Goal: Transaction & Acquisition: Purchase product/service

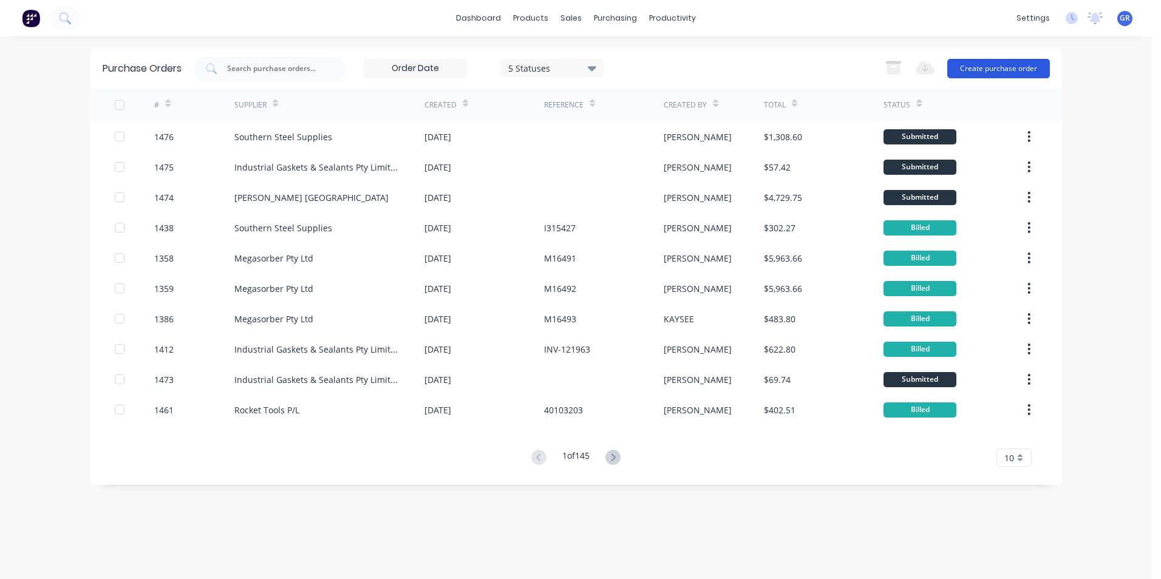
click at [999, 68] on button "Create purchase order" at bounding box center [998, 68] width 103 height 19
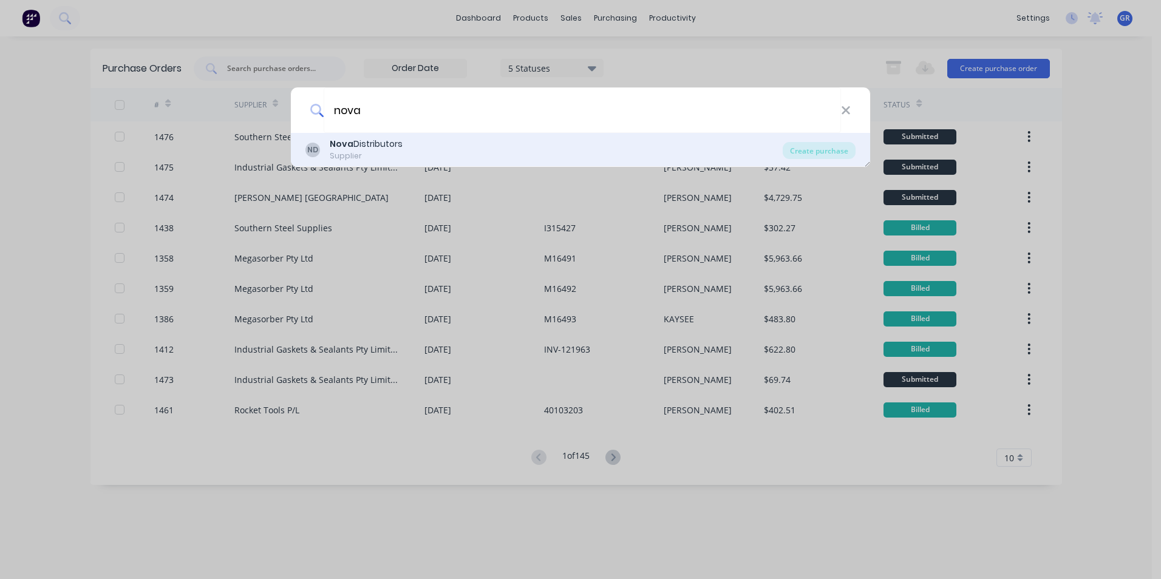
type input "nova"
click at [372, 146] on div "Nova Distributors" at bounding box center [366, 144] width 73 height 13
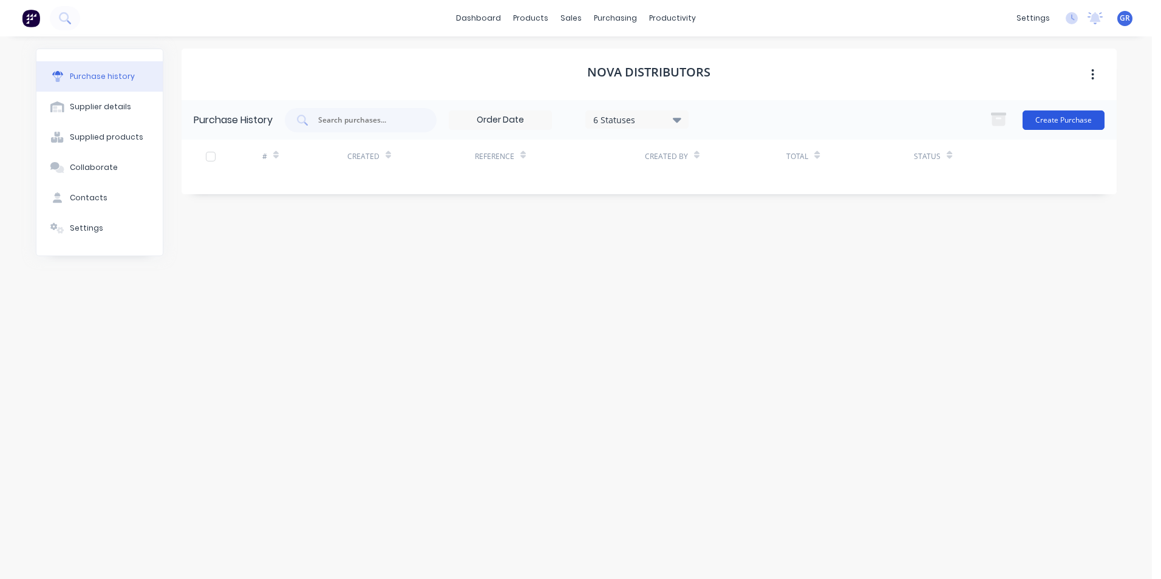
click at [1053, 119] on button "Create Purchase" at bounding box center [1064, 120] width 82 height 19
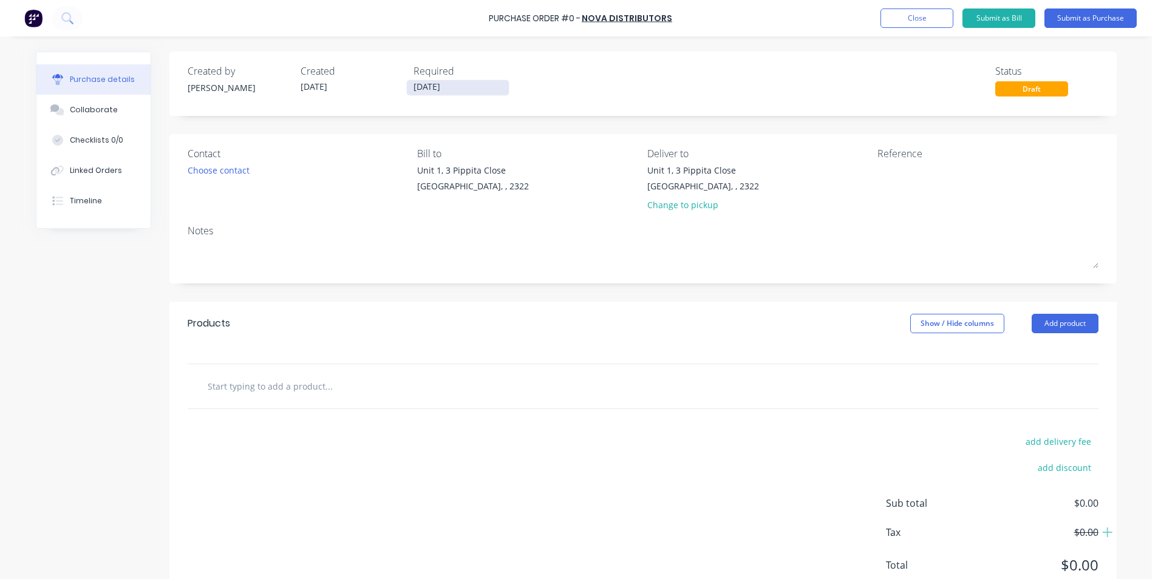
click at [446, 83] on input "[DATE]" at bounding box center [458, 87] width 102 height 15
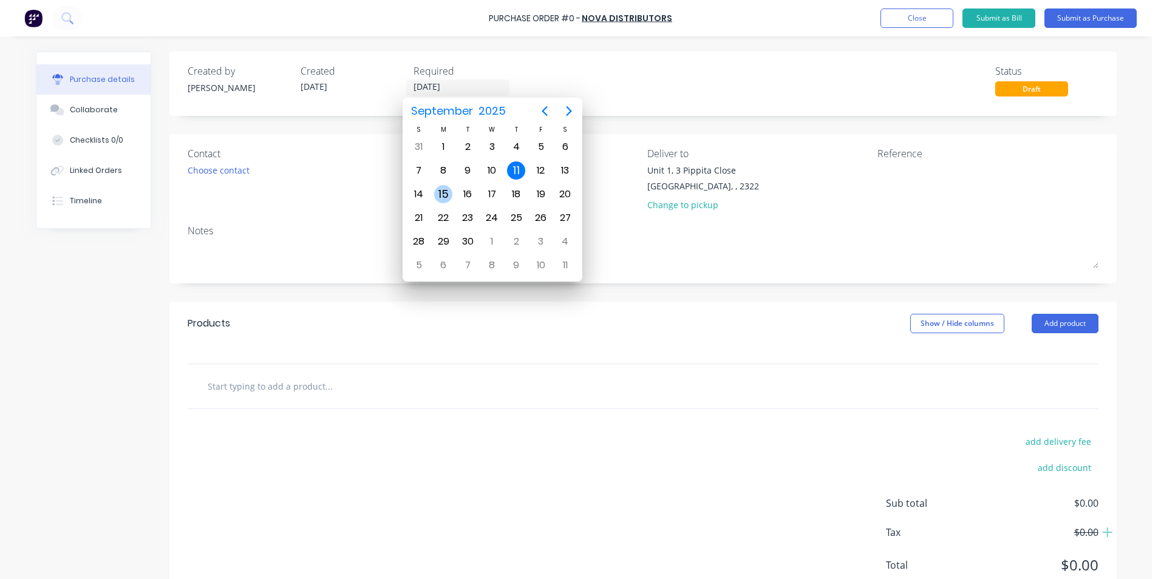
click at [443, 189] on div "15" at bounding box center [443, 194] width 18 height 18
type input "[DATE]"
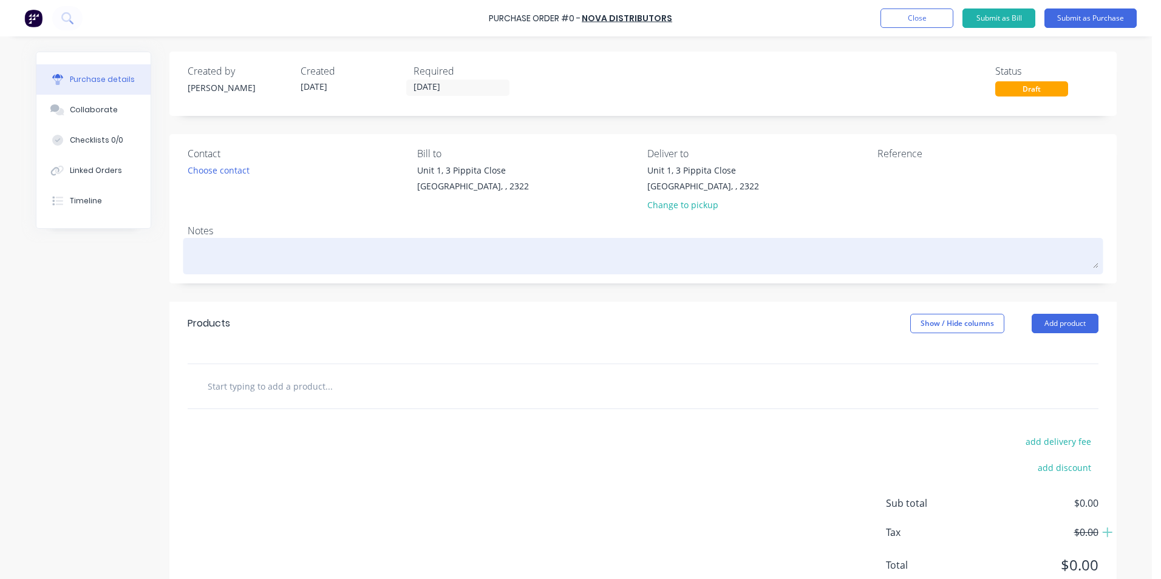
click at [219, 250] on textarea at bounding box center [643, 254] width 911 height 27
type textarea "x"
type textarea "J"
type textarea "x"
type textarea "JN"
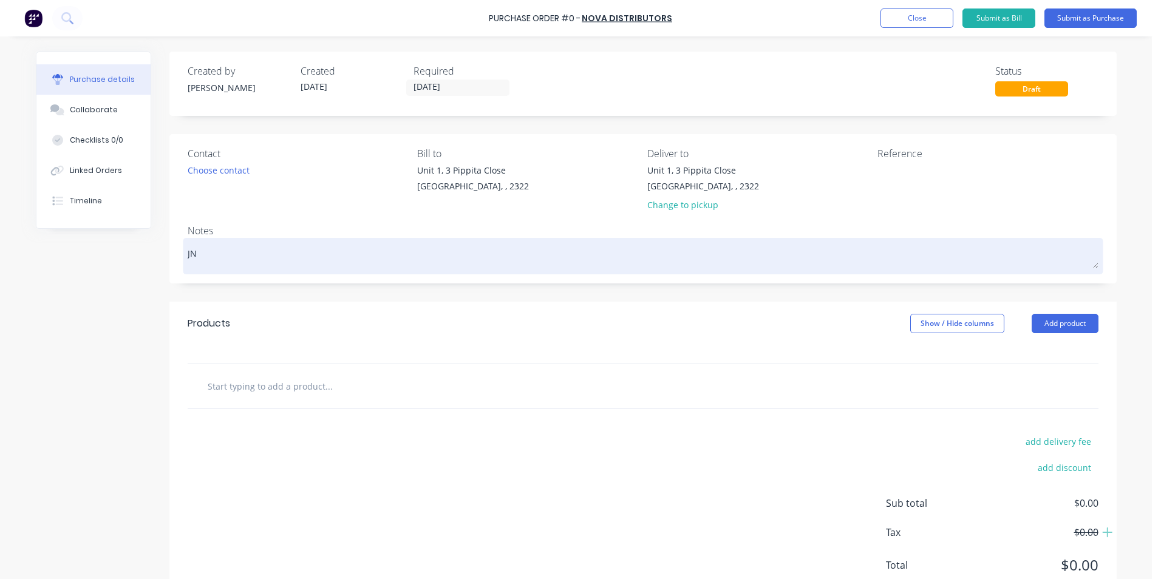
type textarea "x"
type textarea "JN1"
type textarea "x"
type textarea "JN17"
type textarea "x"
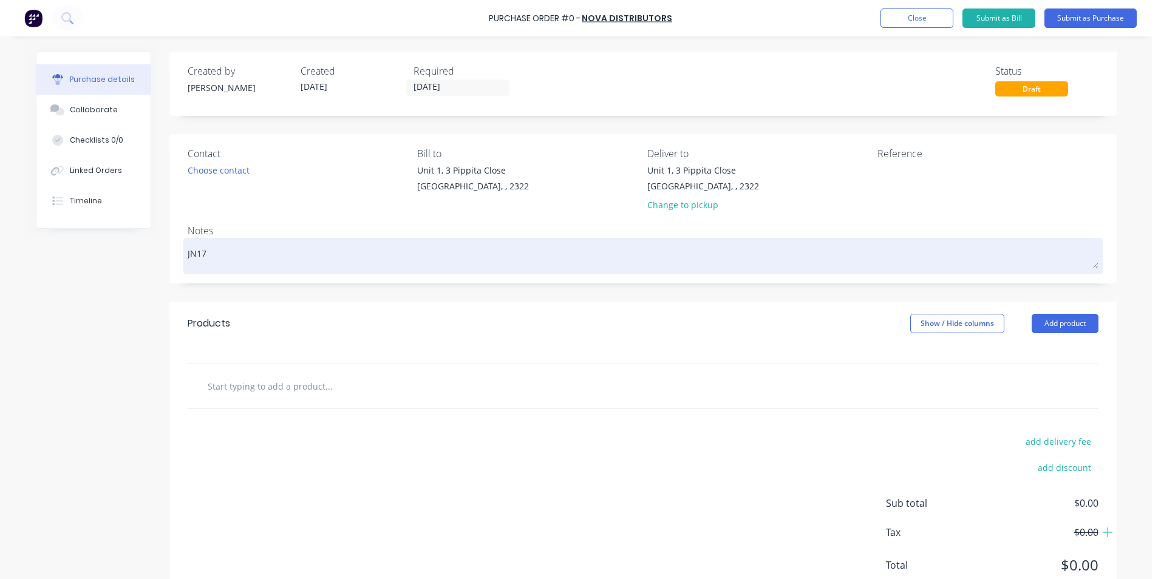
type textarea "JN170"
type textarea "x"
type textarea "JN1709"
type textarea "x"
type textarea "JN1709"
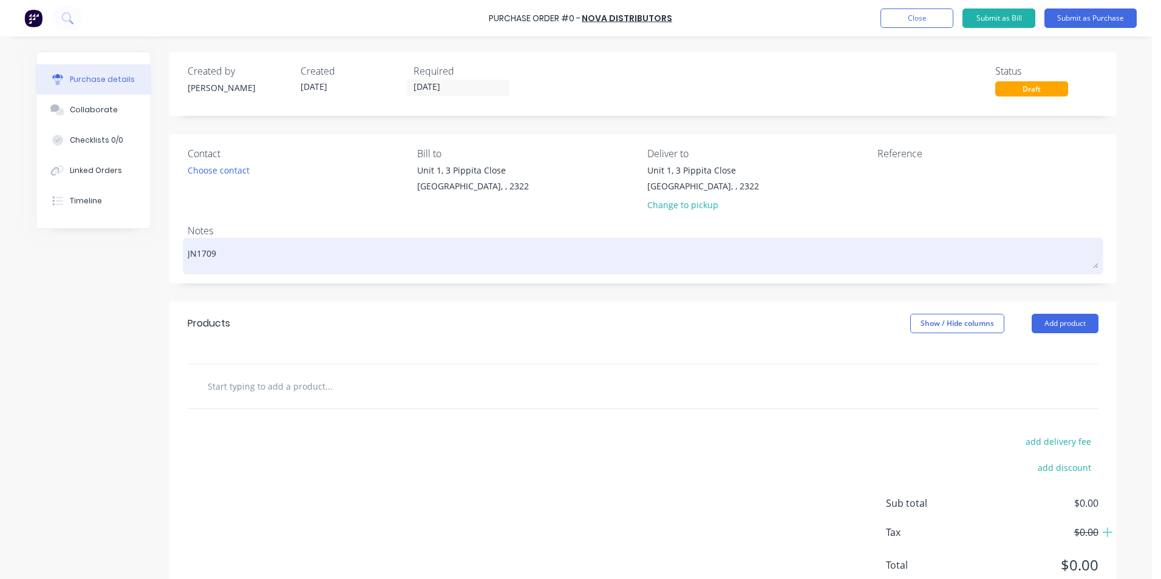
type textarea "x"
type textarea "JN1709 -"
type textarea "x"
type textarea "JN1709 -"
type textarea "x"
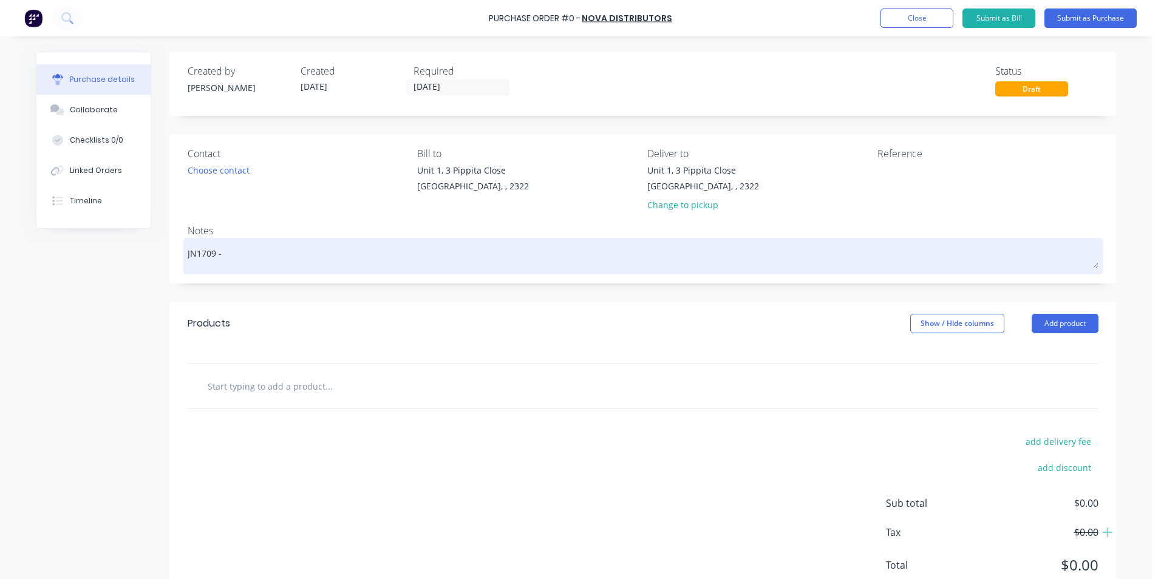
type textarea "JN1709 - D"
type textarea "x"
type textarea "JN1709 - D1"
type textarea "x"
type textarea "JN1709 - D11"
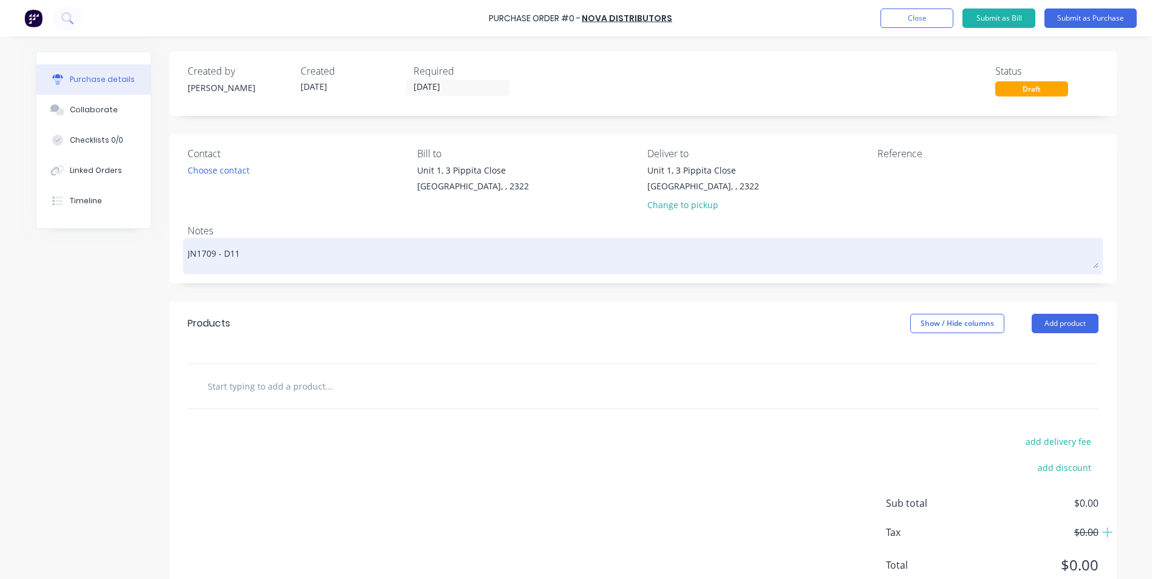
type textarea "x"
type textarea "JN1709 - D11"
type textarea "x"
type textarea "JN1709 - D11 K"
type textarea "x"
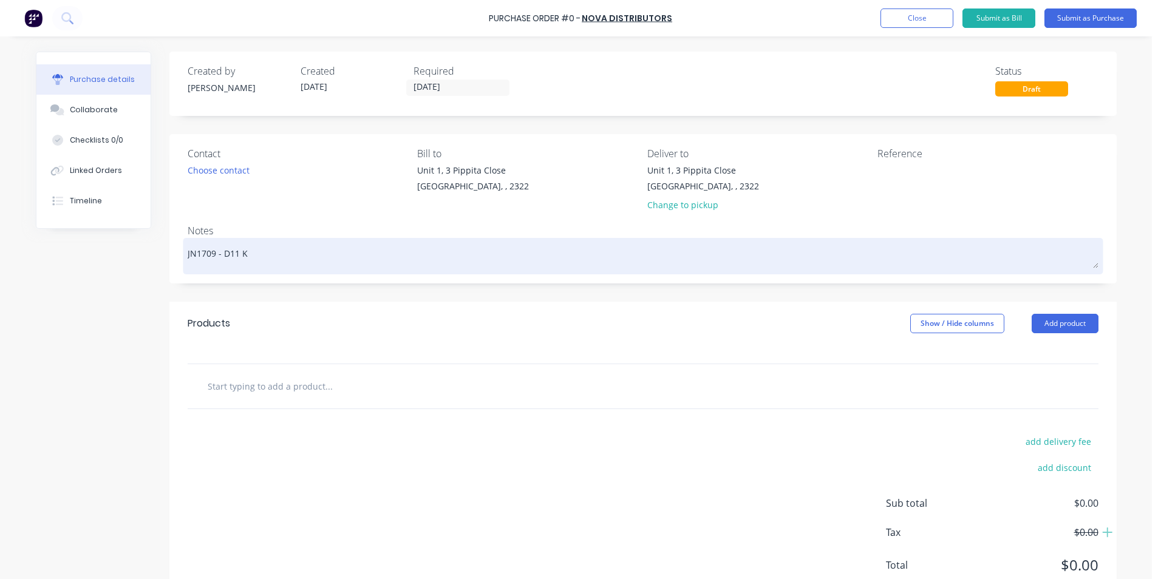
type textarea "JN1709 - D11 KS"
type textarea "x"
type textarea "JN1709 - D11 KSN"
type textarea "x"
type textarea "JN1709 - D11 KSN"
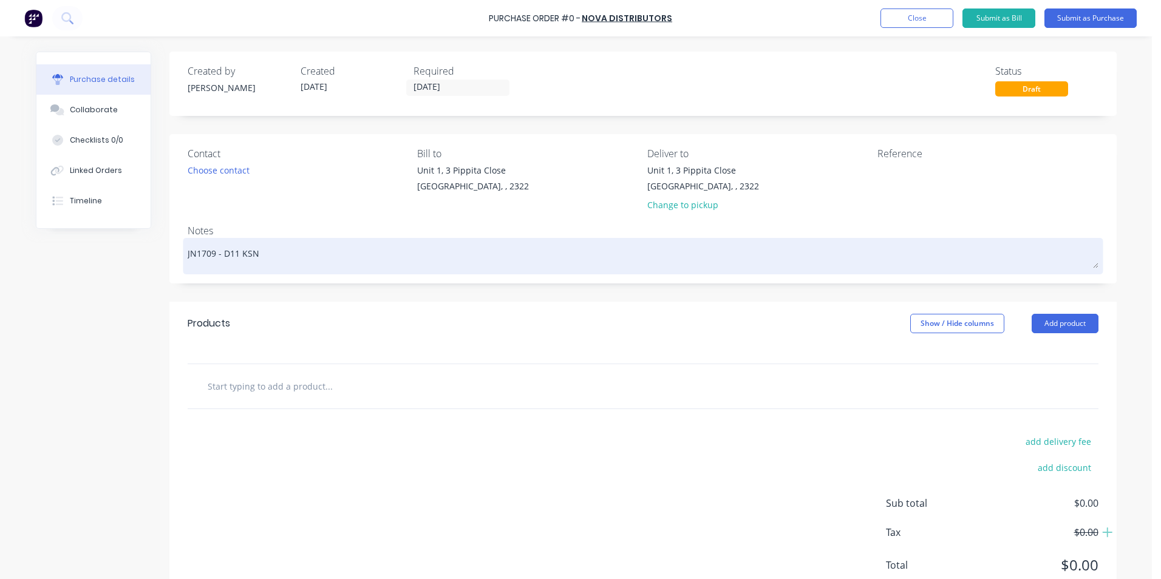
type textarea "x"
type textarea "JN1709 - D11 KSN N"
type textarea "x"
type textarea "JN1709 - D11 KSN No"
type textarea "x"
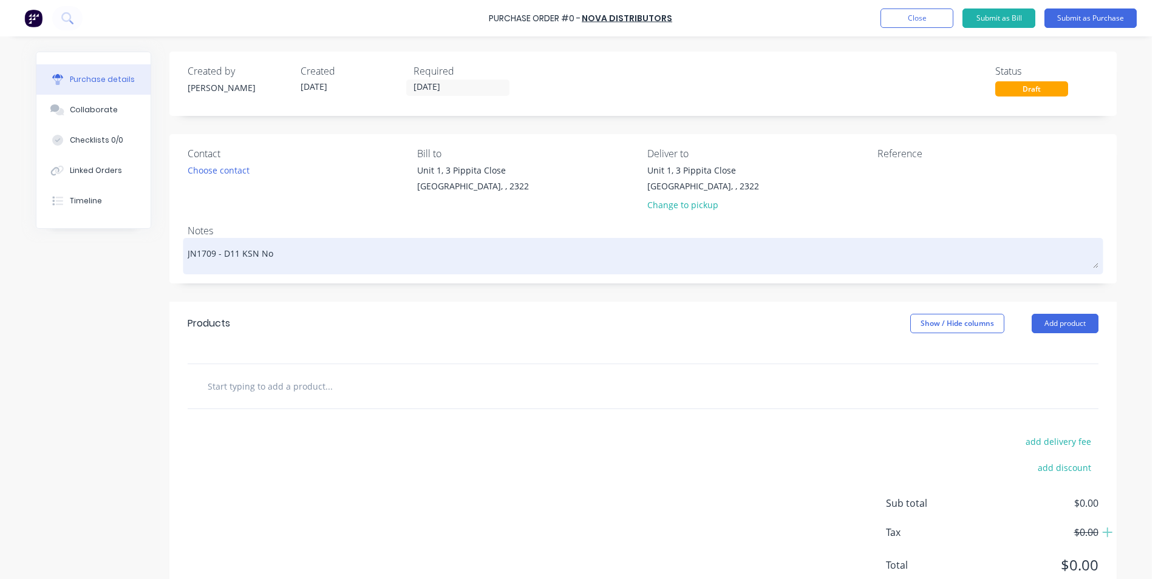
type textarea "JN1709 - D11 KSN Nos"
type textarea "x"
type textarea "JN1709 - D11 KSN Nose"
type textarea "x"
type textarea "JN1709 - D11 KSN Nose"
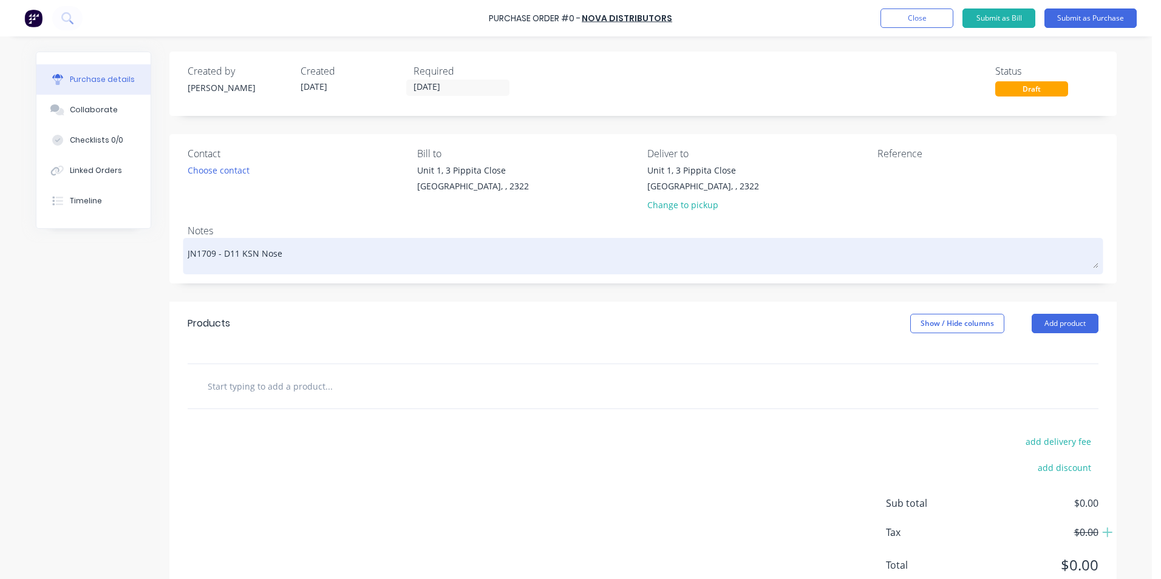
type textarea "x"
type textarea "JN1709 - D11 KSN Nose C"
type textarea "x"
type textarea "JN1709 - D11 KSN Nose Co"
type textarea "x"
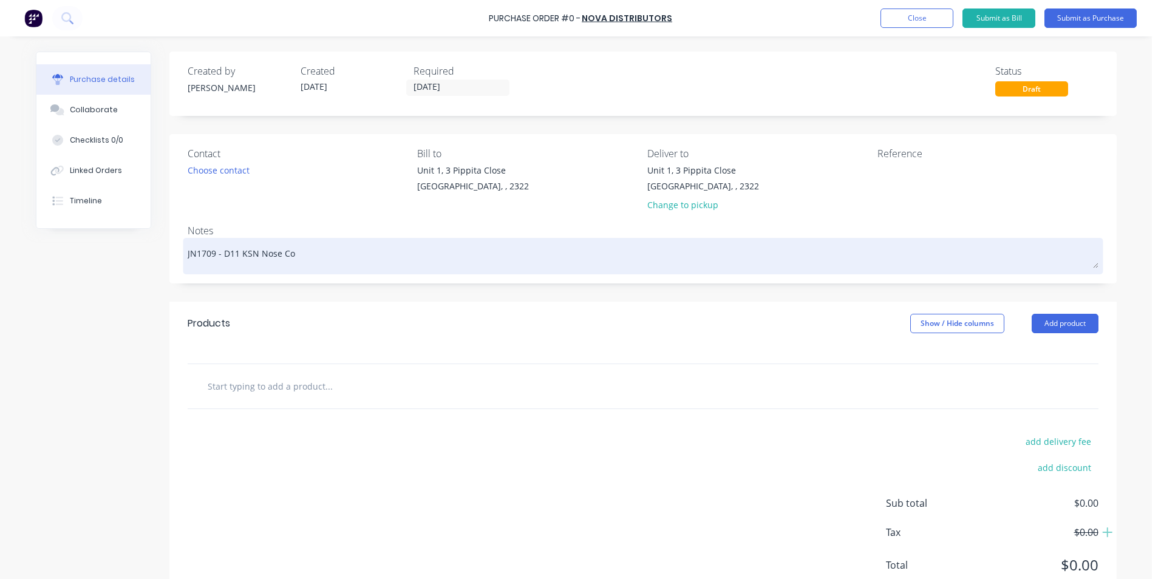
type textarea "JN1709 - D11 KSN Nose Con"
type textarea "x"
type textarea "JN1709 - D11 KSN Nose Cone"
type textarea "x"
type textarea "JN1709 - D11 KSN Nose Cone"
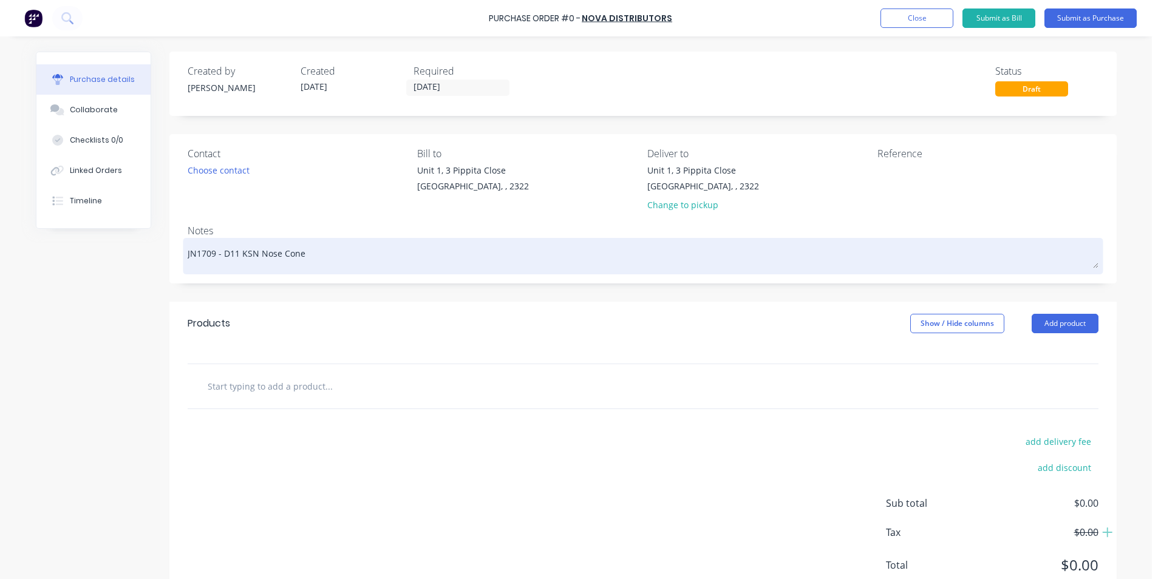
type textarea "x"
type textarea "JN1709 - D11 KSN Nose Cone S"
type textarea "x"
type textarea "JN1709 - D11 KSN Nose Cone St"
type textarea "x"
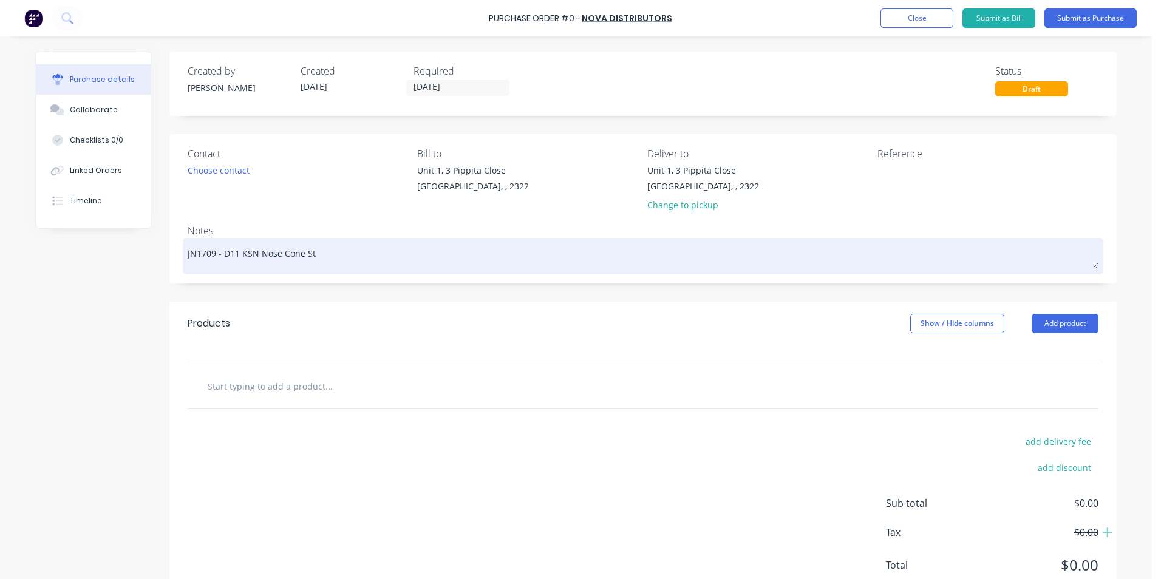
type textarea "JN1709 - D11 KSN Nose Cone Sta"
type textarea "x"
type textarea "JN1709 - D11 KSN Nose Cone Stan"
type textarea "x"
type textarea "JN1709 - D11 KSN Nose Cone Stand"
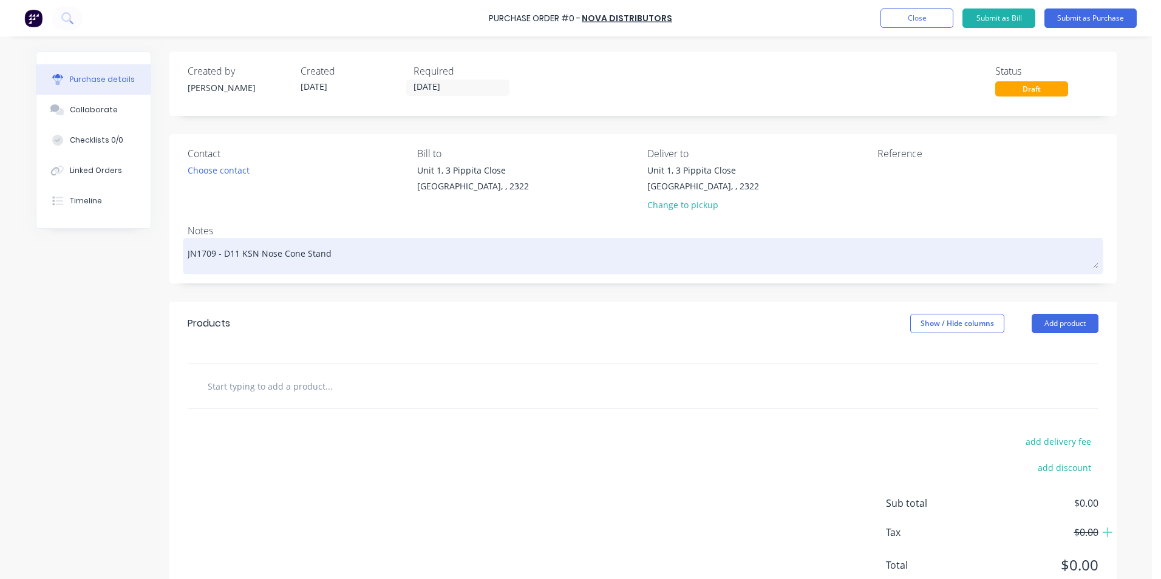
type textarea "x"
type textarea "JN1709 - D11 KSN Nose Cone Stand"
type textarea "x"
type textarea "JN1709 - D11 KSN Nose Cone Stand -"
type textarea "x"
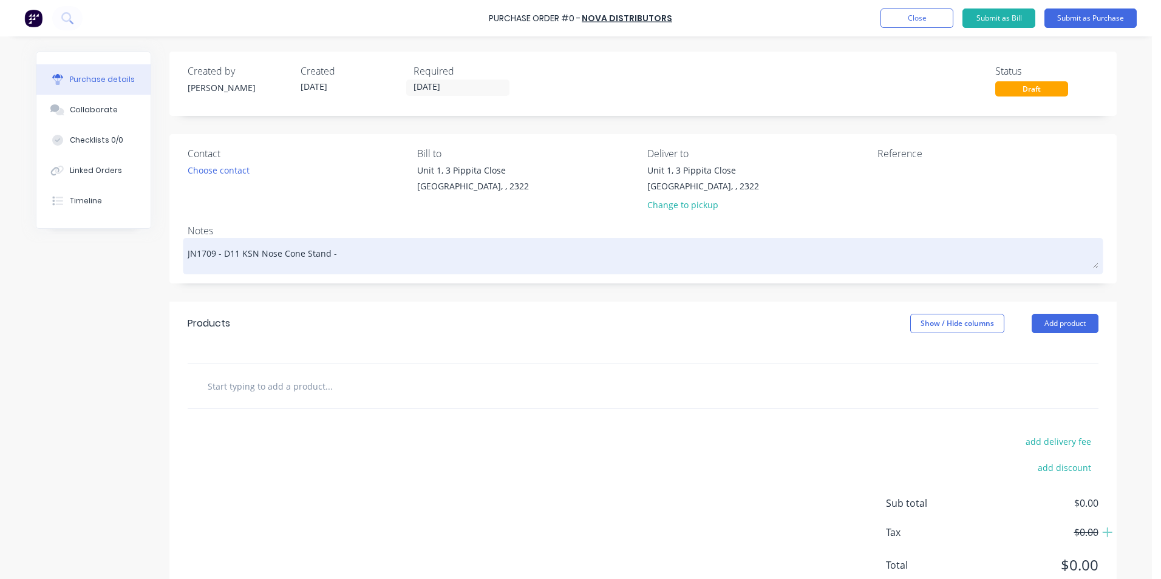
type textarea "JN1709 - D11 KSN Nose Cone Stand -"
type textarea "x"
type textarea "JN1709 - D11 KSN Nose Cone Stand - G"
type textarea "x"
type textarea "JN1709 - D11 KSN Nose Cone Stand - Gr"
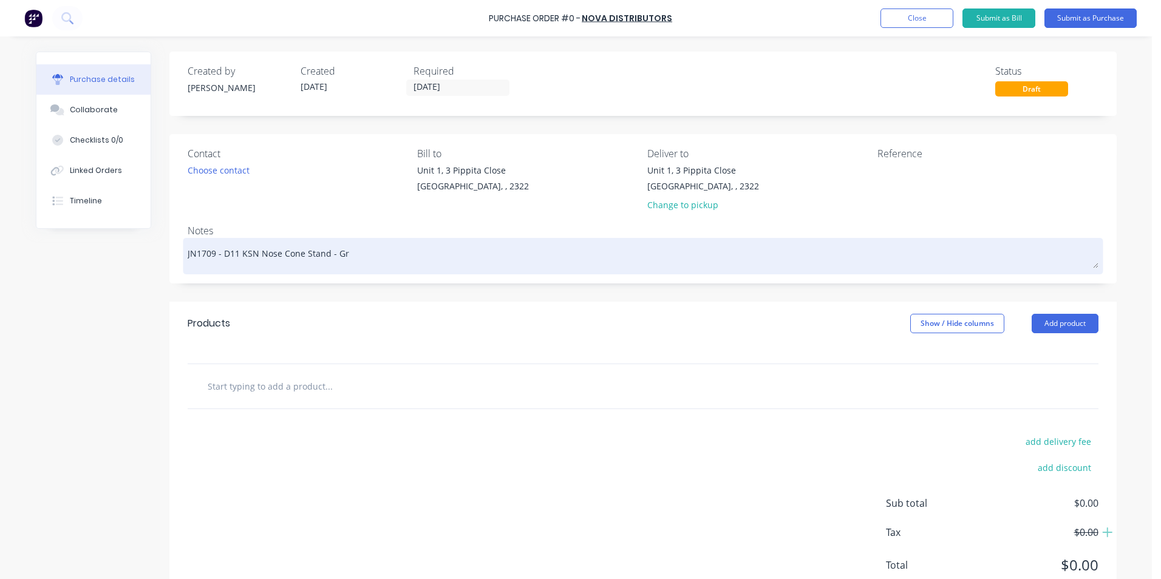
type textarea "x"
type textarea "JN1709 - D11 KSN Nose Cone Stand - Gra"
type textarea "x"
type textarea "JN1709 - D11 KSN Nose Cone Stand - Grat"
type textarea "x"
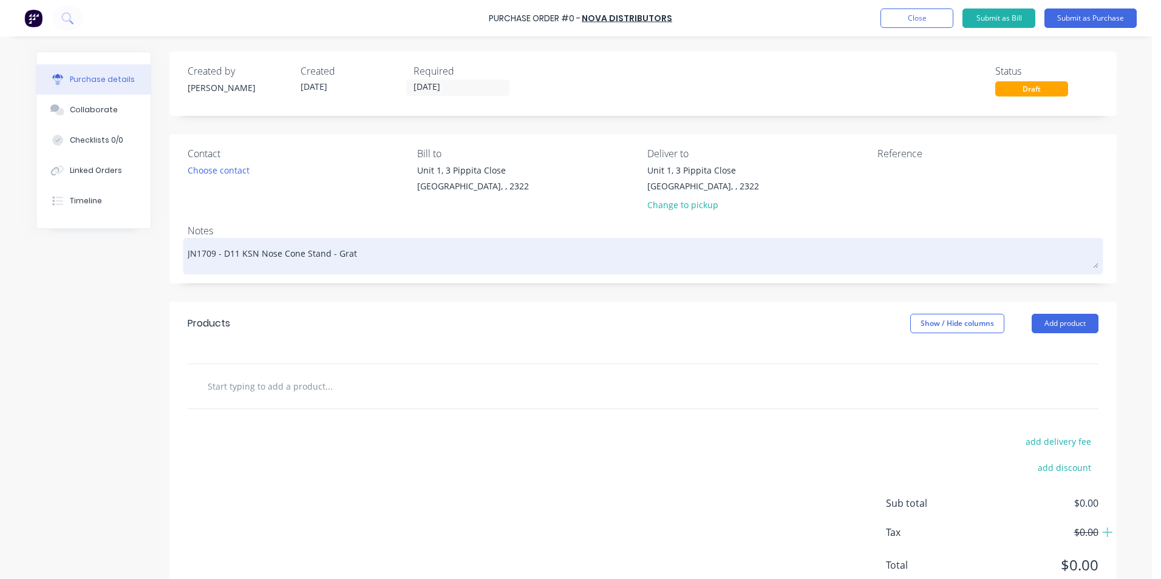
type textarea "JN1709 - D11 KSN Nose Cone Stand - Grati"
type textarea "x"
type textarea "JN1709 - D11 KSN Nose Cone Stand - Gratin"
type textarea "x"
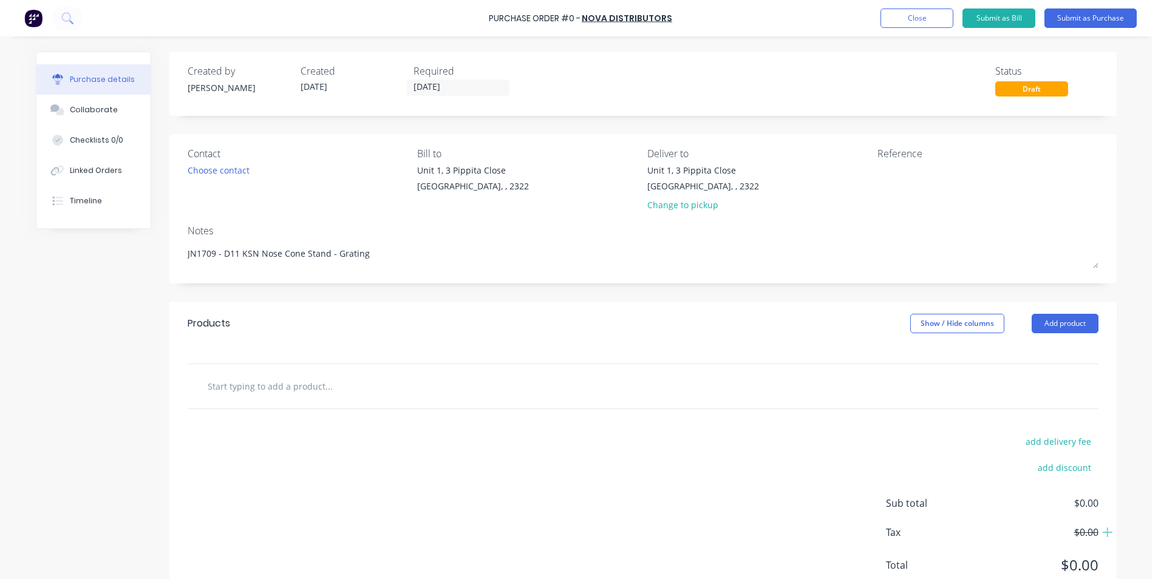
type textarea "JN1709 - D11 KSN Nose Cone Stand - Grating"
type textarea "x"
type textarea "JN1709 - D11 KSN Nose Cone Stand - Grating"
click at [251, 386] on input "text" at bounding box center [328, 386] width 243 height 24
type textarea "x"
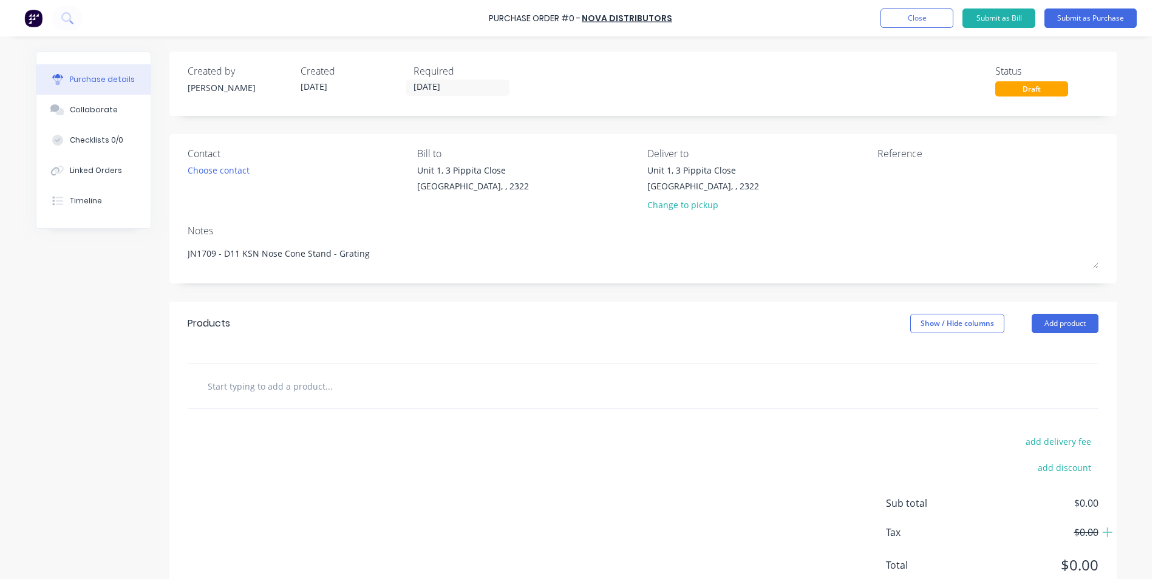
type input "S"
type textarea "x"
type input "Su"
type textarea "x"
type input "Sup"
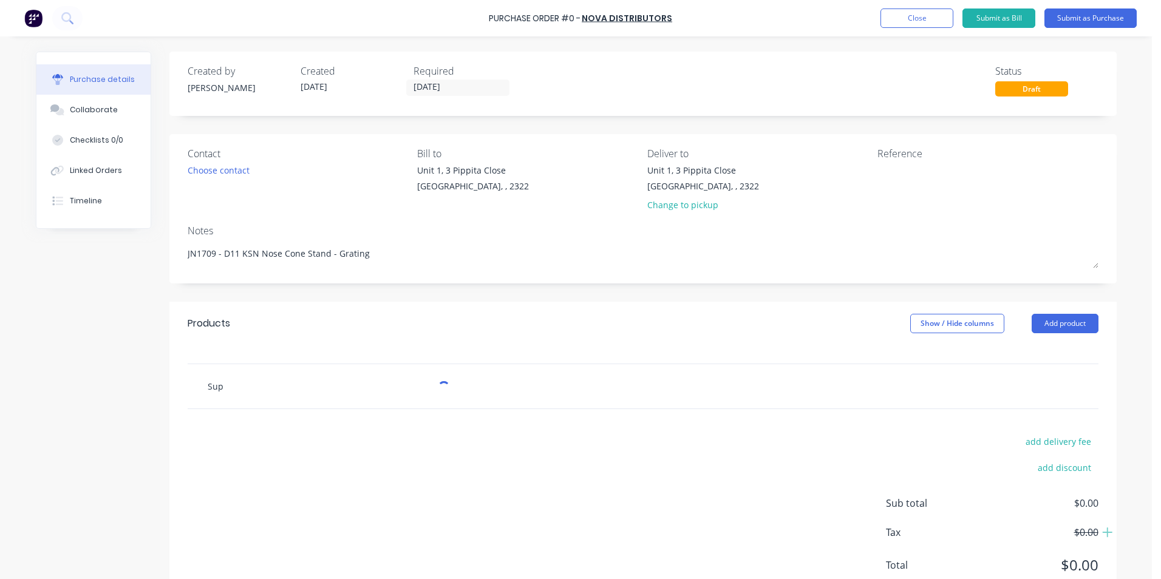
type textarea "x"
type input "Supp"
type textarea "x"
type input "Suppl"
type textarea "x"
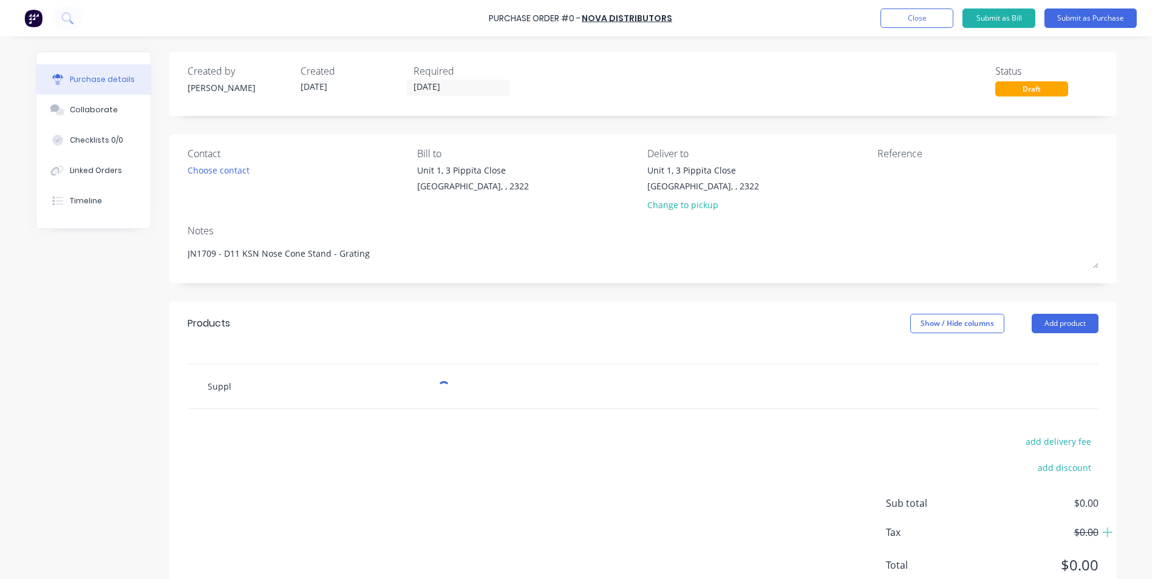
type input "Supply"
type textarea "x"
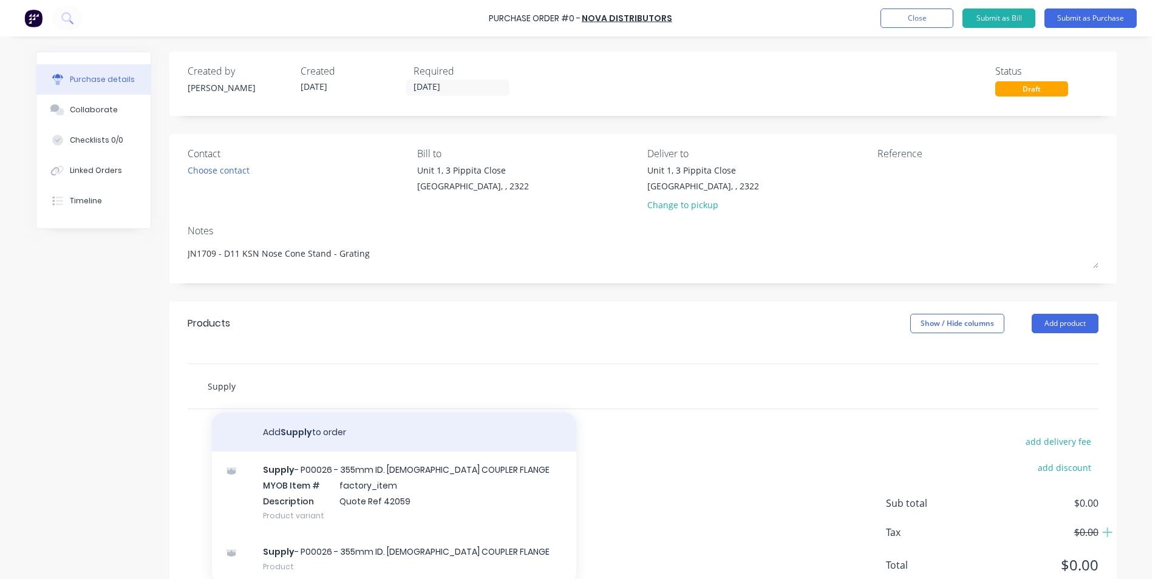
type input "Supply"
click at [307, 429] on button "Add Supply to order" at bounding box center [394, 432] width 364 height 39
type textarea "x"
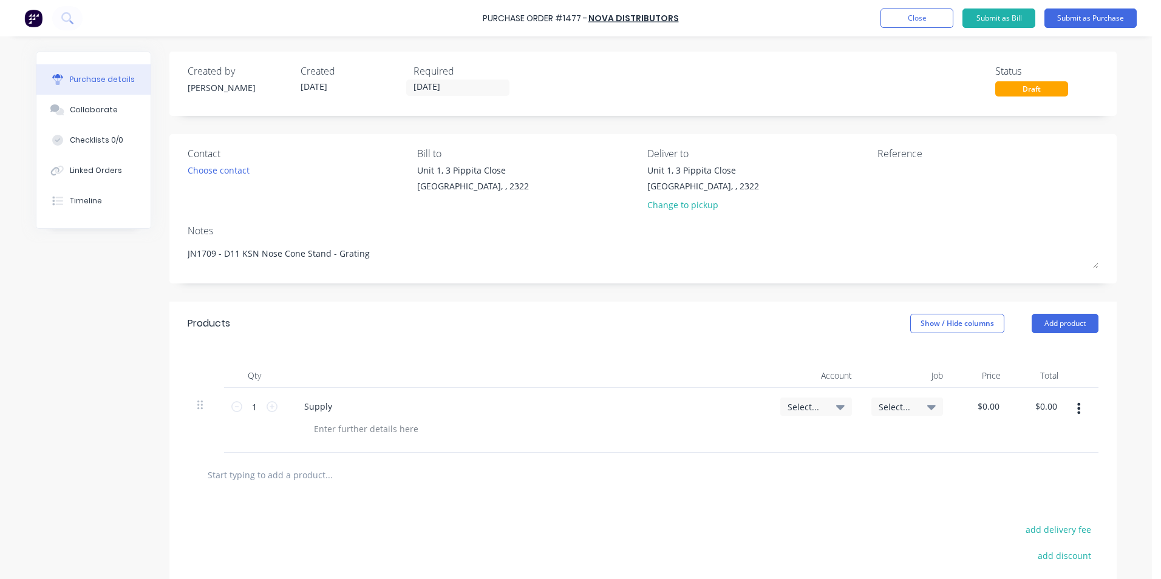
click at [339, 407] on div "Supply" at bounding box center [527, 407] width 466 height 18
type textarea "x"
click at [333, 404] on div "Supply" at bounding box center [317, 407] width 47 height 18
click at [808, 410] on span "Select..." at bounding box center [806, 407] width 36 height 13
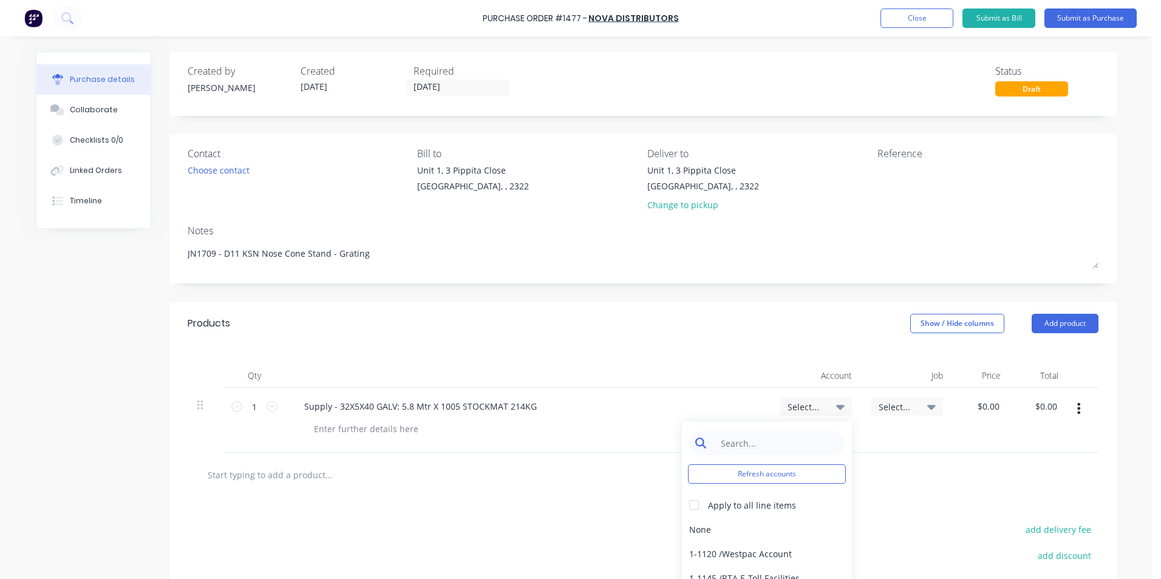
type textarea "x"
click at [760, 444] on input at bounding box center [776, 443] width 124 height 24
type input "1-14"
click at [709, 530] on div "1-1400 / Work in Progress - Materials" at bounding box center [767, 529] width 170 height 24
click at [888, 404] on span "Select..." at bounding box center [897, 407] width 36 height 13
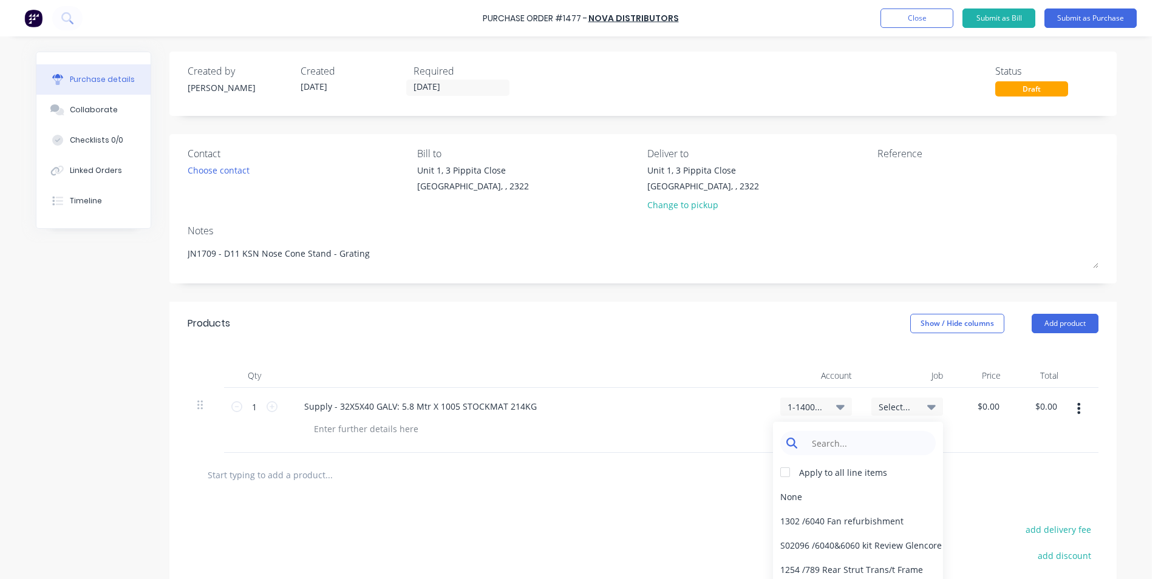
type textarea "x"
click at [848, 443] on input at bounding box center [867, 443] width 124 height 24
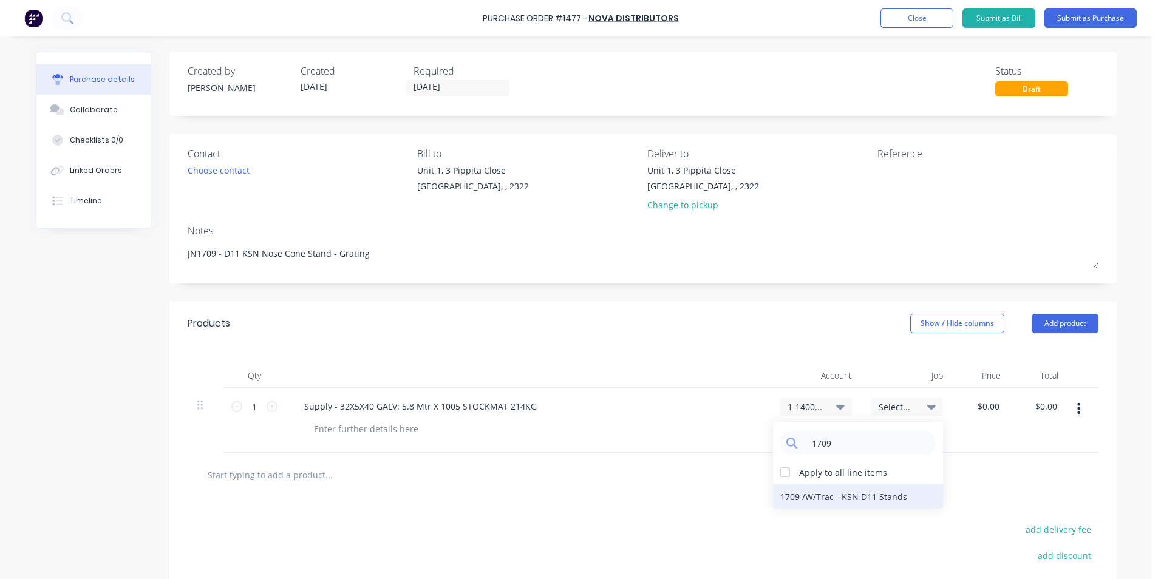
type input "1709"
click at [845, 497] on div "1709 / W/Trac - KSN D11 Stands" at bounding box center [858, 497] width 170 height 24
type textarea "x"
type input "0.00"
click at [979, 408] on input "0.00" at bounding box center [988, 407] width 28 height 18
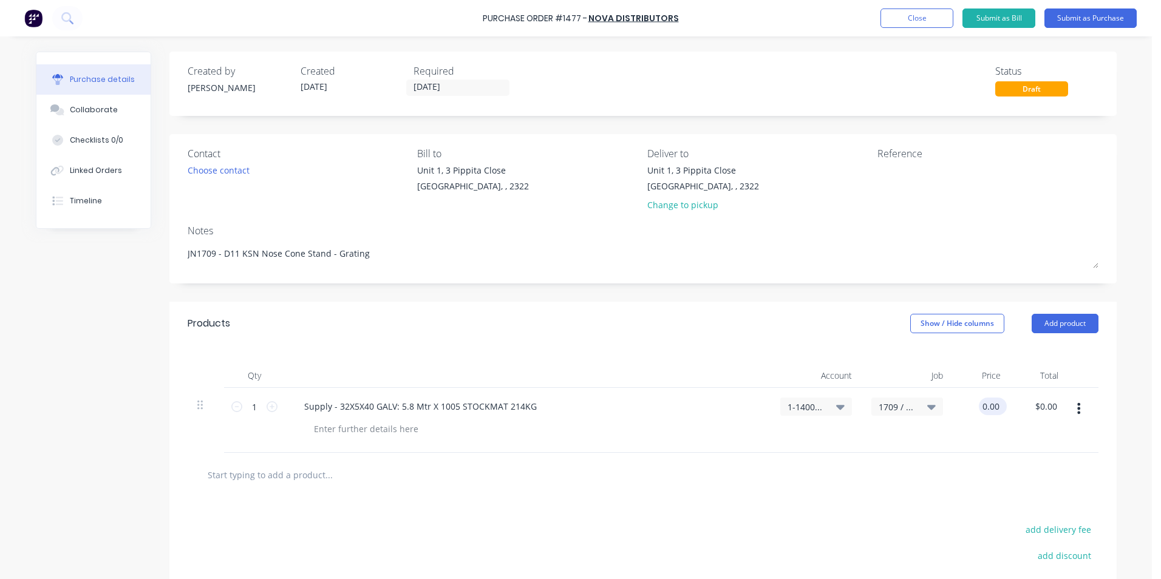
type textarea "x"
click at [979, 408] on input "0.00" at bounding box center [990, 407] width 23 height 18
type input "1090"
type textarea "x"
type input "$1,090.00"
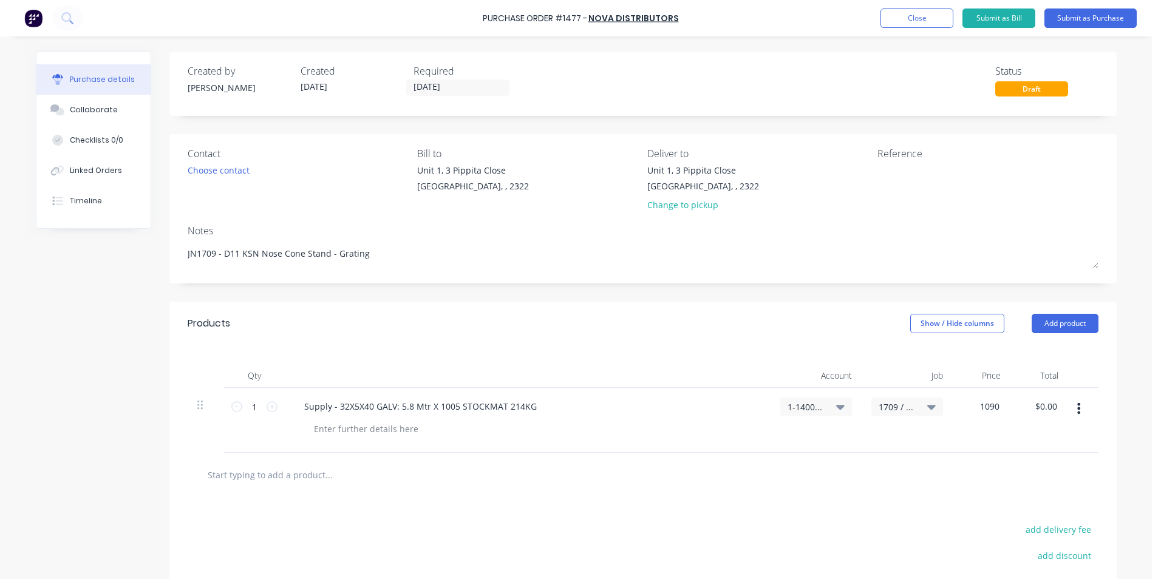
type input "$1,090.00"
click at [1019, 426] on div "$1,090.00 $1,090.00" at bounding box center [1046, 420] width 63 height 65
click at [1086, 409] on icon "button" at bounding box center [1087, 408] width 3 height 13
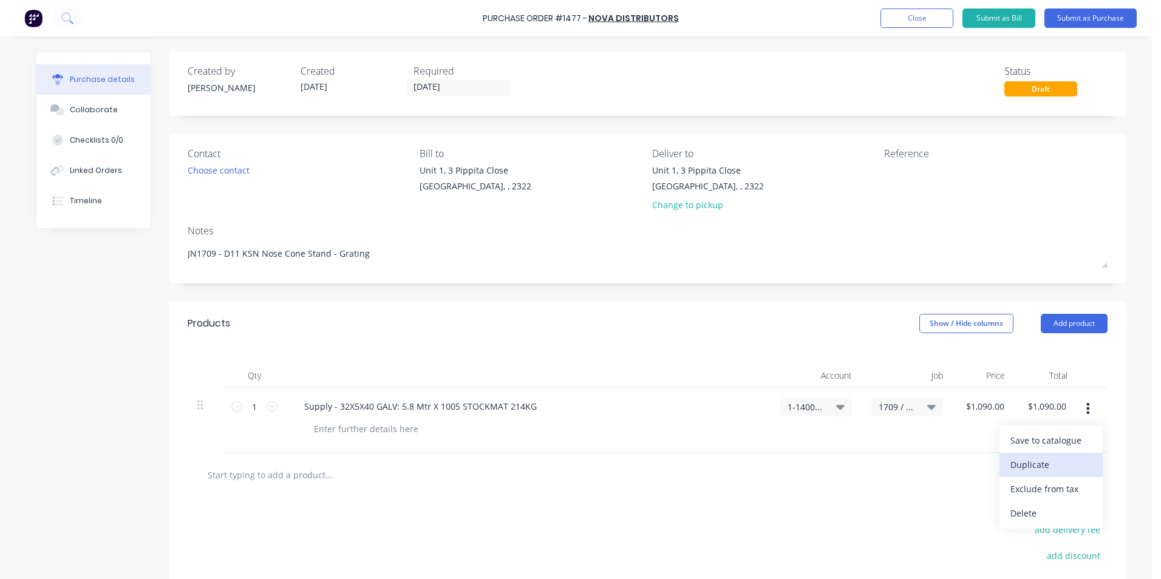
click at [1035, 461] on button "Duplicate" at bounding box center [1050, 465] width 103 height 24
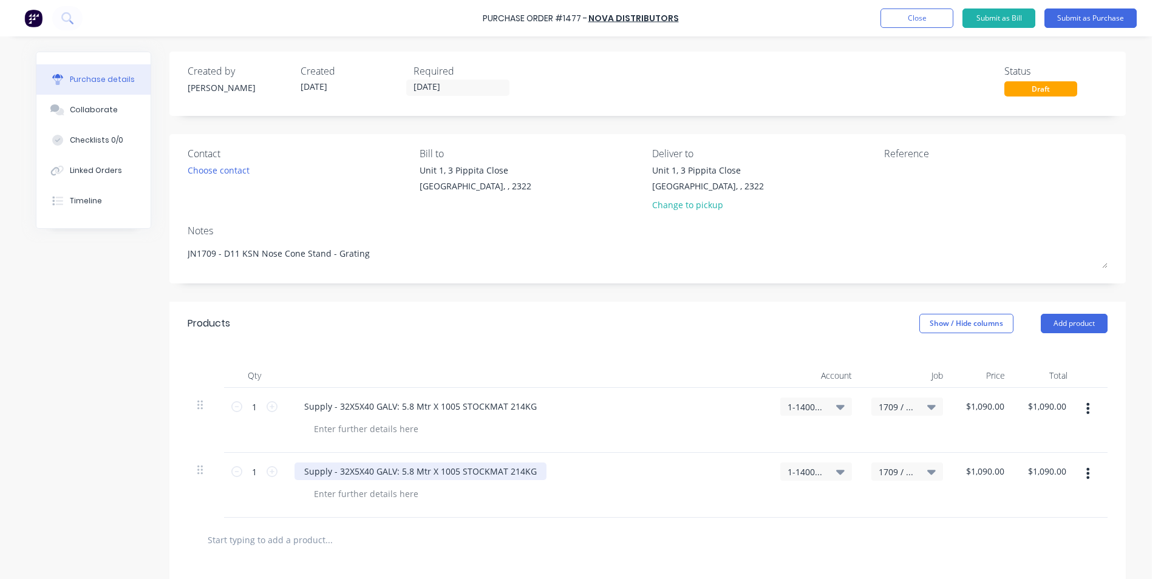
type textarea "x"
drag, startPoint x: 512, startPoint y: 473, endPoint x: 285, endPoint y: 471, distance: 227.1
click at [285, 471] on div "Supply - 32X5X40 GALV: 5.8 Mtr X 1005 STOCKMAT 214KG" at bounding box center [528, 485] width 486 height 65
type textarea "x"
type input "1090.00"
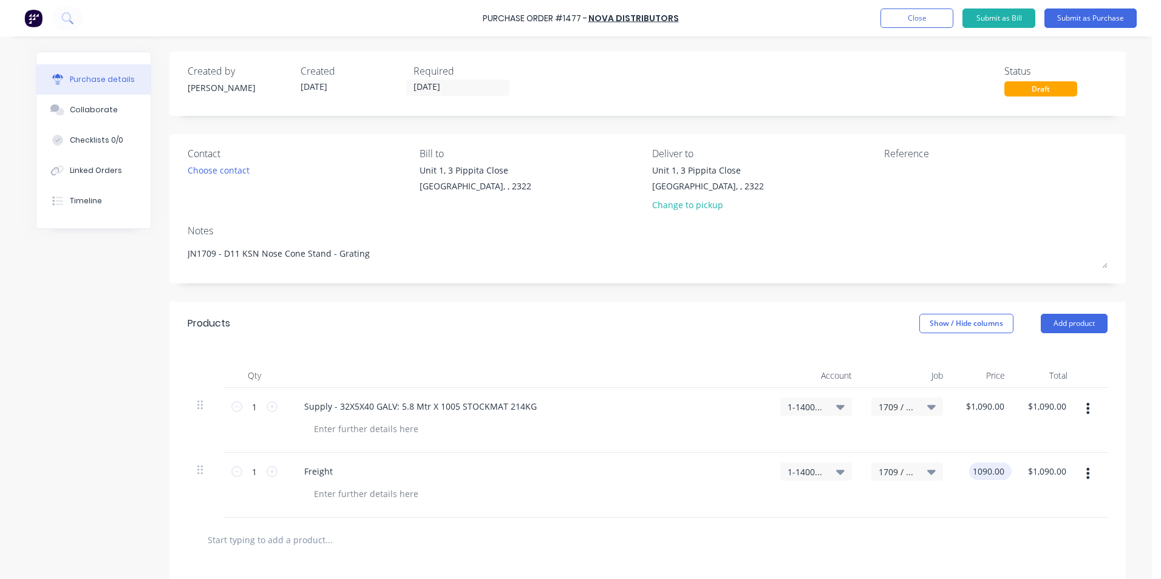
click at [987, 476] on input "1090.00" at bounding box center [988, 472] width 38 height 18
type textarea "x"
click at [987, 476] on input "1090.00" at bounding box center [988, 472] width 38 height 18
type input "45"
type textarea "x"
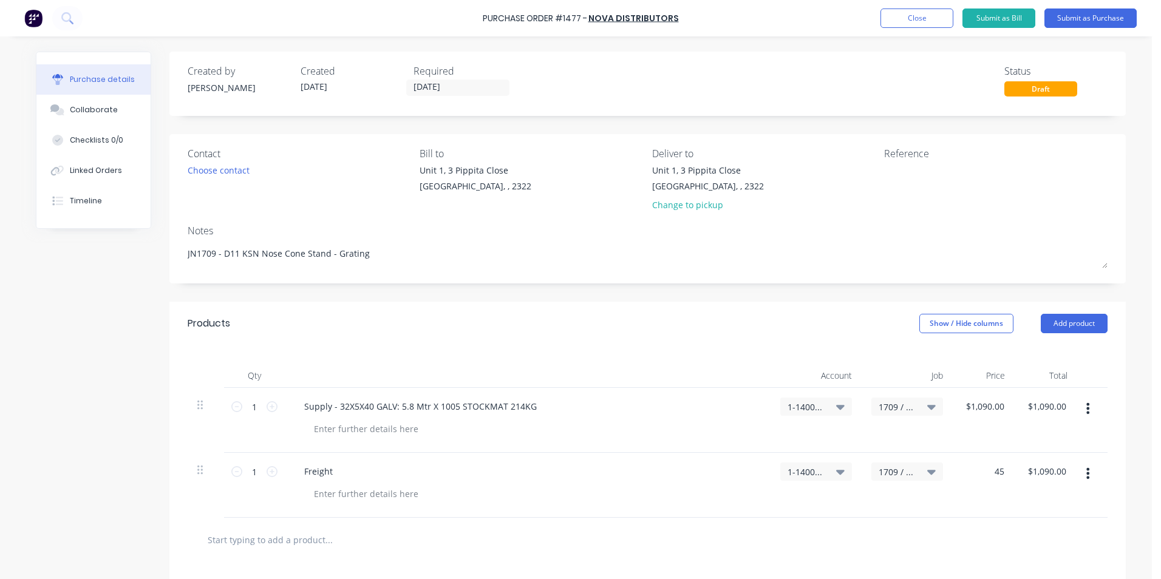
type input "$45.00"
click at [1050, 494] on div "$45.00 $45.00" at bounding box center [1046, 485] width 63 height 65
type textarea "x"
click at [315, 433] on div at bounding box center [366, 429] width 124 height 18
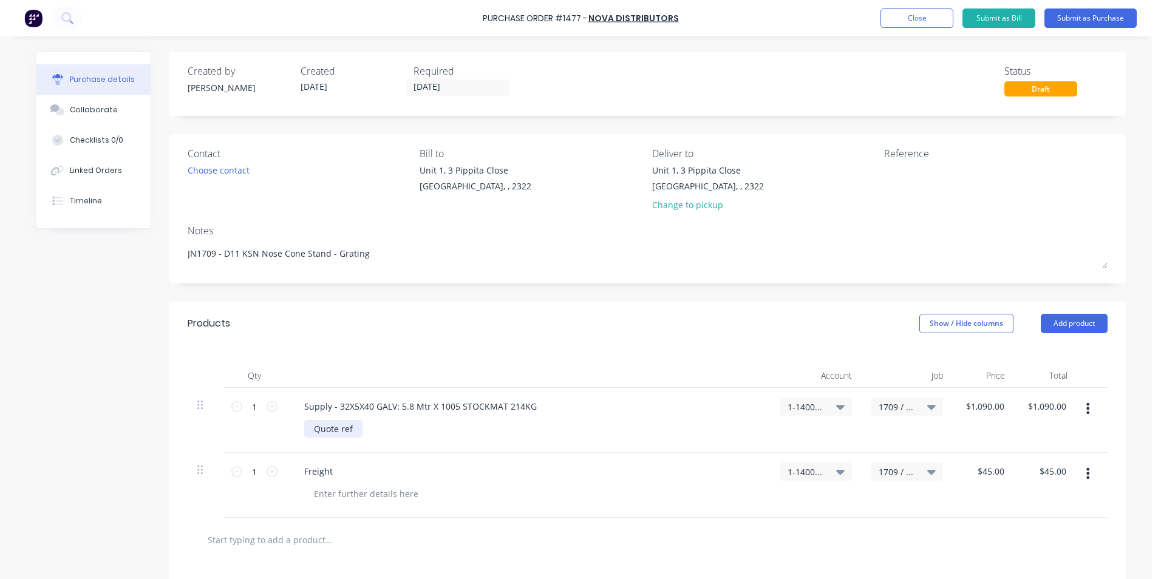
click at [350, 428] on div "Quote ref" at bounding box center [333, 429] width 58 height 18
click at [1084, 18] on button "Submit as Purchase" at bounding box center [1090, 18] width 92 height 19
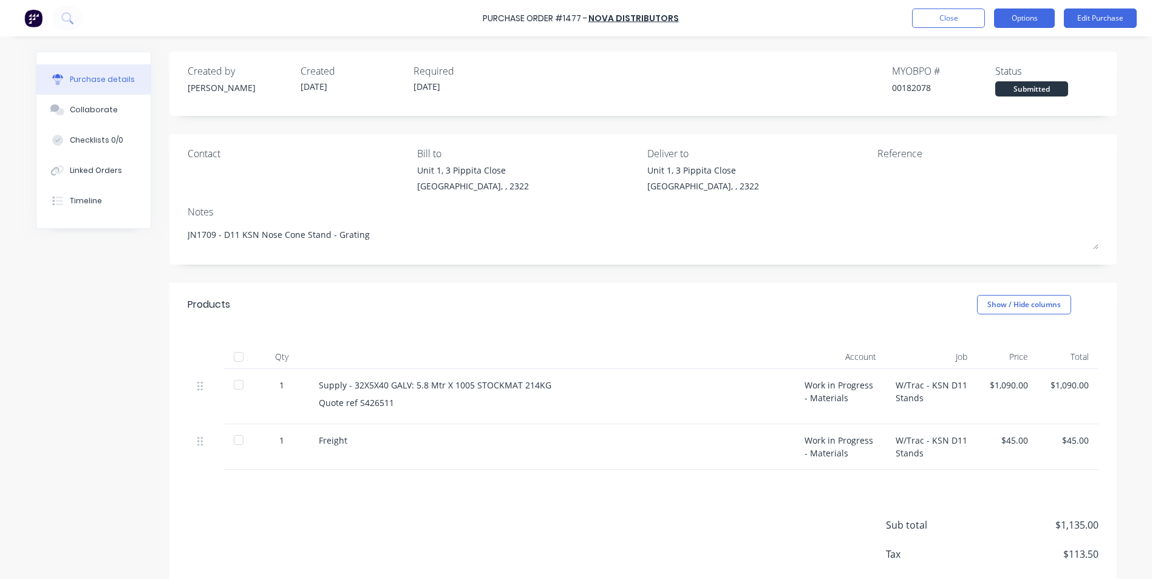
click at [1029, 18] on button "Options" at bounding box center [1024, 18] width 61 height 19
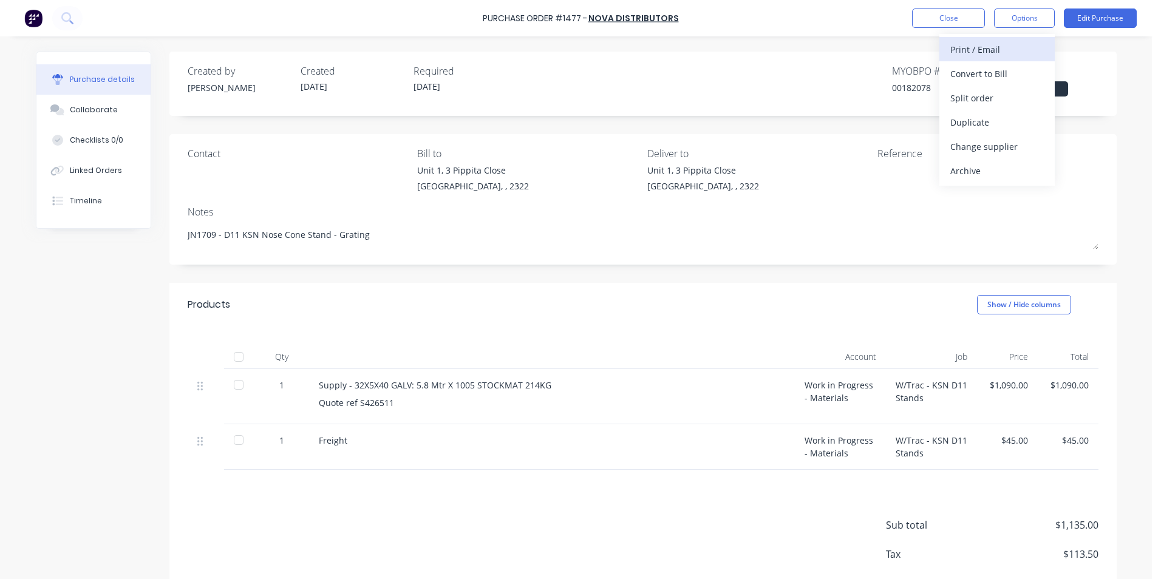
click at [991, 51] on div "Print / Email" at bounding box center [997, 50] width 94 height 18
click at [987, 72] on div "With pricing" at bounding box center [997, 74] width 94 height 18
type textarea "x"
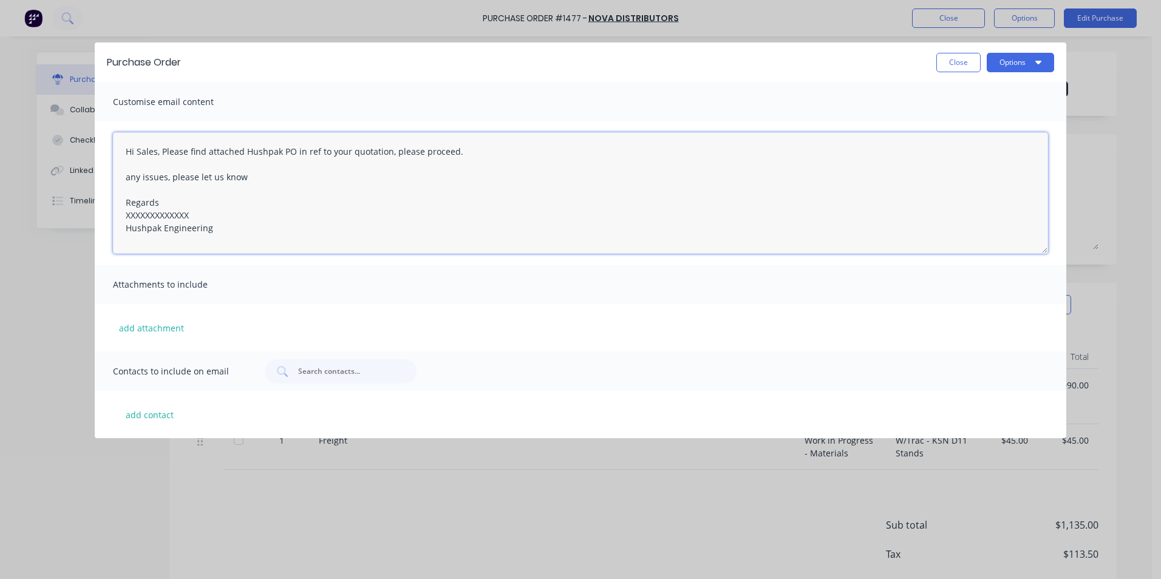
drag, startPoint x: 194, startPoint y: 214, endPoint x: 101, endPoint y: 217, distance: 93.0
click at [101, 217] on div "Hi Sales, Please find attached Hushpak PO in ref to your quotation, please proc…" at bounding box center [581, 192] width 972 height 143
type textarea "Hi Sales, Please find attached Hushpak PO in ref to your quotation, please proc…"
click at [145, 326] on button "add attachment" at bounding box center [151, 328] width 77 height 18
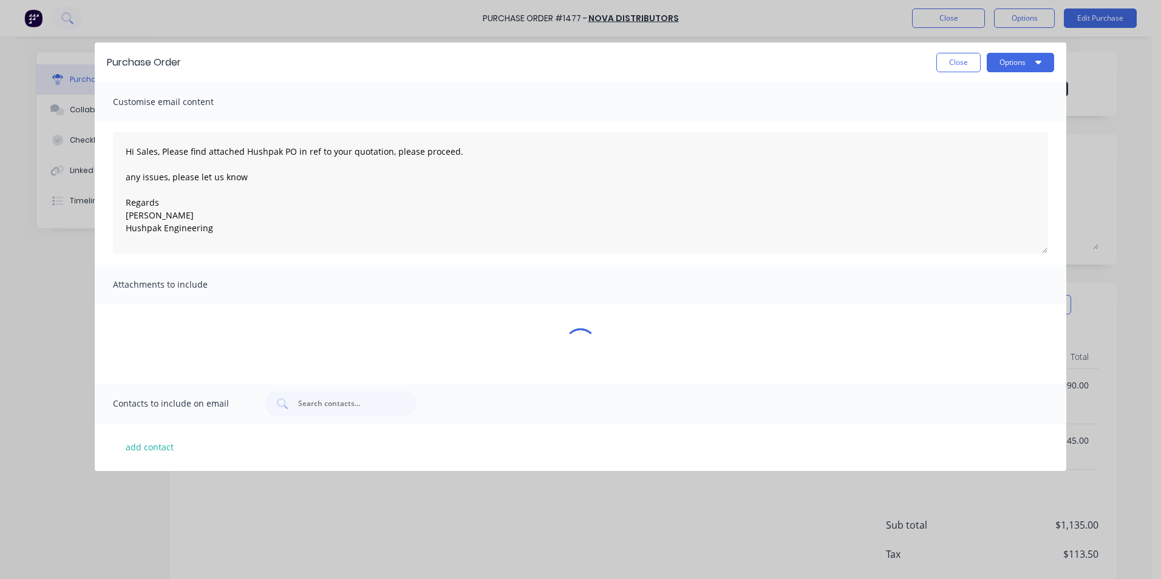
type textarea "x"
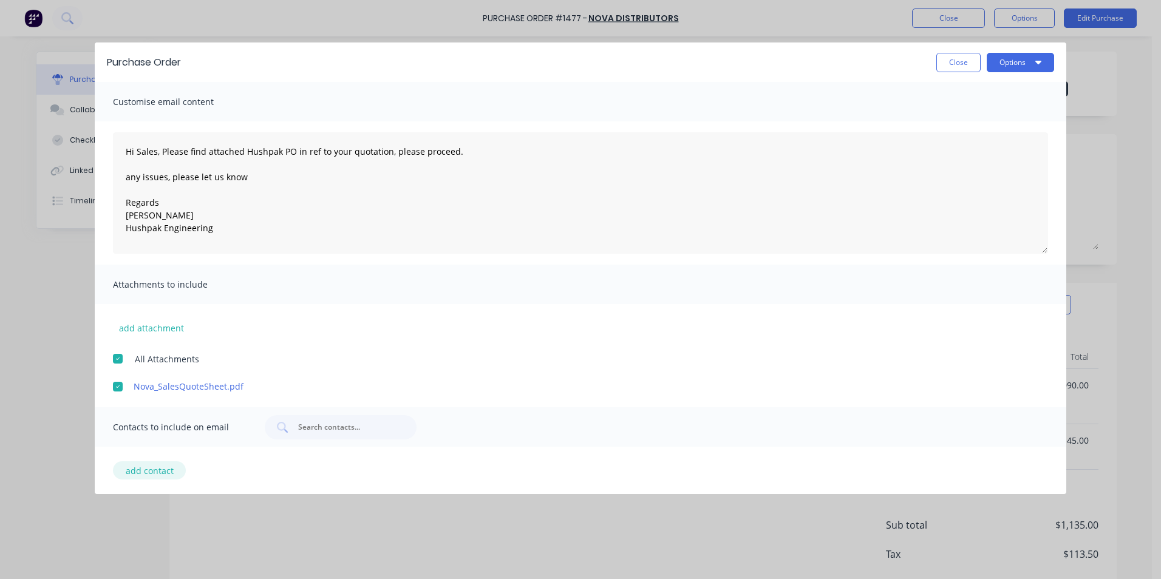
click at [157, 470] on button "add contact" at bounding box center [149, 470] width 73 height 18
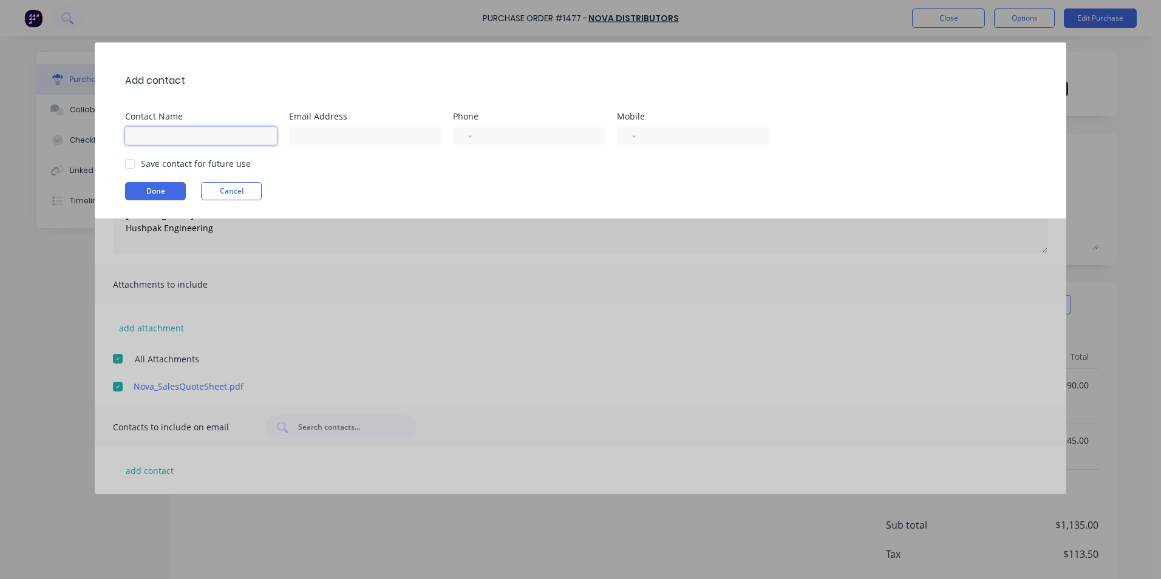
click at [179, 140] on input at bounding box center [201, 136] width 152 height 18
type input "Nova Sales"
click at [307, 137] on input at bounding box center [365, 136] width 152 height 18
paste input "sales@novadistributors.com.au"
click at [131, 165] on div at bounding box center [130, 164] width 24 height 24
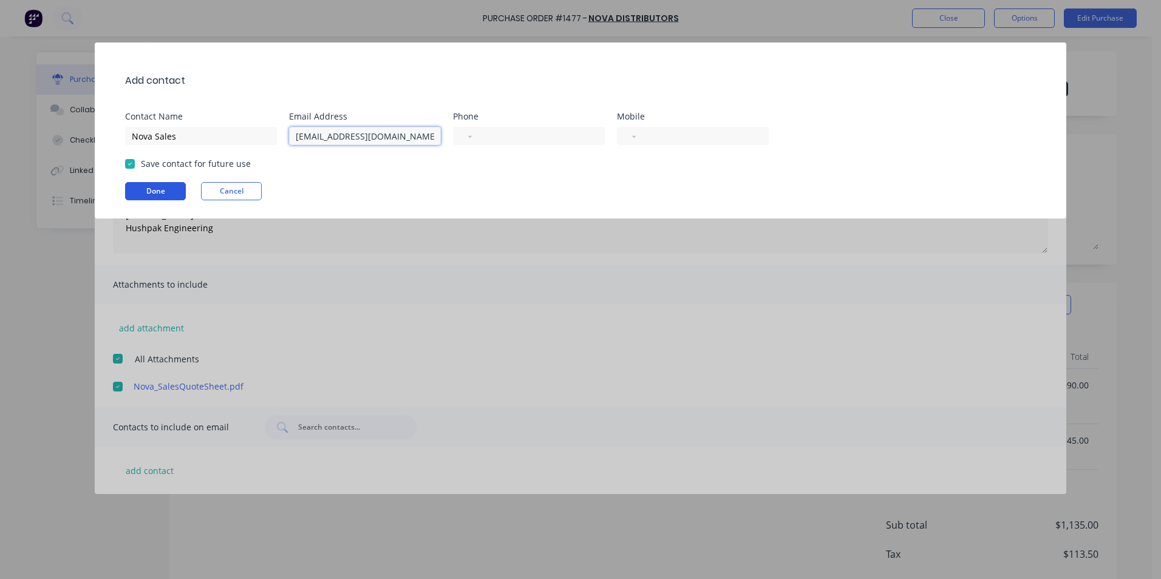
type input "sales@novadistributors.com.au"
click at [165, 189] on button "Done" at bounding box center [155, 191] width 61 height 18
type textarea "x"
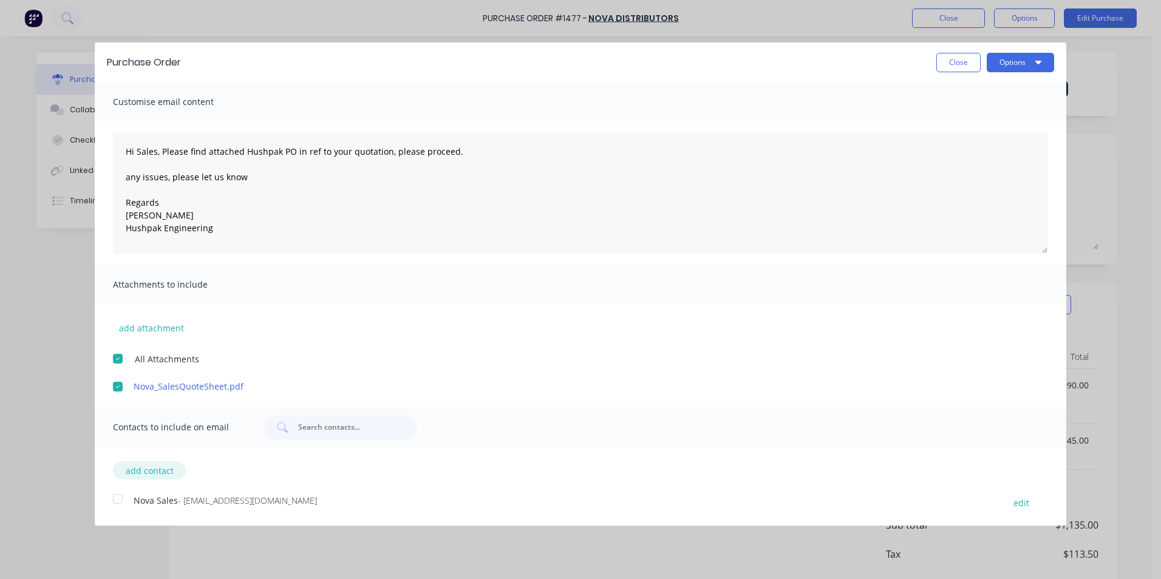
click at [152, 470] on button "add contact" at bounding box center [149, 470] width 73 height 18
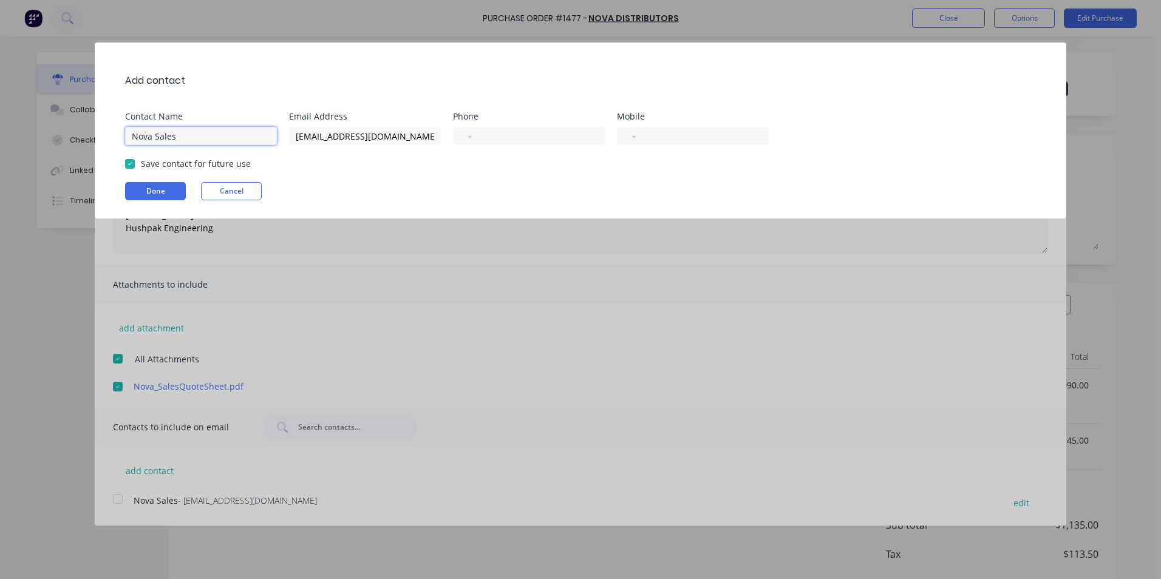
drag, startPoint x: 200, startPoint y: 140, endPoint x: 121, endPoint y: 137, distance: 79.6
click at [121, 137] on div "Add contact Contact Name Nova Sales Email Address sales@novadistributors.com.au…" at bounding box center [581, 131] width 972 height 176
type input "[PERSON_NAME]"
select select "AU"
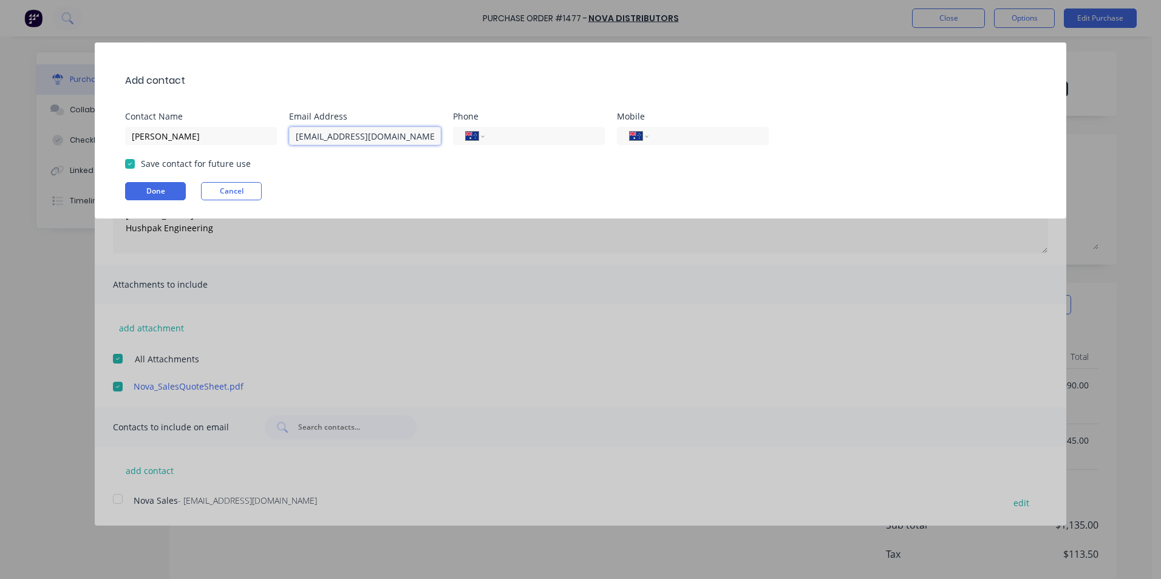
drag, startPoint x: 424, startPoint y: 136, endPoint x: 281, endPoint y: 130, distance: 143.4
click at [281, 130] on div "Contact Name Greg Rawe Email Address sales@novadistributors.com.au Phone Intern…" at bounding box center [586, 128] width 923 height 33
type input "greg.rawe@hushpak.com.au"
type input "0450 900 223"
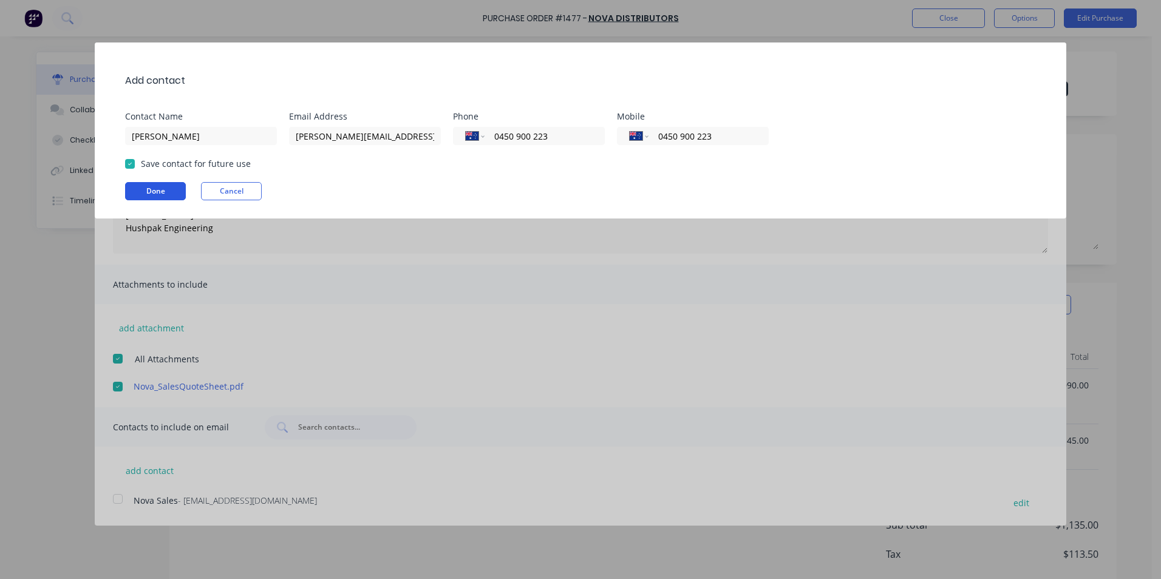
click at [154, 189] on button "Done" at bounding box center [155, 191] width 61 height 18
type textarea "x"
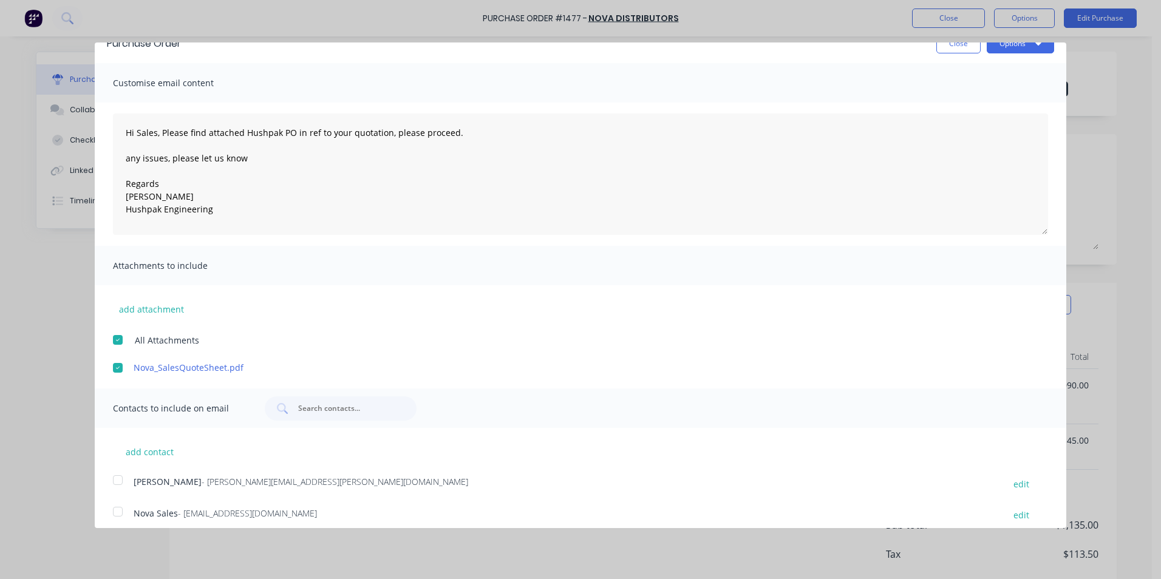
scroll to position [29, 0]
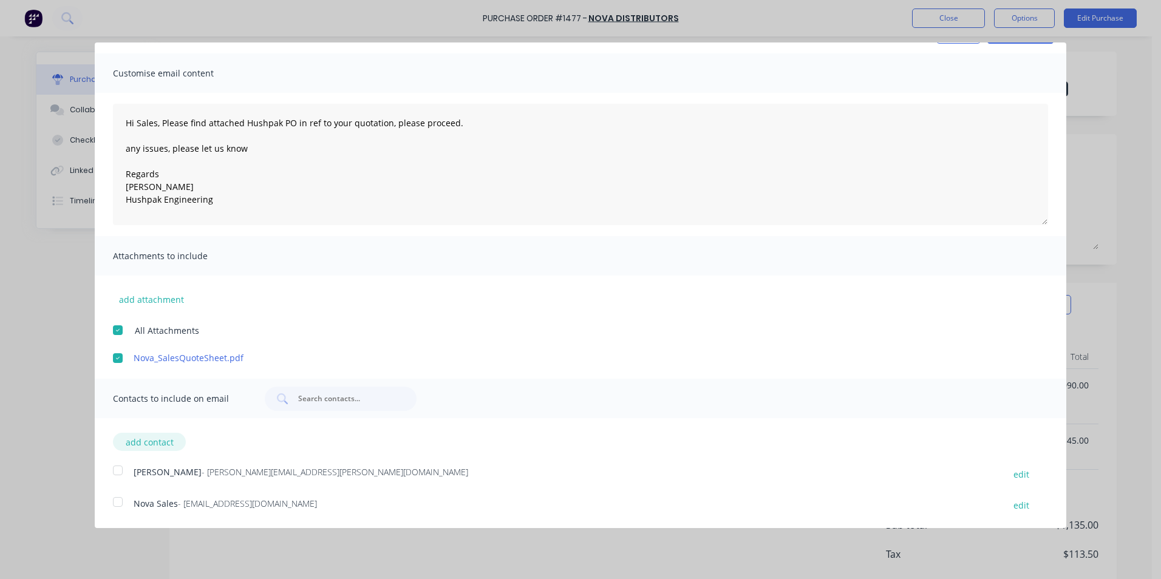
click at [155, 443] on button "add contact" at bounding box center [149, 442] width 73 height 18
select select "AU"
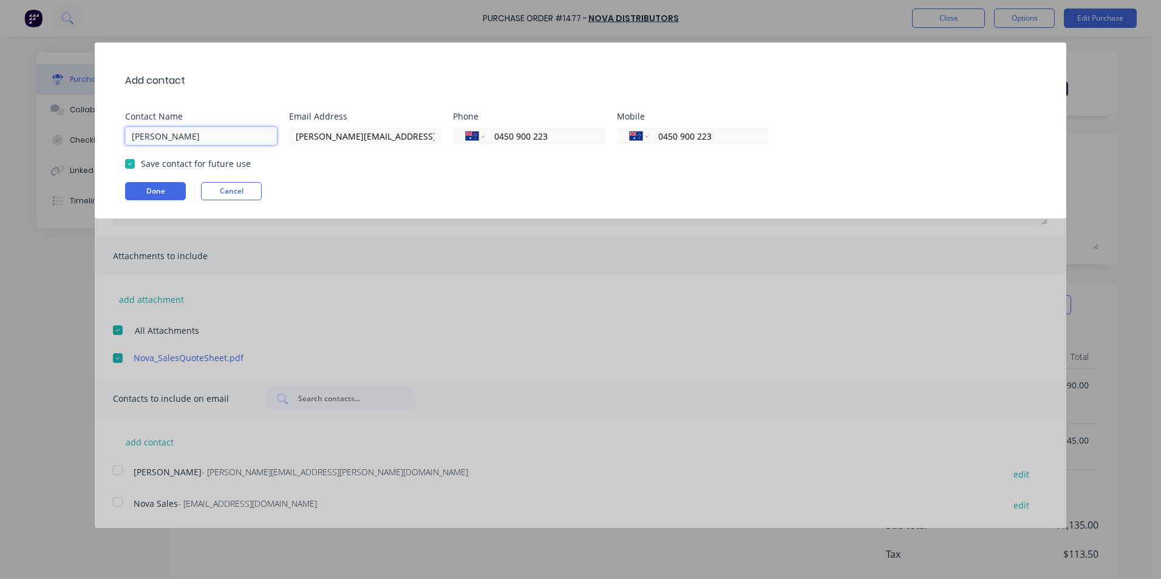
drag, startPoint x: 185, startPoint y: 138, endPoint x: 114, endPoint y: 134, distance: 71.8
click at [114, 134] on div "Add contact Contact Name Greg Rawe Email Address greg.rawe@hushpak.com.au Phone…" at bounding box center [581, 131] width 972 height 176
type input "Reyce Wishart"
drag, startPoint x: 415, startPoint y: 135, endPoint x: 274, endPoint y: 132, distance: 141.5
click at [274, 132] on div "Contact Name Reyce Wishart Email Address greg.rawe@hushpak.com.au Phone Interna…" at bounding box center [586, 128] width 923 height 33
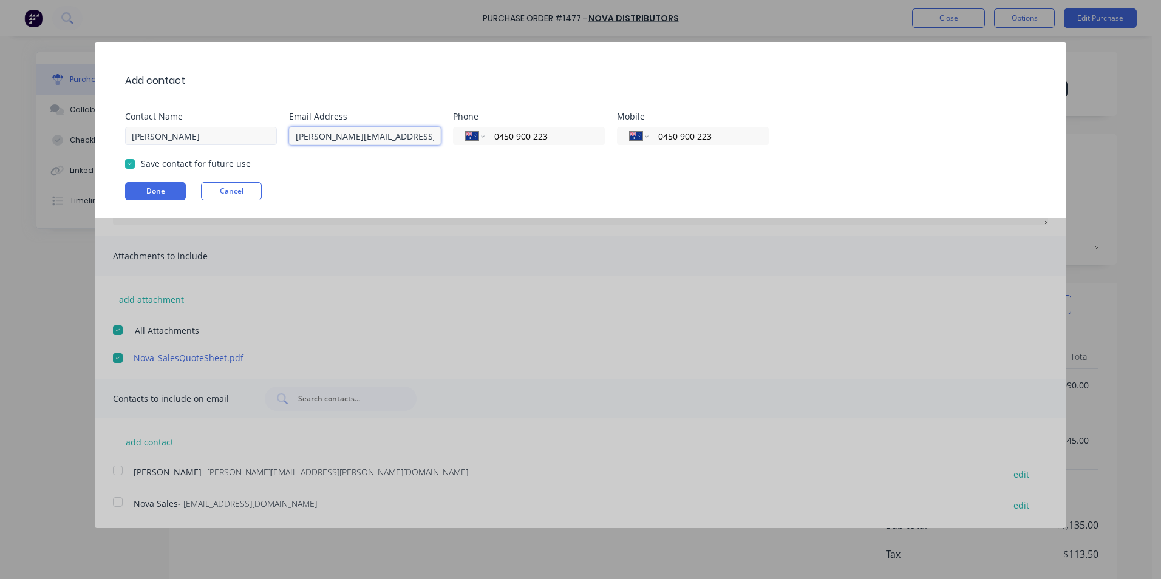
paste input "Reyce Wishart <reycew@novadistributors.com.au>"
type input "reycew@novadistributors.com.au"
click at [564, 136] on input "0450 900 223" at bounding box center [542, 136] width 99 height 14
drag, startPoint x: 563, startPoint y: 136, endPoint x: 495, endPoint y: 136, distance: 68.0
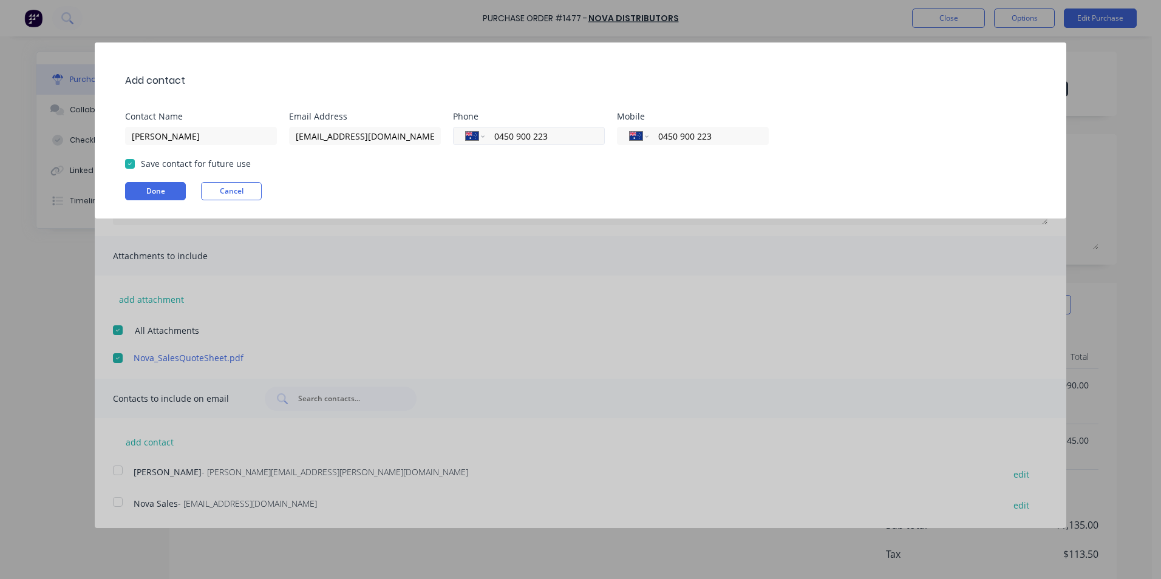
click at [495, 136] on input "0450 900 223" at bounding box center [542, 136] width 99 height 14
select select "ZZ"
drag, startPoint x: 699, startPoint y: 137, endPoint x: 647, endPoint y: 137, distance: 52.8
click at [647, 137] on div "International Afghanistan Åland Islands Albania Algeria American Samoa Andorra …" at bounding box center [693, 136] width 152 height 18
select select "ZZ"
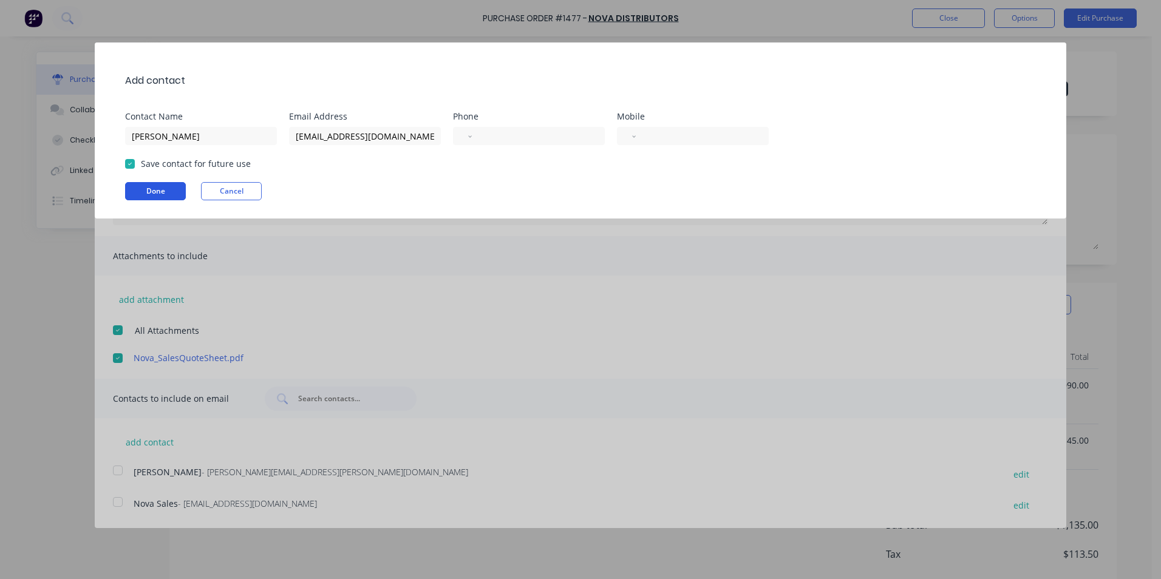
click at [156, 189] on button "Done" at bounding box center [155, 191] width 61 height 18
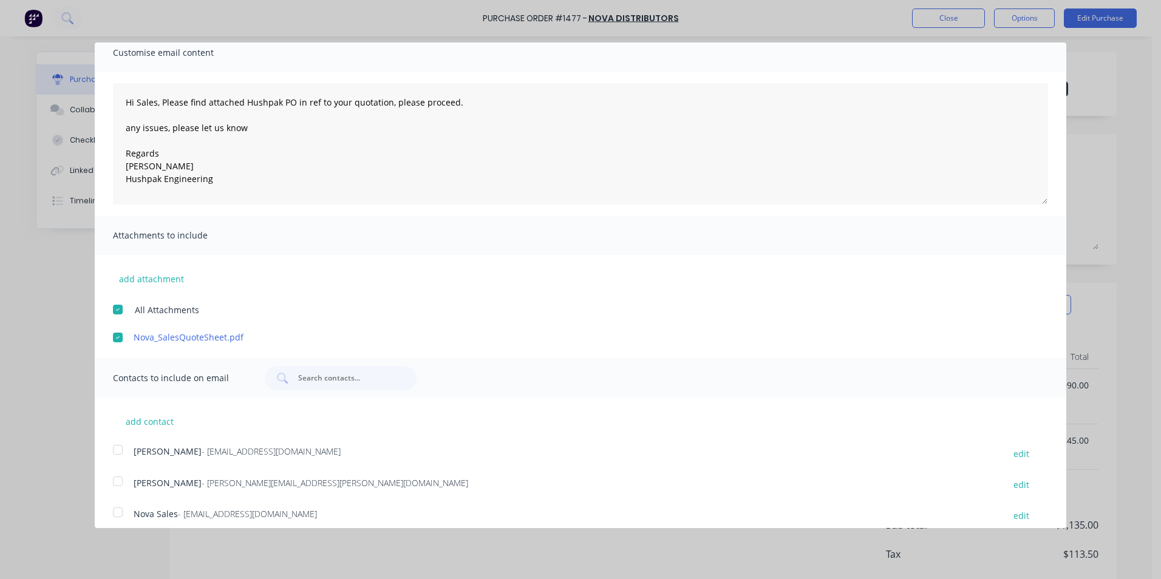
scroll to position [60, 0]
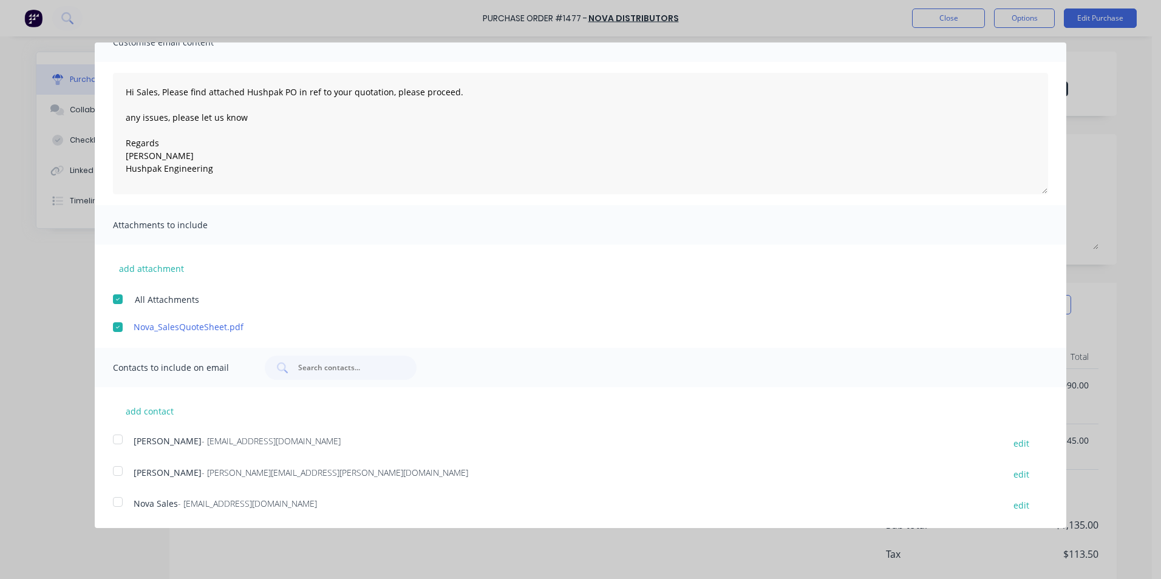
click at [116, 470] on div at bounding box center [118, 471] width 24 height 24
click at [115, 441] on div at bounding box center [118, 439] width 24 height 24
click at [116, 500] on div at bounding box center [118, 502] width 24 height 24
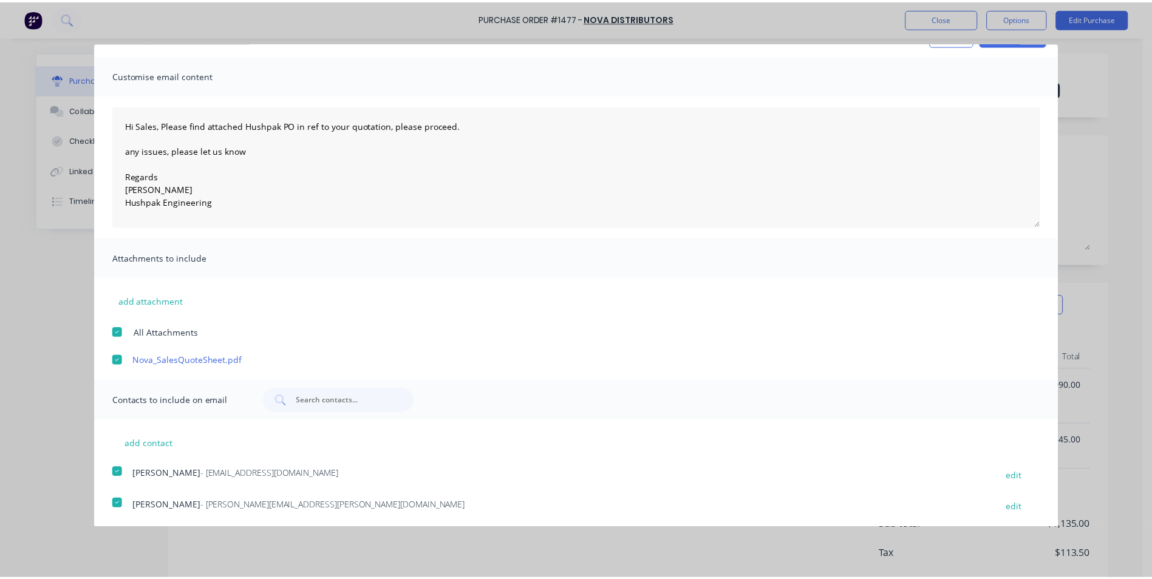
scroll to position [0, 0]
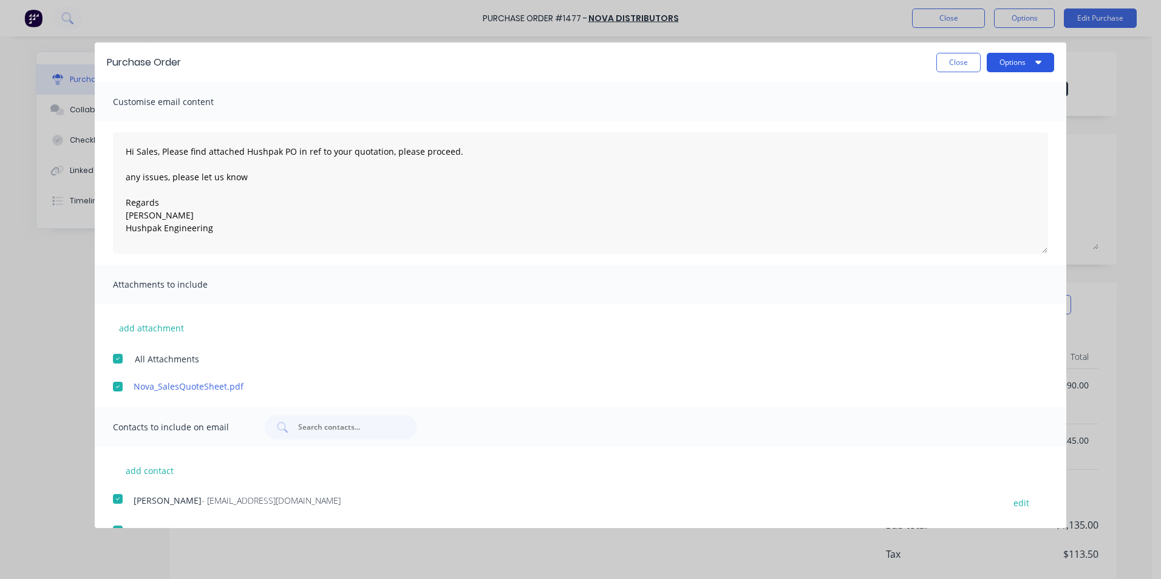
click at [1017, 64] on button "Options" at bounding box center [1020, 62] width 67 height 19
click at [955, 115] on div "Email" at bounding box center [997, 118] width 94 height 18
type textarea "x"
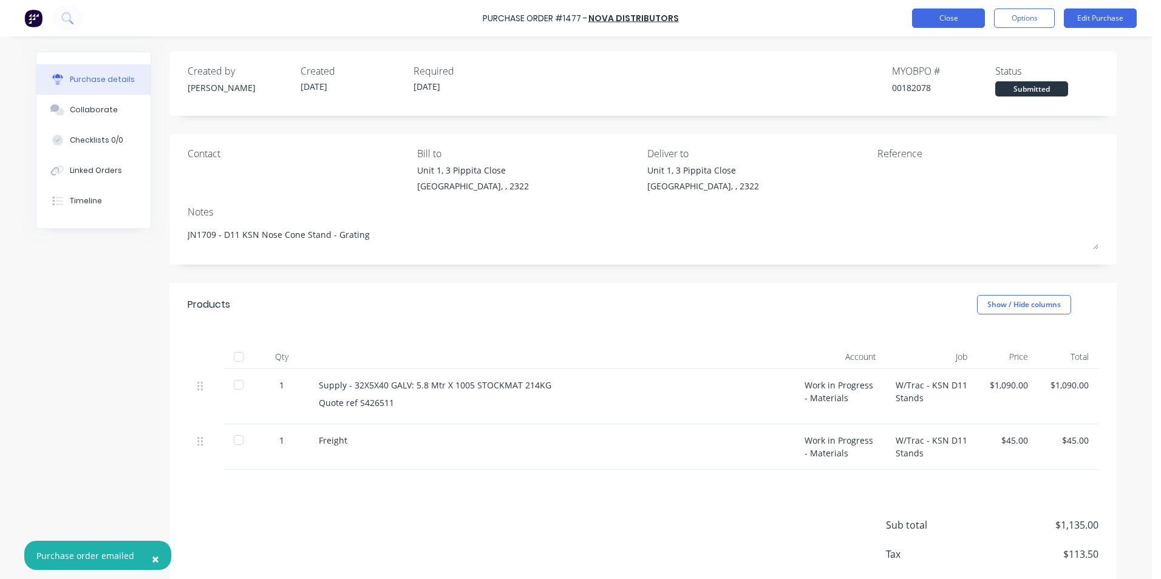
click at [962, 17] on button "Close" at bounding box center [948, 18] width 73 height 19
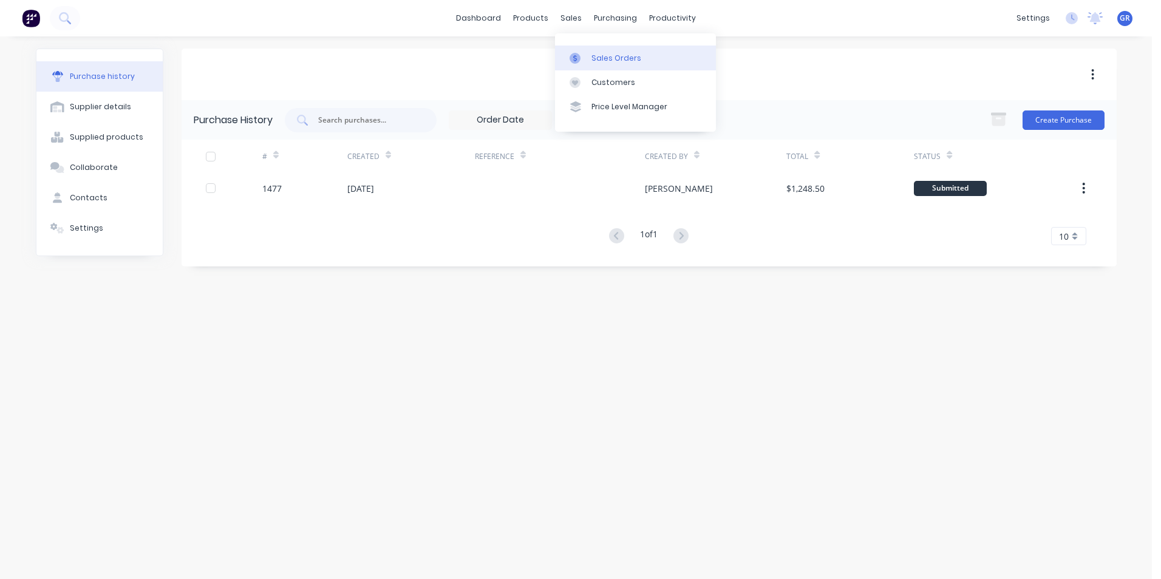
click at [606, 57] on div "Sales Orders" at bounding box center [616, 58] width 50 height 11
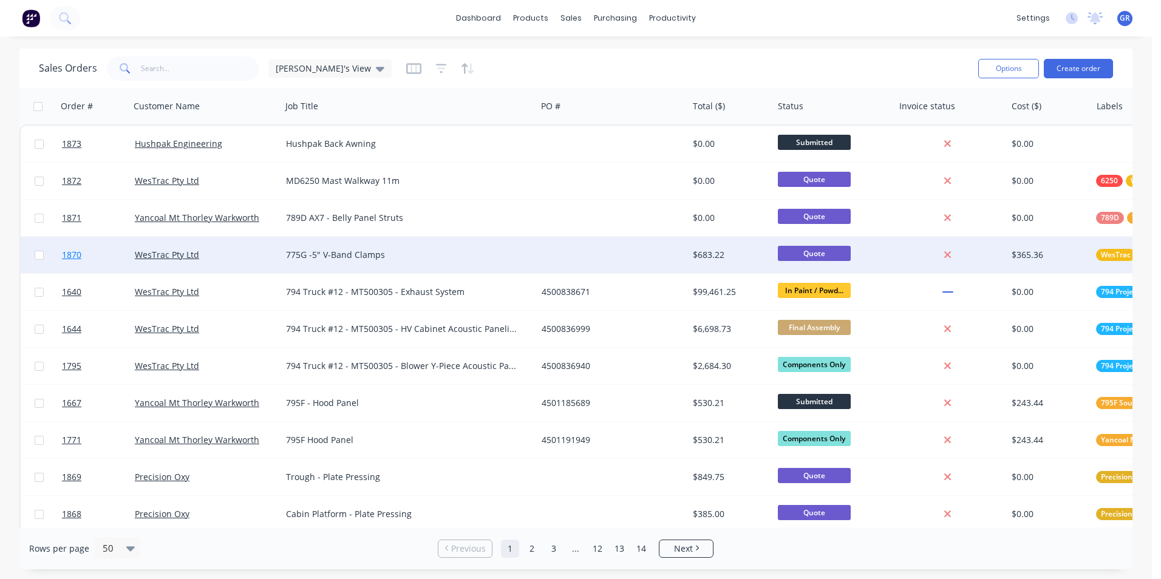
click at [77, 256] on span "1870" at bounding box center [71, 255] width 19 height 12
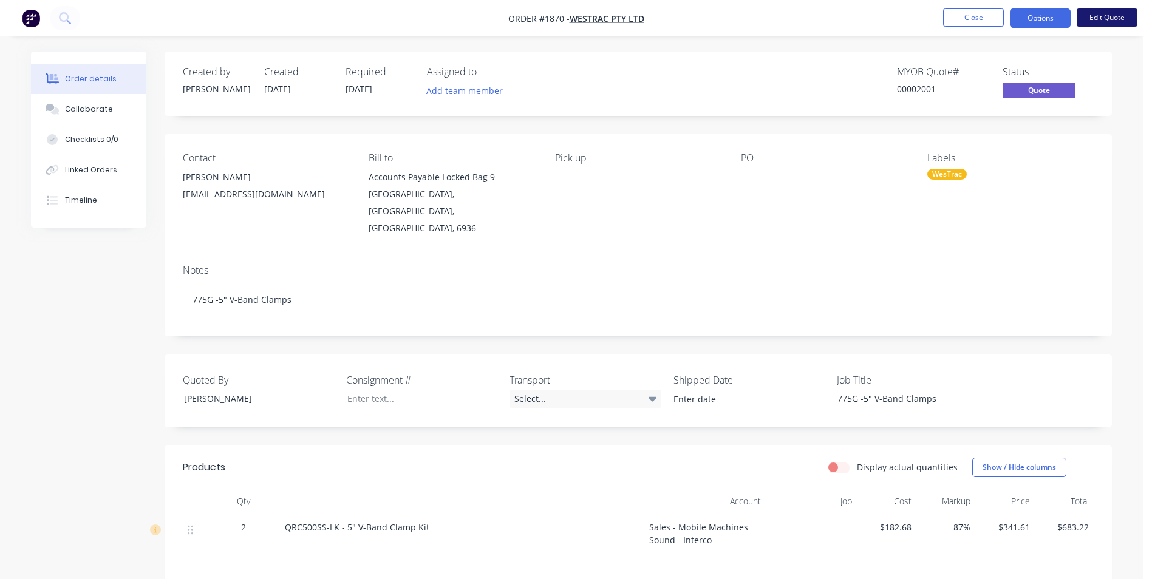
click at [1104, 19] on button "Edit Quote" at bounding box center [1107, 18] width 61 height 18
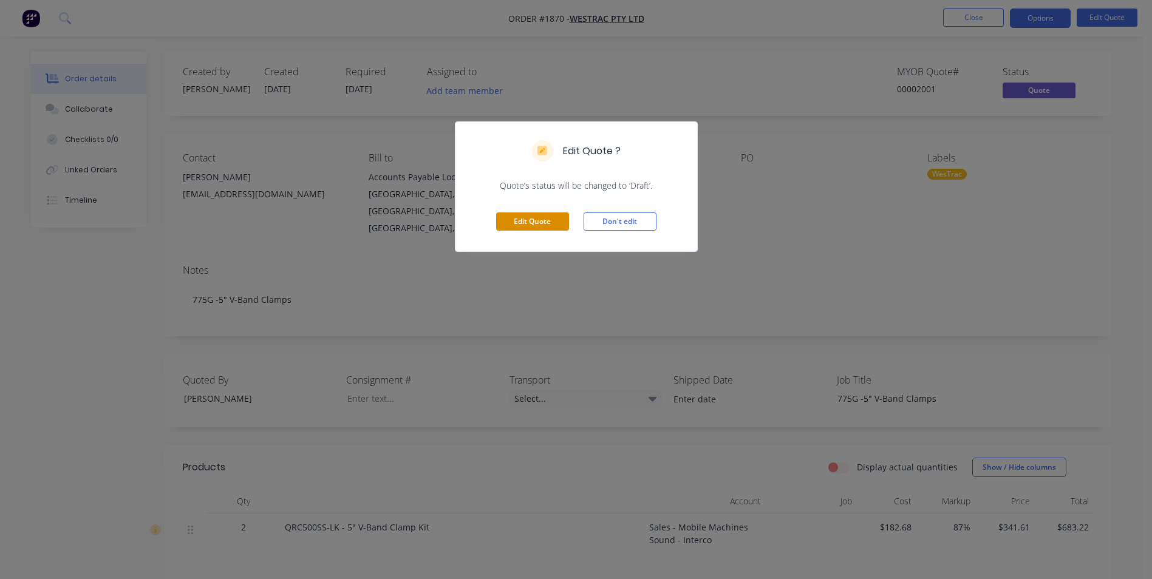
click at [525, 219] on button "Edit Quote" at bounding box center [532, 222] width 73 height 18
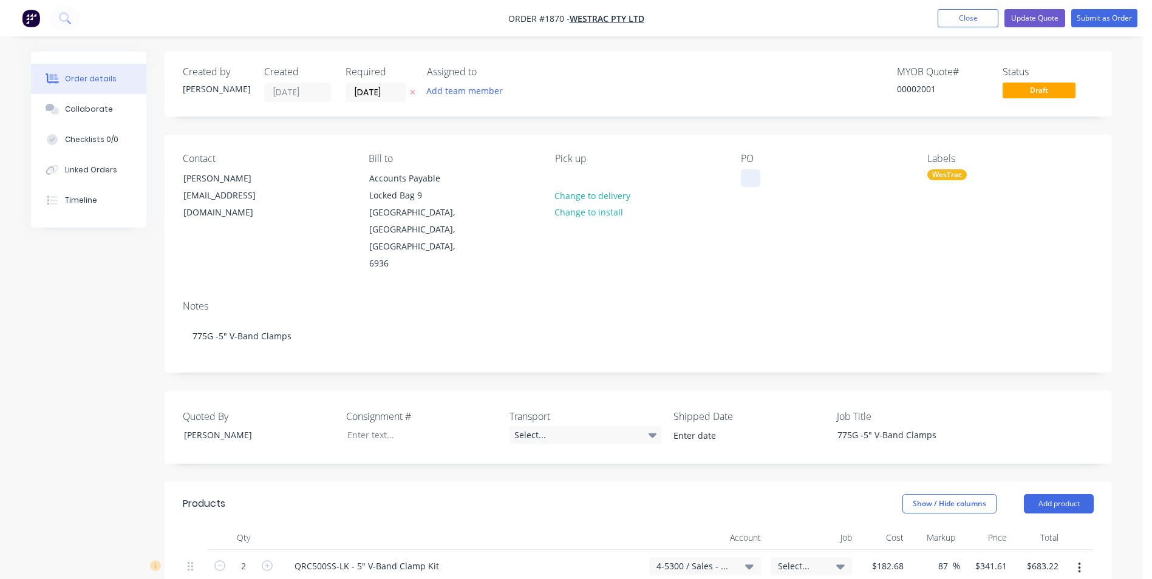
click at [756, 173] on div at bounding box center [750, 178] width 19 height 18
paste div
click at [381, 92] on input "[DATE]" at bounding box center [376, 92] width 60 height 18
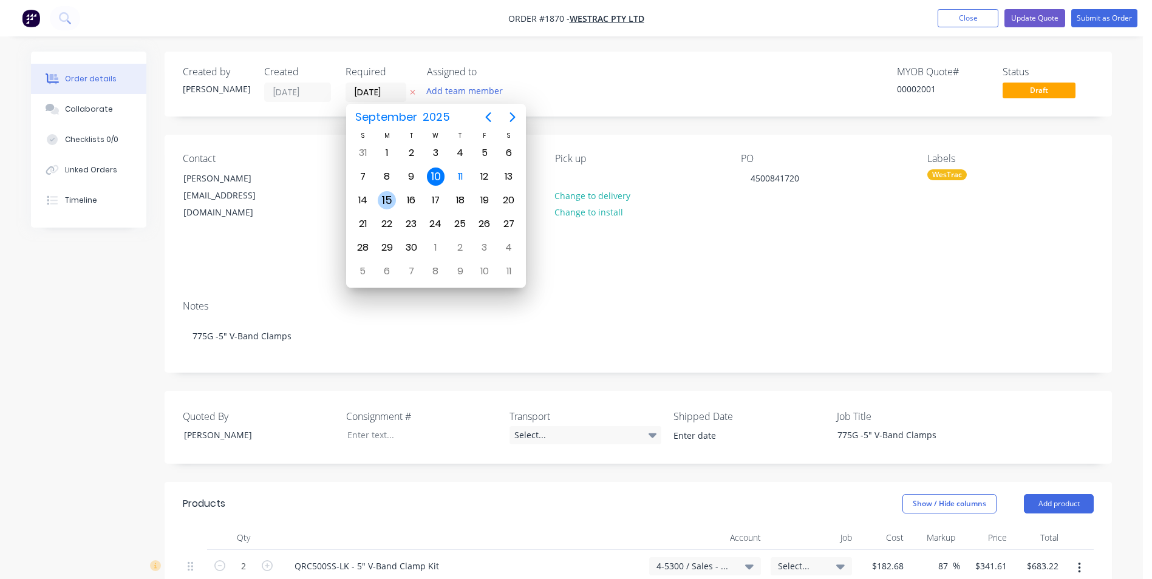
click at [385, 199] on div "15" at bounding box center [387, 200] width 18 height 18
type input "15/09/25"
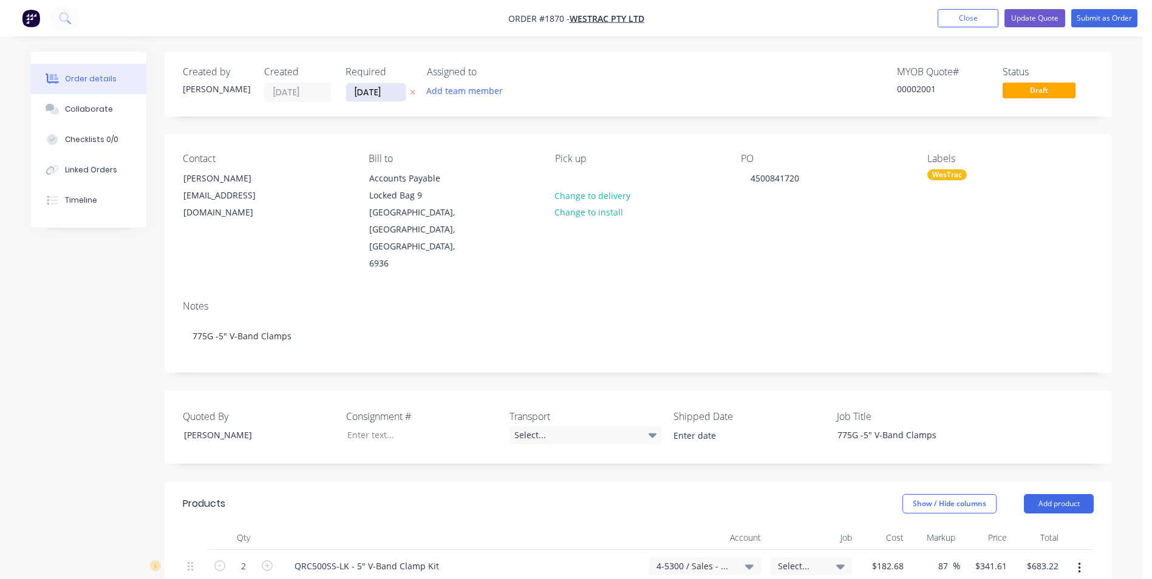
click at [375, 92] on input "15/09/25" at bounding box center [376, 92] width 60 height 18
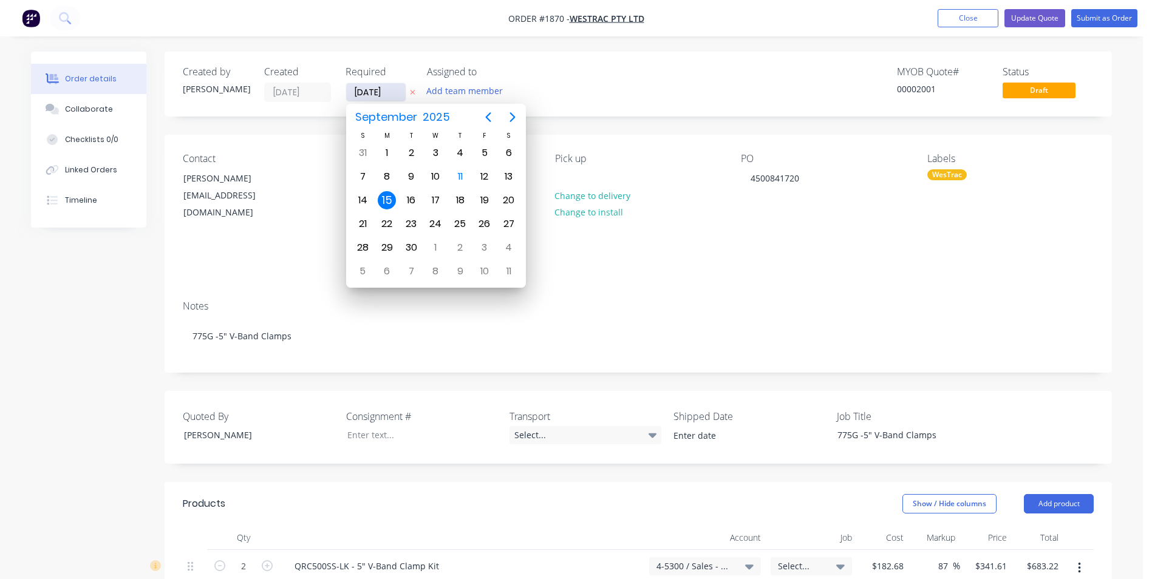
click at [375, 92] on input "15/09/25" at bounding box center [376, 92] width 60 height 18
click at [522, 78] on div "Assigned to Add team member" at bounding box center [487, 84] width 121 height 36
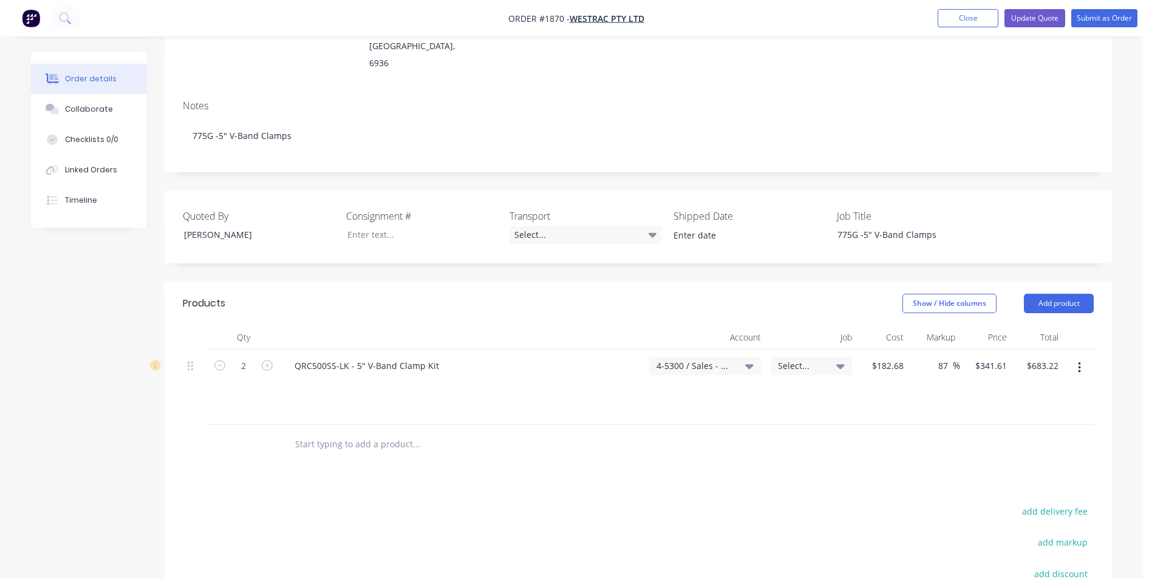
scroll to position [243, 0]
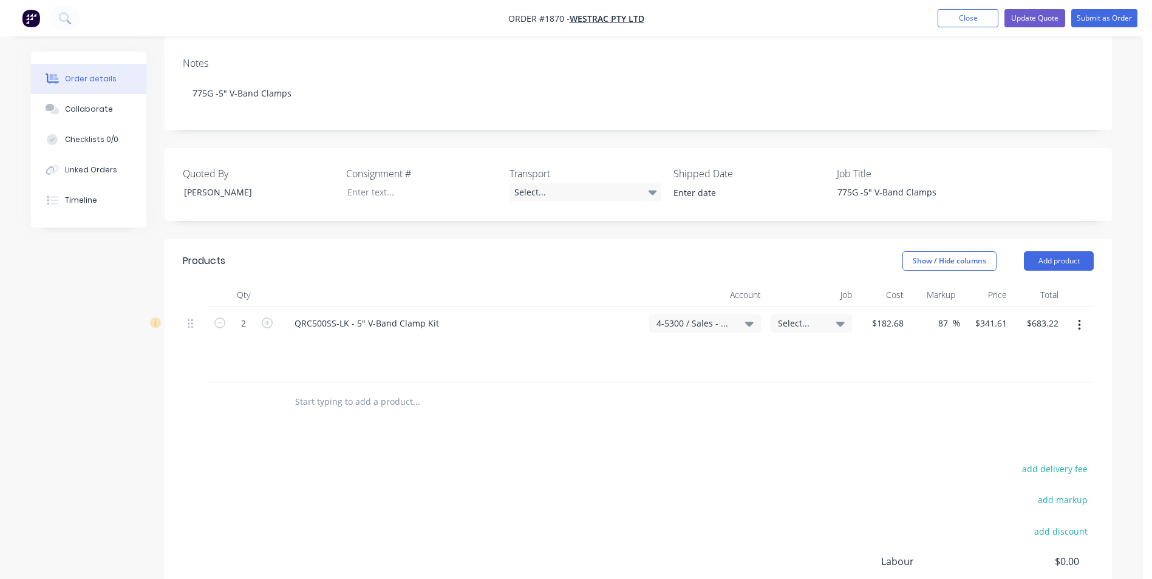
click at [795, 317] on span "Select..." at bounding box center [801, 323] width 46 height 13
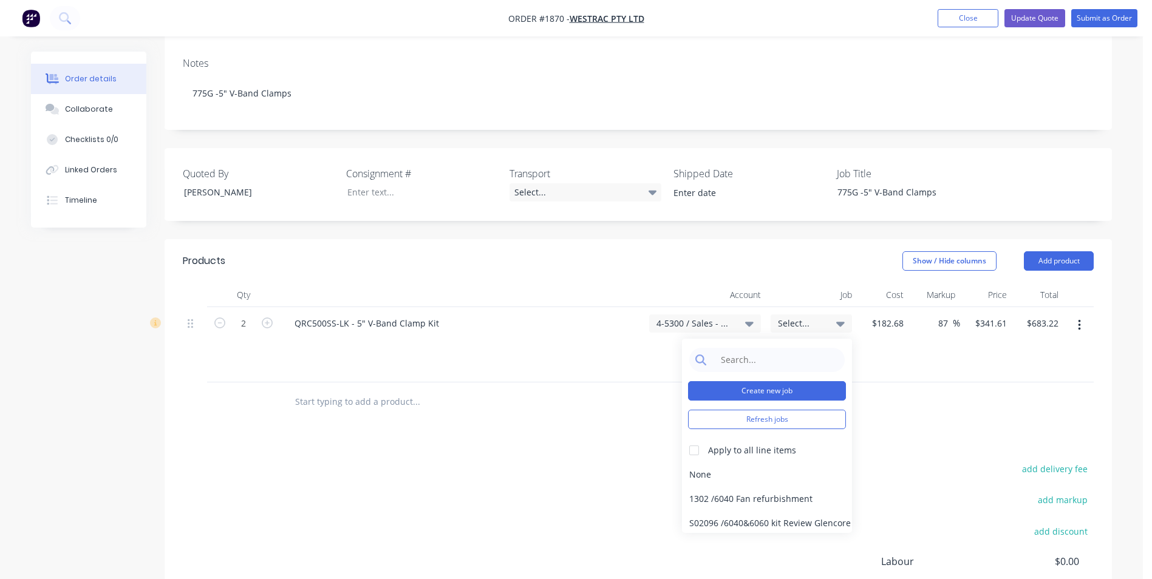
click at [752, 381] on button "Create new job" at bounding box center [767, 390] width 158 height 19
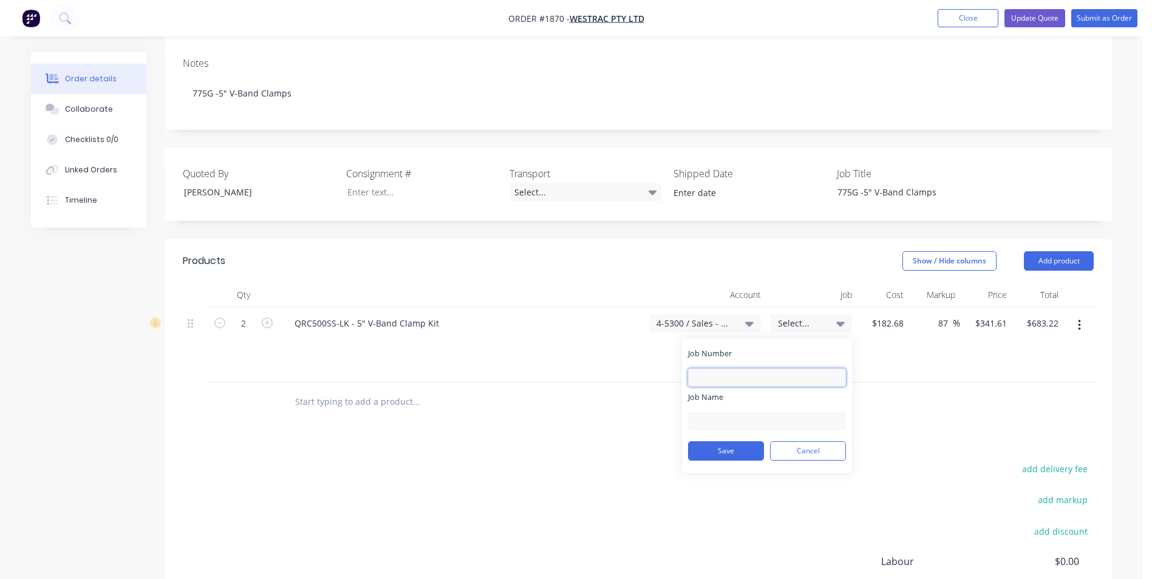
click at [705, 369] on input "Job Number" at bounding box center [767, 378] width 158 height 18
type input "1870"
click at [701, 412] on input "Job Name" at bounding box center [767, 421] width 158 height 18
type input "W/Trac-775G V-Band Clamps"
click at [734, 441] on button "Save" at bounding box center [726, 450] width 76 height 19
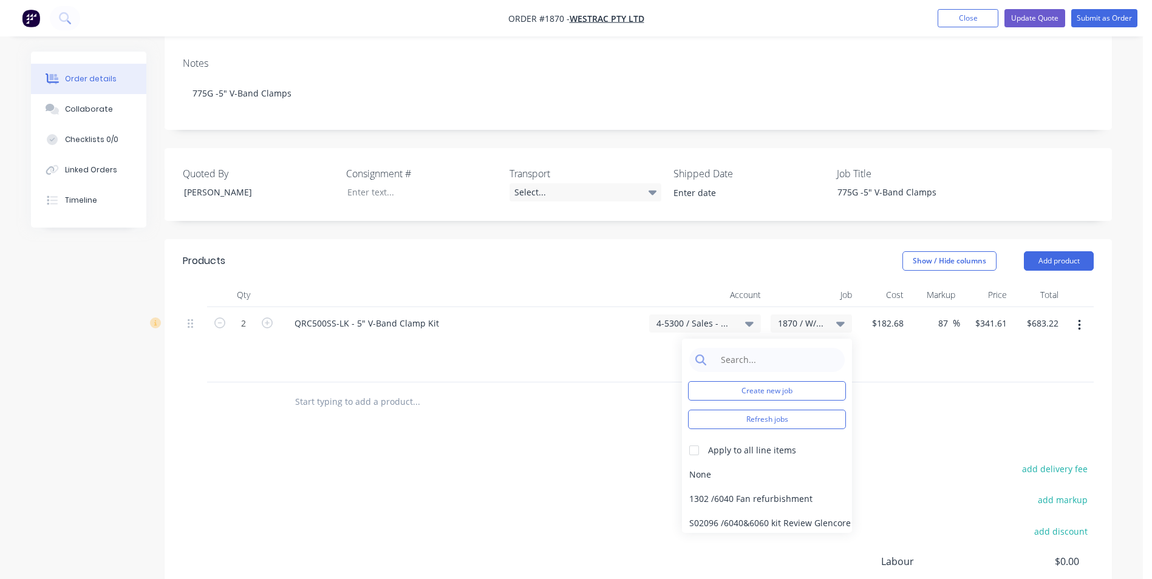
click at [649, 251] on div "Show / Hide columns Add product" at bounding box center [734, 260] width 717 height 19
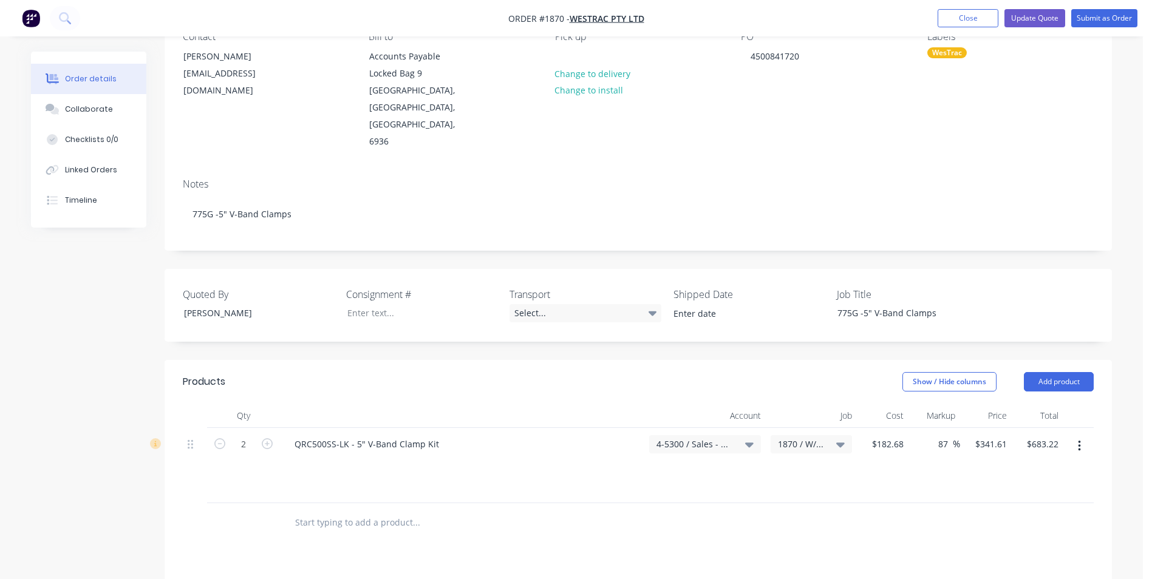
scroll to position [121, 0]
click at [1107, 16] on button "Submit as Order" at bounding box center [1104, 18] width 66 height 18
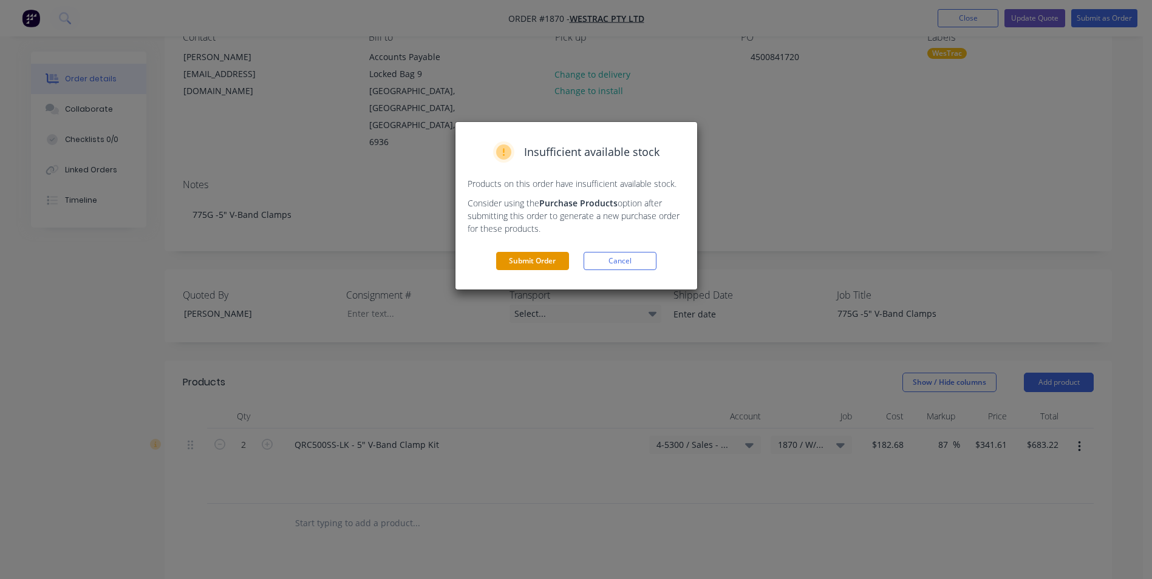
click at [550, 257] on button "Submit Order" at bounding box center [532, 261] width 73 height 18
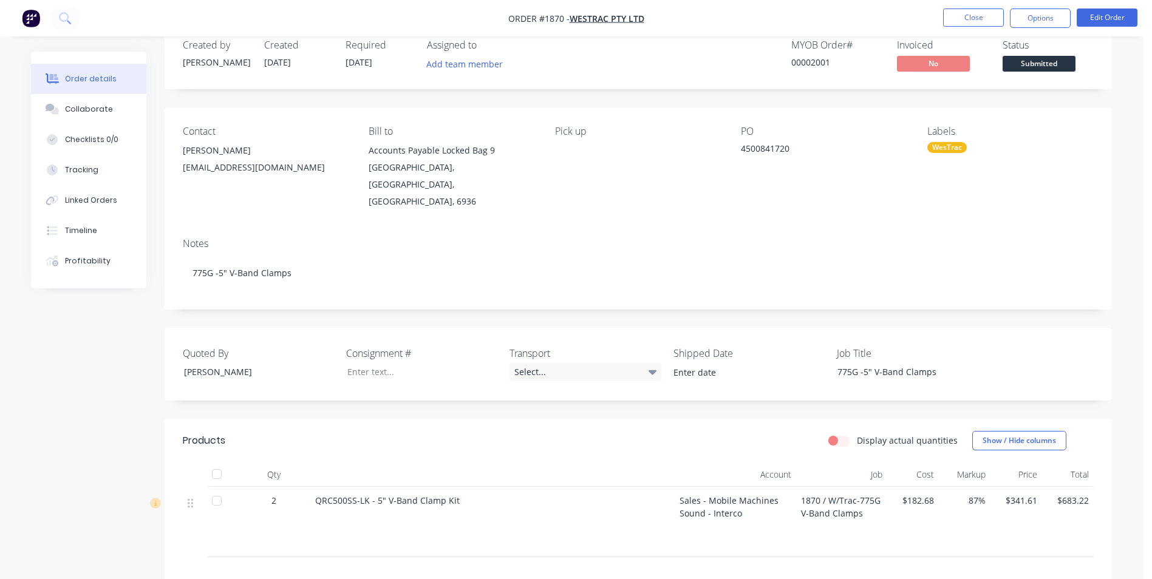
scroll to position [0, 0]
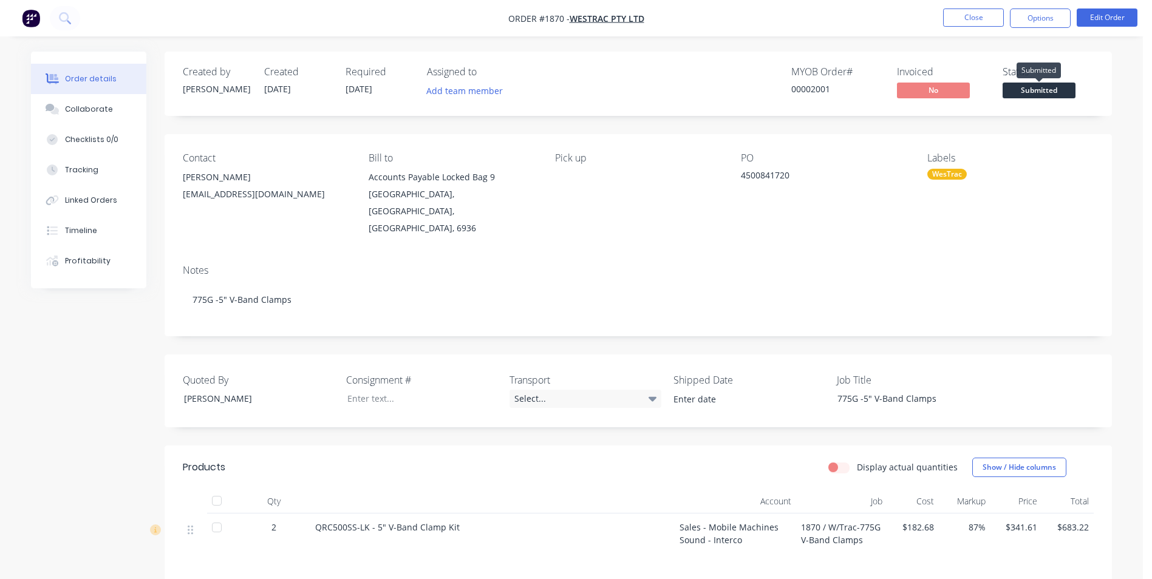
click at [1046, 88] on span "Submitted" at bounding box center [1038, 90] width 73 height 15
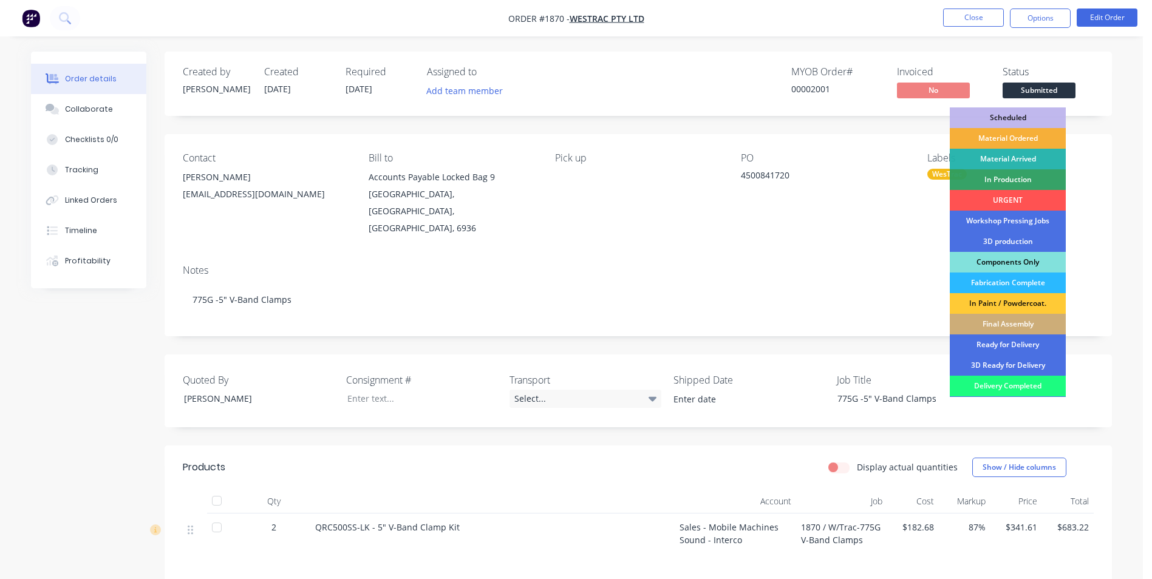
click at [1024, 260] on div "Components Only" at bounding box center [1008, 262] width 116 height 21
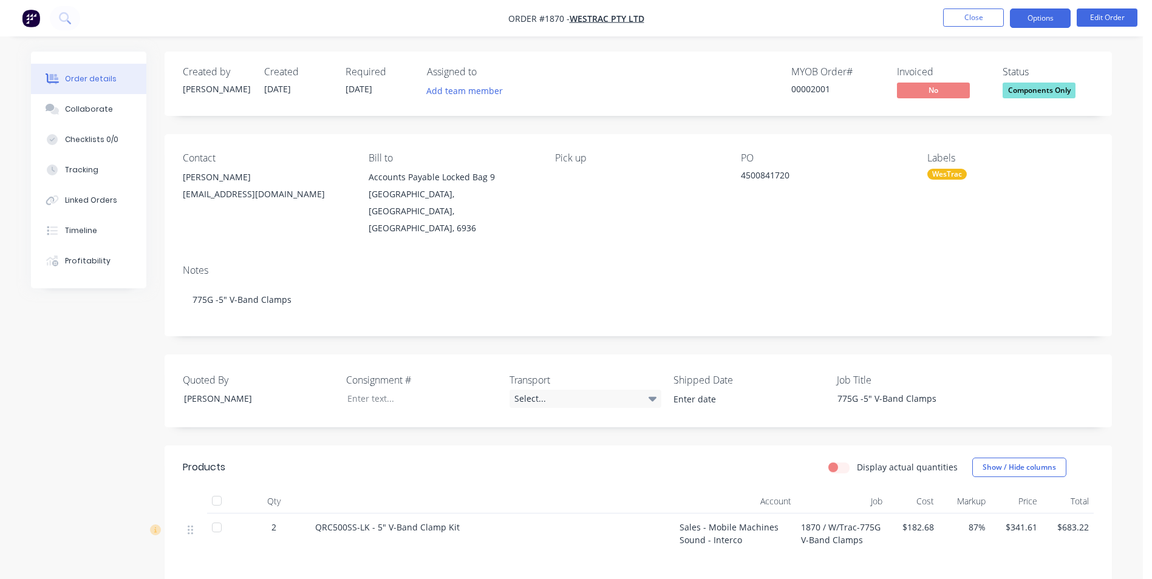
click at [1037, 21] on button "Options" at bounding box center [1040, 18] width 61 height 19
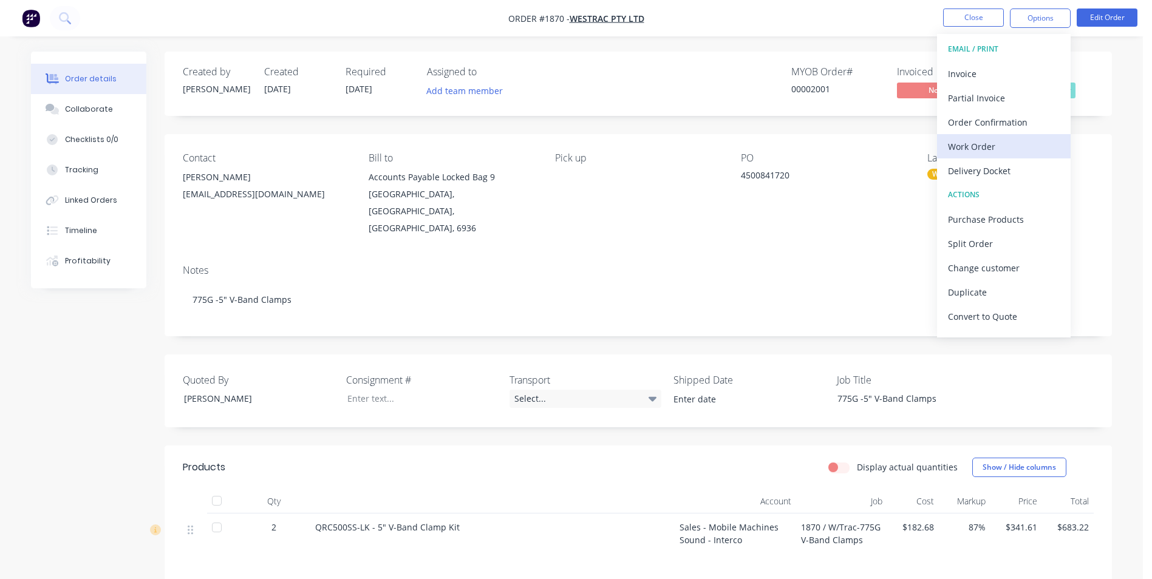
click at [989, 149] on div "Work Order" at bounding box center [1004, 147] width 112 height 18
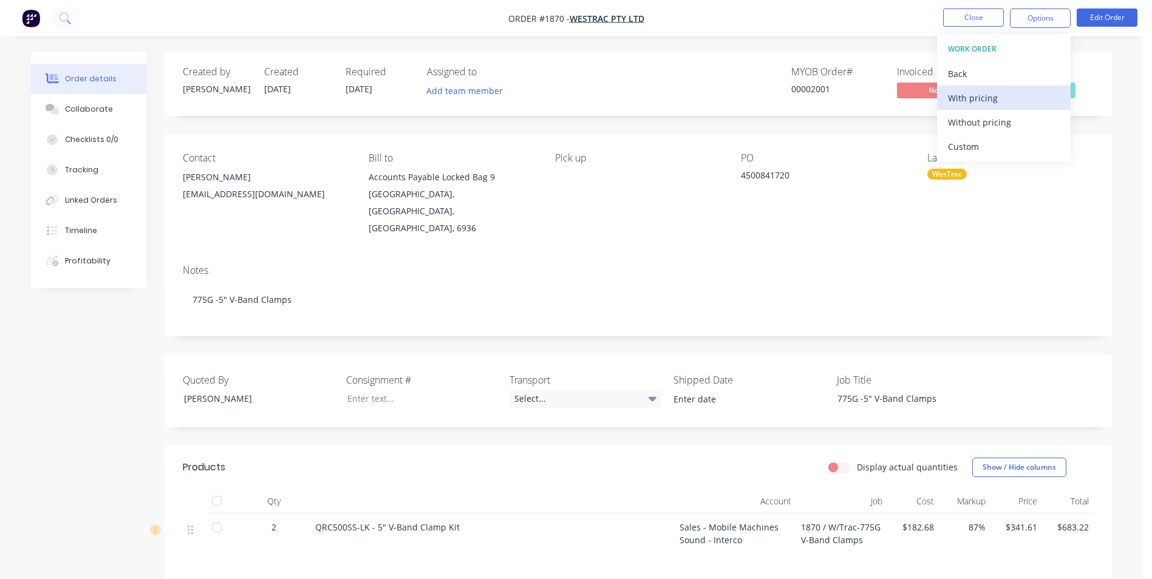
click at [971, 98] on div "With pricing" at bounding box center [1004, 98] width 112 height 18
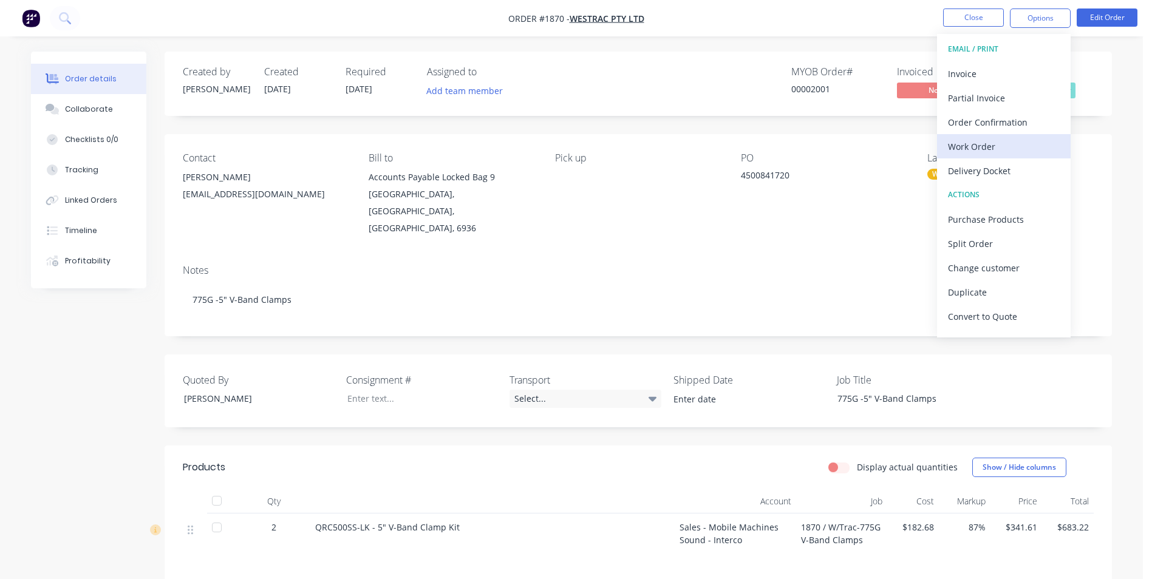
click at [990, 145] on div "Work Order" at bounding box center [1004, 147] width 112 height 18
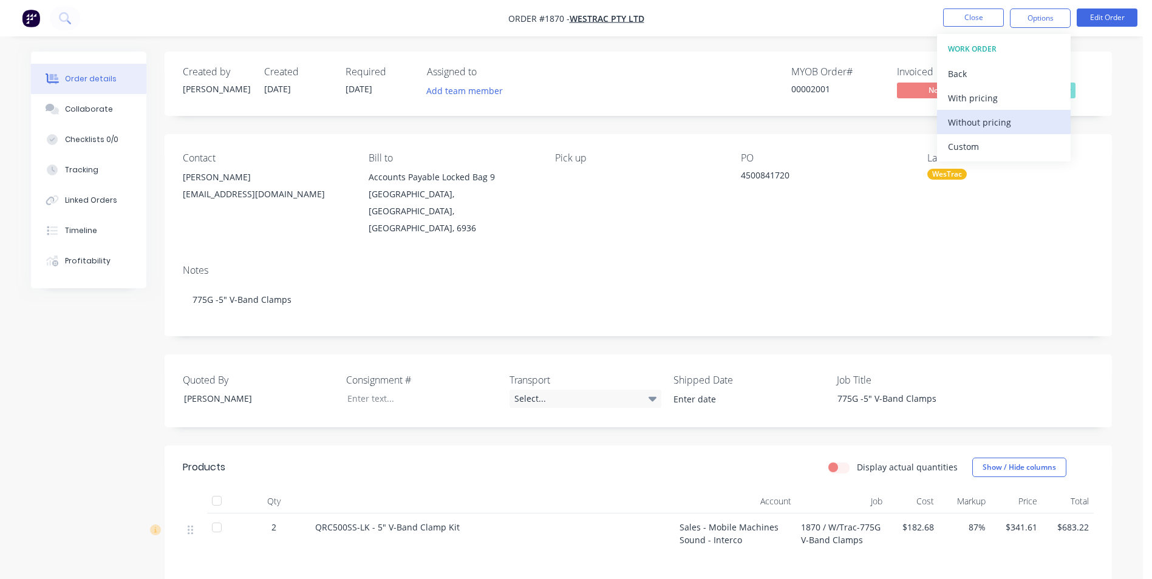
click at [981, 120] on div "Without pricing" at bounding box center [1004, 123] width 112 height 18
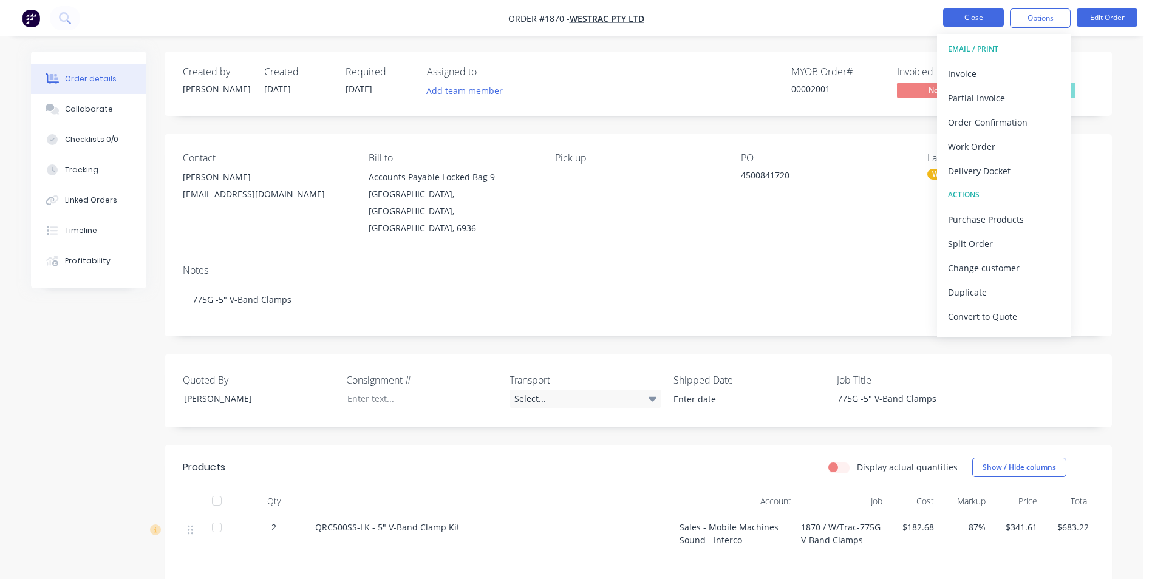
click at [988, 14] on button "Close" at bounding box center [973, 18] width 61 height 18
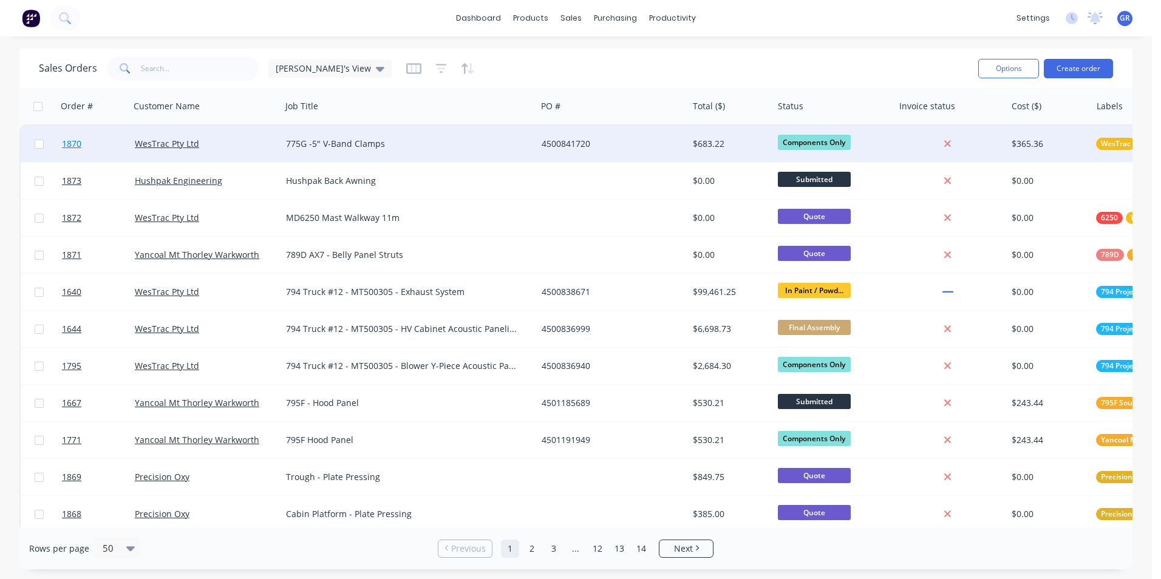
click at [76, 145] on span "1870" at bounding box center [71, 144] width 19 height 12
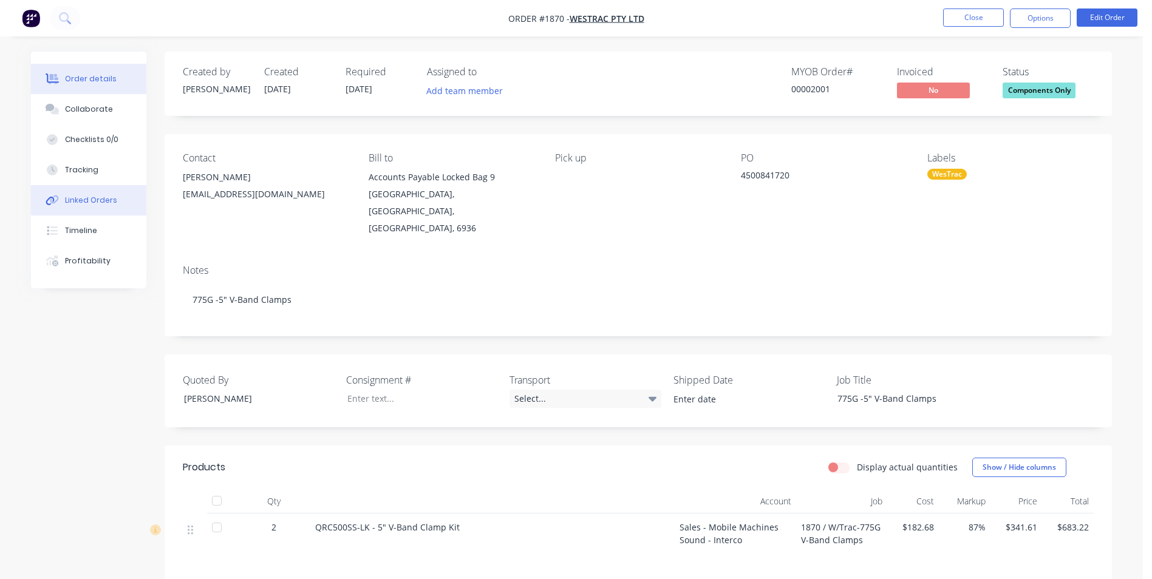
click at [93, 199] on div "Linked Orders" at bounding box center [91, 200] width 52 height 11
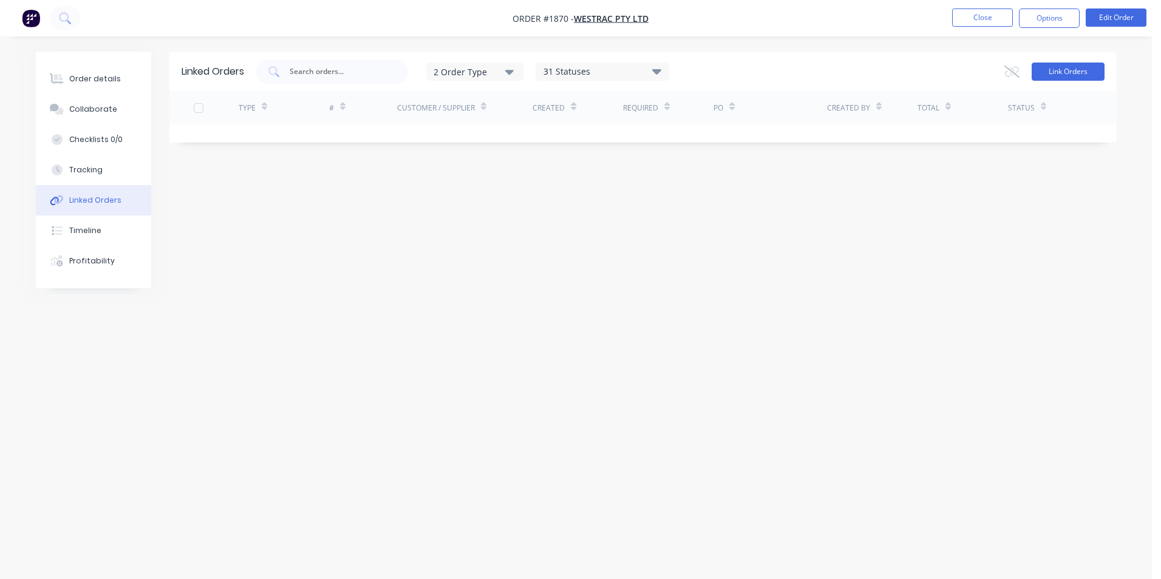
click at [1067, 66] on button "Link Orders" at bounding box center [1068, 72] width 73 height 18
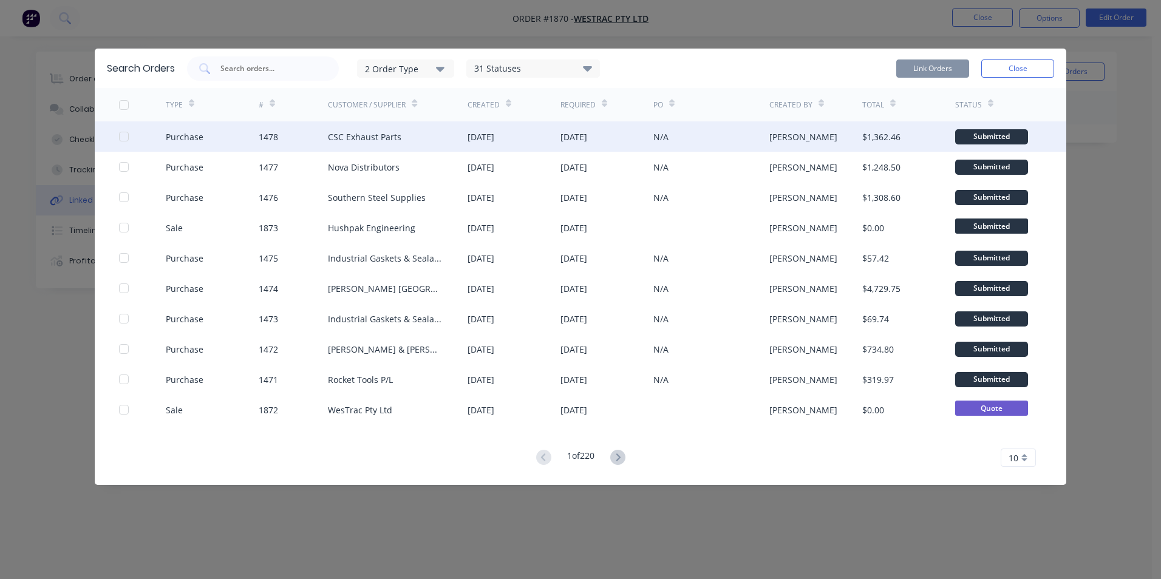
click at [126, 136] on div at bounding box center [124, 136] width 24 height 24
click at [928, 67] on button "Link Orders" at bounding box center [932, 69] width 73 height 18
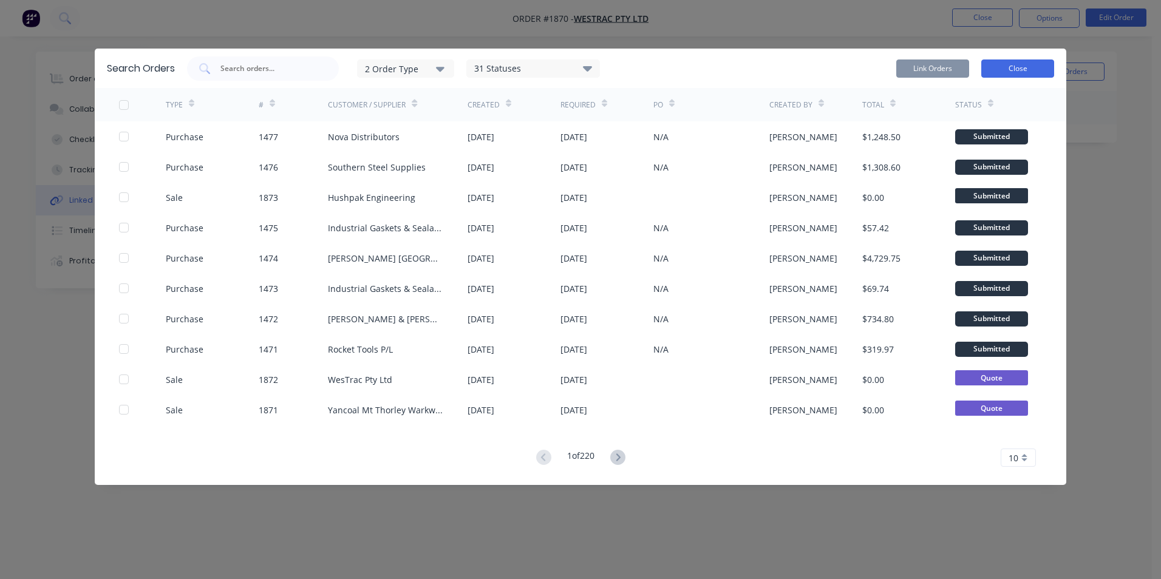
click at [1011, 67] on button "Close" at bounding box center [1017, 69] width 73 height 18
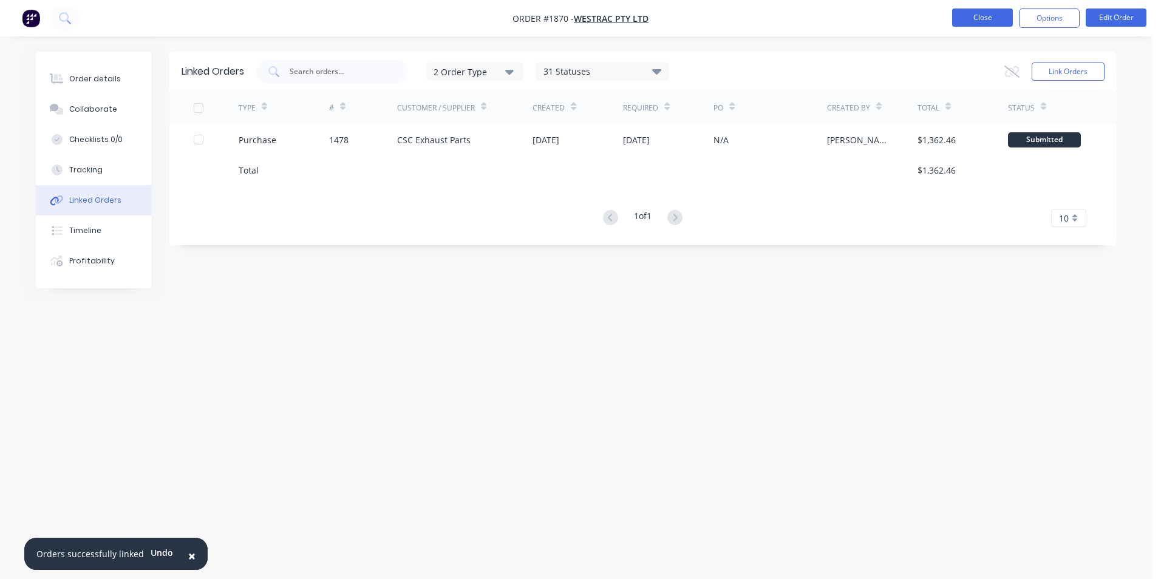
click at [987, 18] on button "Close" at bounding box center [982, 18] width 61 height 18
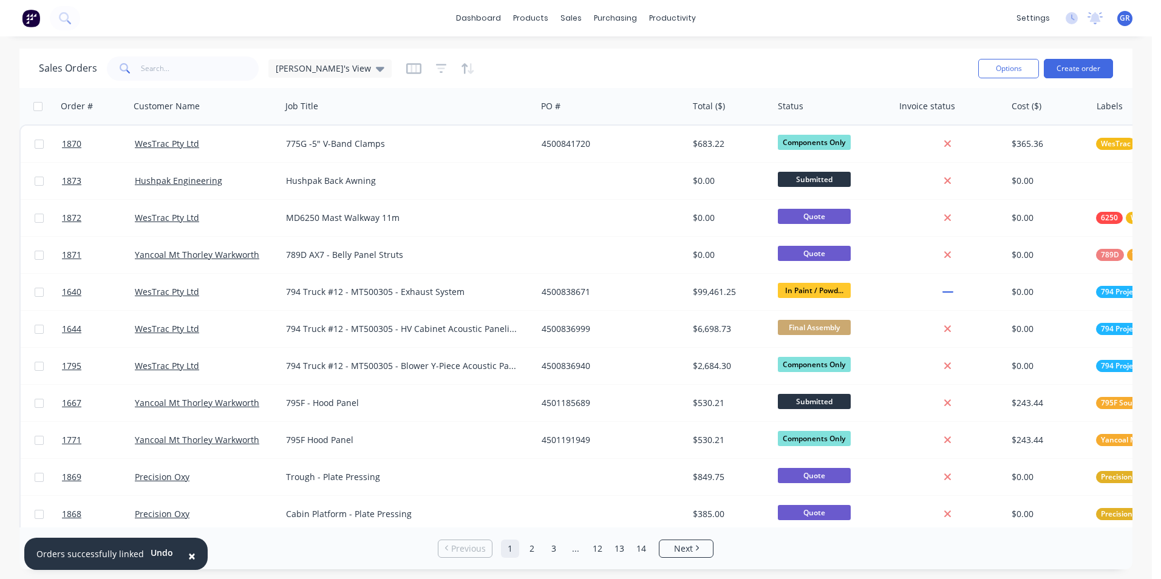
click at [188, 557] on span "×" at bounding box center [191, 556] width 7 height 17
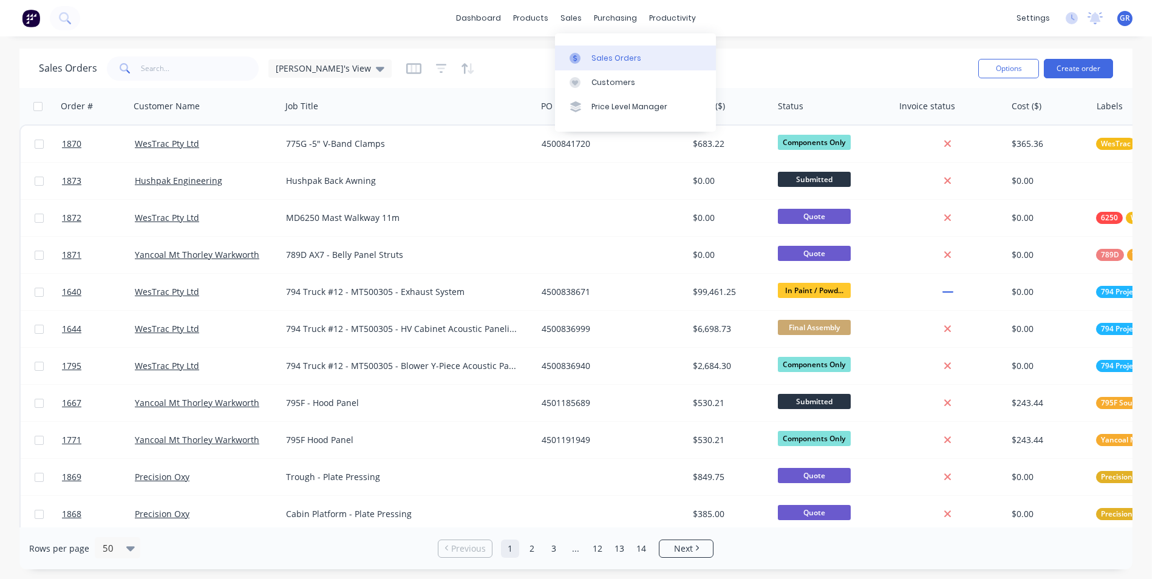
click at [613, 58] on div "Sales Orders" at bounding box center [616, 58] width 50 height 11
click at [163, 66] on input "text" at bounding box center [200, 68] width 118 height 24
paste input "3500138749"
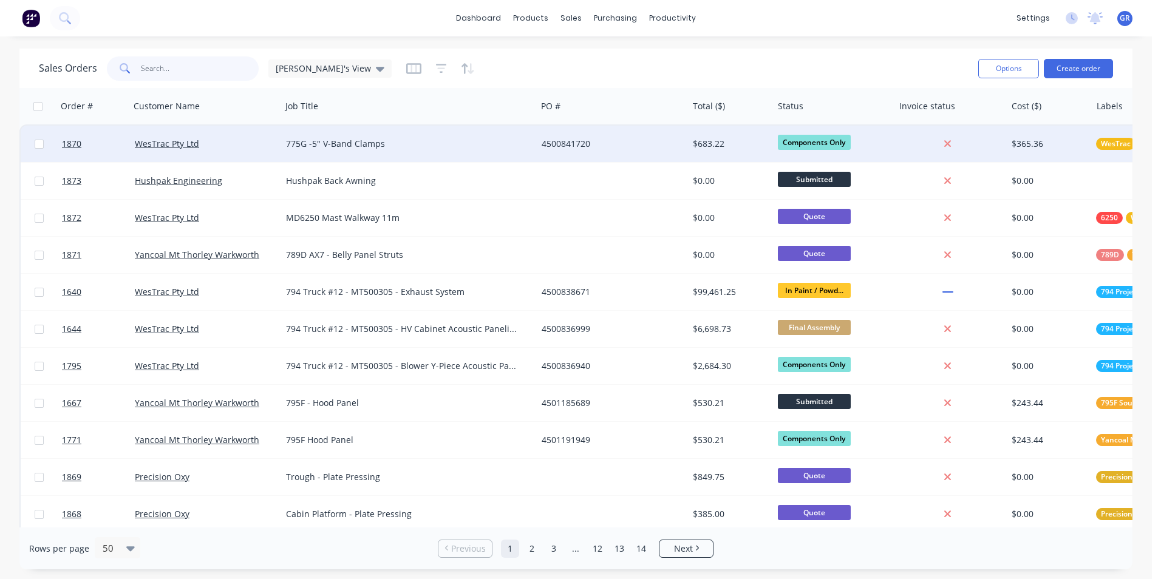
type input "3500138749"
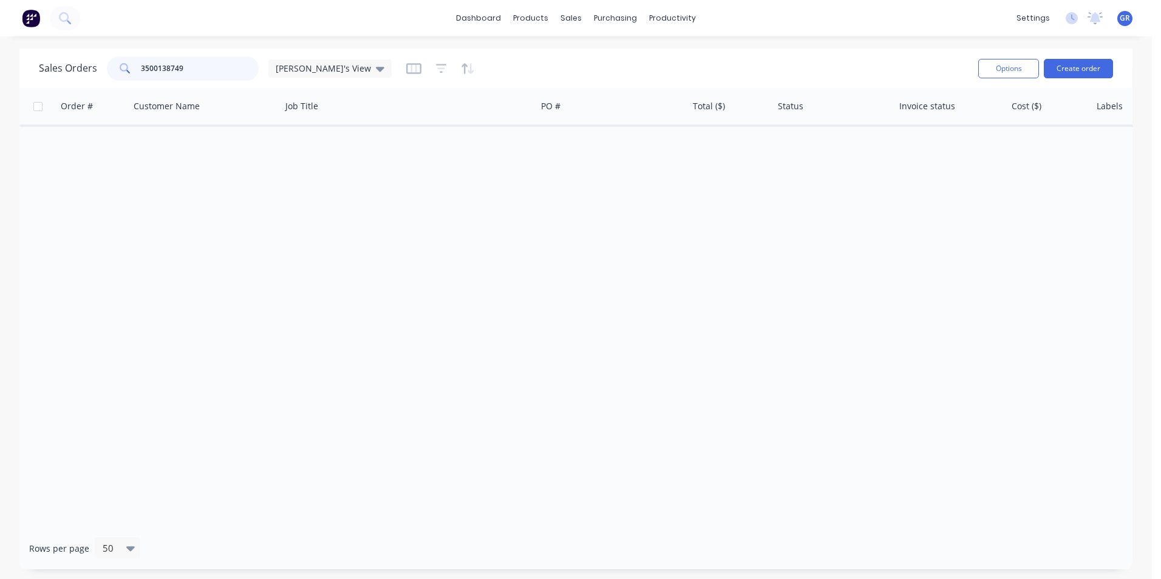
drag, startPoint x: 195, startPoint y: 66, endPoint x: 123, endPoint y: 67, distance: 71.7
click at [123, 67] on div "3500138749" at bounding box center [183, 68] width 152 height 24
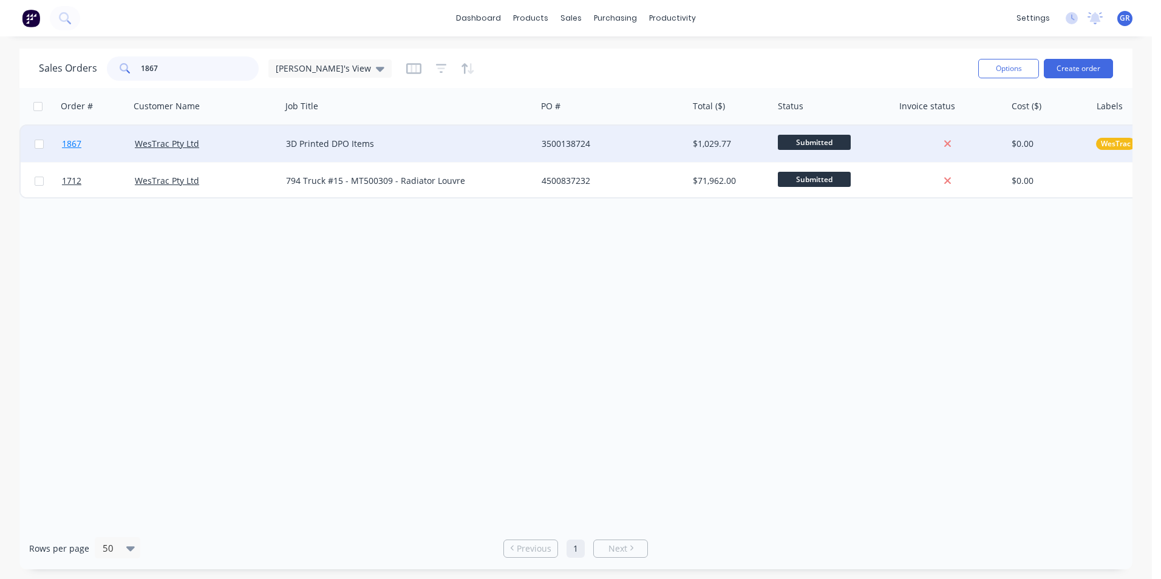
type input "1867"
click at [73, 143] on span "1867" at bounding box center [71, 144] width 19 height 12
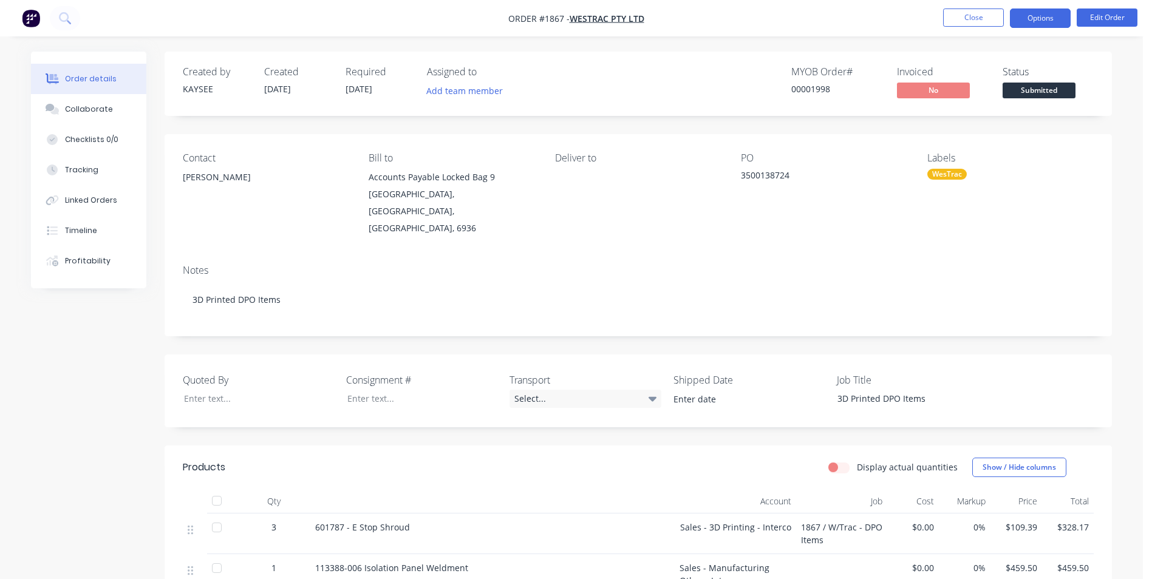
click at [1040, 19] on button "Options" at bounding box center [1040, 18] width 61 height 19
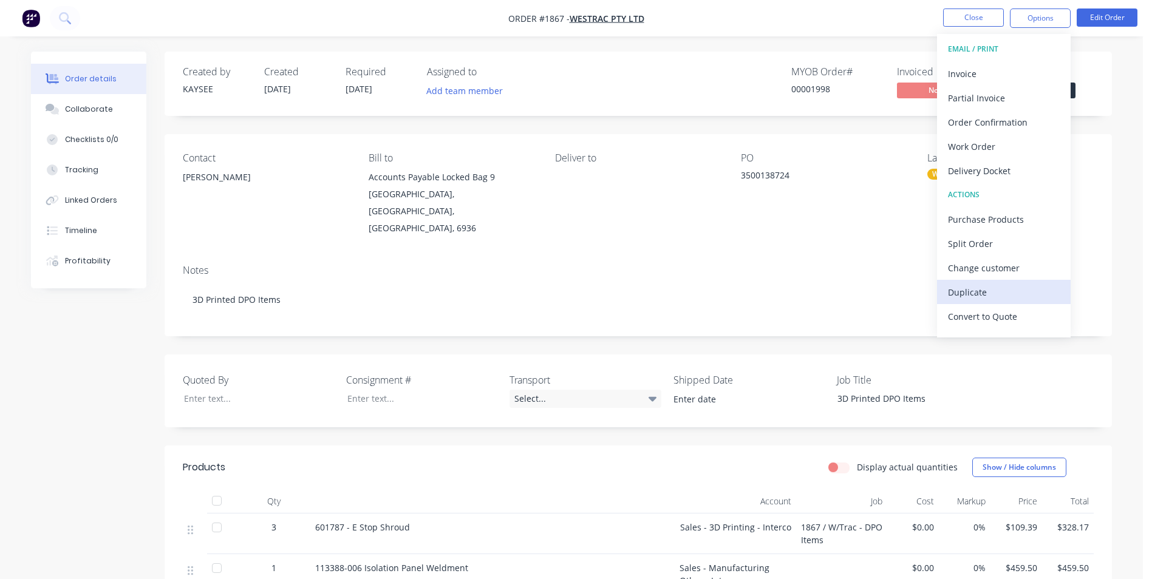
click at [979, 293] on div "Duplicate" at bounding box center [1004, 293] width 112 height 18
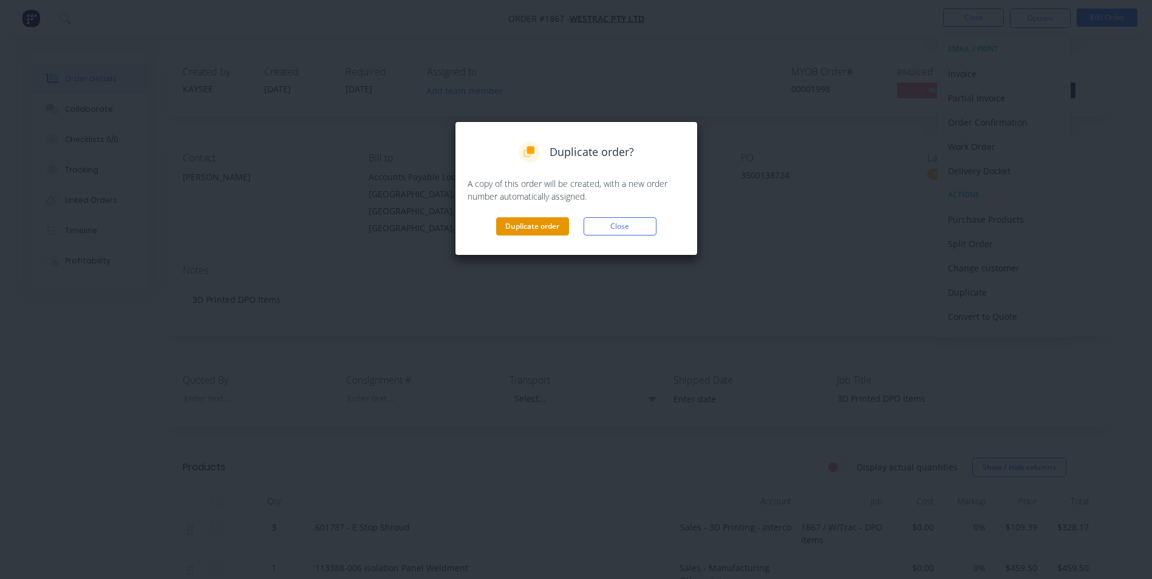
click at [532, 228] on button "Duplicate order" at bounding box center [532, 226] width 73 height 18
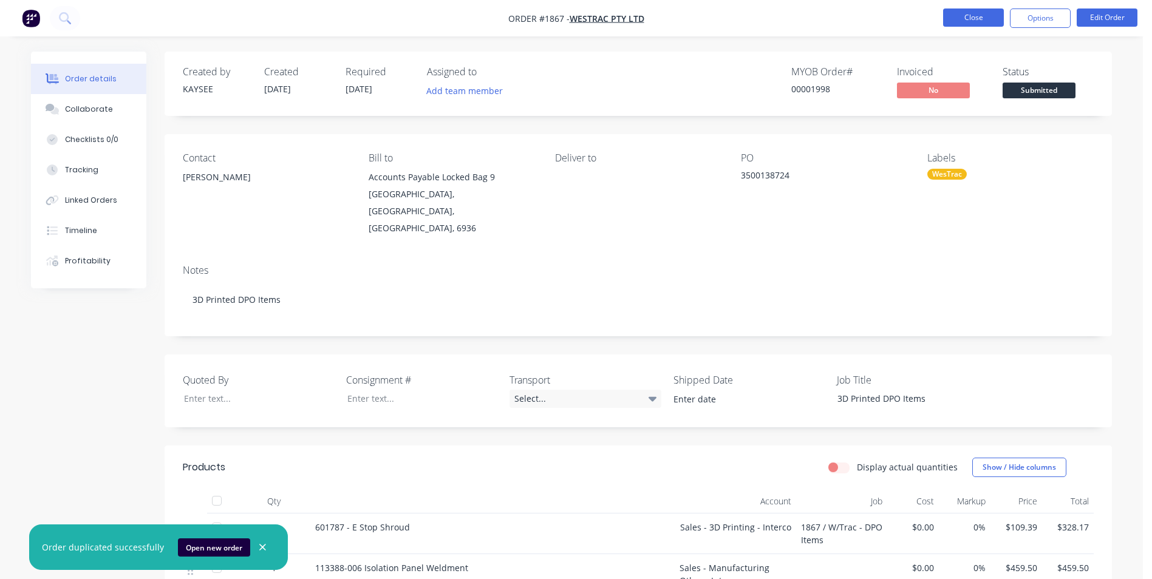
click at [974, 19] on button "Close" at bounding box center [973, 18] width 61 height 18
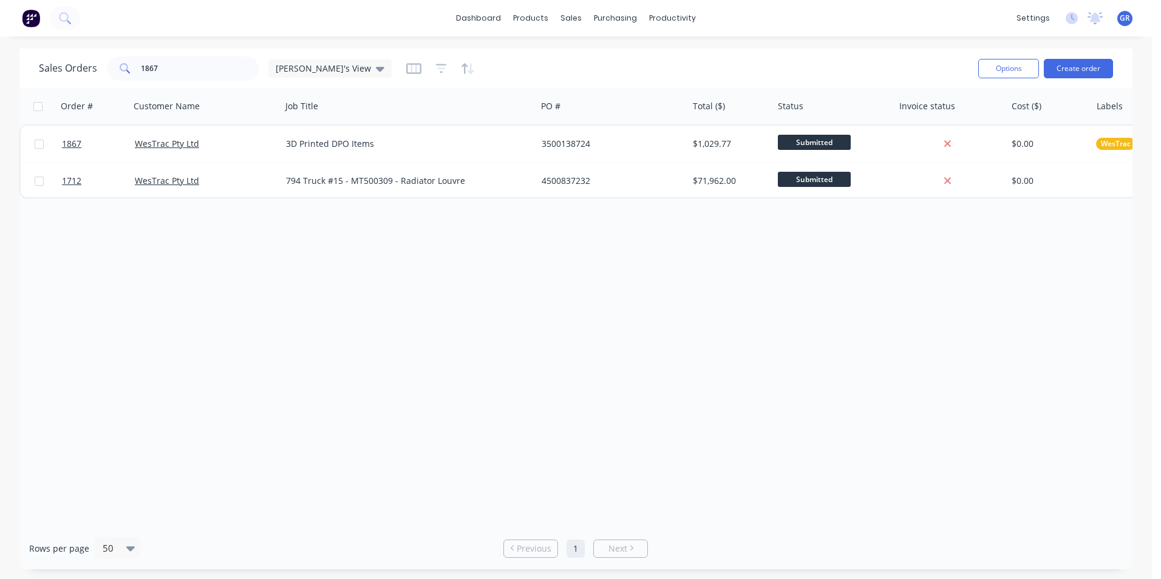
click at [175, 82] on div "Sales Orders 1867 Greg's View" at bounding box center [504, 68] width 930 height 30
drag, startPoint x: 163, startPoint y: 69, endPoint x: 122, endPoint y: 70, distance: 40.7
click at [122, 70] on div "1867" at bounding box center [183, 68] width 152 height 24
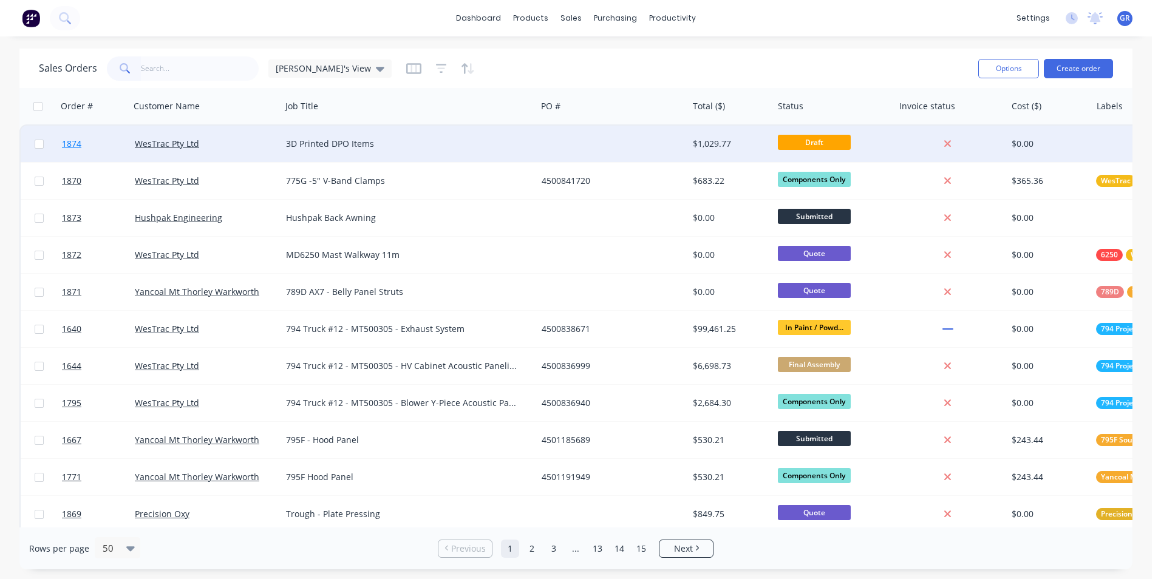
click at [75, 145] on span "1874" at bounding box center [71, 144] width 19 height 12
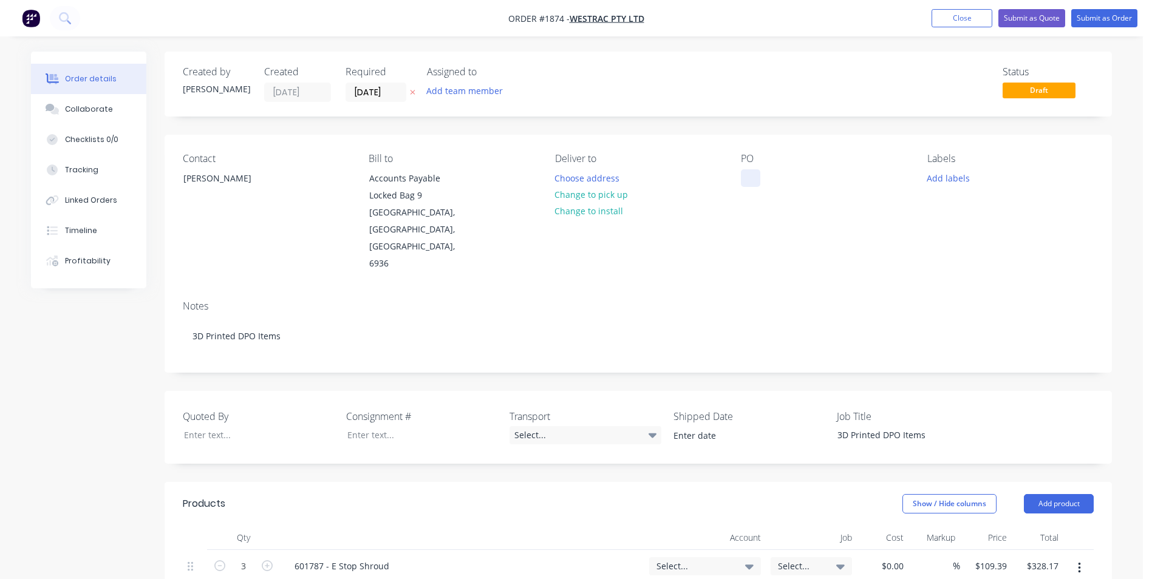
click at [755, 177] on div at bounding box center [750, 178] width 19 height 18
paste div
click at [944, 177] on button "Add labels" at bounding box center [948, 177] width 56 height 16
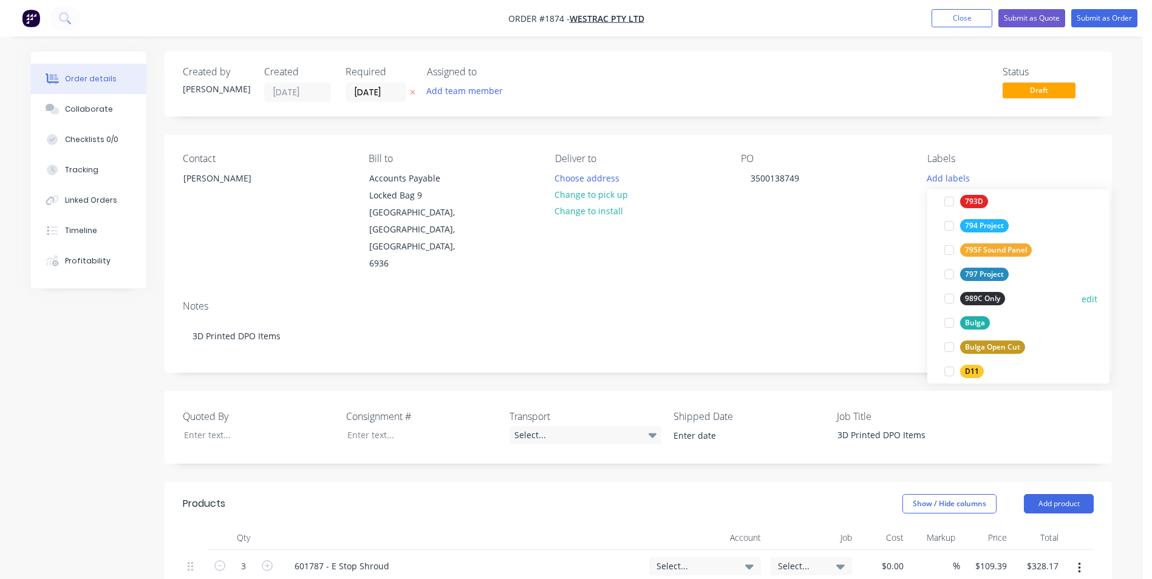
scroll to position [364, 0]
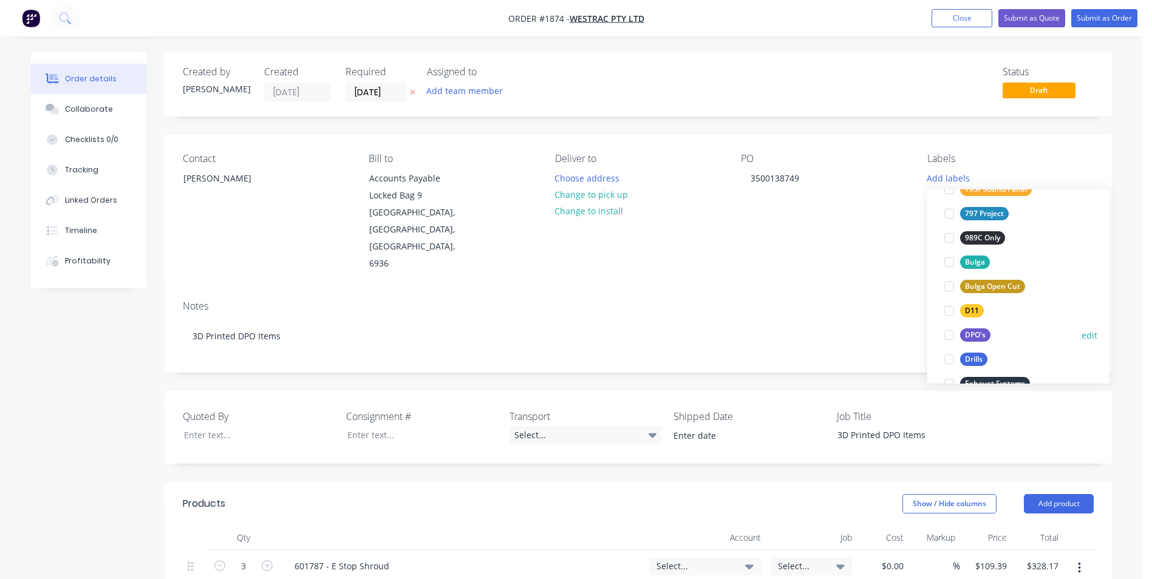
click at [978, 335] on div "DPO's" at bounding box center [975, 334] width 30 height 13
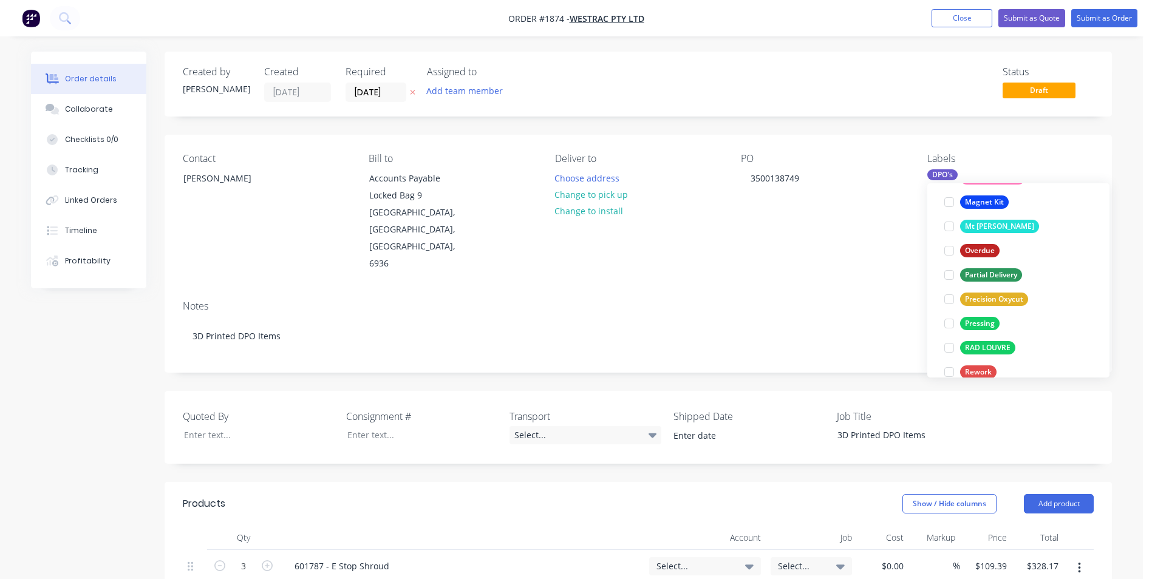
scroll to position [826, 0]
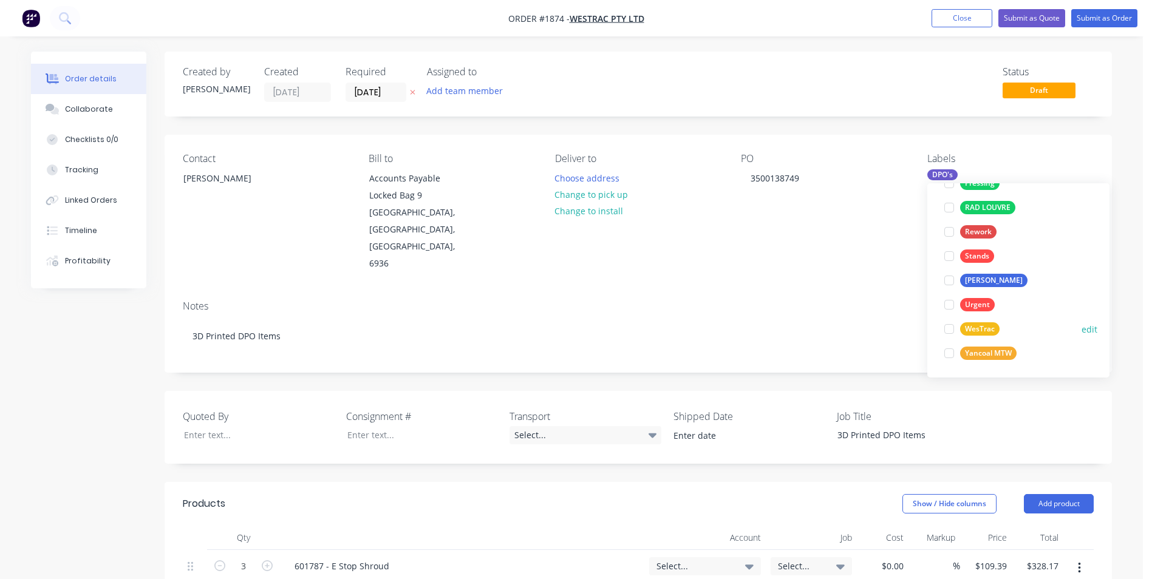
click at [979, 329] on div "WesTrac" at bounding box center [979, 328] width 39 height 13
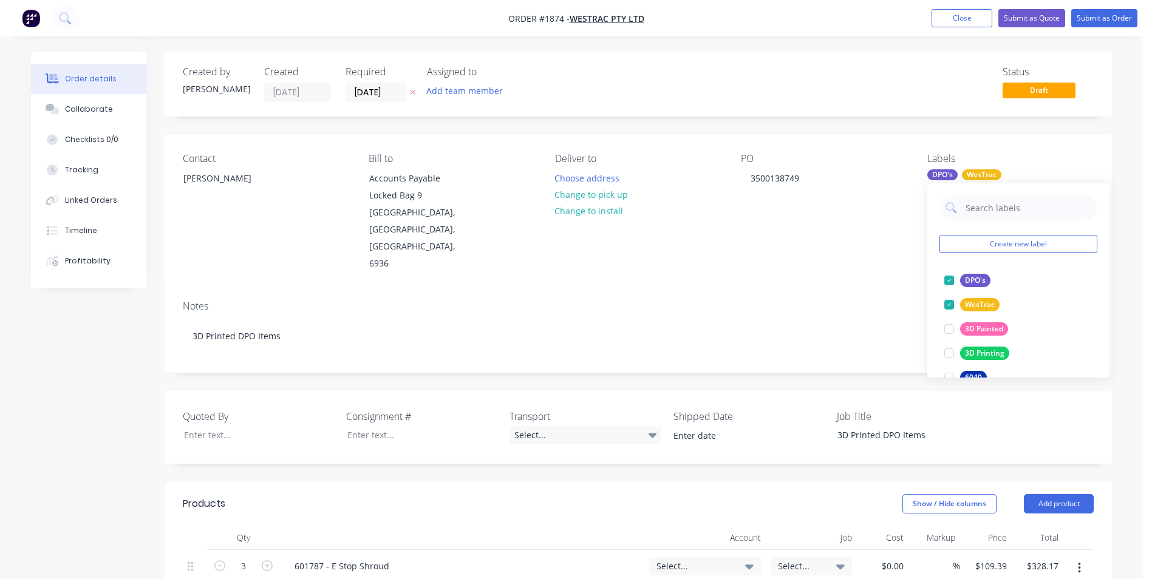
click at [800, 291] on div "Notes 3D Printed DPO Items" at bounding box center [638, 331] width 947 height 81
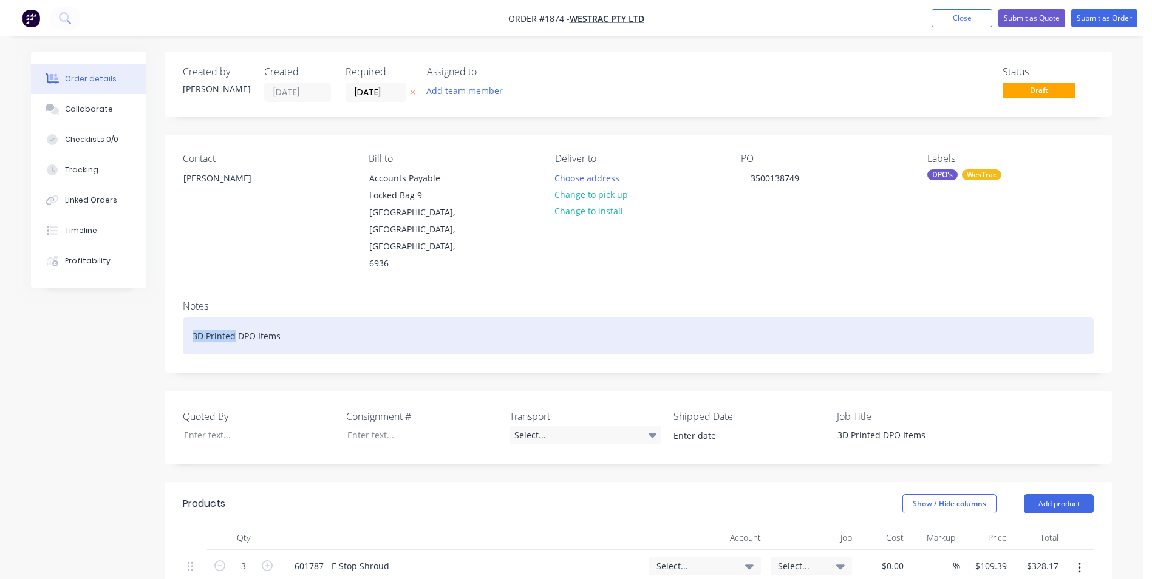
drag, startPoint x: 236, startPoint y: 304, endPoint x: 167, endPoint y: 304, distance: 68.6
click at [167, 304] on div "Notes 3D Printed DPO Items" at bounding box center [638, 331] width 947 height 81
click at [229, 318] on div "D6 DPO" at bounding box center [638, 336] width 911 height 37
drag, startPoint x: 291, startPoint y: 301, endPoint x: 176, endPoint y: 306, distance: 114.9
click at [176, 306] on div "Notes D6 DPO Extension Plate" at bounding box center [638, 331] width 947 height 81
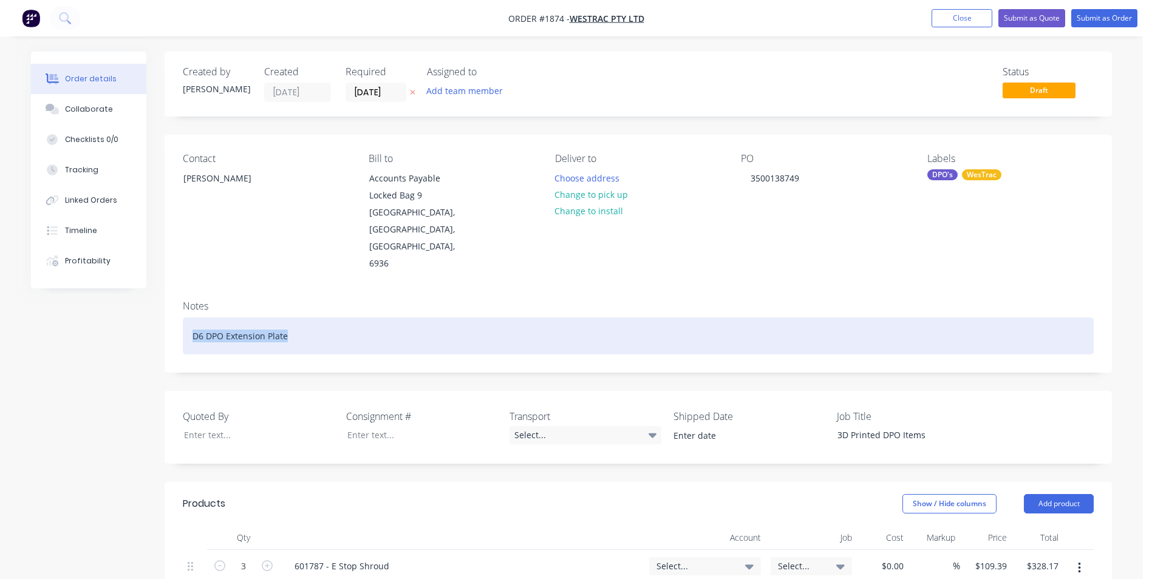
copy div "D6 DPO Extension Plate"
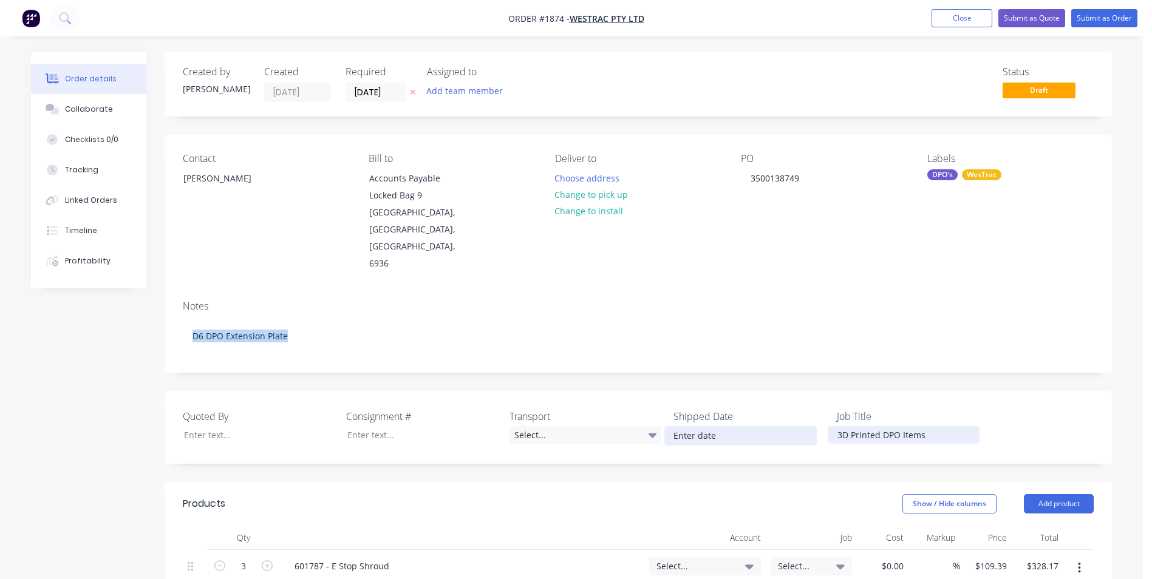
drag, startPoint x: 931, startPoint y: 401, endPoint x: 813, endPoint y: 404, distance: 118.4
click at [813, 404] on div "Quoted By Consignment # Transport Select... Shipped Date Job Title 3D Printed D…" at bounding box center [638, 427] width 947 height 73
paste div
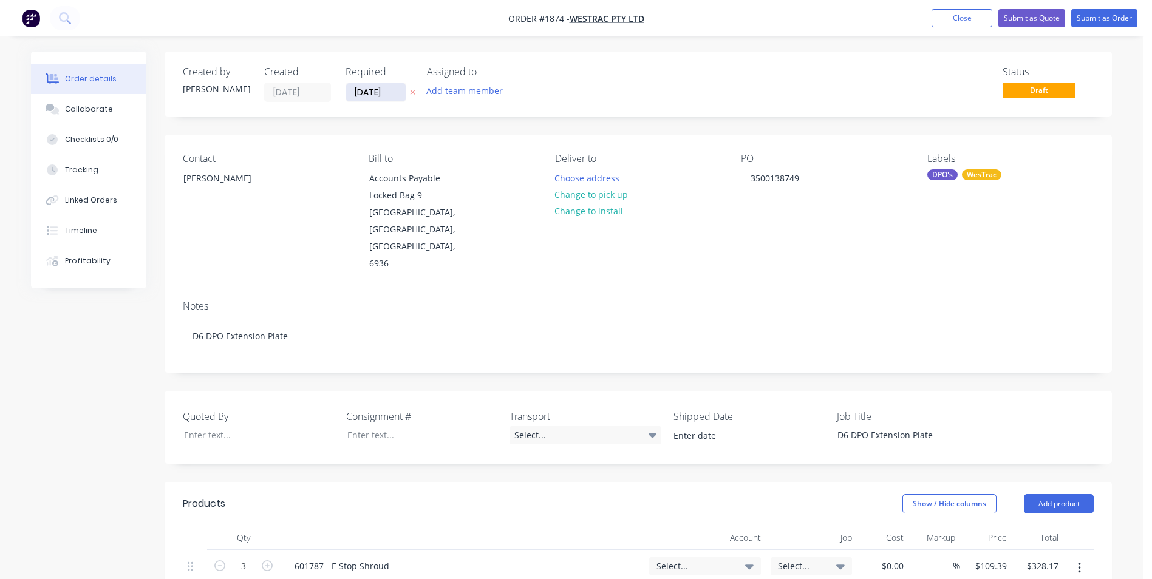
click at [369, 92] on input "[DATE]" at bounding box center [376, 92] width 60 height 18
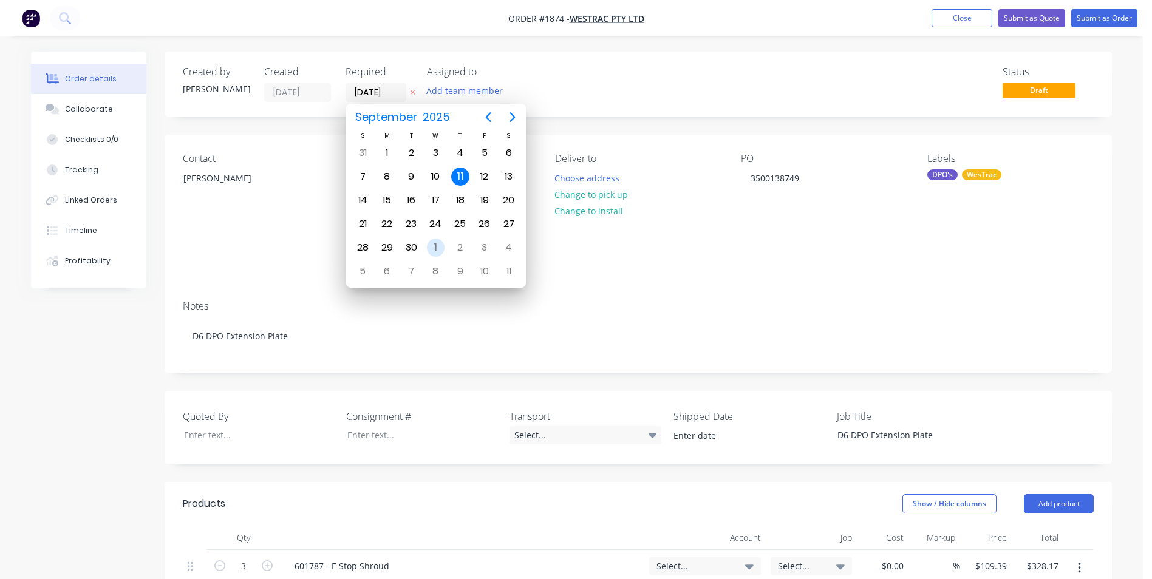
click at [438, 247] on div "1" at bounding box center [436, 248] width 18 height 18
type input "01/10/25"
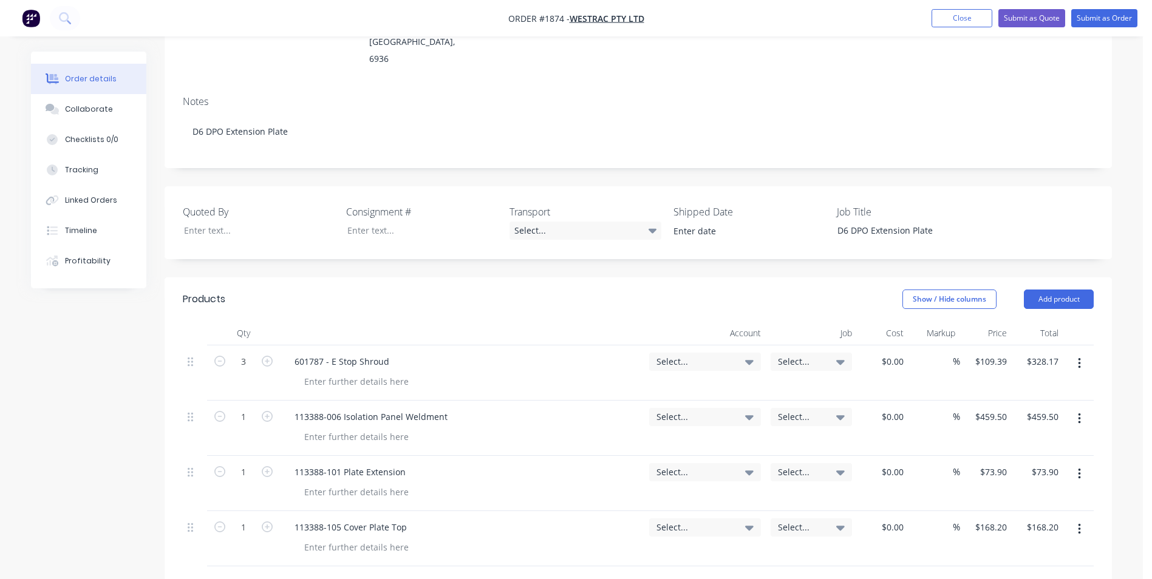
scroll to position [243, 0]
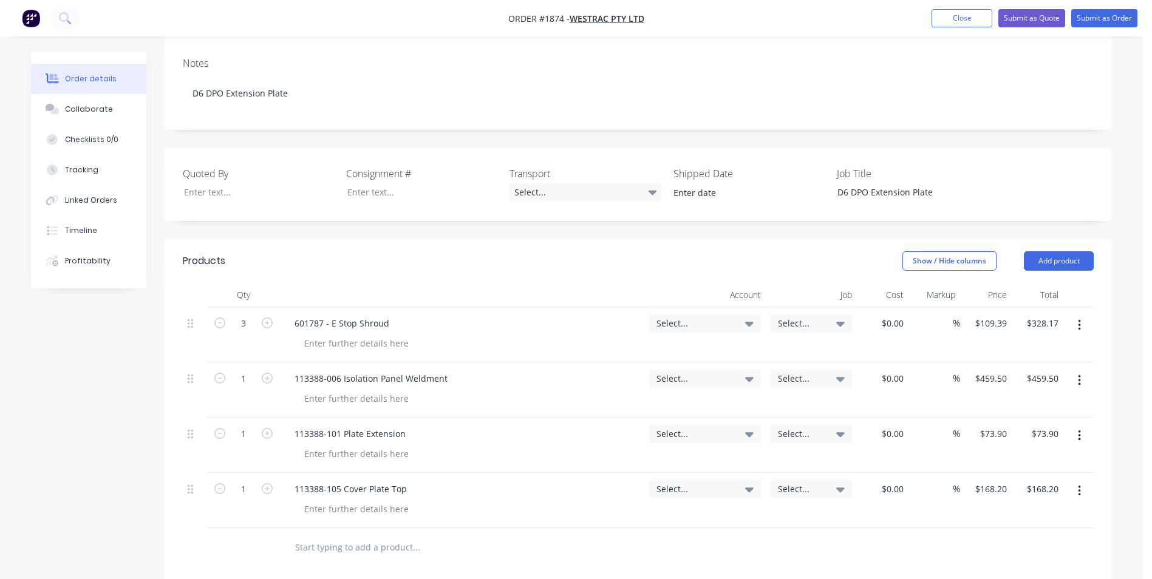
click at [1081, 315] on button "button" at bounding box center [1079, 326] width 29 height 22
click at [1009, 421] on div "Delete" at bounding box center [1036, 430] width 94 height 18
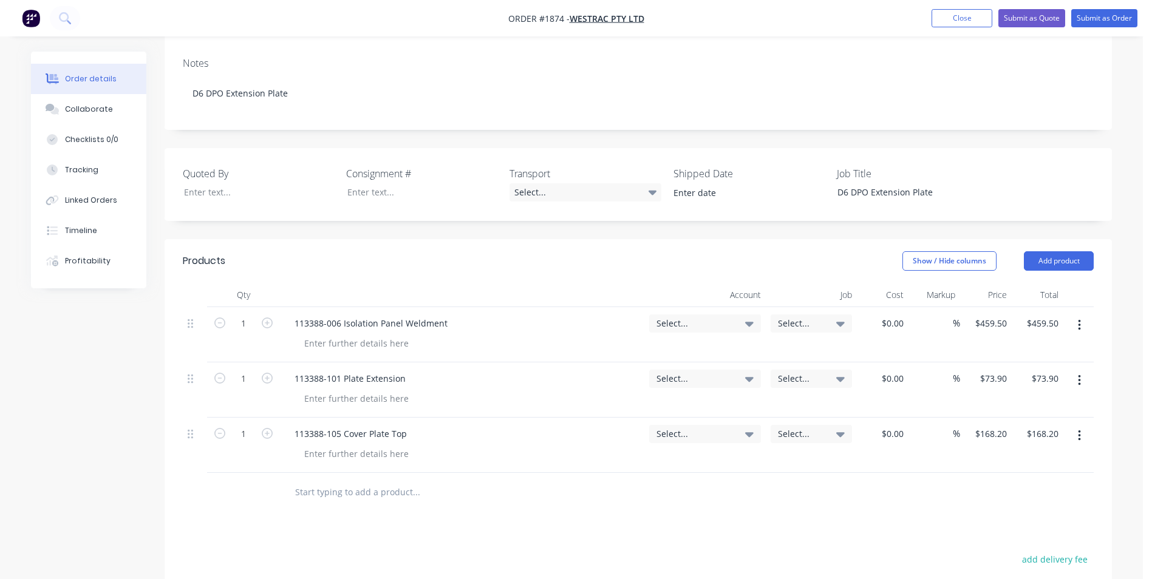
click at [1078, 320] on icon "button" at bounding box center [1079, 325] width 2 height 11
click at [1006, 421] on div "Delete" at bounding box center [1036, 430] width 94 height 18
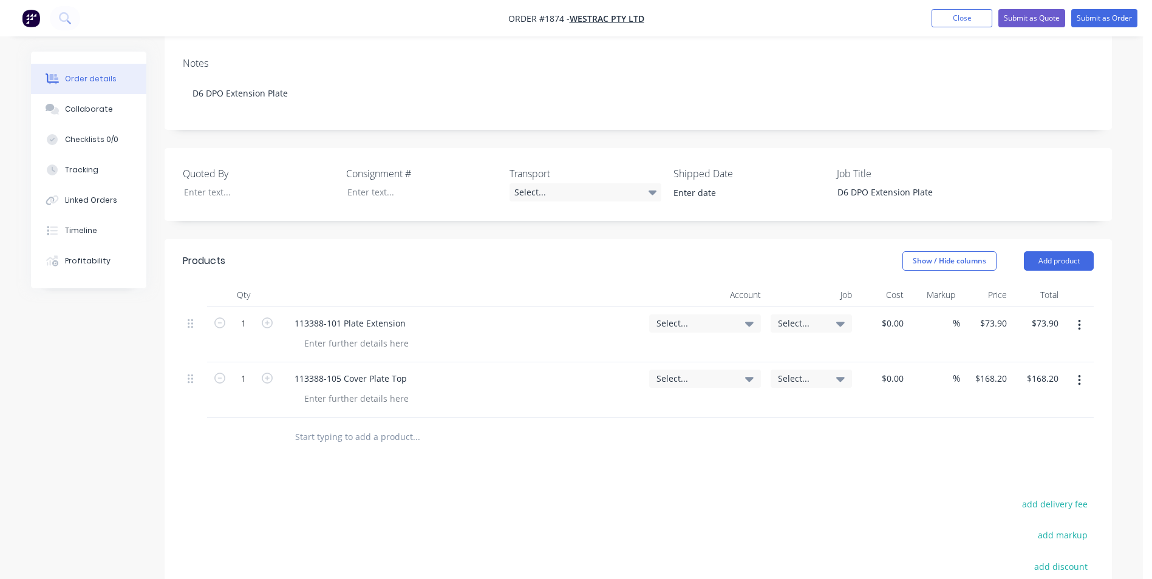
click at [1081, 370] on button "button" at bounding box center [1079, 381] width 29 height 22
click at [1006, 477] on div "Delete" at bounding box center [1036, 486] width 94 height 18
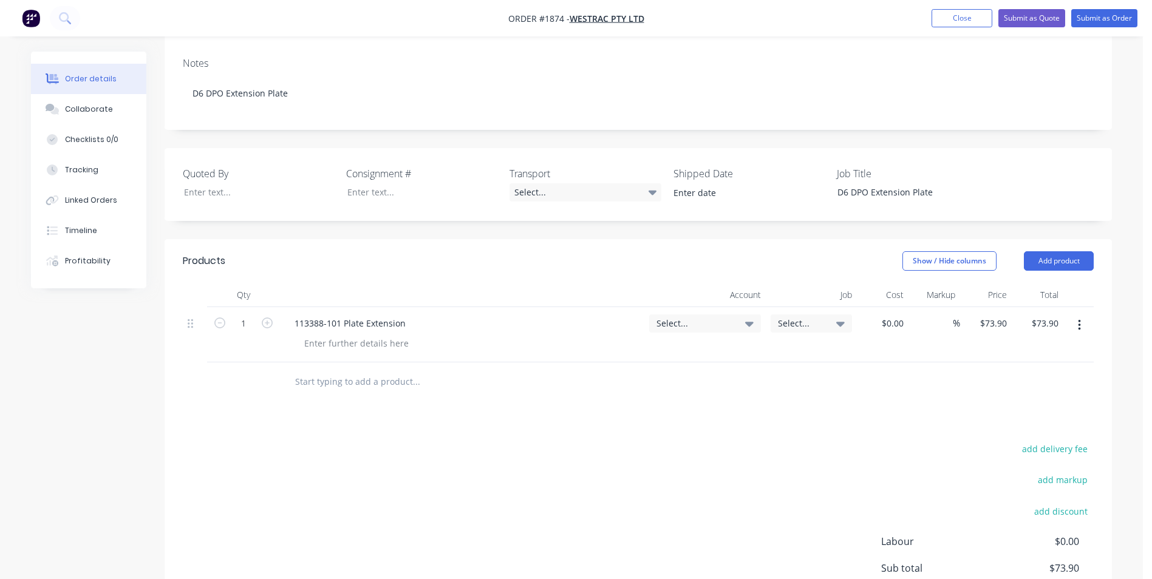
click at [675, 317] on span "Select..." at bounding box center [694, 323] width 77 height 13
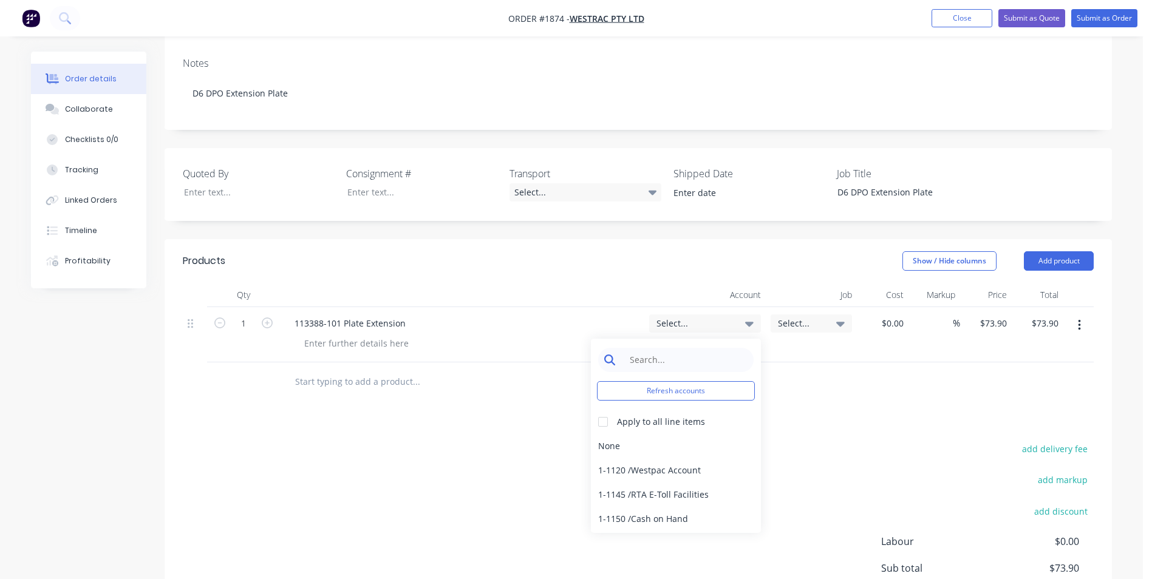
click at [647, 348] on input at bounding box center [685, 360] width 124 height 24
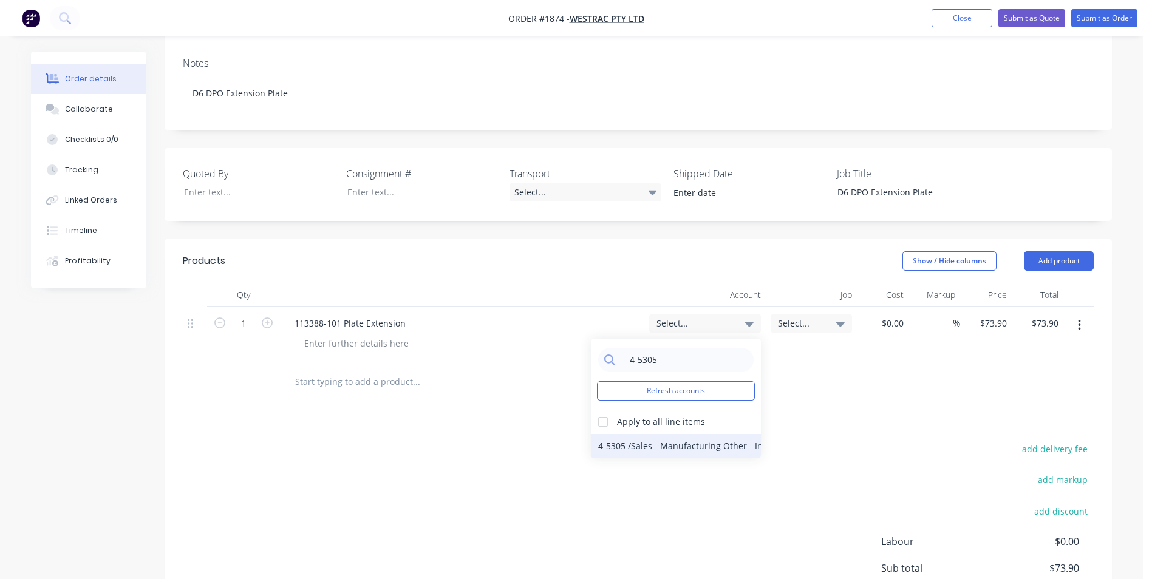
type input "4-5305"
click at [688, 434] on div "4-5305 / Sales - Manufacturing Other - Interco" at bounding box center [676, 446] width 170 height 24
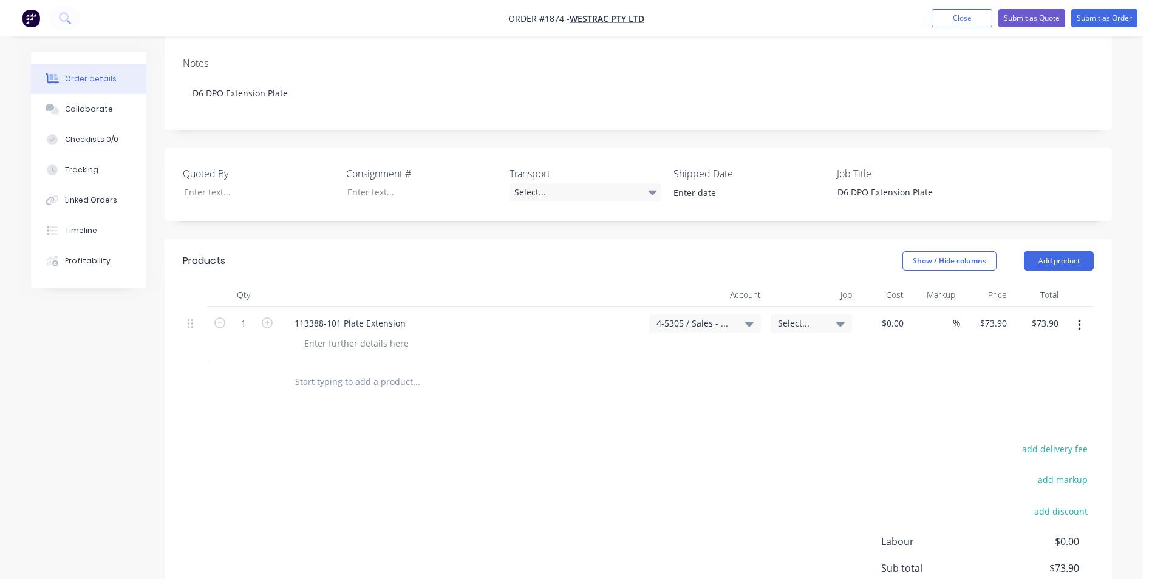
click at [792, 315] on div "Select..." at bounding box center [811, 324] width 81 height 18
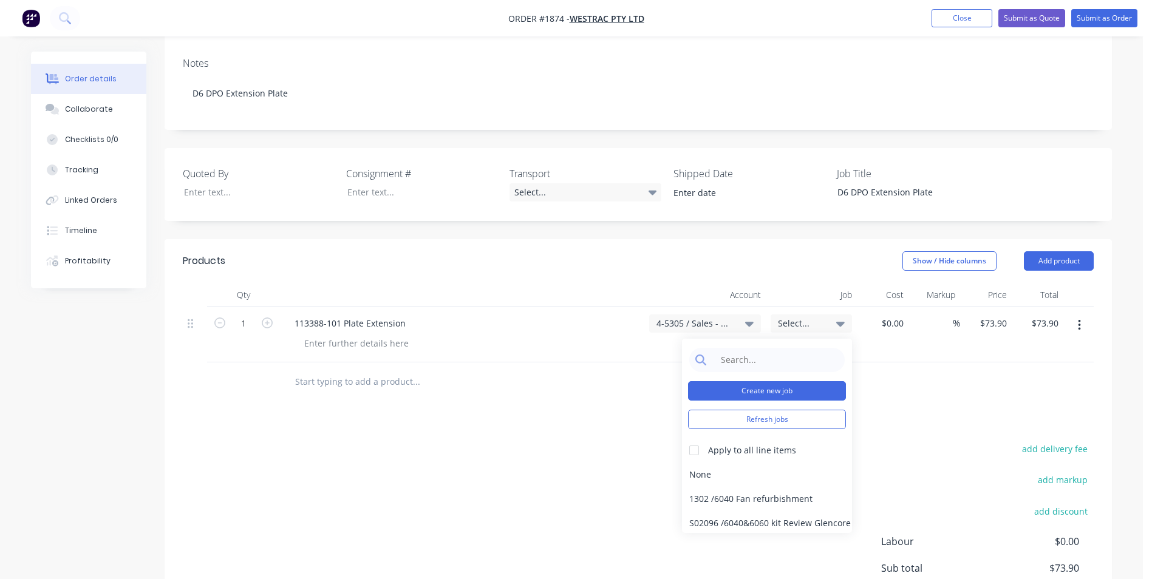
click at [763, 381] on button "Create new job" at bounding box center [767, 390] width 158 height 19
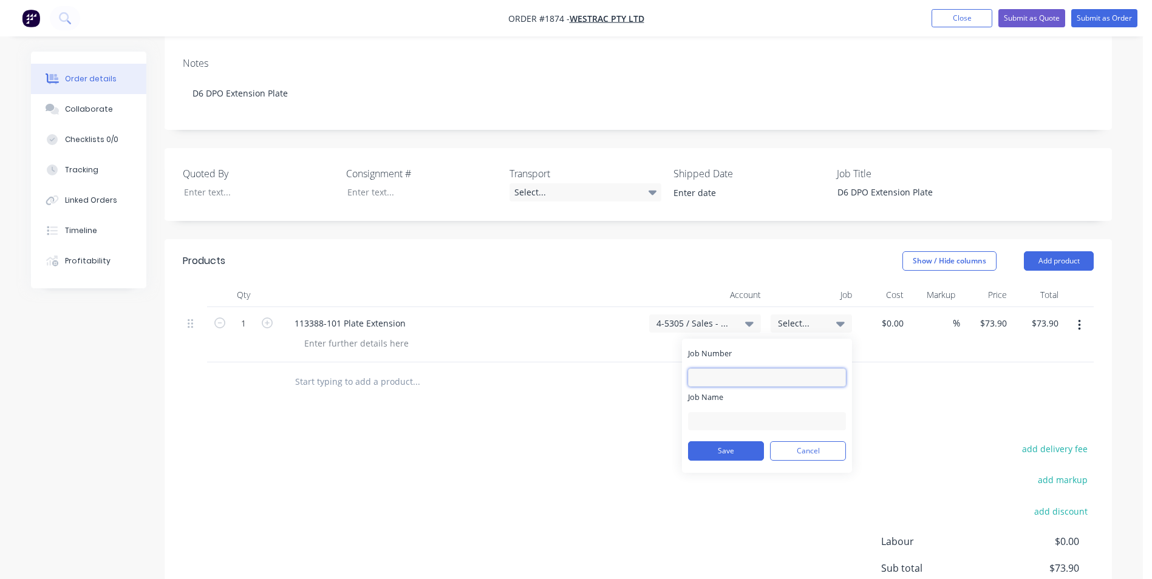
click at [720, 369] on input "Job Number" at bounding box center [767, 378] width 158 height 18
type input "1874"
click at [718, 392] on div "Job Name" at bounding box center [767, 411] width 158 height 39
click at [719, 412] on input "Job Name" at bounding box center [767, 421] width 158 height 18
type input "W/Trac-D6-DPO Ext. Plate"
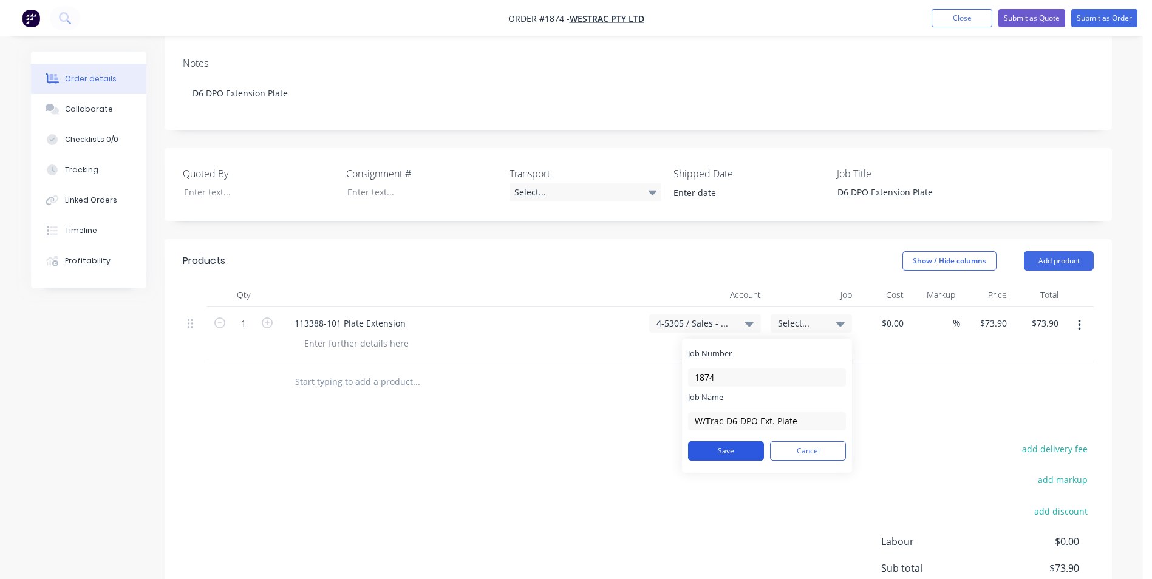
click at [737, 441] on button "Save" at bounding box center [726, 450] width 76 height 19
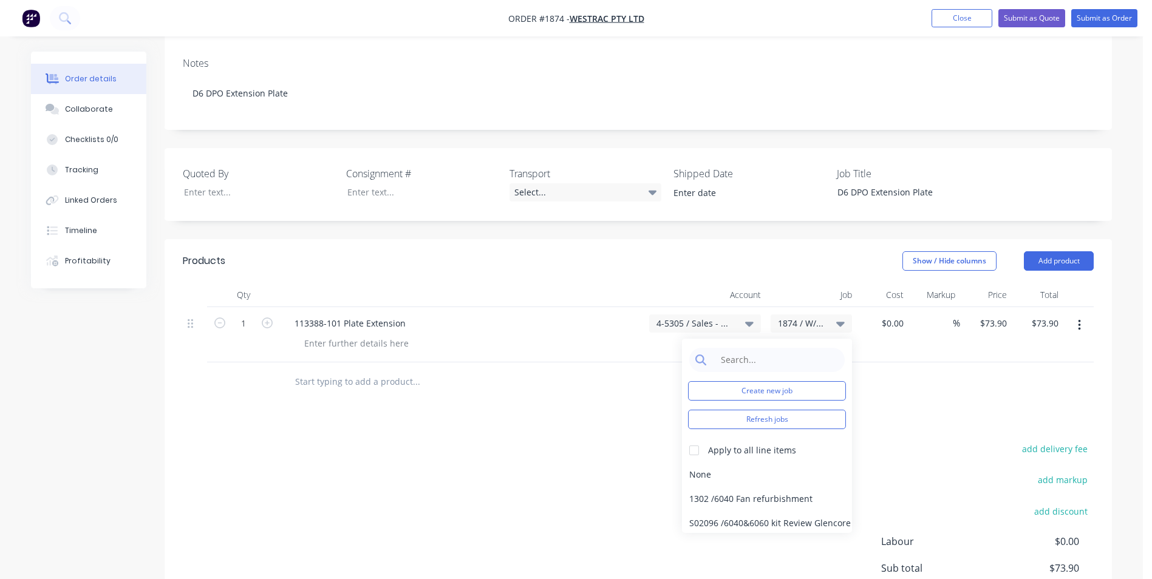
click at [599, 326] on div "113388-101 Plate Extension" at bounding box center [462, 334] width 364 height 55
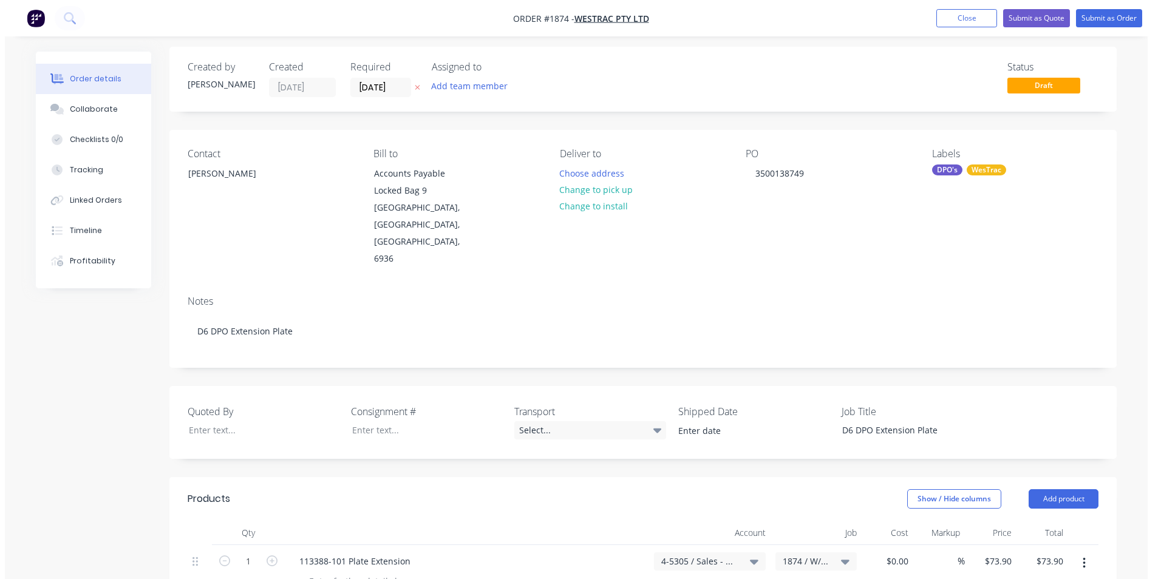
scroll to position [0, 0]
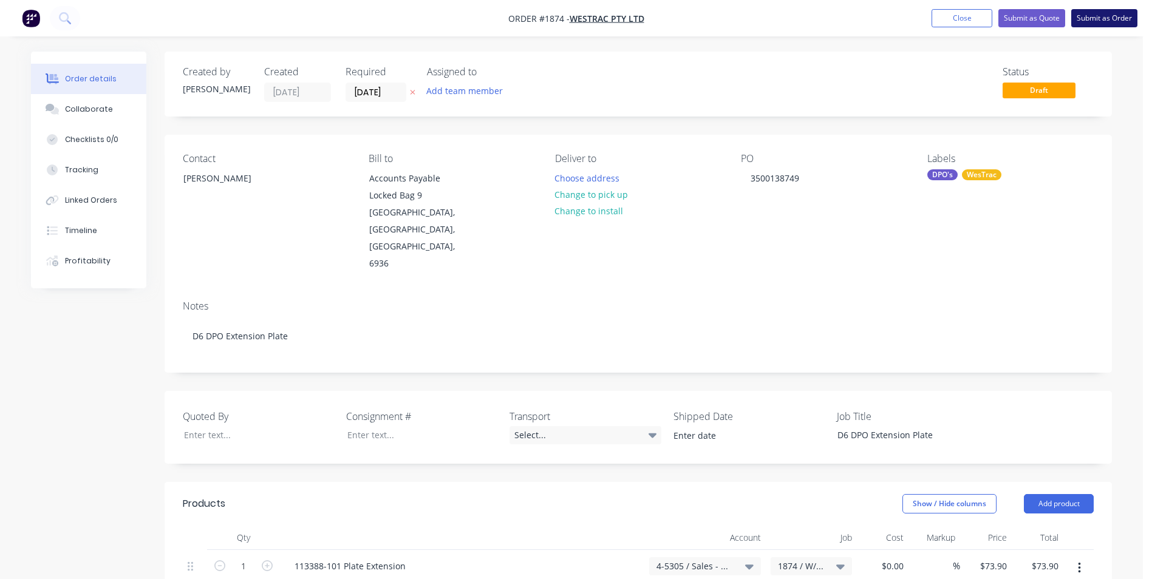
click at [1106, 18] on button "Submit as Order" at bounding box center [1104, 18] width 66 height 18
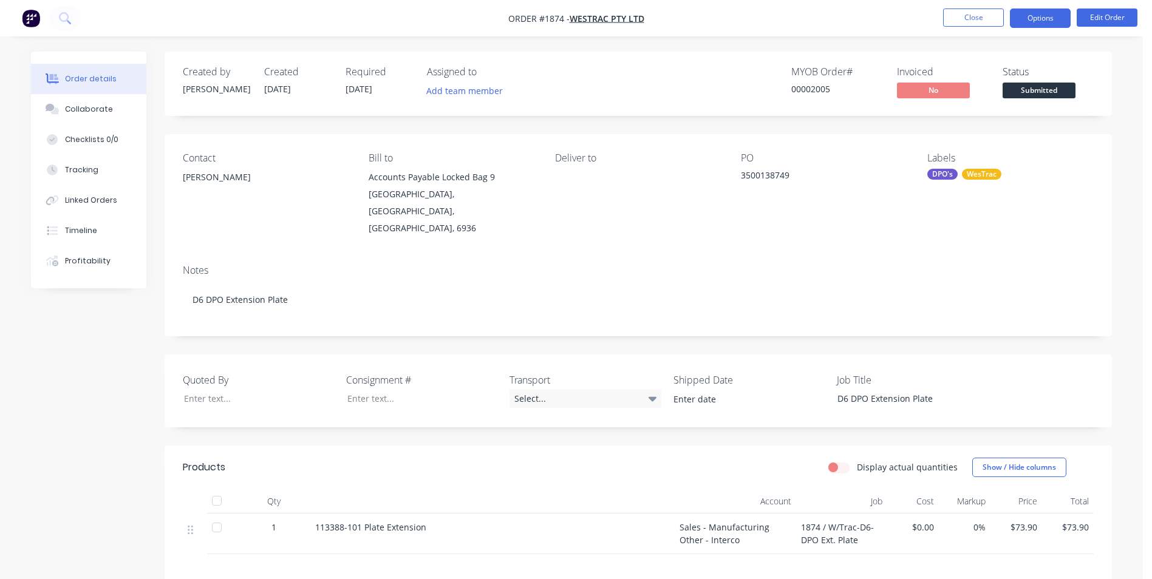
click at [1030, 19] on button "Options" at bounding box center [1040, 18] width 61 height 19
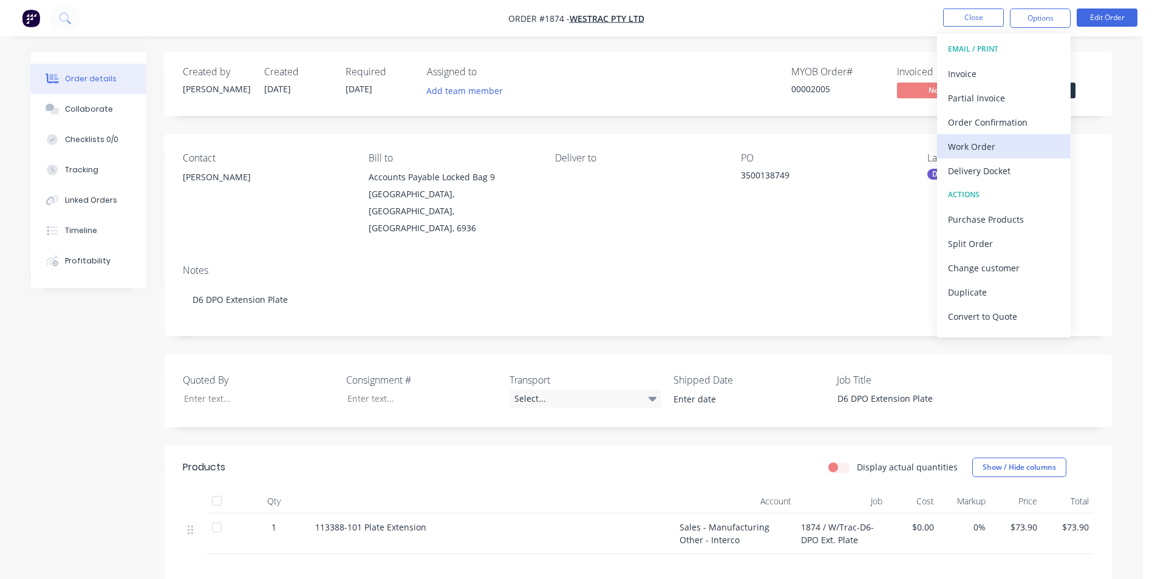
click at [975, 145] on div "Work Order" at bounding box center [1004, 147] width 112 height 18
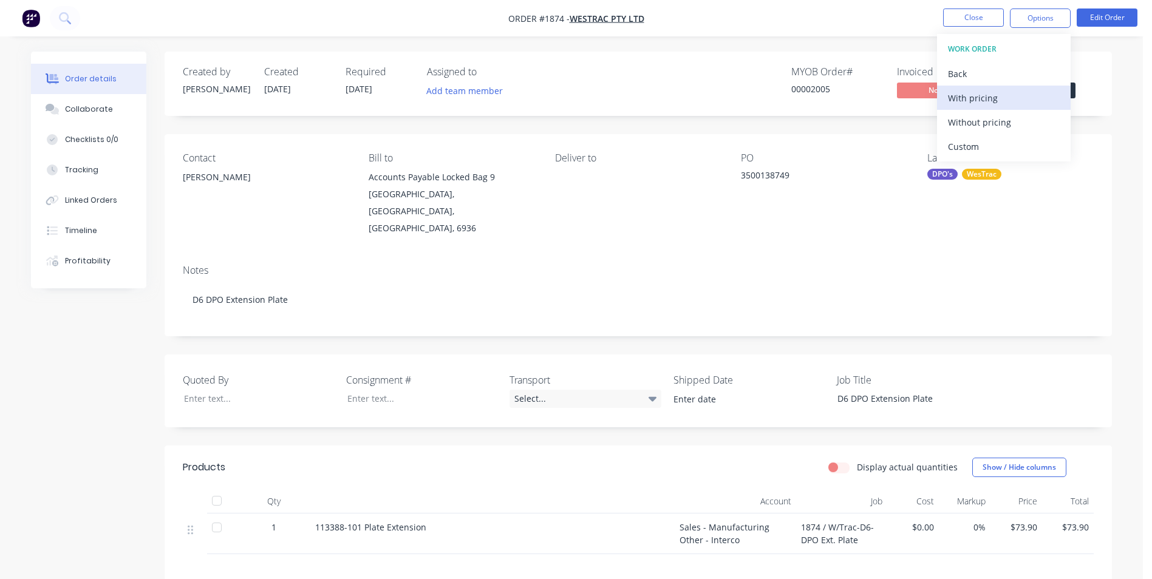
click at [978, 99] on div "With pricing" at bounding box center [1004, 98] width 112 height 18
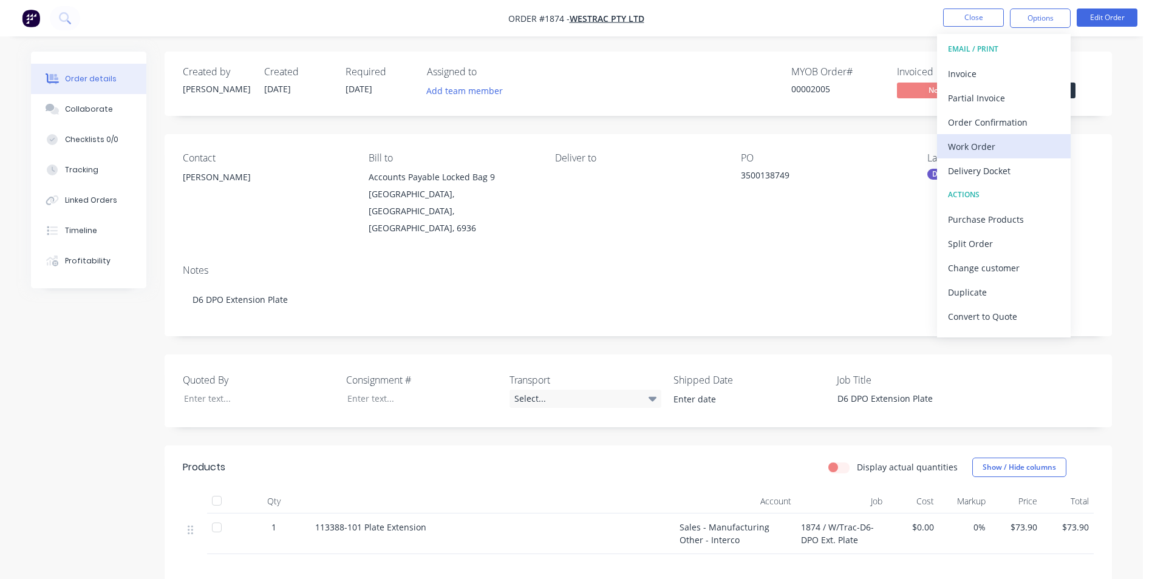
click at [976, 145] on div "Work Order" at bounding box center [1004, 147] width 112 height 18
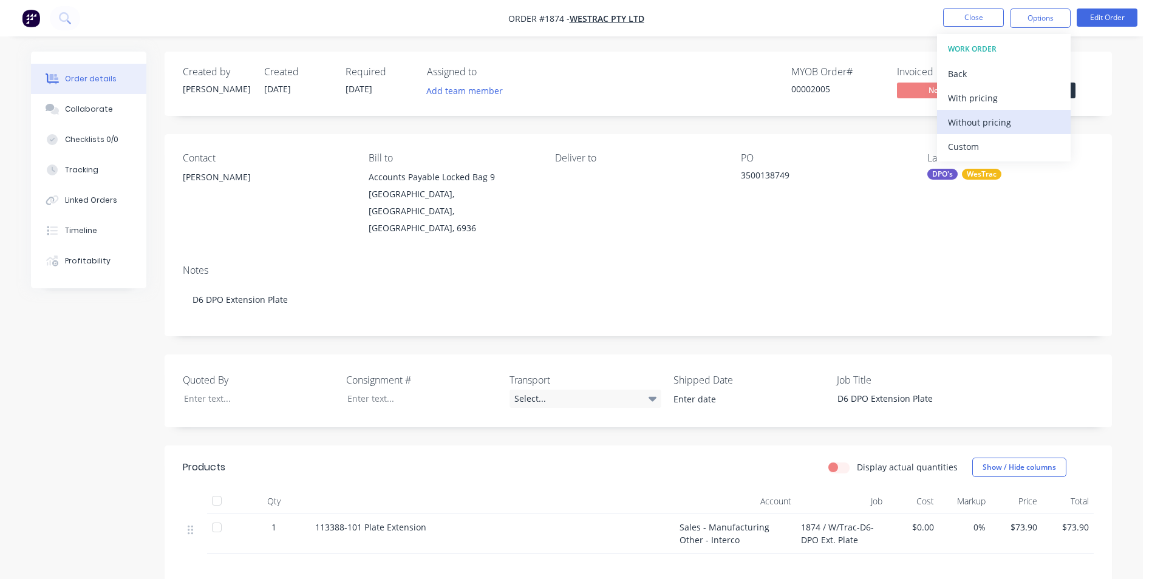
click at [981, 121] on div "Without pricing" at bounding box center [1004, 123] width 112 height 18
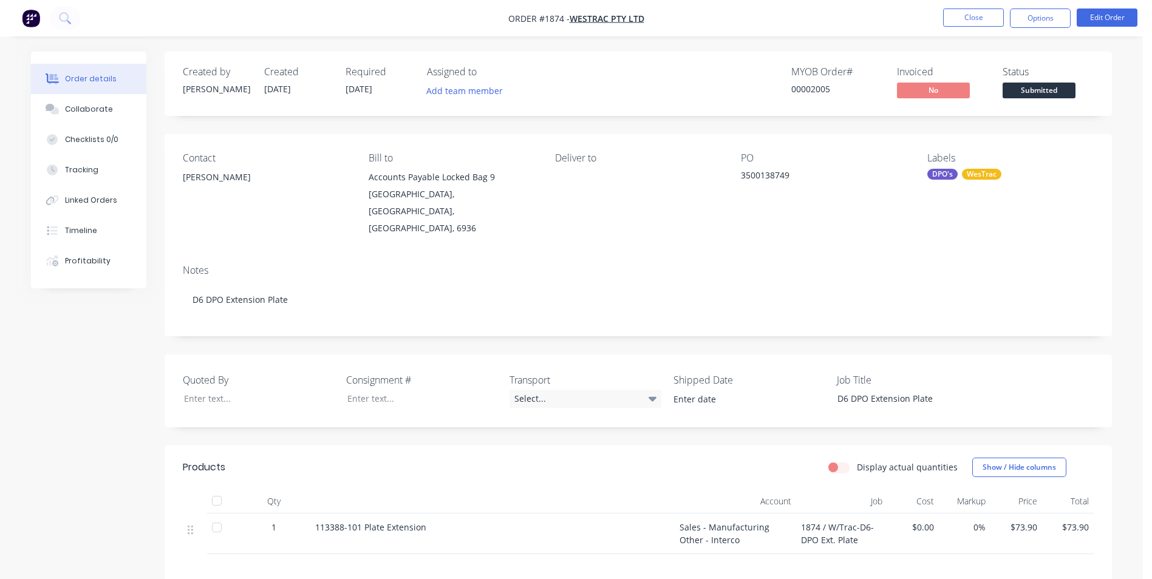
click at [848, 16] on nav "Order #1874 - WesTrac Pty Ltd Close Options Edit Order" at bounding box center [576, 18] width 1152 height 36
click at [976, 19] on button "Close" at bounding box center [973, 18] width 61 height 18
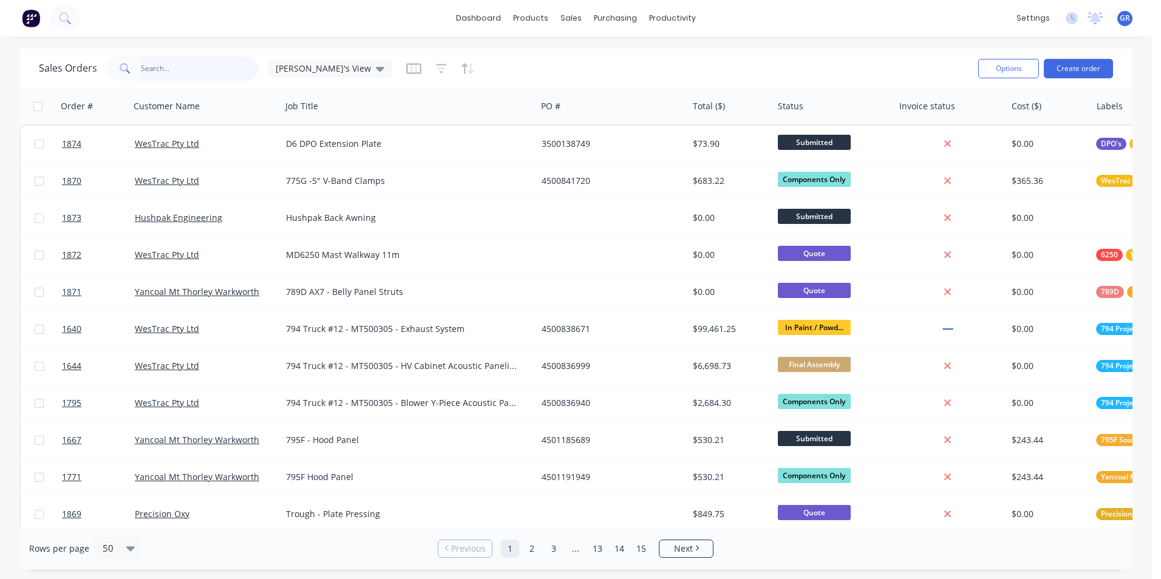
click at [145, 67] on input "text" at bounding box center [200, 68] width 118 height 24
type input "1867"
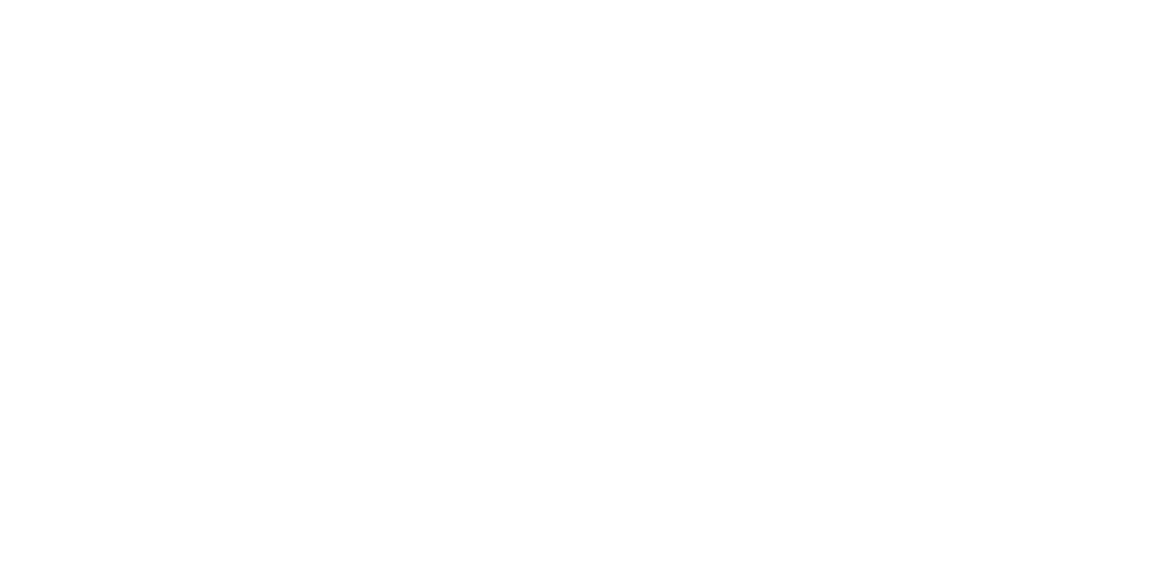
click at [181, 0] on html "x" at bounding box center [580, 0] width 1161 height 0
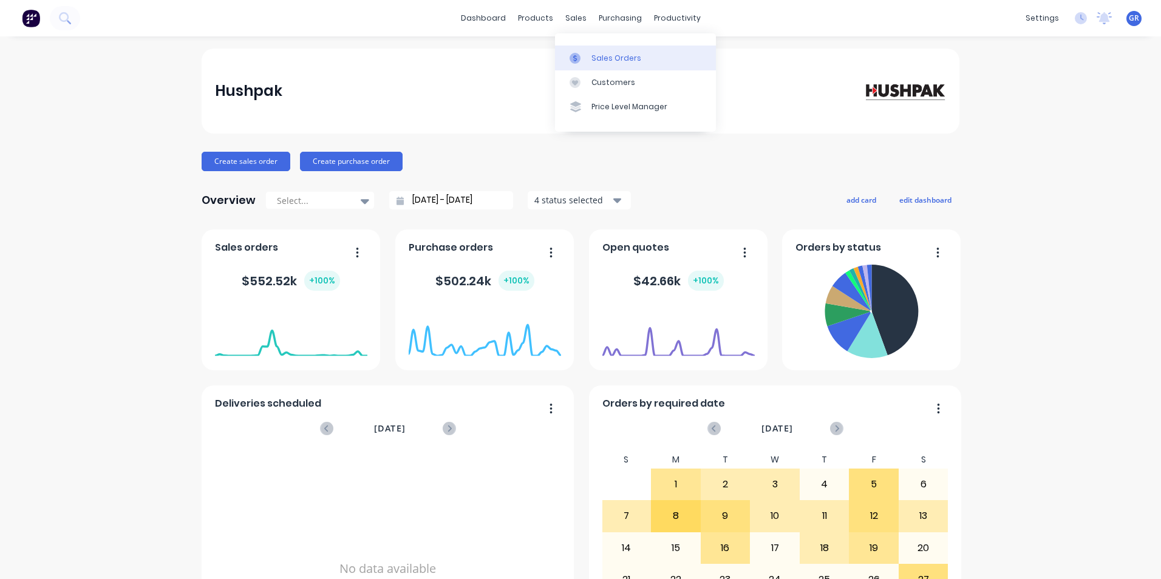
click at [599, 55] on div "Sales Orders" at bounding box center [616, 58] width 50 height 11
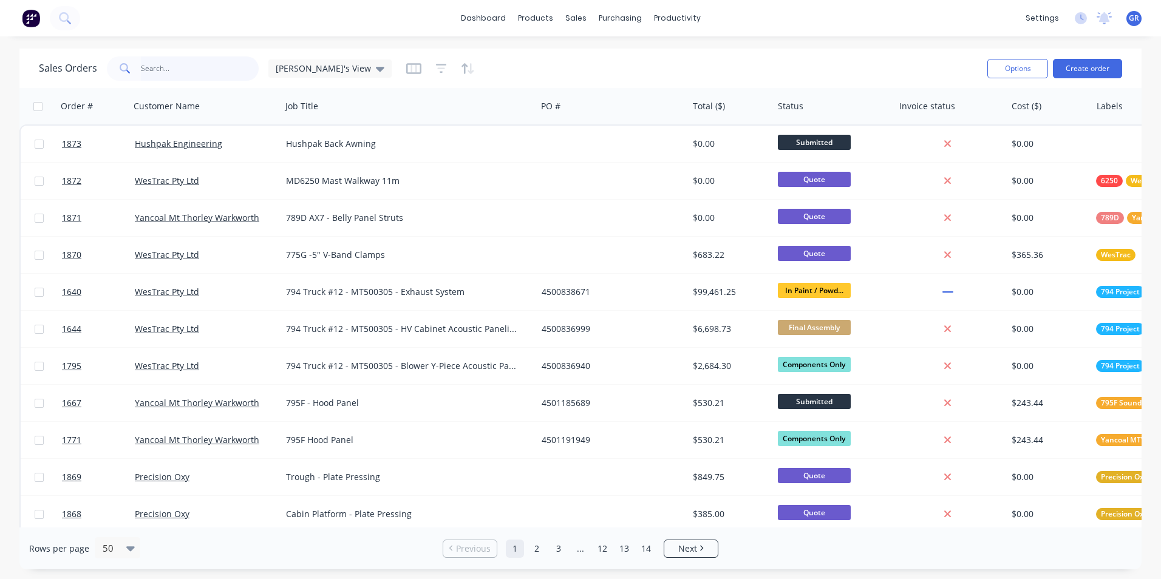
click at [188, 73] on input "text" at bounding box center [200, 68] width 118 height 24
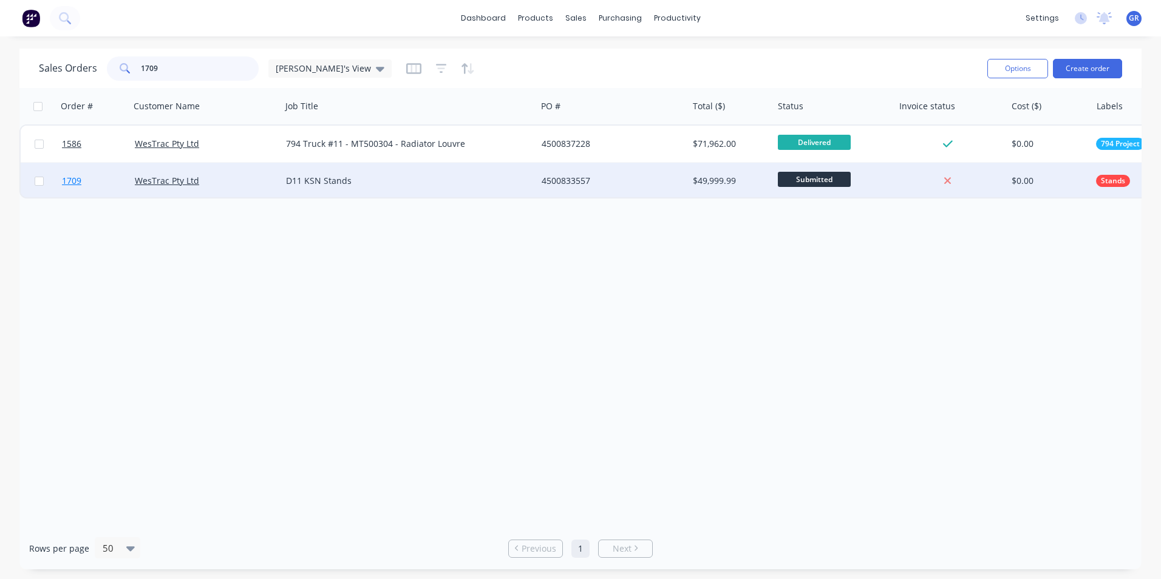
type input "1709"
click at [68, 179] on span "1709" at bounding box center [71, 181] width 19 height 12
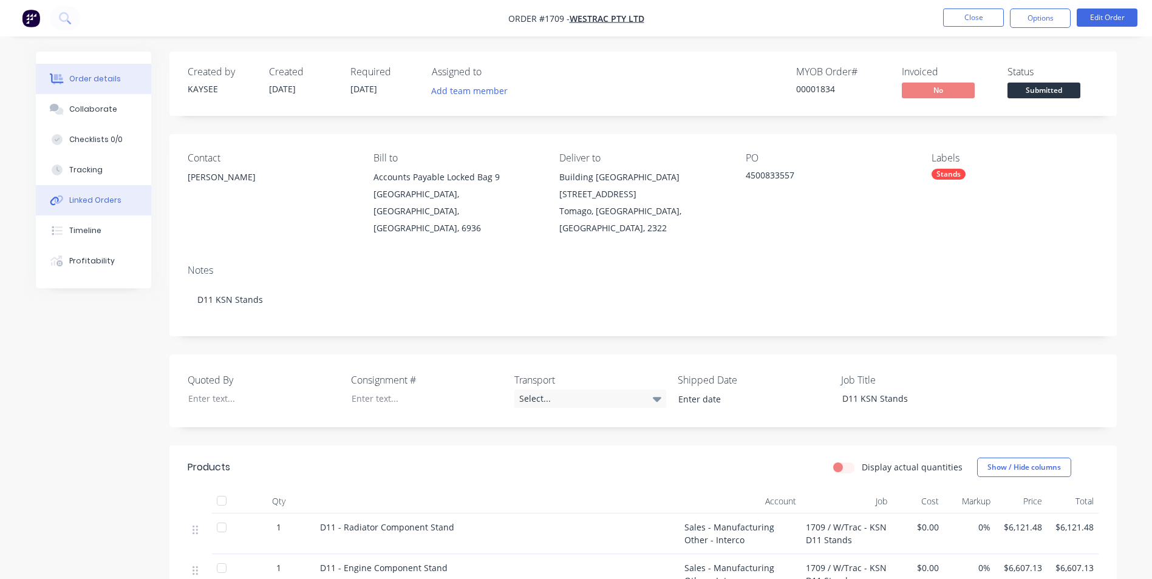
click at [98, 198] on div "Linked Orders" at bounding box center [95, 200] width 52 height 11
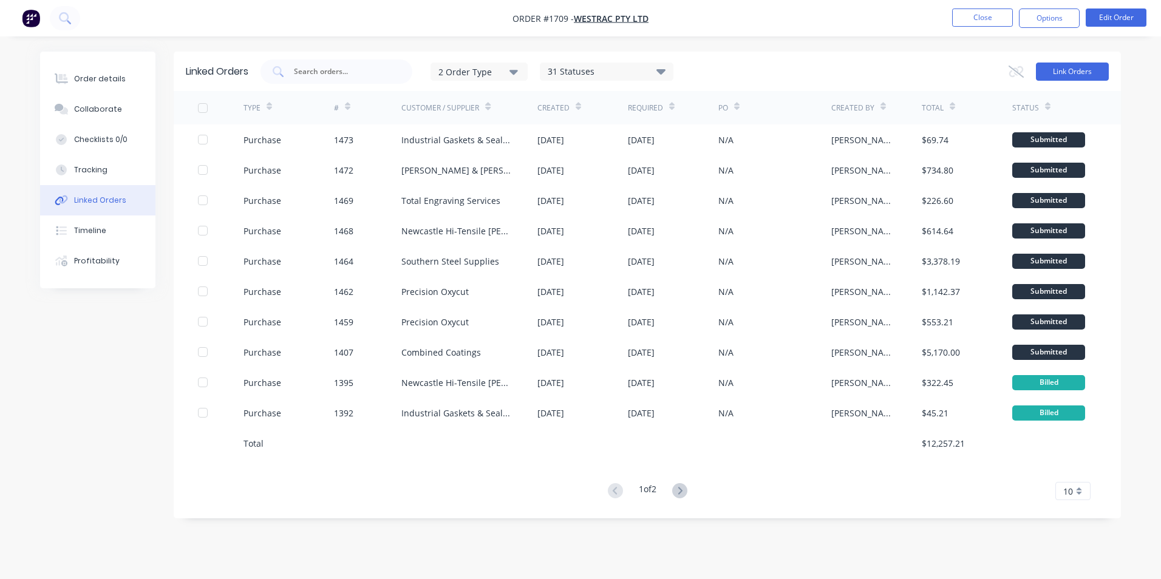
click at [1077, 75] on button "Link Orders" at bounding box center [1072, 72] width 73 height 18
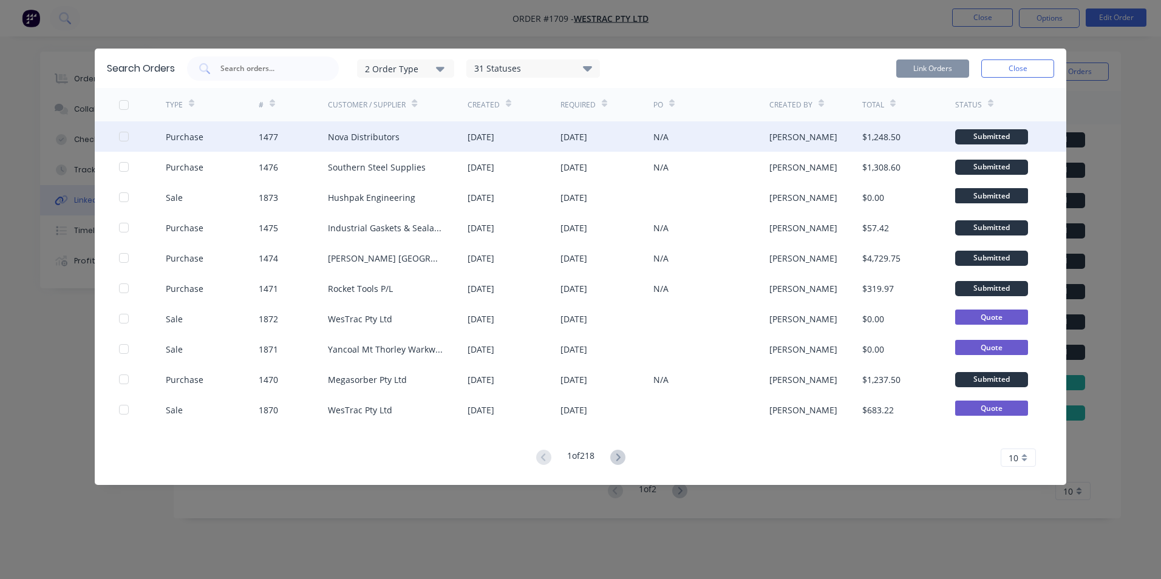
click at [124, 137] on div at bounding box center [124, 136] width 24 height 24
click at [939, 67] on button "Link Orders" at bounding box center [932, 69] width 73 height 18
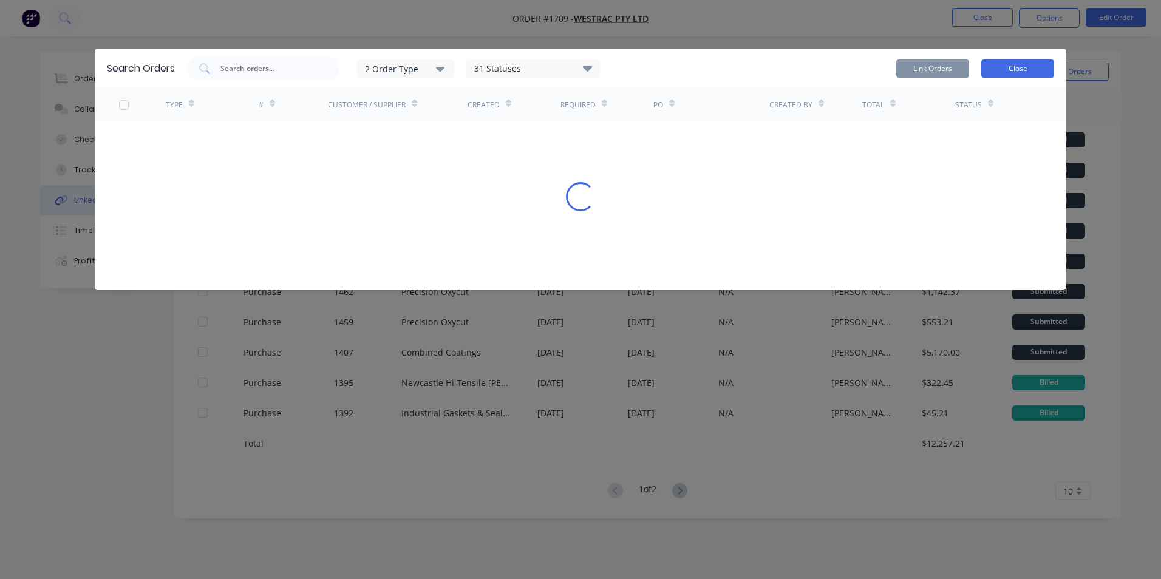
click at [1030, 71] on button "Close" at bounding box center [1017, 69] width 73 height 18
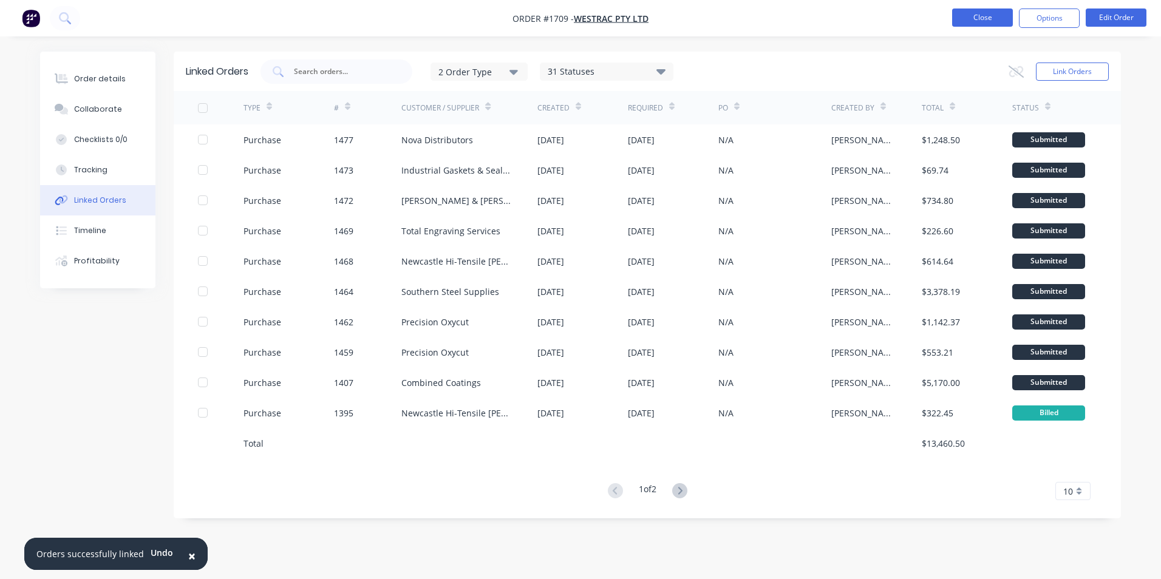
click at [991, 20] on button "Close" at bounding box center [982, 18] width 61 height 18
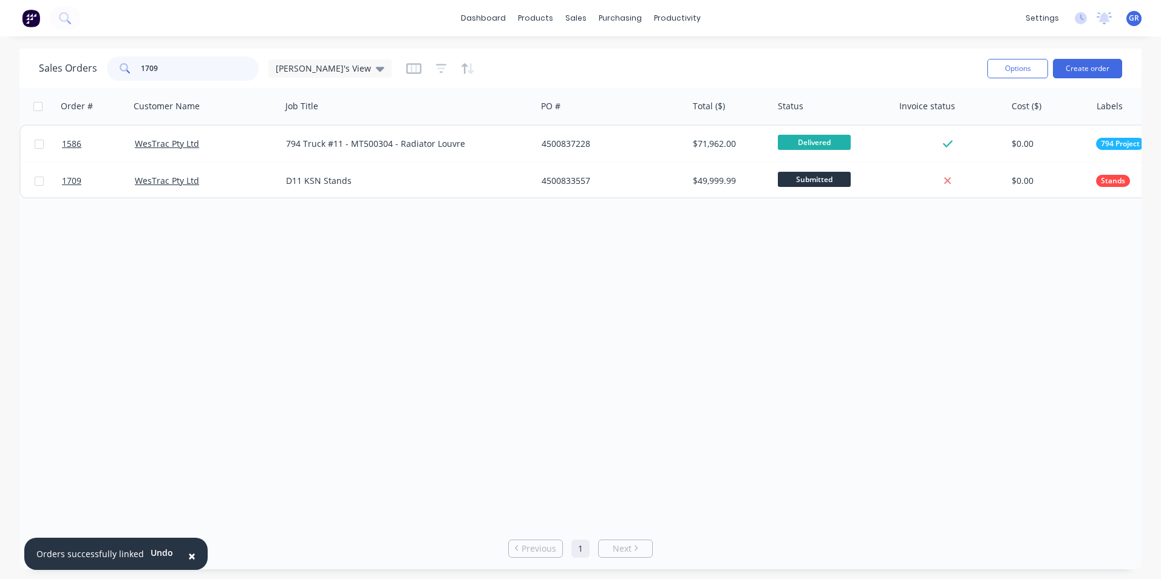
drag, startPoint x: 179, startPoint y: 67, endPoint x: 103, endPoint y: 68, distance: 75.9
click at [103, 68] on div "Sales Orders 1709 Greg's View" at bounding box center [215, 68] width 353 height 24
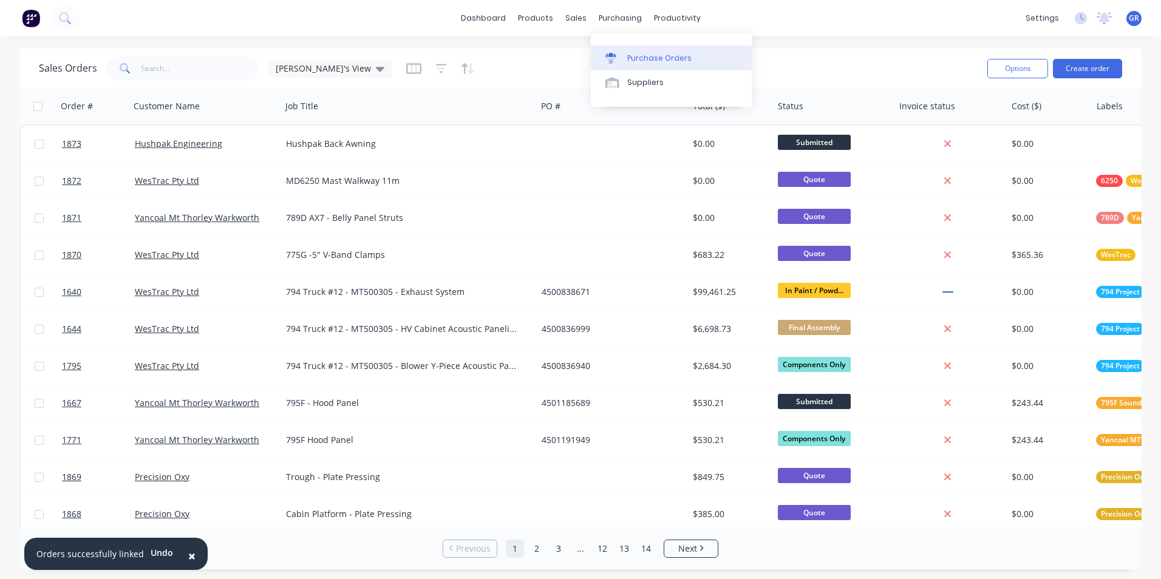
click at [652, 55] on div "Purchase Orders" at bounding box center [659, 58] width 64 height 11
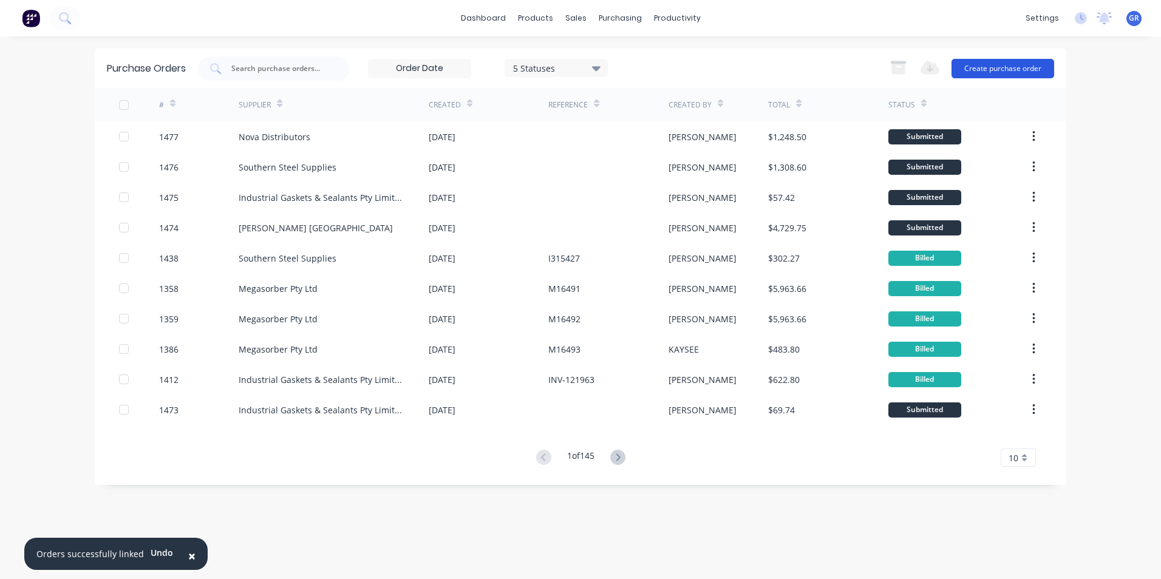
click at [973, 67] on button "Create purchase order" at bounding box center [1002, 68] width 103 height 19
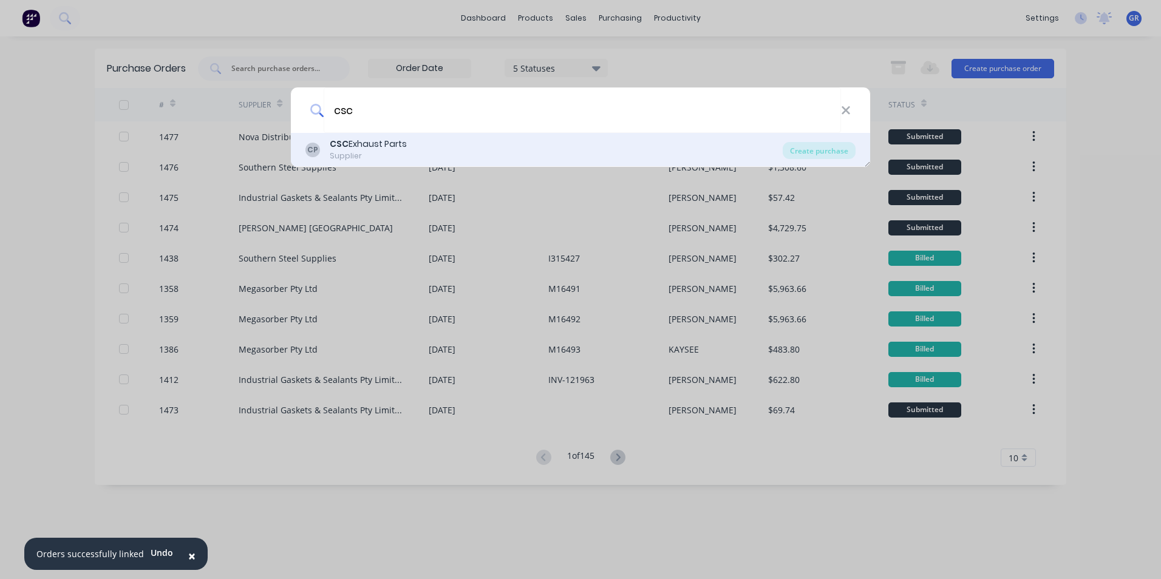
type input "csc"
click at [377, 142] on div "CSC Exhaust Parts" at bounding box center [368, 144] width 77 height 13
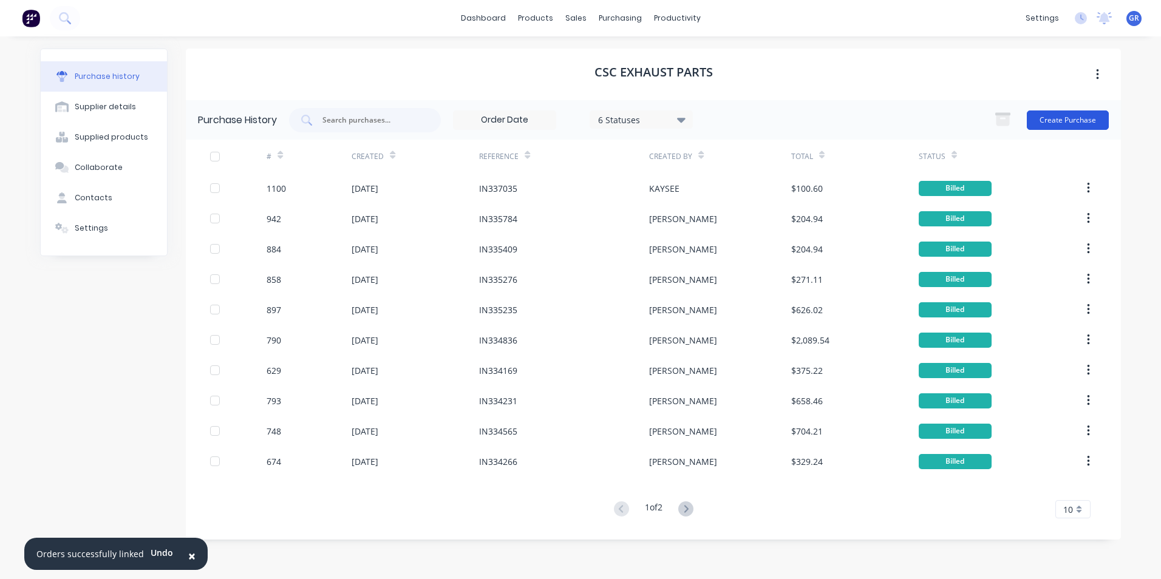
click at [1082, 114] on button "Create Purchase" at bounding box center [1068, 120] width 82 height 19
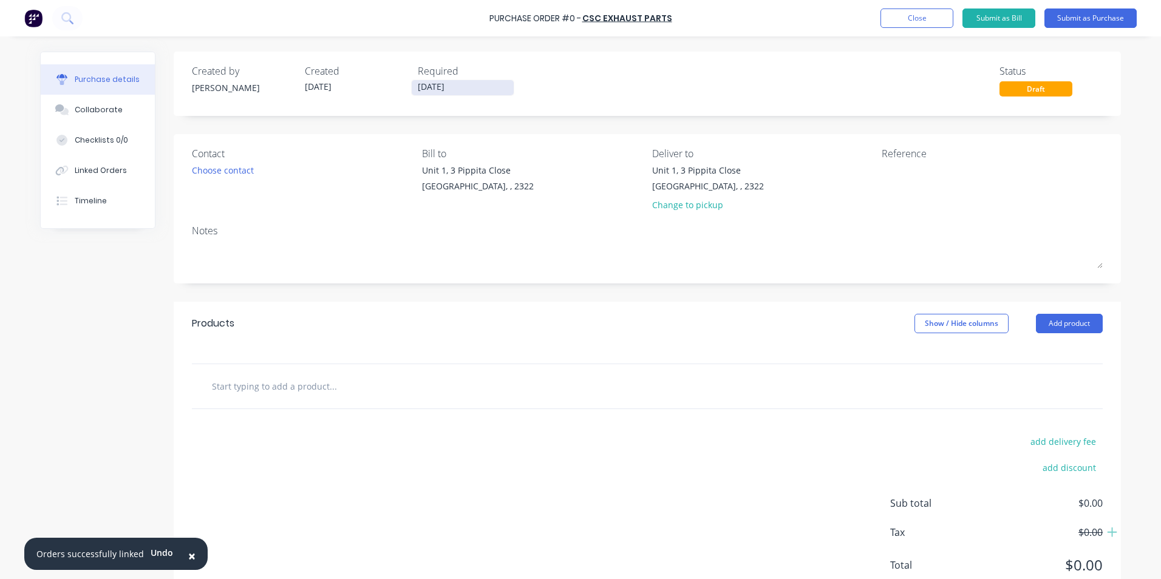
click at [437, 85] on input "[DATE]" at bounding box center [463, 87] width 102 height 15
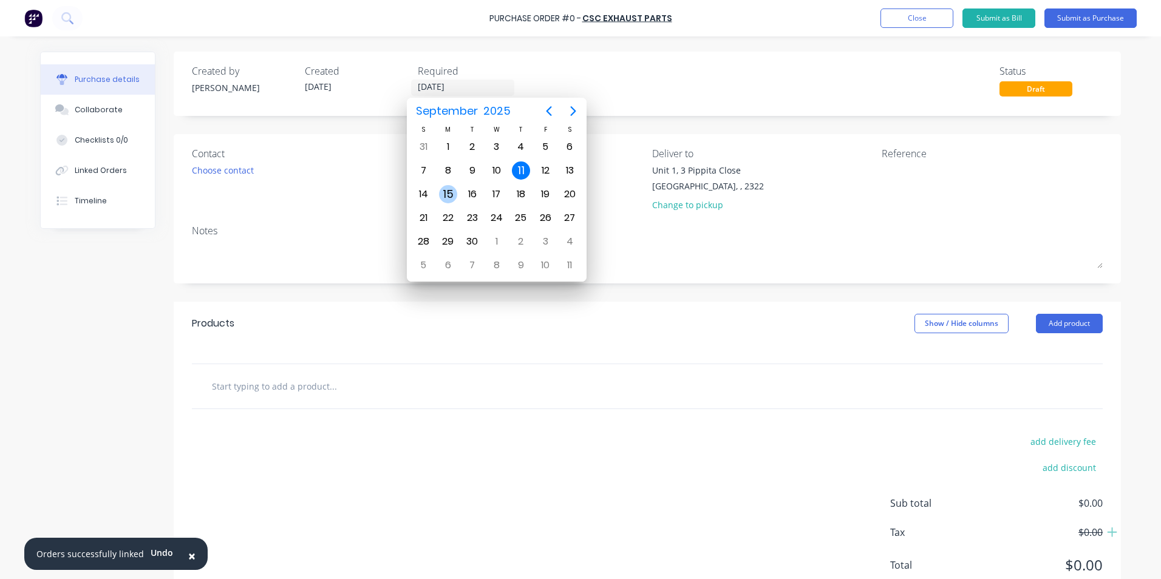
click at [446, 191] on div "15" at bounding box center [448, 194] width 18 height 18
type input "15/09/25"
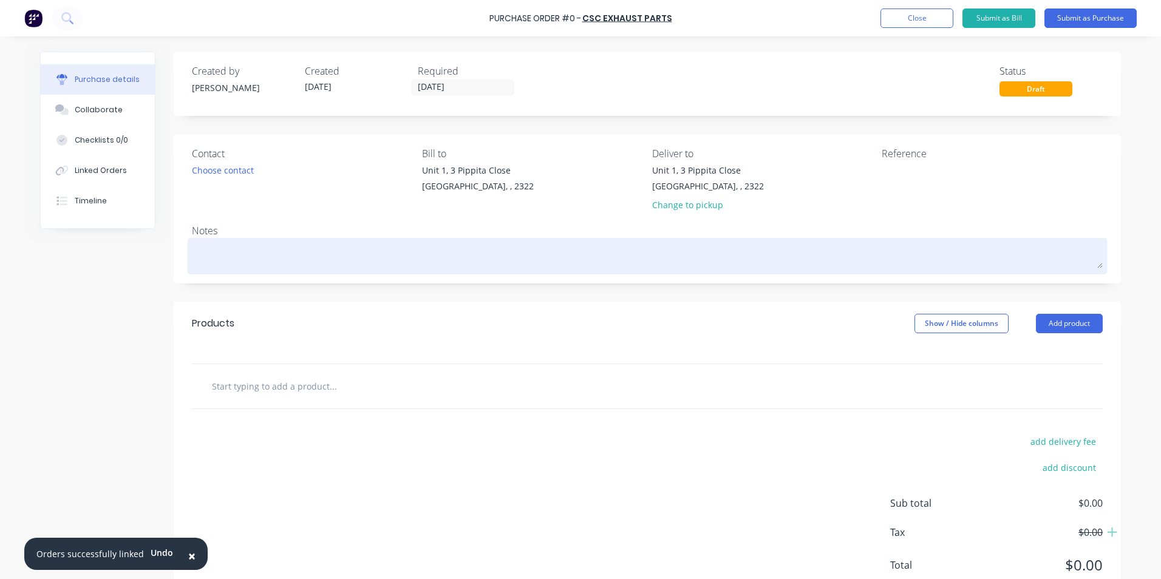
click at [206, 256] on textarea at bounding box center [647, 254] width 911 height 27
type textarea "x"
type textarea "H"
type textarea "x"
type textarea "Hu"
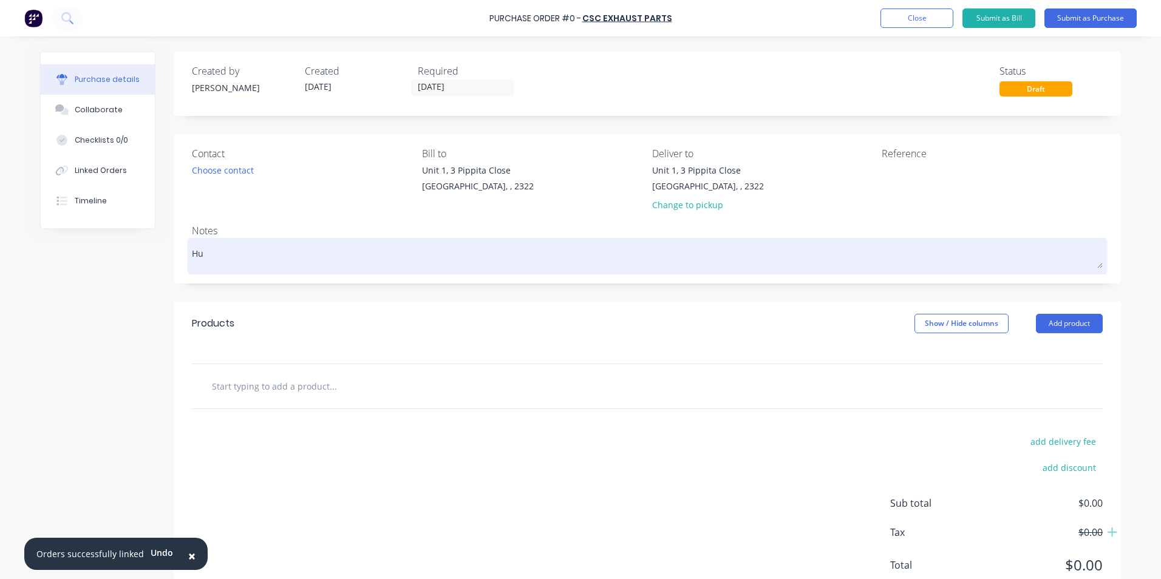
type textarea "x"
type textarea "Hus"
type textarea "x"
type textarea "Hush"
type textarea "x"
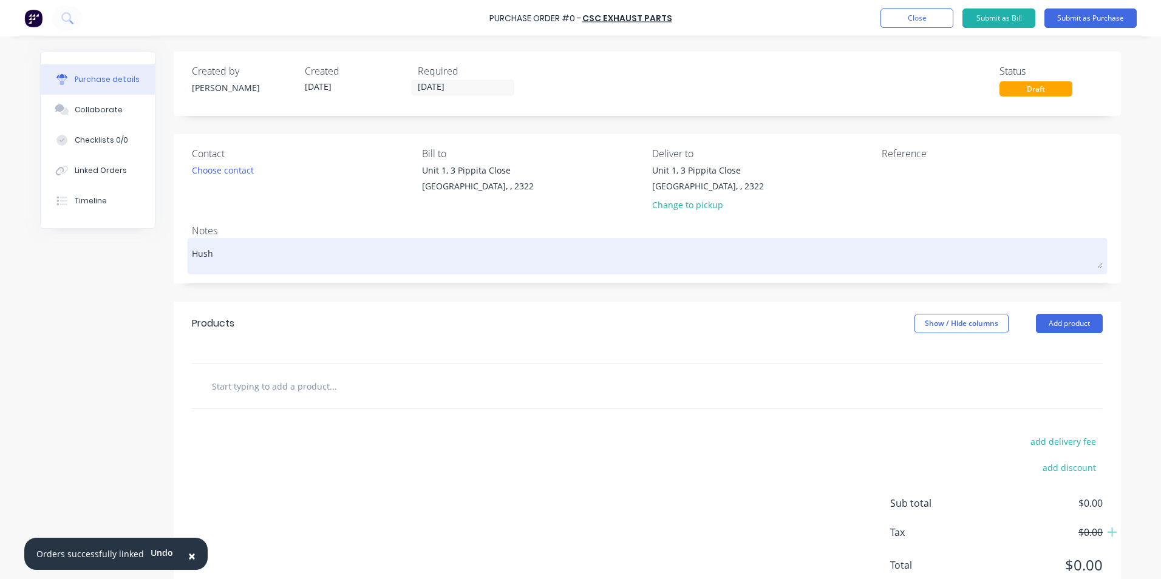
type textarea "Hushp"
type textarea "x"
type textarea "Hushpa"
type textarea "x"
type textarea "Hushpak"
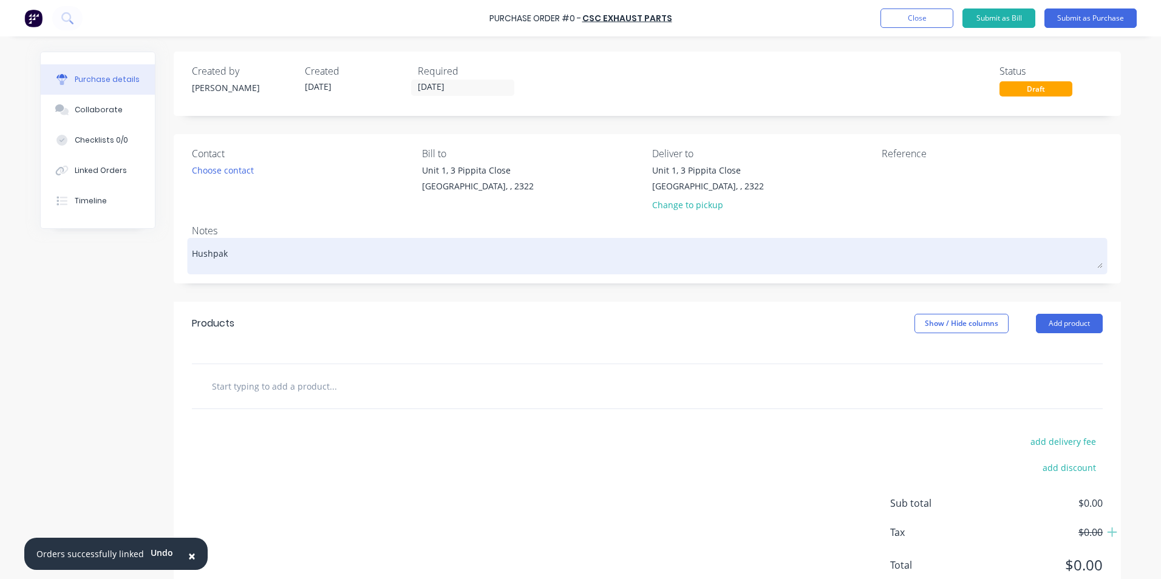
type textarea "x"
type textarea "Hushpak"
type textarea "x"
type textarea "Hushpak S"
type textarea "x"
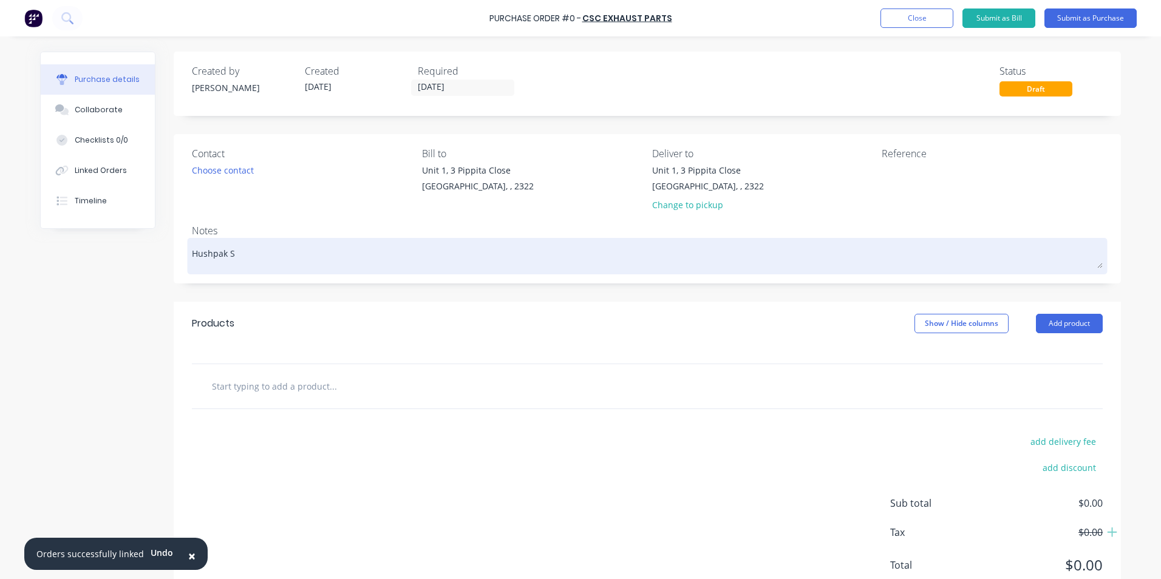
type textarea "Hushpak St"
type textarea "x"
type textarea "Hushpak Sto"
type textarea "x"
type textarea "Hushpak Stoc"
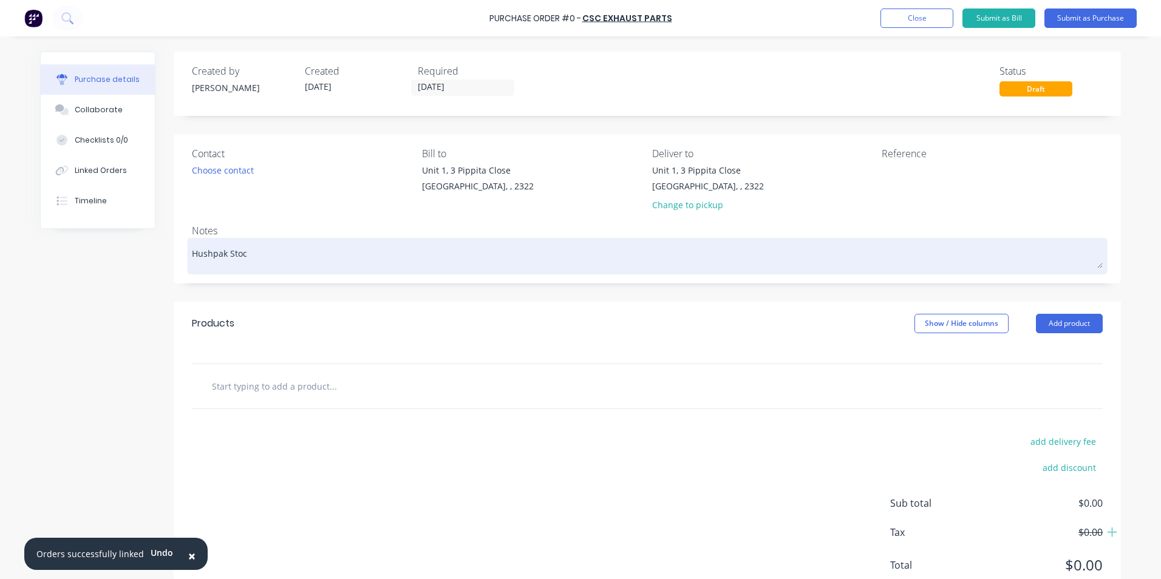
type textarea "x"
type textarea "Hushpak Stock"
type textarea "x"
type textarea "Hushpak Stock"
type textarea "x"
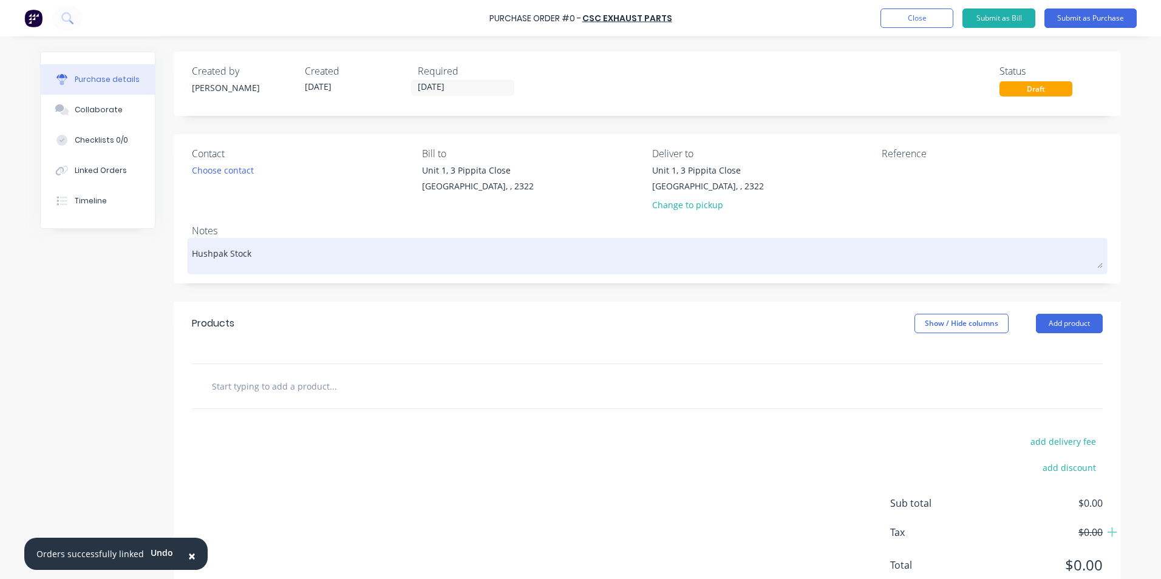
type textarea "Hushpak Stock &"
type textarea "x"
type textarea "Hushpak Stock &"
type textarea "x"
type textarea "Hushpak Stock & J"
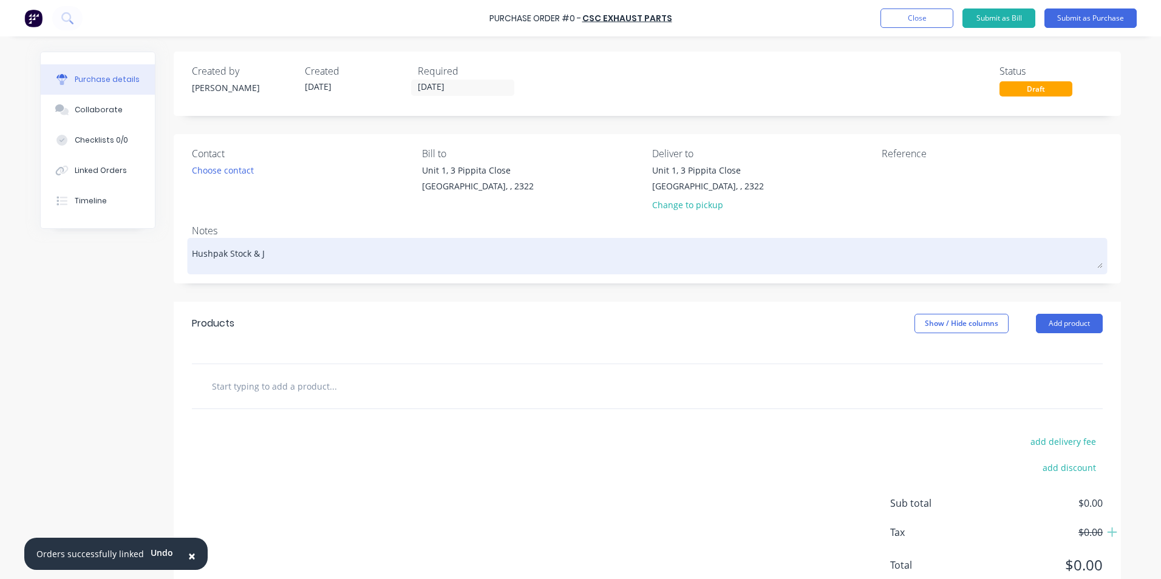
type textarea "x"
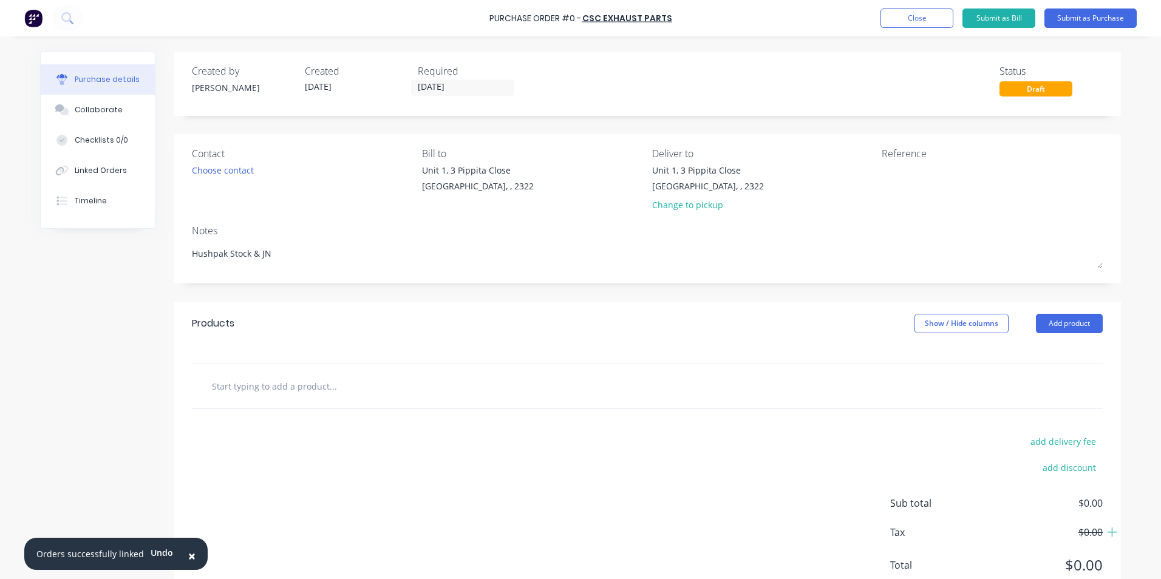
type textarea "Hushpak Stock & JN"
type textarea "x"
type textarea "Hushpak Stock & JN"
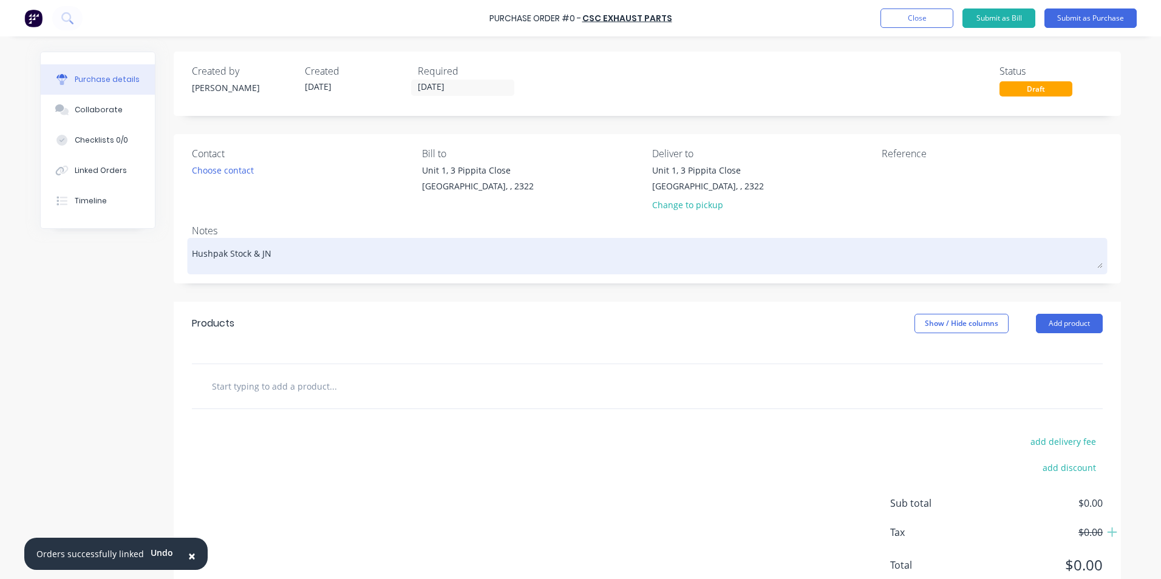
click at [267, 254] on textarea "Hushpak Stock & JN" at bounding box center [647, 254] width 911 height 27
type textarea "x"
type textarea "Hushpak Stock & JN1"
type textarea "x"
type textarea "Hushpak Stock & JN18"
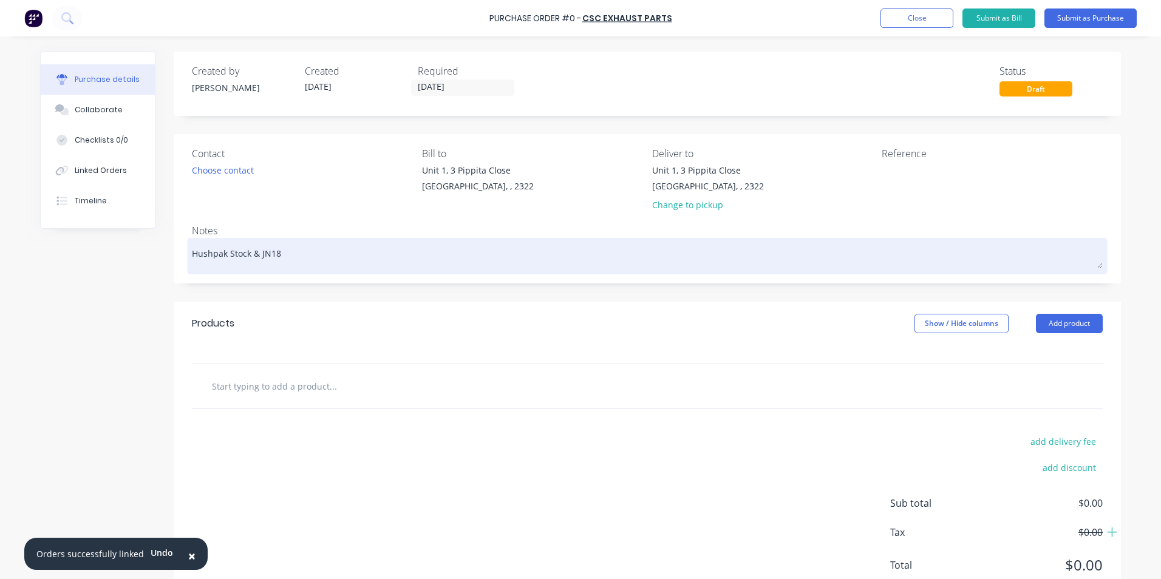
type textarea "x"
type textarea "Hushpak Stock & JN187"
type textarea "x"
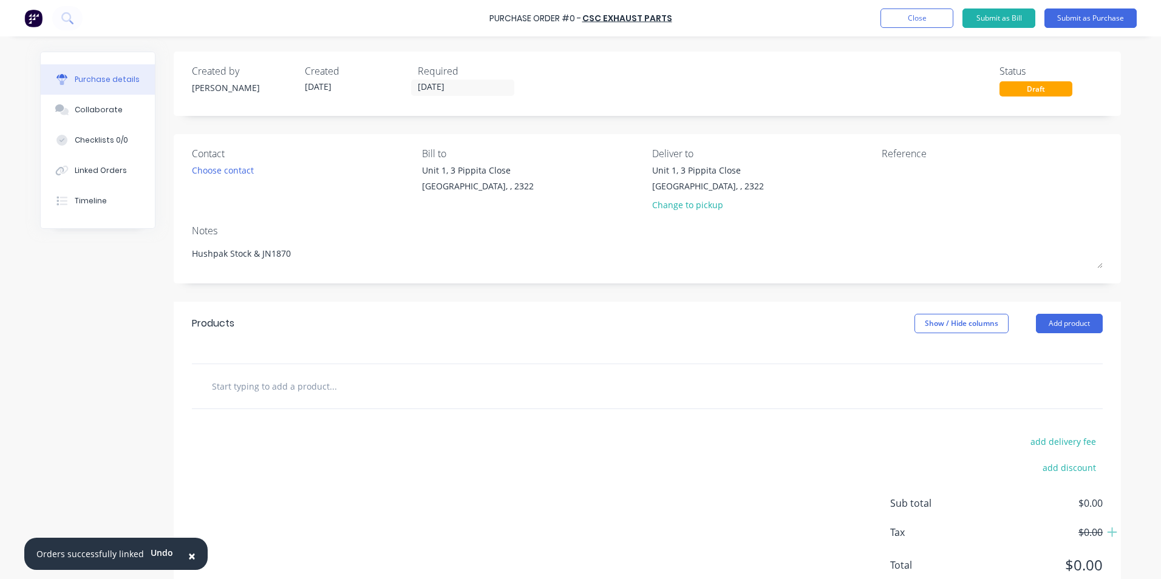
type textarea "Hushpak Stock & JN1870"
type textarea "x"
type textarea "Hushpak Stock & JN1870"
click at [305, 386] on input "text" at bounding box center [332, 386] width 243 height 24
type textarea "x"
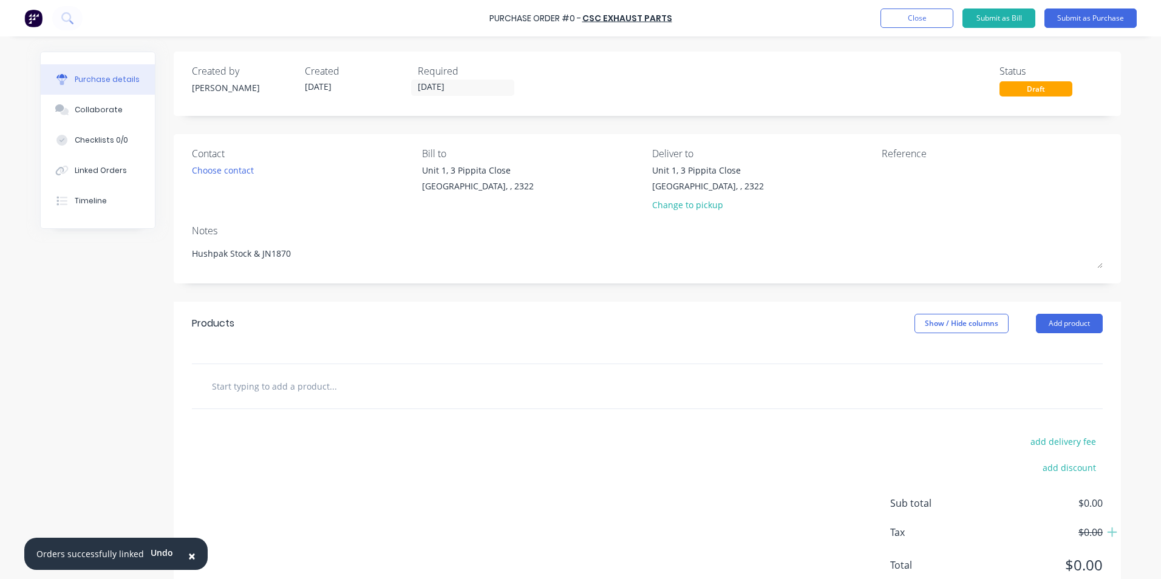
type input "S"
type textarea "x"
type input "Su"
type textarea "x"
type input "Sup"
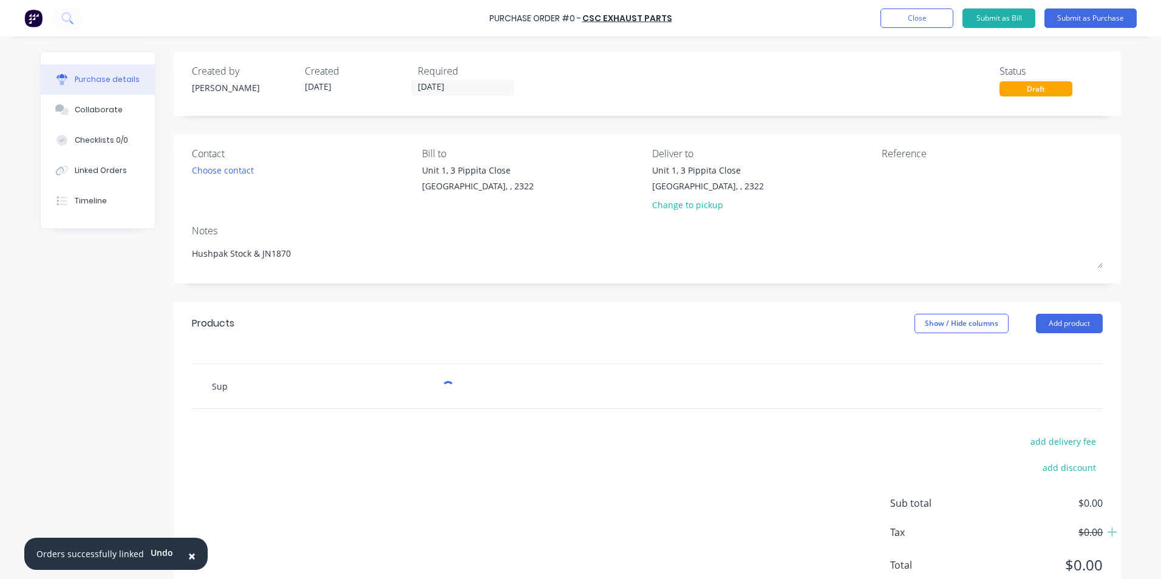
type textarea "x"
type input "Supp"
type textarea "x"
type input "Suppl"
type textarea "x"
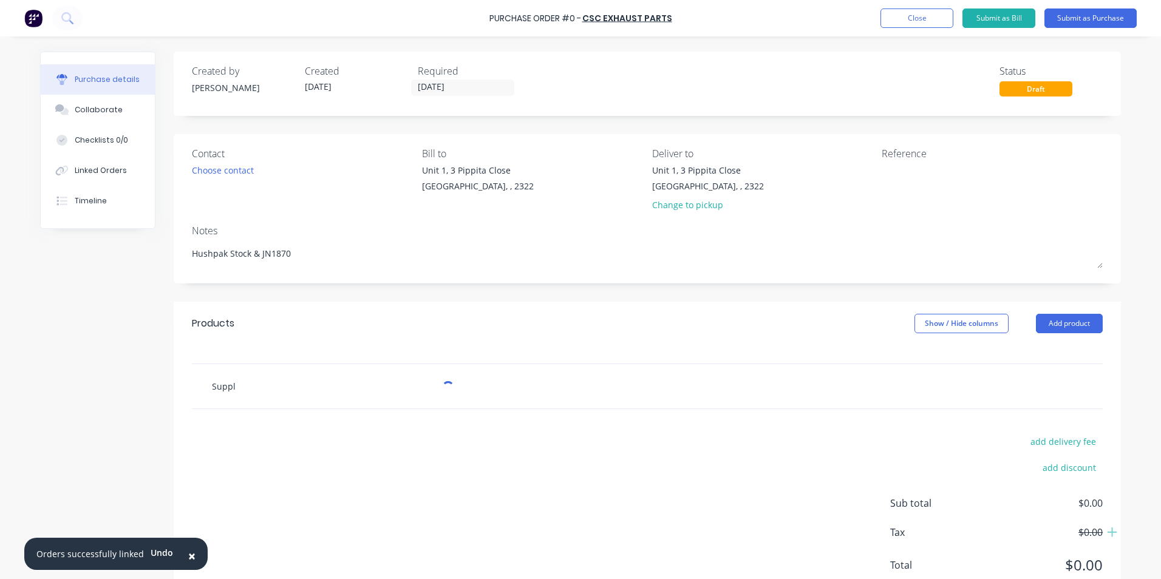
type input "Supply"
type textarea "x"
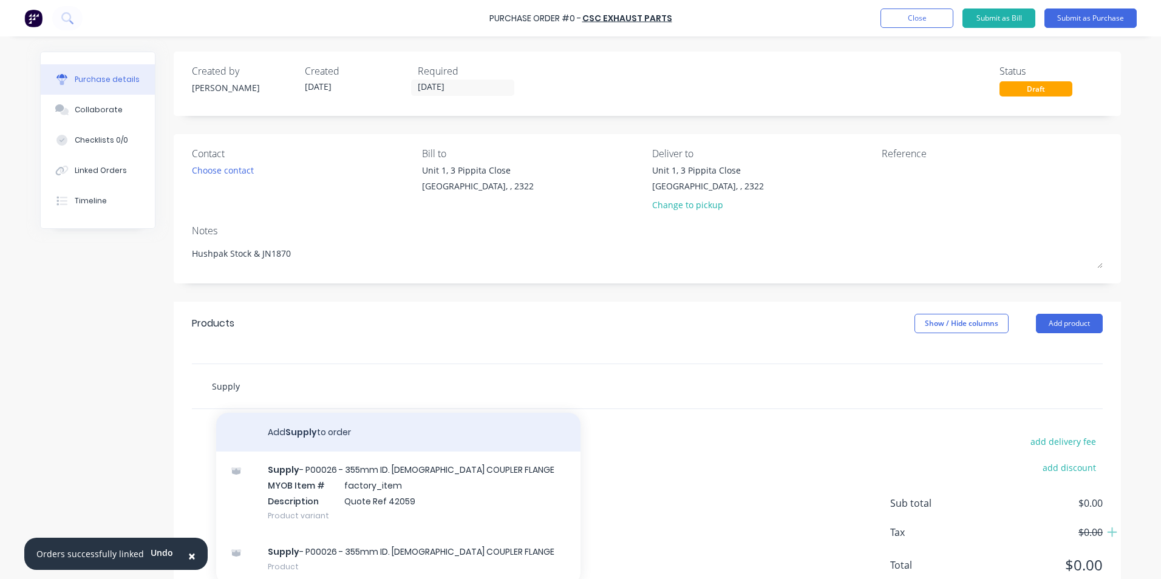
type input "Supply"
click at [304, 429] on button "Add Supply to order" at bounding box center [398, 432] width 364 height 39
type textarea "x"
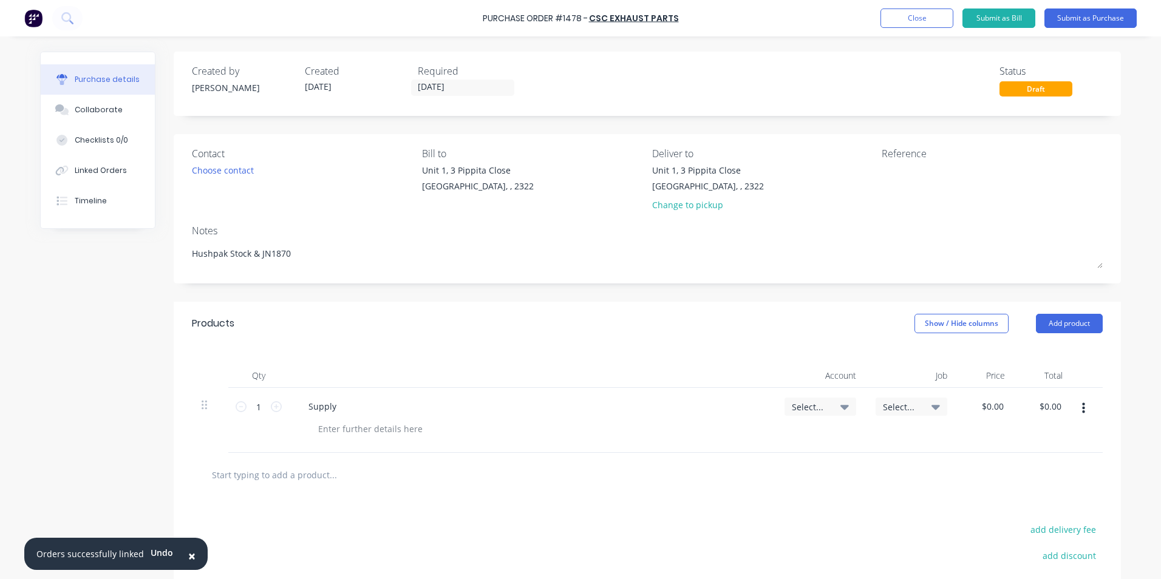
click at [188, 556] on span "×" at bounding box center [191, 556] width 7 height 17
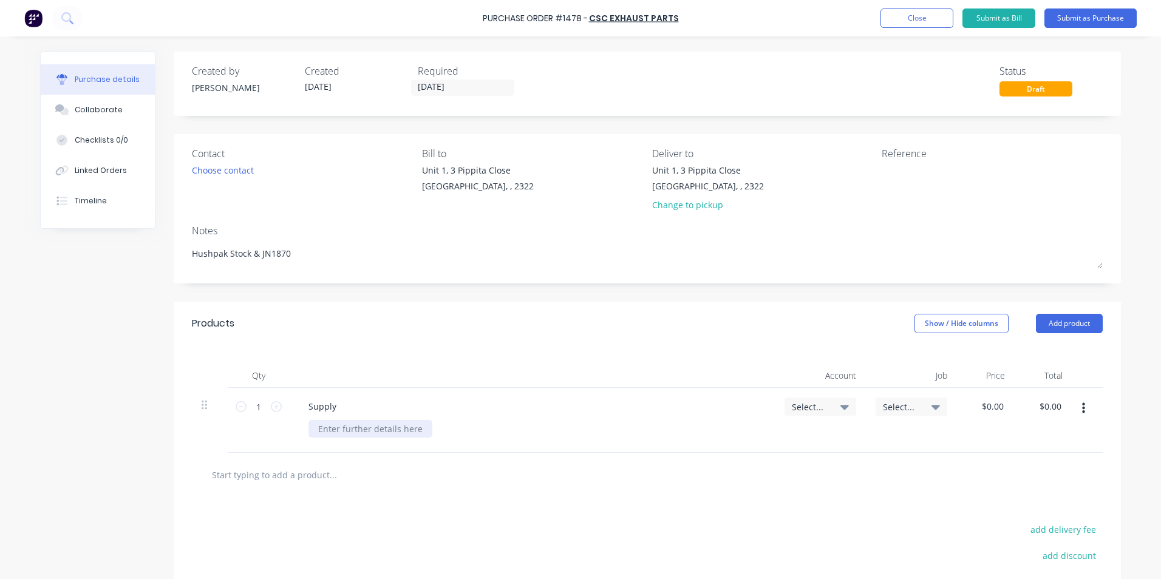
type textarea "x"
click at [356, 430] on div at bounding box center [370, 429] width 124 height 18
type textarea "x"
click at [339, 403] on div "Supply" at bounding box center [322, 407] width 47 height 18
click at [392, 407] on div "Supply - QRC500SS-LK" at bounding box center [354, 407] width 110 height 18
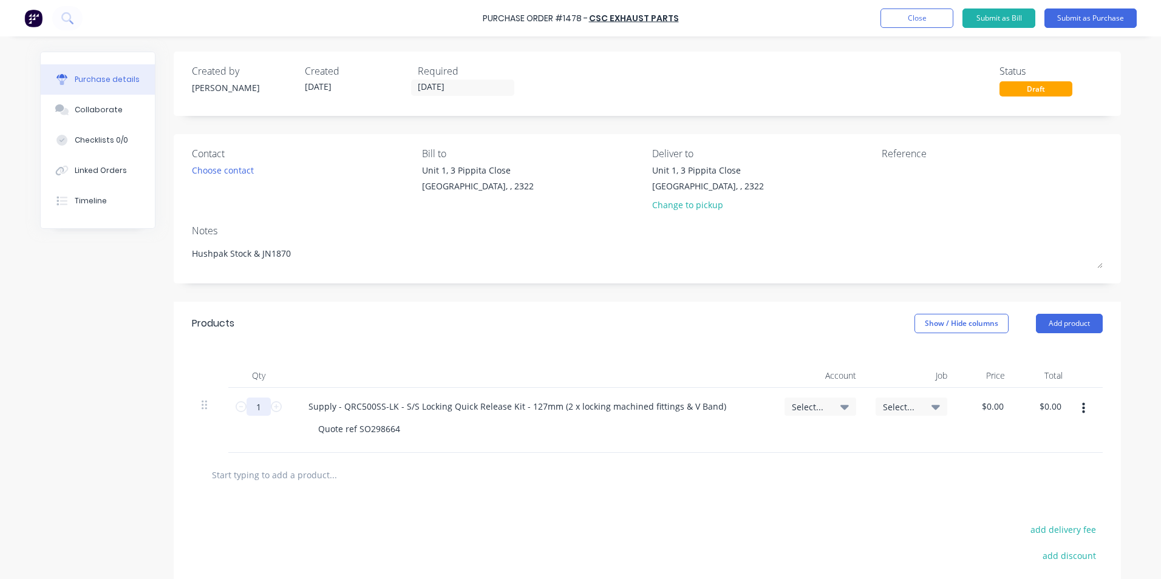
click at [254, 408] on input "1" at bounding box center [259, 407] width 24 height 18
type textarea "x"
type input "2"
type textarea "x"
type input "2"
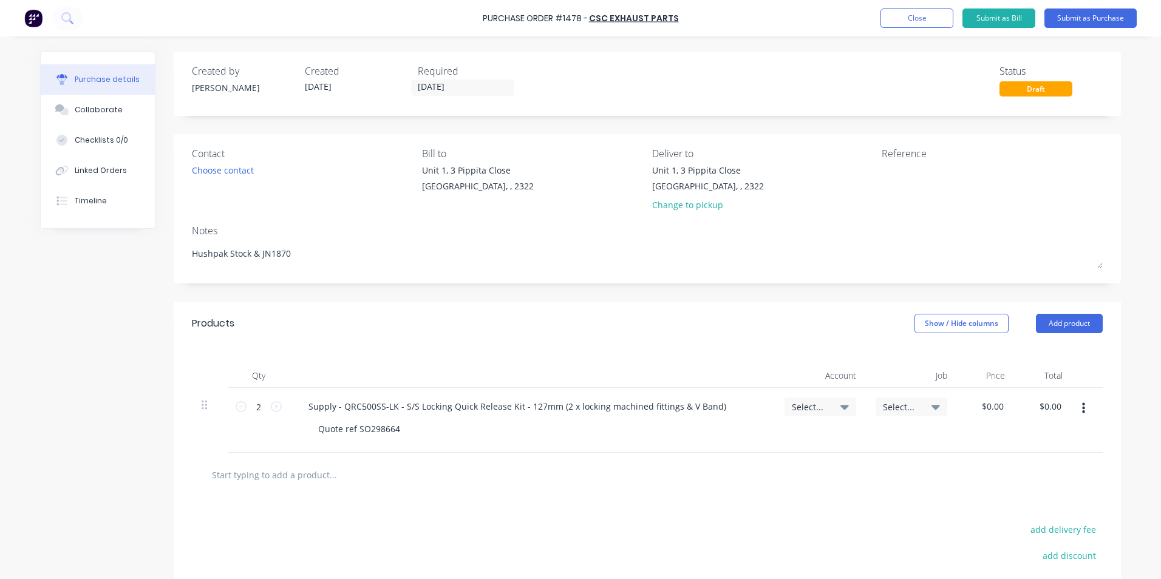
click at [802, 404] on span "Select..." at bounding box center [810, 407] width 36 height 13
type textarea "x"
click at [743, 440] on input at bounding box center [780, 443] width 124 height 24
type input "1-14"
click at [715, 531] on div "1-1400 / Work in Progress - Materials" at bounding box center [771, 529] width 170 height 24
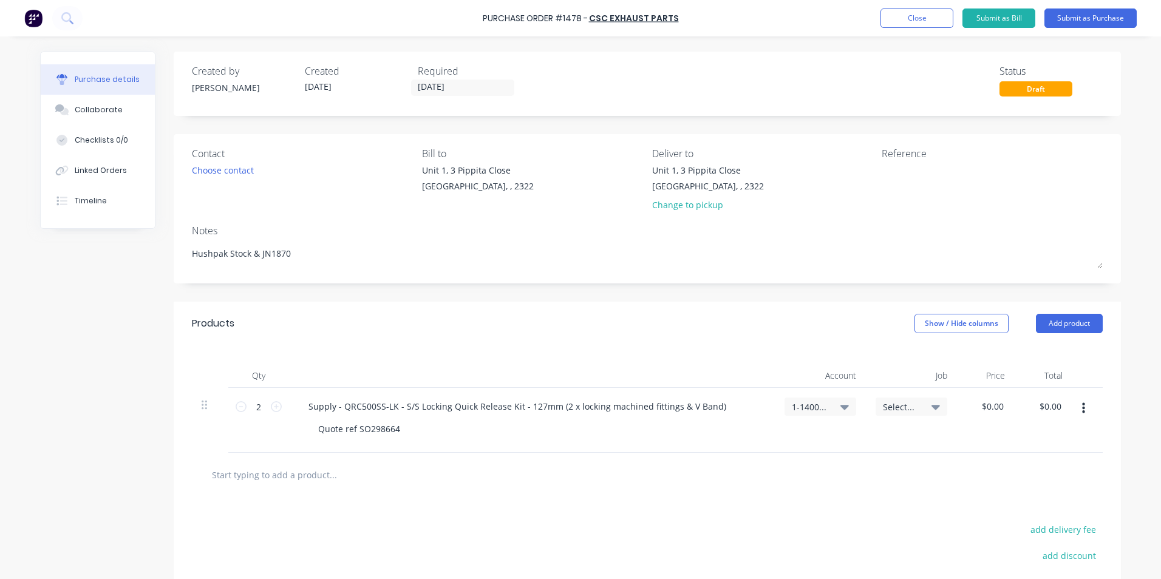
click at [887, 408] on span "Select..." at bounding box center [901, 407] width 36 height 13
type textarea "x"
click at [827, 444] on input at bounding box center [871, 443] width 124 height 24
type input "1870"
click at [754, 431] on div "Quote ref SO298664" at bounding box center [536, 429] width 457 height 18
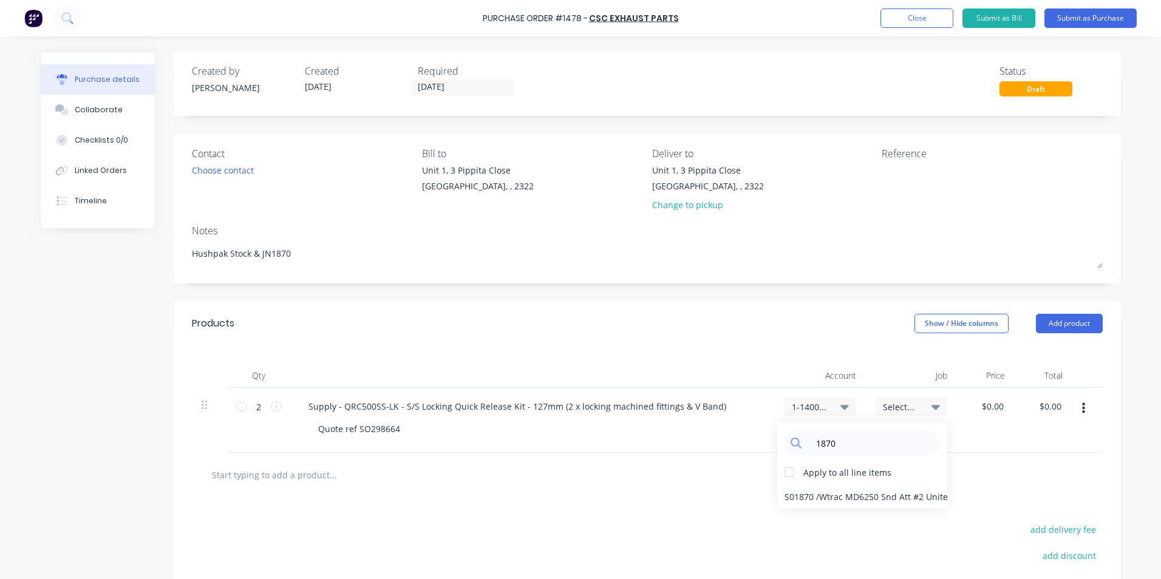
type textarea "x"
click at [760, 434] on div "Quote ref SO298664" at bounding box center [536, 429] width 457 height 18
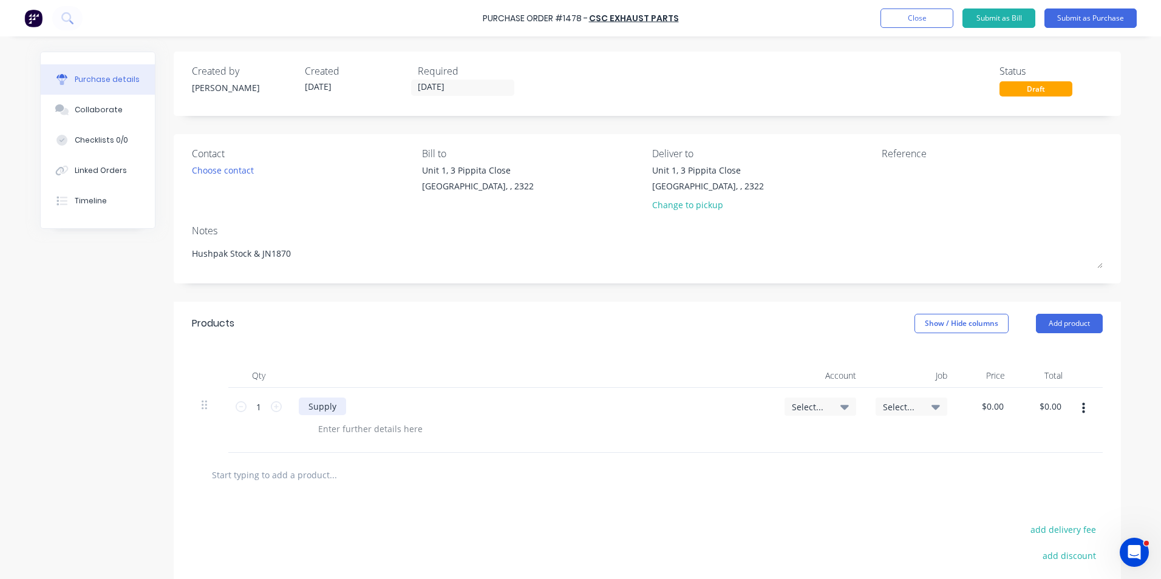
type textarea "x"
drag, startPoint x: 336, startPoint y: 406, endPoint x: 353, endPoint y: 406, distance: 16.4
click at [336, 406] on div "Supply" at bounding box center [322, 407] width 47 height 18
drag, startPoint x: 403, startPoint y: 405, endPoint x: 414, endPoint y: 404, distance: 10.9
click at [403, 405] on div "Supply - QRC500SS-LK -" at bounding box center [356, 407] width 115 height 18
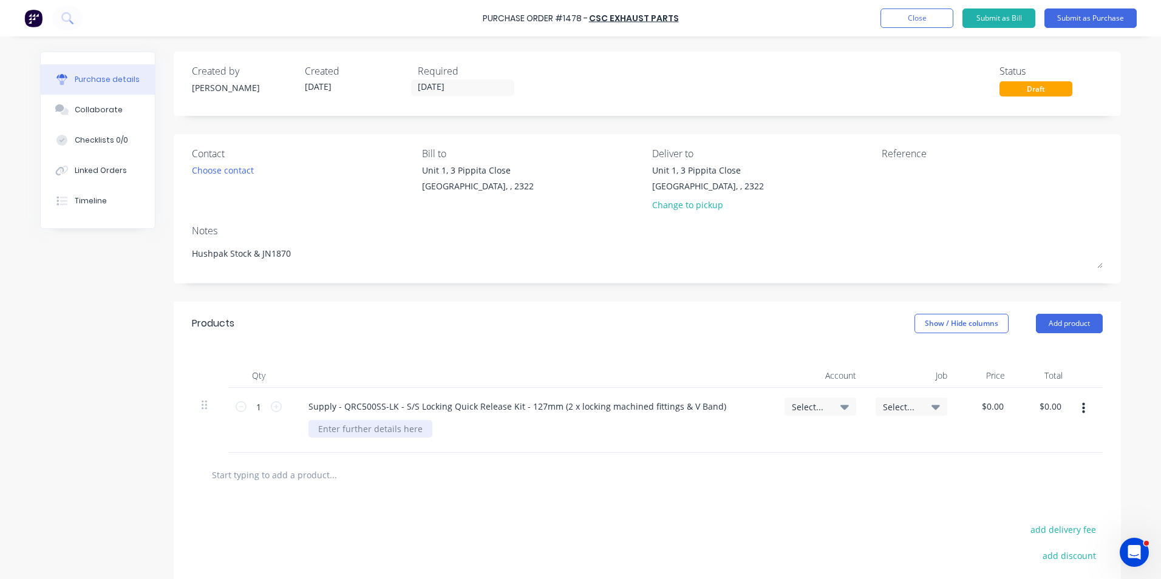
type textarea "x"
click at [319, 429] on div at bounding box center [370, 429] width 124 height 18
click at [811, 406] on span "Select..." at bounding box center [810, 407] width 36 height 13
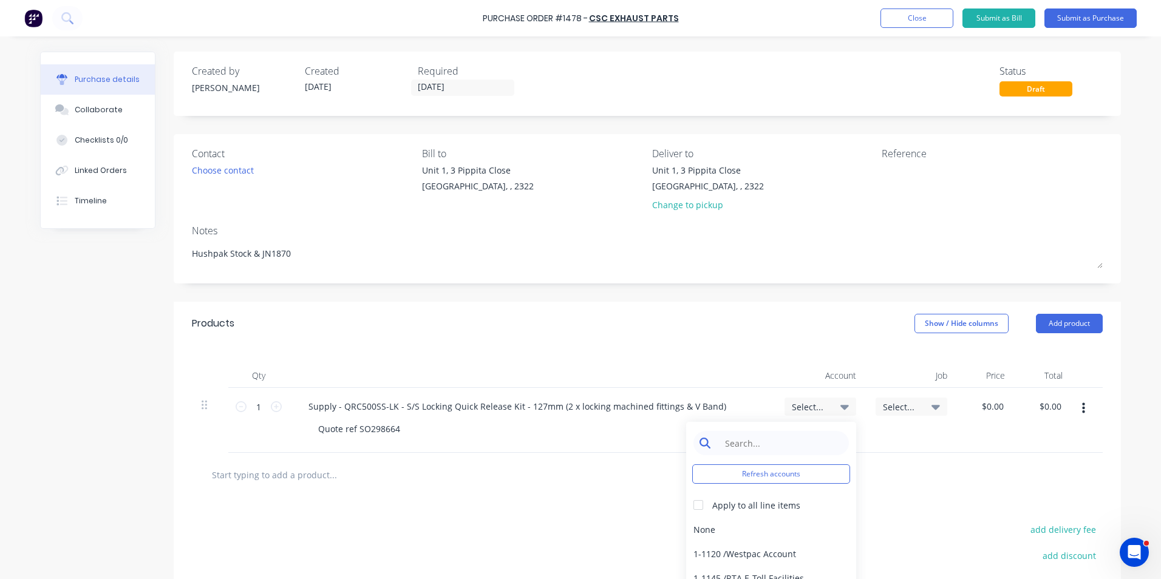
type textarea "x"
click at [741, 441] on input at bounding box center [780, 443] width 124 height 24
type input "1-14"
click at [745, 529] on div "1-1400 / Work in Progress - Materials" at bounding box center [771, 529] width 170 height 24
click at [892, 404] on span "Select..." at bounding box center [901, 407] width 36 height 13
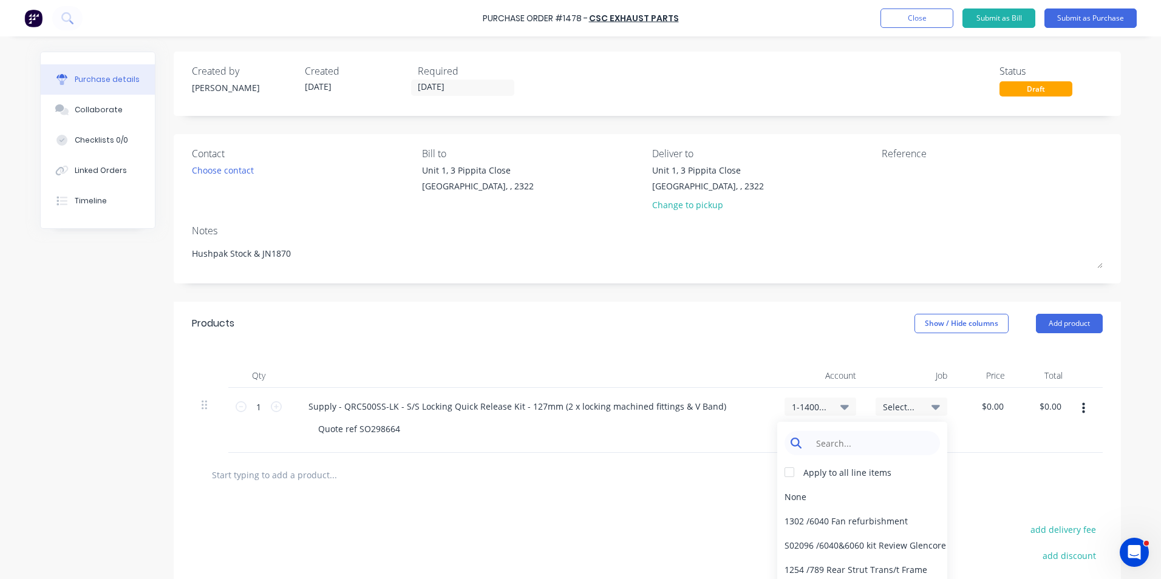
type textarea "x"
click at [840, 447] on input at bounding box center [871, 443] width 124 height 24
type input "1870"
click at [804, 495] on div "1870 / W/Trac-775G V-Band Clamps" at bounding box center [862, 497] width 170 height 24
type textarea "x"
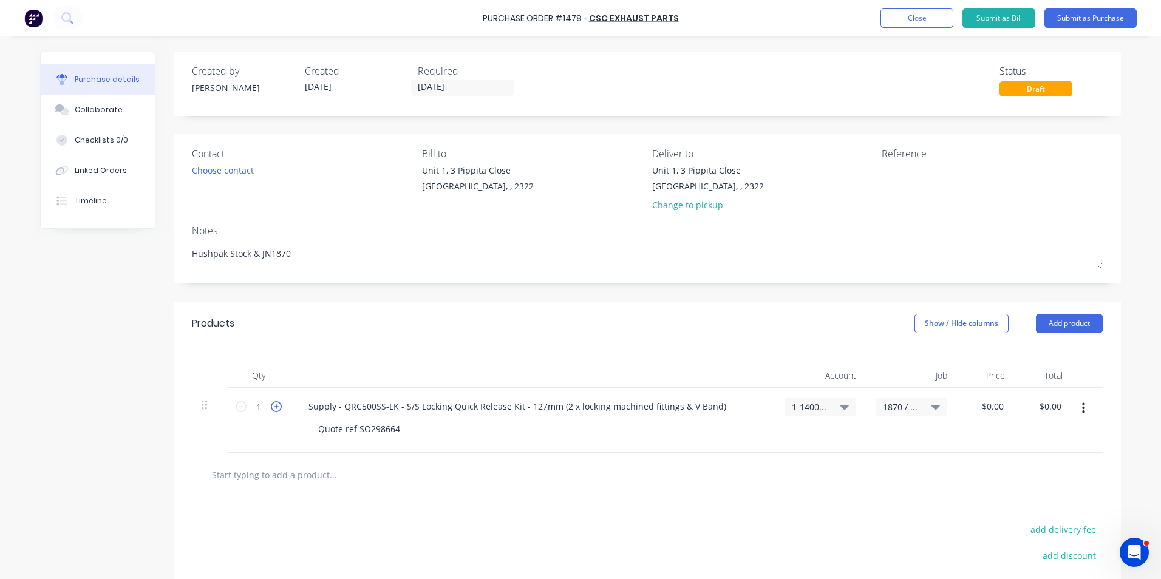
click at [272, 406] on icon at bounding box center [276, 406] width 11 height 11
type input "2"
type textarea "x"
type input "0.00"
click at [985, 408] on input "0.00" at bounding box center [992, 407] width 28 height 18
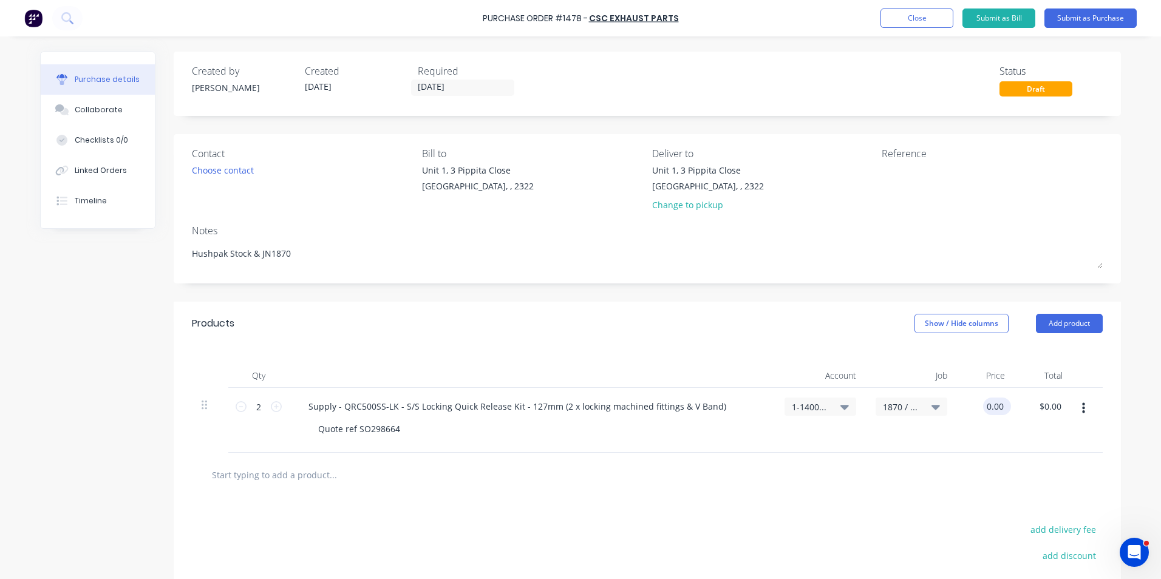
type textarea "x"
click at [985, 408] on input "0.00" at bounding box center [994, 407] width 23 height 18
type input "$119.68"
type input "$239.36"
click at [984, 435] on div "$119.68 119.68" at bounding box center [986, 420] width 58 height 65
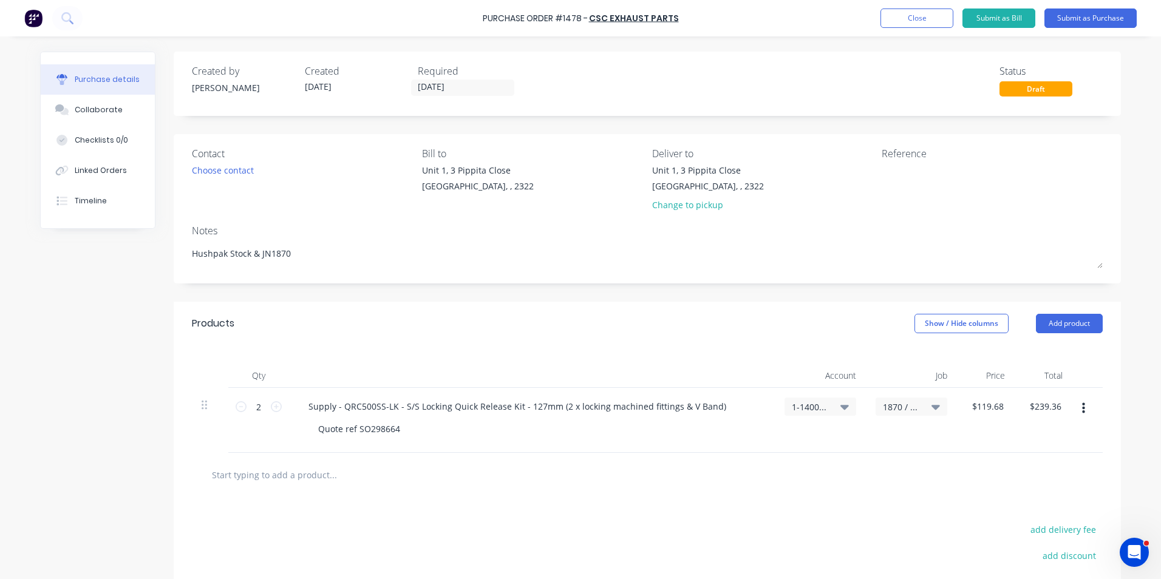
click at [1082, 406] on icon "button" at bounding box center [1083, 408] width 3 height 13
click at [1025, 464] on button "Duplicate" at bounding box center [1046, 465] width 103 height 24
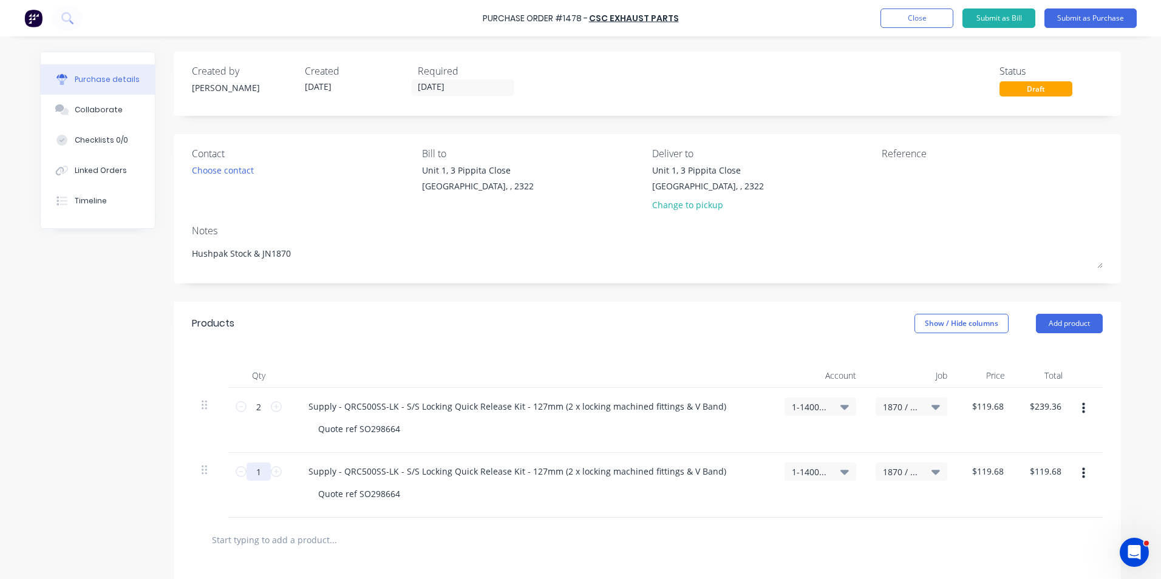
click at [256, 473] on input "1" at bounding box center [259, 472] width 24 height 18
type textarea "x"
type input "8"
type input "$957.44"
type textarea "x"
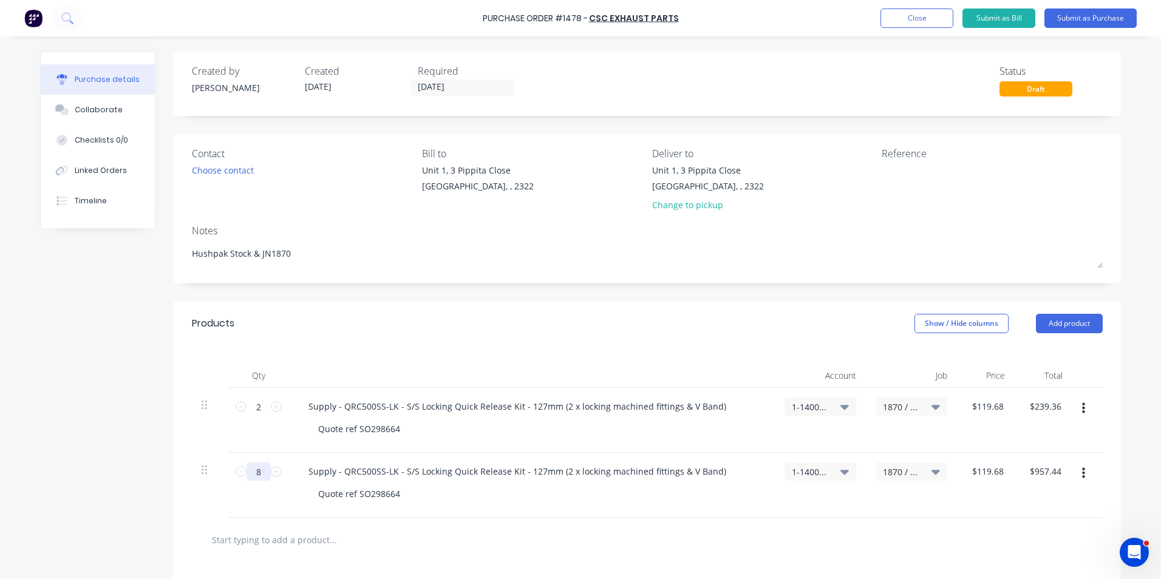
type input "8"
click at [890, 472] on span "1870 / W/Trac-775G V-Band Clamps" at bounding box center [901, 472] width 36 height 13
click at [840, 470] on icon at bounding box center [844, 471] width 9 height 13
click at [750, 454] on div "Supply - QRC500SS-LK - S/S Locking Quick Release Kit - 127mm (2 x locking machi…" at bounding box center [532, 485] width 486 height 65
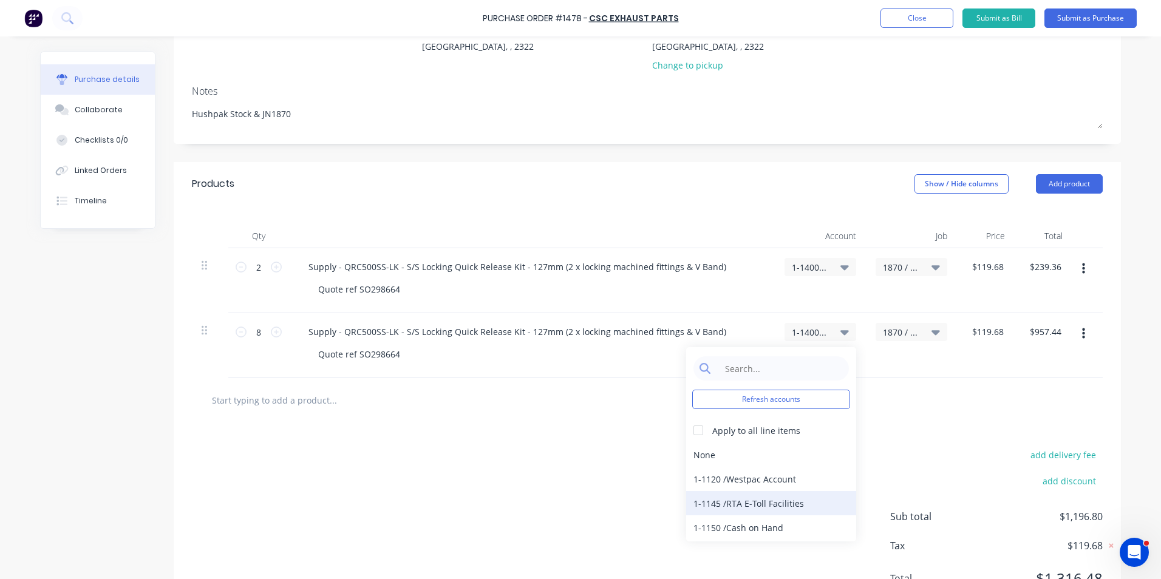
scroll to position [195, 0]
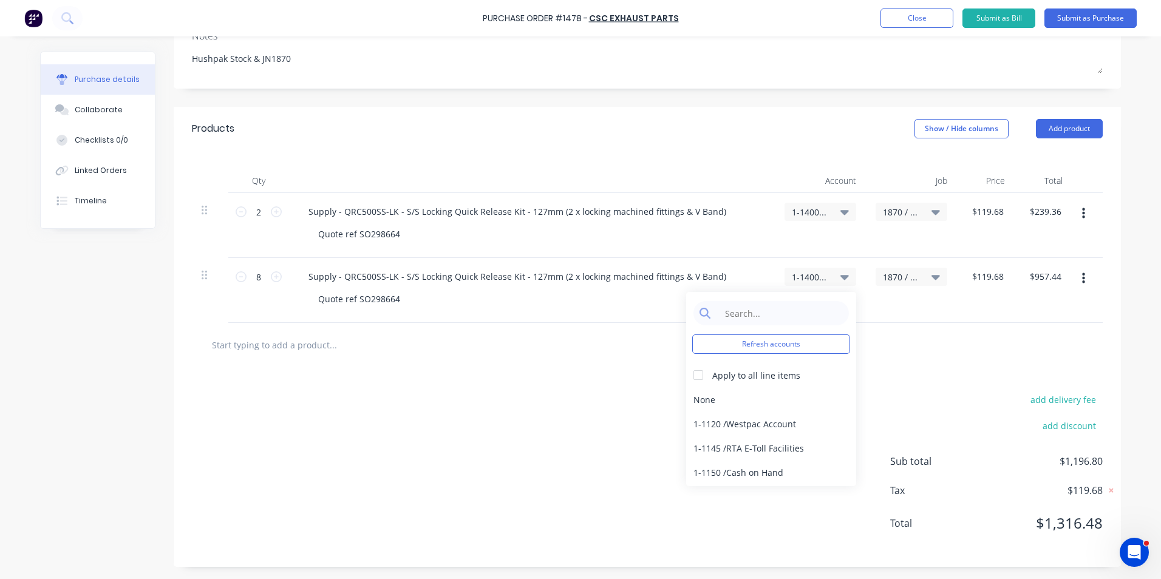
click at [794, 274] on span "1-1400 / Work in Progress - Materials" at bounding box center [810, 277] width 36 height 13
type textarea "x"
click at [752, 319] on input at bounding box center [780, 313] width 124 height 24
type input "stock"
click at [734, 398] on div "1-1310 / Stock" at bounding box center [771, 399] width 170 height 24
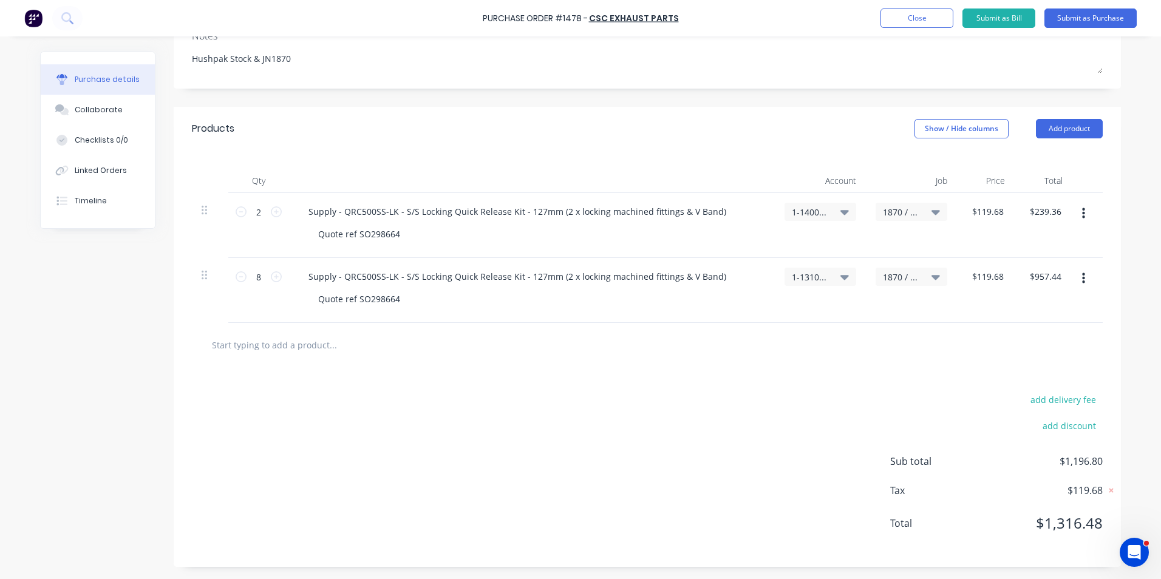
click at [893, 277] on span "1870 / W/Trac-775G V-Band Clamps" at bounding box center [901, 277] width 36 height 13
type textarea "x"
click at [831, 315] on input at bounding box center [871, 313] width 124 height 24
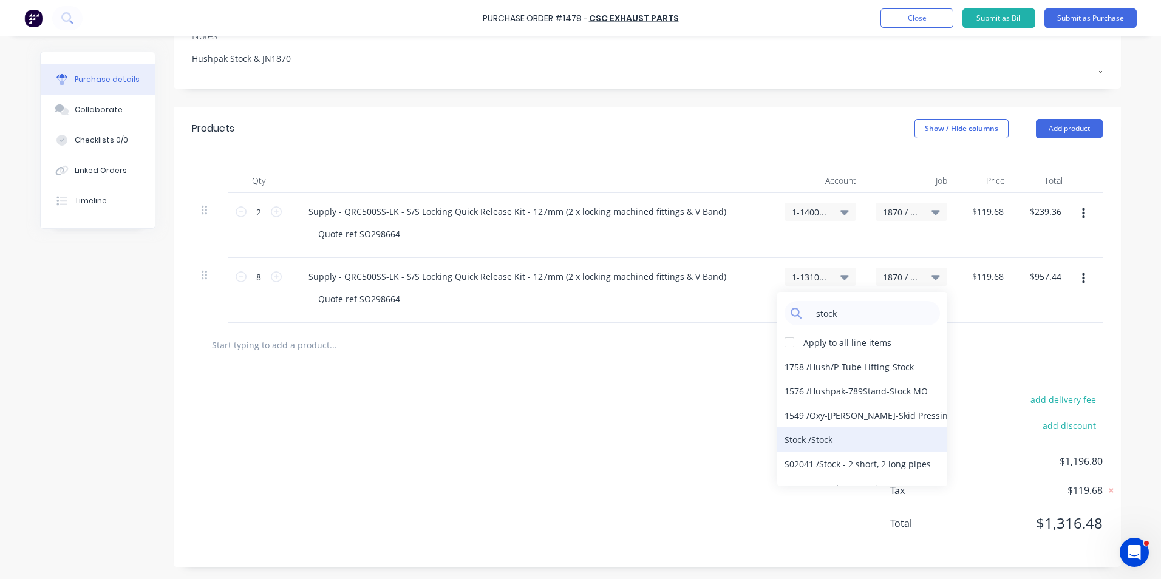
type input "stock"
click at [820, 437] on div "Stock / Stock" at bounding box center [862, 439] width 170 height 24
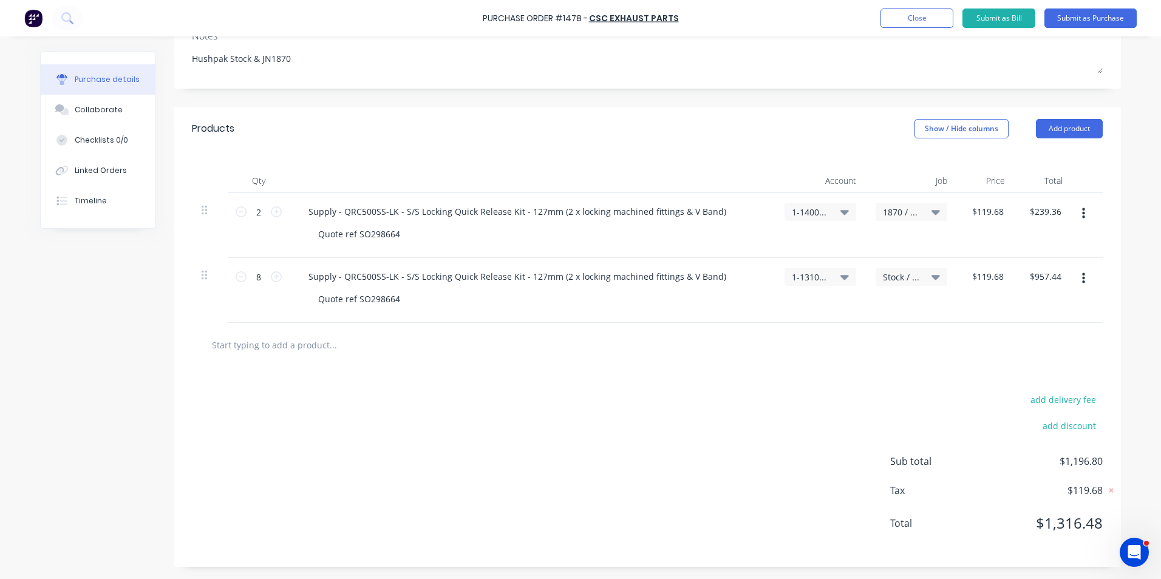
click at [1081, 278] on button "button" at bounding box center [1083, 279] width 29 height 22
click at [1032, 335] on button "Duplicate" at bounding box center [1046, 335] width 103 height 24
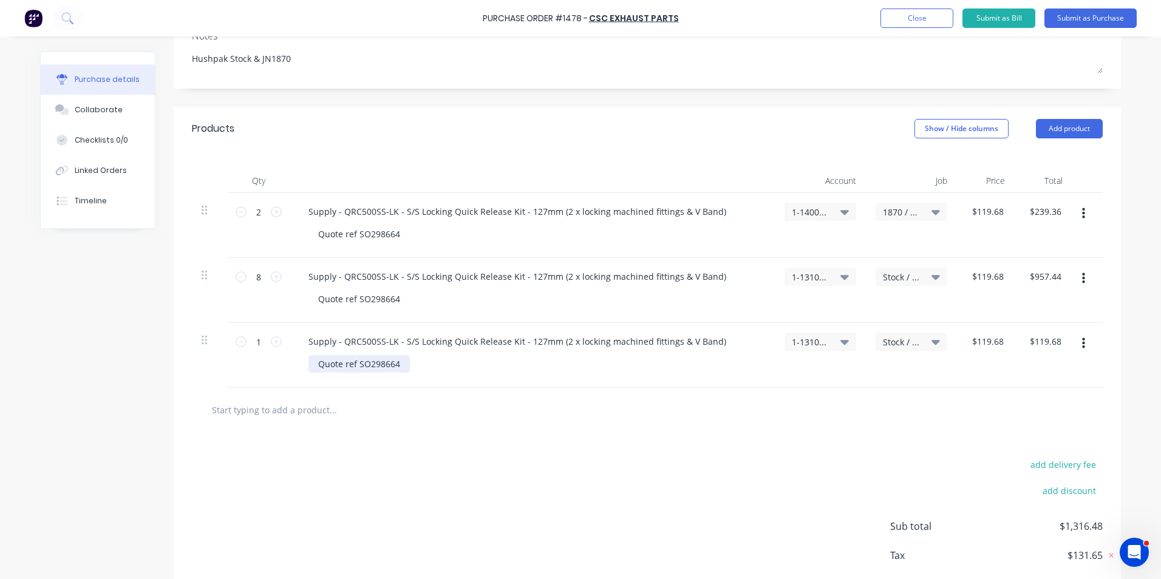
type textarea "x"
drag, startPoint x: 395, startPoint y: 364, endPoint x: 287, endPoint y: 365, distance: 108.7
click at [289, 365] on div "Supply - QRC500SS-LK - S/S Locking Quick Release Kit - 127mm (2 x locking machi…" at bounding box center [532, 355] width 486 height 65
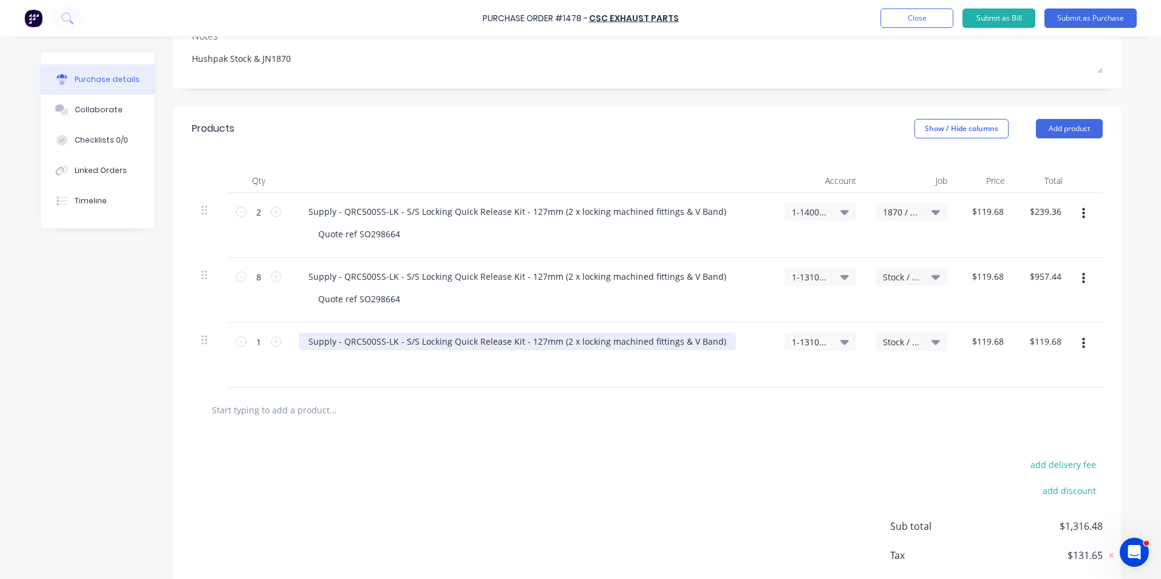
type textarea "x"
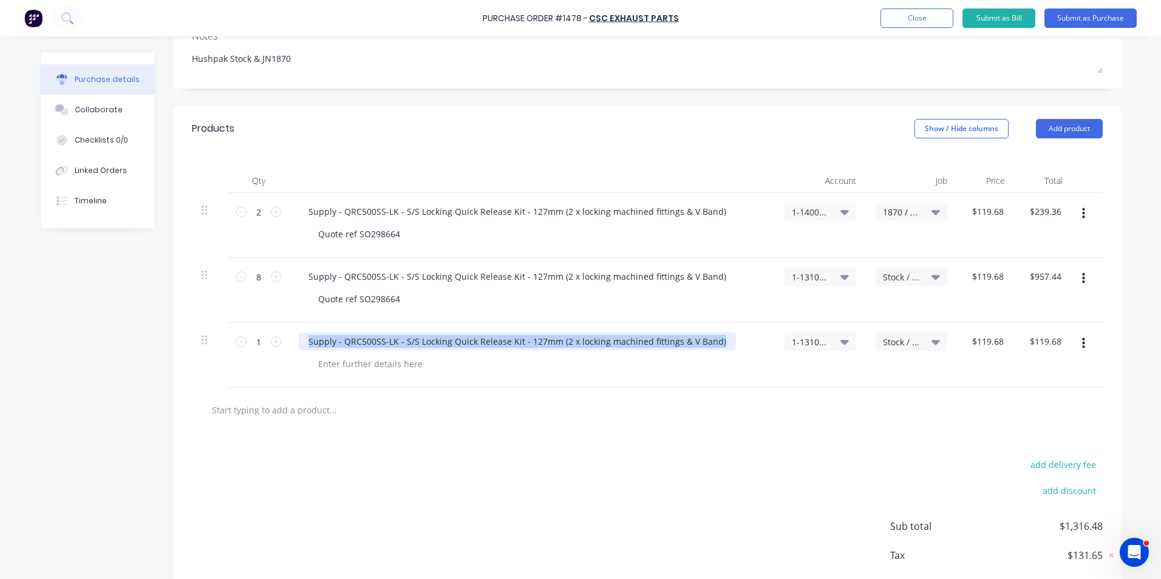
drag, startPoint x: 713, startPoint y: 341, endPoint x: 298, endPoint y: 341, distance: 415.9
click at [299, 341] on div "Supply - QRC500SS-LK - S/S Locking Quick Release Kit - 127mm (2 x locking machi…" at bounding box center [517, 342] width 437 height 18
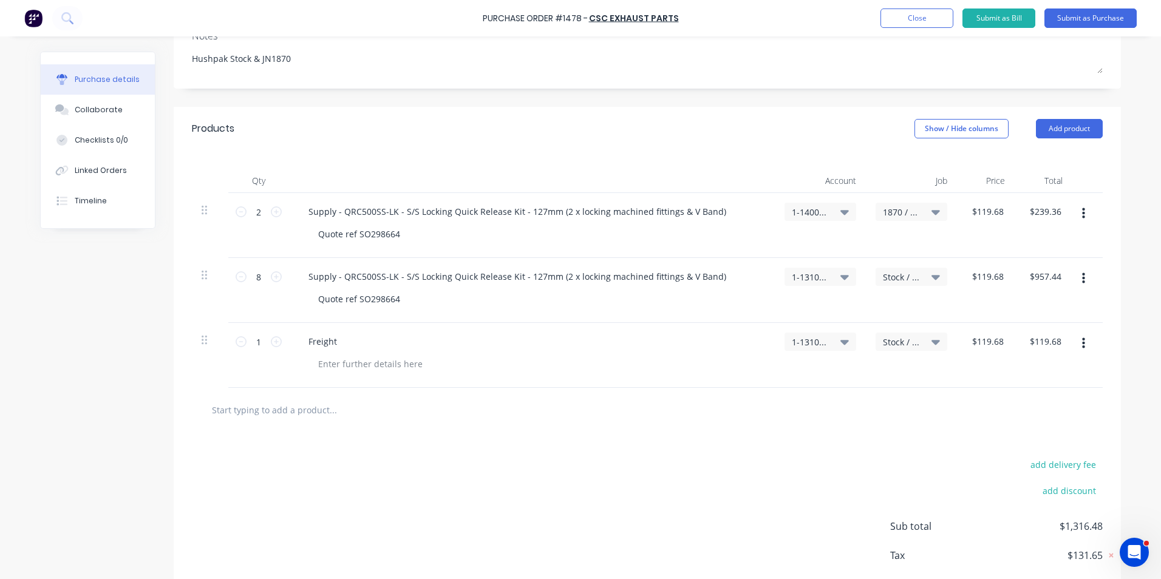
click at [810, 340] on span "1-1310 / Stock" at bounding box center [810, 342] width 36 height 13
type textarea "x"
click at [741, 375] on input at bounding box center [780, 378] width 124 height 24
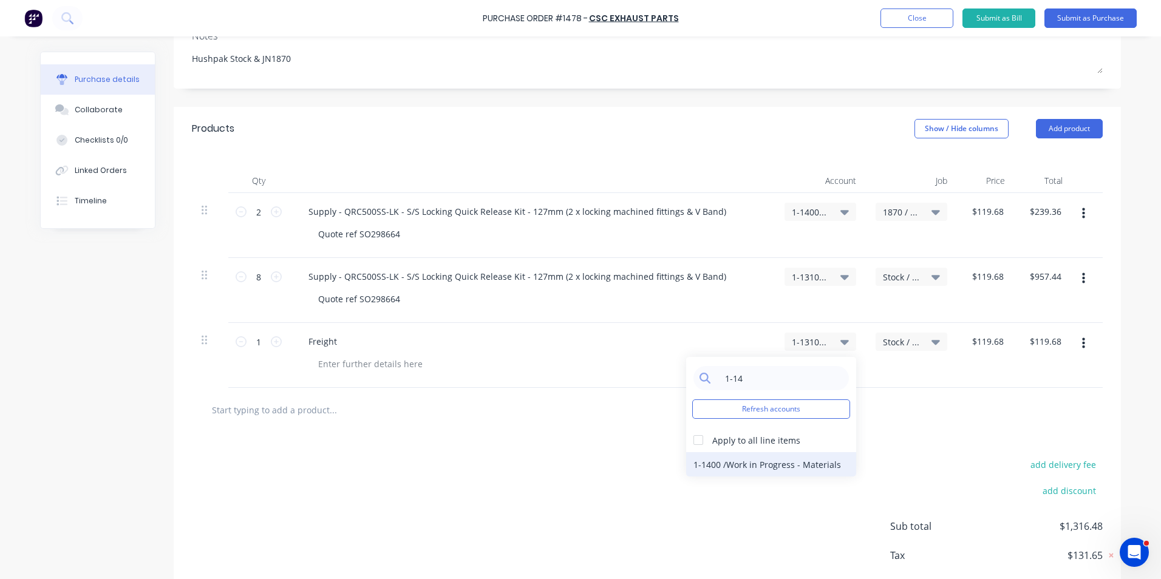
type input "1-14"
click at [752, 466] on div "1-1400 / Work in Progress - Materials" at bounding box center [771, 464] width 170 height 24
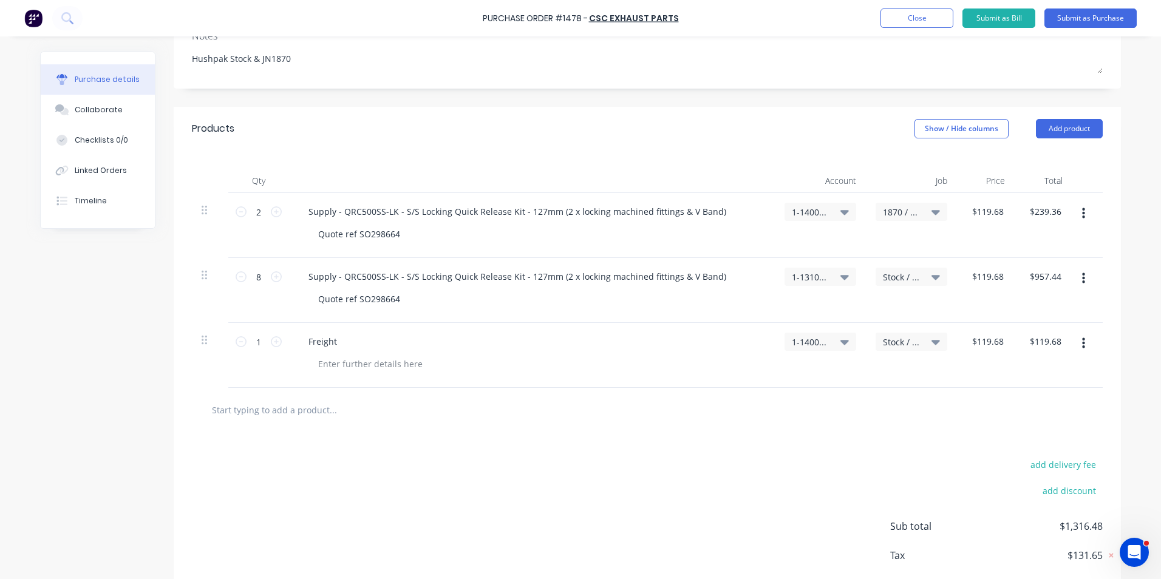
click at [887, 341] on span "Stock / Stock" at bounding box center [901, 342] width 36 height 13
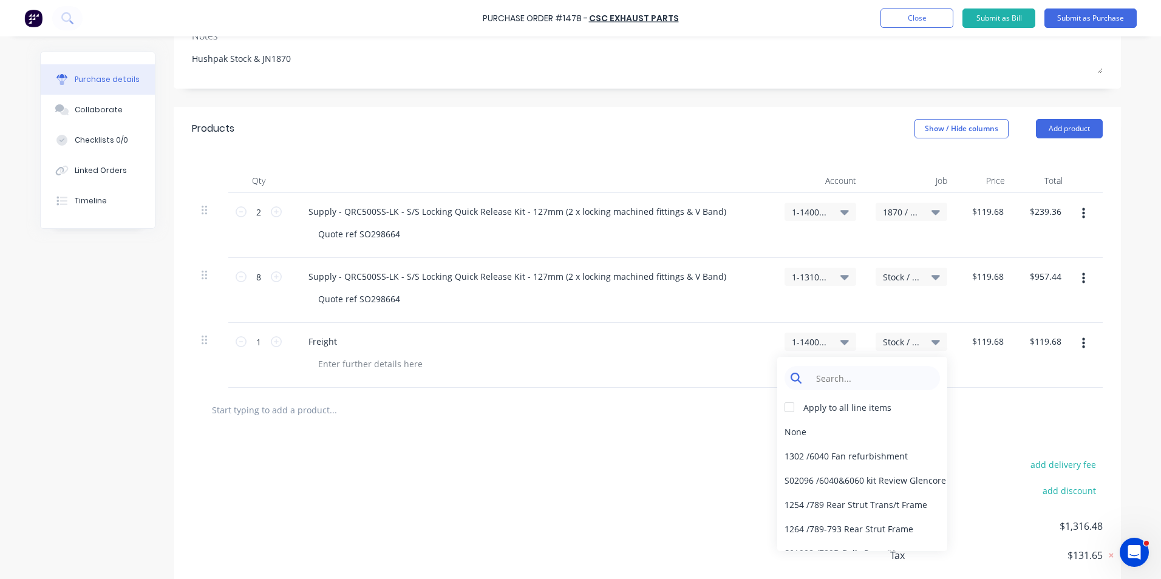
type textarea "x"
click at [835, 378] on input at bounding box center [871, 378] width 124 height 24
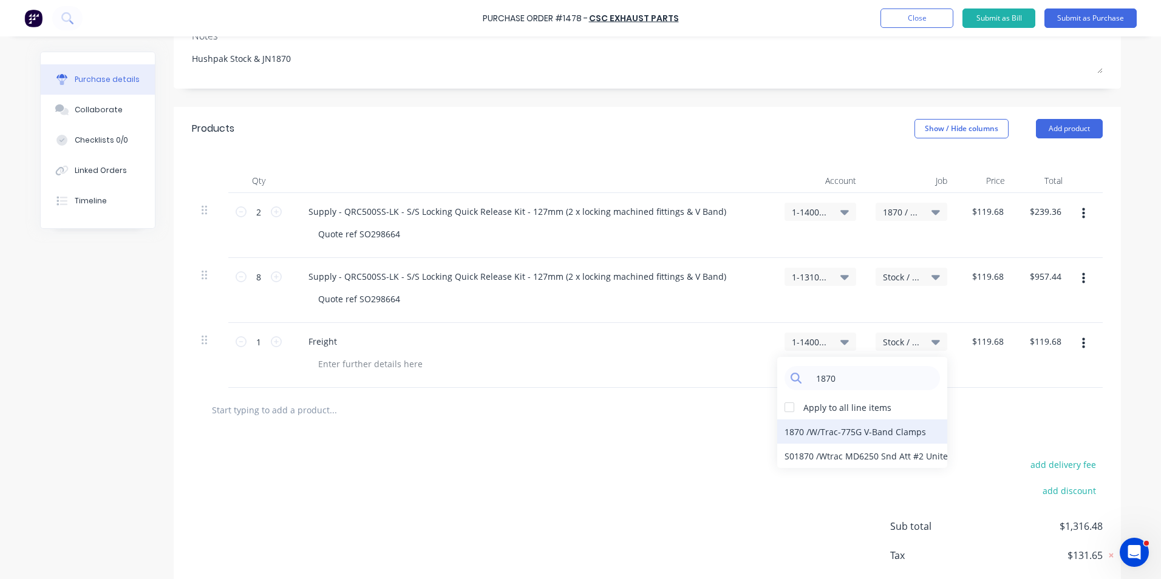
type input "1870"
click at [806, 429] on div "1870 / W/Trac-775G V-Band Clamps" at bounding box center [862, 432] width 170 height 24
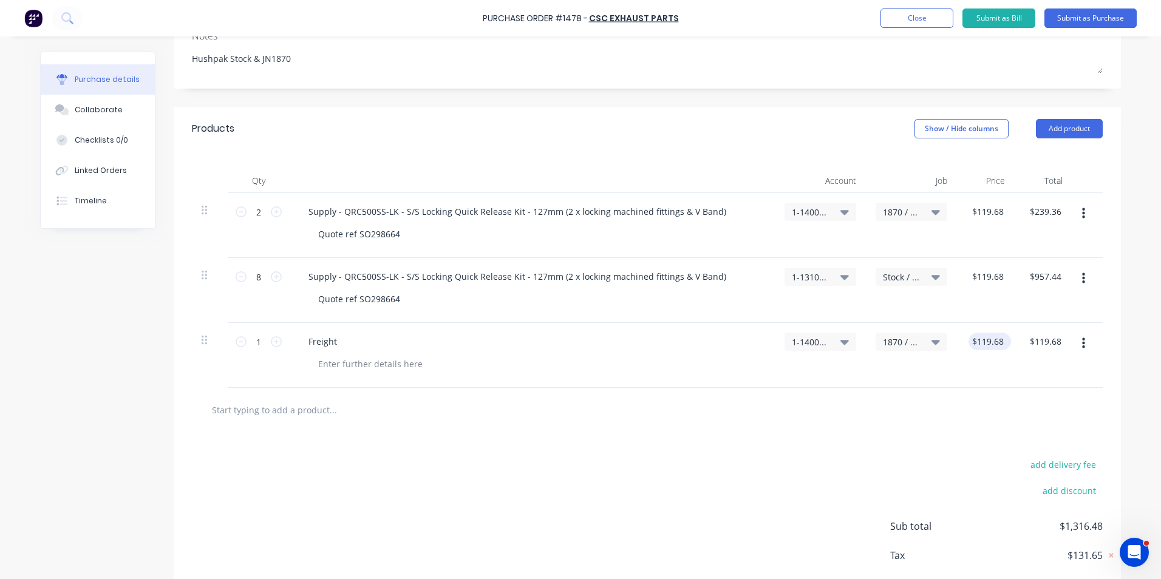
type textarea "x"
type input "119.68"
click at [984, 344] on input "119.68" at bounding box center [989, 342] width 33 height 18
type textarea "x"
click at [984, 344] on input "119.68" at bounding box center [989, 342] width 33 height 18
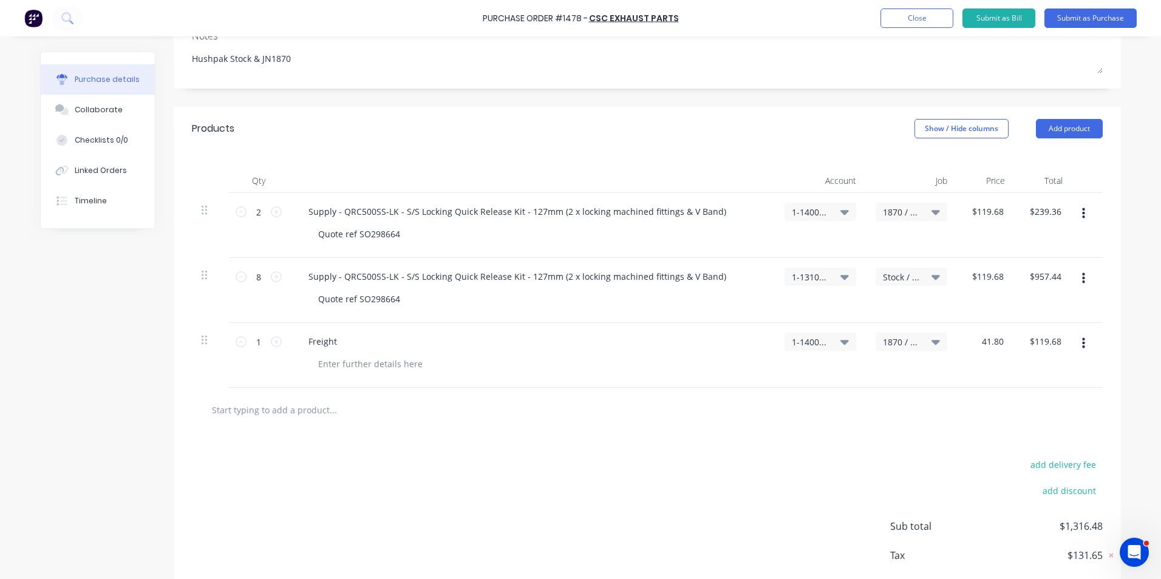
type input "41.80"
type textarea "x"
type input "$41.80"
click at [959, 383] on div "$41.80 41.80" at bounding box center [986, 355] width 58 height 65
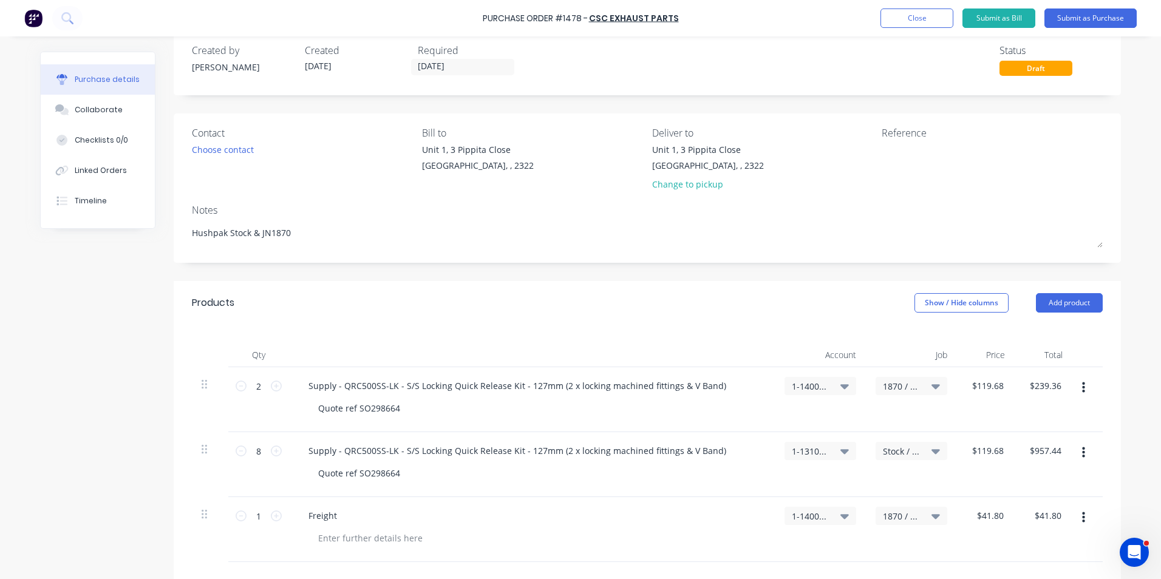
scroll to position [0, 0]
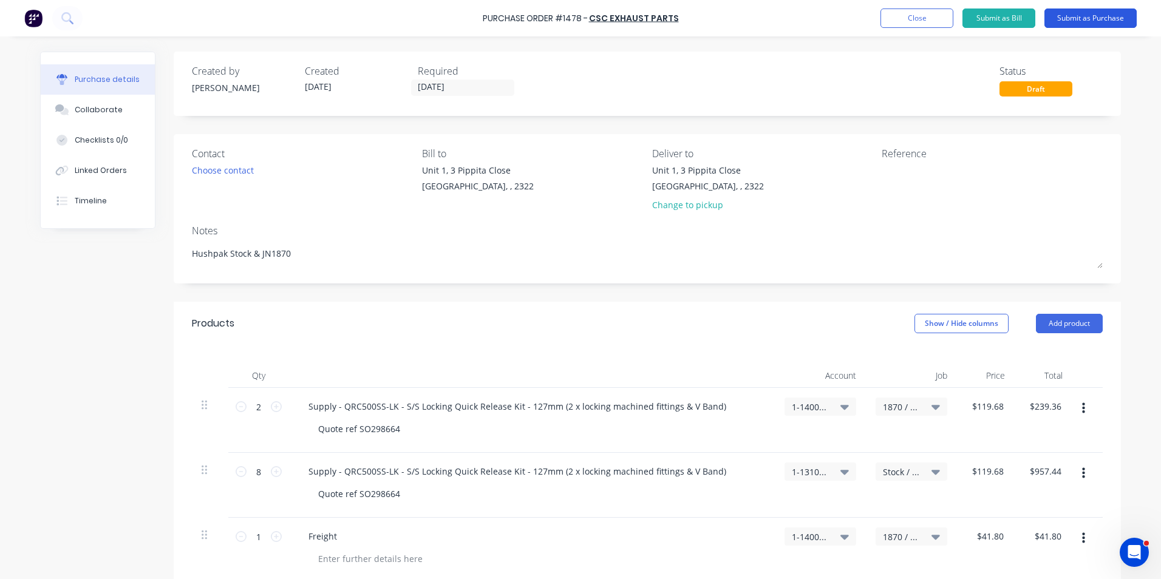
click at [1092, 16] on button "Submit as Purchase" at bounding box center [1090, 18] width 92 height 19
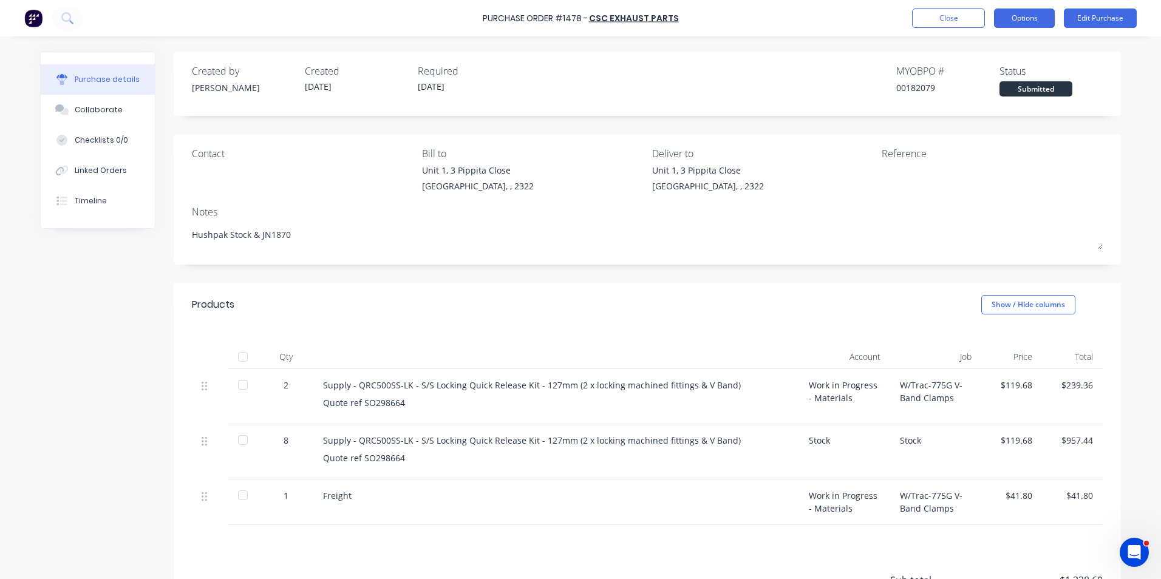
click at [1024, 20] on button "Options" at bounding box center [1024, 18] width 61 height 19
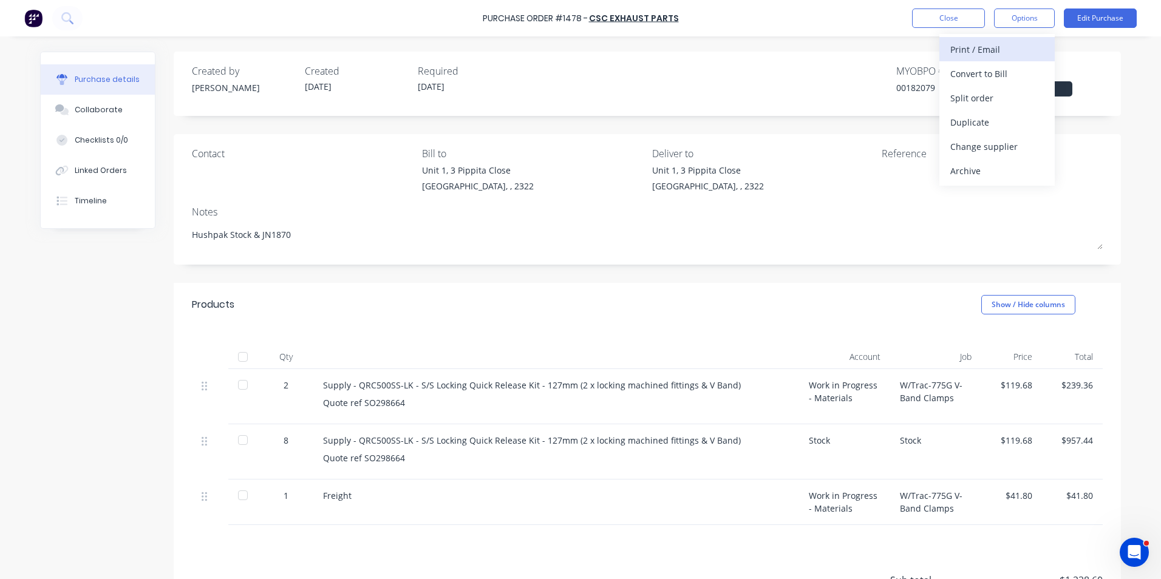
click at [988, 48] on div "Print / Email" at bounding box center [997, 50] width 94 height 18
click at [978, 73] on div "With pricing" at bounding box center [997, 74] width 94 height 18
type textarea "x"
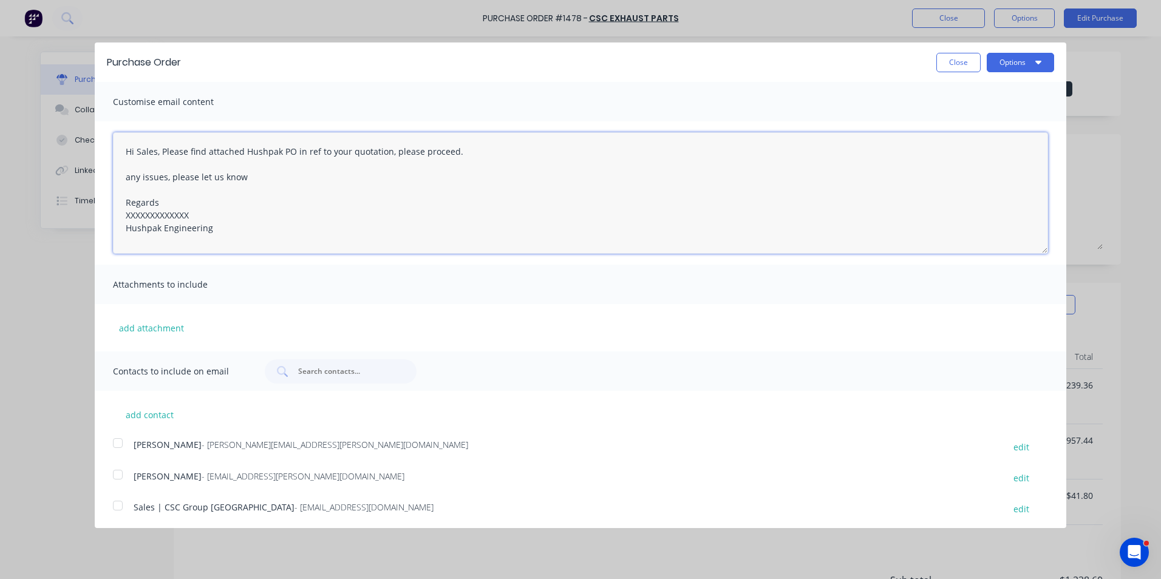
drag, startPoint x: 194, startPoint y: 213, endPoint x: 107, endPoint y: 212, distance: 87.4
click at [107, 212] on div "Hi Sales, Please find attached Hushpak PO in ref to your quotation, please proc…" at bounding box center [581, 192] width 972 height 143
type textarea "Hi Sales, Please find attached Hushpak PO in ref to your quotation, please proc…"
click at [157, 327] on button "add attachment" at bounding box center [151, 328] width 77 height 18
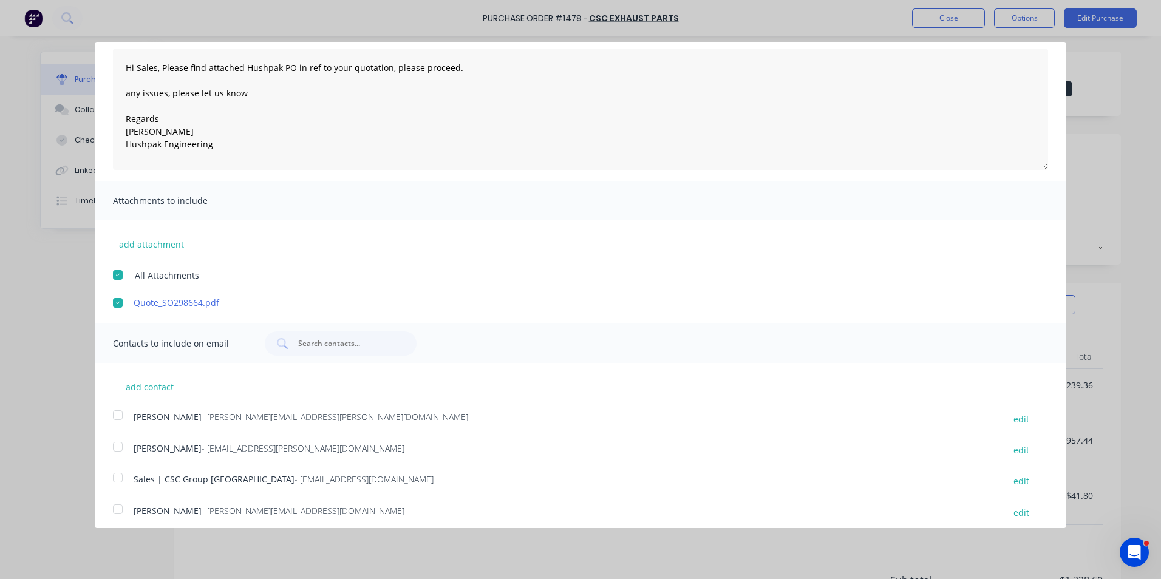
scroll to position [91, 0]
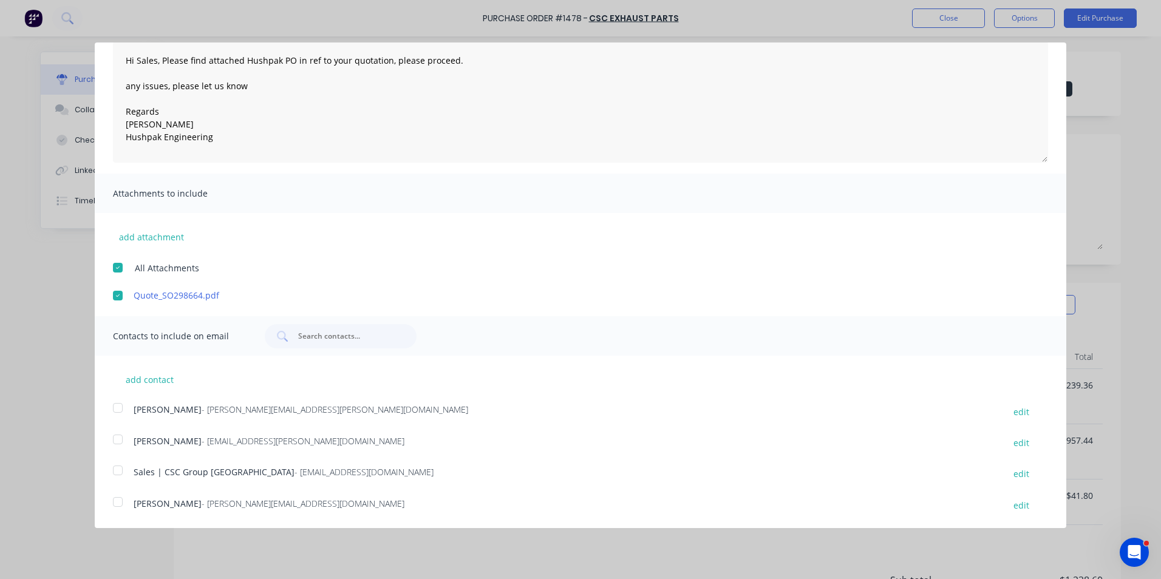
click at [119, 404] on div at bounding box center [118, 408] width 24 height 24
click at [117, 469] on div at bounding box center [118, 470] width 24 height 24
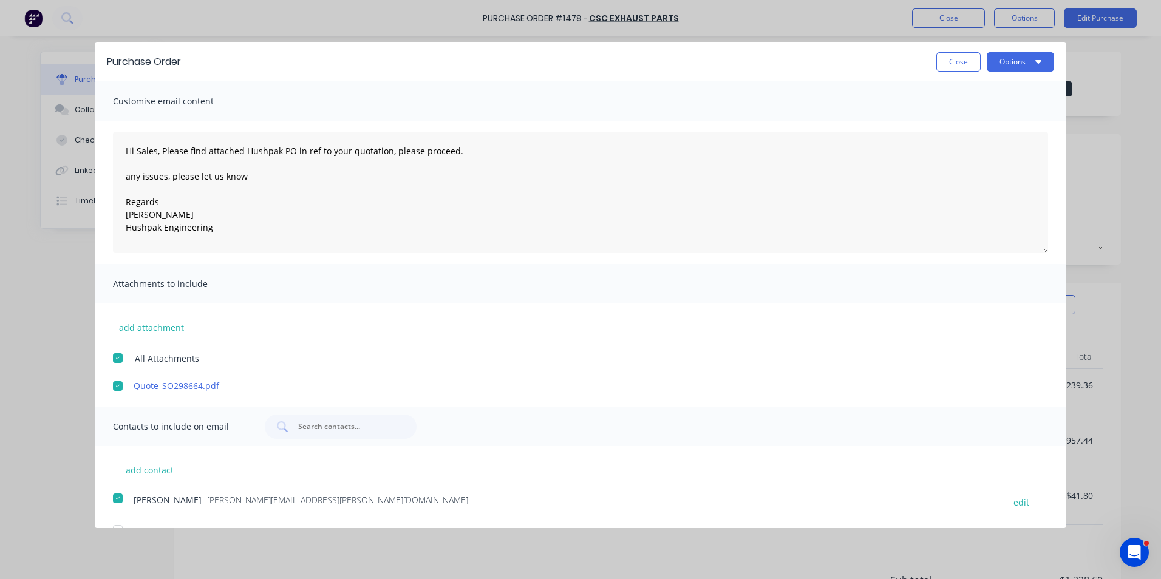
scroll to position [0, 0]
click at [995, 65] on button "Options" at bounding box center [1020, 62] width 67 height 19
click at [956, 119] on div "Email" at bounding box center [997, 118] width 94 height 18
type textarea "x"
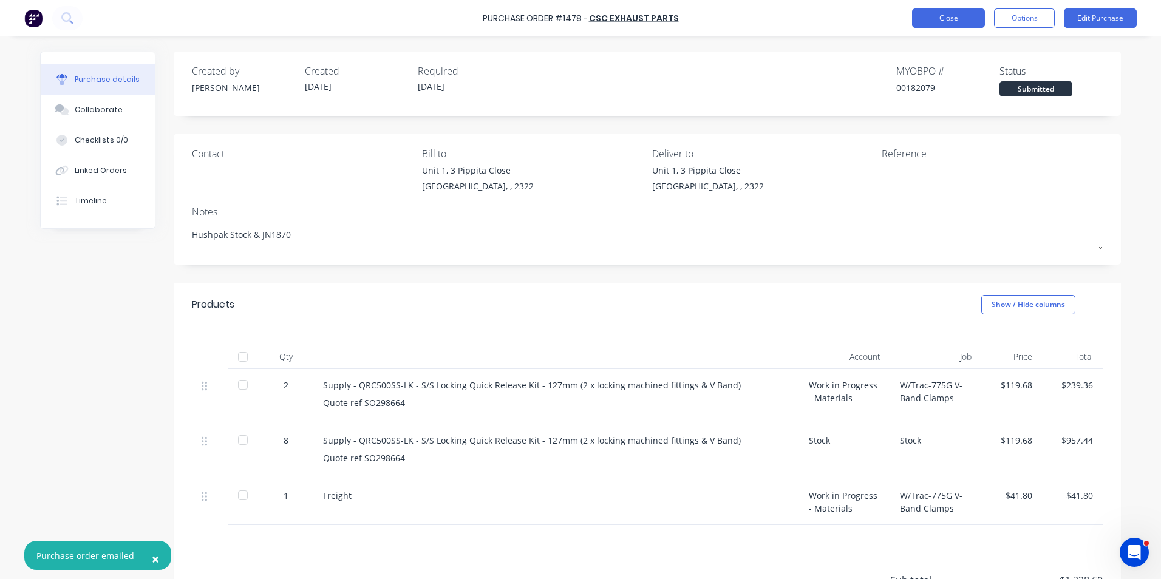
click at [965, 20] on button "Close" at bounding box center [948, 18] width 73 height 19
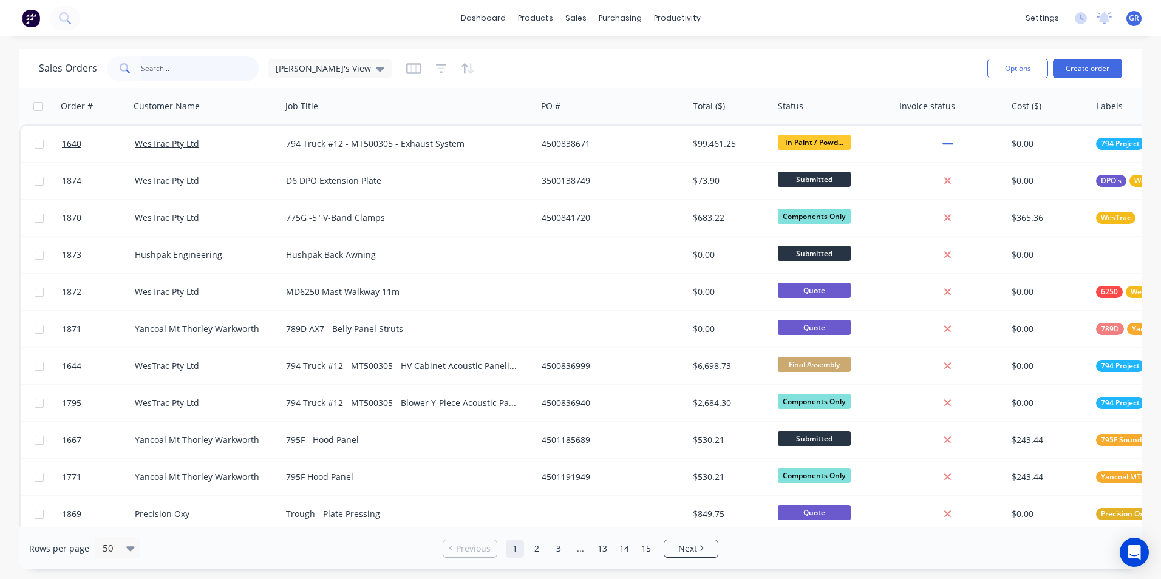
click at [159, 69] on input "text" at bounding box center [200, 68] width 118 height 24
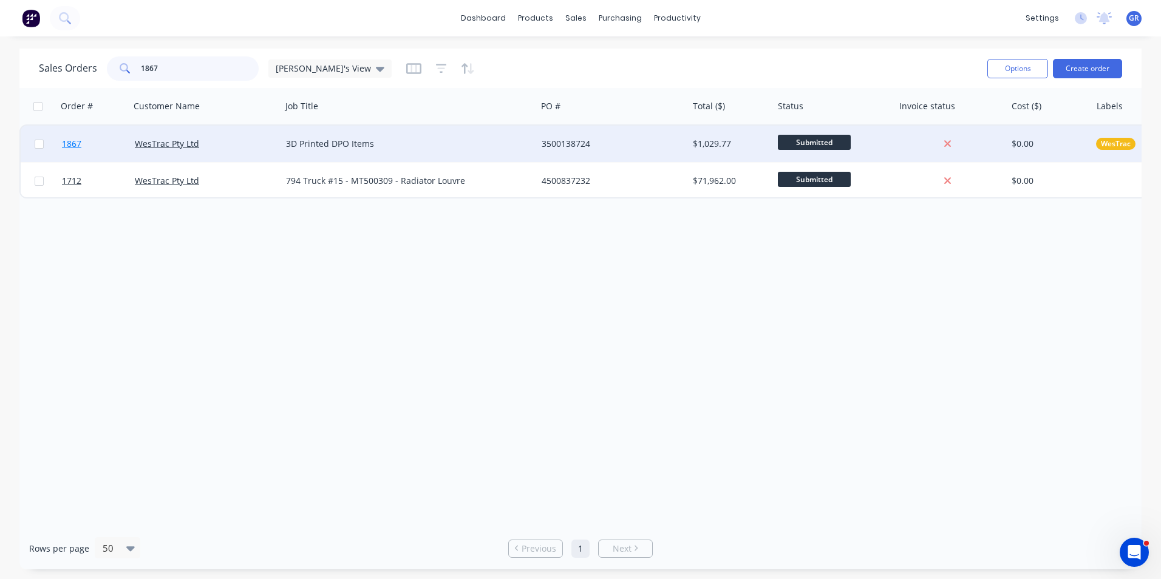
type input "1867"
click at [72, 143] on span "1867" at bounding box center [71, 144] width 19 height 12
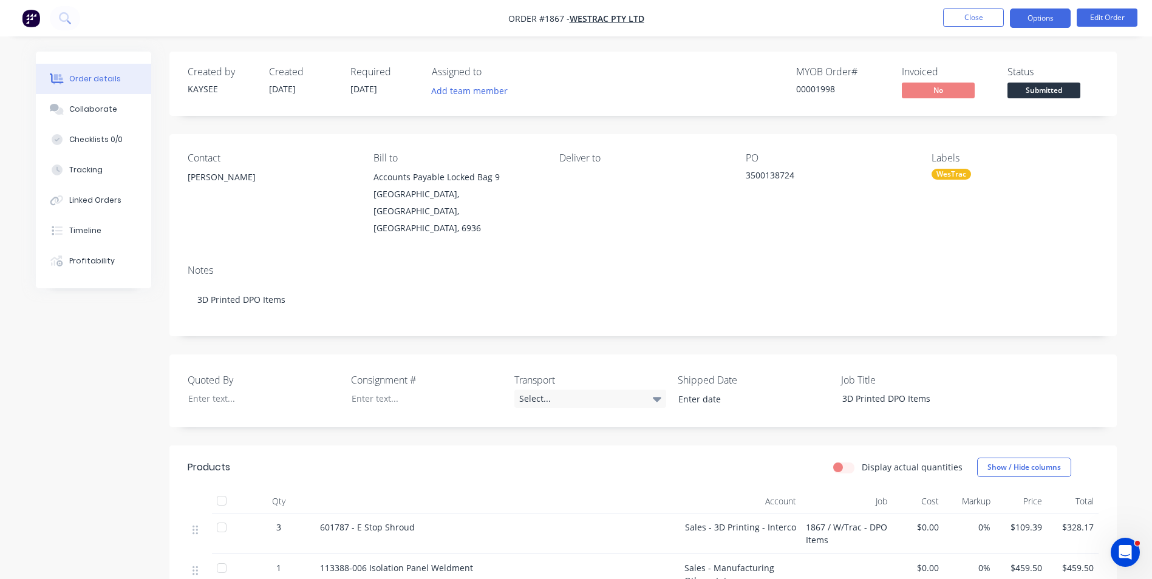
click at [1041, 18] on button "Options" at bounding box center [1040, 18] width 61 height 19
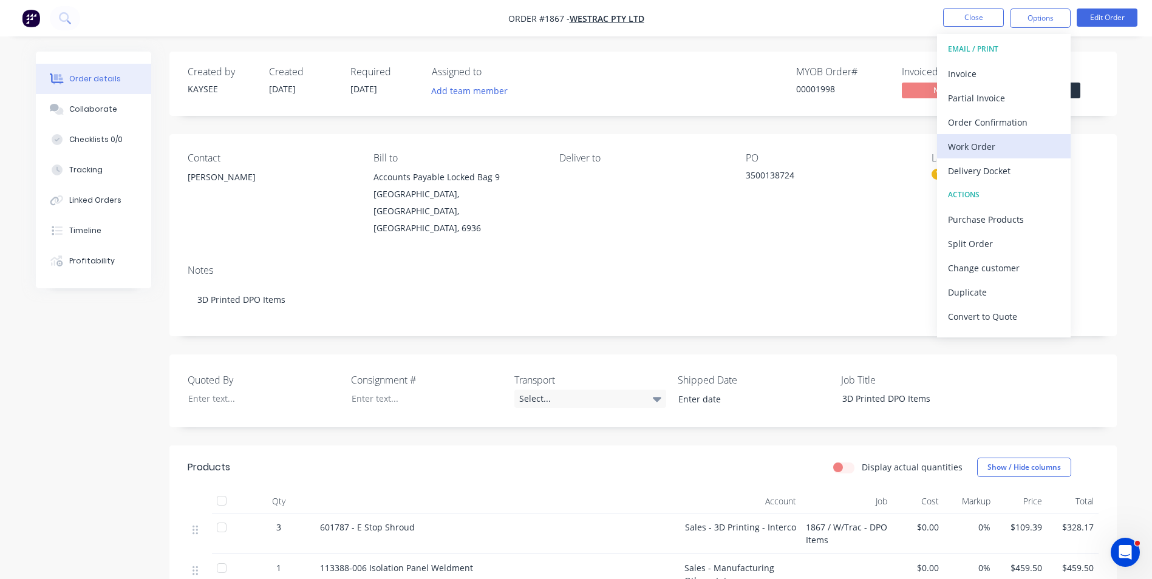
click at [988, 149] on div "Work Order" at bounding box center [1004, 147] width 112 height 18
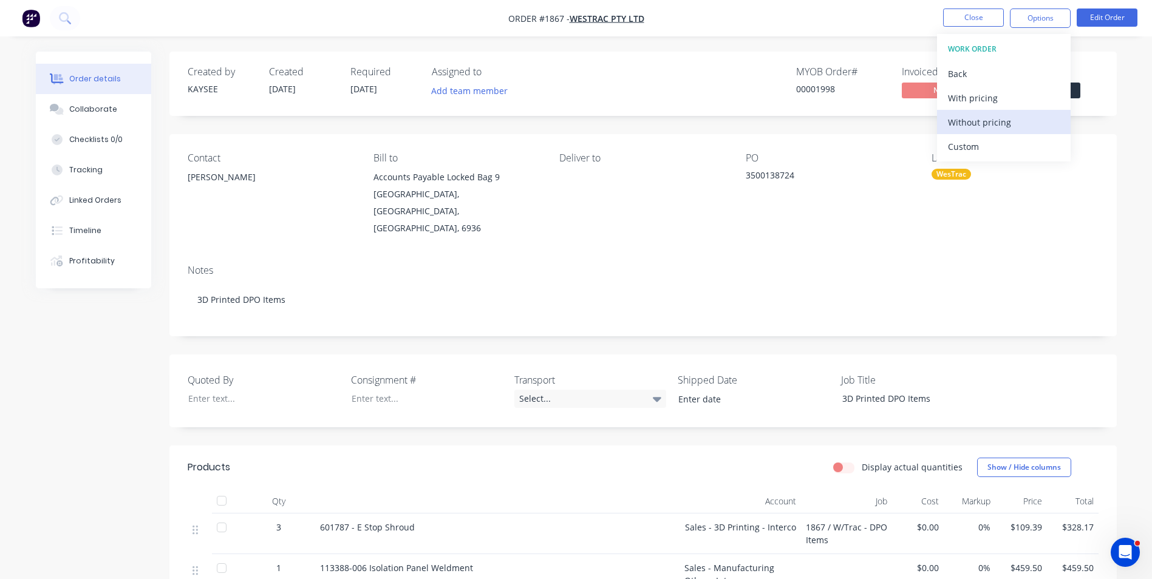
click at [979, 120] on div "Without pricing" at bounding box center [1004, 123] width 112 height 18
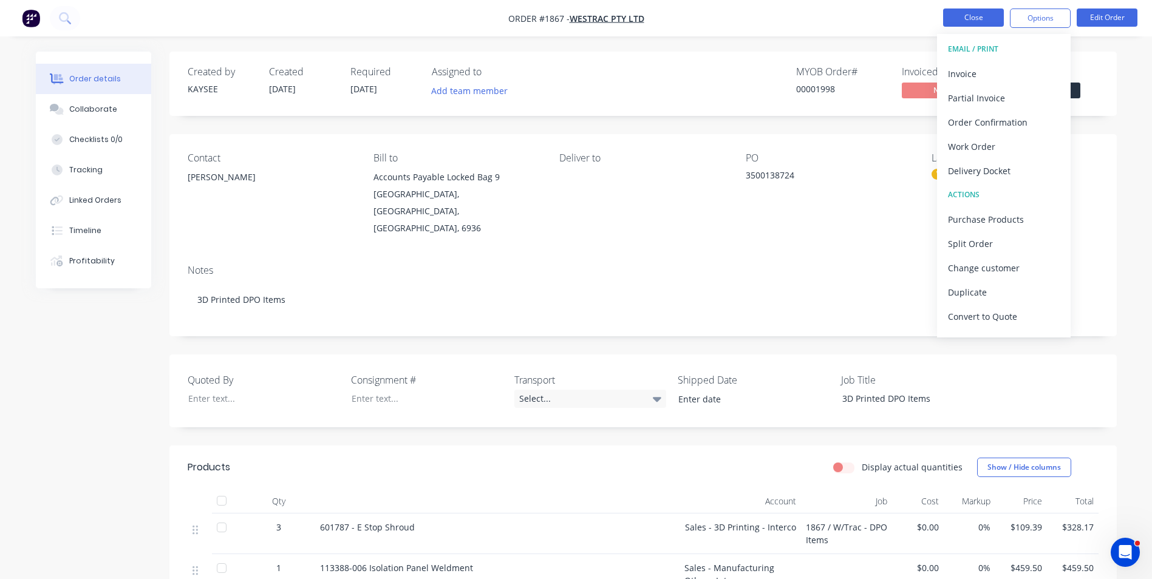
click at [973, 17] on button "Close" at bounding box center [973, 18] width 61 height 18
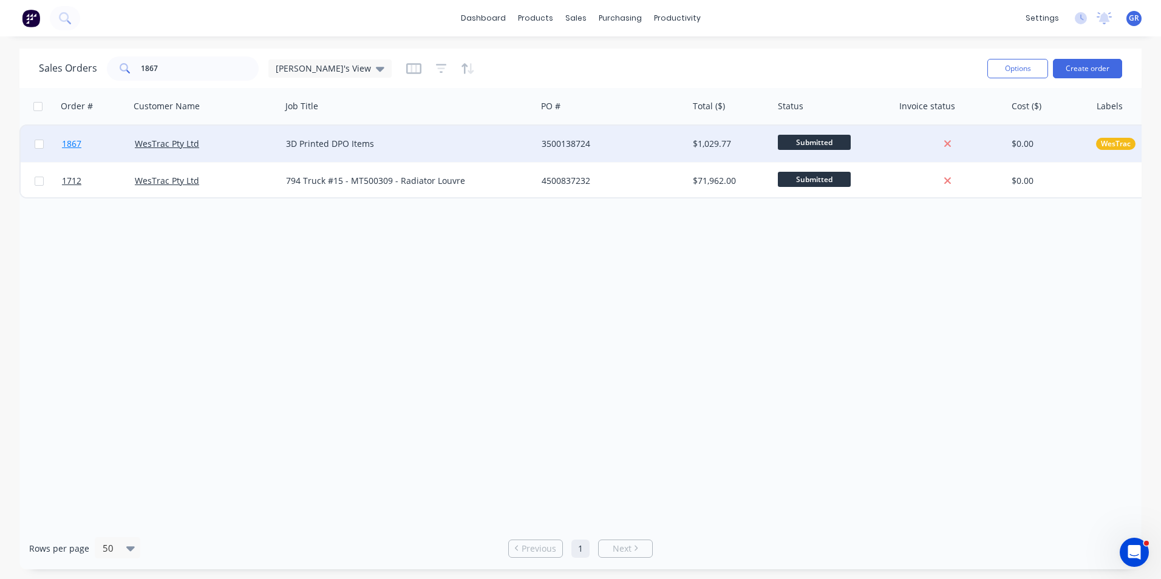
click at [73, 145] on span "1867" at bounding box center [71, 144] width 19 height 12
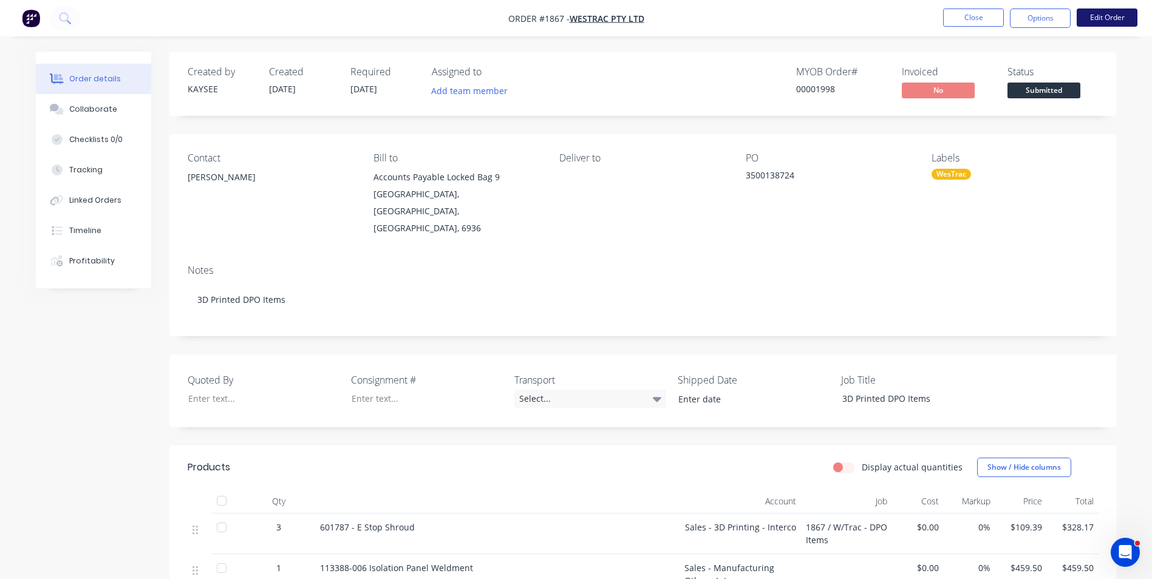
click at [1104, 18] on button "Edit Order" at bounding box center [1107, 18] width 61 height 18
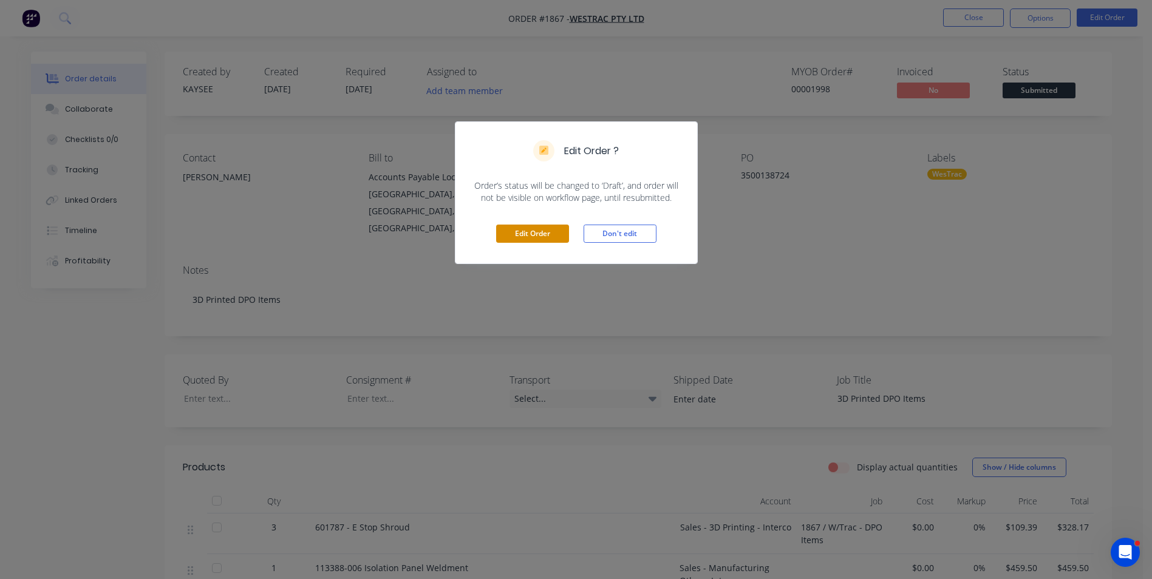
click at [549, 236] on button "Edit Order" at bounding box center [532, 234] width 73 height 18
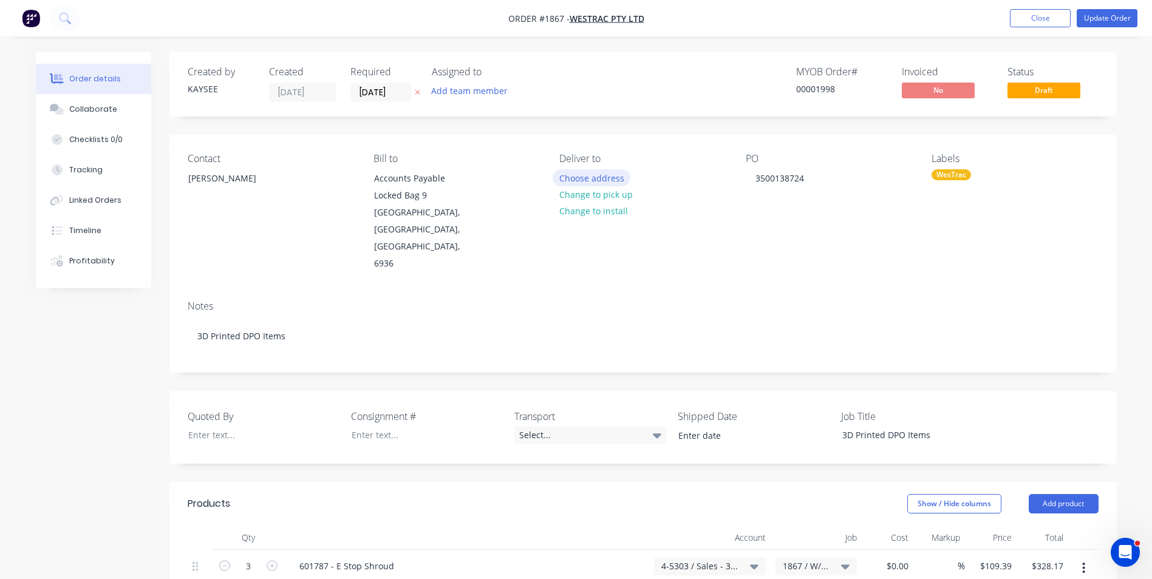
click at [581, 179] on button "Choose address" at bounding box center [592, 177] width 78 height 16
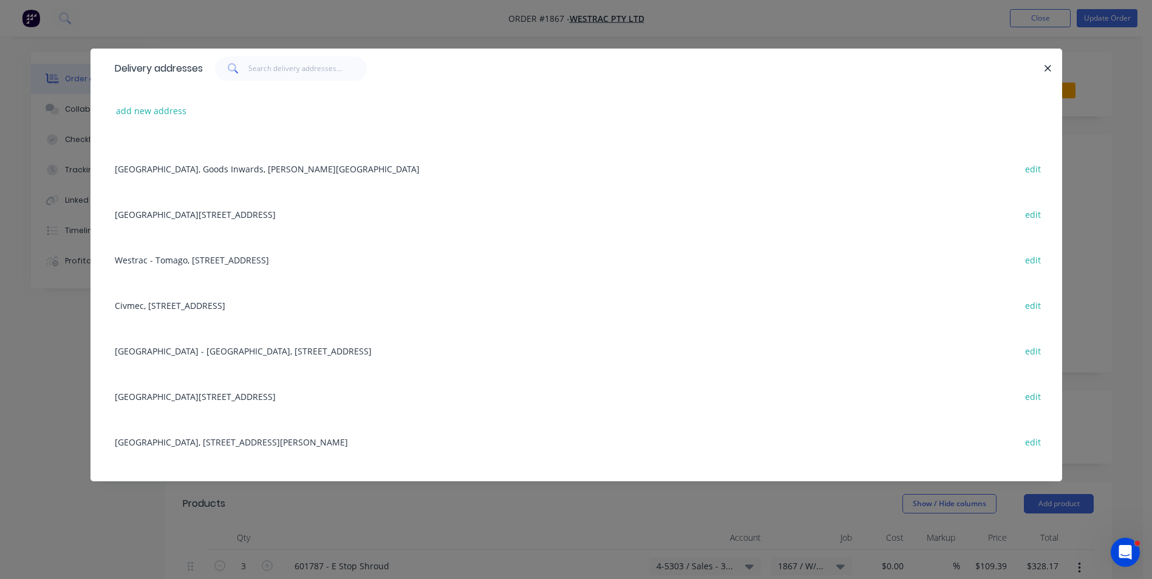
scroll to position [61, 0]
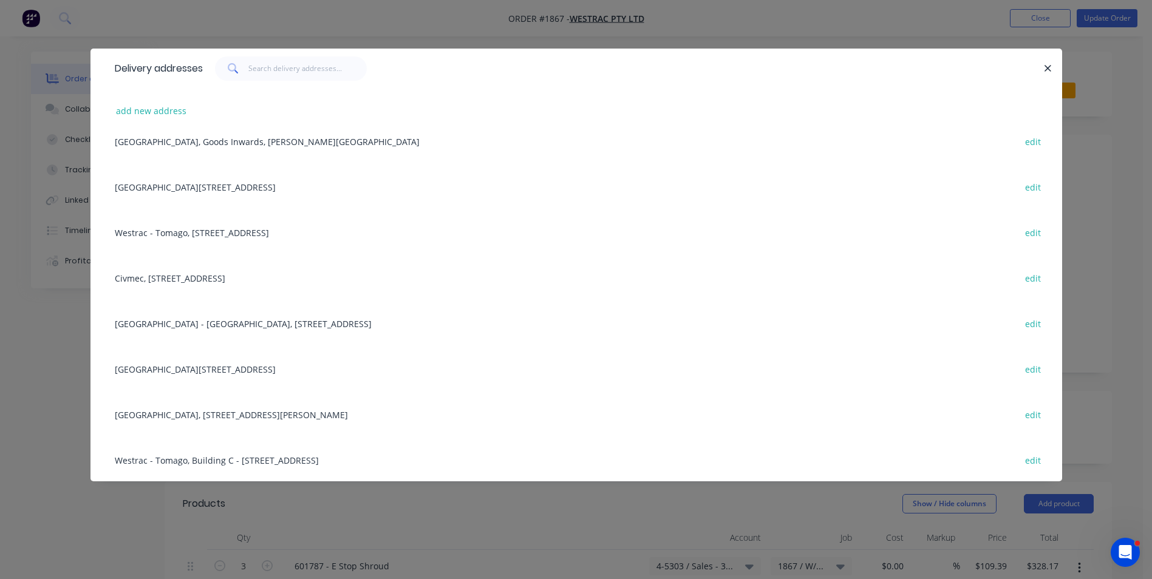
click at [237, 322] on div "Westrac - Sydney, 280 Beach Road, Casula, New South Wales, Australia, 2170 edit" at bounding box center [576, 324] width 935 height 46
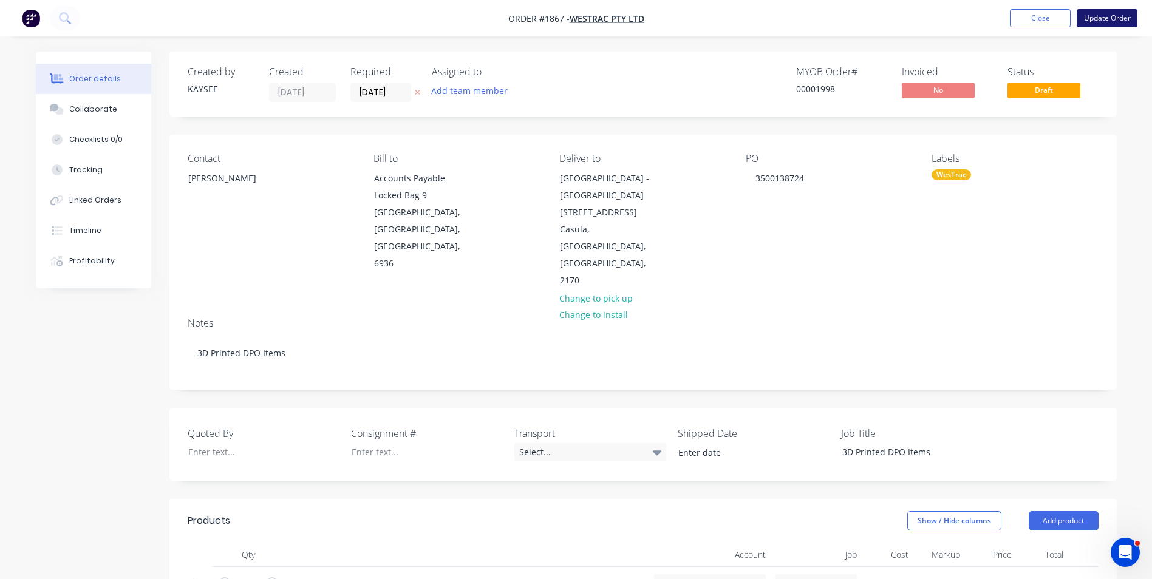
click at [1109, 15] on button "Update Order" at bounding box center [1107, 18] width 61 height 18
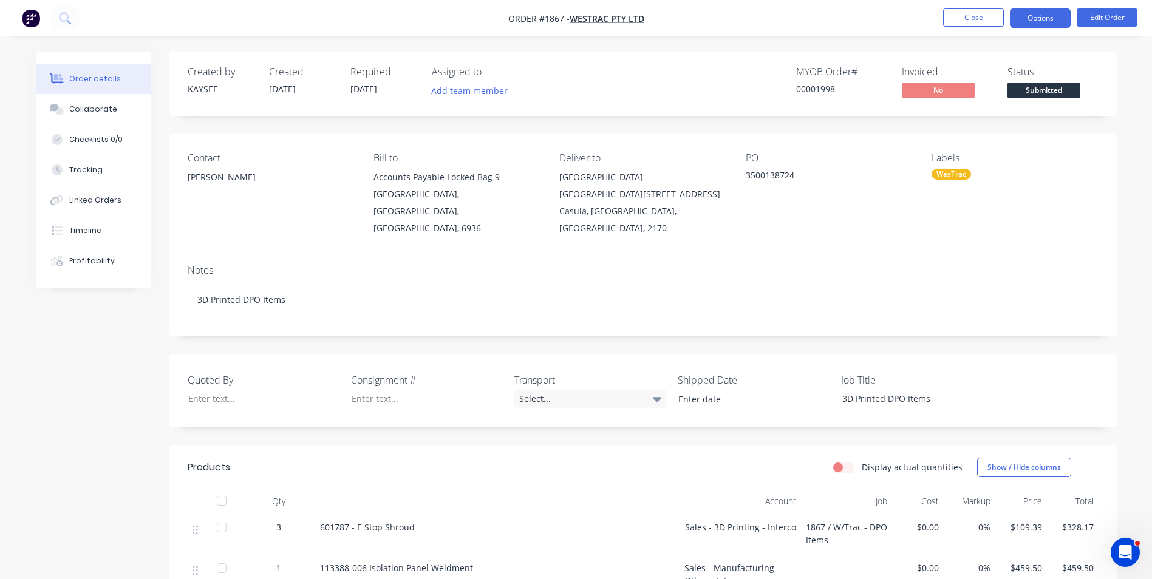
click at [1052, 18] on button "Options" at bounding box center [1040, 18] width 61 height 19
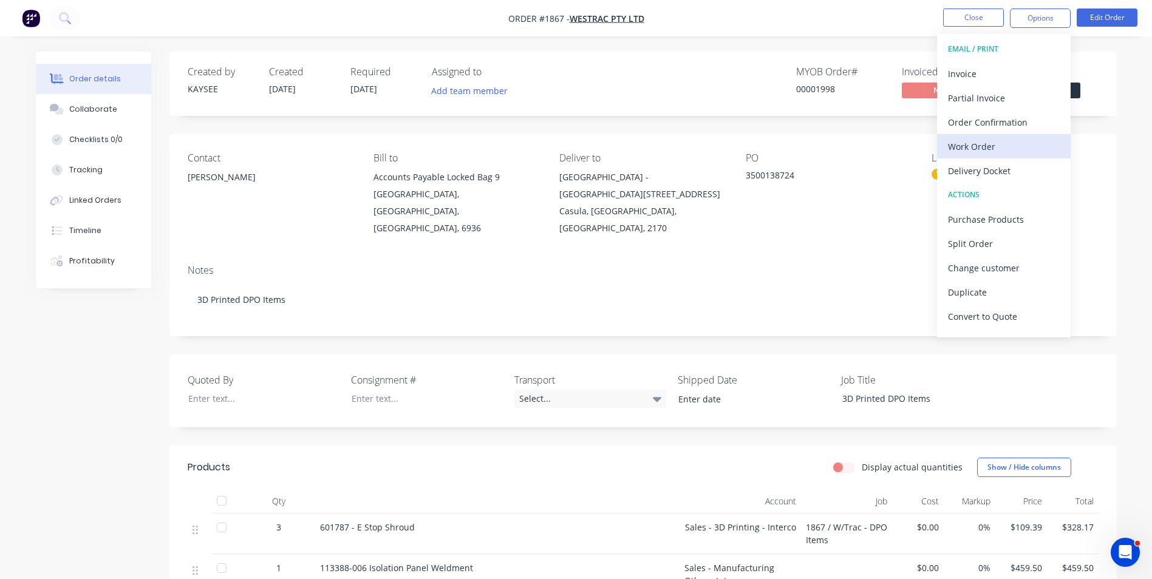
click at [985, 147] on div "Work Order" at bounding box center [1004, 147] width 112 height 18
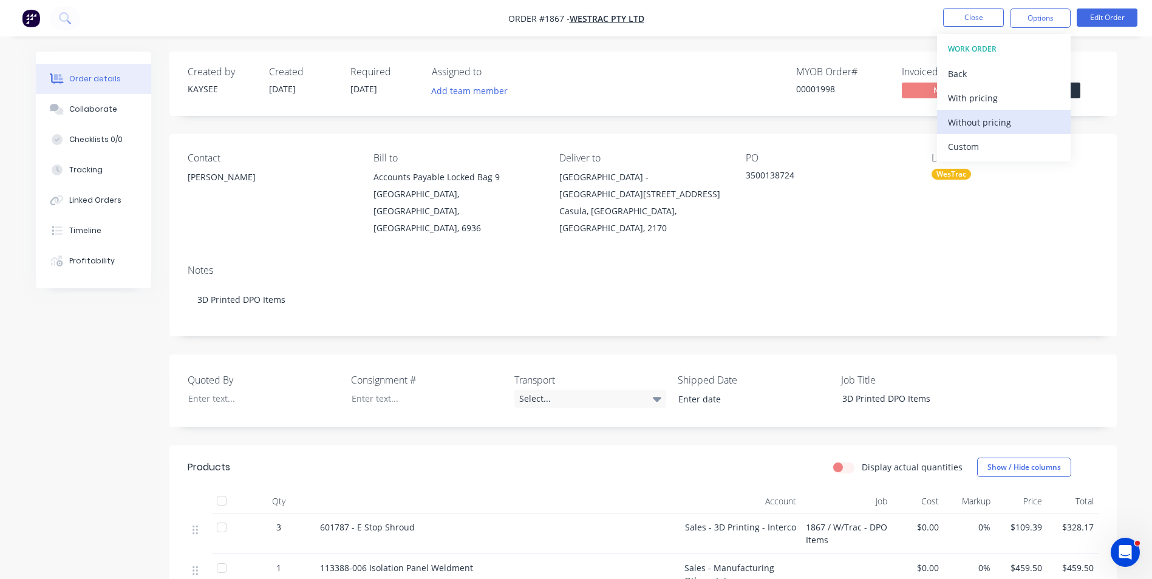
click at [975, 123] on div "Without pricing" at bounding box center [1004, 123] width 112 height 18
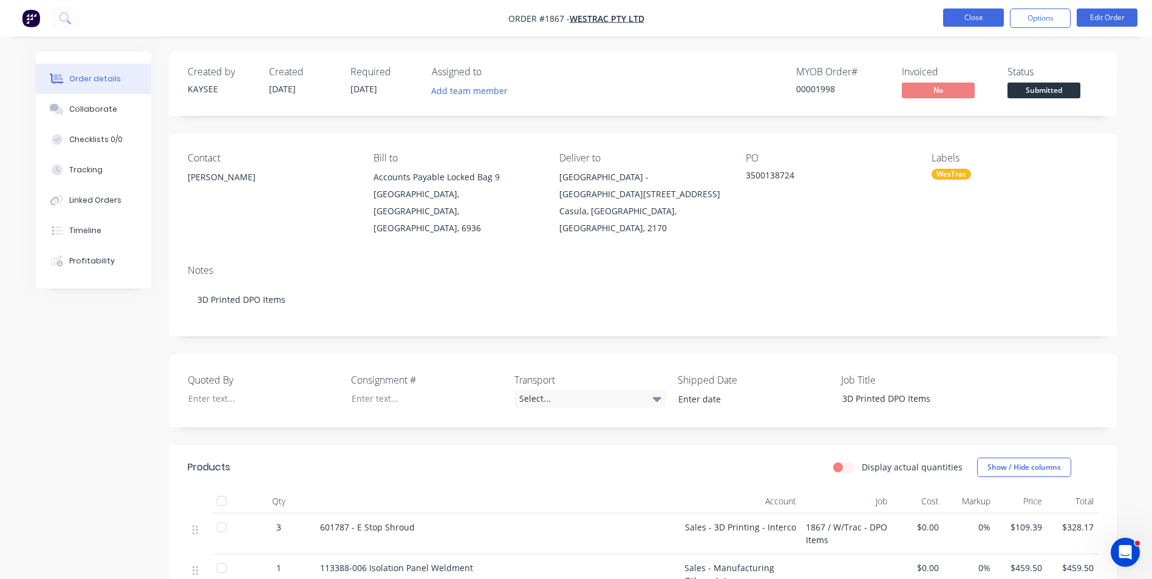
click at [976, 13] on button "Close" at bounding box center [973, 18] width 61 height 18
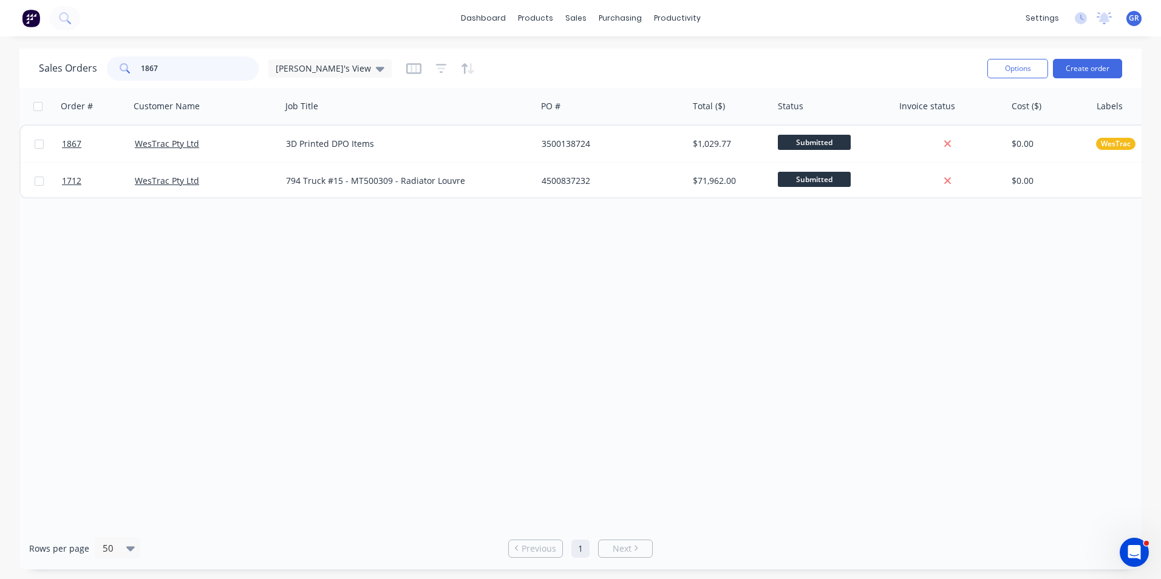
drag, startPoint x: 181, startPoint y: 69, endPoint x: 126, endPoint y: 66, distance: 54.7
click at [126, 66] on div "1867" at bounding box center [183, 68] width 152 height 24
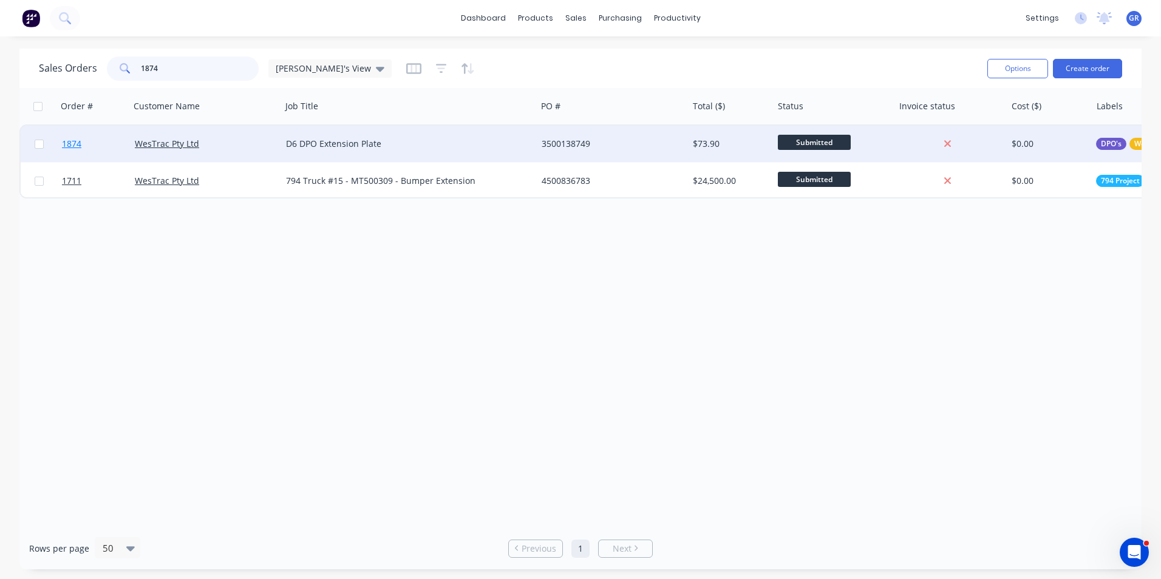
type input "1874"
click at [78, 147] on span "1874" at bounding box center [71, 144] width 19 height 12
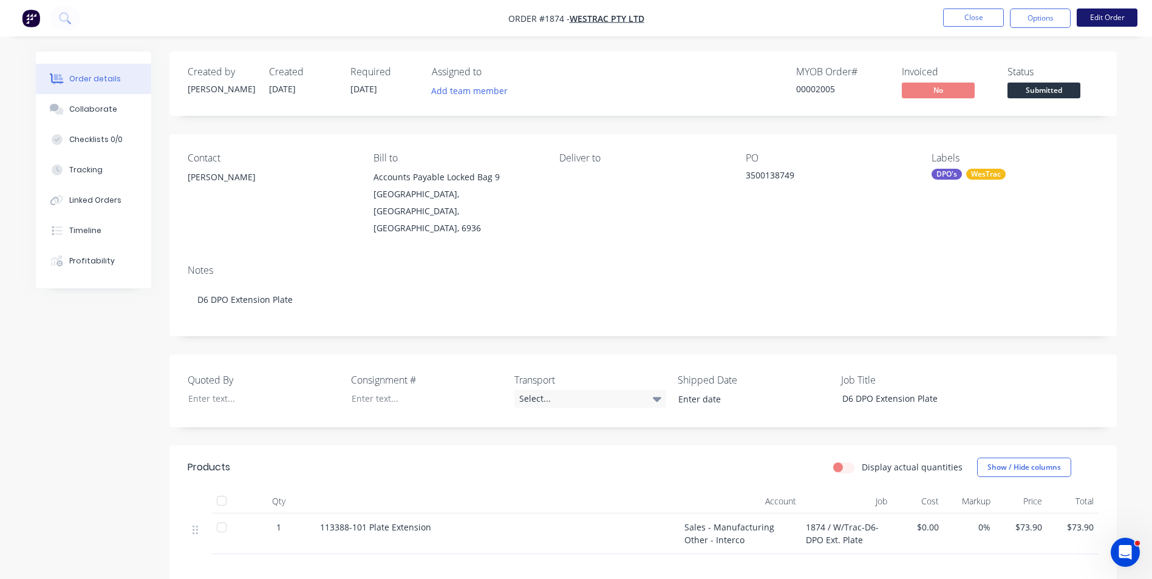
click at [1106, 15] on button "Edit Order" at bounding box center [1107, 18] width 61 height 18
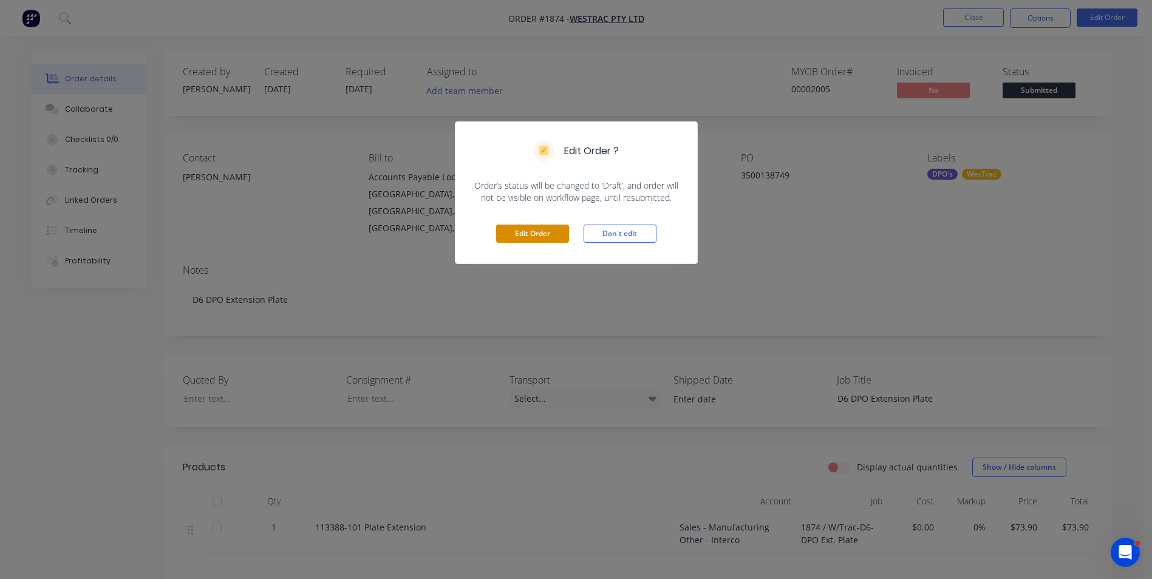
click at [514, 233] on button "Edit Order" at bounding box center [532, 234] width 73 height 18
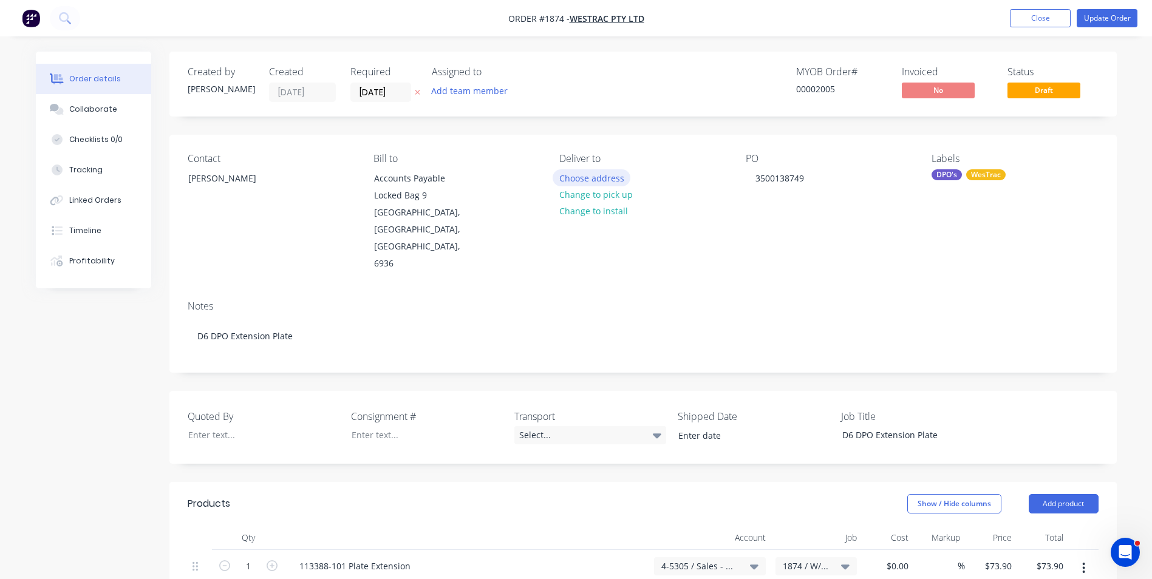
click at [590, 179] on button "Choose address" at bounding box center [592, 177] width 78 height 16
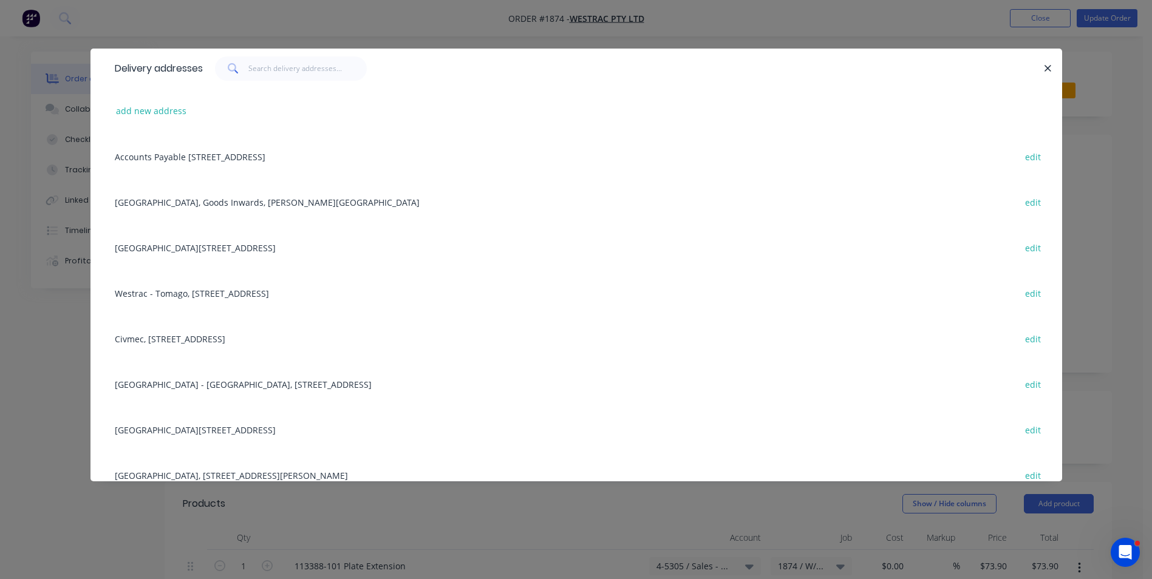
click at [200, 245] on div "Building C, 1 Westrac Drive, Tomago, New South Wales, Australia, 2283 edit" at bounding box center [576, 248] width 935 height 46
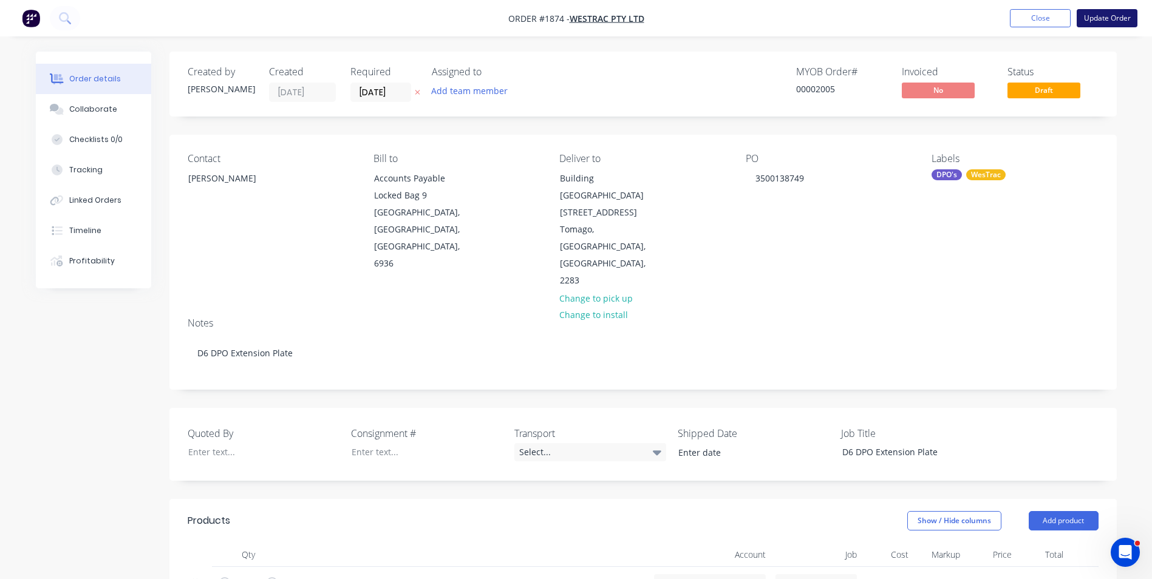
click at [1109, 12] on button "Update Order" at bounding box center [1107, 18] width 61 height 18
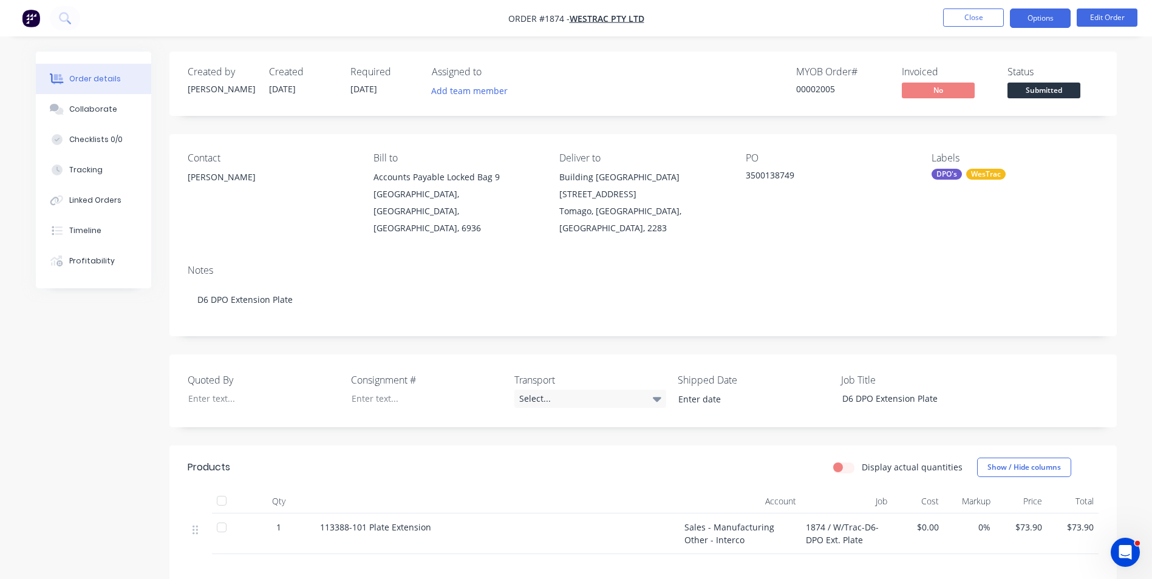
click at [1043, 21] on button "Options" at bounding box center [1040, 18] width 61 height 19
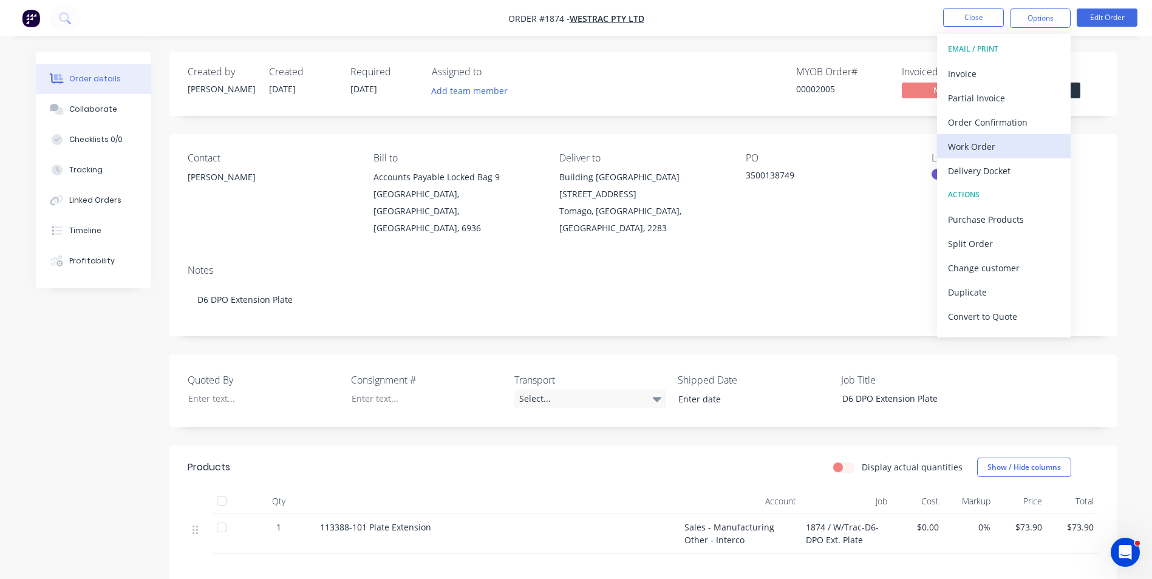
click at [975, 148] on div "Work Order" at bounding box center [1004, 147] width 112 height 18
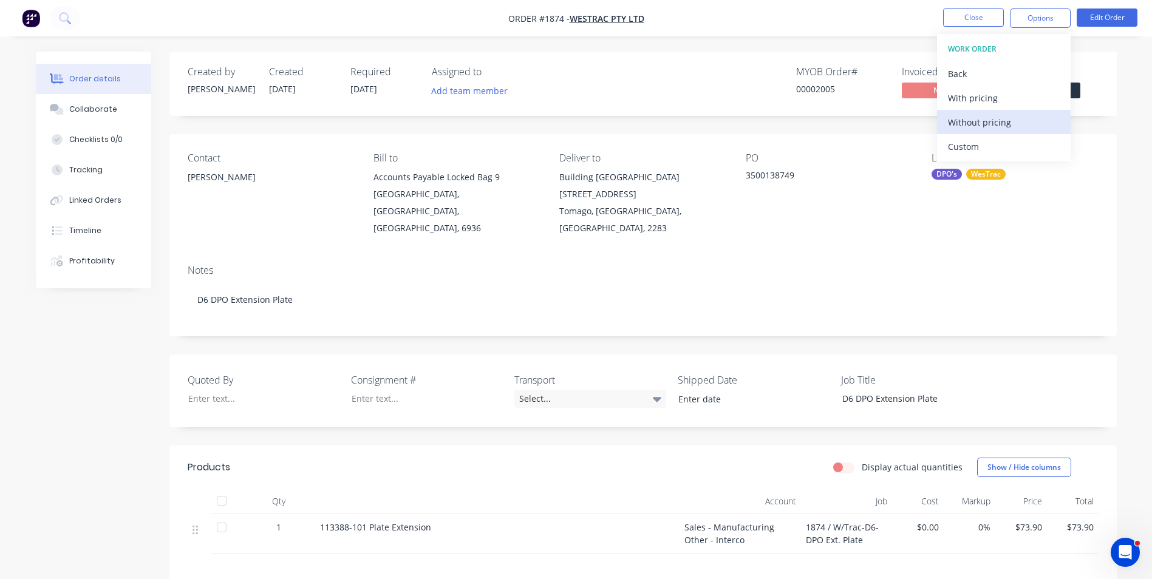
click at [968, 123] on div "Without pricing" at bounding box center [1004, 123] width 112 height 18
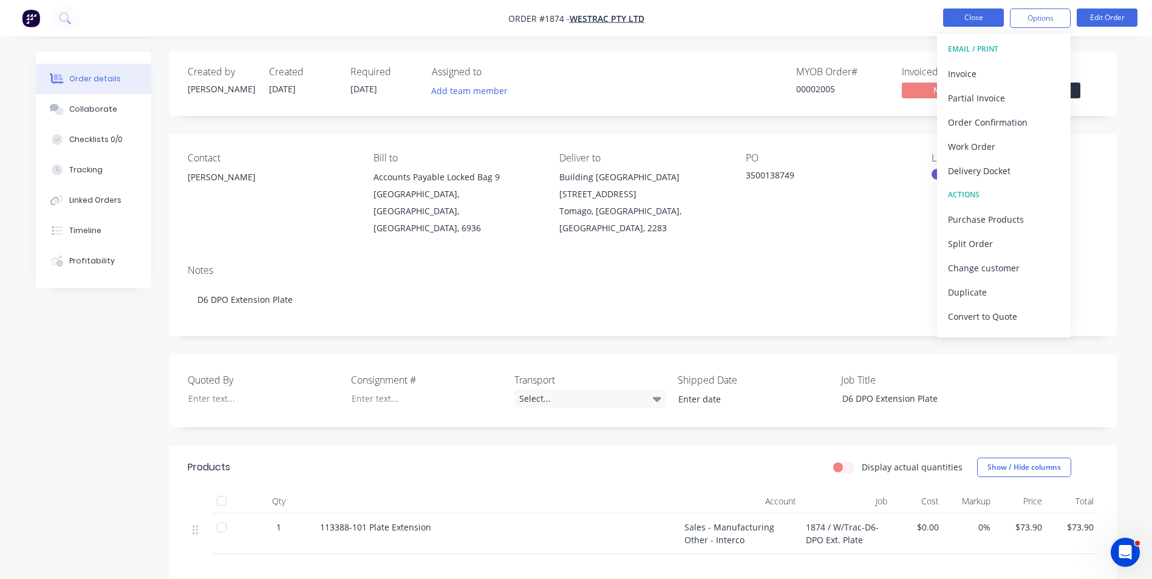
click at [961, 22] on button "Close" at bounding box center [973, 18] width 61 height 18
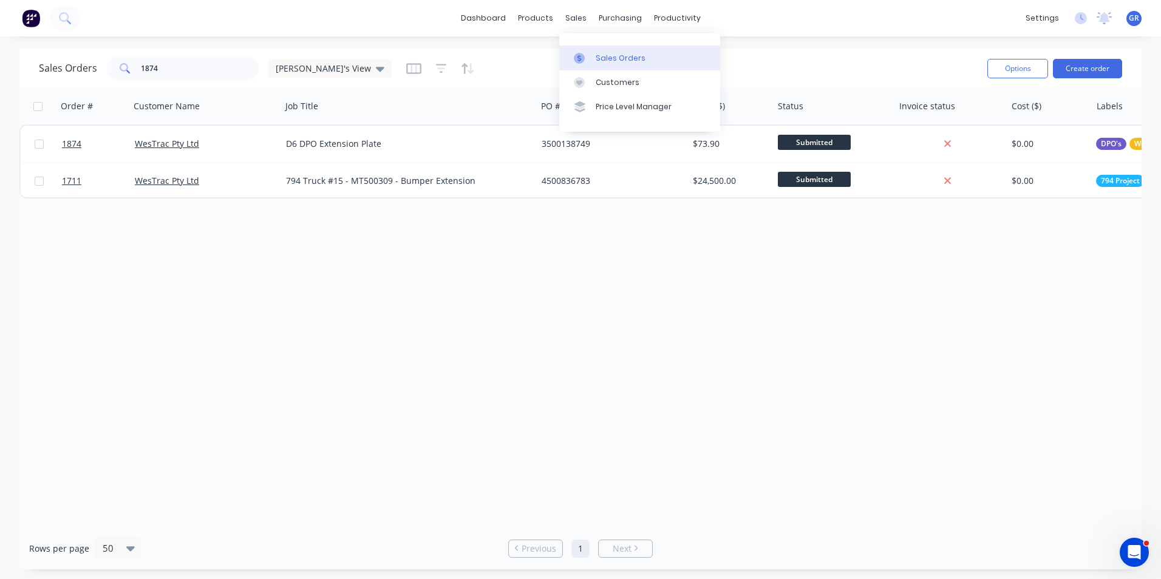
click at [631, 56] on div "Sales Orders" at bounding box center [621, 58] width 50 height 11
drag, startPoint x: 161, startPoint y: 65, endPoint x: 115, endPoint y: 66, distance: 46.2
click at [115, 66] on div "1874" at bounding box center [183, 68] width 152 height 24
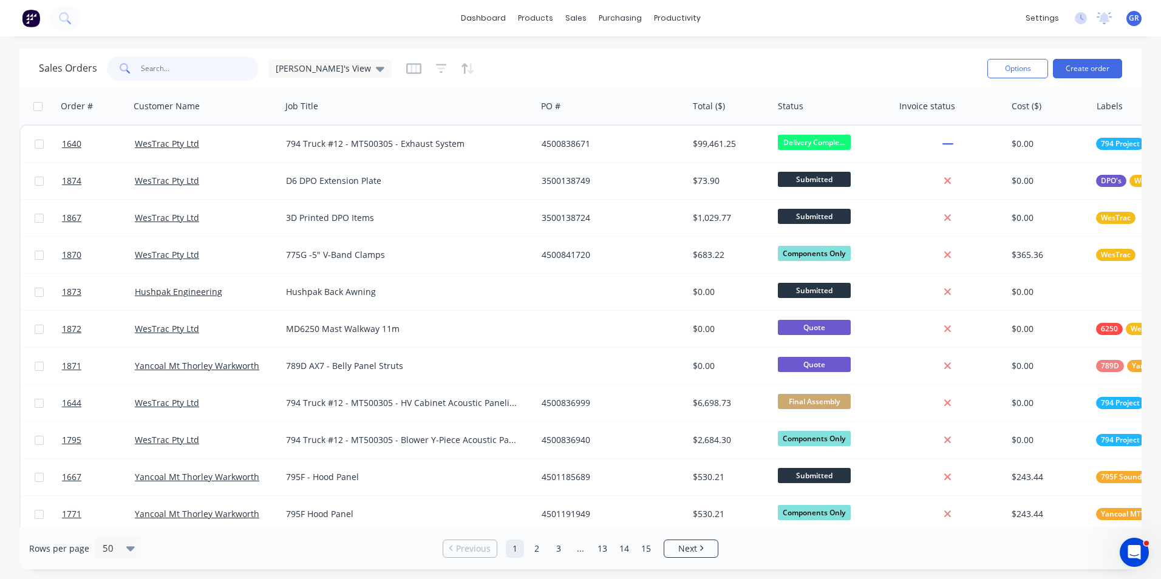
paste input "4501197430"
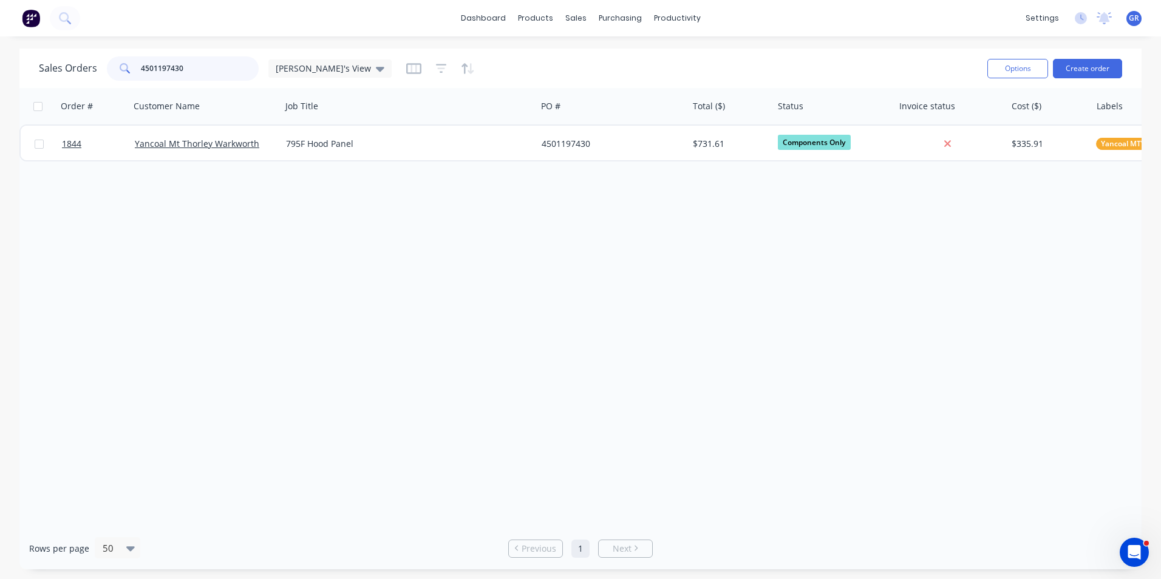
drag, startPoint x: 191, startPoint y: 69, endPoint x: 128, endPoint y: 69, distance: 62.5
click at [128, 69] on div "4501197430" at bounding box center [183, 68] width 152 height 24
paste input "6991"
drag, startPoint x: 180, startPoint y: 68, endPoint x: 122, endPoint y: 66, distance: 57.7
click at [122, 66] on div "4501196991" at bounding box center [183, 68] width 152 height 24
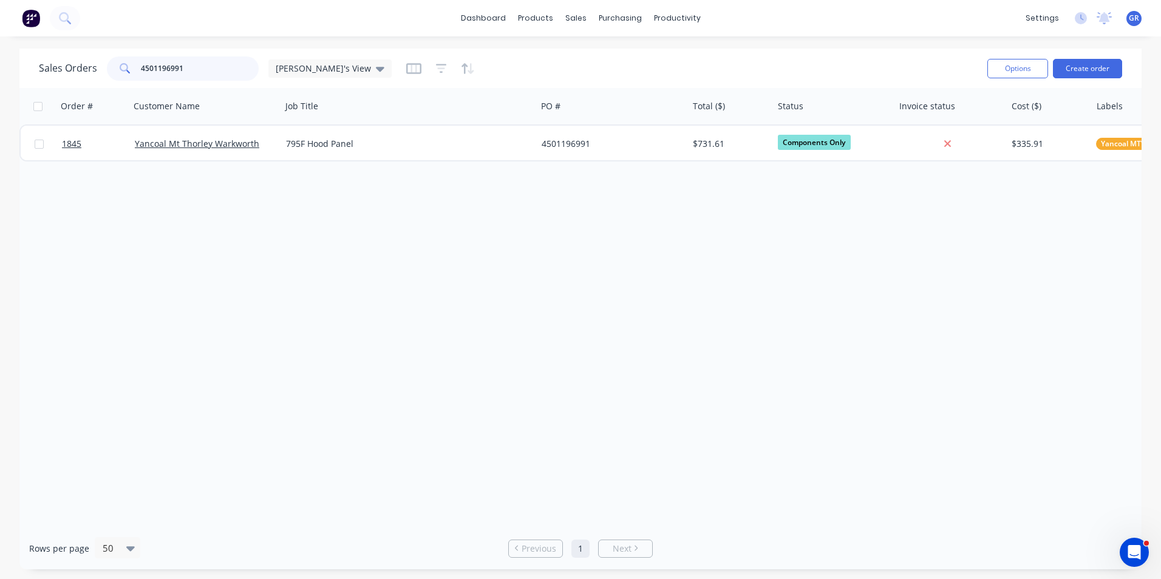
paste input "2592275"
drag, startPoint x: 191, startPoint y: 67, endPoint x: 127, endPoint y: 67, distance: 63.8
click at [127, 67] on div "4502592275" at bounding box center [183, 68] width 152 height 24
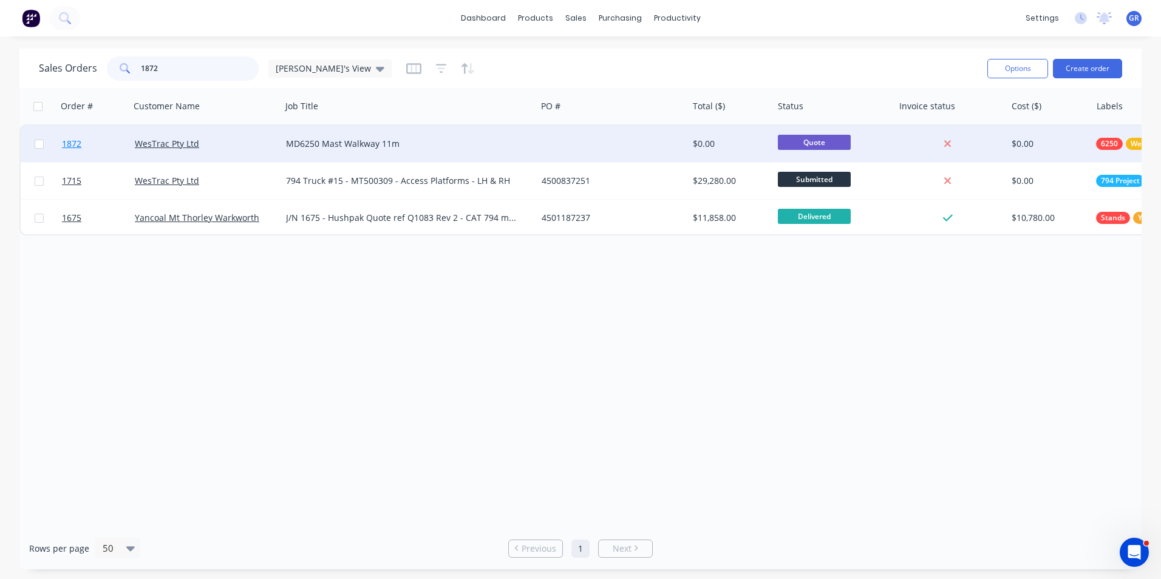
type input "1872"
click at [77, 143] on span "1872" at bounding box center [71, 144] width 19 height 12
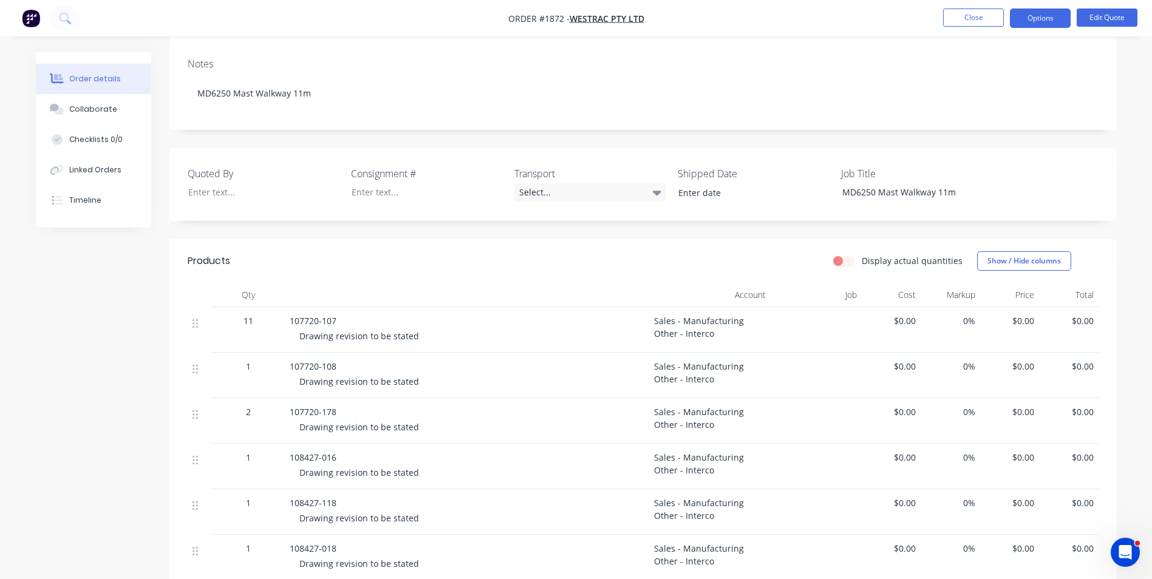
scroll to position [243, 0]
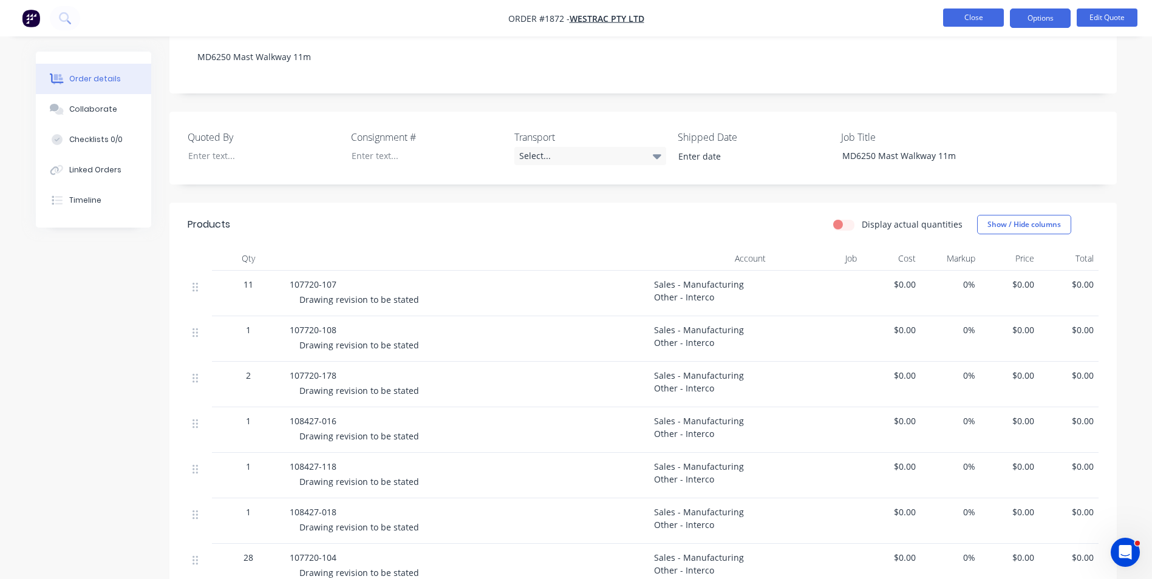
click at [956, 15] on button "Close" at bounding box center [973, 18] width 61 height 18
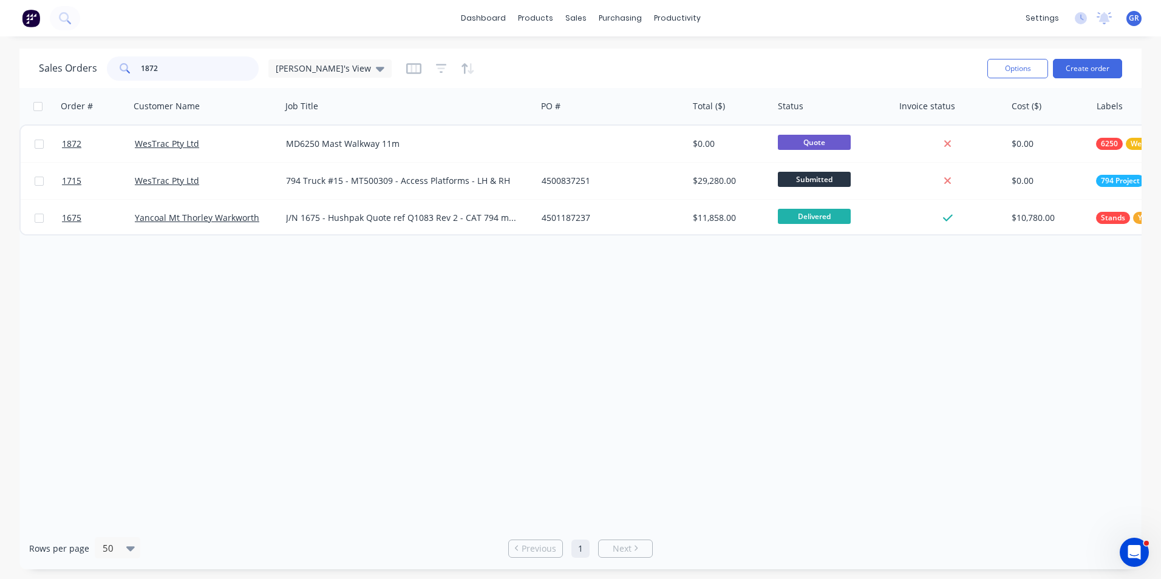
drag, startPoint x: 160, startPoint y: 71, endPoint x: 125, endPoint y: 70, distance: 34.6
click at [125, 70] on div "1872" at bounding box center [183, 68] width 152 height 24
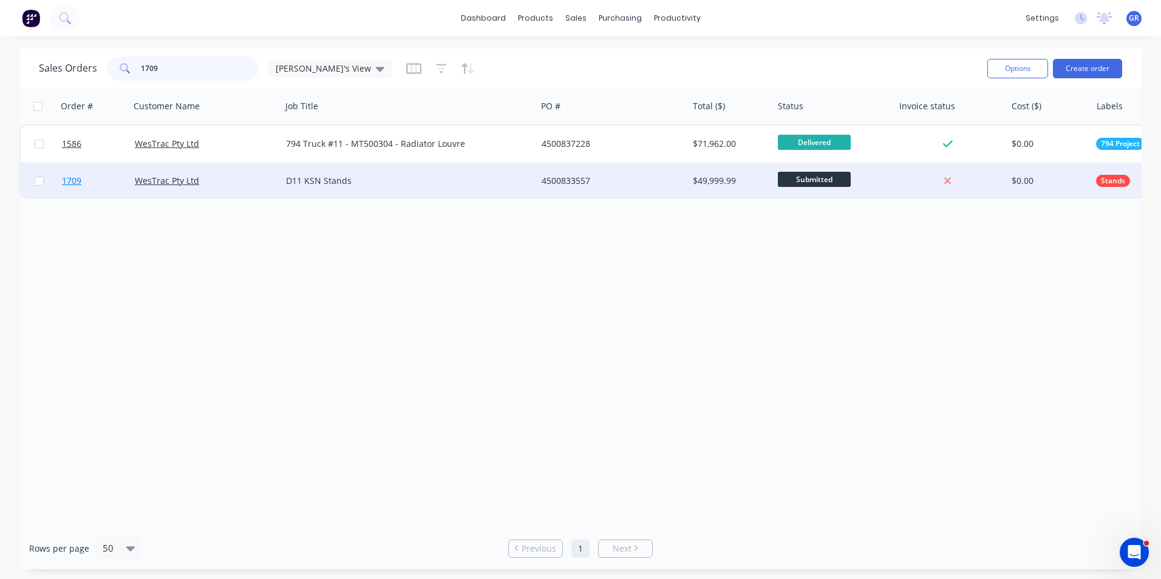
type input "1709"
click at [73, 180] on span "1709" at bounding box center [71, 181] width 19 height 12
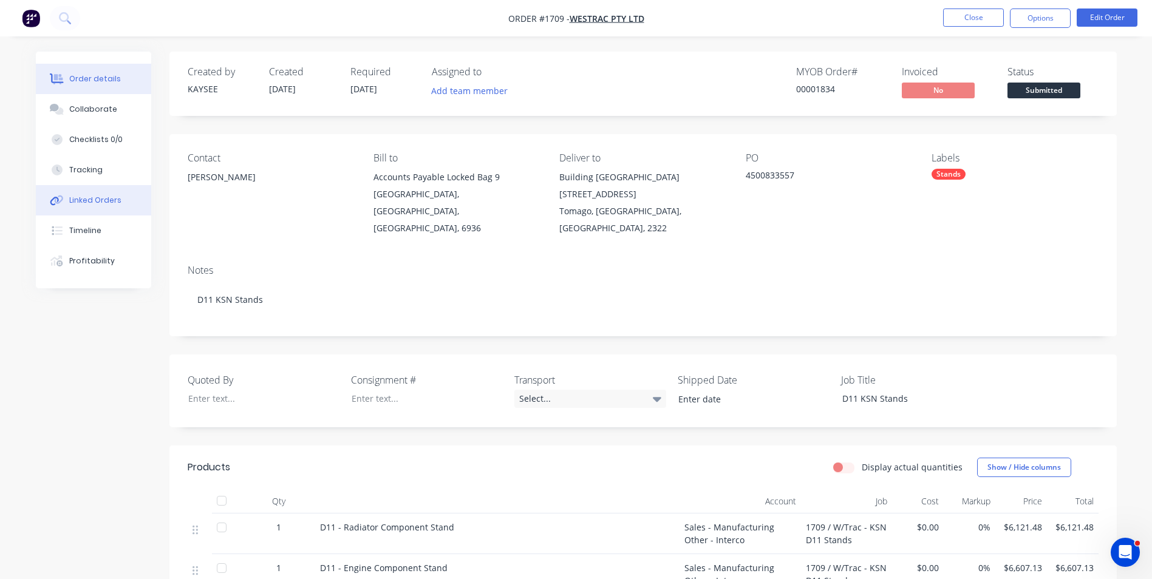
click at [100, 204] on div "Linked Orders" at bounding box center [95, 200] width 52 height 11
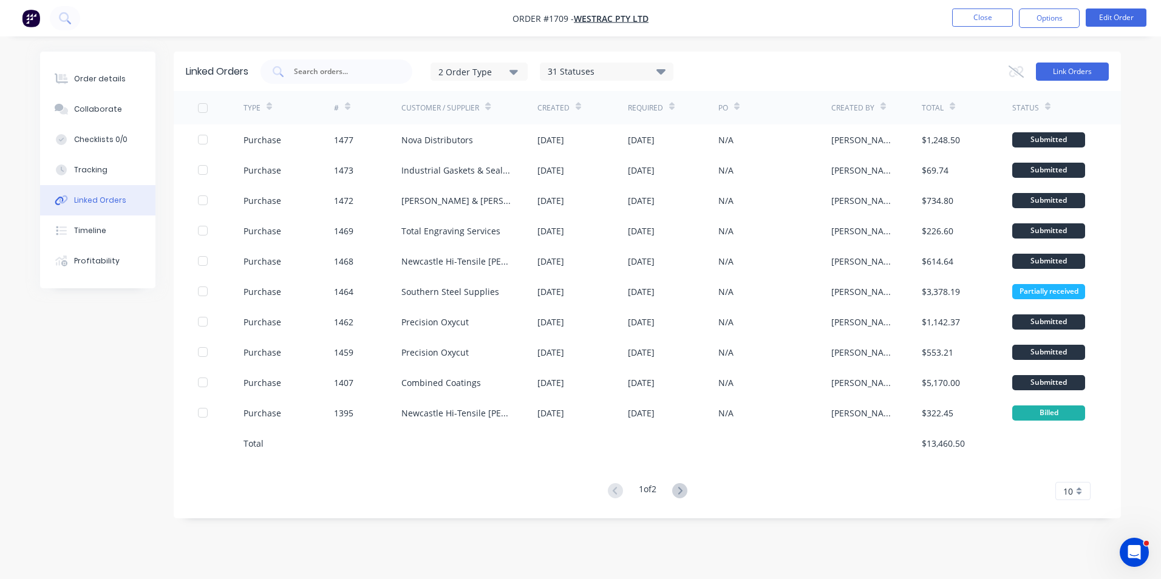
click at [1065, 65] on button "Link Orders" at bounding box center [1072, 72] width 73 height 18
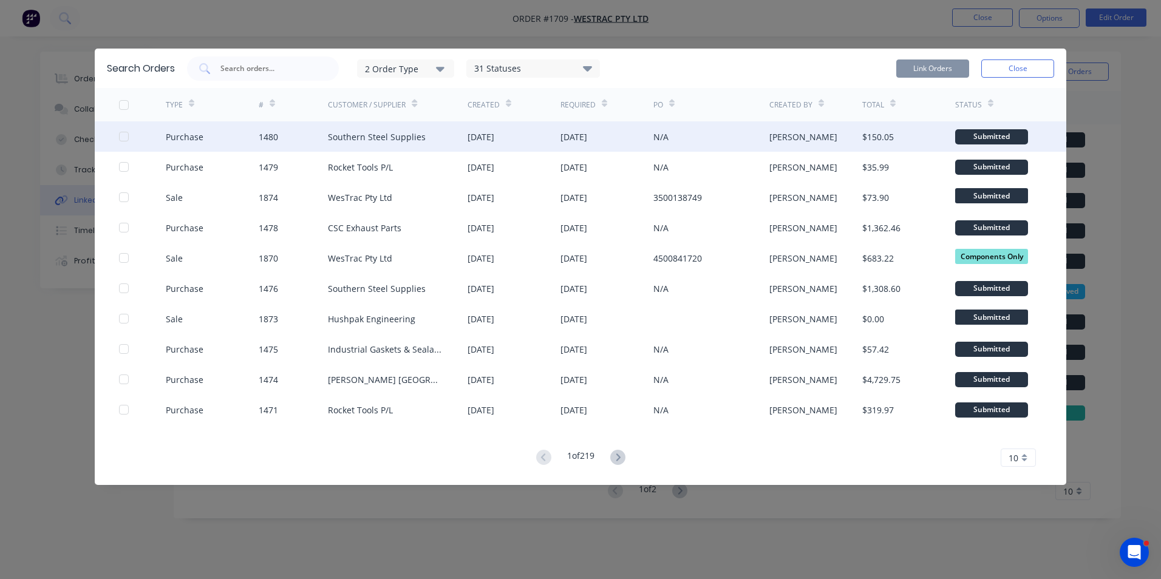
click at [121, 137] on div at bounding box center [124, 136] width 24 height 24
click at [916, 65] on button "Link Orders" at bounding box center [932, 69] width 73 height 18
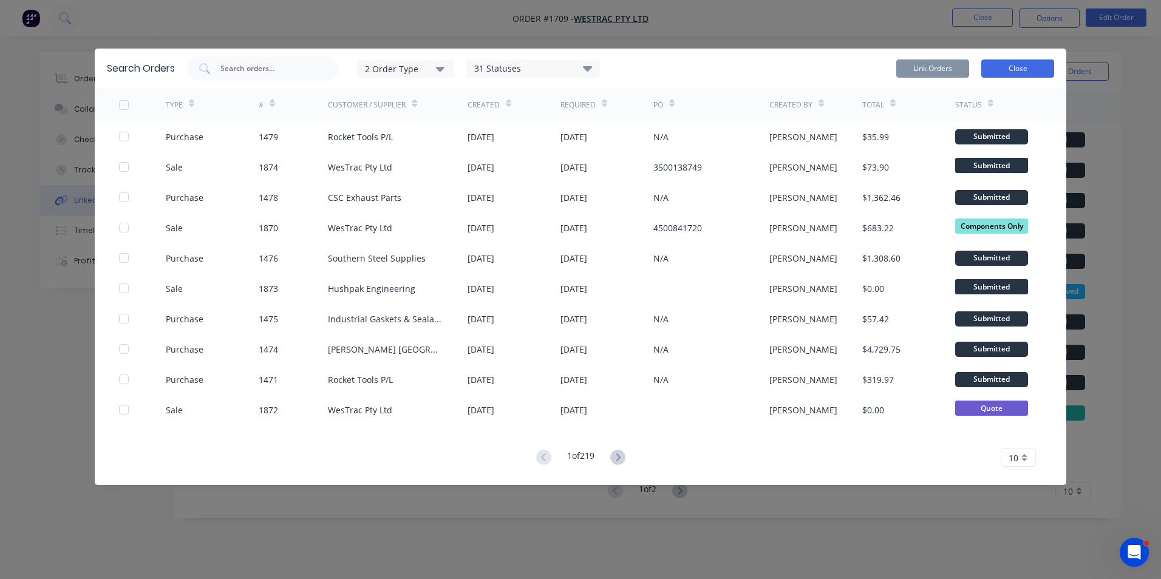
click at [1001, 66] on button "Close" at bounding box center [1017, 69] width 73 height 18
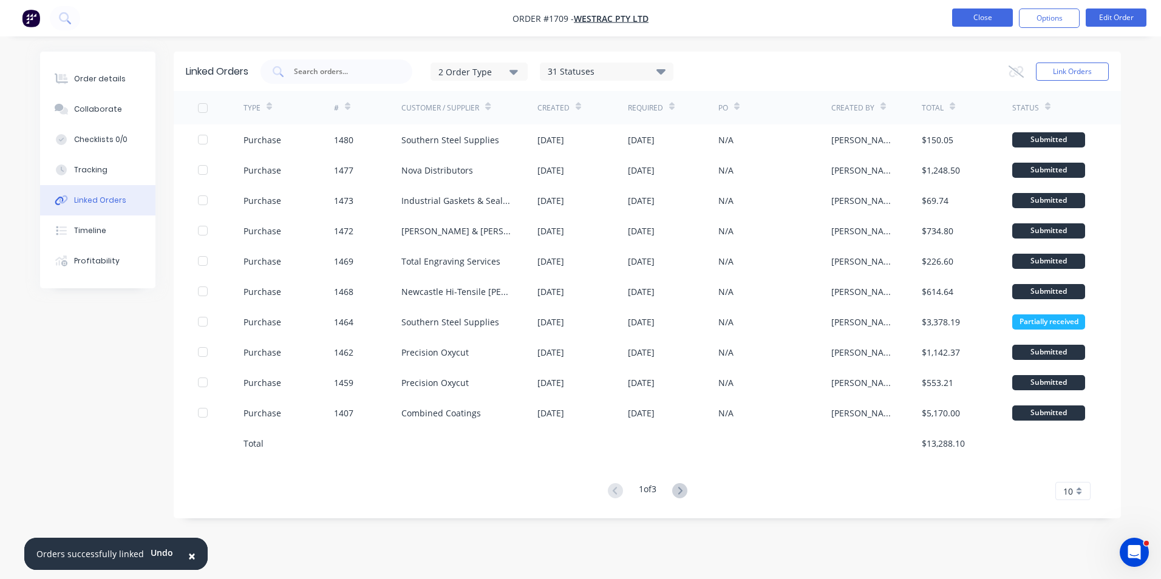
click at [981, 19] on button "Close" at bounding box center [982, 18] width 61 height 18
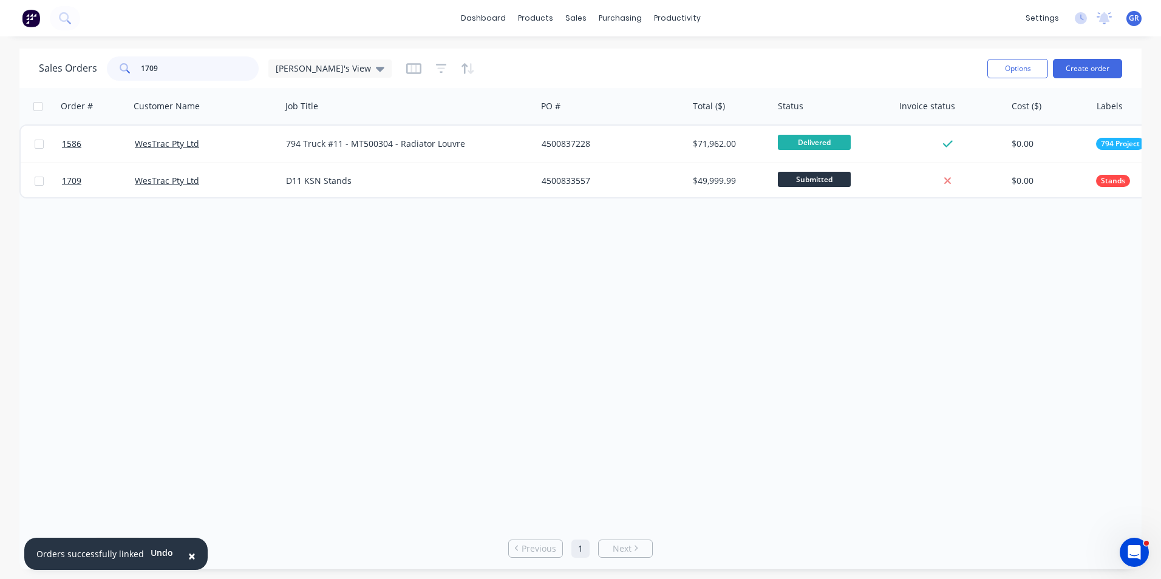
drag, startPoint x: 166, startPoint y: 68, endPoint x: 126, endPoint y: 67, distance: 40.1
click at [126, 67] on div "1709" at bounding box center [183, 68] width 152 height 24
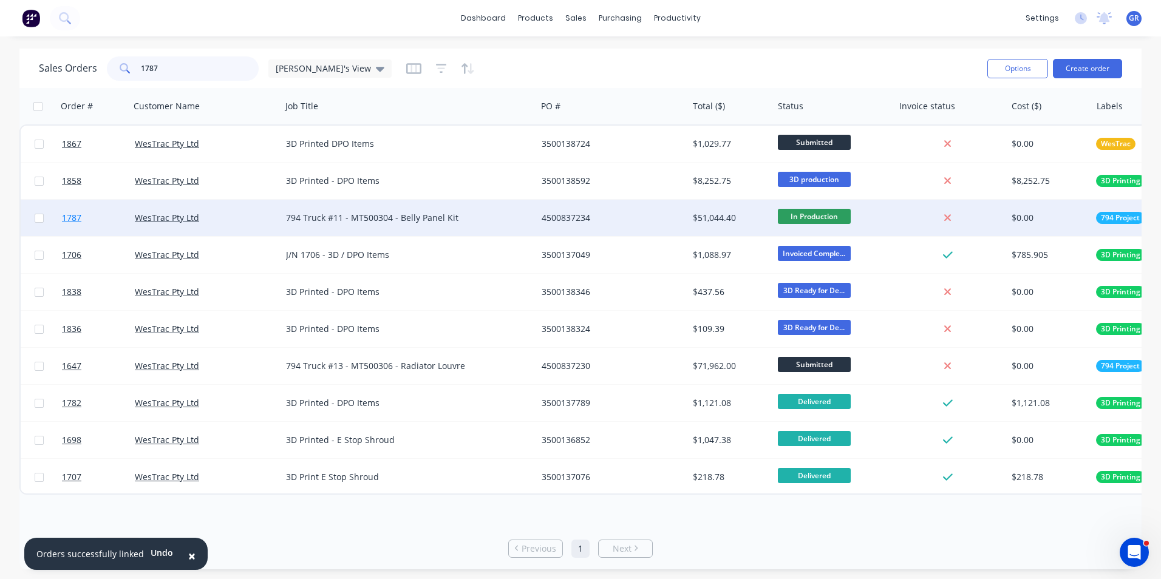
type input "1787"
click at [77, 218] on span "1787" at bounding box center [71, 218] width 19 height 12
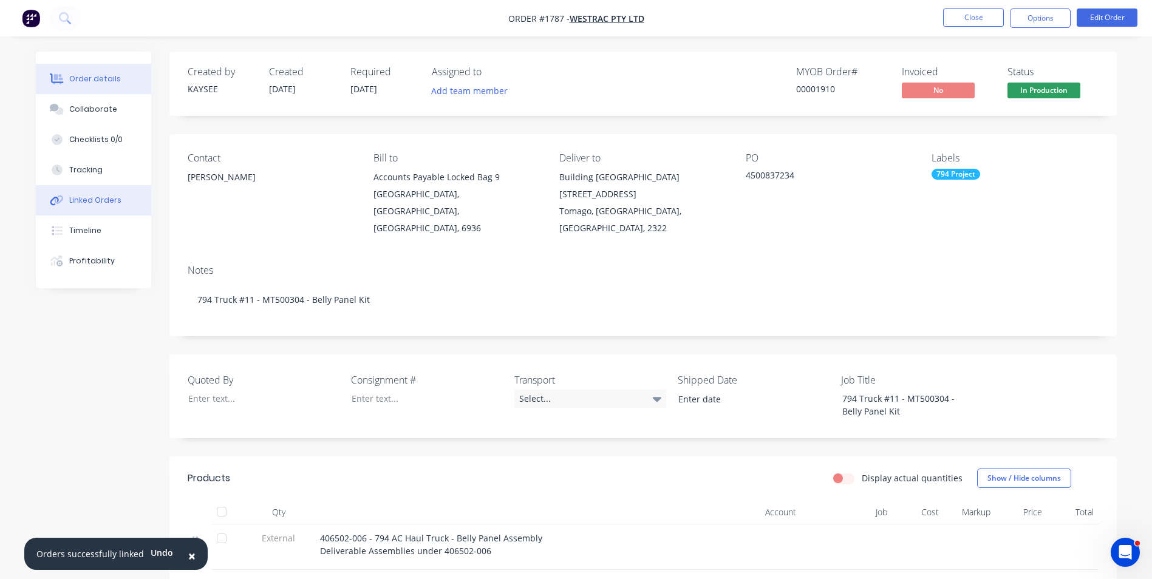
click at [100, 200] on div "Linked Orders" at bounding box center [95, 200] width 52 height 11
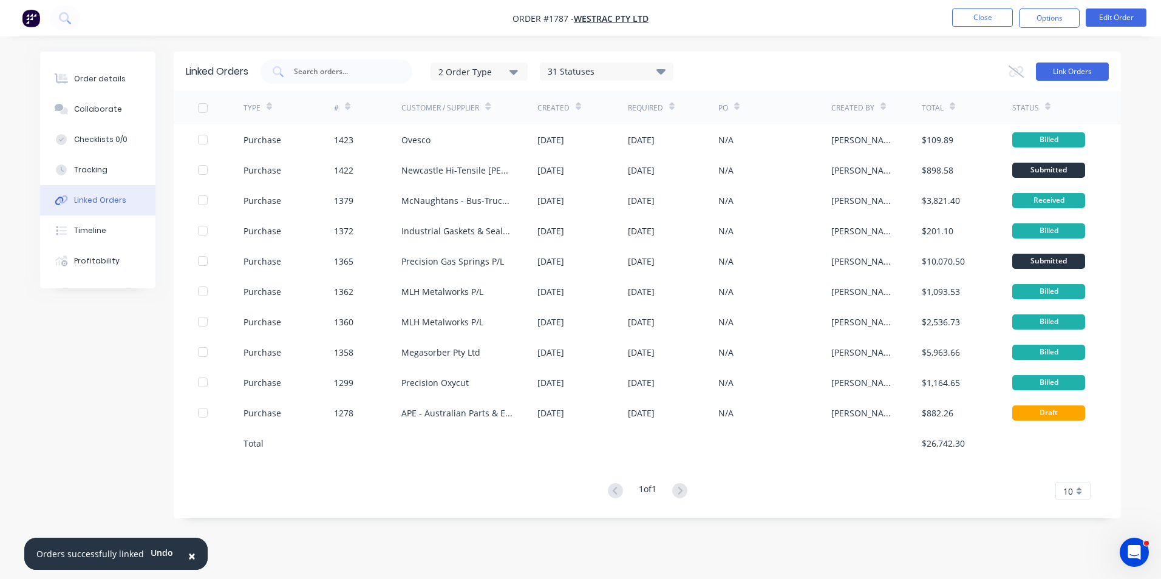
click at [1062, 72] on button "Link Orders" at bounding box center [1072, 72] width 73 height 18
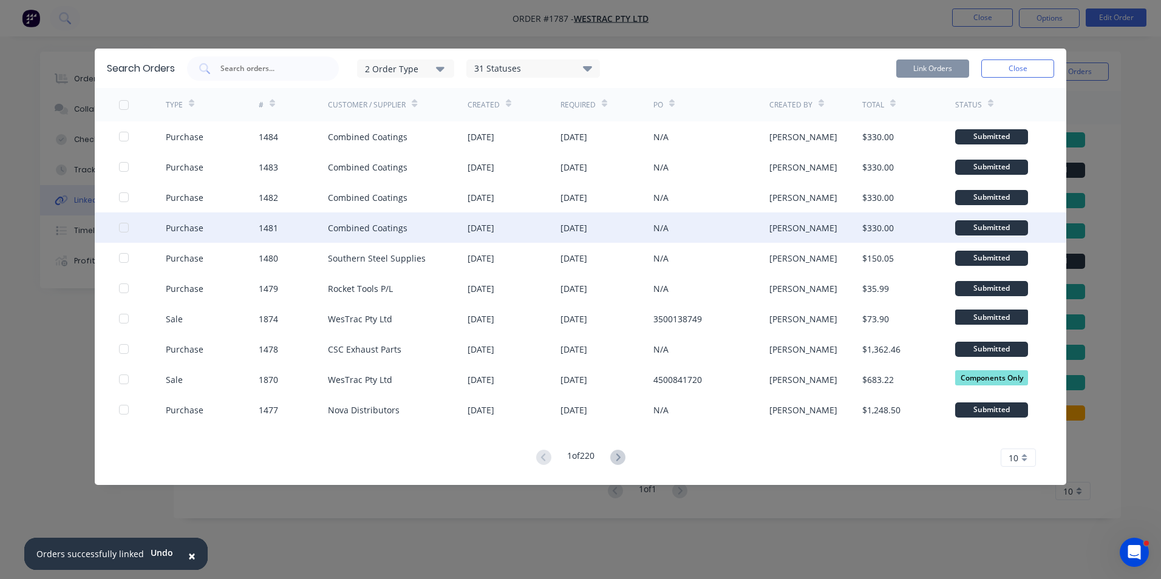
click at [125, 228] on div at bounding box center [124, 228] width 24 height 24
click at [918, 67] on button "Link Orders" at bounding box center [932, 69] width 73 height 18
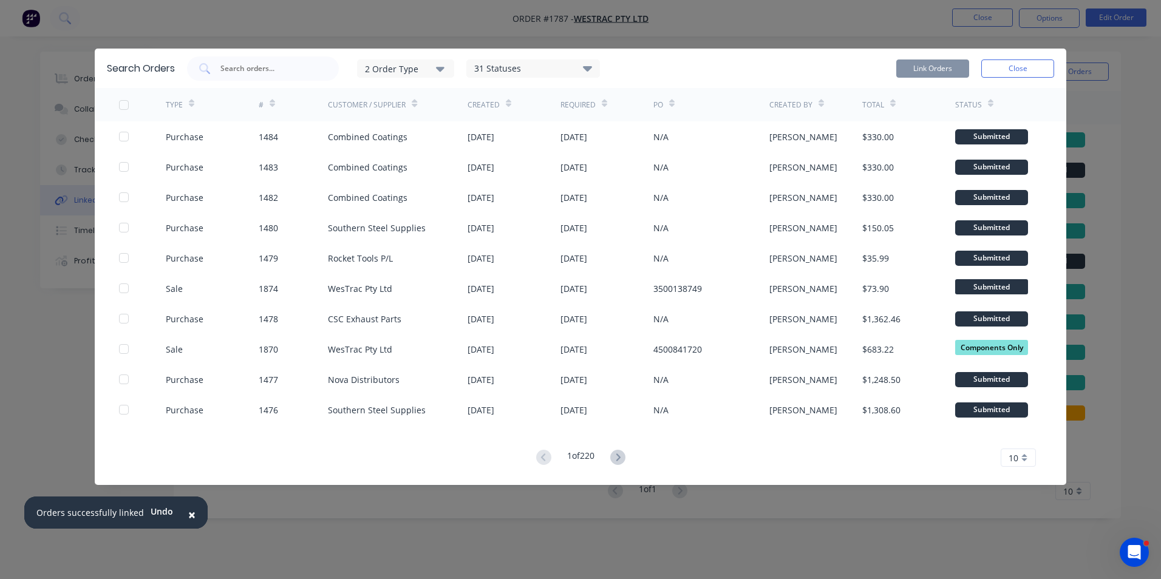
click at [1015, 69] on button "Close" at bounding box center [1017, 69] width 73 height 18
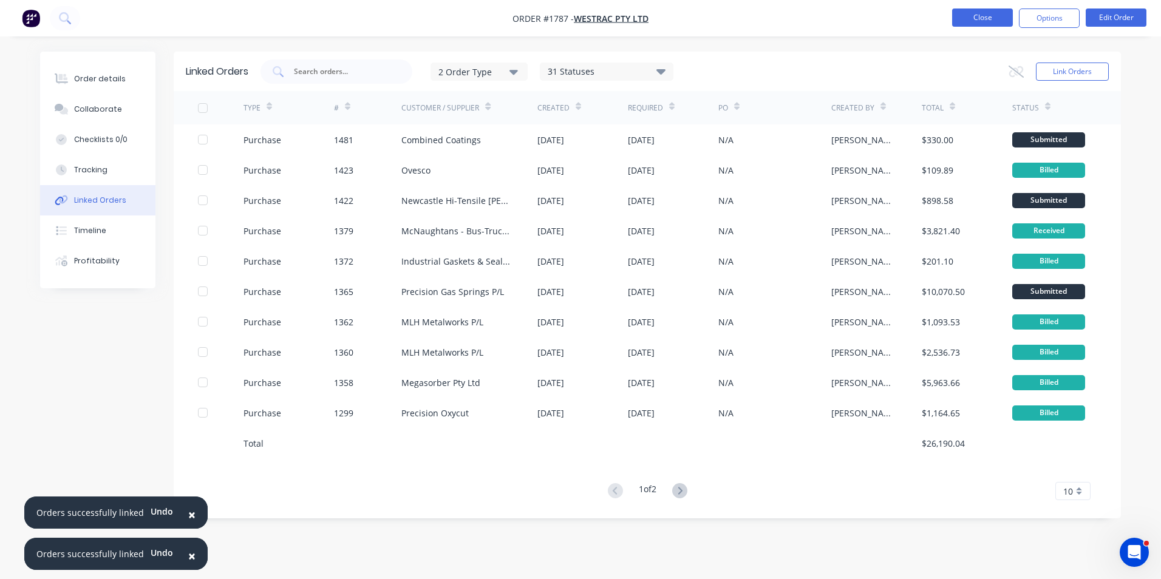
click at [980, 19] on button "Close" at bounding box center [982, 18] width 61 height 18
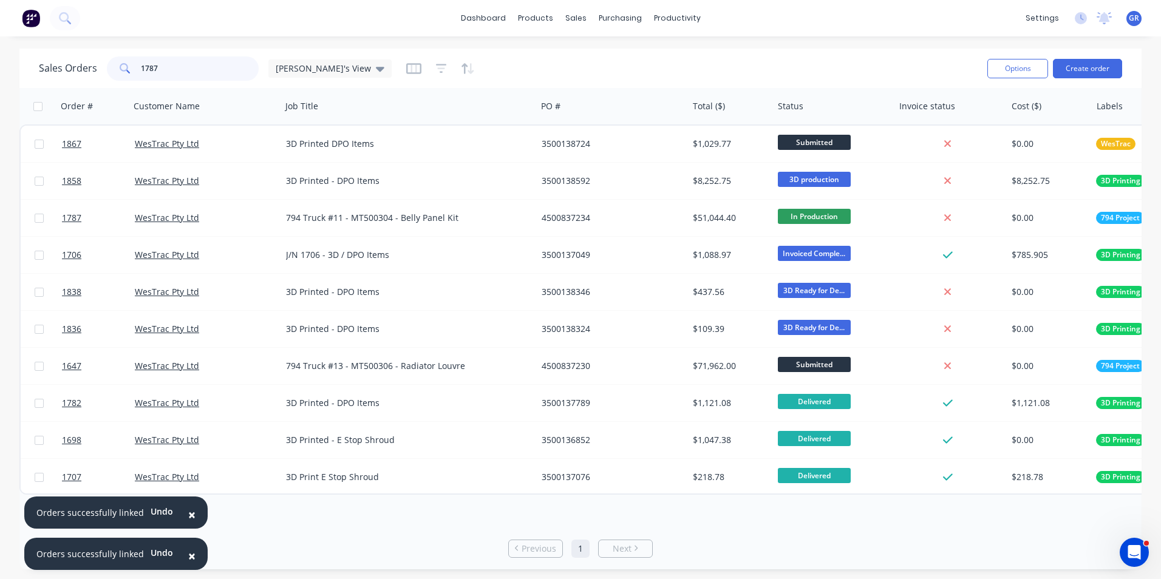
drag, startPoint x: 152, startPoint y: 66, endPoint x: 155, endPoint y: 77, distance: 11.9
click at [149, 69] on input "1787" at bounding box center [200, 68] width 118 height 24
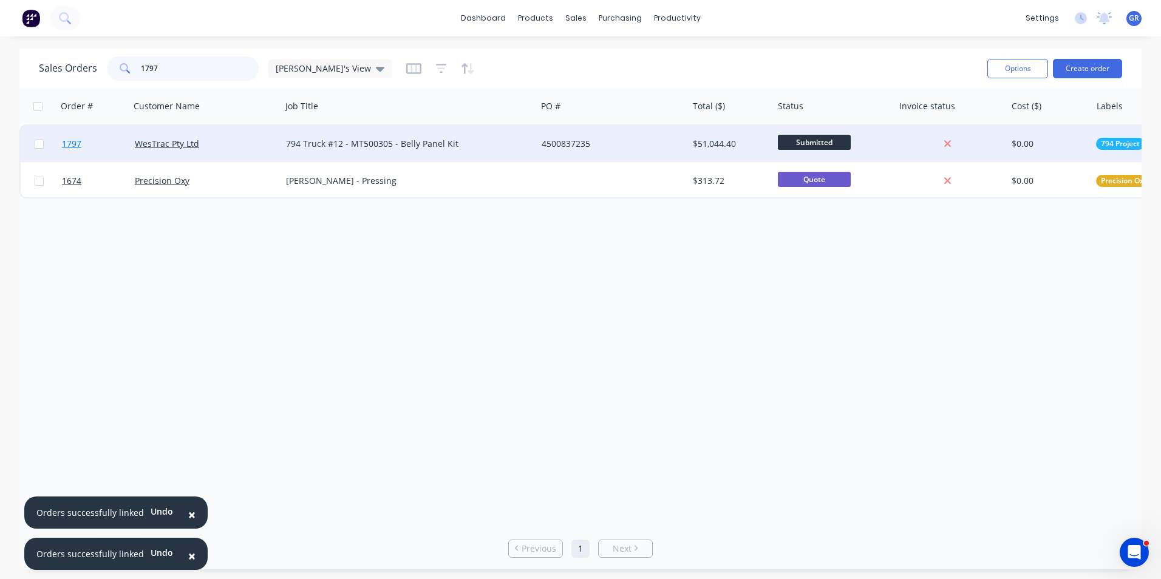
type input "1797"
click at [75, 145] on span "1797" at bounding box center [71, 144] width 19 height 12
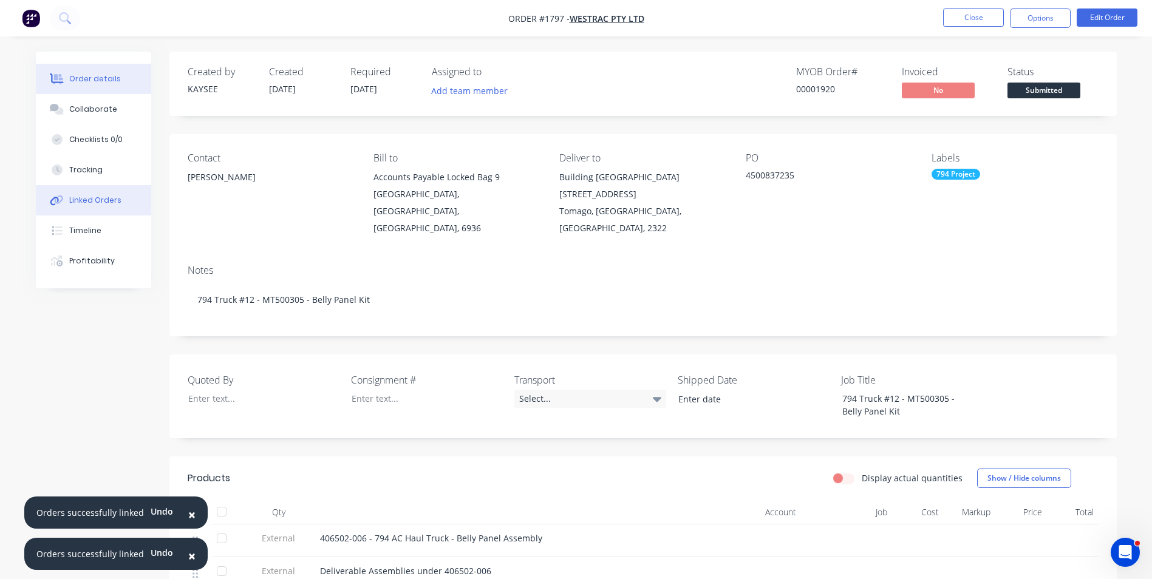
click at [93, 199] on div "Linked Orders" at bounding box center [95, 200] width 52 height 11
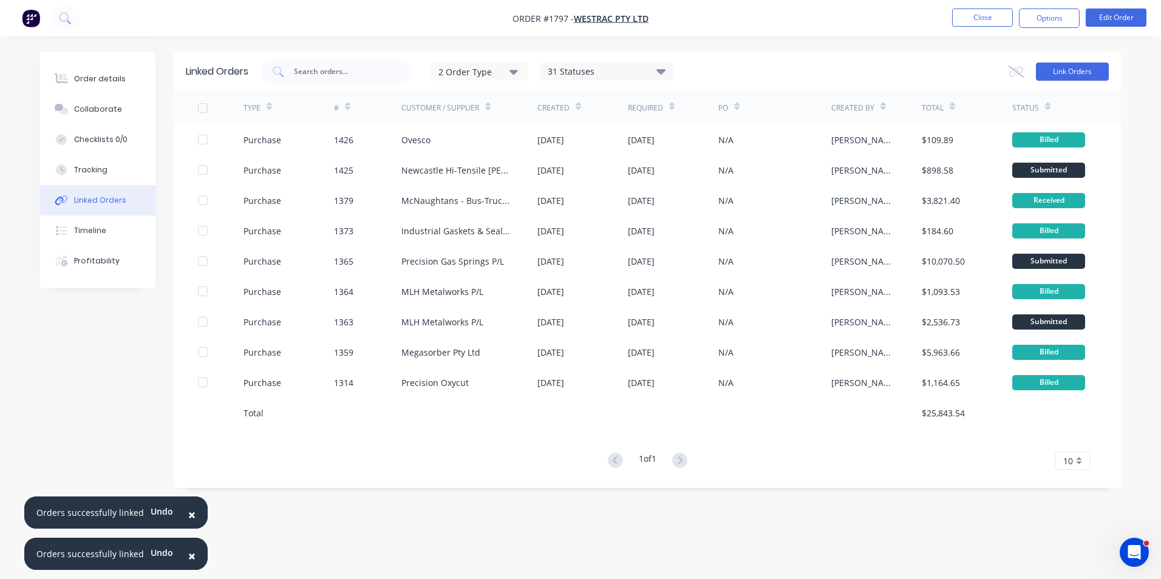
click at [1074, 71] on button "Link Orders" at bounding box center [1072, 72] width 73 height 18
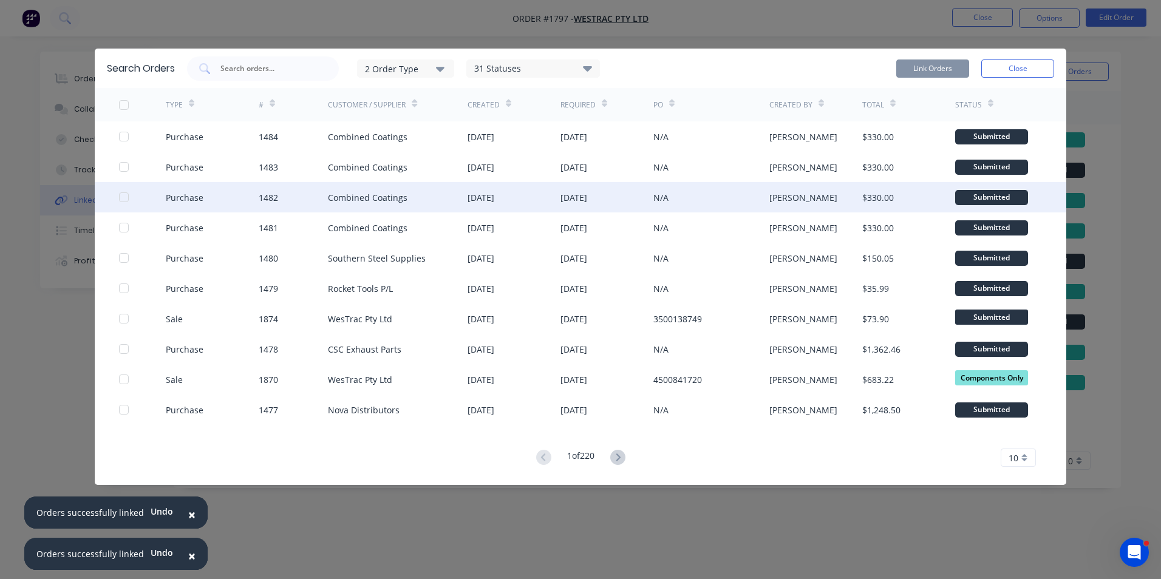
click at [123, 197] on div at bounding box center [124, 197] width 24 height 24
click at [922, 65] on button "Link Orders" at bounding box center [932, 69] width 73 height 18
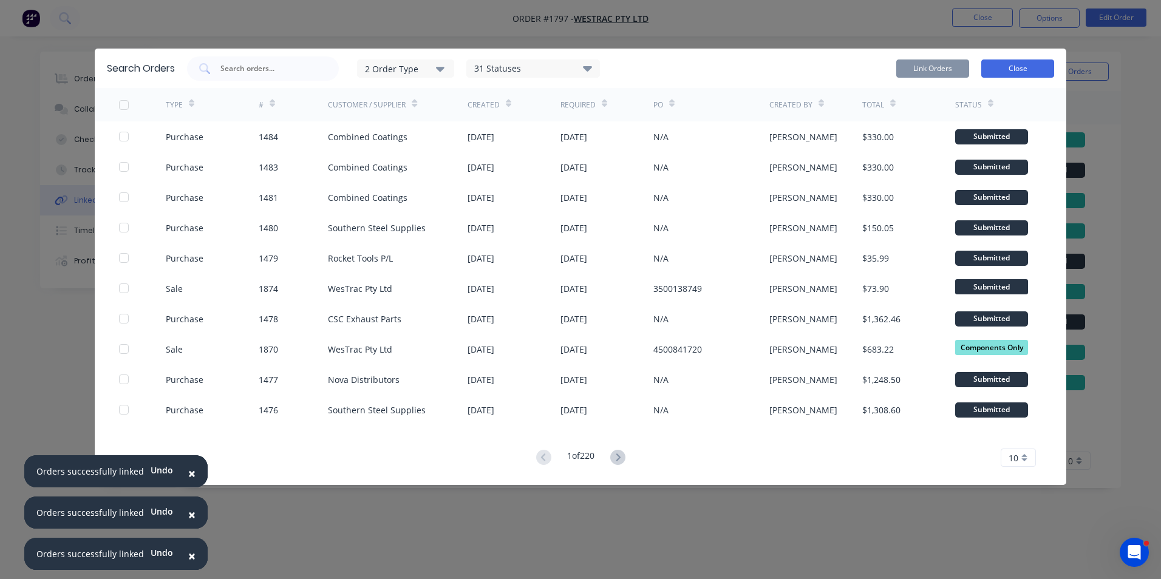
click at [1010, 64] on button "Close" at bounding box center [1017, 69] width 73 height 18
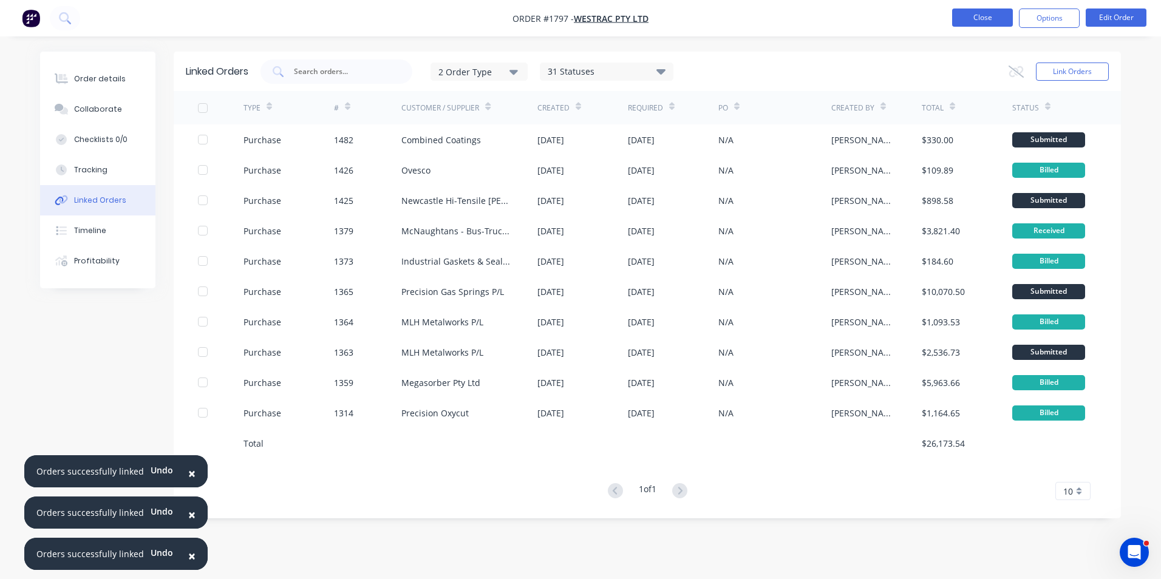
click at [990, 16] on button "Close" at bounding box center [982, 18] width 61 height 18
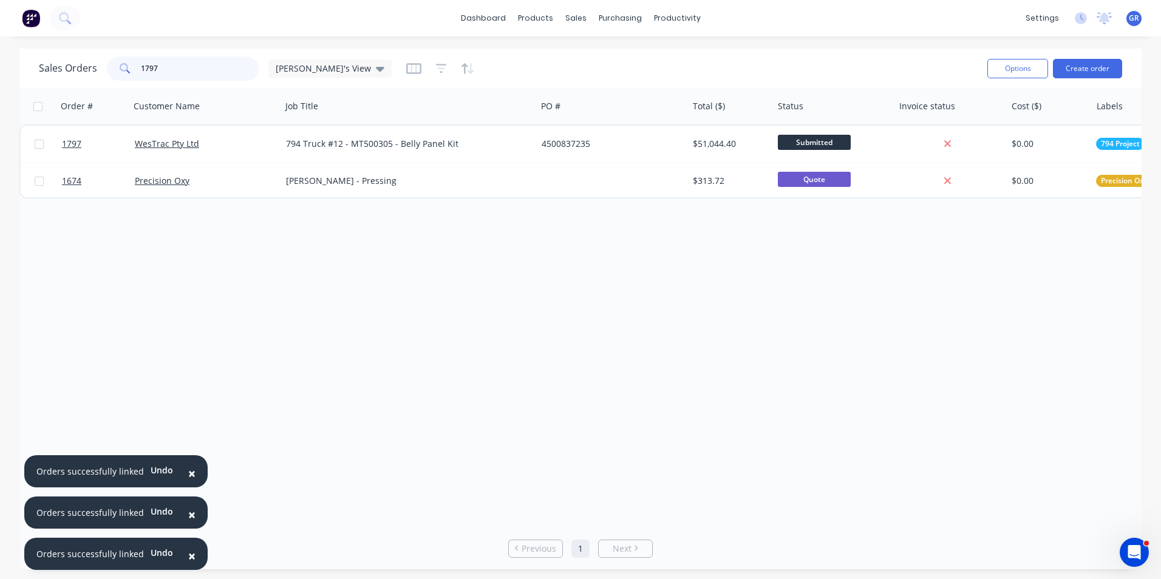
drag, startPoint x: 159, startPoint y: 66, endPoint x: 138, endPoint y: 66, distance: 21.3
click at [138, 66] on div "1797" at bounding box center [183, 68] width 152 height 24
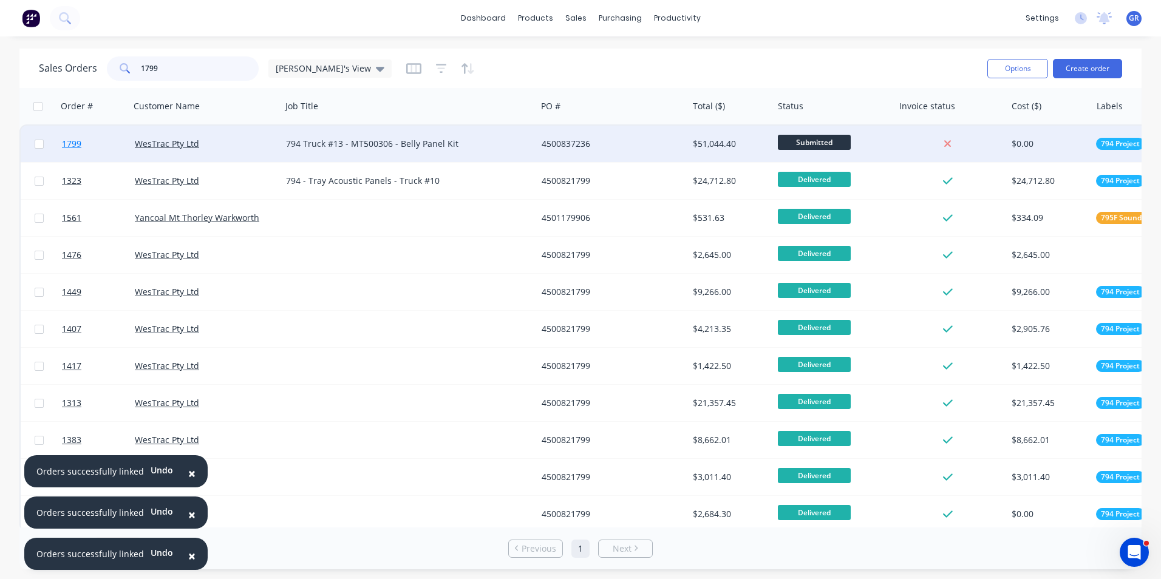
type input "1799"
click at [70, 143] on span "1799" at bounding box center [71, 144] width 19 height 12
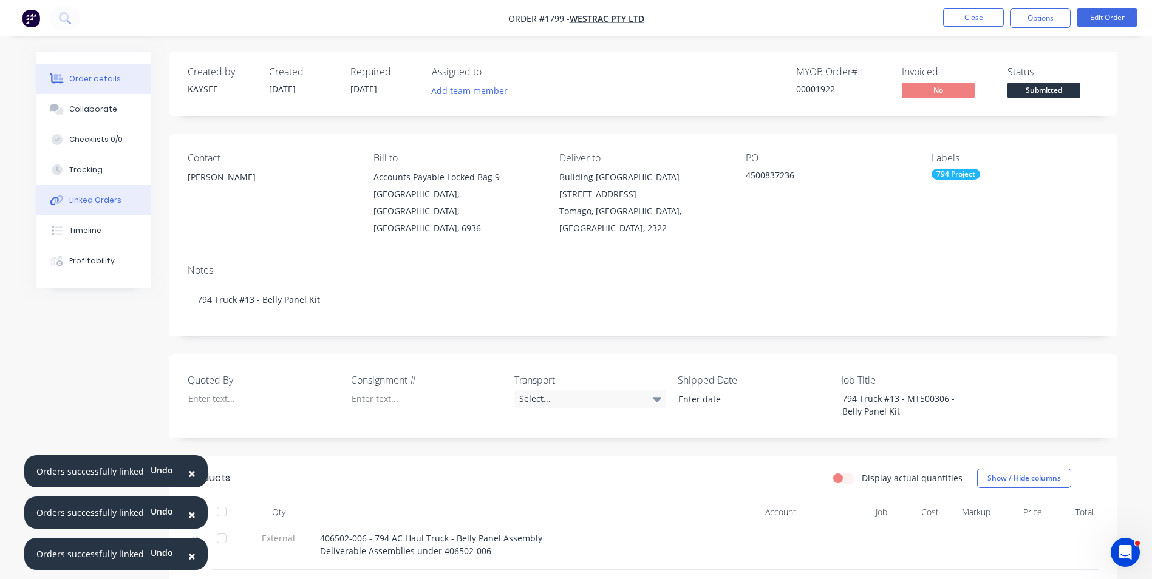
click at [106, 198] on div "Linked Orders" at bounding box center [95, 200] width 52 height 11
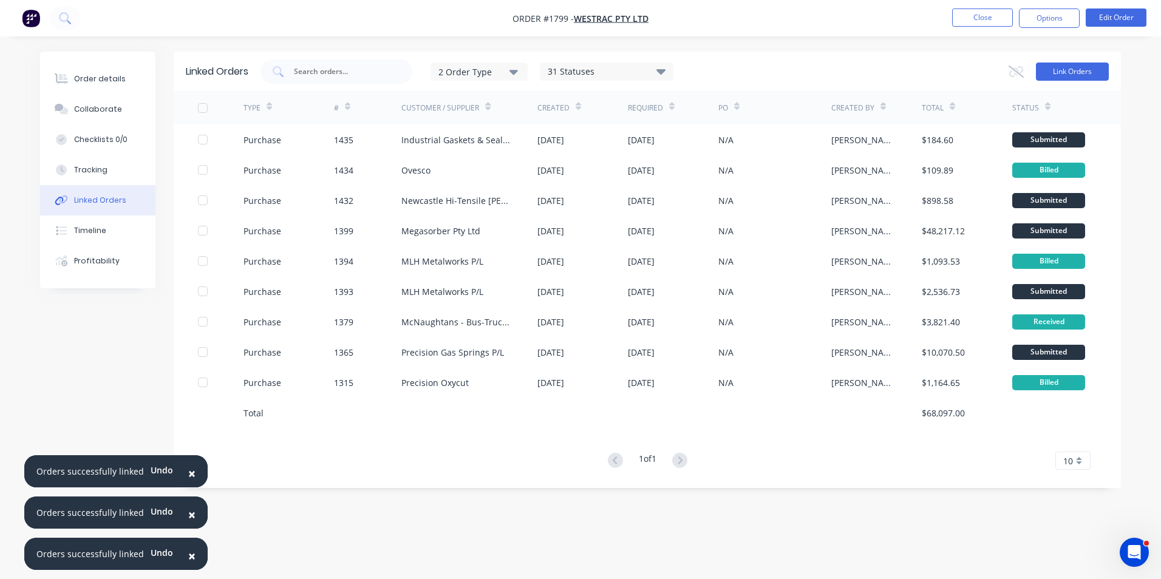
click at [1085, 68] on button "Link Orders" at bounding box center [1072, 72] width 73 height 18
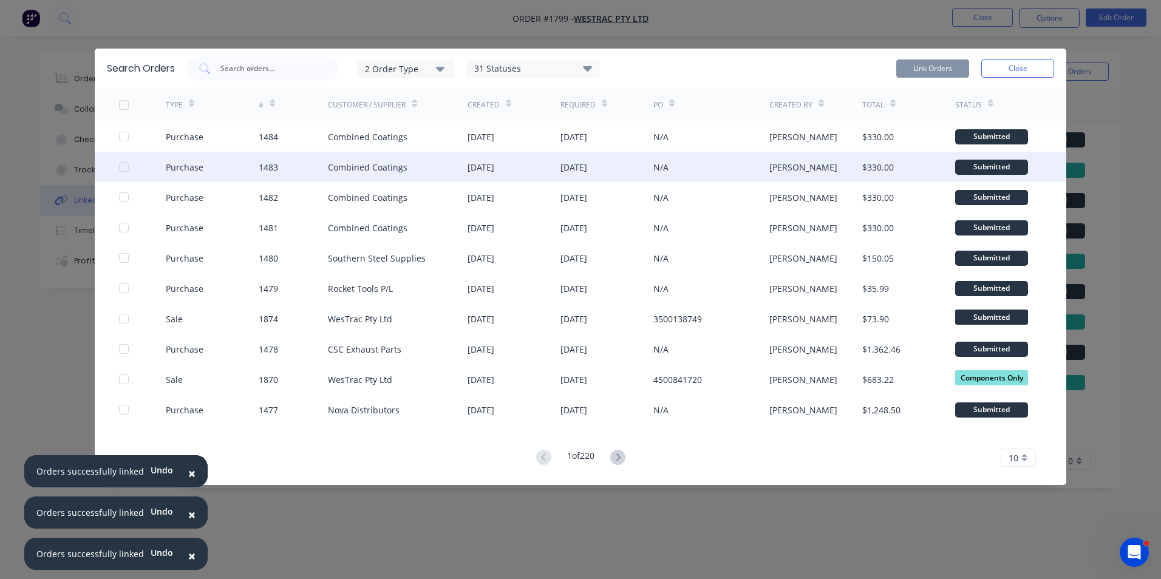
click at [124, 163] on div at bounding box center [124, 167] width 24 height 24
click at [935, 72] on button "Link Orders" at bounding box center [932, 69] width 73 height 18
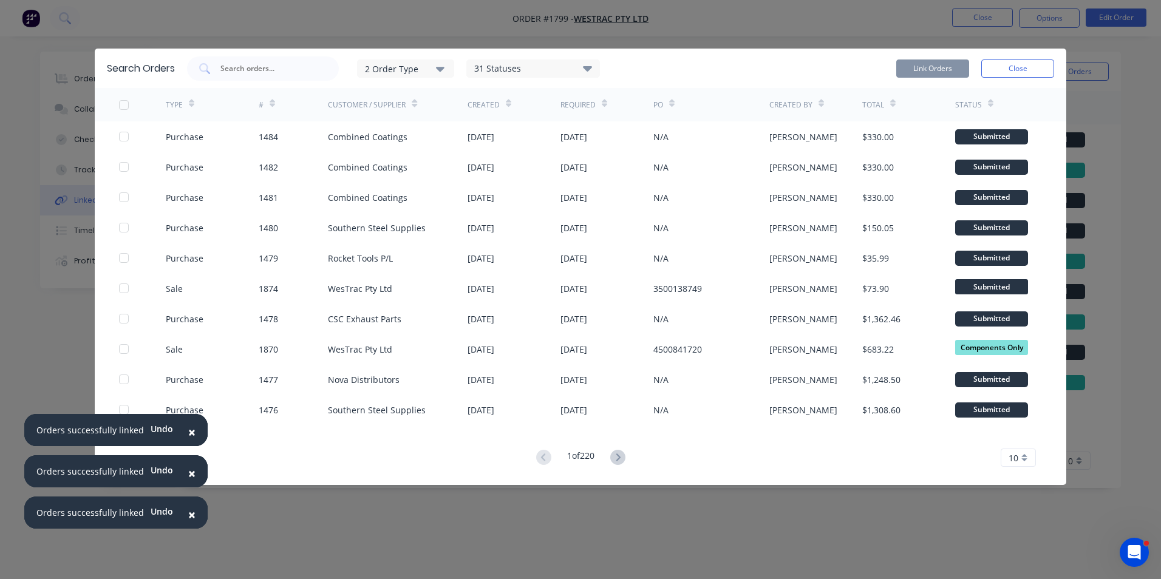
click at [1014, 68] on button "Close" at bounding box center [1017, 69] width 73 height 18
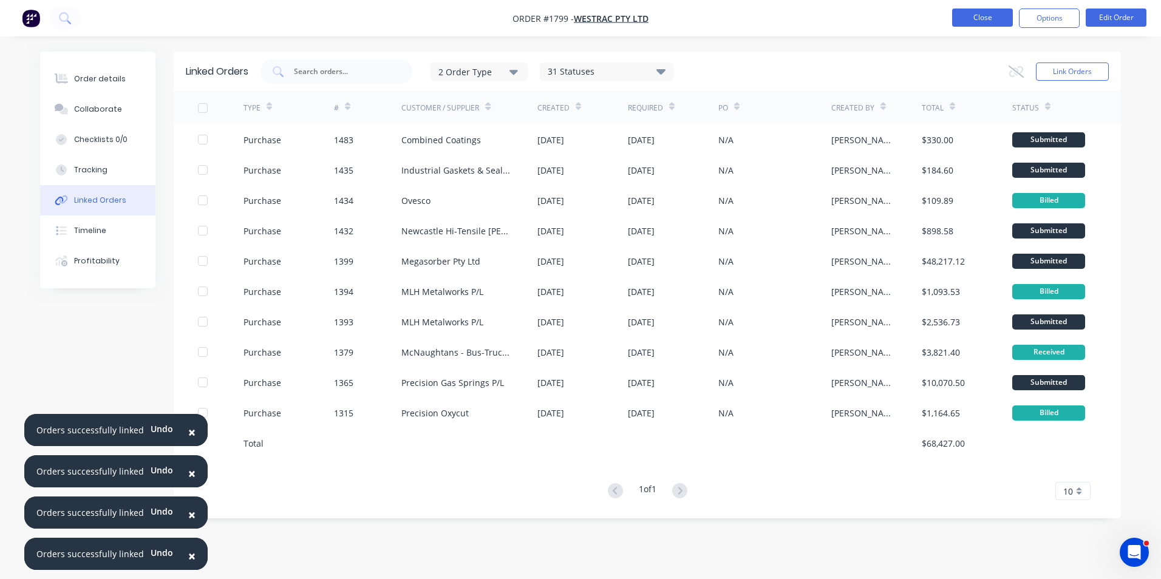
click at [993, 20] on button "Close" at bounding box center [982, 18] width 61 height 18
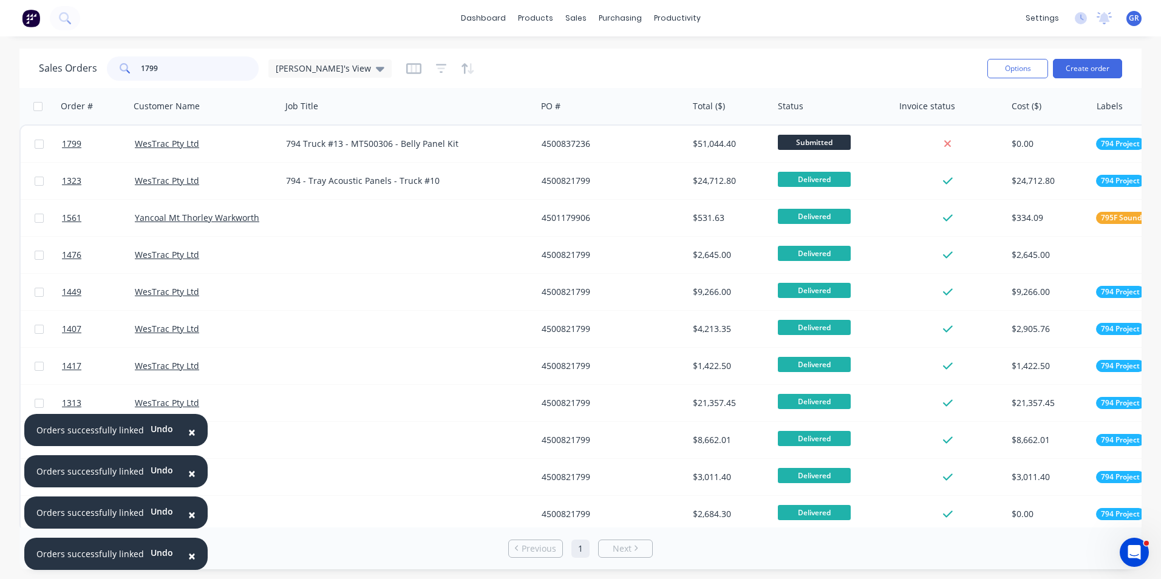
drag, startPoint x: 164, startPoint y: 66, endPoint x: 124, endPoint y: 66, distance: 39.5
click at [124, 66] on div "1799" at bounding box center [183, 68] width 152 height 24
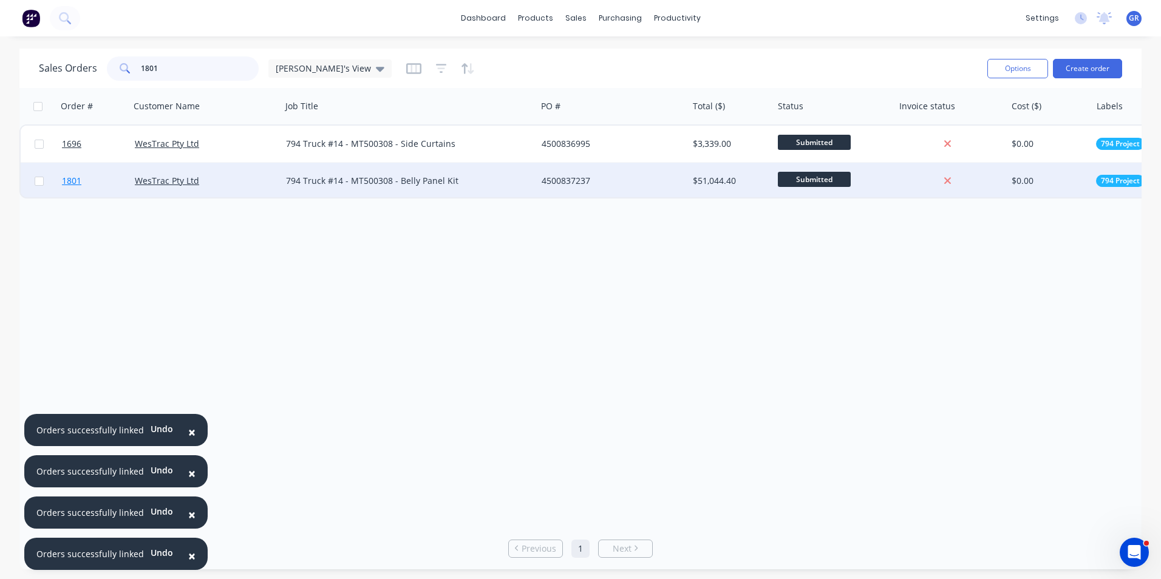
type input "1801"
click at [69, 180] on span "1801" at bounding box center [71, 181] width 19 height 12
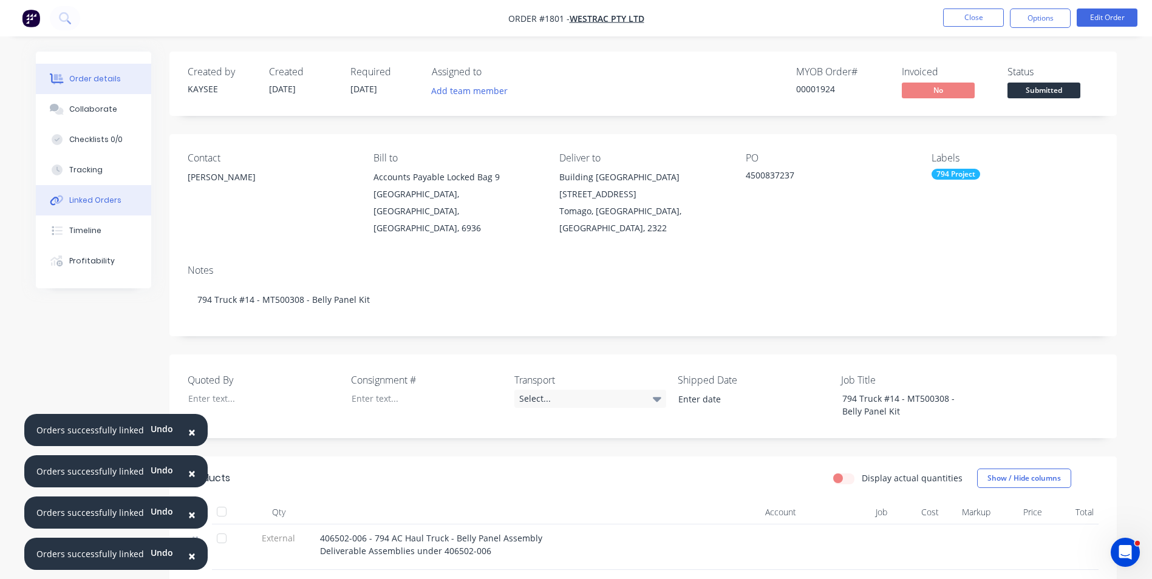
click at [98, 197] on div "Linked Orders" at bounding box center [95, 200] width 52 height 11
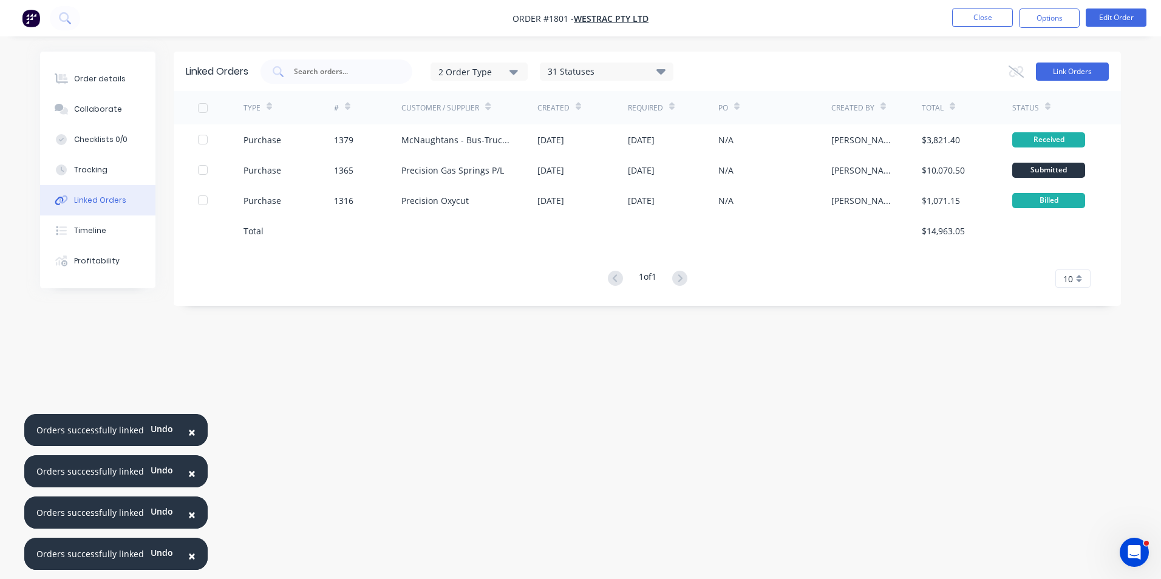
click at [1057, 76] on button "Link Orders" at bounding box center [1072, 72] width 73 height 18
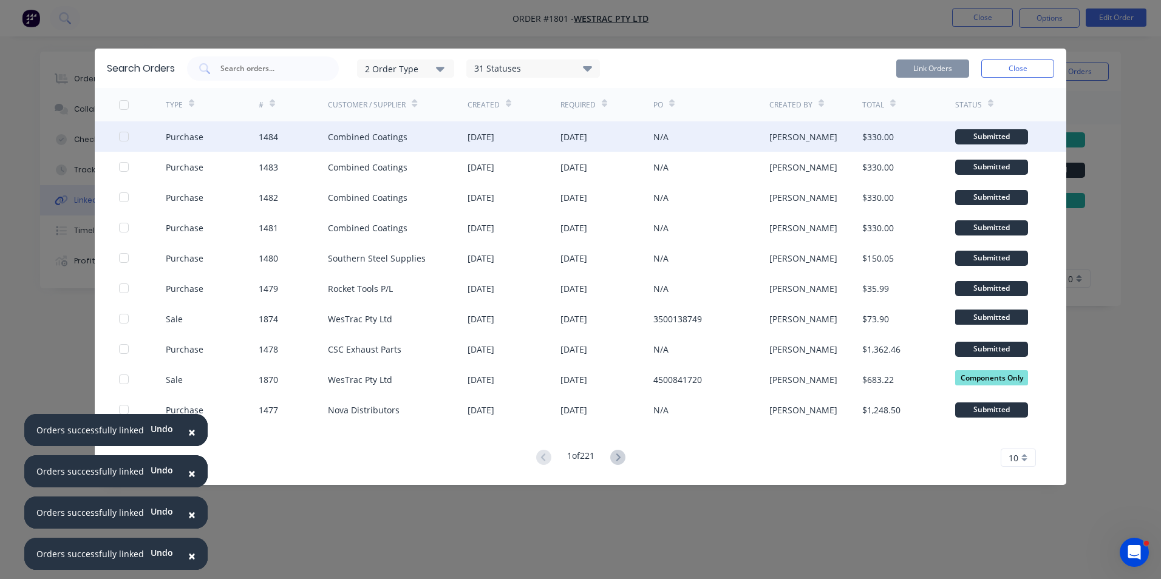
click at [124, 138] on div at bounding box center [124, 136] width 24 height 24
click at [939, 71] on button "Link Orders" at bounding box center [932, 69] width 73 height 18
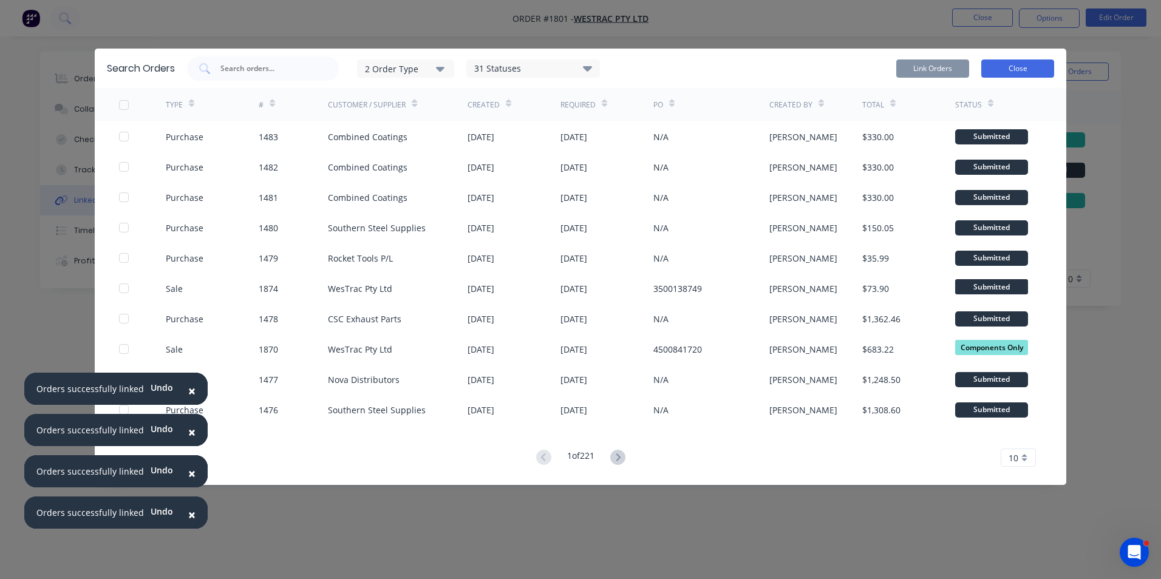
click at [1009, 67] on button "Close" at bounding box center [1017, 69] width 73 height 18
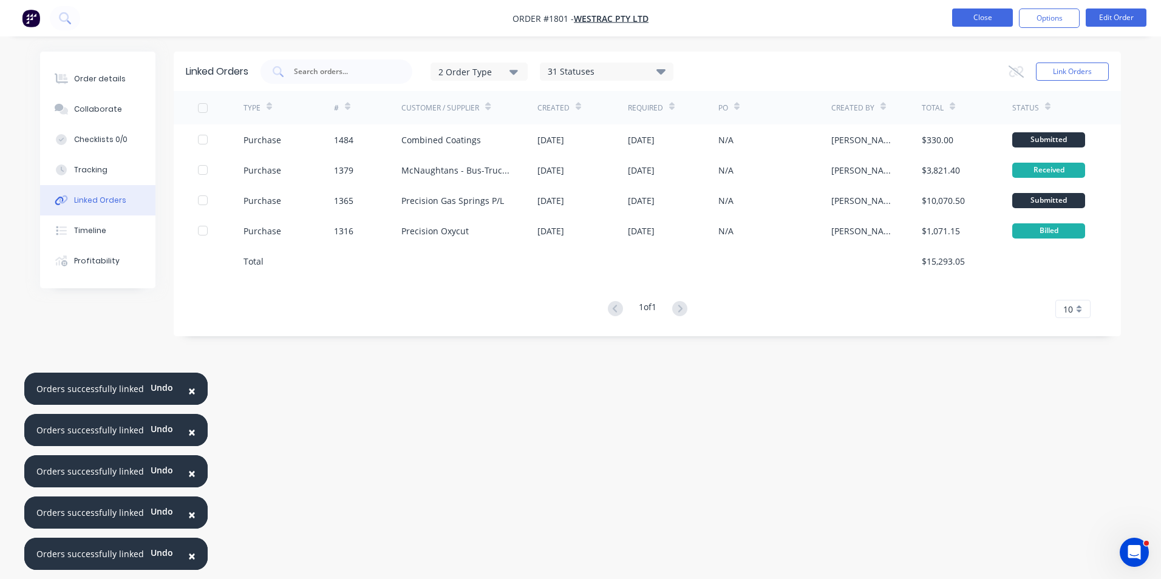
click at [990, 25] on button "Close" at bounding box center [982, 18] width 61 height 18
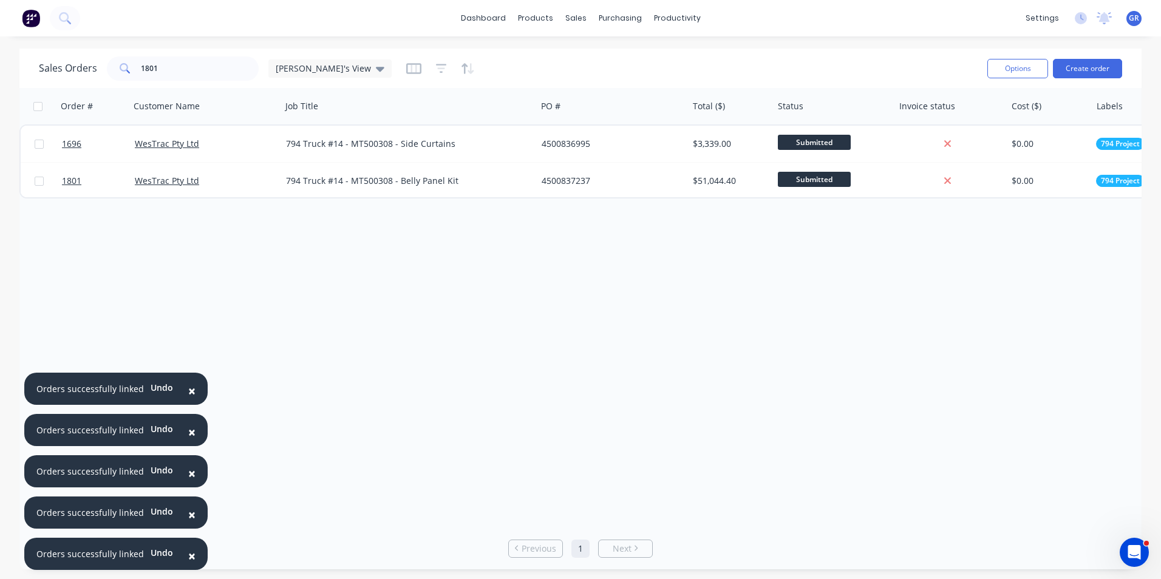
click at [188, 387] on span "×" at bounding box center [191, 391] width 7 height 17
click at [188, 429] on span "×" at bounding box center [191, 432] width 7 height 17
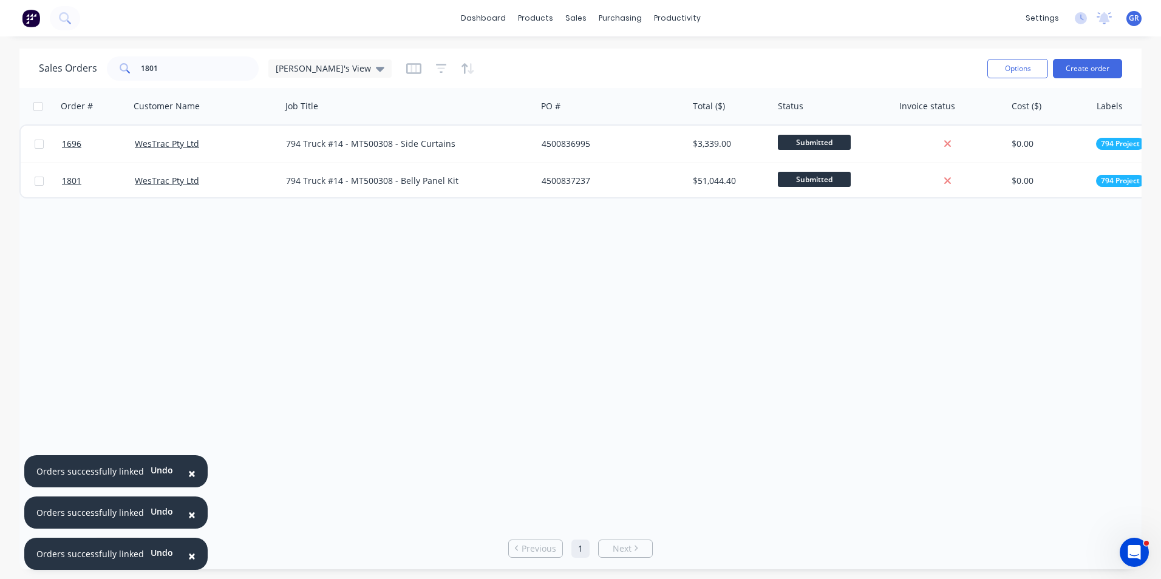
click at [193, 474] on button "×" at bounding box center [192, 473] width 32 height 29
drag, startPoint x: 188, startPoint y: 516, endPoint x: 190, endPoint y: 546, distance: 30.5
click at [188, 516] on span "×" at bounding box center [191, 514] width 7 height 17
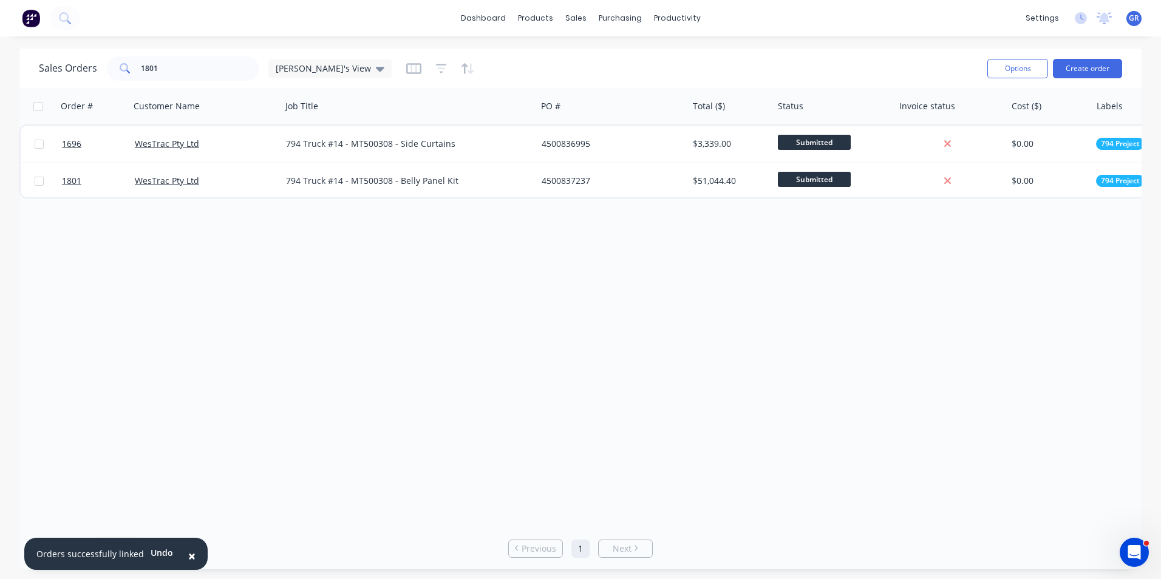
click at [193, 561] on button "×" at bounding box center [192, 556] width 32 height 29
drag, startPoint x: 162, startPoint y: 67, endPoint x: 120, endPoint y: 70, distance: 42.0
click at [120, 70] on div "1801" at bounding box center [183, 68] width 152 height 24
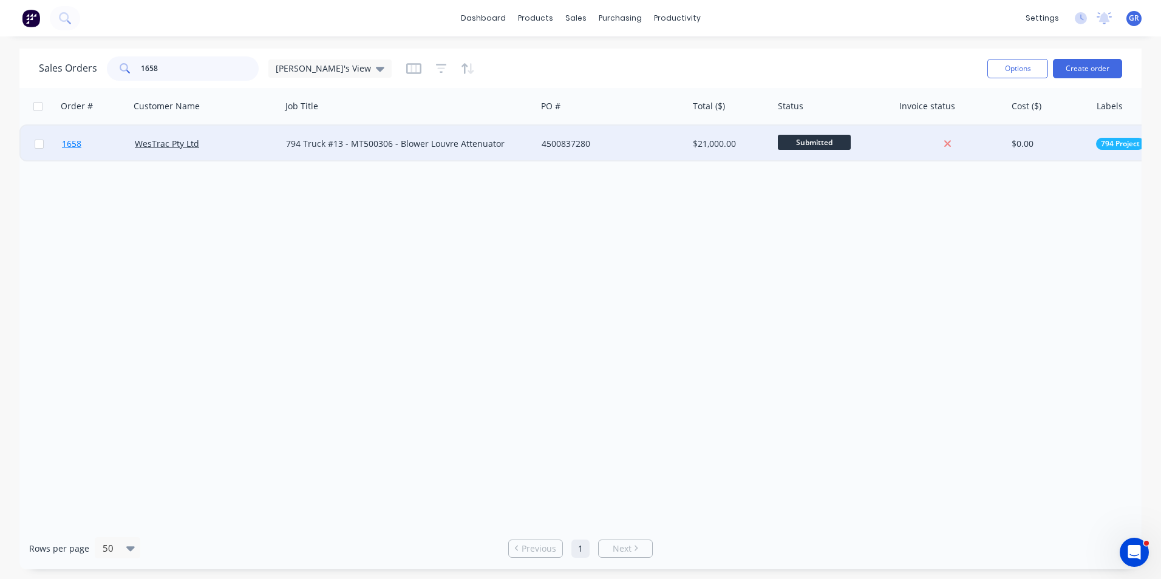
type input "1658"
click at [72, 142] on span "1658" at bounding box center [71, 144] width 19 height 12
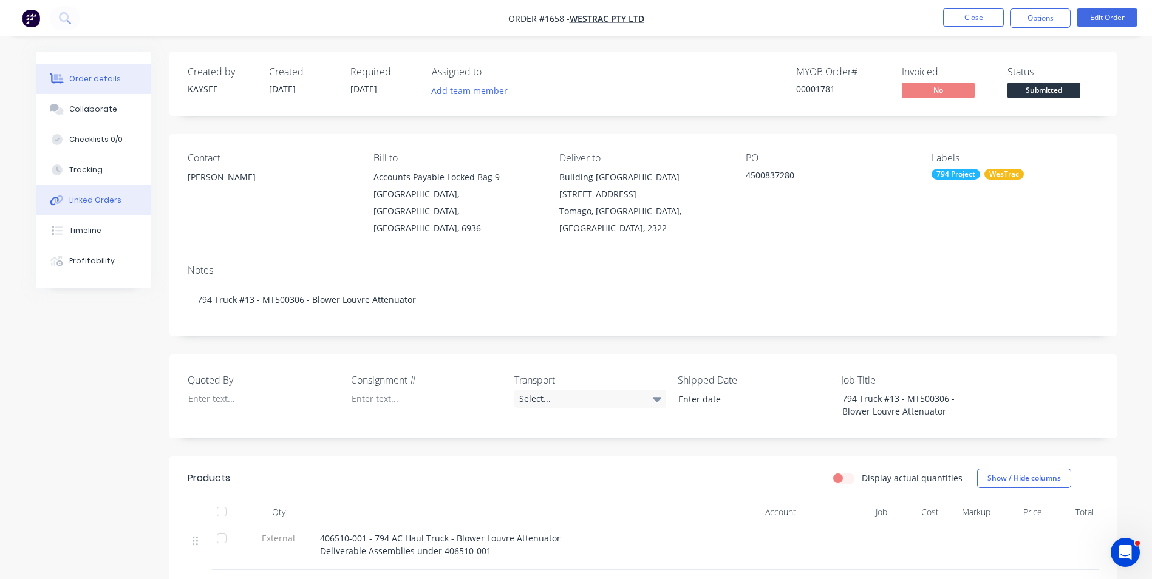
click at [90, 199] on div "Linked Orders" at bounding box center [95, 200] width 52 height 11
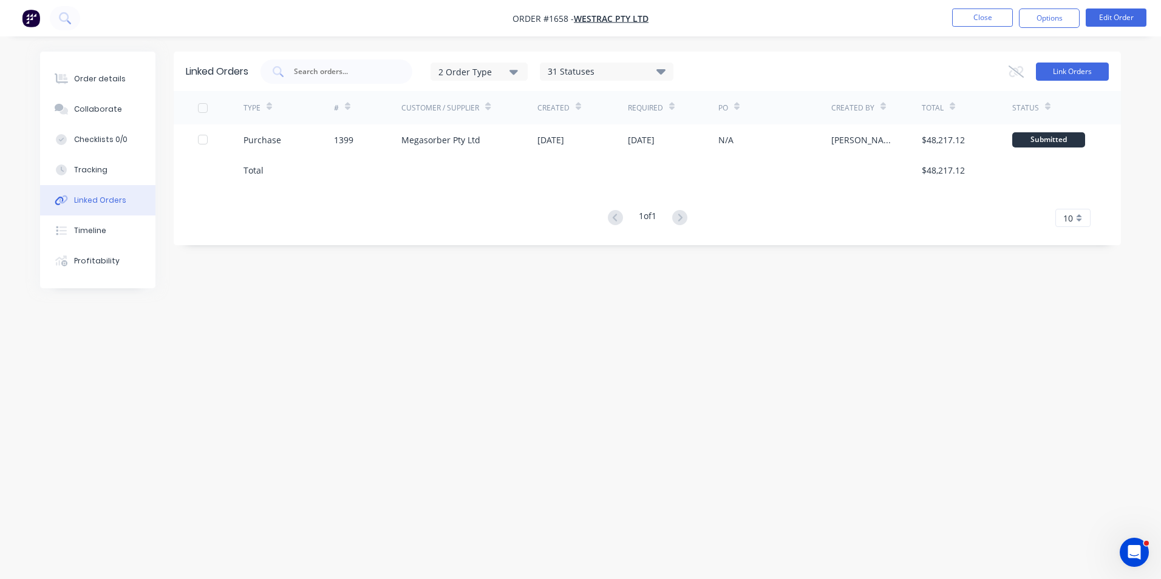
click at [1073, 70] on button "Link Orders" at bounding box center [1072, 72] width 73 height 18
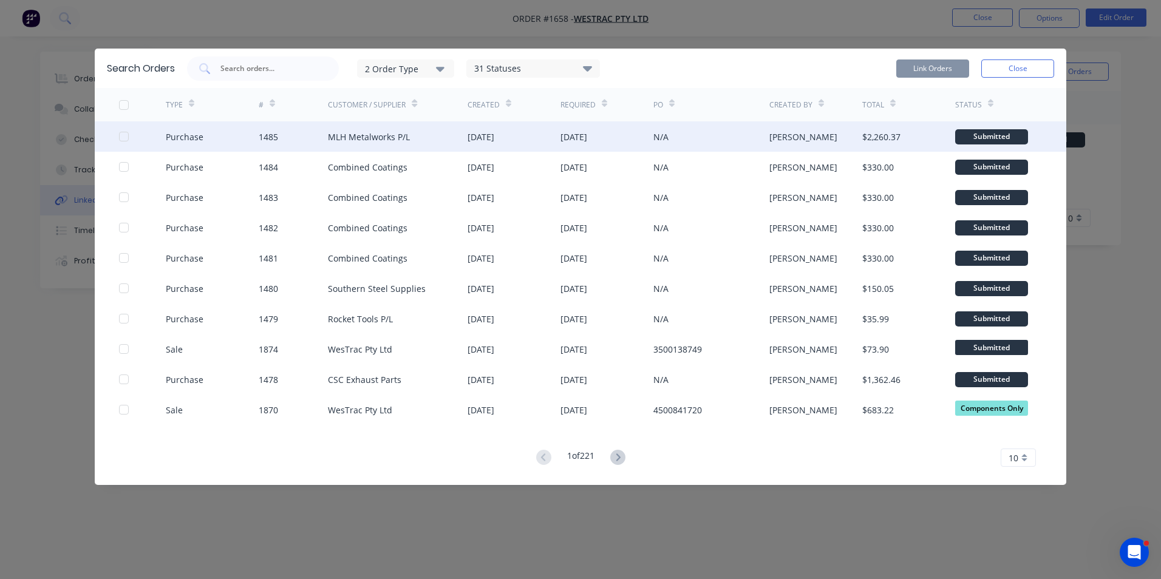
click at [125, 134] on div at bounding box center [124, 136] width 24 height 24
click at [934, 61] on button "Link Orders" at bounding box center [932, 69] width 73 height 18
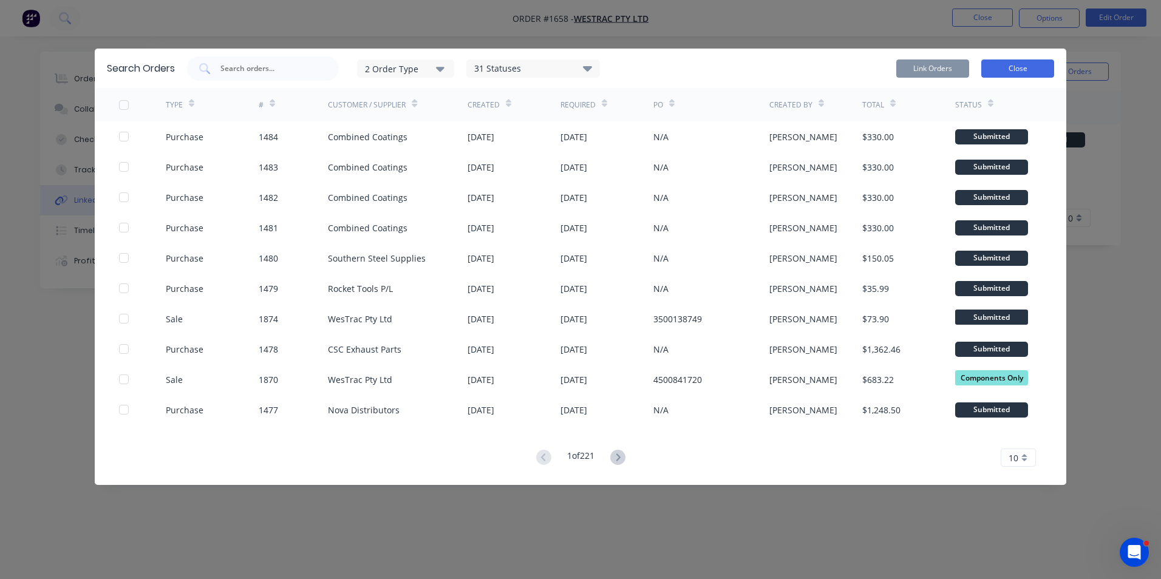
click at [1003, 66] on button "Close" at bounding box center [1017, 69] width 73 height 18
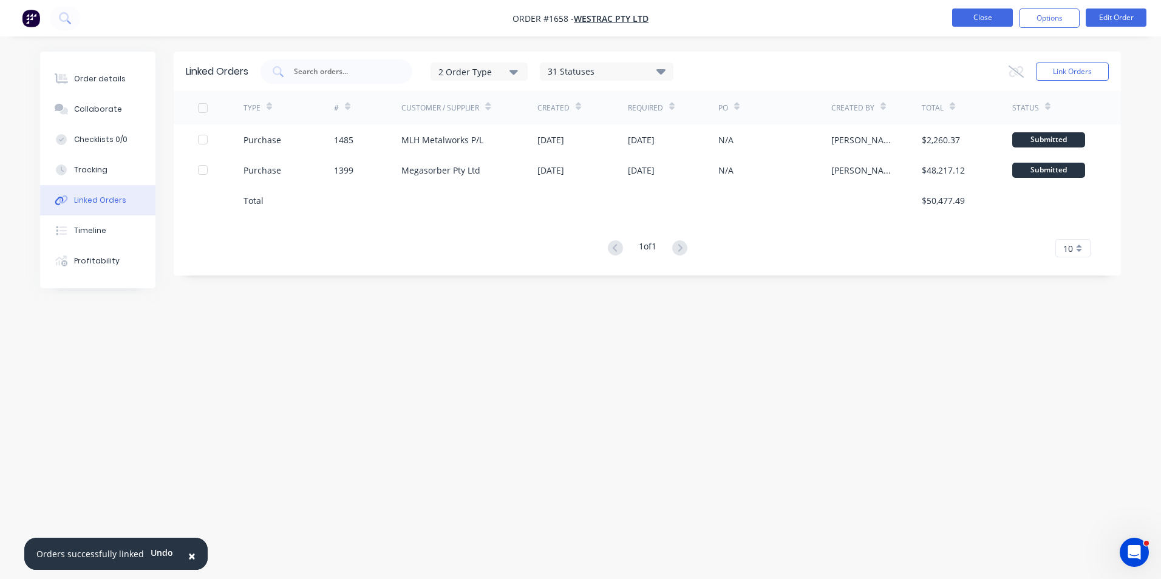
click at [982, 18] on button "Close" at bounding box center [982, 18] width 61 height 18
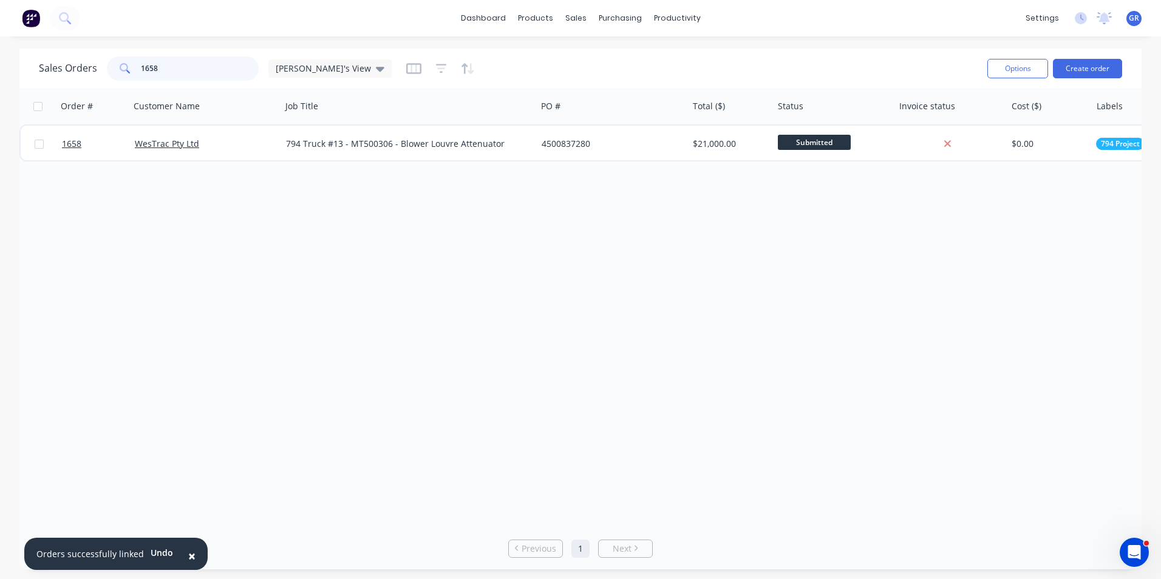
drag, startPoint x: 163, startPoint y: 70, endPoint x: 129, endPoint y: 68, distance: 34.7
click at [129, 68] on div "1658" at bounding box center [183, 68] width 152 height 24
drag, startPoint x: 160, startPoint y: 65, endPoint x: 167, endPoint y: 67, distance: 7.5
click at [160, 65] on input "1658" at bounding box center [200, 68] width 118 height 24
drag, startPoint x: 167, startPoint y: 67, endPoint x: 115, endPoint y: 66, distance: 52.2
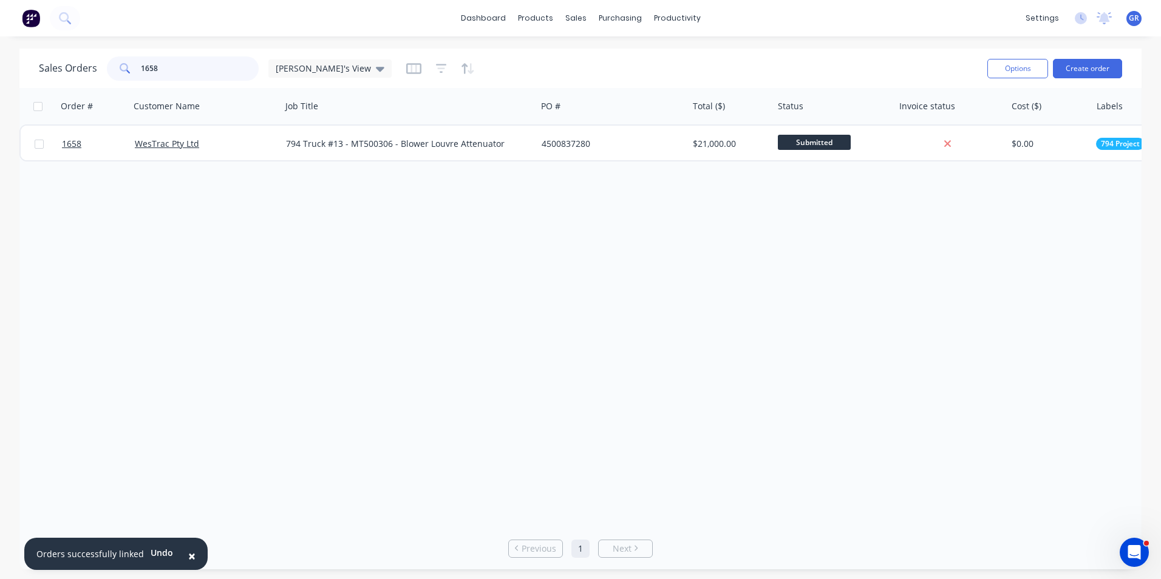
click at [115, 66] on div "1658" at bounding box center [183, 68] width 152 height 24
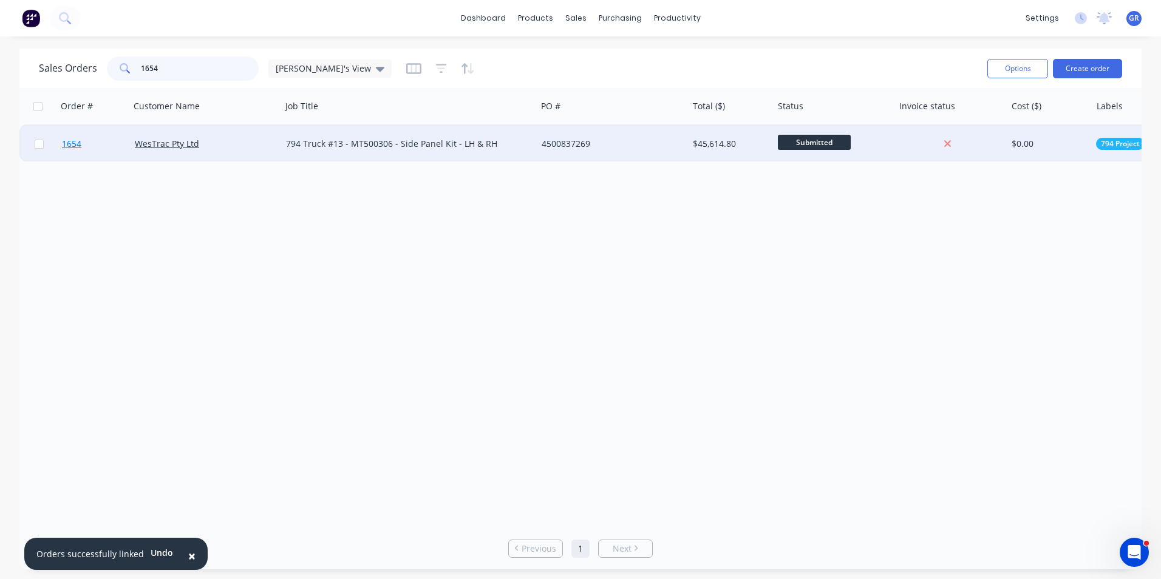
type input "1654"
click at [77, 142] on span "1654" at bounding box center [71, 144] width 19 height 12
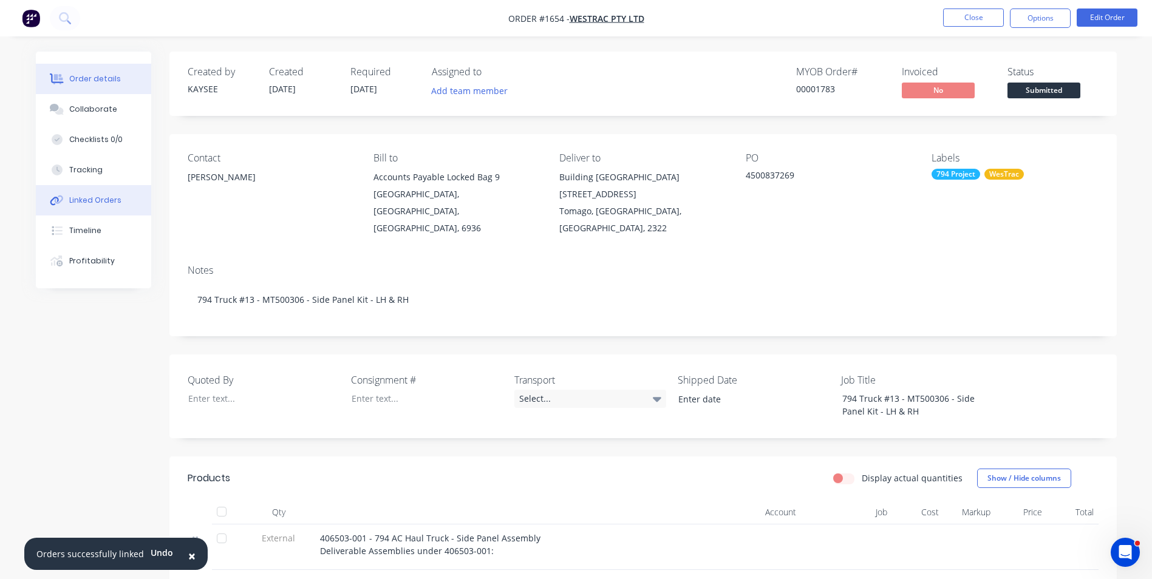
click at [107, 201] on div "Linked Orders" at bounding box center [95, 200] width 52 height 11
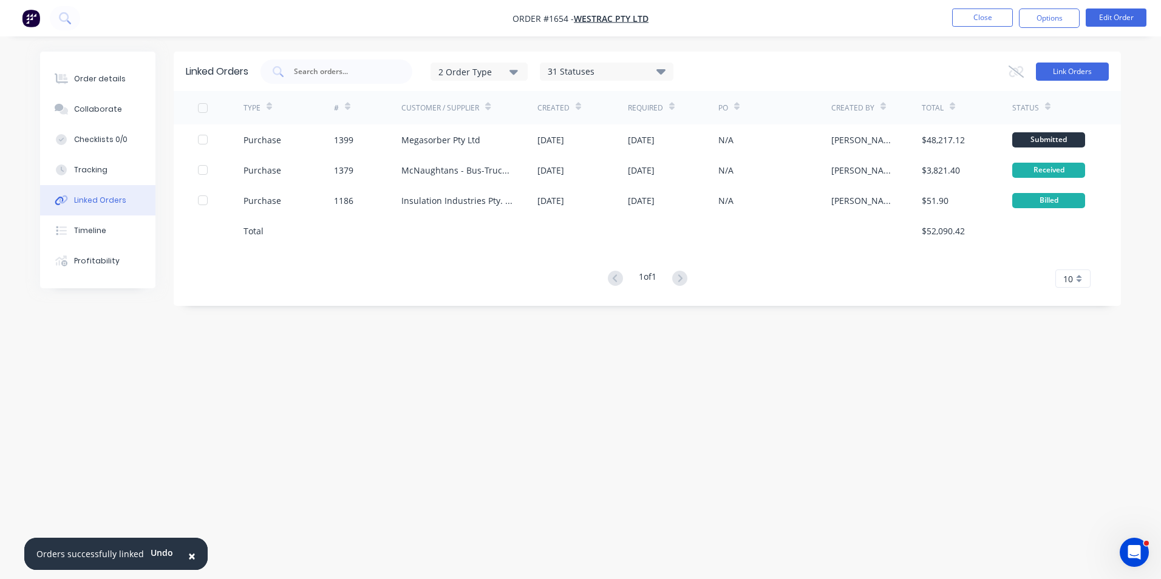
click at [1069, 70] on button "Link Orders" at bounding box center [1072, 72] width 73 height 18
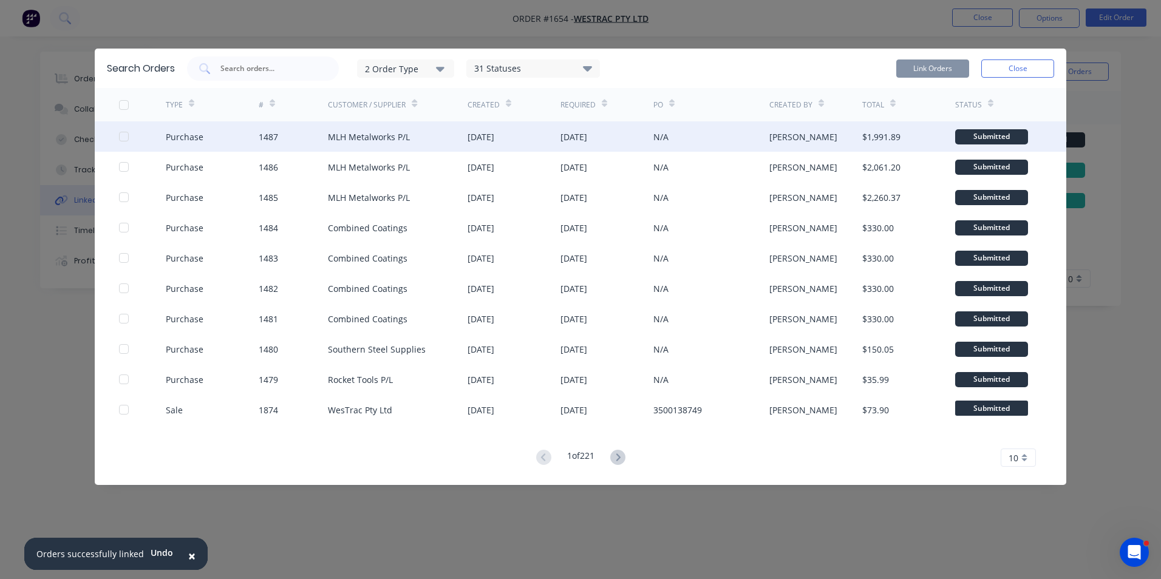
click at [124, 135] on div at bounding box center [124, 136] width 24 height 24
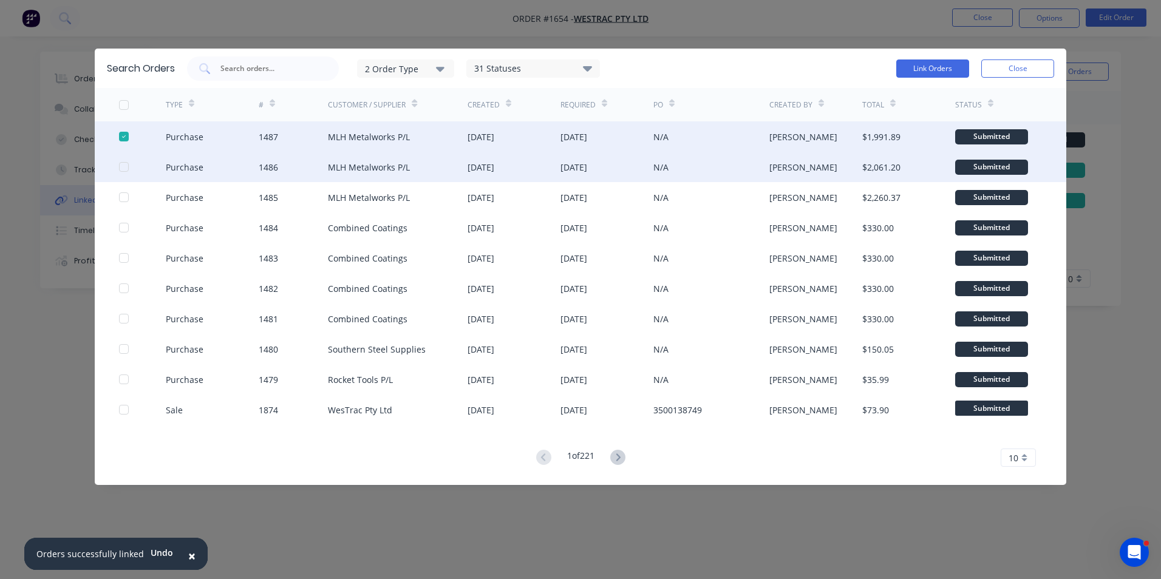
click at [121, 166] on div at bounding box center [124, 167] width 24 height 24
click at [933, 66] on button "Link Orders" at bounding box center [932, 69] width 73 height 18
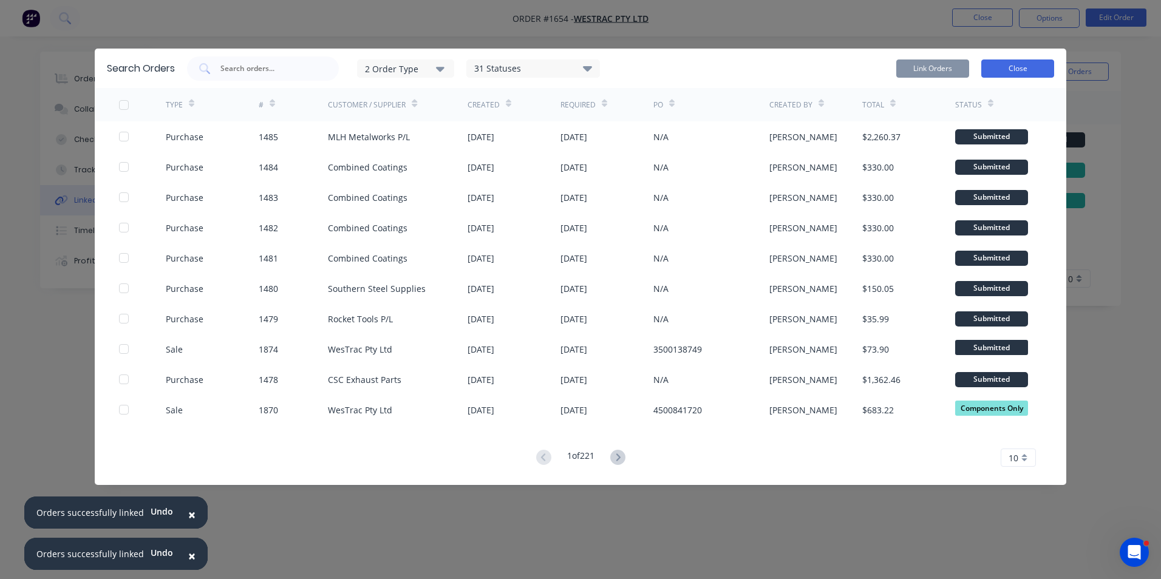
click at [1027, 65] on button "Close" at bounding box center [1017, 69] width 73 height 18
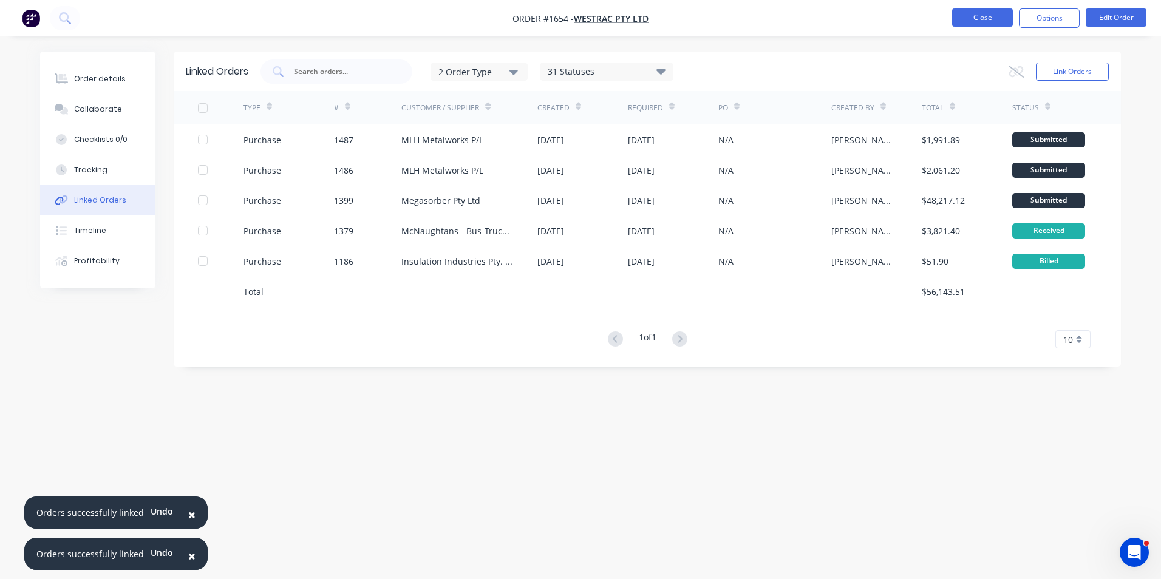
click at [981, 13] on button "Close" at bounding box center [982, 18] width 61 height 18
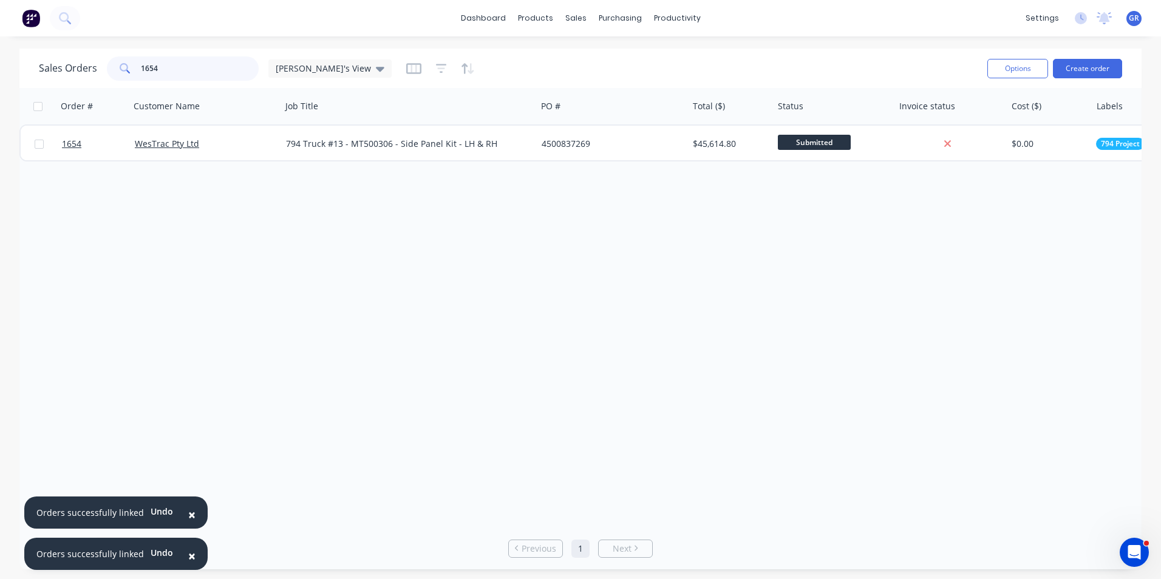
drag, startPoint x: 177, startPoint y: 66, endPoint x: 108, endPoint y: 65, distance: 68.6
click at [108, 65] on div "1654" at bounding box center [183, 68] width 152 height 24
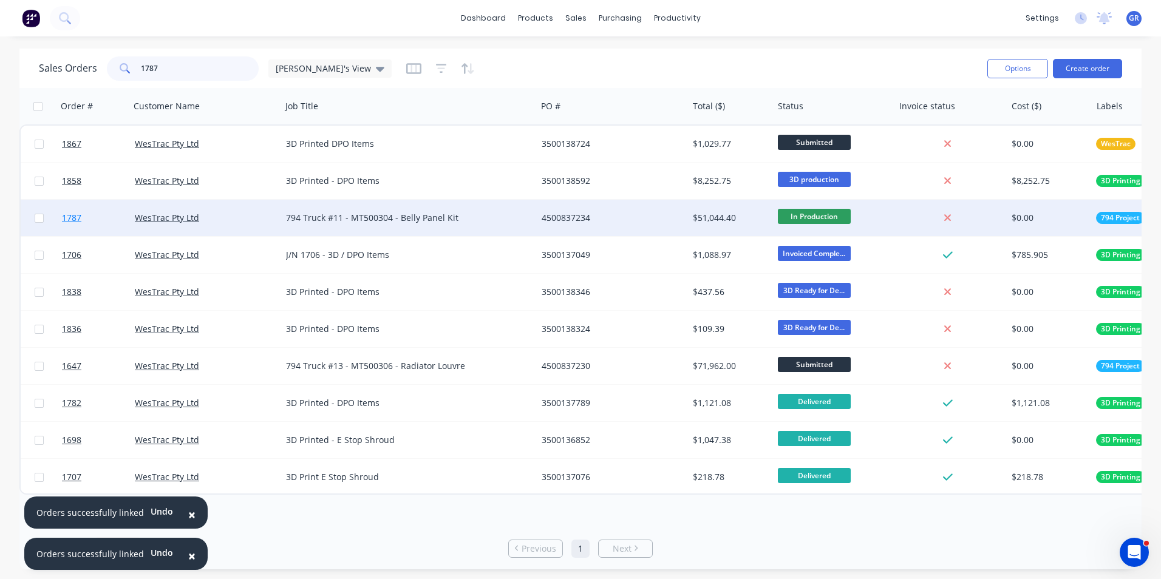
type input "1787"
click at [76, 217] on span "1787" at bounding box center [71, 218] width 19 height 12
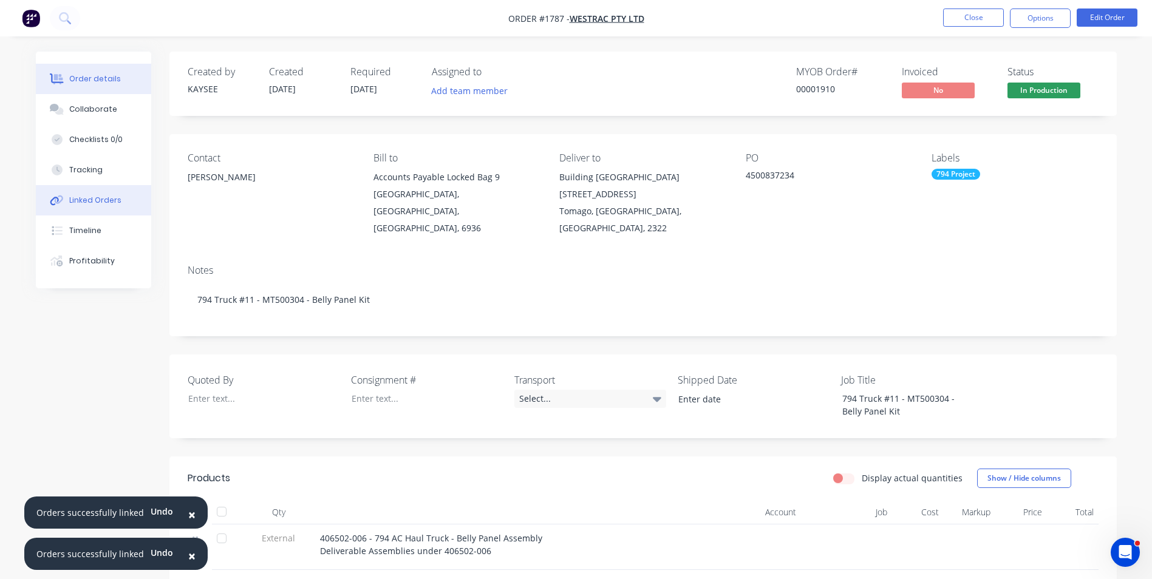
click at [100, 201] on div "Linked Orders" at bounding box center [95, 200] width 52 height 11
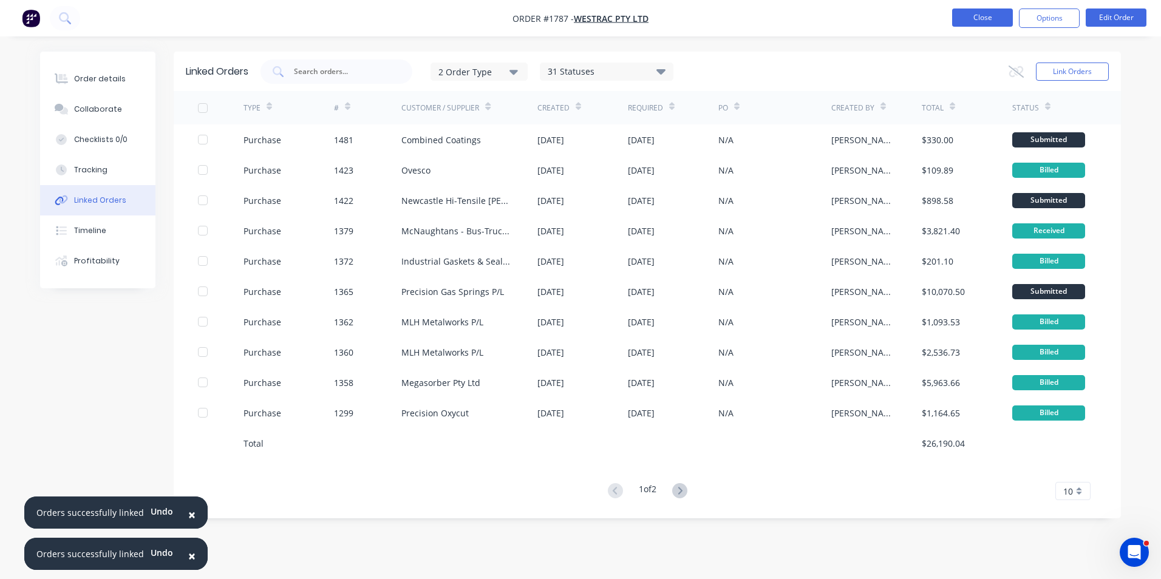
click at [966, 14] on button "Close" at bounding box center [982, 18] width 61 height 18
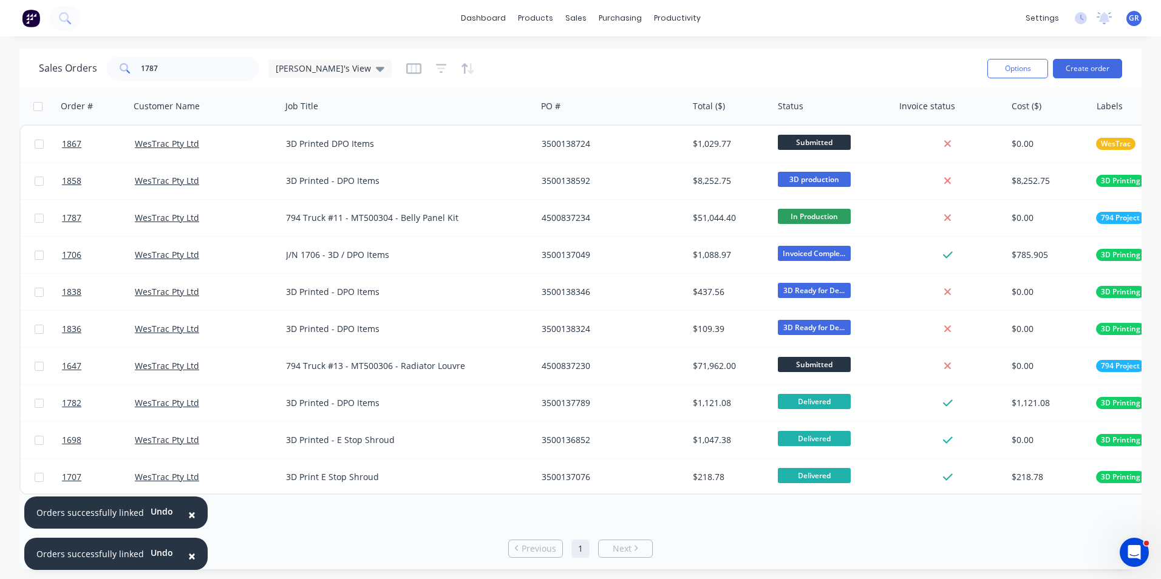
click at [189, 513] on span "×" at bounding box center [191, 514] width 7 height 17
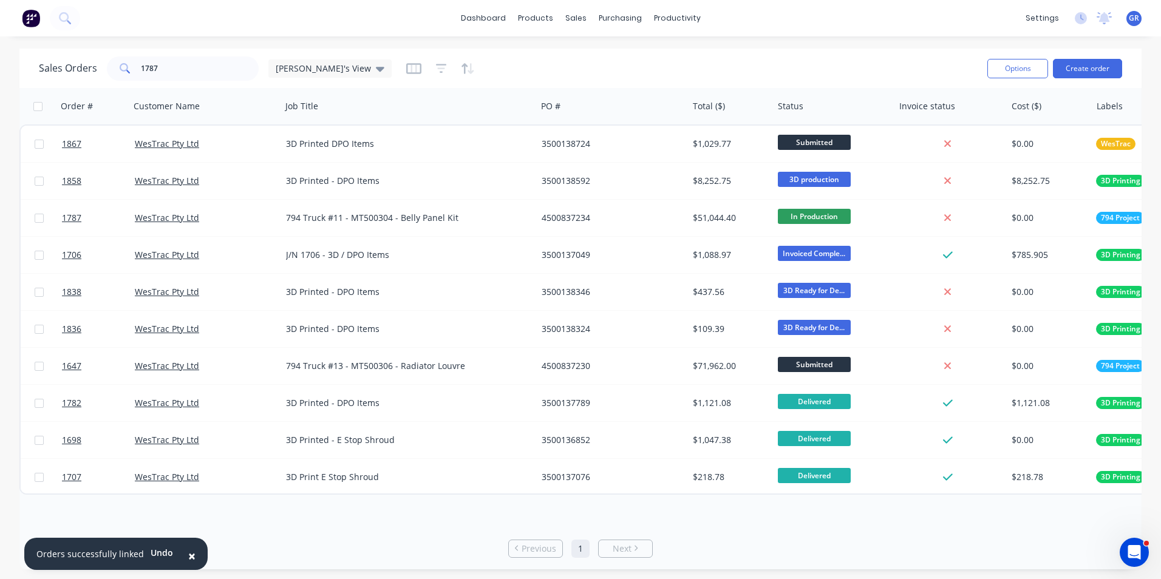
click at [191, 553] on button "×" at bounding box center [192, 556] width 32 height 29
drag, startPoint x: 171, startPoint y: 66, endPoint x: 121, endPoint y: 61, distance: 50.1
click at [121, 61] on div "1787" at bounding box center [183, 68] width 152 height 24
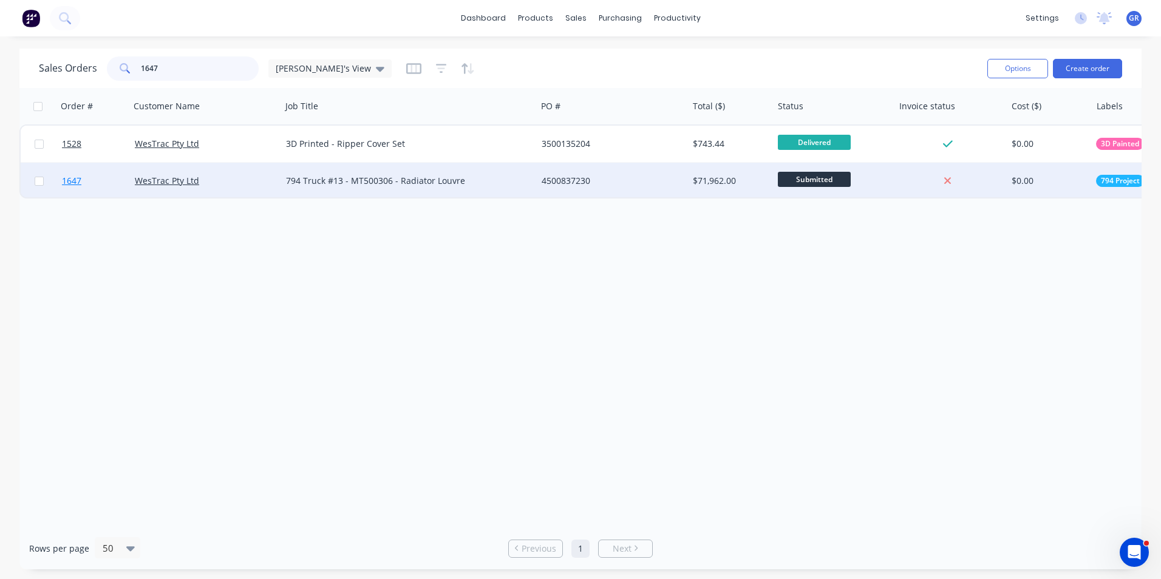
type input "1647"
click at [74, 180] on span "1647" at bounding box center [71, 181] width 19 height 12
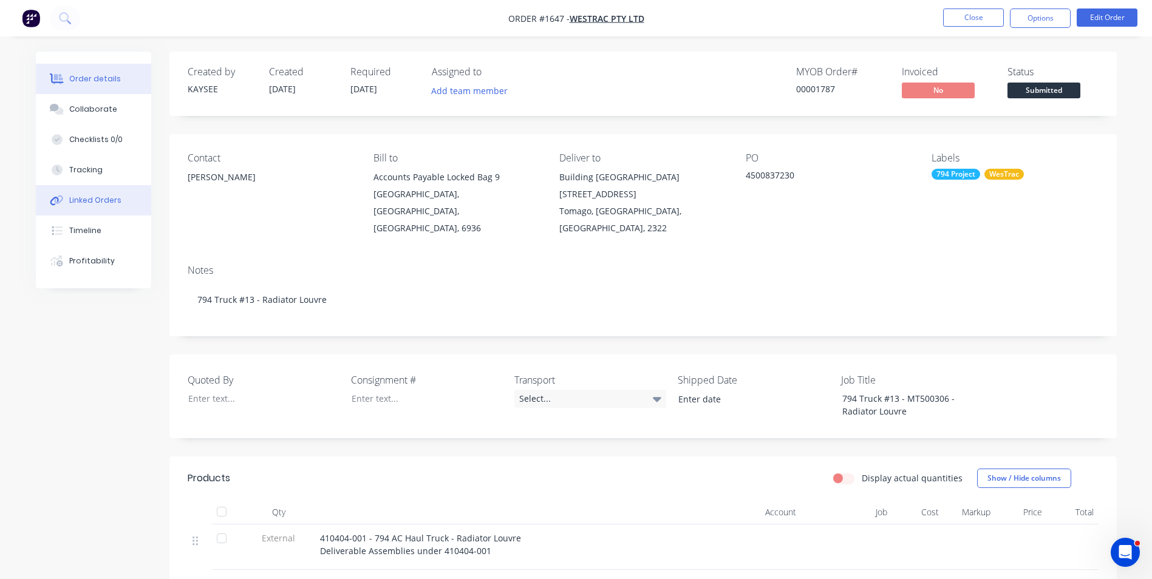
click at [100, 200] on div "Linked Orders" at bounding box center [95, 200] width 52 height 11
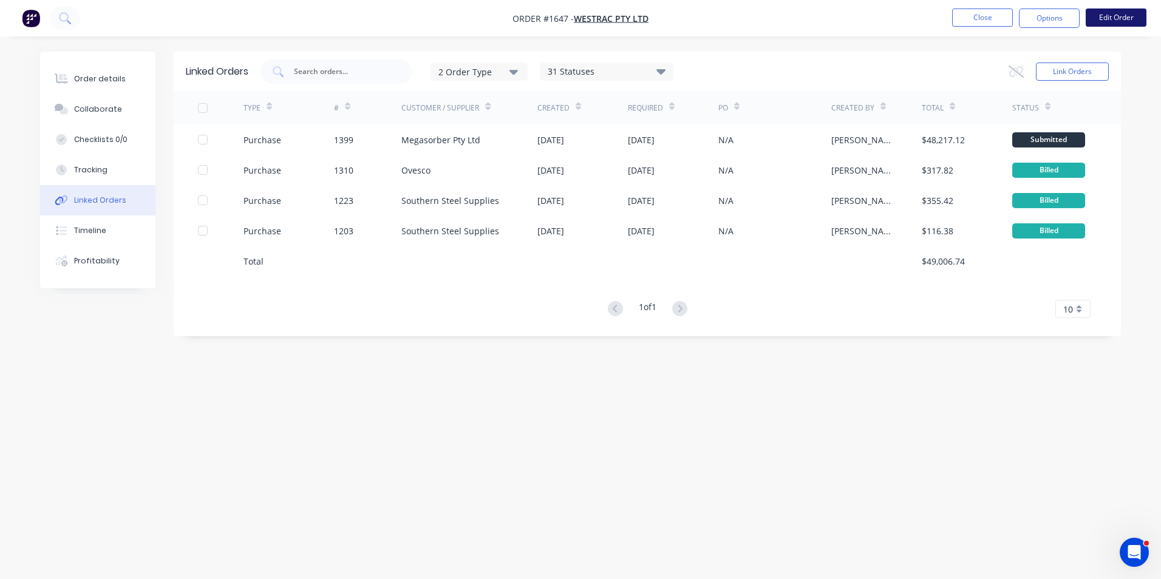
click at [1112, 21] on button "Edit Order" at bounding box center [1116, 18] width 61 height 18
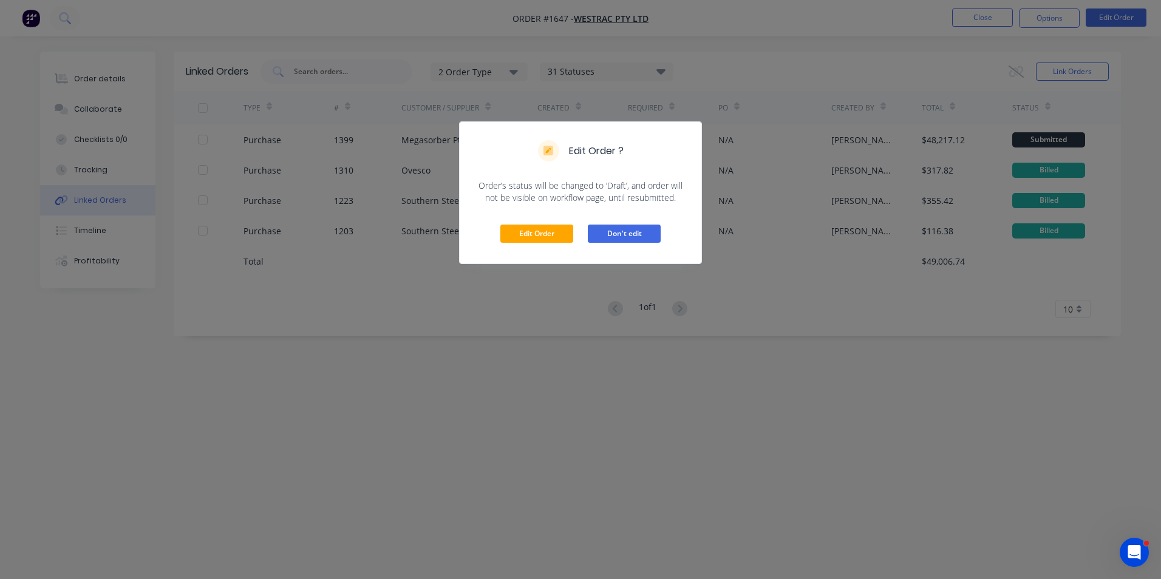
click at [616, 234] on button "Don't edit" at bounding box center [624, 234] width 73 height 18
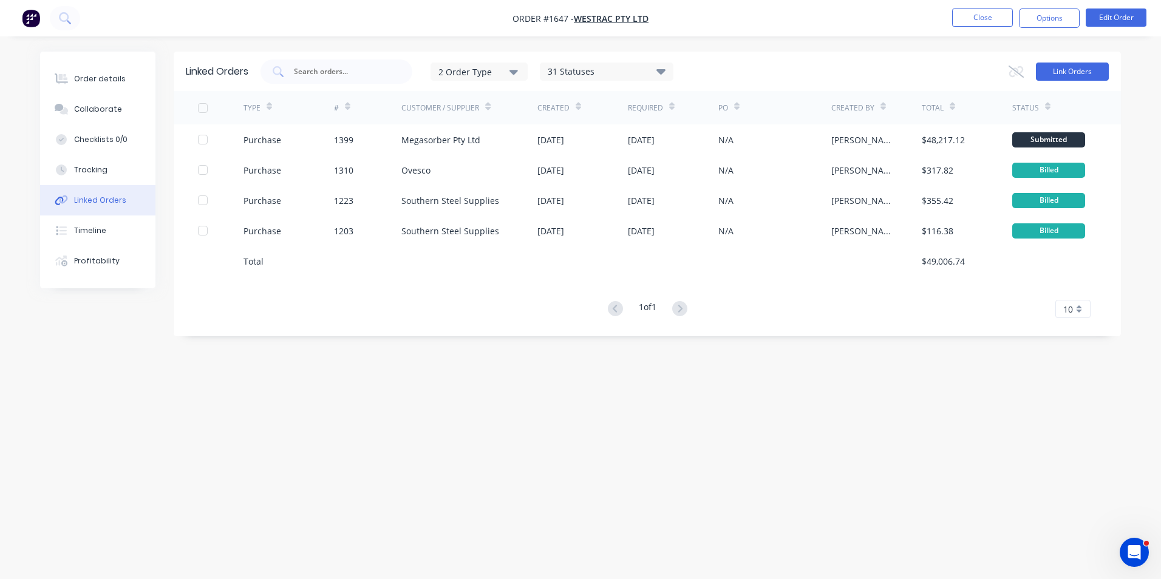
click at [1078, 74] on button "Link Orders" at bounding box center [1072, 72] width 73 height 18
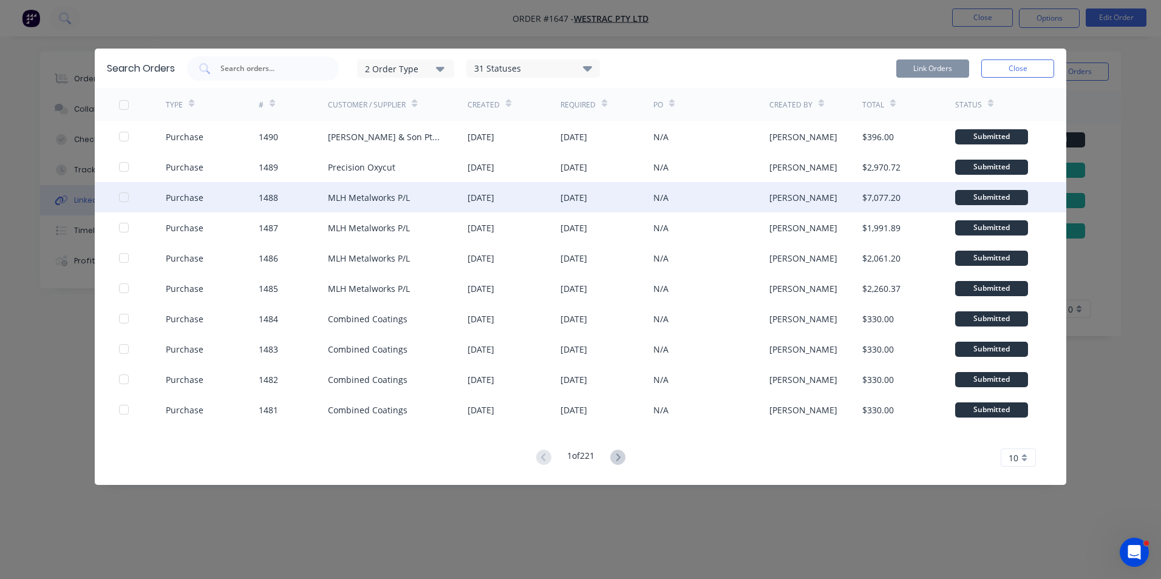
click at [124, 197] on div at bounding box center [124, 197] width 24 height 24
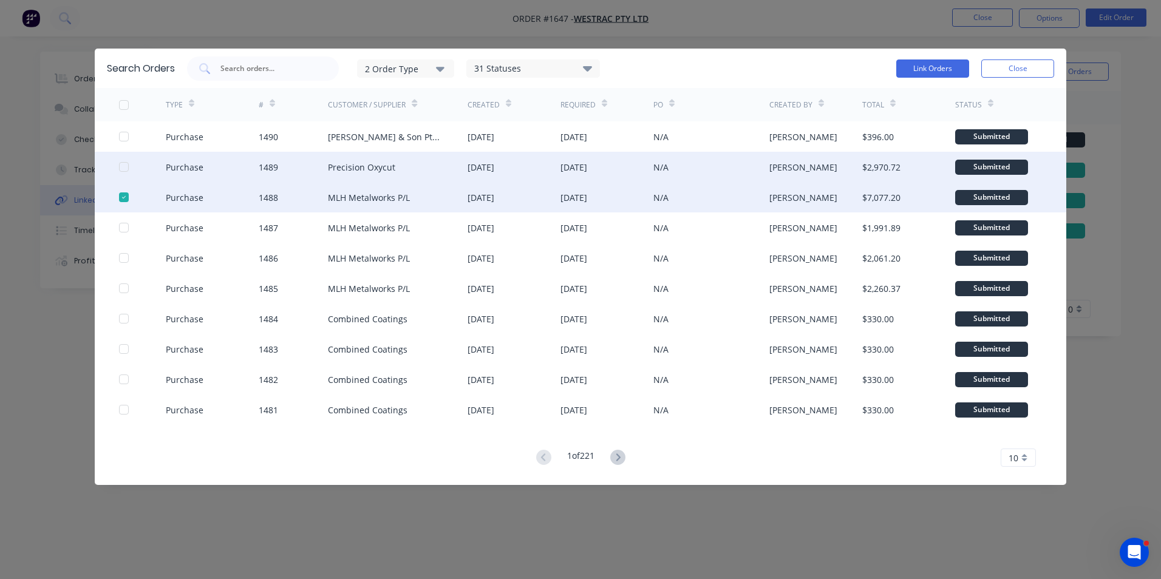
click at [124, 169] on div at bounding box center [124, 167] width 24 height 24
click at [947, 67] on button "Link Orders" at bounding box center [932, 69] width 73 height 18
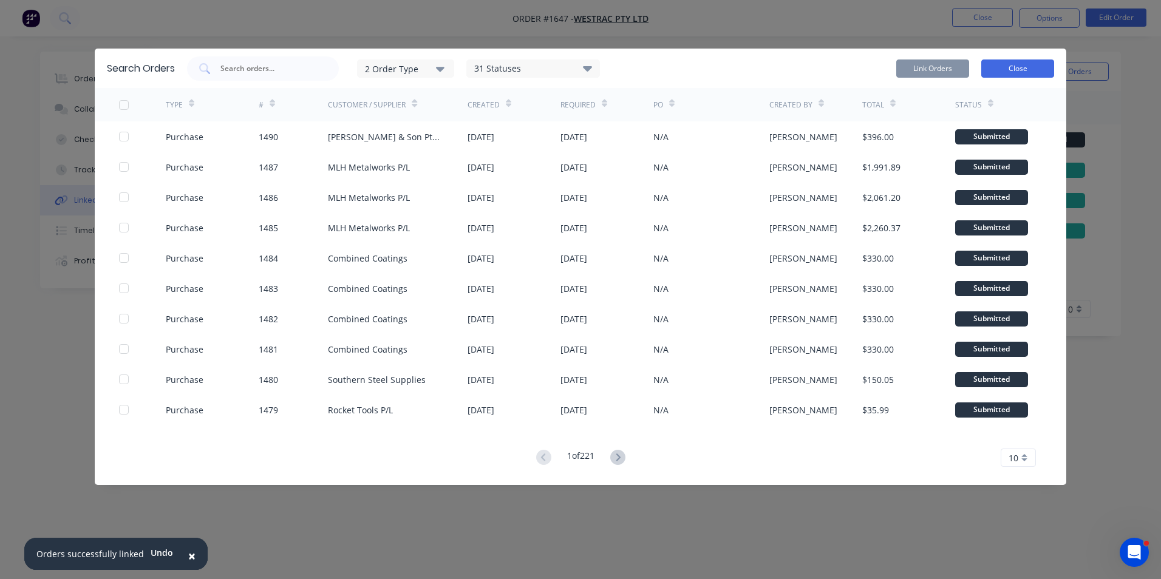
click at [1020, 65] on button "Close" at bounding box center [1017, 69] width 73 height 18
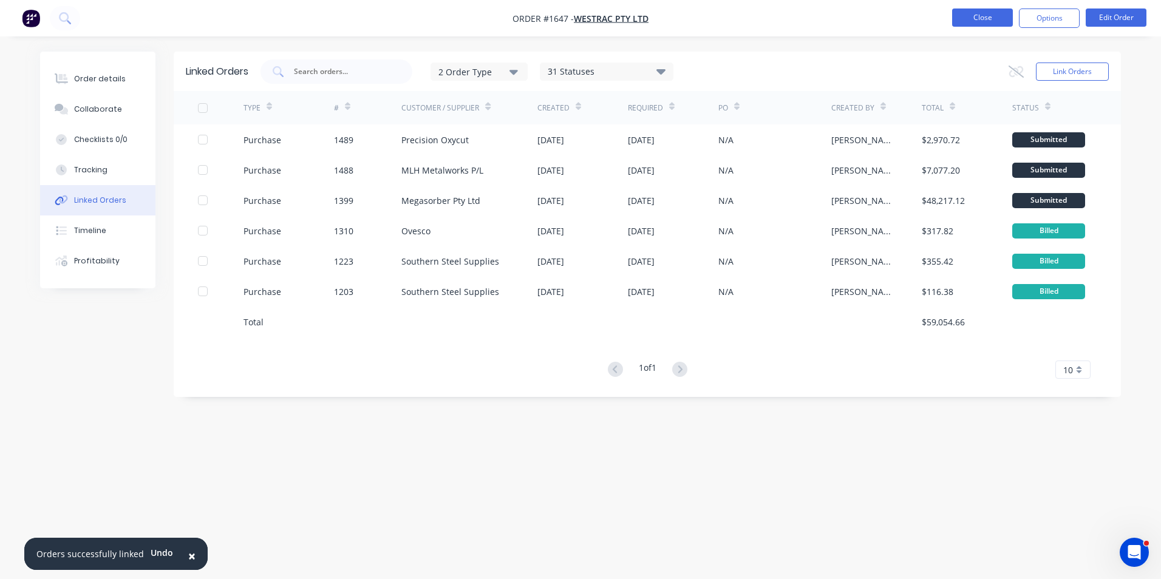
click at [985, 15] on button "Close" at bounding box center [982, 18] width 61 height 18
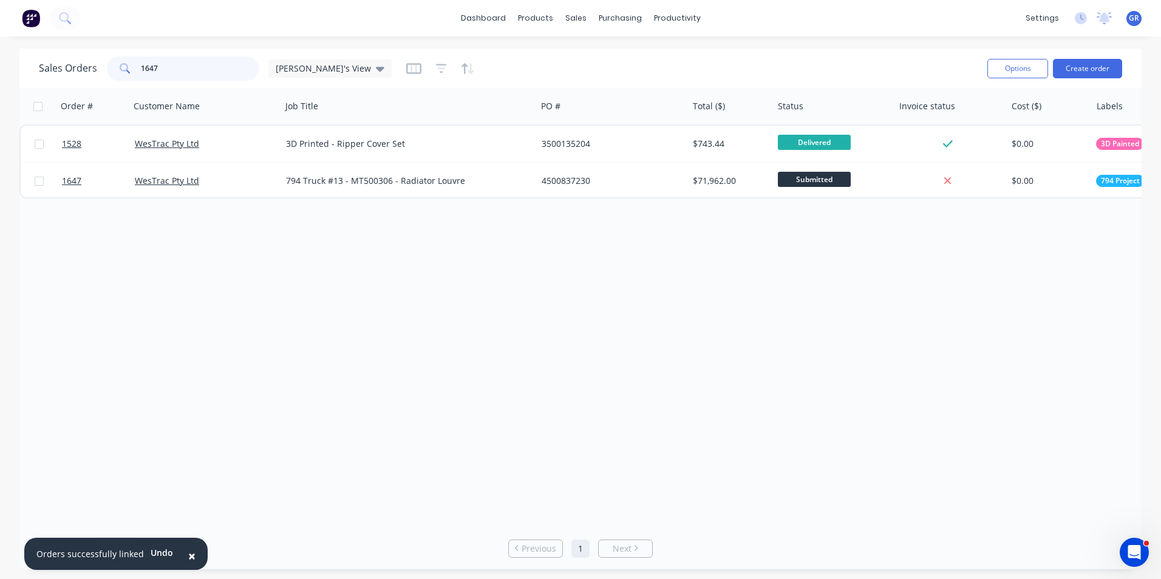
drag, startPoint x: 162, startPoint y: 67, endPoint x: 112, endPoint y: 68, distance: 49.8
click at [112, 68] on div "1647" at bounding box center [183, 68] width 152 height 24
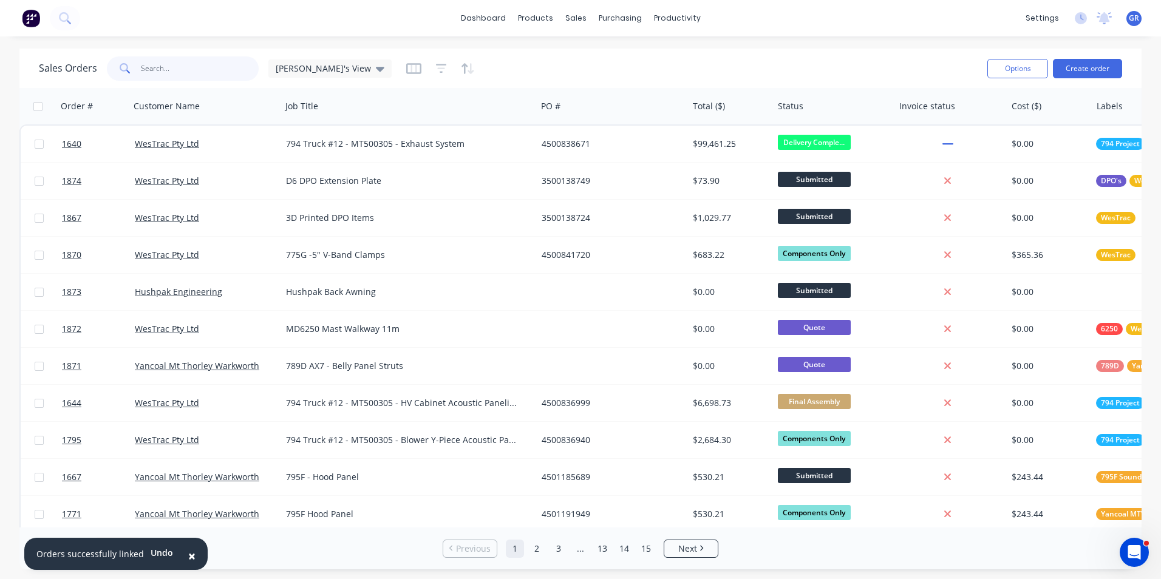
click at [156, 67] on input "text" at bounding box center [200, 68] width 118 height 24
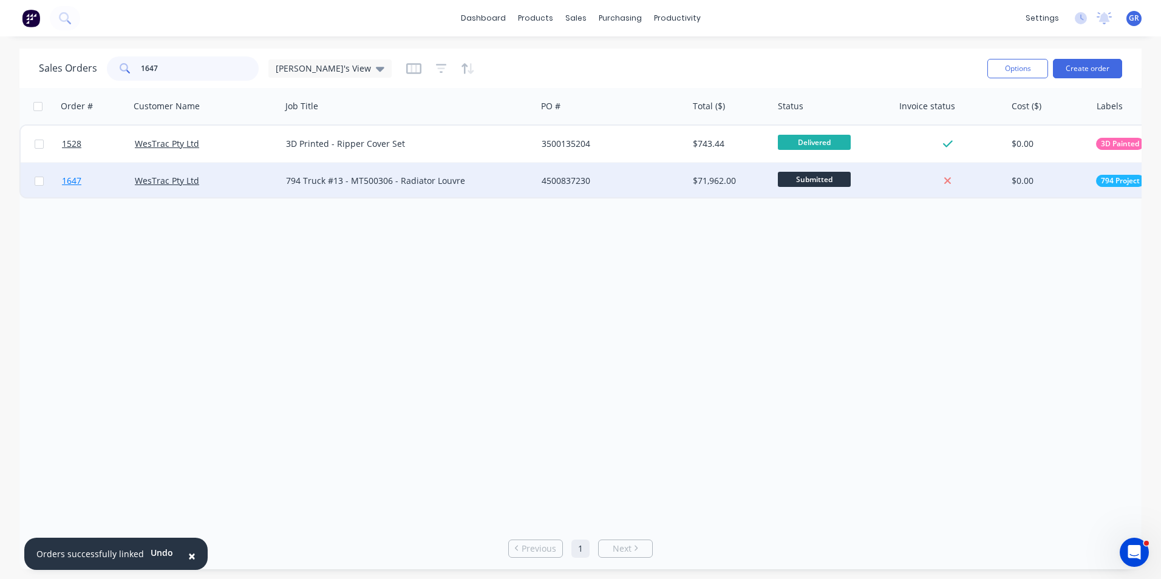
type input "1647"
click at [70, 180] on span "1647" at bounding box center [71, 181] width 19 height 12
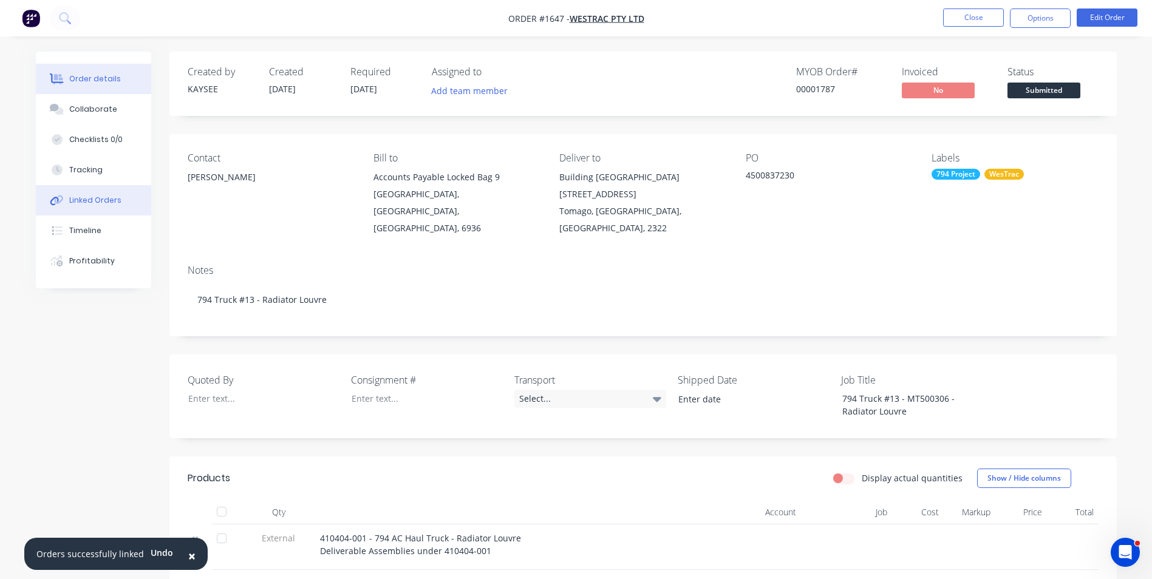
click at [113, 198] on div "Linked Orders" at bounding box center [95, 200] width 52 height 11
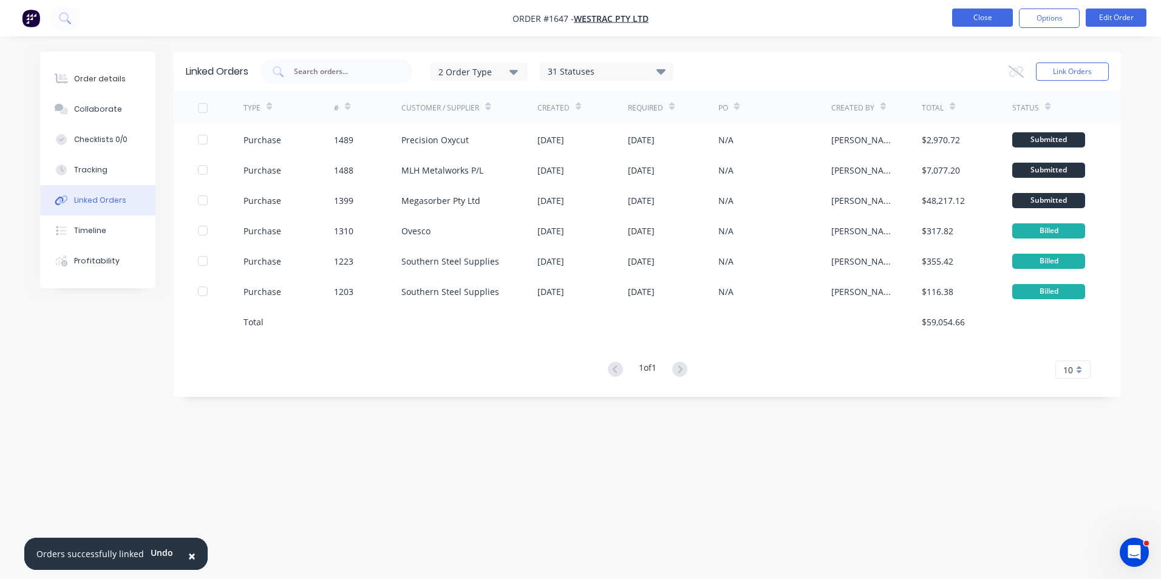
click at [984, 11] on button "Close" at bounding box center [982, 18] width 61 height 18
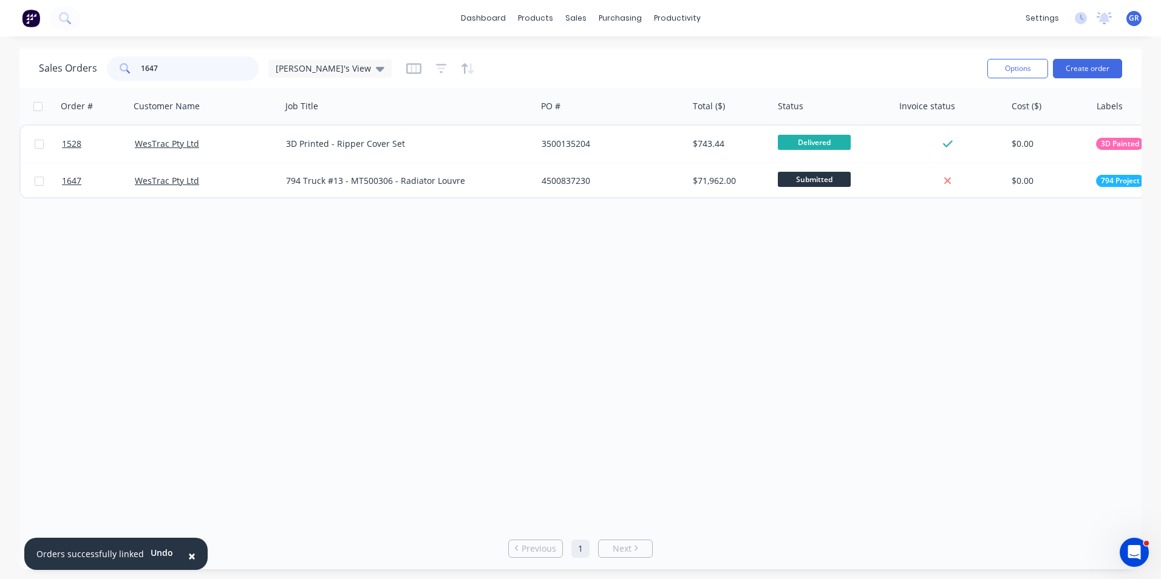
drag, startPoint x: 172, startPoint y: 72, endPoint x: 120, endPoint y: 72, distance: 52.8
click at [120, 72] on div "1647" at bounding box center [183, 68] width 152 height 24
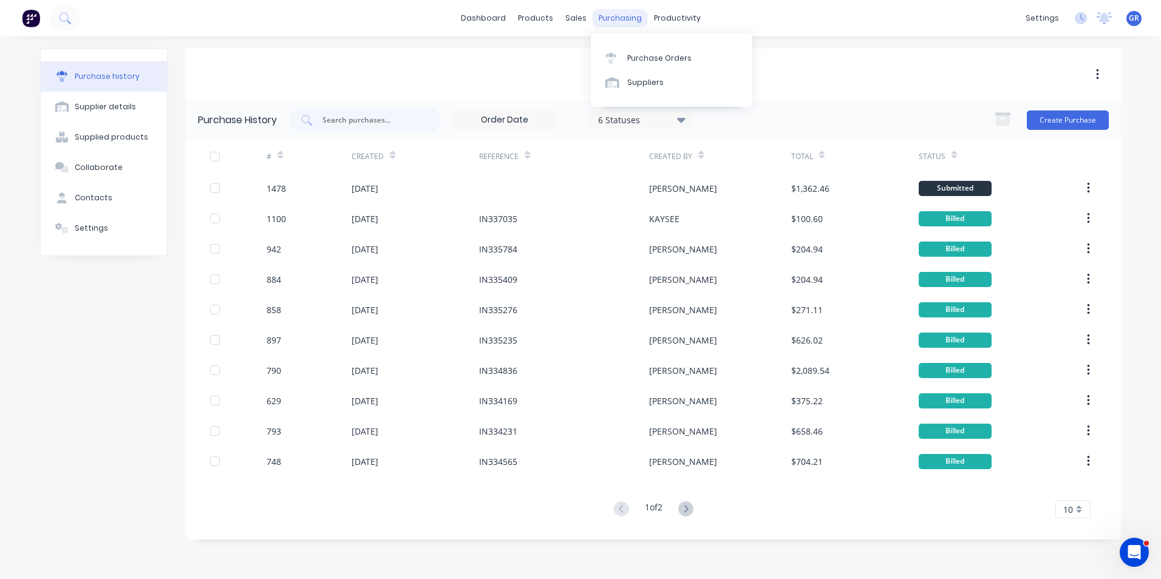
click at [613, 21] on div "purchasing" at bounding box center [620, 18] width 55 height 18
click at [664, 50] on link "Purchase Orders" at bounding box center [671, 58] width 161 height 24
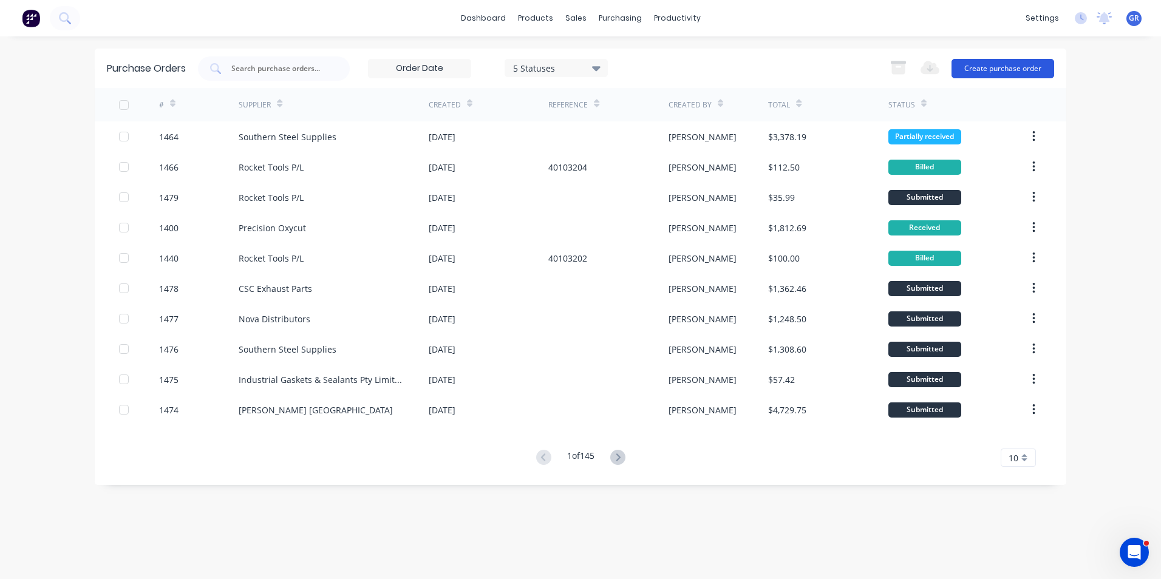
click at [985, 68] on button "Create purchase order" at bounding box center [1002, 68] width 103 height 19
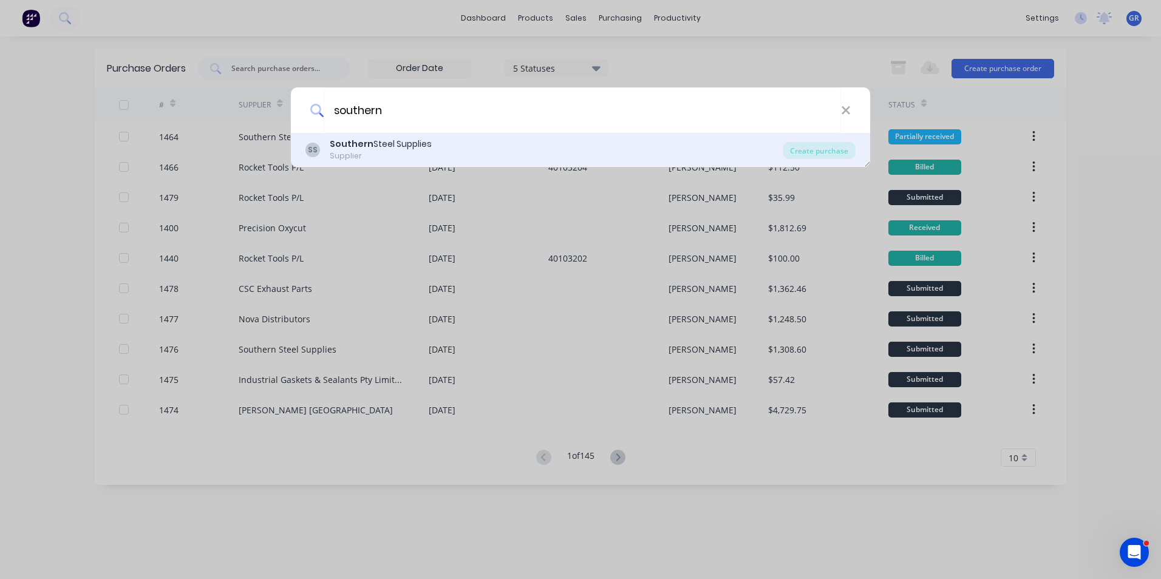
type input "southern"
click at [374, 146] on div "Southern Steel Supplies" at bounding box center [381, 144] width 102 height 13
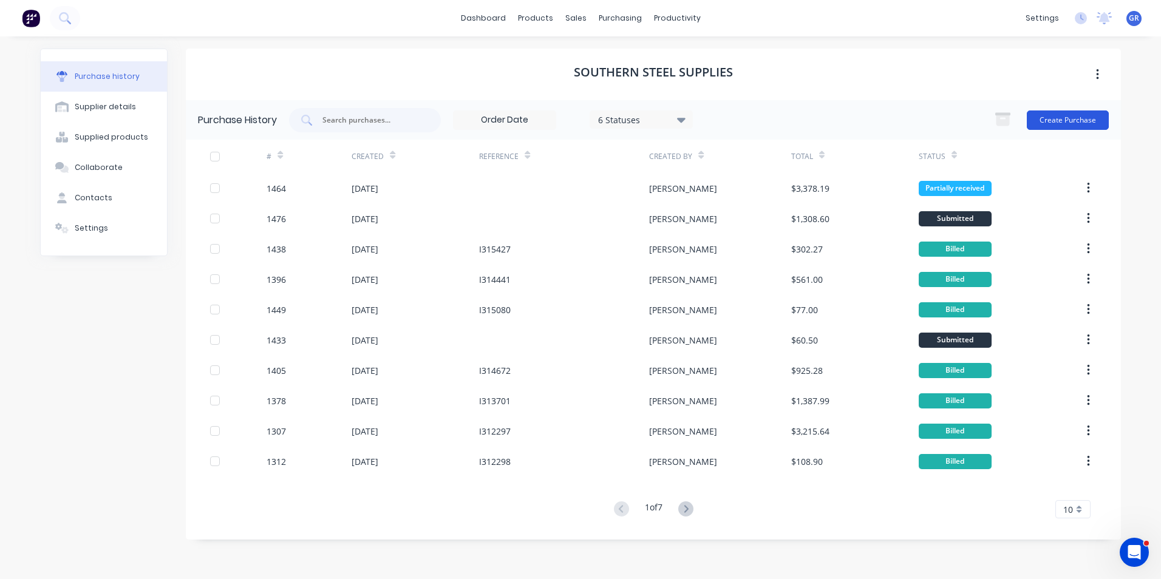
click at [1061, 117] on button "Create Purchase" at bounding box center [1068, 120] width 82 height 19
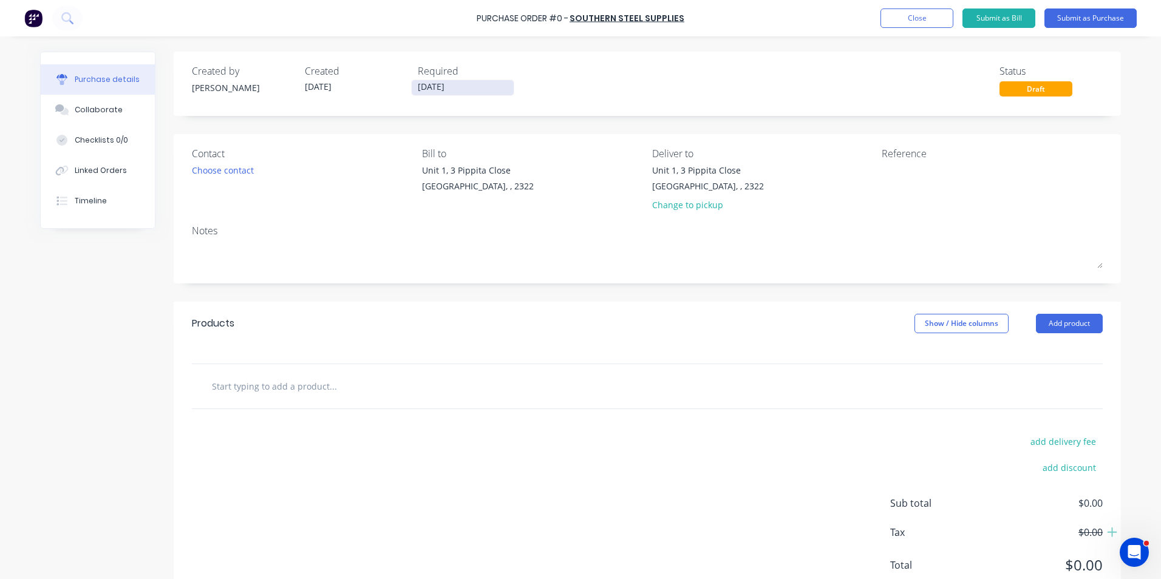
click at [434, 83] on input "[DATE]" at bounding box center [463, 87] width 102 height 15
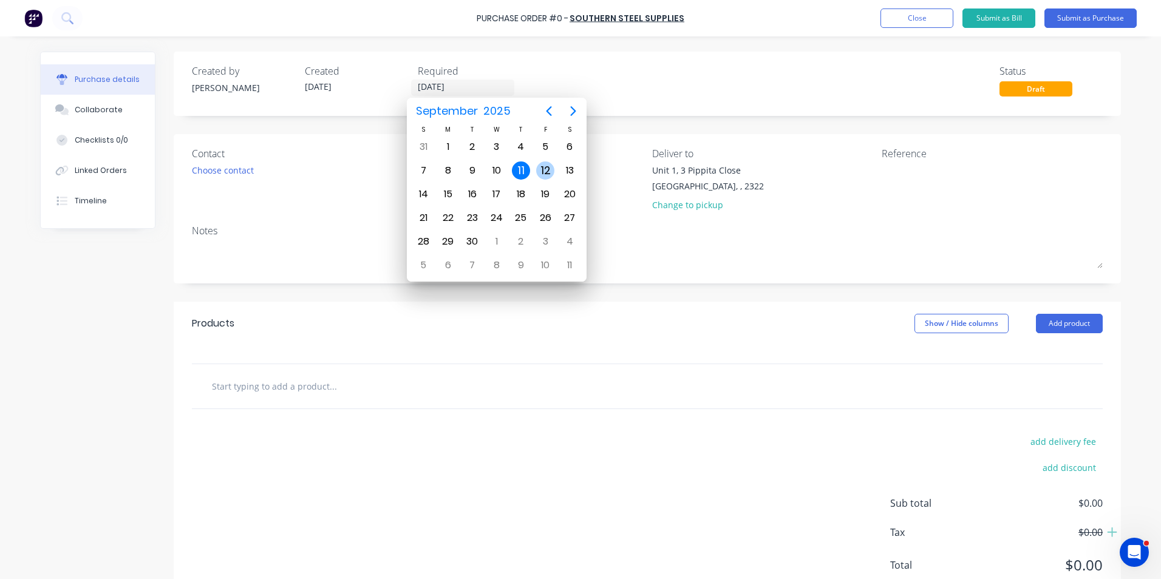
click at [546, 165] on div "12" at bounding box center [545, 171] width 18 height 18
type input "[DATE]"
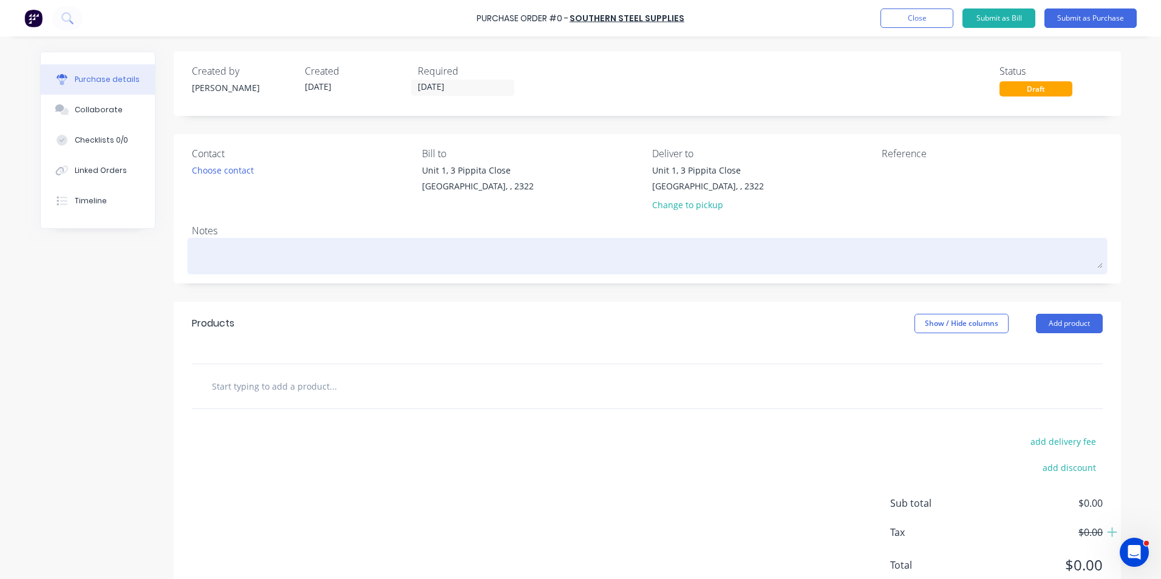
click at [242, 252] on textarea at bounding box center [647, 254] width 911 height 27
type textarea "x"
type textarea "J"
type textarea "x"
type textarea "JN"
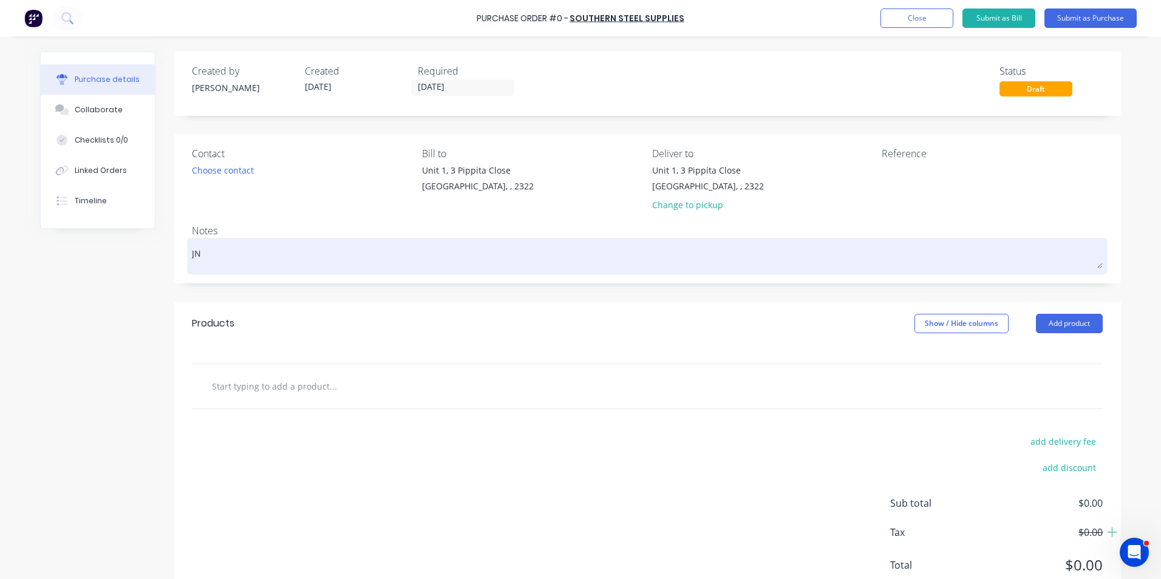
type textarea "x"
type textarea "JN1"
type textarea "x"
type textarea "JN17"
type textarea "x"
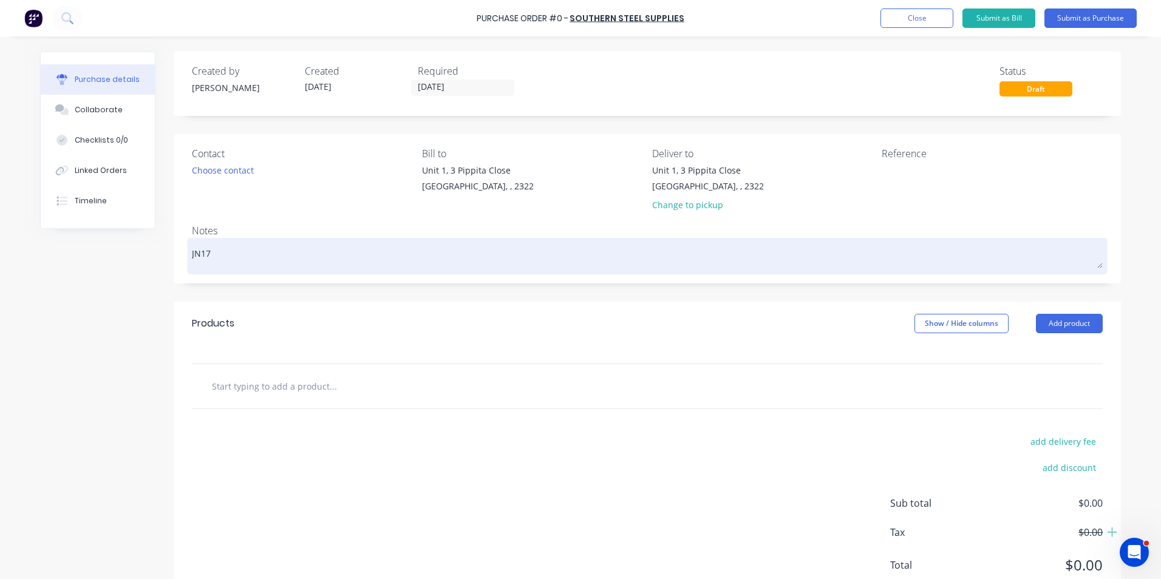
type textarea "JN170"
type textarea "x"
type textarea "JN1709"
type textarea "x"
type textarea "JN1709"
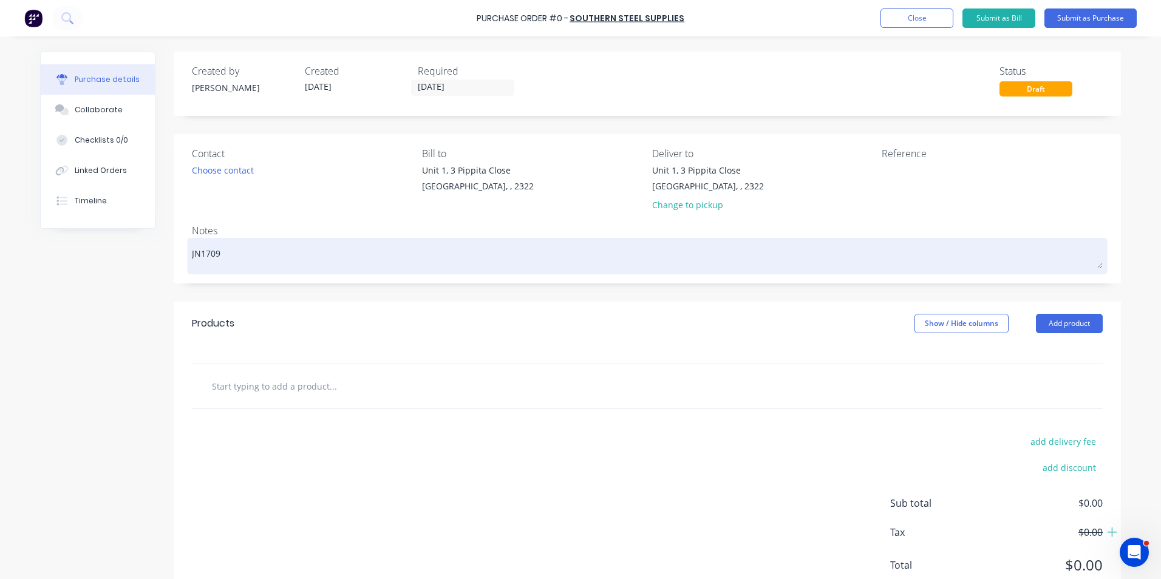
type textarea "x"
type textarea "JN1709 -"
type textarea "x"
type textarea "JN1709 -"
type textarea "x"
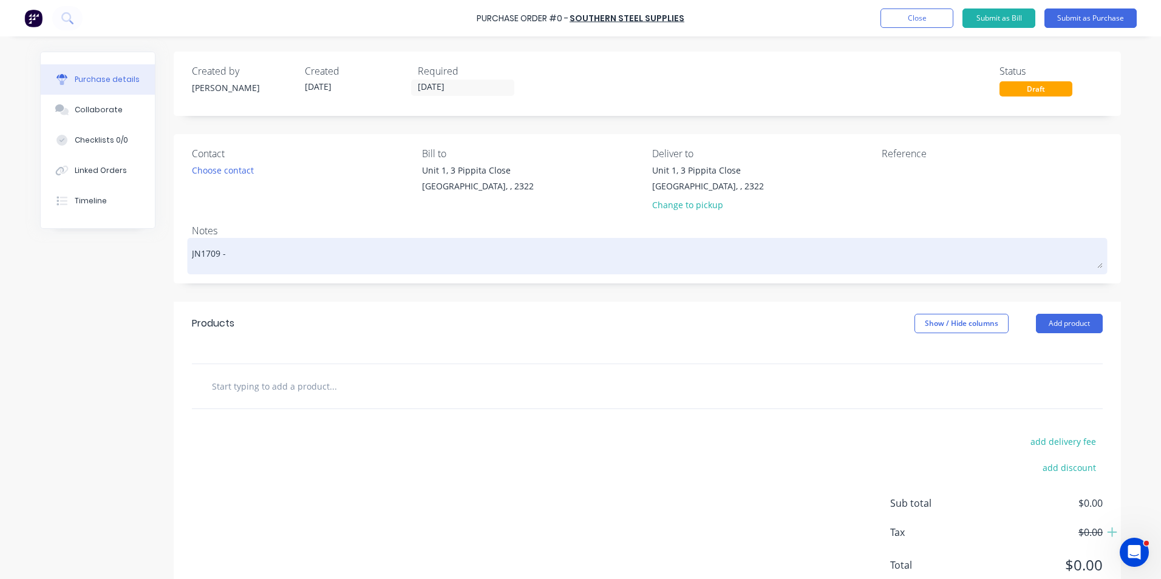
type textarea "JN1709 - D"
type textarea "x"
type textarea "JN1709 - D1"
type textarea "x"
type textarea "JN1709 - D11"
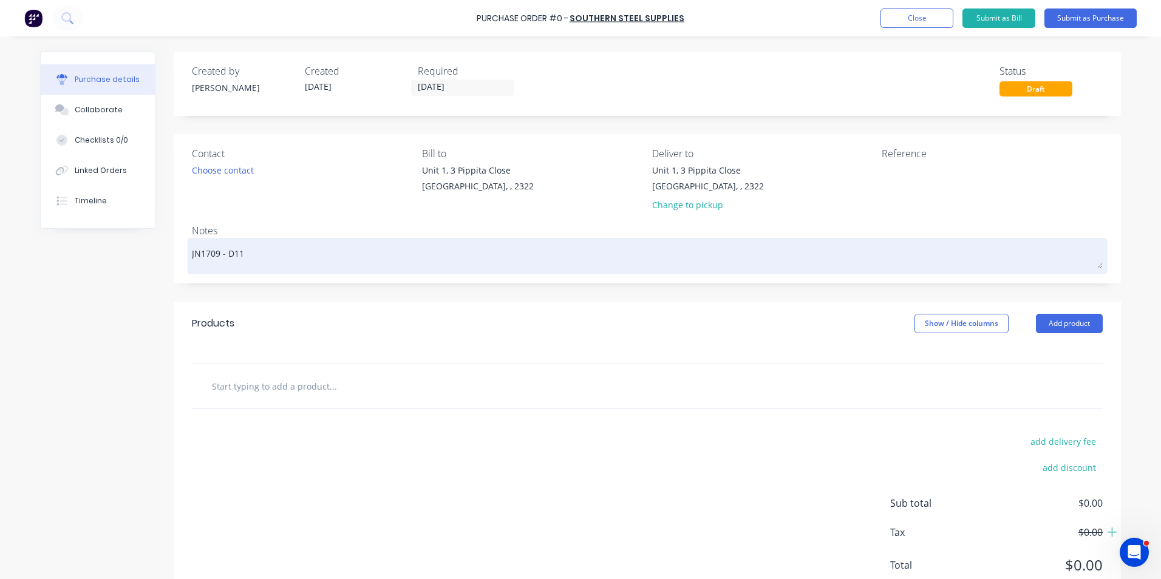
type textarea "x"
type textarea "JN1709 - D11"
type textarea "x"
type textarea "JN1709 - D11 K"
type textarea "x"
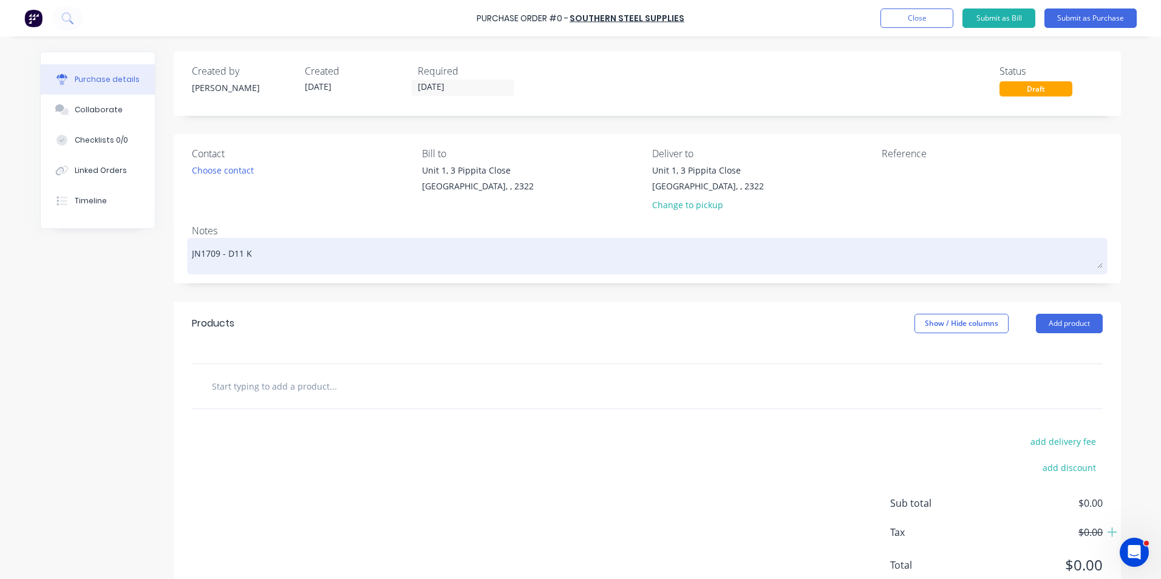
type textarea "JN1709 - D11 KS"
type textarea "x"
type textarea "JN1709 - D11 KSN"
type textarea "x"
type textarea "JN1709 - D11 KSN"
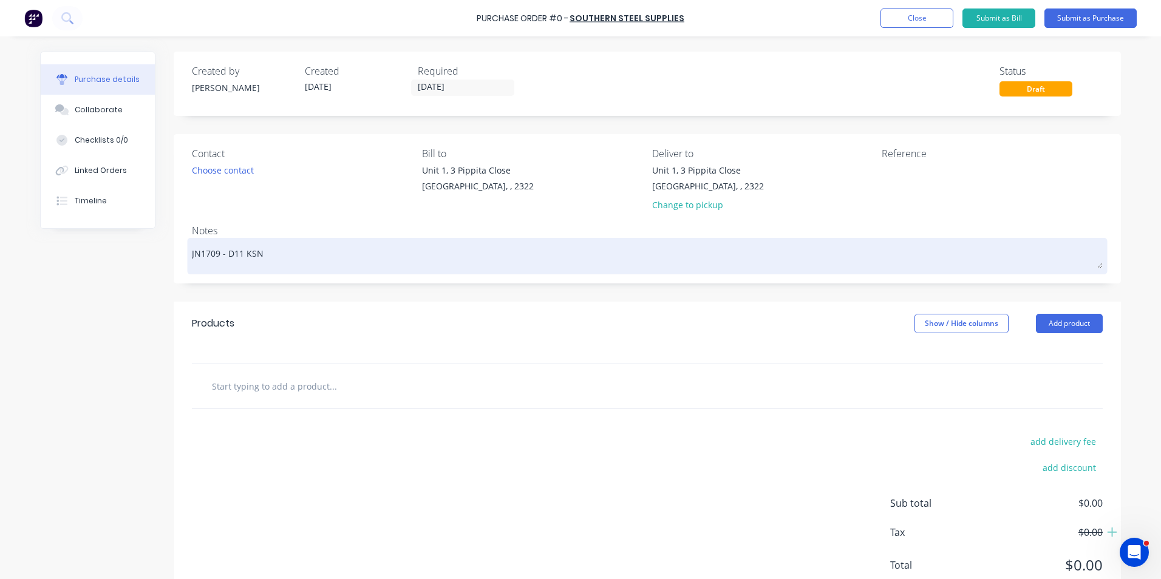
type textarea "x"
type textarea "JN1709 - D11 KSN N"
type textarea "x"
type textarea "JN1709 - D11 KSN No"
type textarea "x"
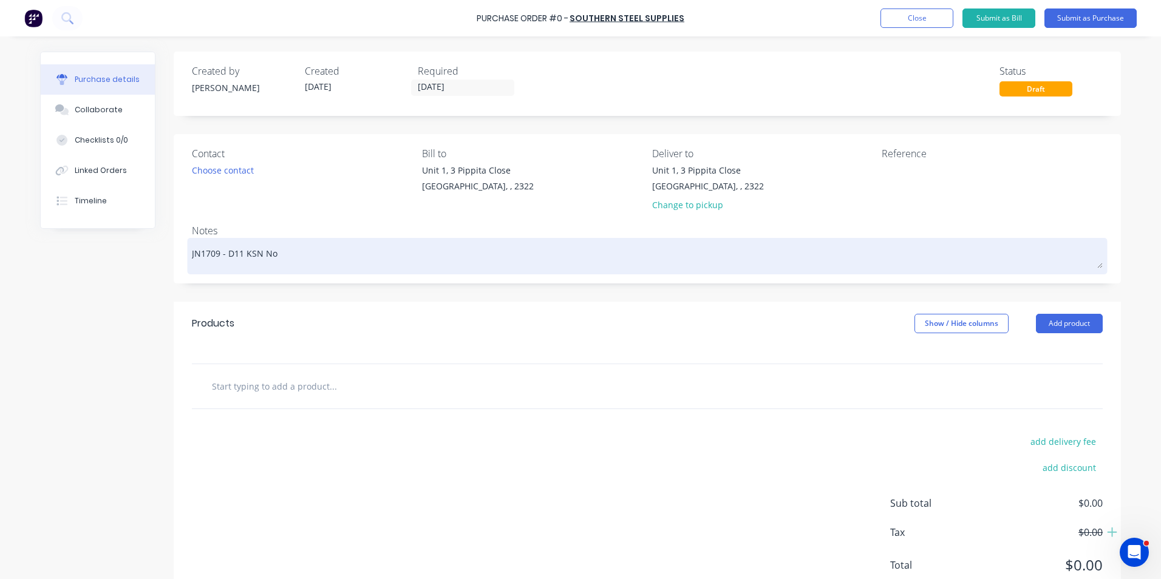
type textarea "JN1709 - D11 KSN Nos"
type textarea "x"
type textarea "JN1709 - D11 KSN Nose"
type textarea "x"
type textarea "JN1709 - D11 KSN Nose"
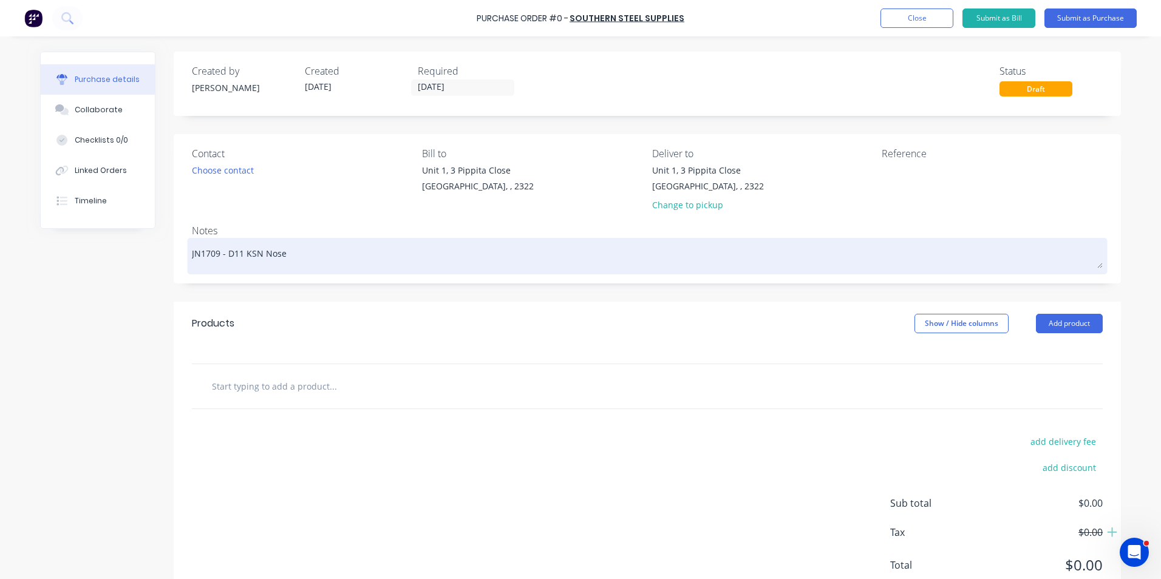
type textarea "x"
type textarea "JN1709 - D11 KSN Nose V"
type textarea "x"
type textarea "JN1709 - D11 KSN Nose"
type textarea "x"
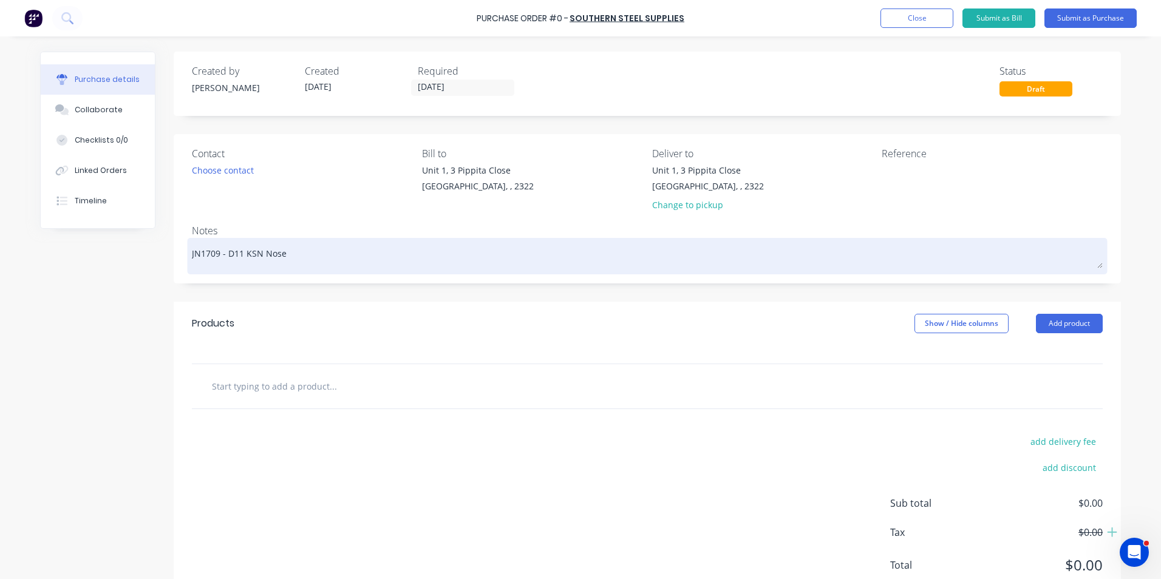
type textarea "JN1709 - D11 KSN Nose C"
type textarea "x"
type textarea "JN1709 - D11 KSN Nose Co"
type textarea "x"
type textarea "JN1709 - D11 KSN Nose Con"
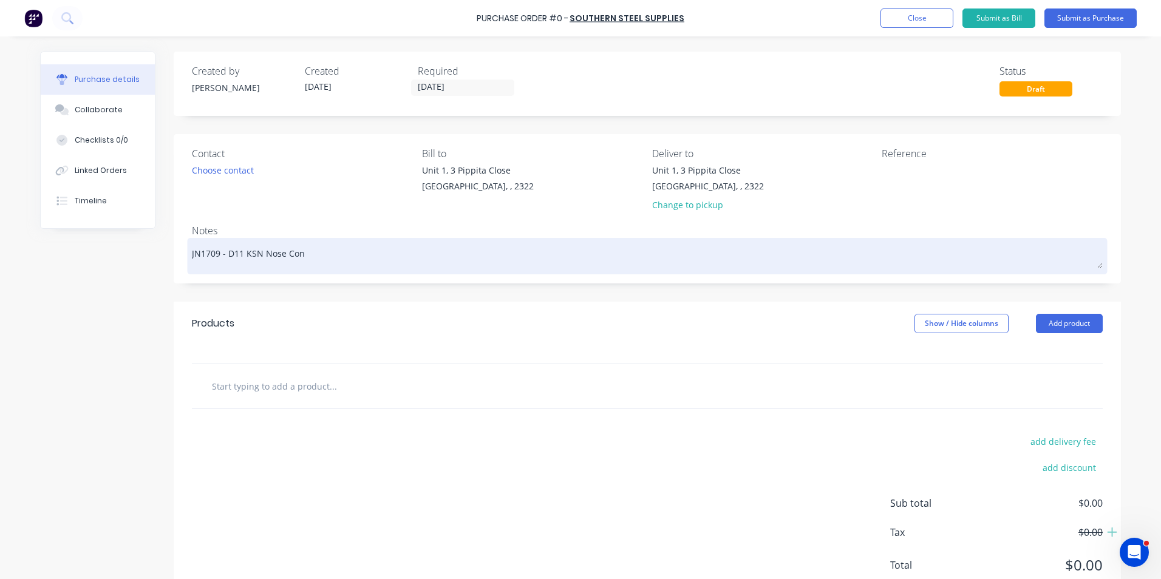
type textarea "x"
type textarea "JN1709 - D11 KSN Nose Cone"
type textarea "x"
type textarea "JN1709 - D11 KSN Nose Cone"
type textarea "x"
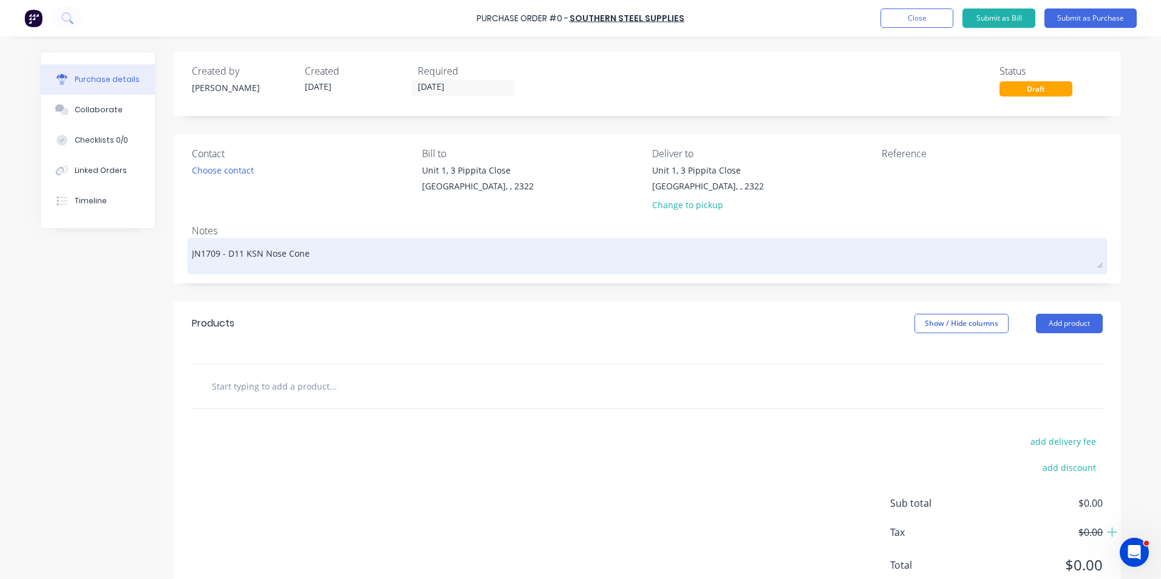
type textarea "JN1709 - D11 KSN Nose Cone G"
type textarea "x"
type textarea "JN1709 - D11 KSN Nose Cone Gr"
type textarea "x"
type textarea "JN1709 - D11 KSN Nose Cone Gra"
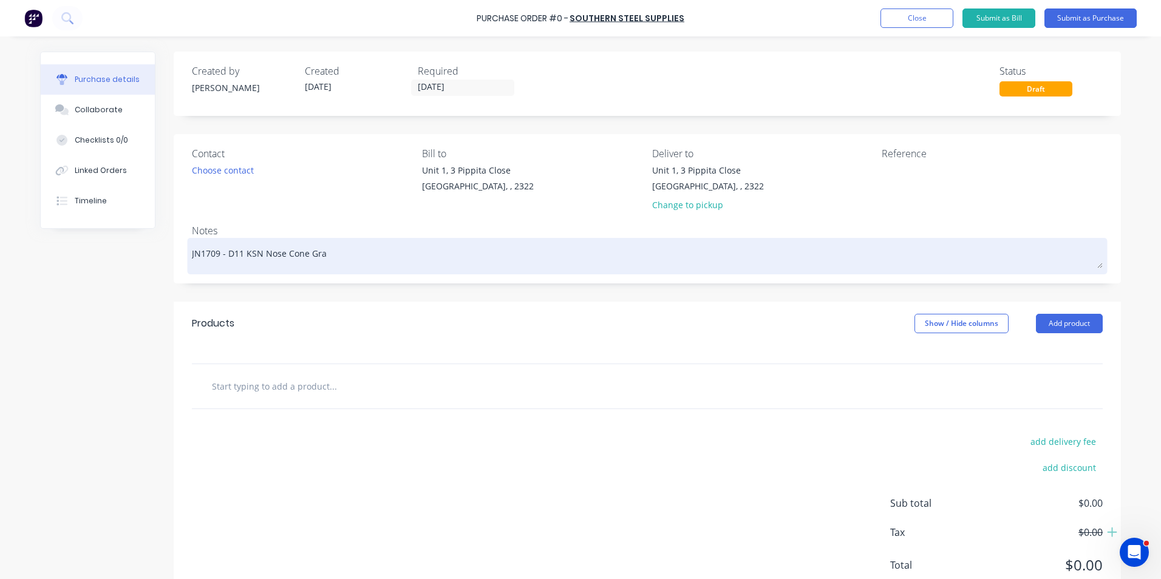
type textarea "x"
type textarea "JN1709 - D11 KSN Nose Cone Grat"
type textarea "x"
type textarea "JN1709 - D11 KSN Nose Cone Grati"
type textarea "x"
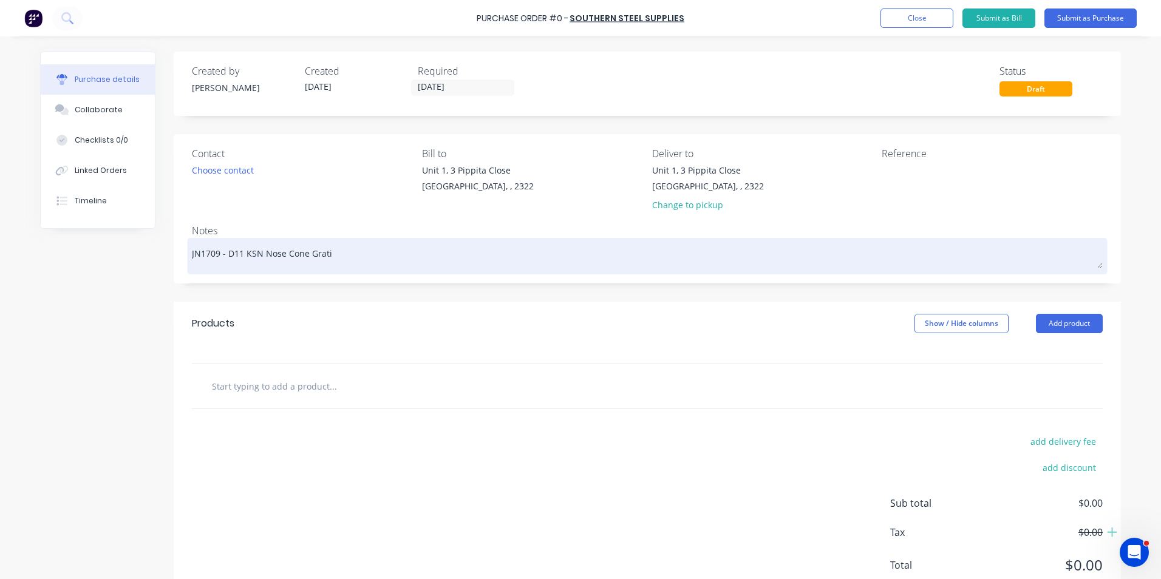
type textarea "JN1709 - D11 KSN Nose Cone Gratin"
type textarea "x"
type textarea "JN1709 - D11 KSN Nose Cone Grating"
type textarea "x"
type textarea "JN1709 - D11 KSN Nose Cone Grating"
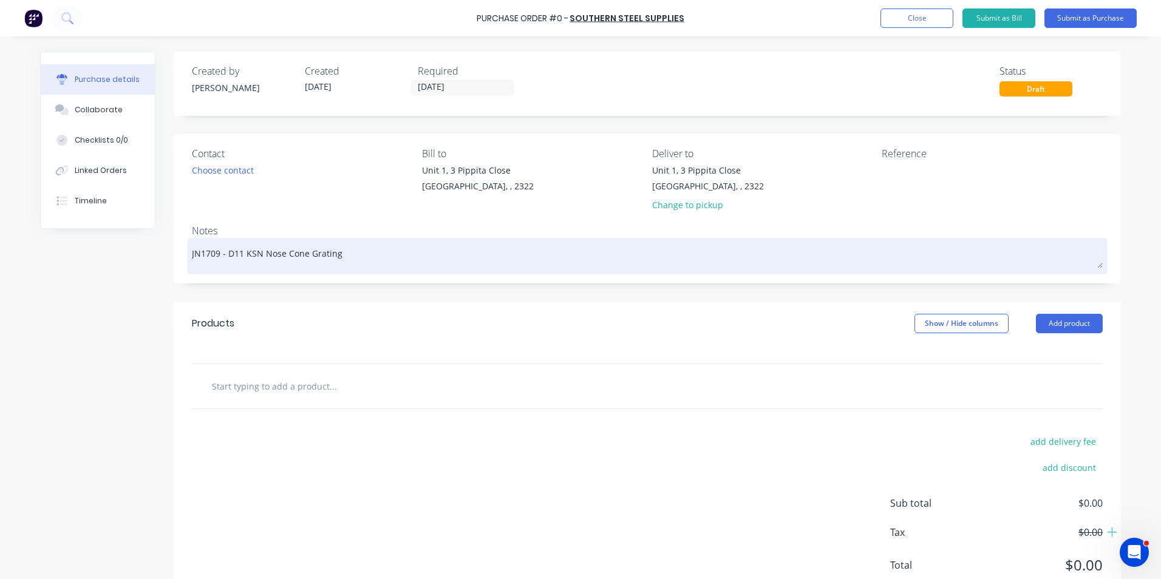
type textarea "x"
type textarea "JN1709 - D11 KSN Nose Cone Grating F"
type textarea "x"
type textarea "JN1709 - D11 KSN Nose Cone Grating Fa"
type textarea "x"
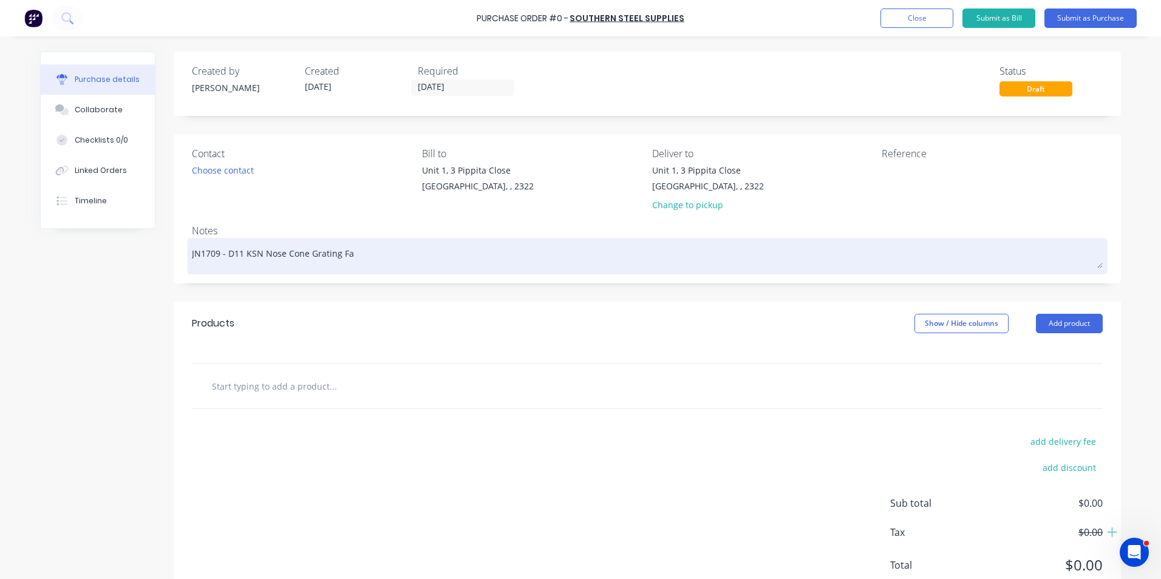
type textarea "JN1709 - D11 KSN Nose Cone Grating Fal"
type textarea "x"
type textarea "JN1709 - D11 KSN Nose Cone Grating Falr"
type textarea "x"
type textarea "JN1709 - D11 KSN Nose Cone Grating Fal"
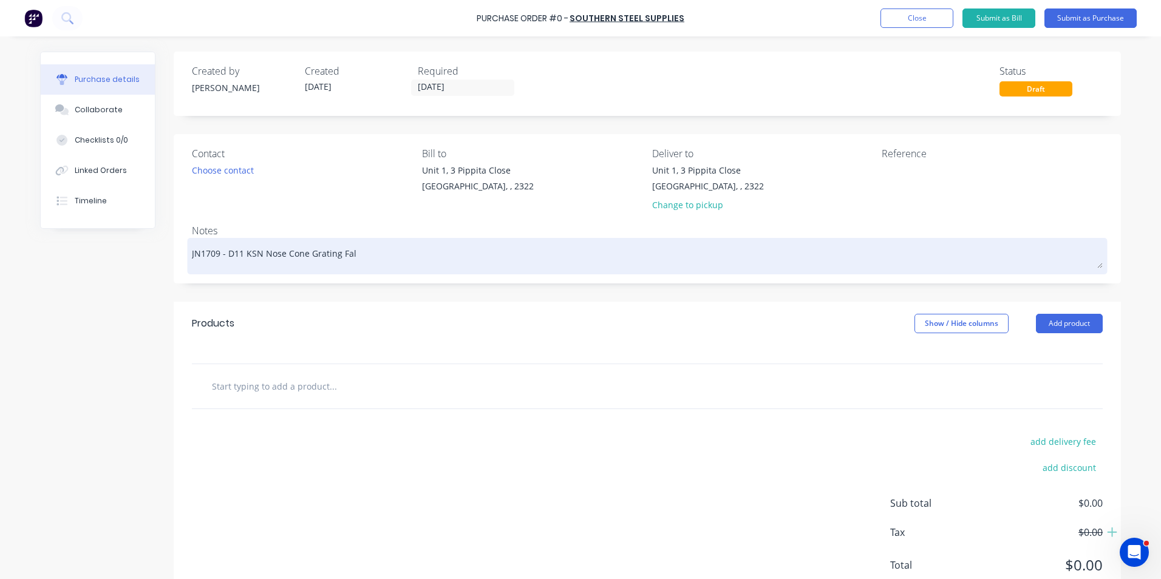
type textarea "x"
type textarea "JN1709 - D11 KSN Nose Cone Grating Falt"
type textarea "x"
type textarea "JN1709 - D11 KSN Nose Cone Grating Falt"
type textarea "x"
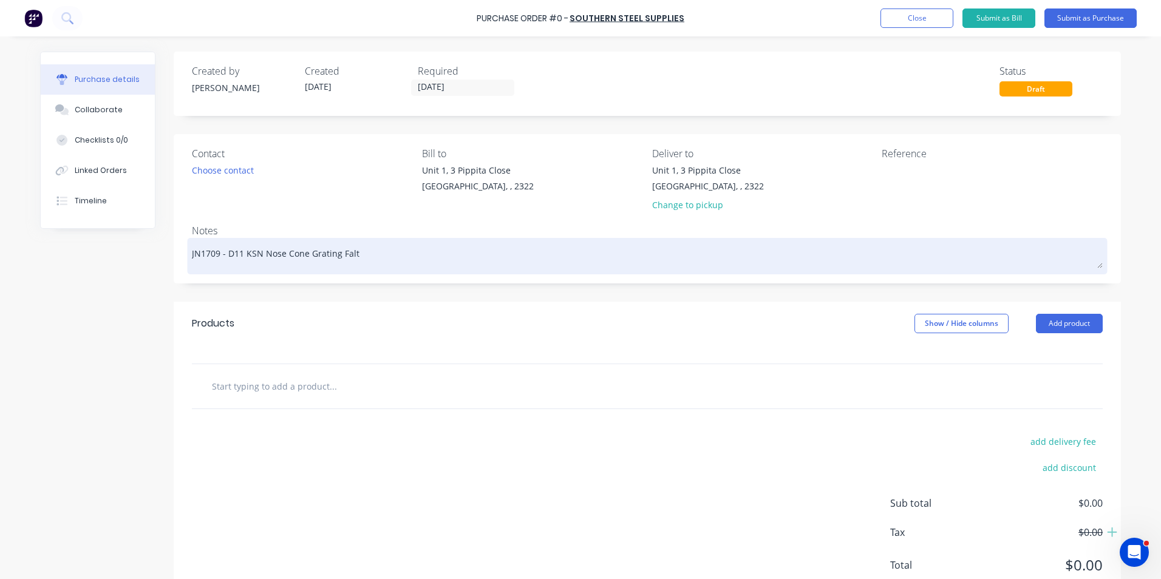
type textarea "JN1709 - D11 KSN Nose Cone Grating Falt b"
type textarea "x"
type textarea "JN1709 - D11 KSN Nose Cone Grating [PERSON_NAME]"
type textarea "x"
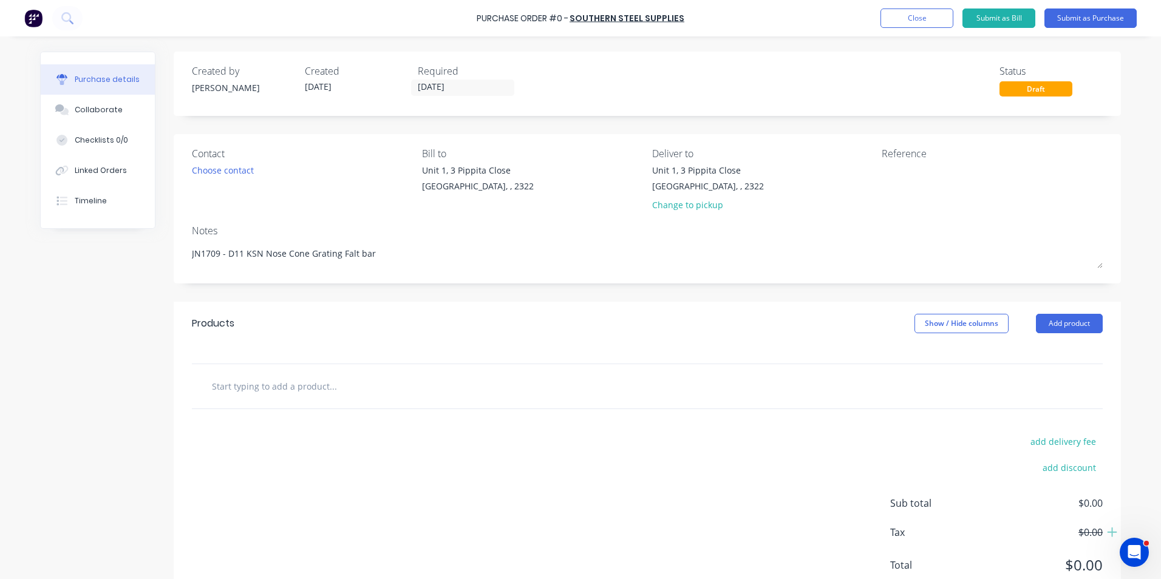
type textarea "JN1709 - D11 KSN Nose Cone Grating Falt bar"
type textarea "x"
type textarea "JN1709 - D11 KSN Nose Cone Grating Falt bar"
click at [243, 385] on input "text" at bounding box center [332, 386] width 243 height 24
type textarea "x"
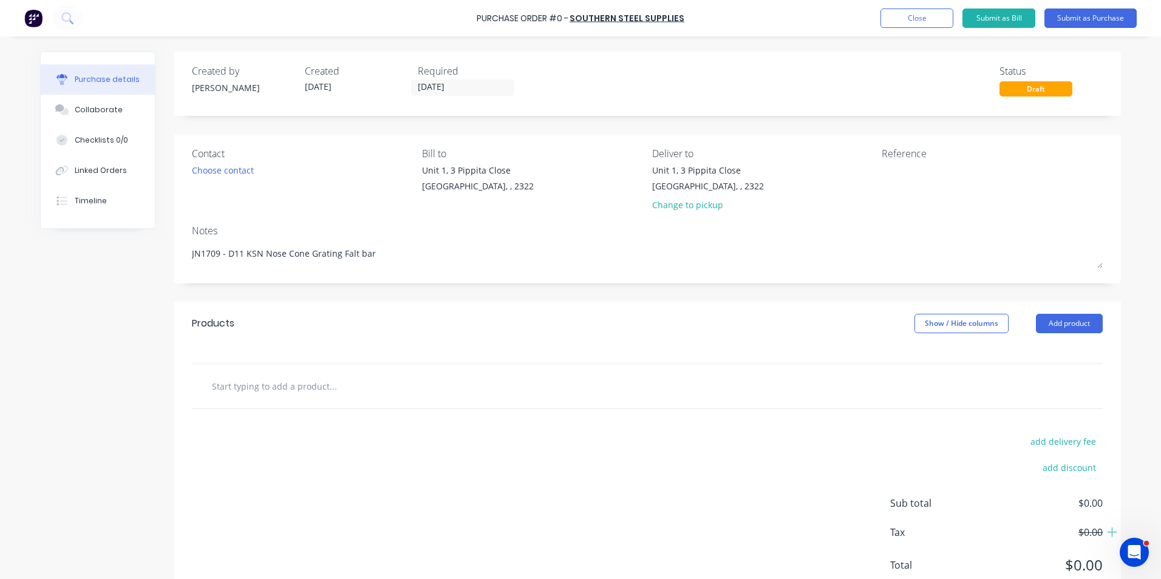
type input "S"
type textarea "x"
type input "Su"
type textarea "x"
type input "Sup"
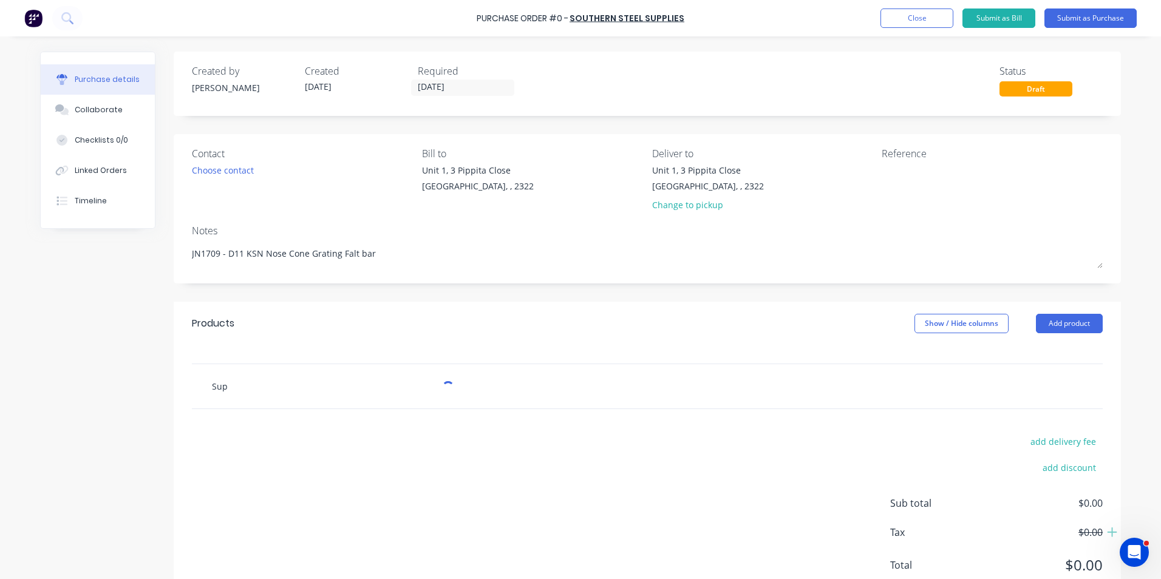
type textarea "x"
type input "Supp"
type textarea "x"
type input "Suppl"
type textarea "x"
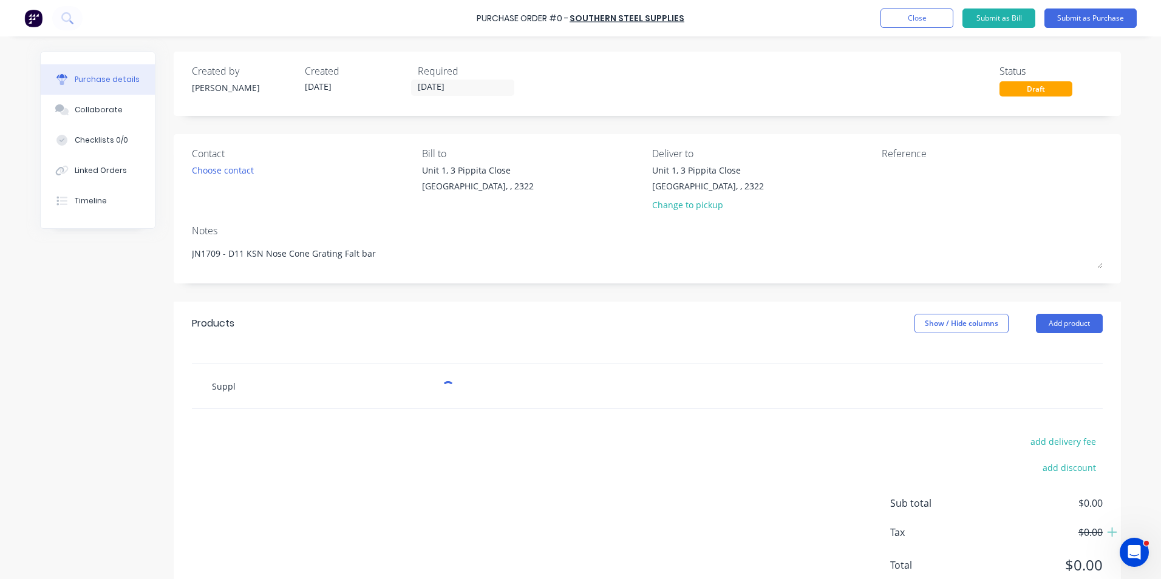
type input "Supply"
type textarea "x"
type input "Supply"
type textarea "x"
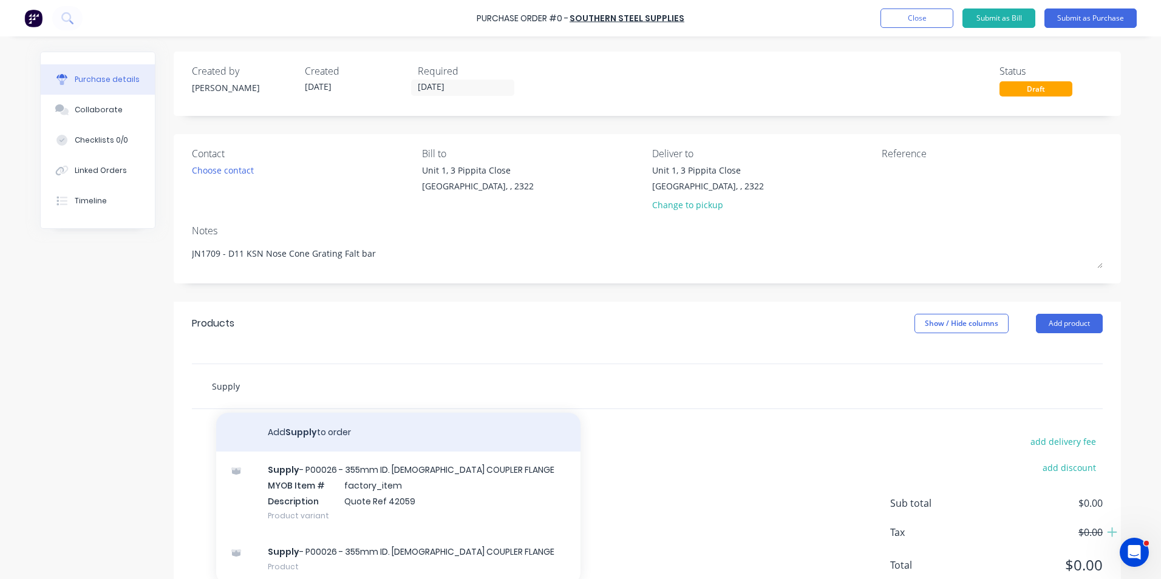
type input "Supply"
click at [288, 432] on button "Add Supply to order" at bounding box center [398, 432] width 364 height 39
type textarea "x"
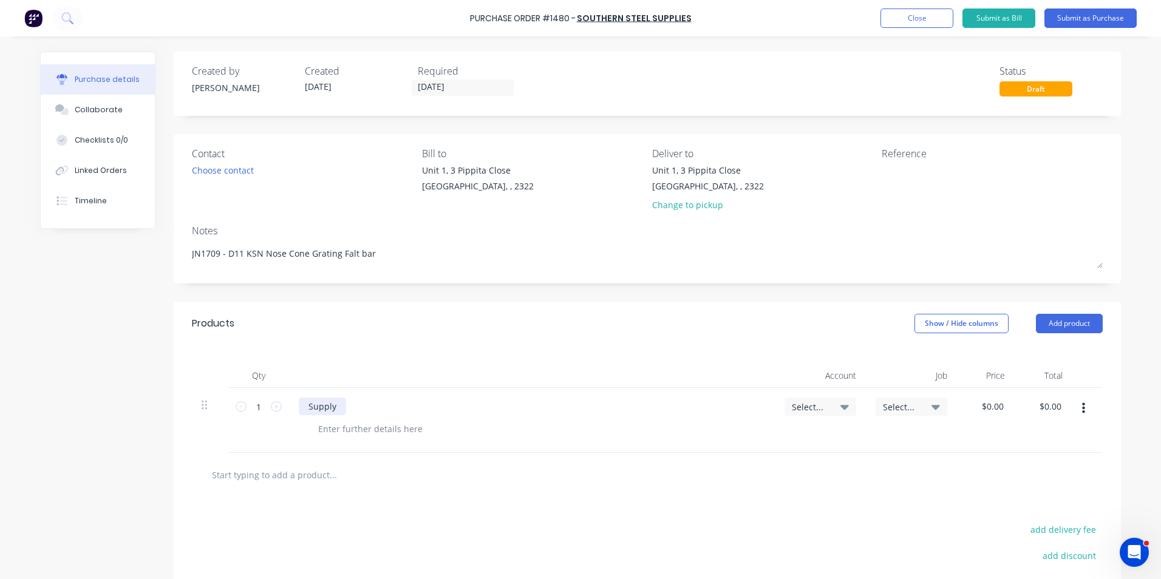
type textarea "x"
click at [331, 407] on div "Supply" at bounding box center [322, 407] width 47 height 18
click at [274, 405] on icon at bounding box center [276, 406] width 11 height 11
type textarea "x"
type input "2"
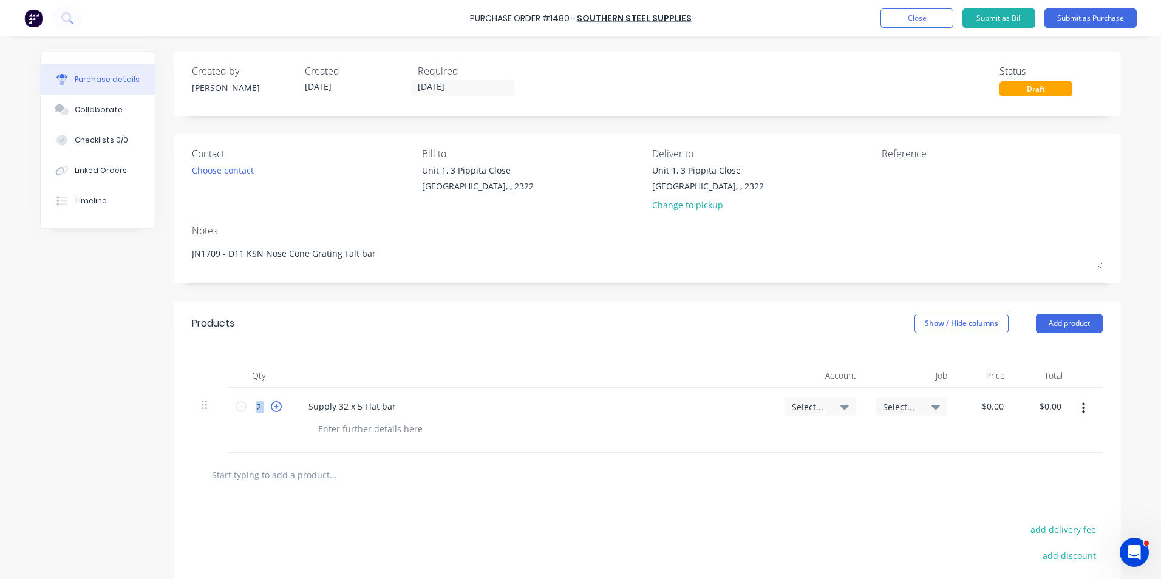
click at [274, 405] on icon at bounding box center [276, 406] width 11 height 11
type textarea "x"
type input "3"
click at [274, 405] on icon at bounding box center [276, 406] width 11 height 11
type textarea "x"
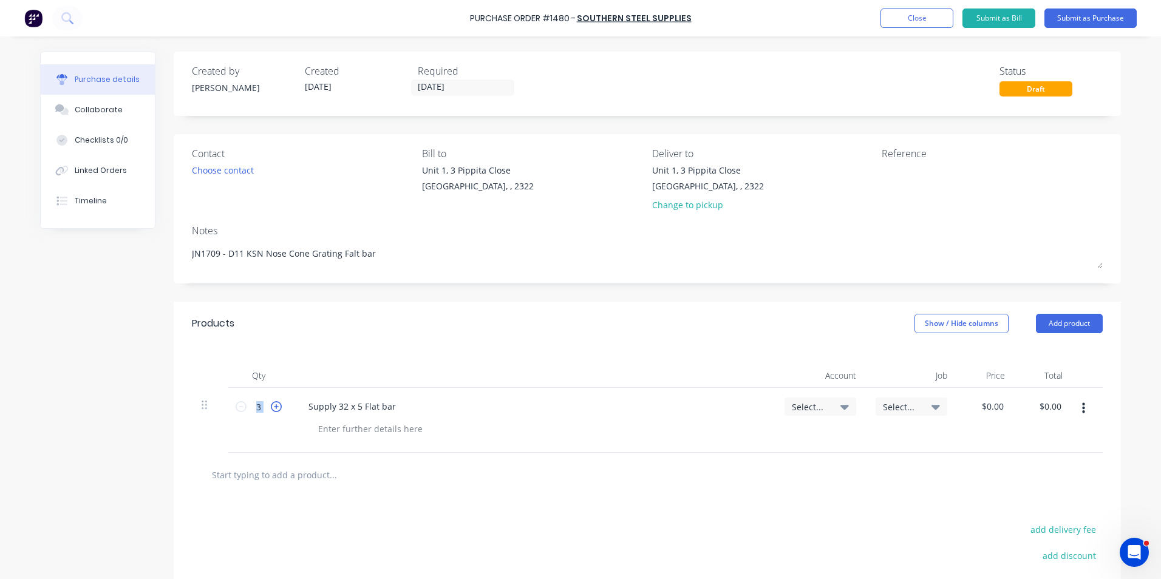
type input "4"
click at [274, 405] on icon at bounding box center [276, 406] width 11 height 11
type textarea "x"
type input "5"
type textarea "x"
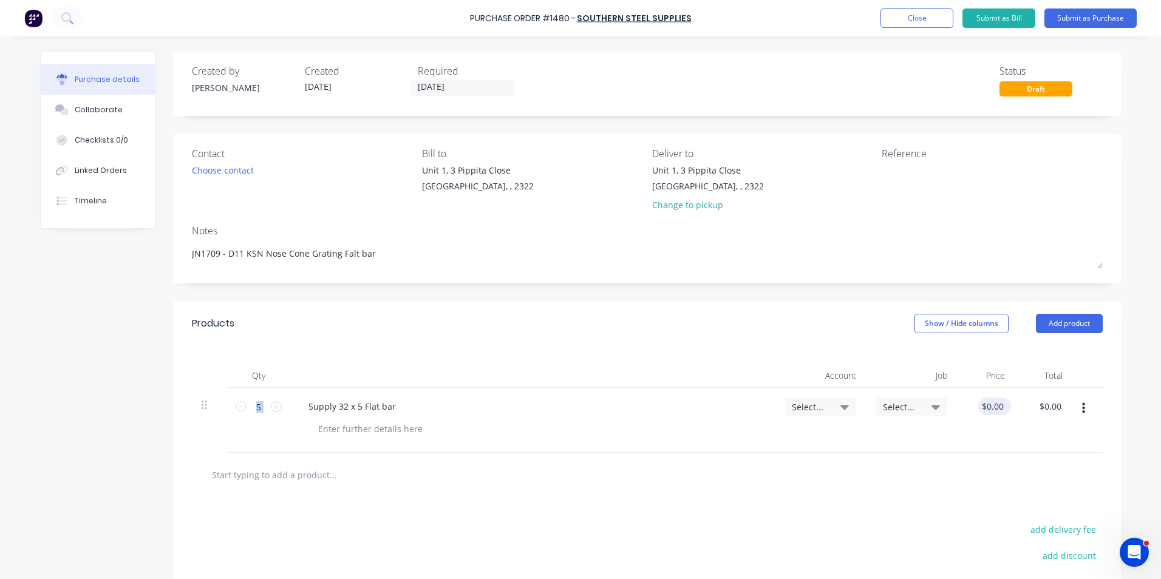
type input "0.00"
click at [993, 404] on input "0.00" at bounding box center [994, 407] width 23 height 18
type textarea "x"
click at [993, 404] on input "0.00" at bounding box center [994, 407] width 23 height 18
type input "14.282"
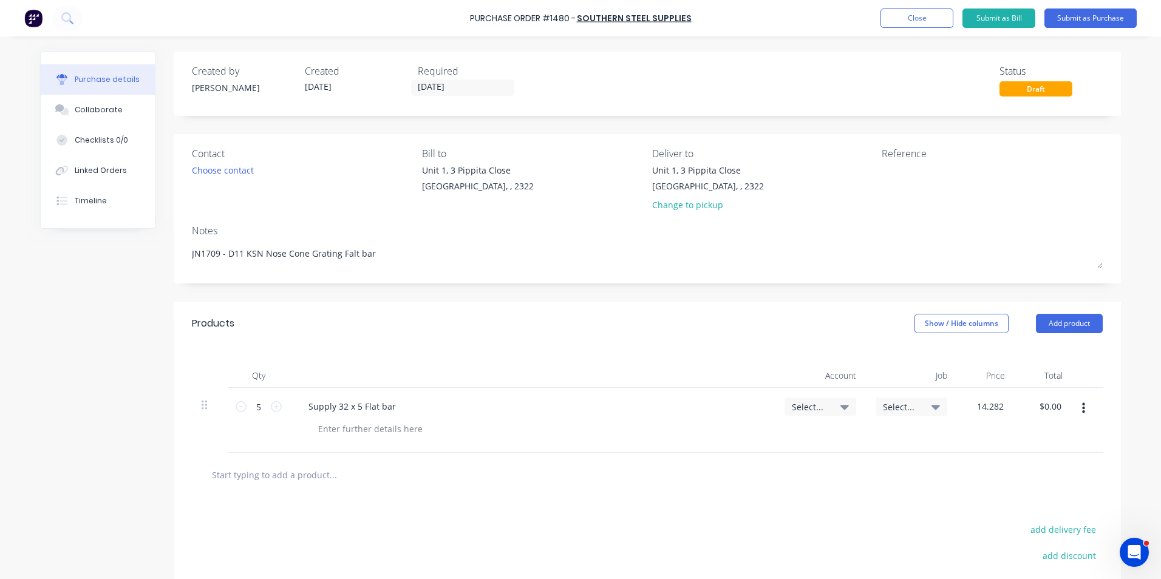
type textarea "x"
type input "$14.28"
type input "$71.40"
click at [1005, 429] on div "$14.28 14.282" at bounding box center [986, 420] width 58 height 65
type textarea "x"
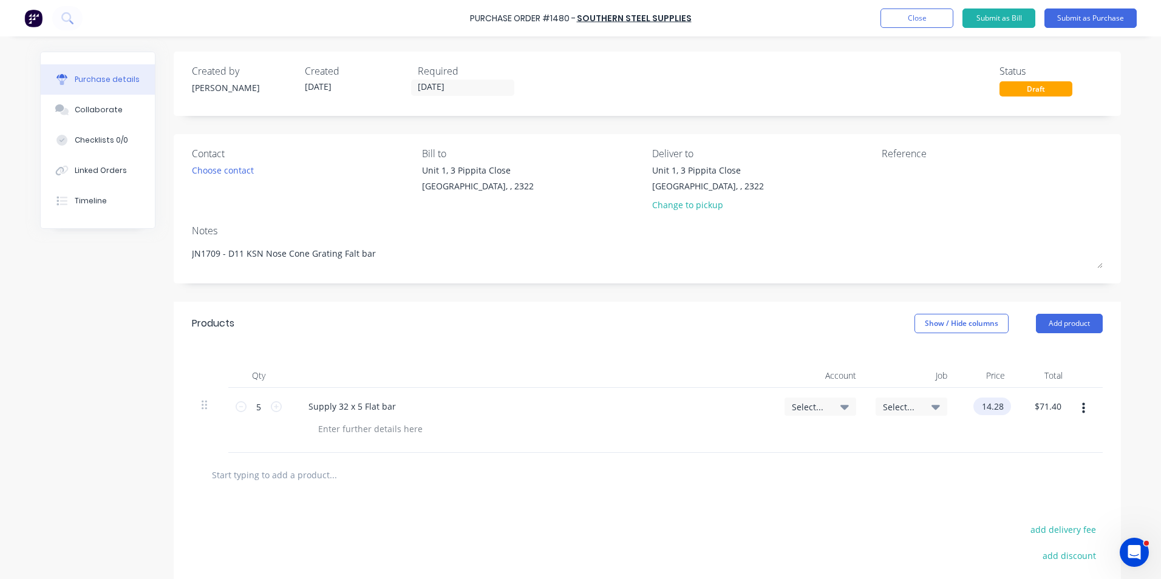
click at [998, 406] on input "14.28" at bounding box center [989, 407] width 33 height 18
type input "14.282"
type textarea "x"
type input "$14.28"
click at [996, 430] on div "$14.28 $14.28" at bounding box center [986, 420] width 58 height 65
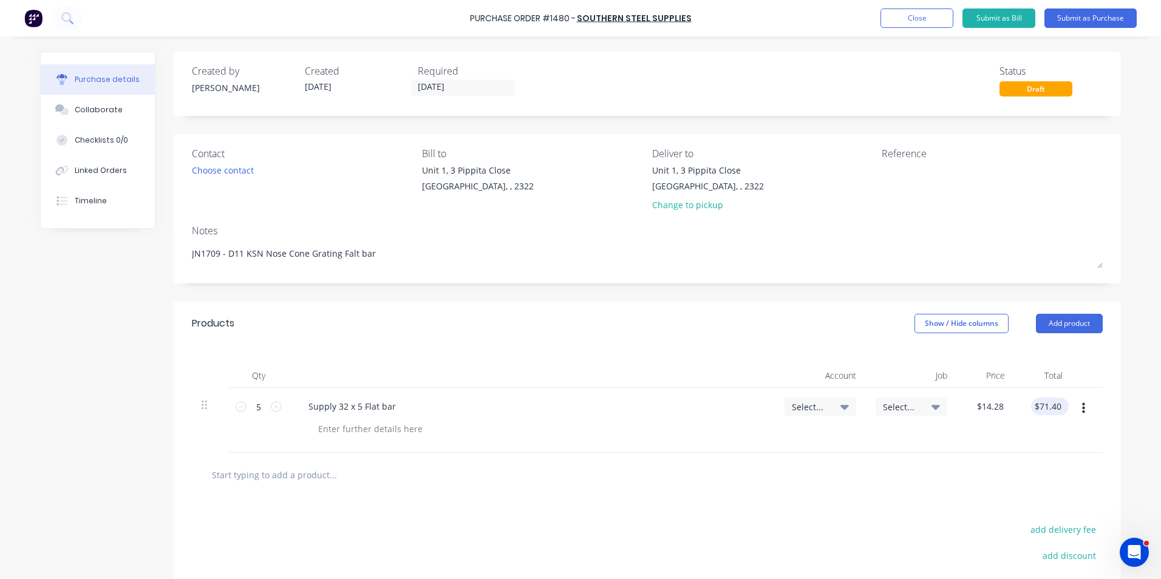
type textarea "x"
type input "71.40"
click at [1039, 407] on input "71.40" at bounding box center [1047, 407] width 33 height 18
click at [1043, 404] on input "71.40" at bounding box center [1050, 407] width 28 height 18
type textarea "x"
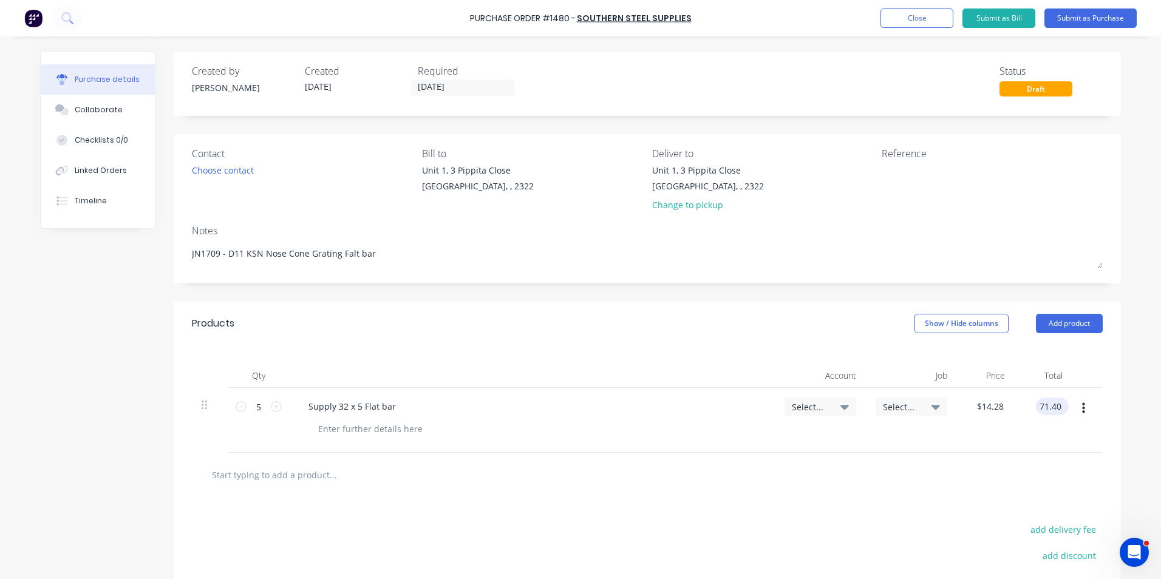
click at [1043, 404] on input "71.40" at bounding box center [1050, 407] width 28 height 18
type input "71.41"
type textarea "x"
type input "$14.282"
type input "$71.41"
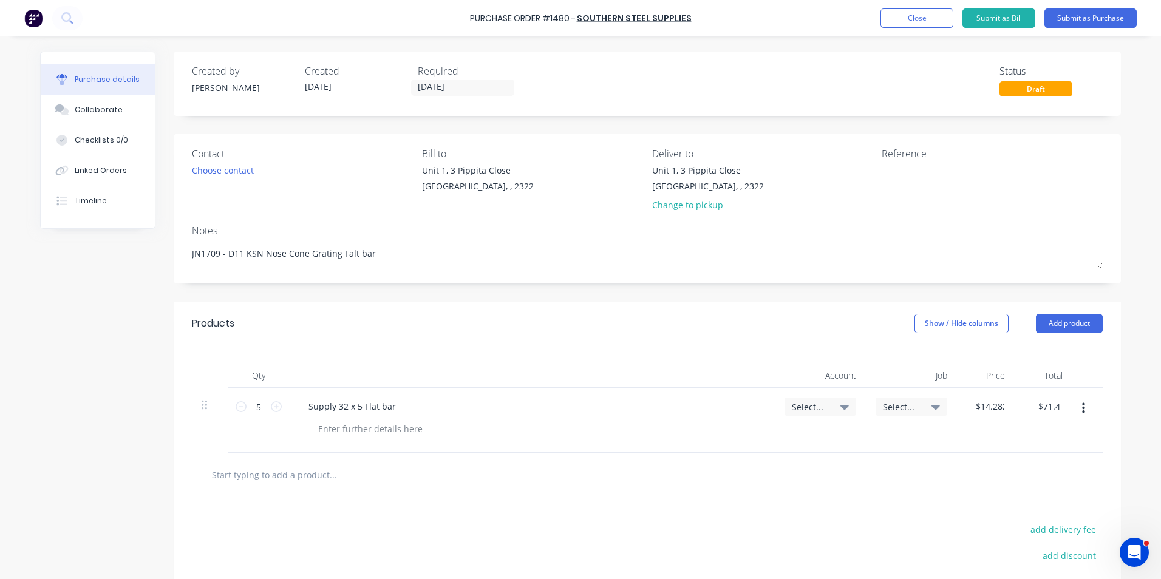
click at [1046, 432] on div "$71.41 71.41" at bounding box center [1044, 420] width 58 height 65
type textarea "x"
click at [338, 429] on div at bounding box center [370, 429] width 124 height 18
click at [801, 403] on span "Select..." at bounding box center [810, 407] width 36 height 13
type textarea "x"
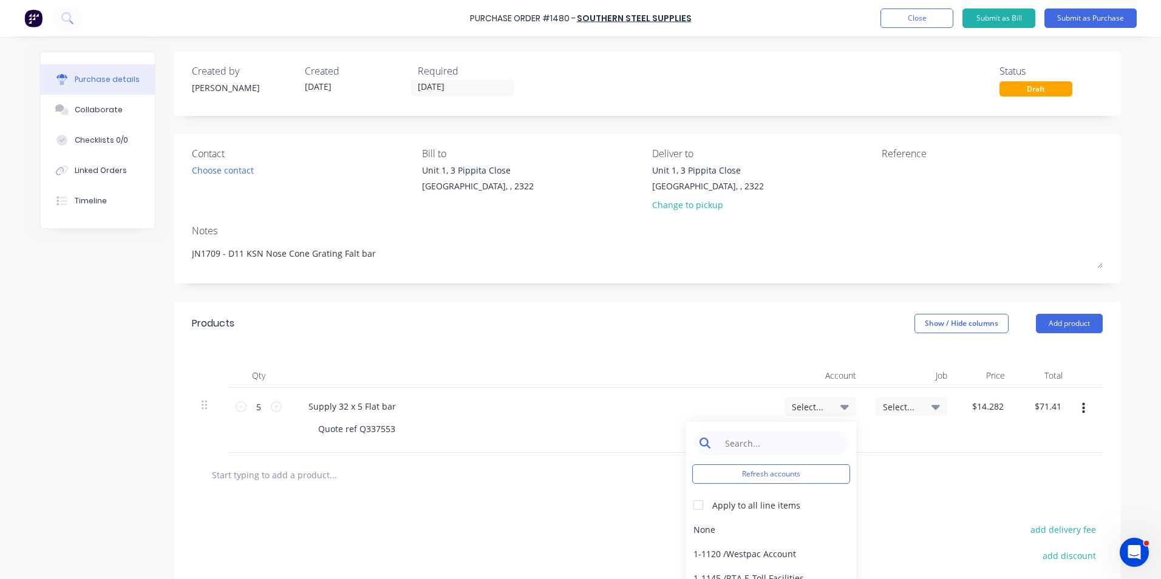
click at [749, 446] on input at bounding box center [780, 443] width 124 height 24
type input "1-14"
type input "Supply"
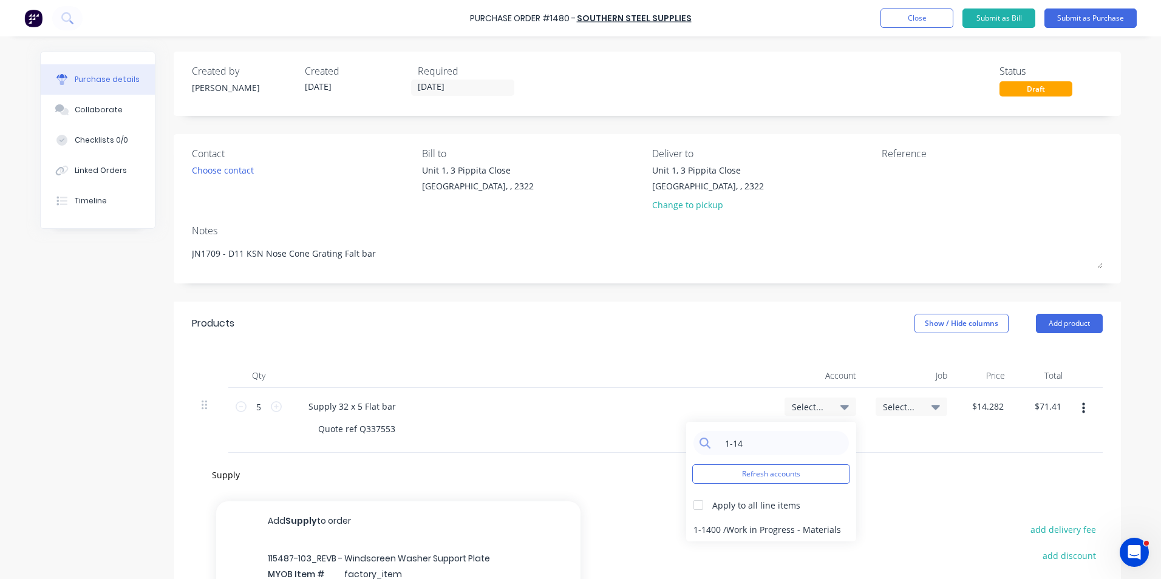
type textarea "x"
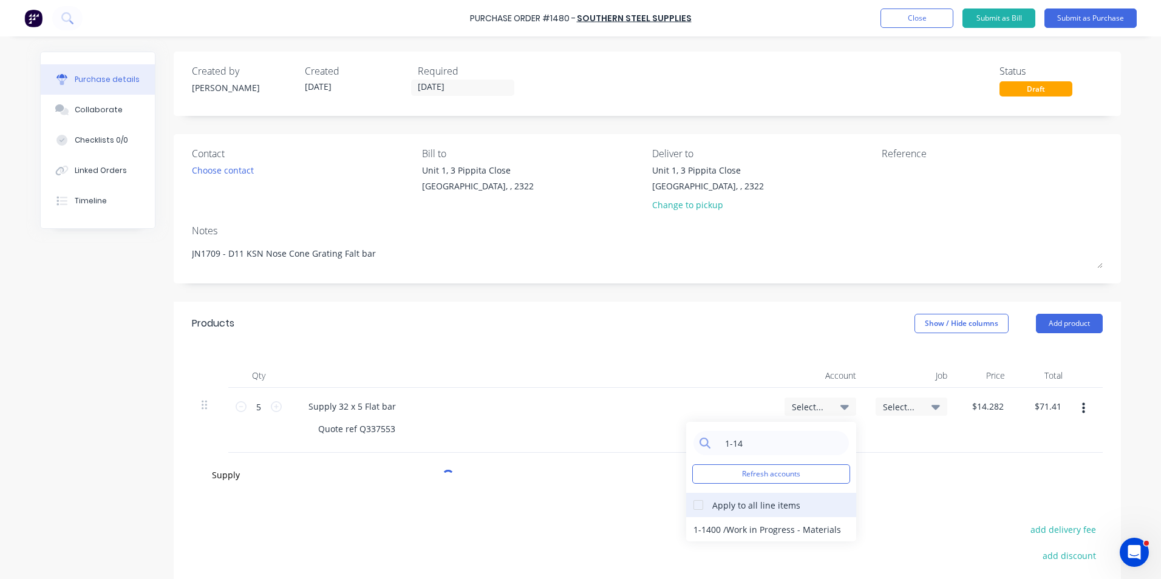
type input "1-14"
click at [721, 505] on div "Apply to all line items" at bounding box center [756, 505] width 88 height 13
click at [717, 527] on div "1-1400 / Work in Progress - Materials" at bounding box center [771, 529] width 170 height 24
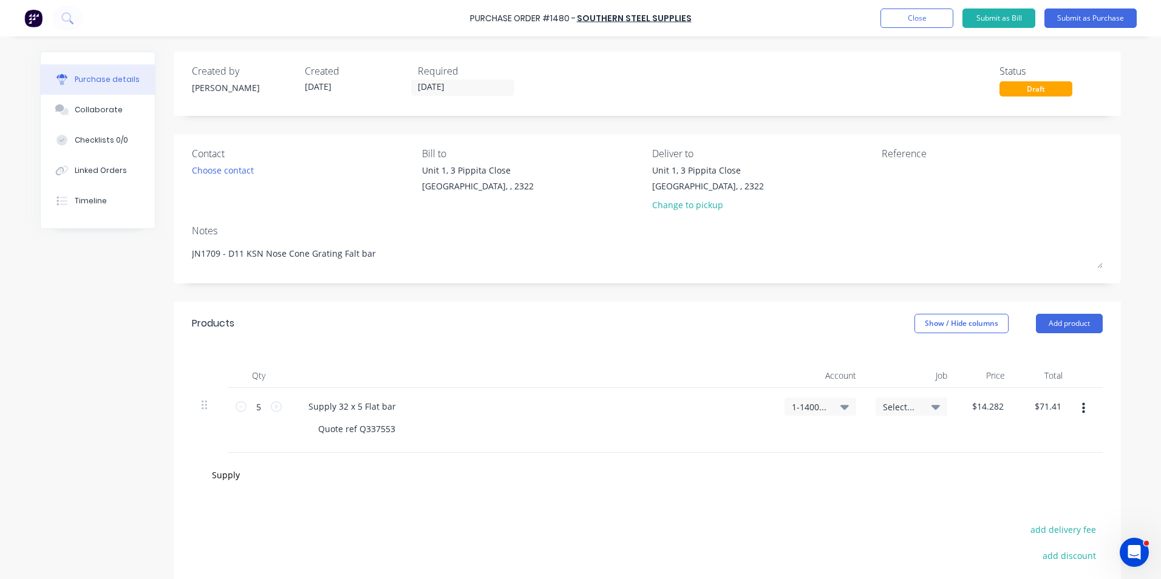
click at [887, 401] on div "Select..." at bounding box center [912, 407] width 72 height 18
type textarea "x"
click at [844, 440] on input at bounding box center [871, 443] width 124 height 24
type input "1709"
click at [865, 494] on div "1709 / W/Trac - KSN D11 Stands" at bounding box center [862, 497] width 170 height 24
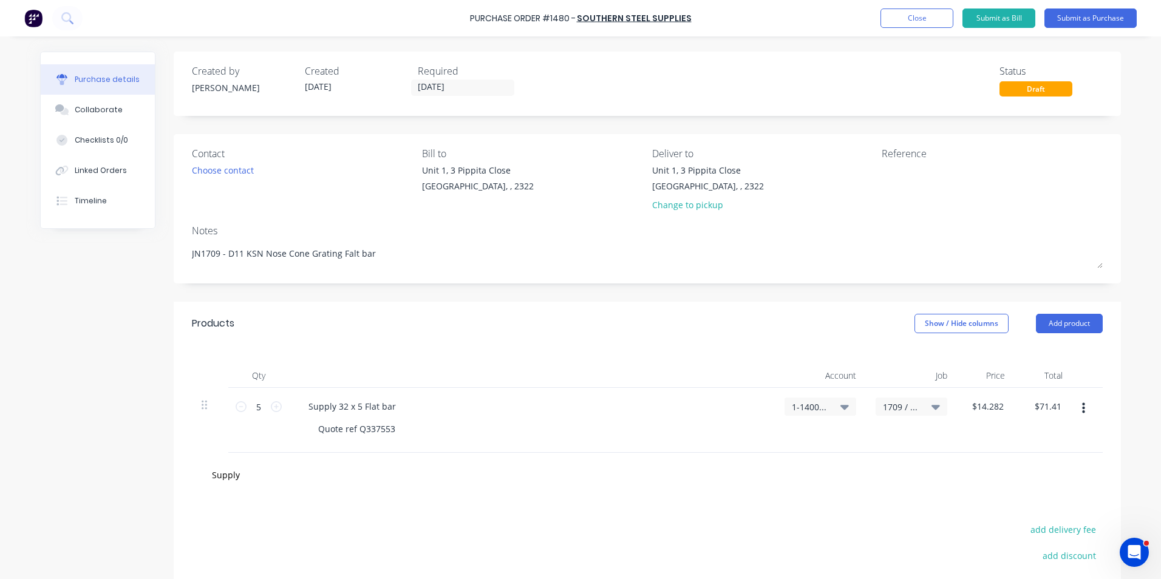
click at [1082, 410] on icon "button" at bounding box center [1083, 408] width 3 height 13
click at [718, 491] on div "Supply" at bounding box center [647, 475] width 911 height 44
click at [1023, 469] on button "Duplicate" at bounding box center [1046, 465] width 103 height 24
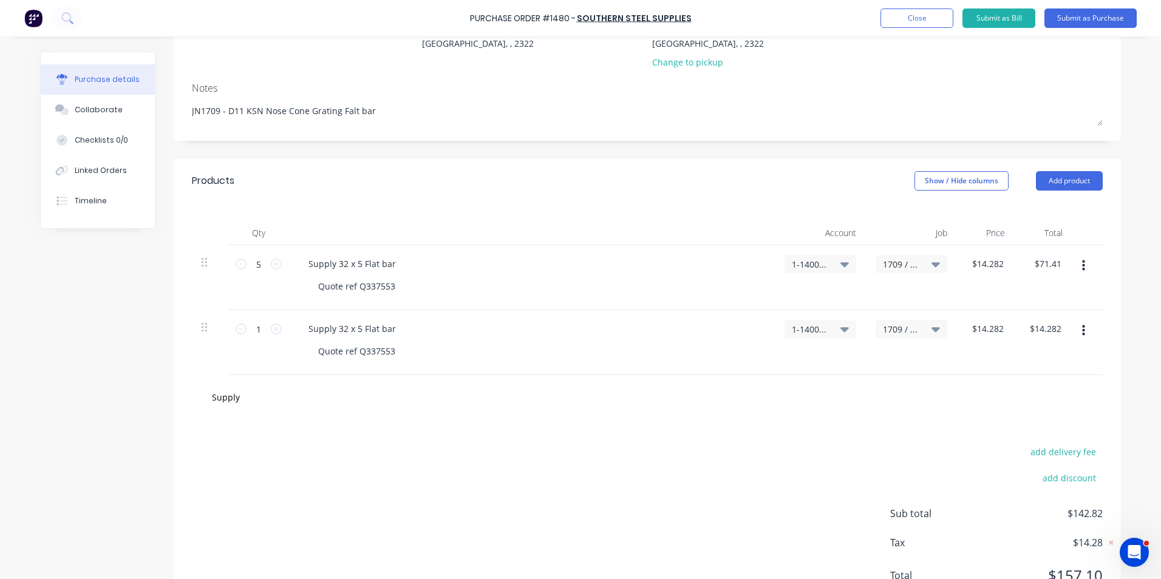
scroll to position [195, 0]
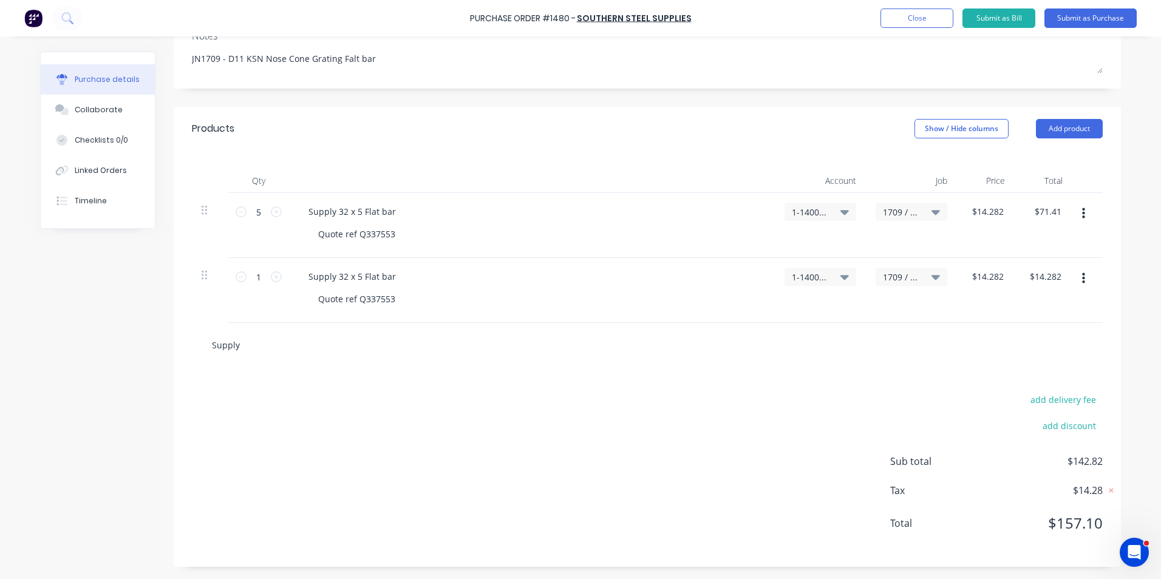
click at [313, 339] on input "Supply" at bounding box center [332, 345] width 243 height 24
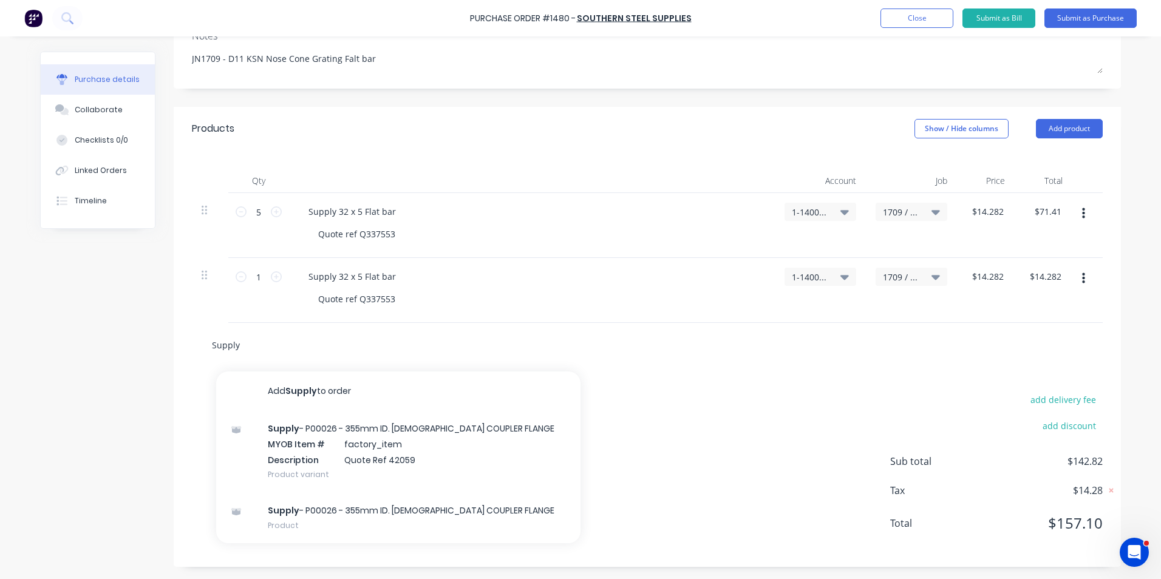
drag, startPoint x: 259, startPoint y: 340, endPoint x: 196, endPoint y: 339, distance: 63.8
click at [196, 339] on div "Supply Add Supply to order Supply - P00026 - 355mm ID. [DEMOGRAPHIC_DATA] COUPL…" at bounding box center [647, 345] width 911 height 44
type textarea "x"
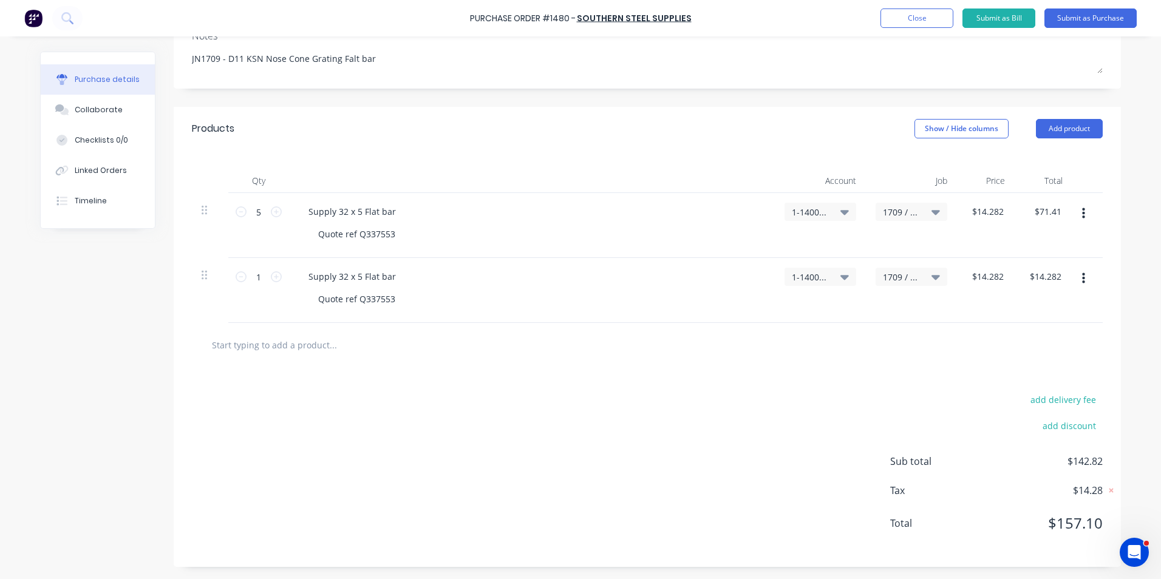
type textarea "x"
drag, startPoint x: 394, startPoint y: 277, endPoint x: 279, endPoint y: 276, distance: 114.8
click at [279, 276] on div "1 1 Supply 32 x 5 Flat bar Quote ref Q337553 1-1400 / Work in Progress - Materi…" at bounding box center [647, 290] width 911 height 65
type textarea "x"
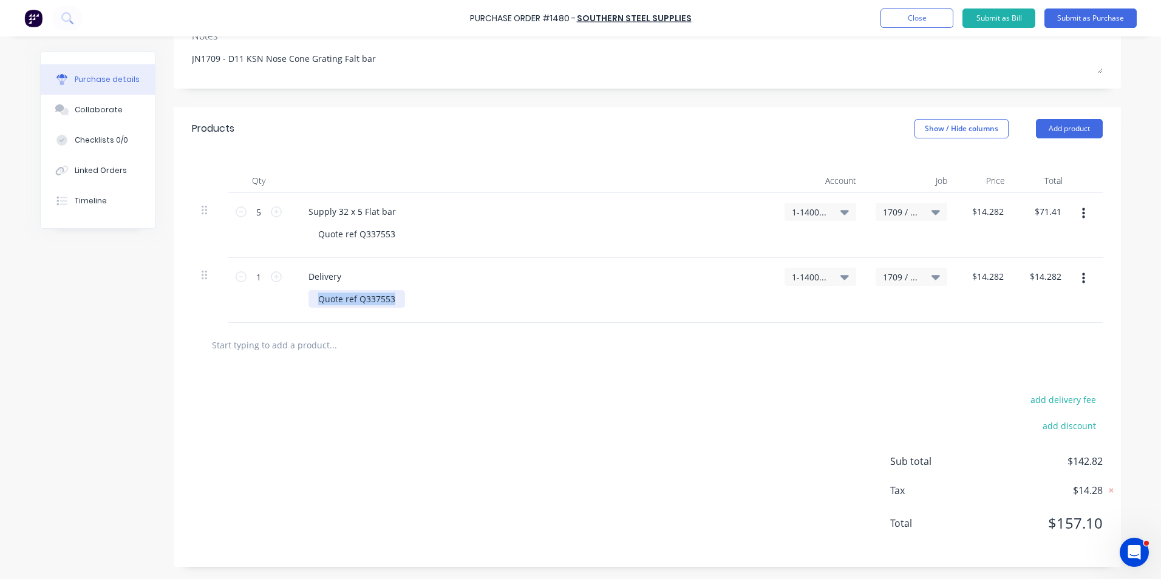
drag, startPoint x: 395, startPoint y: 299, endPoint x: 293, endPoint y: 297, distance: 102.0
click at [293, 297] on div "Delivery Quote ref Q337553" at bounding box center [532, 290] width 486 height 65
type textarea "x"
type input "14.28"
click at [983, 278] on input "14.28" at bounding box center [992, 277] width 28 height 18
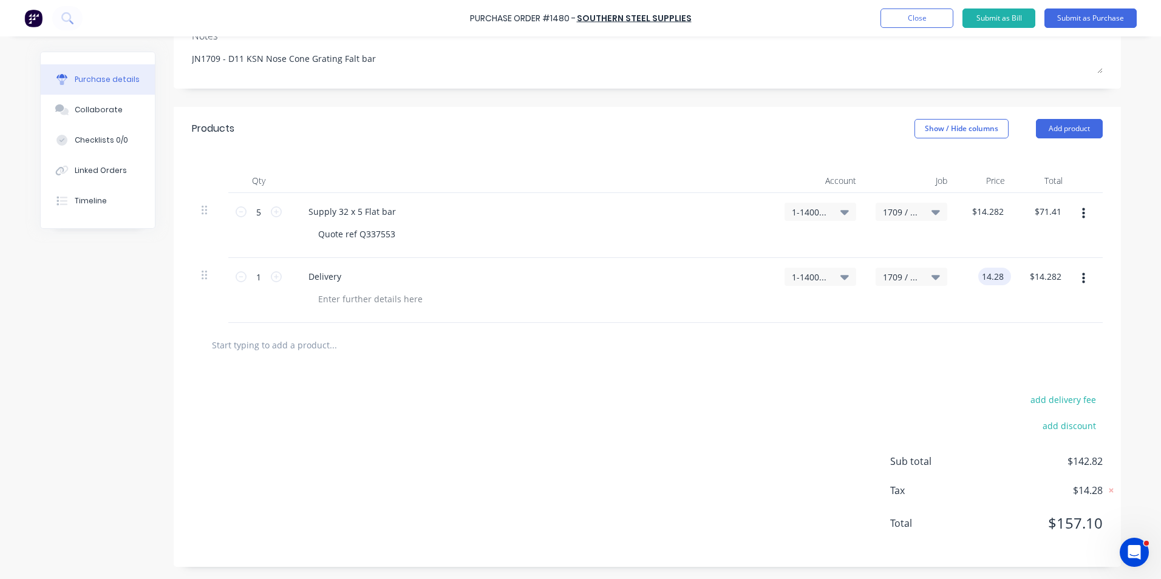
type textarea "x"
click at [983, 278] on input "14.28" at bounding box center [992, 277] width 28 height 18
type input "65"
type textarea "x"
type input "$65.00"
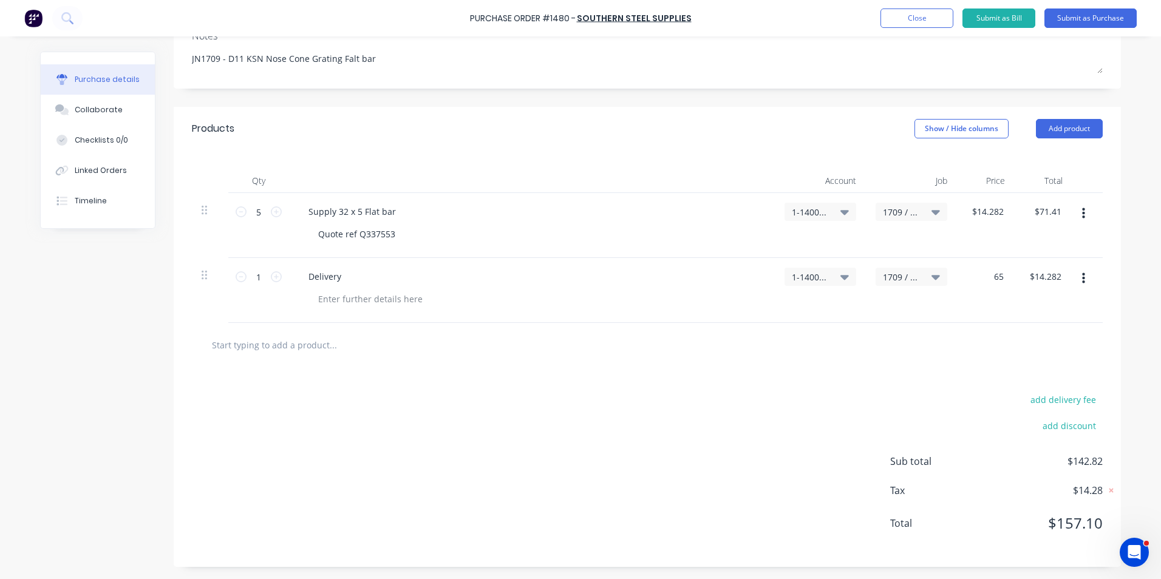
type input "$65.00"
click at [971, 339] on div at bounding box center [647, 345] width 891 height 24
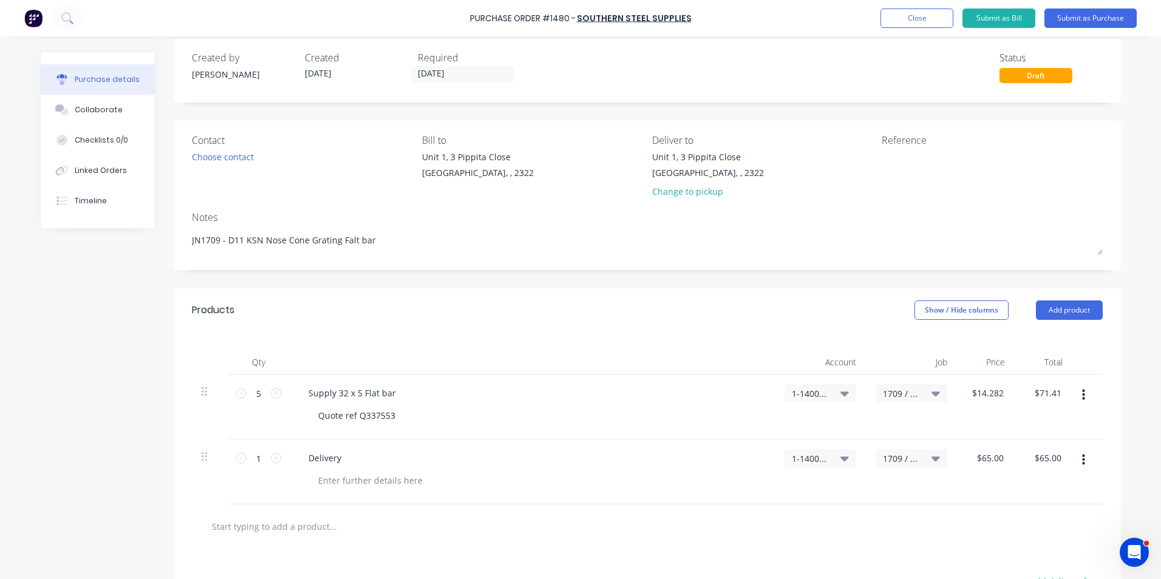
scroll to position [0, 0]
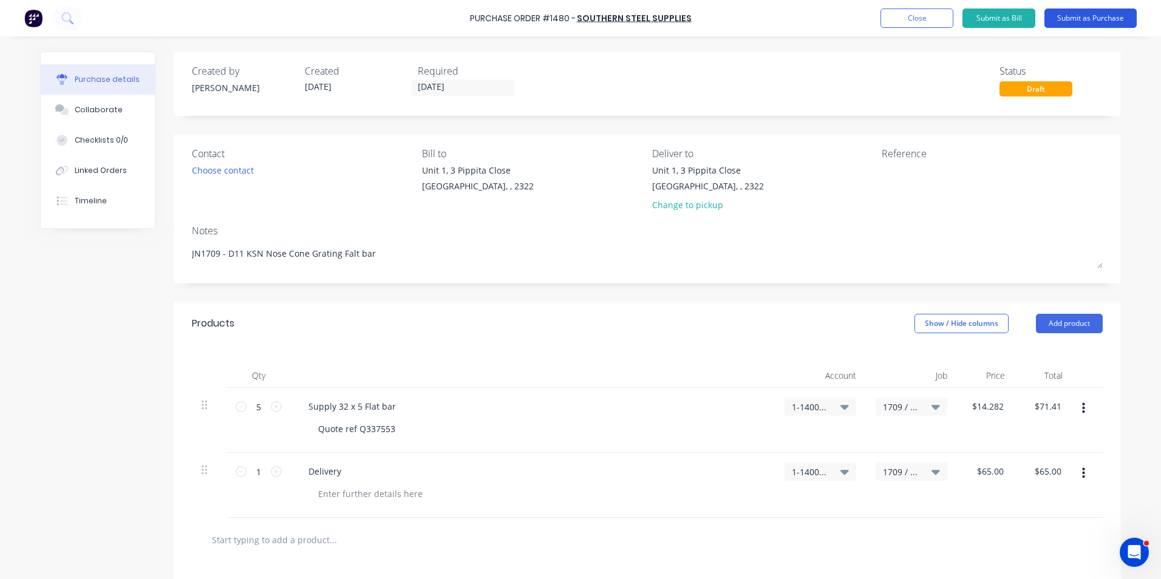
click at [1091, 15] on button "Submit as Purchase" at bounding box center [1090, 18] width 92 height 19
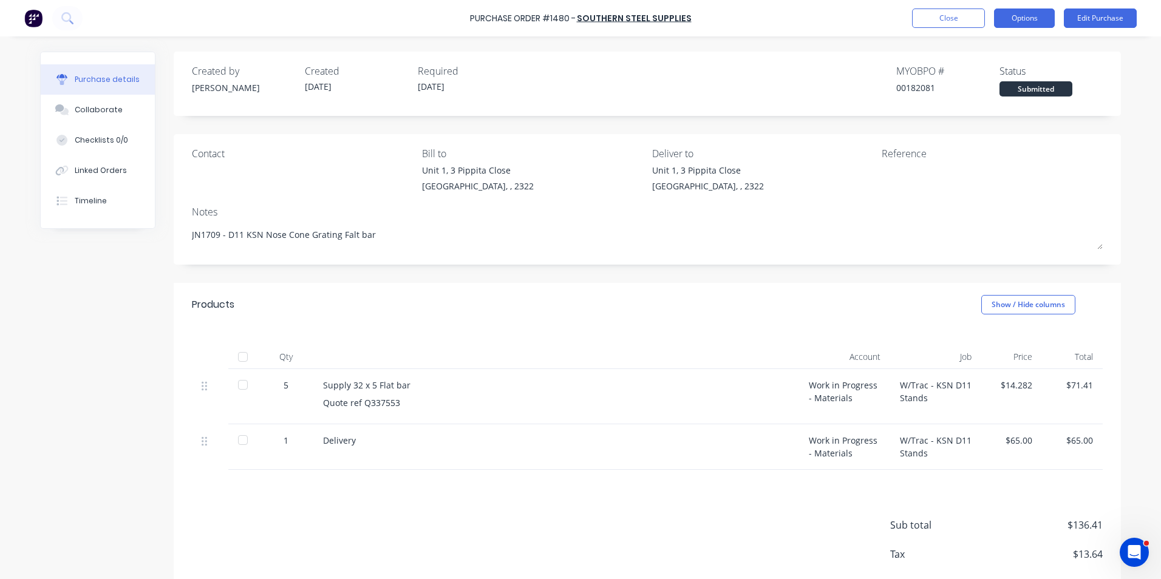
click at [1030, 17] on button "Options" at bounding box center [1024, 18] width 61 height 19
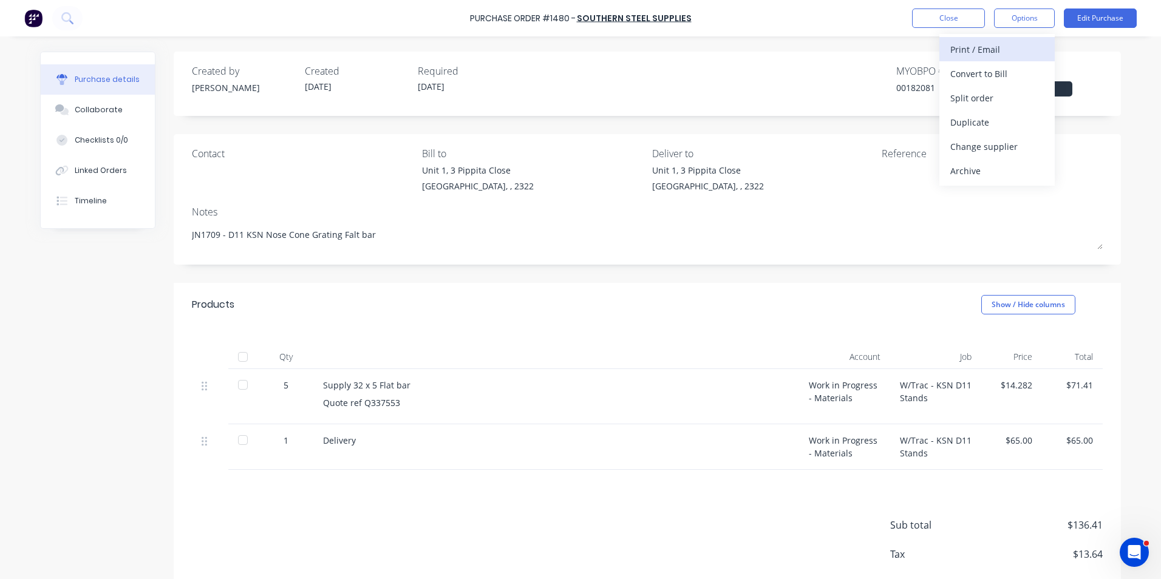
click at [995, 49] on div "Print / Email" at bounding box center [997, 50] width 94 height 18
click at [996, 75] on div "With pricing" at bounding box center [997, 74] width 94 height 18
type textarea "x"
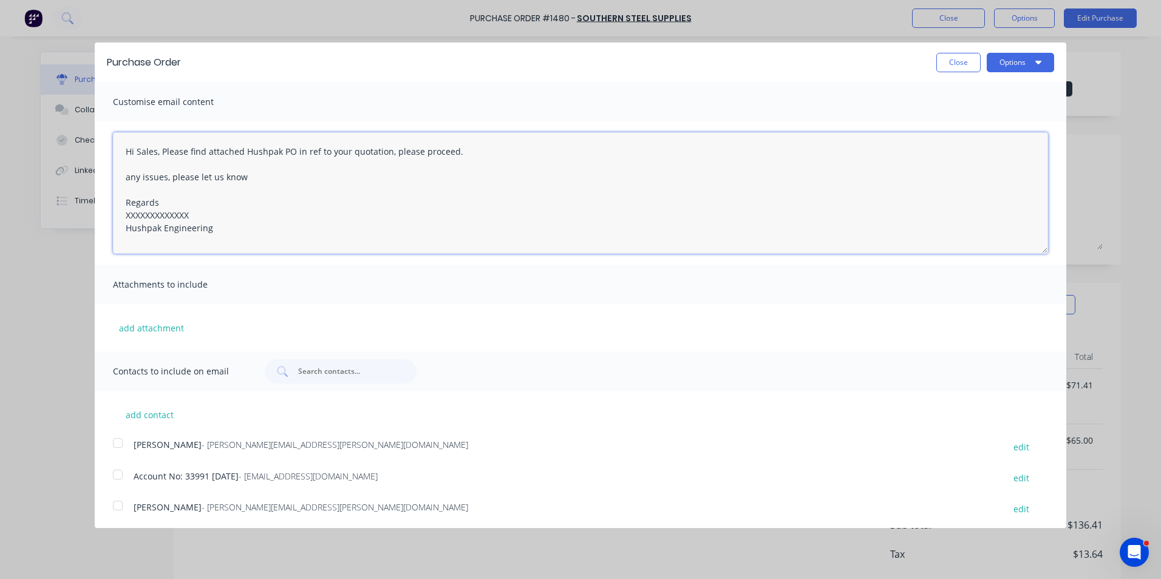
drag, startPoint x: 192, startPoint y: 211, endPoint x: 103, endPoint y: 219, distance: 90.2
click at [103, 219] on div "Hi Sales, Please find attached Hushpak PO in ref to your quotation, please proc…" at bounding box center [581, 192] width 972 height 143
type textarea "Hi Sales, Please find attached Hushpak PO in ref to your quotation, please proc…"
click at [167, 325] on button "add attachment" at bounding box center [151, 328] width 77 height 18
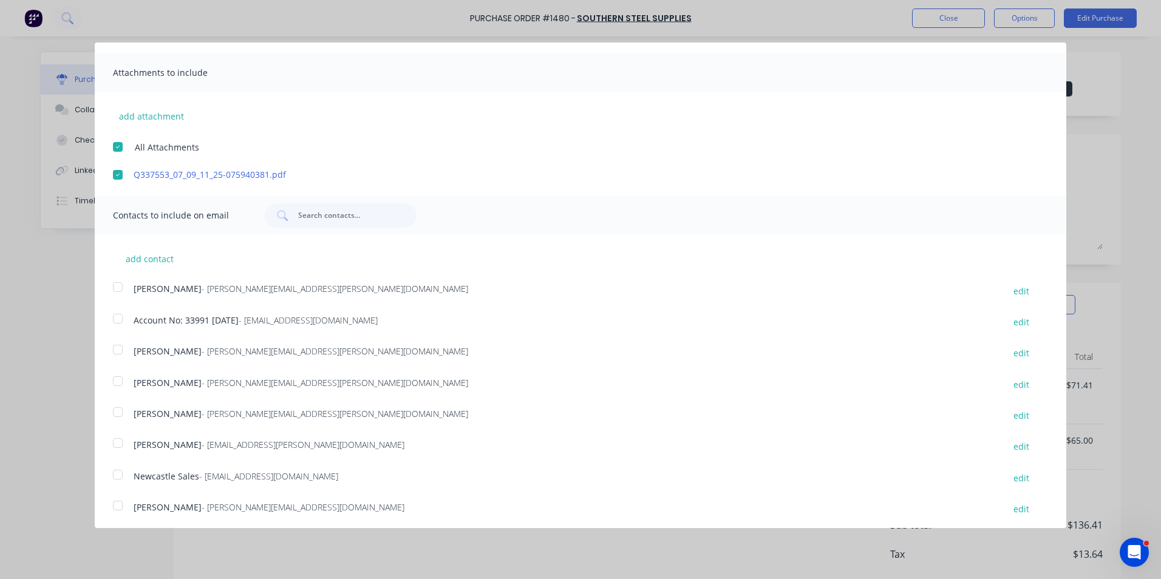
scroll to position [216, 0]
click at [114, 408] on div at bounding box center [118, 409] width 24 height 24
click at [116, 473] on div at bounding box center [118, 471] width 24 height 24
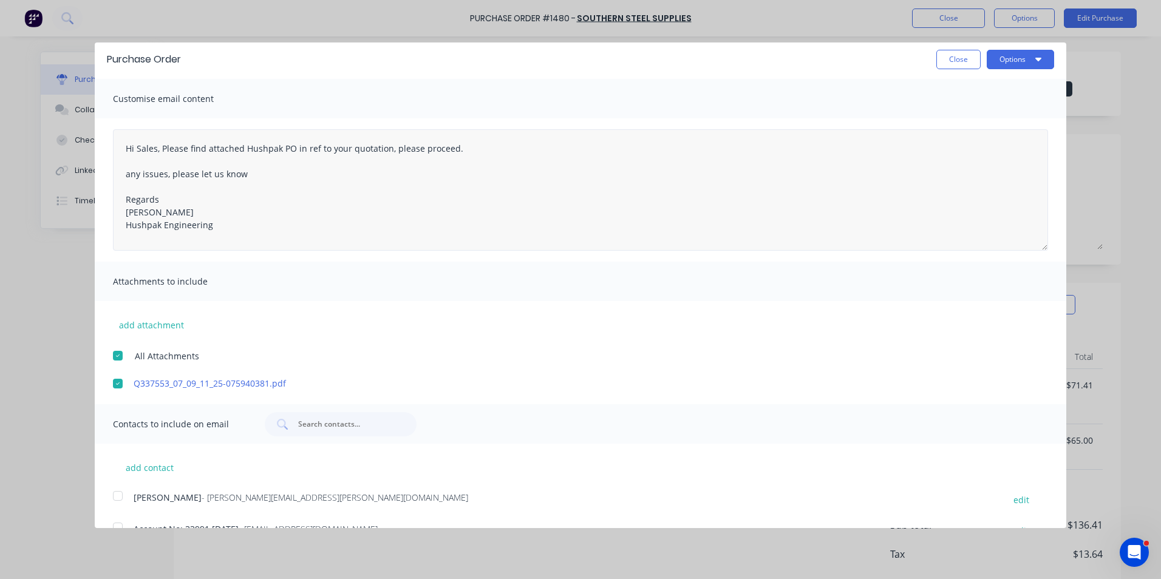
scroll to position [0, 0]
click at [1012, 63] on button "Options" at bounding box center [1020, 62] width 67 height 19
click at [956, 111] on div "Email" at bounding box center [997, 118] width 94 height 18
type textarea "x"
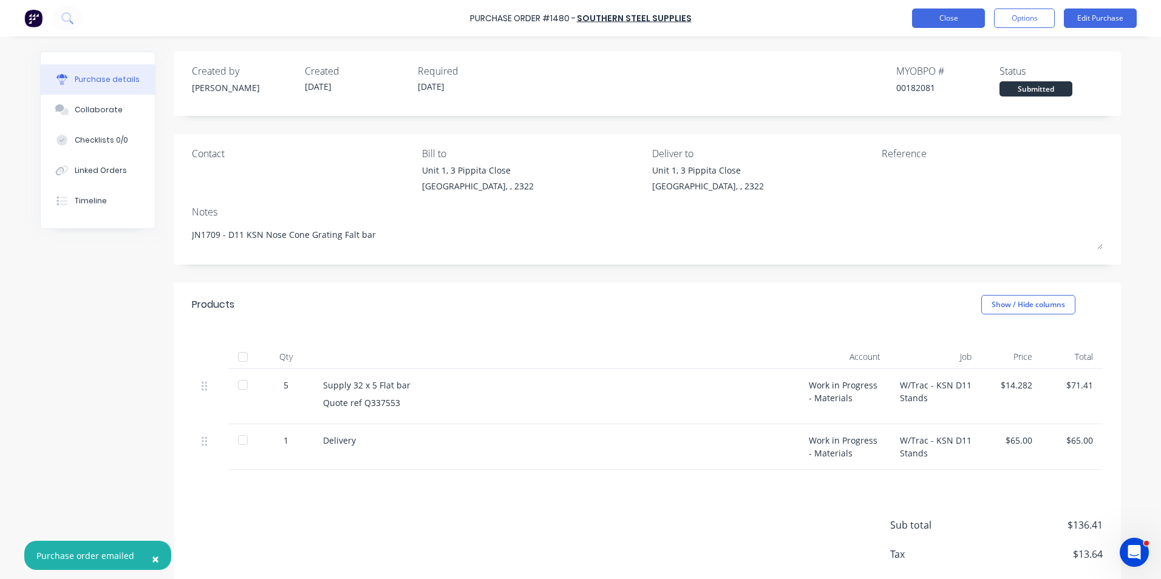
click at [953, 19] on button "Close" at bounding box center [948, 18] width 73 height 19
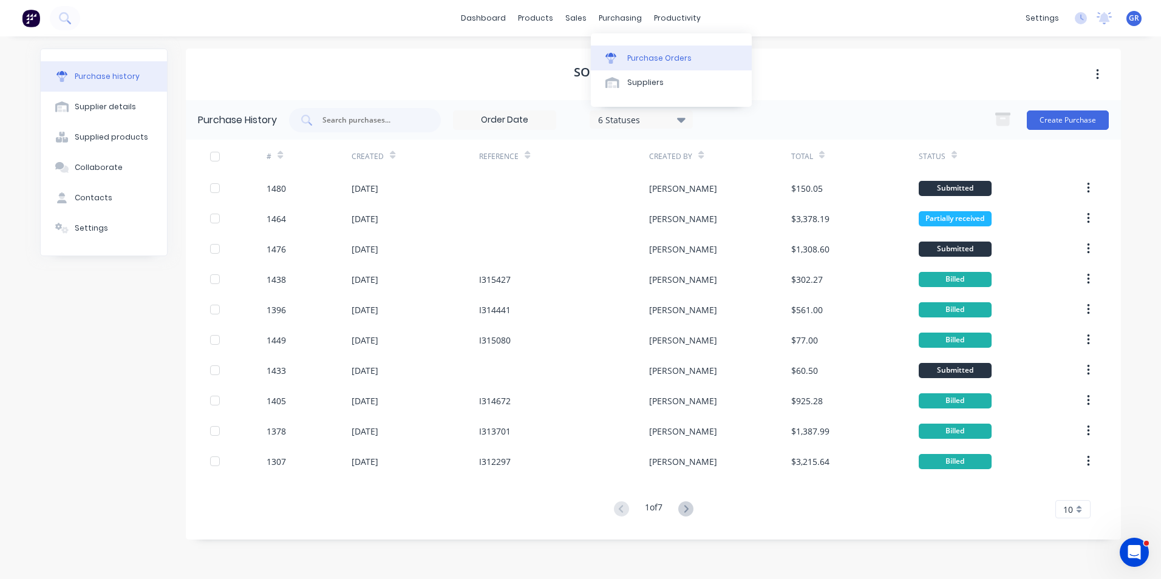
click at [653, 58] on div "Purchase Orders" at bounding box center [659, 58] width 64 height 11
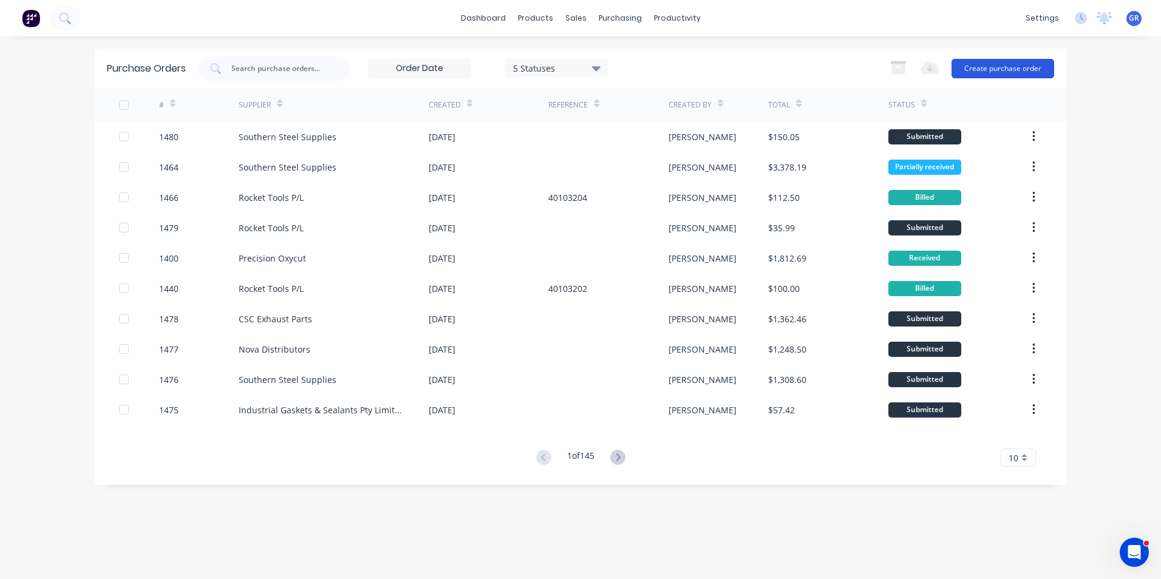
click at [979, 73] on button "Create purchase order" at bounding box center [1002, 68] width 103 height 19
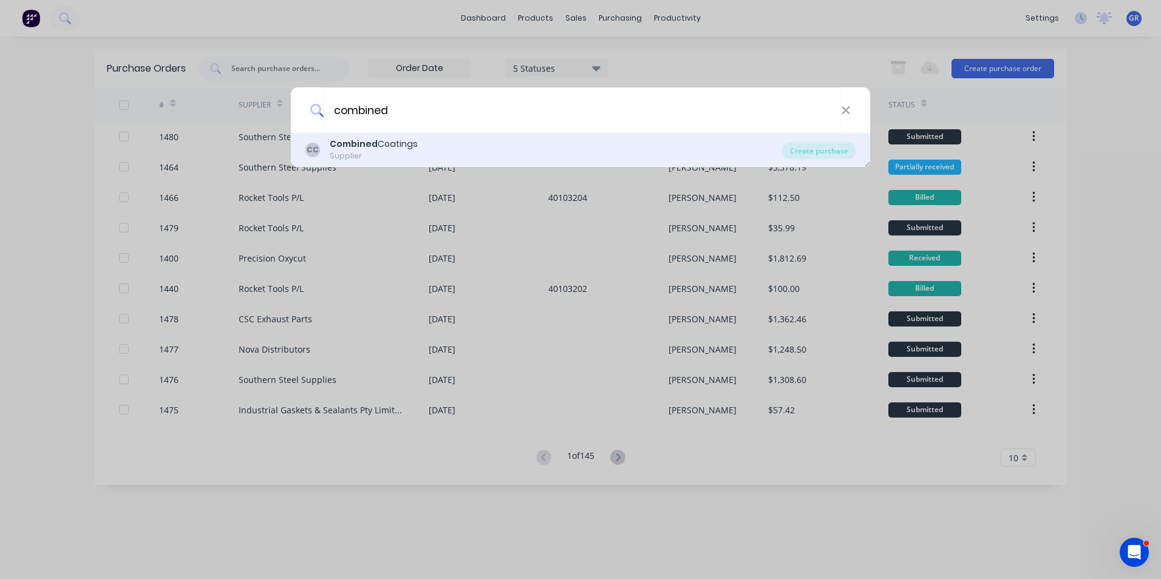
type input "combined"
click at [382, 144] on div "Combined Coatings" at bounding box center [374, 144] width 88 height 13
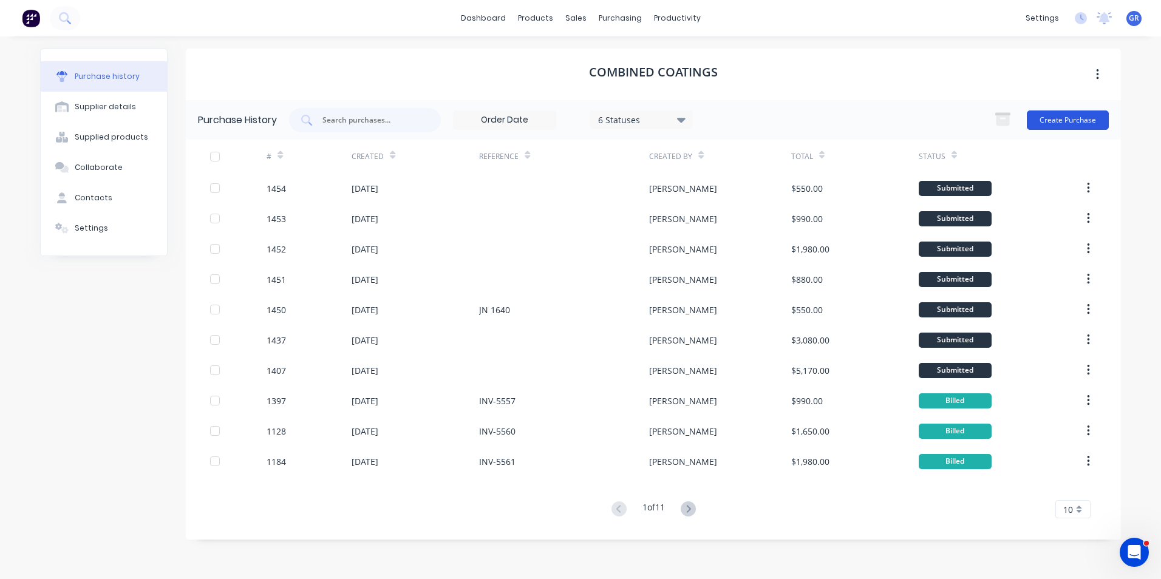
click at [1058, 118] on button "Create Purchase" at bounding box center [1068, 120] width 82 height 19
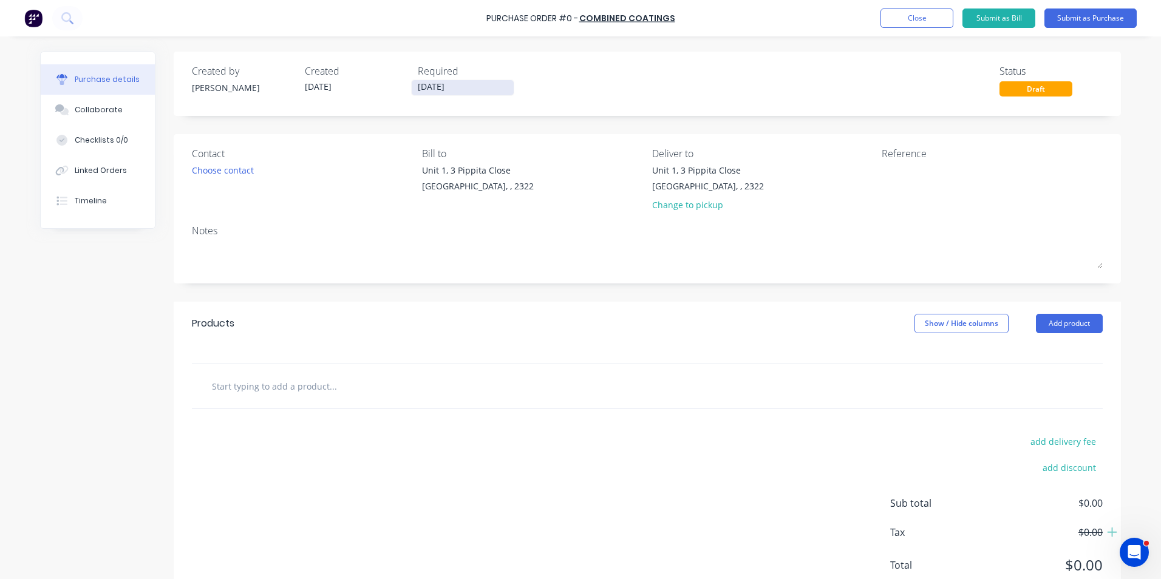
click at [427, 86] on input "[DATE]" at bounding box center [463, 87] width 102 height 15
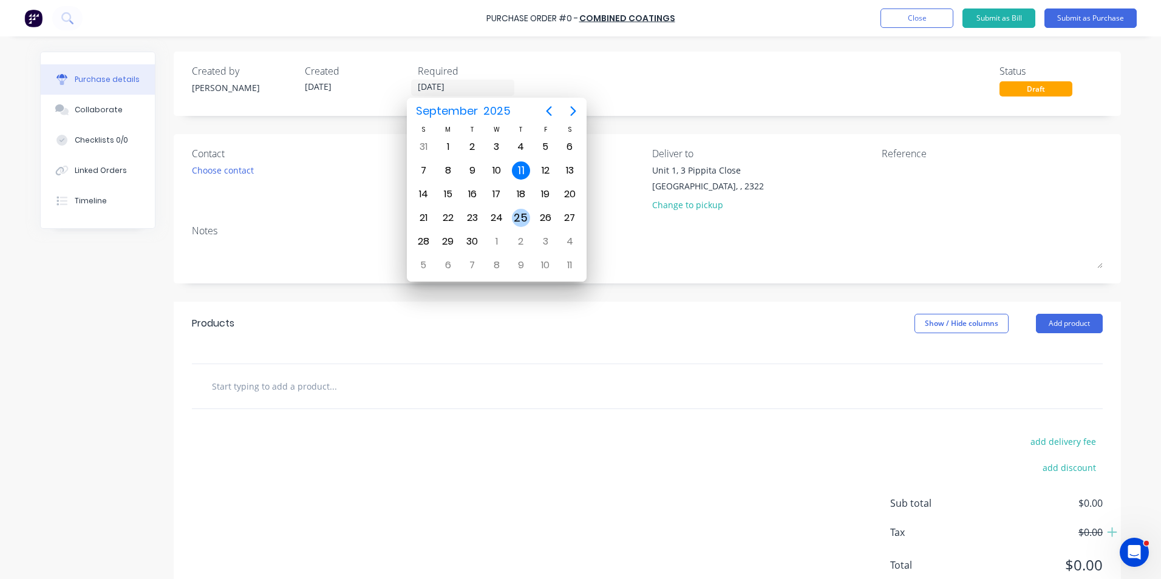
click at [523, 216] on div "25" at bounding box center [521, 218] width 18 height 18
type input "25/09/25"
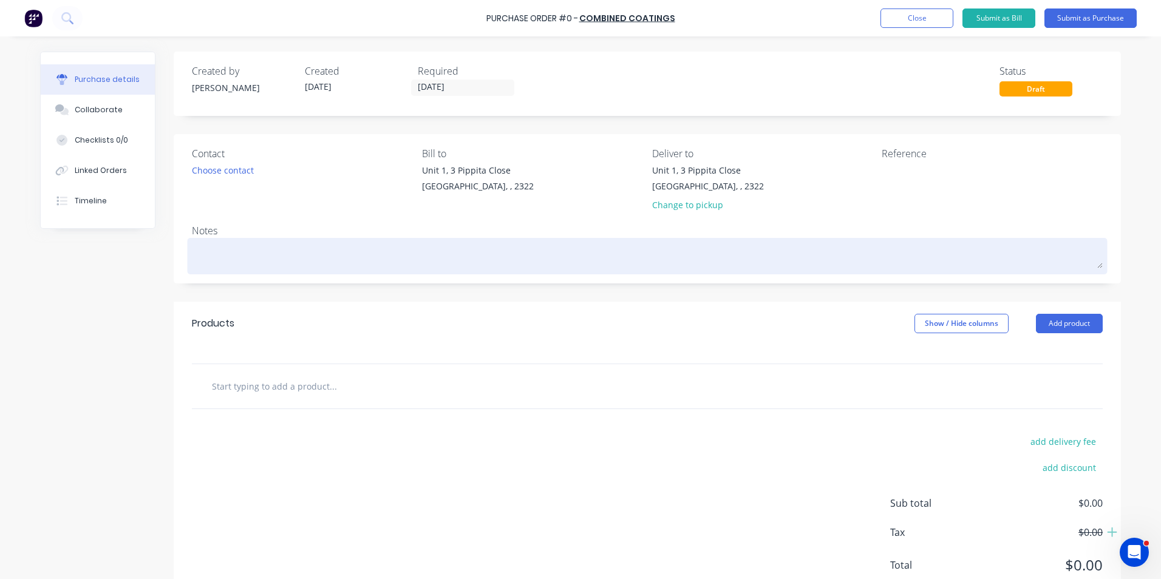
click at [208, 257] on textarea at bounding box center [647, 254] width 911 height 27
type textarea "x"
type textarea "J"
type textarea "x"
type textarea "JN"
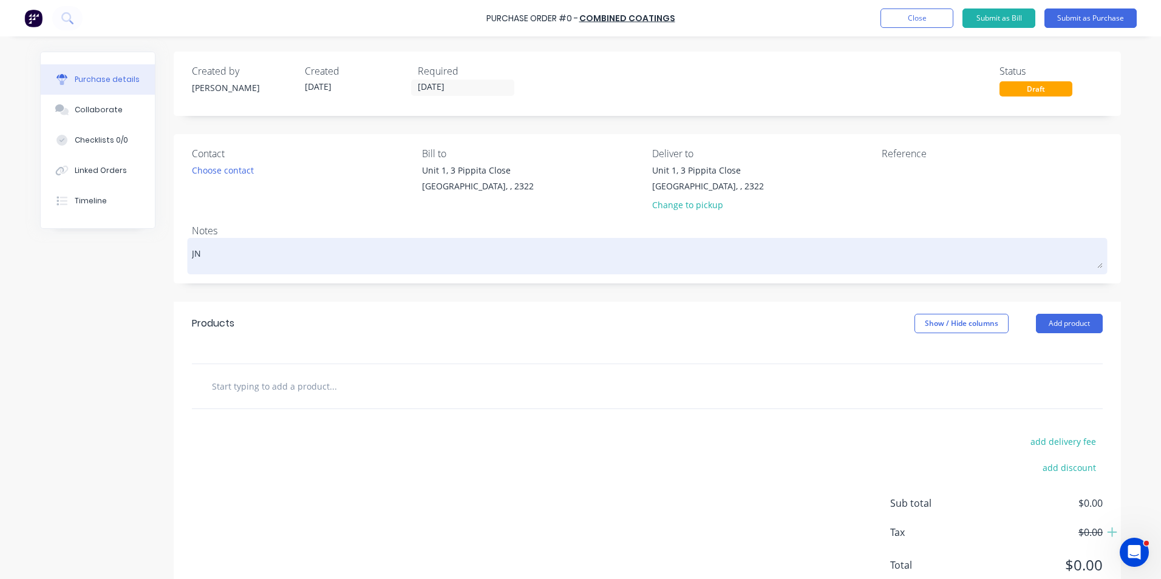
type textarea "x"
type textarea "JN1"
type textarea "x"
type textarea "JN17"
type textarea "x"
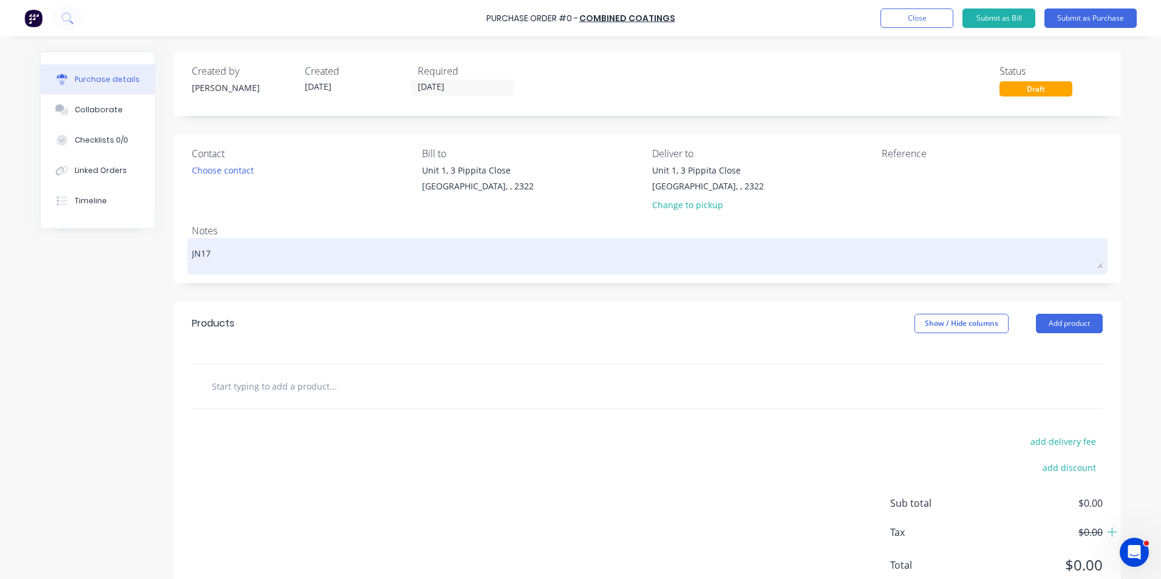
type textarea "JN178"
type textarea "x"
type textarea "JN1787"
type textarea "x"
type textarea "JN1787"
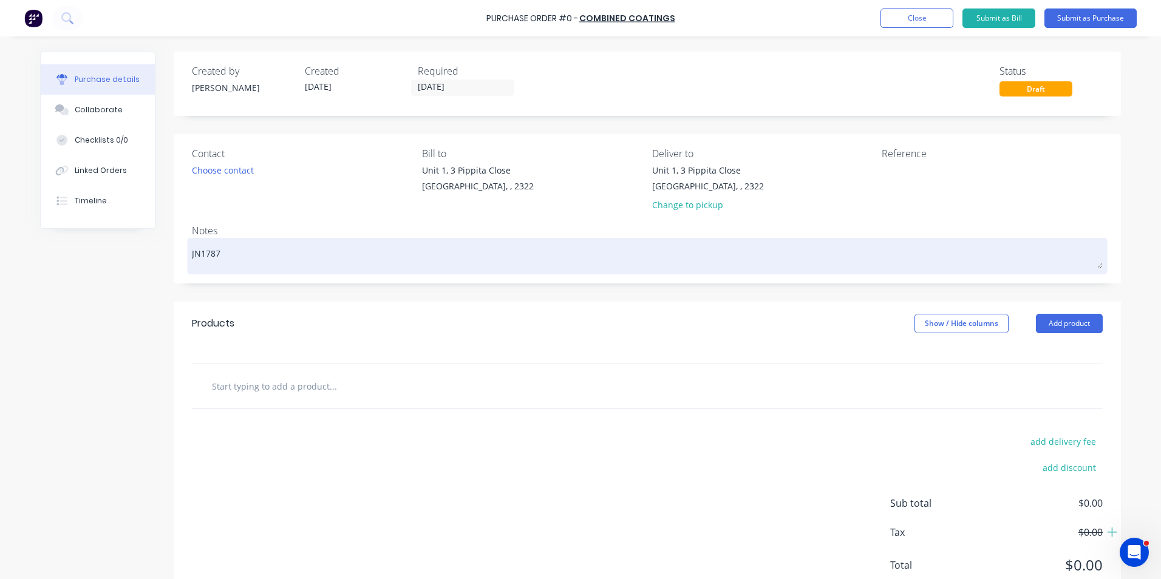
type textarea "x"
type textarea "JN1787 -"
type textarea "x"
type textarea "JN1787 -"
type textarea "x"
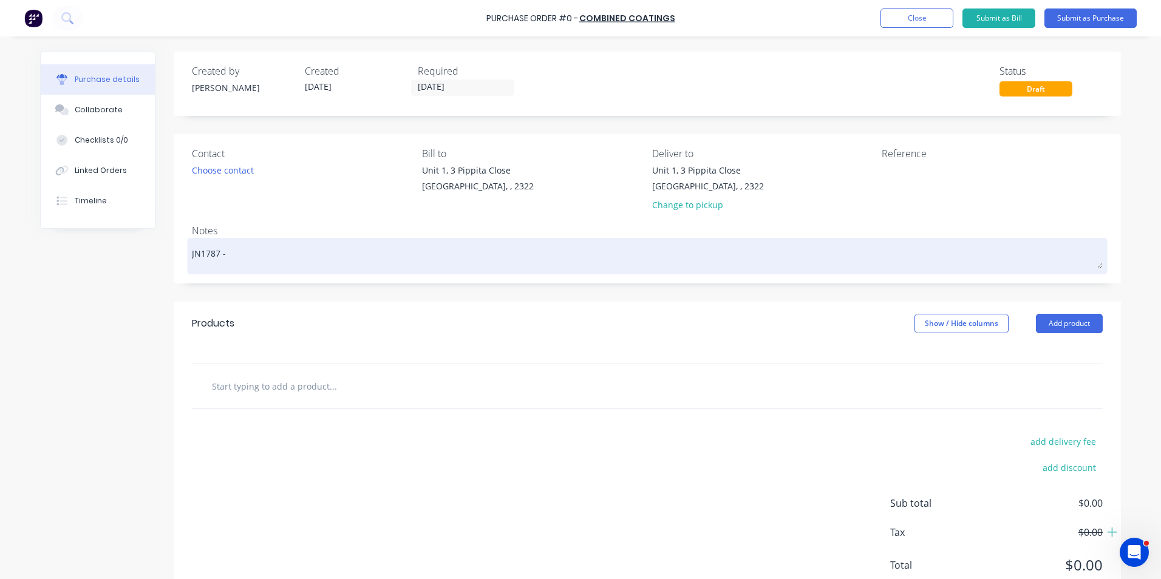
type textarea "JN1787 - 7"
type textarea "x"
type textarea "JN1787 - 79"
type textarea "x"
type textarea "JN1787 - 794"
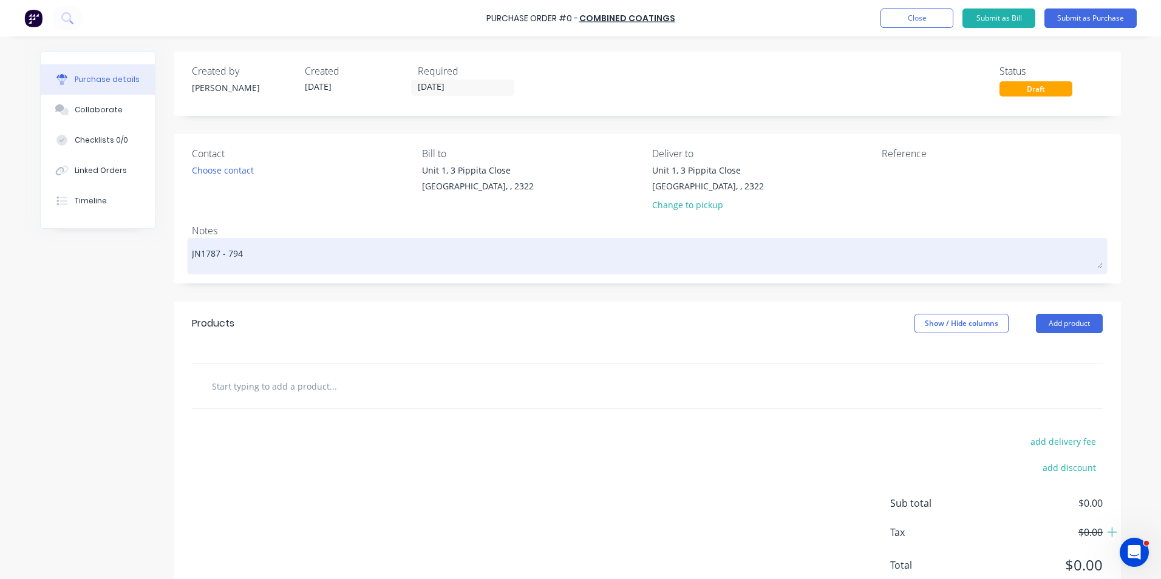
type textarea "x"
type textarea "JN1787 - 794"
type textarea "x"
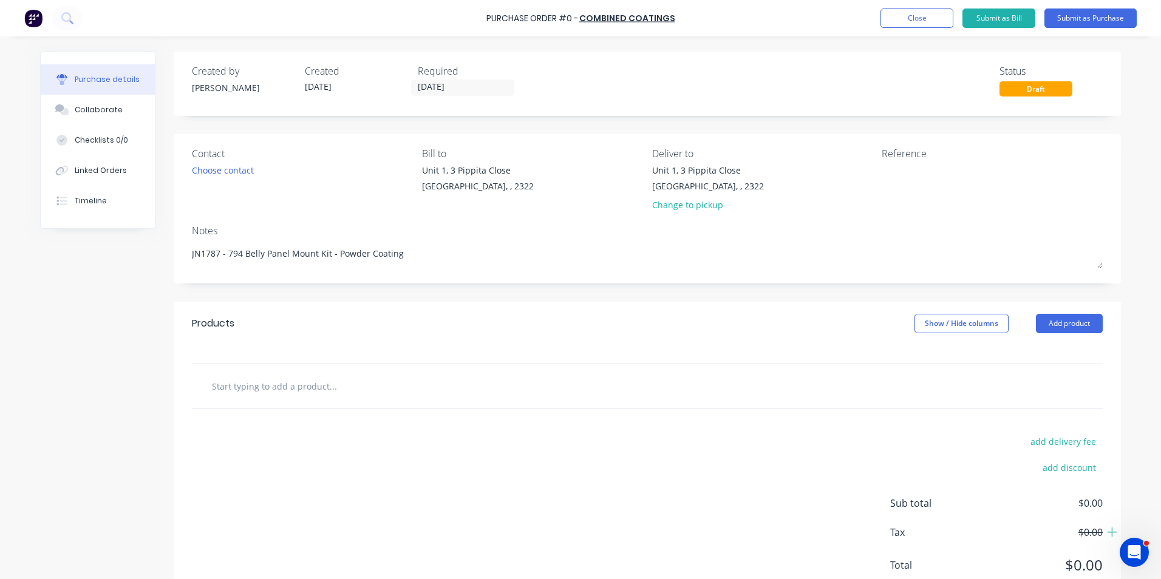
click at [250, 385] on input "text" at bounding box center [332, 386] width 243 height 24
click at [253, 385] on input "text" at bounding box center [332, 386] width 243 height 24
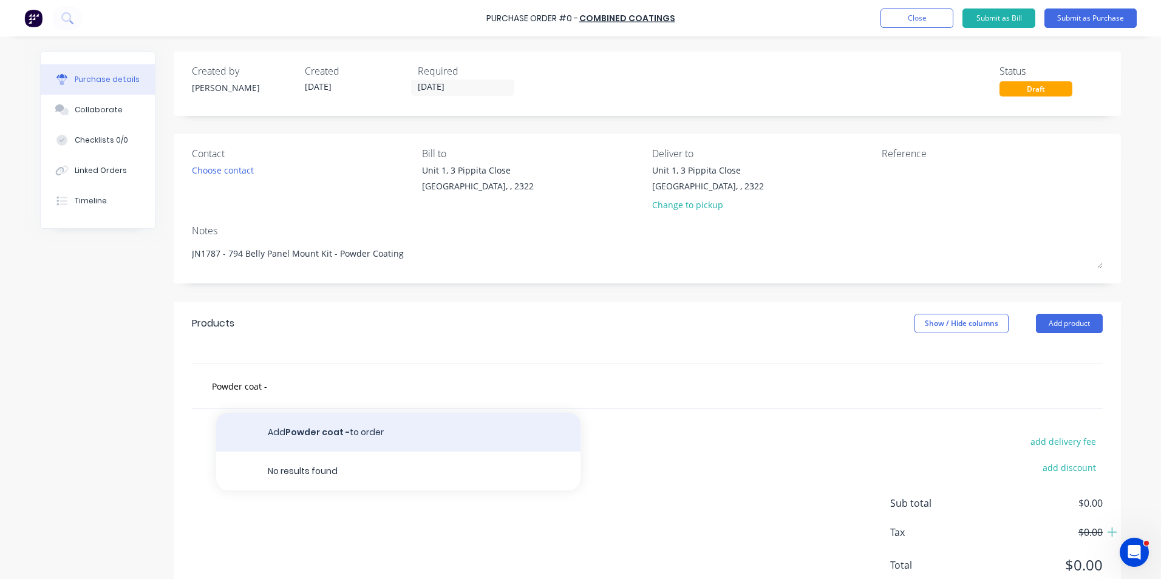
click at [292, 431] on button "Add Powder coat - to order" at bounding box center [398, 432] width 364 height 39
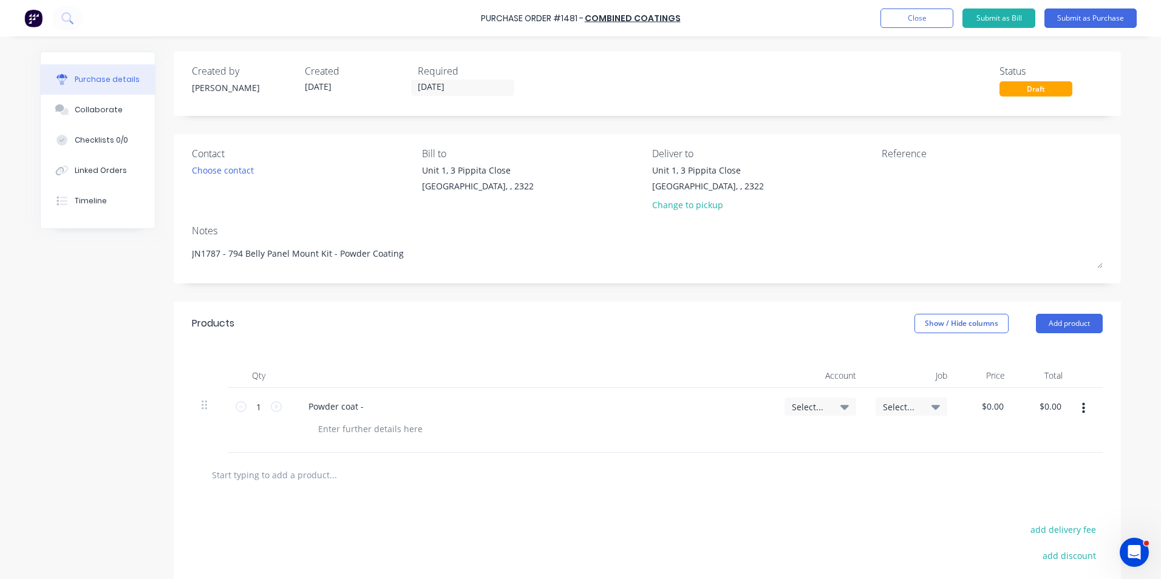
click at [369, 409] on div "Powder coat -" at bounding box center [532, 407] width 466 height 18
click at [365, 404] on div "Powder coat -" at bounding box center [336, 407] width 75 height 18
click at [376, 411] on div "Powder coat - • 406502-058 MOUNT 3, REAR, MIDDLE, BELLY PANELS" at bounding box center [453, 407] width 308 height 18
drag, startPoint x: 574, startPoint y: 406, endPoint x: 362, endPoint y: 410, distance: 212.0
click at [362, 410] on div "Powder coat - 406502-058 MOUNT 3, REAR, MIDDLE, BELLY PANELS" at bounding box center [443, 407] width 288 height 18
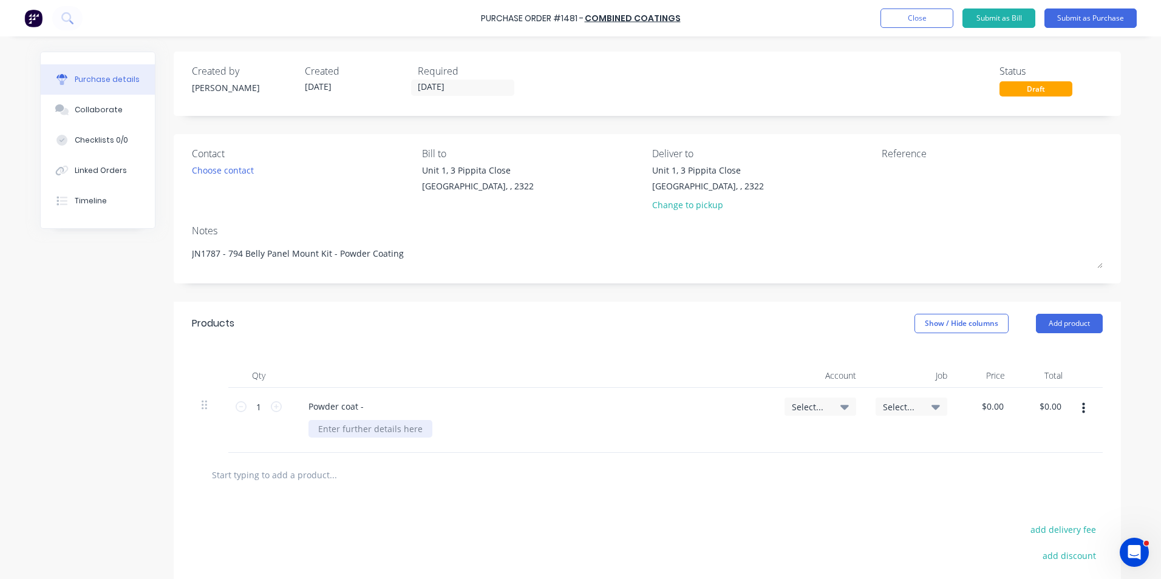
click at [332, 430] on div at bounding box center [370, 429] width 124 height 18
paste div
click at [366, 406] on div "Powder coat -" at bounding box center [336, 407] width 75 height 18
click at [551, 430] on div "406502-058 MOUNT 3, REAR, MIDDLE, BELLY PANELS - 1off" at bounding box center [435, 429] width 254 height 18
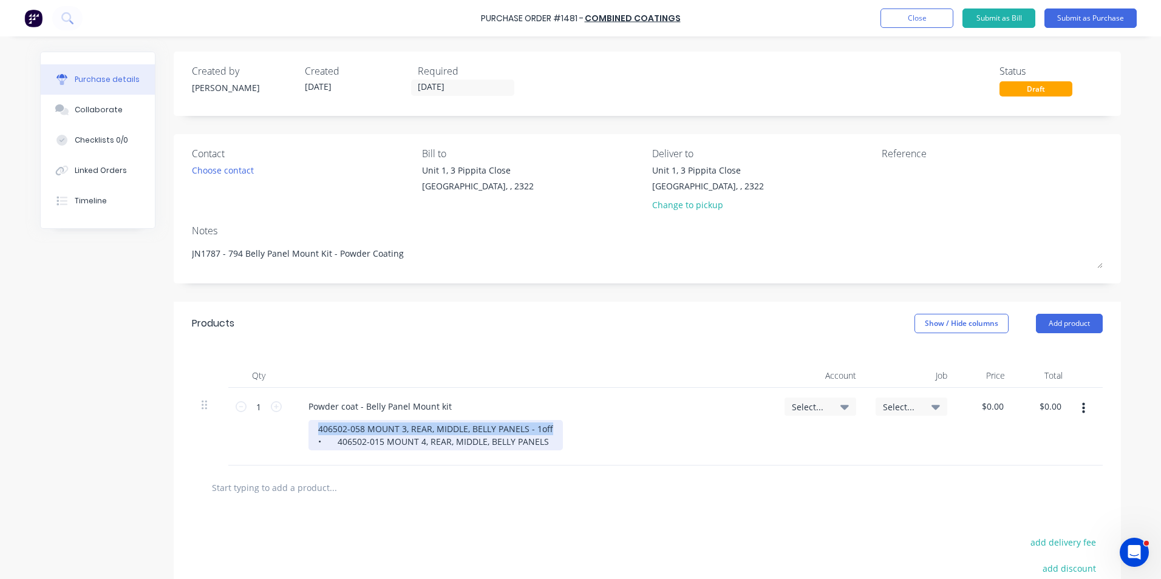
drag, startPoint x: 550, startPoint y: 427, endPoint x: 271, endPoint y: 427, distance: 279.3
click at [271, 427] on div "1 1 Powder coat - Belly Panel Mount kit 406502-058 MOUNT 3, REAR, MIDDLE, BELLY…" at bounding box center [647, 427] width 911 height 78
click at [554, 443] on div "• 406502-058 MOUNT 3, REAR, MIDDLE, BELLY PANELS – 1off • 406502-015 MOUNT 4, R…" at bounding box center [445, 435] width 275 height 30
click at [582, 440] on div "• 406502-058 MOUNT 3, REAR, MIDDLE, BELLY PANELS – 1off • 406502-015 MOUNT 4, R…" at bounding box center [536, 435] width 457 height 30
click at [572, 442] on div "• 406502-058 MOUNT 3, REAR, MIDDLE, BELLY PANELS – 1off • 406502-015 MOUNT 4, R…" at bounding box center [445, 435] width 275 height 30
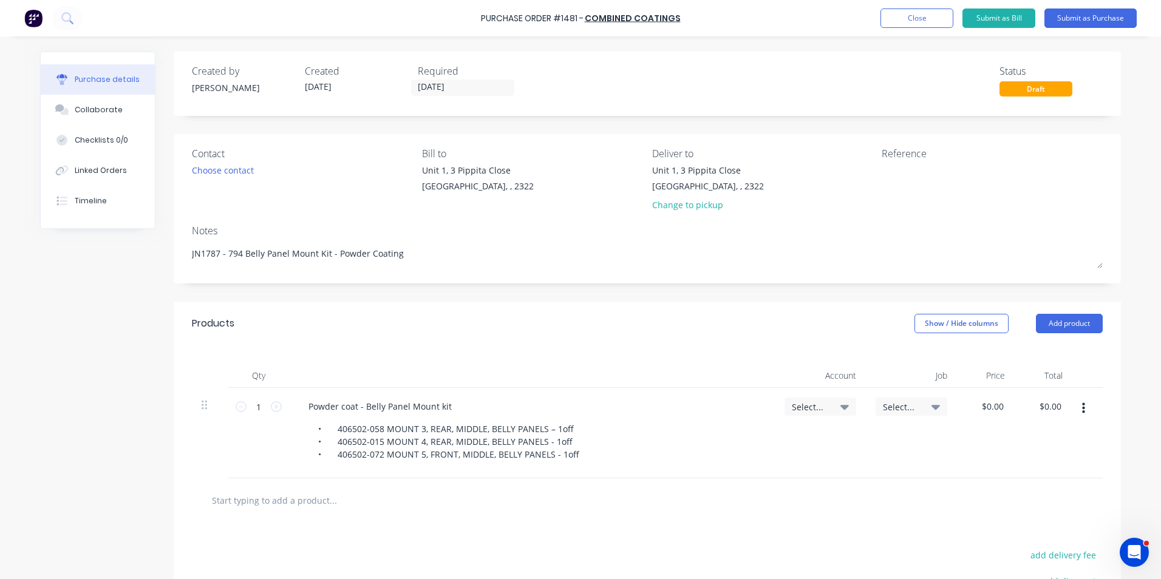
click at [579, 455] on div "• 406502-058 MOUNT 3, REAR, MIDDLE, BELLY PANELS – 1off • 406502-015 MOUNT 4, R…" at bounding box center [536, 441] width 457 height 43
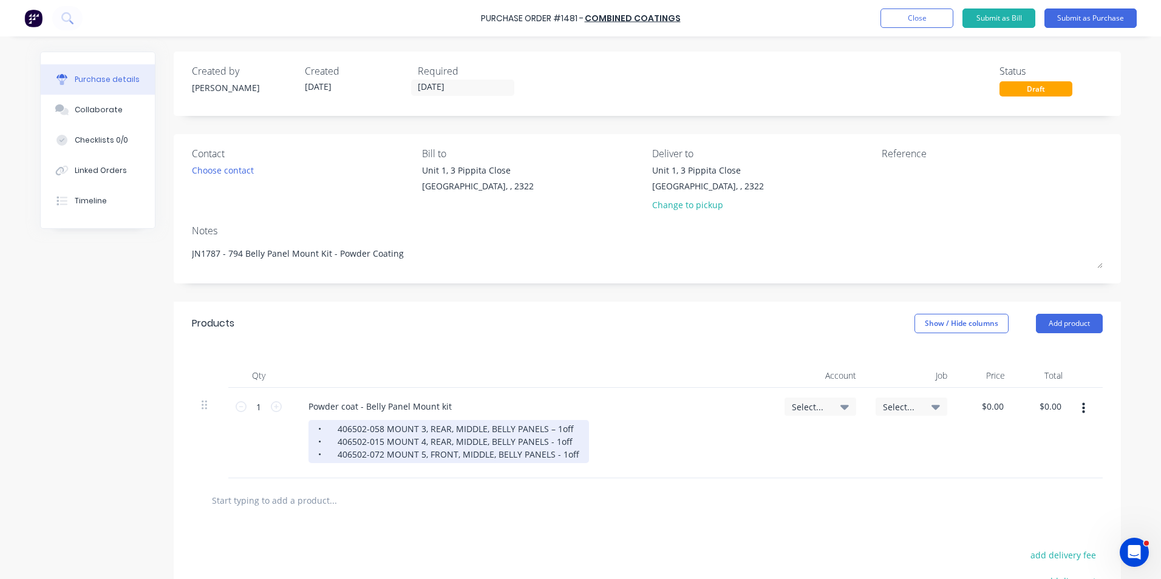
click at [575, 455] on div "• 406502-058 MOUNT 3, REAR, MIDDLE, BELLY PANELS – 1off • 406502-015 MOUNT 4, R…" at bounding box center [448, 441] width 281 height 43
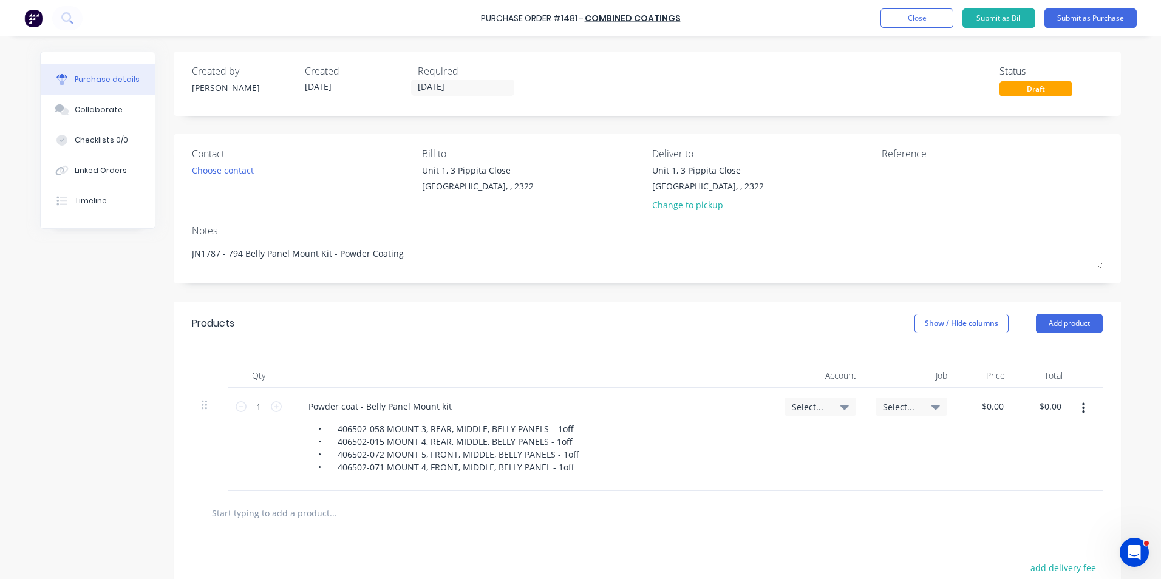
click at [792, 408] on span "Select..." at bounding box center [810, 407] width 36 height 13
click at [739, 444] on input at bounding box center [780, 443] width 124 height 24
click at [771, 527] on div "1-1400 / Work in Progress - Materials" at bounding box center [771, 529] width 170 height 24
click at [897, 407] on span "Select..." at bounding box center [901, 407] width 36 height 13
click at [818, 441] on input at bounding box center [871, 443] width 124 height 24
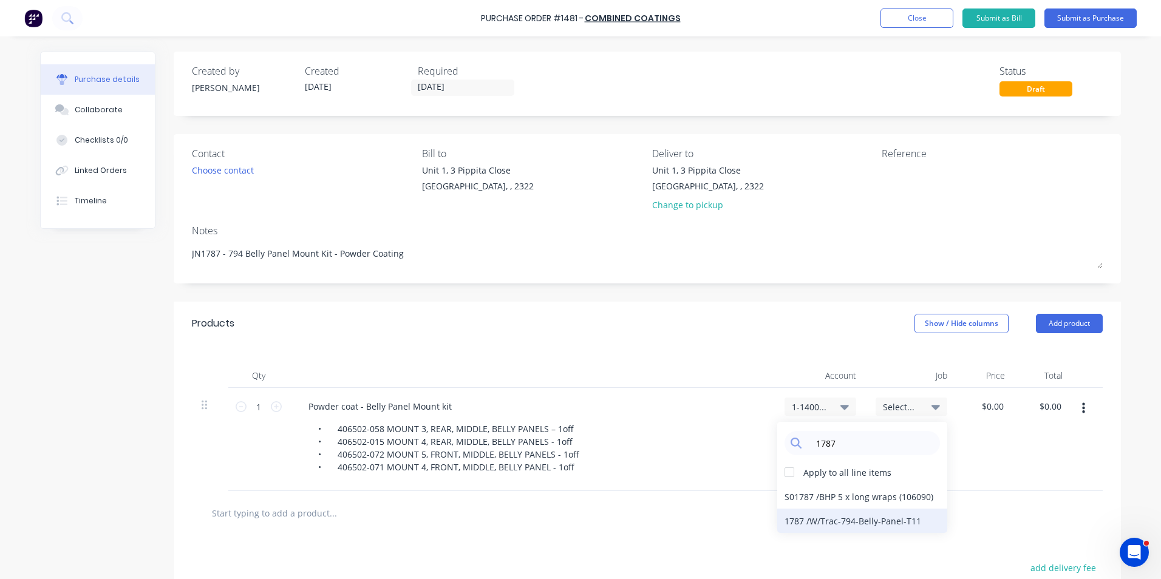
click at [894, 522] on div "1787 / W/Trac-794-Belly-Panel-T11" at bounding box center [862, 521] width 170 height 24
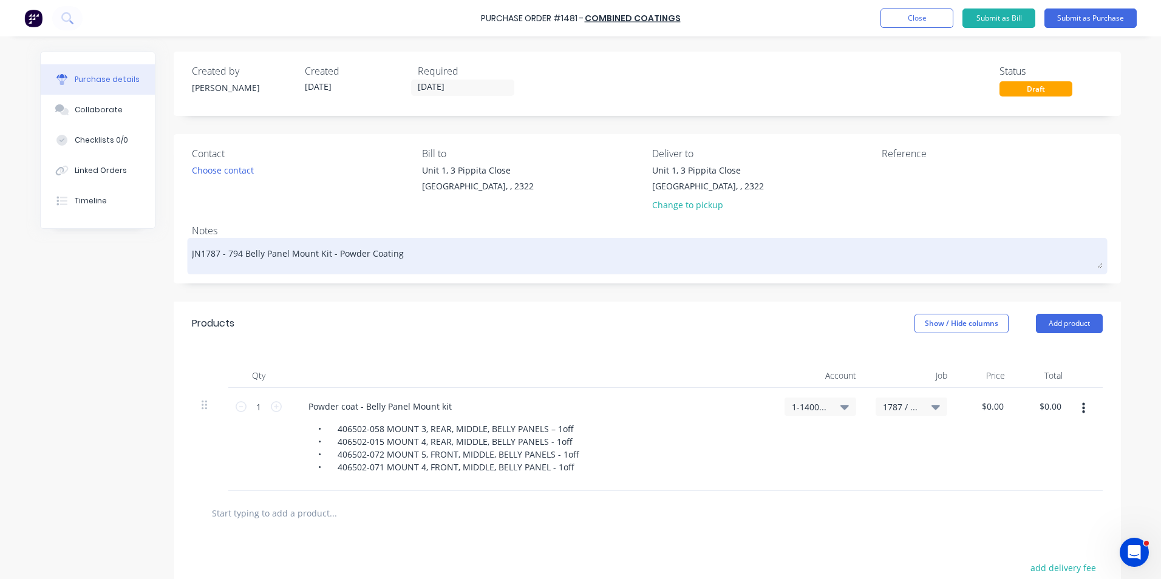
click at [395, 256] on textarea "JN1787 - 794 Belly Panel Mount Kit - Powder Coating" at bounding box center [647, 254] width 911 height 27
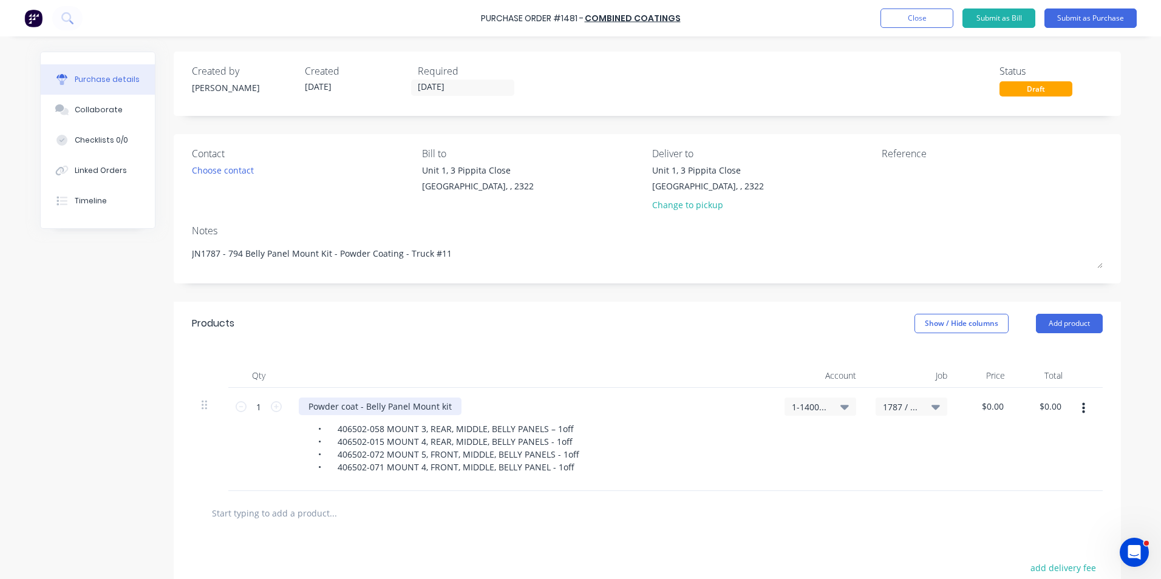
click at [447, 408] on div "Powder coat - Belly Panel Mount kit" at bounding box center [380, 407] width 163 height 18
click at [987, 406] on input "0.00" at bounding box center [994, 407] width 23 height 18
click at [968, 448] on div "$300.00 $300.00" at bounding box center [986, 439] width 58 height 103
click at [1095, 20] on button "Submit as Purchase" at bounding box center [1090, 18] width 92 height 19
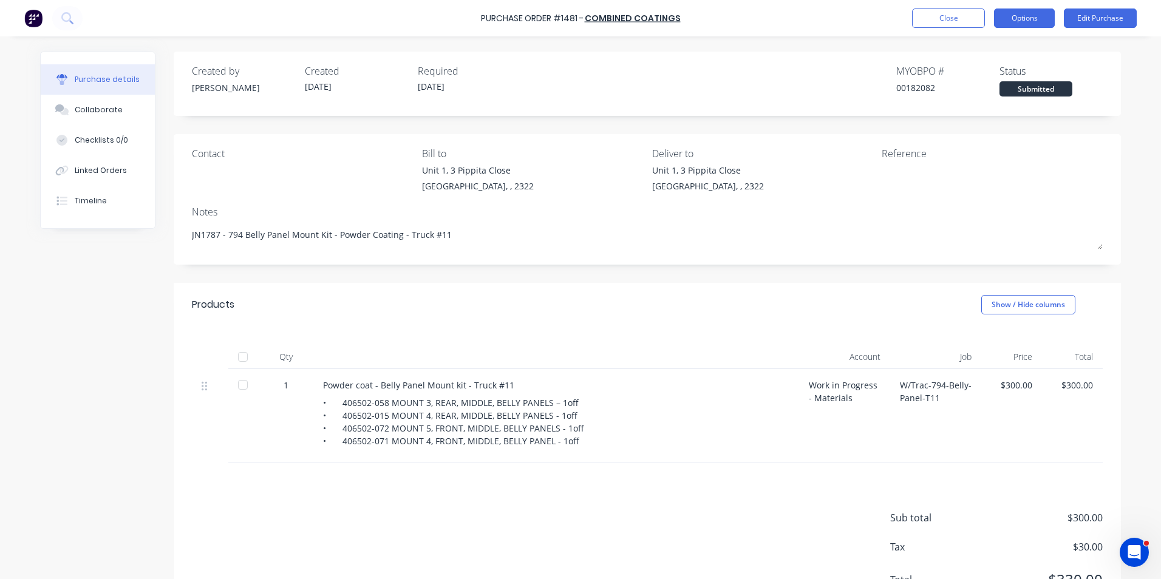
click at [1019, 17] on button "Options" at bounding box center [1024, 18] width 61 height 19
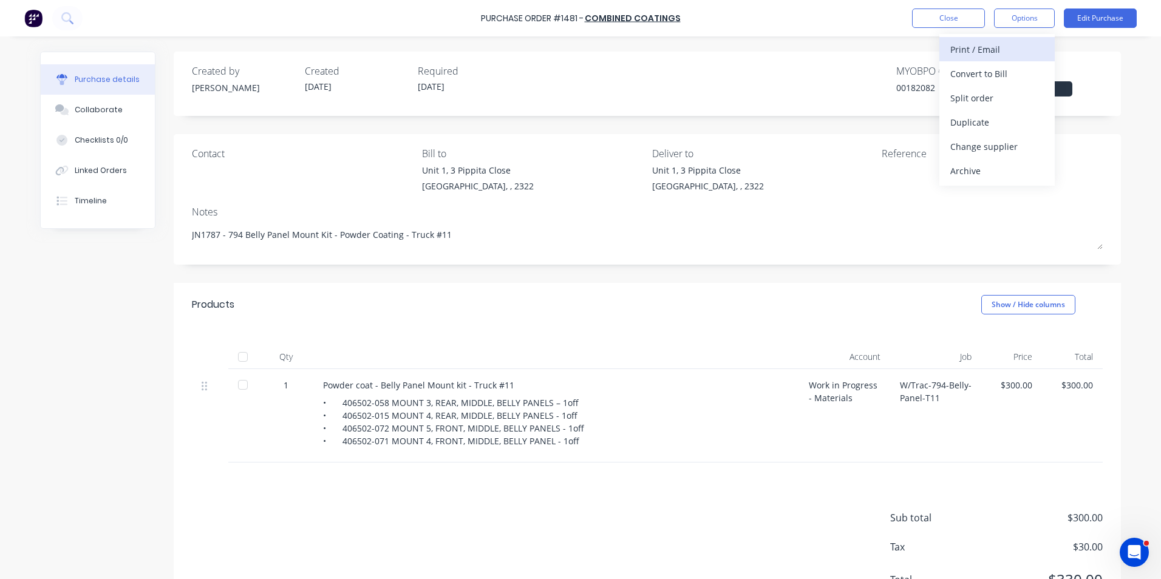
click at [978, 46] on div "Print / Email" at bounding box center [997, 50] width 94 height 18
click at [985, 72] on div "With pricing" at bounding box center [997, 74] width 94 height 18
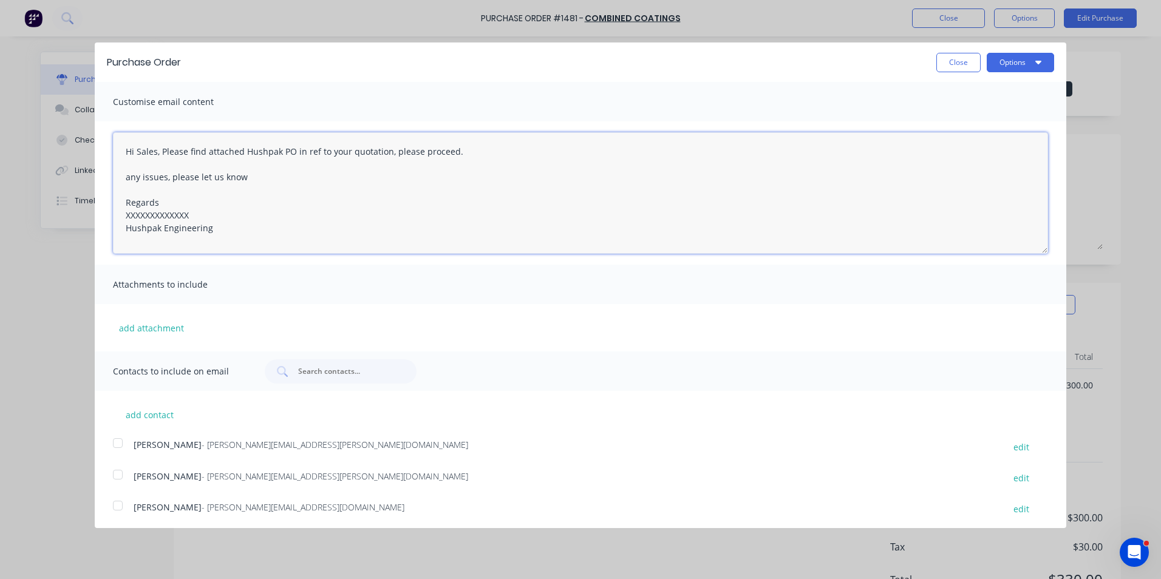
drag, startPoint x: 192, startPoint y: 214, endPoint x: 100, endPoint y: 216, distance: 91.7
click at [100, 216] on div "Hi Sales, Please find attached Hushpak PO in ref to your quotation, please proc…" at bounding box center [581, 192] width 972 height 143
drag, startPoint x: 155, startPoint y: 152, endPoint x: 148, endPoint y: 157, distance: 9.3
click at [141, 154] on textarea "Hi Sales, Please find attached Hushpak PO in ref to your quotation, please proc…" at bounding box center [580, 192] width 935 height 121
click at [145, 327] on button "add attachment" at bounding box center [151, 328] width 77 height 18
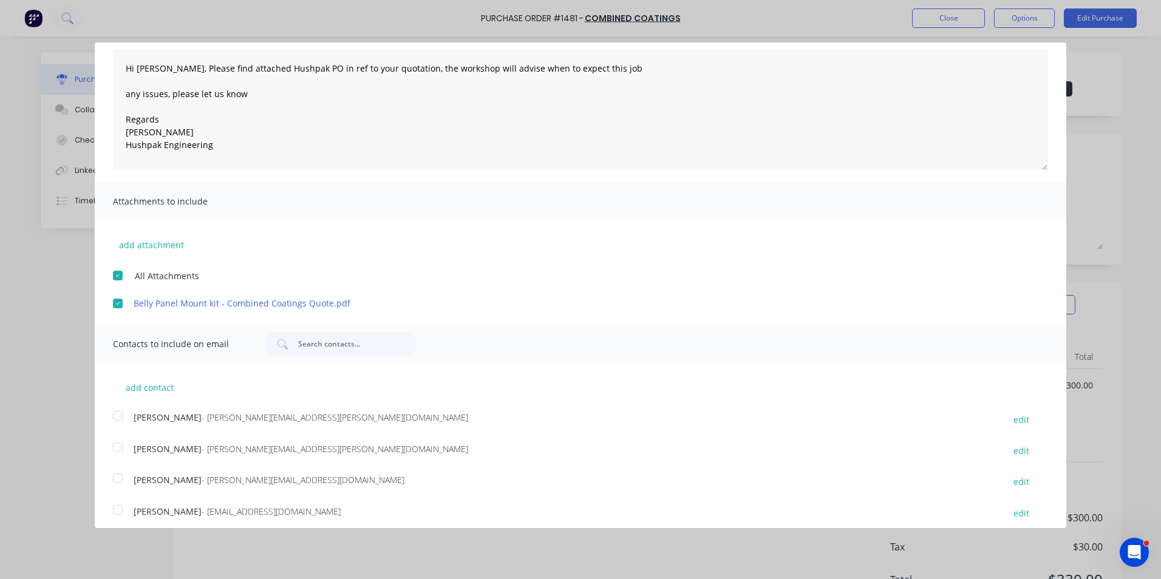
scroll to position [91, 0]
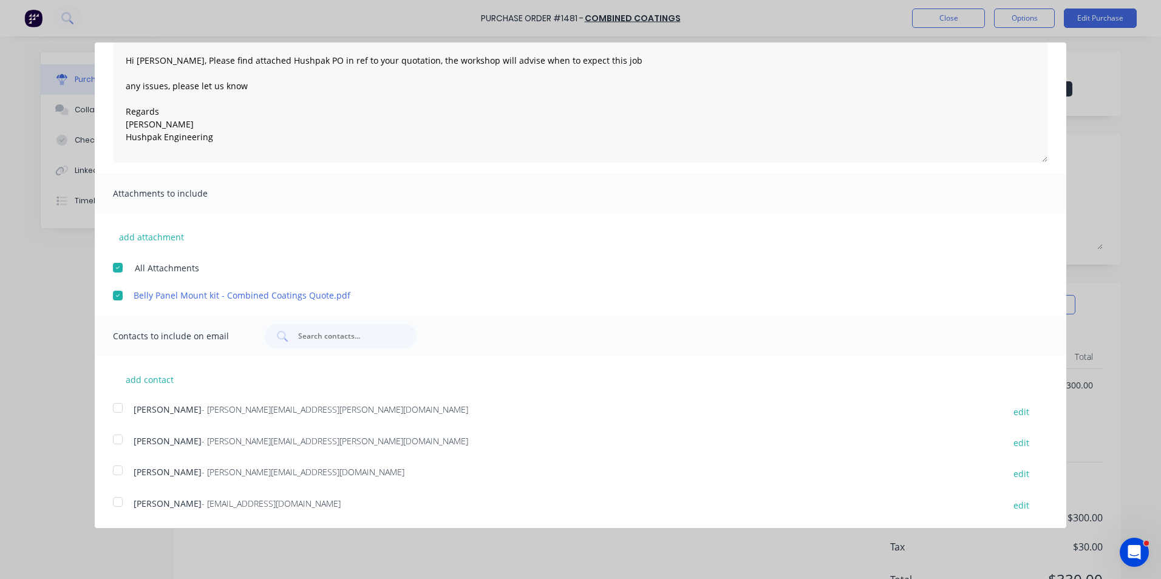
click at [117, 438] on div at bounding box center [118, 439] width 24 height 24
click at [118, 502] on div at bounding box center [118, 502] width 24 height 24
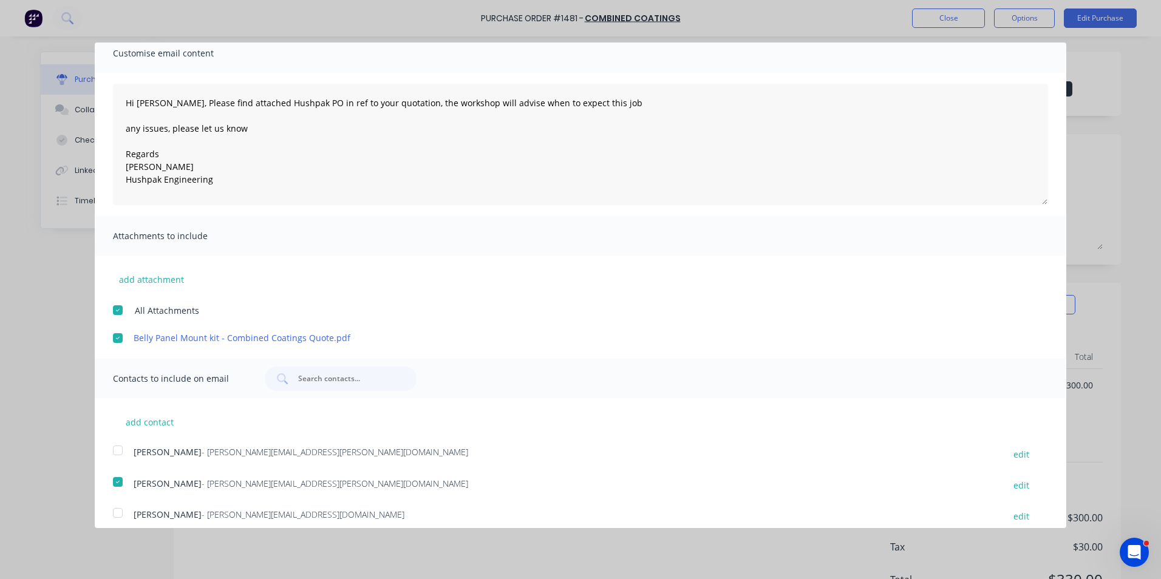
scroll to position [0, 0]
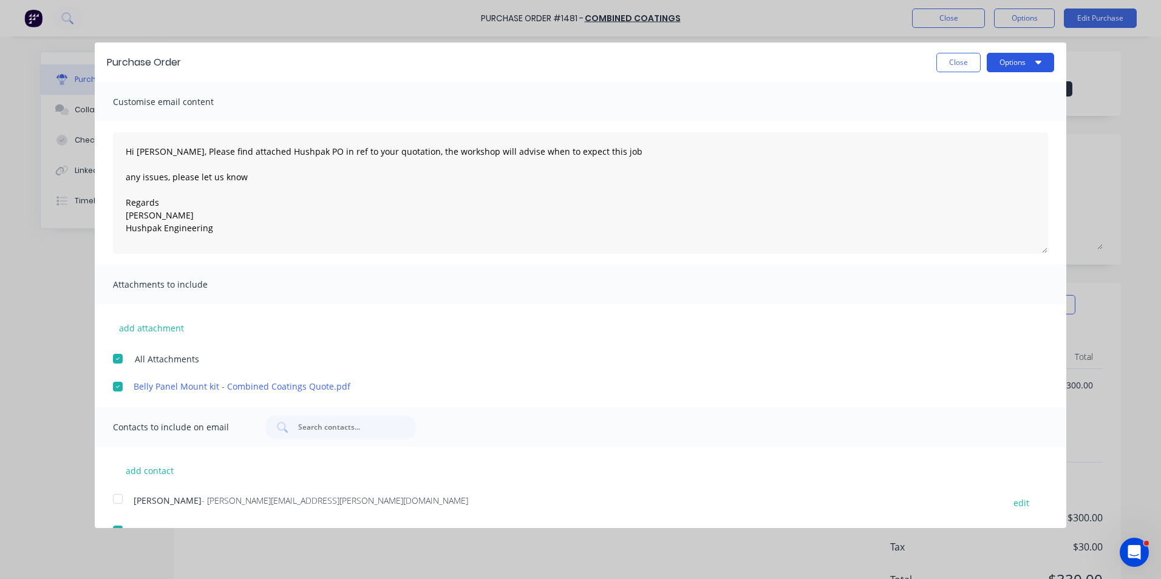
click at [1021, 65] on button "Options" at bounding box center [1020, 62] width 67 height 19
click at [955, 121] on div "Email" at bounding box center [997, 118] width 94 height 18
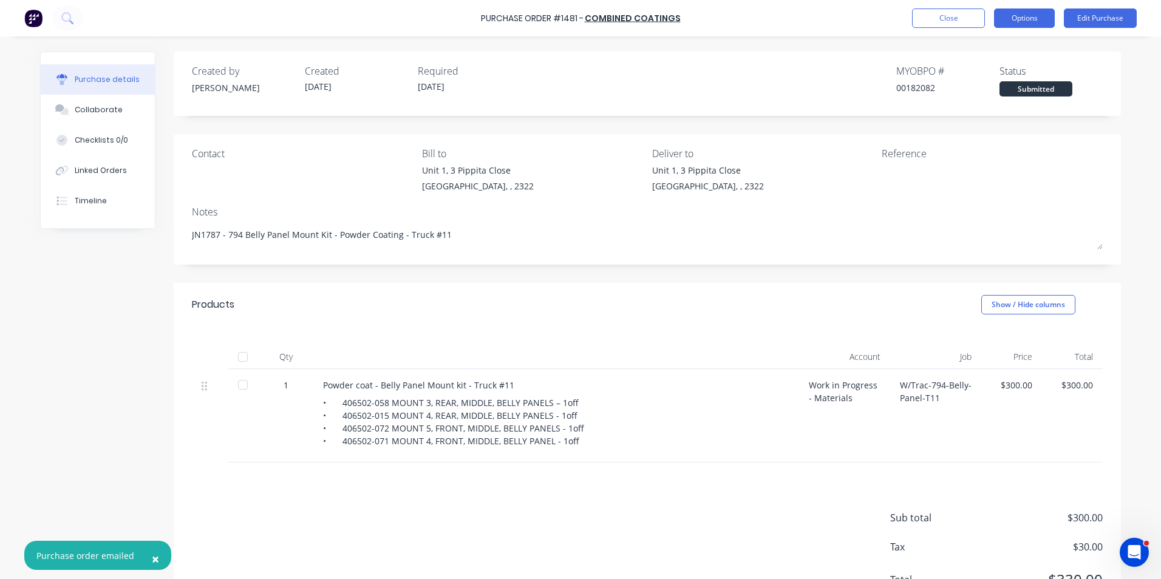
click at [1029, 20] on button "Options" at bounding box center [1024, 18] width 61 height 19
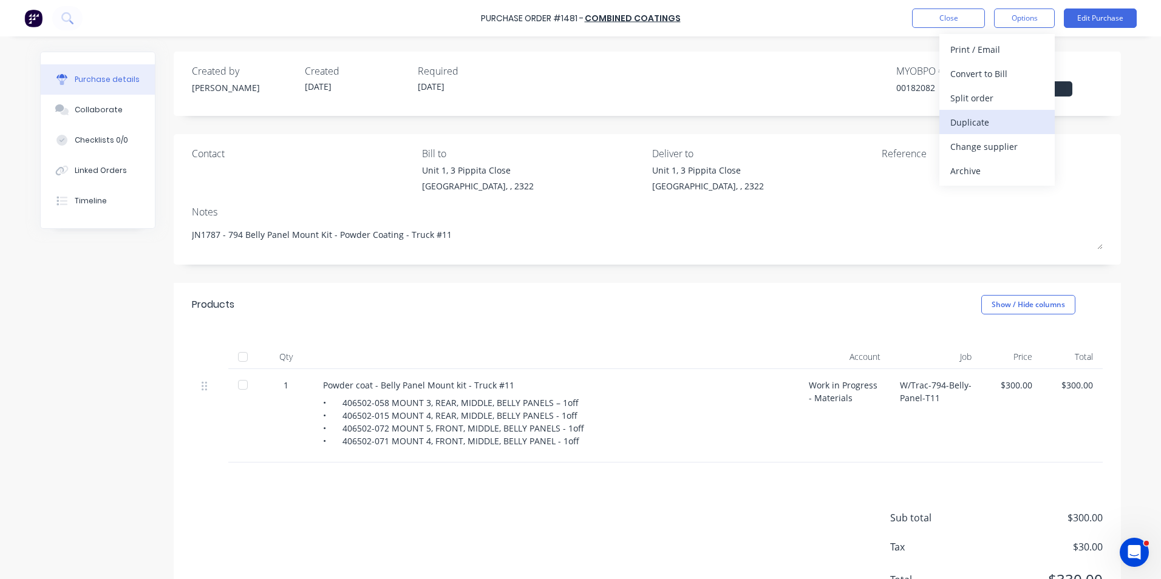
click at [974, 124] on div "Duplicate" at bounding box center [997, 123] width 94 height 18
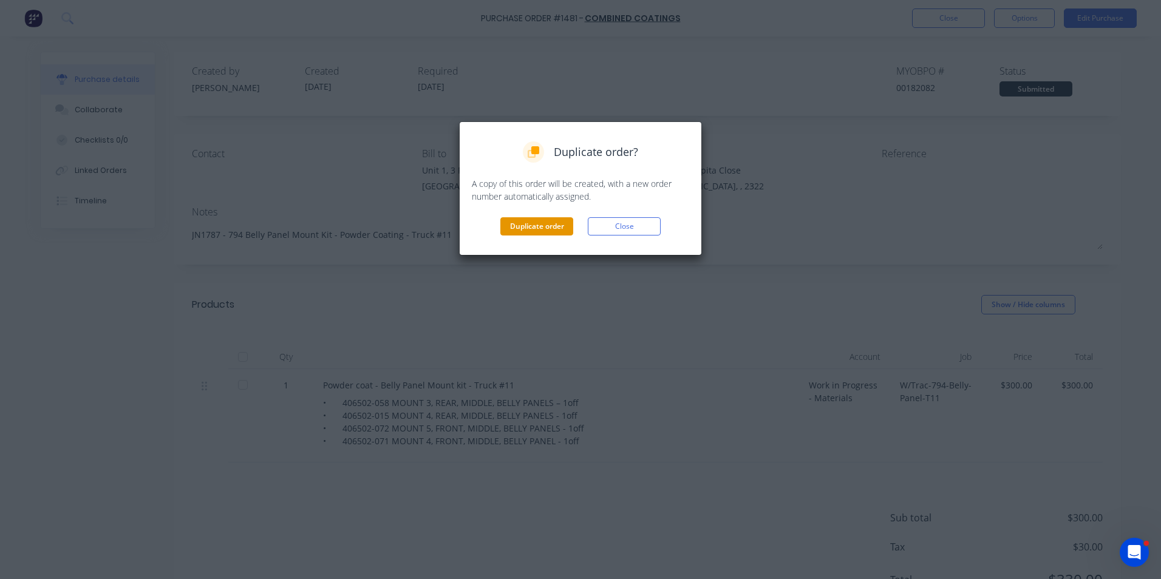
click at [538, 221] on button "Duplicate order" at bounding box center [536, 226] width 73 height 18
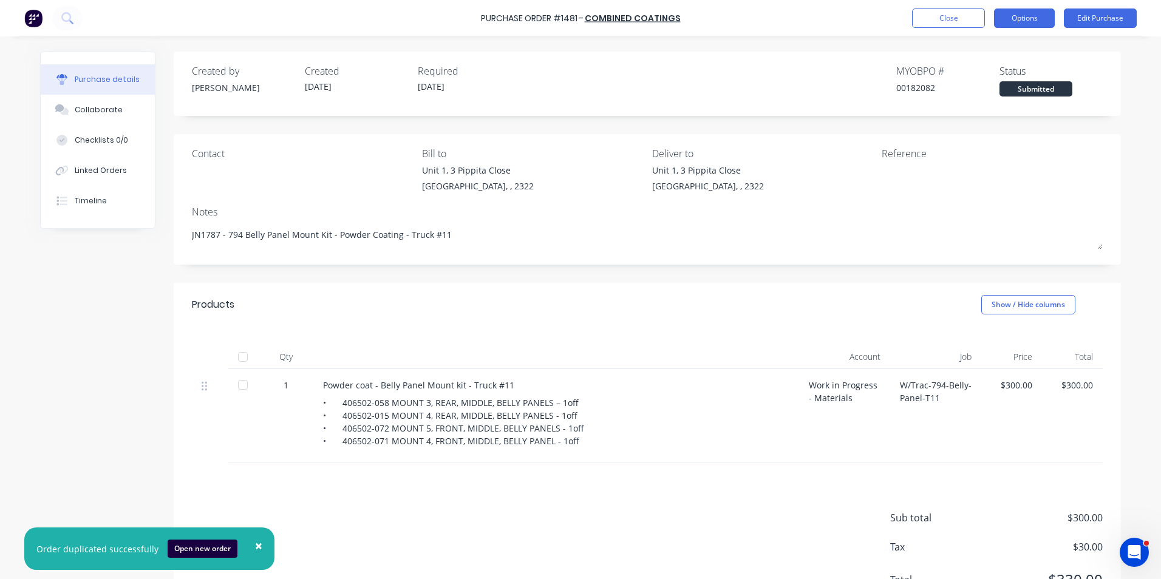
click at [1022, 19] on button "Options" at bounding box center [1024, 18] width 61 height 19
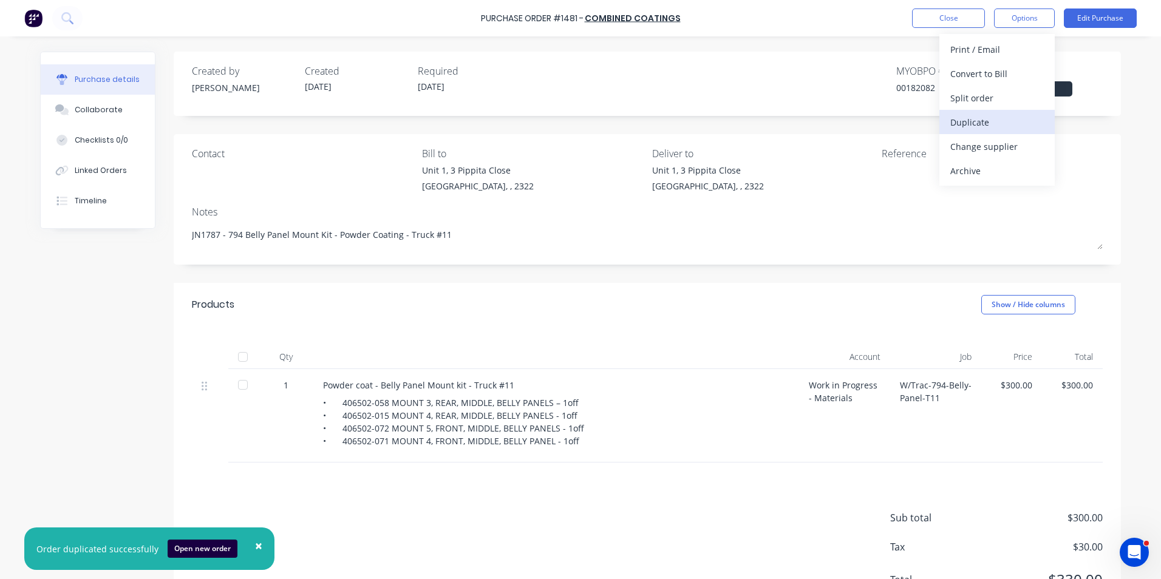
click at [976, 121] on div "Duplicate" at bounding box center [997, 123] width 94 height 18
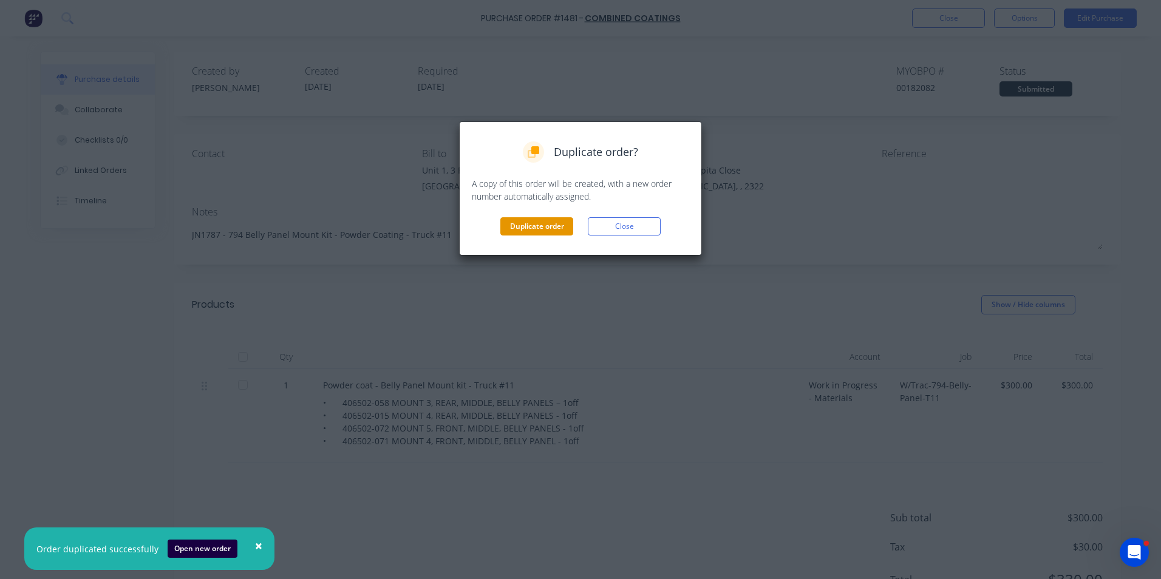
click at [545, 224] on button "Duplicate order" at bounding box center [536, 226] width 73 height 18
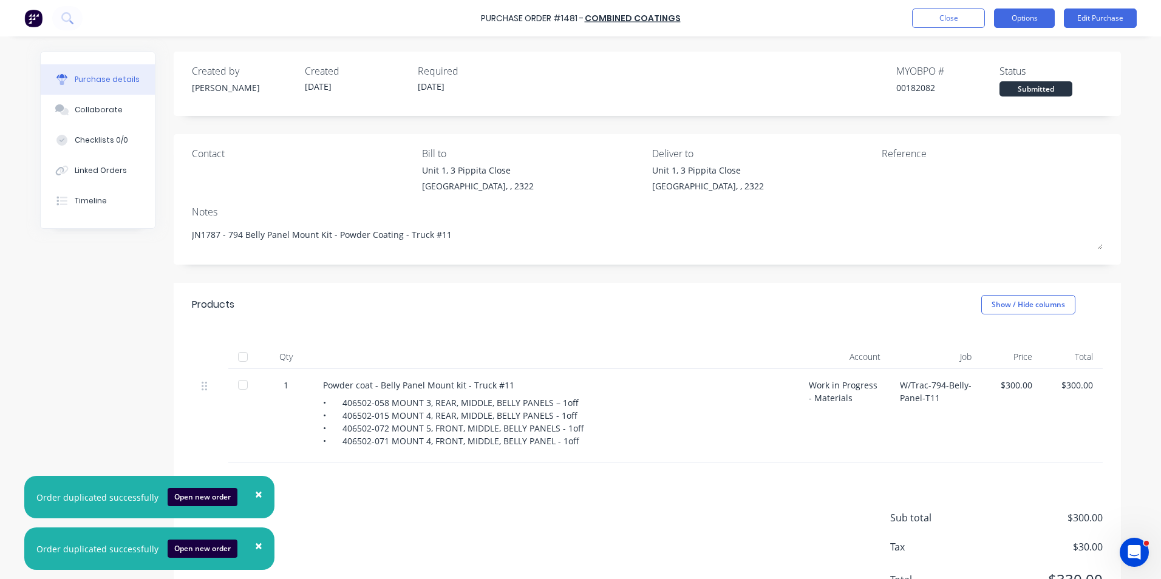
click at [1008, 13] on button "Options" at bounding box center [1024, 18] width 61 height 19
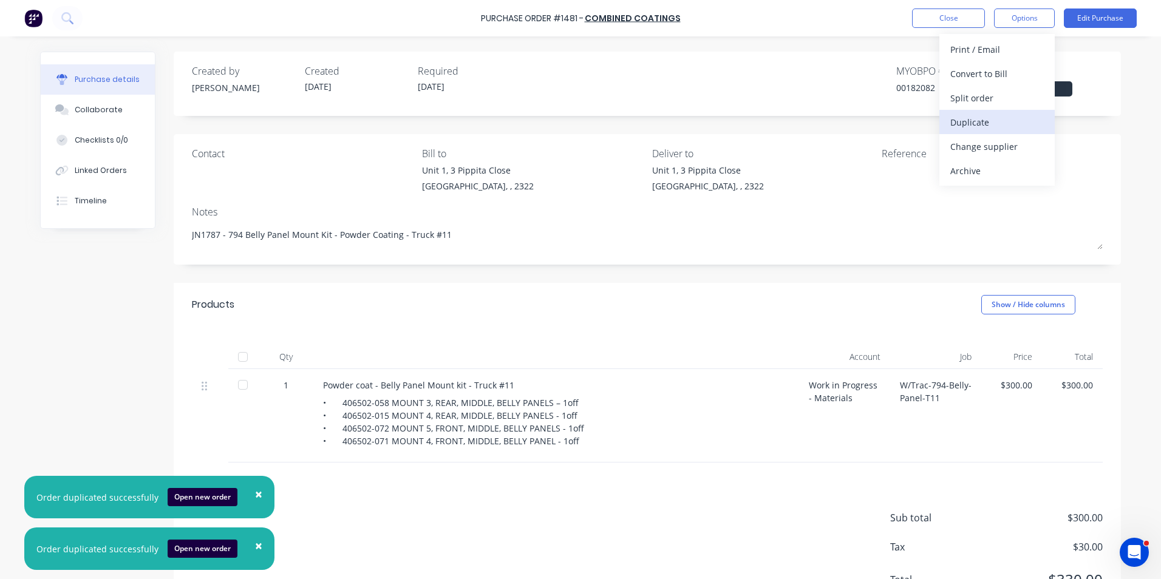
click at [976, 123] on div "Duplicate" at bounding box center [997, 123] width 94 height 18
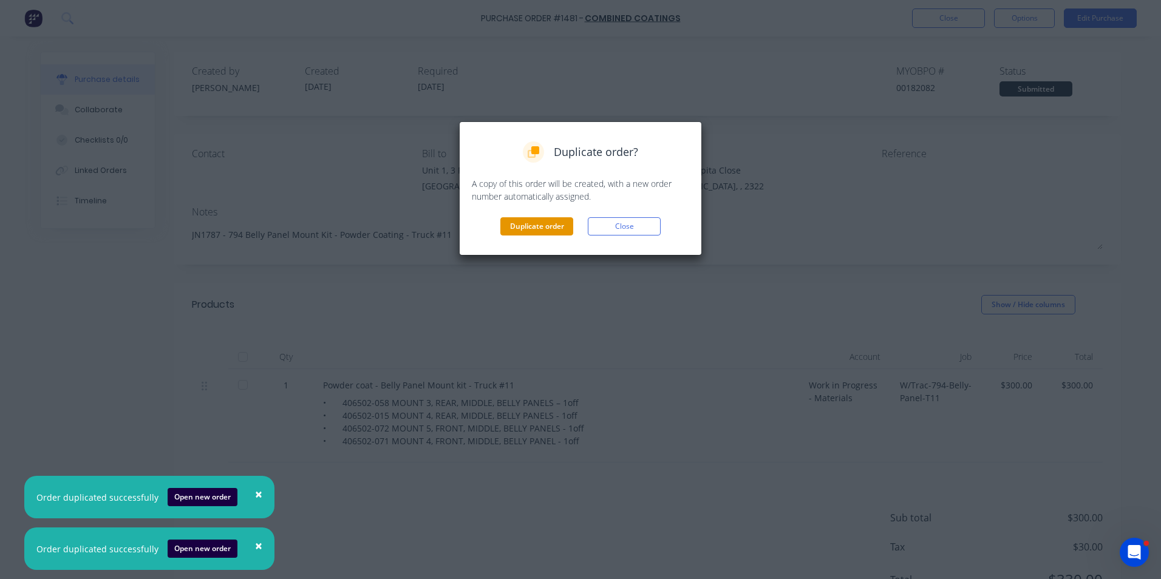
click at [542, 226] on button "Duplicate order" at bounding box center [536, 226] width 73 height 18
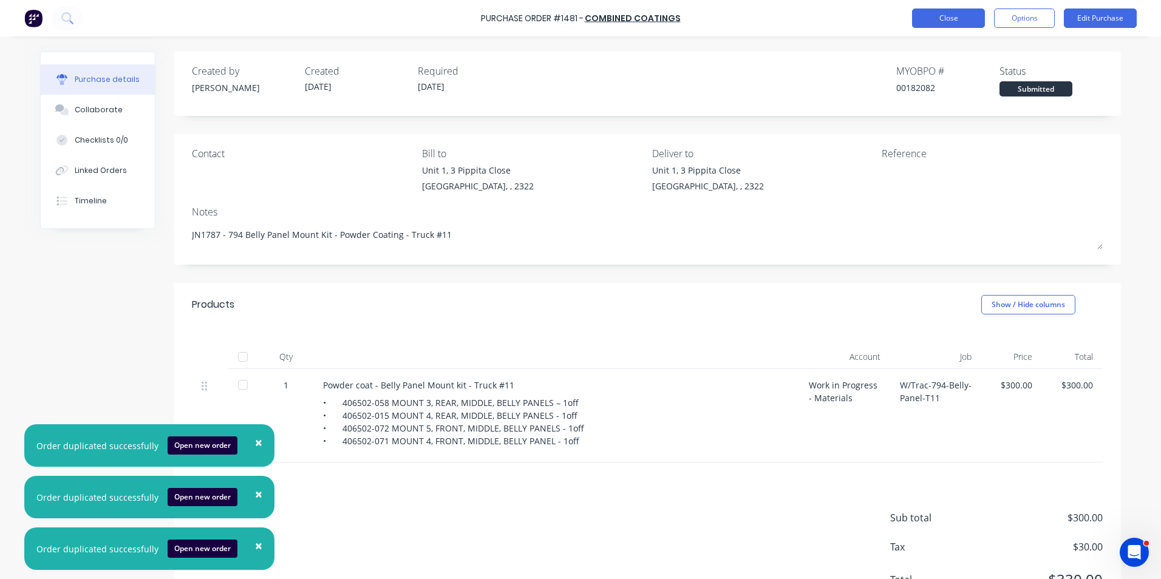
click at [942, 15] on button "Close" at bounding box center [948, 18] width 73 height 19
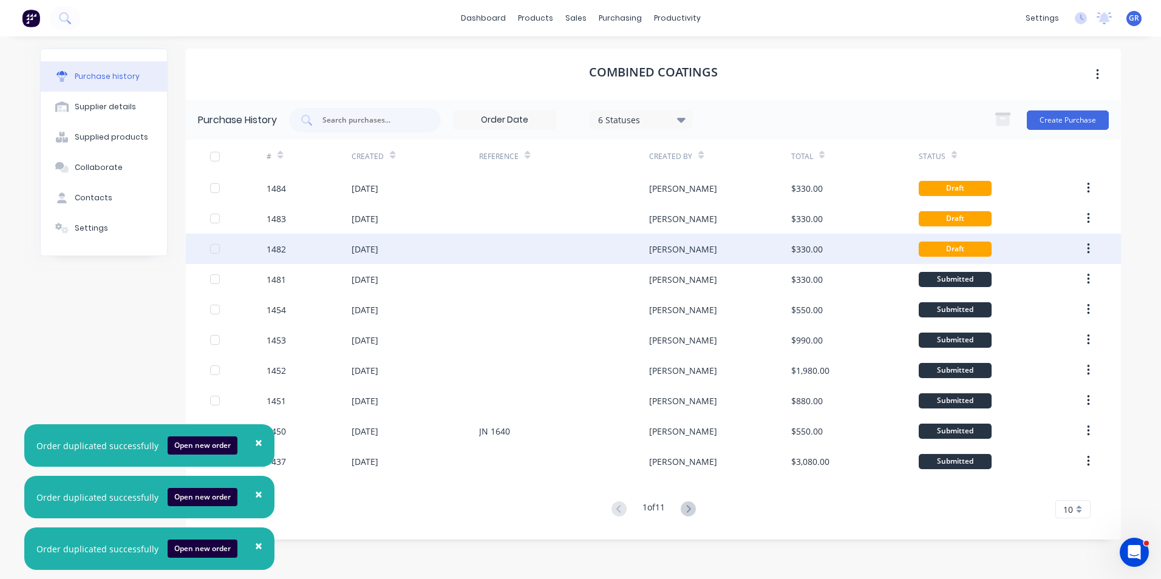
click at [279, 248] on div "1482" at bounding box center [276, 249] width 19 height 13
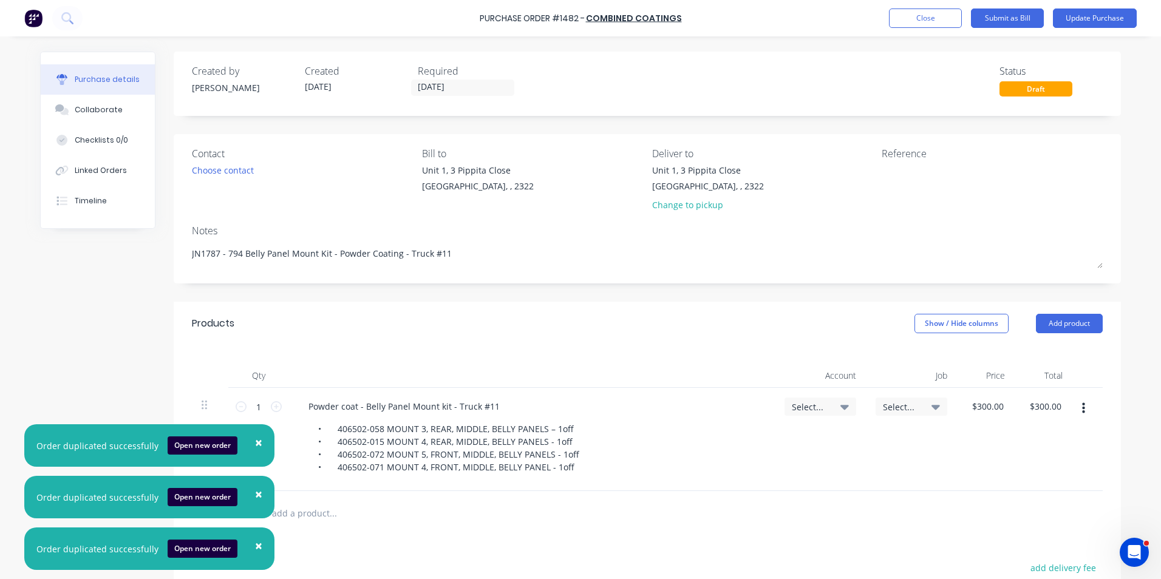
click at [255, 443] on span "×" at bounding box center [258, 442] width 7 height 17
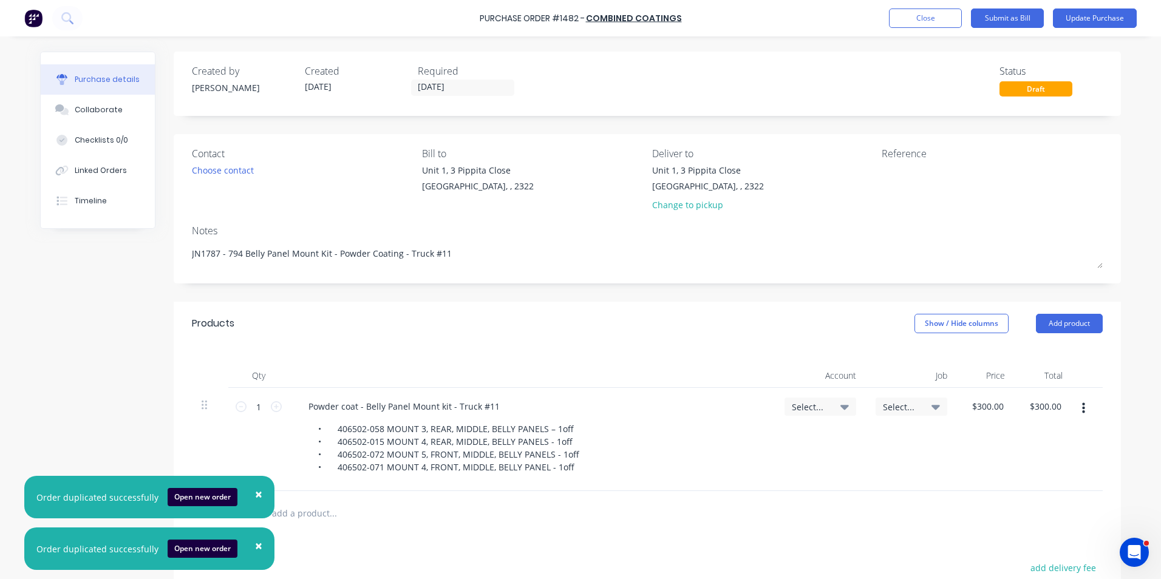
click at [259, 492] on button "×" at bounding box center [259, 494] width 32 height 29
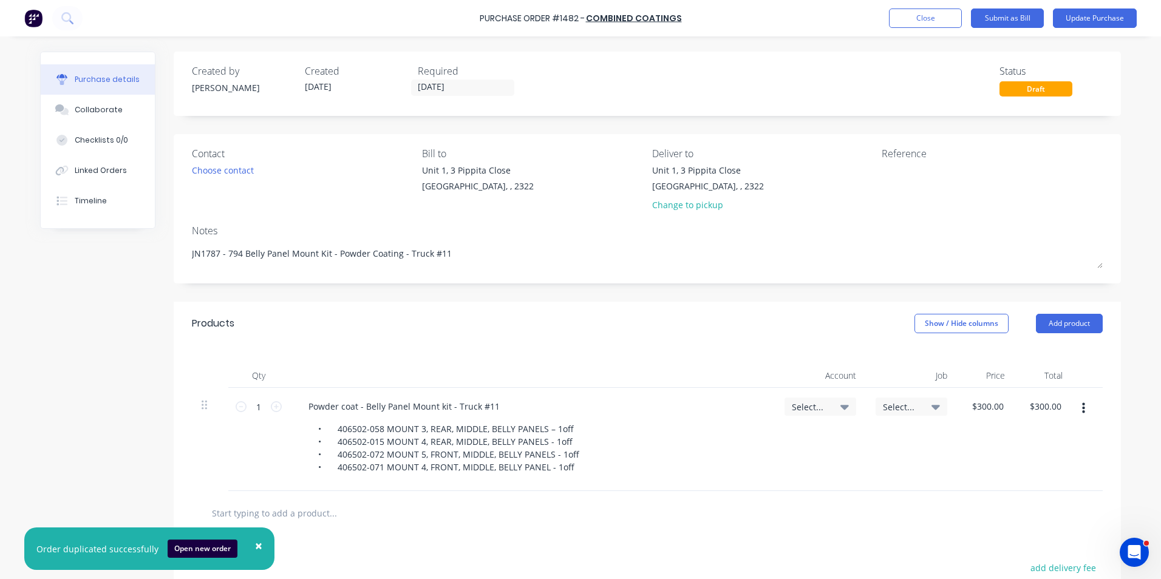
click at [260, 543] on button "×" at bounding box center [259, 545] width 32 height 29
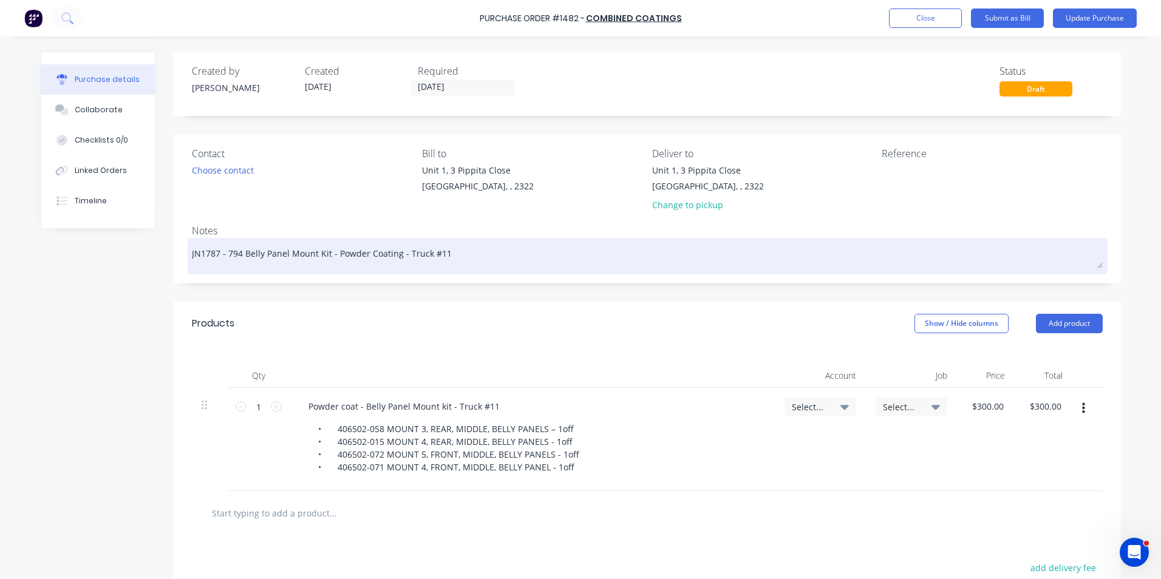
drag, startPoint x: 209, startPoint y: 253, endPoint x: 284, endPoint y: 273, distance: 77.3
click at [209, 253] on textarea "JN1787 - 794 Belly Panel Mount Kit - Powder Coating - Truck #11" at bounding box center [647, 254] width 911 height 27
click at [434, 257] on textarea "JN1797 - 794 Belly Panel Mount Kit - Powder Coating - Truck #11" at bounding box center [647, 254] width 911 height 27
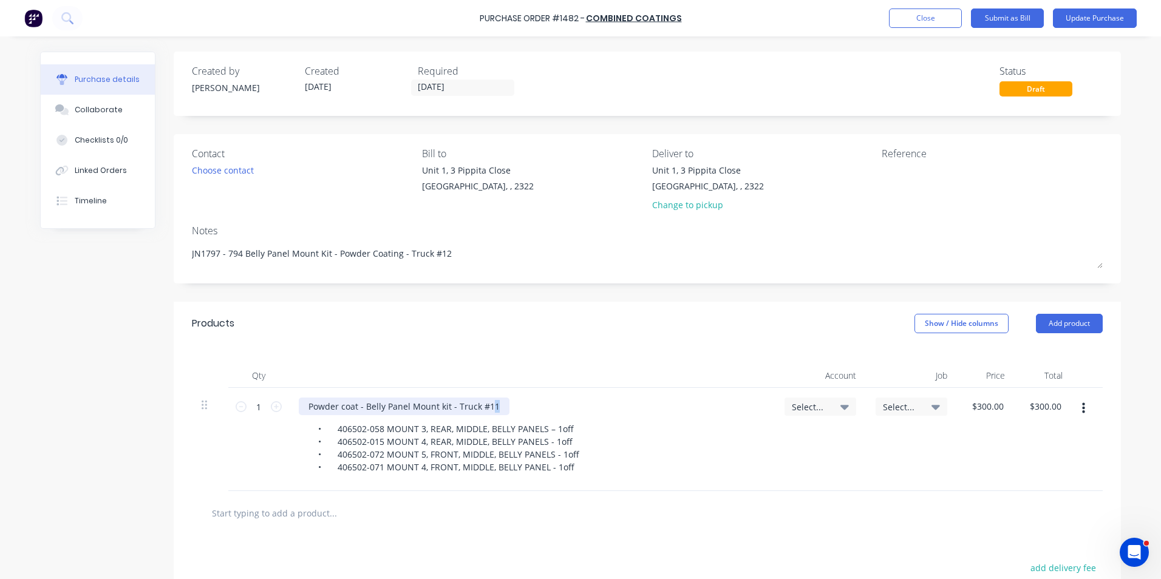
click at [487, 408] on div "Powder coat - Belly Panel Mount kit - Truck #11" at bounding box center [404, 407] width 211 height 18
click at [810, 404] on span "Select..." at bounding box center [810, 407] width 36 height 13
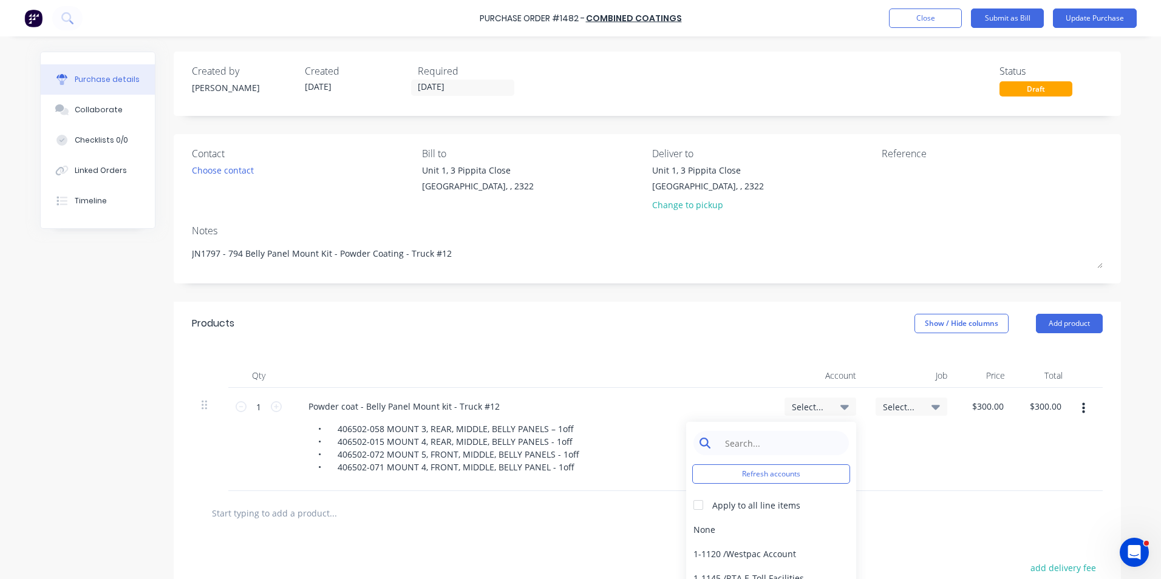
click at [740, 443] on input at bounding box center [780, 443] width 124 height 24
click at [797, 531] on div "1-1400 / Work in Progress - Materials" at bounding box center [771, 529] width 170 height 24
click at [897, 404] on span "Select..." at bounding box center [901, 407] width 36 height 13
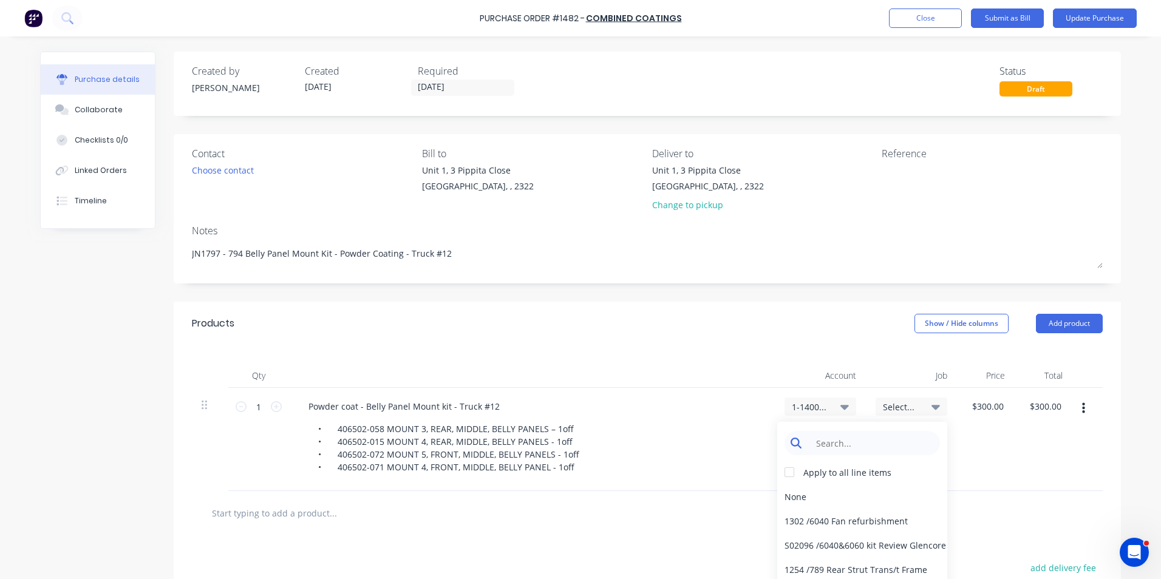
click at [814, 444] on input at bounding box center [871, 443] width 124 height 24
click at [847, 497] on div "1797 / W/Trac-794-Belly-Panel-T12" at bounding box center [862, 497] width 170 height 24
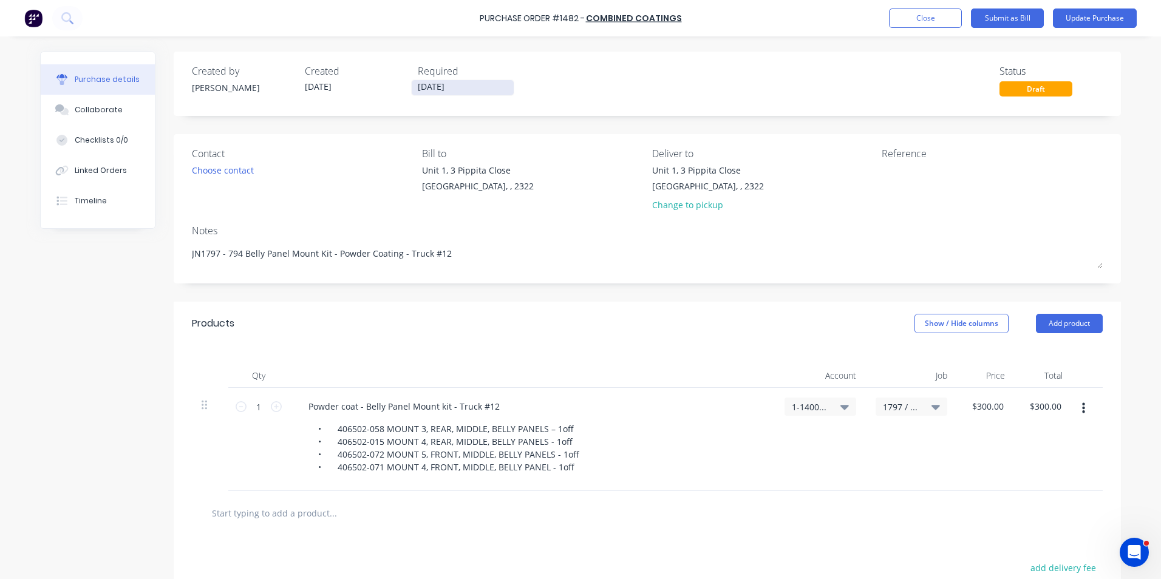
click at [442, 87] on input "[DATE]" at bounding box center [463, 87] width 102 height 15
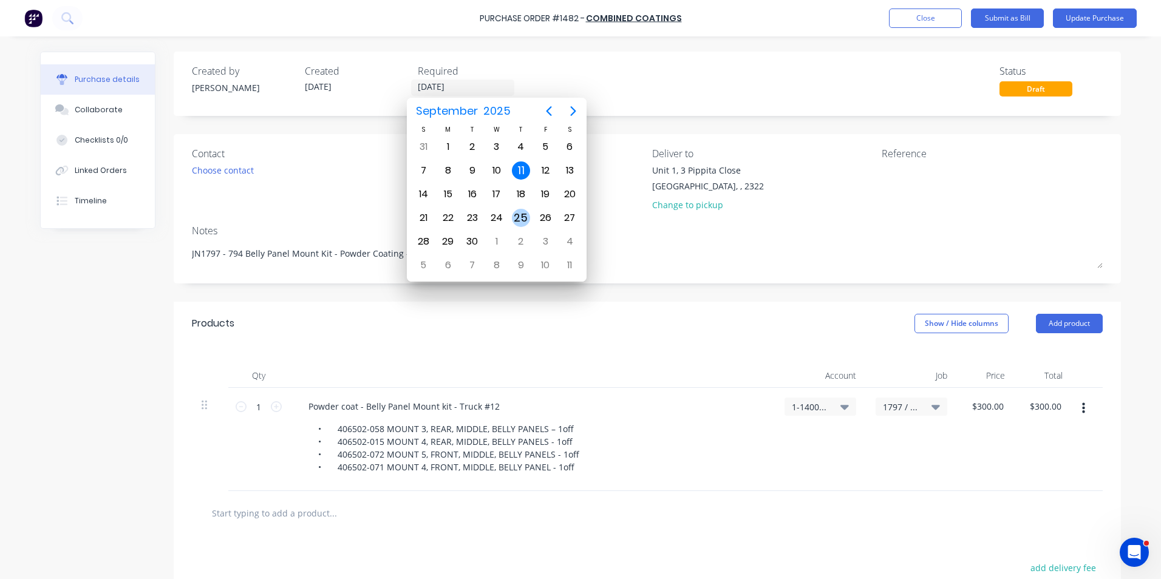
click at [527, 211] on div "25" at bounding box center [521, 218] width 18 height 18
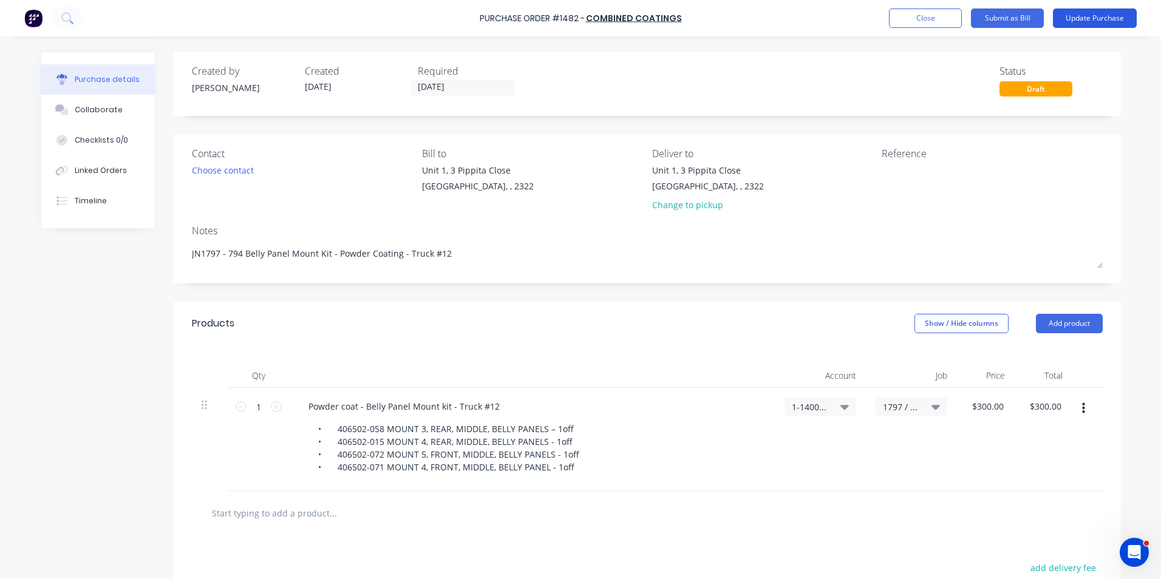
click at [1094, 15] on button "Update Purchase" at bounding box center [1095, 18] width 84 height 19
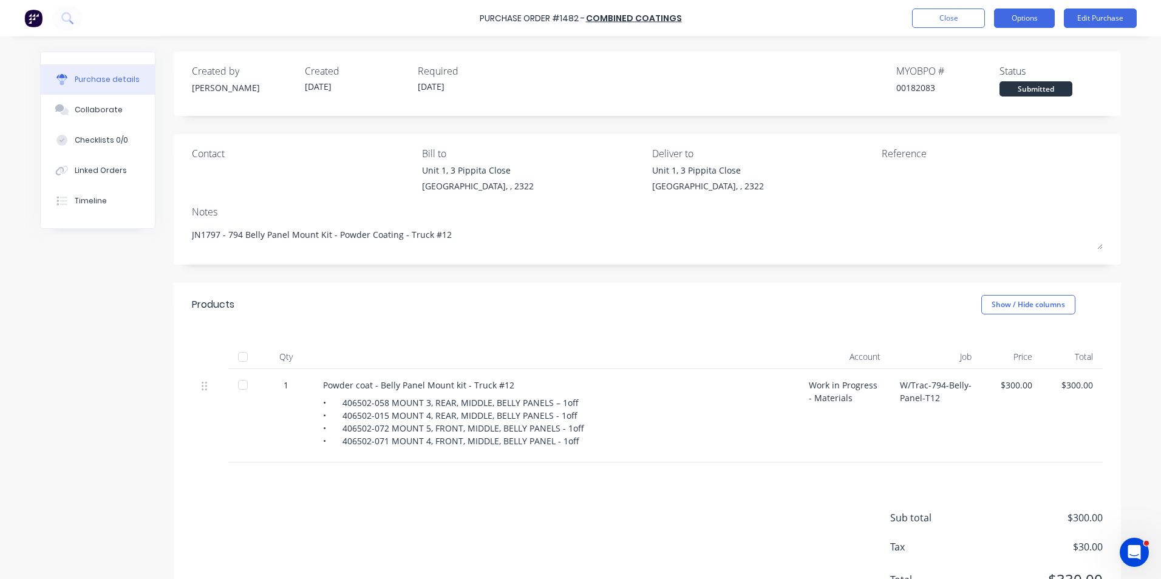
click at [1020, 14] on button "Options" at bounding box center [1024, 18] width 61 height 19
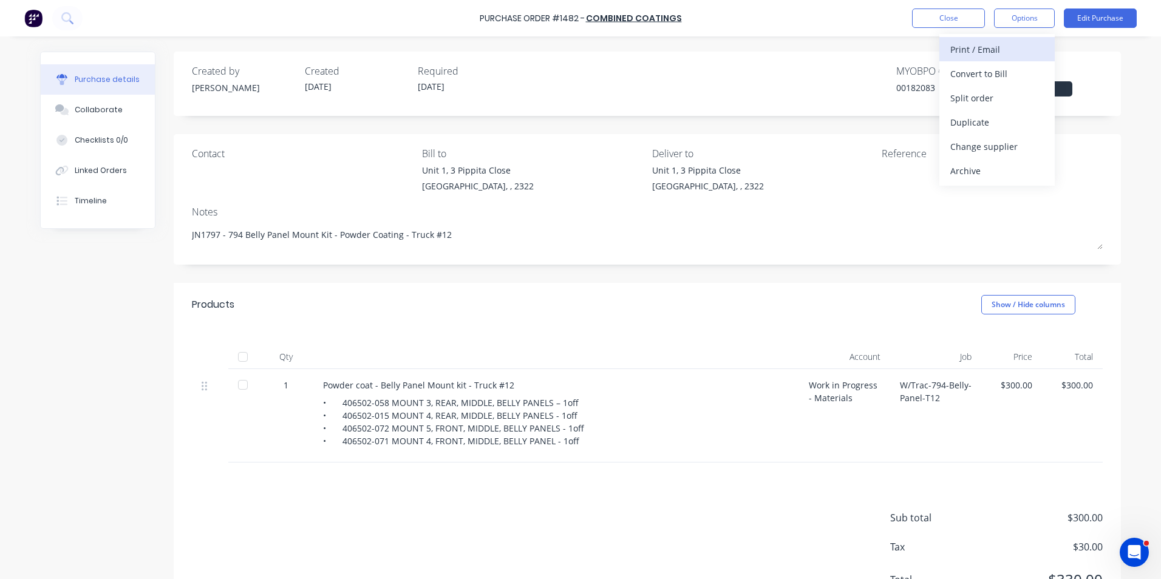
click at [982, 49] on div "Print / Email" at bounding box center [997, 50] width 94 height 18
click at [981, 73] on div "With pricing" at bounding box center [997, 74] width 94 height 18
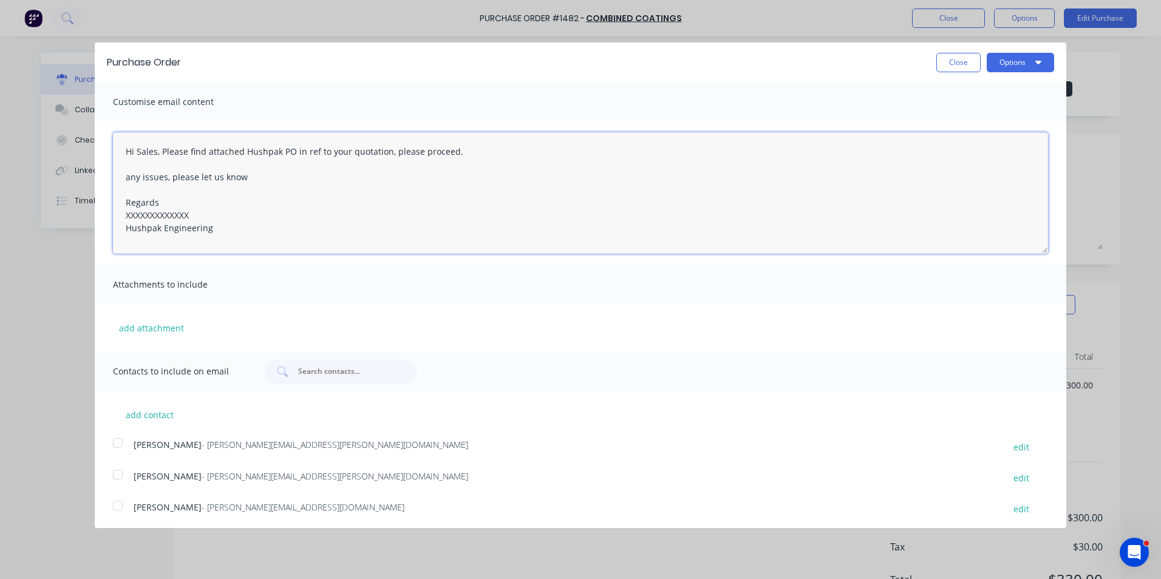
drag, startPoint x: 194, startPoint y: 211, endPoint x: 98, endPoint y: 214, distance: 96.0
click at [98, 214] on div "Hi Sales, Please find attached Hushpak PO in ref to your quotation, please proc…" at bounding box center [581, 192] width 972 height 143
click at [128, 160] on textarea "Hi Sales, Please find attached Hushpak PO in ref to your quotation, please proc…" at bounding box center [580, 192] width 935 height 121
drag, startPoint x: 124, startPoint y: 146, endPoint x: 225, endPoint y: 236, distance: 135.0
click at [225, 236] on textarea "Hi Sales, Please find attached Hushpak PO in ref to your quotation, please proc…" at bounding box center [580, 192] width 935 height 121
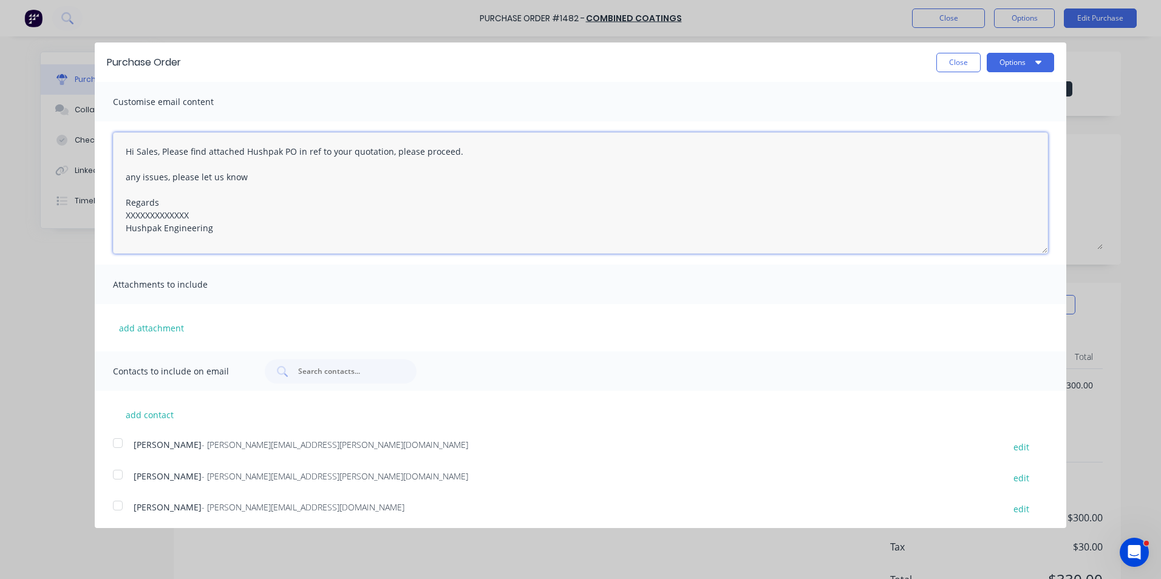
paste textarea "imon, Please find attached Hushpak PO in ref to your quotation, the workshop wi…"
click at [248, 151] on textarea "Hi Simon, Please find attached Hushpak PO in ref to your quotation, the worksho…" at bounding box center [580, 192] width 935 height 121
drag, startPoint x: 333, startPoint y: 153, endPoint x: 426, endPoint y: 155, distance: 92.9
click at [426, 155] on textarea "Hi Simon, Please find attached another Hushpak PO in ref to your quotation, the…" at bounding box center [580, 192] width 935 height 121
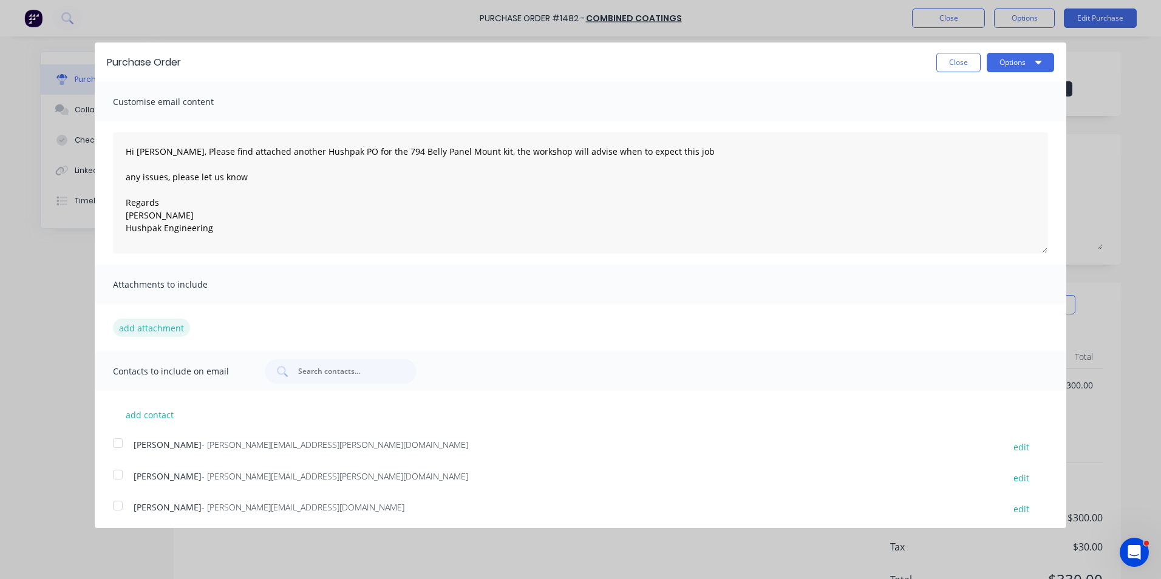
click at [159, 327] on button "add attachment" at bounding box center [151, 328] width 77 height 18
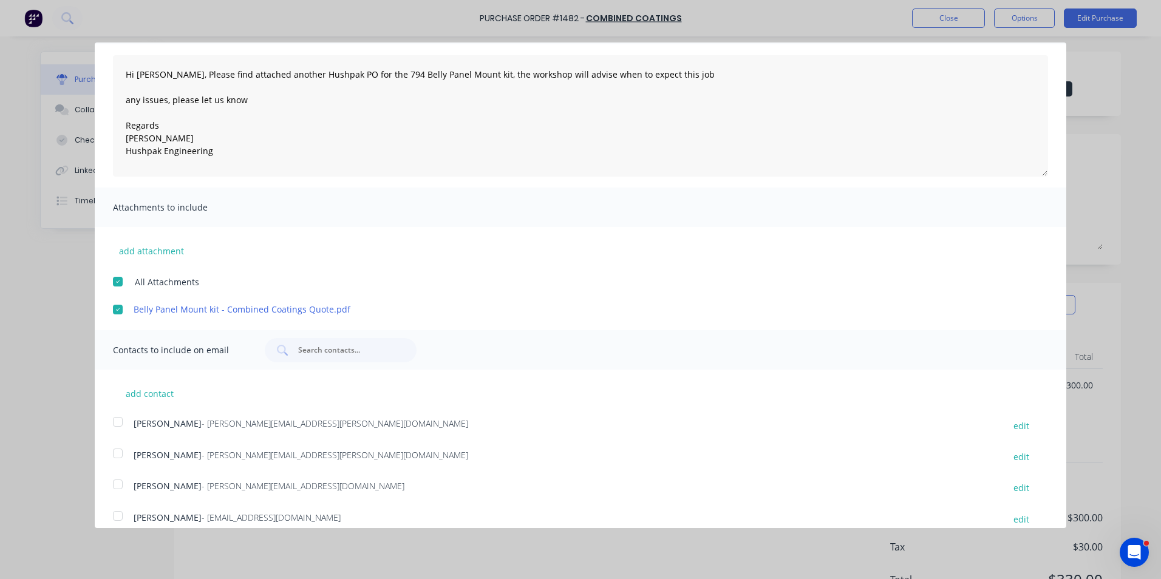
scroll to position [91, 0]
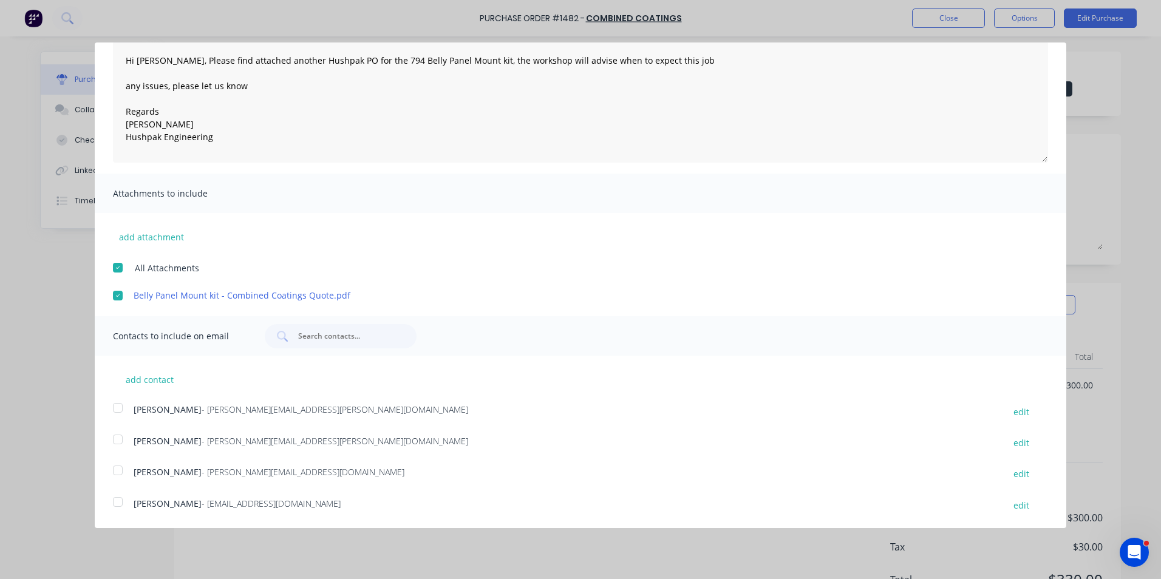
click at [118, 438] on div at bounding box center [118, 439] width 24 height 24
click at [120, 502] on div at bounding box center [118, 502] width 24 height 24
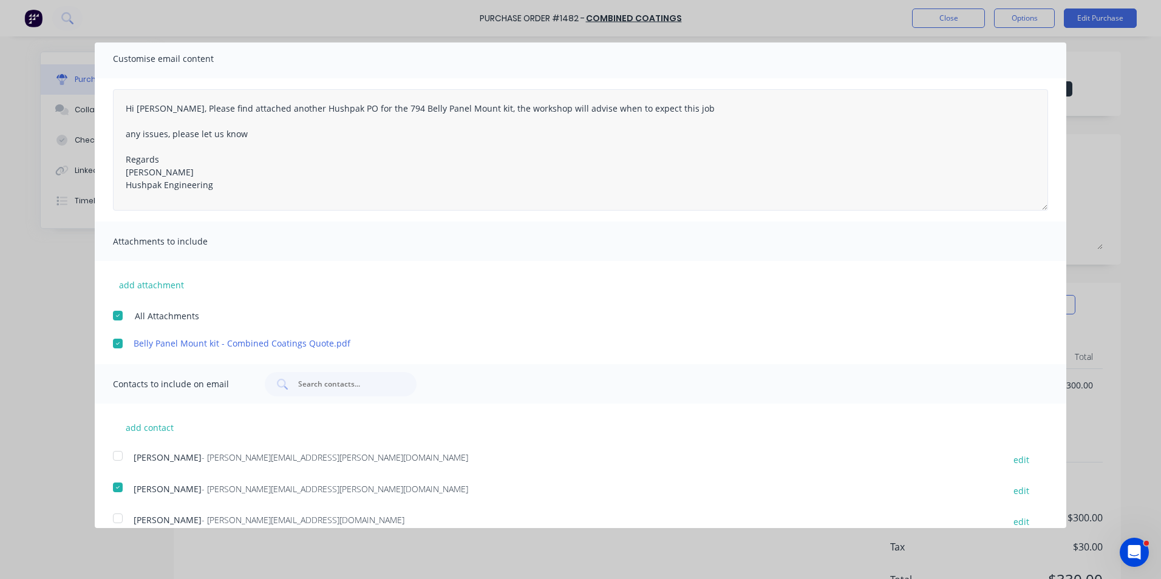
scroll to position [0, 0]
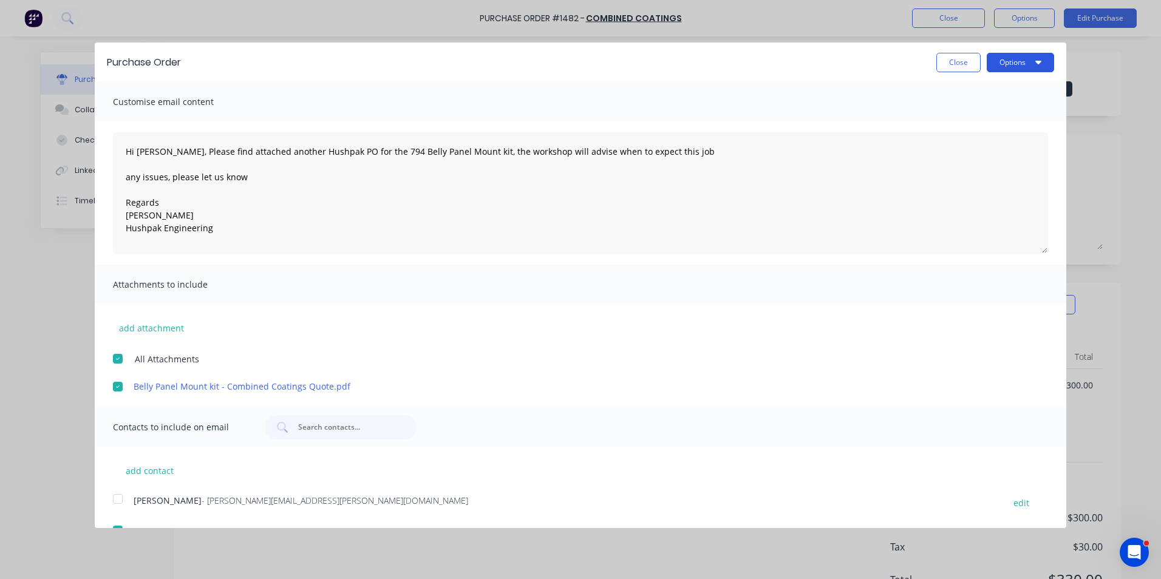
click at [1018, 58] on button "Options" at bounding box center [1020, 62] width 67 height 19
click at [956, 119] on div "Email" at bounding box center [997, 118] width 94 height 18
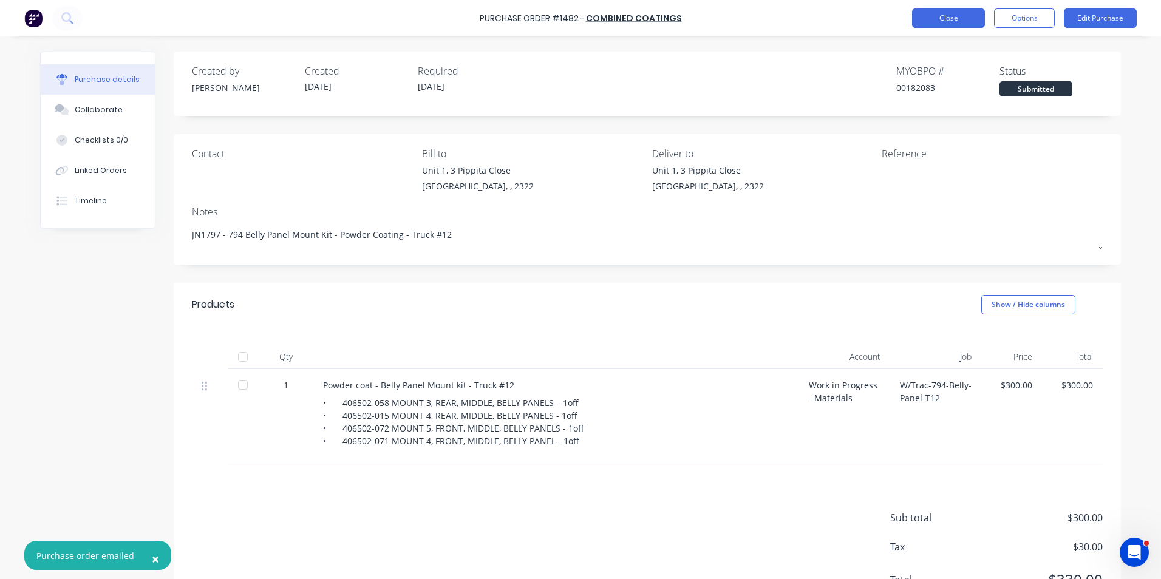
click at [954, 19] on button "Close" at bounding box center [948, 18] width 73 height 19
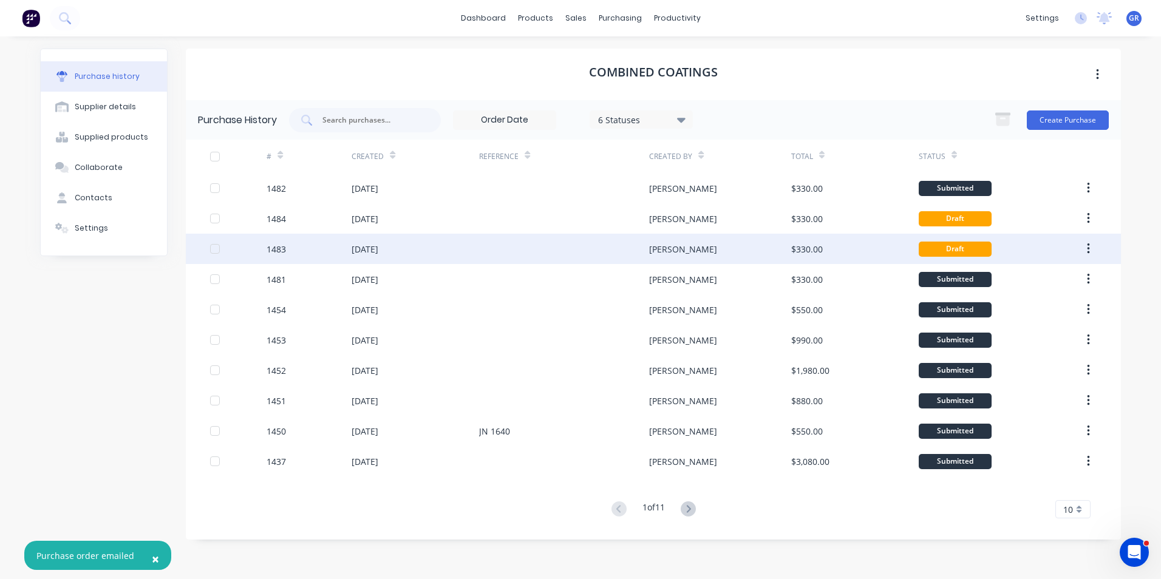
click at [279, 248] on div "1483" at bounding box center [276, 249] width 19 height 13
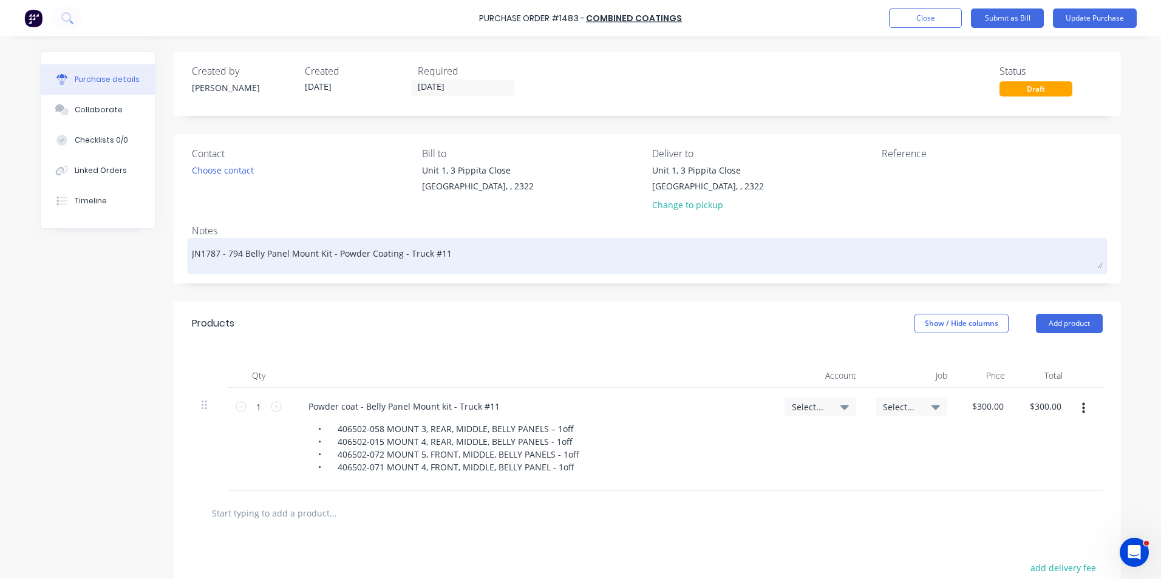
drag, startPoint x: 214, startPoint y: 254, endPoint x: 206, endPoint y: 255, distance: 7.4
click at [206, 255] on textarea "JN1787 - 794 Belly Panel Mount Kit - Powder Coating - Truck #11" at bounding box center [647, 254] width 911 height 27
drag, startPoint x: 440, startPoint y: 254, endPoint x: 450, endPoint y: 268, distance: 17.0
click at [436, 255] on textarea "JN1799 - 794 Belly Panel Mount Kit - Powder Coating - Truck #11" at bounding box center [647, 254] width 911 height 27
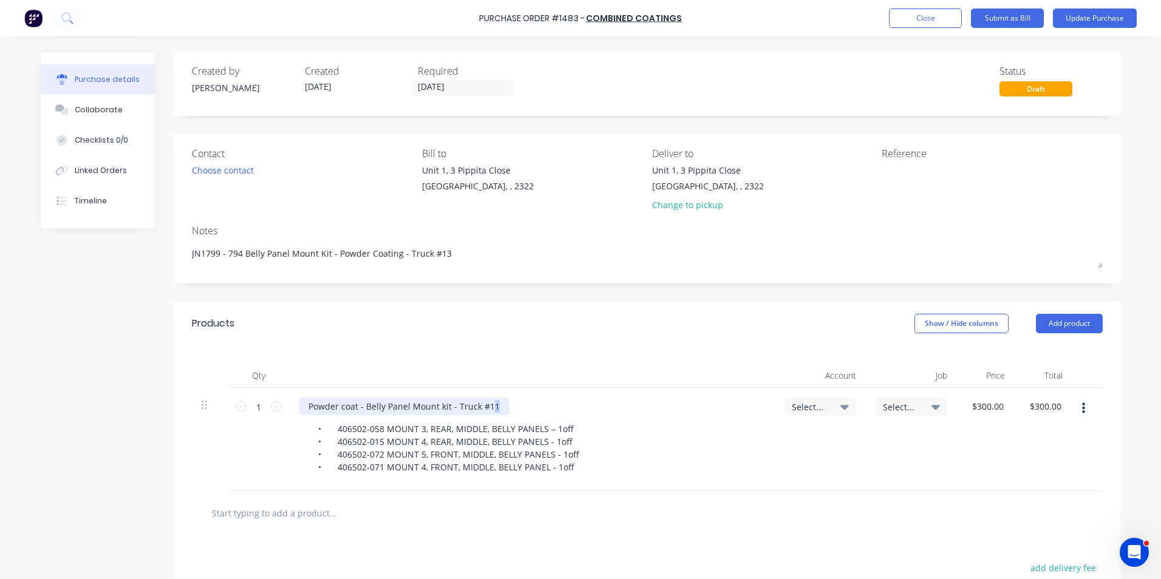
click at [486, 409] on div "Powder coat - Belly Panel Mount kit - Truck #11" at bounding box center [404, 407] width 211 height 18
click at [809, 400] on div "Select..." at bounding box center [821, 407] width 72 height 18
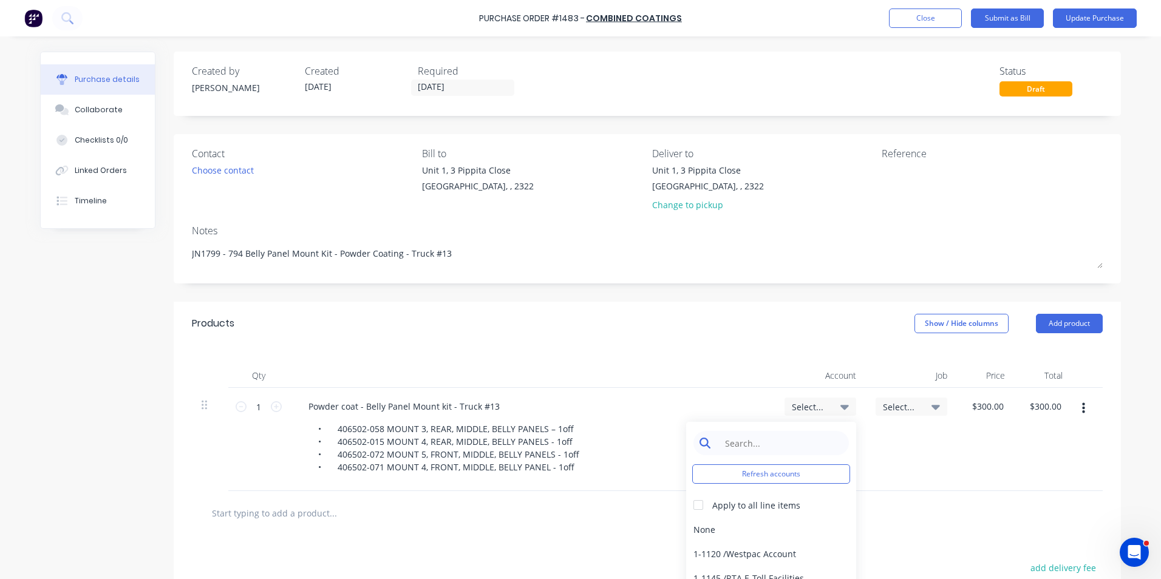
drag, startPoint x: 809, startPoint y: 400, endPoint x: 735, endPoint y: 437, distance: 82.8
click at [735, 437] on input at bounding box center [780, 443] width 124 height 24
click at [779, 529] on div "1-1400 / Work in Progress - Materials" at bounding box center [771, 529] width 170 height 24
click at [890, 410] on span "Select..." at bounding box center [901, 407] width 36 height 13
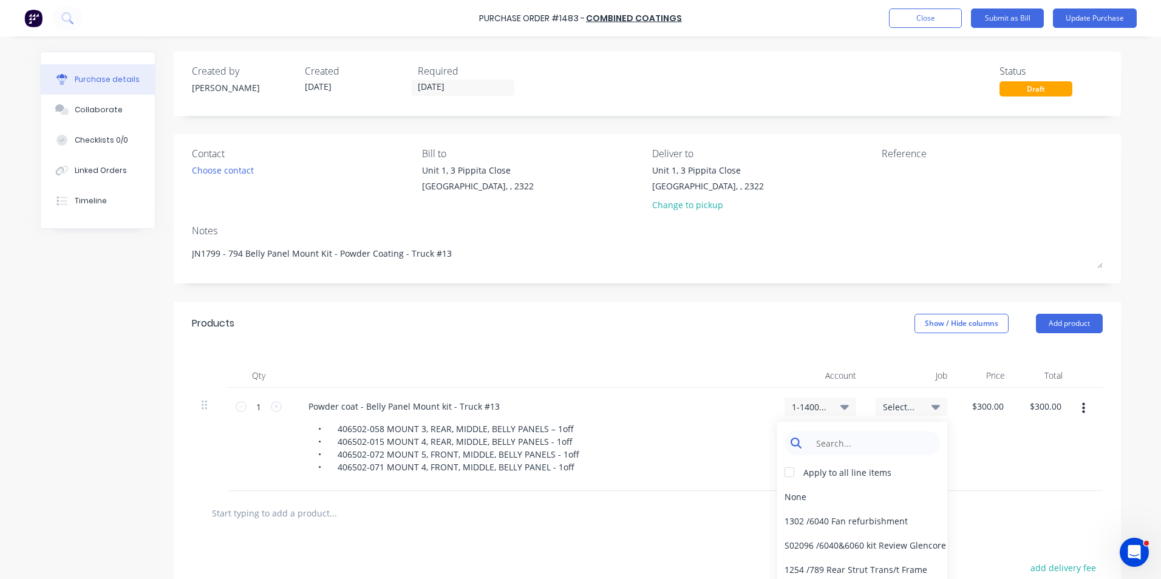
click at [841, 440] on input at bounding box center [871, 443] width 124 height 24
click at [797, 521] on div "1799 / W/Trac-794-Belly-Panel-T13" at bounding box center [862, 521] width 170 height 24
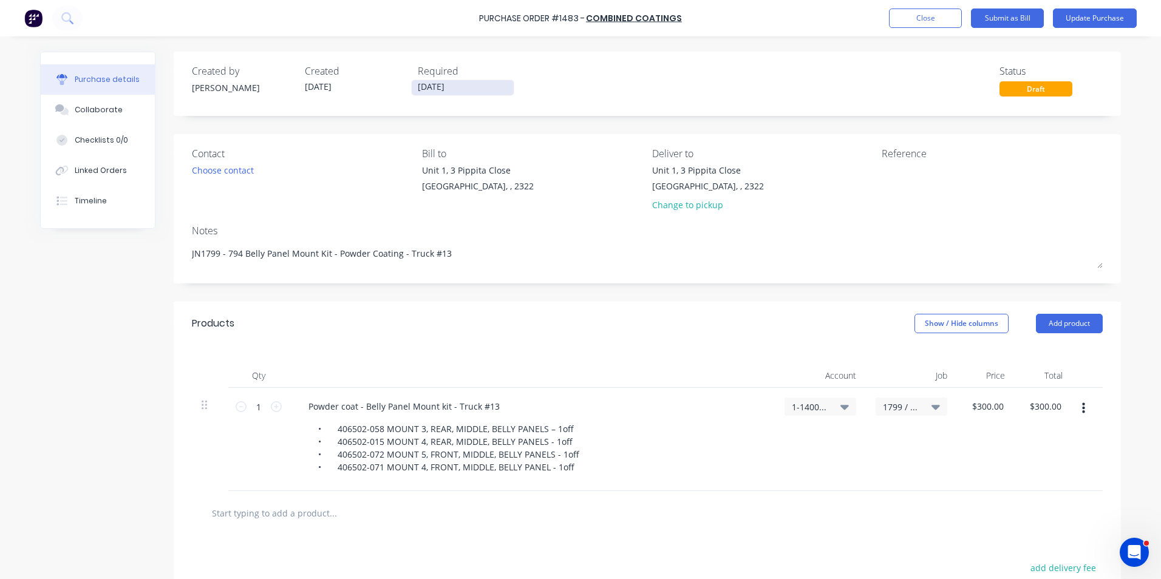
click at [434, 87] on input "11/09/25" at bounding box center [463, 87] width 102 height 15
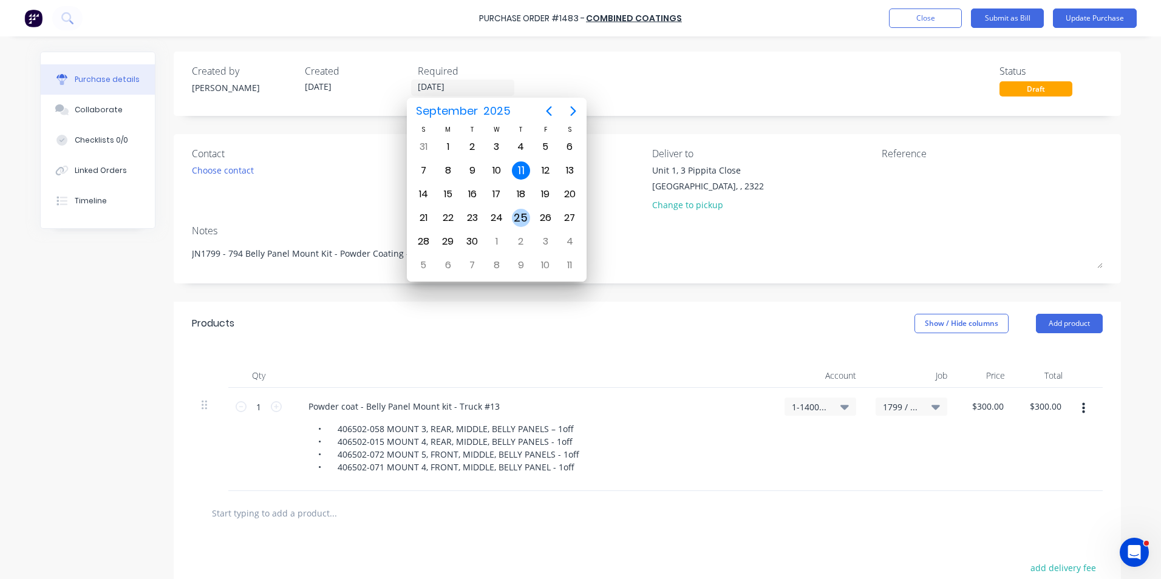
click at [521, 216] on div "25" at bounding box center [521, 218] width 18 height 18
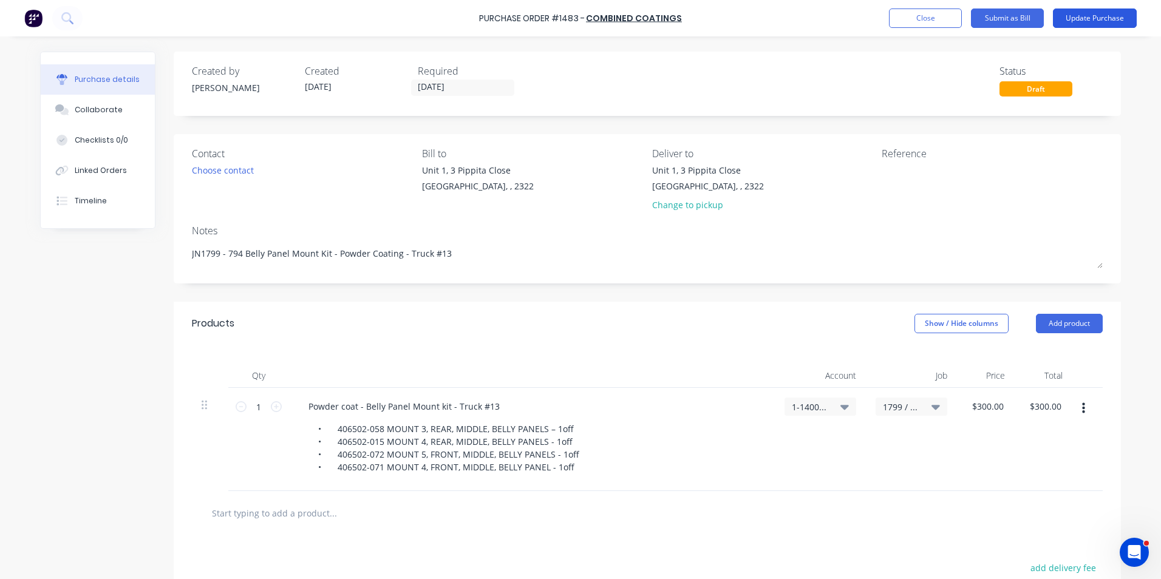
click at [1090, 15] on button "Update Purchase" at bounding box center [1095, 18] width 84 height 19
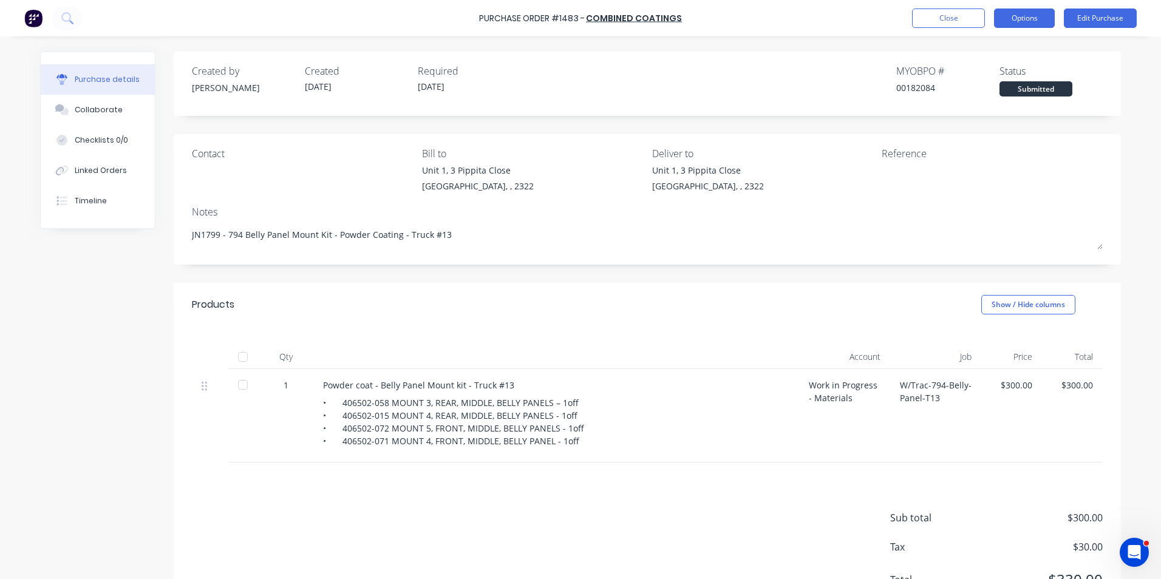
click at [1027, 16] on button "Options" at bounding box center [1024, 18] width 61 height 19
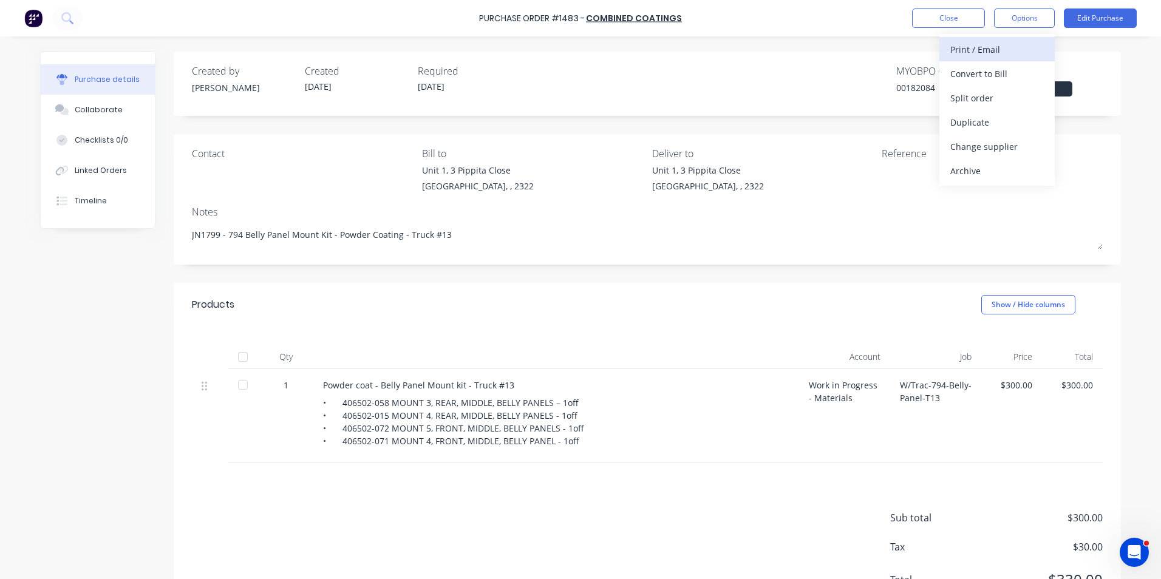
click at [987, 50] on div "Print / Email" at bounding box center [997, 50] width 94 height 18
click at [983, 74] on div "With pricing" at bounding box center [997, 74] width 94 height 18
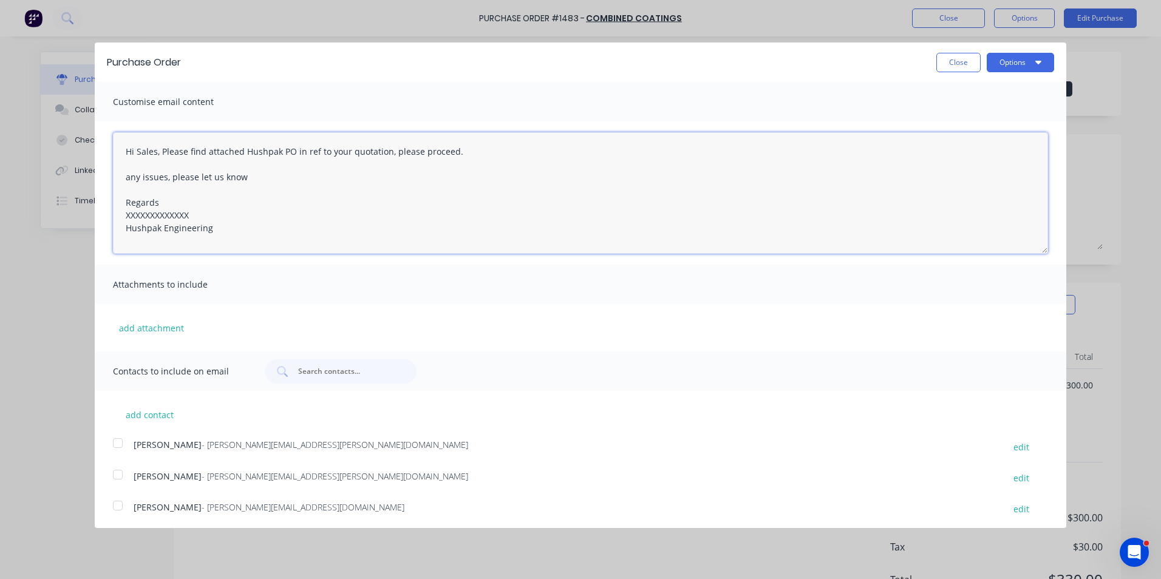
click at [189, 253] on textarea "Hi Sales, Please find attached Hushpak PO in ref to your quotation, please proc…" at bounding box center [580, 192] width 935 height 121
drag, startPoint x: 169, startPoint y: 225, endPoint x: 129, endPoint y: 152, distance: 82.9
click at [129, 152] on textarea "Hi Sales, Please find attached Hushpak PO in ref to your quotation, please proc…" at bounding box center [580, 192] width 935 height 121
drag, startPoint x: 226, startPoint y: 232, endPoint x: 98, endPoint y: 118, distance: 171.6
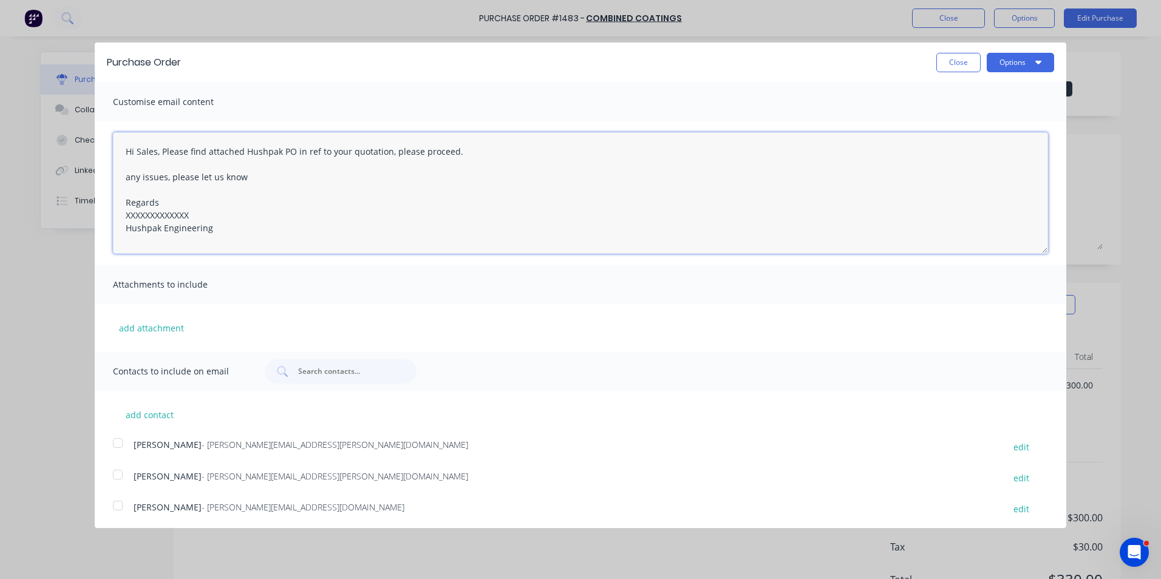
click at [98, 118] on div "Customise email content Hi Sales, Please find attached Hushpak PO in ref to you…" at bounding box center [581, 217] width 972 height 270
paste textarea "imon, Please find attached another Hushpak PO for the 794 Belly Panel Mount kit…"
drag, startPoint x: 279, startPoint y: 152, endPoint x: 250, endPoint y: 152, distance: 29.1
click at [250, 152] on textarea "Hi Simon, Please find attached another Hushpak PO for the 794 Belly Panel Mount…" at bounding box center [580, 192] width 935 height 121
click at [140, 326] on button "add attachment" at bounding box center [151, 328] width 77 height 18
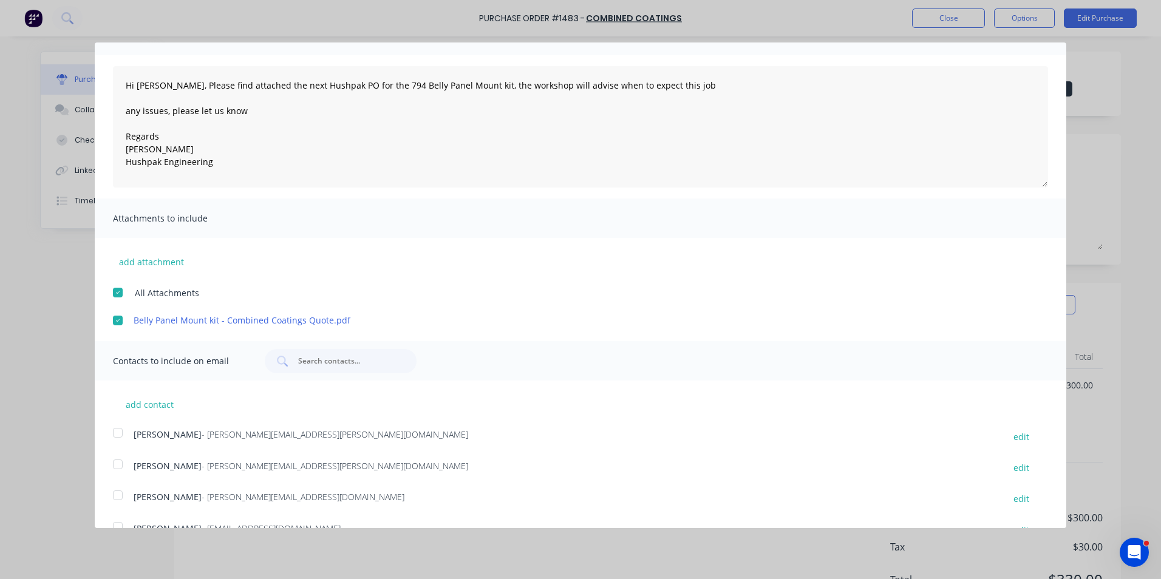
scroll to position [91, 0]
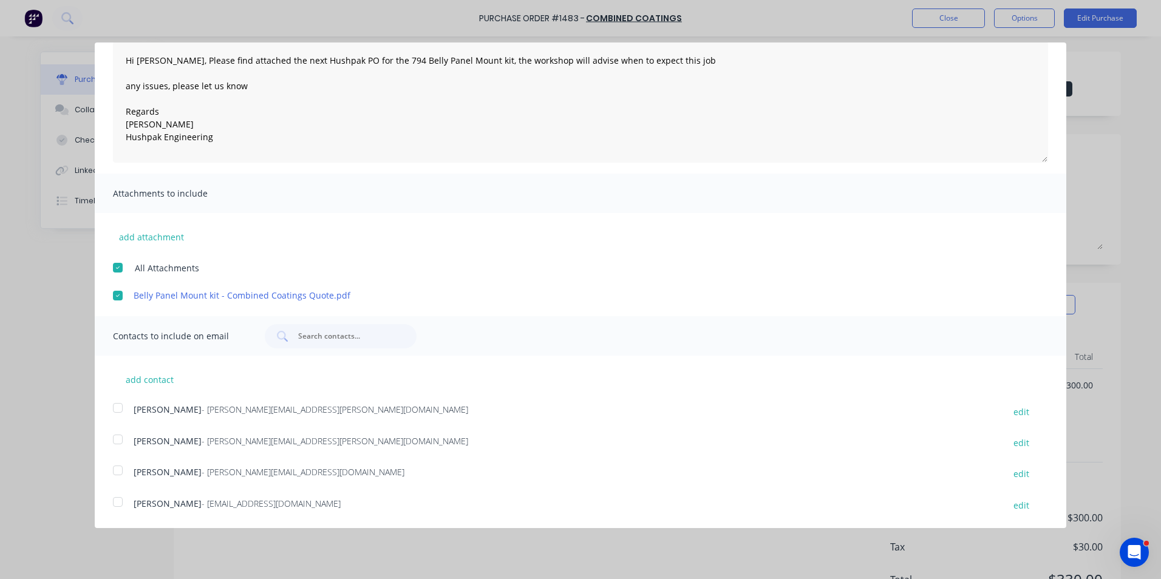
click at [117, 437] on div at bounding box center [118, 439] width 24 height 24
click at [120, 500] on div at bounding box center [118, 502] width 24 height 24
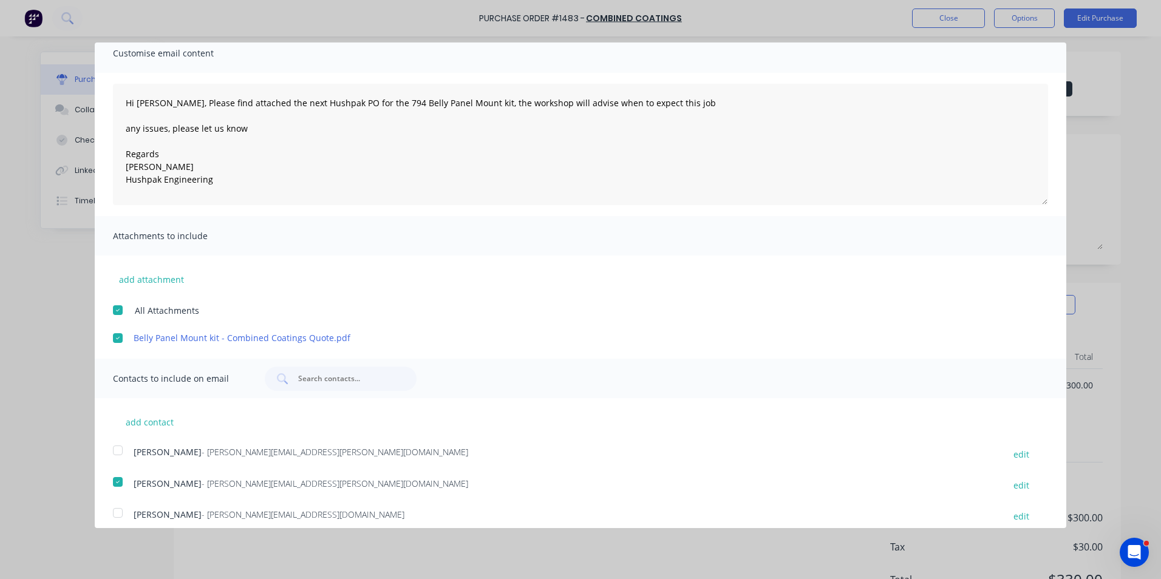
scroll to position [0, 0]
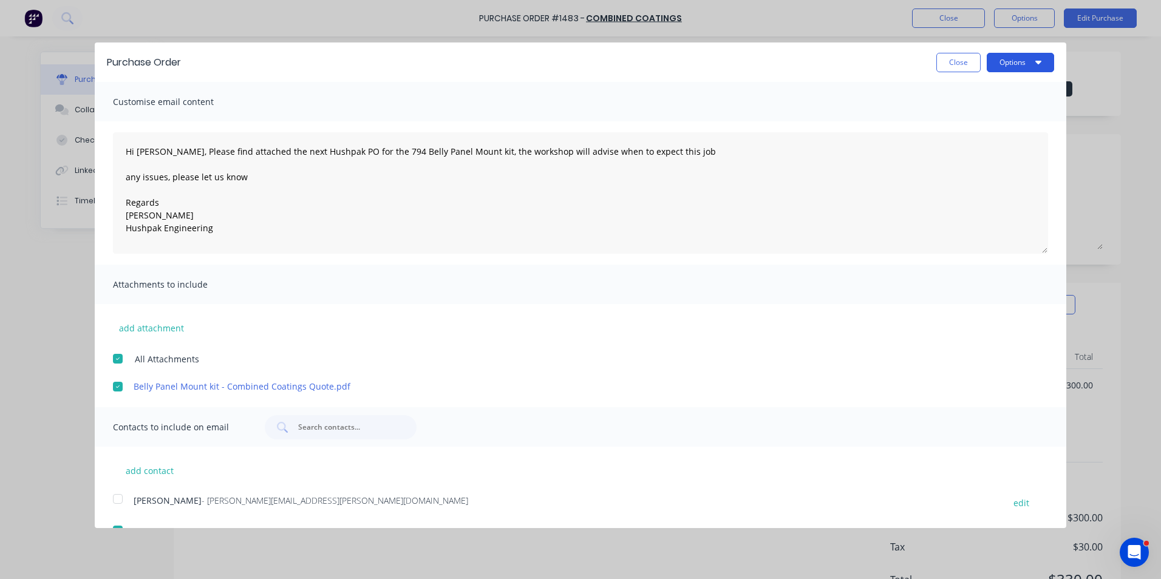
click at [1005, 59] on button "Options" at bounding box center [1020, 62] width 67 height 19
click at [957, 112] on div "Email" at bounding box center [997, 118] width 94 height 18
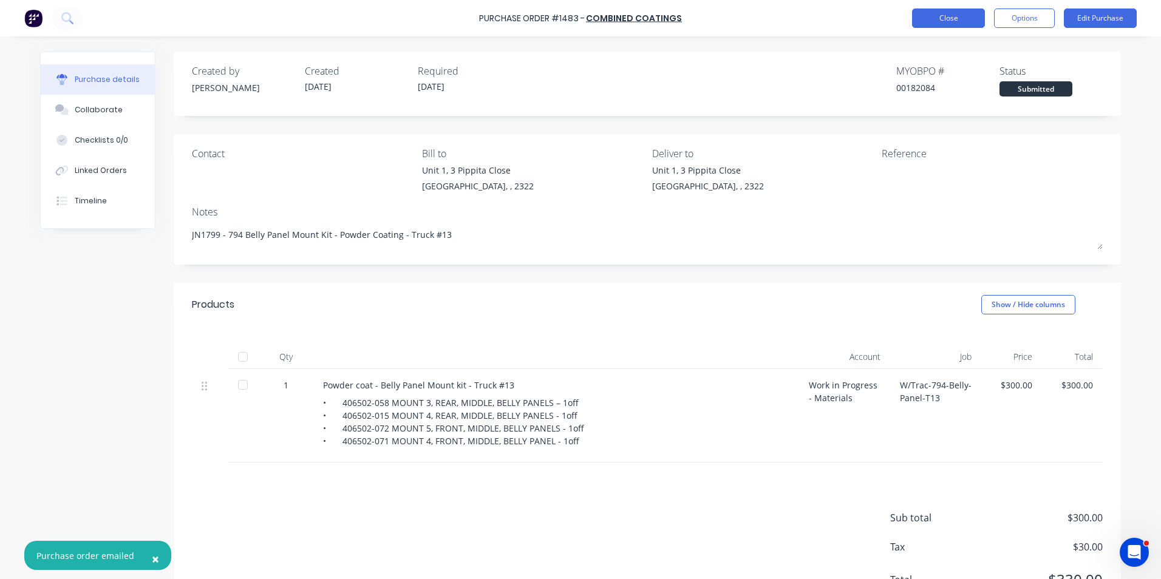
click at [961, 16] on button "Close" at bounding box center [948, 18] width 73 height 19
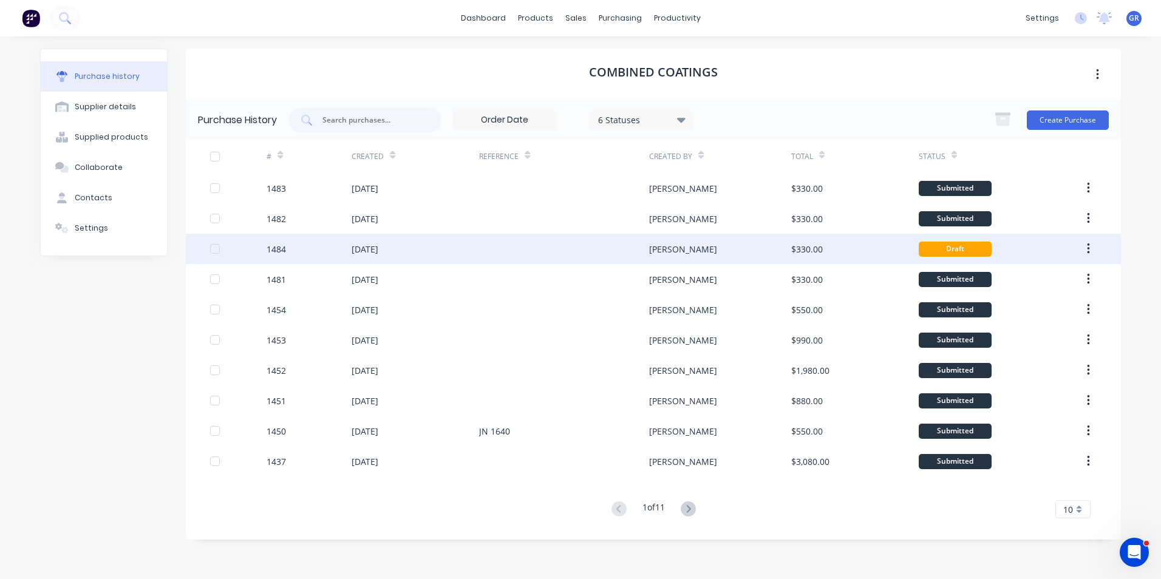
click at [279, 250] on div "1484" at bounding box center [276, 249] width 19 height 13
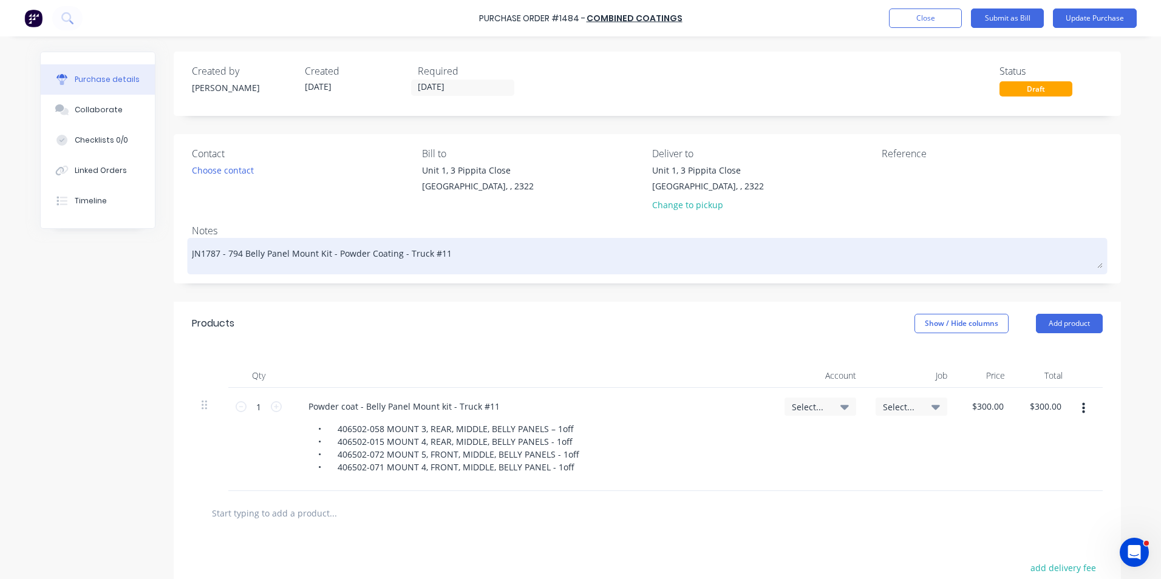
drag, startPoint x: 215, startPoint y: 254, endPoint x: 202, endPoint y: 254, distance: 12.8
click at [202, 254] on textarea "JN1787 - 794 Belly Panel Mount Kit - Powder Coating - Truck #11" at bounding box center [647, 254] width 911 height 27
click at [435, 254] on textarea "JN1801 - 794 Belly Panel Mount Kit - Powder Coating - Truck #11" at bounding box center [647, 254] width 911 height 27
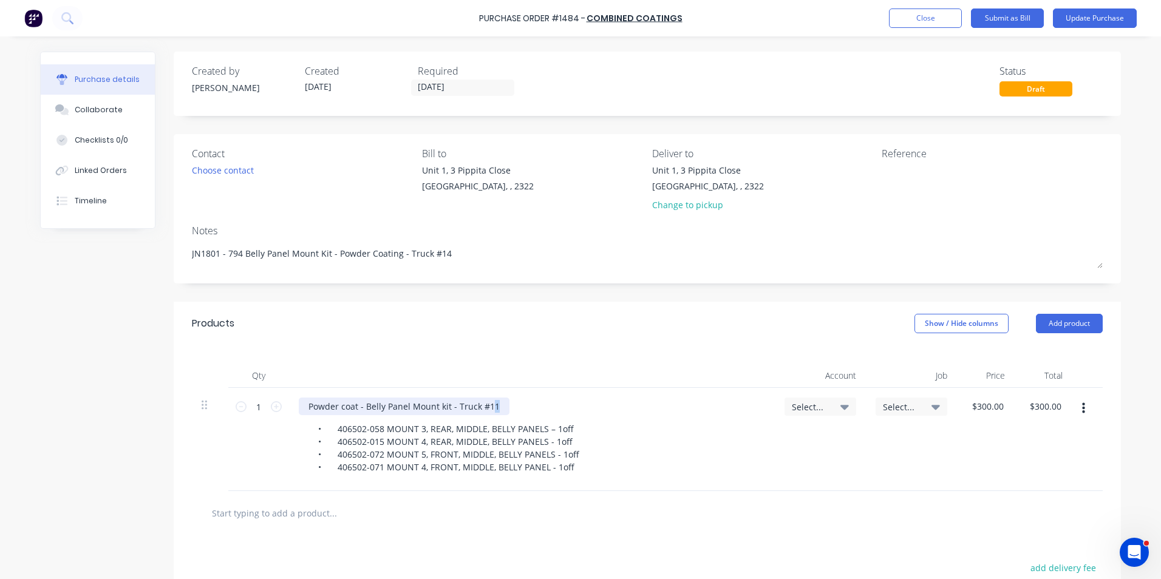
click at [487, 407] on div "Powder coat - Belly Panel Mount kit - Truck #11" at bounding box center [404, 407] width 211 height 18
click at [799, 406] on span "Select..." at bounding box center [810, 407] width 36 height 13
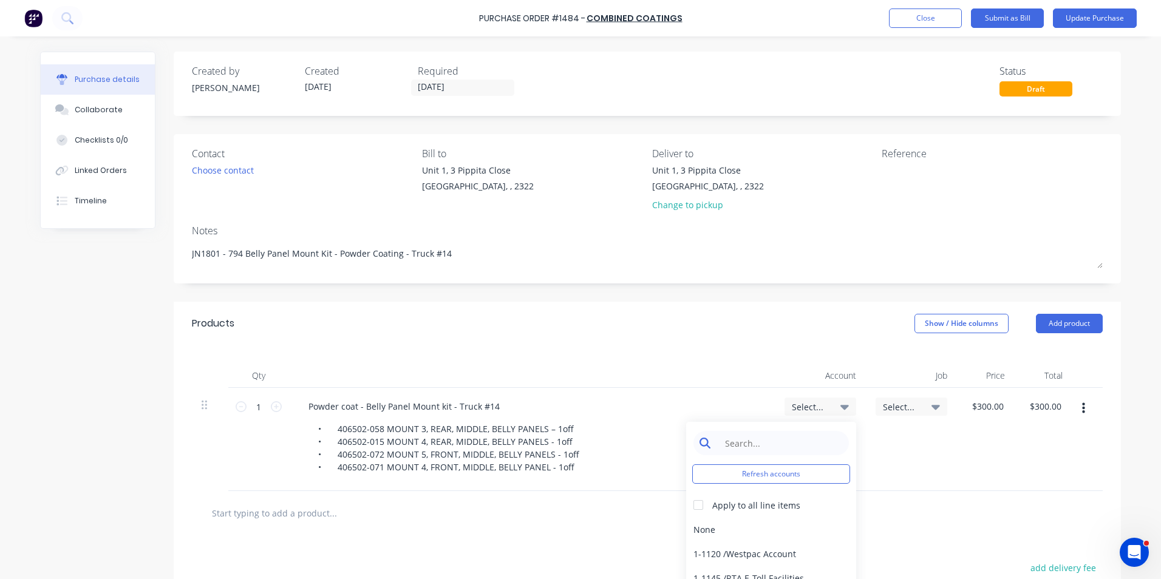
click at [754, 442] on input at bounding box center [780, 443] width 124 height 24
click at [760, 528] on div "1-1400 / Work in Progress - Materials" at bounding box center [771, 529] width 170 height 24
click at [897, 404] on span "Select..." at bounding box center [901, 407] width 36 height 13
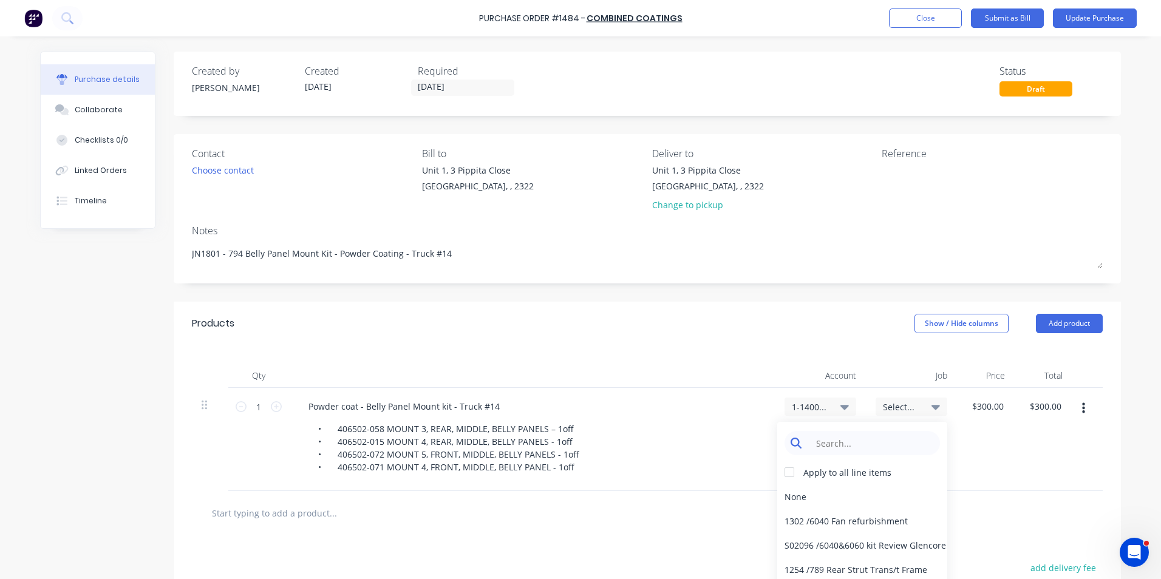
click at [832, 443] on input at bounding box center [871, 443] width 124 height 24
click at [877, 522] on div "1801 / W/Trac-794-Belly-Panel-T14" at bounding box center [862, 521] width 170 height 24
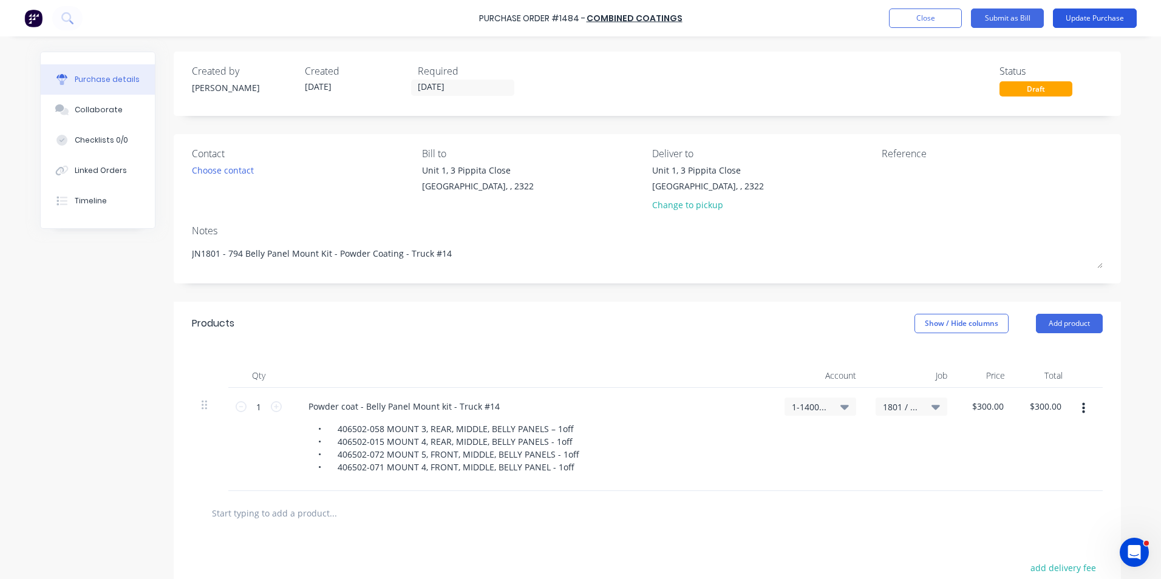
click at [1094, 14] on button "Update Purchase" at bounding box center [1095, 18] width 84 height 19
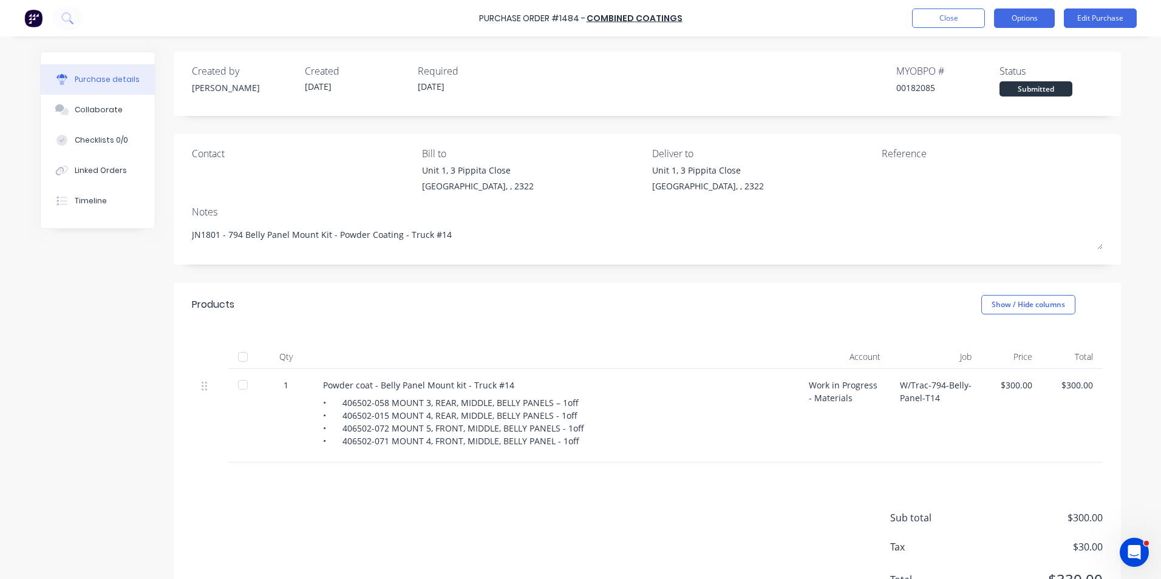
click at [1035, 20] on button "Options" at bounding box center [1024, 18] width 61 height 19
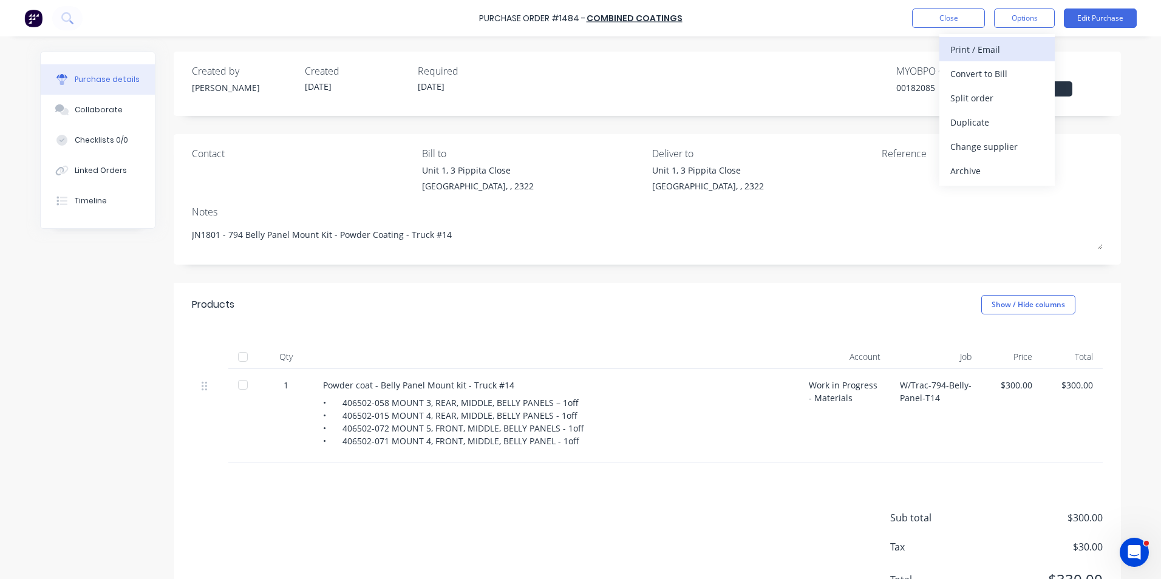
click at [982, 48] on div "Print / Email" at bounding box center [997, 50] width 94 height 18
click at [970, 73] on div "With pricing" at bounding box center [997, 74] width 94 height 18
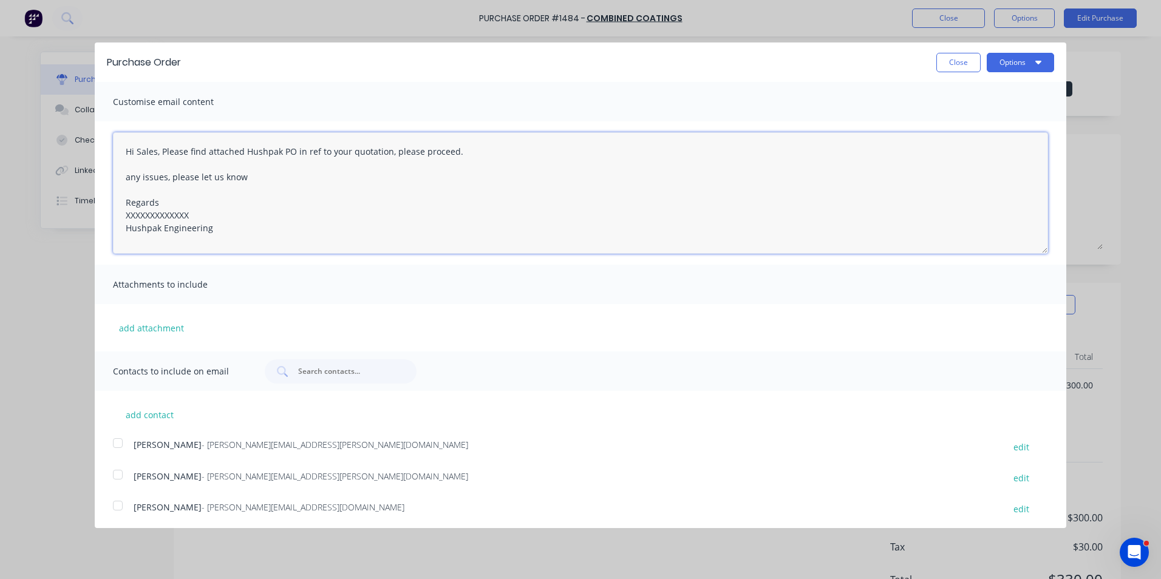
drag, startPoint x: 122, startPoint y: 149, endPoint x: 225, endPoint y: 224, distance: 127.4
click at [225, 224] on textarea "Hi Sales, Please find attached Hushpak PO in ref to your quotation, please proc…" at bounding box center [580, 192] width 935 height 121
paste textarea "imon, Please find attached another Hushpak PO for the 794 Belly Panel Mount kit…"
drag, startPoint x: 280, startPoint y: 152, endPoint x: 247, endPoint y: 153, distance: 32.8
click at [247, 153] on textarea "Hi Simon, Please find attached another Hushpak PO for the 794 Belly Panel Mount…" at bounding box center [580, 192] width 935 height 121
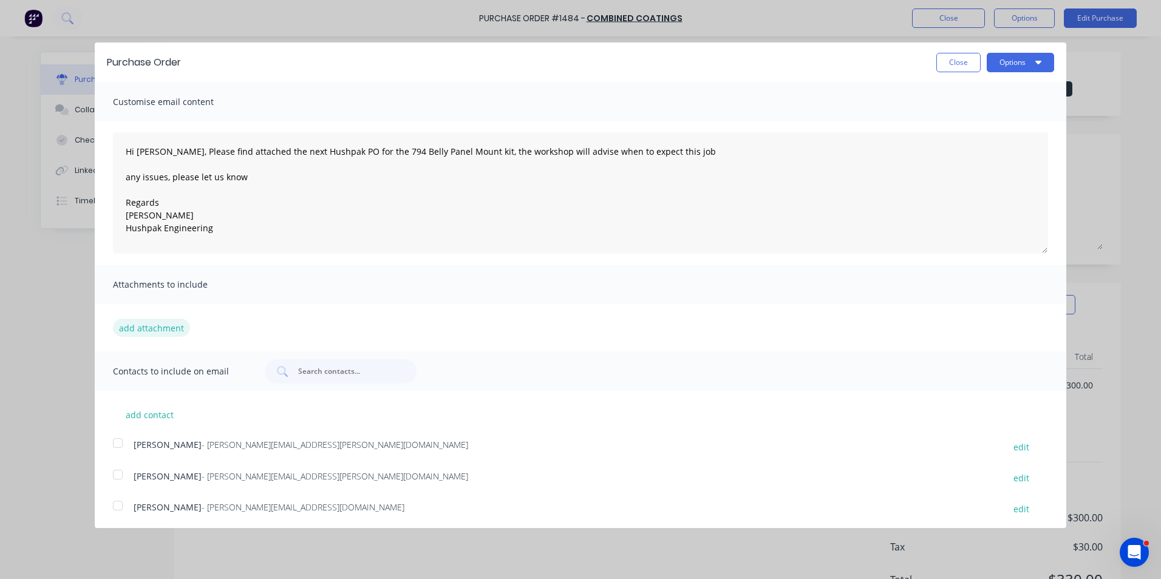
click at [140, 328] on button "add attachment" at bounding box center [151, 328] width 77 height 18
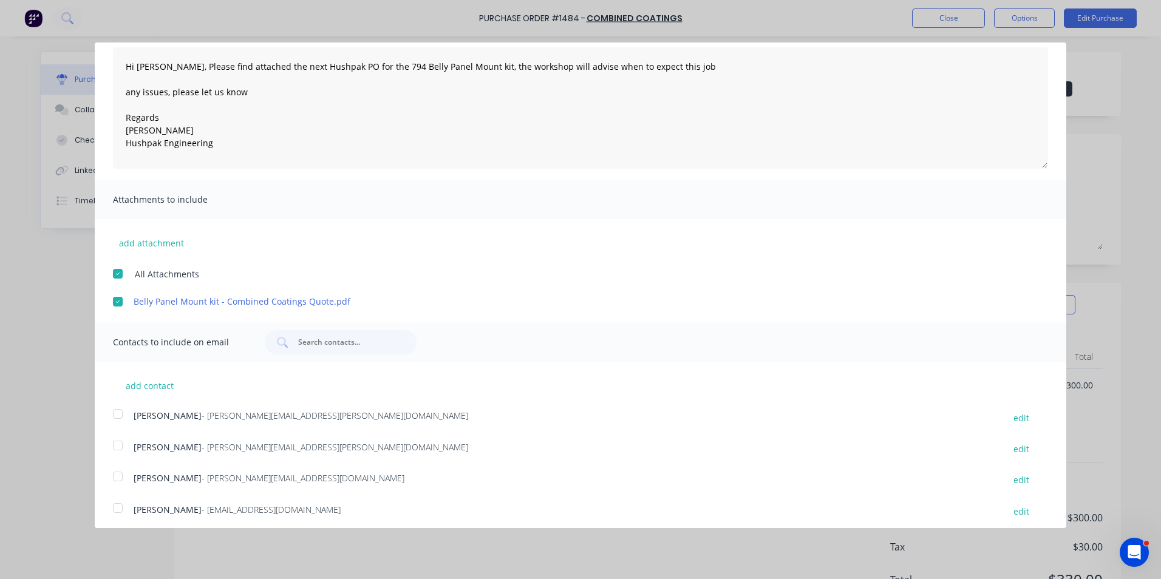
scroll to position [91, 0]
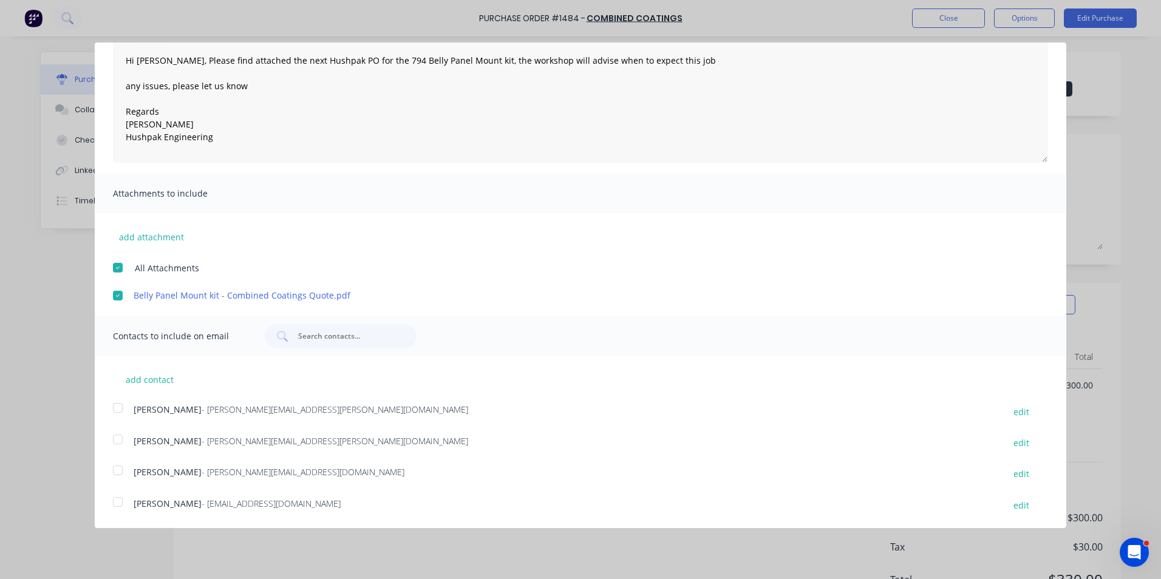
click at [114, 438] on div at bounding box center [118, 439] width 24 height 24
click at [118, 503] on div at bounding box center [118, 502] width 24 height 24
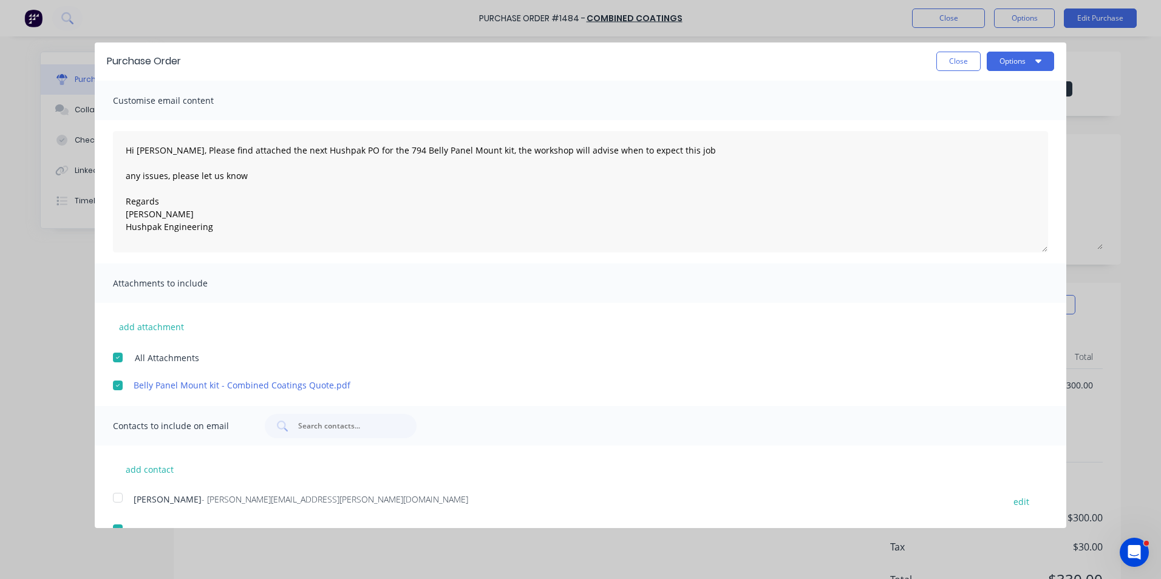
scroll to position [0, 0]
click at [1016, 58] on button "Options" at bounding box center [1020, 62] width 67 height 19
click at [954, 117] on div "Email" at bounding box center [997, 118] width 94 height 18
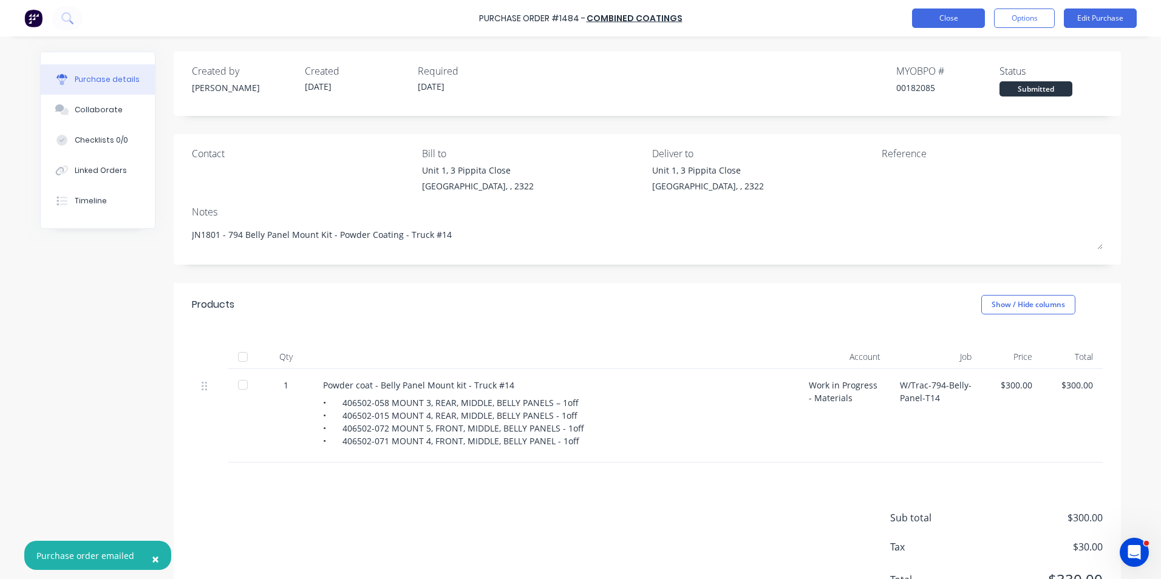
click at [936, 21] on button "Close" at bounding box center [948, 18] width 73 height 19
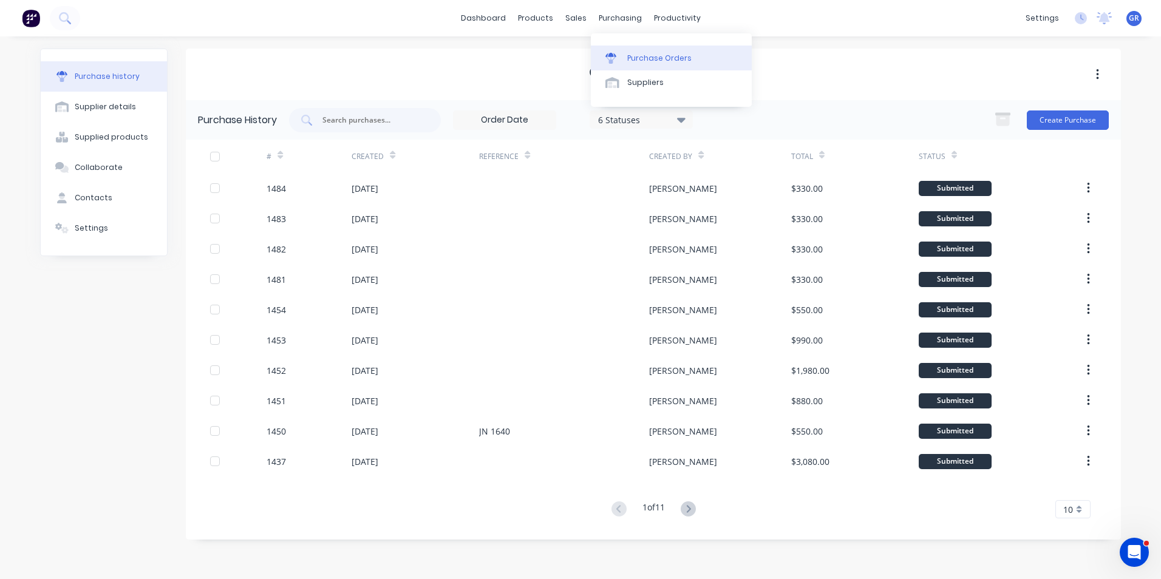
click at [649, 53] on div "Purchase Orders" at bounding box center [659, 58] width 64 height 11
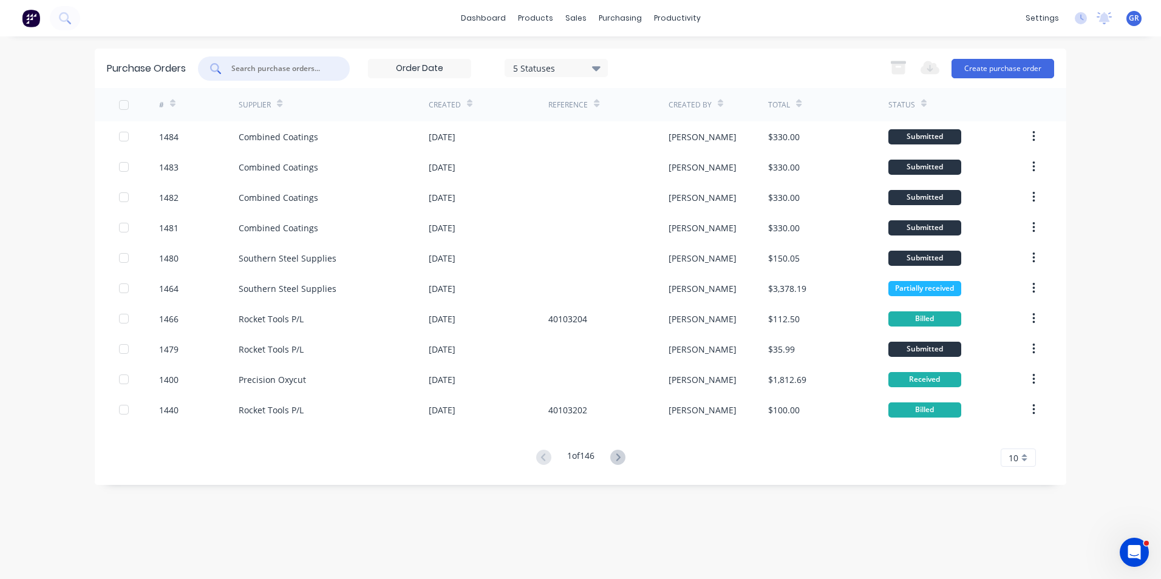
click at [256, 67] on input "text" at bounding box center [280, 69] width 101 height 12
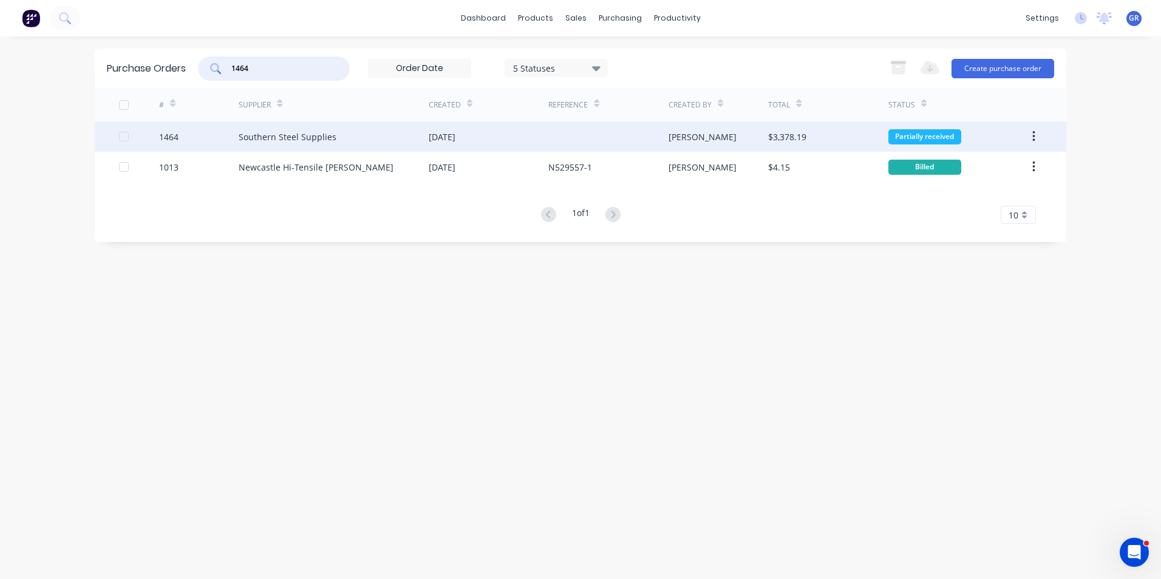
click at [174, 135] on div "1464" at bounding box center [168, 137] width 19 height 13
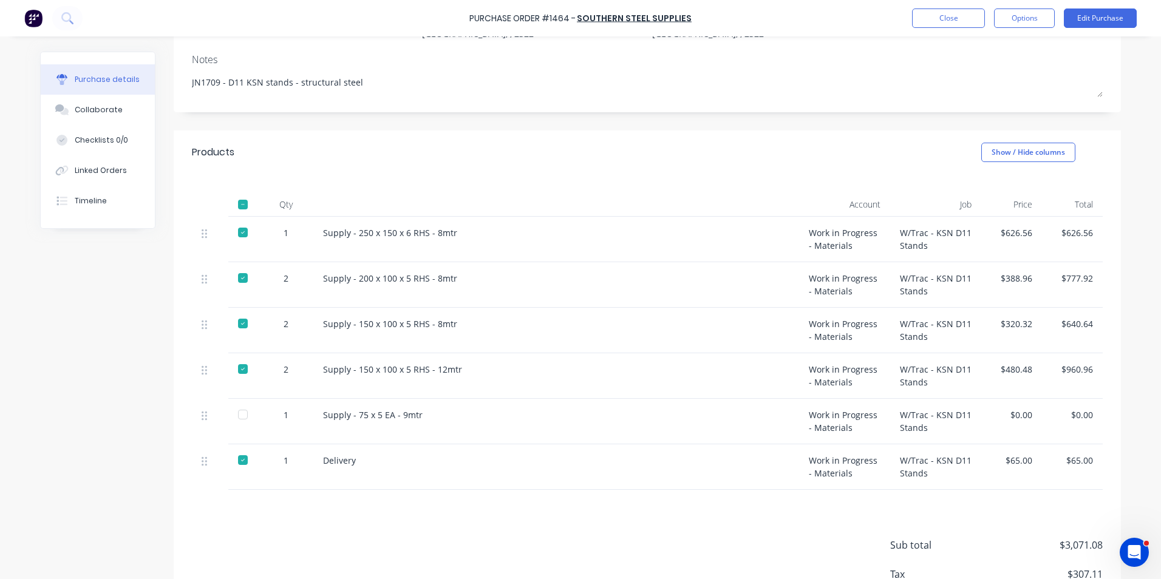
scroll to position [182, 0]
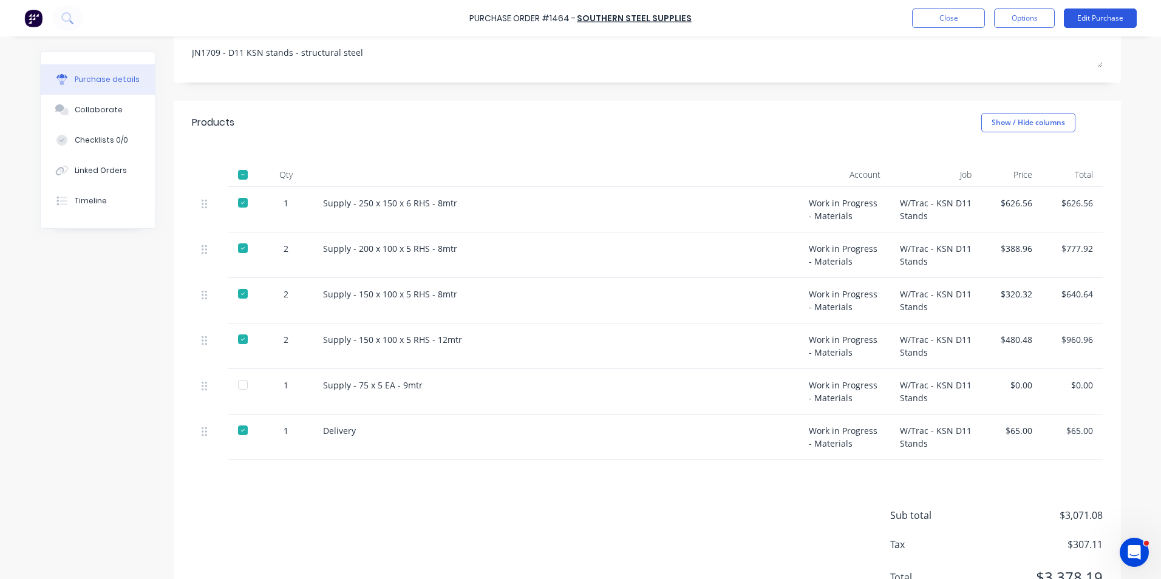
click at [1106, 15] on button "Edit Purchase" at bounding box center [1100, 18] width 73 height 19
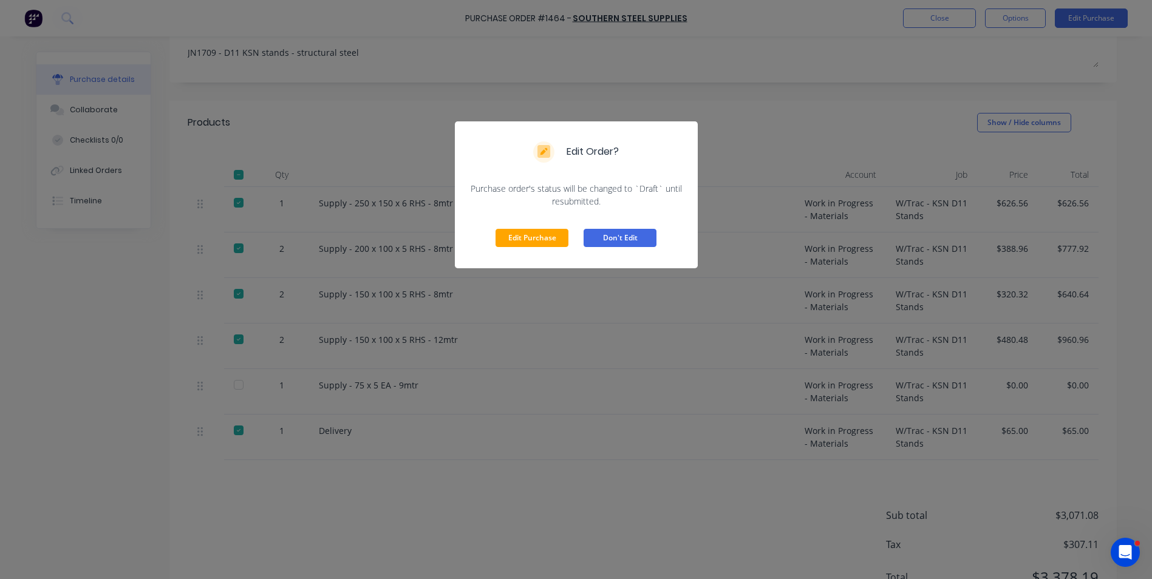
click at [653, 239] on button "Don't Edit" at bounding box center [620, 238] width 73 height 18
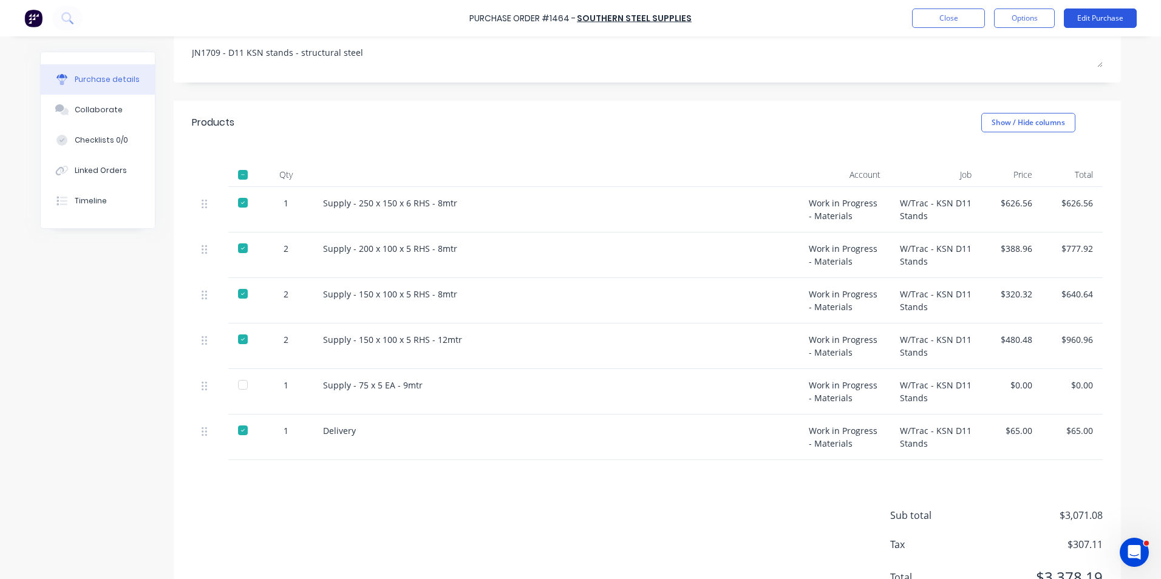
click at [1101, 22] on button "Edit Purchase" at bounding box center [1100, 18] width 73 height 19
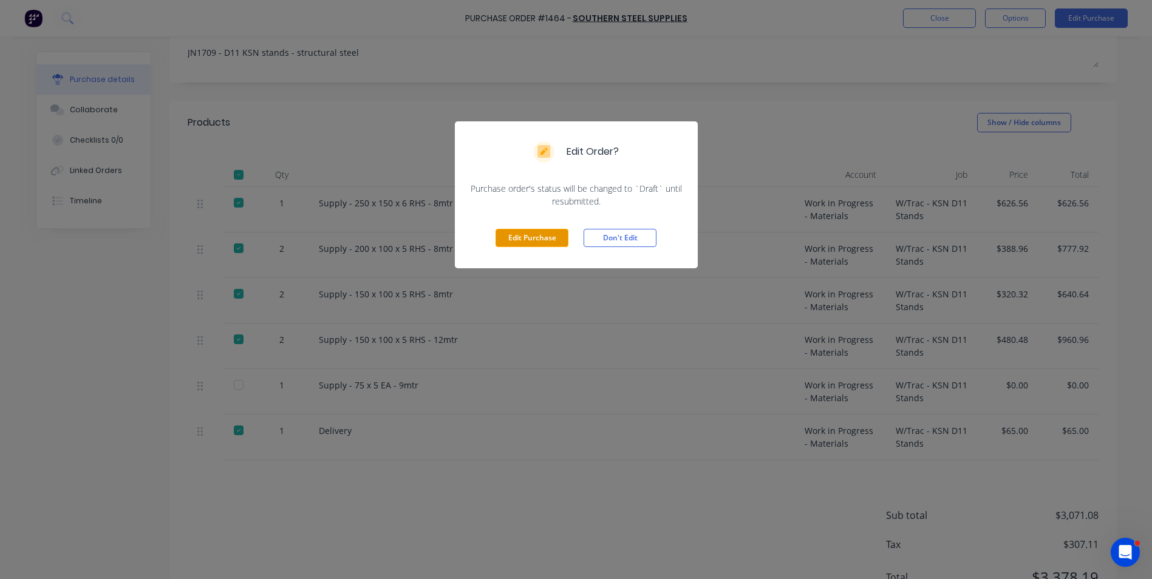
click at [525, 240] on button "Edit Purchase" at bounding box center [531, 238] width 73 height 18
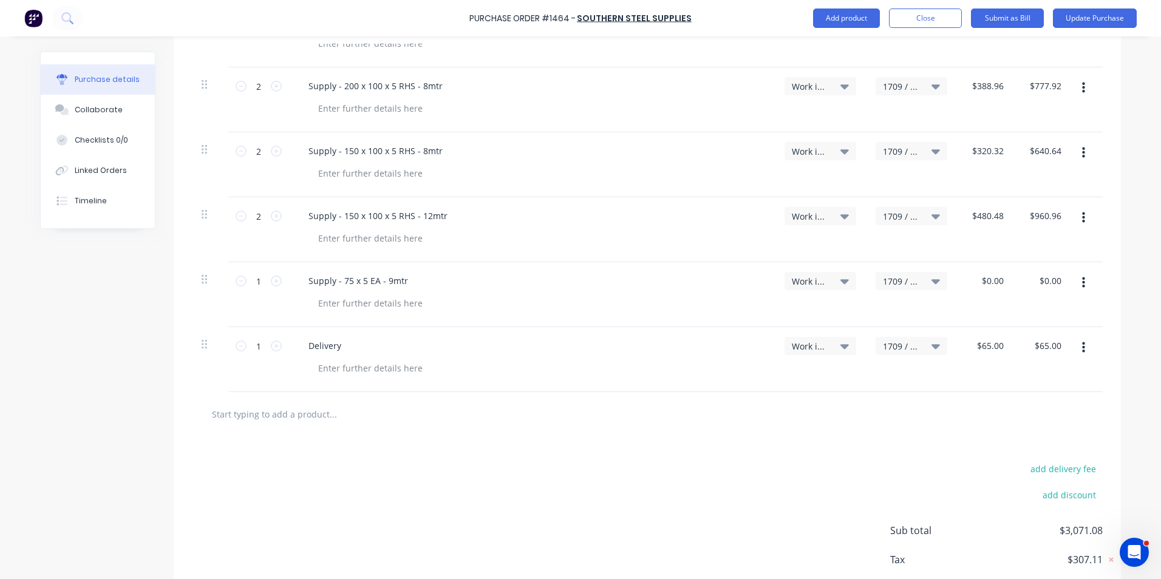
scroll to position [364, 0]
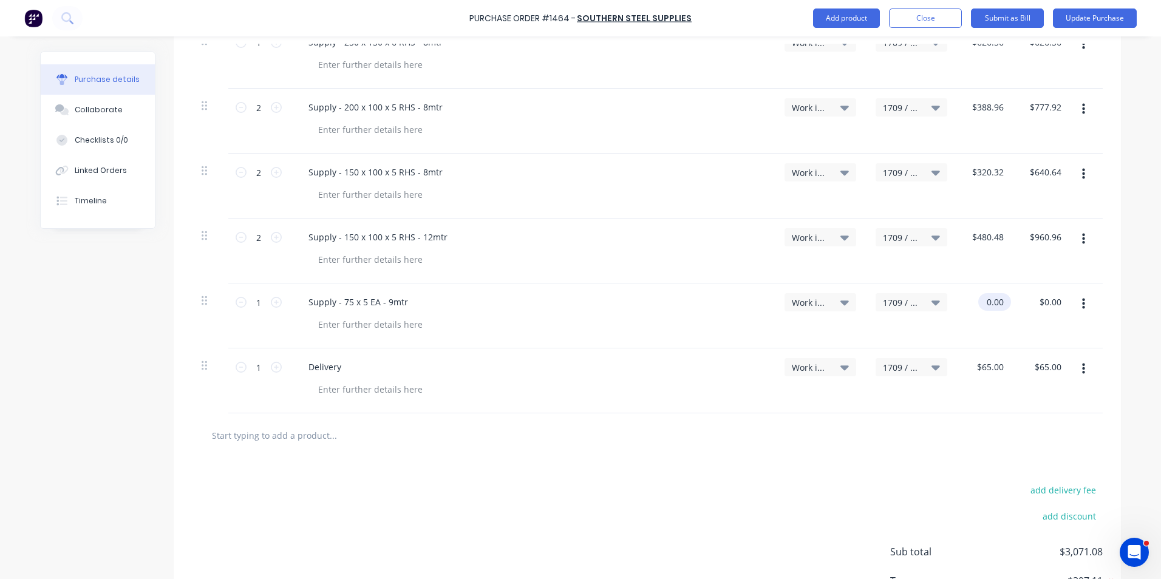
click at [989, 300] on input "0.00" at bounding box center [992, 302] width 28 height 18
click at [989, 300] on input "0.00" at bounding box center [994, 302] width 23 height 18
click at [998, 321] on div "$89.91 89.91" at bounding box center [986, 316] width 58 height 65
click at [1098, 16] on button "Update Purchase" at bounding box center [1095, 18] width 84 height 19
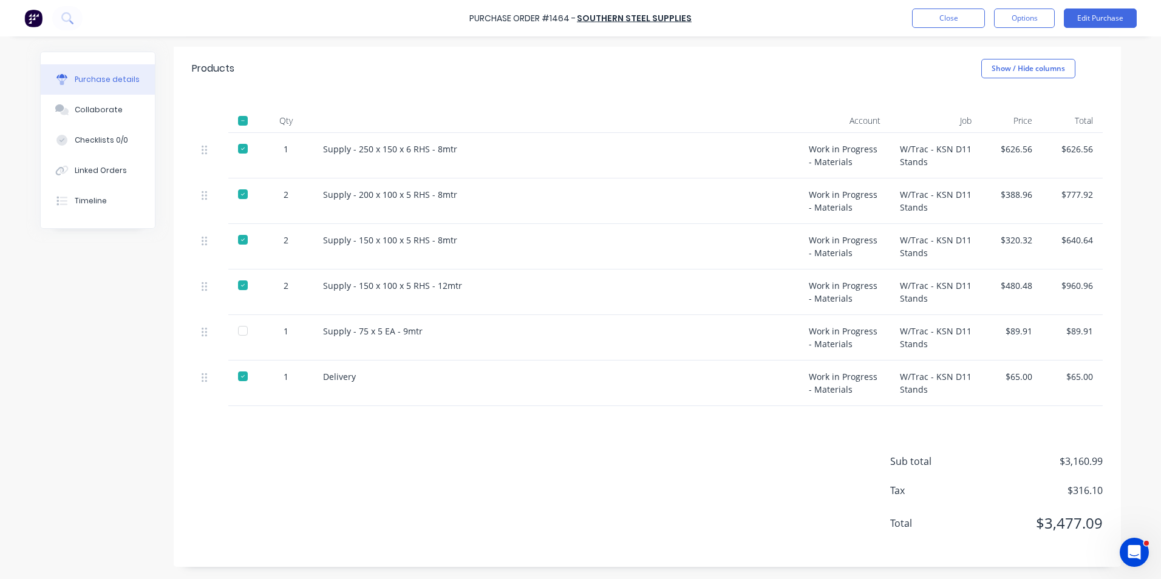
scroll to position [0, 0]
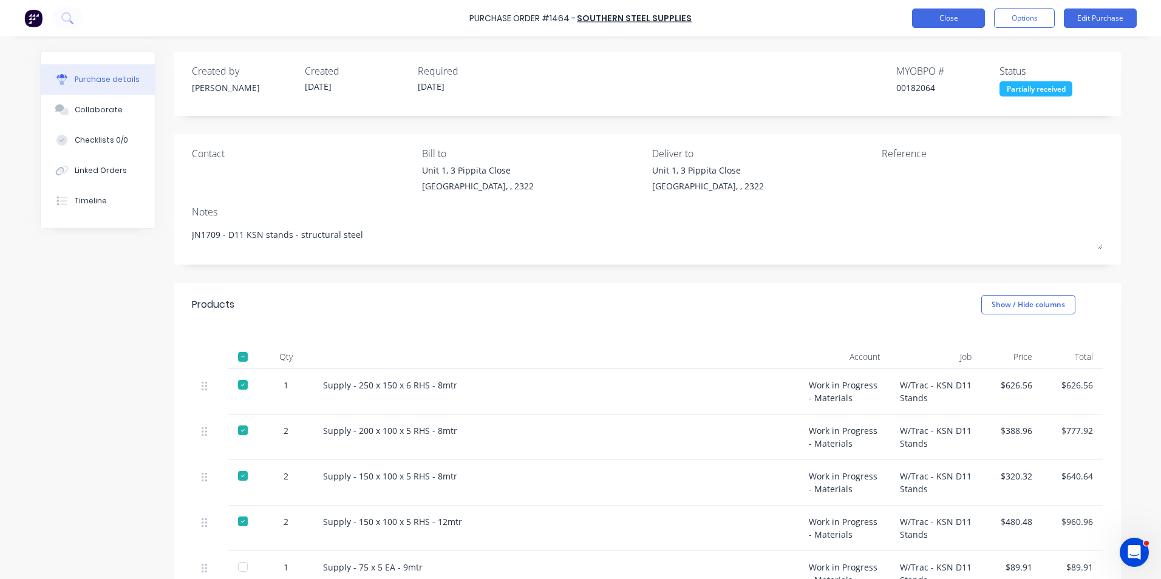
click at [948, 18] on button "Close" at bounding box center [948, 18] width 73 height 19
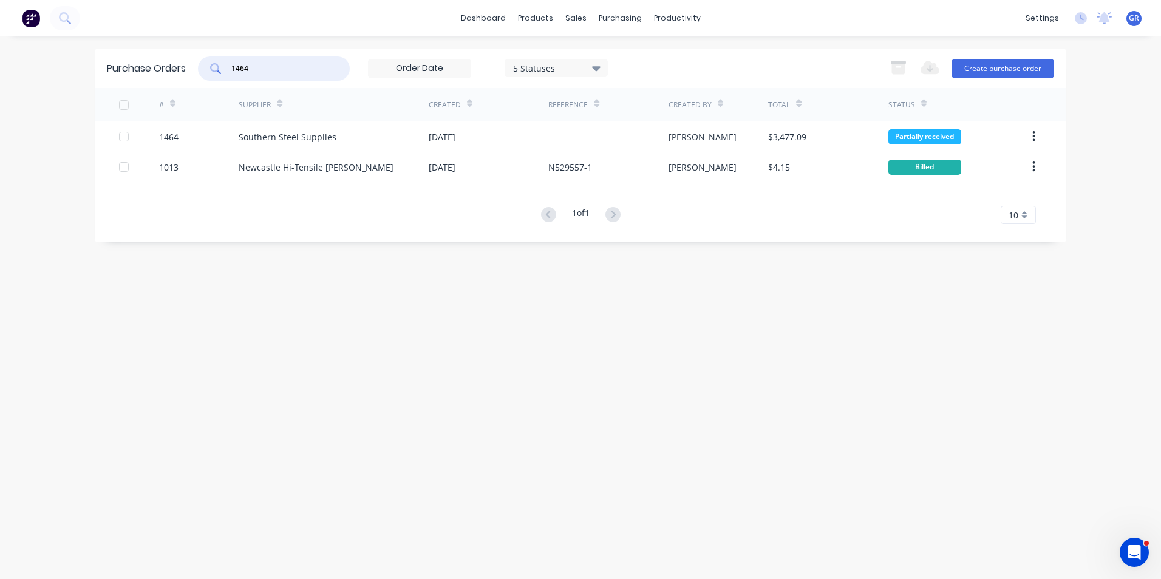
drag, startPoint x: 255, startPoint y: 65, endPoint x: 220, endPoint y: 65, distance: 35.2
click at [220, 65] on div "1464" at bounding box center [274, 68] width 152 height 24
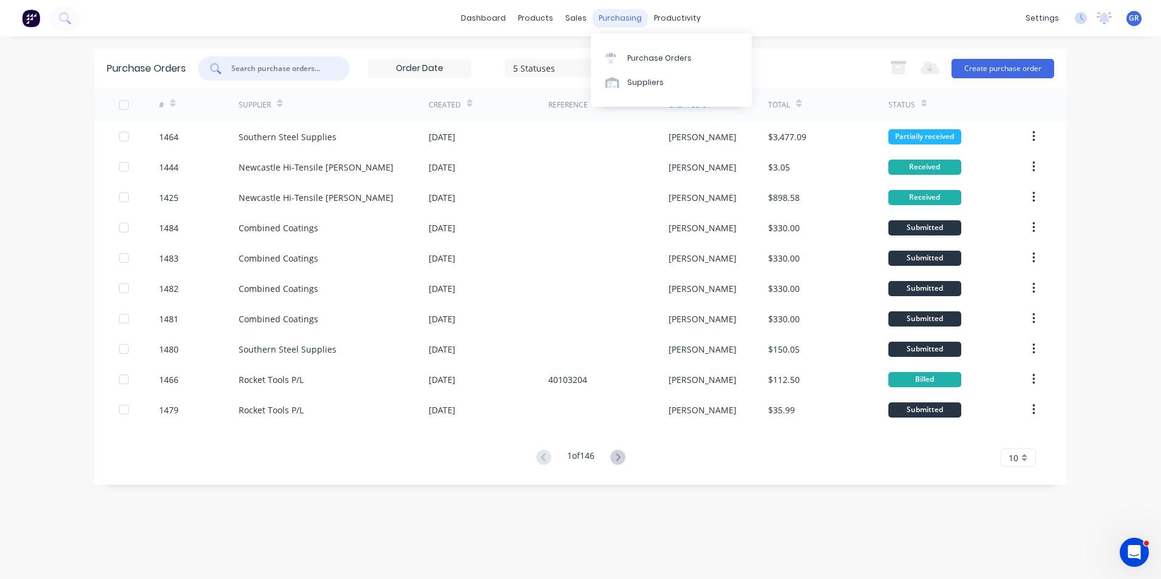
click at [619, 19] on div "purchasing" at bounding box center [620, 18] width 55 height 18
click at [647, 60] on div "Purchase Orders" at bounding box center [659, 58] width 64 height 11
click at [242, 69] on input "text" at bounding box center [280, 69] width 101 height 12
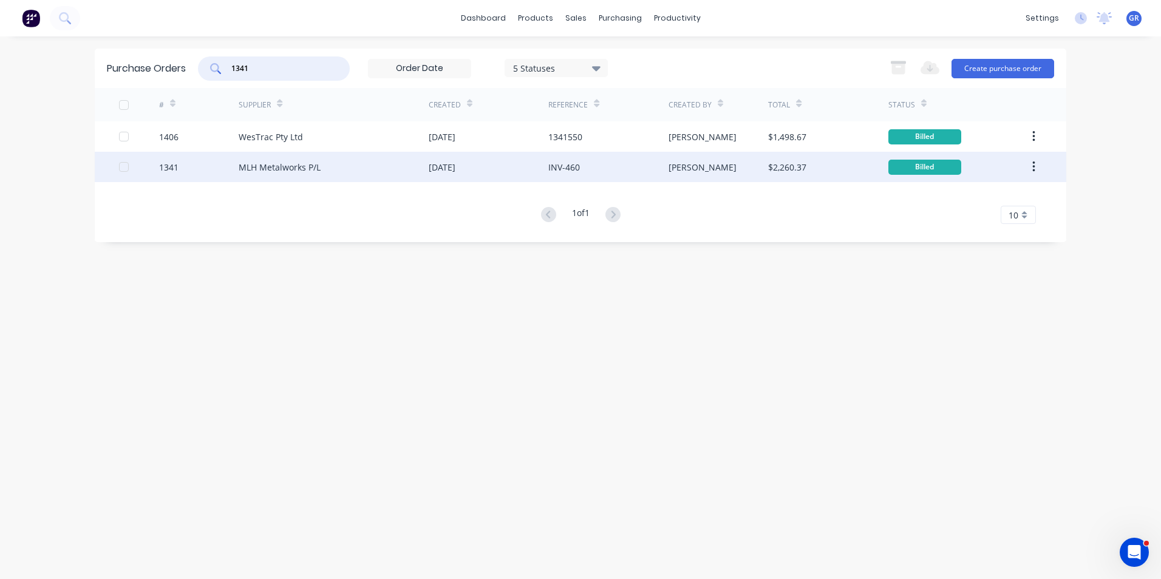
click at [1034, 168] on icon "button" at bounding box center [1033, 167] width 2 height 11
click at [966, 223] on div "Duplicate" at bounding box center [991, 223] width 94 height 18
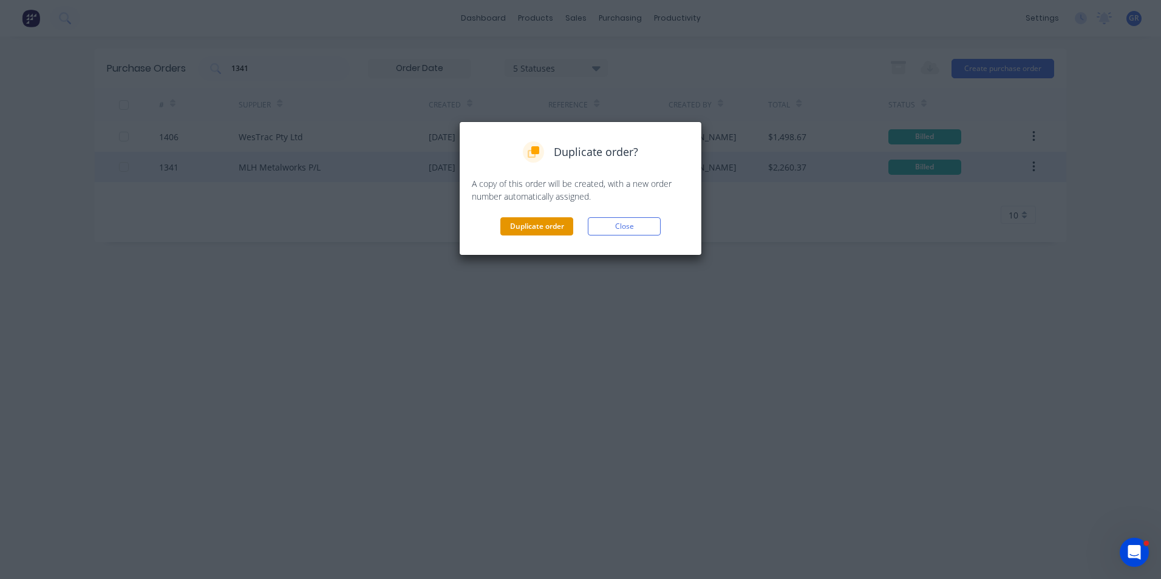
click at [548, 226] on button "Duplicate order" at bounding box center [536, 226] width 73 height 18
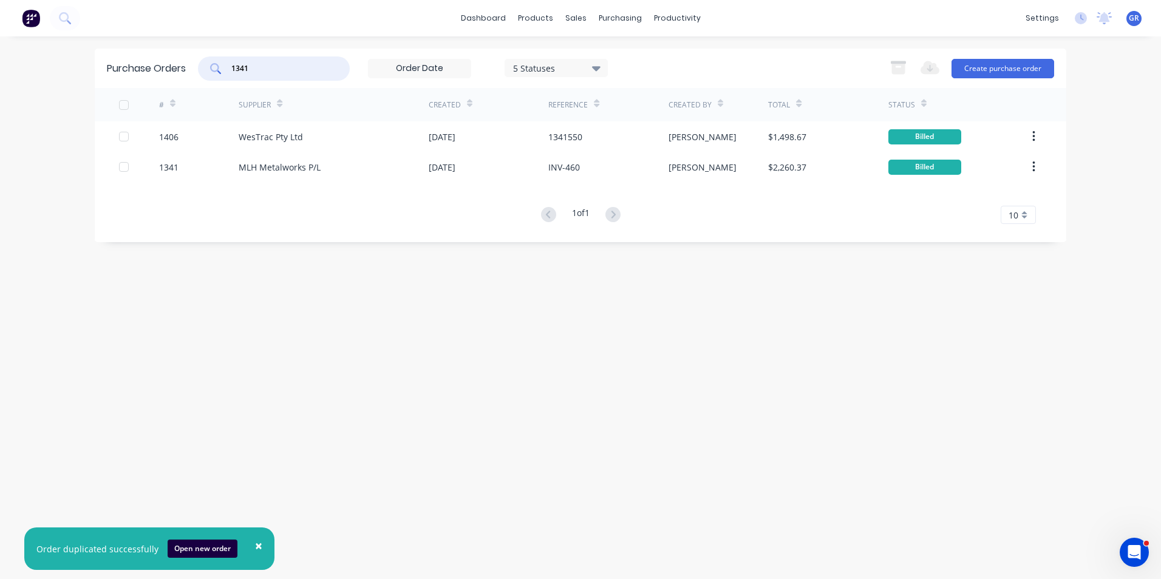
drag, startPoint x: 257, startPoint y: 66, endPoint x: 202, endPoint y: 65, distance: 55.9
click at [202, 65] on div "1341" at bounding box center [274, 68] width 152 height 24
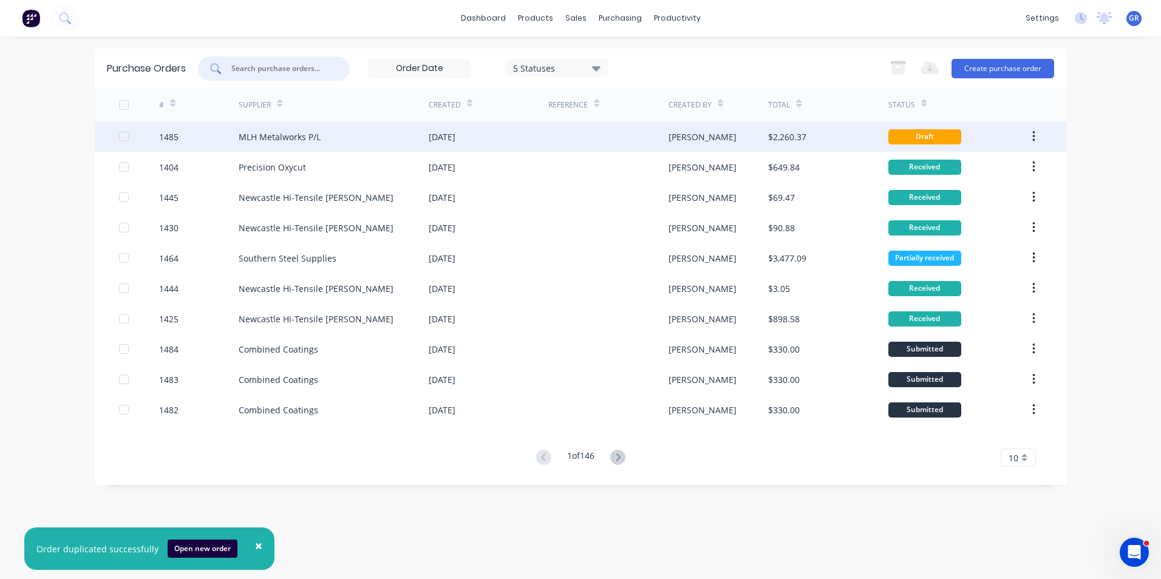
click at [172, 137] on div "1485" at bounding box center [168, 137] width 19 height 13
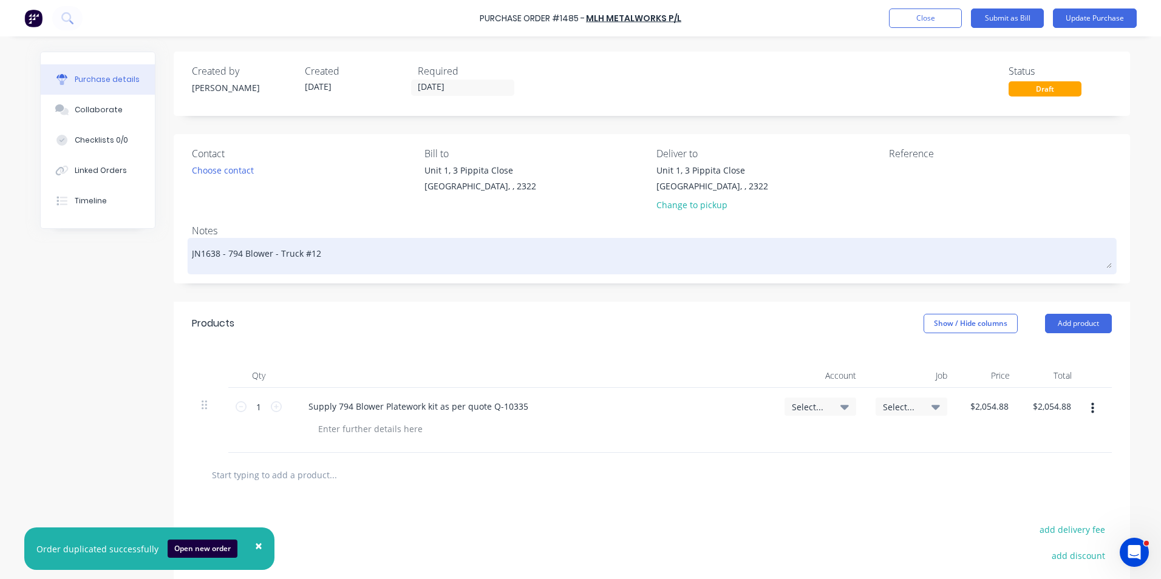
click at [205, 256] on textarea "JN1638 - 794 Blower - Truck #12" at bounding box center [652, 254] width 920 height 27
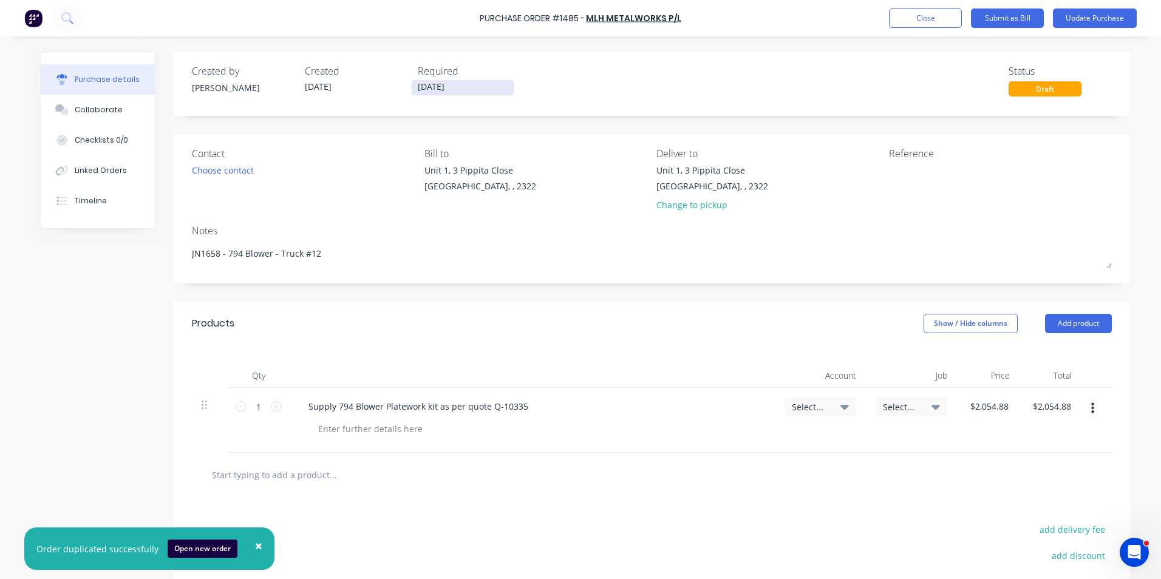
click at [429, 87] on input "11/09/25" at bounding box center [463, 87] width 102 height 15
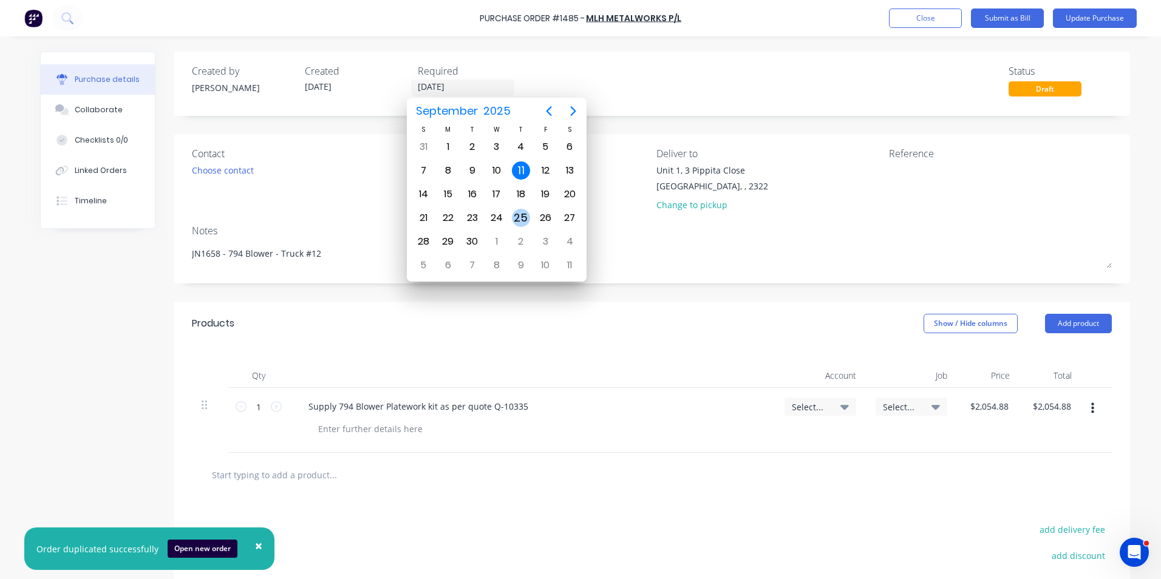
click at [525, 217] on div "25" at bounding box center [521, 218] width 18 height 18
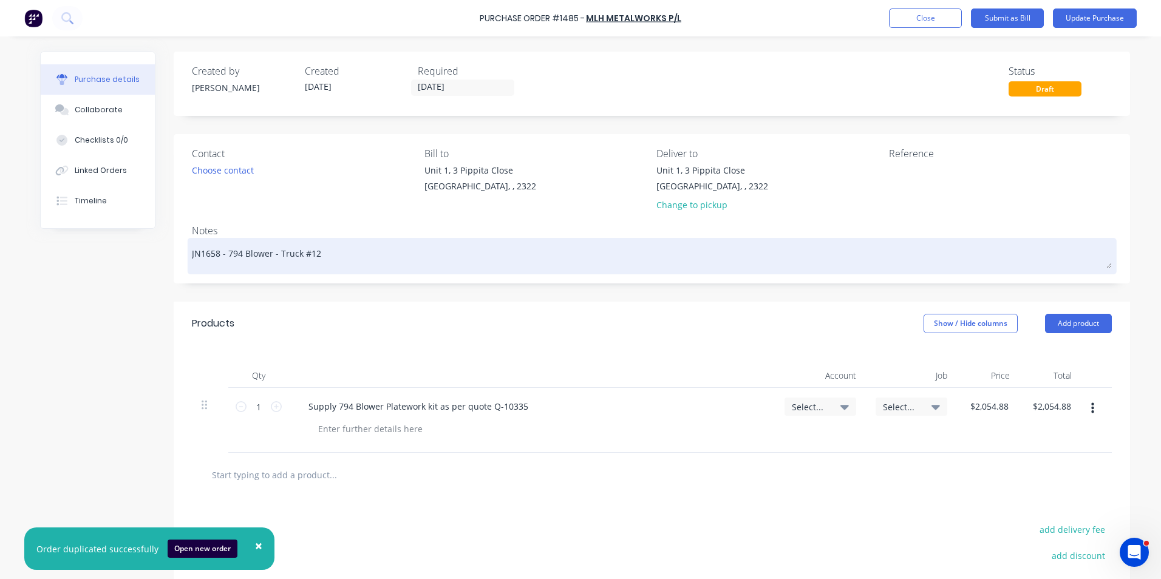
click at [309, 251] on textarea "JN1658 - 794 Blower - Truck #12" at bounding box center [652, 254] width 920 height 27
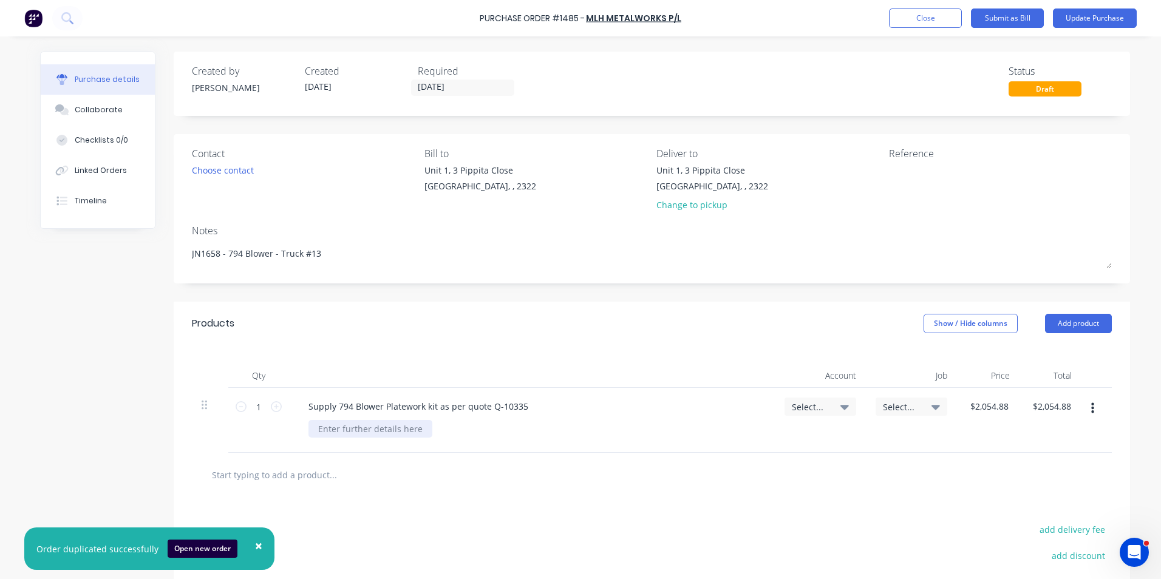
click at [330, 431] on div at bounding box center [370, 429] width 124 height 18
click at [799, 407] on span "Select..." at bounding box center [810, 407] width 36 height 13
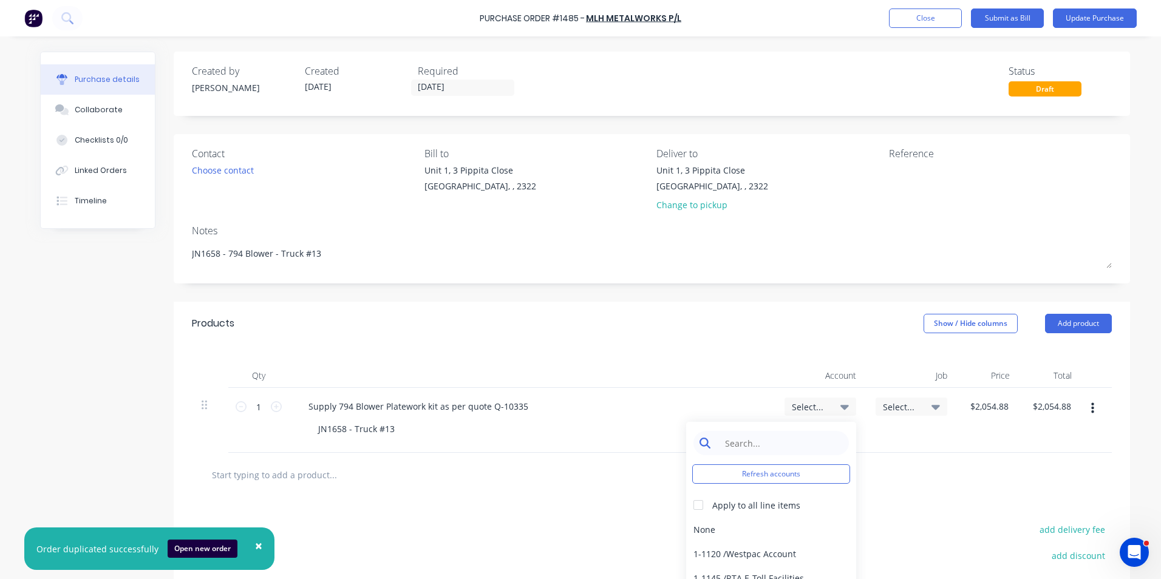
click at [735, 441] on input at bounding box center [780, 443] width 124 height 24
click at [710, 528] on div "1-1400 / Work in Progress - Materials" at bounding box center [771, 529] width 170 height 24
click at [890, 404] on span "Select..." at bounding box center [901, 407] width 36 height 13
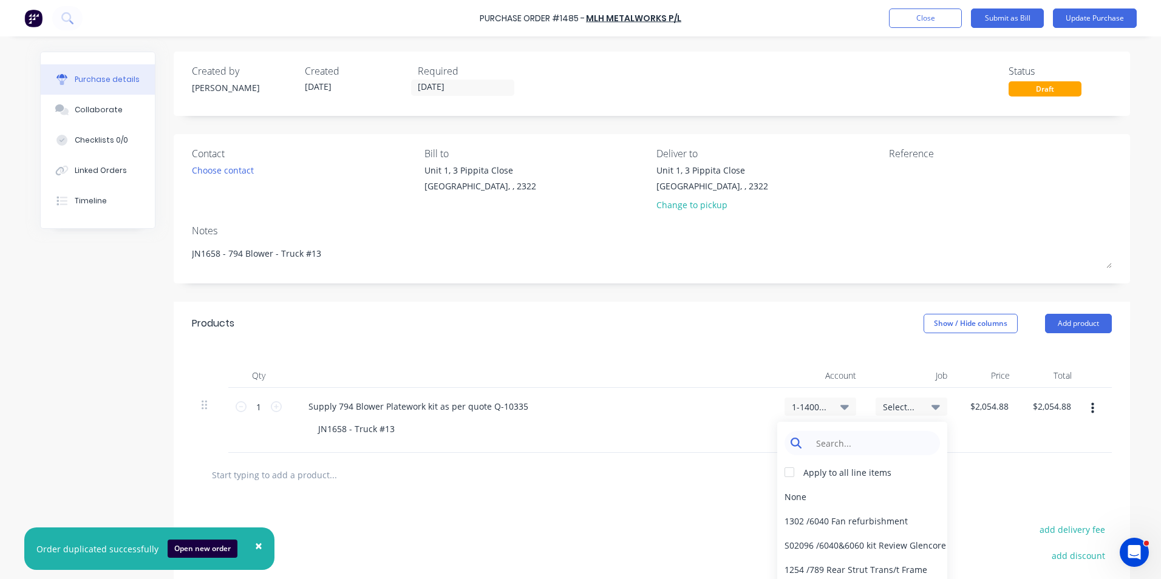
click at [811, 444] on input at bounding box center [871, 443] width 124 height 24
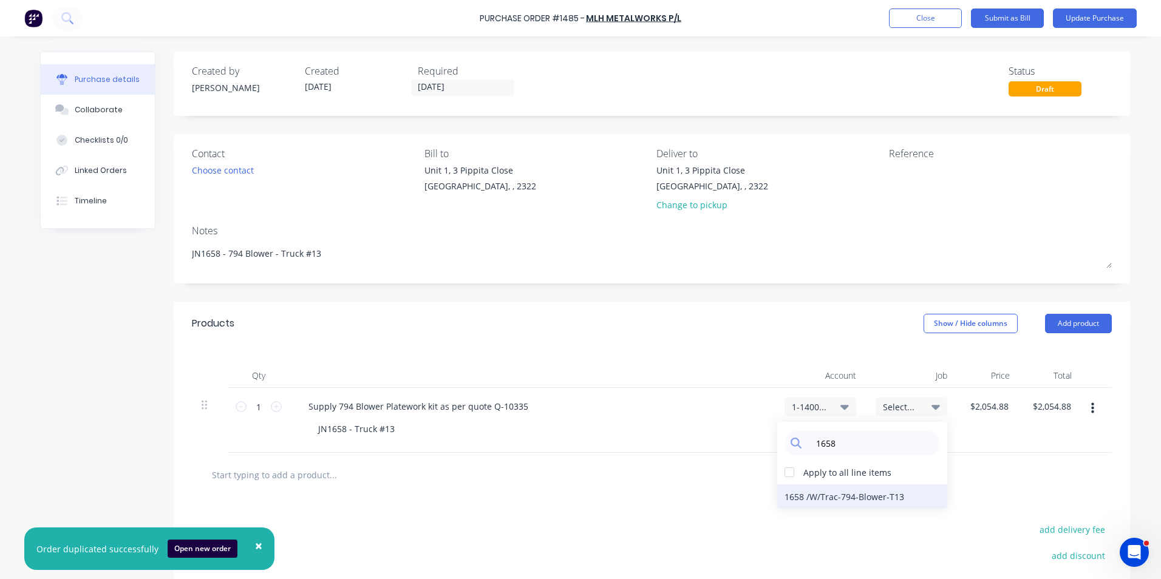
click at [839, 497] on div "1658 / W/Trac-794-Blower-T13" at bounding box center [862, 497] width 170 height 24
click at [1094, 18] on button "Update Purchase" at bounding box center [1095, 18] width 84 height 19
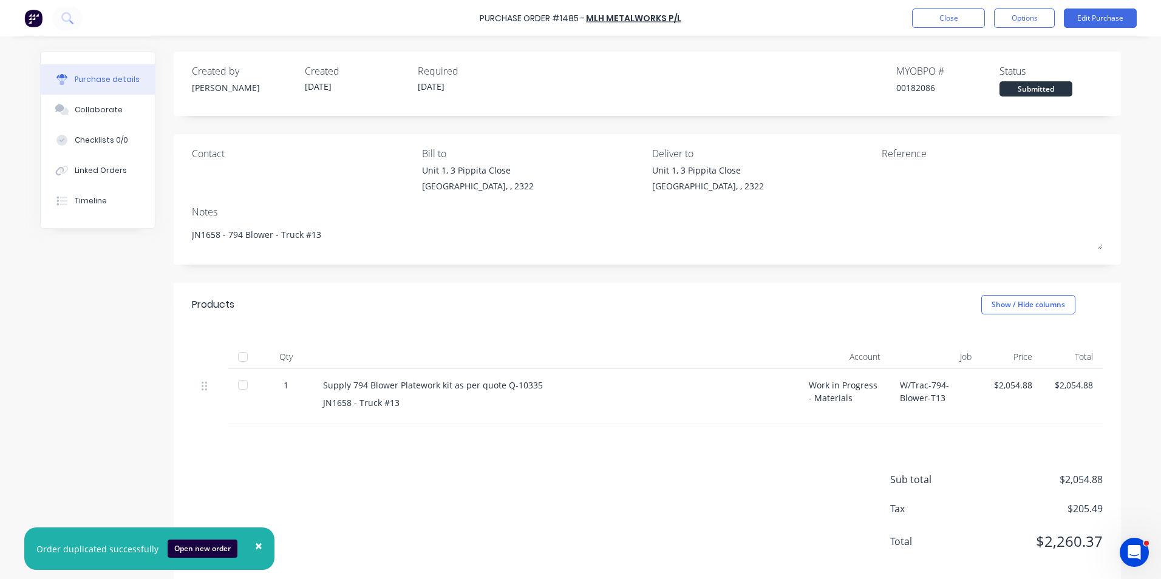
click at [255, 547] on span "×" at bounding box center [258, 545] width 7 height 17
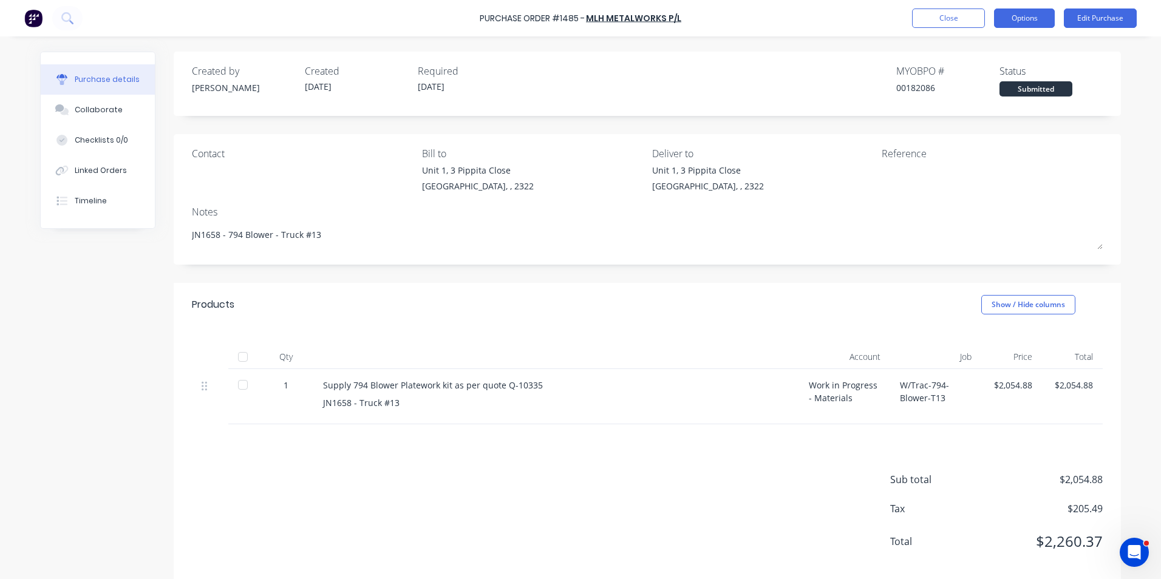
click at [1032, 21] on button "Options" at bounding box center [1024, 18] width 61 height 19
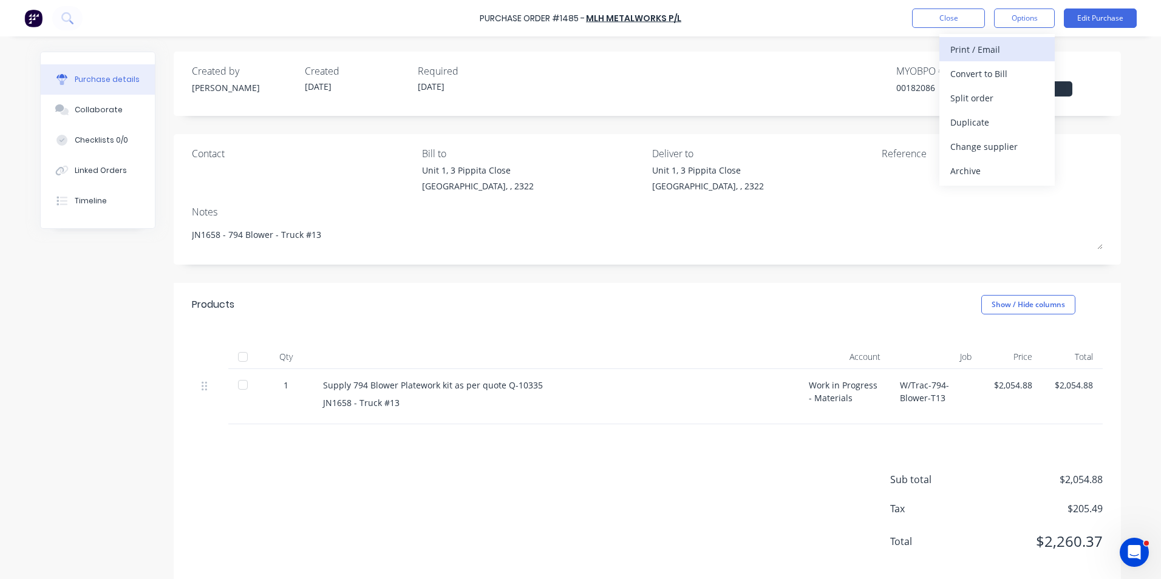
click at [979, 48] on div "Print / Email" at bounding box center [997, 50] width 94 height 18
click at [976, 72] on div "With pricing" at bounding box center [997, 74] width 94 height 18
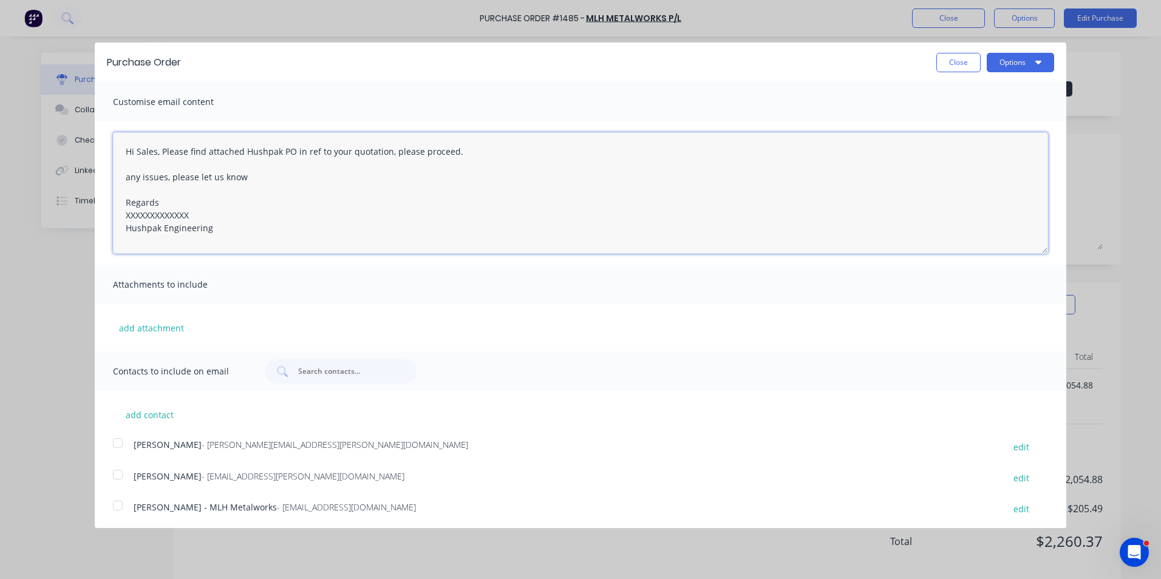
drag, startPoint x: 200, startPoint y: 213, endPoint x: 84, endPoint y: 218, distance: 115.5
click at [84, 218] on div "Purchase Order Close Options Customise email content Hi Sales, Please find atta…" at bounding box center [580, 289] width 1161 height 579
drag, startPoint x: 156, startPoint y: 152, endPoint x: 137, endPoint y: 155, distance: 19.0
click at [137, 155] on textarea "Hi Sales, Please find attached Hushpak PO in ref to your quotation, please proc…" at bounding box center [580, 192] width 935 height 121
click at [154, 324] on button "add attachment" at bounding box center [151, 328] width 77 height 18
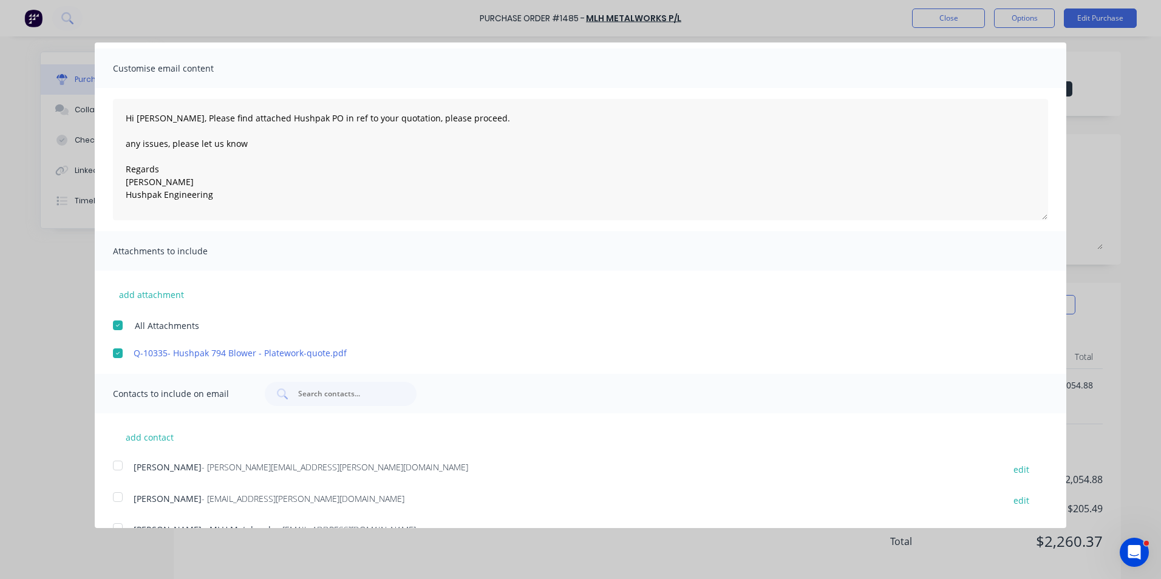
scroll to position [60, 0]
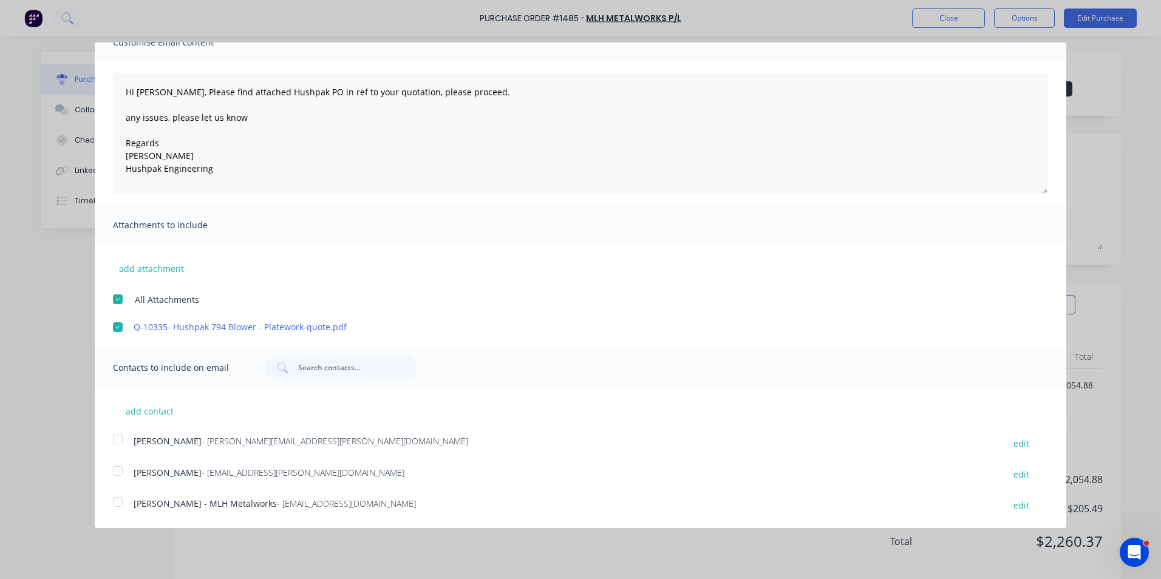
click at [115, 438] on div at bounding box center [118, 439] width 24 height 24
drag, startPoint x: 118, startPoint y: 502, endPoint x: 152, endPoint y: 488, distance: 36.8
click at [119, 502] on div at bounding box center [118, 502] width 24 height 24
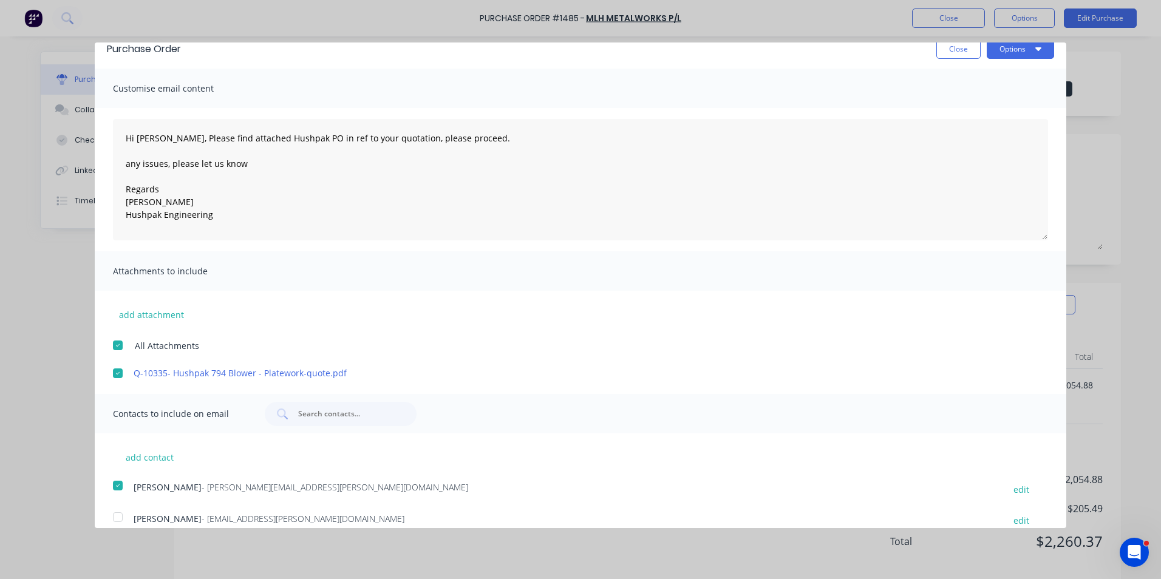
scroll to position [0, 0]
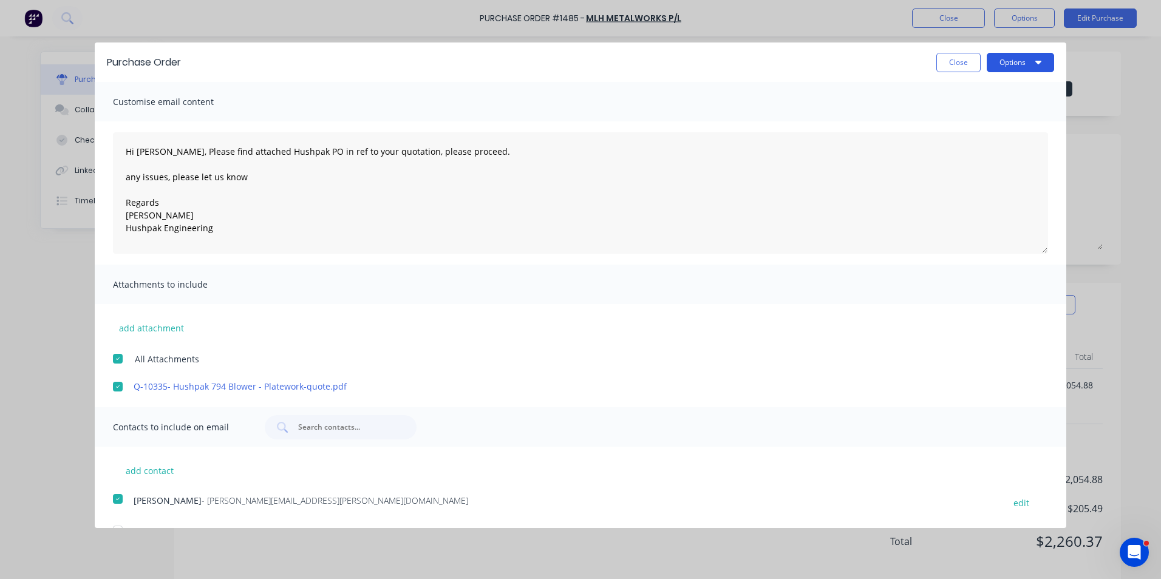
click at [992, 64] on button "Options" at bounding box center [1020, 62] width 67 height 19
click at [950, 119] on div "Email" at bounding box center [997, 118] width 94 height 18
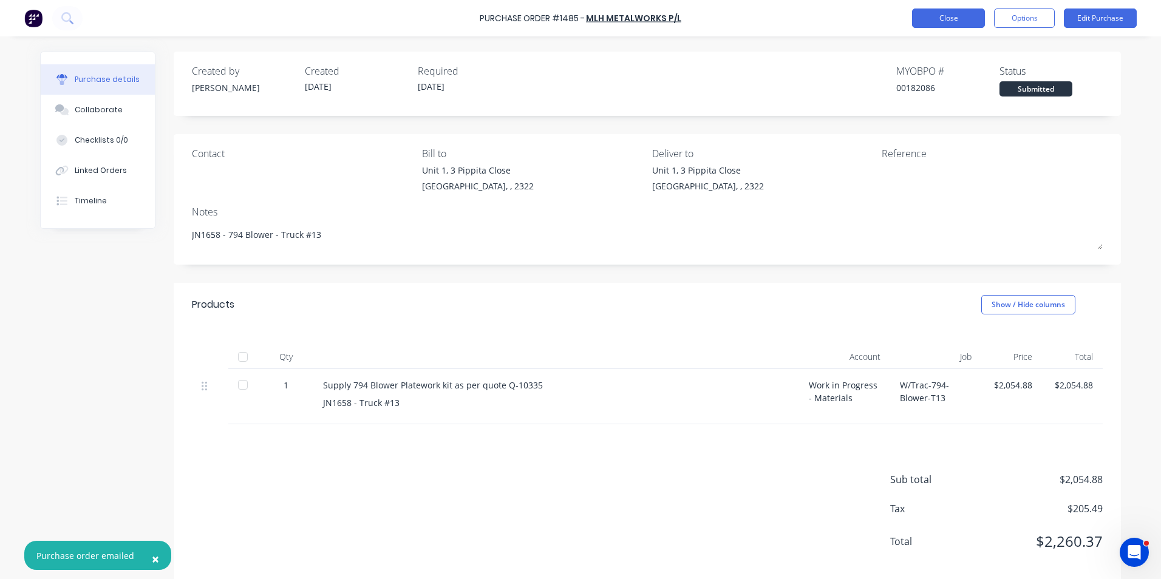
click at [947, 19] on button "Close" at bounding box center [948, 18] width 73 height 19
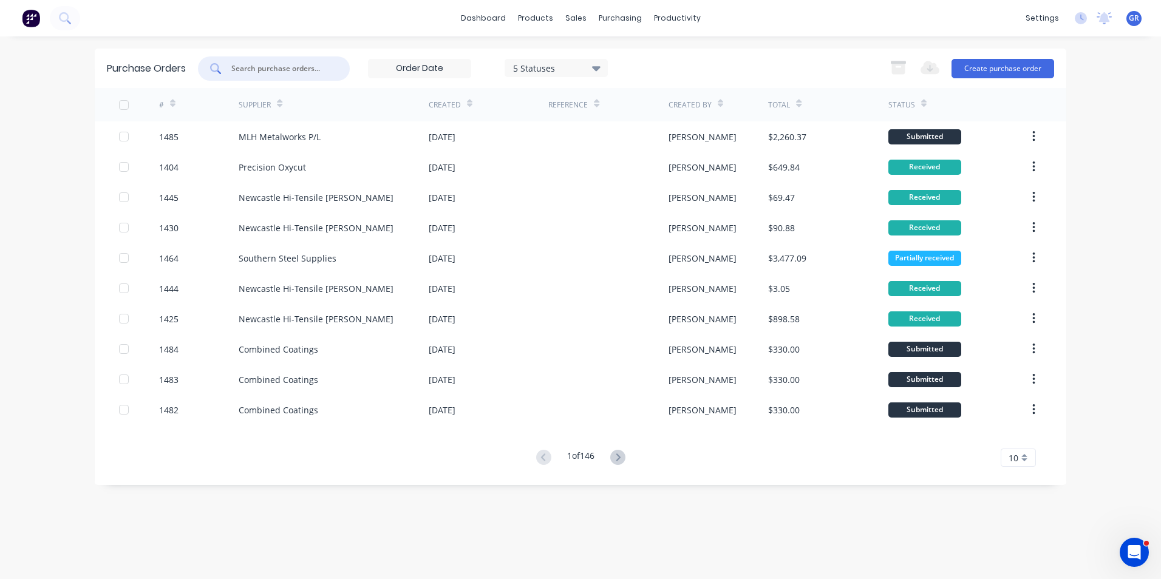
click at [258, 69] on input "text" at bounding box center [280, 69] width 101 height 12
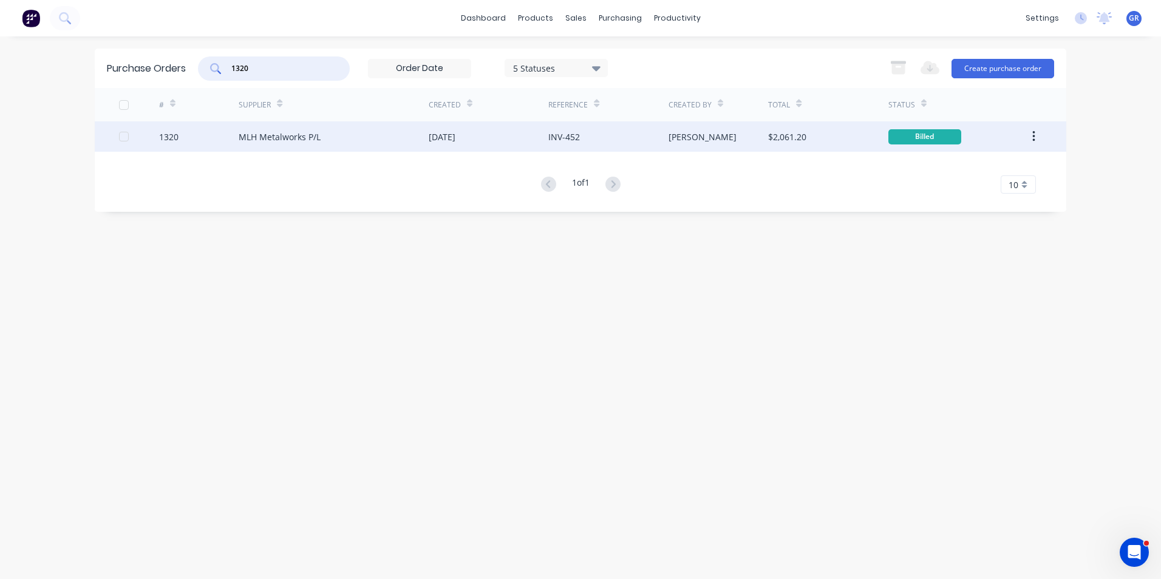
click at [1035, 135] on icon "button" at bounding box center [1033, 136] width 3 height 13
click at [964, 194] on div "Duplicate" at bounding box center [991, 193] width 94 height 18
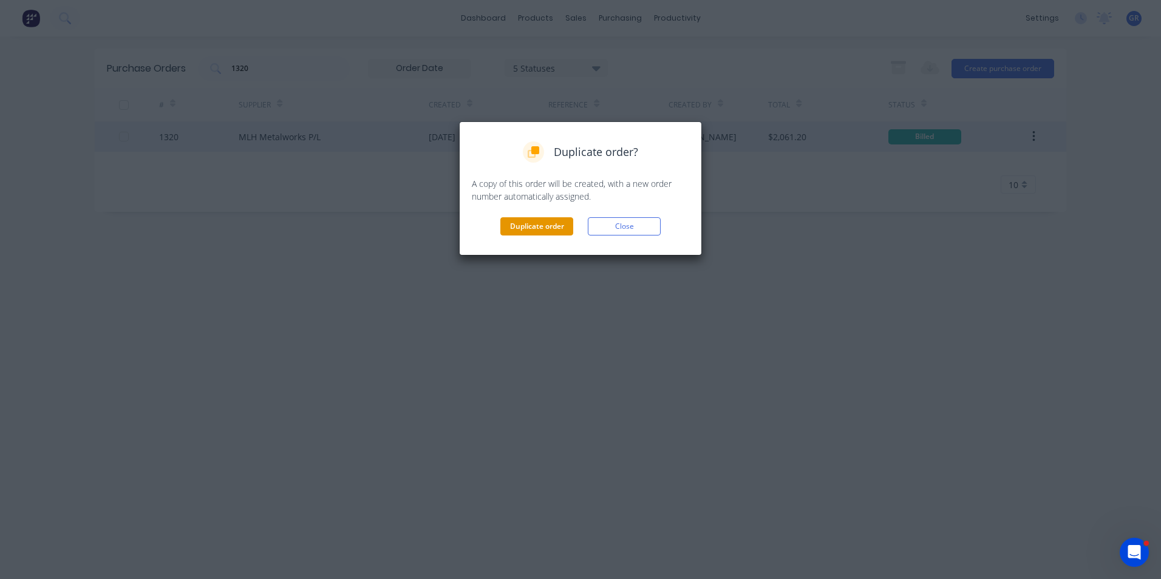
click at [539, 224] on button "Duplicate order" at bounding box center [536, 226] width 73 height 18
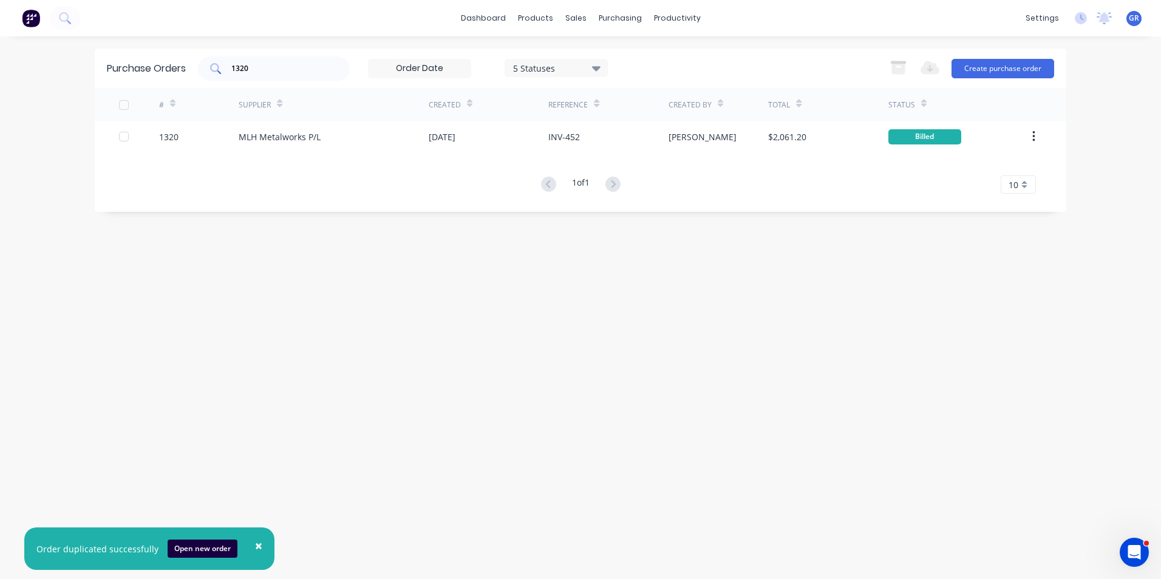
click at [265, 70] on input "1320" at bounding box center [280, 69] width 101 height 12
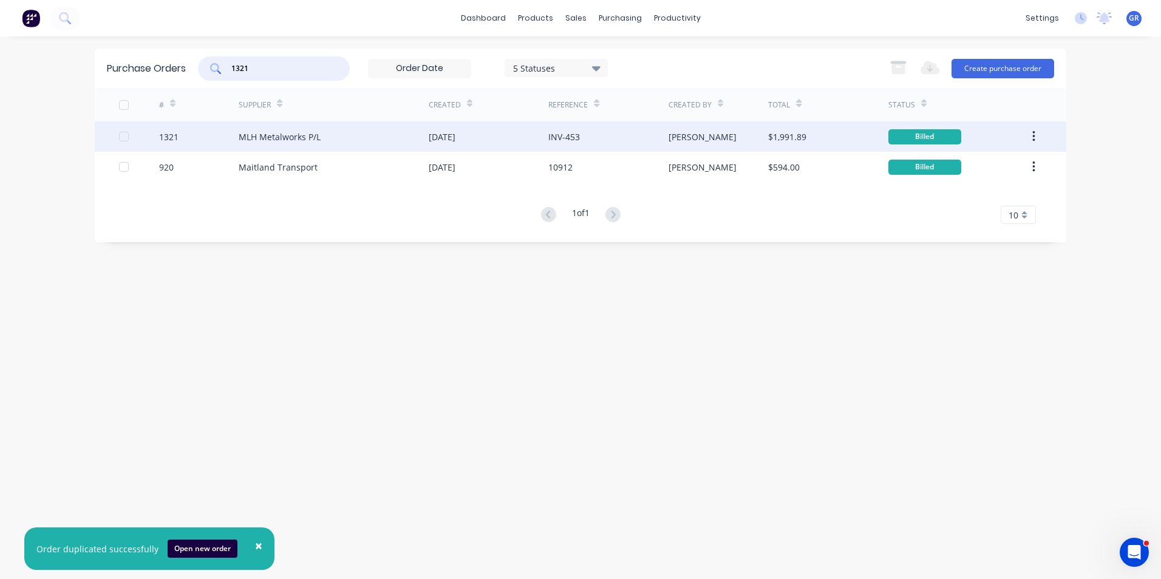
click at [1034, 134] on icon "button" at bounding box center [1033, 136] width 3 height 13
click at [968, 192] on div "Duplicate" at bounding box center [991, 193] width 94 height 18
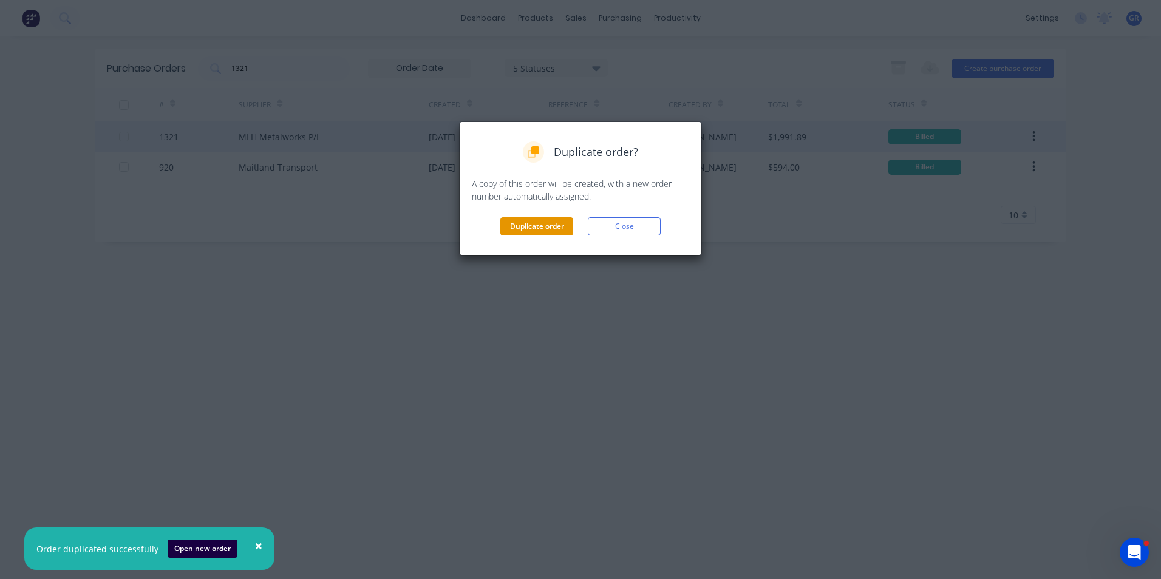
click at [537, 226] on button "Duplicate order" at bounding box center [536, 226] width 73 height 18
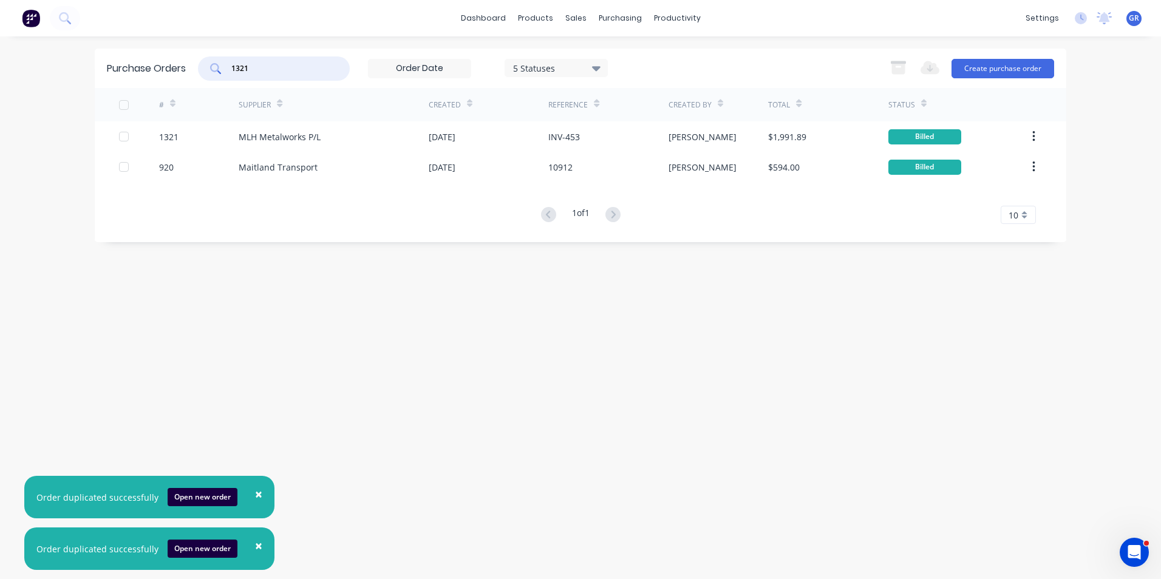
drag, startPoint x: 255, startPoint y: 68, endPoint x: 228, endPoint y: 70, distance: 27.4
click at [227, 67] on div "1321" at bounding box center [274, 68] width 152 height 24
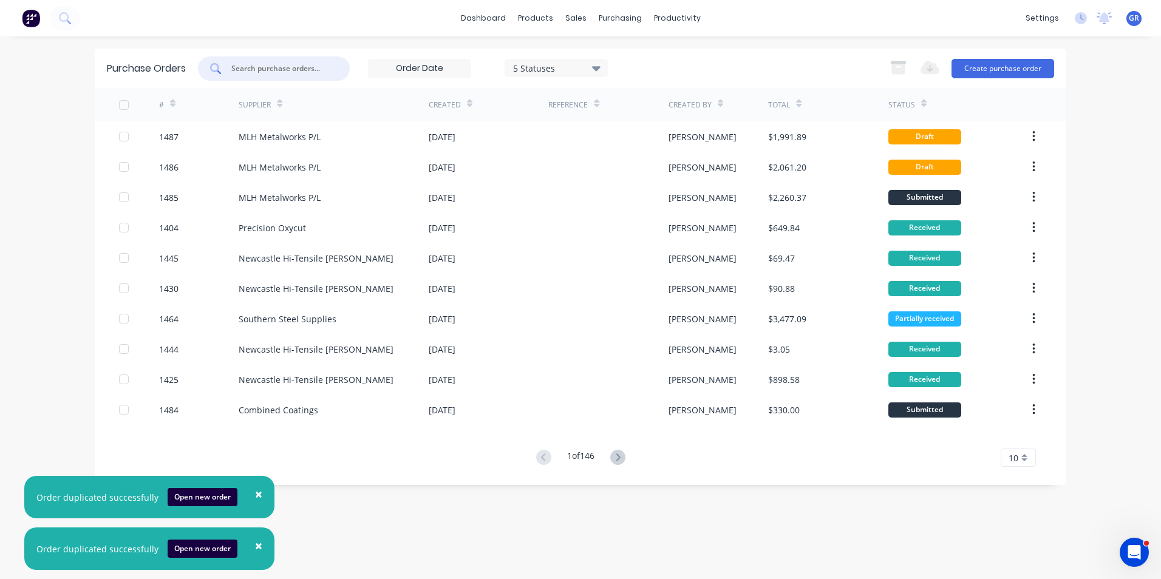
click at [255, 542] on span "×" at bounding box center [258, 545] width 7 height 17
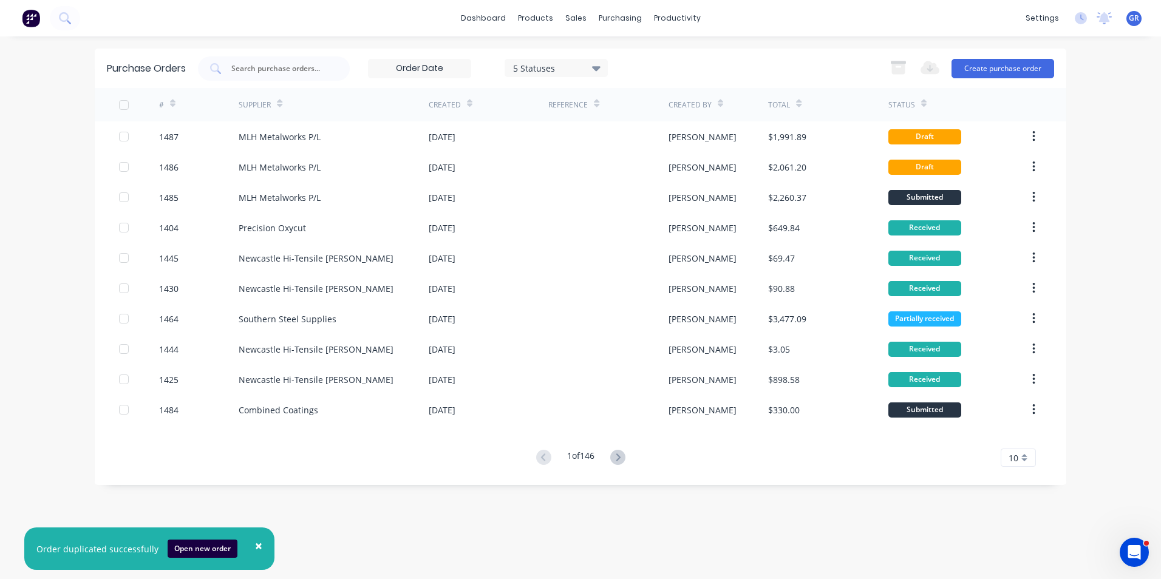
click at [256, 543] on span "×" at bounding box center [258, 545] width 7 height 17
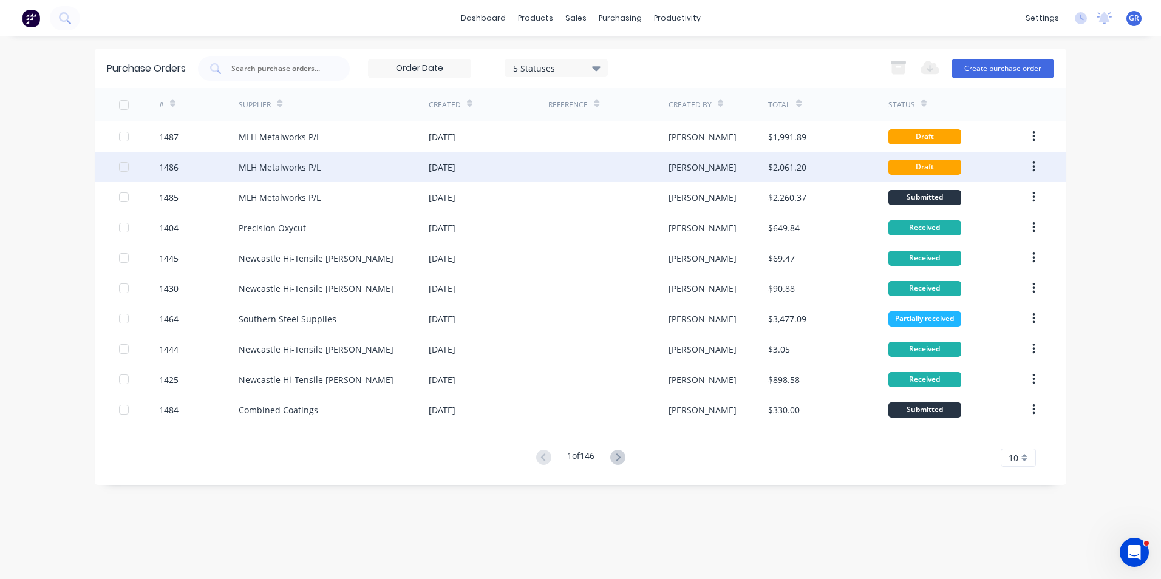
click at [174, 166] on div "1486" at bounding box center [168, 167] width 19 height 13
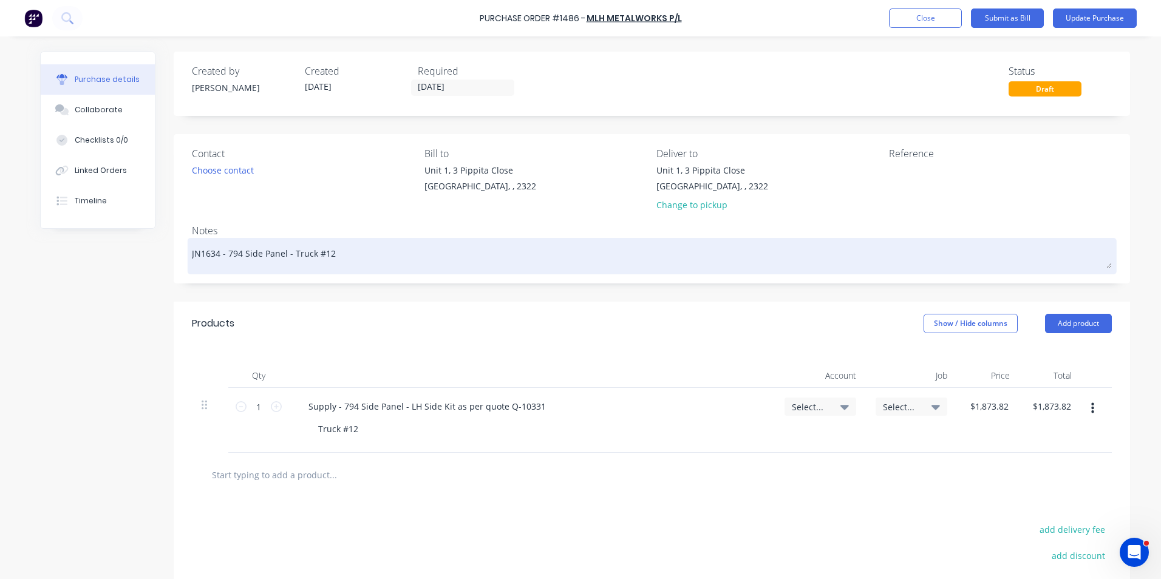
click at [210, 254] on textarea "JN1634 - 794 Side Panel - Truck #12" at bounding box center [652, 254] width 920 height 27
click at [322, 254] on textarea "JN1654 - 794 Side Panel - Truck #12" at bounding box center [652, 254] width 920 height 27
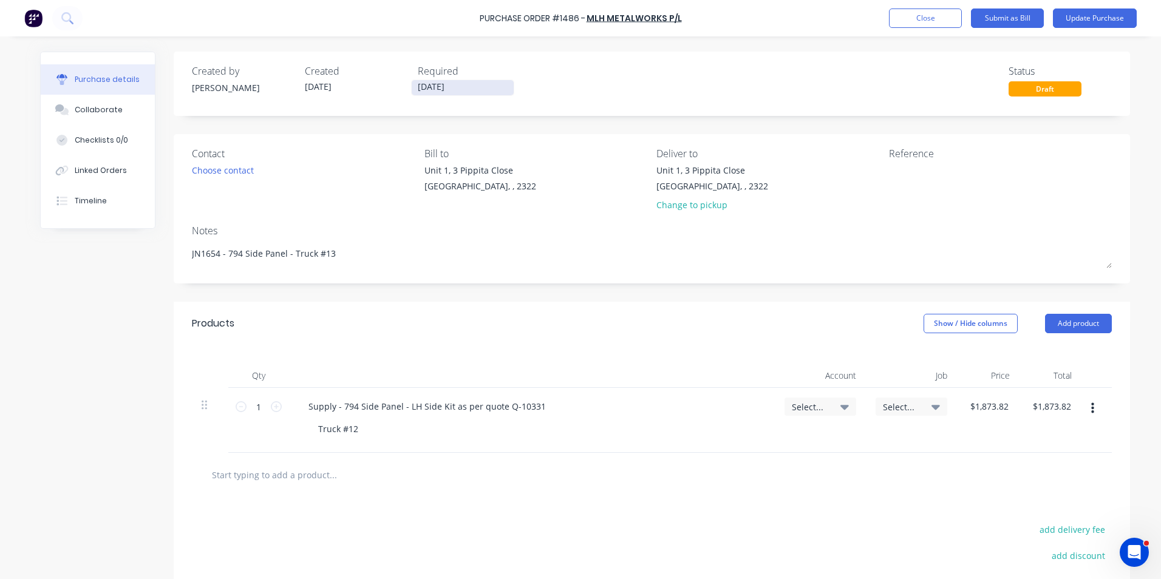
click at [438, 87] on input "11/09/25" at bounding box center [463, 87] width 102 height 15
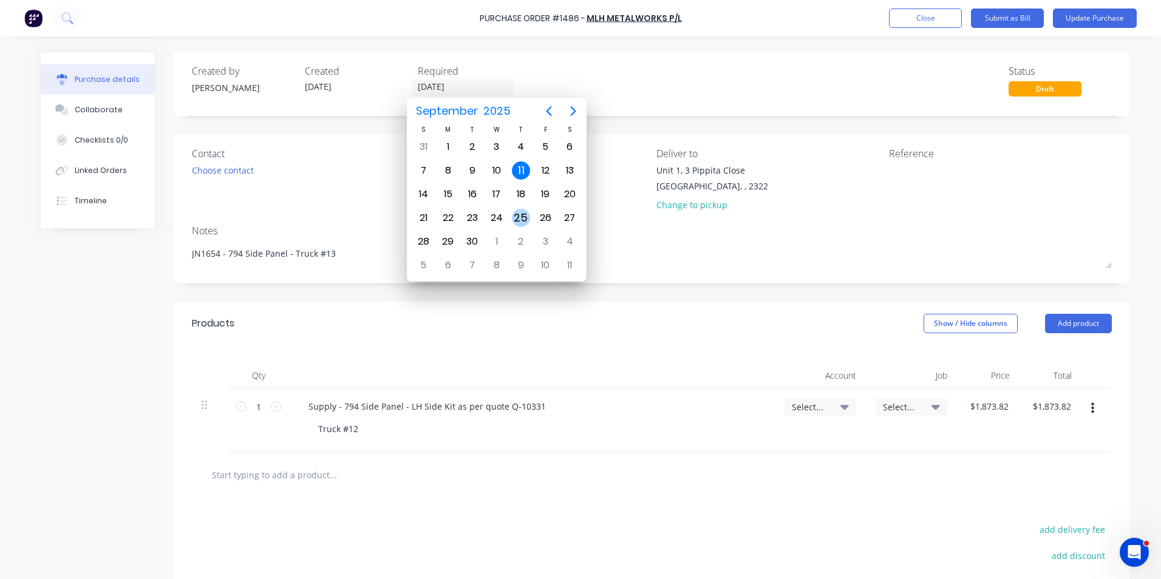
click at [523, 217] on div "25" at bounding box center [521, 218] width 18 height 18
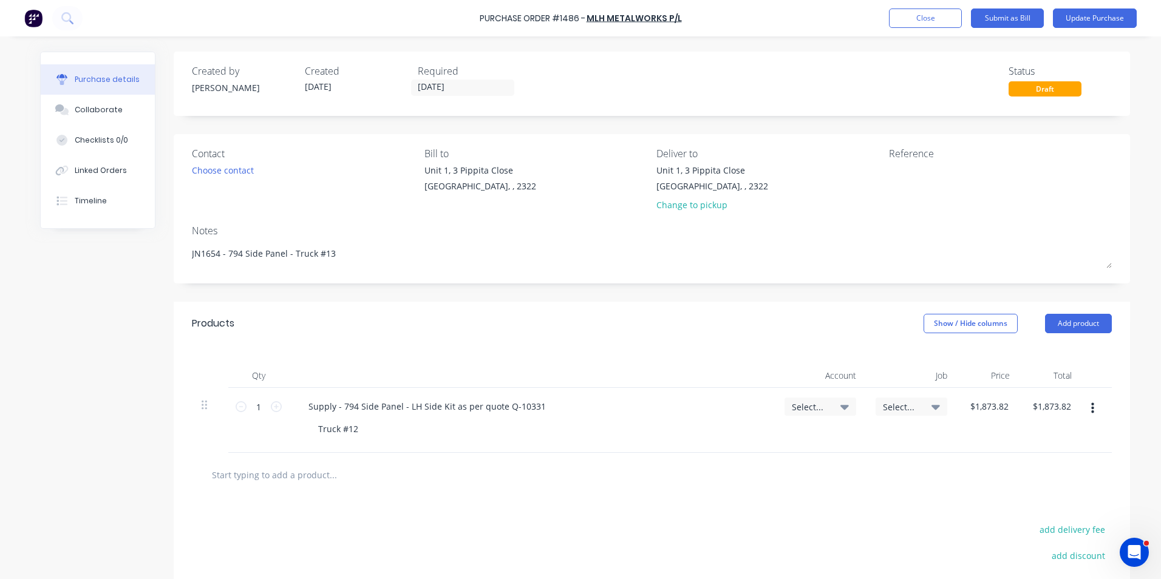
scroll to position [61, 0]
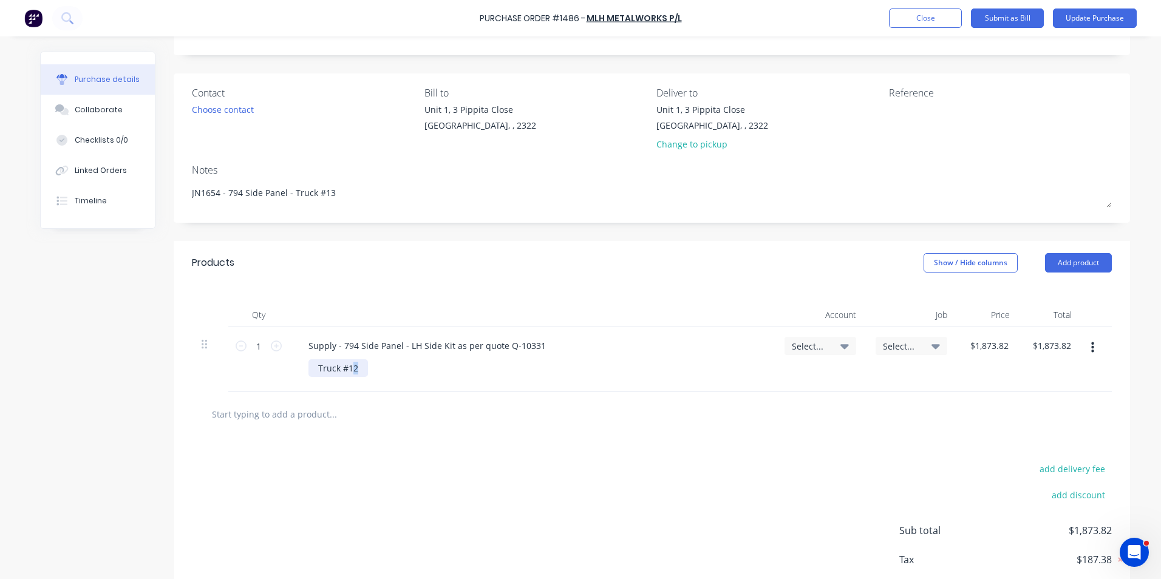
click at [349, 370] on div "Truck #12" at bounding box center [338, 368] width 60 height 18
click at [804, 343] on span "Select..." at bounding box center [810, 346] width 36 height 13
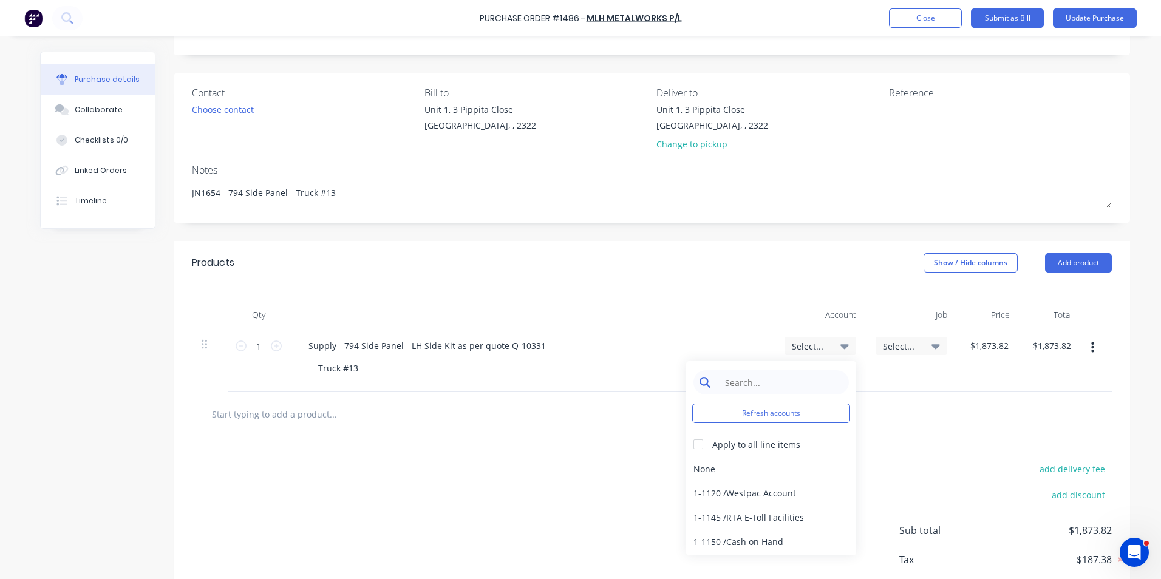
click at [732, 380] on input at bounding box center [780, 382] width 124 height 24
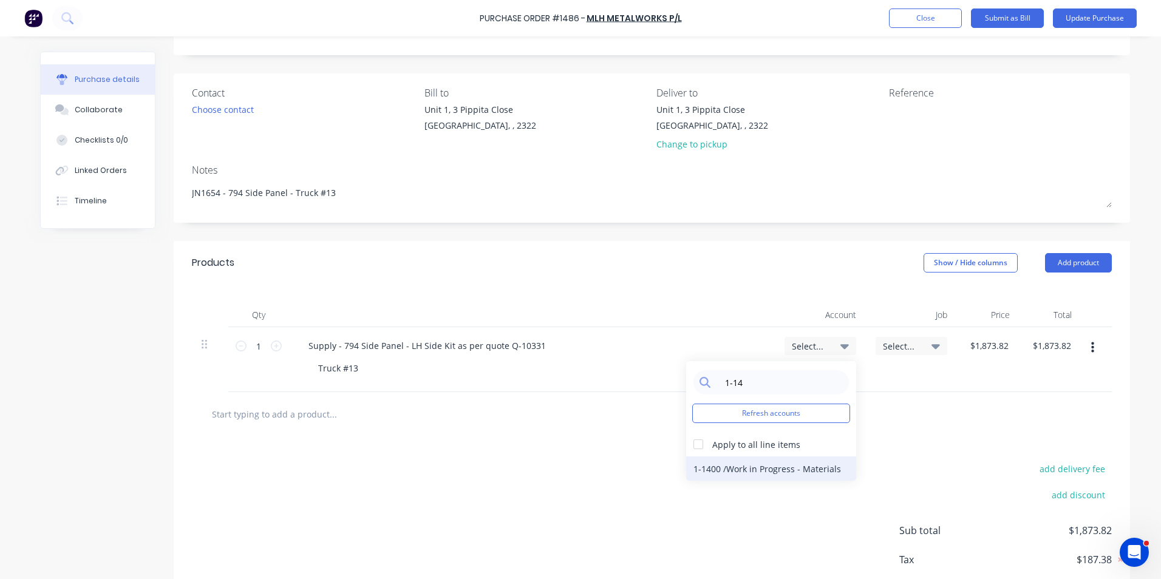
click at [713, 465] on div "1-1400 / Work in Progress - Materials" at bounding box center [771, 469] width 170 height 24
click at [891, 345] on span "Select..." at bounding box center [901, 346] width 36 height 13
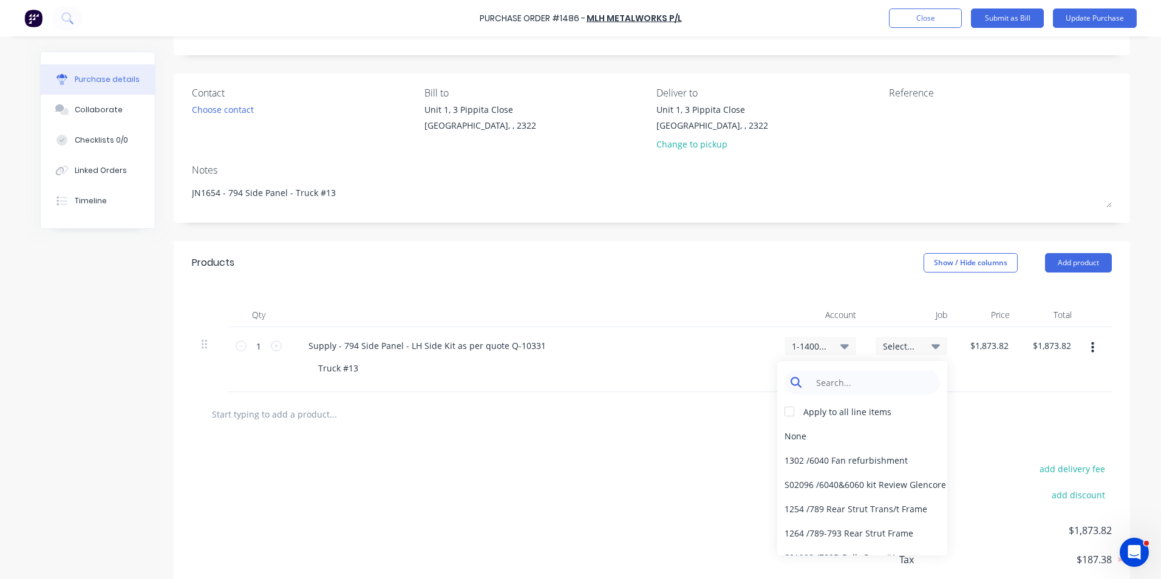
click at [841, 381] on input at bounding box center [871, 382] width 124 height 24
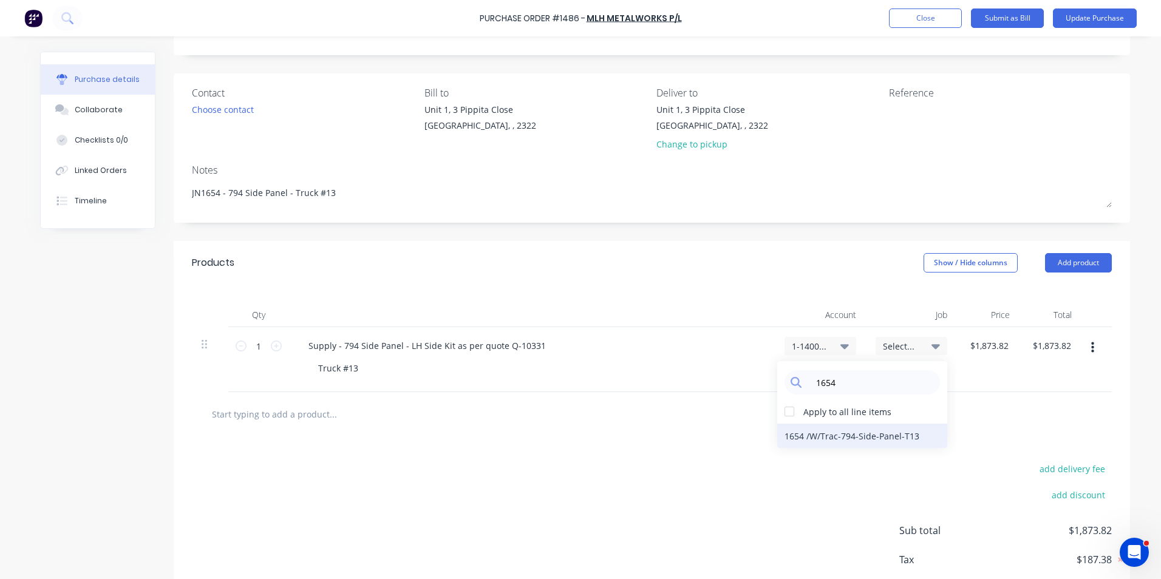
click at [865, 434] on div "1654 / W/Trac-794-Side-Panel-T13" at bounding box center [862, 436] width 170 height 24
click at [1084, 14] on button "Update Purchase" at bounding box center [1095, 18] width 84 height 19
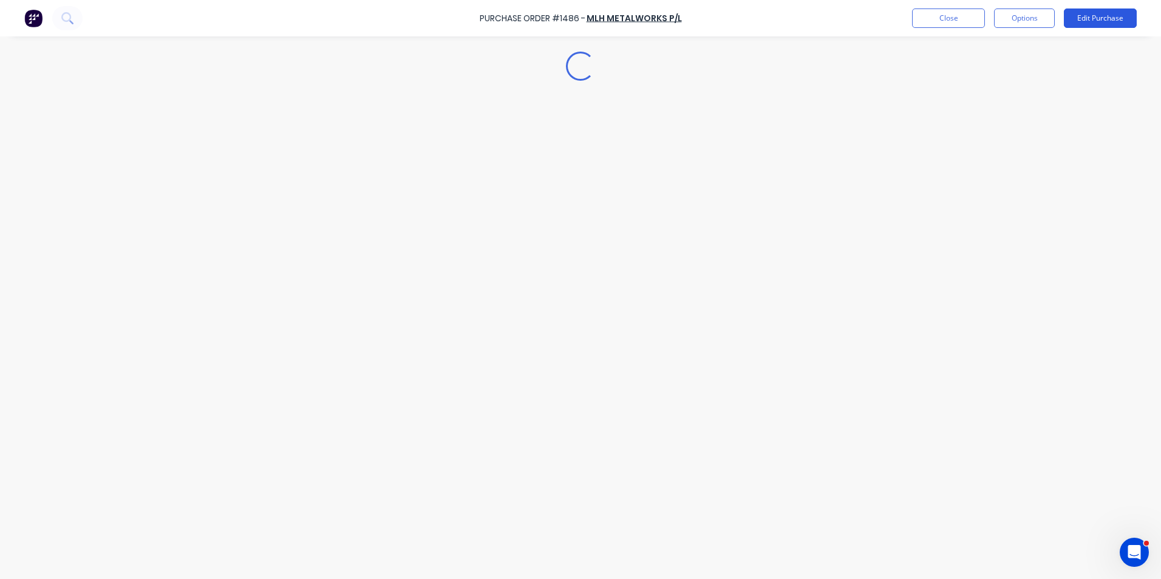
scroll to position [0, 0]
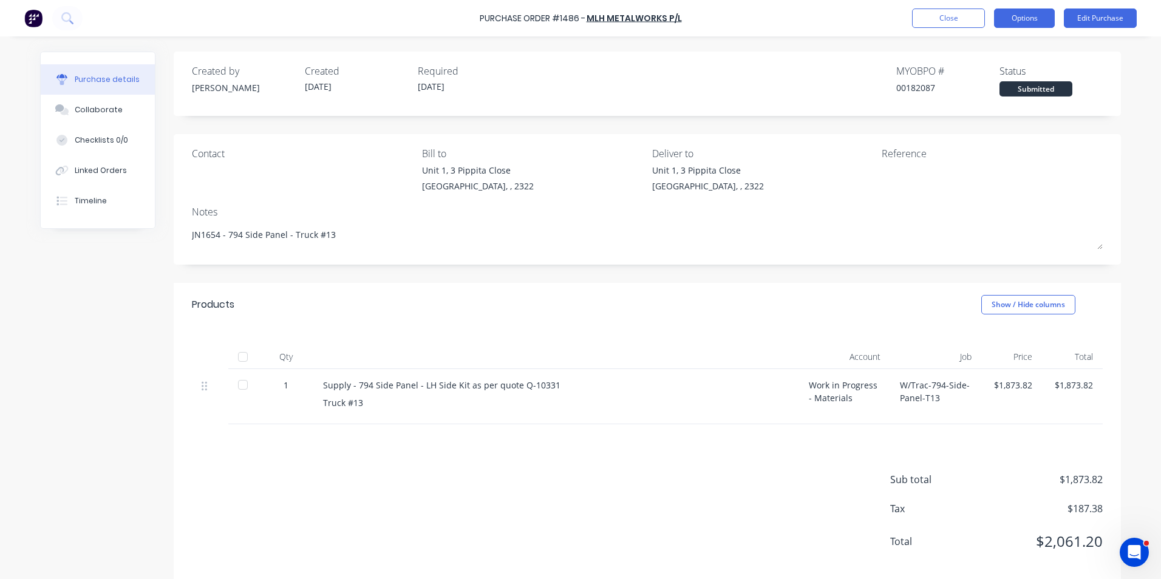
click at [1026, 15] on button "Options" at bounding box center [1024, 18] width 61 height 19
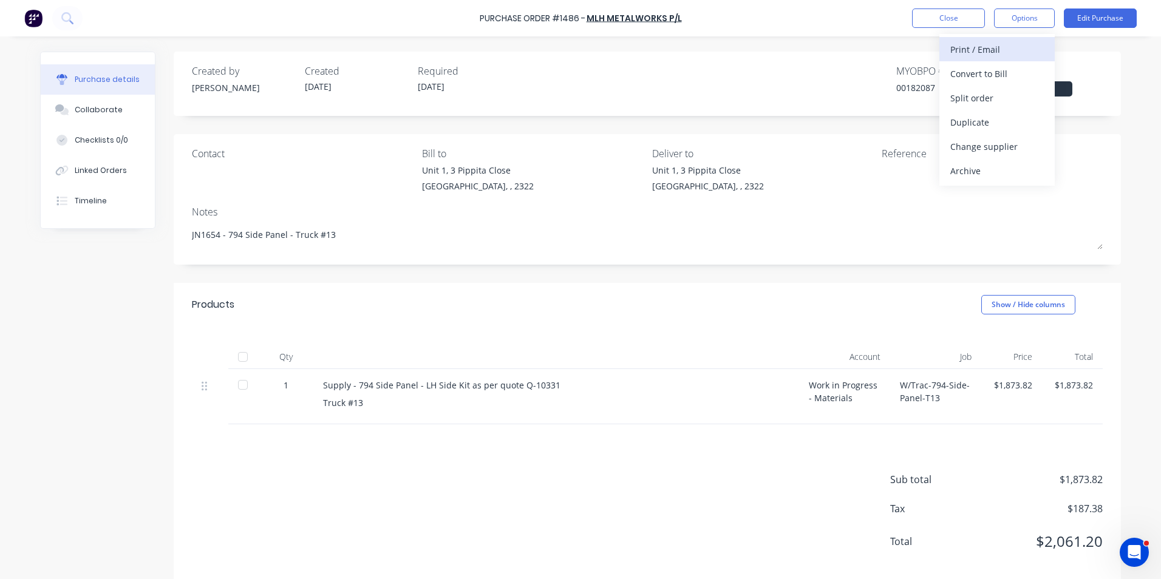
click at [979, 47] on div "Print / Email" at bounding box center [997, 50] width 94 height 18
click at [977, 73] on div "With pricing" at bounding box center [997, 74] width 94 height 18
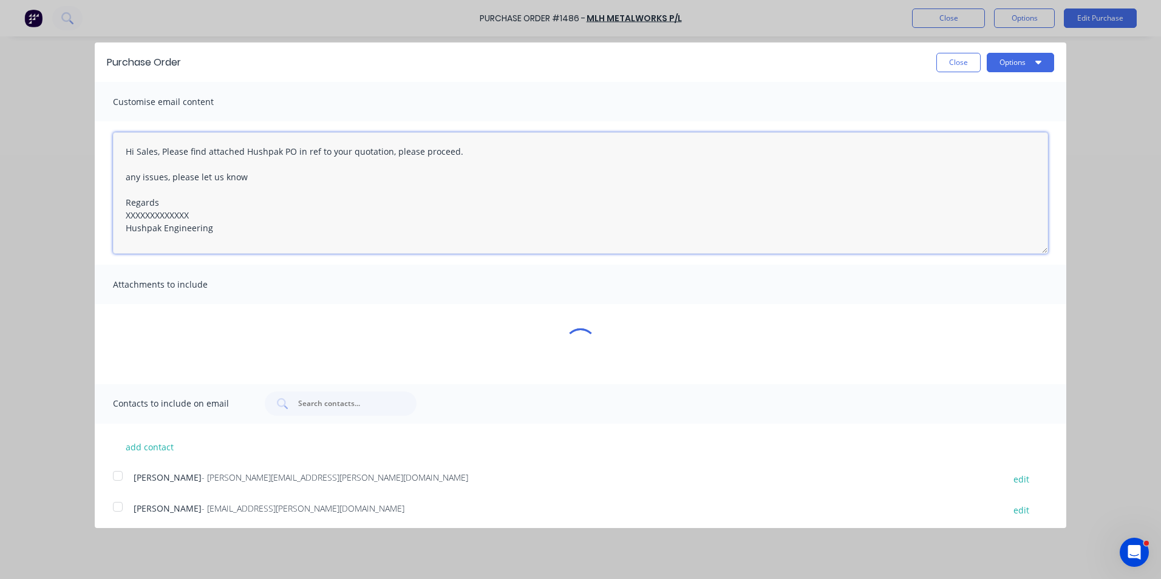
drag, startPoint x: 191, startPoint y: 211, endPoint x: 121, endPoint y: 211, distance: 70.4
click at [121, 211] on textarea "Hi Sales, Please find attached Hushpak PO in ref to your quotation, please proc…" at bounding box center [580, 192] width 935 height 121
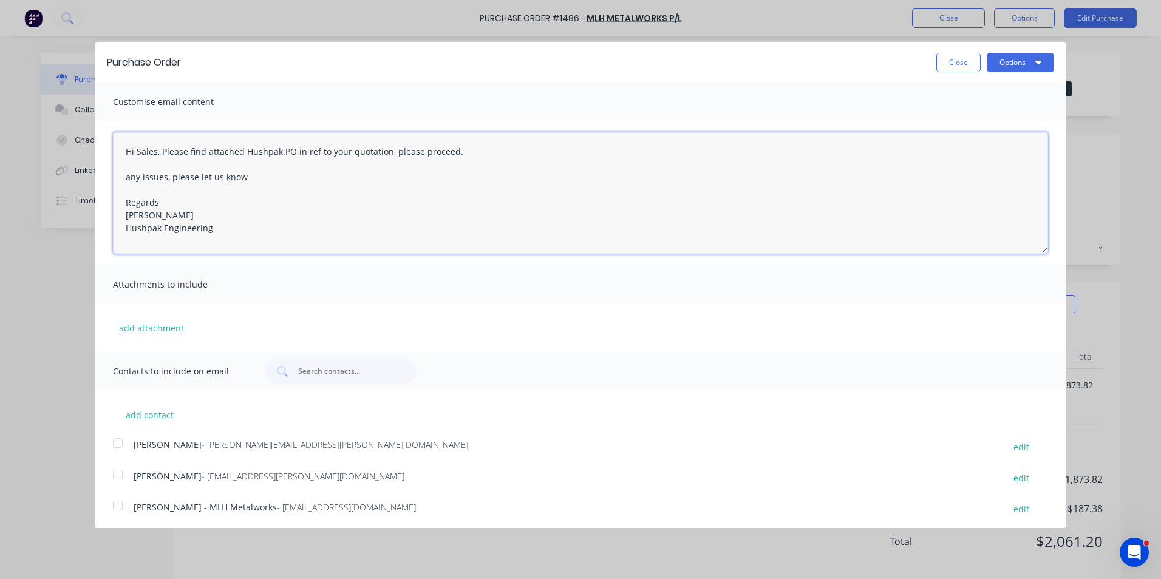
drag, startPoint x: 156, startPoint y: 153, endPoint x: 138, endPoint y: 155, distance: 17.8
click at [138, 155] on textarea "Hi Sales, Please find attached Hushpak PO in ref to your quotation, please proc…" at bounding box center [580, 192] width 935 height 121
click at [149, 328] on button "add attachment" at bounding box center [151, 328] width 77 height 18
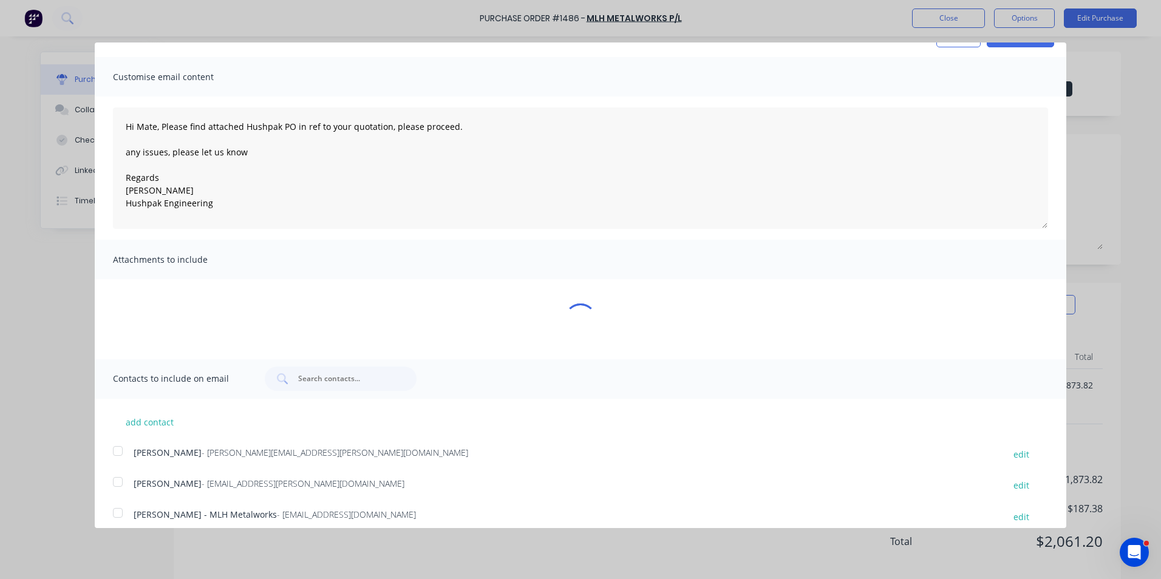
scroll to position [36, 0]
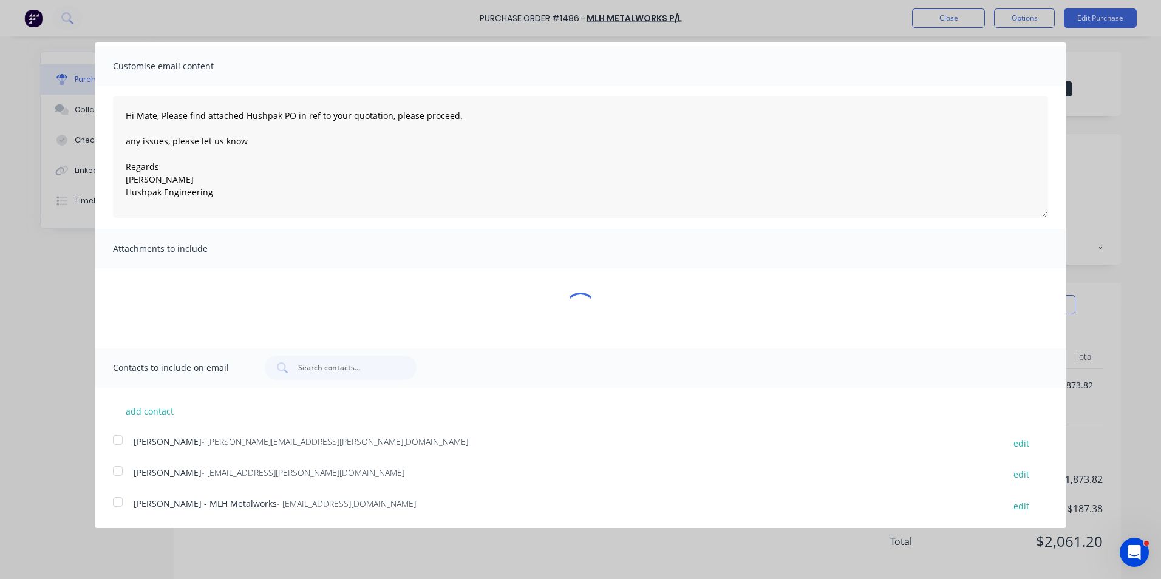
click at [115, 441] on div at bounding box center [118, 440] width 24 height 24
click at [119, 503] on div at bounding box center [118, 502] width 24 height 24
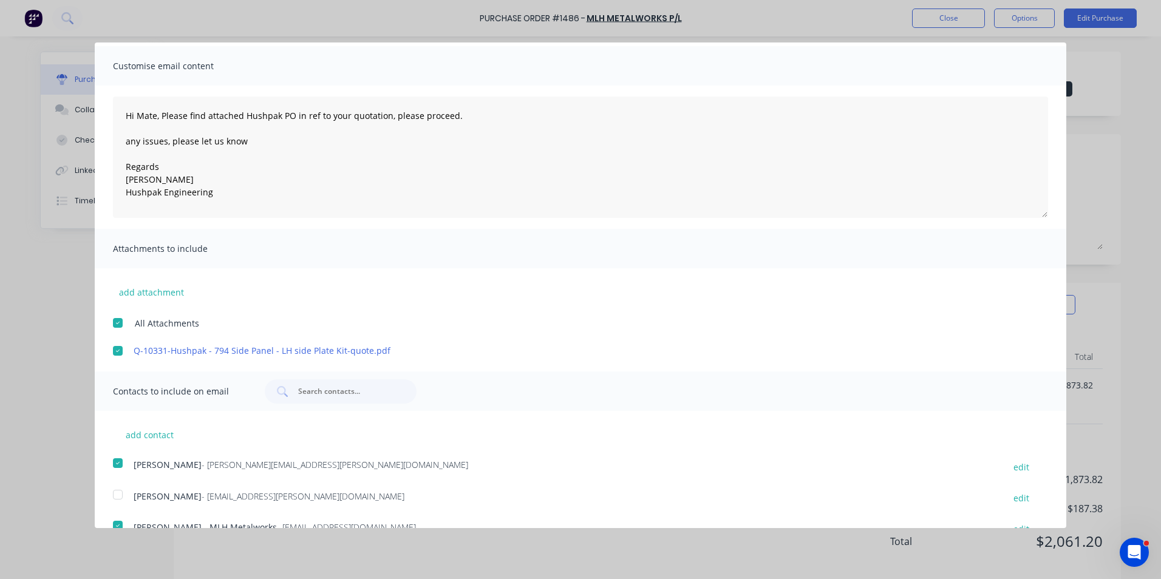
scroll to position [0, 0]
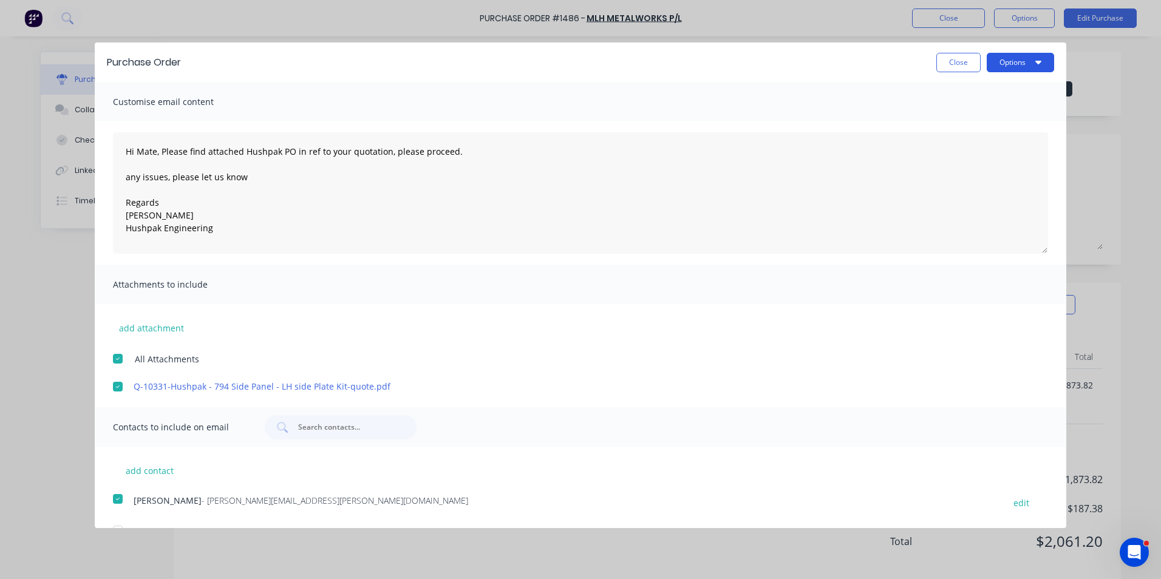
click at [1004, 60] on button "Options" at bounding box center [1020, 62] width 67 height 19
click at [961, 119] on div "Email" at bounding box center [997, 118] width 94 height 18
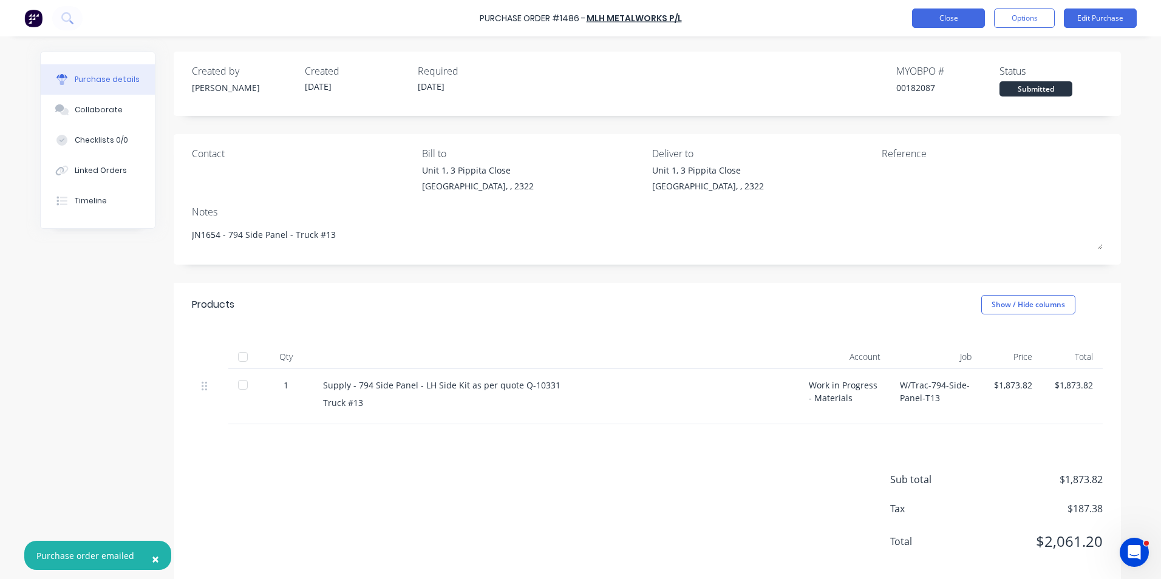
click at [951, 17] on button "Close" at bounding box center [948, 18] width 73 height 19
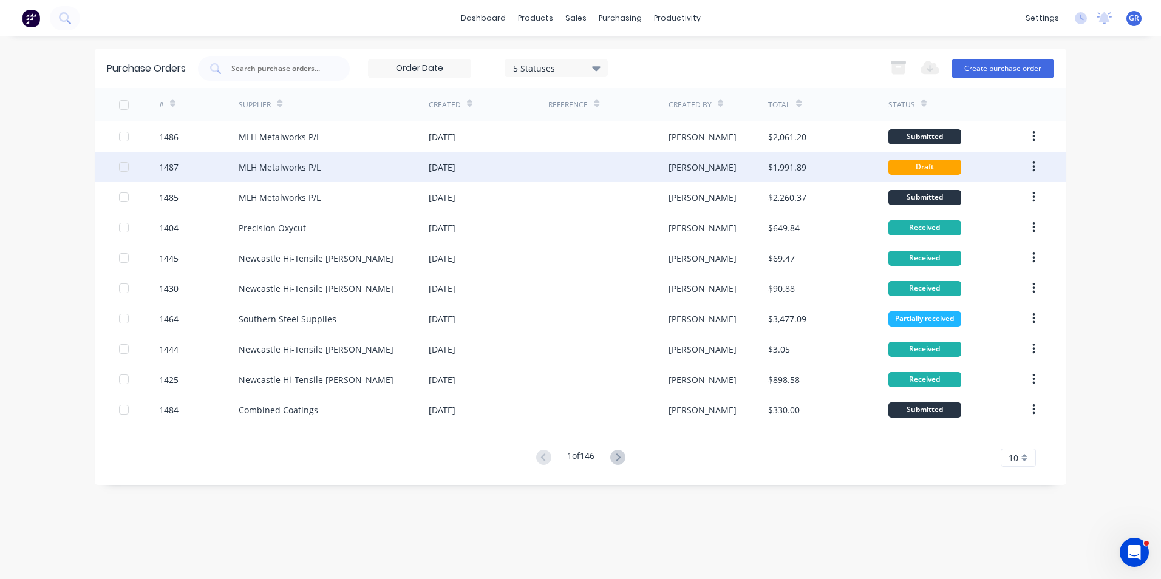
click at [169, 166] on div "1487" at bounding box center [168, 167] width 19 height 13
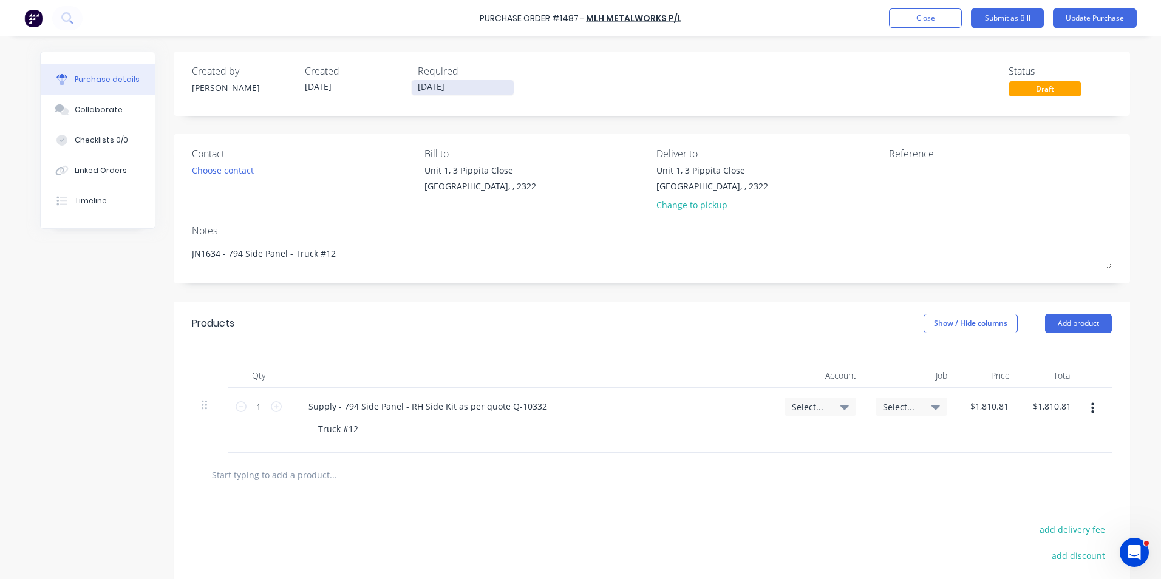
click at [424, 86] on input "11/09/25" at bounding box center [463, 87] width 102 height 15
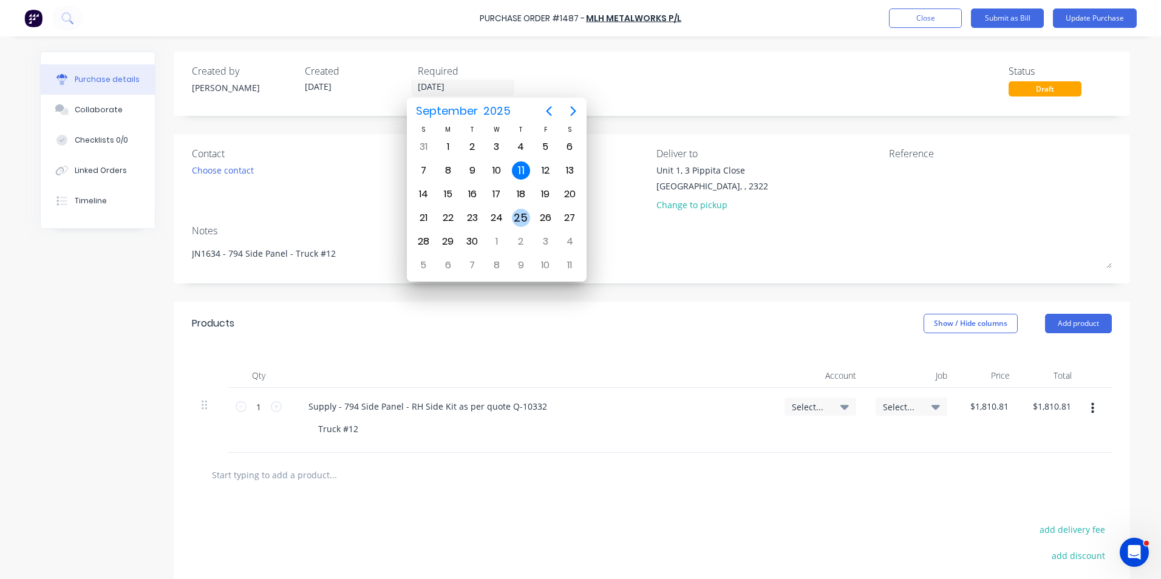
click at [519, 216] on div "25" at bounding box center [521, 218] width 18 height 18
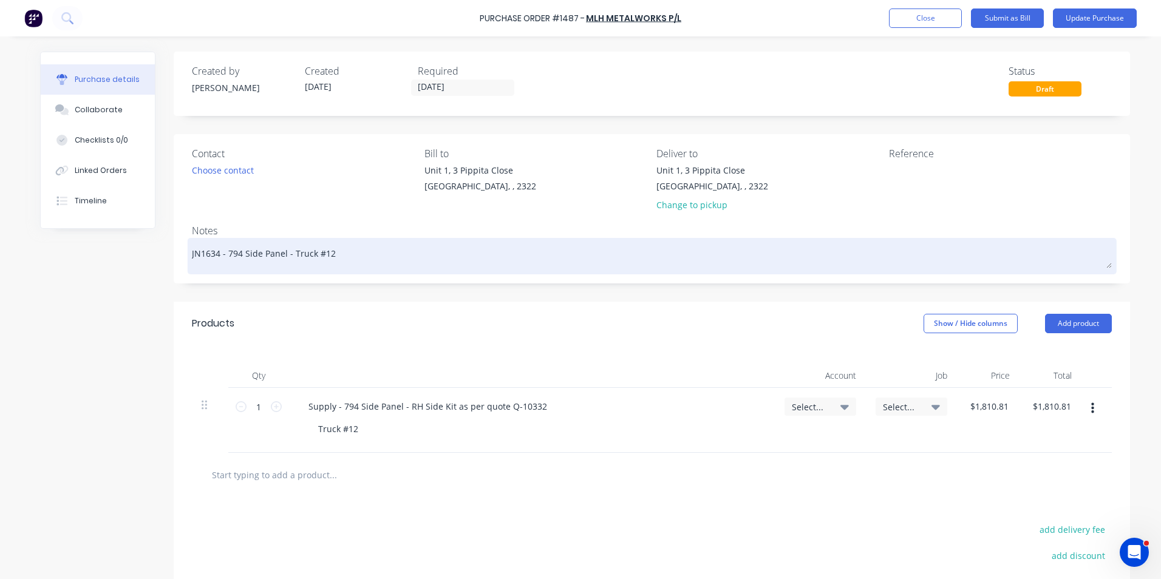
click at [322, 254] on textarea "JN1634 - 794 Side Panel - Truck #12" at bounding box center [652, 254] width 920 height 27
click at [208, 259] on textarea "JN1634 - 794 Side Panel - Truck #13" at bounding box center [652, 254] width 920 height 27
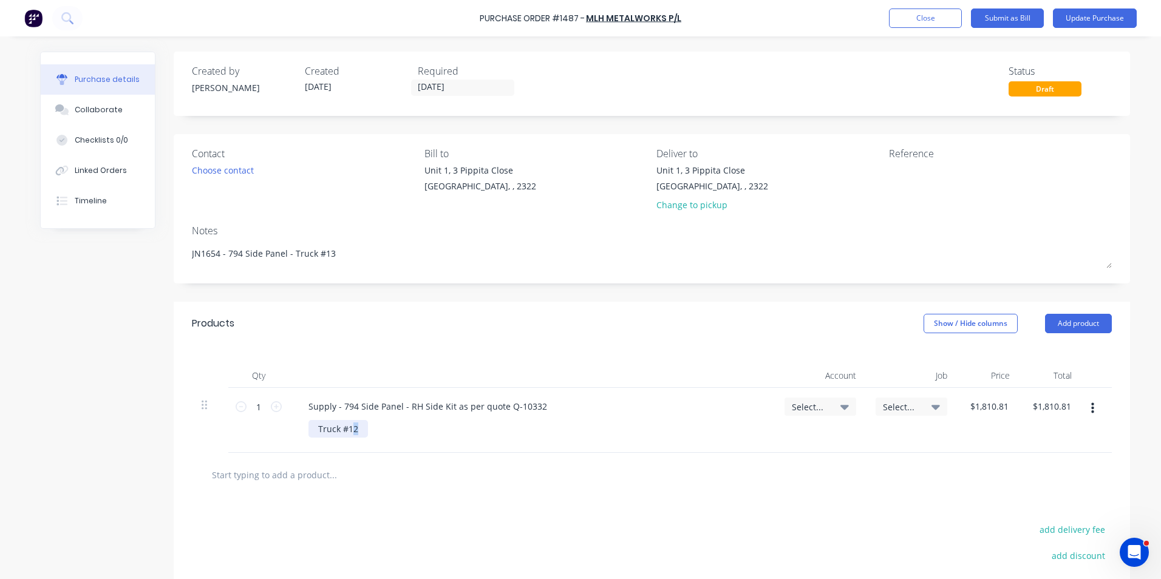
click at [347, 432] on div "Truck #12" at bounding box center [338, 429] width 60 height 18
click at [794, 404] on span "Select..." at bounding box center [810, 407] width 36 height 13
click at [738, 447] on input at bounding box center [780, 443] width 124 height 24
click at [708, 528] on div "1-1400 / Work in Progress - Materials" at bounding box center [771, 529] width 170 height 24
click at [888, 400] on div "Select..." at bounding box center [912, 407] width 72 height 18
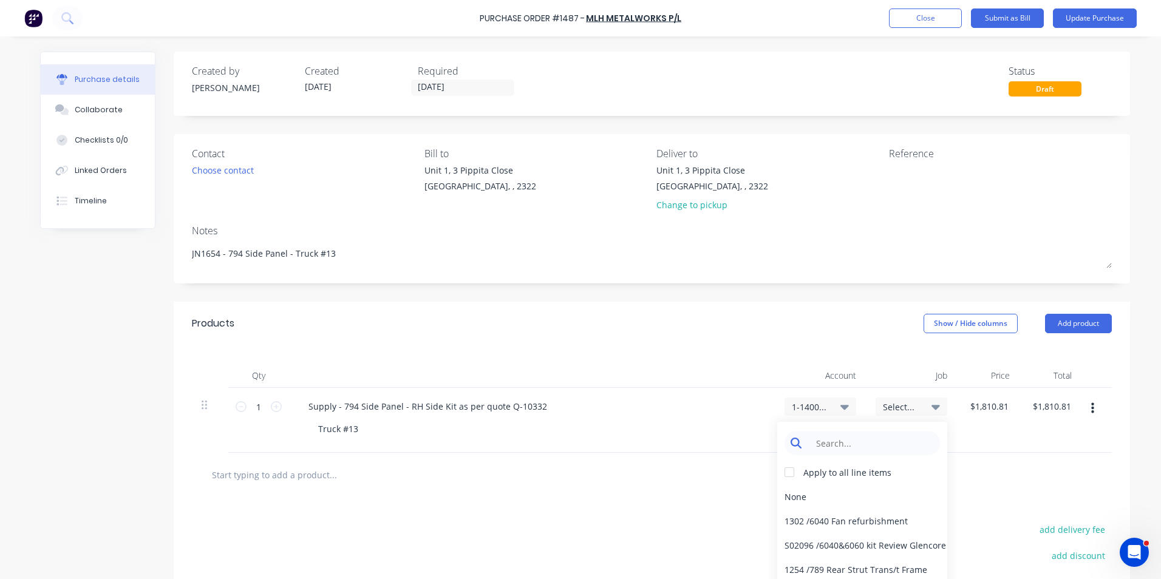
click at [828, 443] on input at bounding box center [871, 443] width 124 height 24
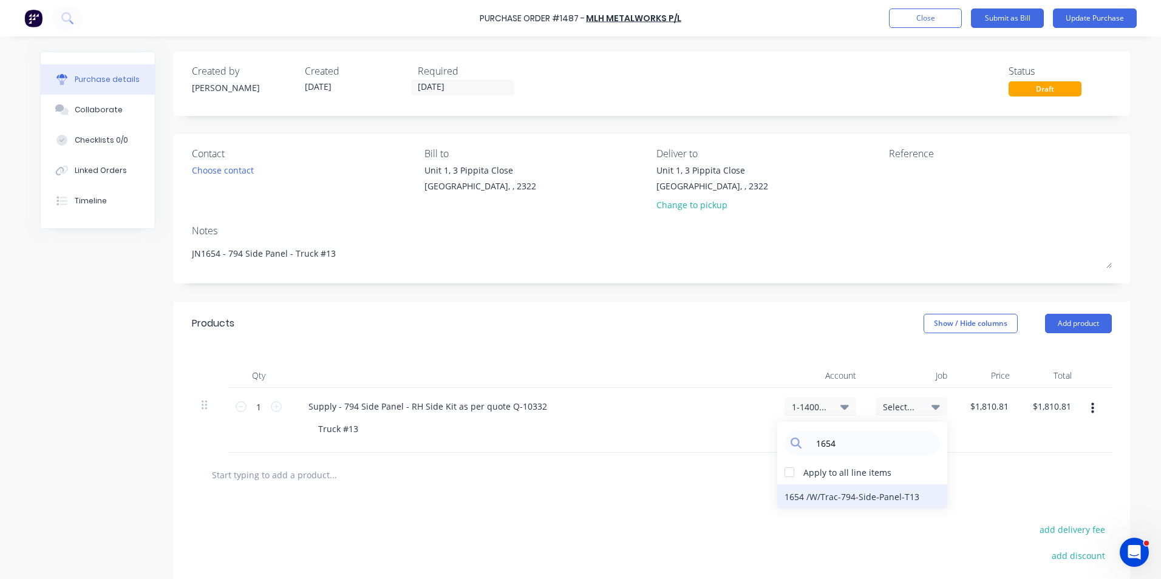
click at [836, 499] on div "1654 / W/Trac-794-Side-Panel-T13" at bounding box center [862, 497] width 170 height 24
click at [1090, 20] on button "Update Purchase" at bounding box center [1095, 18] width 84 height 19
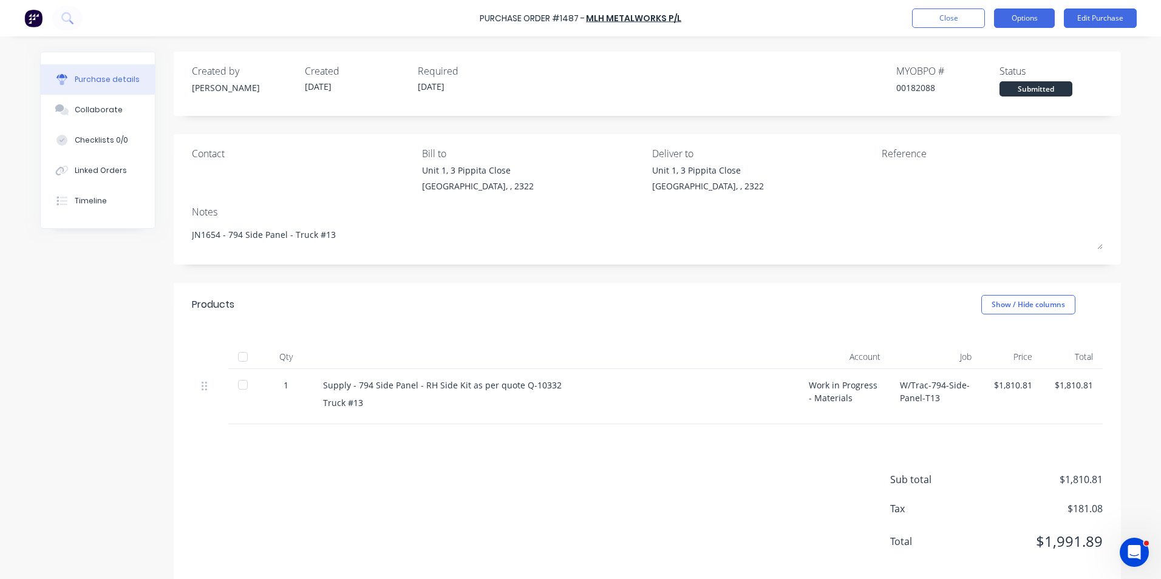
click at [1027, 21] on button "Options" at bounding box center [1024, 18] width 61 height 19
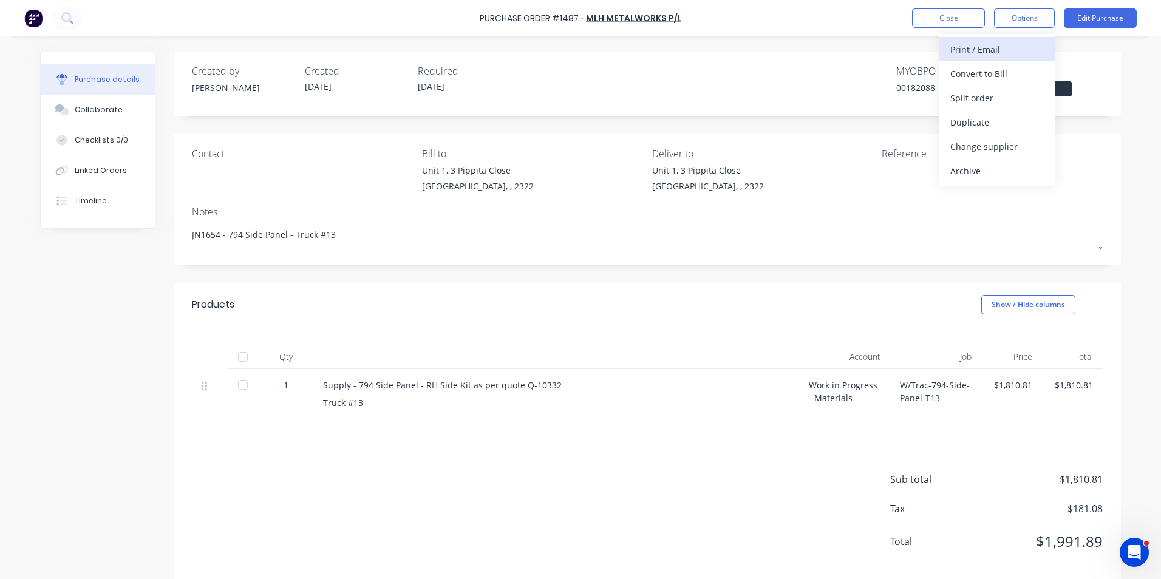
click at [982, 49] on div "Print / Email" at bounding box center [997, 50] width 94 height 18
click at [975, 72] on div "With pricing" at bounding box center [997, 74] width 94 height 18
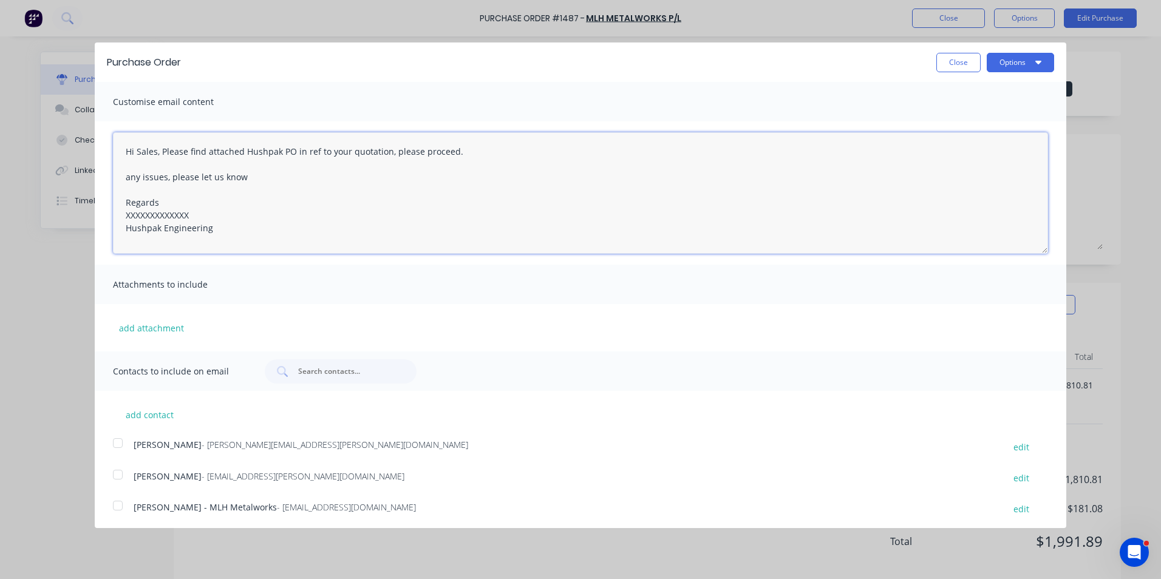
drag, startPoint x: 193, startPoint y: 214, endPoint x: 97, endPoint y: 216, distance: 96.6
click at [100, 214] on div "Hi Sales, Please find attached Hushpak PO in ref to your quotation, please proc…" at bounding box center [581, 192] width 972 height 143
drag, startPoint x: 157, startPoint y: 153, endPoint x: 138, endPoint y: 154, distance: 18.8
click at [138, 154] on textarea "Hi Sales, Please find attached Hushpak PO in ref to your quotation, please proc…" at bounding box center [580, 192] width 935 height 121
click at [147, 324] on button "add attachment" at bounding box center [151, 328] width 77 height 18
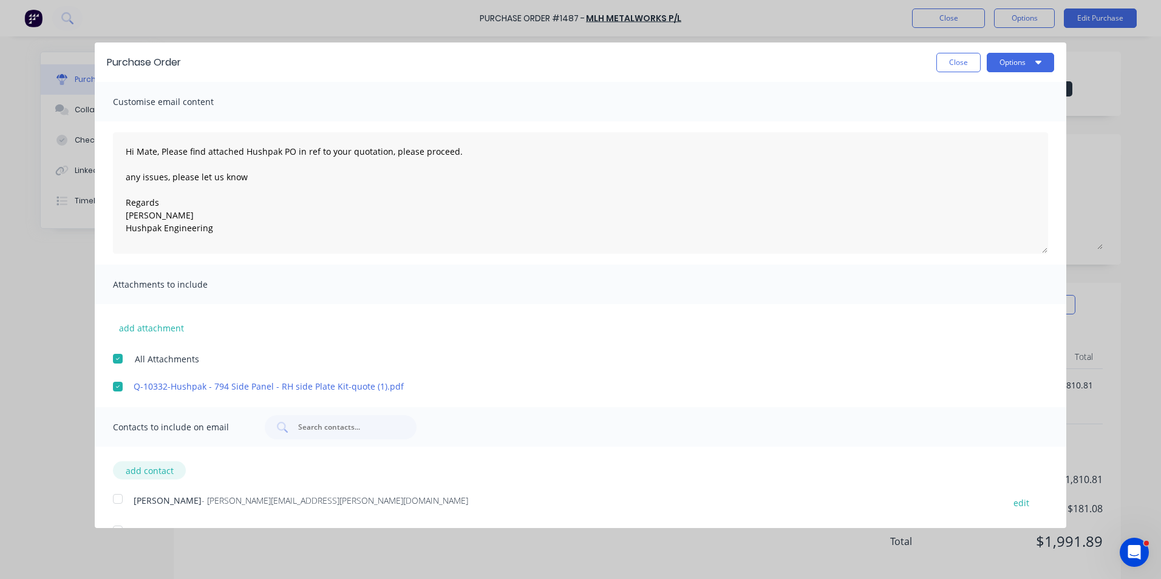
scroll to position [60, 0]
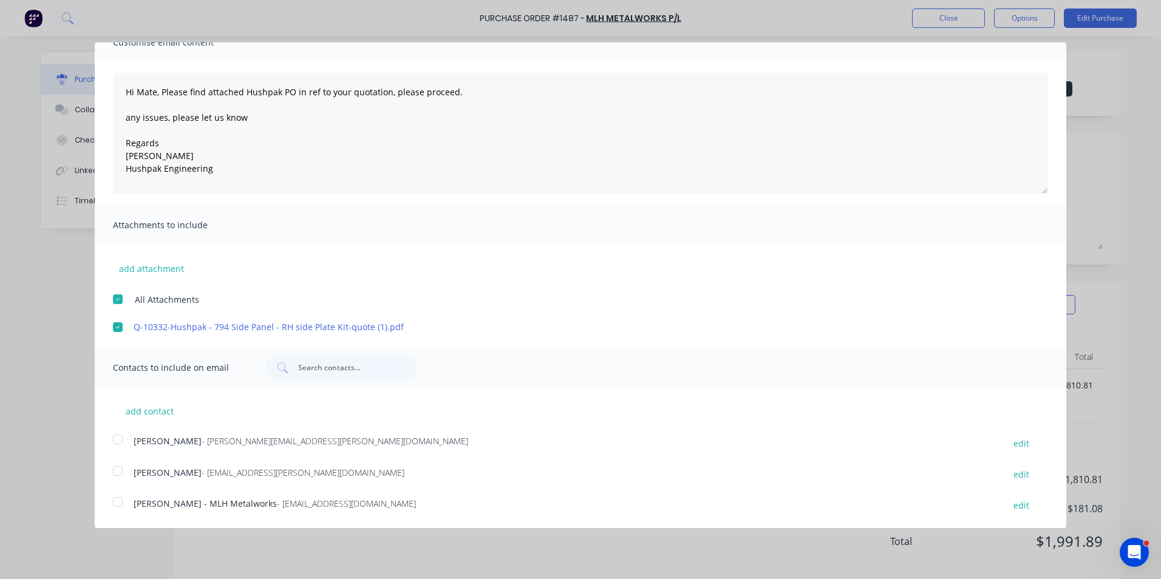
click at [117, 437] on div at bounding box center [118, 439] width 24 height 24
click at [120, 501] on div at bounding box center [118, 502] width 24 height 24
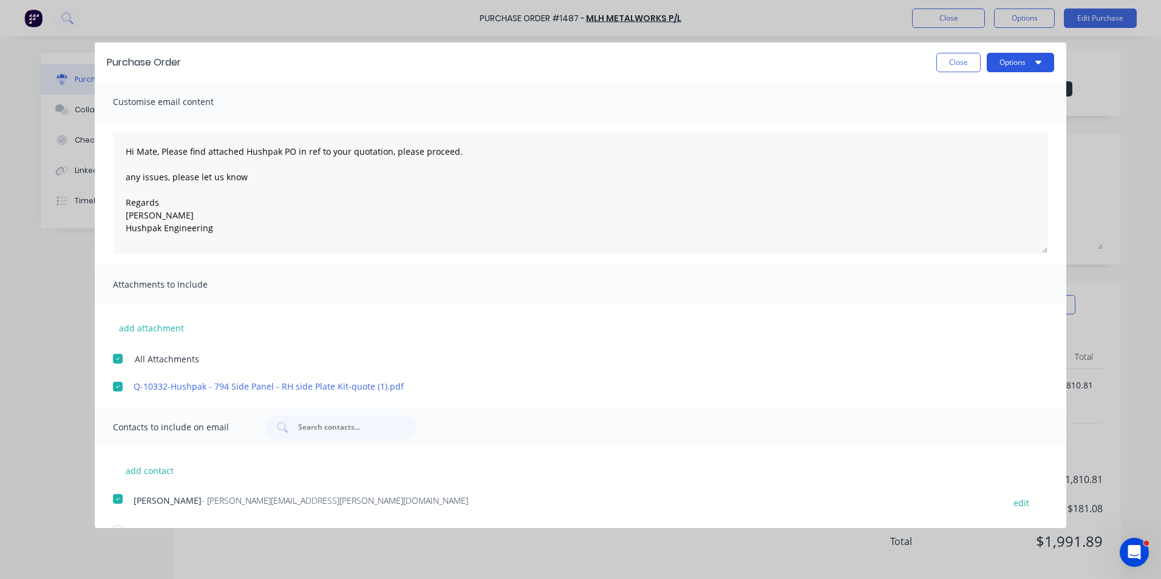
click at [998, 67] on button "Options" at bounding box center [1020, 62] width 67 height 19
click at [958, 120] on div "Email" at bounding box center [997, 118] width 94 height 18
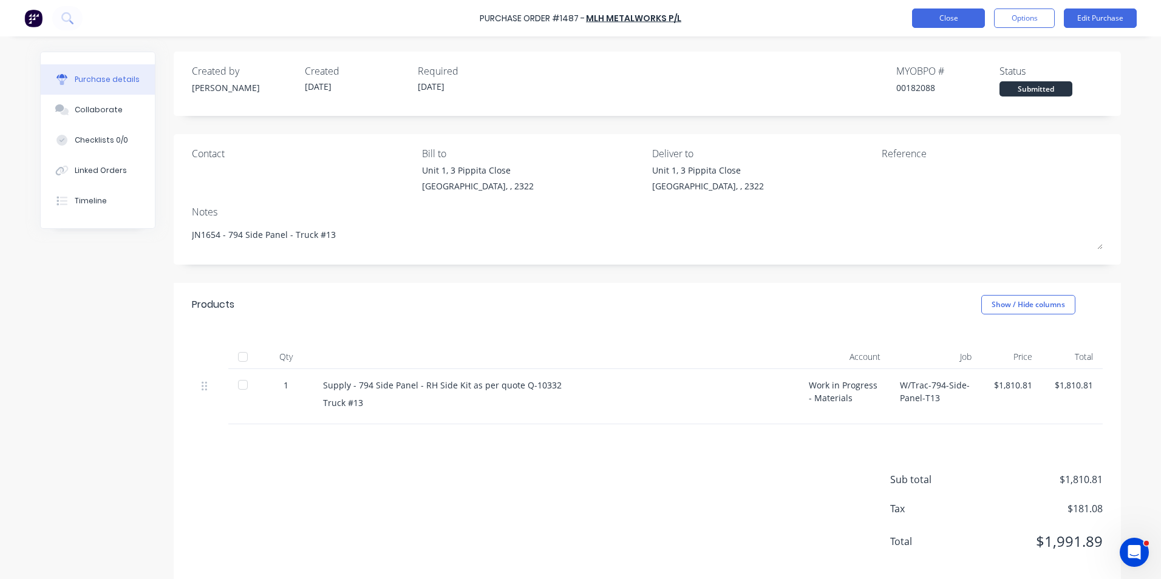
click at [930, 22] on button "Close" at bounding box center [948, 18] width 73 height 19
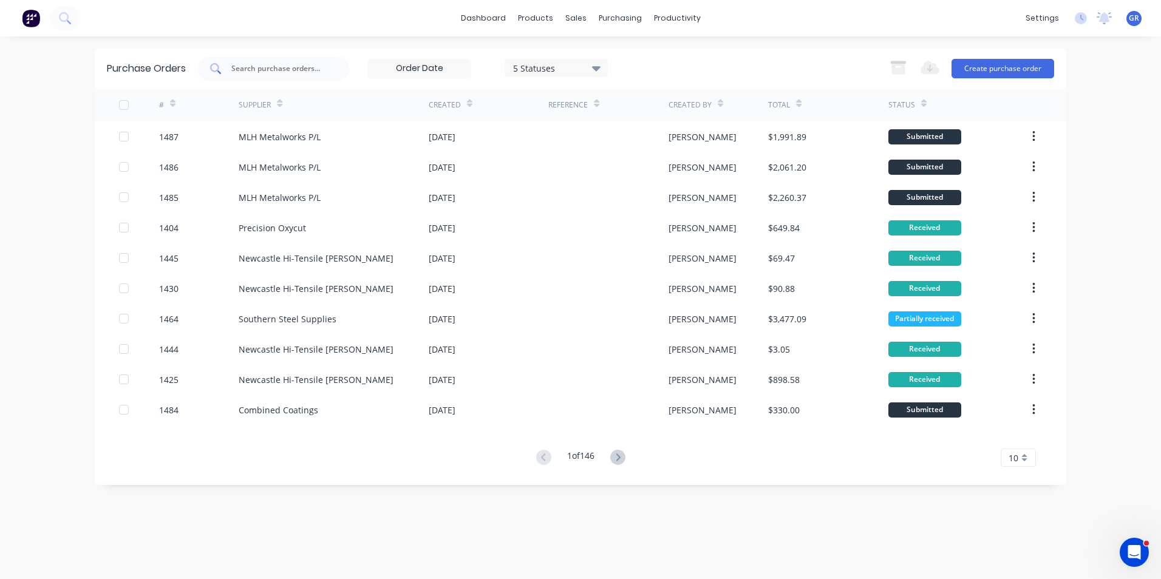
click at [240, 65] on input "text" at bounding box center [280, 69] width 101 height 12
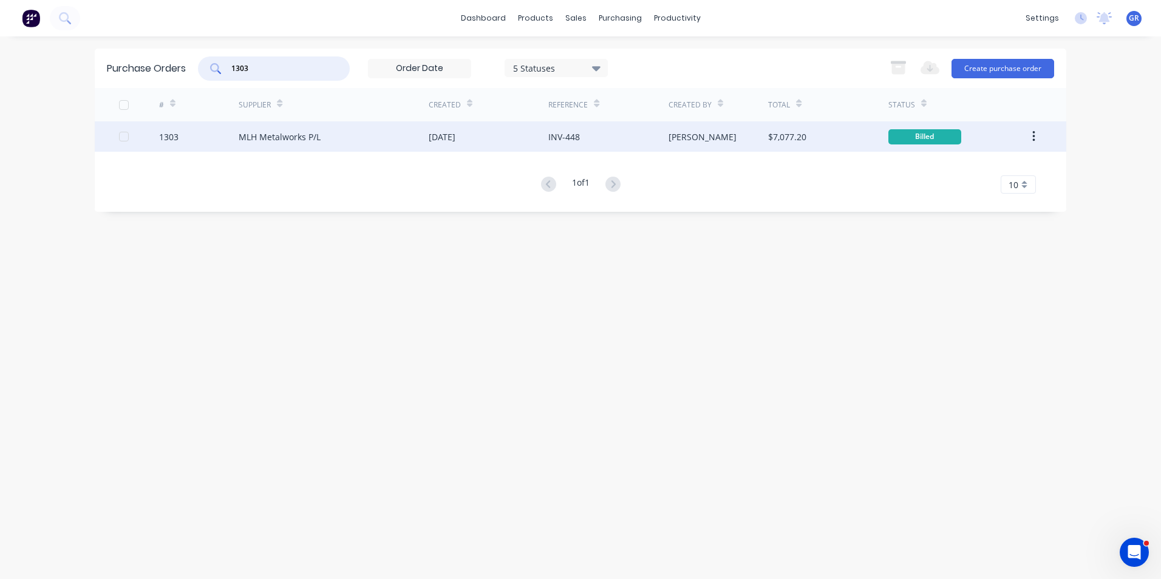
click at [172, 138] on div "1303" at bounding box center [168, 137] width 19 height 13
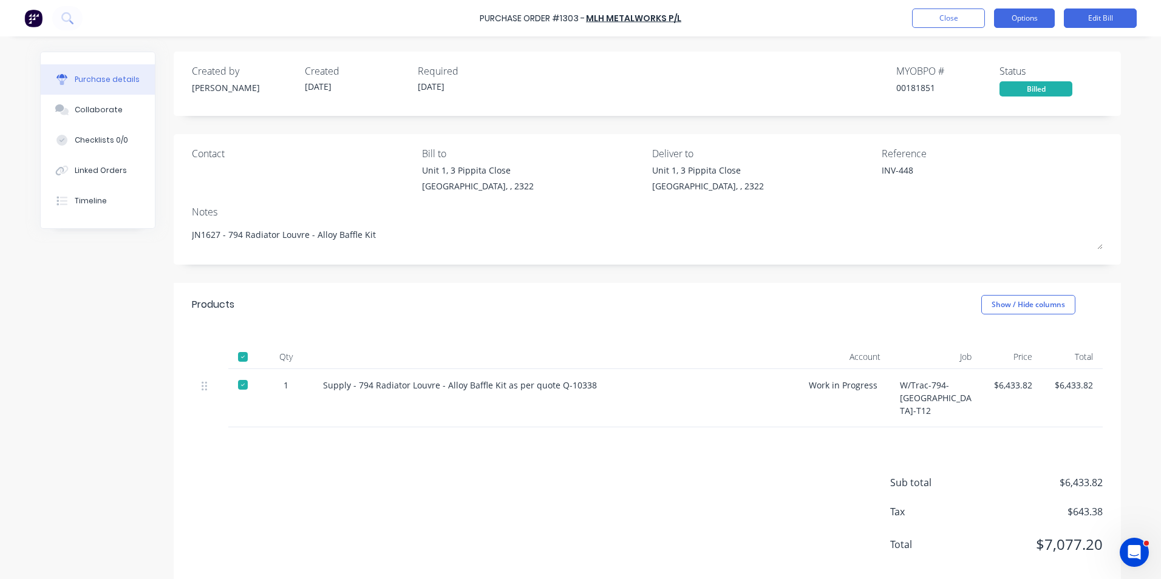
click at [1033, 16] on button "Options" at bounding box center [1024, 18] width 61 height 19
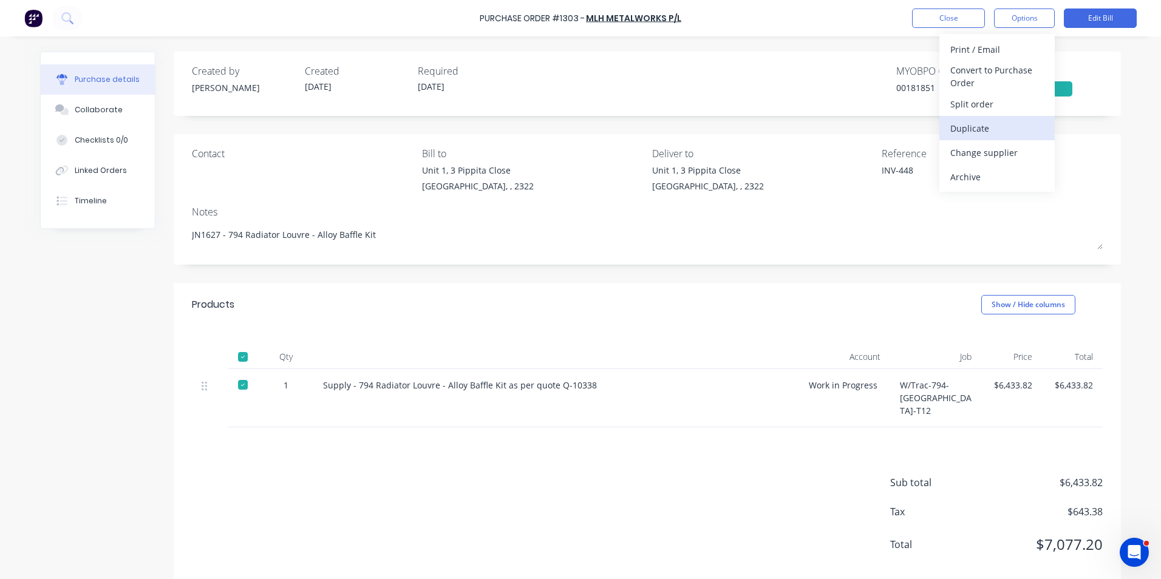
click at [972, 129] on div "Duplicate" at bounding box center [997, 129] width 94 height 18
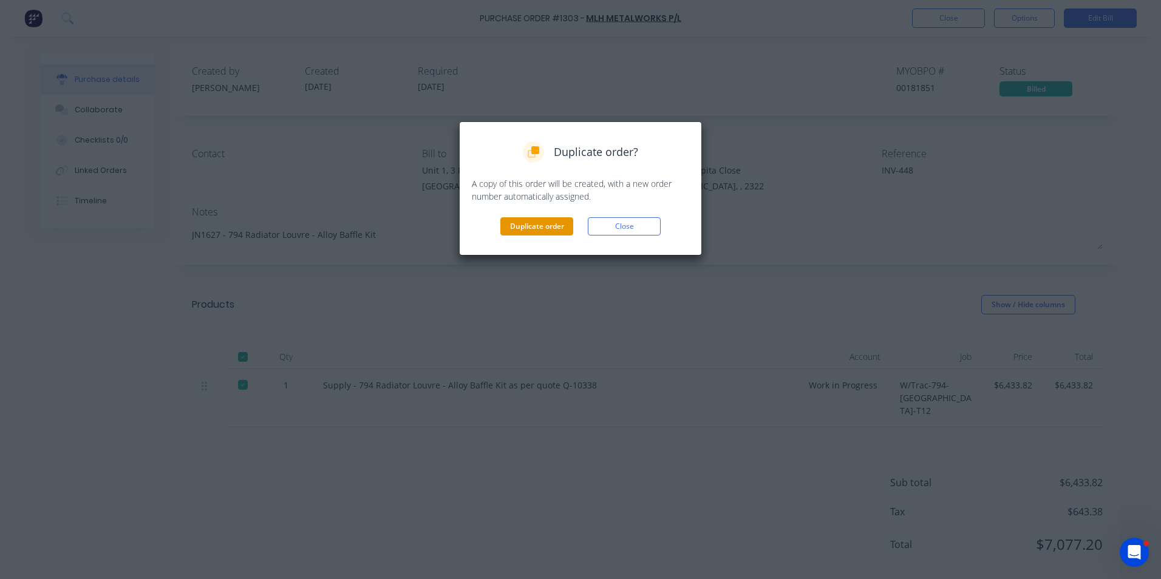
click at [536, 219] on button "Duplicate order" at bounding box center [536, 226] width 73 height 18
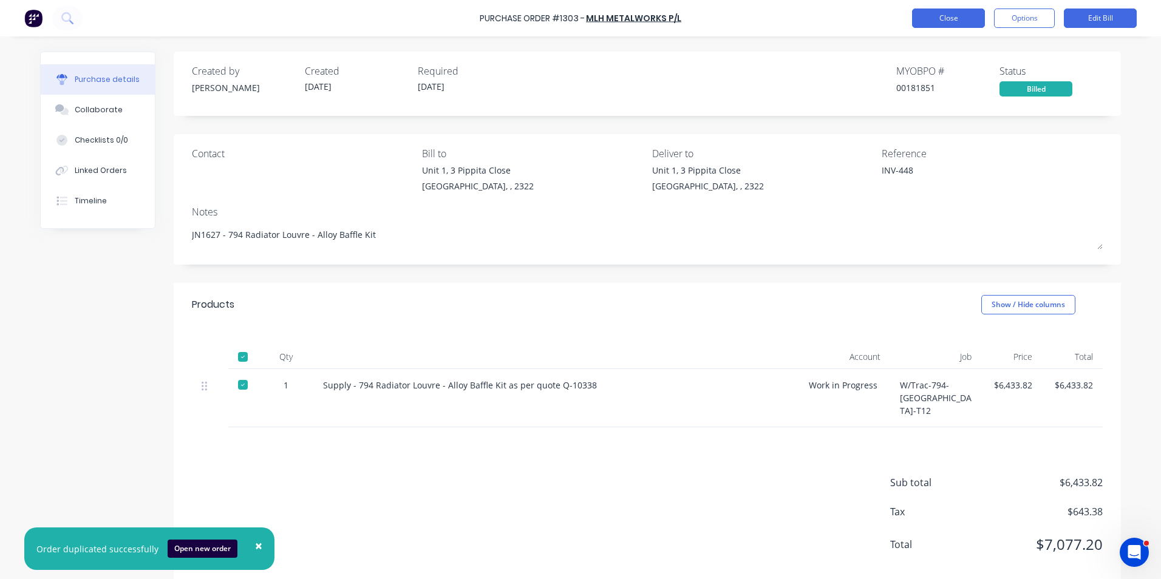
click at [948, 19] on button "Close" at bounding box center [948, 18] width 73 height 19
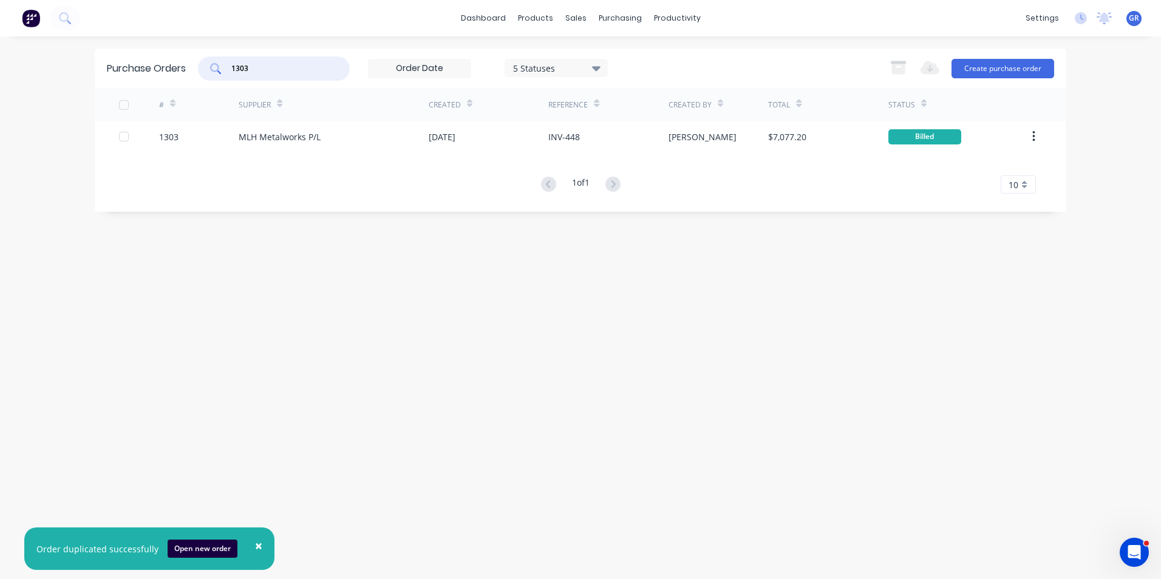
drag, startPoint x: 254, startPoint y: 67, endPoint x: 225, endPoint y: 67, distance: 29.8
click at [225, 67] on div "1303" at bounding box center [274, 68] width 152 height 24
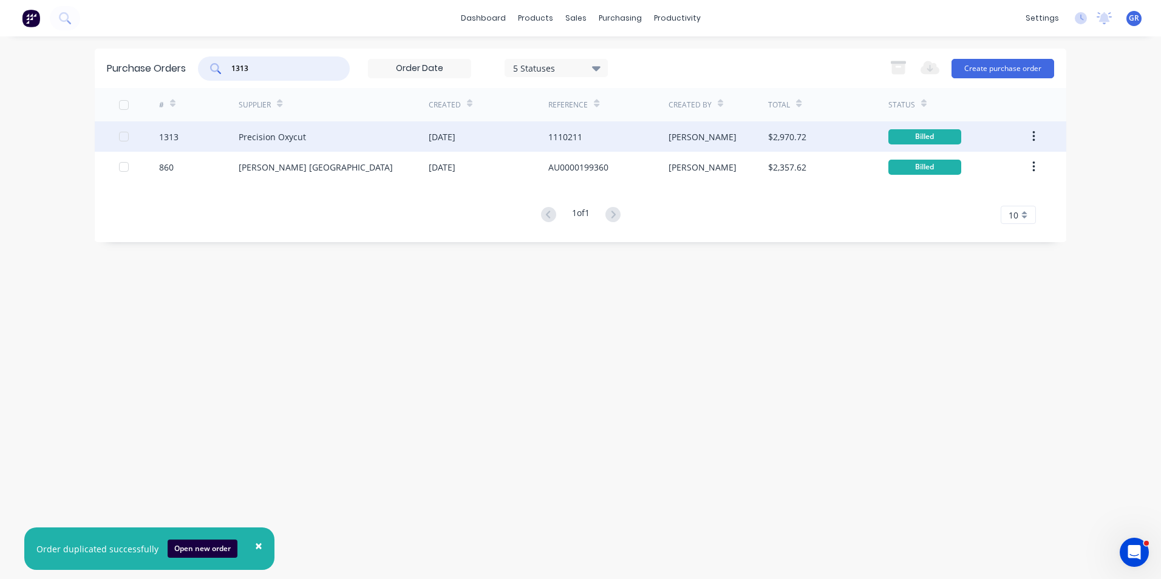
click at [1031, 134] on button "button" at bounding box center [1033, 137] width 29 height 22
click at [969, 193] on div "Duplicate" at bounding box center [991, 193] width 94 height 18
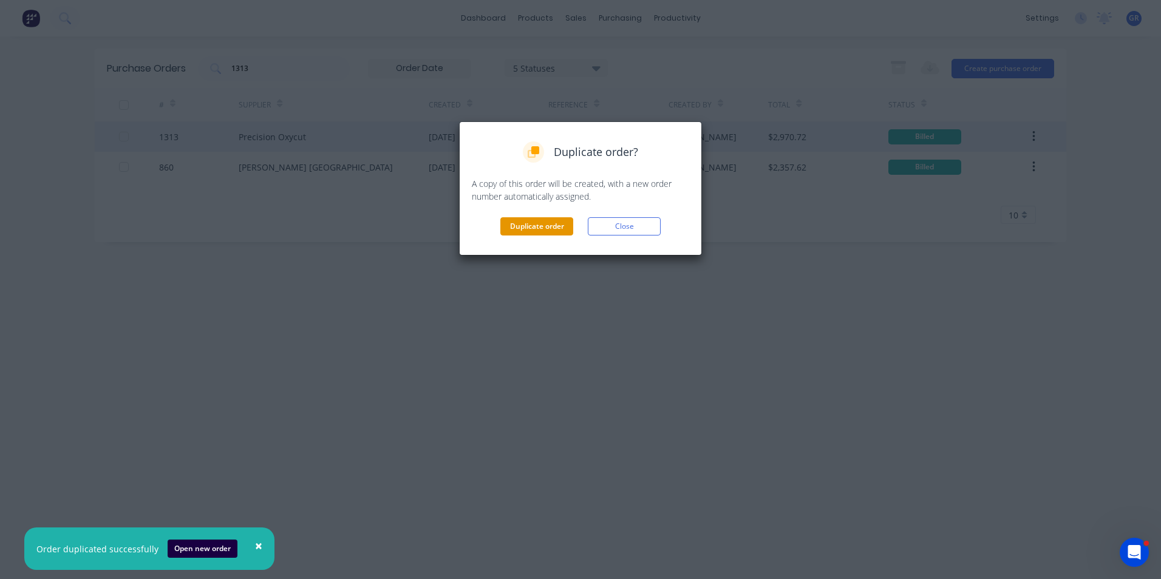
click at [542, 223] on button "Duplicate order" at bounding box center [536, 226] width 73 height 18
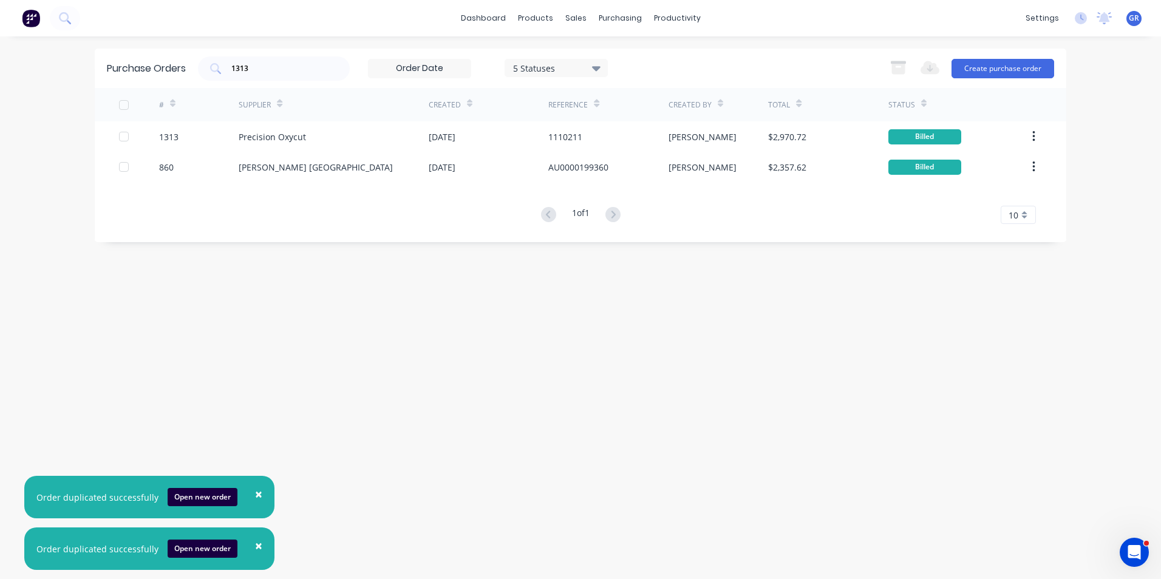
click at [255, 494] on span "×" at bounding box center [258, 494] width 7 height 17
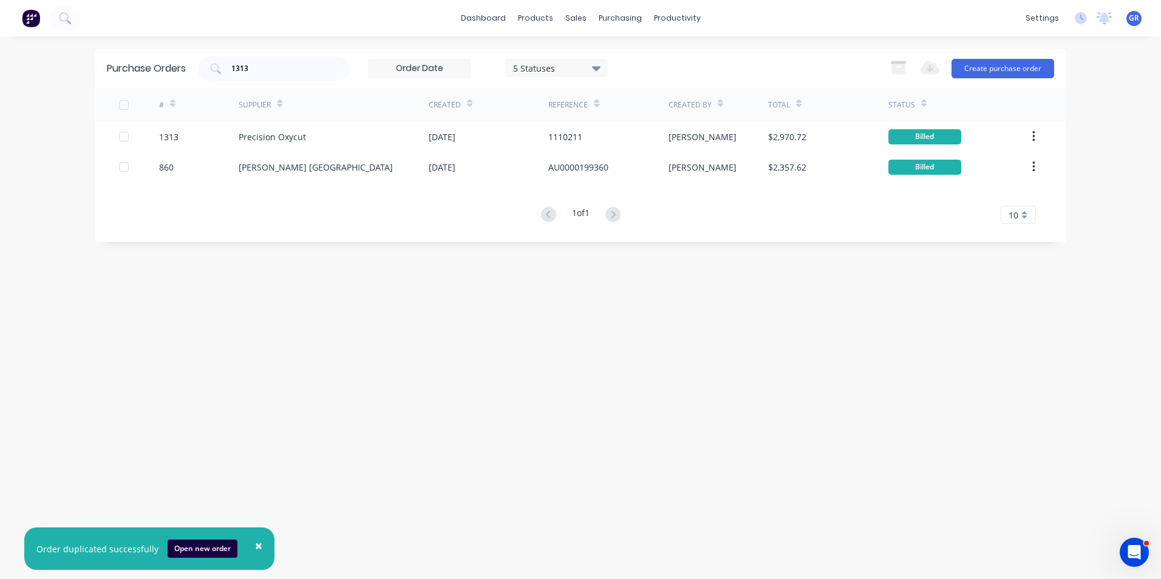
click at [255, 546] on span "×" at bounding box center [258, 545] width 7 height 17
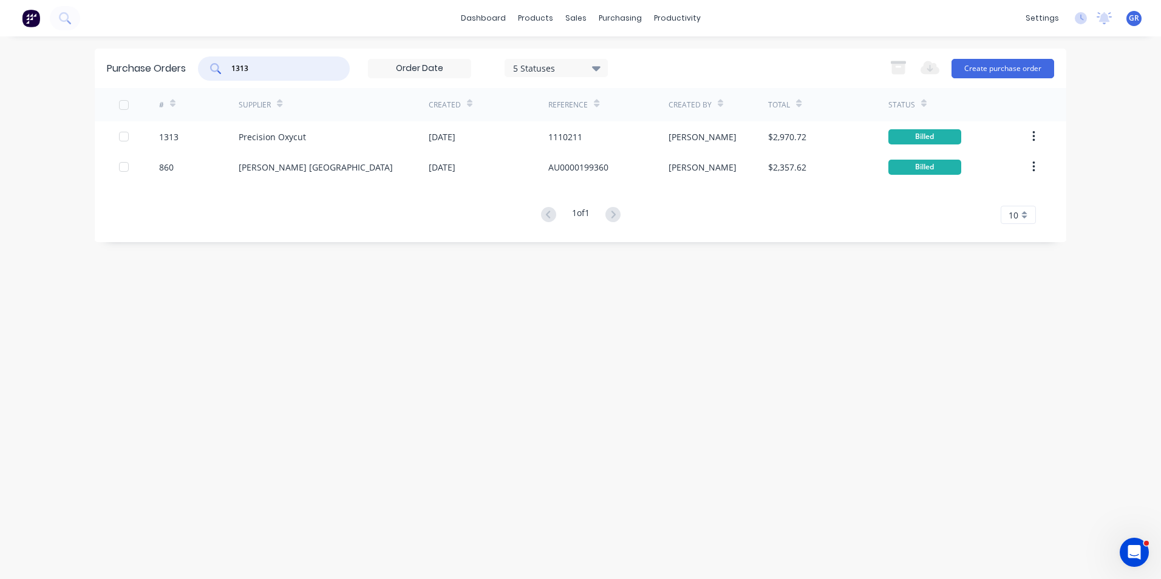
click at [264, 63] on input "1313" at bounding box center [280, 69] width 101 height 12
drag, startPoint x: 264, startPoint y: 63, endPoint x: 233, endPoint y: 66, distance: 31.7
click at [233, 66] on input "1313" at bounding box center [280, 69] width 101 height 12
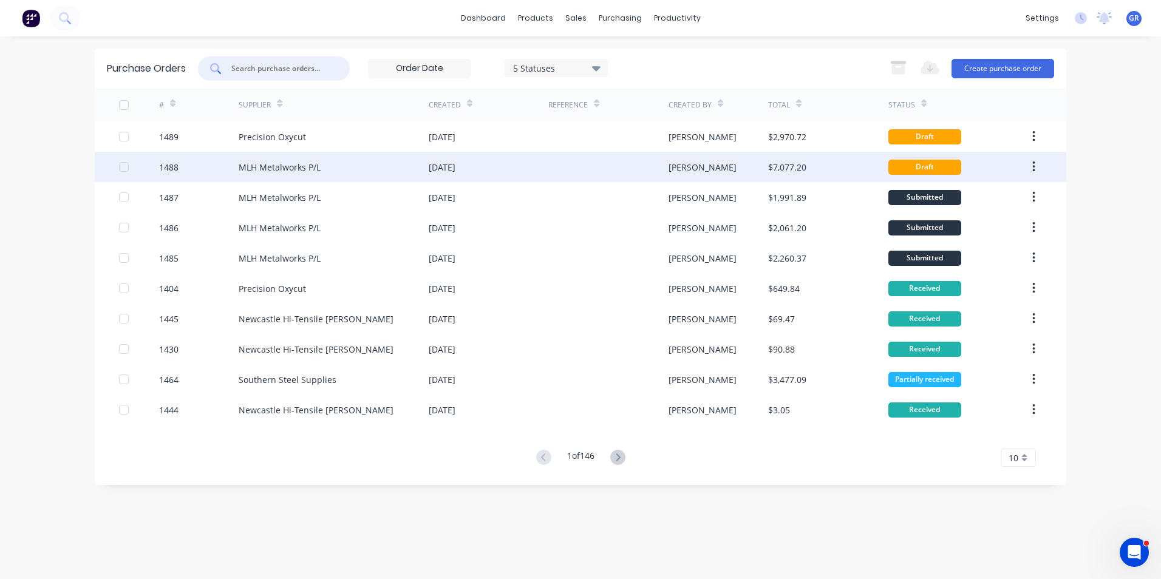
click at [173, 164] on div "1488" at bounding box center [168, 167] width 19 height 13
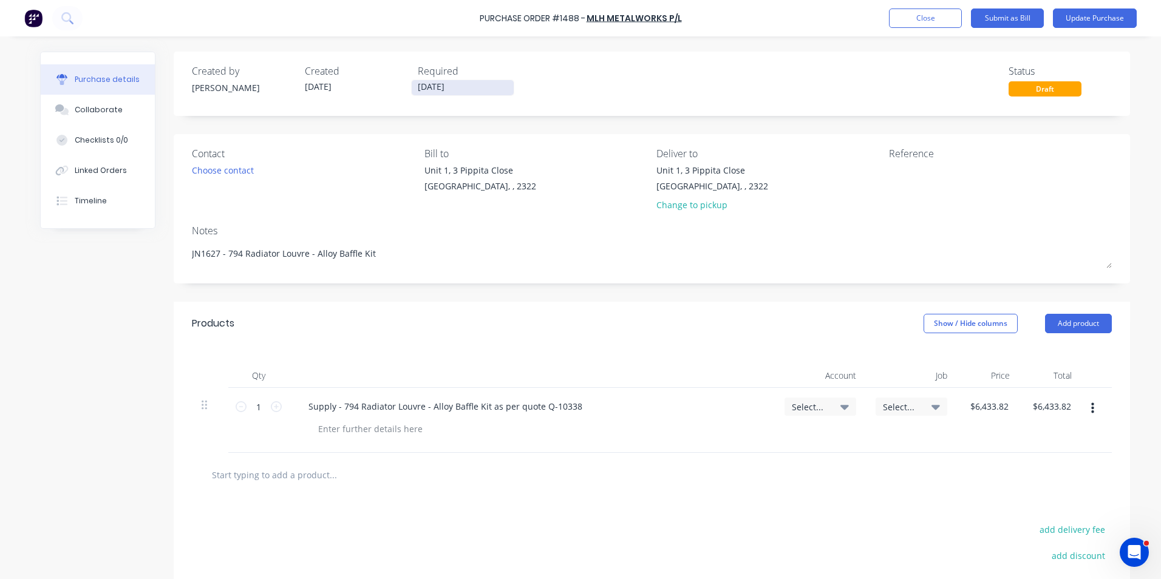
click at [438, 88] on input "11/09/25" at bounding box center [463, 87] width 102 height 15
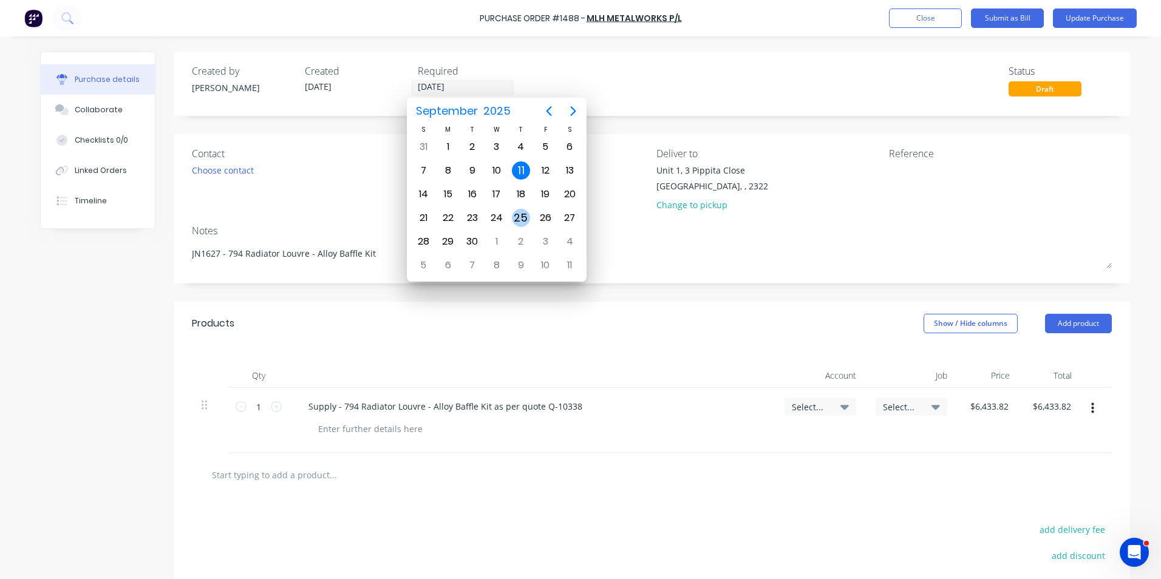
click at [531, 219] on div "25" at bounding box center [521, 217] width 24 height 23
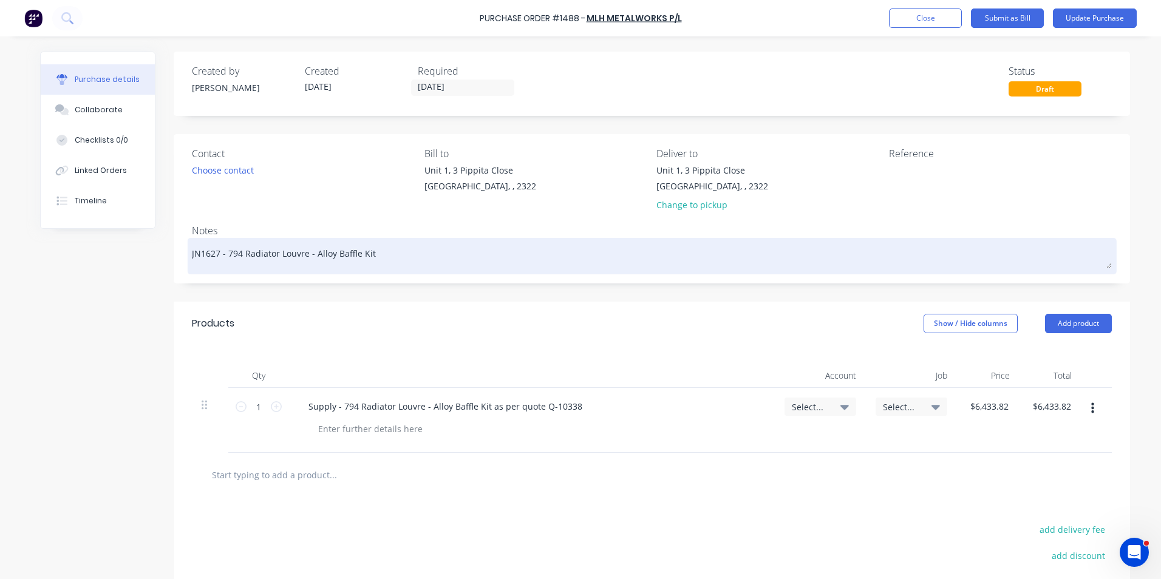
click at [207, 257] on textarea "JN1627 - 794 Radiator Louvre - Alloy Baffle Kit" at bounding box center [652, 254] width 920 height 27
click at [369, 253] on textarea "JN1647 - 794 Radiator Louvre - Alloy Baffle Kit" at bounding box center [652, 254] width 920 height 27
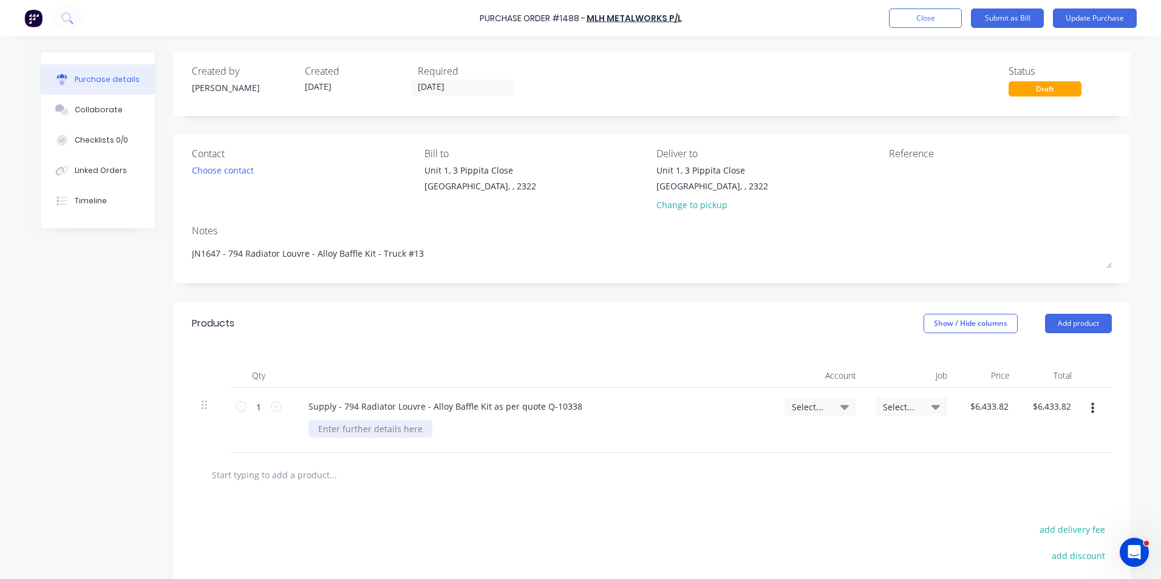
click at [328, 429] on div at bounding box center [370, 429] width 124 height 18
click at [792, 406] on span "Select..." at bounding box center [810, 407] width 36 height 13
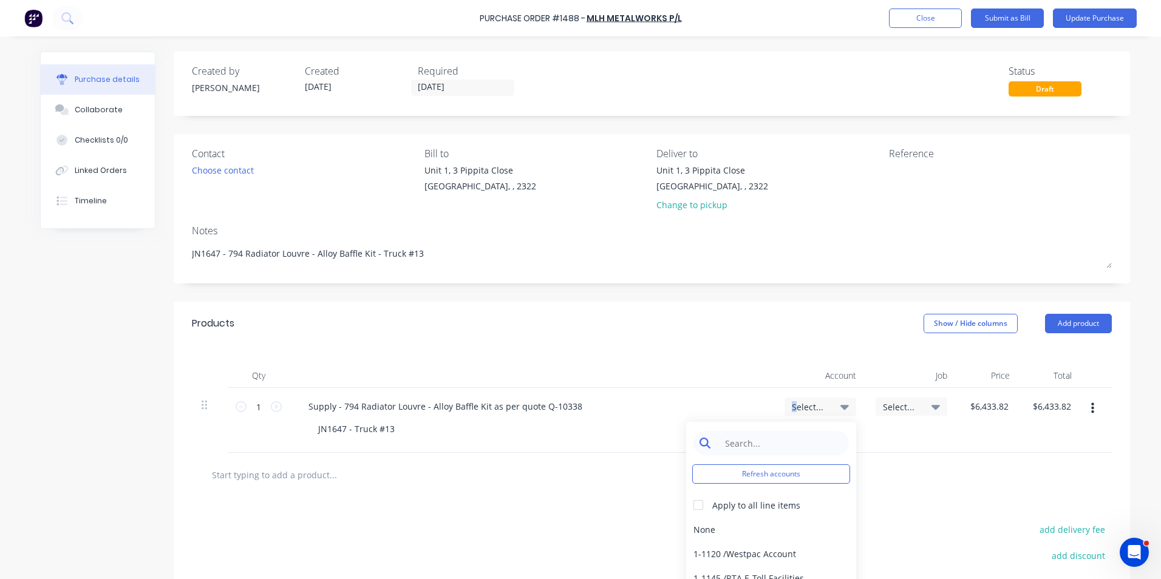
drag, startPoint x: 790, startPoint y: 406, endPoint x: 748, endPoint y: 442, distance: 55.5
click at [748, 442] on input at bounding box center [780, 443] width 124 height 24
drag, startPoint x: 741, startPoint y: 526, endPoint x: 749, endPoint y: 526, distance: 7.9
click at [741, 527] on div "1-1400 / Work in Progress - Materials" at bounding box center [771, 529] width 170 height 24
click at [898, 406] on span "Select..." at bounding box center [901, 407] width 36 height 13
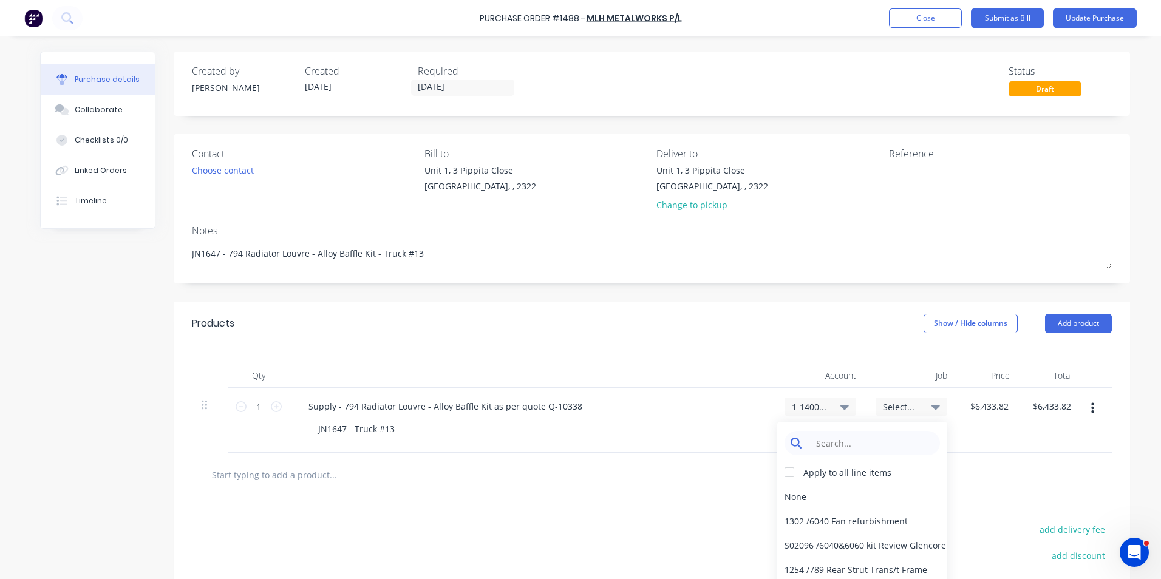
click at [834, 444] on input at bounding box center [871, 443] width 124 height 24
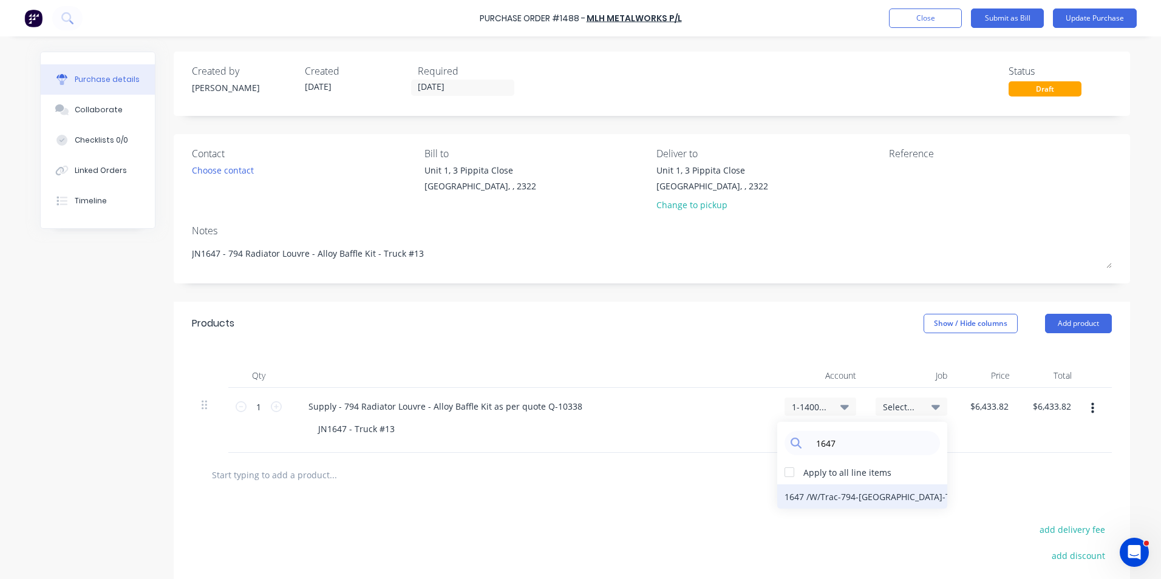
click at [877, 497] on div "1647 / W/Trac-794-Louvre-T13" at bounding box center [862, 497] width 170 height 24
click at [1084, 14] on button "Update Purchase" at bounding box center [1095, 18] width 84 height 19
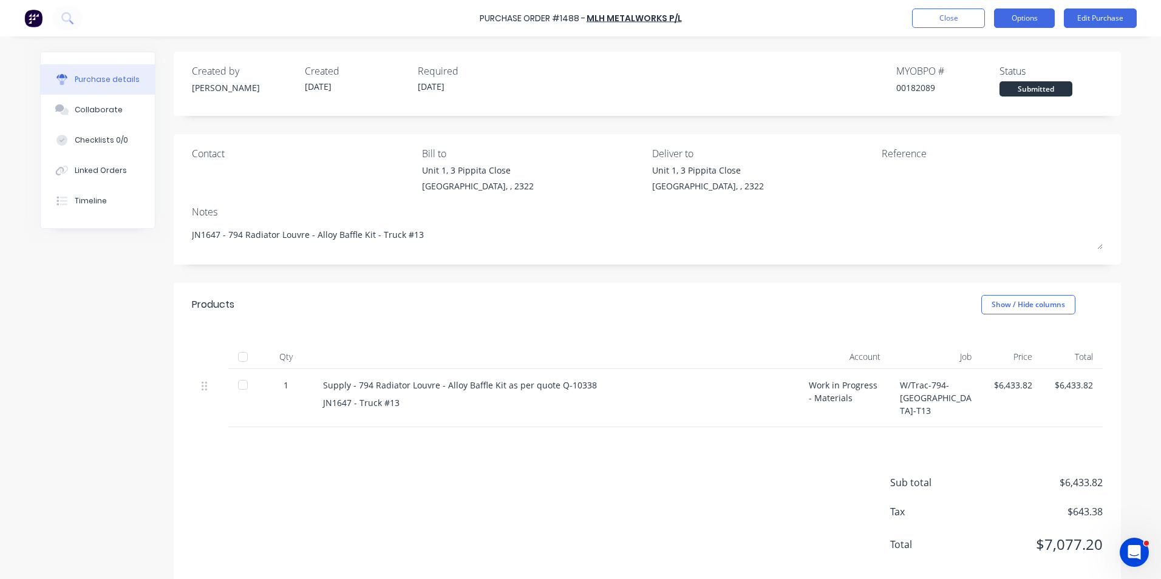
click at [1029, 19] on button "Options" at bounding box center [1024, 18] width 61 height 19
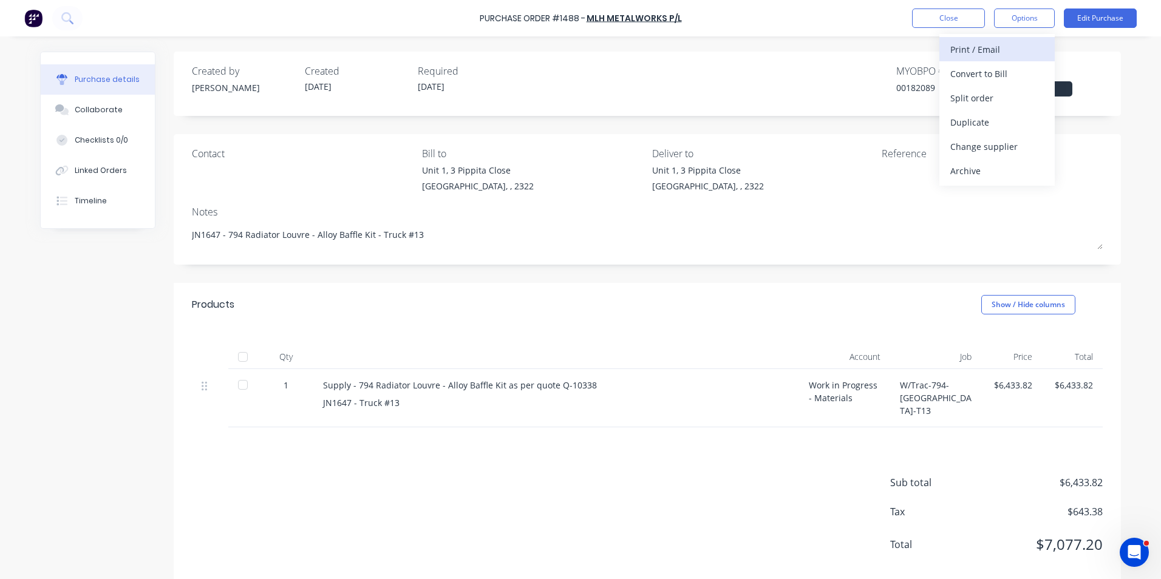
click at [985, 49] on div "Print / Email" at bounding box center [997, 50] width 94 height 18
click at [970, 75] on div "With pricing" at bounding box center [997, 74] width 94 height 18
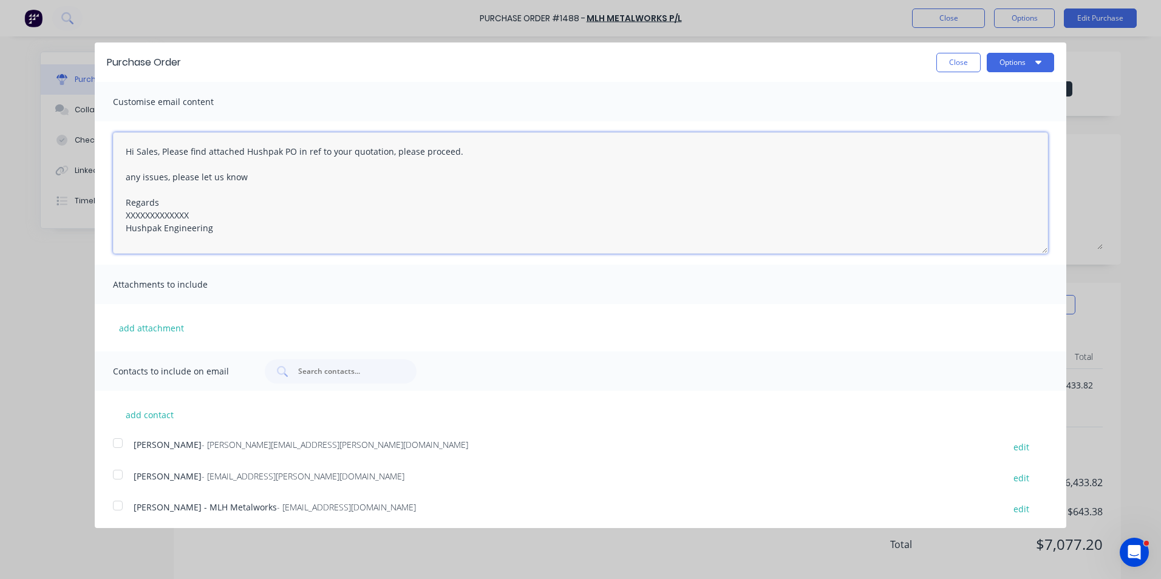
drag, startPoint x: 191, startPoint y: 212, endPoint x: 115, endPoint y: 217, distance: 75.4
click at [115, 217] on textarea "Hi Sales, Please find attached Hushpak PO in ref to your quotation, please proc…" at bounding box center [580, 192] width 935 height 121
drag, startPoint x: 156, startPoint y: 151, endPoint x: 138, endPoint y: 151, distance: 17.6
click at [138, 151] on textarea "Hi Sales, Please find attached Hushpak PO in ref to your quotation, please proc…" at bounding box center [580, 192] width 935 height 121
click at [151, 325] on button "add attachment" at bounding box center [151, 328] width 77 height 18
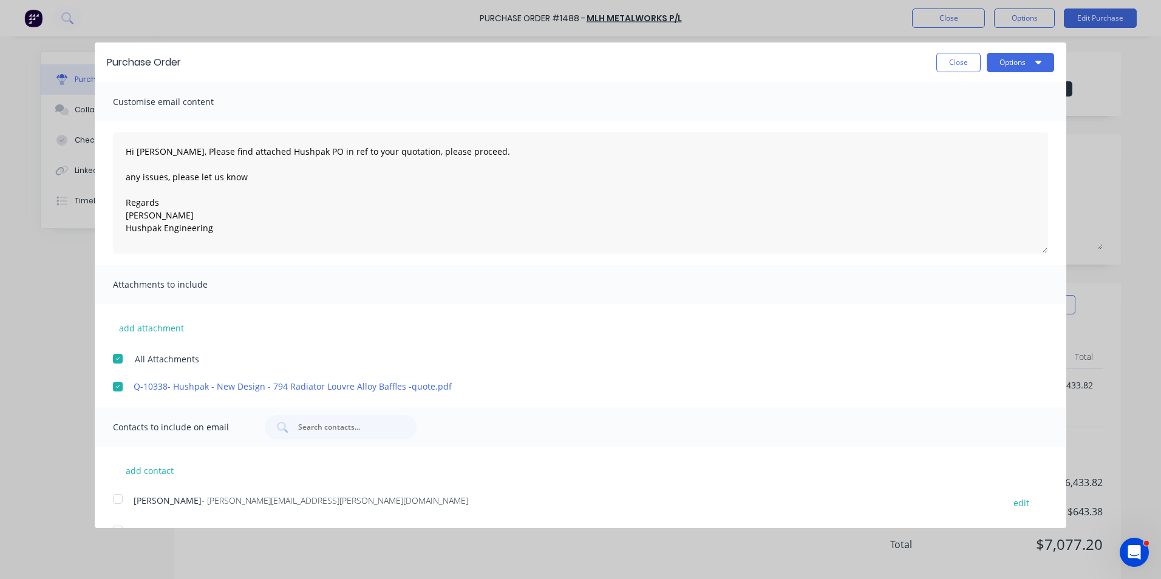
scroll to position [60, 0]
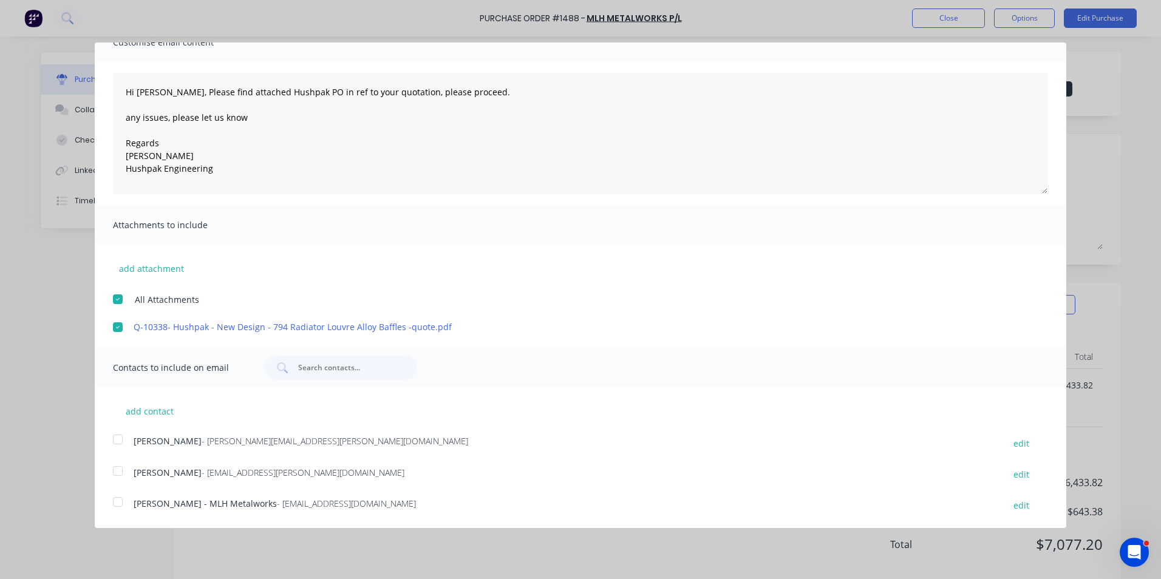
click at [115, 436] on div at bounding box center [118, 439] width 24 height 24
click at [121, 500] on div at bounding box center [118, 502] width 24 height 24
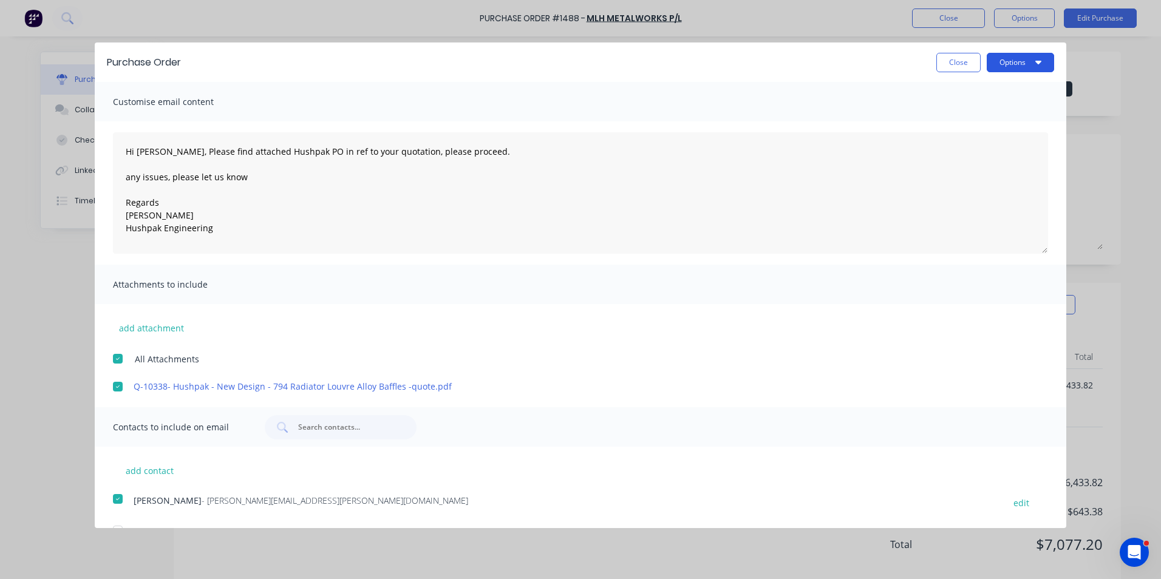
click at [1010, 64] on button "Options" at bounding box center [1020, 62] width 67 height 19
click at [957, 117] on div "Email" at bounding box center [997, 118] width 94 height 18
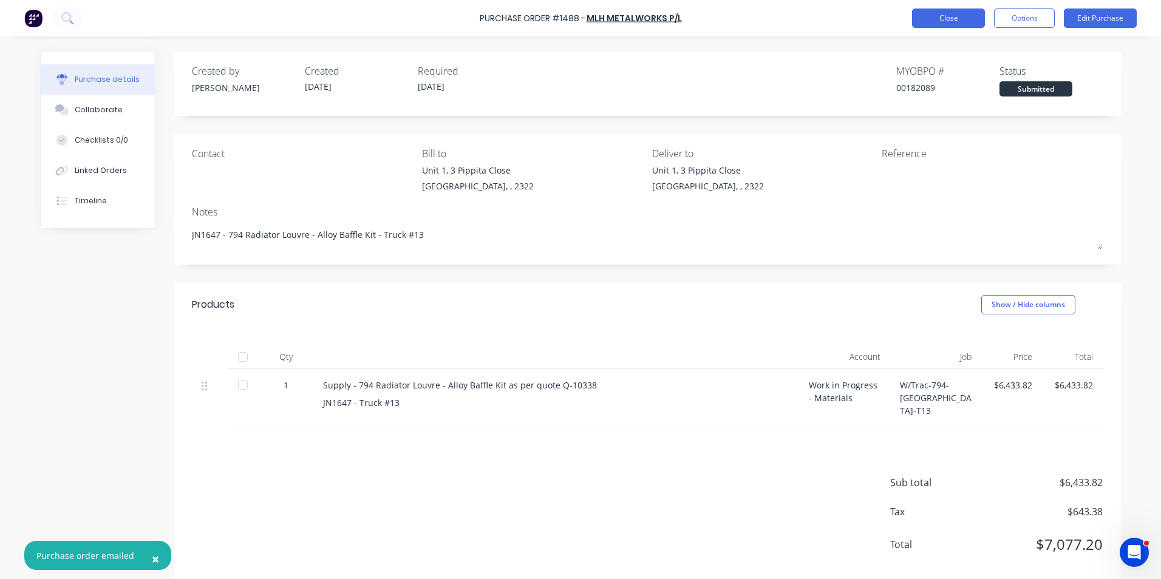
click at [955, 18] on button "Close" at bounding box center [948, 18] width 73 height 19
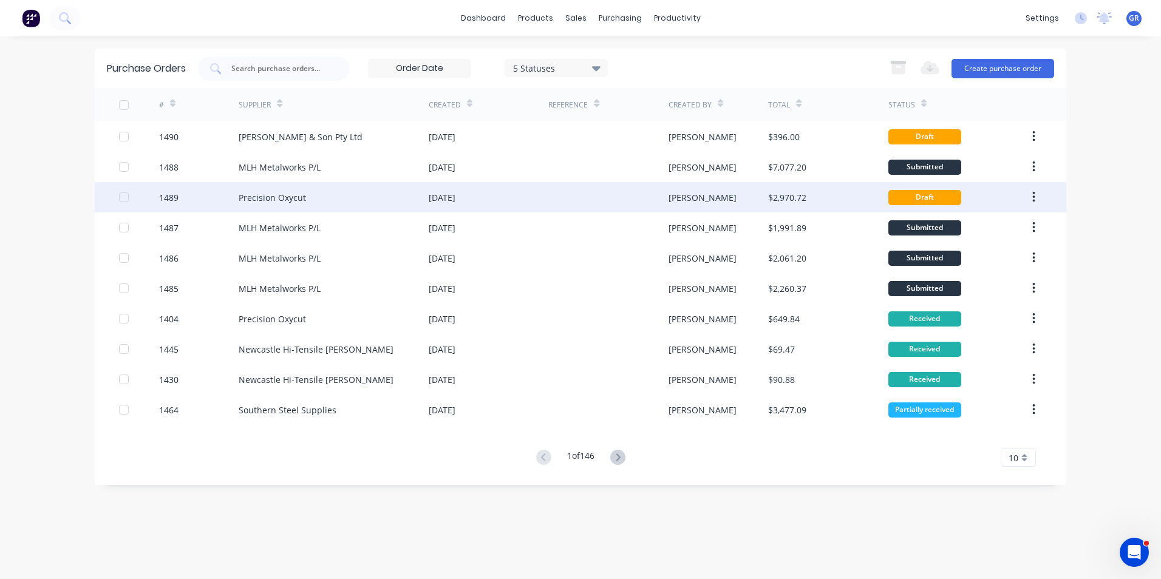
click at [170, 194] on div "1489" at bounding box center [168, 197] width 19 height 13
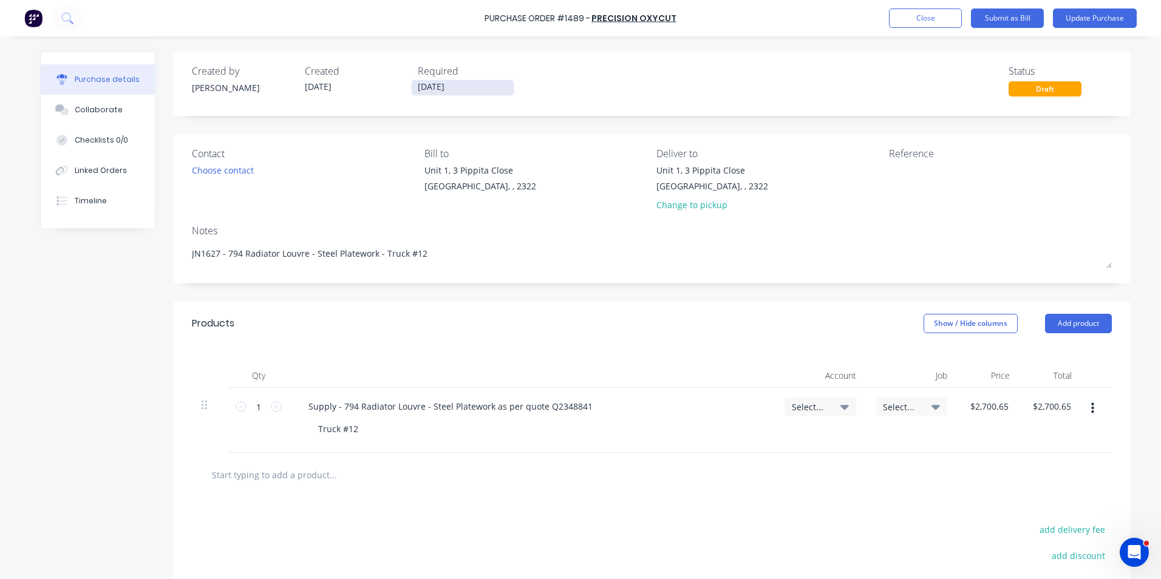
click at [436, 86] on input "11/09/25" at bounding box center [463, 87] width 102 height 15
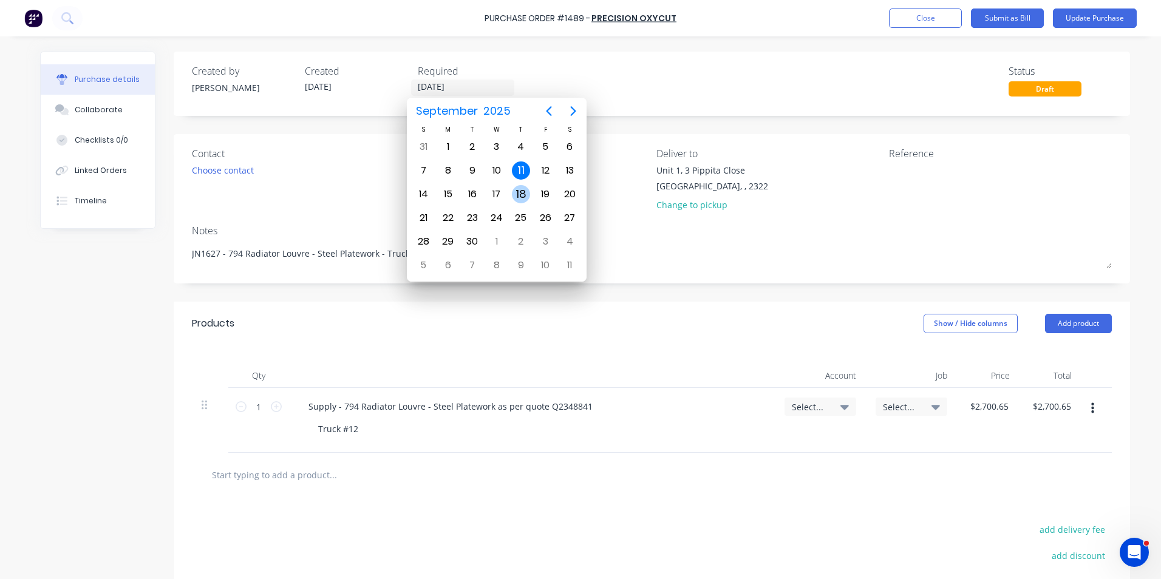
click at [523, 194] on div "18" at bounding box center [521, 194] width 18 height 18
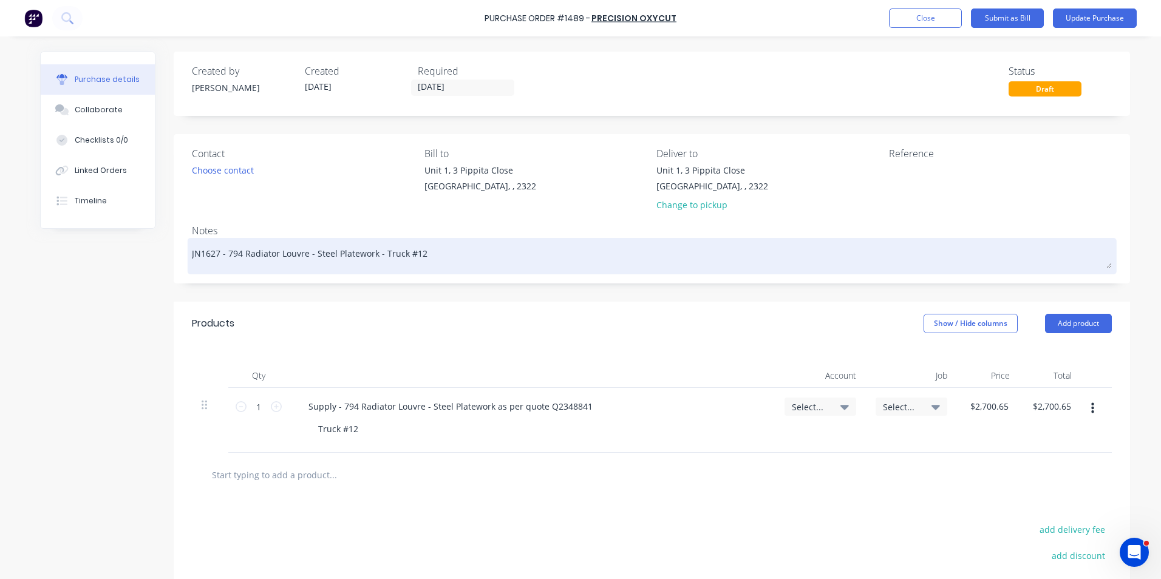
click at [208, 258] on textarea "JN1627 - 794 Radiator Louvre - Steel Platework - Truck #12" at bounding box center [652, 254] width 920 height 27
click at [413, 257] on textarea "JN1647 - 794 Radiator Louvre - Steel Platework - Truck #12" at bounding box center [652, 254] width 920 height 27
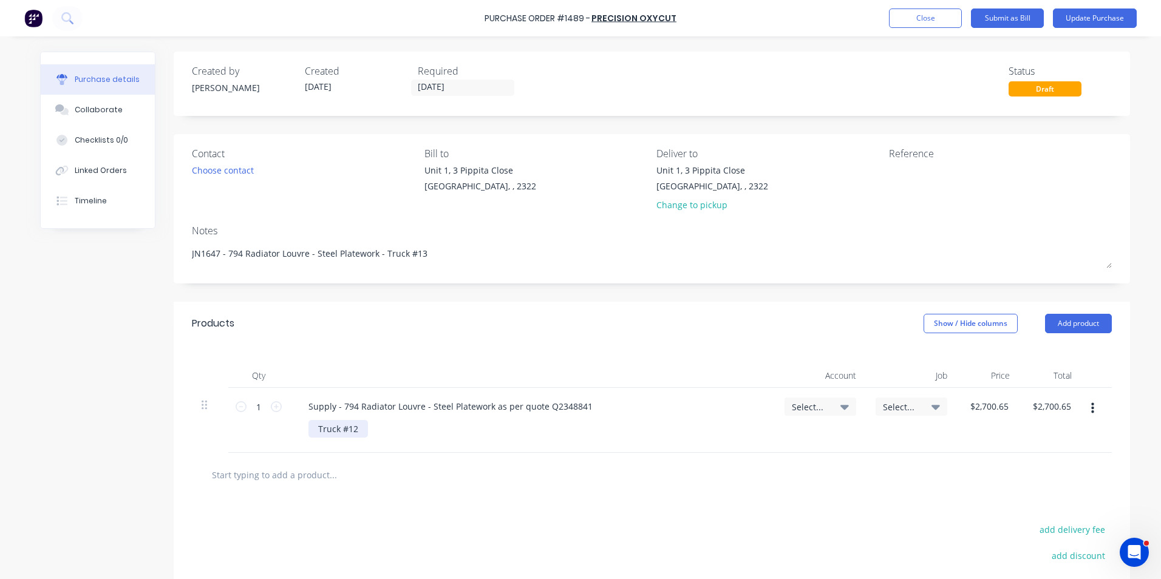
click at [315, 434] on div "Truck #12" at bounding box center [338, 429] width 60 height 18
click at [383, 433] on div "JN1647 - Truck #12" at bounding box center [356, 429] width 96 height 18
click at [801, 407] on span "Select..." at bounding box center [810, 407] width 36 height 13
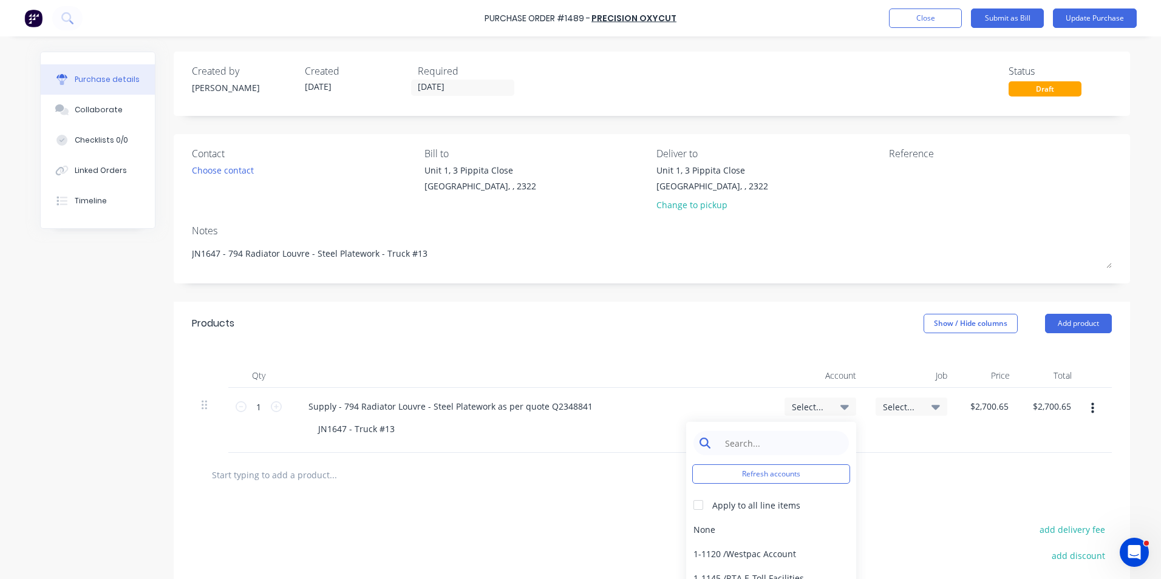
click at [729, 446] on input at bounding box center [780, 443] width 124 height 24
click at [729, 527] on div "1-1400 / Work in Progress - Materials" at bounding box center [771, 529] width 170 height 24
click at [900, 404] on span "Select..." at bounding box center [901, 407] width 36 height 13
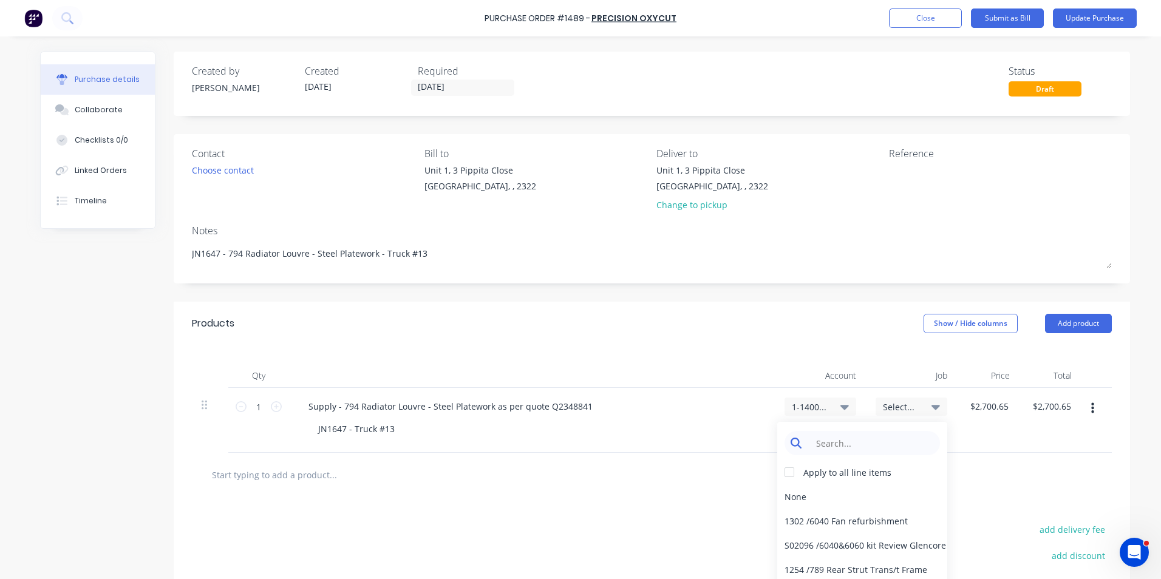
click at [829, 445] on input at bounding box center [871, 443] width 124 height 24
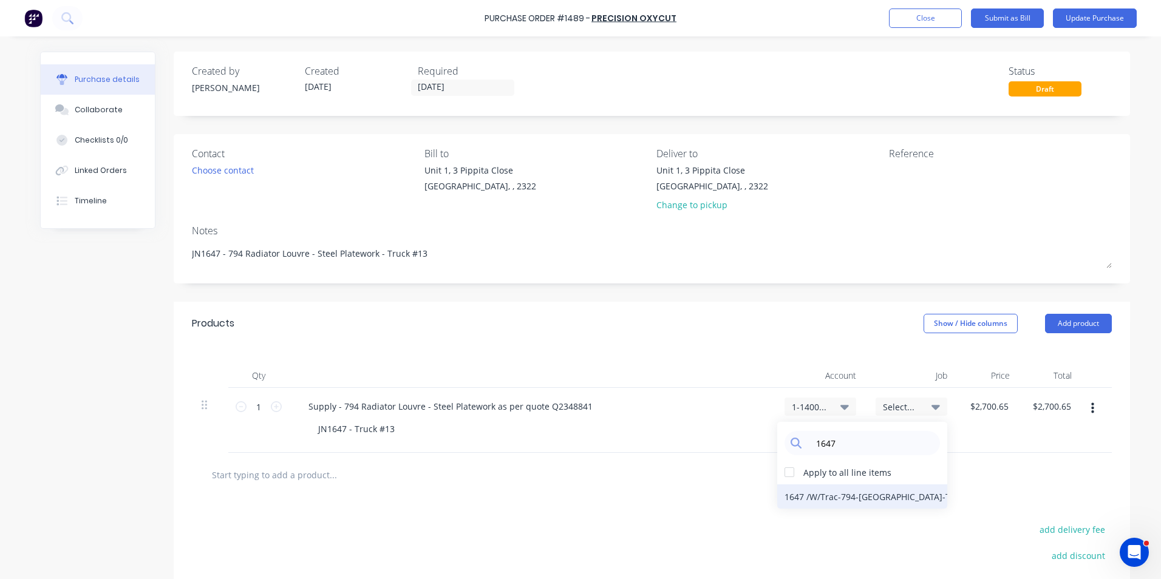
click at [865, 497] on div "1647 / W/Trac-794-Louvre-T13" at bounding box center [862, 497] width 170 height 24
click at [1093, 18] on button "Update Purchase" at bounding box center [1095, 18] width 84 height 19
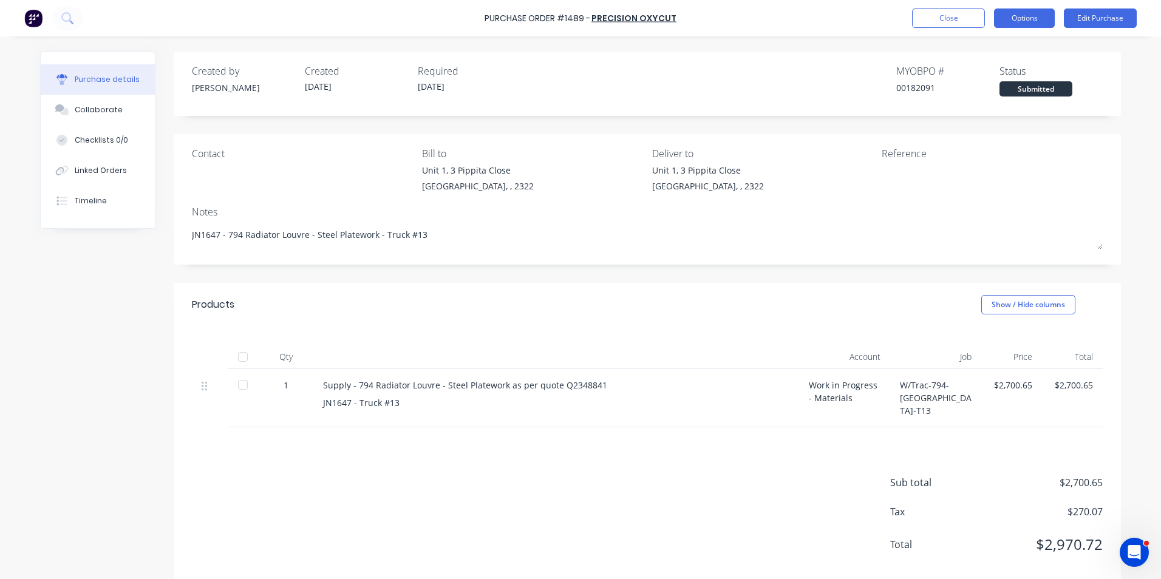
click at [1028, 16] on button "Options" at bounding box center [1024, 18] width 61 height 19
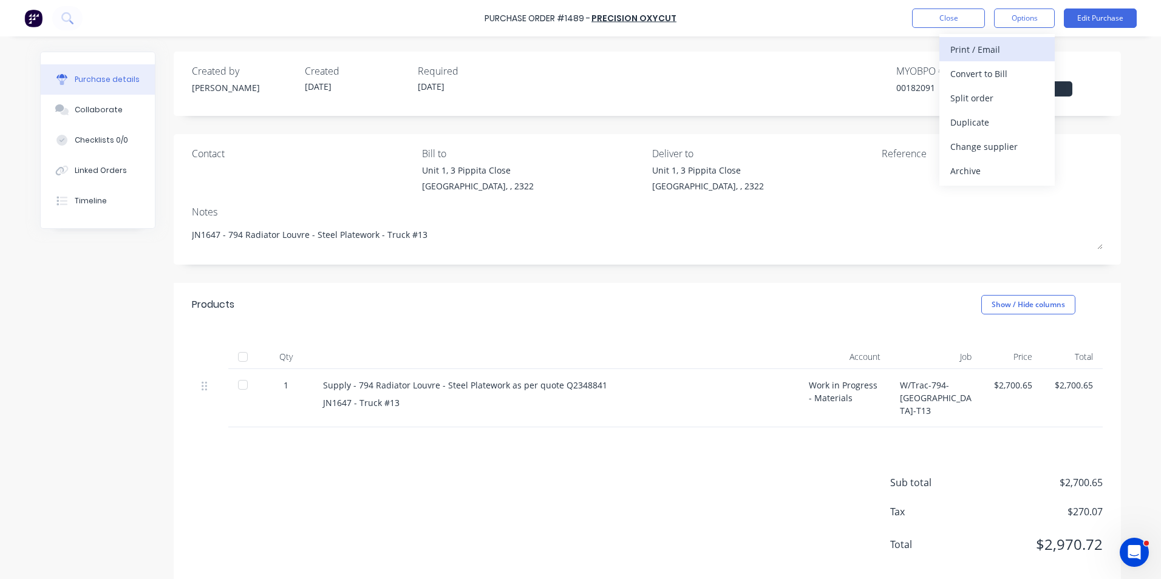
click at [985, 48] on div "Print / Email" at bounding box center [997, 50] width 94 height 18
click at [984, 72] on div "With pricing" at bounding box center [997, 74] width 94 height 18
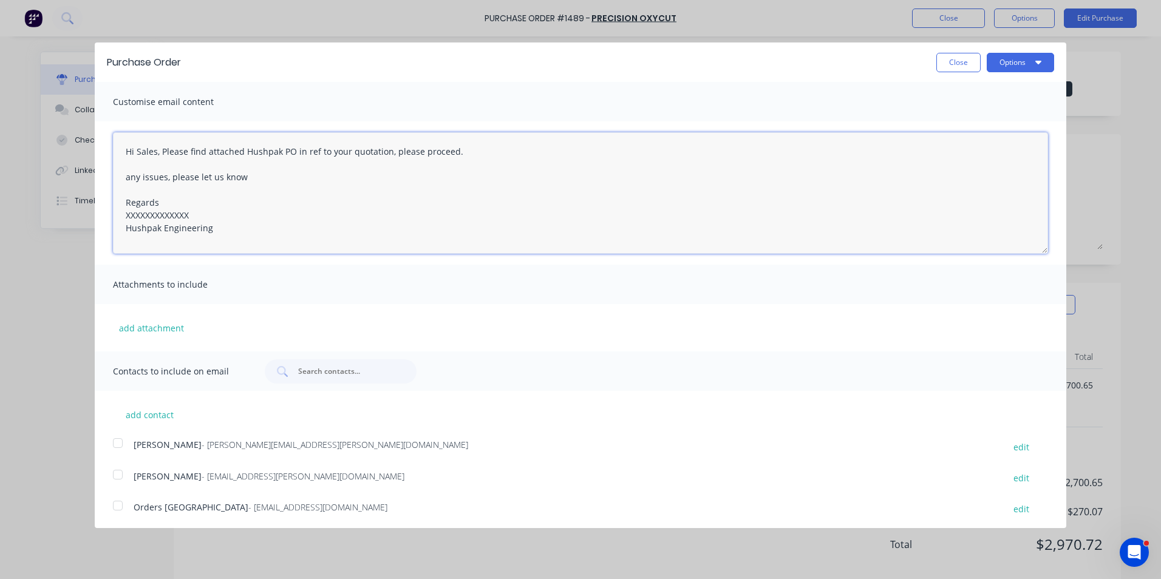
drag, startPoint x: 194, startPoint y: 212, endPoint x: 109, endPoint y: 216, distance: 85.1
click at [109, 216] on div "Hi Sales, Please find attached Hushpak PO in ref to your quotation, please proc…" at bounding box center [581, 192] width 972 height 143
click at [141, 327] on button "add attachment" at bounding box center [151, 328] width 77 height 18
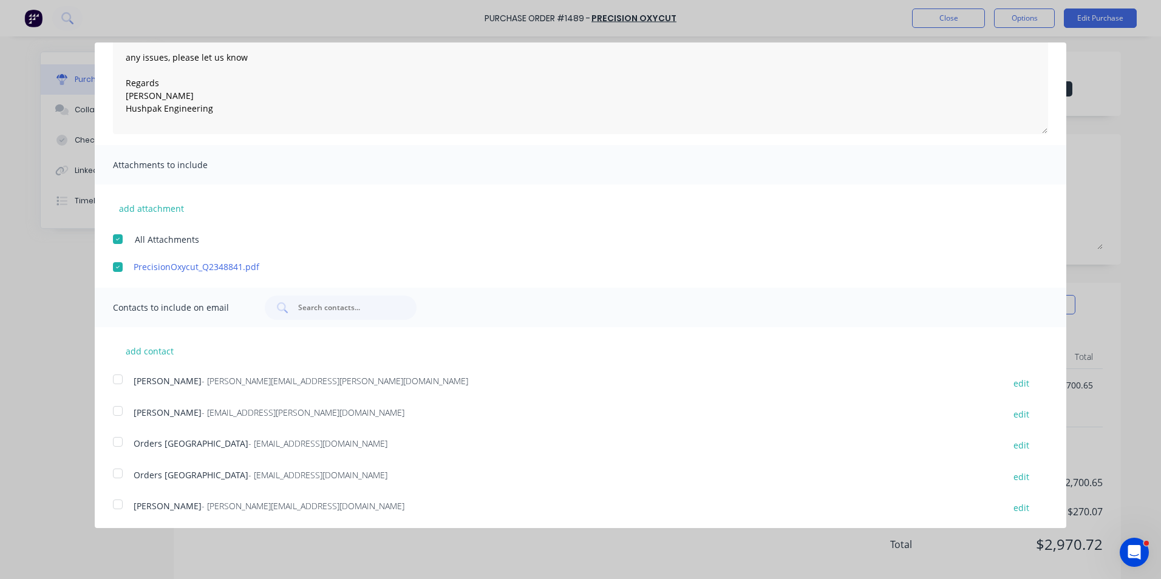
scroll to position [153, 0]
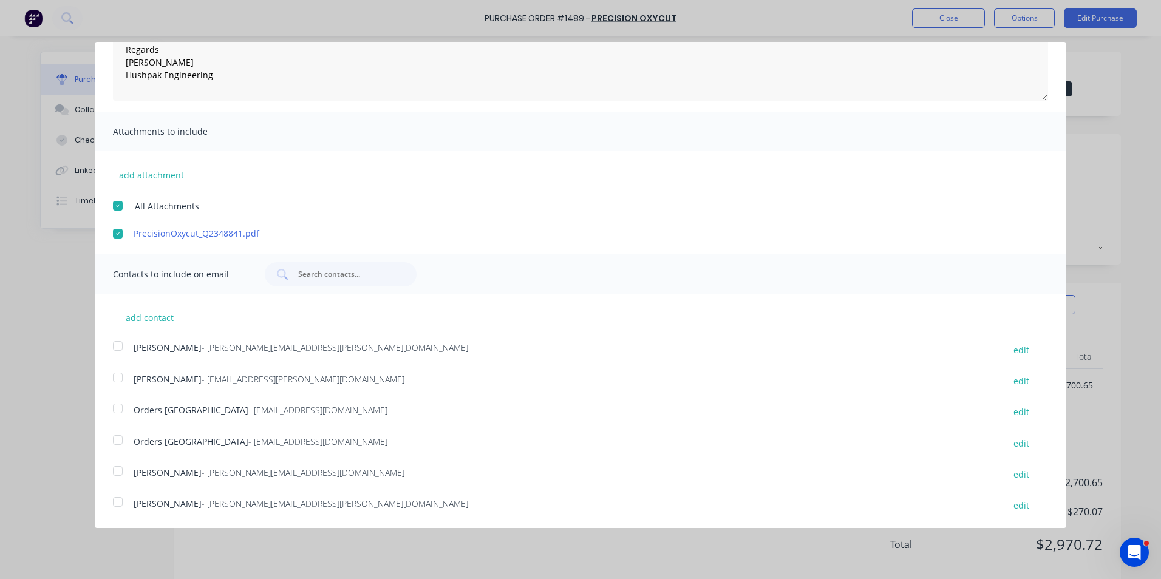
click at [117, 344] on div at bounding box center [118, 346] width 24 height 24
click at [117, 438] on div at bounding box center [118, 440] width 24 height 24
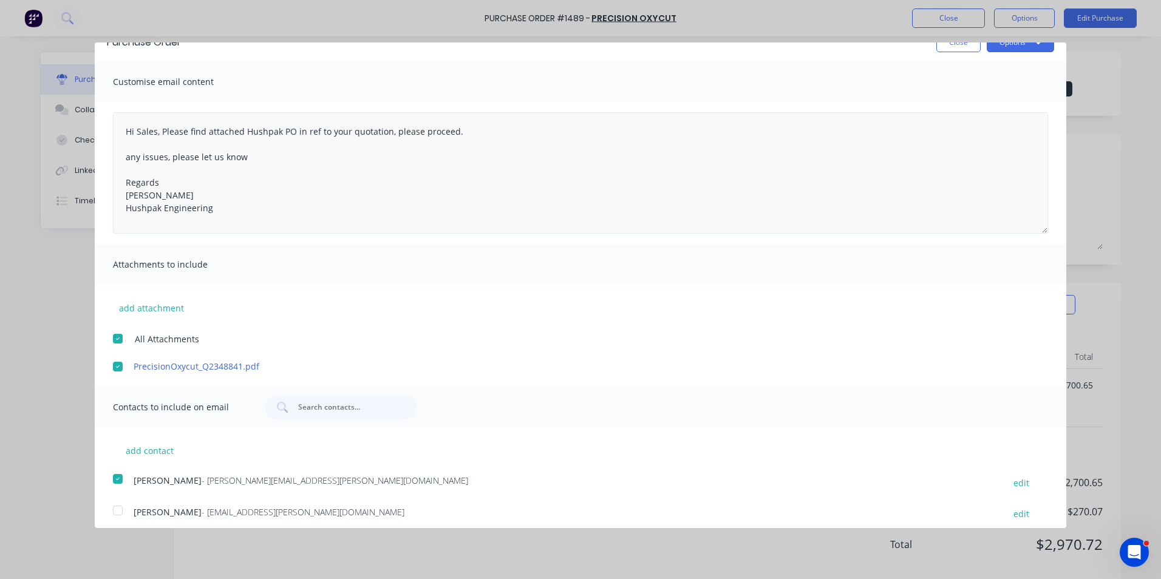
scroll to position [0, 0]
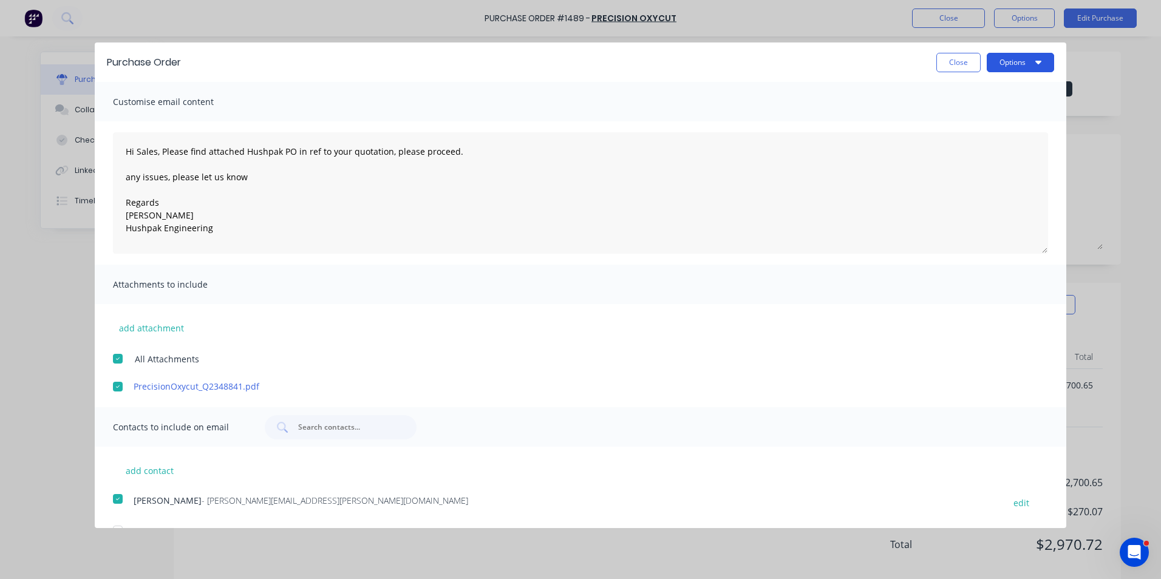
click at [1004, 61] on button "Options" at bounding box center [1020, 62] width 67 height 19
click at [956, 118] on div "Email" at bounding box center [997, 118] width 94 height 18
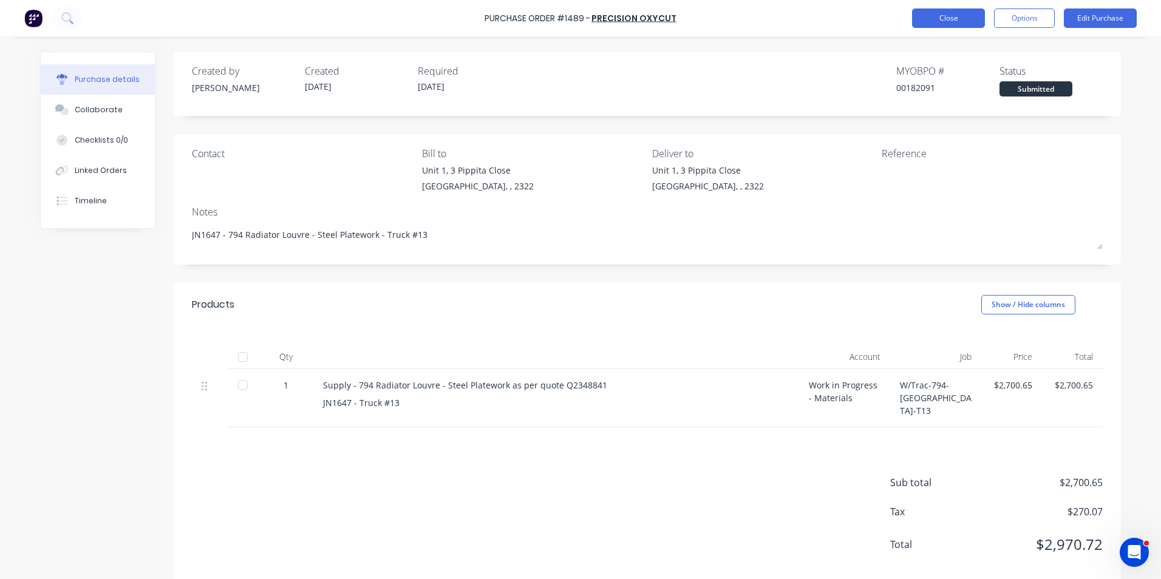
click at [948, 17] on button "Close" at bounding box center [948, 18] width 73 height 19
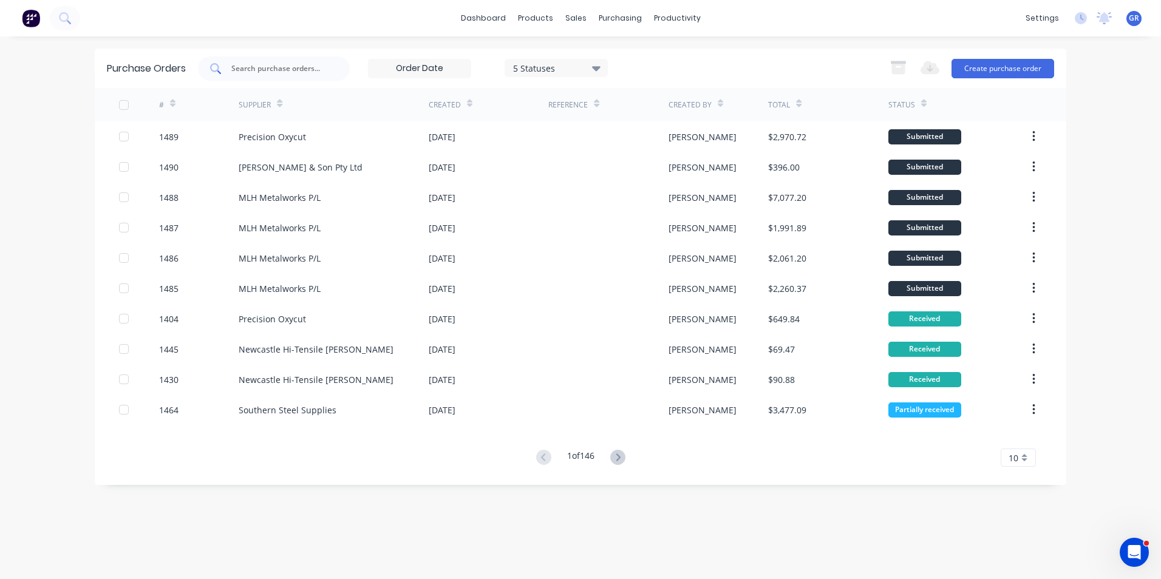
click at [256, 67] on input "text" at bounding box center [280, 69] width 101 height 12
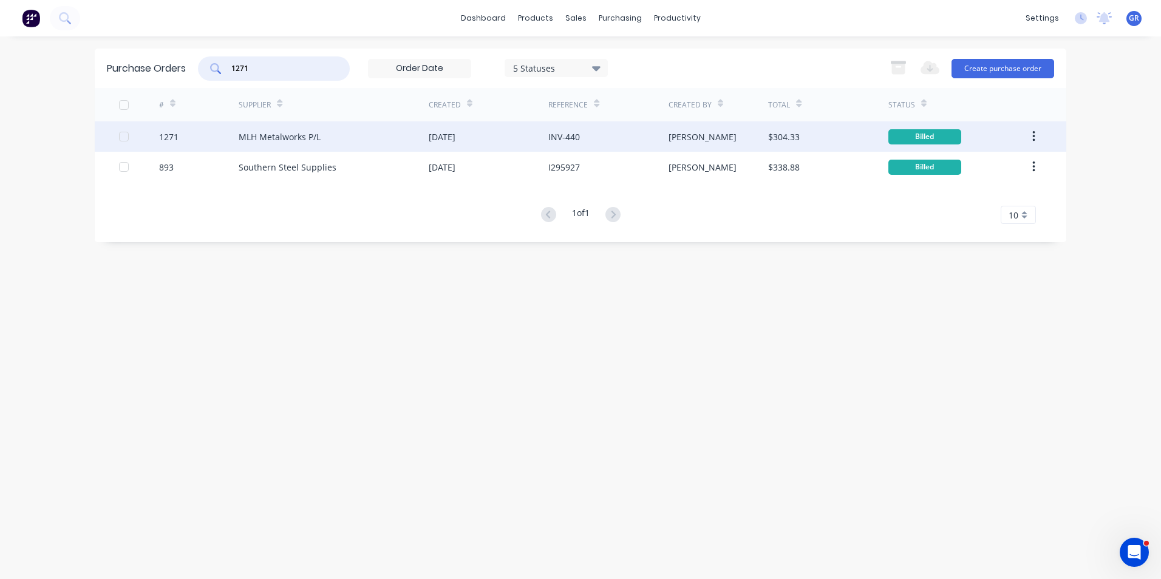
click at [1035, 134] on icon "button" at bounding box center [1033, 136] width 3 height 13
click at [961, 191] on div "Duplicate" at bounding box center [991, 193] width 94 height 18
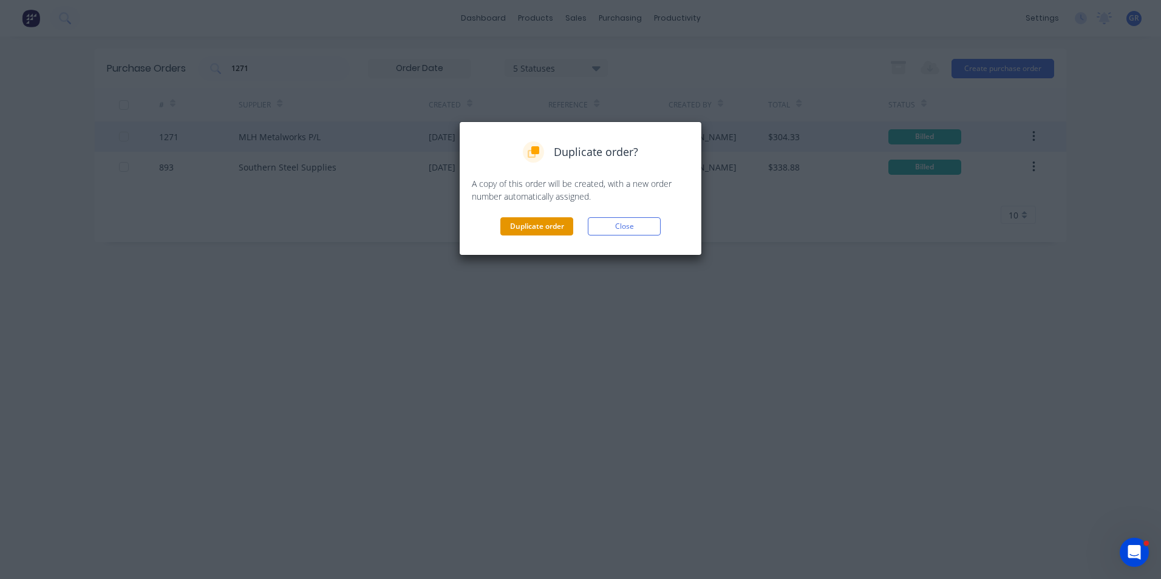
click at [528, 224] on button "Duplicate order" at bounding box center [536, 226] width 73 height 18
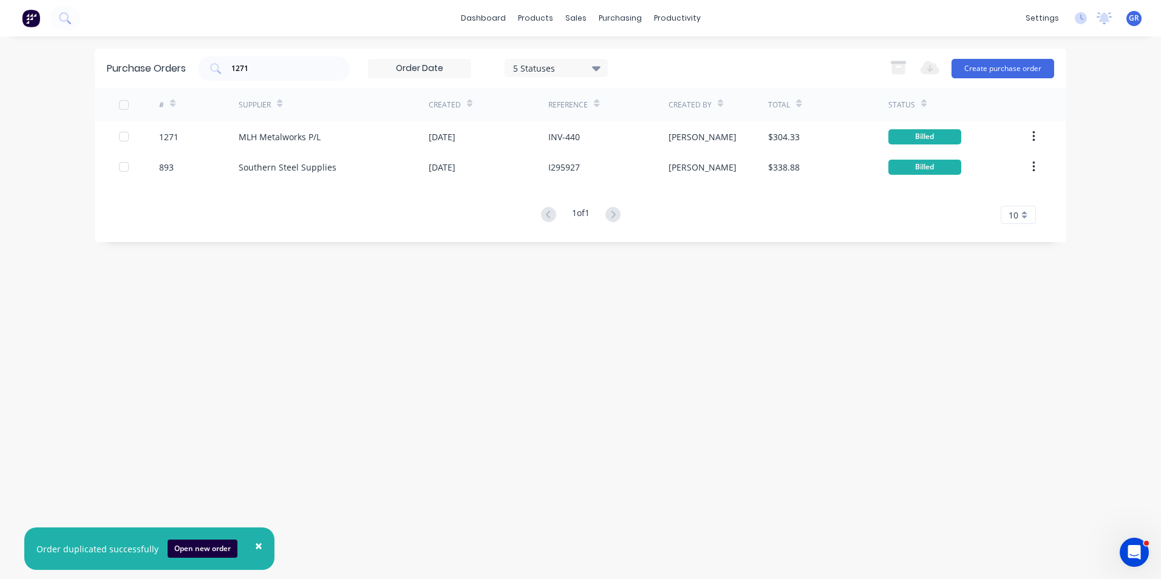
click at [255, 544] on span "×" at bounding box center [258, 545] width 7 height 17
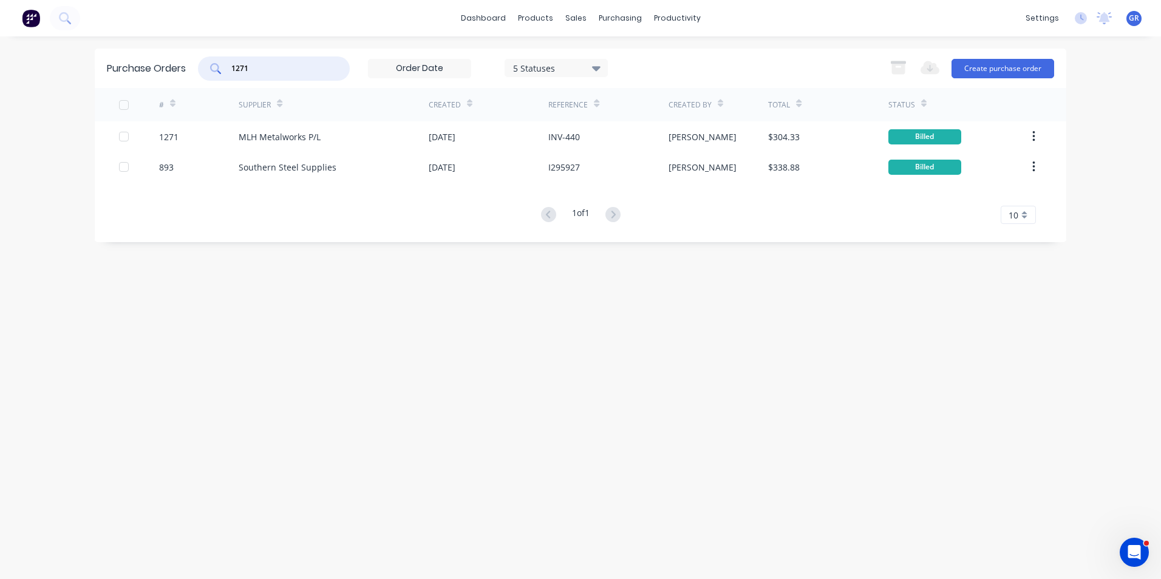
drag, startPoint x: 260, startPoint y: 70, endPoint x: 202, endPoint y: 69, distance: 58.3
click at [202, 69] on div "1271" at bounding box center [274, 68] width 152 height 24
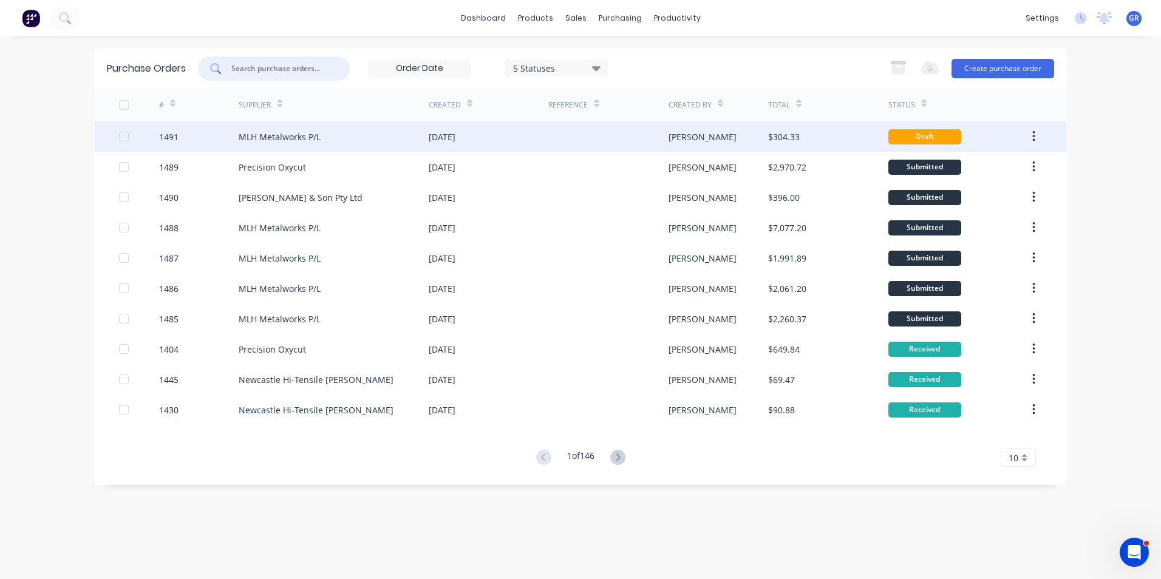
click at [171, 137] on div "1491" at bounding box center [168, 137] width 19 height 13
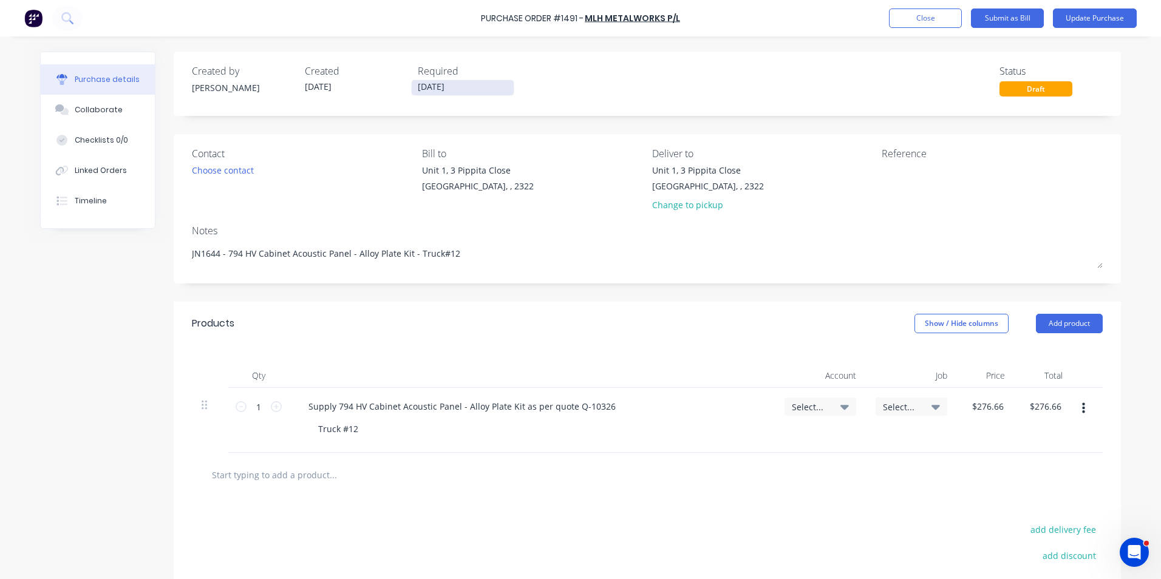
click at [433, 84] on input "11/09/25" at bounding box center [463, 87] width 102 height 15
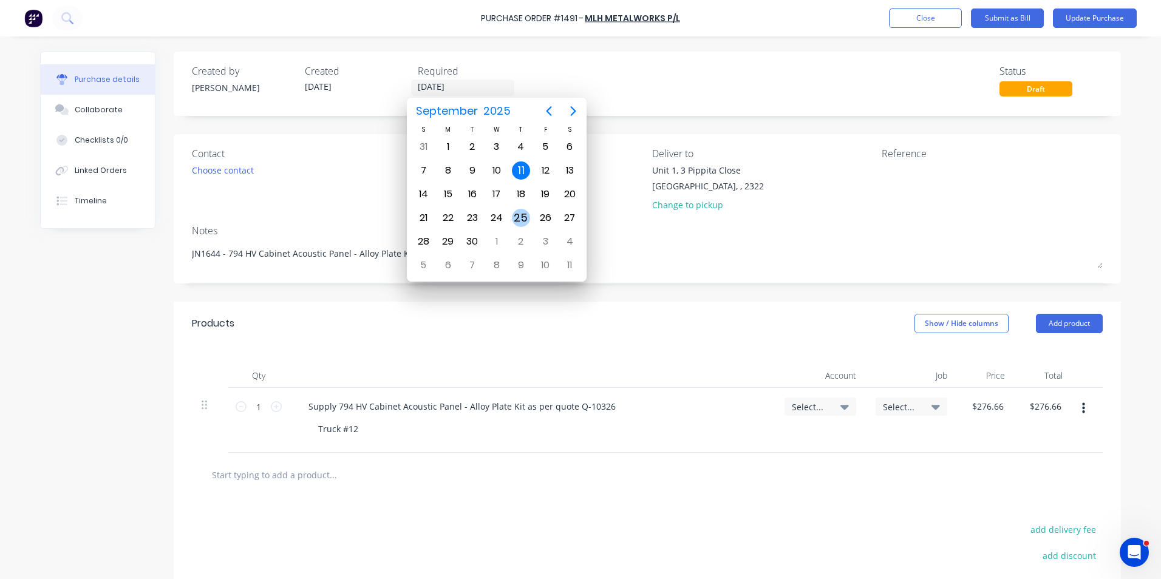
click at [522, 214] on div "25" at bounding box center [521, 218] width 18 height 18
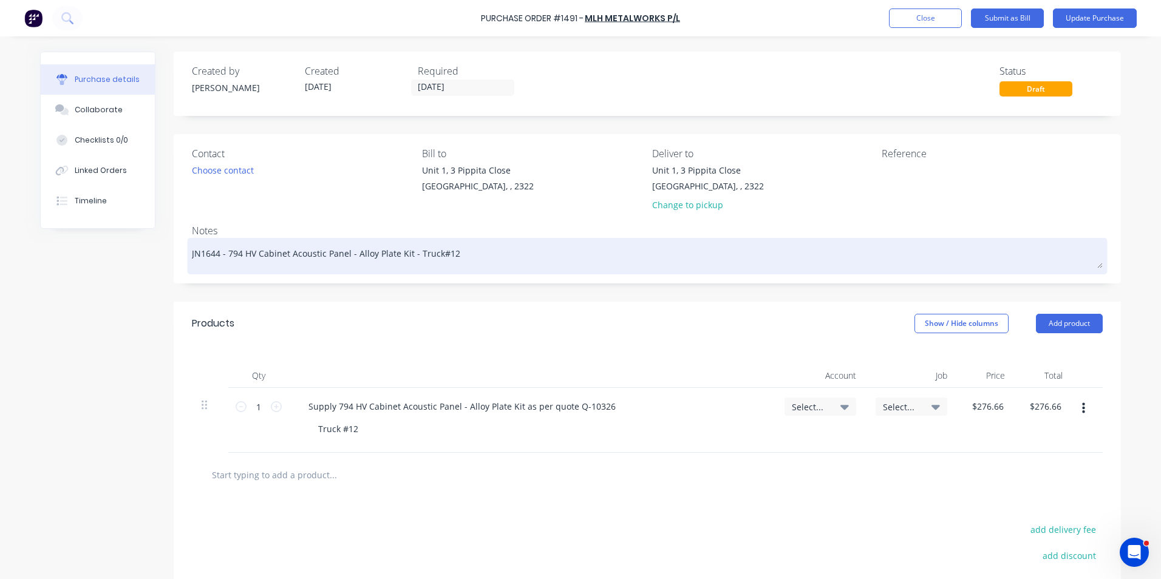
click at [213, 253] on textarea "JN1644 - 794 HV Cabinet Acoustic Panel - Alloy Plate Kit - Truck#12" at bounding box center [647, 254] width 911 height 27
click at [209, 253] on textarea "JN1644 - 794 HV Cabinet Acoustic Panel - Alloy Plate Kit - Truck#12" at bounding box center [647, 254] width 911 height 27
click at [445, 254] on textarea "JN1664 - 794 HV Cabinet Acoustic Panel - Alloy Plate Kit - Truck#12" at bounding box center [647, 254] width 911 height 27
click at [442, 255] on textarea "JN1664 - 794 HV Cabinet Acoustic Panel - Alloy Plate Kit - Truck#12" at bounding box center [647, 254] width 911 height 27
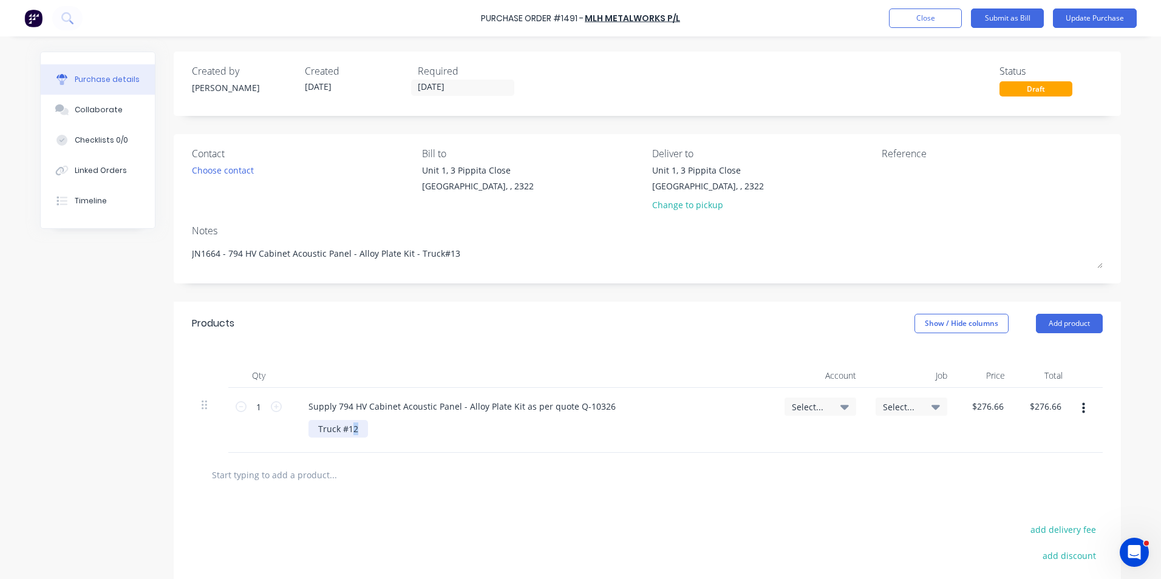
click at [349, 430] on div "Truck #12" at bounding box center [338, 429] width 60 height 18
click at [802, 406] on span "Select..." at bounding box center [810, 407] width 36 height 13
click at [734, 440] on input at bounding box center [780, 443] width 124 height 24
click at [726, 530] on div "1-1400 / Work in Progress - Materials" at bounding box center [771, 529] width 170 height 24
click at [897, 398] on div "Select..." at bounding box center [912, 407] width 72 height 18
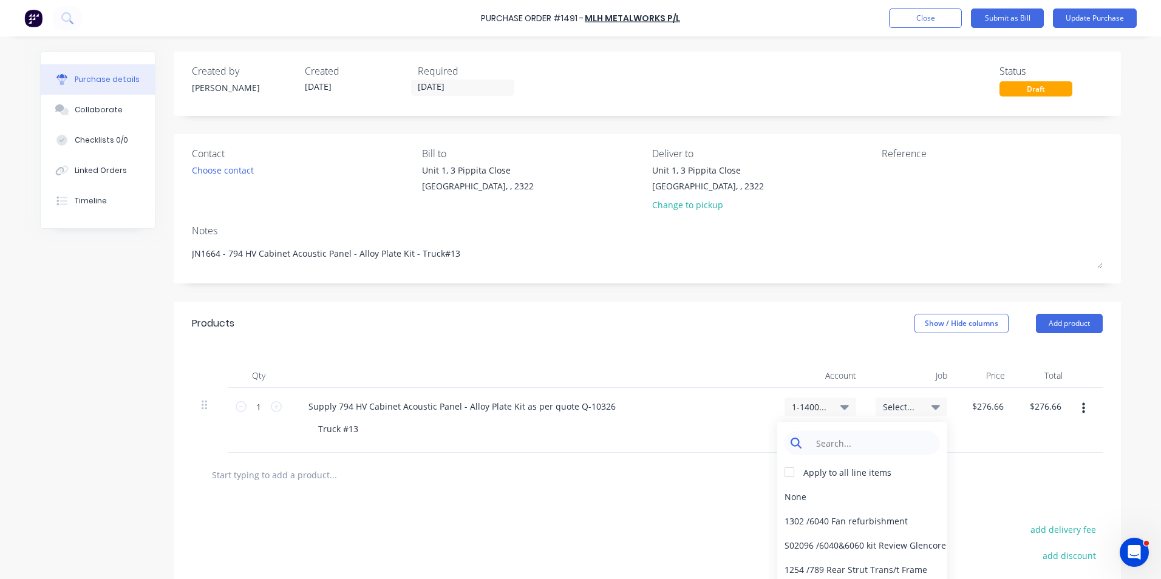
click at [822, 444] on input at bounding box center [871, 443] width 124 height 24
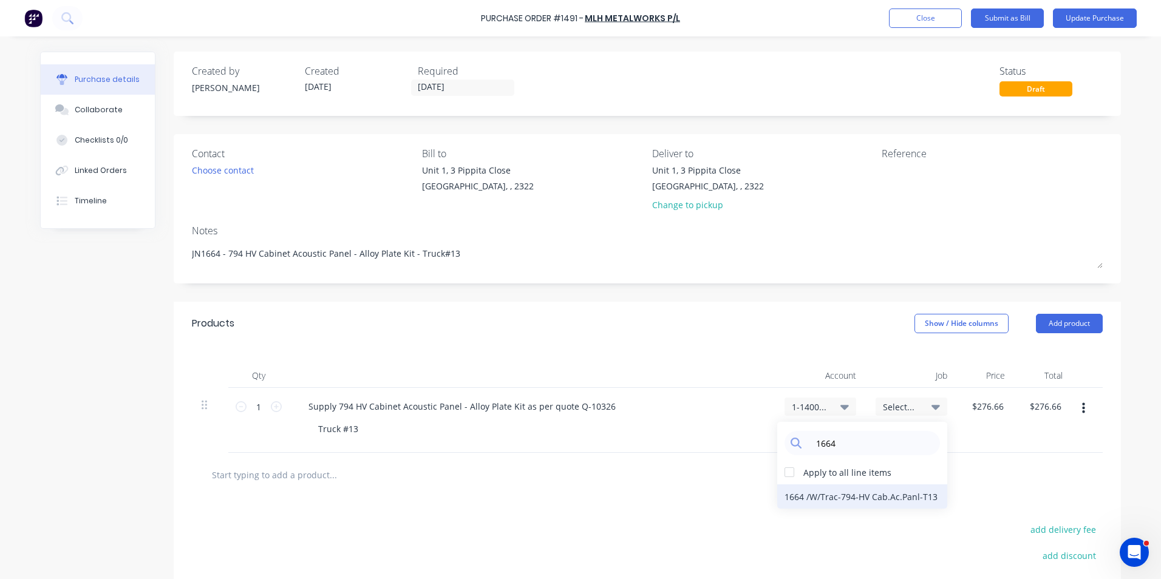
click at [886, 497] on div "1664 / W/Trac-794-HV Cab.Ac.Panl-T13" at bounding box center [862, 497] width 170 height 24
click at [1081, 20] on button "Update Purchase" at bounding box center [1095, 18] width 84 height 19
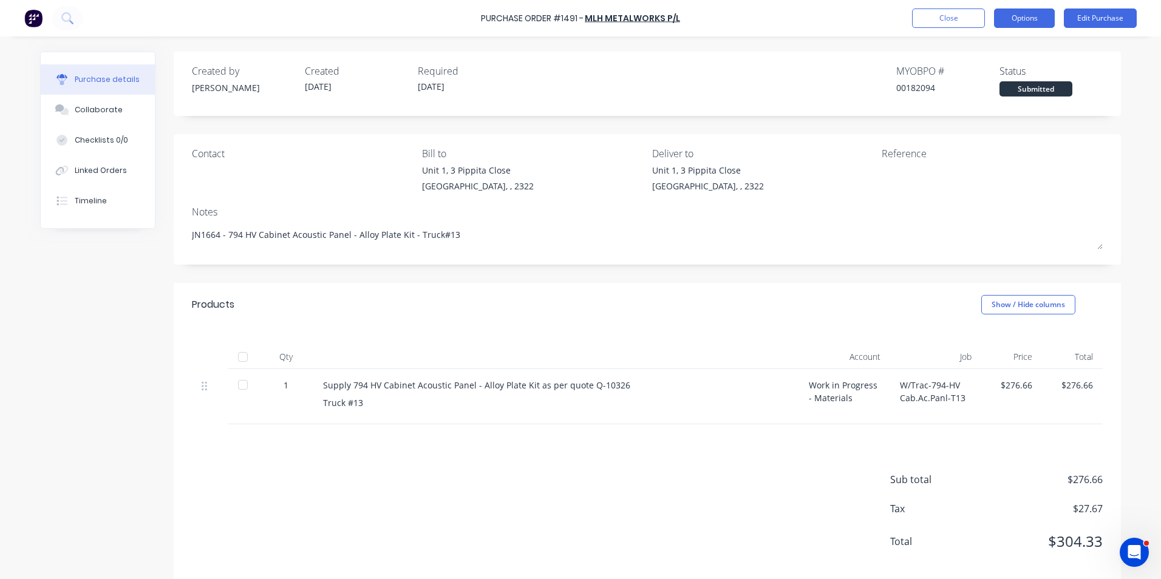
click at [1021, 18] on button "Options" at bounding box center [1024, 18] width 61 height 19
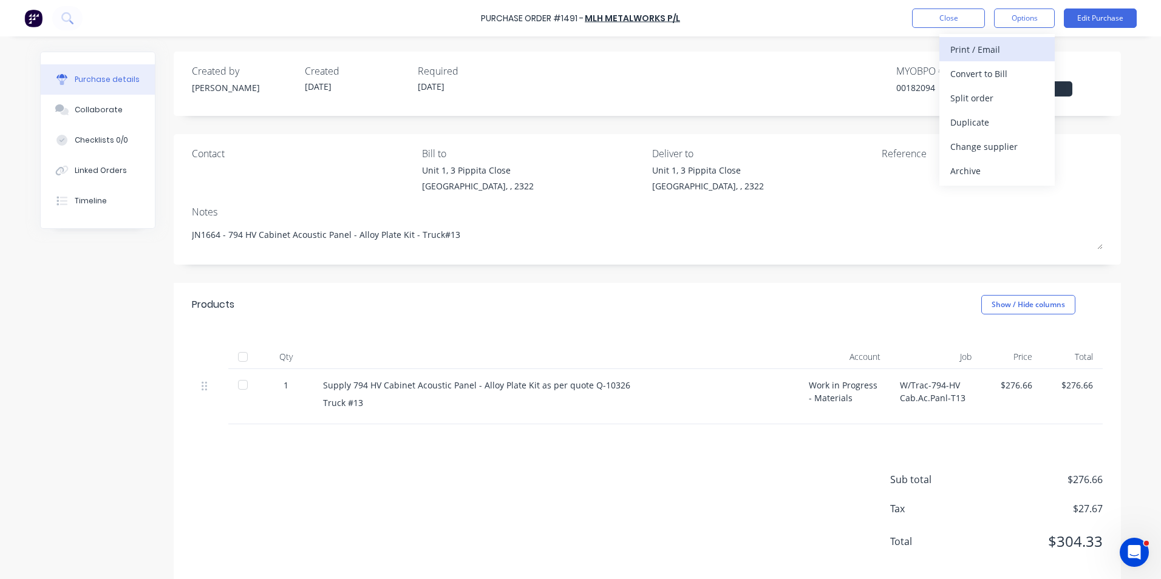
click at [981, 46] on div "Print / Email" at bounding box center [997, 50] width 94 height 18
click at [970, 72] on div "With pricing" at bounding box center [997, 74] width 94 height 18
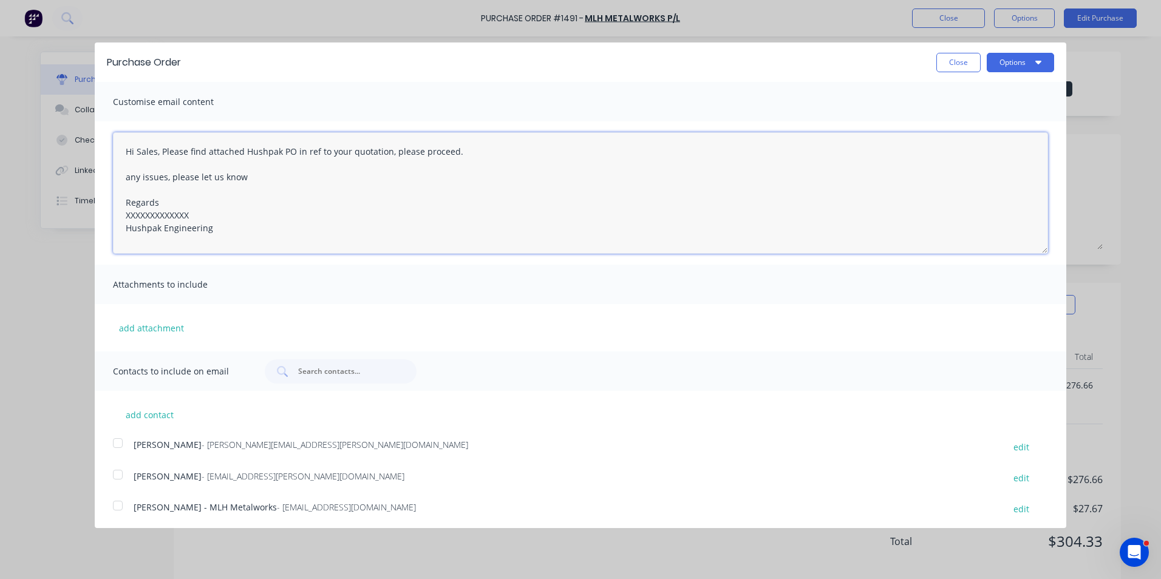
drag, startPoint x: 194, startPoint y: 214, endPoint x: 111, endPoint y: 213, distance: 82.6
click at [111, 213] on div "Hi Sales, Please find attached Hushpak PO in ref to your quotation, please proc…" at bounding box center [581, 192] width 972 height 143
click at [158, 328] on button "add attachment" at bounding box center [151, 328] width 77 height 18
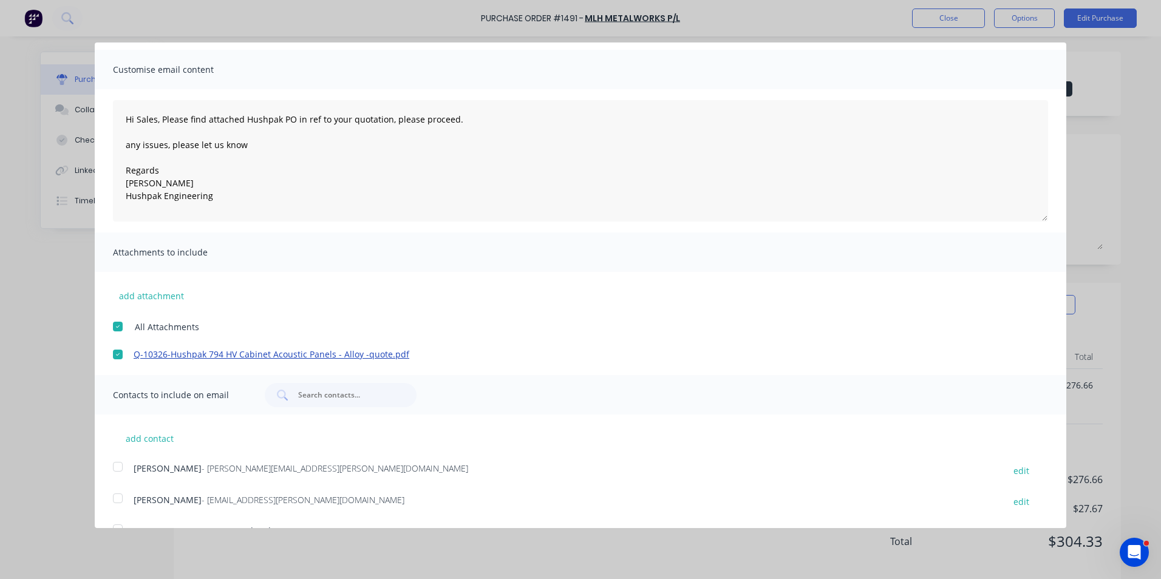
scroll to position [60, 0]
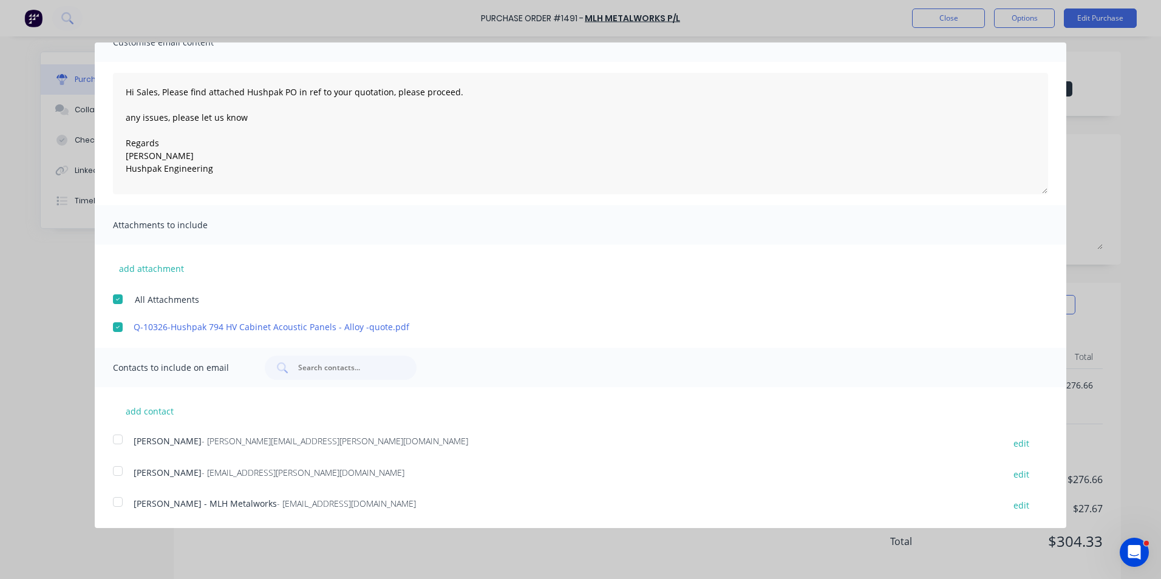
click at [117, 439] on div at bounding box center [118, 439] width 24 height 24
click at [117, 499] on div at bounding box center [118, 502] width 24 height 24
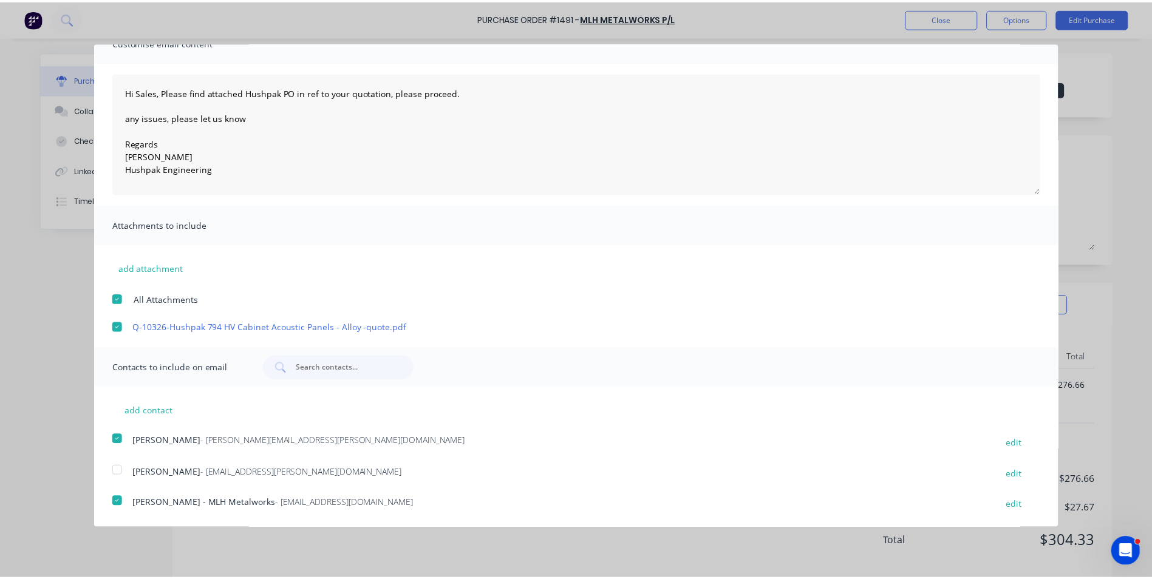
scroll to position [0, 0]
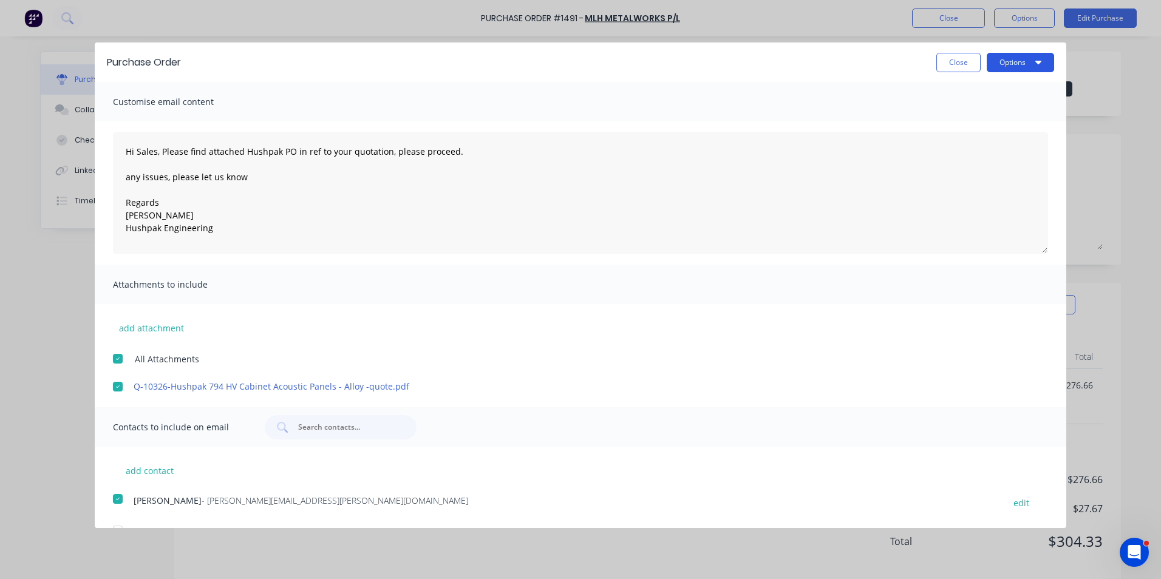
click at [1006, 62] on button "Options" at bounding box center [1020, 62] width 67 height 19
click at [953, 116] on div "Email" at bounding box center [997, 118] width 94 height 18
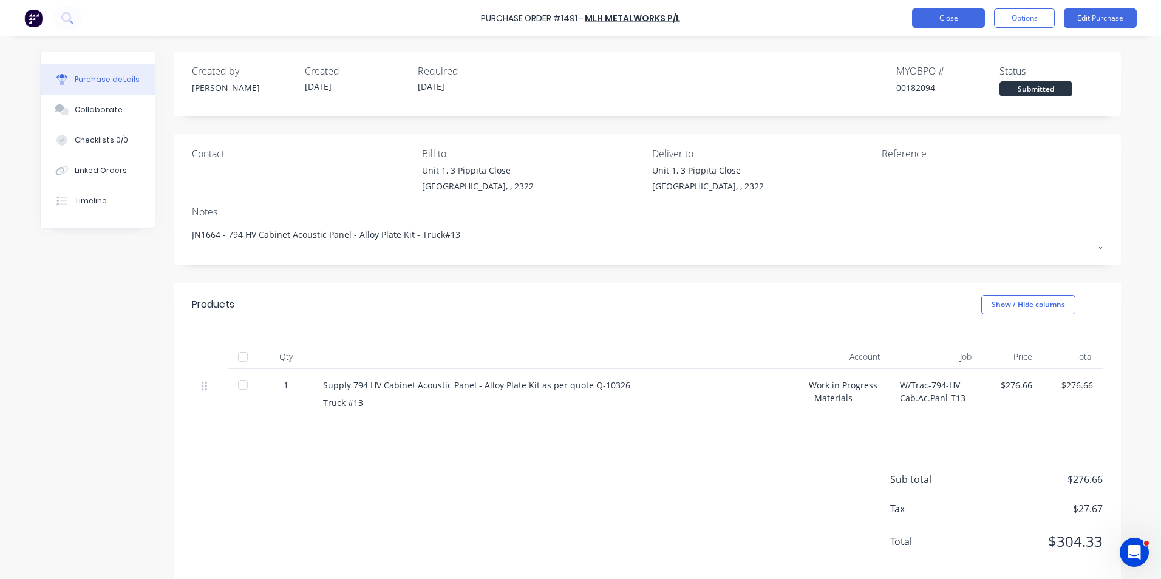
click at [951, 18] on button "Close" at bounding box center [948, 18] width 73 height 19
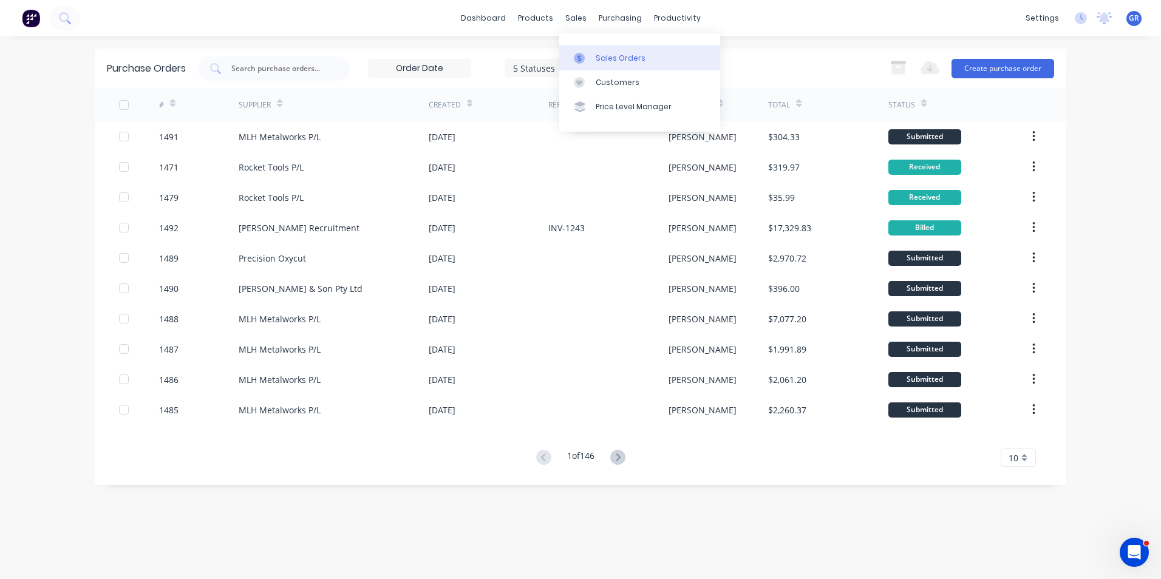
click at [613, 59] on div "Sales Orders" at bounding box center [621, 58] width 50 height 11
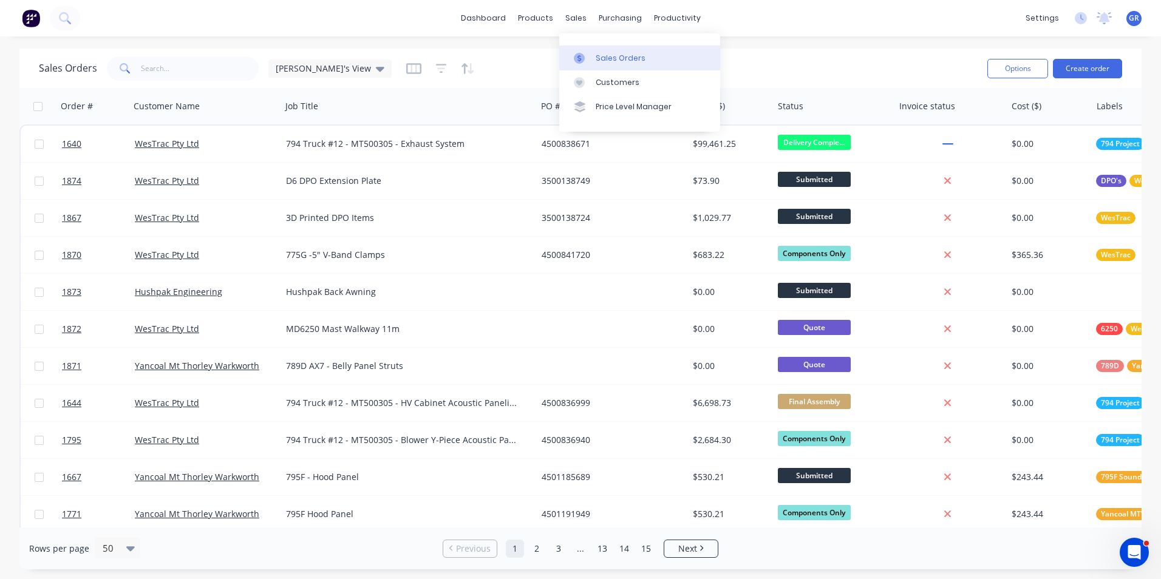
click at [610, 57] on div "Sales Orders" at bounding box center [621, 58] width 50 height 11
click at [1099, 59] on button "Create order" at bounding box center [1087, 68] width 69 height 19
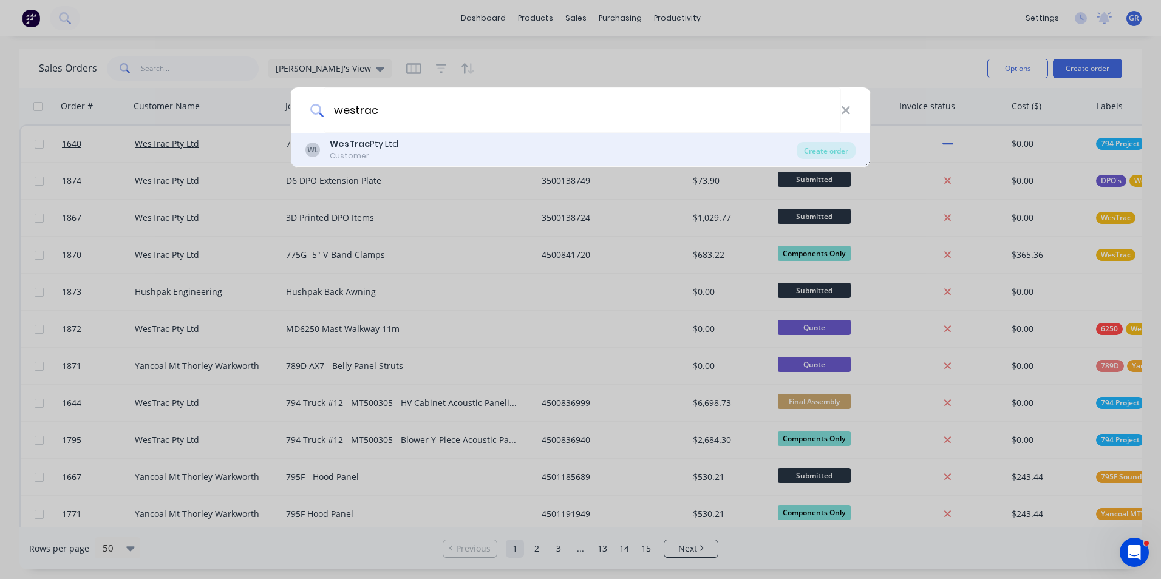
click at [379, 145] on div "WesTrac Pty Ltd" at bounding box center [364, 144] width 69 height 13
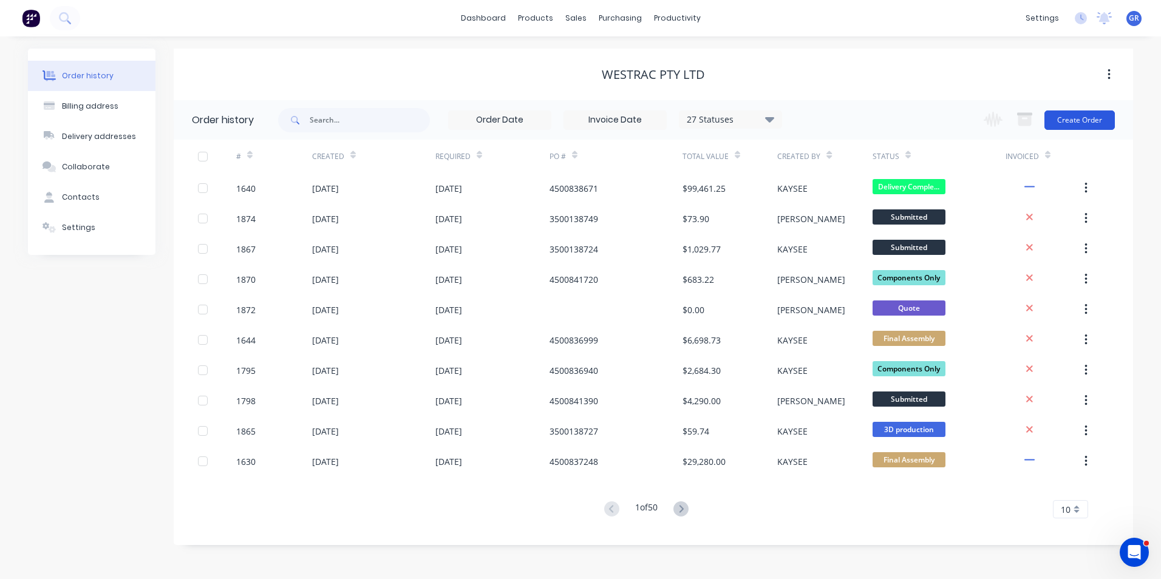
click at [1080, 118] on button "Create Order" at bounding box center [1079, 120] width 70 height 19
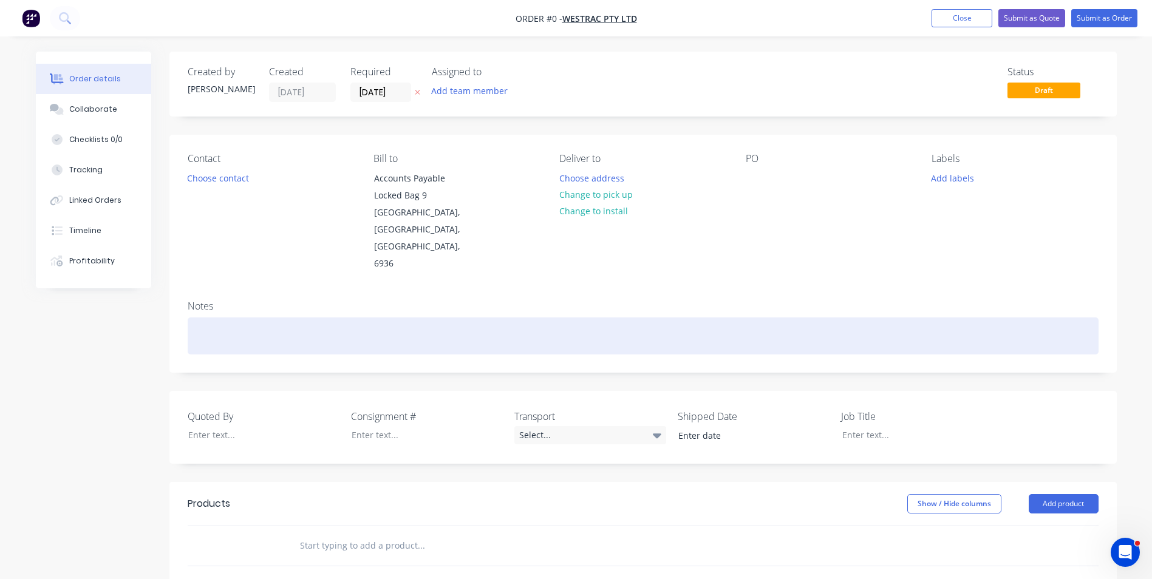
click at [206, 318] on div at bounding box center [643, 336] width 911 height 37
drag, startPoint x: 446, startPoint y: 301, endPoint x: 202, endPoint y: 308, distance: 243.6
click at [192, 318] on div "794 Blower Divider Outlet Expansion Joint - Thermal Cover Kit" at bounding box center [643, 336] width 911 height 37
copy div "794 Blower Divider Outlet Expansion Joint - Thermal Cover Kit"
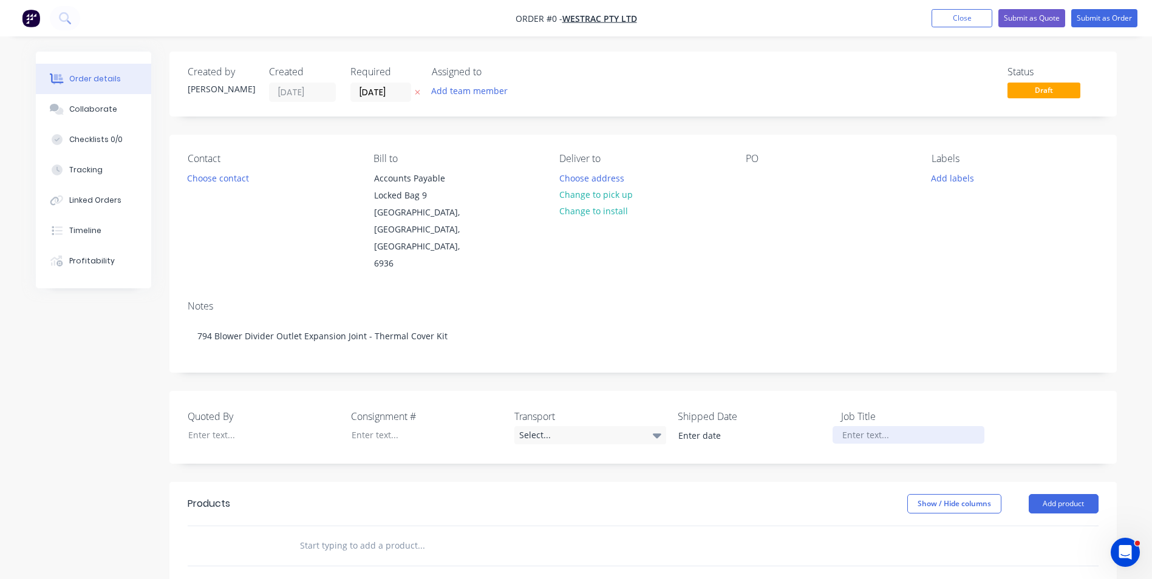
click at [853, 403] on div "Order details Collaborate Checklists 0/0 Tracking Linked Orders Timeline Profit…" at bounding box center [576, 464] width 1105 height 825
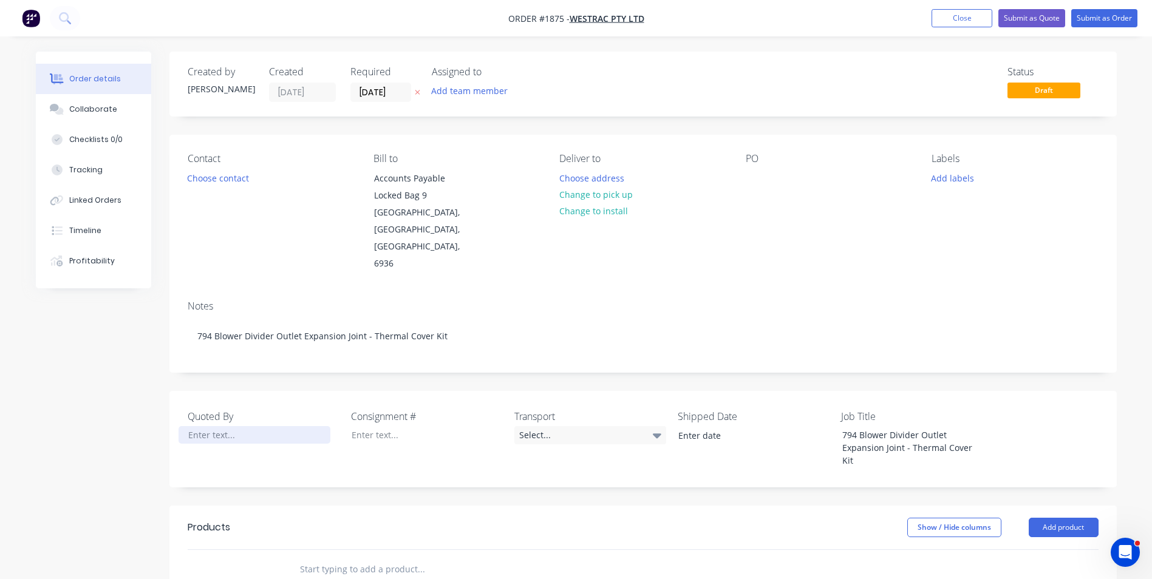
click at [224, 426] on div at bounding box center [255, 435] width 152 height 18
click at [324, 557] on input "text" at bounding box center [420, 569] width 243 height 24
paste input "AU-INS002118 - Blower Divider Outlet Expansion Joint Thermal Cover Kit"
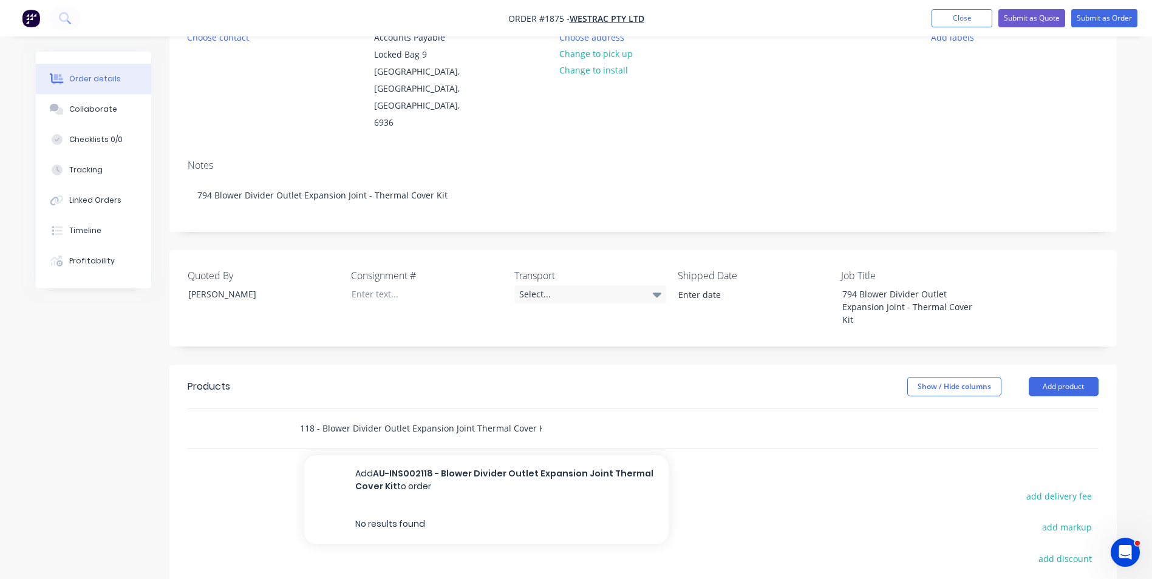
scroll to position [182, 0]
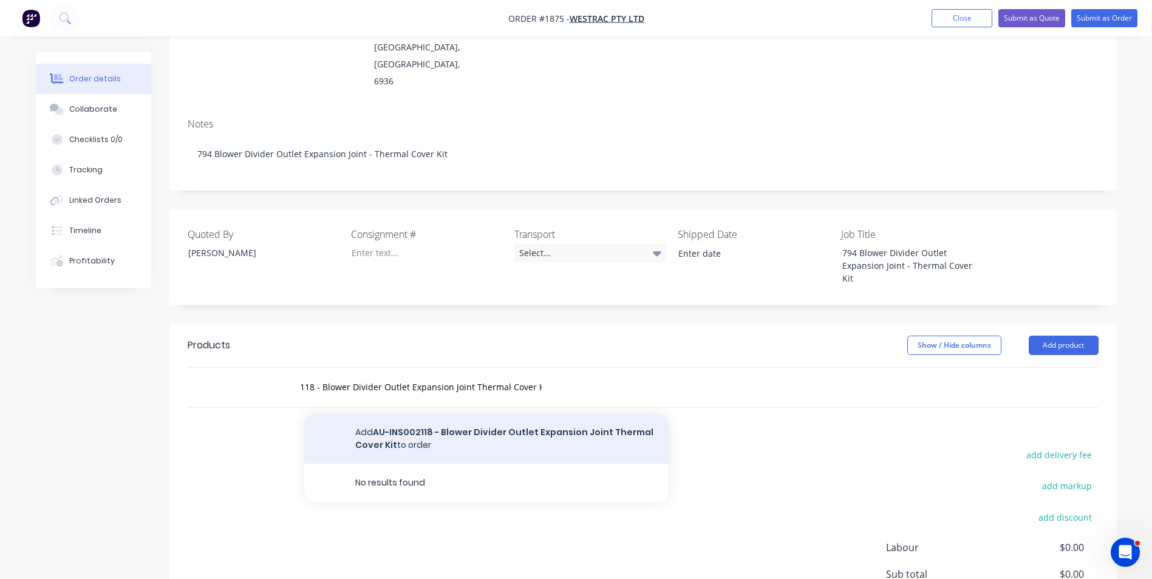
click at [425, 414] on button "Add AU-INS002118 - Blower Divider Outlet Expansion Joint Thermal Cover Kit to o…" at bounding box center [486, 439] width 364 height 50
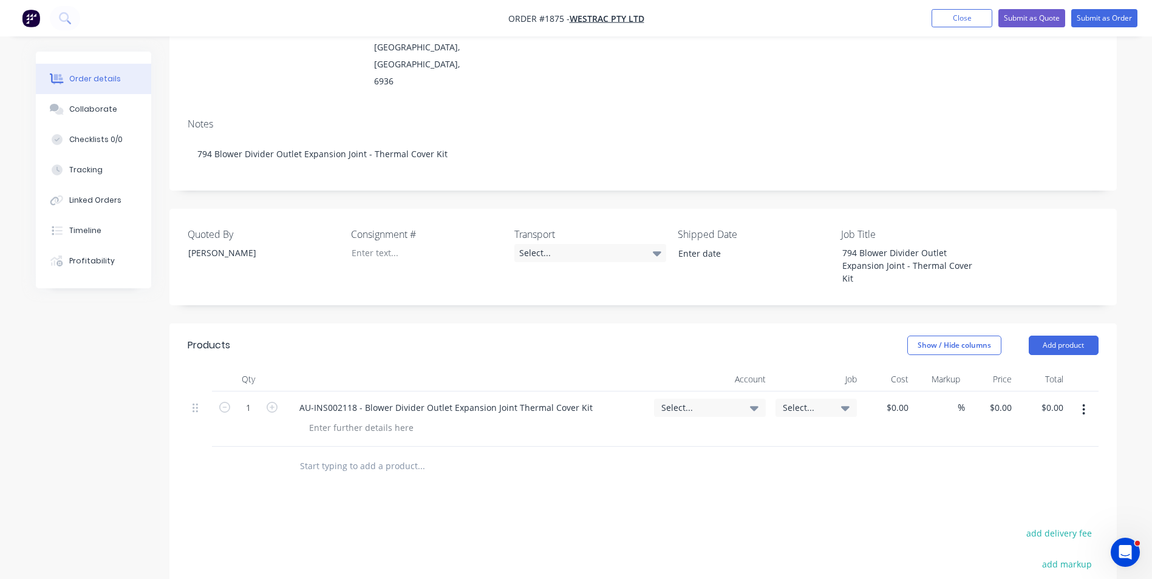
click at [672, 401] on span "Select..." at bounding box center [699, 407] width 77 height 13
click at [633, 432] on input at bounding box center [690, 444] width 124 height 24
click at [738, 519] on div "4-5300 / Sales - Mobile Machines Sound - Interco" at bounding box center [681, 531] width 170 height 24
click at [900, 399] on input at bounding box center [906, 408] width 14 height 18
click at [938, 398] on div "%" at bounding box center [939, 419] width 52 height 55
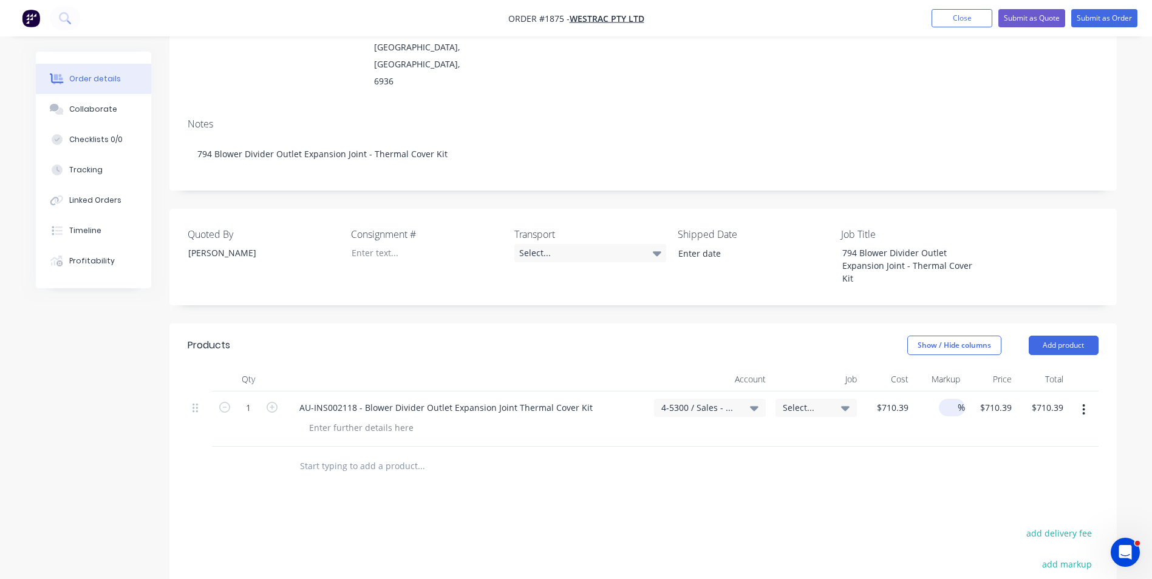
click at [948, 399] on input at bounding box center [951, 408] width 14 height 18
click at [960, 401] on span "%" at bounding box center [961, 408] width 7 height 14
click at [965, 447] on div at bounding box center [643, 466] width 911 height 39
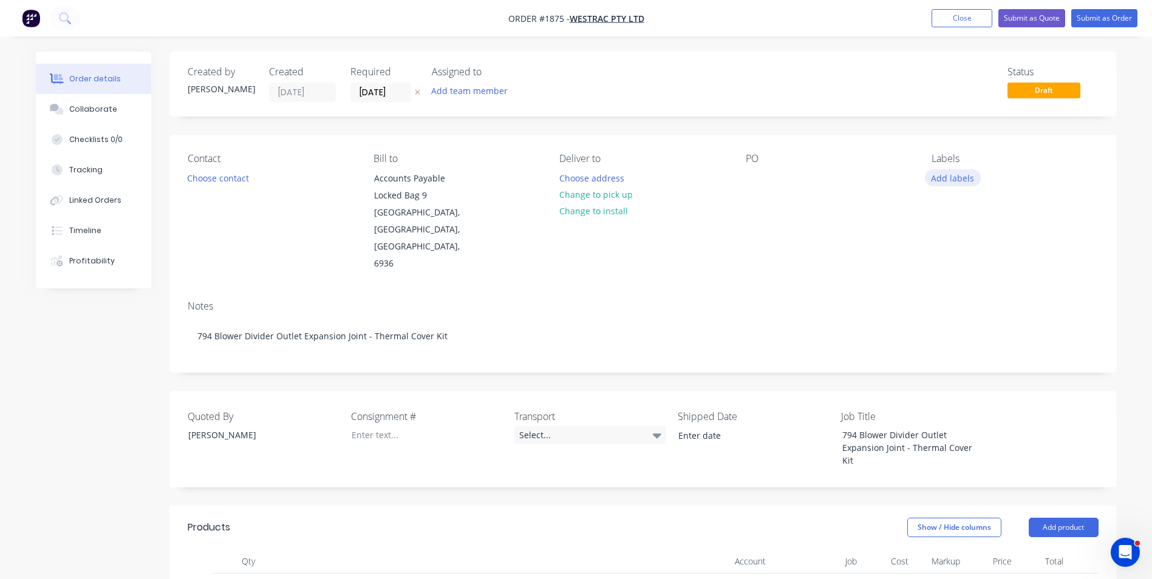
click at [951, 178] on button "Add labels" at bounding box center [953, 177] width 56 height 16
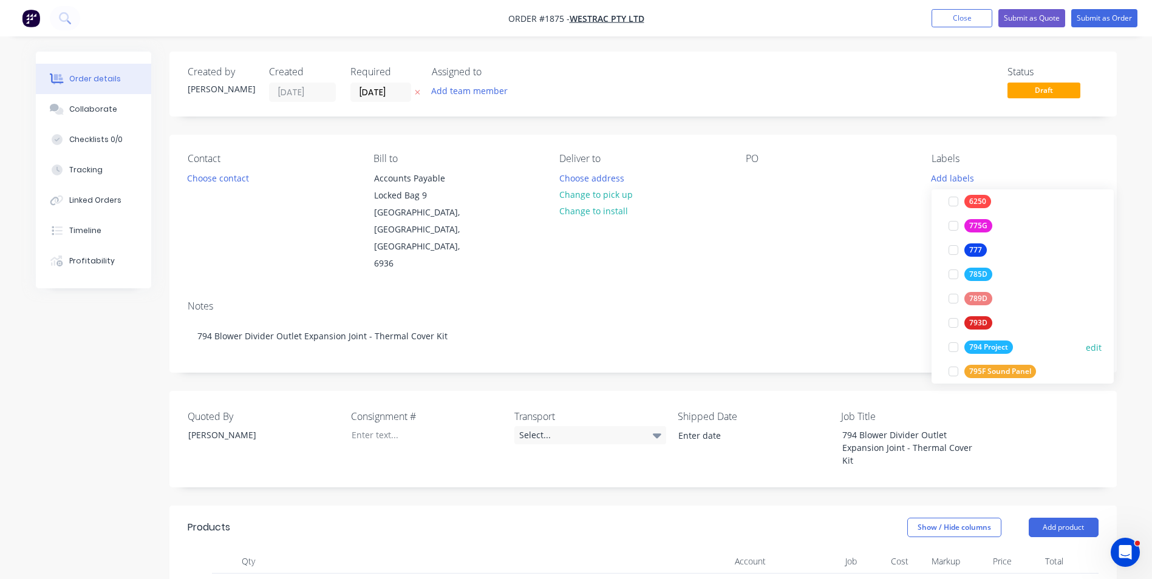
click at [992, 345] on div "794 Project" at bounding box center [988, 347] width 49 height 13
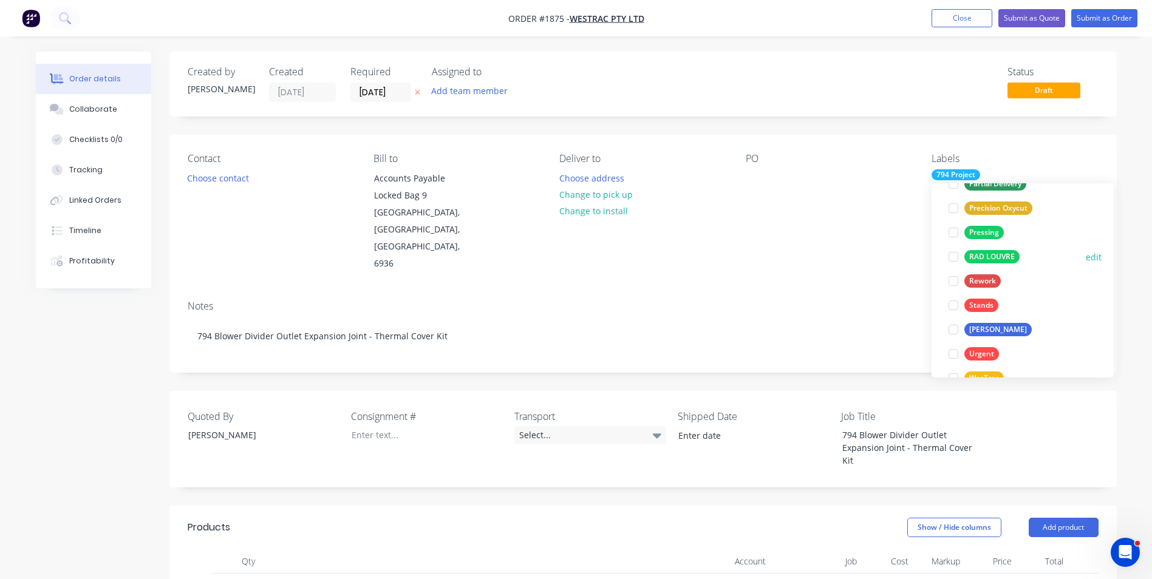
scroll to position [826, 0]
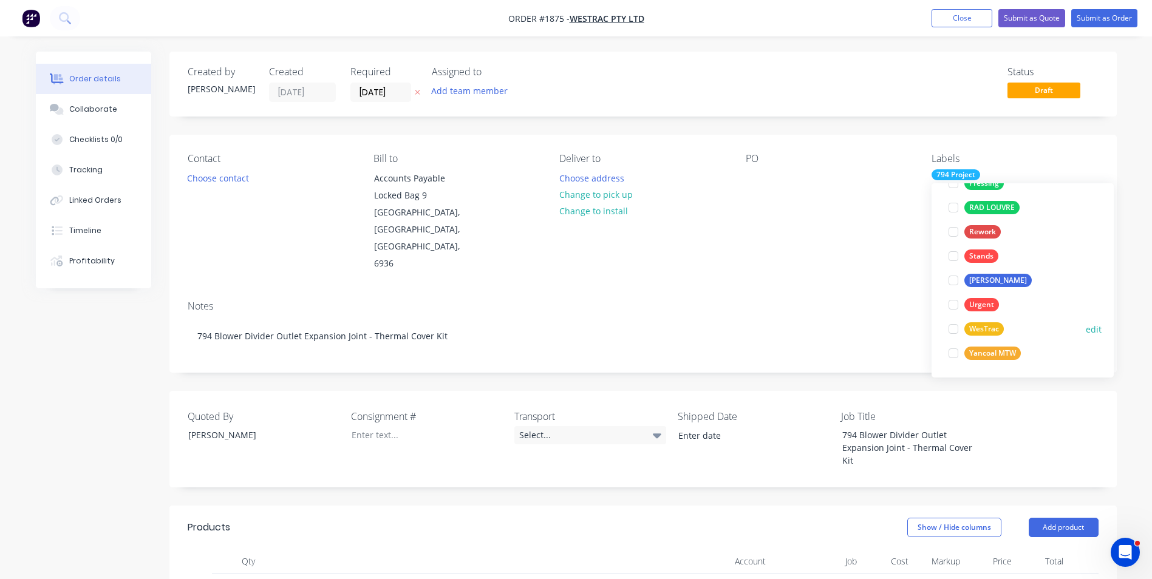
click at [985, 329] on div "WesTrac" at bounding box center [983, 328] width 39 height 13
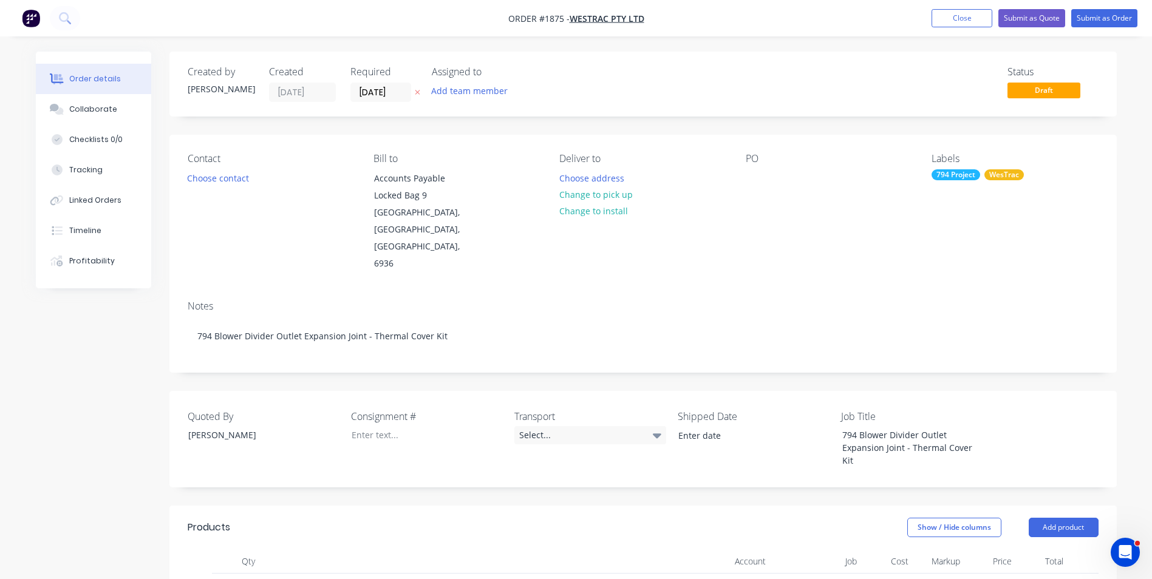
click at [849, 254] on div "Contact Choose contact Bill to Accounts Payable Locked Bag 9 MIDLAND, Western A…" at bounding box center [642, 213] width 947 height 156
click at [599, 177] on button "Choose address" at bounding box center [592, 177] width 78 height 16
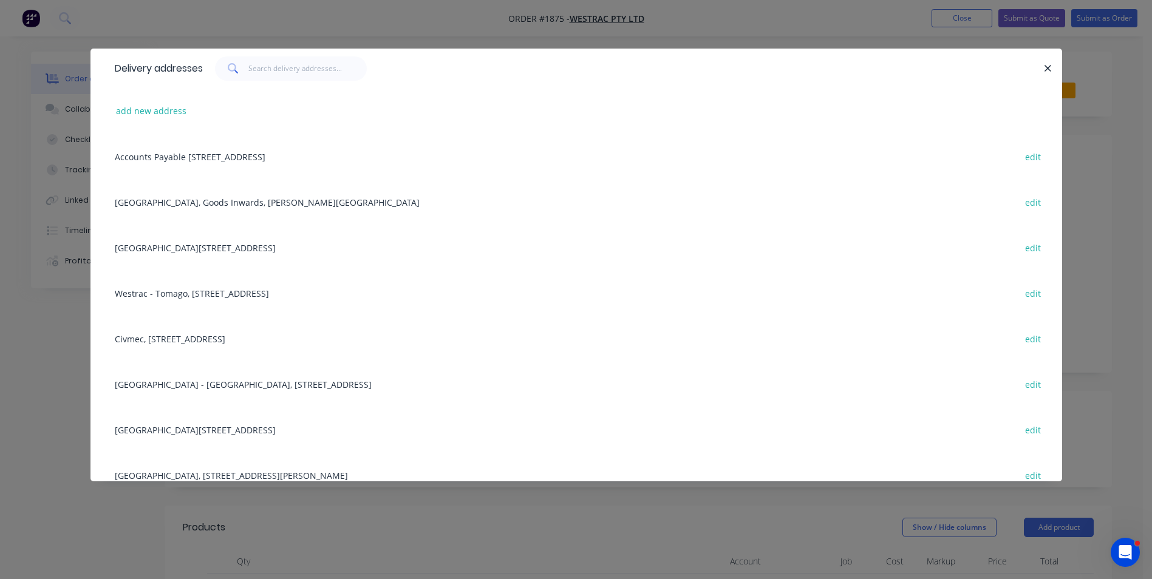
click at [206, 294] on div "Westrac - Tomago, Building F - 1 WesTrac Drive, Tomago, New South Wales, Austra…" at bounding box center [576, 293] width 935 height 46
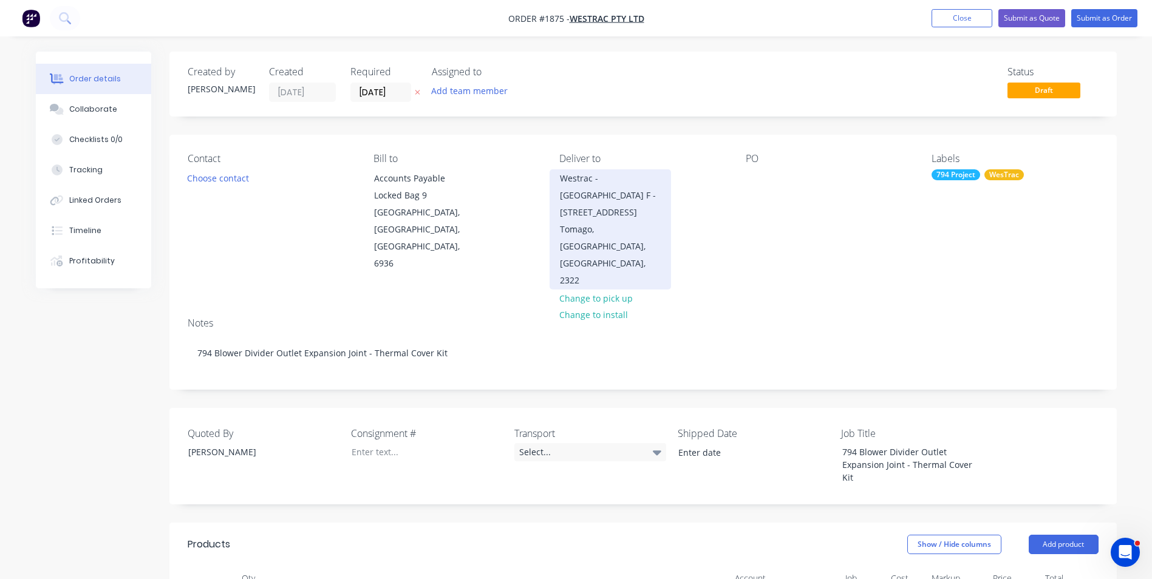
click at [619, 183] on div "Westrac - Tomago Building F - 1 WesTrac Drive" at bounding box center [610, 195] width 101 height 51
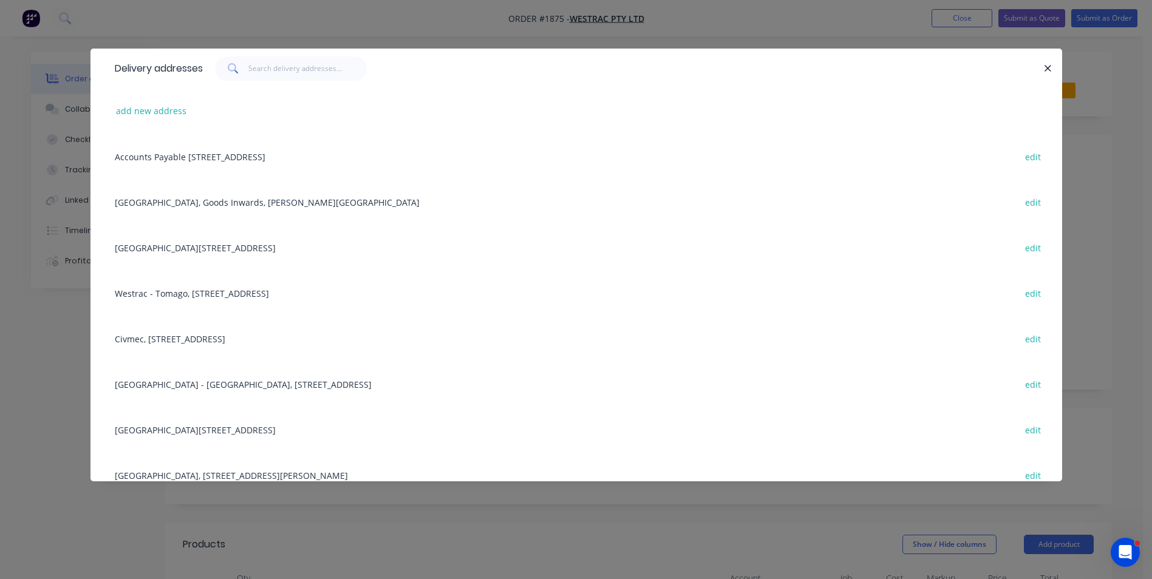
click at [159, 243] on div "Building C, 1 Westrac Drive, Tomago, New South Wales, Australia, 2283 edit" at bounding box center [576, 248] width 935 height 46
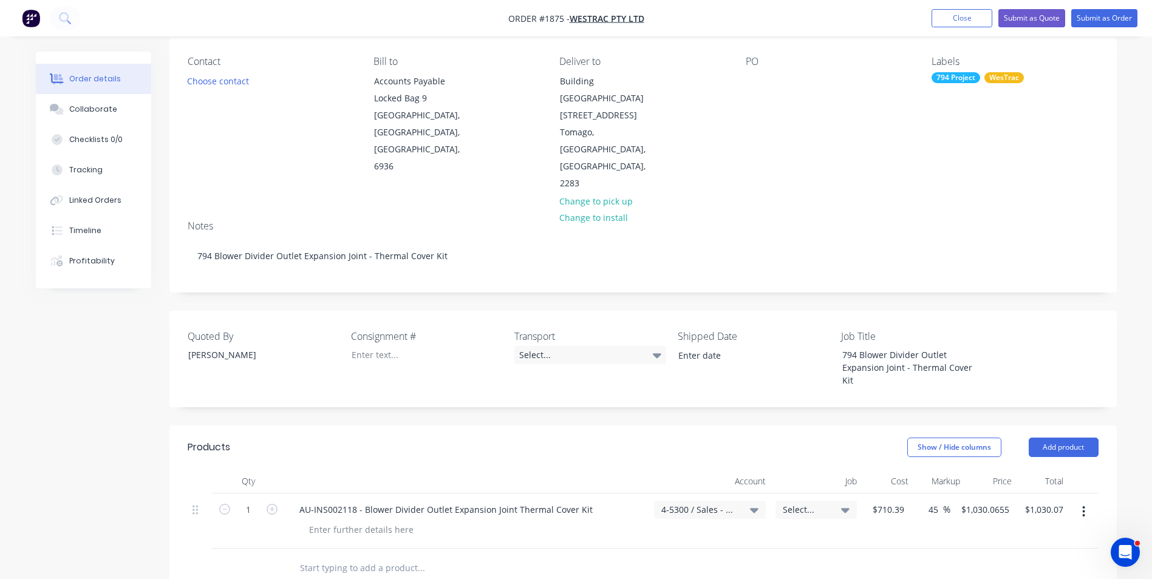
scroll to position [182, 0]
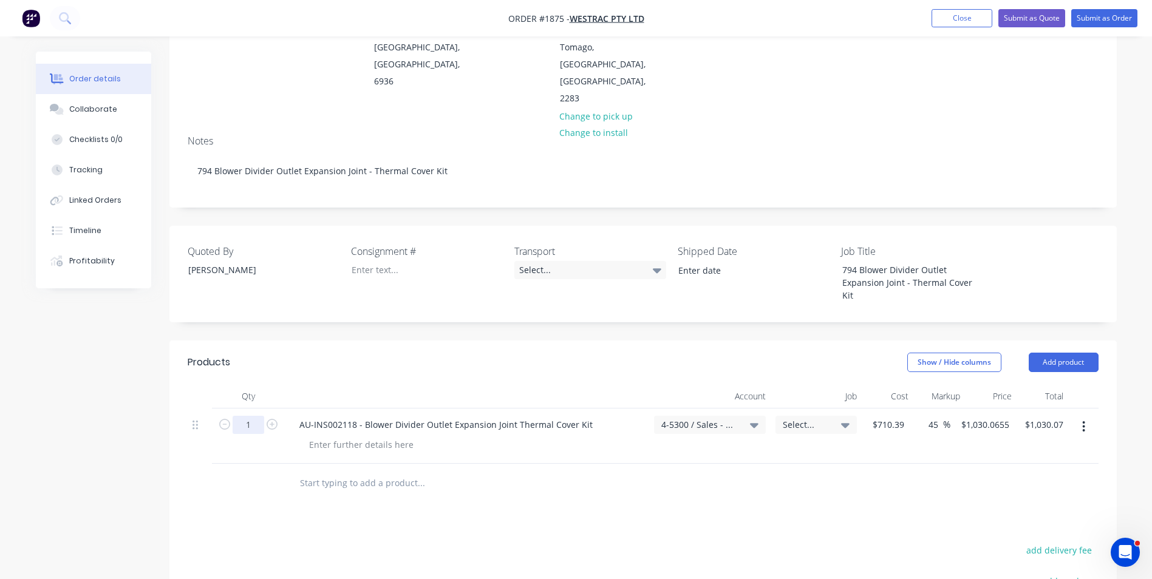
click at [248, 416] on input "1" at bounding box center [249, 425] width 32 height 18
click at [447, 353] on div "Show / Hide columns Add product" at bounding box center [739, 362] width 717 height 19
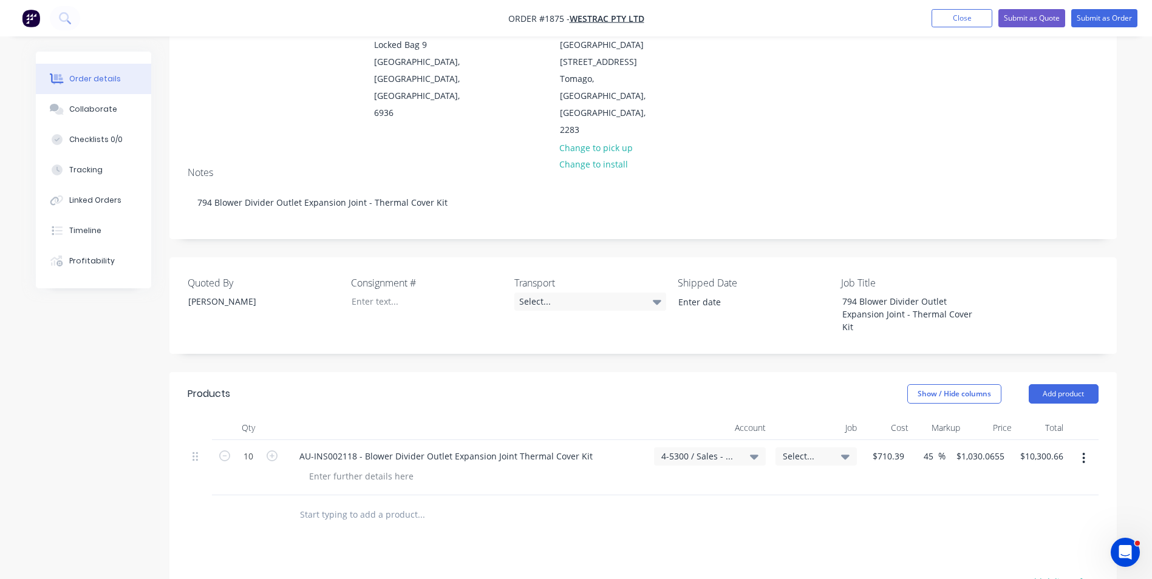
scroll to position [61, 0]
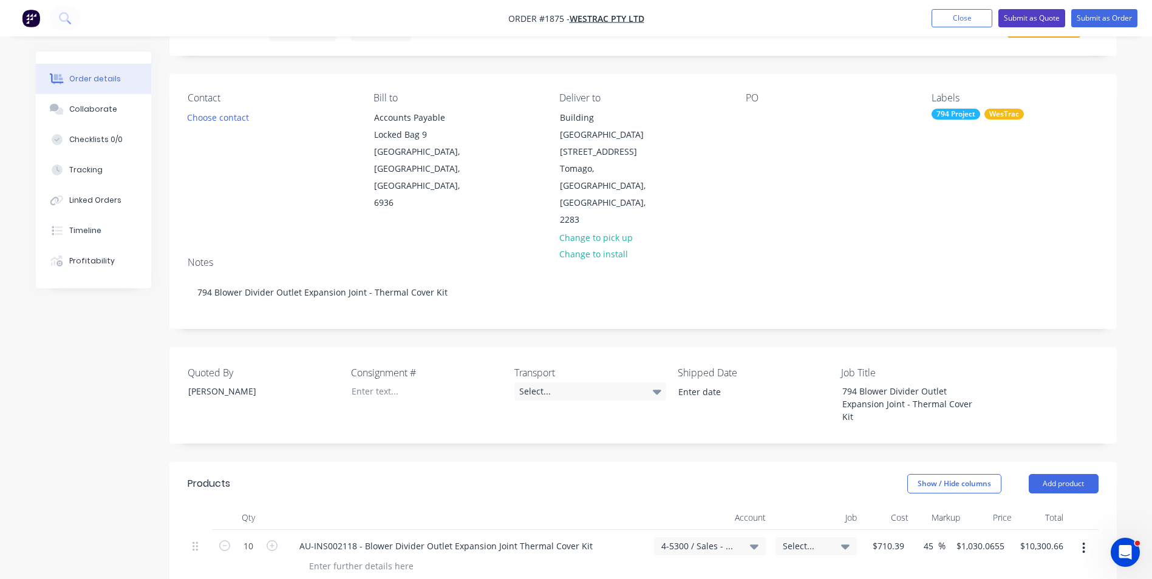
click at [1038, 18] on button "Submit as Quote" at bounding box center [1031, 18] width 67 height 18
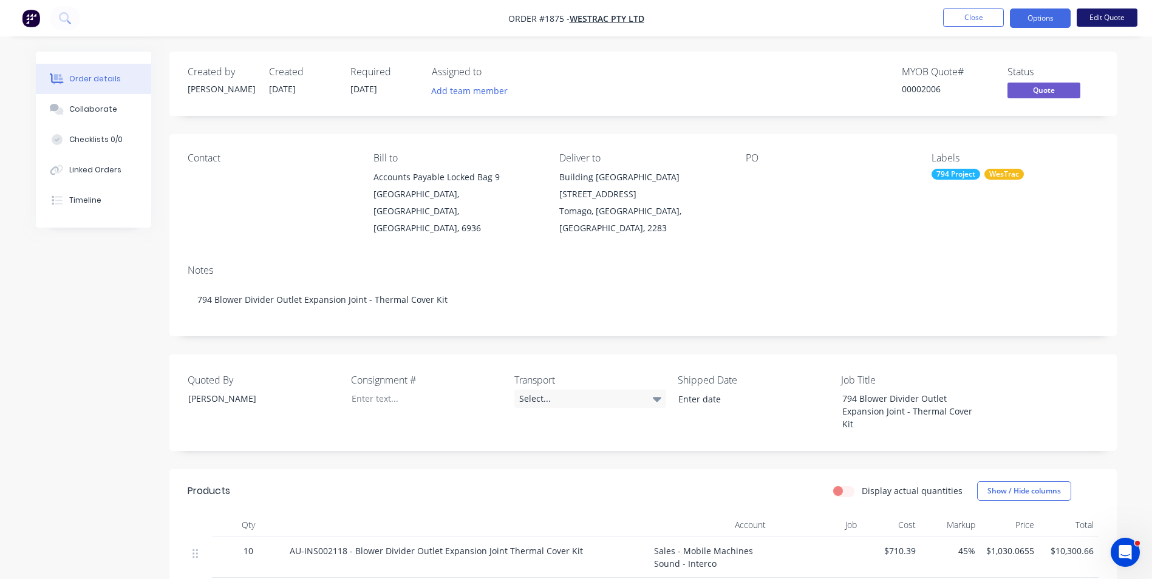
click at [1106, 18] on button "Edit Quote" at bounding box center [1107, 18] width 61 height 18
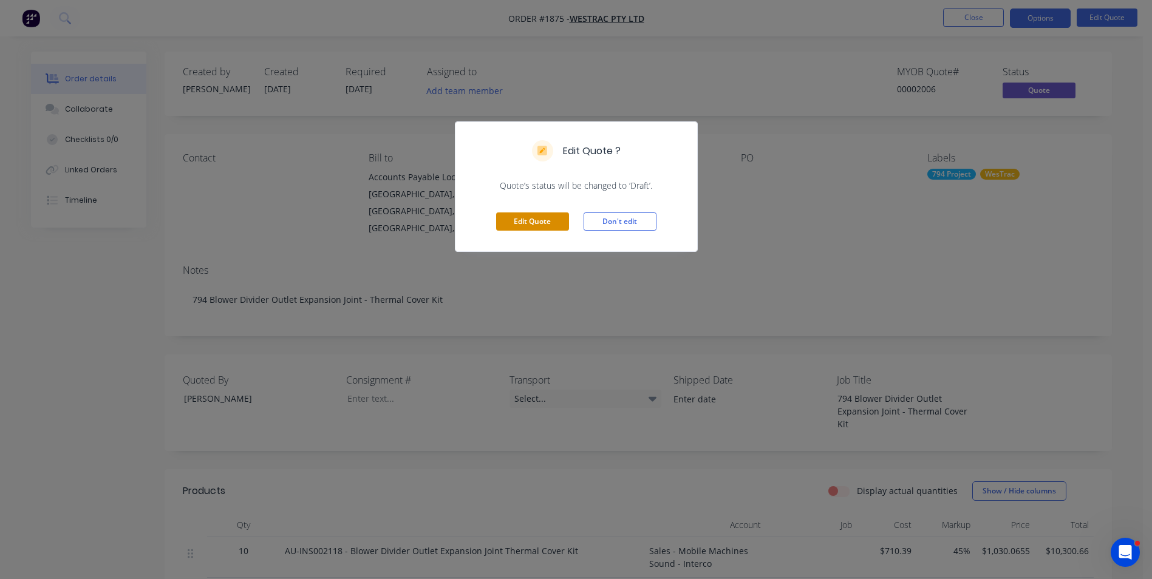
click at [528, 220] on button "Edit Quote" at bounding box center [532, 222] width 73 height 18
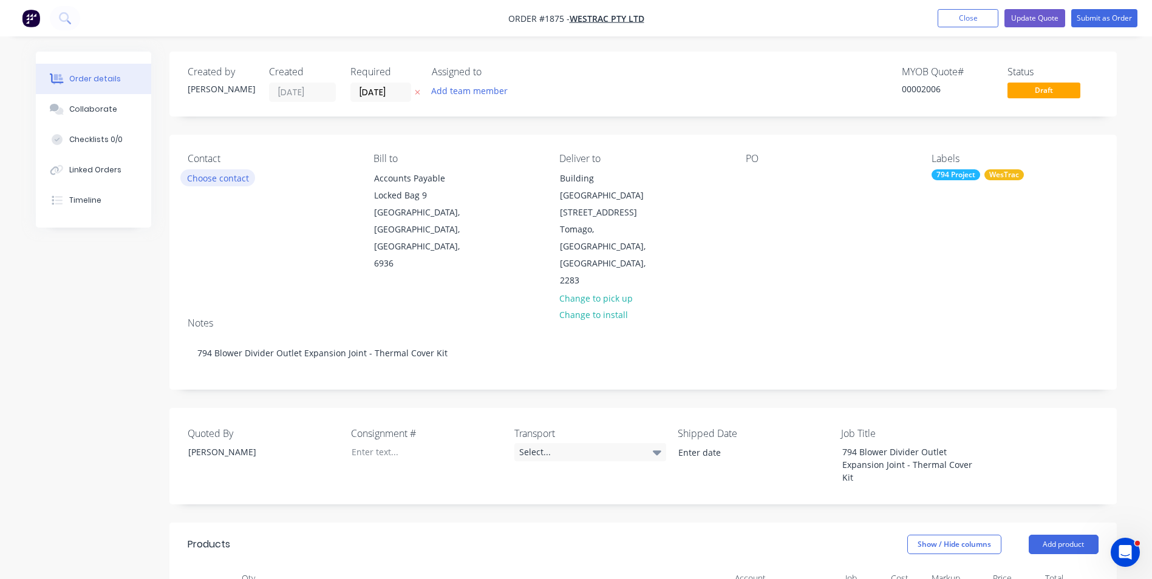
click at [206, 175] on button "Choose contact" at bounding box center [217, 177] width 75 height 16
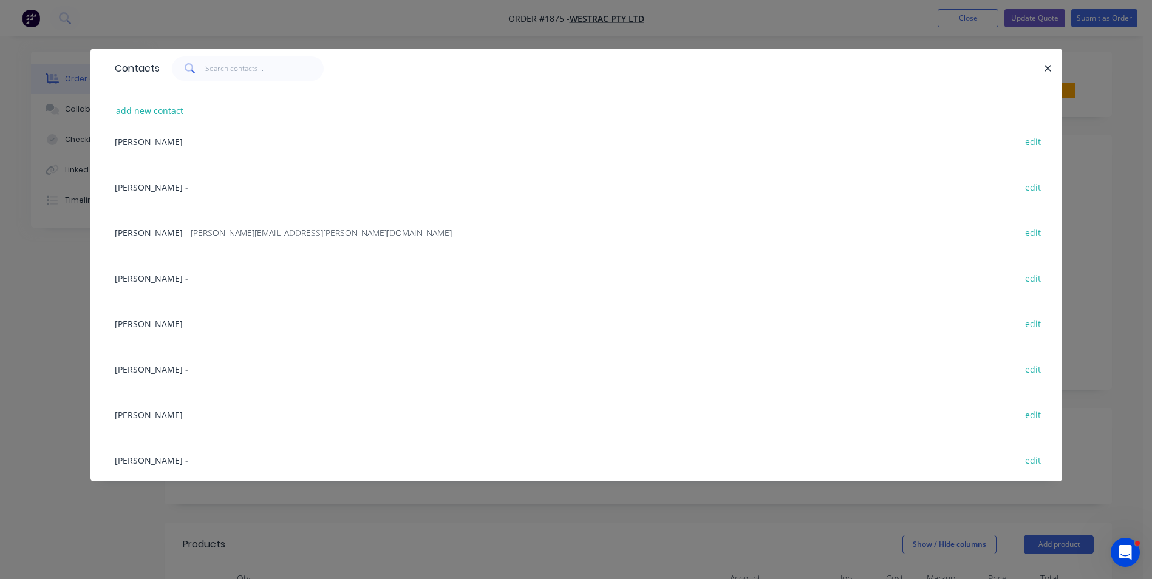
scroll to position [304, 0]
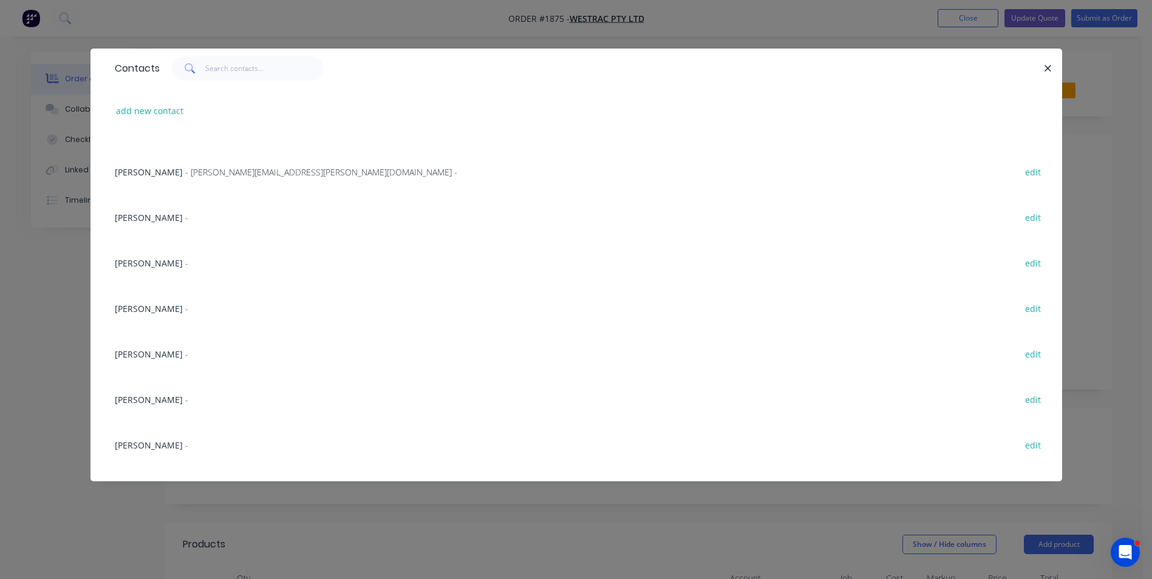
click at [149, 353] on span "Wayne Porter" at bounding box center [149, 355] width 68 height 12
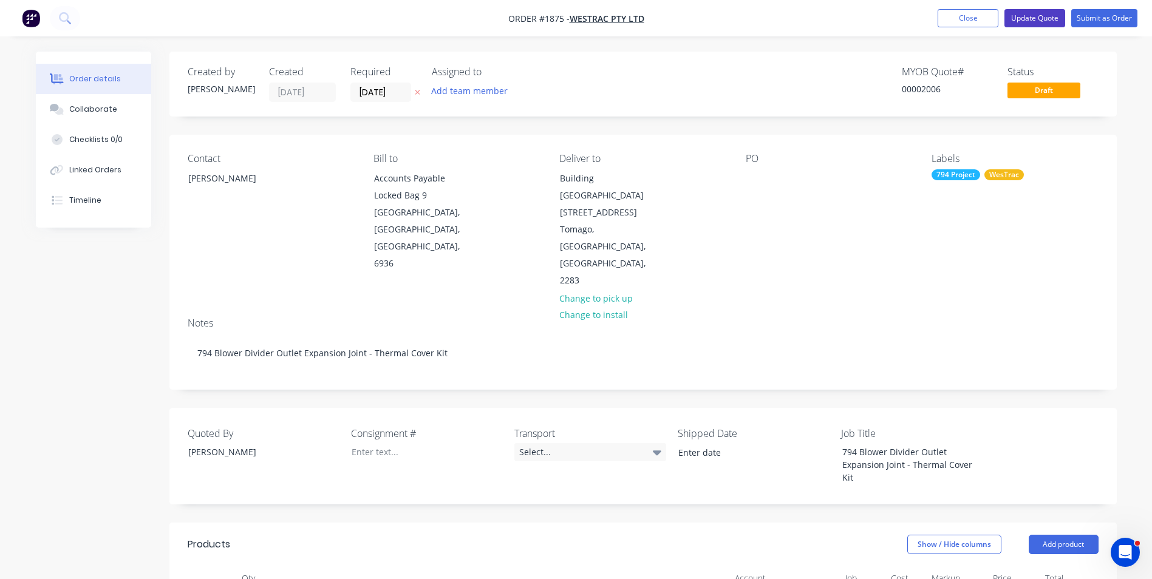
click at [1043, 16] on button "Update Quote" at bounding box center [1034, 18] width 61 height 18
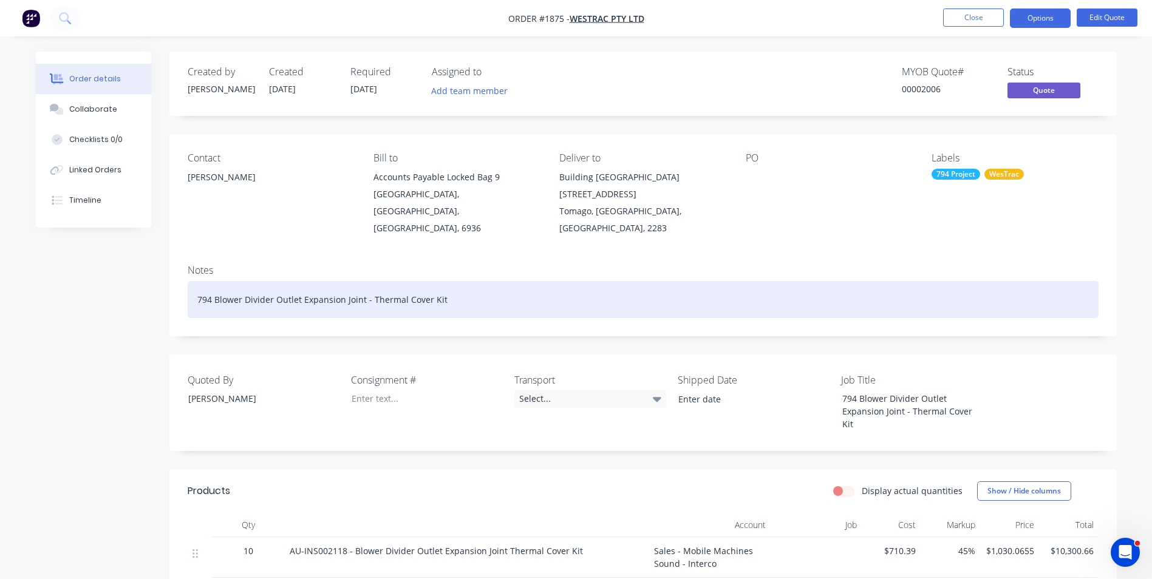
click at [356, 284] on div "794 Blower Divider Outlet Expansion Joint - Thermal Cover Kit" at bounding box center [643, 299] width 911 height 37
drag, startPoint x: 445, startPoint y: 281, endPoint x: 183, endPoint y: 287, distance: 262.4
click at [183, 287] on div "Notes 794 Blower Divider Outlet Expansion Joint - Thermal Cover Kit" at bounding box center [642, 295] width 947 height 81
copy div "794 Blower Divider Outlet Expansion Joint - Thermal Cover Kit"
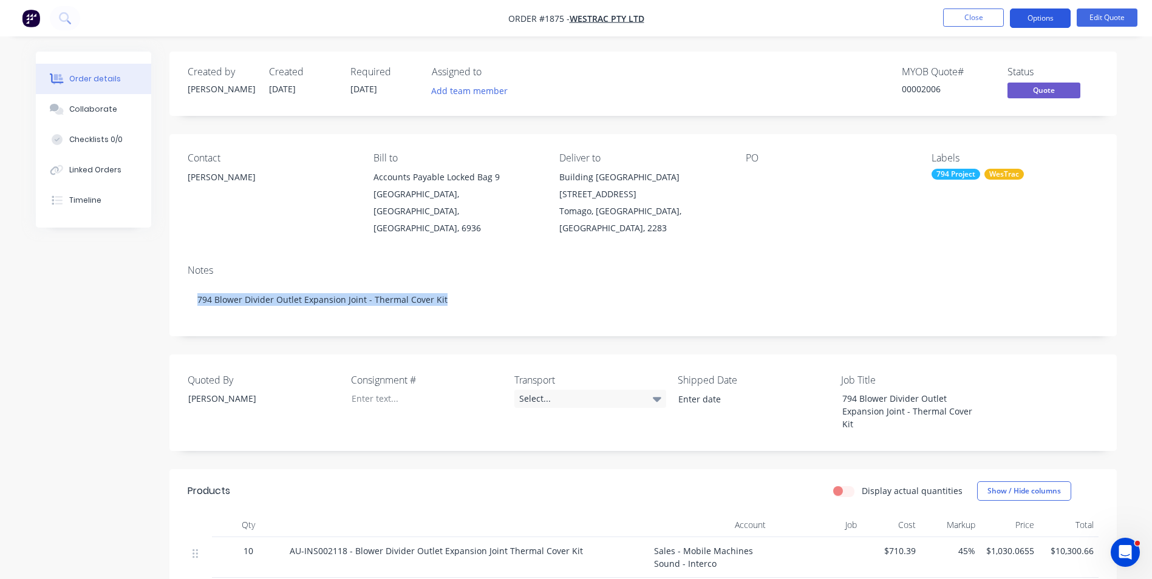
click at [1029, 21] on button "Options" at bounding box center [1040, 18] width 61 height 19
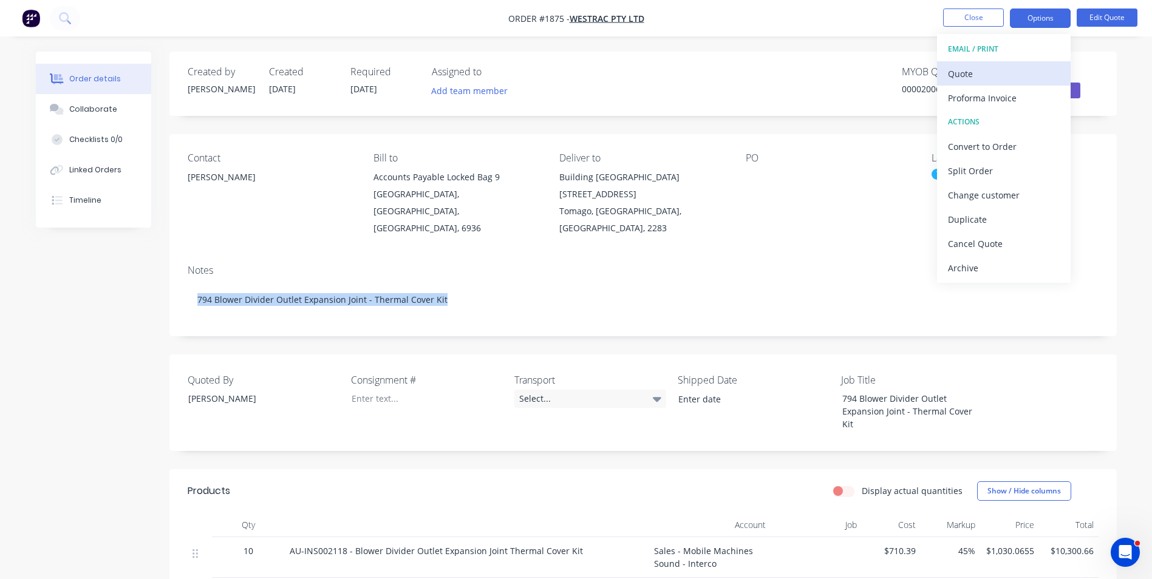
click at [955, 73] on div "Quote" at bounding box center [1004, 74] width 112 height 18
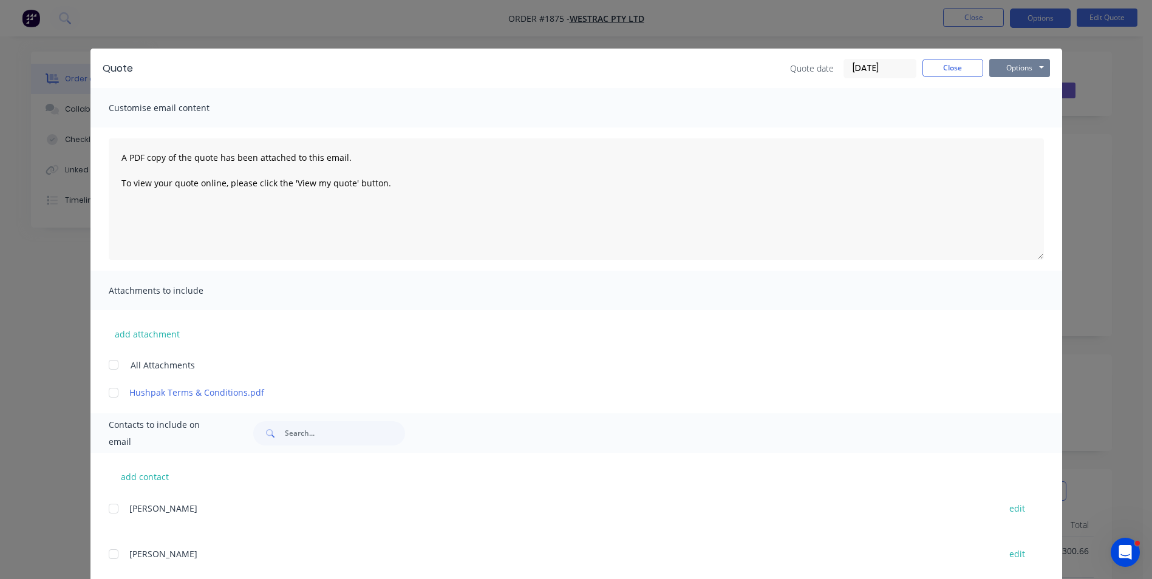
click at [1012, 66] on button "Options" at bounding box center [1019, 68] width 61 height 18
click at [1018, 109] on button "Print" at bounding box center [1028, 110] width 78 height 20
click at [954, 68] on button "Close" at bounding box center [952, 68] width 61 height 18
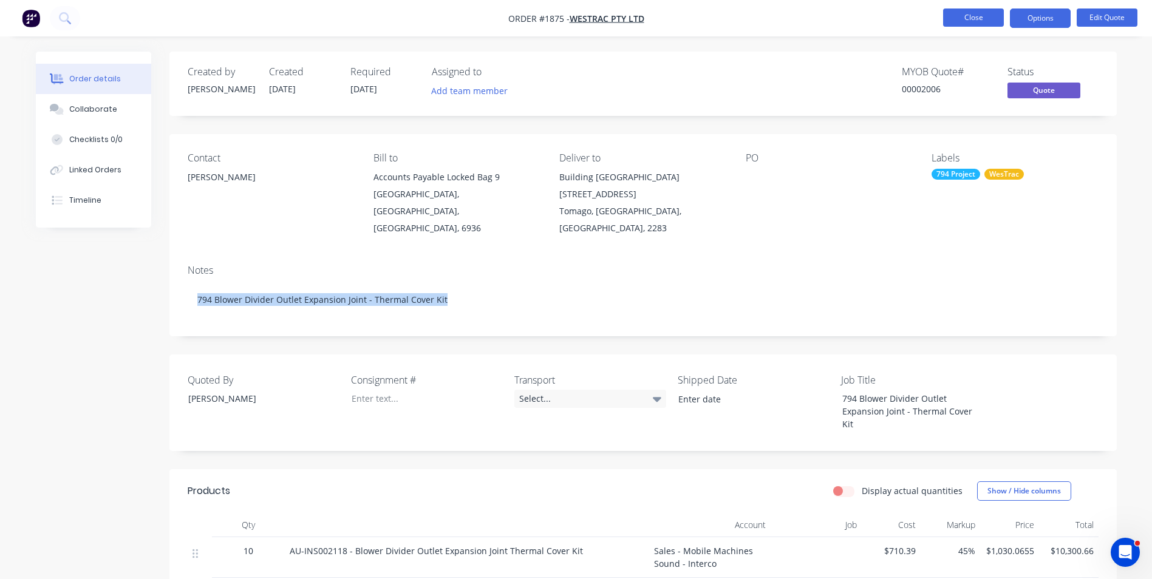
click at [975, 20] on button "Close" at bounding box center [973, 18] width 61 height 18
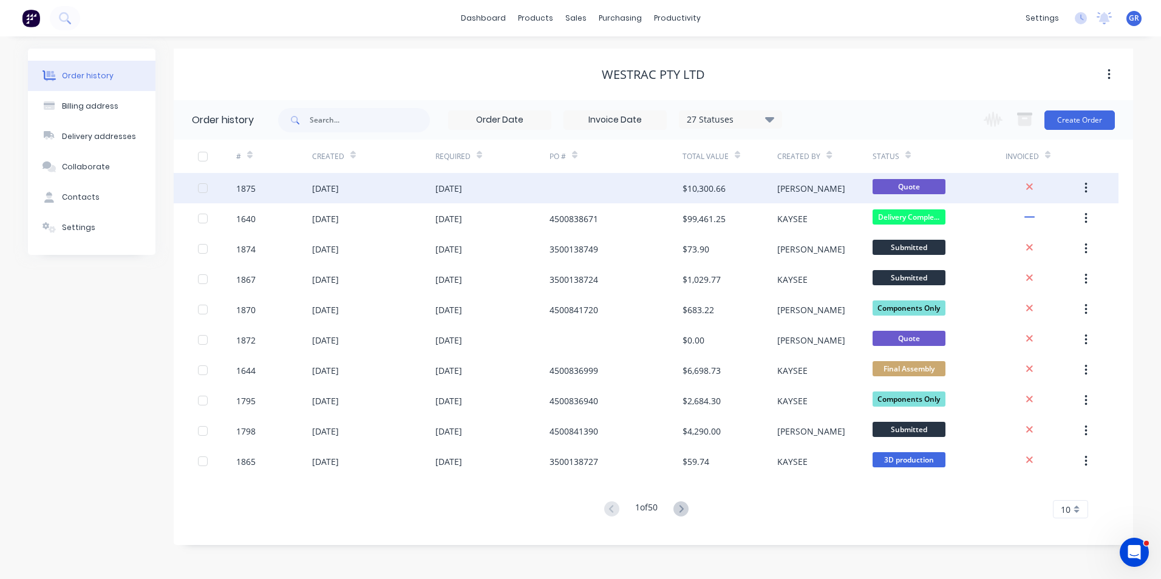
click at [253, 185] on div "1875" at bounding box center [245, 188] width 19 height 13
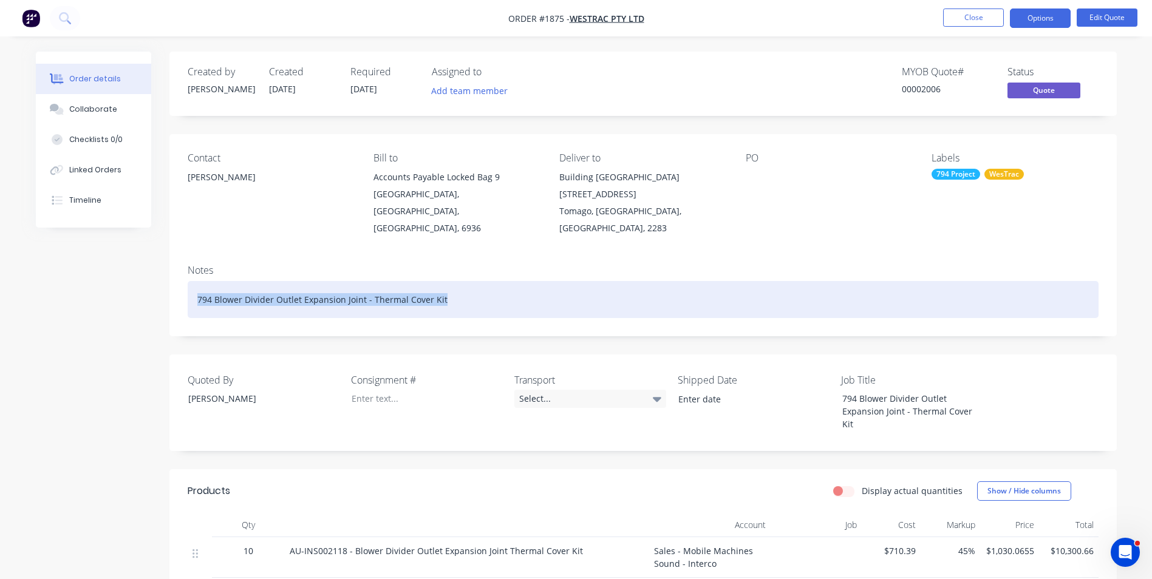
drag, startPoint x: 443, startPoint y: 285, endPoint x: 183, endPoint y: 281, distance: 259.9
click at [183, 281] on div "Notes 794 Blower Divider Outlet Expansion Joint - Thermal Cover Kit" at bounding box center [642, 295] width 947 height 81
copy div "794 Blower Divider Outlet Expansion Joint - Thermal Cover Kit"
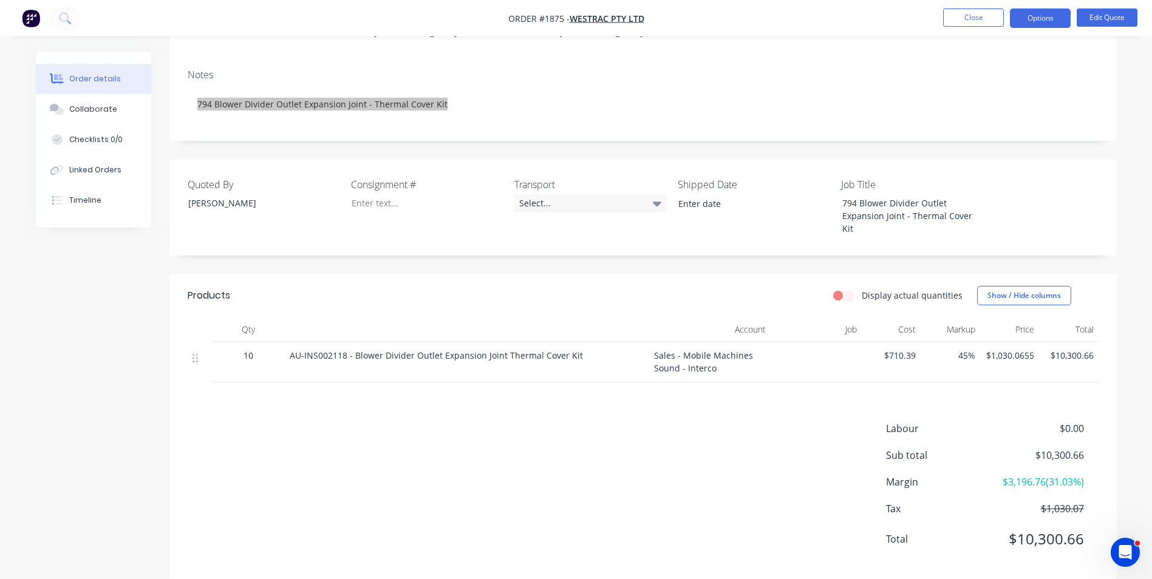
scroll to position [198, 0]
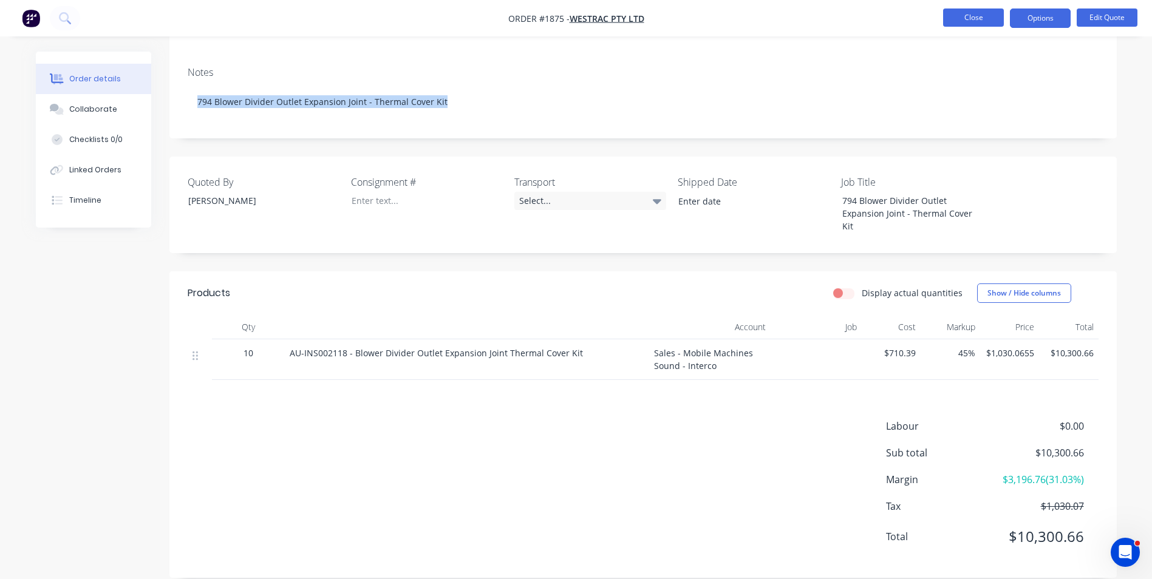
click at [961, 12] on button "Close" at bounding box center [973, 18] width 61 height 18
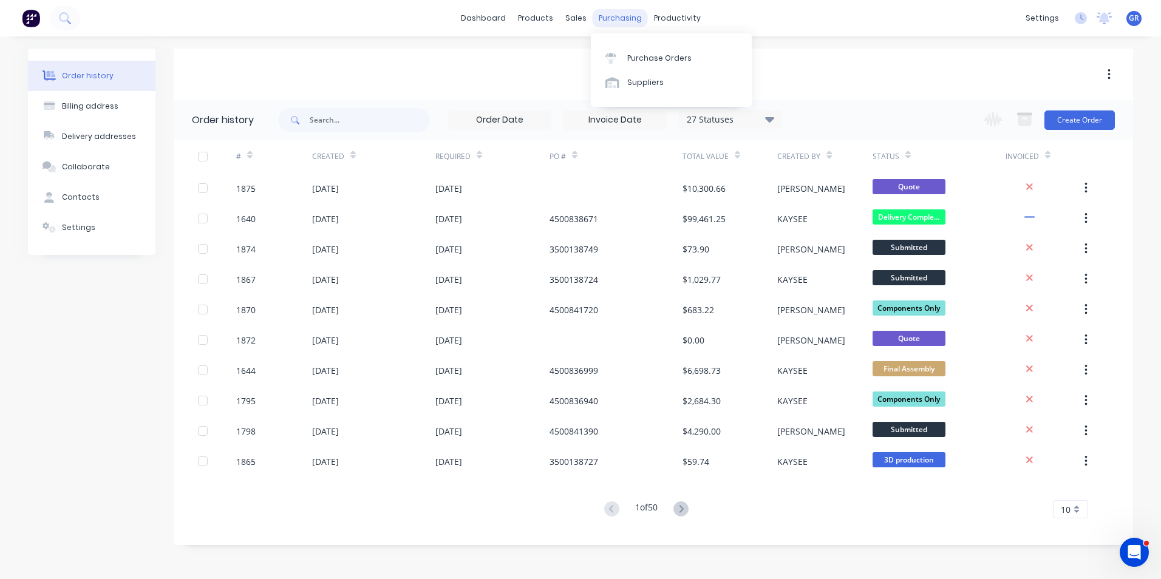
click at [611, 17] on div "purchasing" at bounding box center [620, 18] width 55 height 18
click at [655, 58] on div "Purchase Orders" at bounding box center [659, 58] width 64 height 11
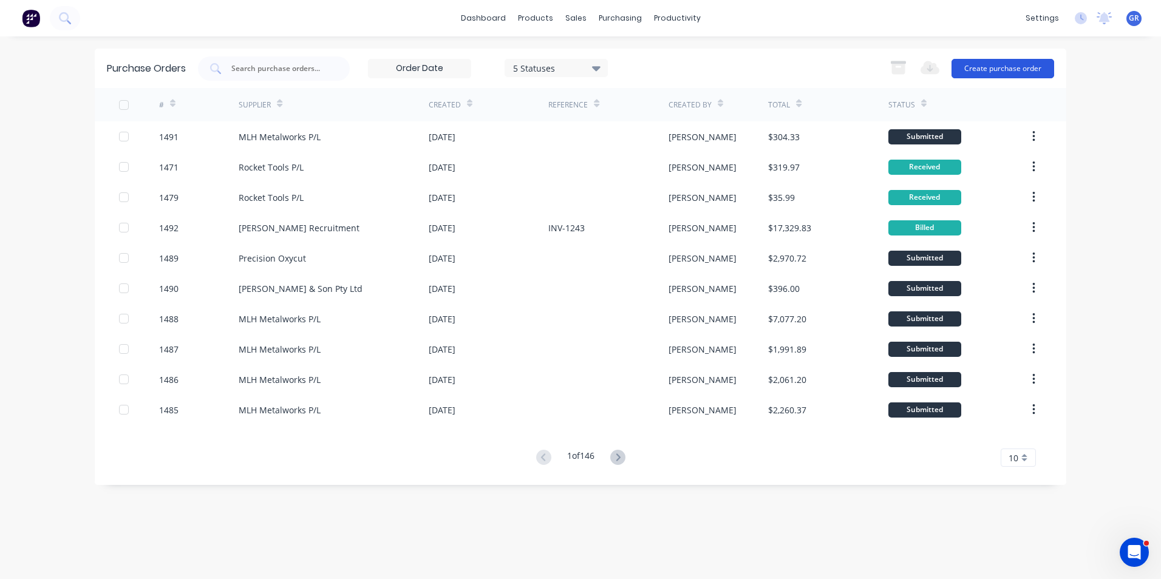
click at [992, 67] on button "Create purchase order" at bounding box center [1002, 68] width 103 height 19
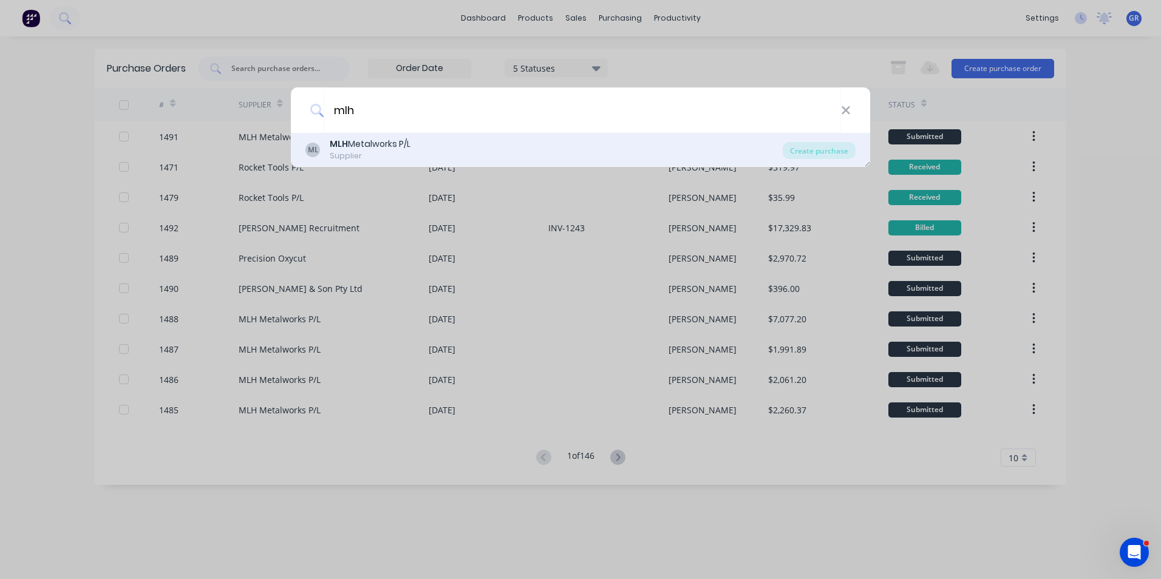
click at [339, 144] on b "MLH" at bounding box center [339, 144] width 18 height 12
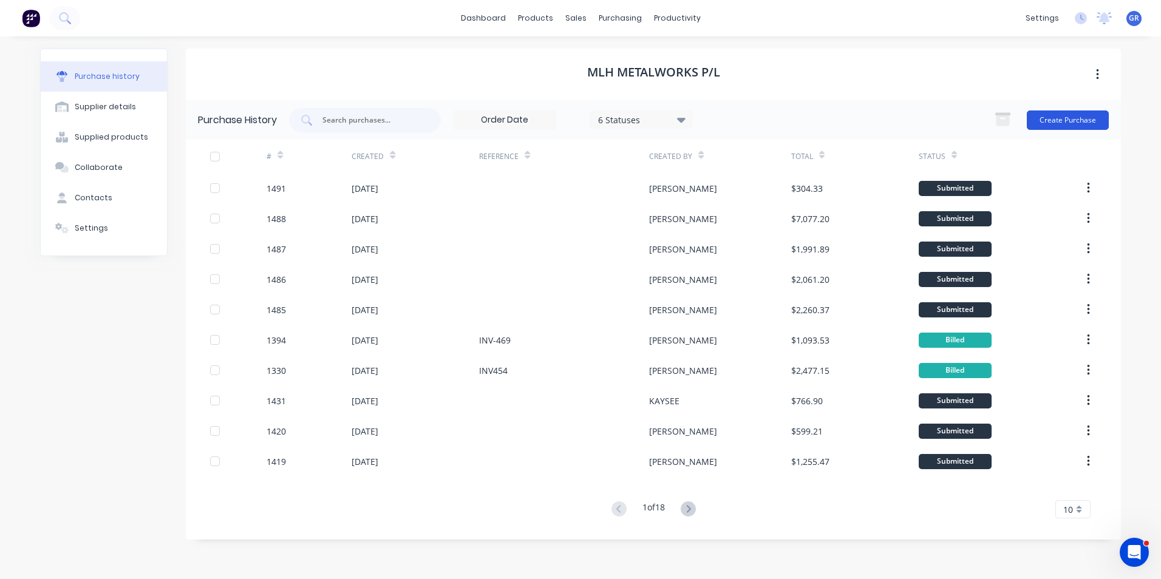
click at [1044, 121] on button "Create Purchase" at bounding box center [1068, 120] width 82 height 19
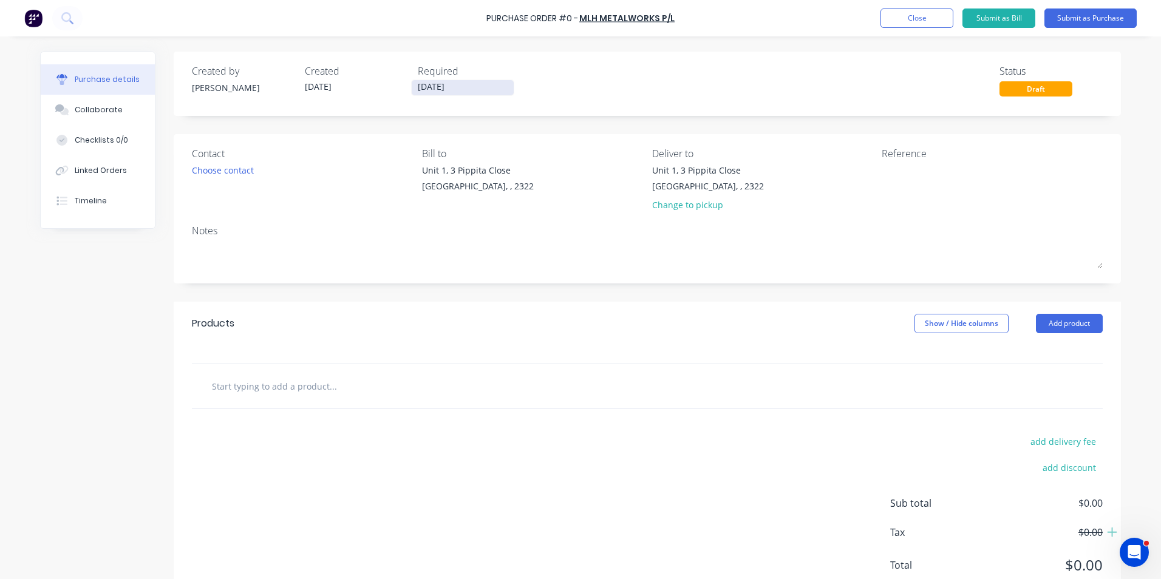
click at [437, 84] on input "11/09/25" at bounding box center [463, 87] width 102 height 15
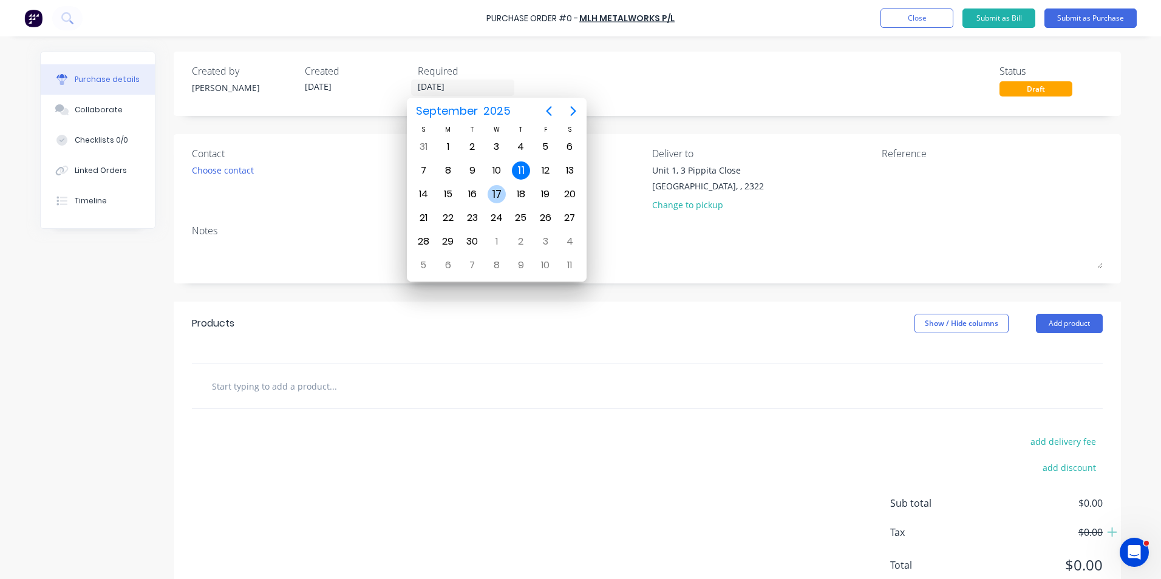
click at [497, 191] on div "17" at bounding box center [497, 194] width 18 height 18
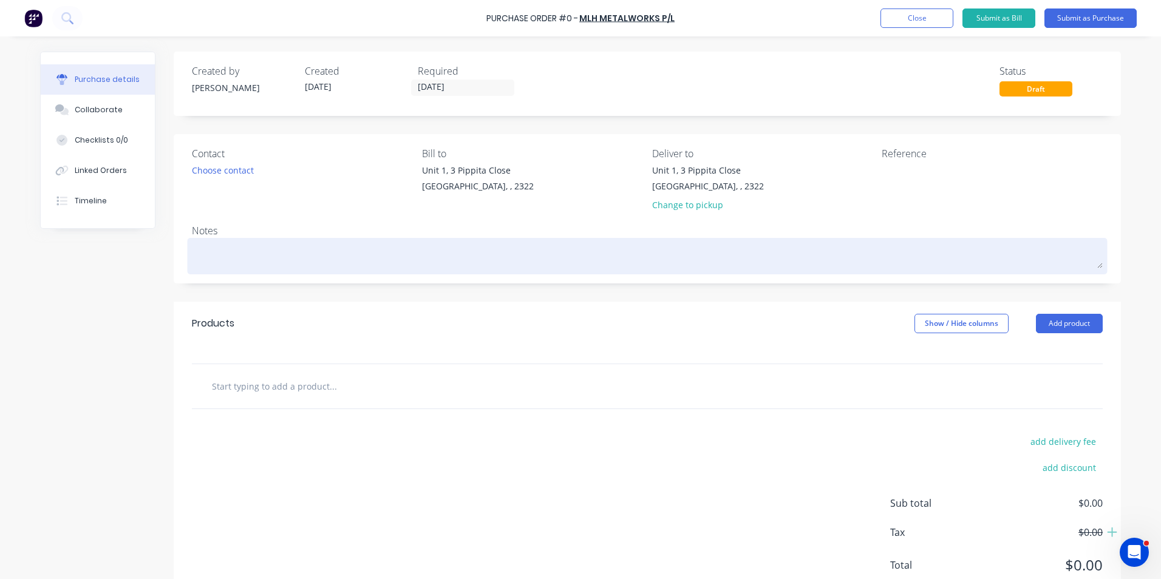
click at [251, 257] on textarea at bounding box center [647, 254] width 911 height 27
click at [221, 258] on textarea "JN" at bounding box center [647, 254] width 911 height 27
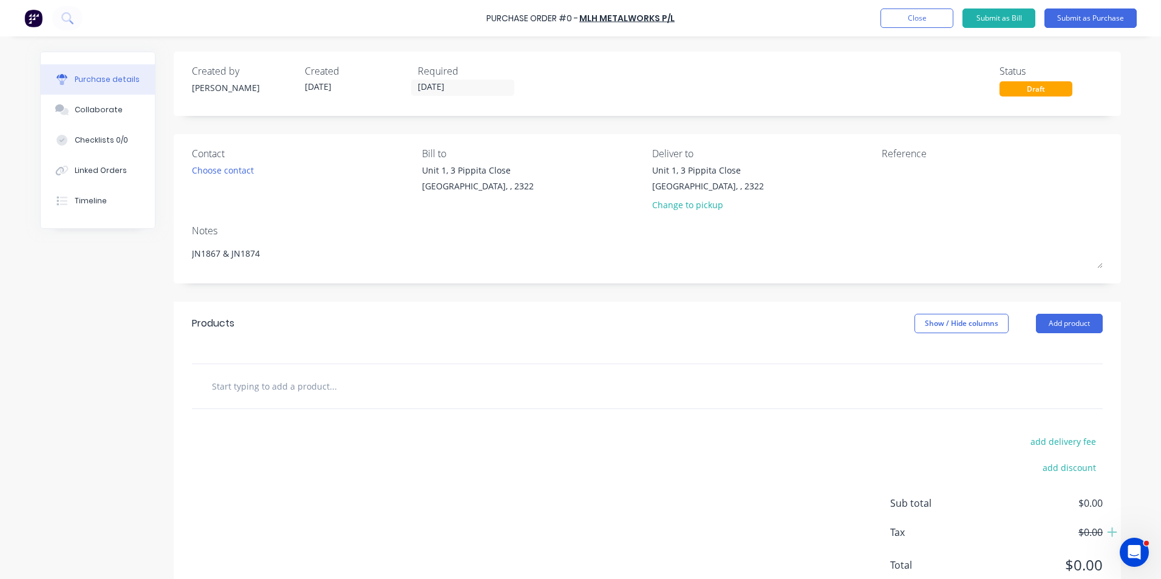
click at [290, 389] on input "text" at bounding box center [332, 386] width 243 height 24
click at [291, 384] on input "text" at bounding box center [332, 386] width 243 height 24
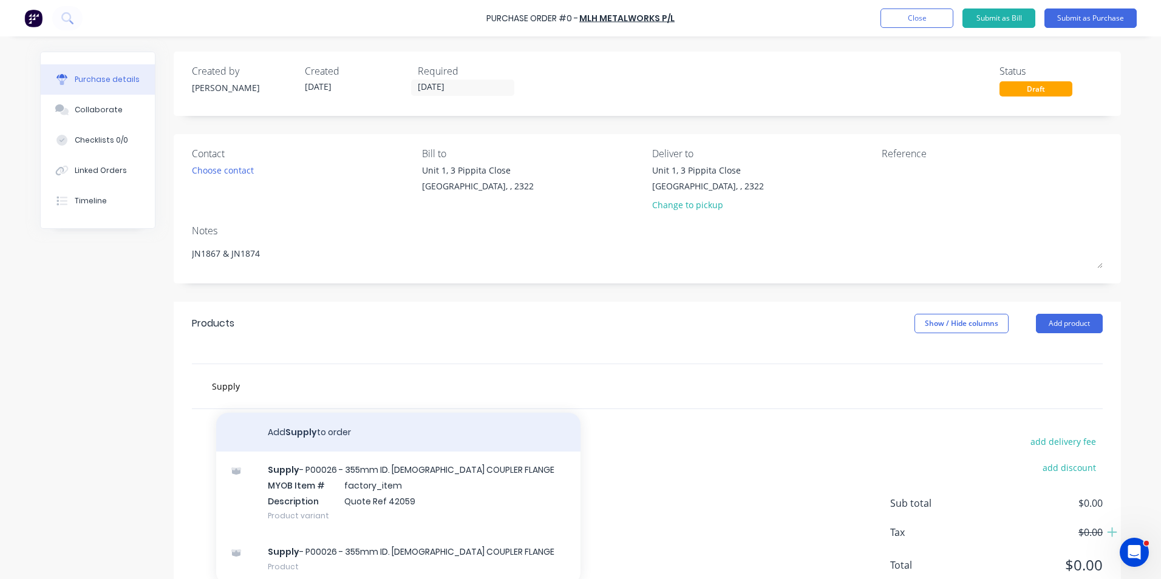
click at [294, 436] on button "Add Supply to order" at bounding box center [398, 432] width 364 height 39
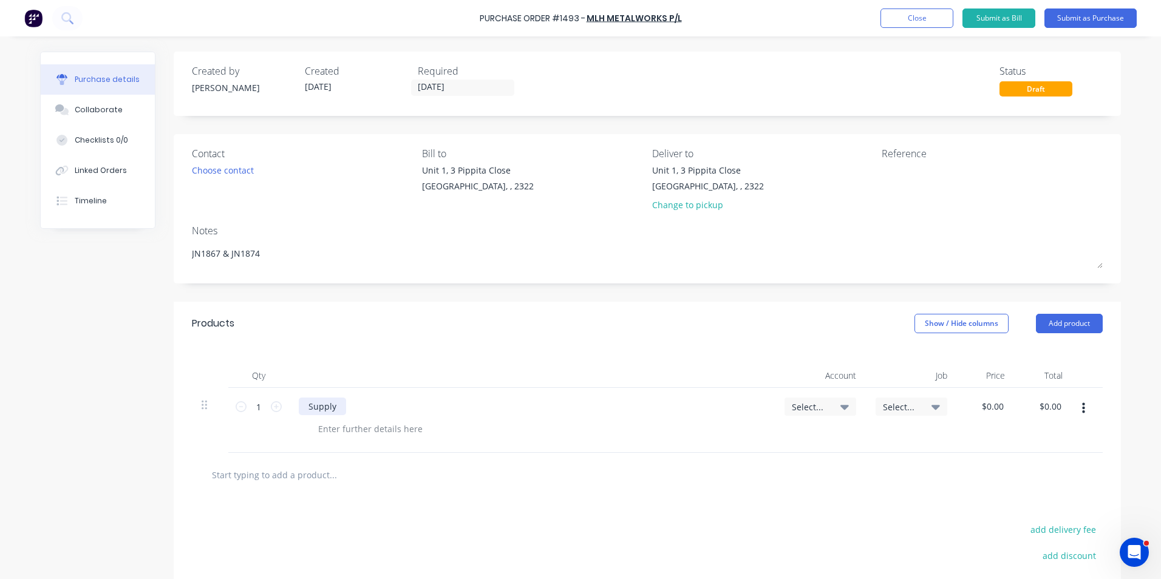
click at [335, 408] on div "Supply" at bounding box center [322, 407] width 47 height 18
click at [358, 432] on div at bounding box center [370, 429] width 124 height 18
click at [358, 431] on div "Quote ref" at bounding box center [337, 429] width 58 height 18
click at [813, 405] on span "Select..." at bounding box center [810, 407] width 36 height 13
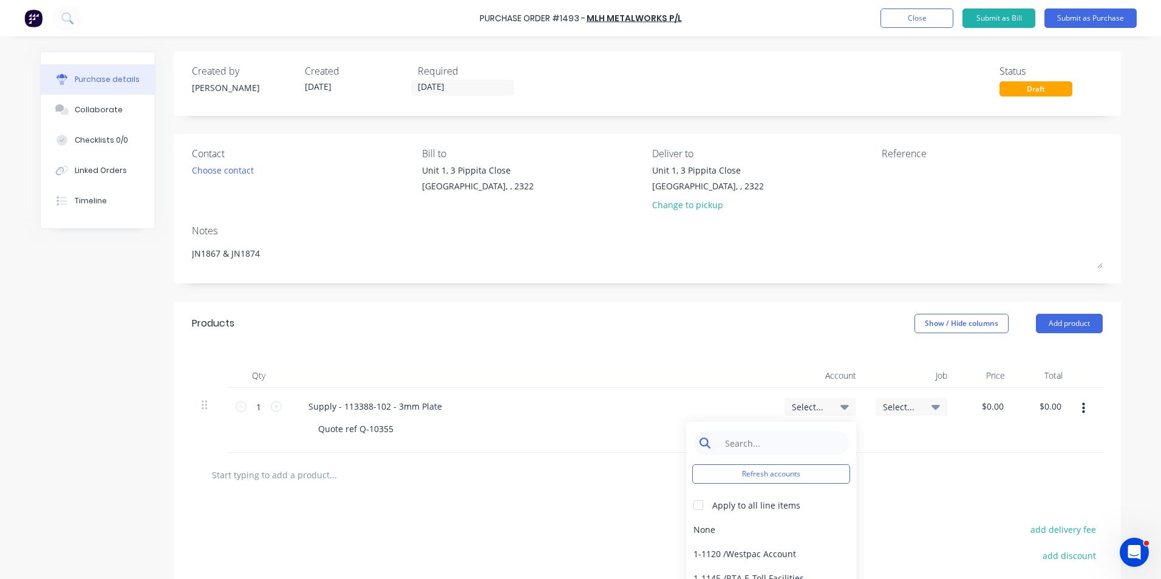
click at [752, 443] on input at bounding box center [780, 443] width 124 height 24
click at [791, 529] on div "1-1400 / Work in Progress - Materials" at bounding box center [771, 529] width 170 height 24
click at [891, 406] on span "Select..." at bounding box center [901, 407] width 36 height 13
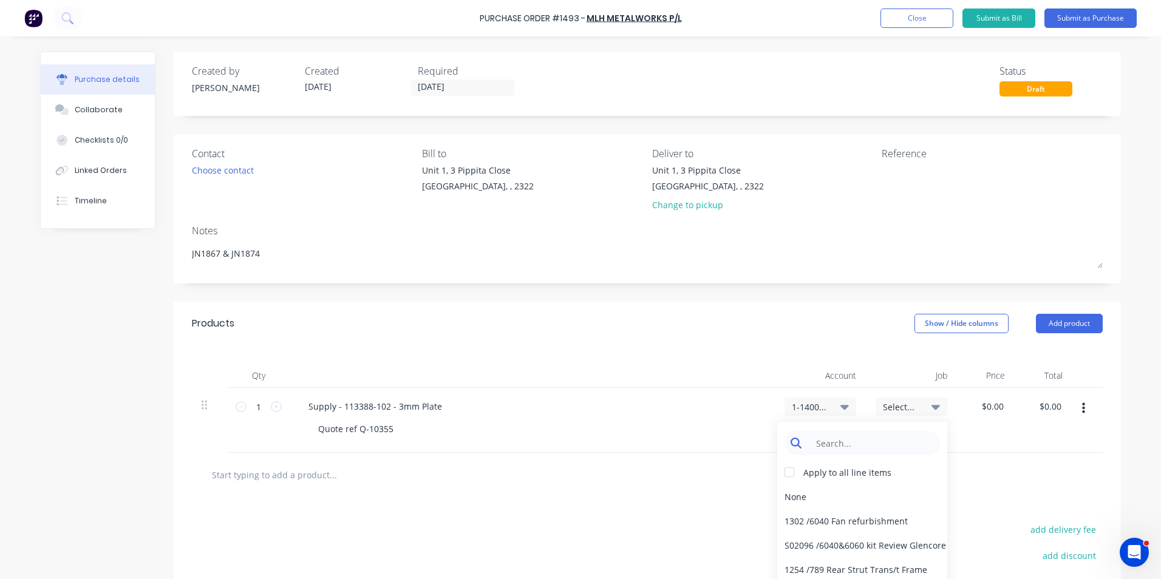
click at [858, 444] on input at bounding box center [871, 443] width 124 height 24
click at [804, 519] on div "1867 / W/Trac - DPO Items" at bounding box center [862, 521] width 170 height 24
click at [991, 404] on input "0.00" at bounding box center [992, 407] width 28 height 18
click at [991, 404] on input "0.00" at bounding box center [994, 407] width 23 height 18
click at [1015, 429] on div "$42.72 $0.00" at bounding box center [1044, 420] width 58 height 65
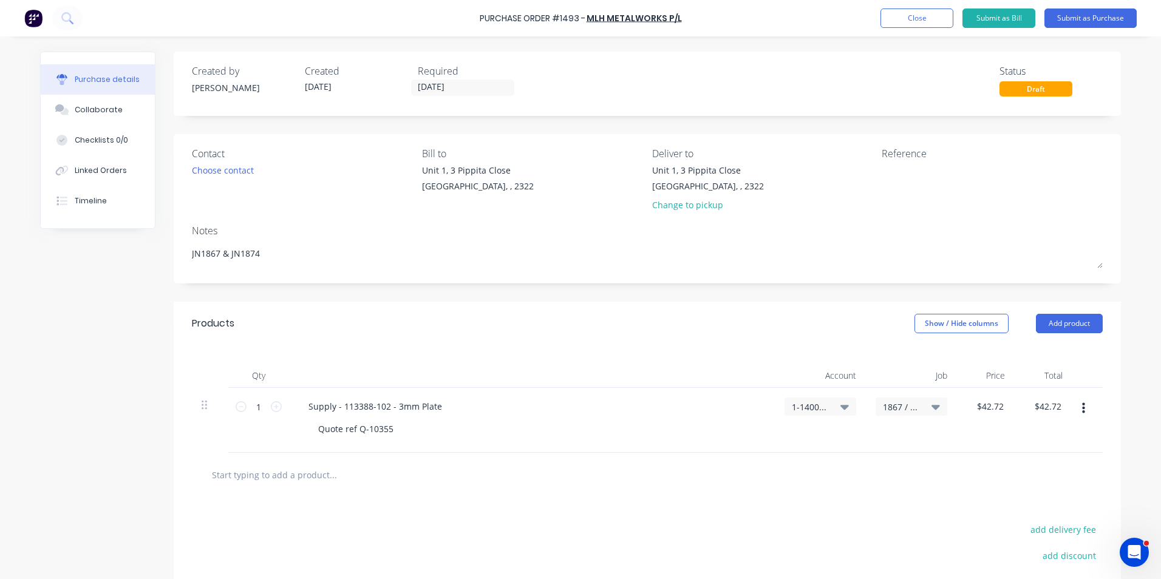
click at [1075, 406] on button "button" at bounding box center [1083, 409] width 29 height 22
click at [1019, 463] on button "Duplicate" at bounding box center [1046, 465] width 103 height 24
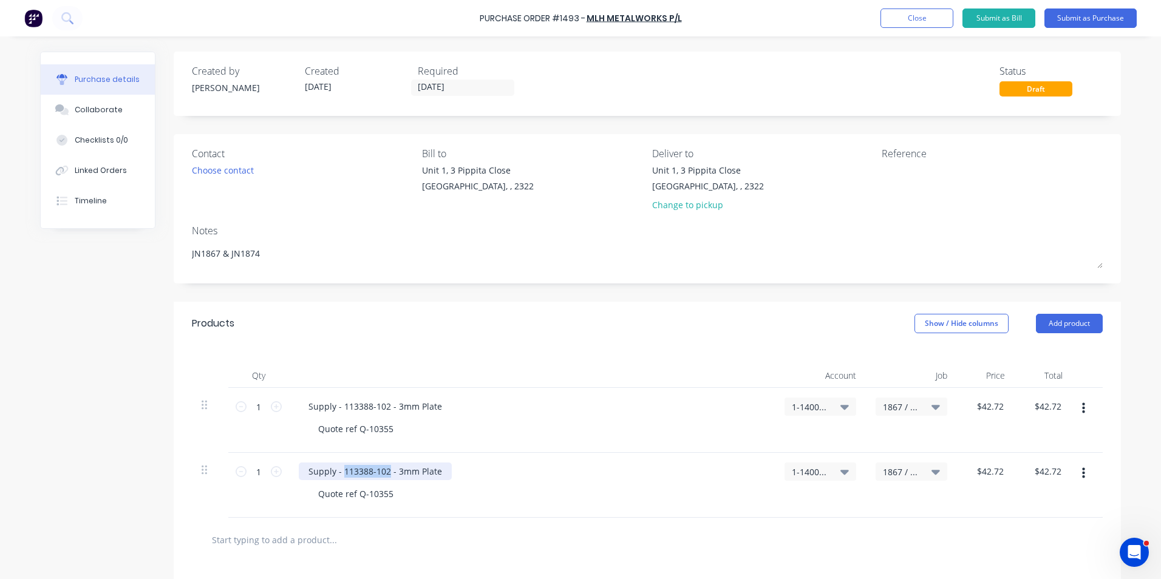
drag, startPoint x: 383, startPoint y: 472, endPoint x: 338, endPoint y: 471, distance: 44.9
click at [338, 471] on div "Supply - 113388-102 - 3mm Plate" at bounding box center [375, 472] width 153 height 18
paste div
click at [393, 471] on div "Supply - 113388-101 - 3mm Plate" at bounding box center [375, 472] width 153 height 18
click at [993, 469] on input "42.72" at bounding box center [989, 472] width 33 height 18
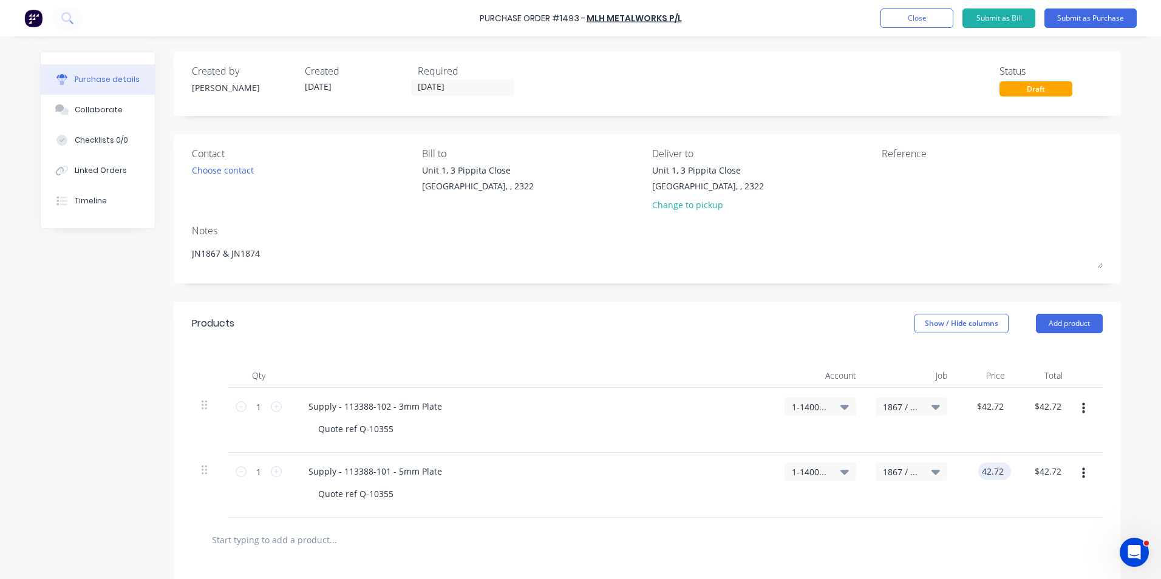
click at [993, 469] on input "42.72" at bounding box center [992, 472] width 28 height 18
click at [1082, 474] on icon "button" at bounding box center [1083, 473] width 3 height 11
click at [1029, 526] on button "Duplicate" at bounding box center [1046, 530] width 103 height 24
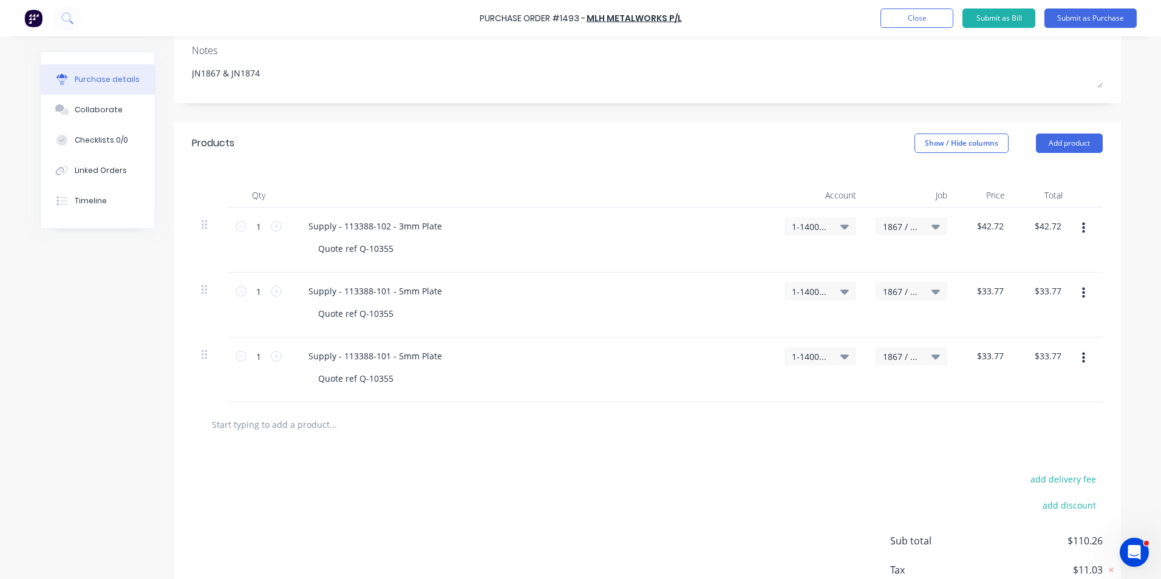
scroll to position [182, 0]
drag, startPoint x: 383, startPoint y: 355, endPoint x: 339, endPoint y: 353, distance: 43.1
click at [339, 353] on div "Supply - 113388-101 - 5mm Plate" at bounding box center [375, 354] width 153 height 18
paste div
drag, startPoint x: 395, startPoint y: 355, endPoint x: 407, endPoint y: 372, distance: 21.3
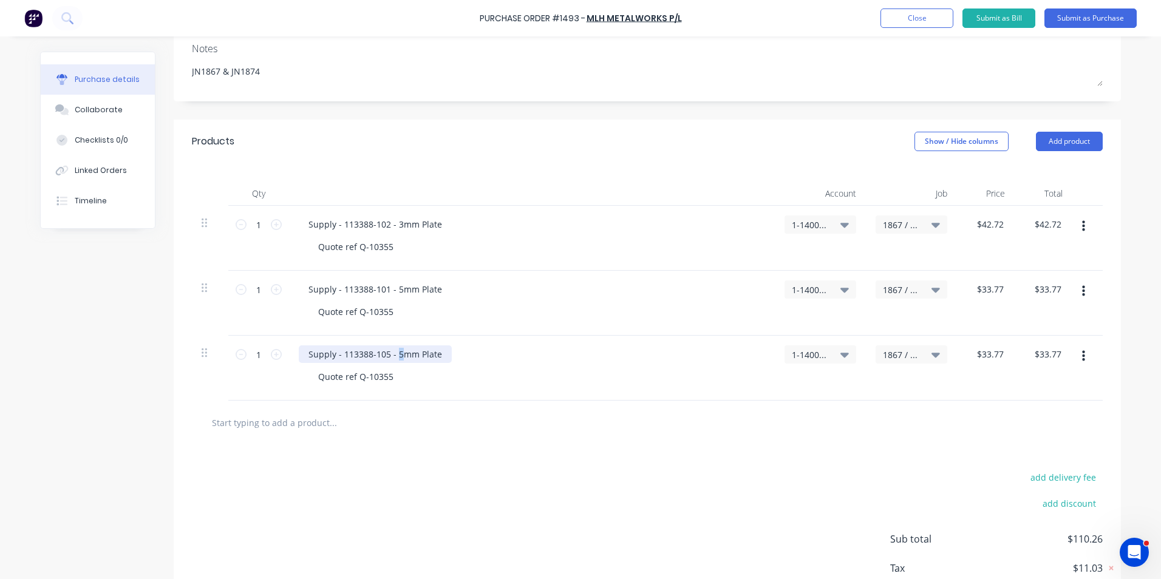
click at [393, 358] on div "Supply - 113388-105 - 5mm Plate" at bounding box center [375, 354] width 153 height 18
click at [990, 354] on input "33.77" at bounding box center [989, 354] width 33 height 18
click at [990, 354] on input "33.77" at bounding box center [992, 354] width 28 height 18
click at [948, 375] on div "1867 / W/Trac - DPO Items" at bounding box center [911, 368] width 91 height 65
click at [1082, 287] on icon "button" at bounding box center [1083, 291] width 3 height 11
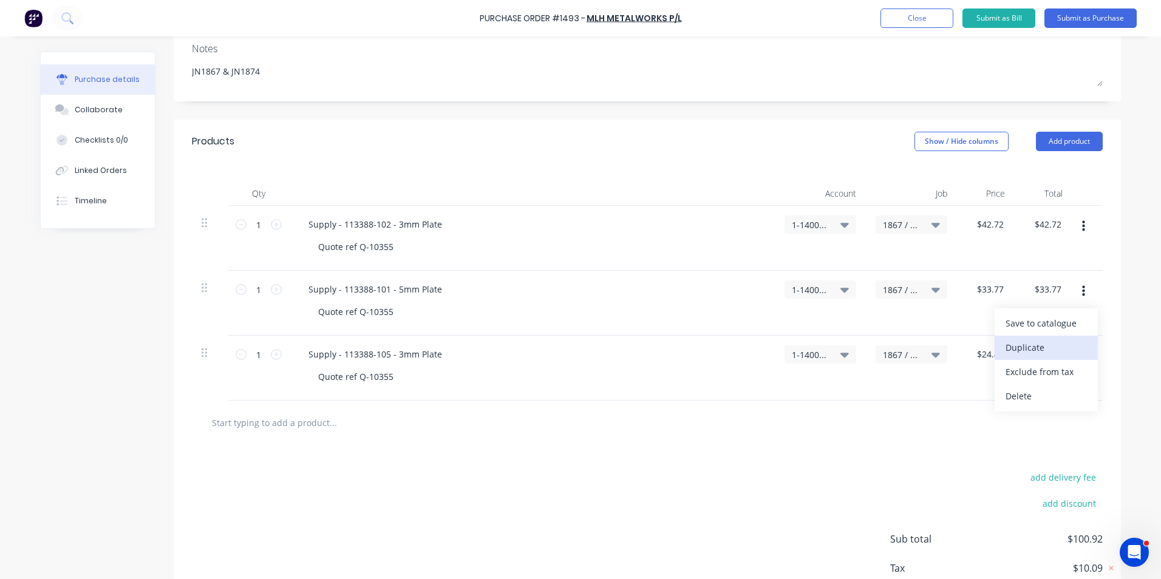
click at [1016, 345] on button "Duplicate" at bounding box center [1046, 348] width 103 height 24
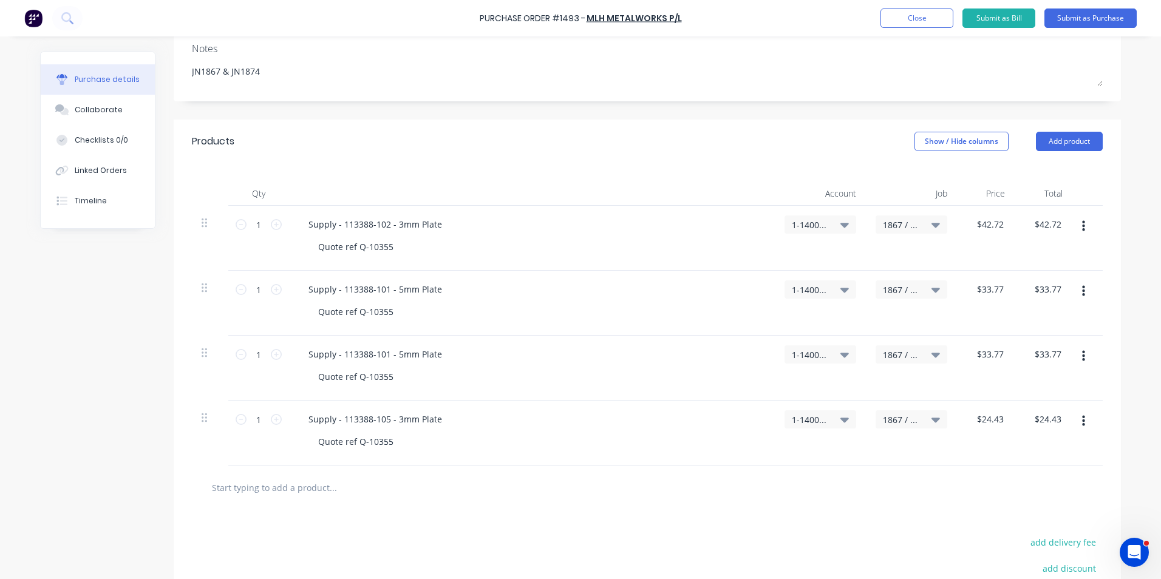
drag, startPoint x: 1079, startPoint y: 355, endPoint x: 1045, endPoint y: 344, distance: 35.5
click at [1047, 345] on div "1 1 Supply - 113388-101 - 5mm Plate Quote ref Q-10355 1-1400 / Work in Progress…" at bounding box center [647, 368] width 911 height 65
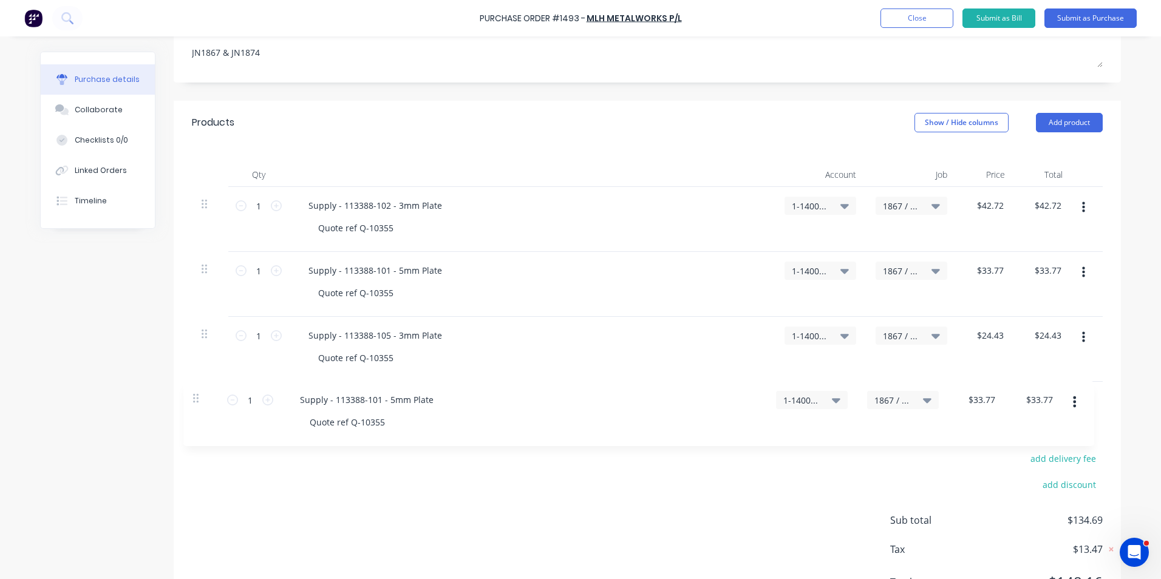
scroll to position [202, 0]
drag, startPoint x: 202, startPoint y: 353, endPoint x: 199, endPoint y: 389, distance: 36.0
click at [199, 389] on div "Products Show / Hide columns Add product Qty Account Job Price Total 1 1 Supply…" at bounding box center [647, 362] width 947 height 525
click at [900, 401] on span "1867 / W/Trac - DPO Items" at bounding box center [901, 399] width 36 height 13
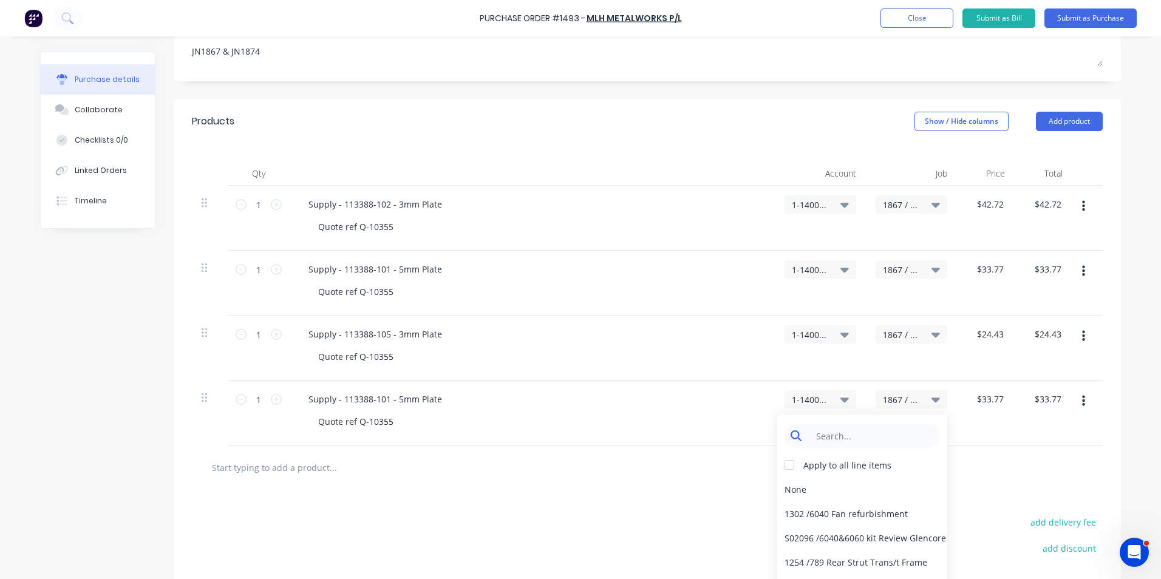
click at [846, 430] on input at bounding box center [871, 436] width 124 height 24
click at [749, 414] on div "Quote ref Q-10355" at bounding box center [536, 422] width 457 height 18
click at [893, 400] on span "1867 / W/Trac - DPO Items" at bounding box center [901, 399] width 36 height 13
drag, startPoint x: 840, startPoint y: 429, endPoint x: 786, endPoint y: 438, distance: 54.7
click at [786, 438] on div "1874" at bounding box center [862, 436] width 155 height 24
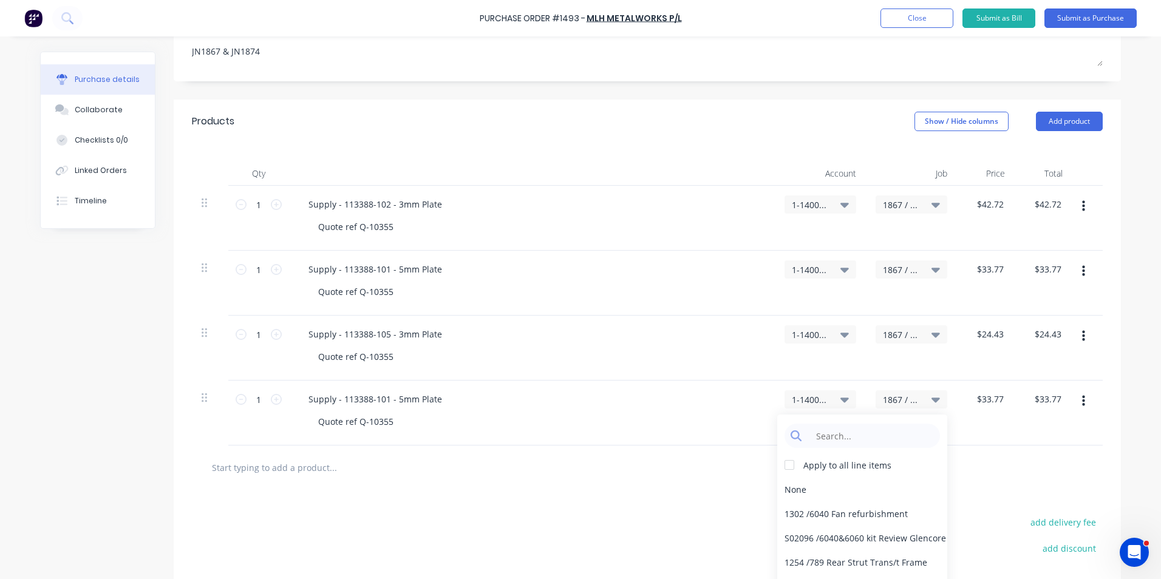
click at [983, 437] on div "$33.77 $33.77" at bounding box center [986, 413] width 58 height 65
click at [691, 394] on div "Supply - 113388-101 - 5mm Plate" at bounding box center [532, 399] width 466 height 18
click at [897, 399] on span "1867 / W/Trac - DPO Items" at bounding box center [901, 399] width 36 height 13
click at [831, 433] on input at bounding box center [871, 436] width 124 height 24
click at [726, 361] on div "Quote ref Q-10355" at bounding box center [536, 357] width 457 height 18
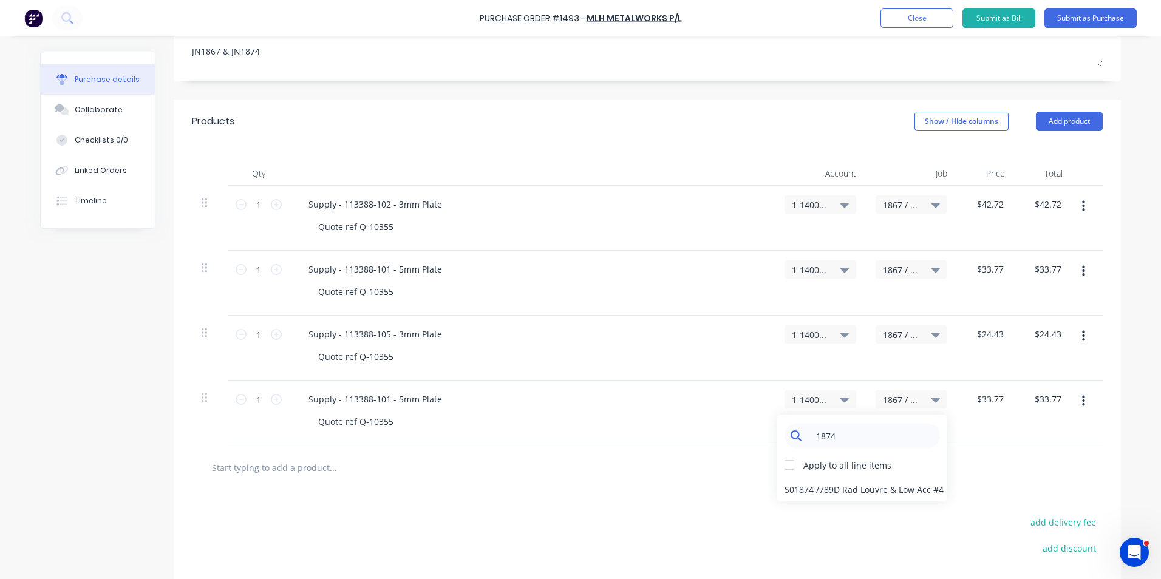
click at [845, 432] on input "1874" at bounding box center [871, 436] width 124 height 24
click at [688, 423] on div "Quote ref Q-10355" at bounding box center [536, 422] width 457 height 18
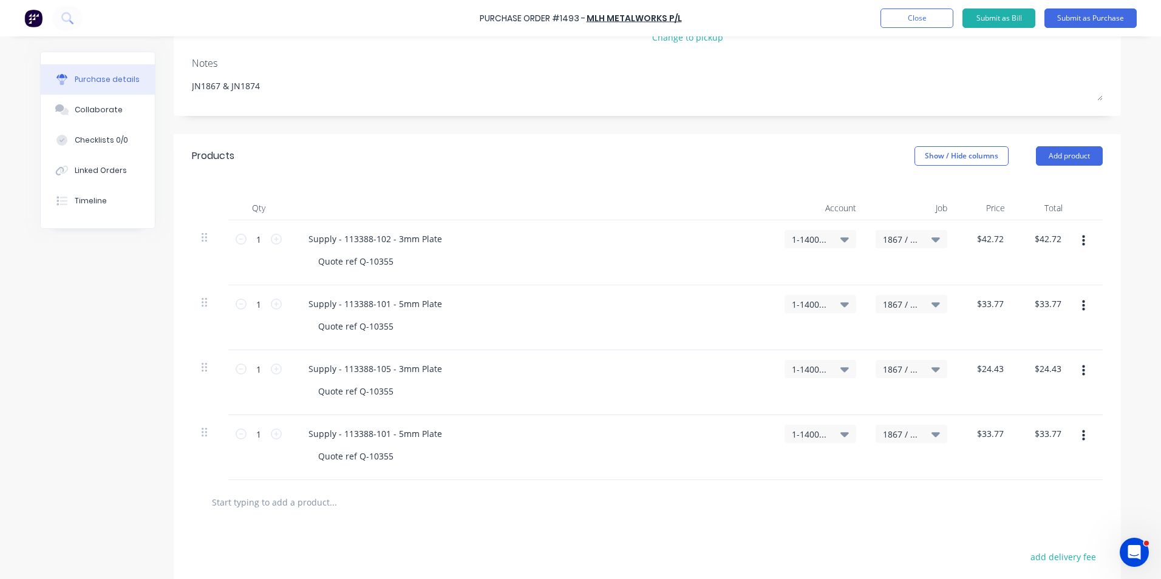
scroll to position [243, 0]
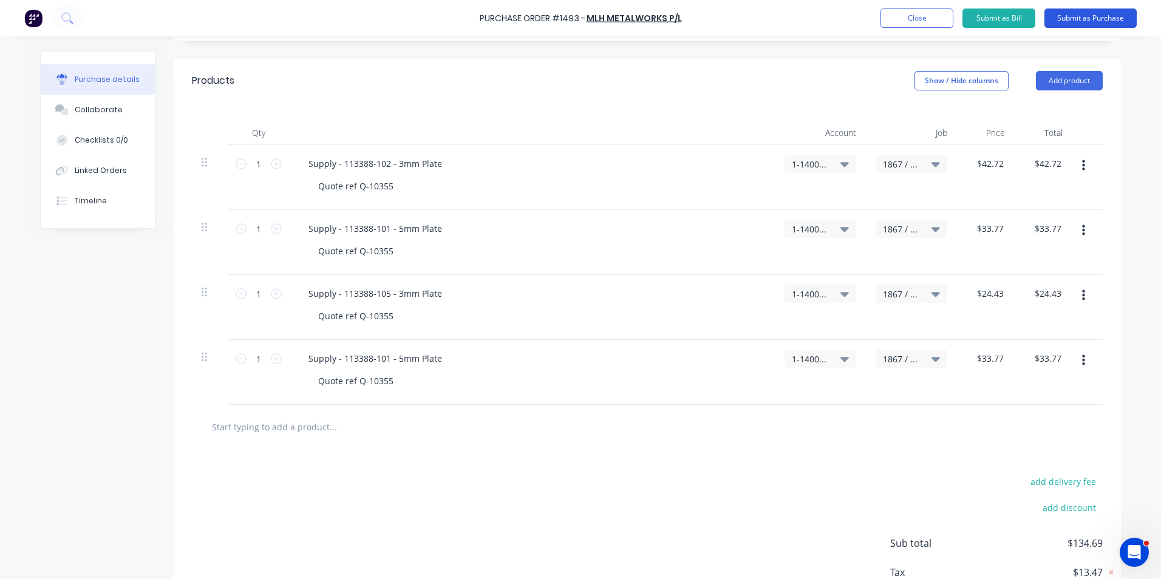
click at [1074, 17] on button "Submit as Purchase" at bounding box center [1090, 18] width 92 height 19
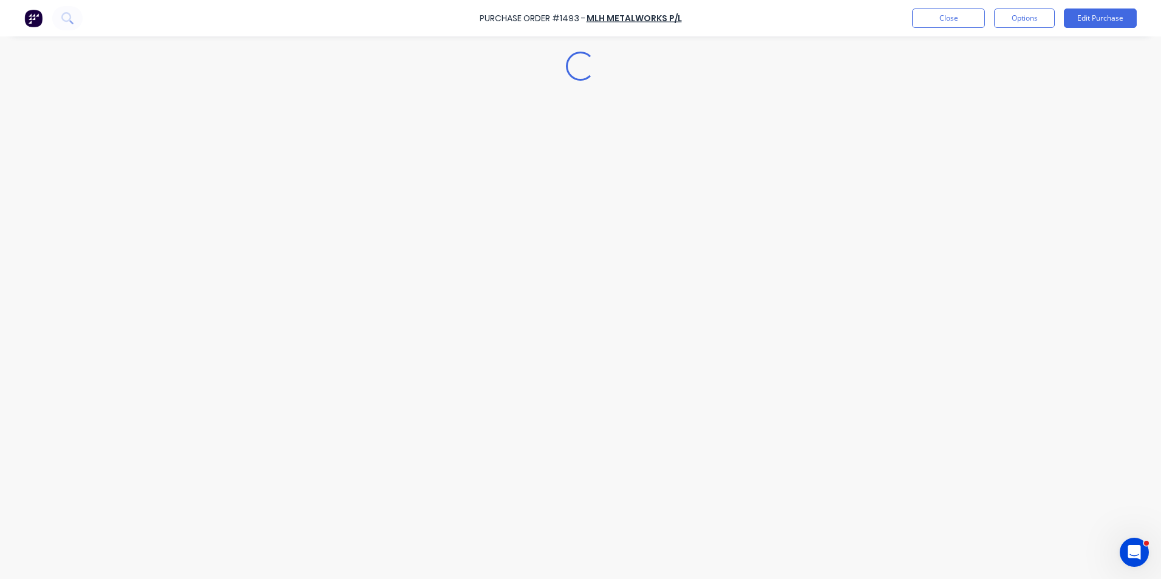
scroll to position [0, 0]
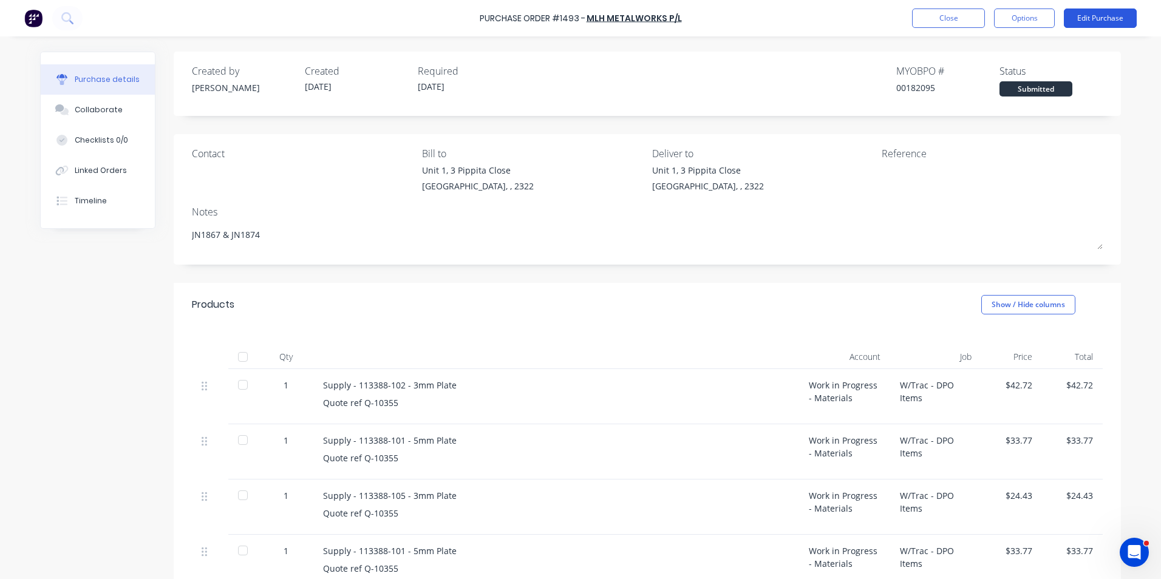
click at [1105, 15] on button "Edit Purchase" at bounding box center [1100, 18] width 73 height 19
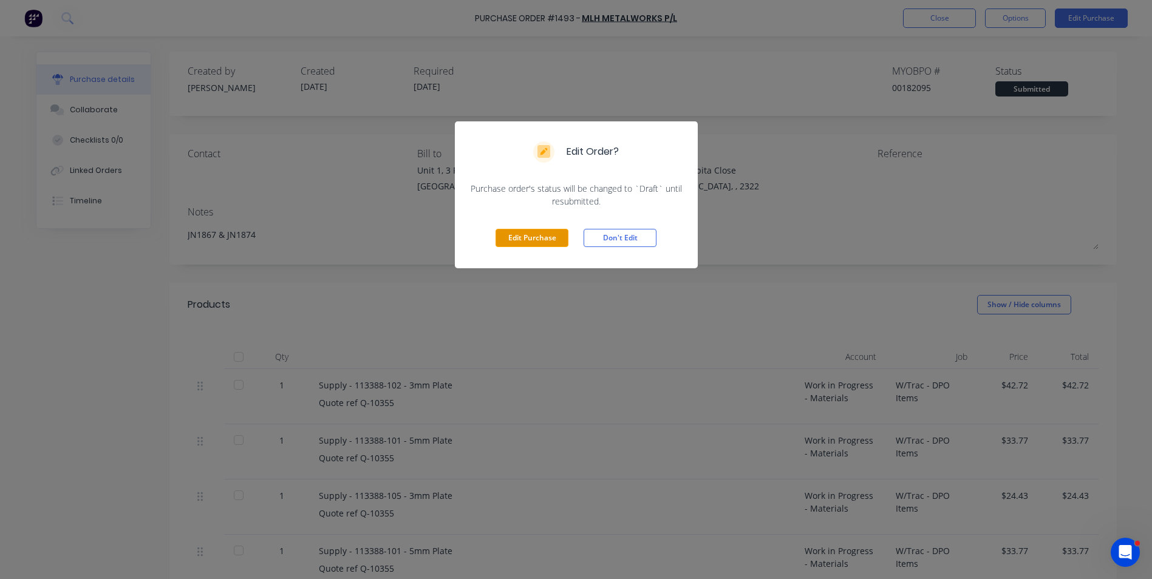
click at [543, 237] on button "Edit Purchase" at bounding box center [531, 238] width 73 height 18
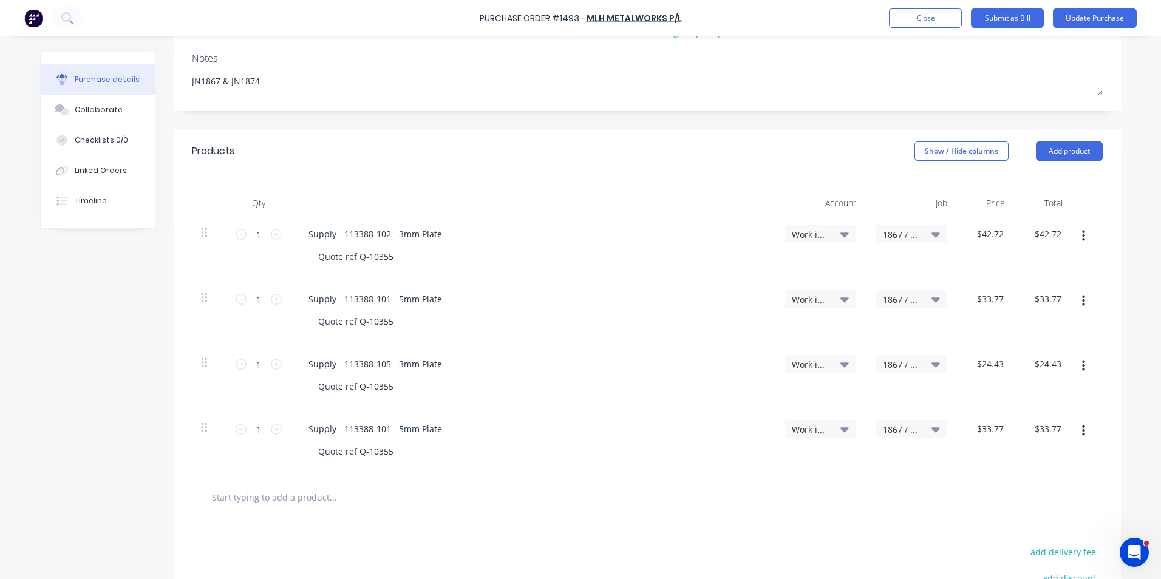
scroll to position [325, 0]
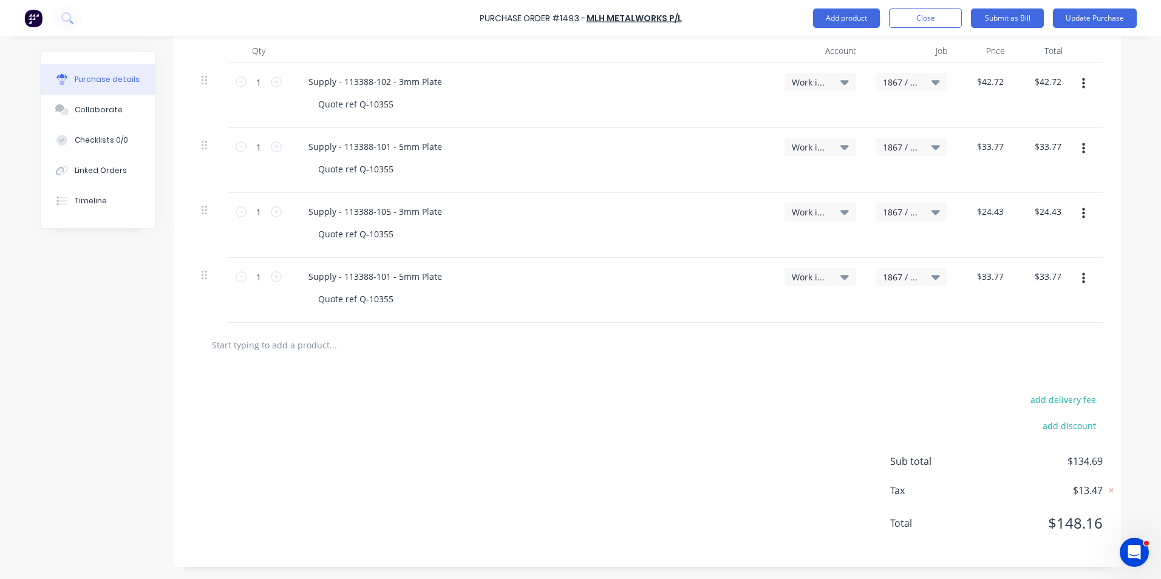
click at [887, 278] on span "1867 / W/Trac - DPO Items" at bounding box center [901, 277] width 36 height 13
click at [838, 311] on input at bounding box center [871, 313] width 124 height 24
click at [710, 293] on div "Quote ref Q-10355" at bounding box center [536, 299] width 457 height 18
click at [1043, 297] on div "$33.77 $33.77" at bounding box center [1044, 290] width 58 height 65
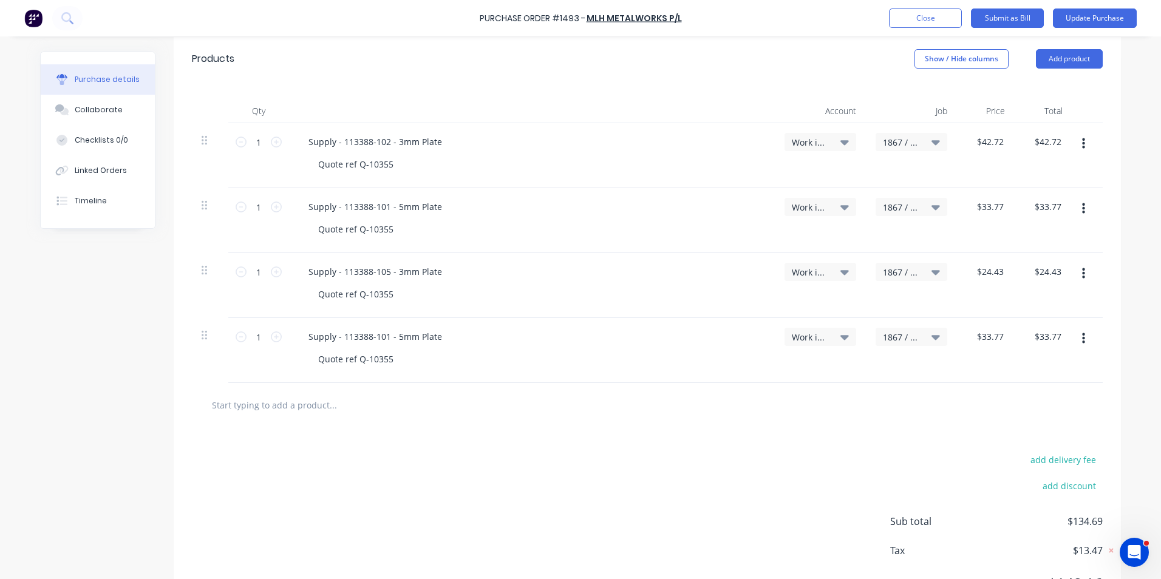
scroll to position [264, 0]
click at [897, 338] on span "1867 / W/Trac - DPO Items" at bounding box center [901, 338] width 36 height 13
click at [837, 373] on input at bounding box center [871, 374] width 124 height 24
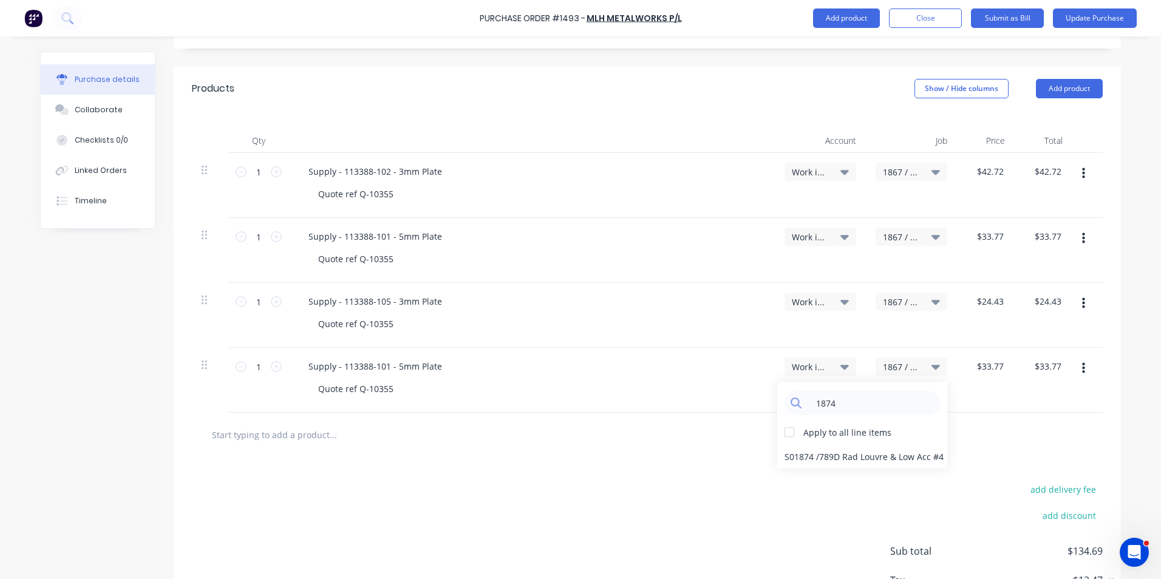
scroll to position [325, 0]
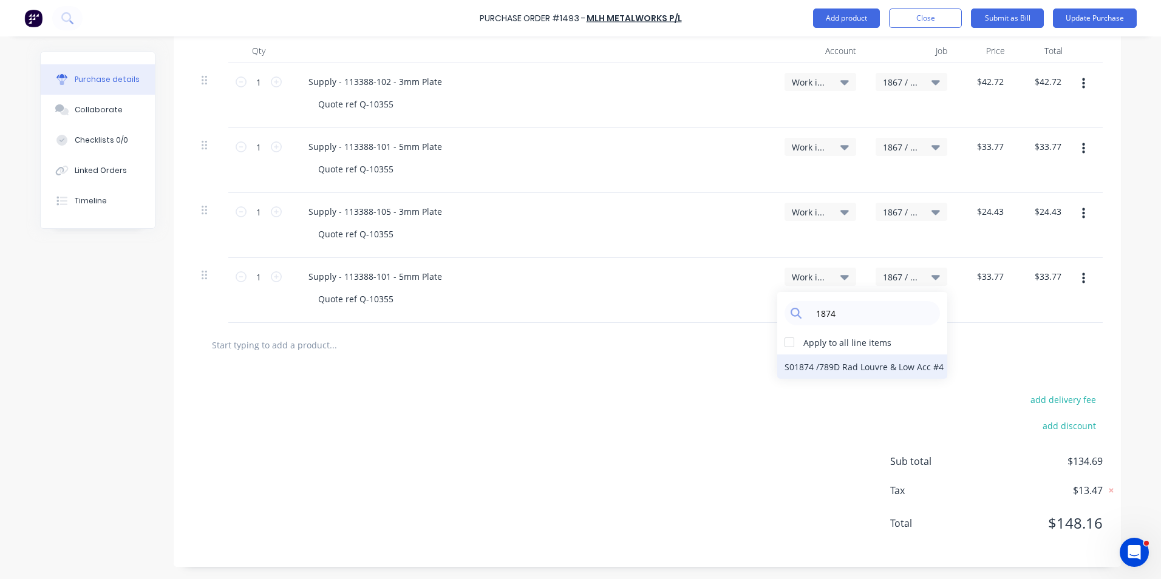
click at [803, 367] on div "S01874 / 789D Rad Louvre & Low Acc #4" at bounding box center [862, 367] width 170 height 24
click at [894, 277] on span "S01874 / 789D Rad Louvre & Low Acc #4" at bounding box center [901, 277] width 36 height 13
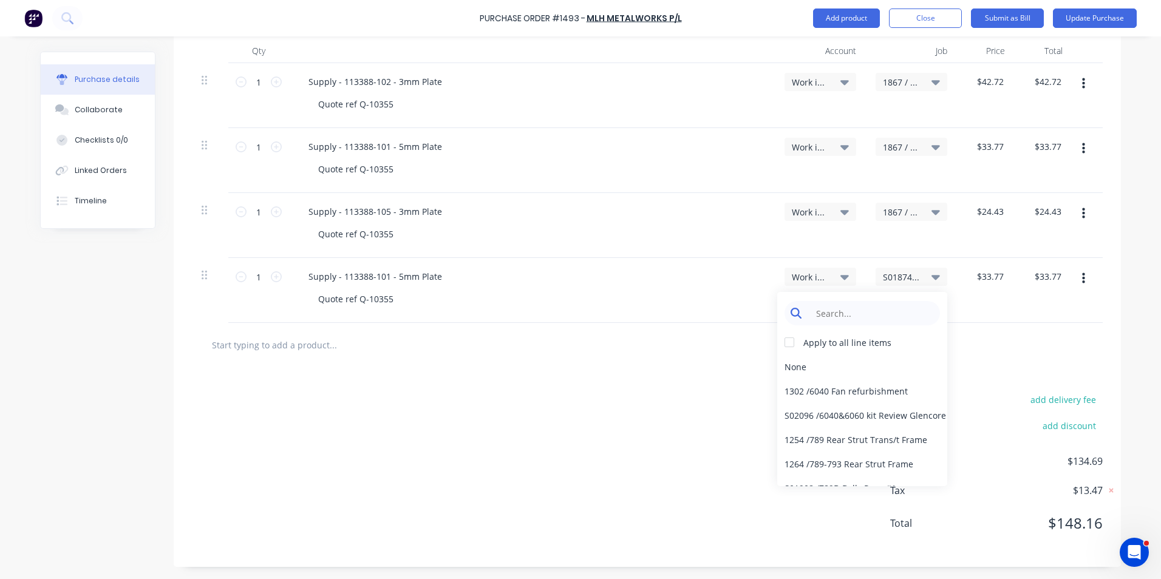
click at [836, 311] on input at bounding box center [871, 313] width 124 height 24
drag, startPoint x: 840, startPoint y: 313, endPoint x: 798, endPoint y: 316, distance: 42.0
click at [798, 316] on div "1874" at bounding box center [862, 313] width 155 height 24
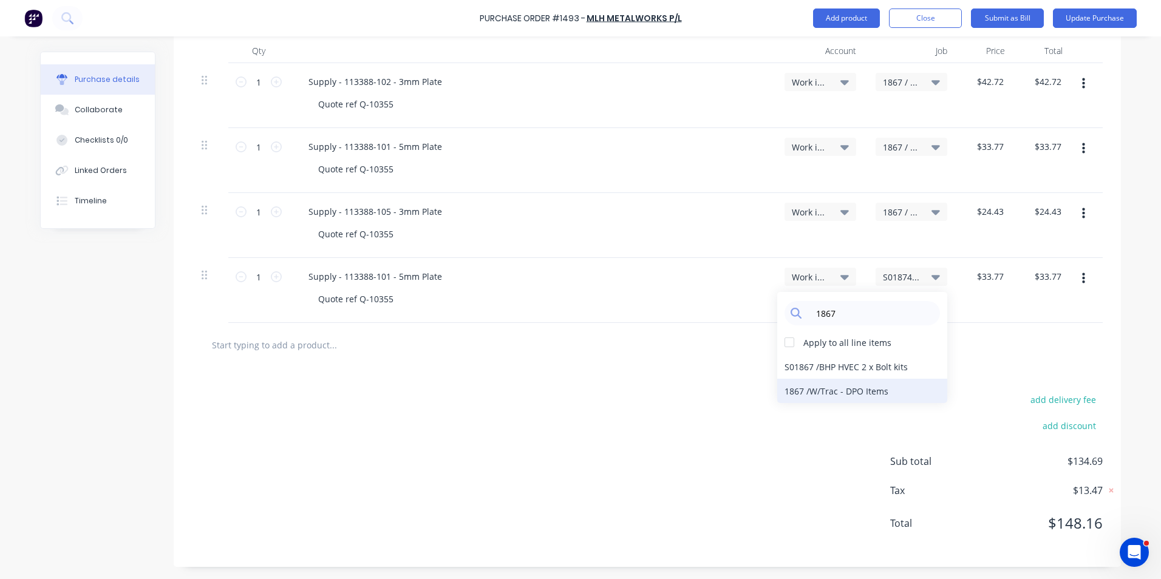
click at [822, 390] on div "1867 / W/Trac - DPO Items" at bounding box center [862, 391] width 170 height 24
click at [828, 357] on div at bounding box center [647, 345] width 911 height 44
click at [897, 306] on div "1867 / W/Trac - DPO Items" at bounding box center [911, 290] width 91 height 65
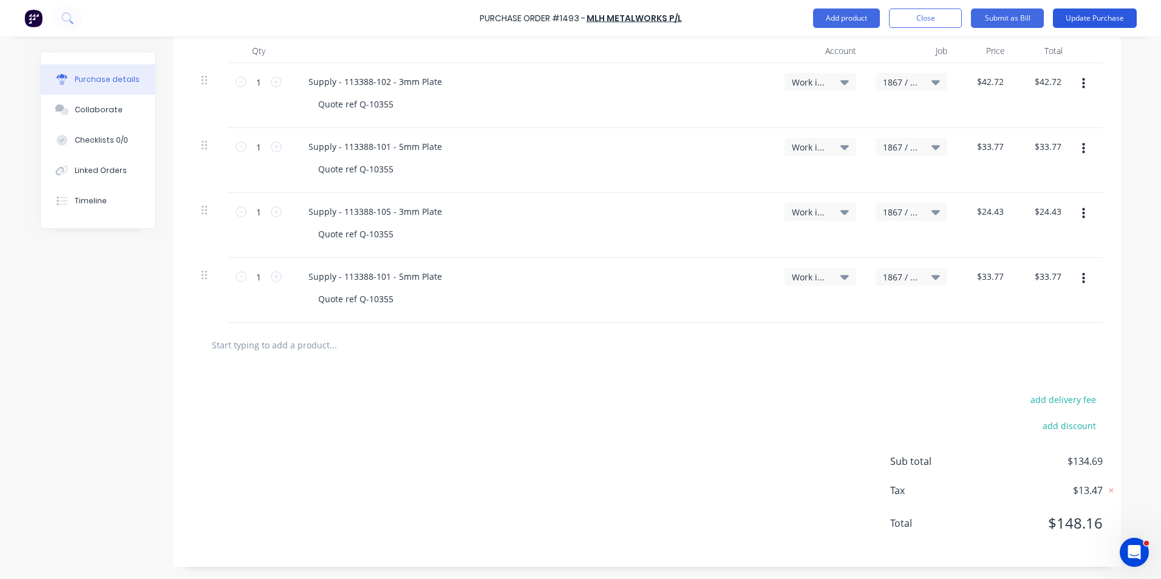
click at [1102, 18] on button "Update Purchase" at bounding box center [1095, 18] width 84 height 19
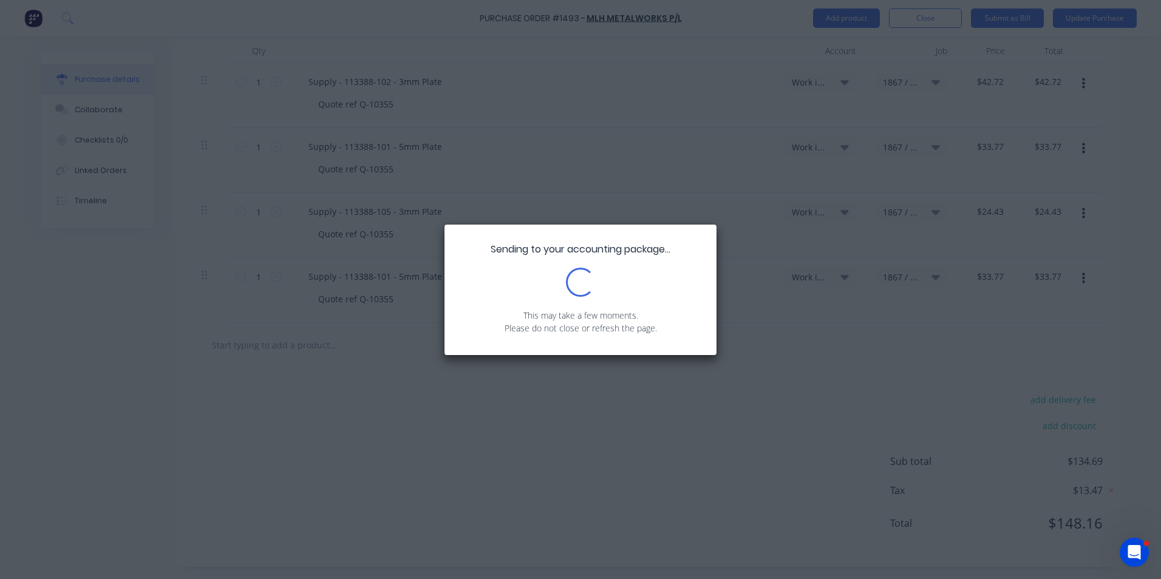
scroll to position [0, 0]
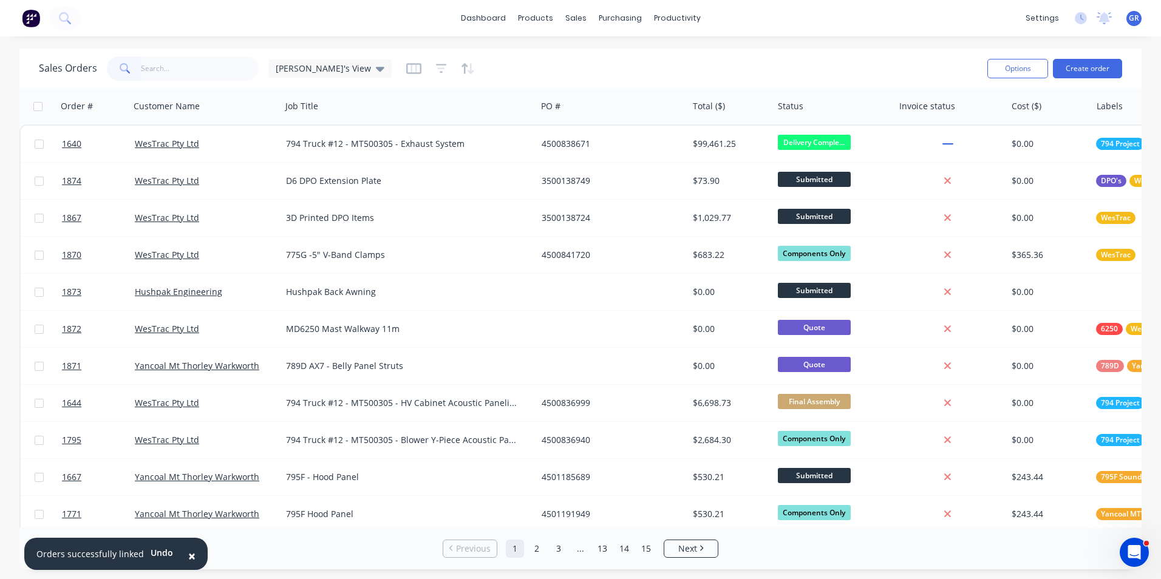
click at [168, 64] on input "text" at bounding box center [200, 68] width 118 height 24
click at [618, 58] on div "Sales Orders" at bounding box center [621, 58] width 50 height 11
click at [158, 69] on input "text" at bounding box center [200, 68] width 118 height 24
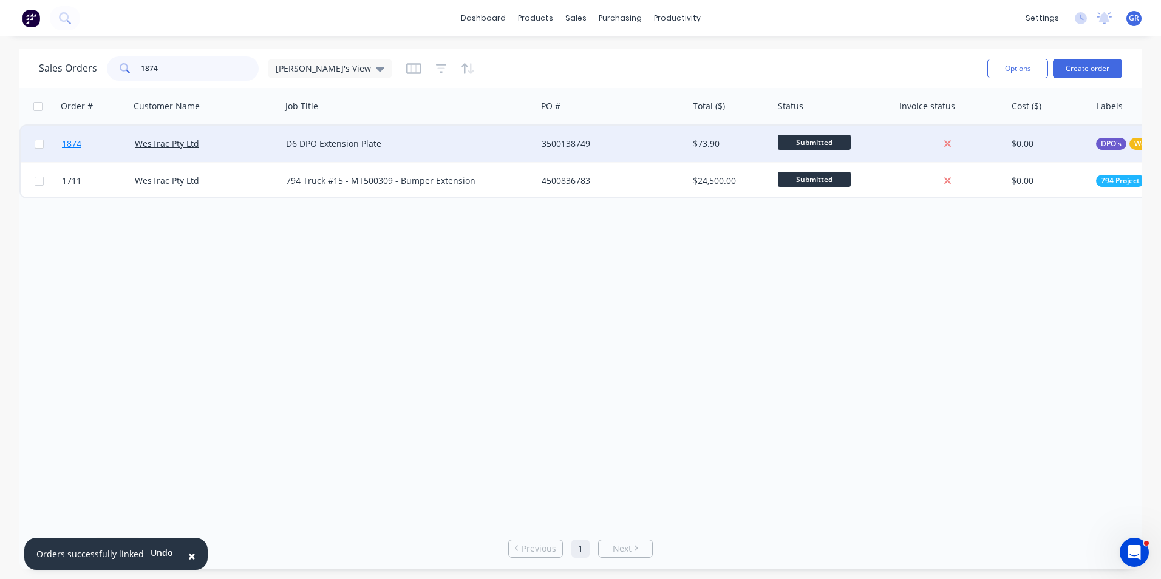
type input "1874"
click at [64, 141] on span "1874" at bounding box center [71, 144] width 19 height 12
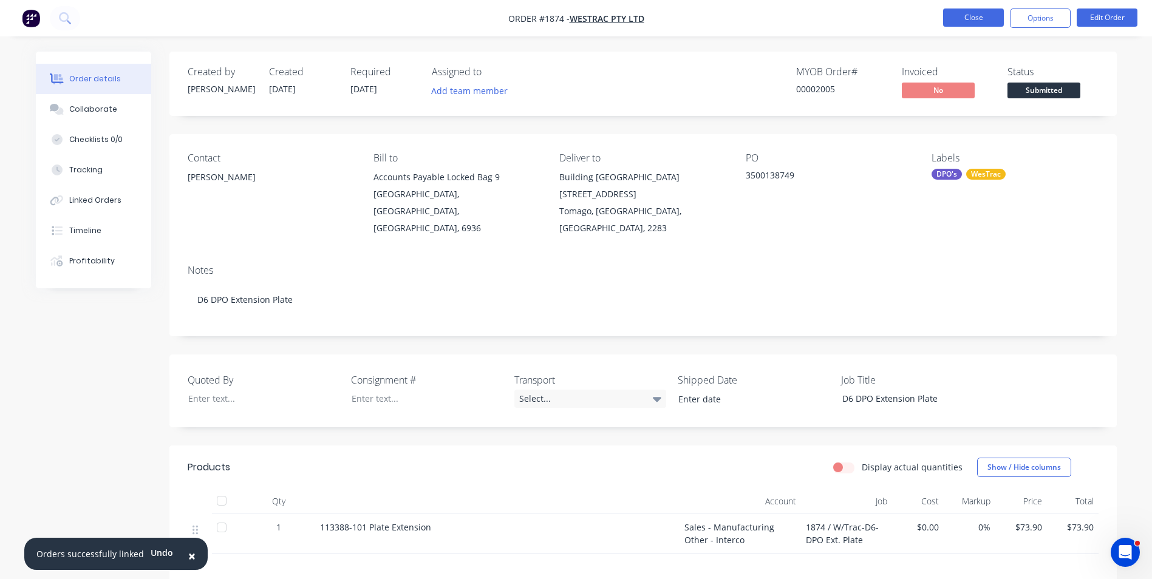
click at [972, 15] on button "Close" at bounding box center [973, 18] width 61 height 18
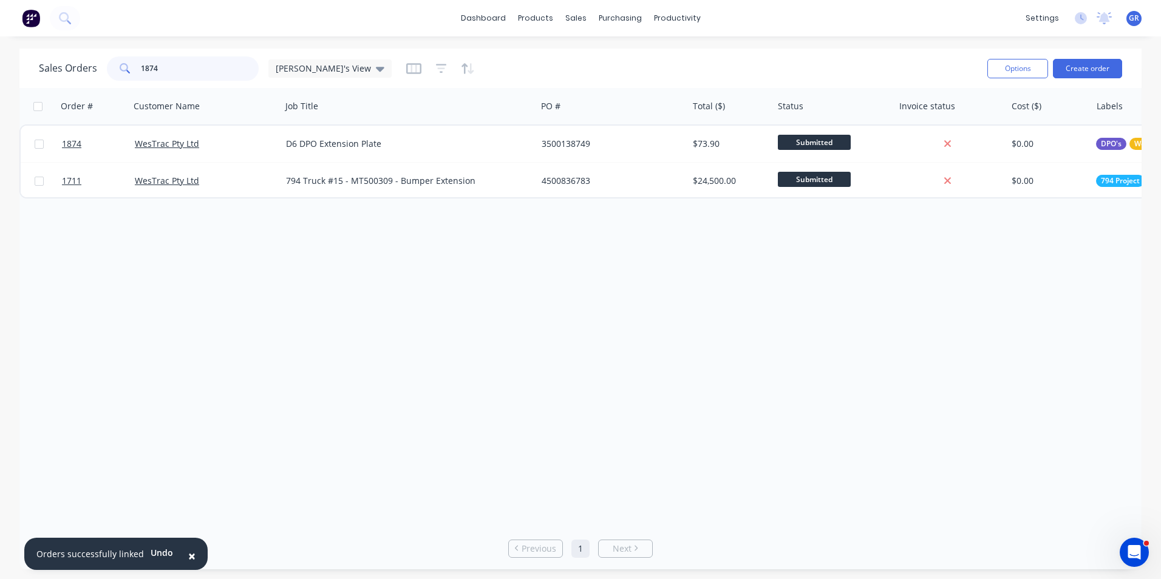
drag, startPoint x: 169, startPoint y: 67, endPoint x: 158, endPoint y: 67, distance: 10.3
click at [158, 67] on input "1874" at bounding box center [200, 68] width 118 height 24
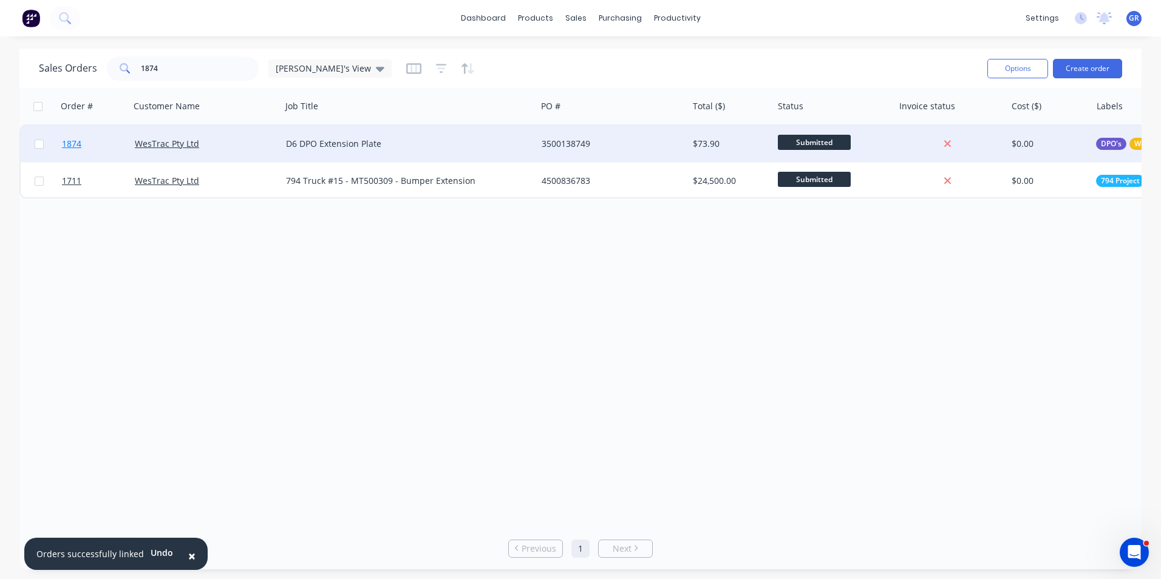
click at [72, 145] on span "1874" at bounding box center [71, 144] width 19 height 12
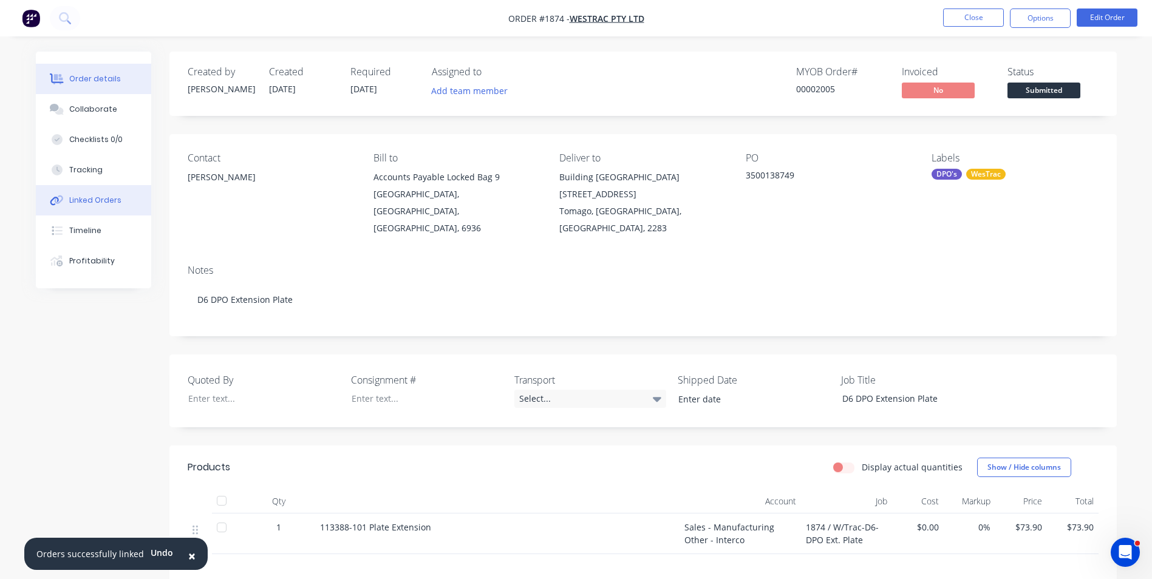
click at [122, 196] on button "Linked Orders" at bounding box center [93, 200] width 115 height 30
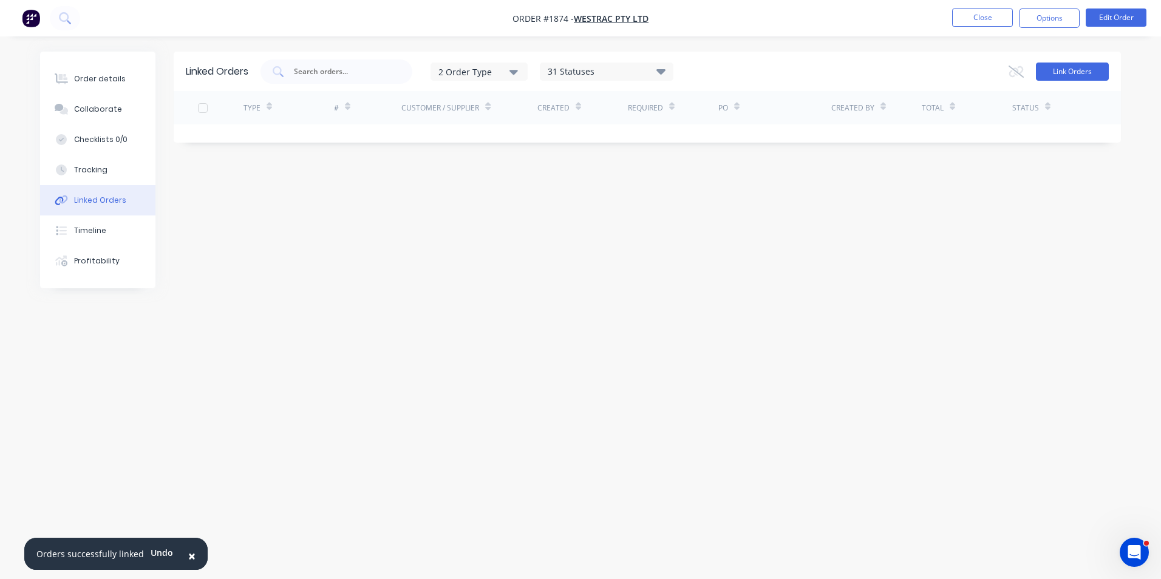
click at [1075, 72] on button "Link Orders" at bounding box center [1072, 72] width 73 height 18
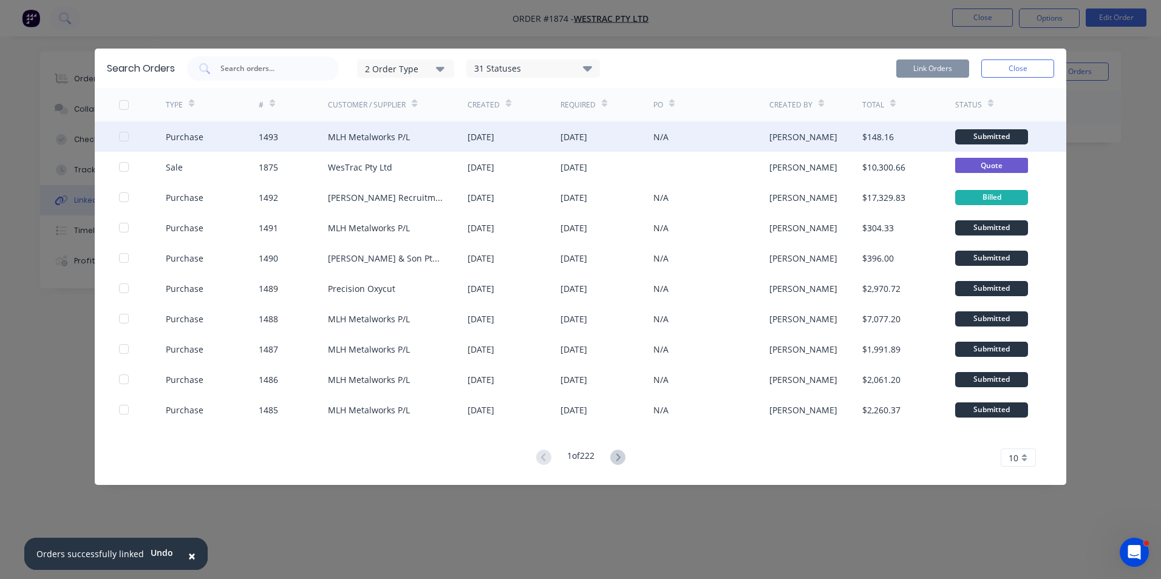
click at [121, 137] on div at bounding box center [124, 136] width 24 height 24
click at [921, 70] on button "Link Orders" at bounding box center [932, 69] width 73 height 18
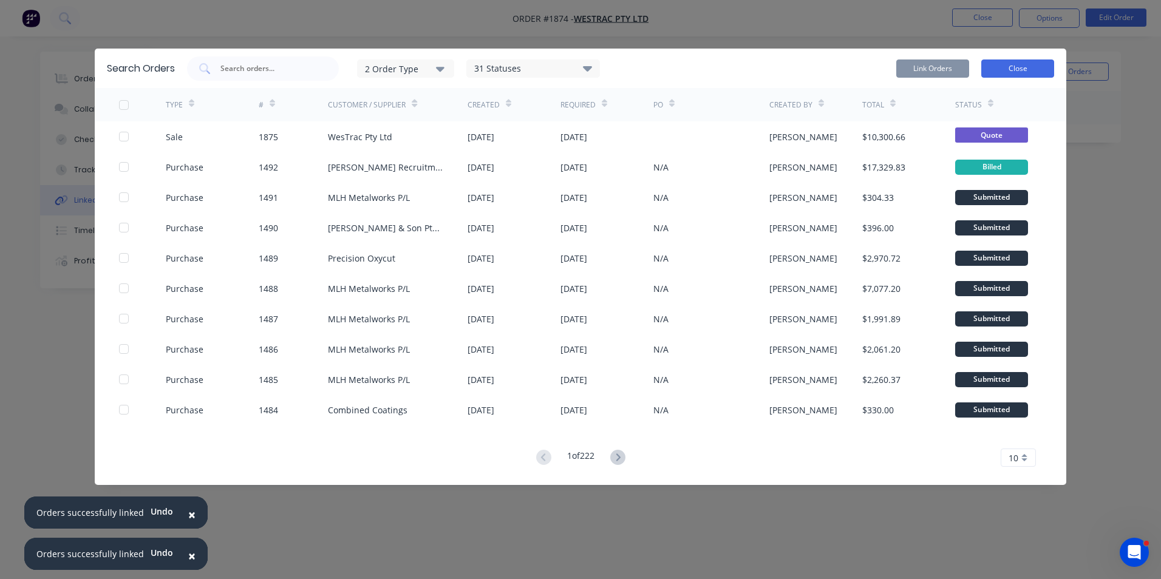
click at [1009, 75] on button "Close" at bounding box center [1017, 69] width 73 height 18
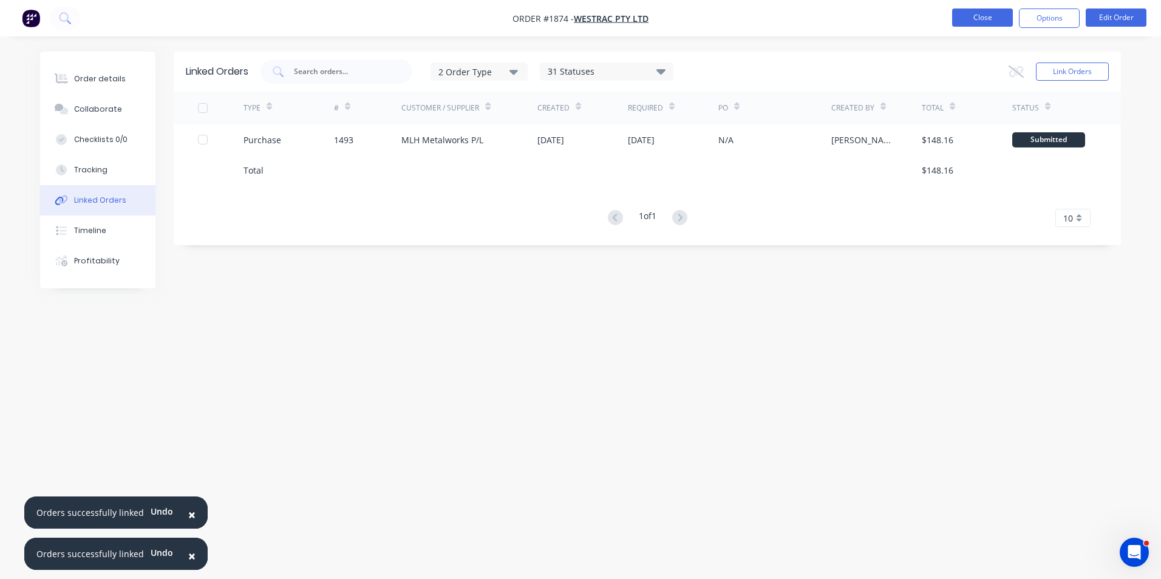
click at [983, 20] on button "Close" at bounding box center [982, 18] width 61 height 18
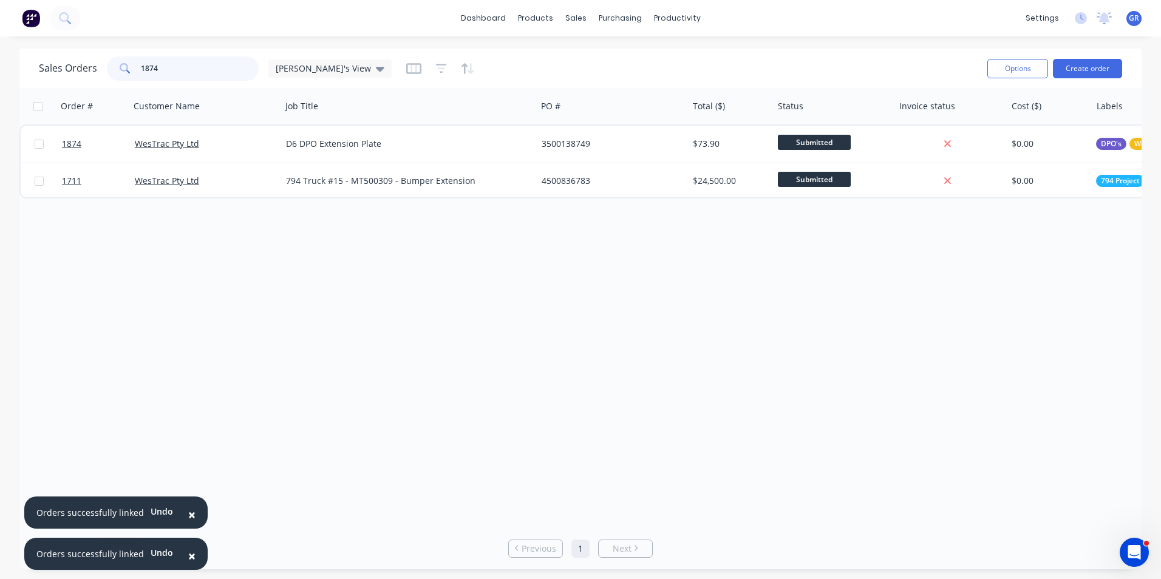
click at [161, 65] on input "1874" at bounding box center [200, 68] width 118 height 24
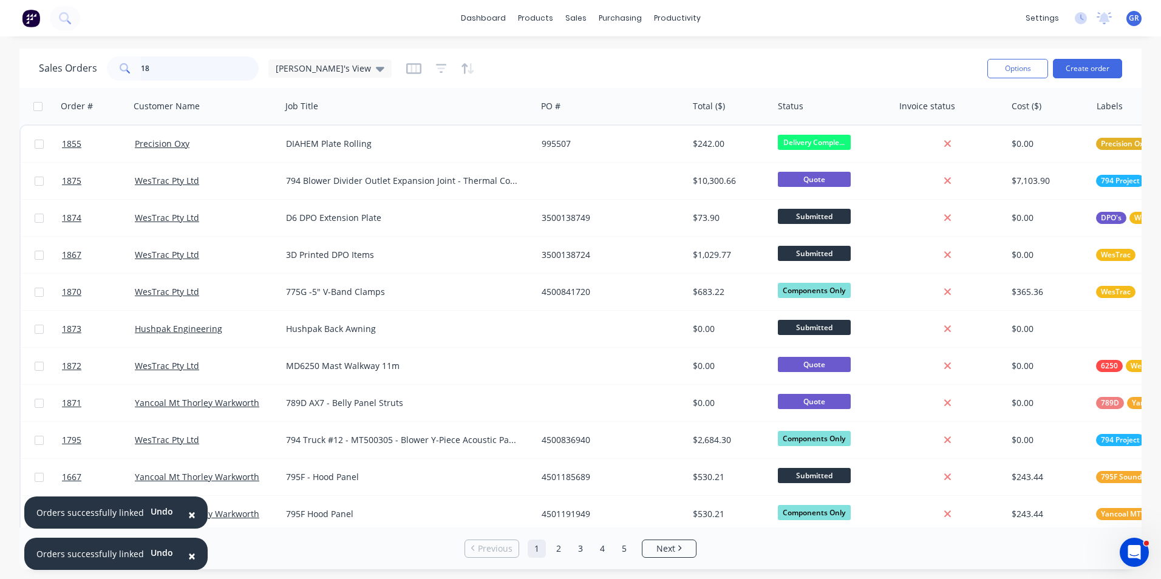
click at [161, 67] on input "18" at bounding box center [200, 68] width 118 height 24
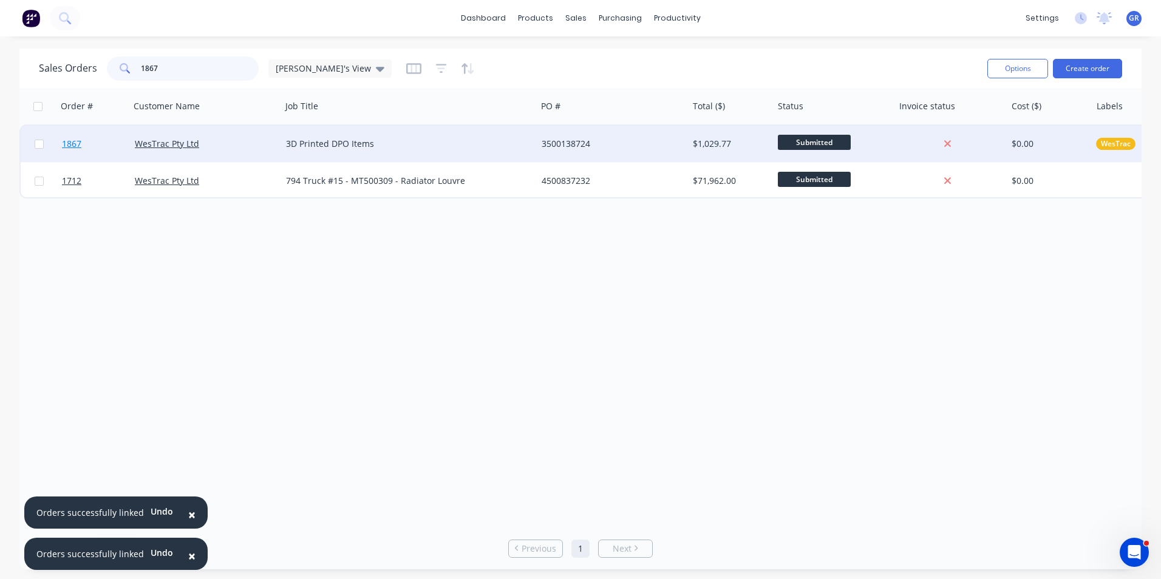
type input "1867"
click at [80, 141] on span "1867" at bounding box center [71, 144] width 19 height 12
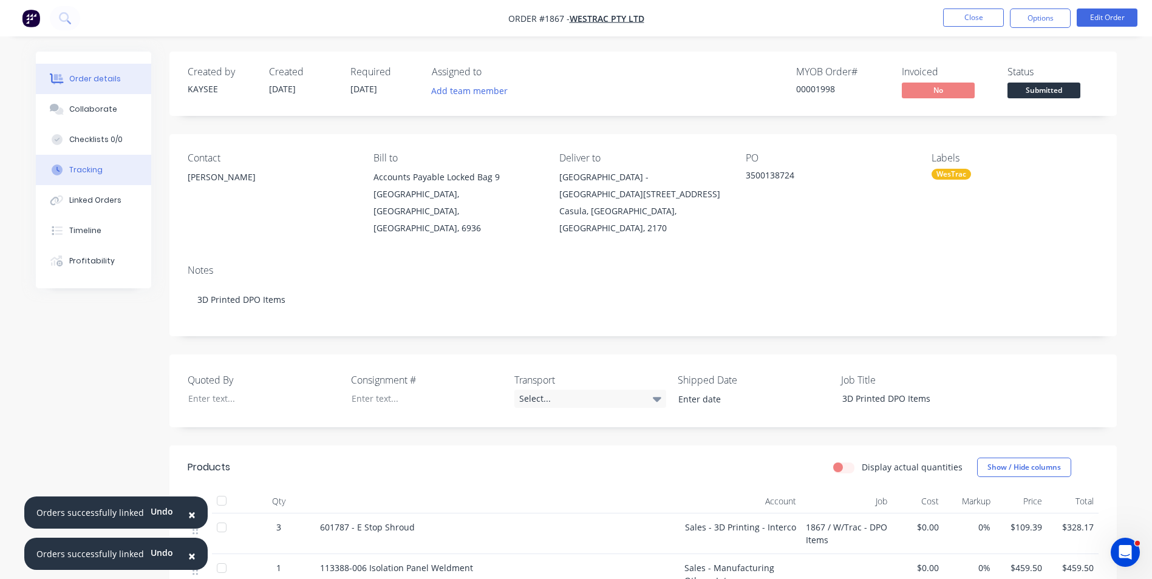
click at [87, 168] on div "Tracking" at bounding box center [85, 170] width 33 height 11
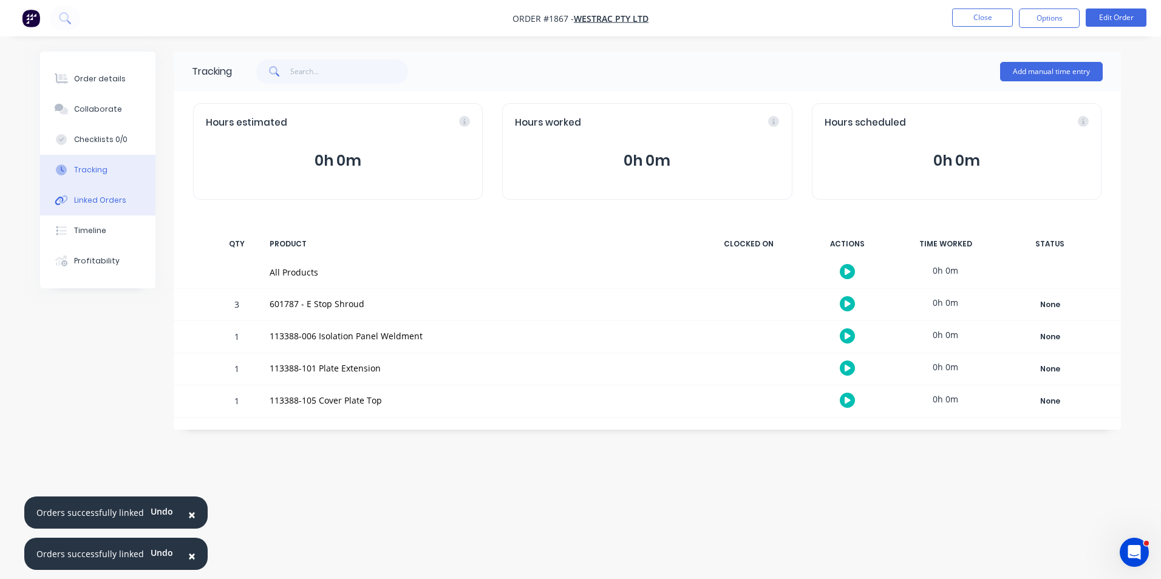
click at [100, 200] on div "Linked Orders" at bounding box center [100, 200] width 52 height 11
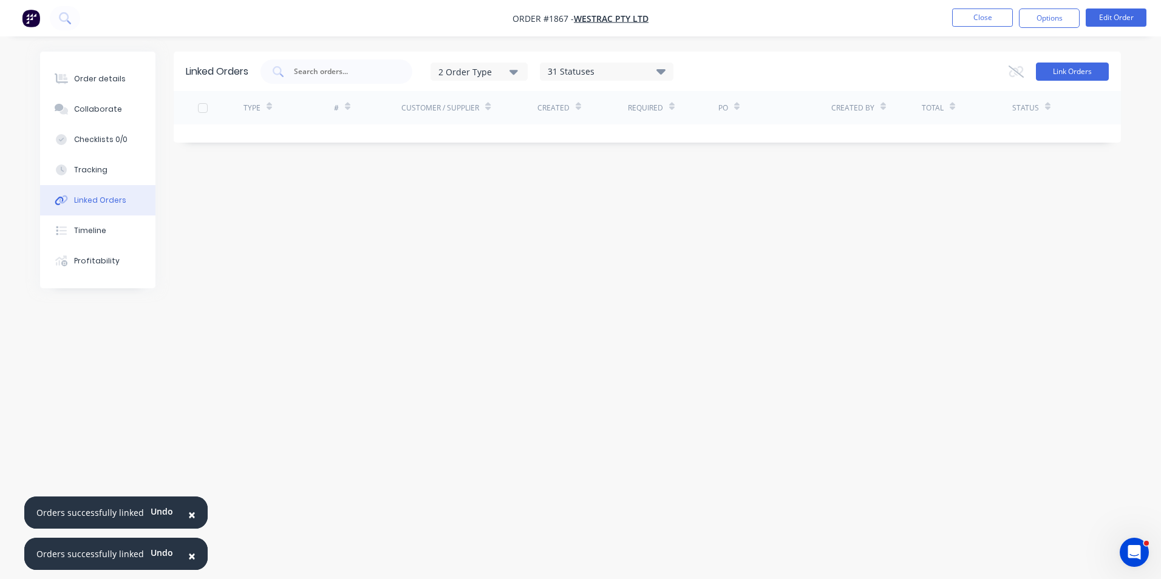
click at [1055, 66] on button "Link Orders" at bounding box center [1072, 72] width 73 height 18
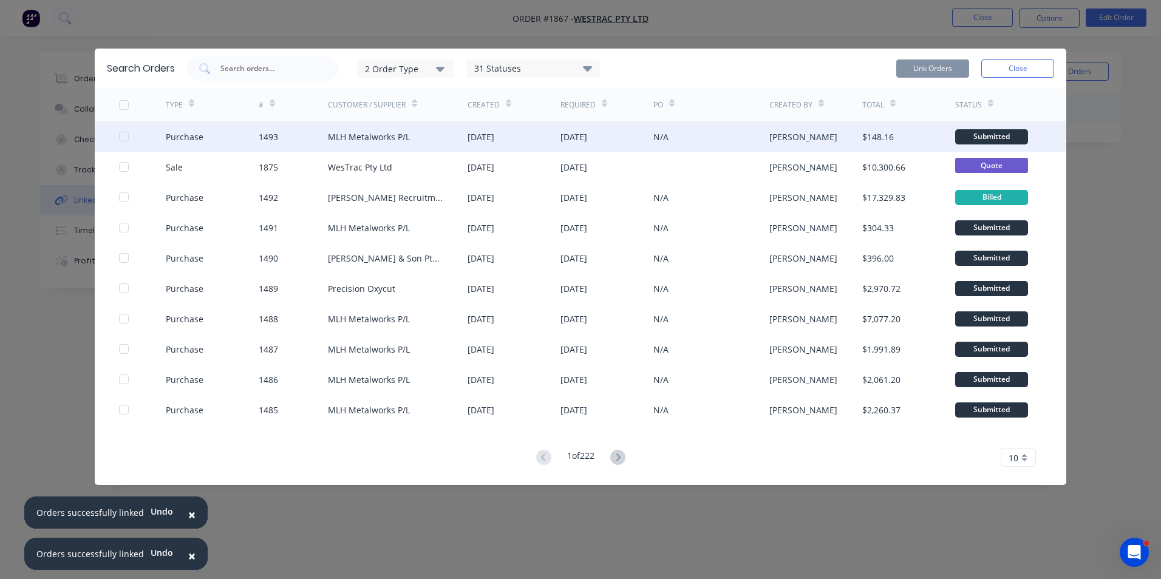
click at [122, 132] on div at bounding box center [124, 136] width 24 height 24
click at [919, 69] on button "Link Orders" at bounding box center [932, 69] width 73 height 18
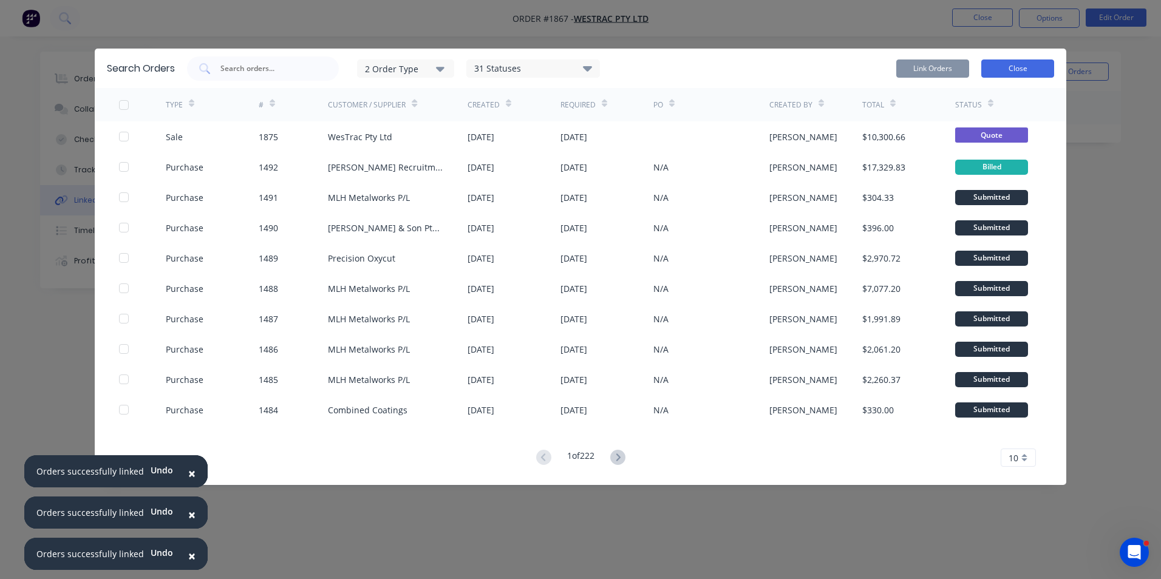
click at [1002, 66] on button "Close" at bounding box center [1017, 69] width 73 height 18
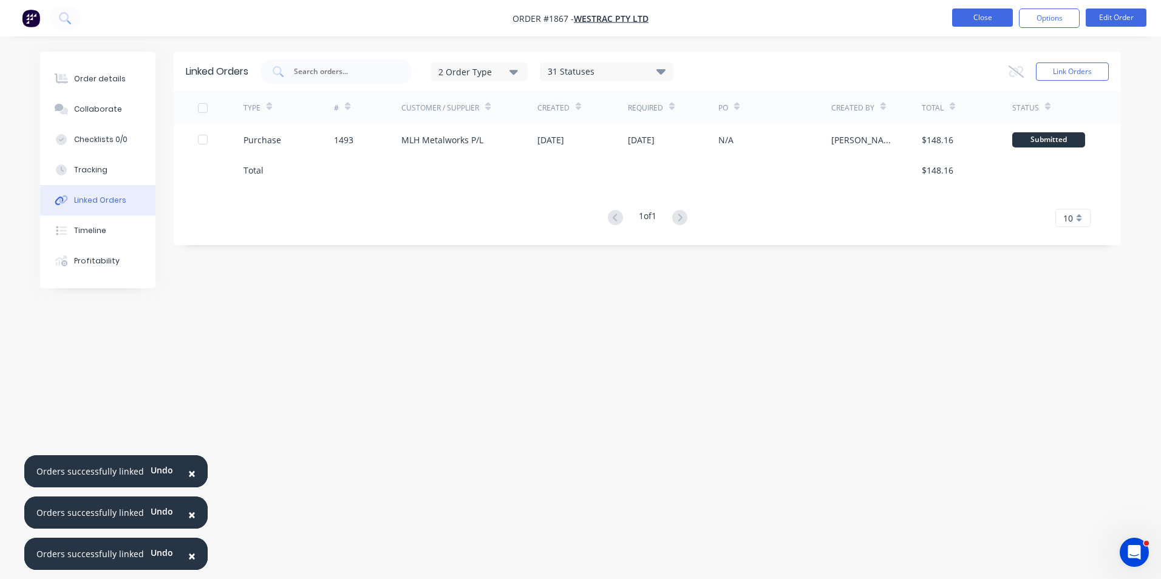
click at [987, 22] on button "Close" at bounding box center [982, 18] width 61 height 18
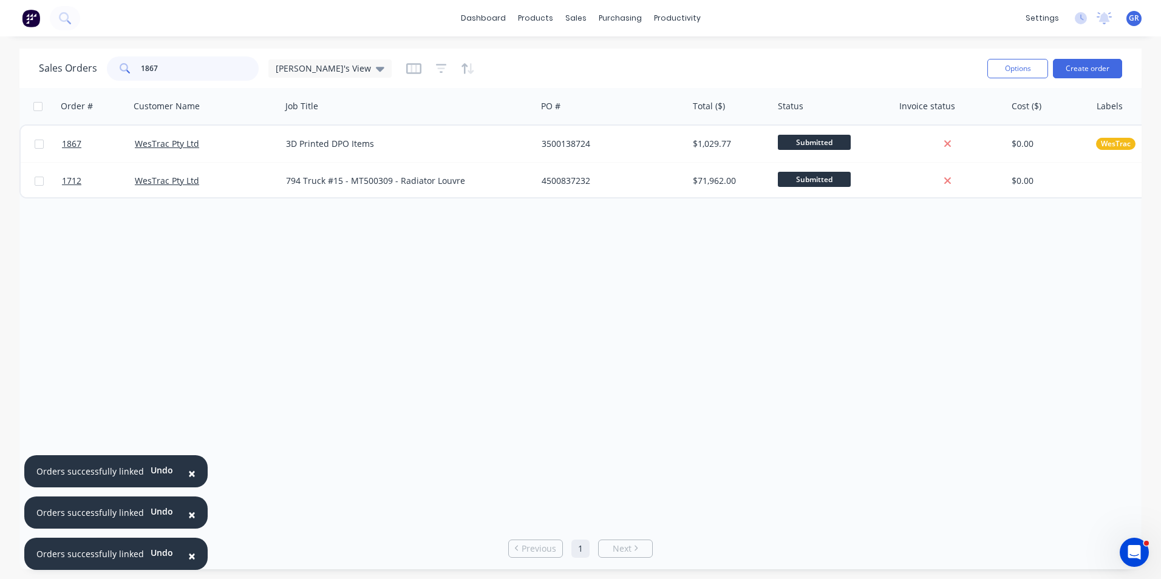
drag, startPoint x: 166, startPoint y: 66, endPoint x: 118, endPoint y: 65, distance: 48.0
click at [118, 65] on div "1867" at bounding box center [183, 68] width 152 height 24
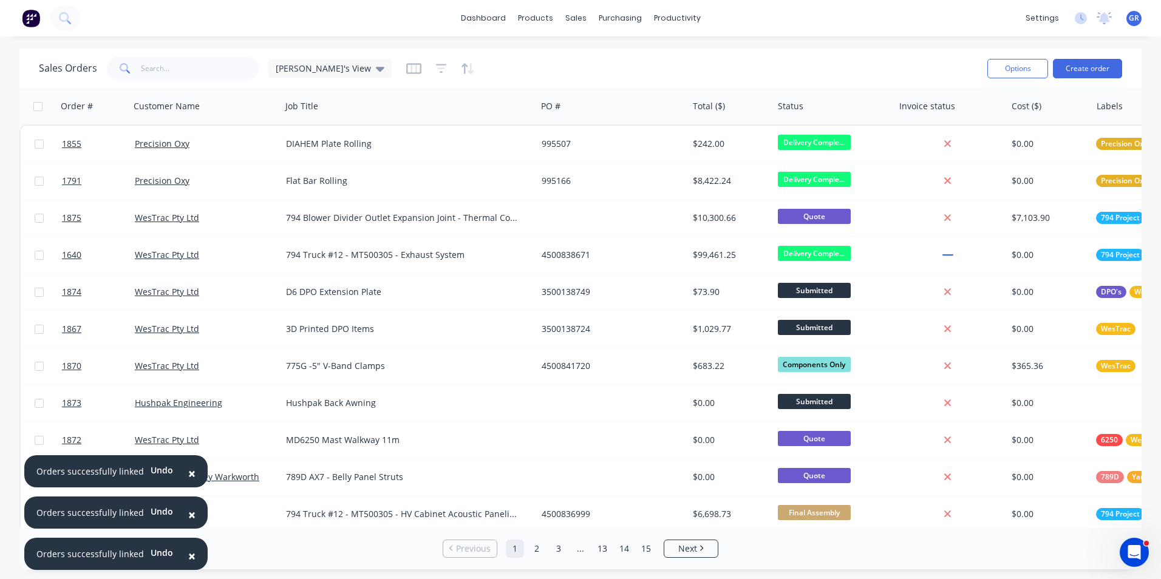
click at [188, 475] on span "×" at bounding box center [191, 473] width 7 height 17
click at [188, 512] on span "×" at bounding box center [191, 514] width 7 height 17
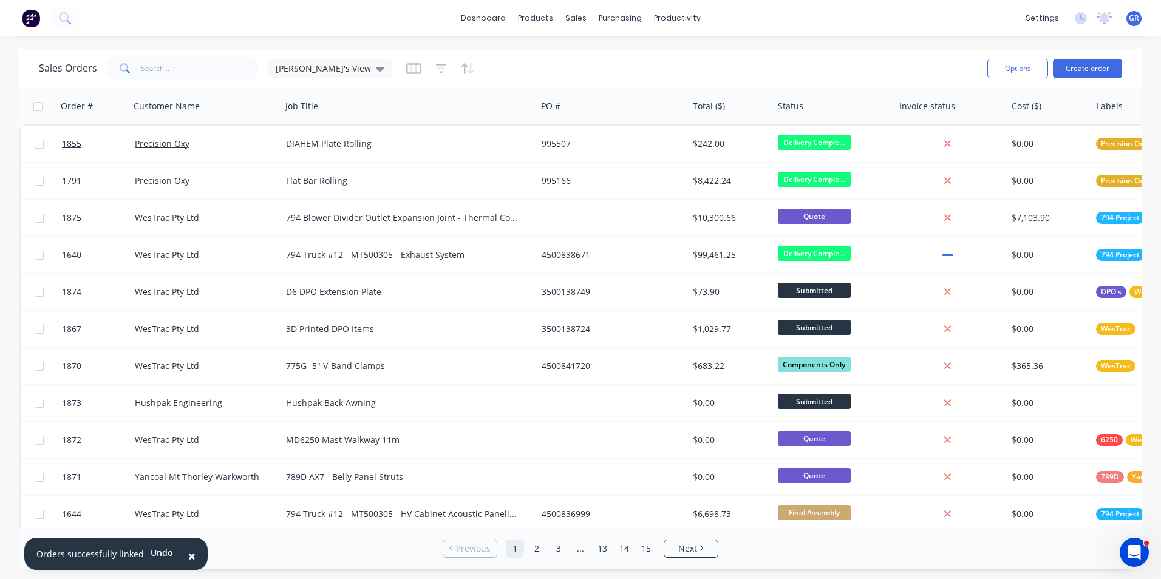
click at [189, 553] on span "×" at bounding box center [191, 556] width 7 height 17
click at [157, 66] on input "text" at bounding box center [200, 68] width 118 height 24
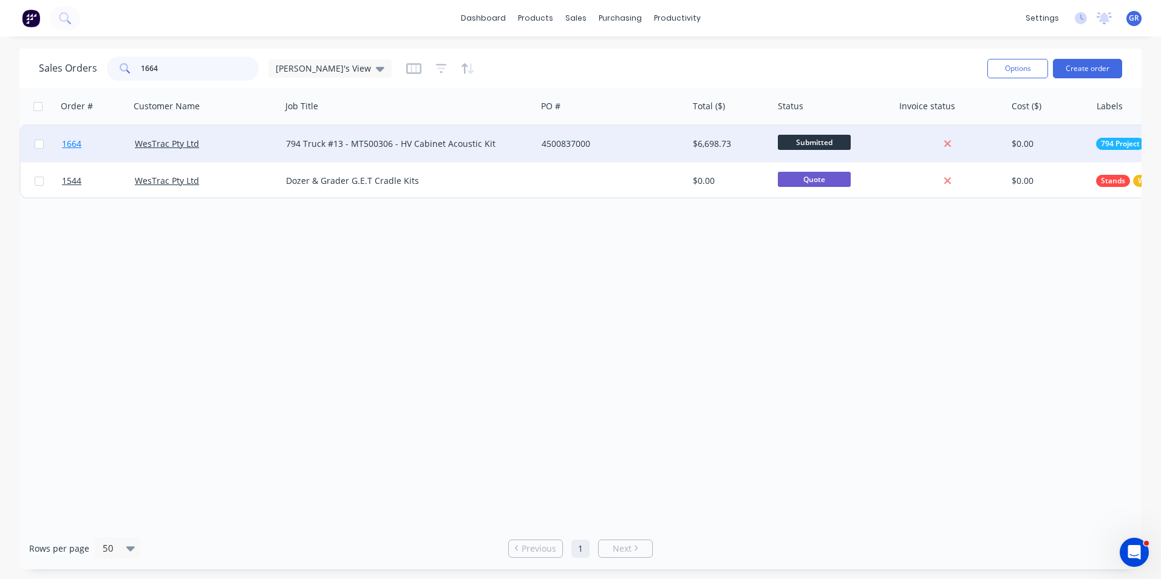
type input "1664"
click at [77, 145] on span "1664" at bounding box center [71, 144] width 19 height 12
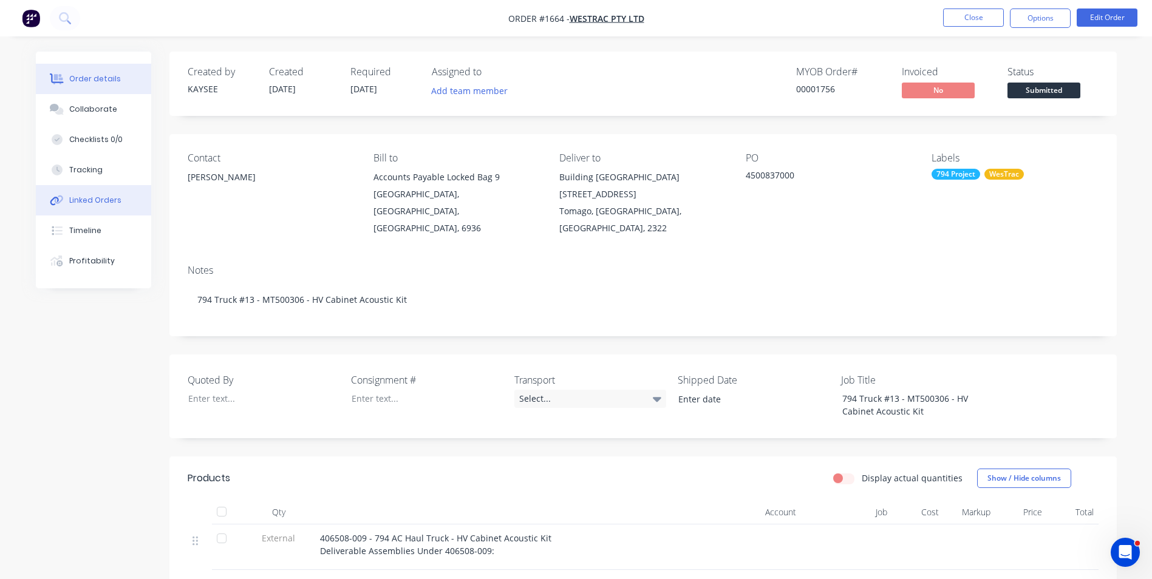
click at [97, 197] on div "Linked Orders" at bounding box center [95, 200] width 52 height 11
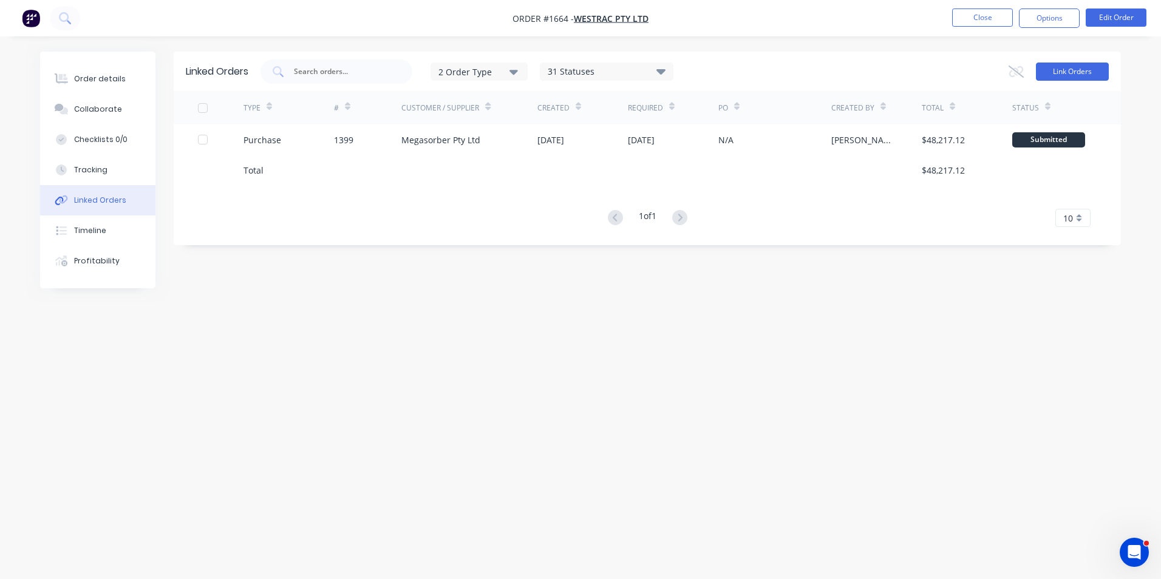
click at [1084, 72] on button "Link Orders" at bounding box center [1072, 72] width 73 height 18
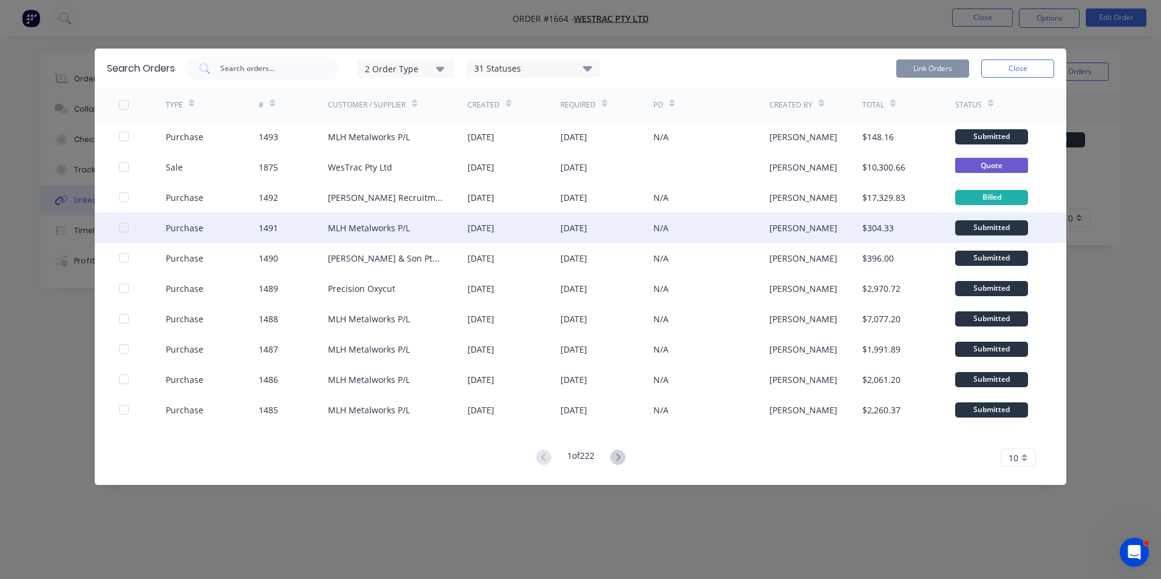
click at [125, 226] on div at bounding box center [124, 228] width 24 height 24
click at [934, 67] on button "Link Orders" at bounding box center [932, 69] width 73 height 18
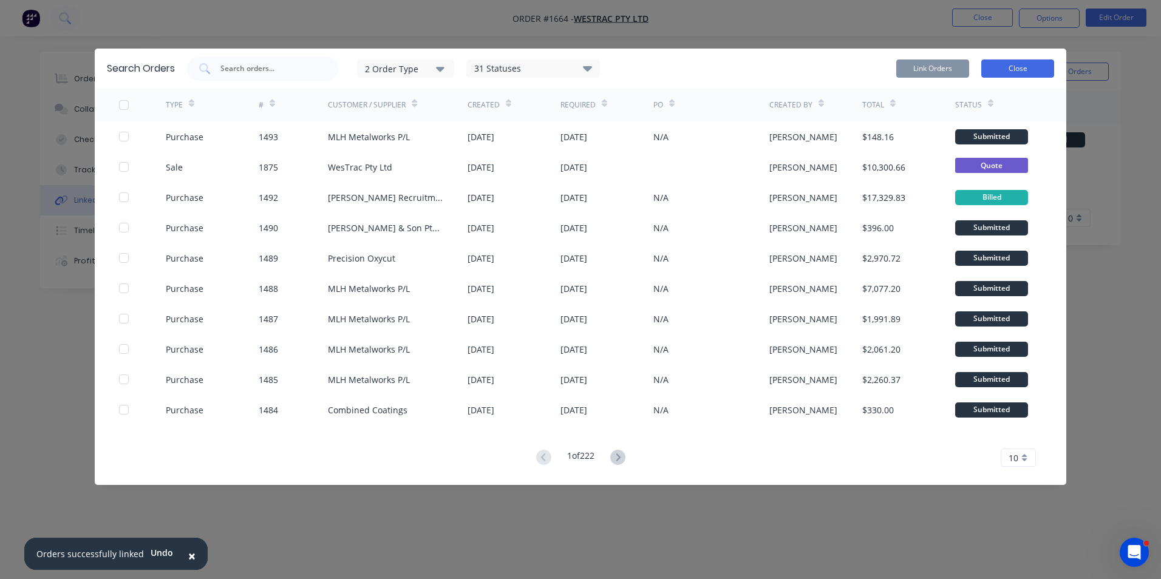
click at [1016, 67] on button "Close" at bounding box center [1017, 69] width 73 height 18
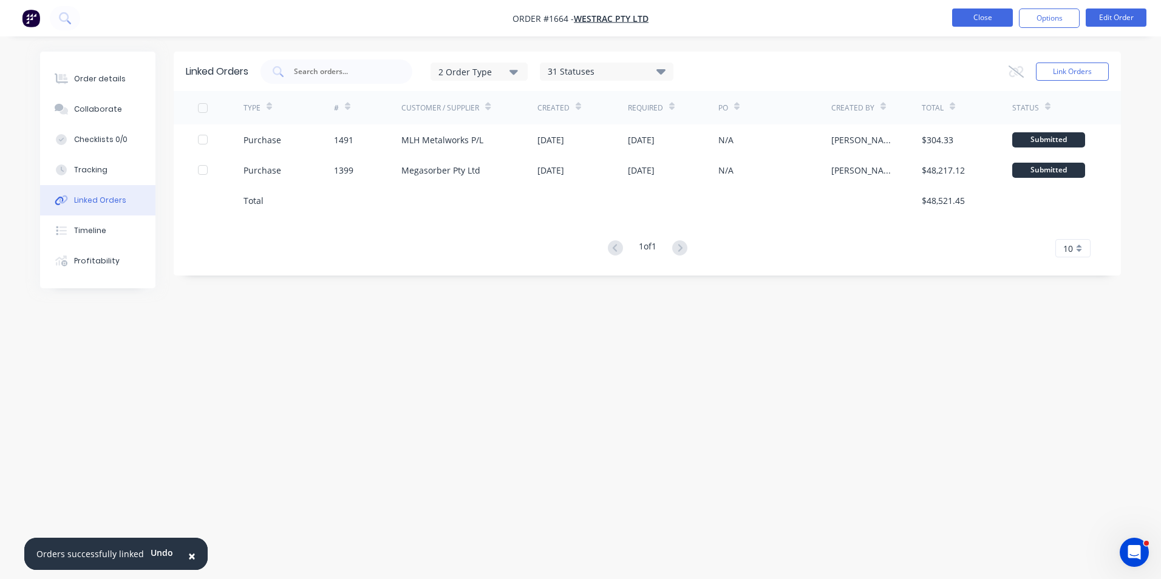
click at [997, 13] on button "Close" at bounding box center [982, 18] width 61 height 18
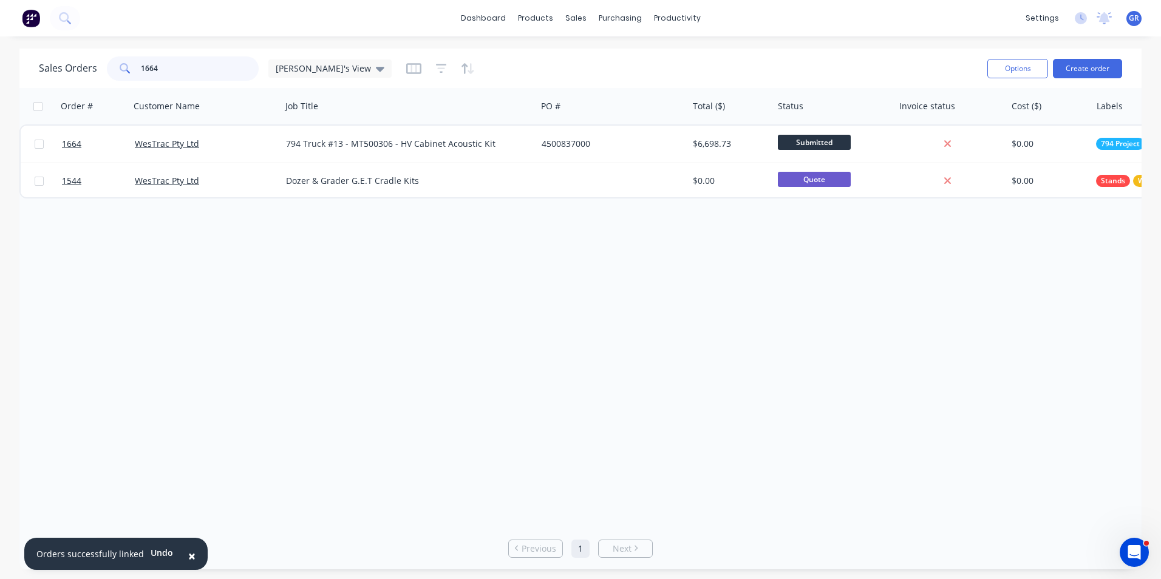
drag, startPoint x: 172, startPoint y: 69, endPoint x: 125, endPoint y: 67, distance: 46.8
click at [125, 67] on div "1664" at bounding box center [183, 68] width 152 height 24
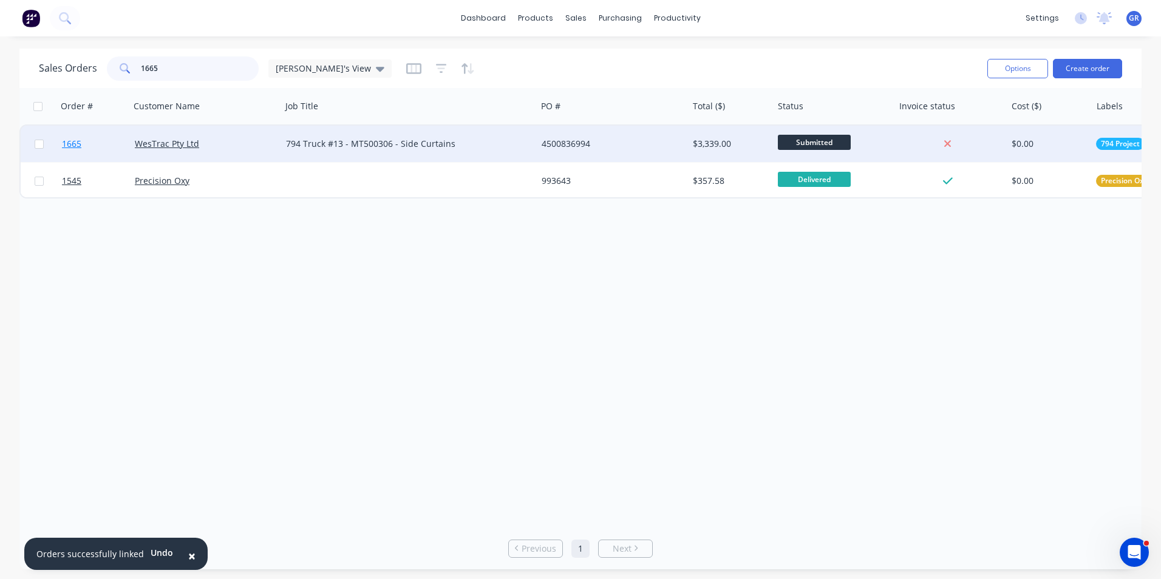
type input "1665"
click at [72, 140] on span "1665" at bounding box center [71, 144] width 19 height 12
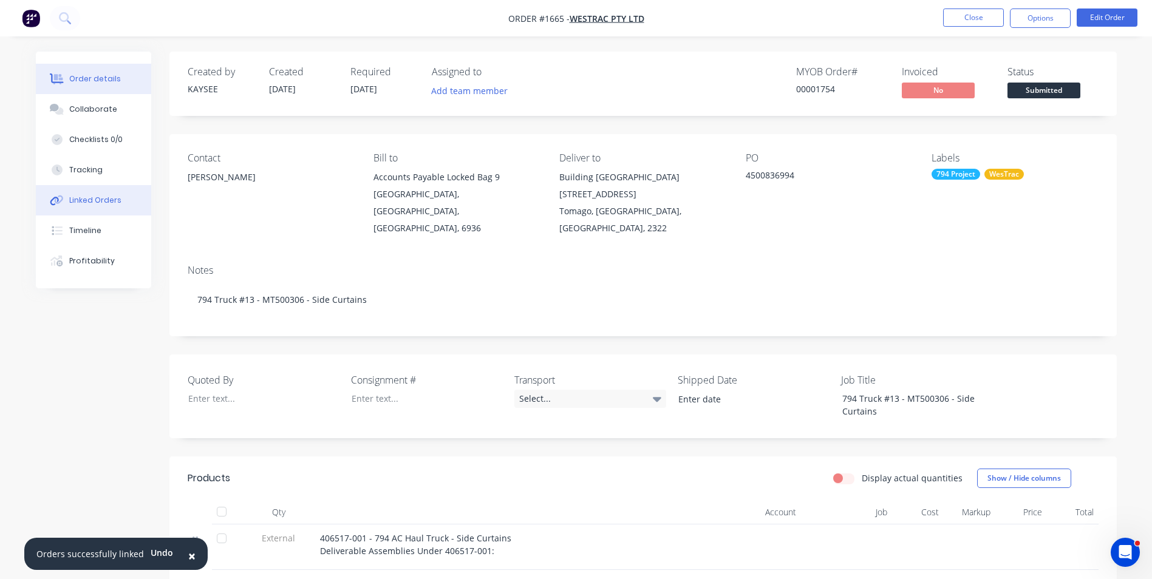
click at [95, 197] on div "Linked Orders" at bounding box center [95, 200] width 52 height 11
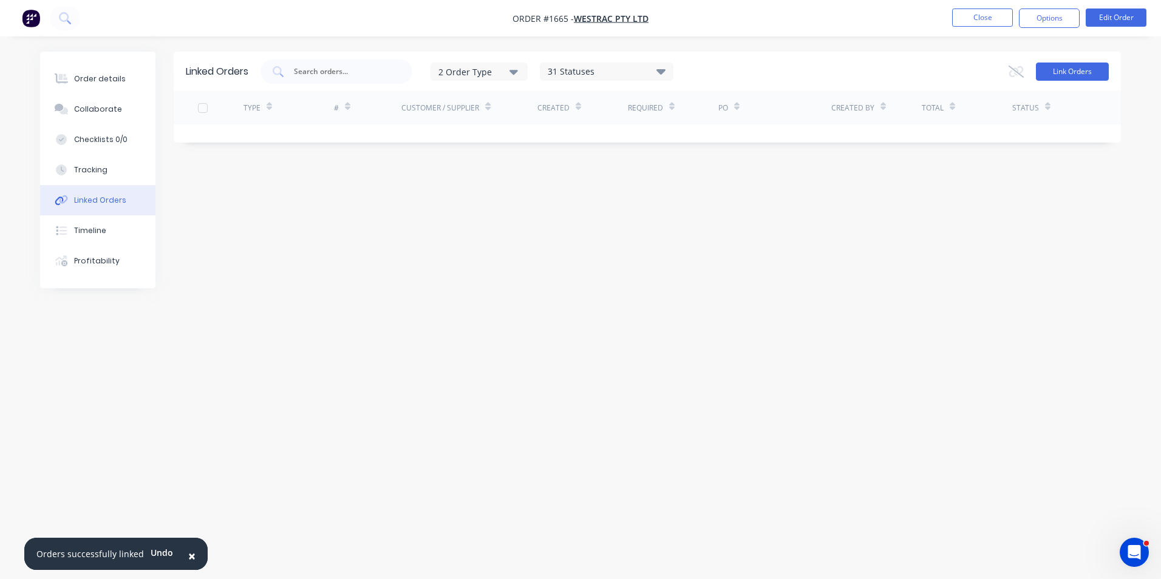
click at [1081, 72] on button "Link Orders" at bounding box center [1072, 72] width 73 height 18
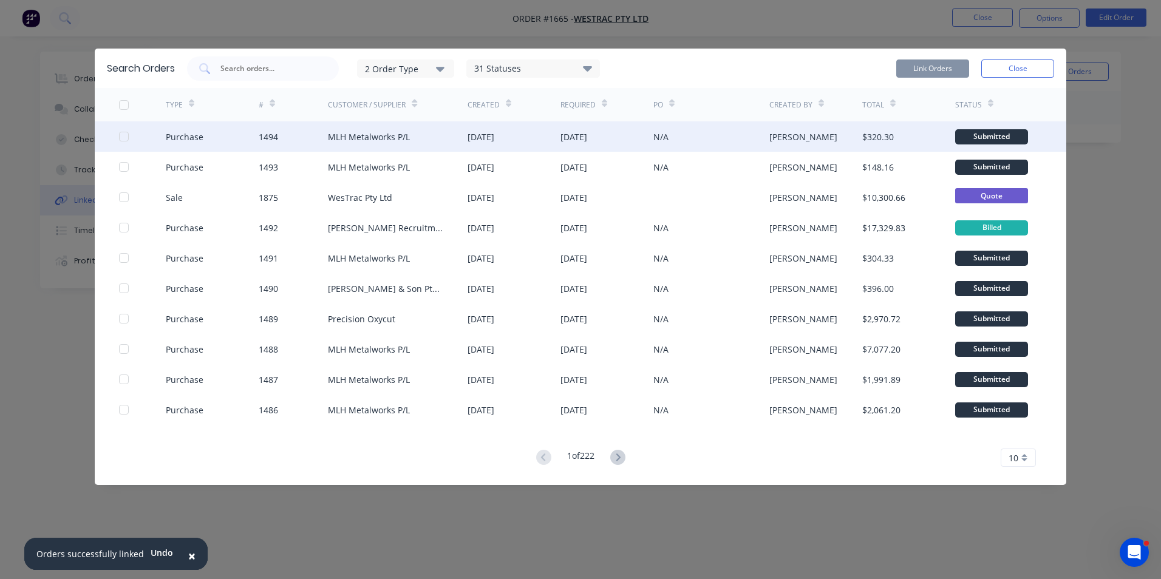
click at [124, 137] on div at bounding box center [124, 136] width 24 height 24
click at [942, 67] on button "Link Orders" at bounding box center [932, 69] width 73 height 18
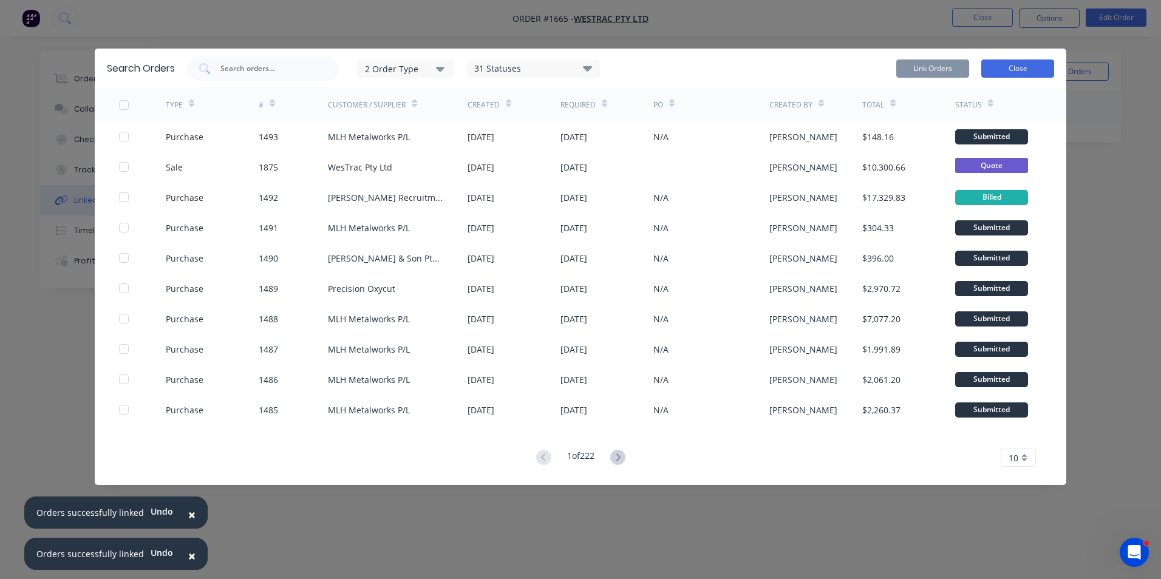
click at [1026, 66] on button "Close" at bounding box center [1017, 69] width 73 height 18
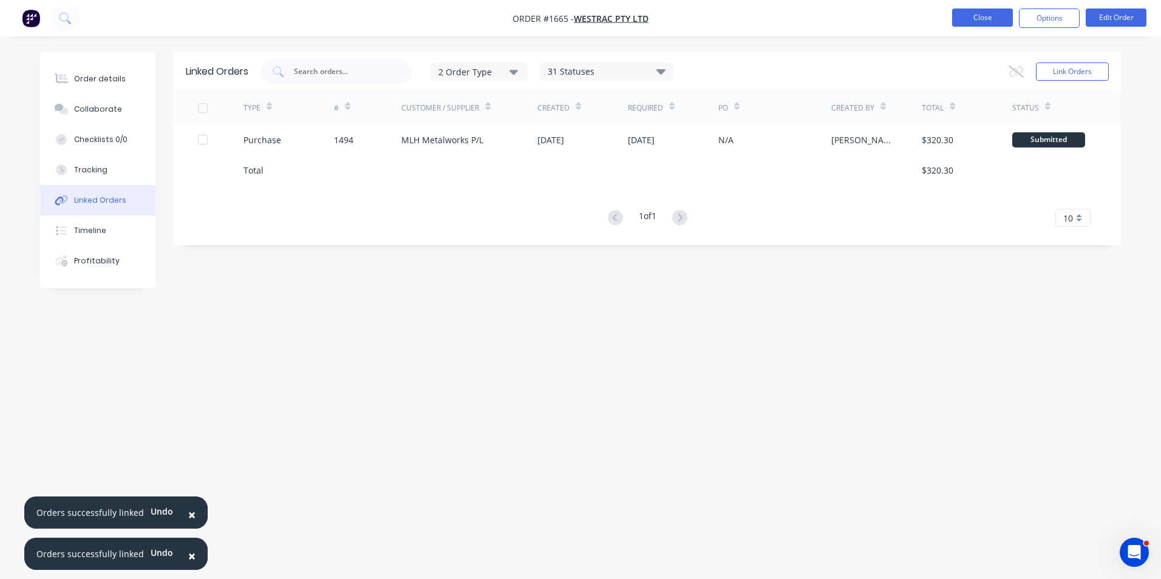
click at [993, 16] on button "Close" at bounding box center [982, 18] width 61 height 18
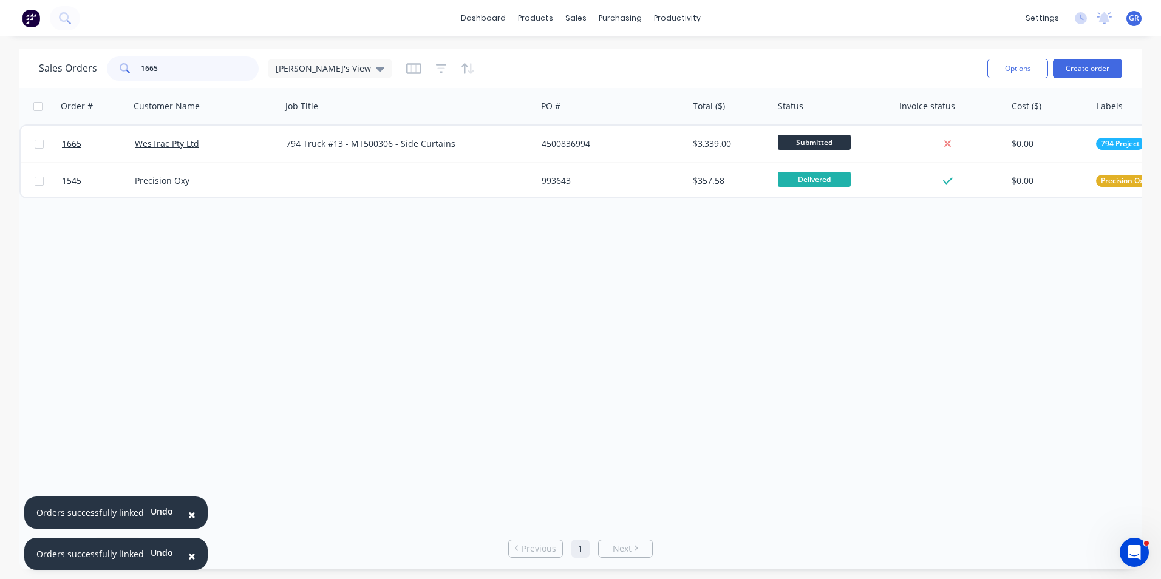
drag, startPoint x: 163, startPoint y: 67, endPoint x: 124, endPoint y: 70, distance: 38.4
click at [124, 70] on div "1665" at bounding box center [183, 68] width 152 height 24
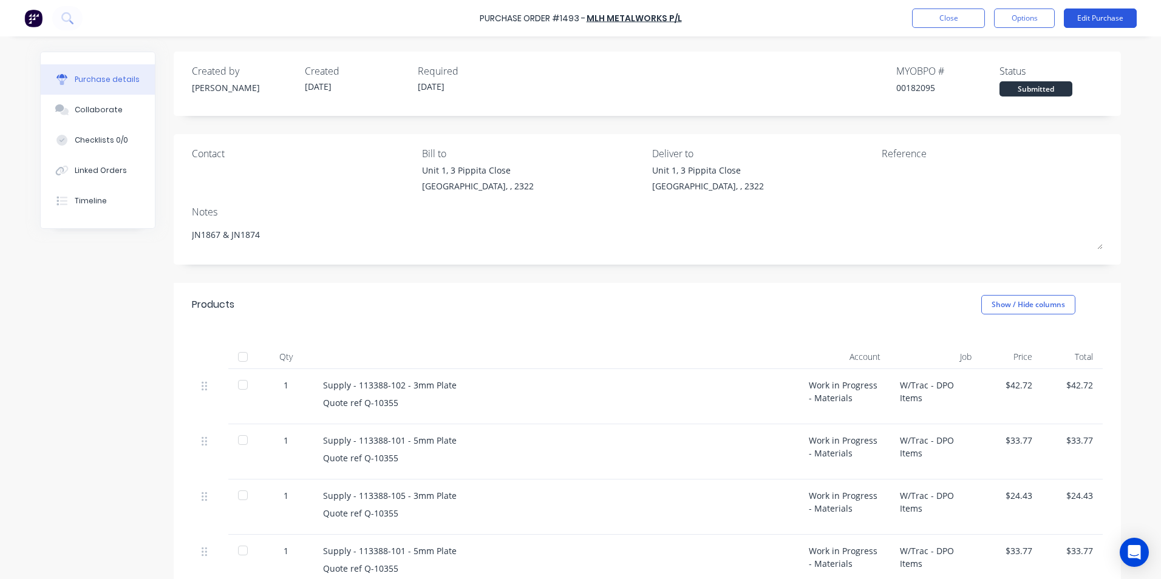
click at [1098, 19] on button "Edit Purchase" at bounding box center [1100, 18] width 73 height 19
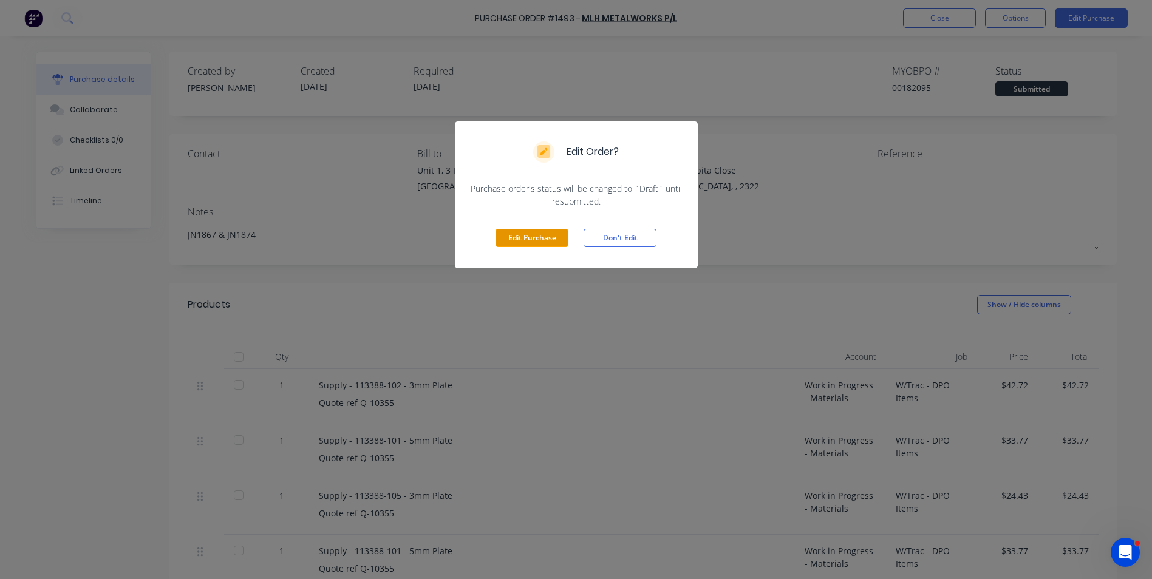
click at [541, 240] on button "Edit Purchase" at bounding box center [531, 238] width 73 height 18
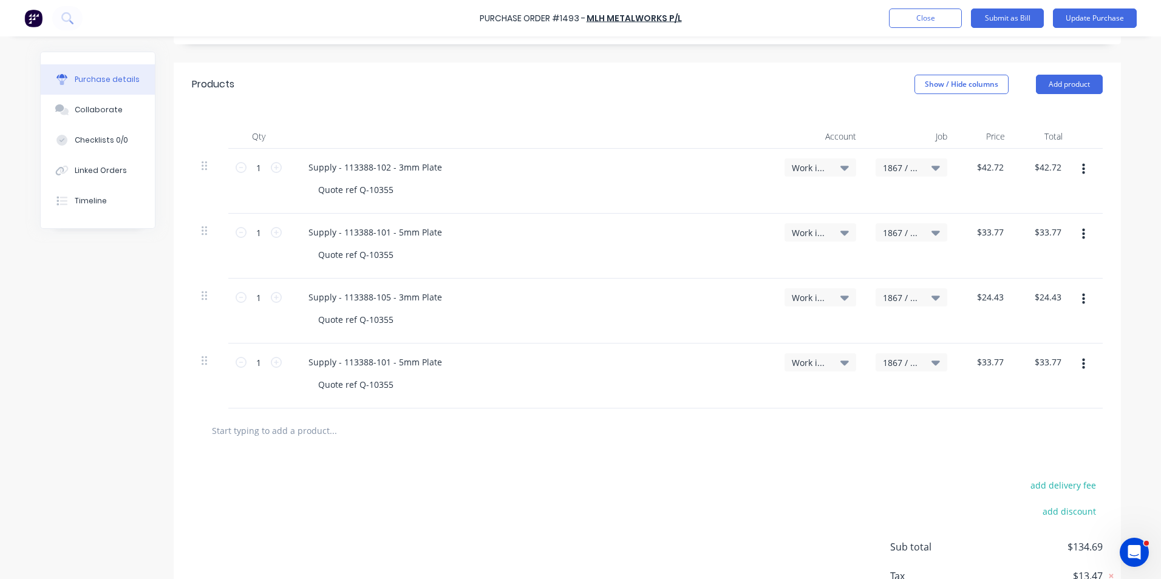
scroll to position [304, 0]
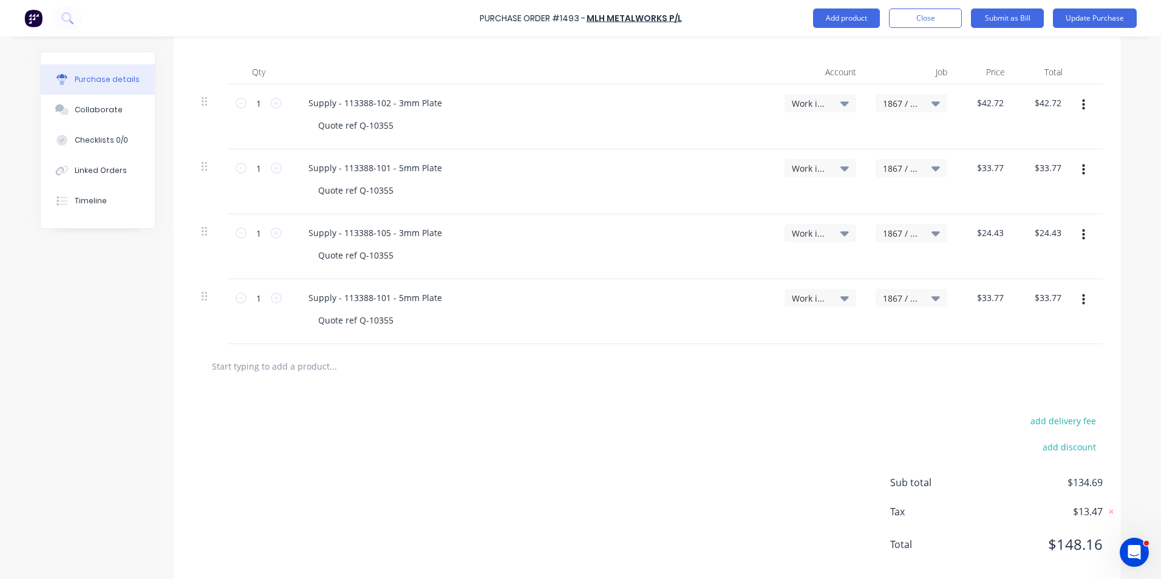
click at [902, 291] on div "1867 / W/Trac - DPO Items" at bounding box center [912, 298] width 72 height 18
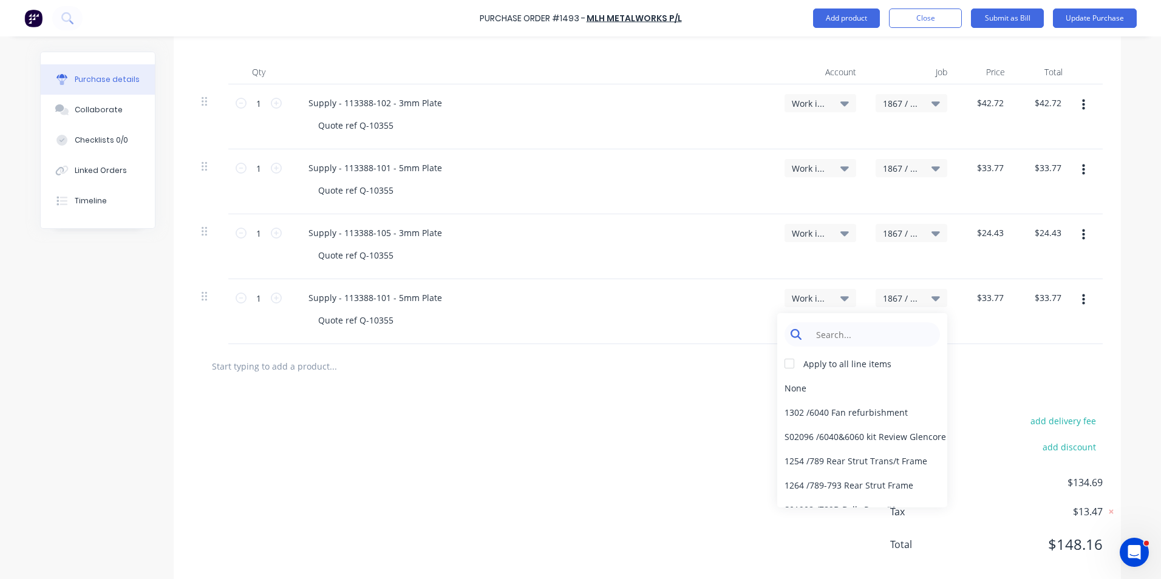
type textarea "x"
click at [827, 332] on input at bounding box center [871, 334] width 124 height 24
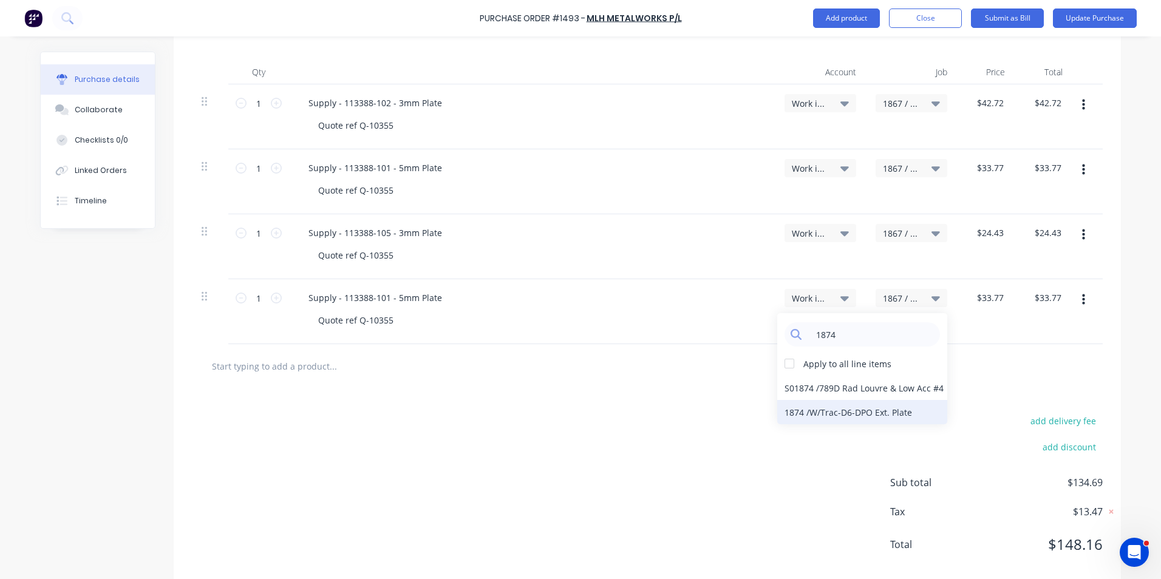
type input "1874"
click at [821, 412] on div "1874 / W/Trac-D6-DPO Ext. Plate" at bounding box center [862, 412] width 170 height 24
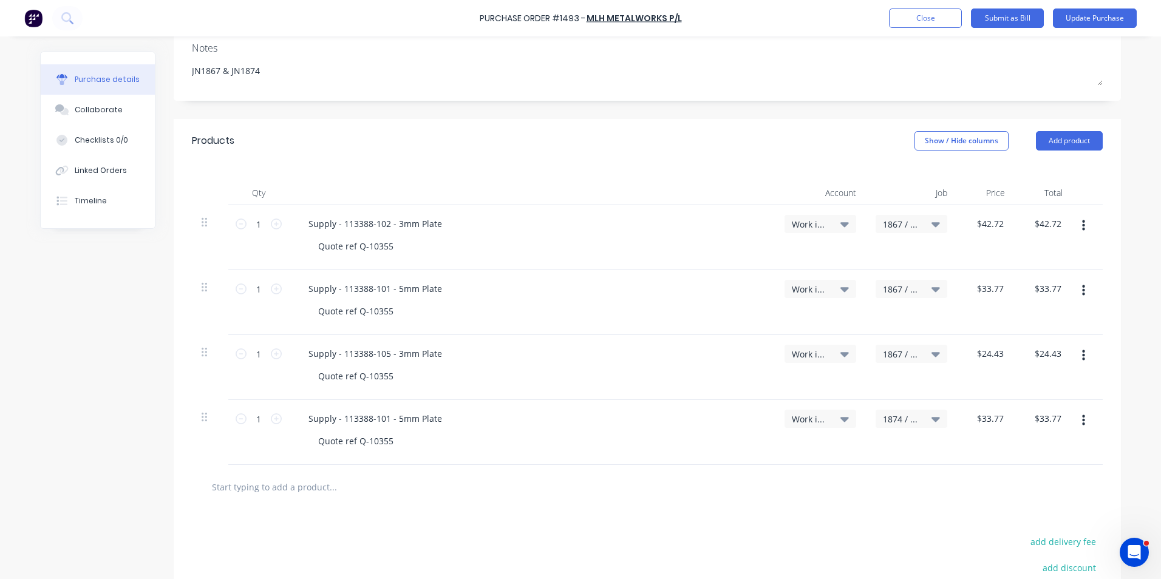
scroll to position [121, 0]
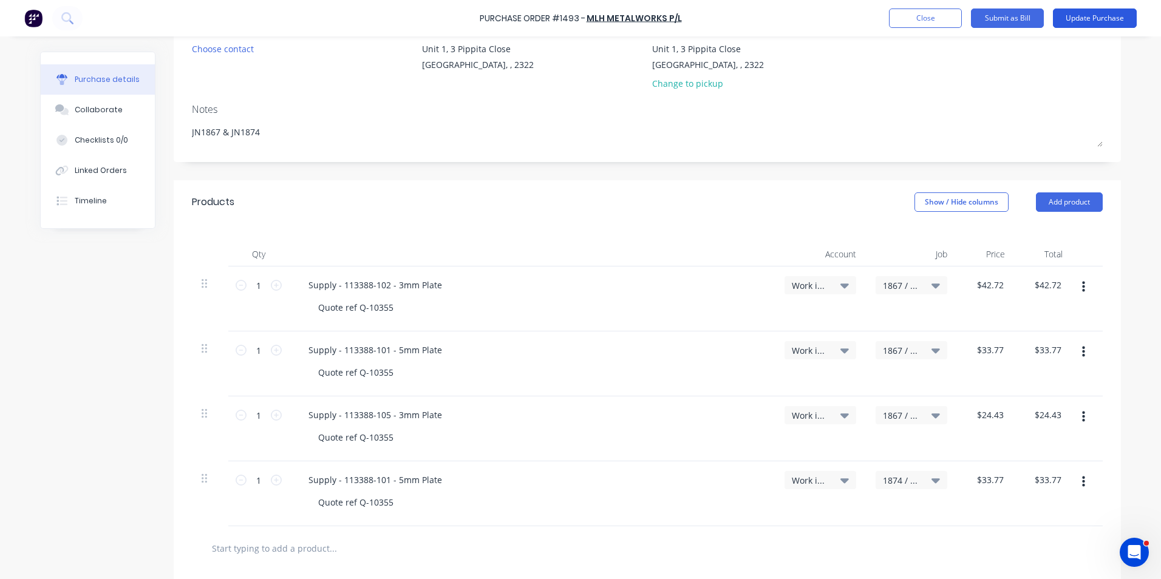
click at [1091, 18] on button "Update Purchase" at bounding box center [1095, 18] width 84 height 19
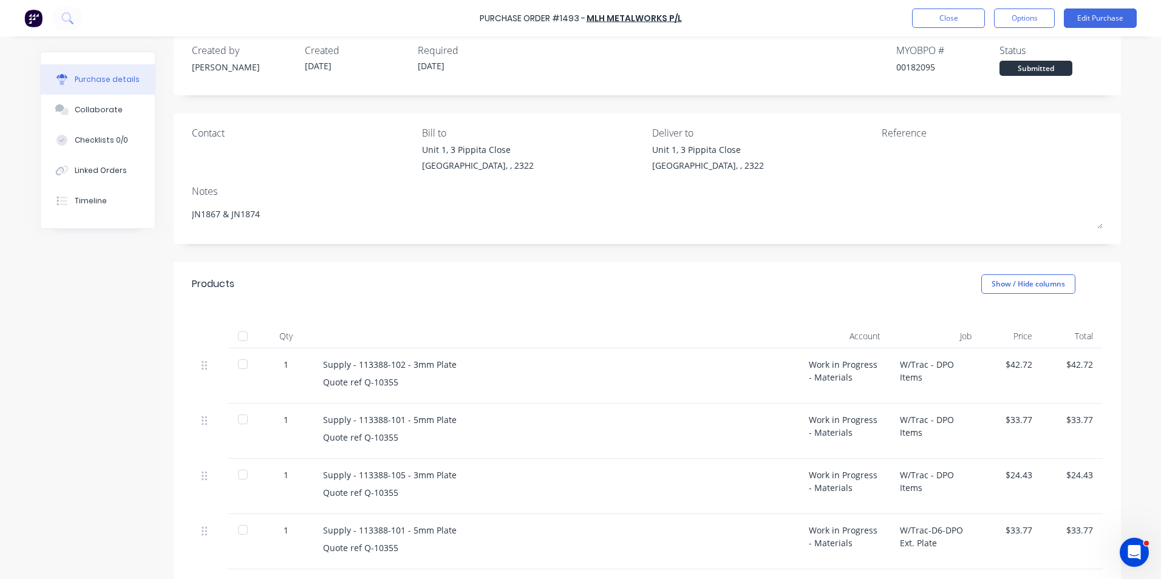
scroll to position [0, 0]
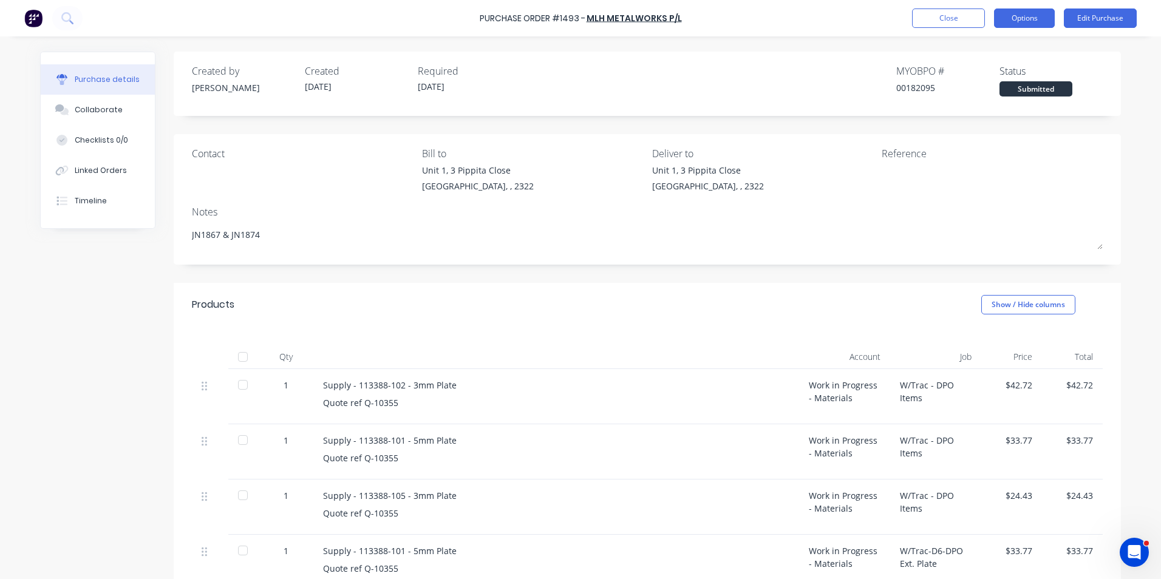
click at [1021, 18] on button "Options" at bounding box center [1024, 18] width 61 height 19
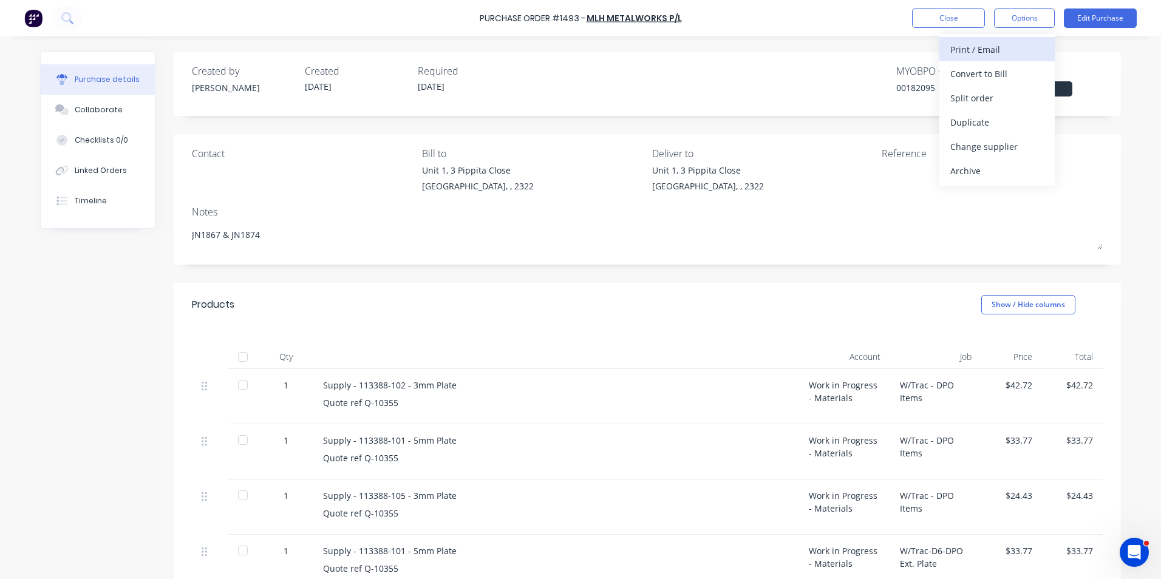
click at [984, 47] on div "Print / Email" at bounding box center [997, 50] width 94 height 18
click at [984, 70] on div "With pricing" at bounding box center [997, 74] width 94 height 18
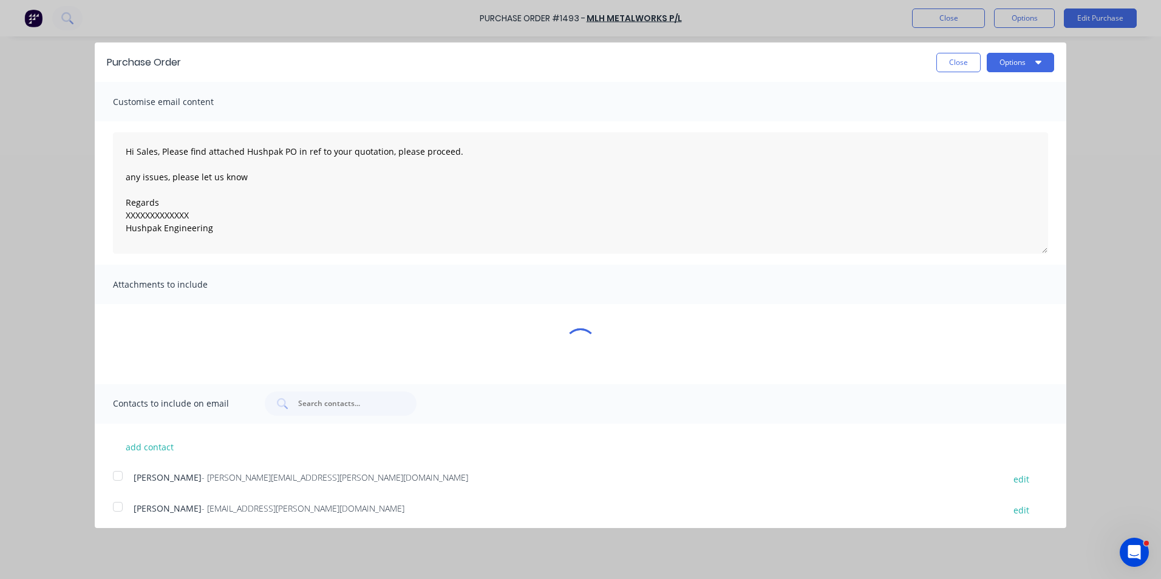
type textarea "x"
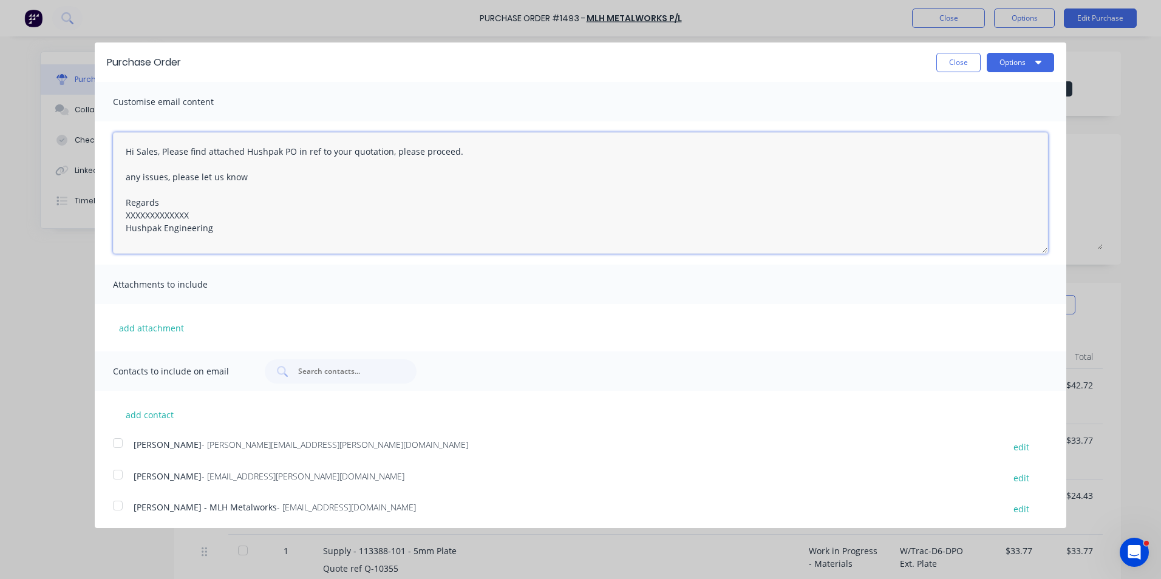
drag, startPoint x: 194, startPoint y: 213, endPoint x: 109, endPoint y: 217, distance: 85.1
click at [109, 217] on div "Hi Sales, Please find attached Hushpak PO in ref to your quotation, please proc…" at bounding box center [581, 192] width 972 height 143
drag, startPoint x: 458, startPoint y: 150, endPoint x: 118, endPoint y: 150, distance: 340.0
click at [118, 150] on textarea "Hi Sales, Please find attached Hushpak PO in ref to your quotation, please proc…" at bounding box center [580, 192] width 935 height 121
type textarea "Hey [PERSON_NAME], PO attached in ref to your, but I have ordered an extra plat…"
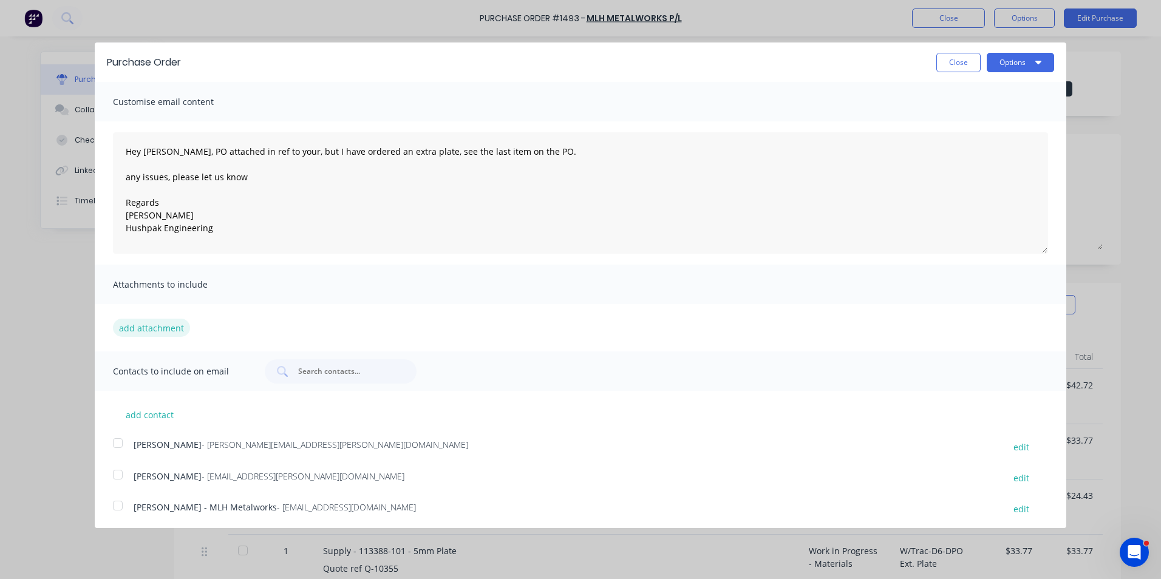
click at [163, 324] on button "add attachment" at bounding box center [151, 328] width 77 height 18
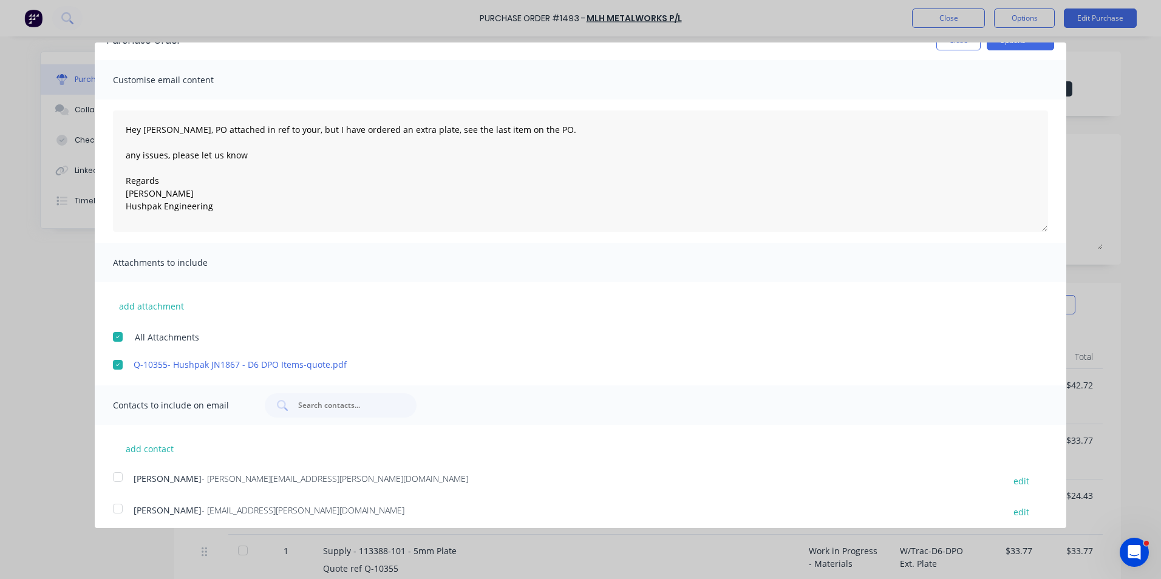
scroll to position [60, 0]
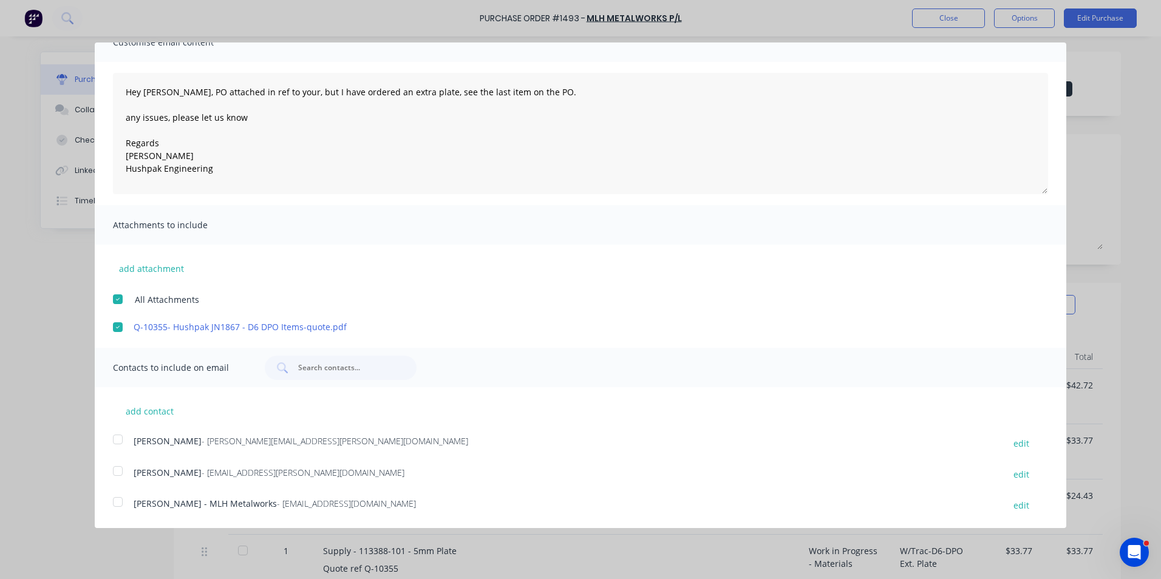
click at [117, 439] on div at bounding box center [118, 439] width 24 height 24
click at [117, 499] on div at bounding box center [118, 502] width 24 height 24
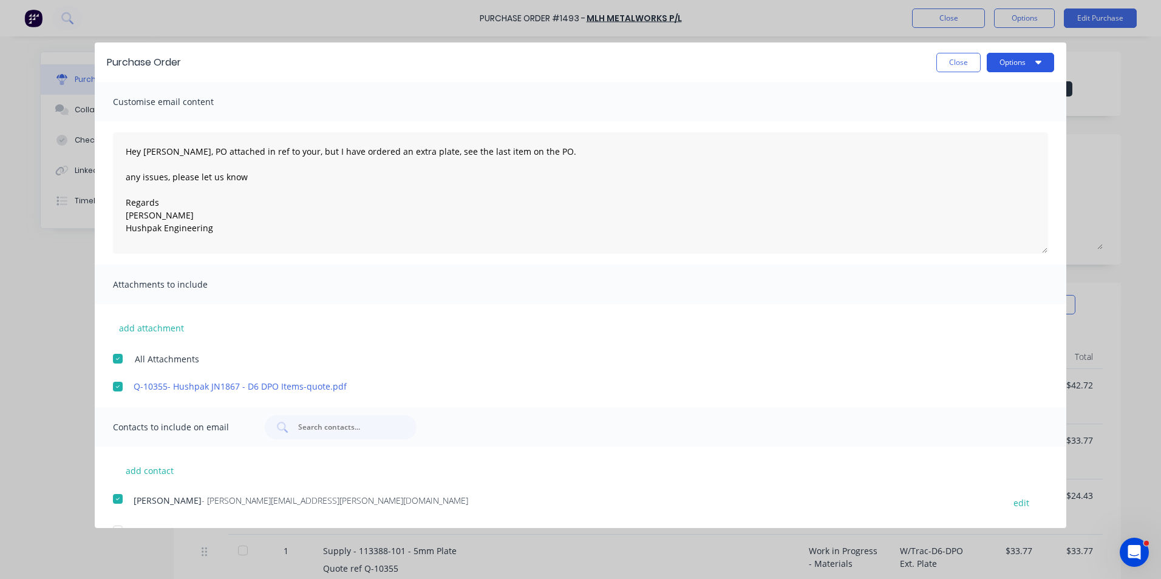
click at [1006, 64] on button "Options" at bounding box center [1020, 62] width 67 height 19
click at [957, 118] on div "Email" at bounding box center [997, 118] width 94 height 18
type textarea "x"
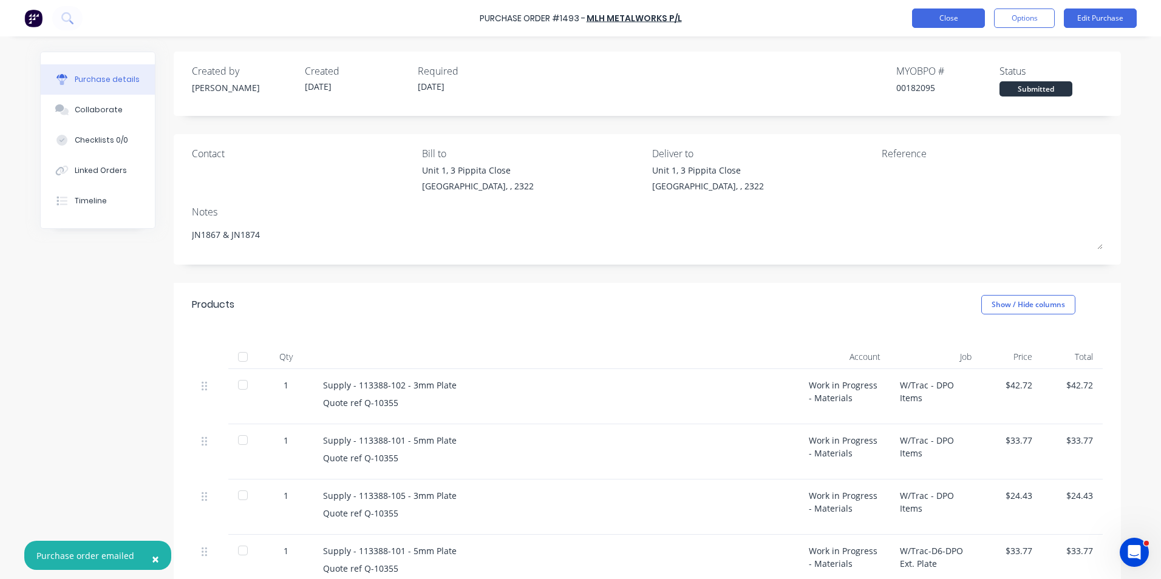
click at [962, 16] on button "Close" at bounding box center [948, 18] width 73 height 19
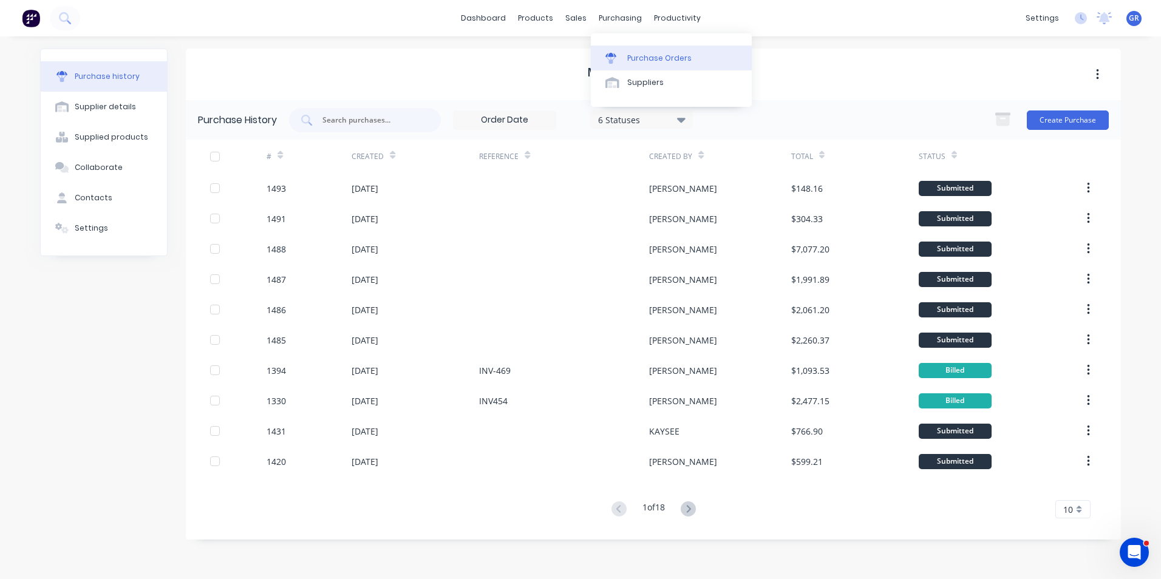
click at [643, 55] on div "Purchase Orders" at bounding box center [659, 58] width 64 height 11
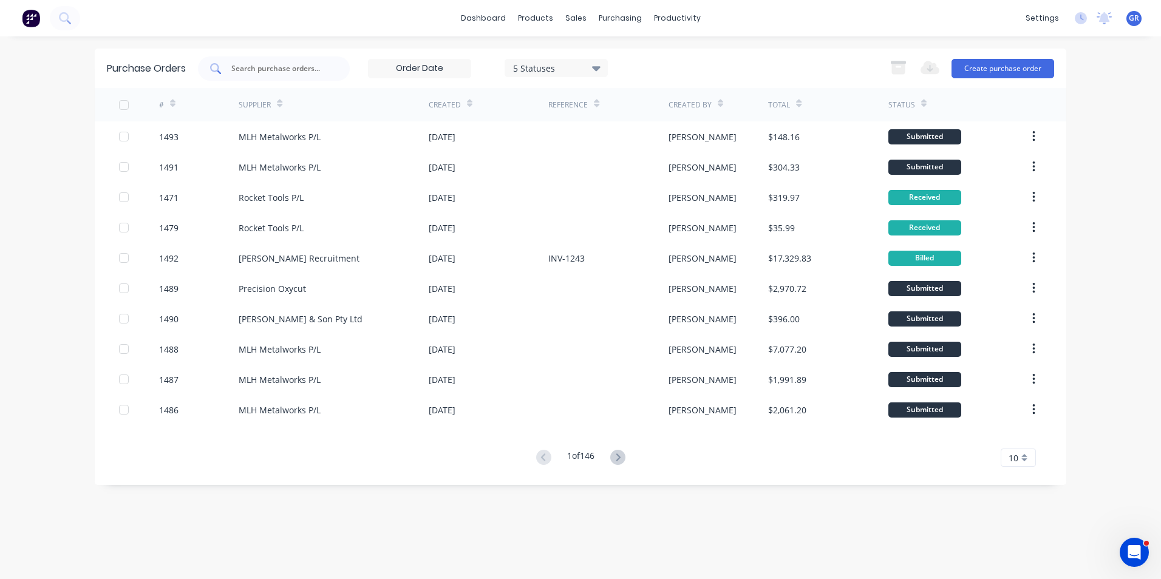
click at [254, 67] on input "text" at bounding box center [280, 69] width 101 height 12
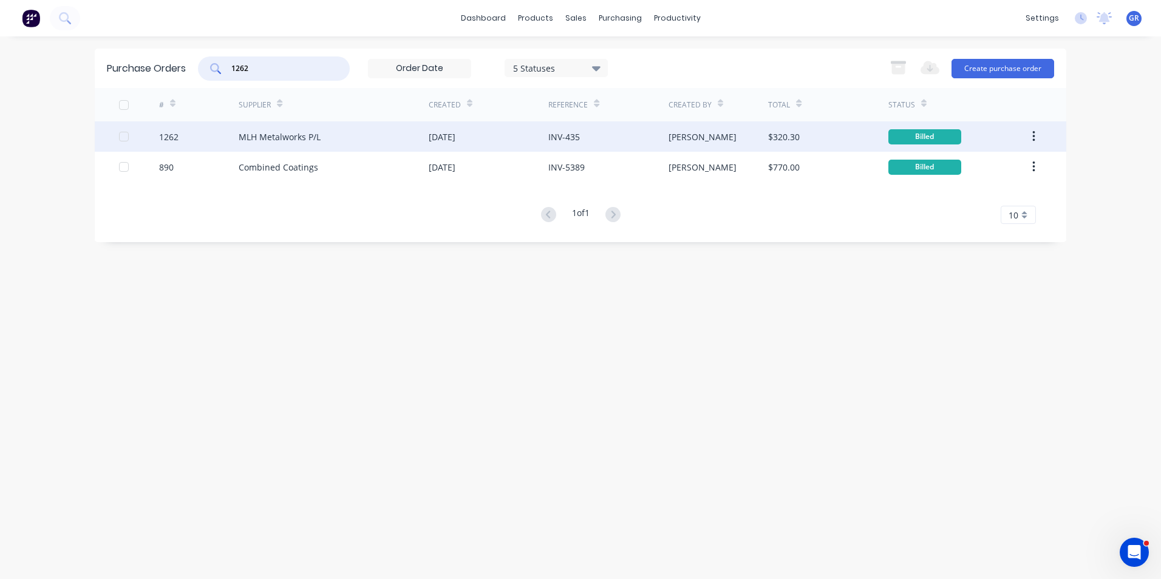
type input "1262"
click at [171, 138] on div "1262" at bounding box center [168, 137] width 19 height 13
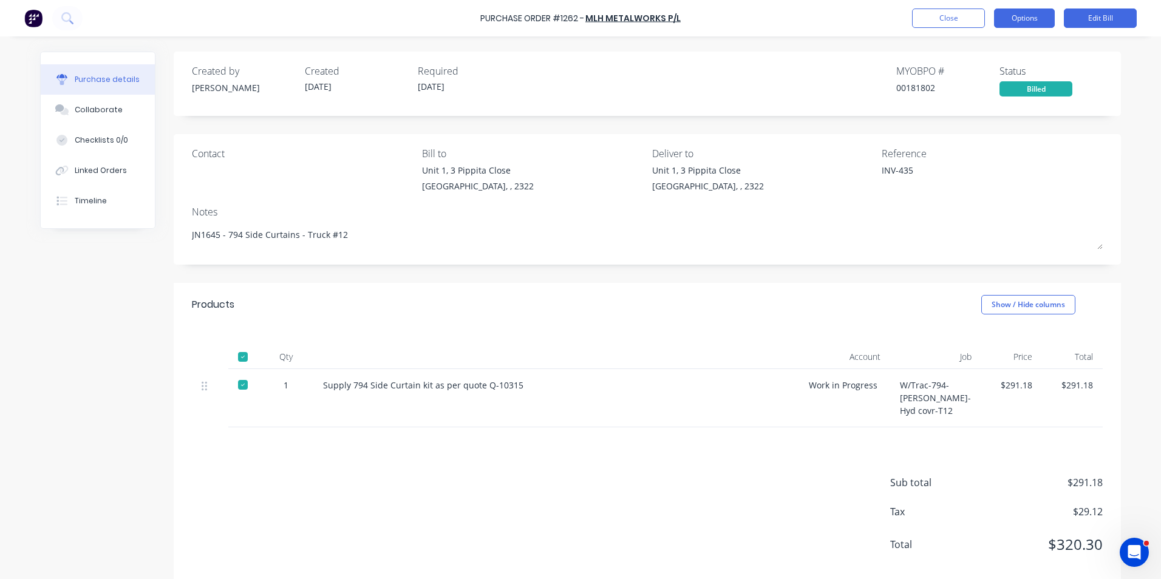
click at [1027, 18] on button "Options" at bounding box center [1024, 18] width 61 height 19
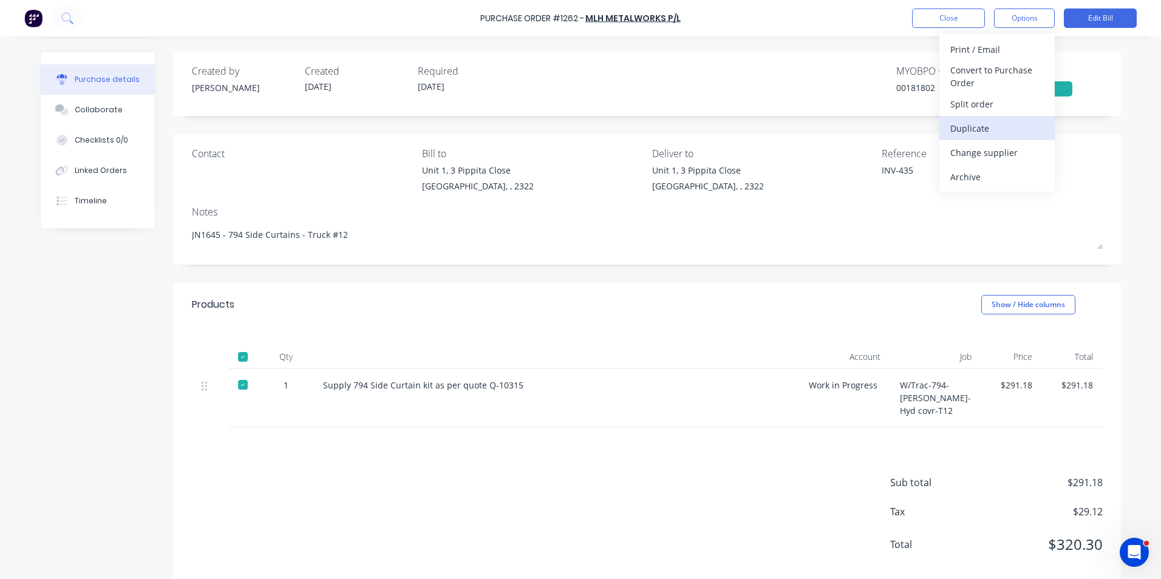
click at [963, 124] on div "Duplicate" at bounding box center [997, 129] width 94 height 18
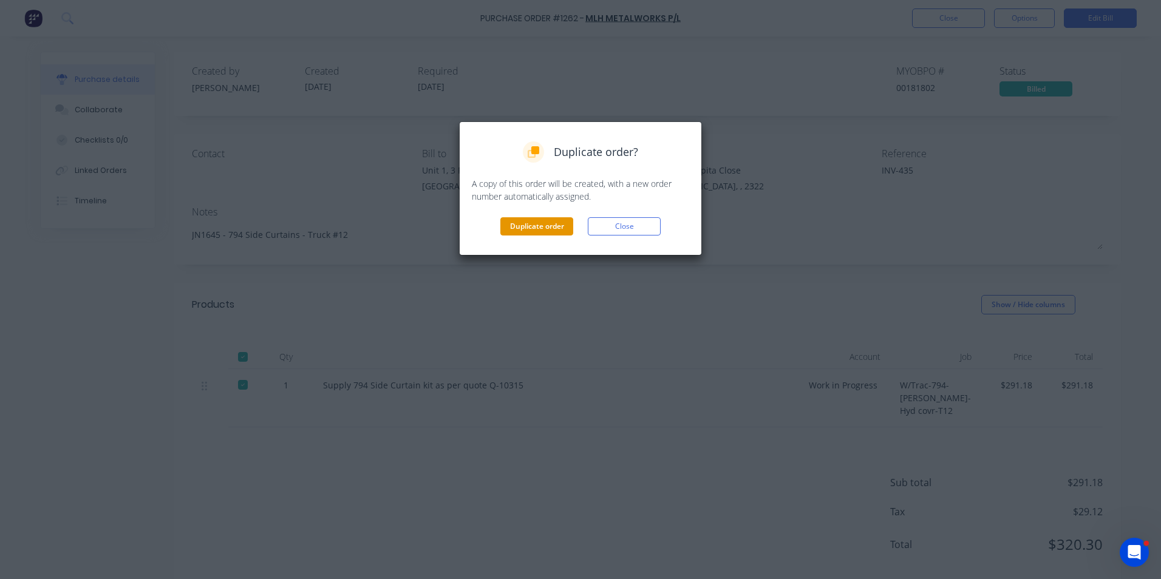
click at [543, 223] on button "Duplicate order" at bounding box center [536, 226] width 73 height 18
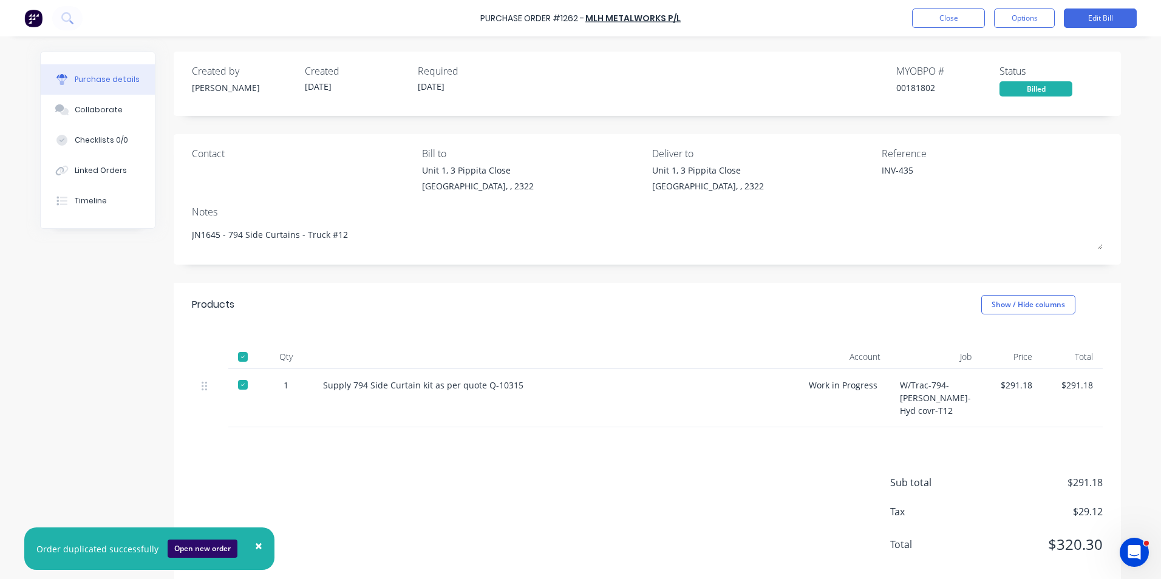
click at [205, 548] on button "Open new order" at bounding box center [203, 549] width 70 height 18
type textarea "x"
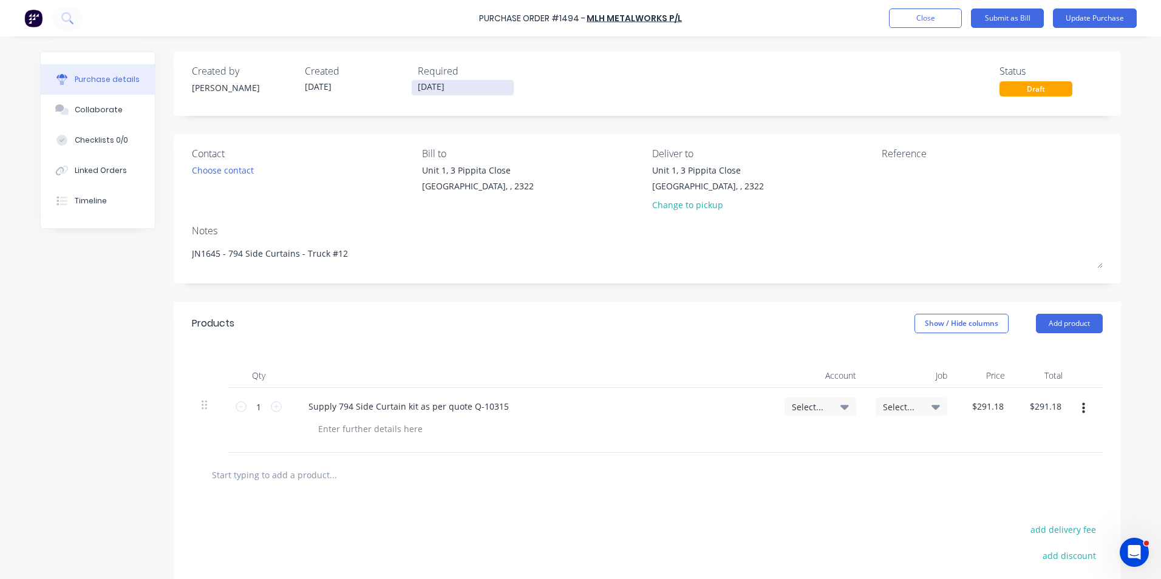
click at [433, 87] on input "[DATE]" at bounding box center [463, 87] width 102 height 15
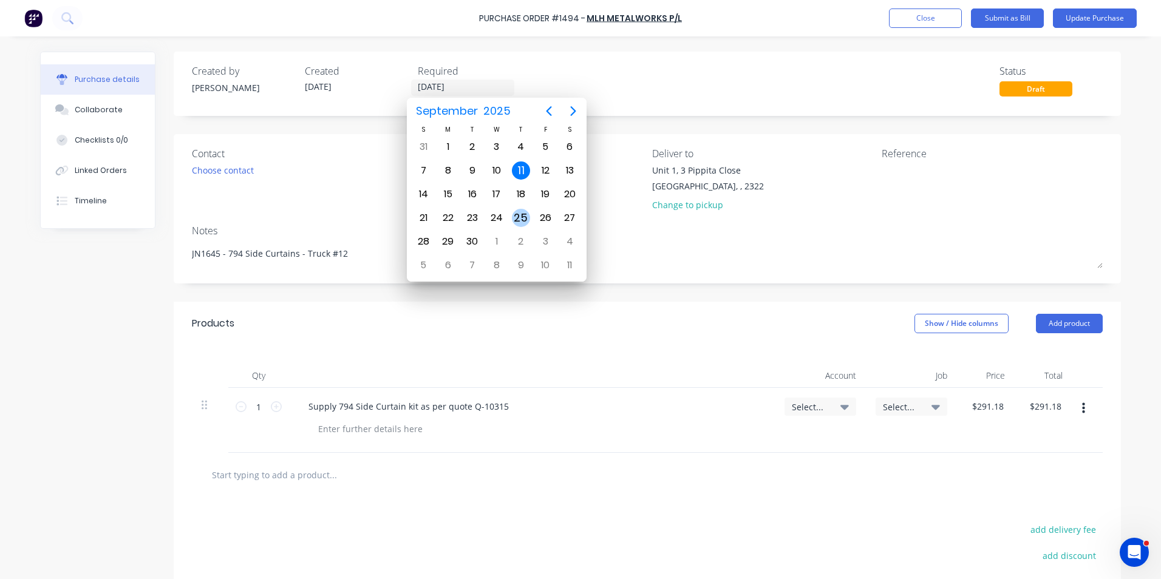
type textarea "x"
click at [522, 216] on div "25" at bounding box center [521, 218] width 18 height 18
type input "[DATE]"
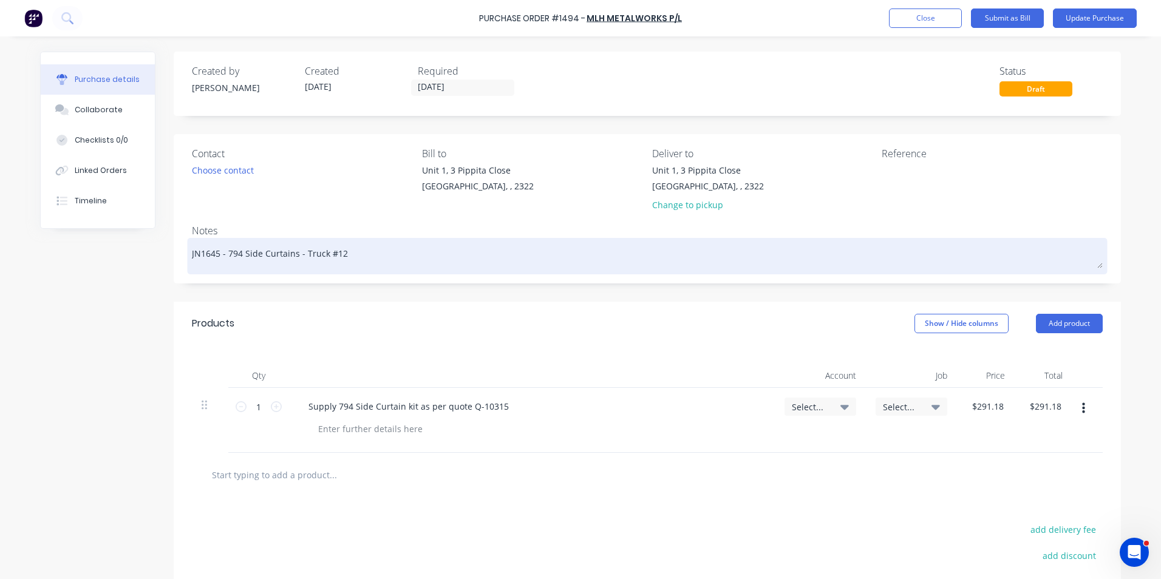
type textarea "x"
drag, startPoint x: 212, startPoint y: 256, endPoint x: 206, endPoint y: 257, distance: 6.3
click at [206, 257] on textarea "JN1645 - 794 Side Curtains - Truck #12" at bounding box center [647, 254] width 911 height 27
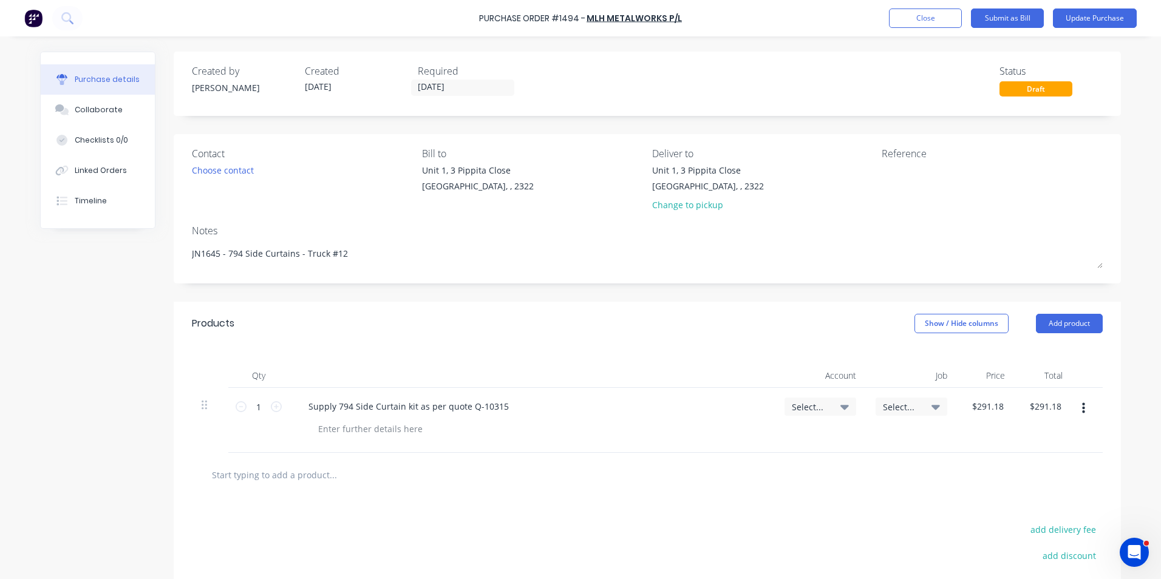
type textarea "JN1665 - 794 Side Curtains - Truck #12"
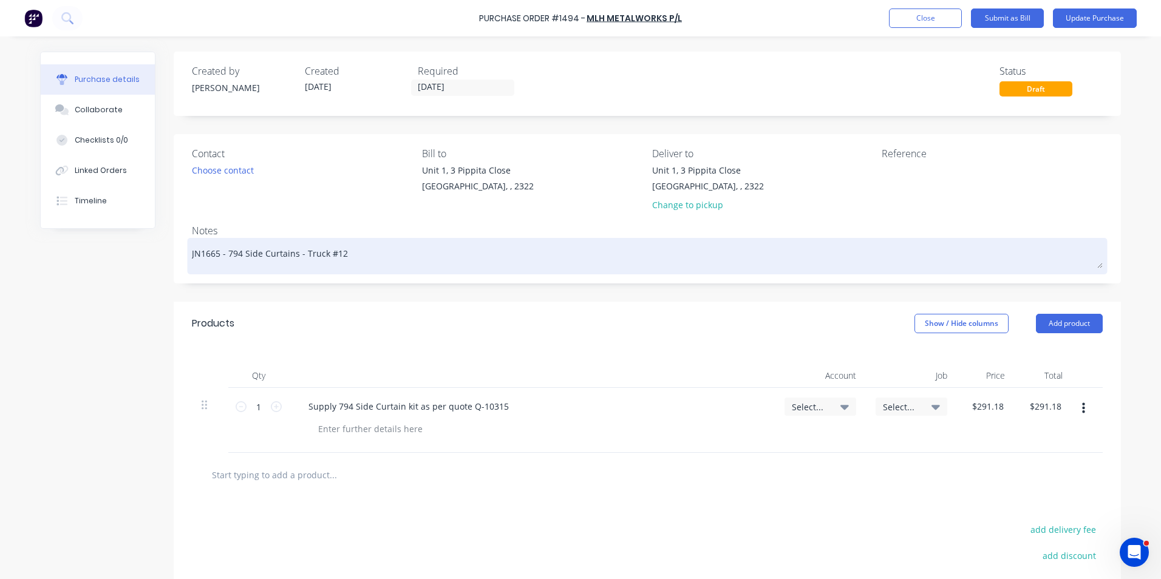
type textarea "x"
click at [335, 255] on textarea "JN1665 - 794 Side Curtains - Truck #12" at bounding box center [647, 254] width 911 height 27
type textarea "JN1665 - 794 Side Curtains - Truck #13"
type textarea "x"
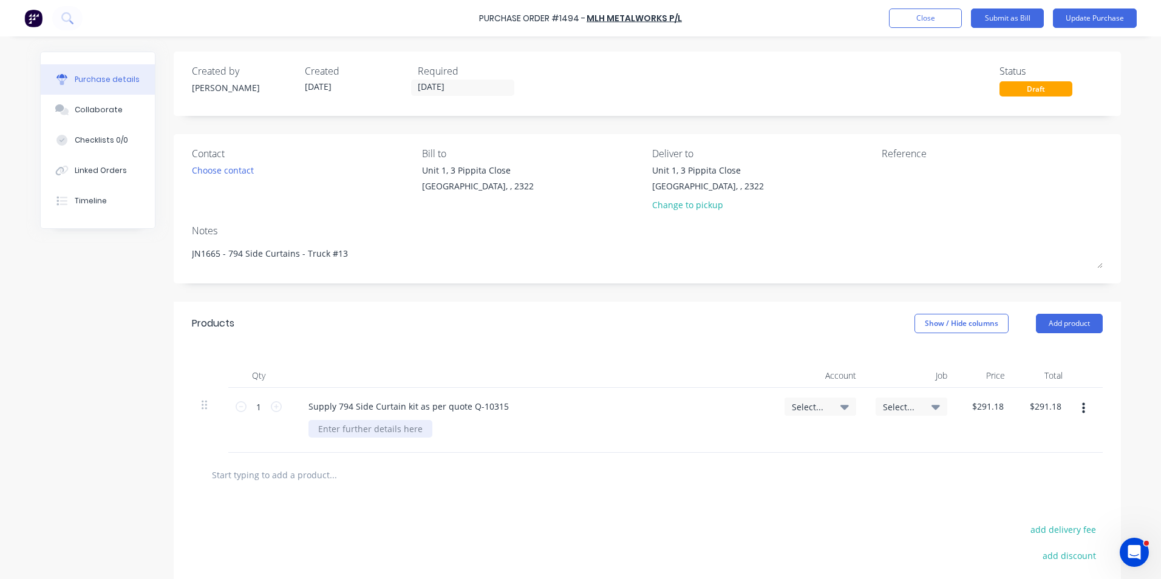
type textarea "JN1665 - 794 Side Curtains - Truck #13"
type textarea "x"
click at [345, 427] on div at bounding box center [370, 429] width 124 height 18
click at [370, 431] on div "JN1665 - Truck#13" at bounding box center [355, 429] width 94 height 18
click at [803, 405] on span "Select..." at bounding box center [810, 407] width 36 height 13
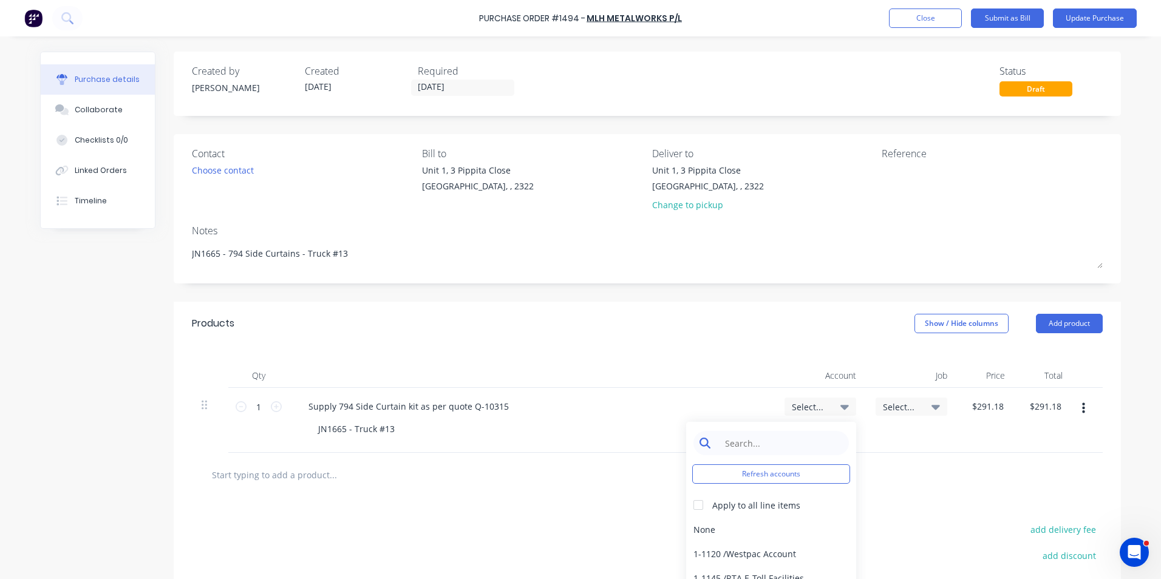
type textarea "x"
click at [746, 442] on input at bounding box center [780, 443] width 124 height 24
type input "1-14"
click at [750, 529] on div "1-1400 / Work in Progress - Materials" at bounding box center [771, 529] width 170 height 24
click at [900, 405] on span "Select..." at bounding box center [901, 407] width 36 height 13
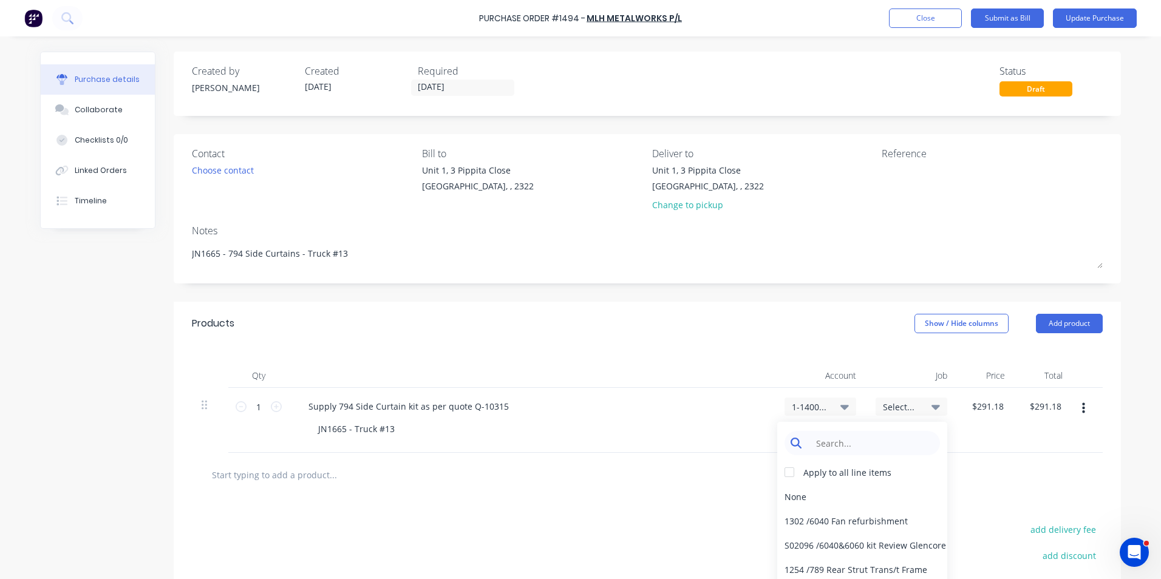
type textarea "x"
click at [833, 440] on input at bounding box center [871, 443] width 124 height 24
type input "1665"
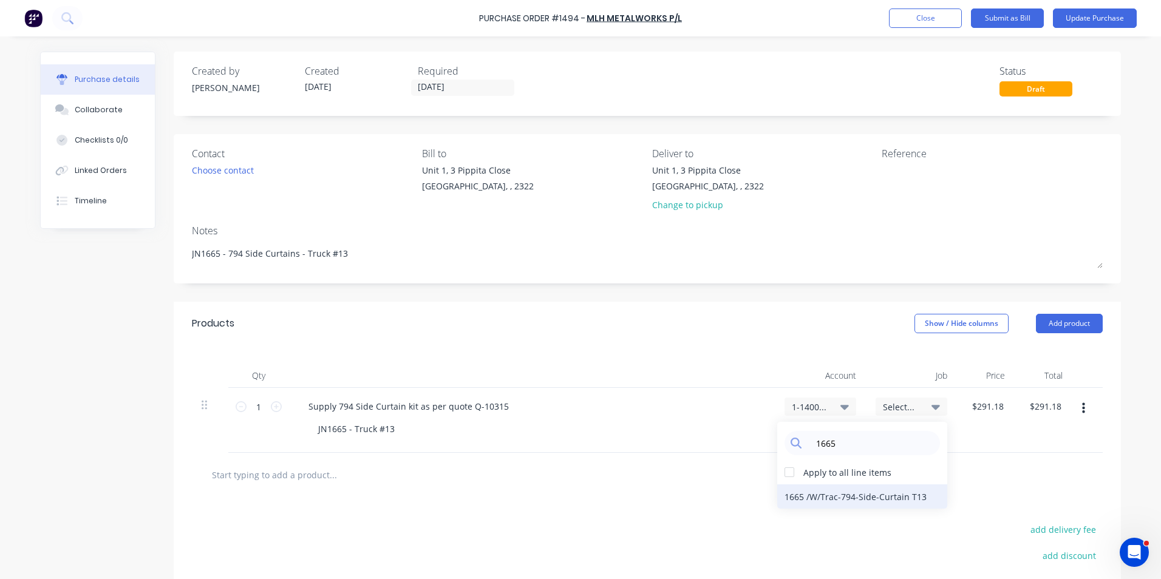
click at [889, 497] on div "1665 / W/Trac-794-Side-Curtain T13" at bounding box center [862, 497] width 170 height 24
click at [1074, 13] on button "Update Purchase" at bounding box center [1095, 18] width 84 height 19
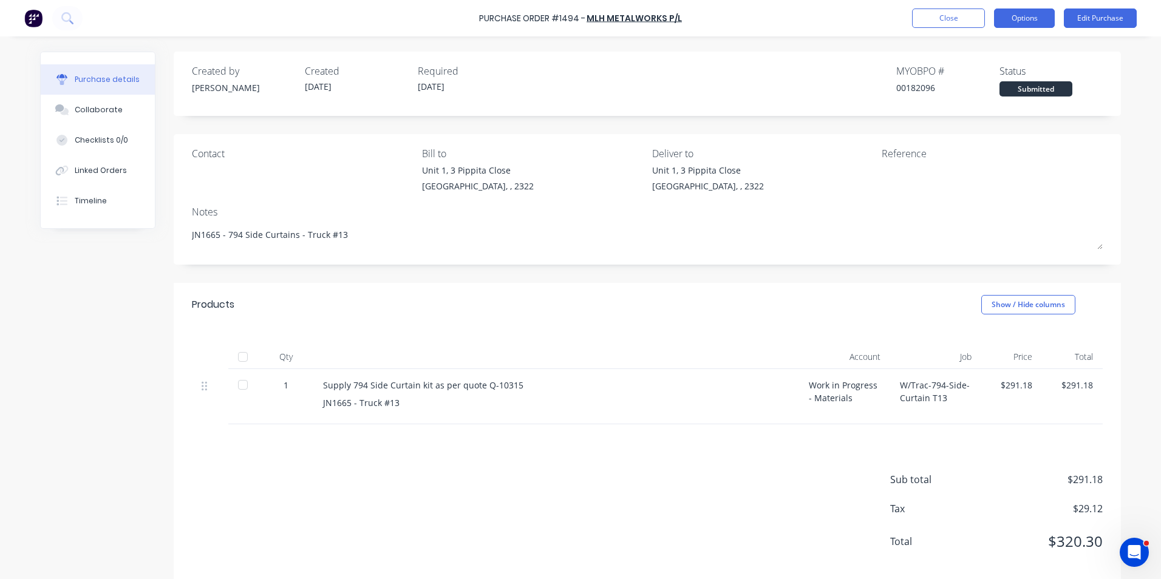
click at [1027, 16] on button "Options" at bounding box center [1024, 18] width 61 height 19
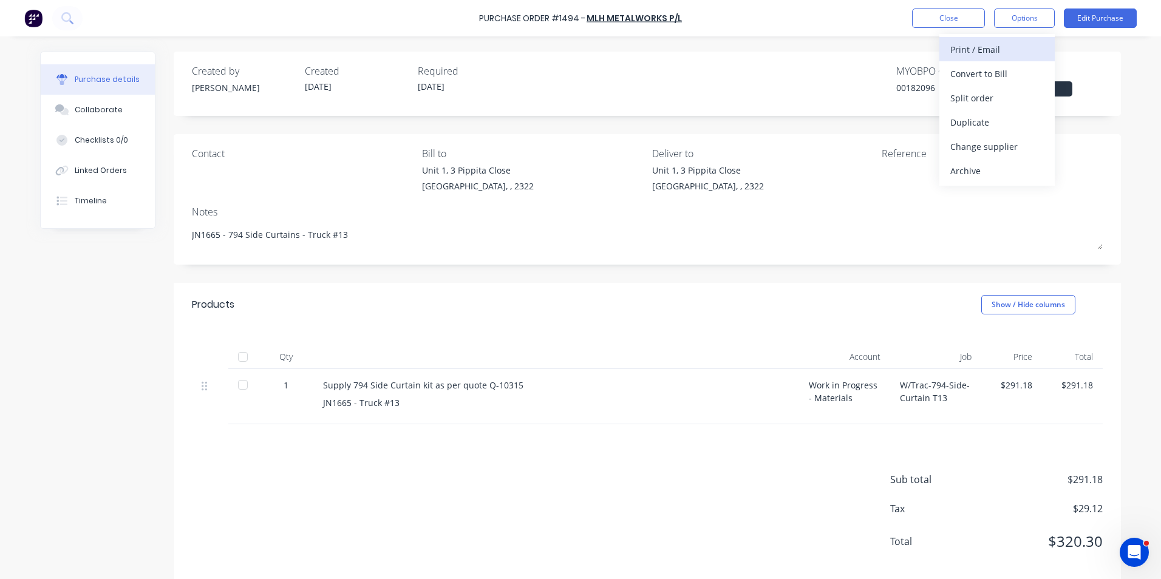
click at [985, 49] on div "Print / Email" at bounding box center [997, 50] width 94 height 18
click at [983, 73] on div "With pricing" at bounding box center [997, 74] width 94 height 18
type textarea "x"
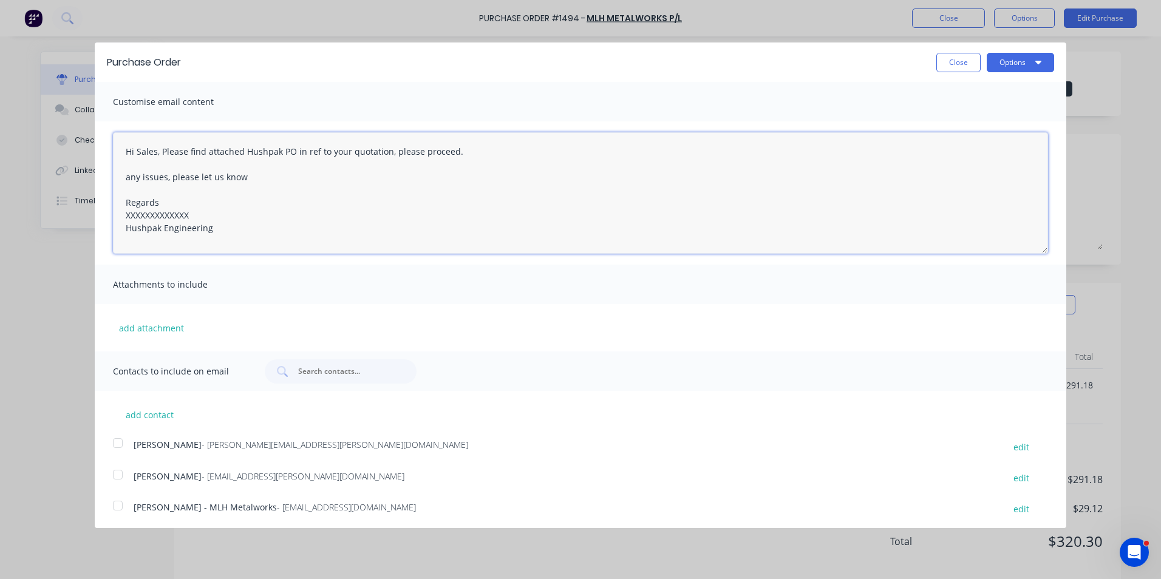
drag, startPoint x: 193, startPoint y: 215, endPoint x: 113, endPoint y: 214, distance: 80.2
click at [113, 214] on textarea "Hi Sales, Please find attached Hushpak PO in ref to your quotation, please proc…" at bounding box center [580, 192] width 935 height 121
drag, startPoint x: 443, startPoint y: 150, endPoint x: 116, endPoint y: 150, distance: 327.3
click at [116, 150] on textarea "Hi Sales, Please find attached Hushpak PO in ref to your quotation, please proc…" at bounding box center [580, 192] width 935 height 121
type textarea "Hey [PERSON_NAME], this order should be the last 1 for Truck #13, any issues, p…"
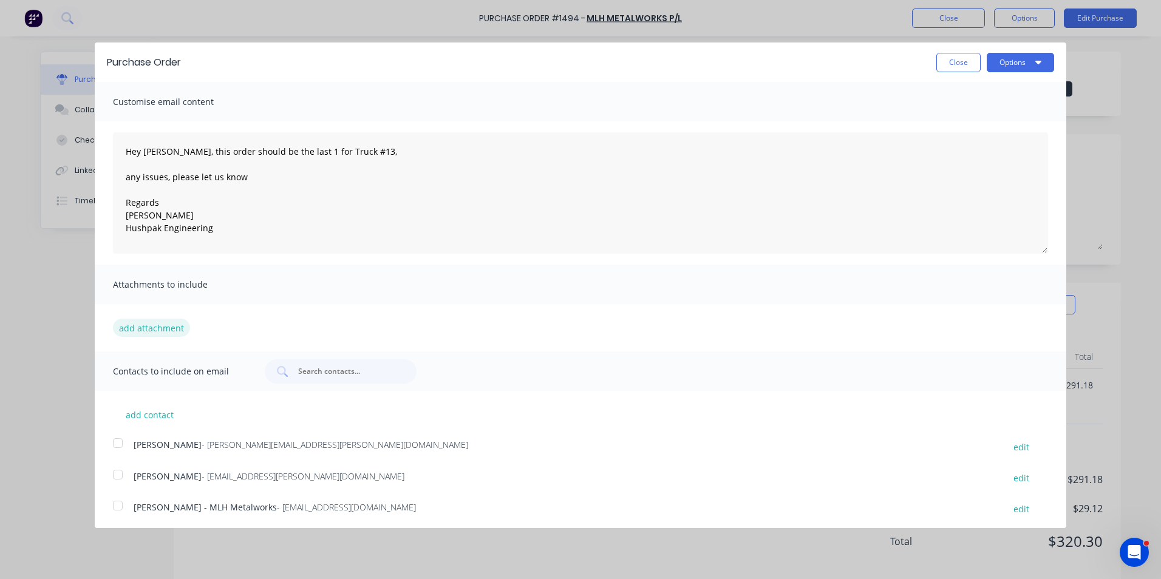
click at [165, 325] on button "add attachment" at bounding box center [151, 328] width 77 height 18
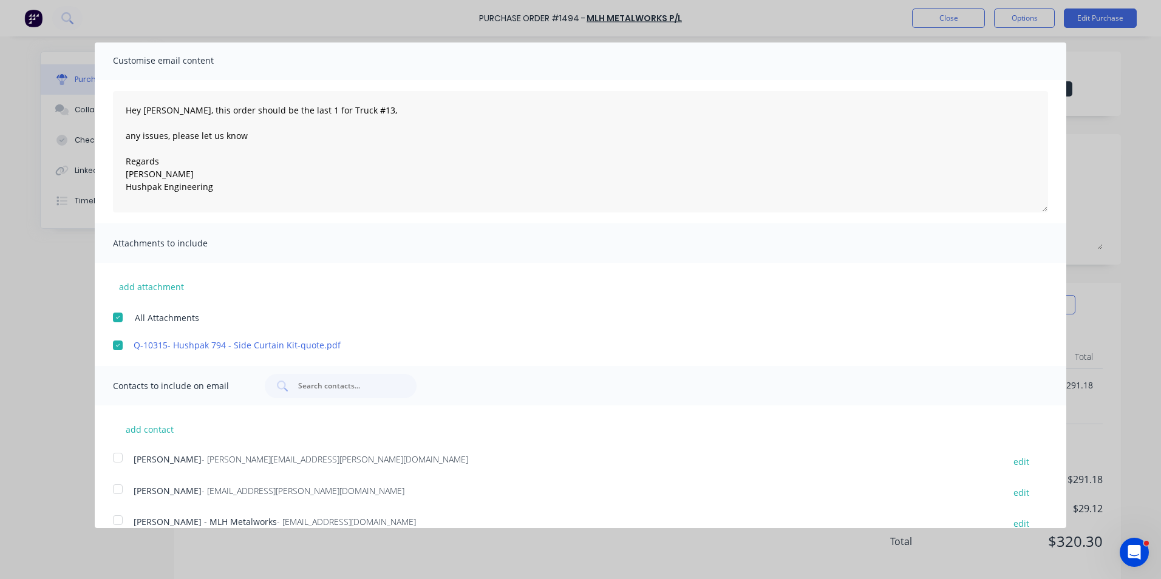
scroll to position [60, 0]
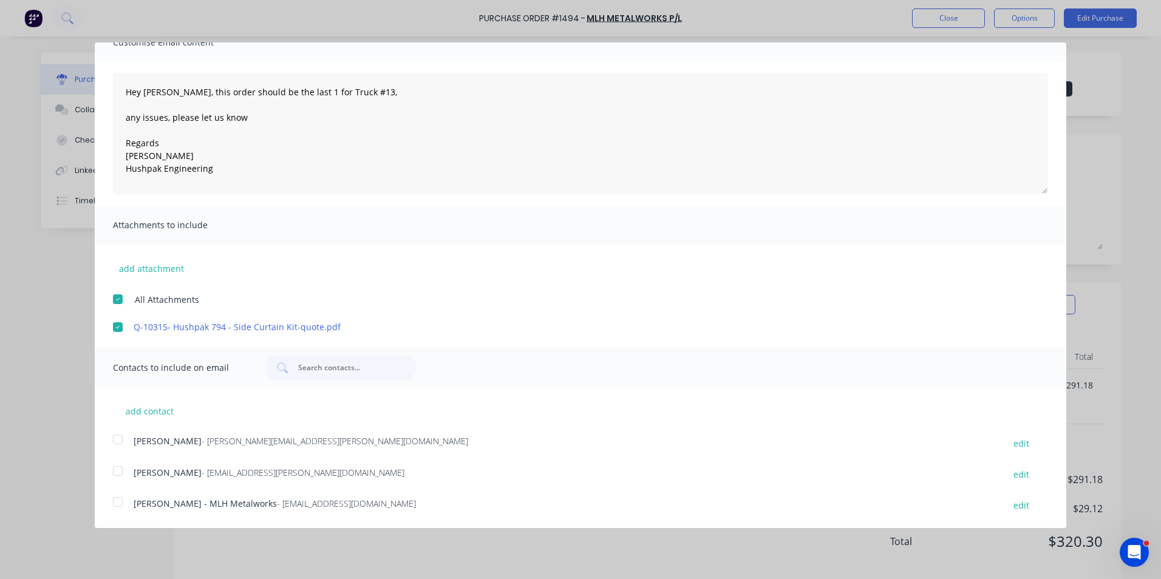
click at [119, 438] on div at bounding box center [118, 439] width 24 height 24
click at [119, 505] on div at bounding box center [118, 502] width 24 height 24
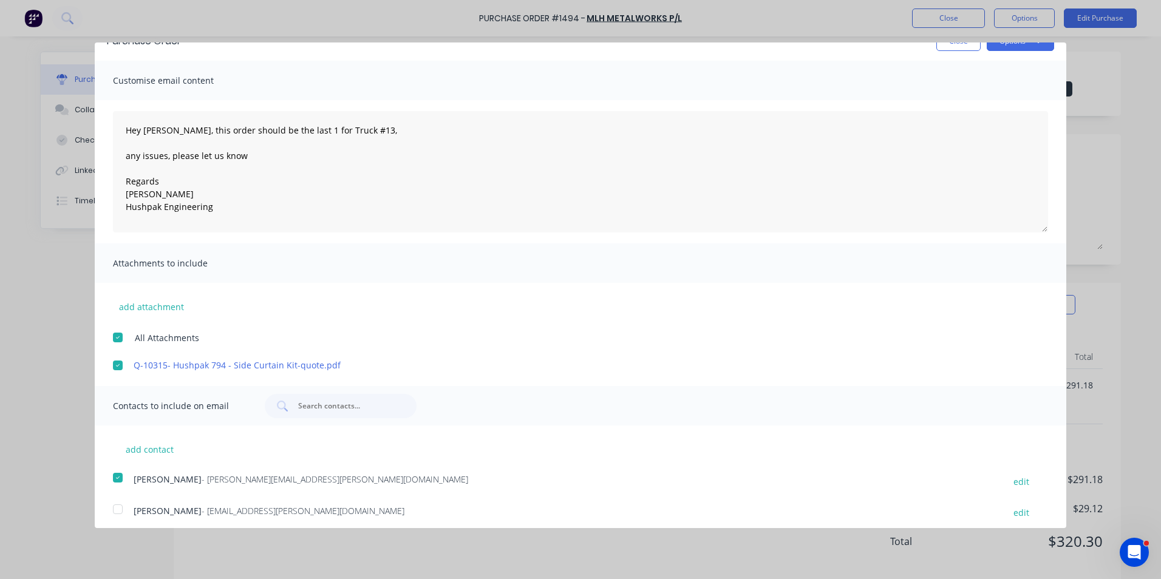
scroll to position [0, 0]
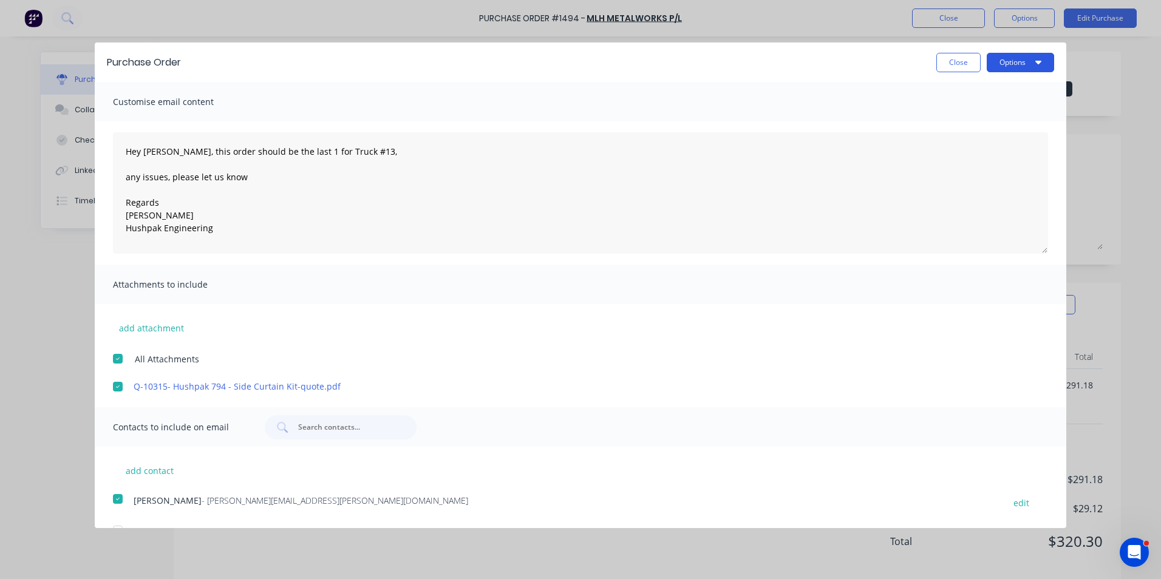
click at [1009, 62] on button "Options" at bounding box center [1020, 62] width 67 height 19
click at [958, 114] on div "Email" at bounding box center [997, 118] width 94 height 18
type textarea "x"
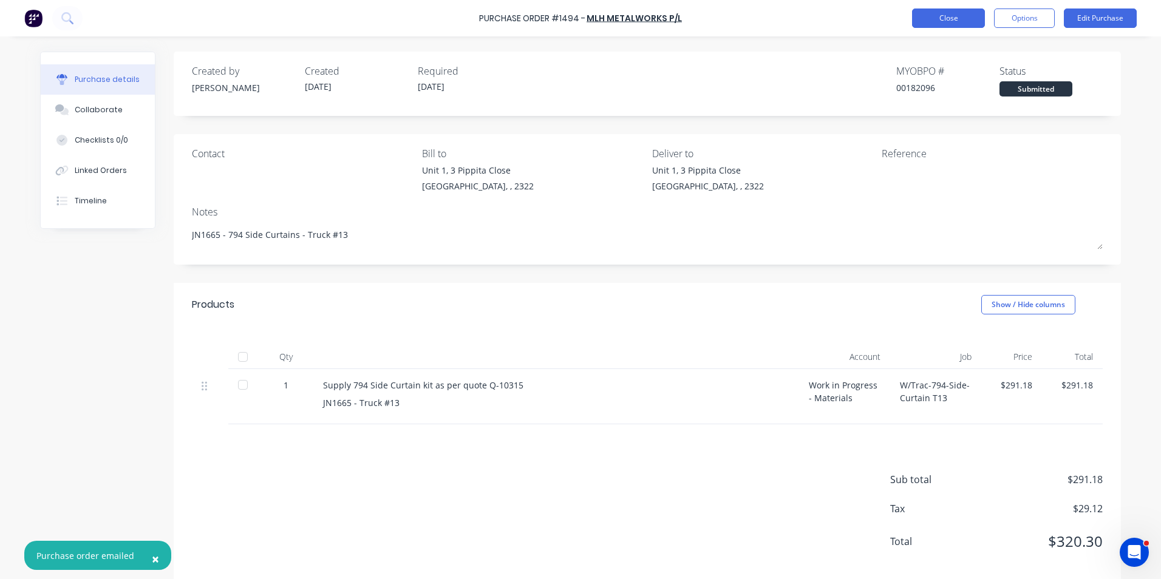
click at [958, 16] on button "Close" at bounding box center [948, 18] width 73 height 19
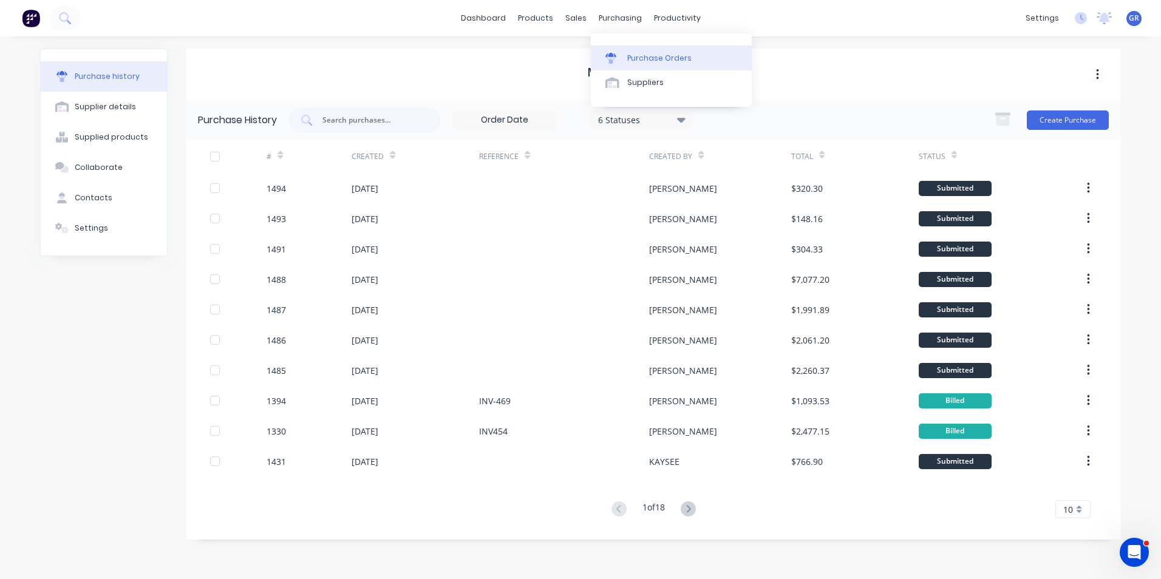
click at [653, 55] on div "Purchase Orders" at bounding box center [659, 58] width 64 height 11
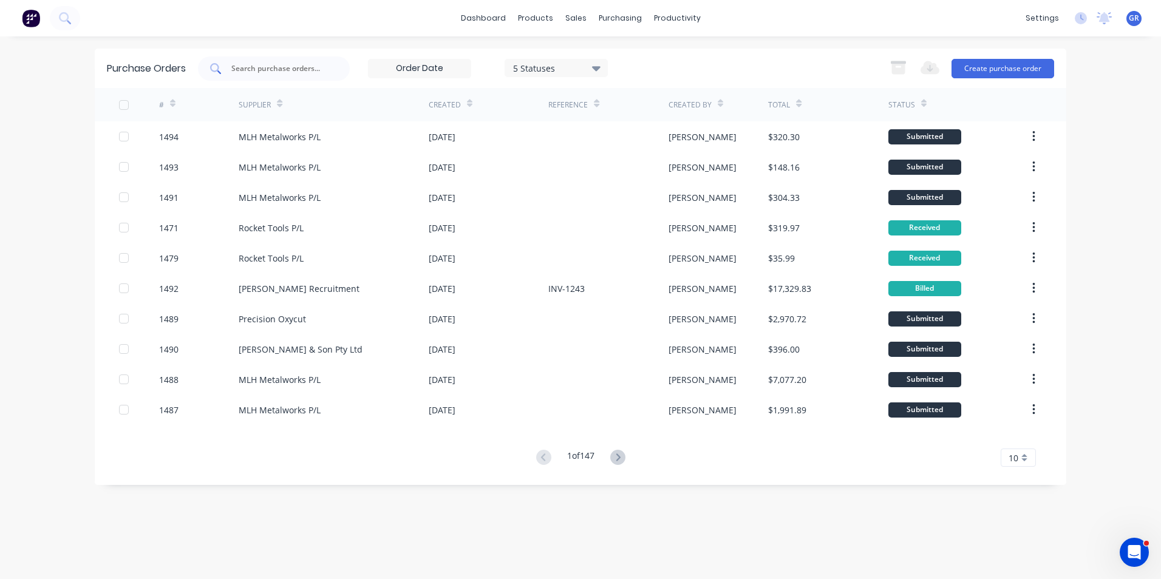
click at [258, 69] on input "text" at bounding box center [280, 69] width 101 height 12
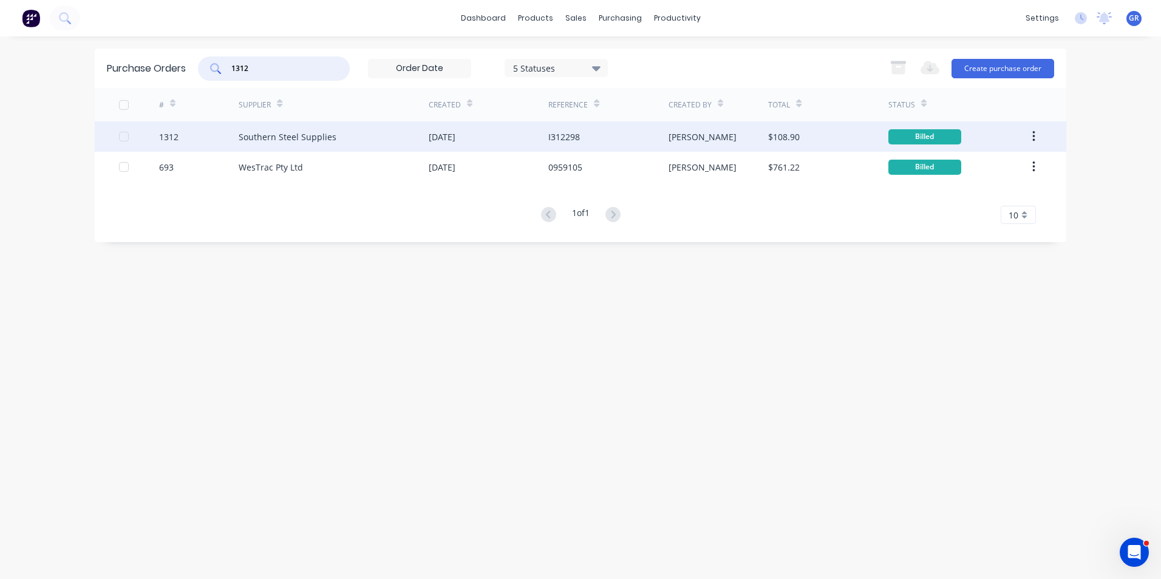
type input "1312"
click at [171, 136] on div "1312" at bounding box center [168, 137] width 19 height 13
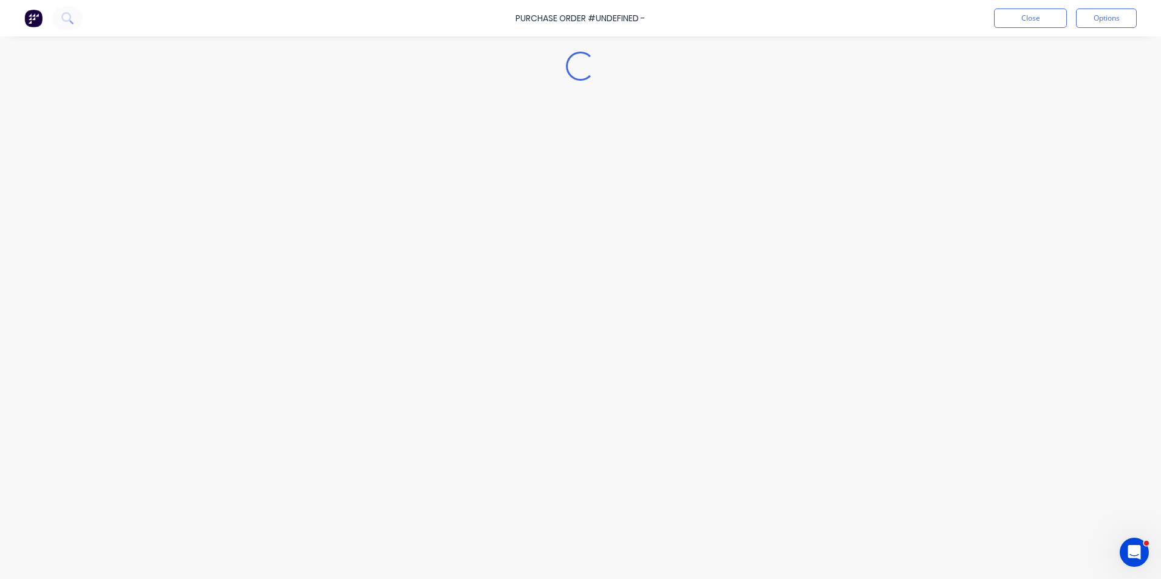
type textarea "x"
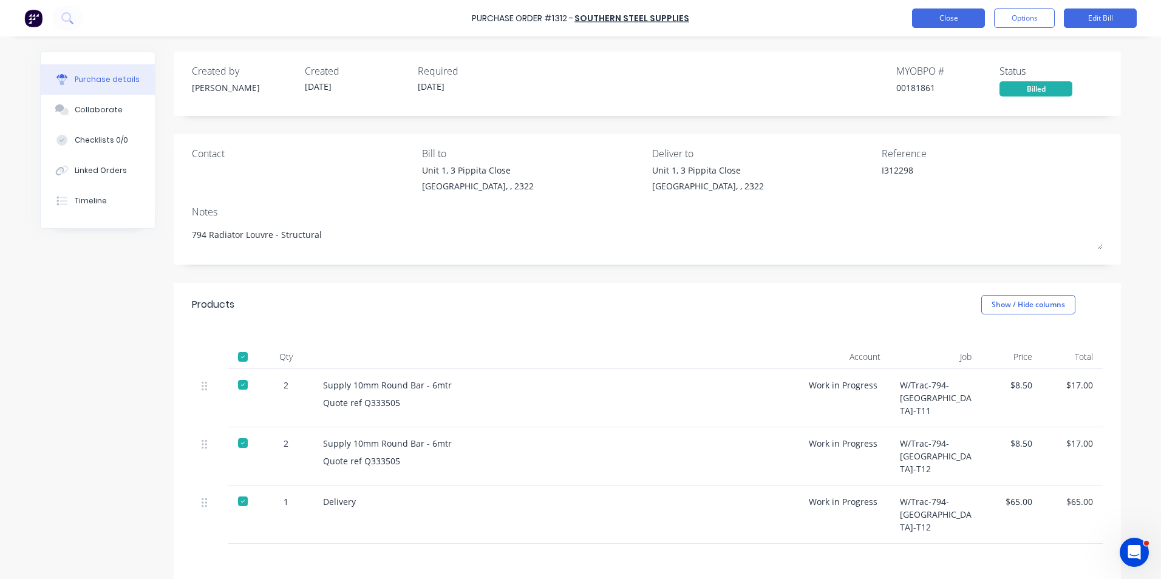
click at [944, 16] on button "Close" at bounding box center [948, 18] width 73 height 19
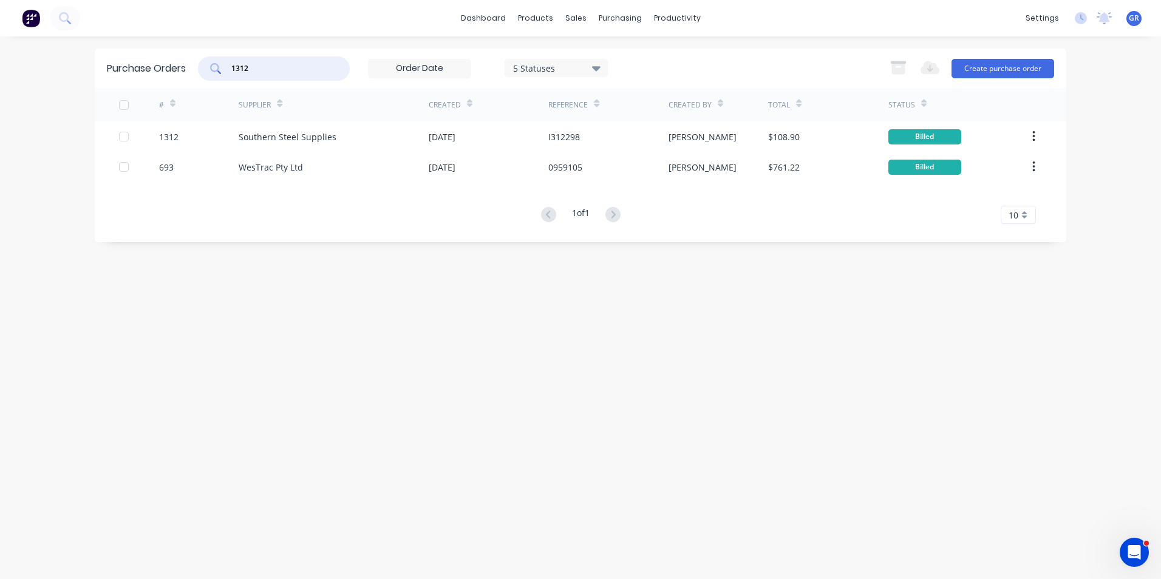
drag, startPoint x: 228, startPoint y: 65, endPoint x: 209, endPoint y: 64, distance: 18.2
click at [209, 64] on div "1312" at bounding box center [274, 68] width 152 height 24
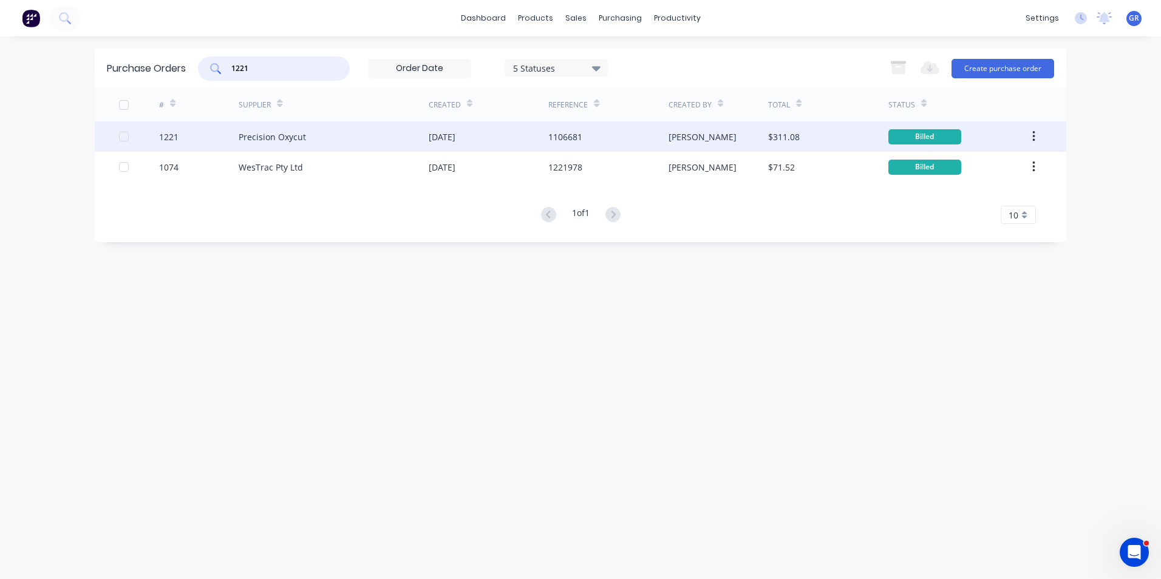
type input "1221"
click at [171, 135] on div "1221" at bounding box center [168, 137] width 19 height 13
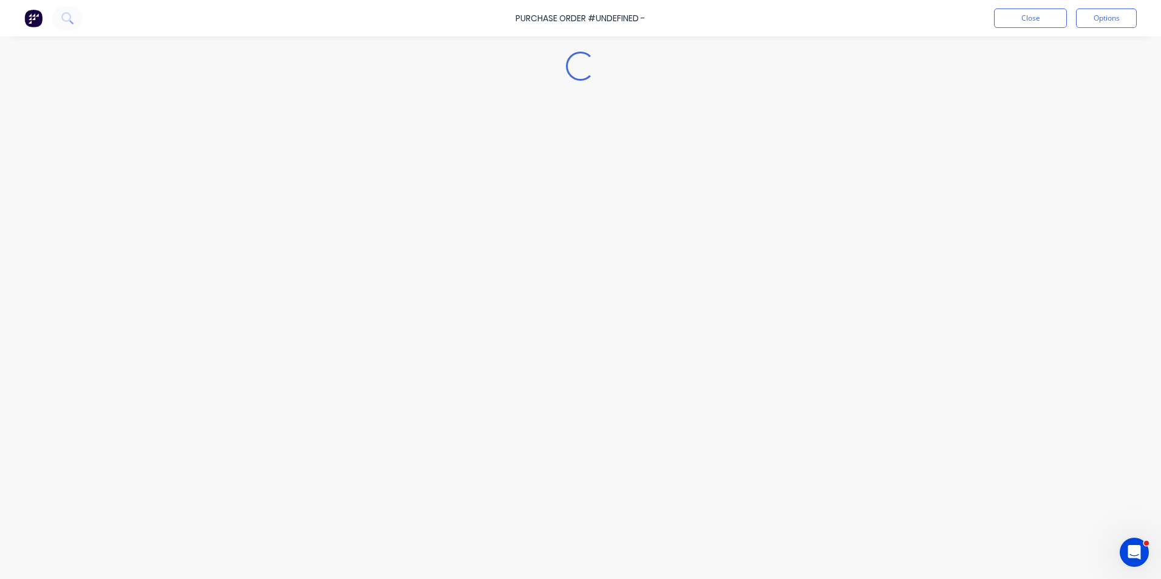
type textarea "x"
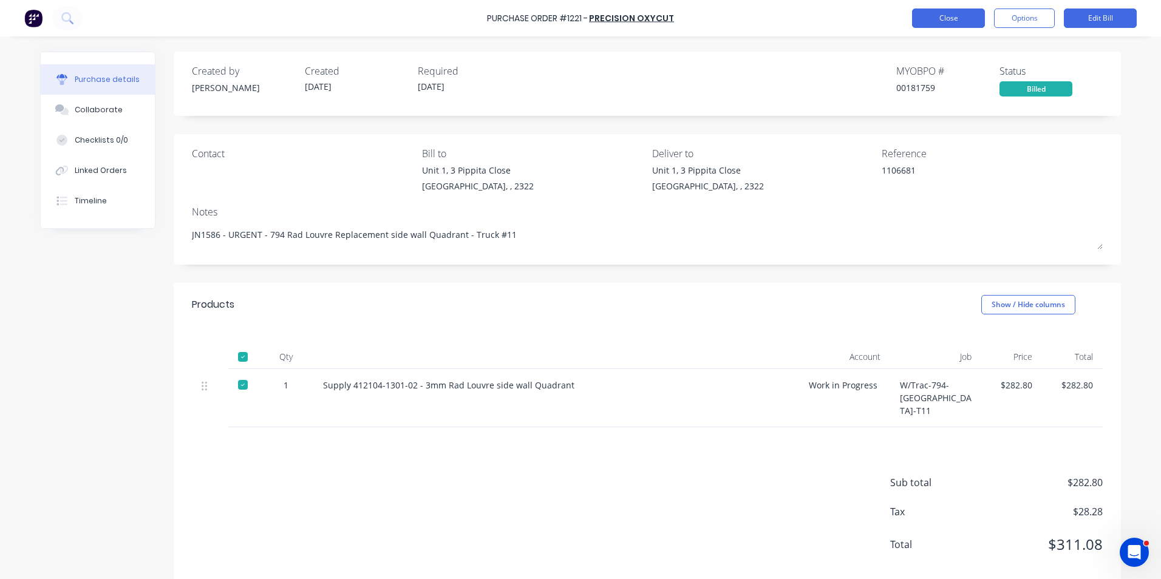
click at [936, 15] on button "Close" at bounding box center [948, 18] width 73 height 19
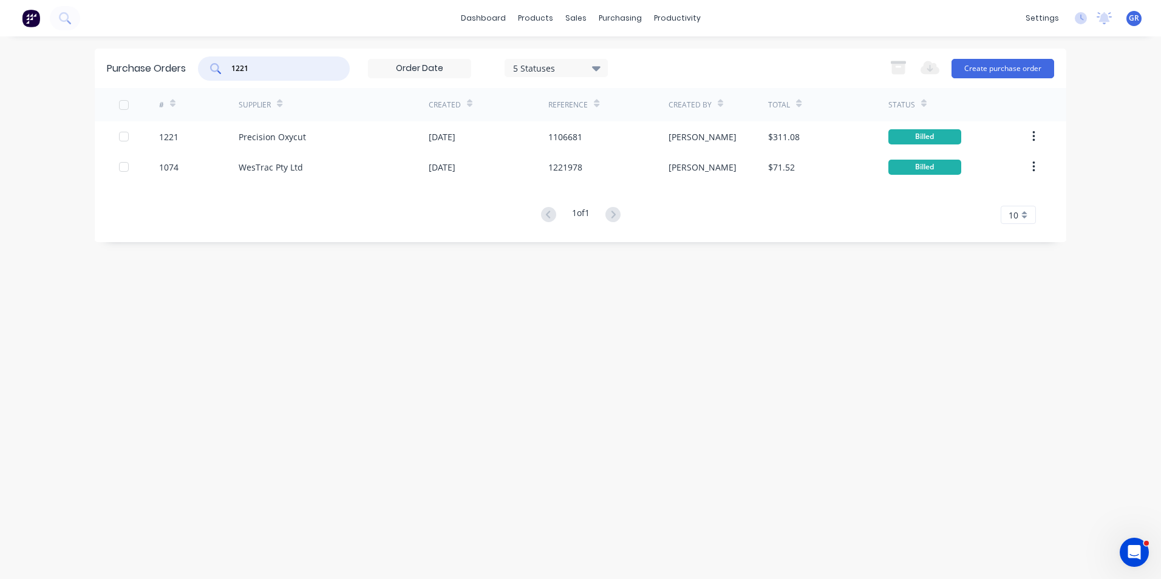
drag, startPoint x: 260, startPoint y: 67, endPoint x: 217, endPoint y: 67, distance: 43.1
click at [217, 67] on div "1221" at bounding box center [274, 68] width 152 height 24
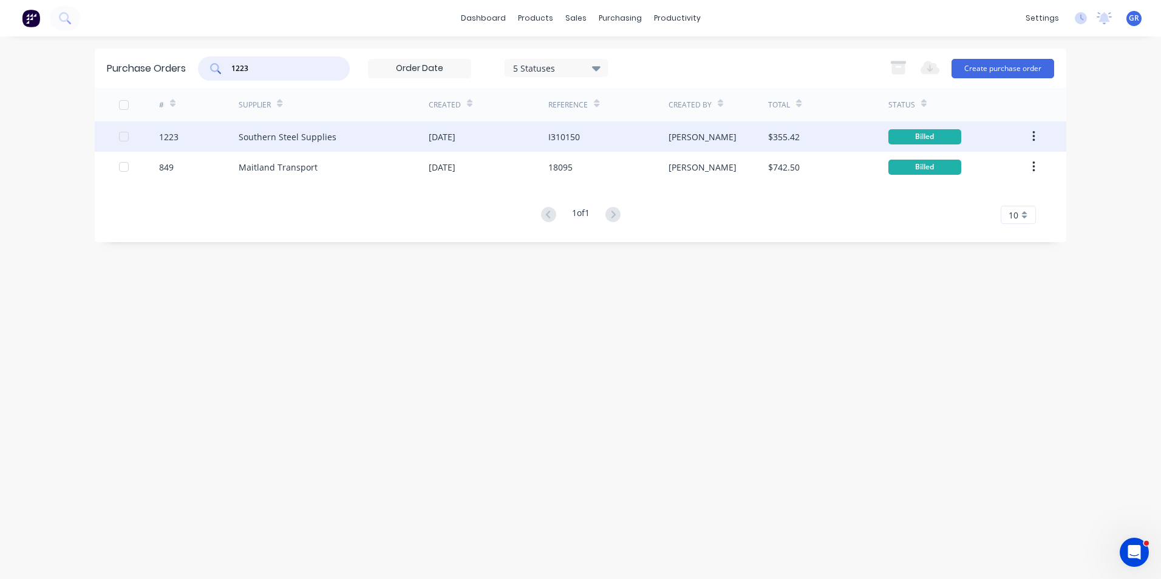
type input "1223"
click at [174, 137] on div "1223" at bounding box center [168, 137] width 19 height 13
type textarea "x"
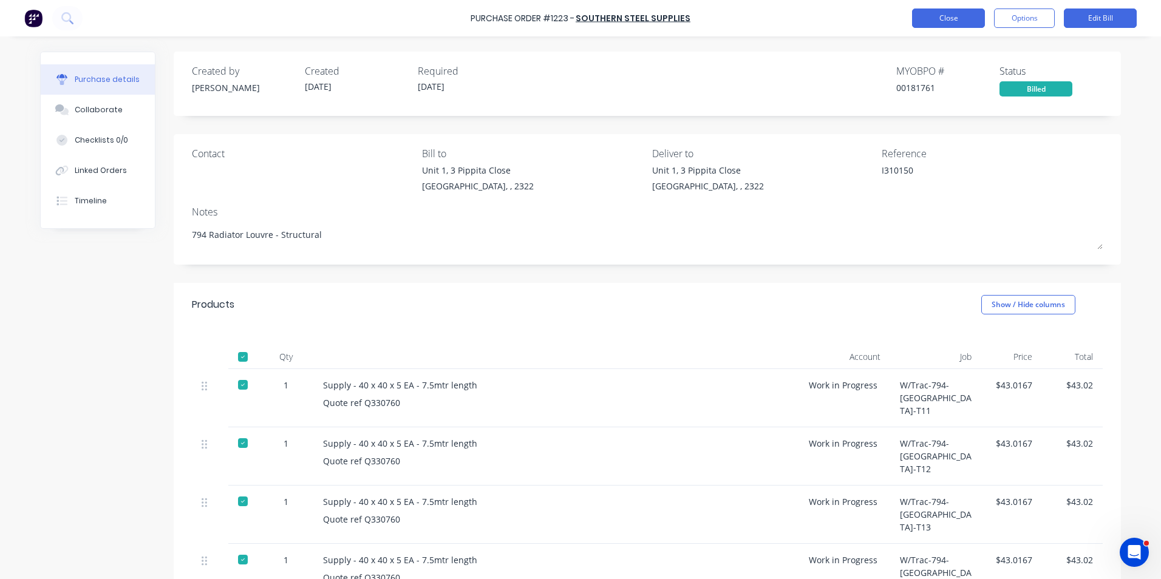
click at [929, 17] on button "Close" at bounding box center [948, 18] width 73 height 19
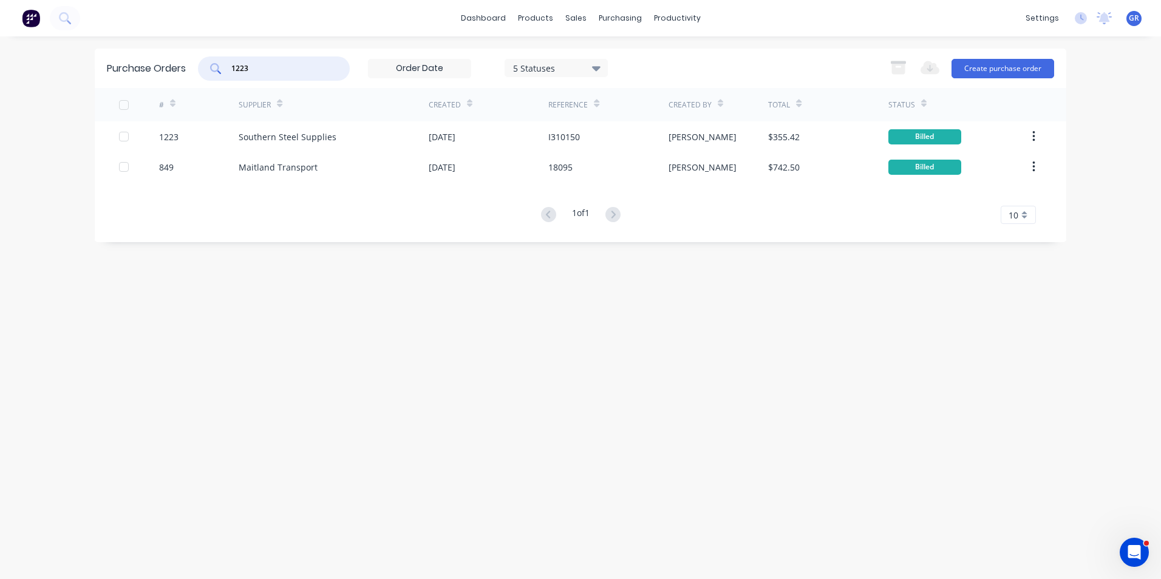
drag, startPoint x: 257, startPoint y: 68, endPoint x: 225, endPoint y: 66, distance: 32.8
click at [225, 66] on div "1223" at bounding box center [274, 68] width 152 height 24
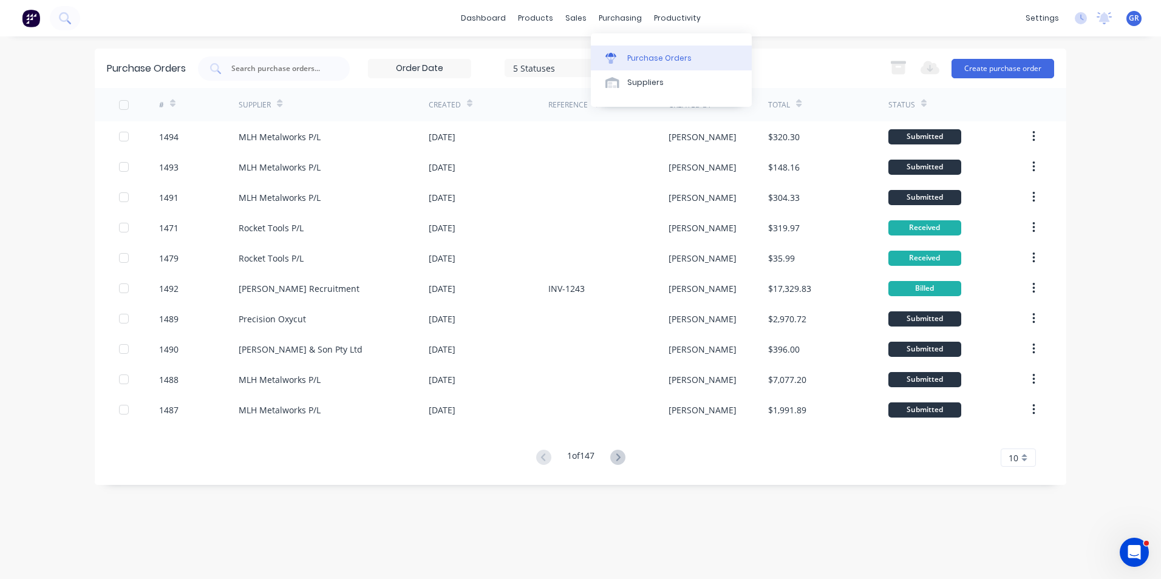
click at [655, 59] on div "Purchase Orders" at bounding box center [659, 58] width 64 height 11
click at [275, 66] on input "text" at bounding box center [280, 69] width 101 height 12
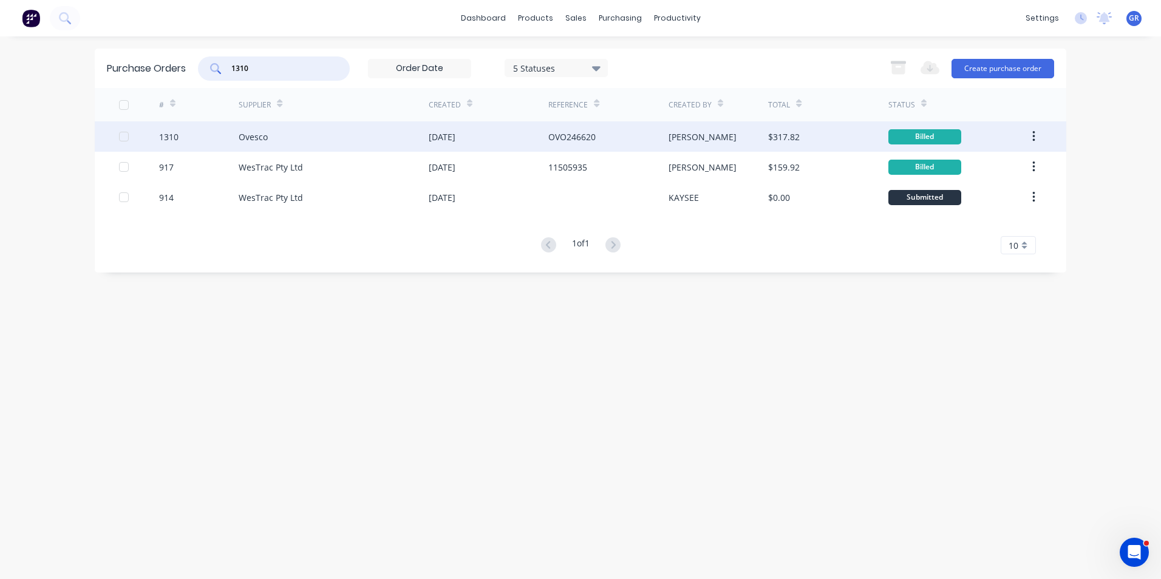
type input "1310"
click at [175, 138] on div "1310" at bounding box center [168, 137] width 19 height 13
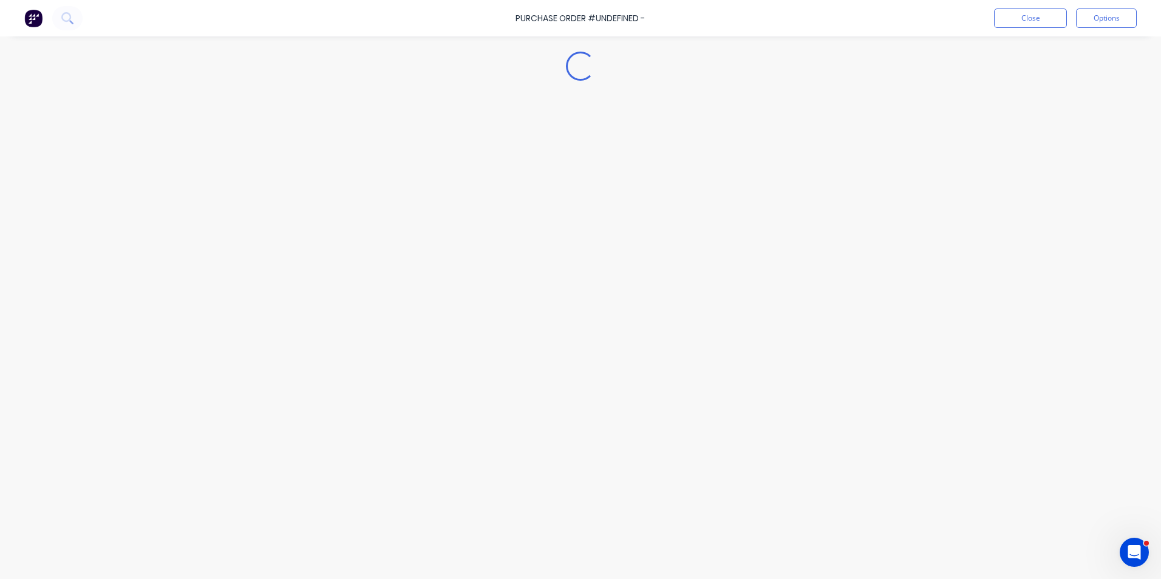
type textarea "x"
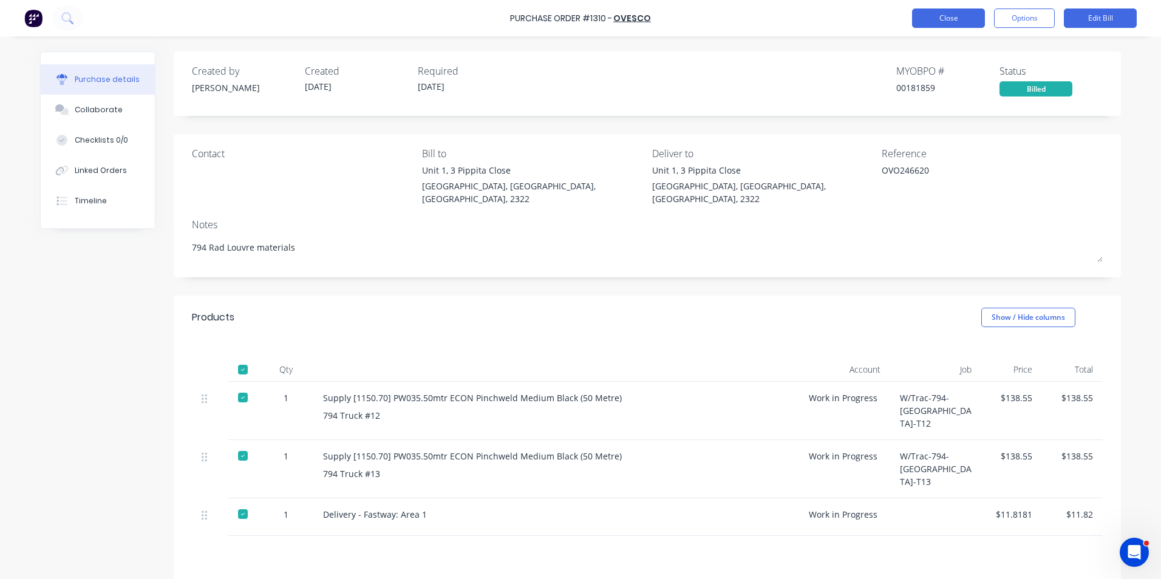
click at [934, 15] on button "Close" at bounding box center [948, 18] width 73 height 19
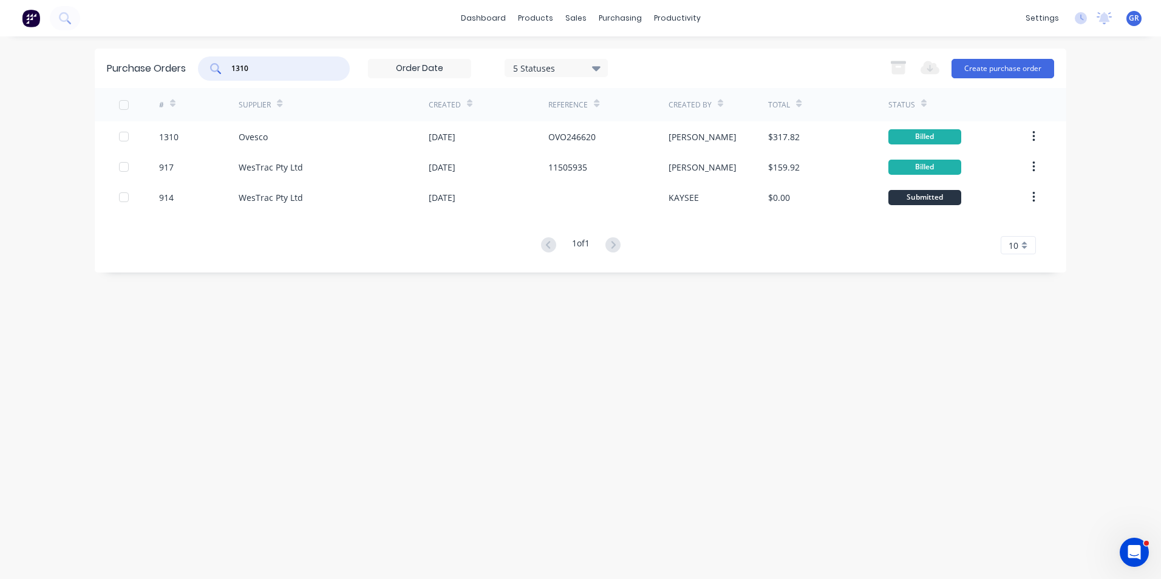
drag, startPoint x: 262, startPoint y: 67, endPoint x: 224, endPoint y: 66, distance: 37.7
click at [224, 66] on div "1310" at bounding box center [274, 68] width 152 height 24
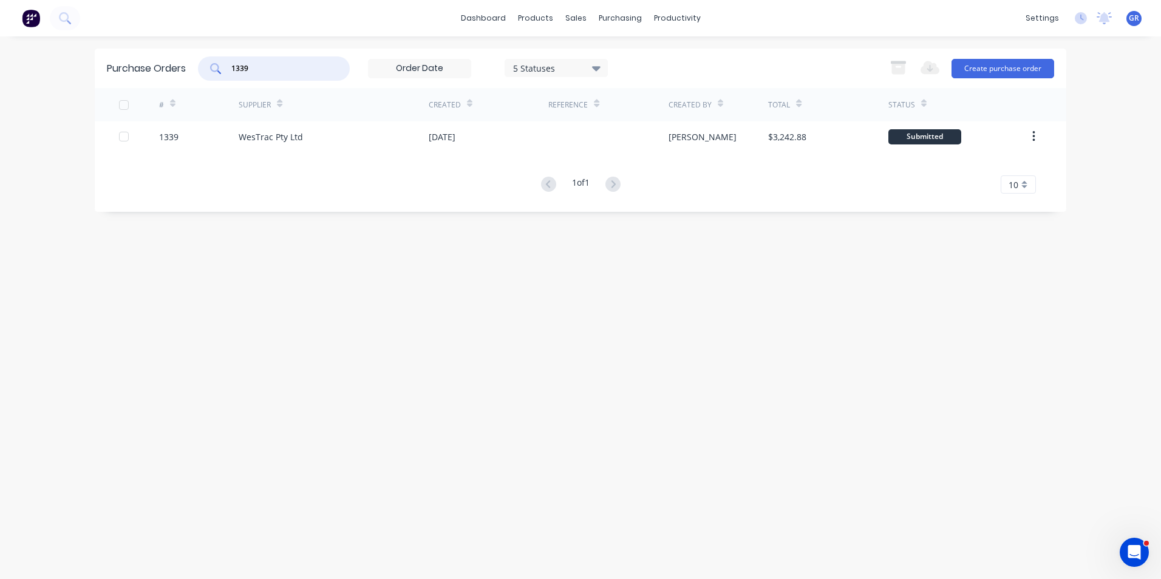
type input "1339"
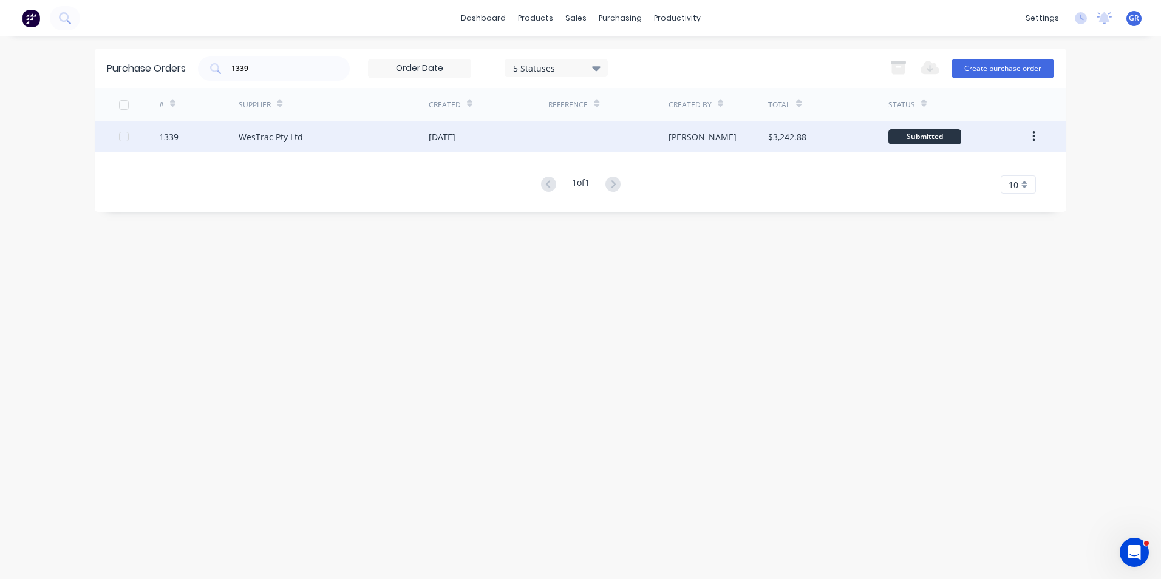
click at [173, 137] on div "1339" at bounding box center [168, 137] width 19 height 13
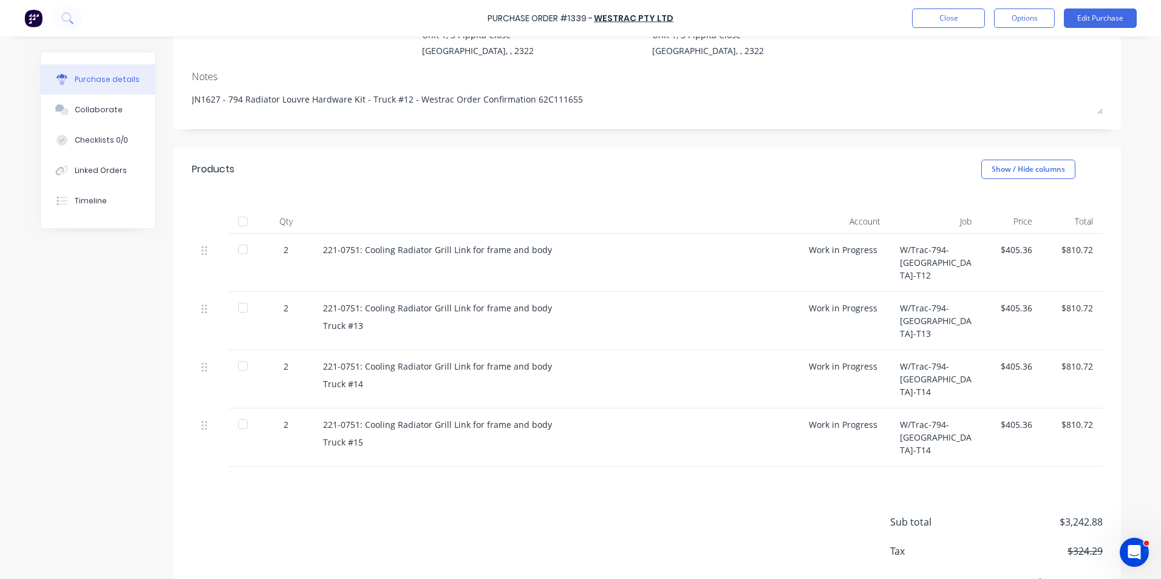
scroll to position [174, 0]
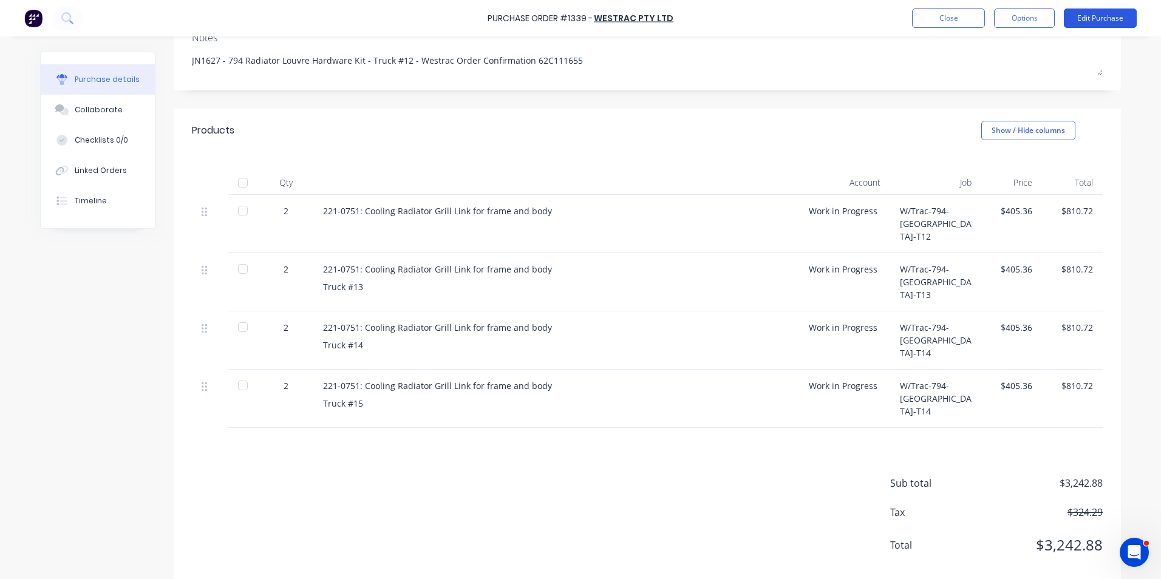
click at [1096, 19] on button "Edit Purchase" at bounding box center [1100, 18] width 73 height 19
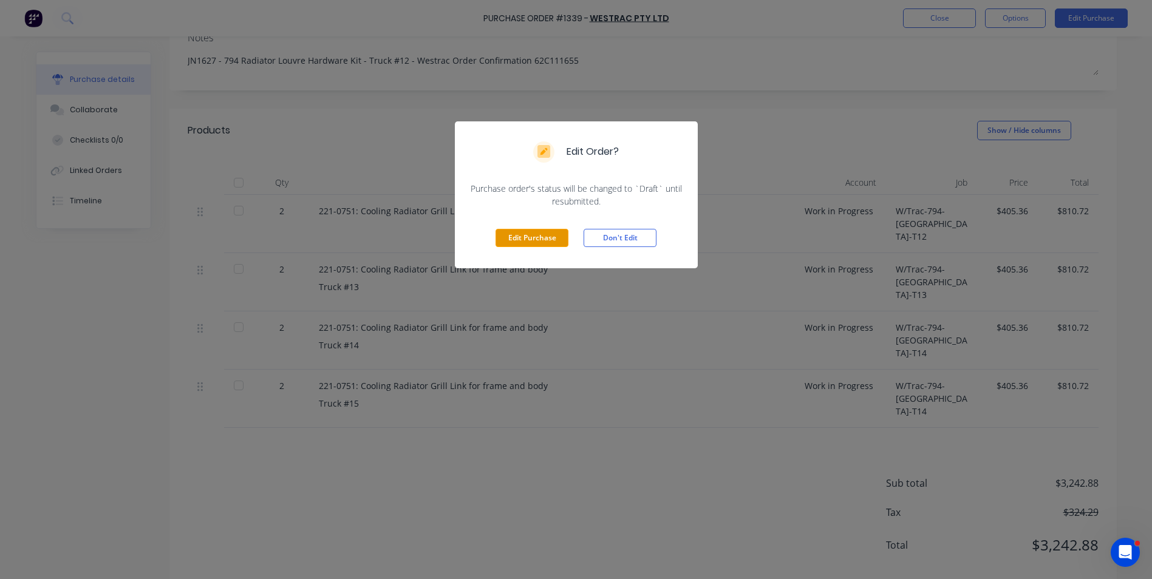
click at [530, 238] on button "Edit Purchase" at bounding box center [531, 238] width 73 height 18
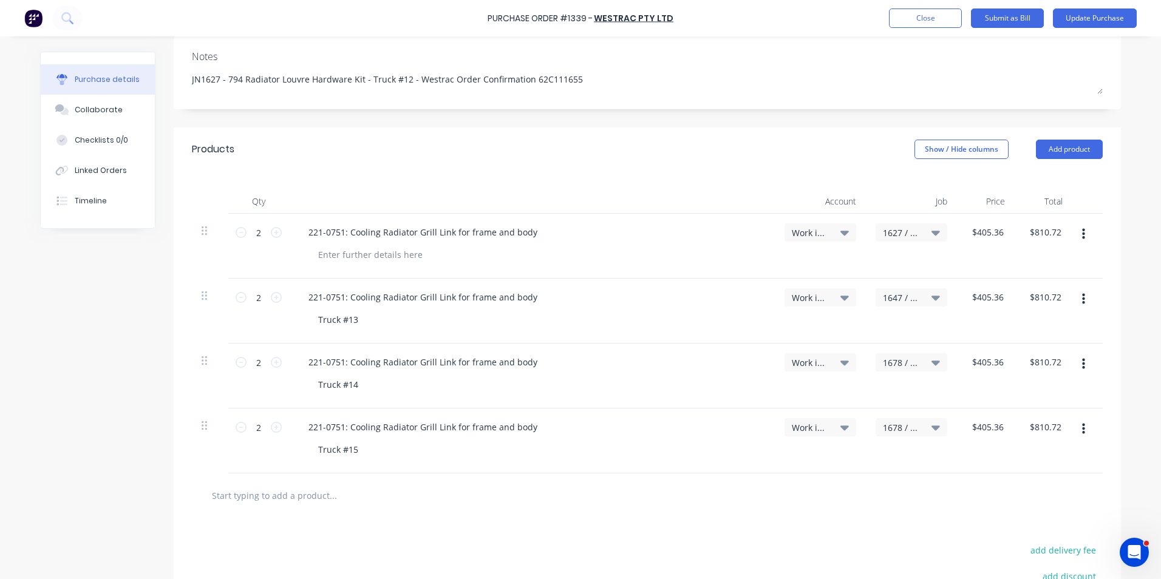
click at [897, 427] on span "1678 / W/Trac-794-[GEOGRAPHIC_DATA]-T14" at bounding box center [901, 427] width 36 height 13
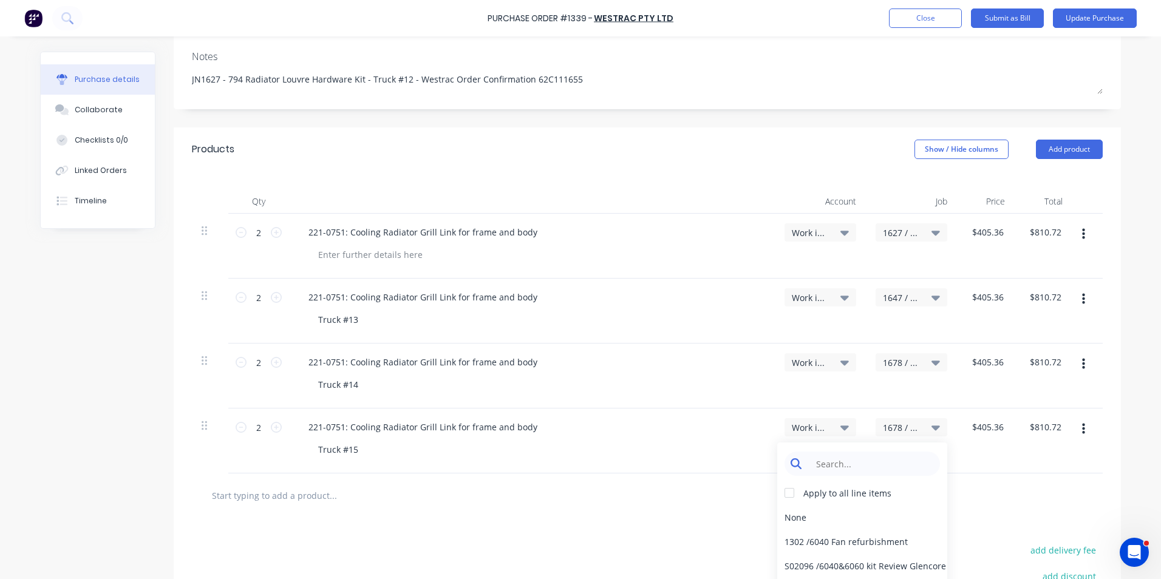
type textarea "x"
click at [834, 464] on input at bounding box center [871, 464] width 124 height 24
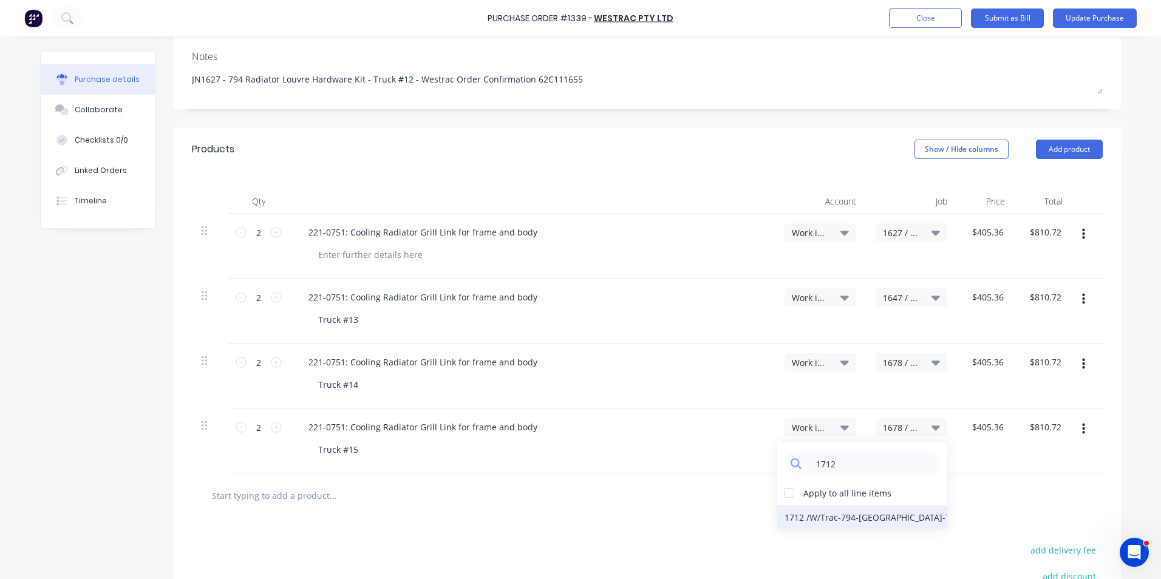
type input "1712"
click at [883, 515] on div "1712 / W/Trac-794-[GEOGRAPHIC_DATA]-T15" at bounding box center [862, 517] width 170 height 24
click at [1092, 17] on button "Update Purchase" at bounding box center [1095, 18] width 84 height 19
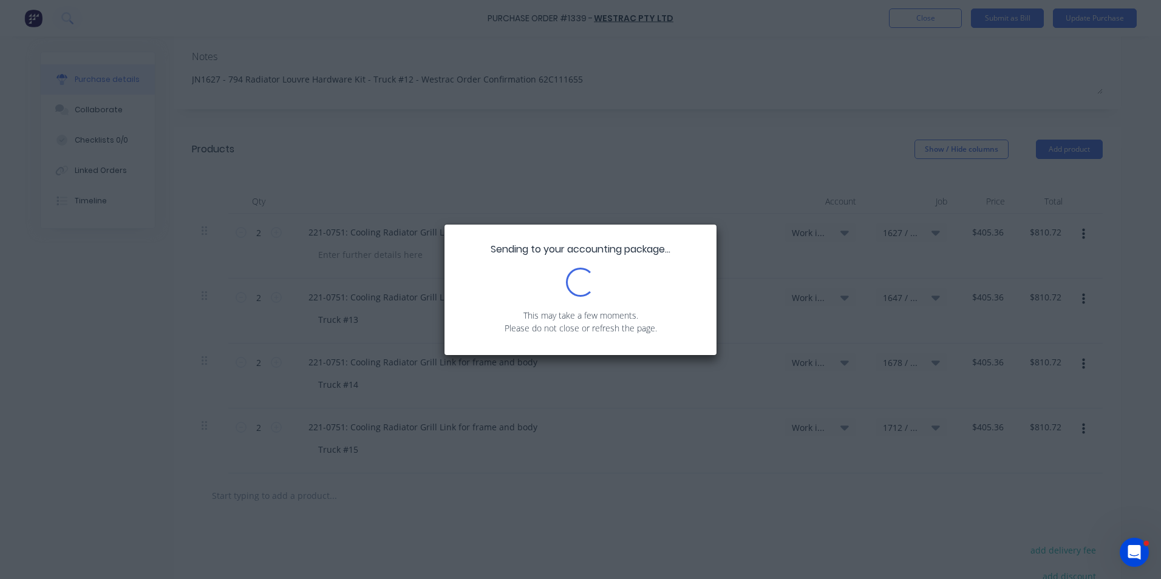
type textarea "x"
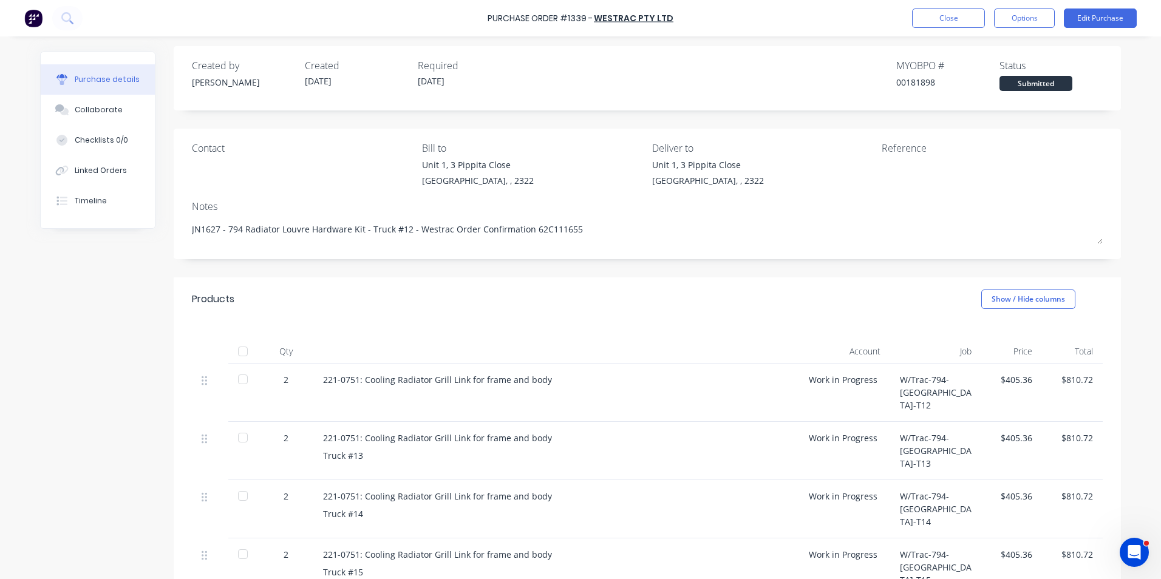
scroll to position [0, 0]
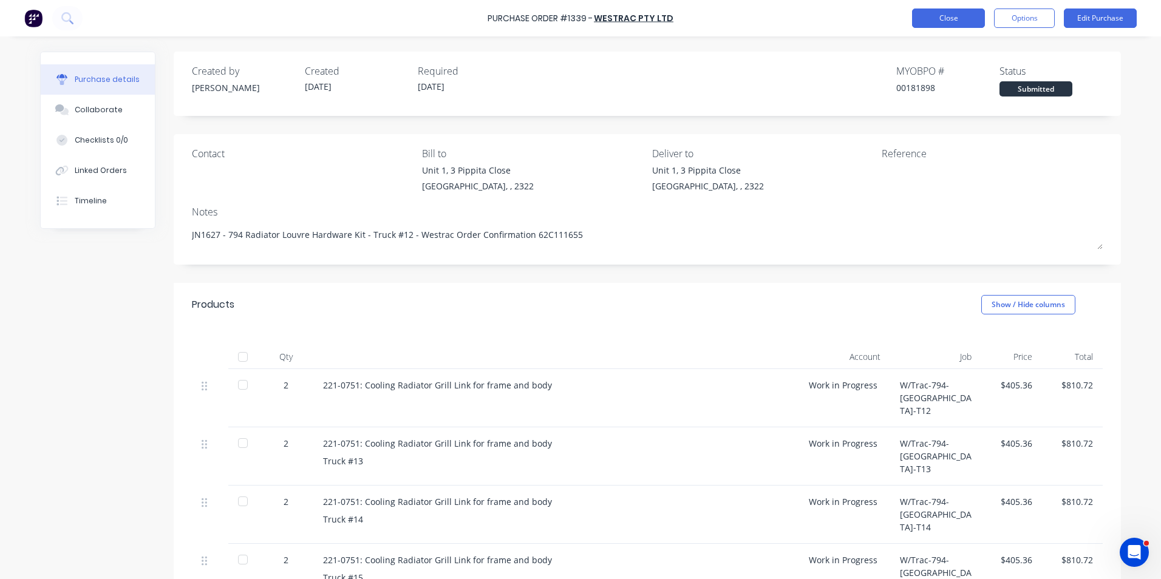
click at [939, 15] on button "Close" at bounding box center [948, 18] width 73 height 19
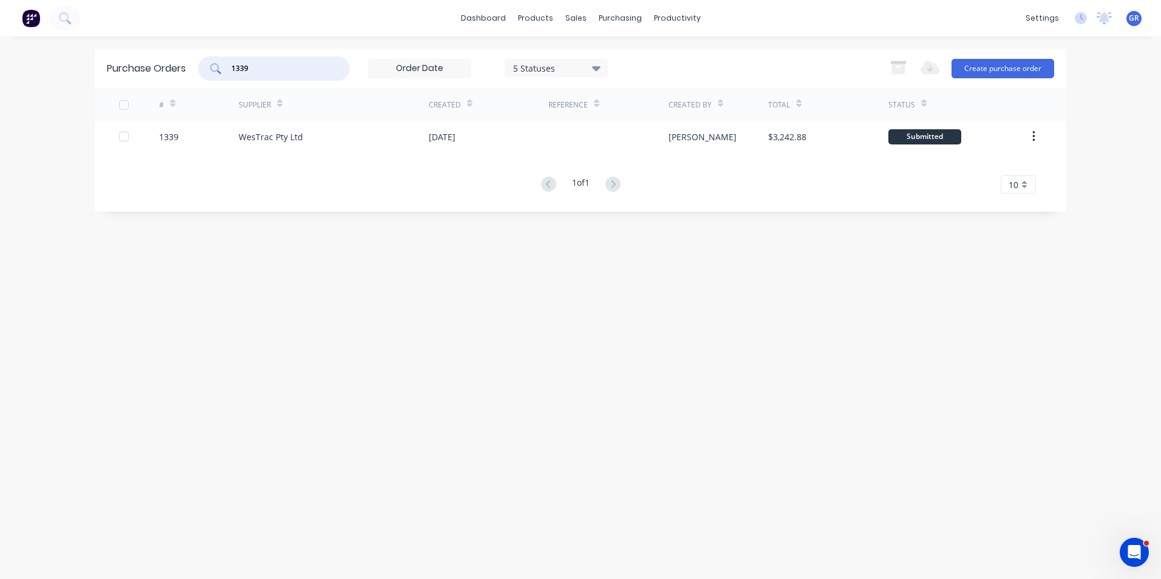
drag, startPoint x: 254, startPoint y: 68, endPoint x: 225, endPoint y: 70, distance: 29.9
click at [225, 70] on div "1339" at bounding box center [274, 68] width 152 height 24
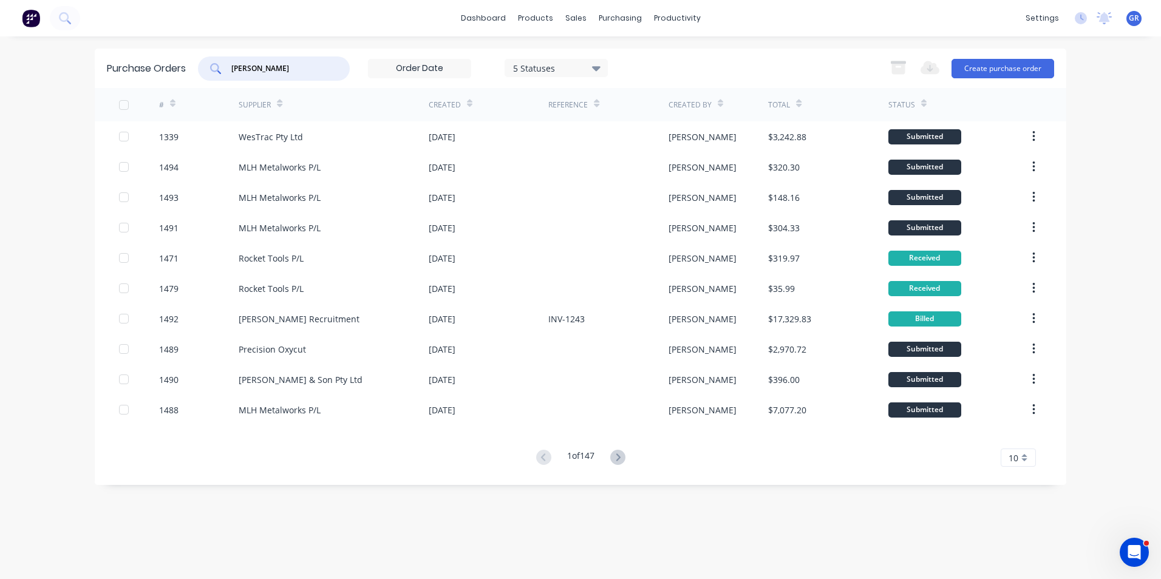
type input "[PERSON_NAME]"
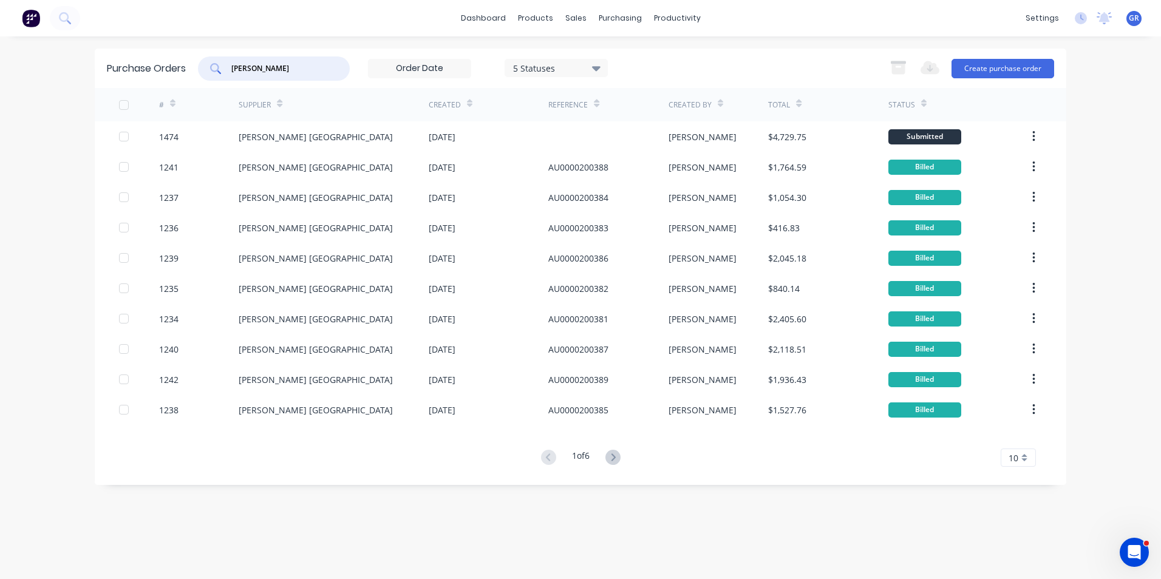
drag, startPoint x: 271, startPoint y: 67, endPoint x: 222, endPoint y: 71, distance: 49.3
click at [222, 71] on div "[PERSON_NAME]" at bounding box center [274, 68] width 152 height 24
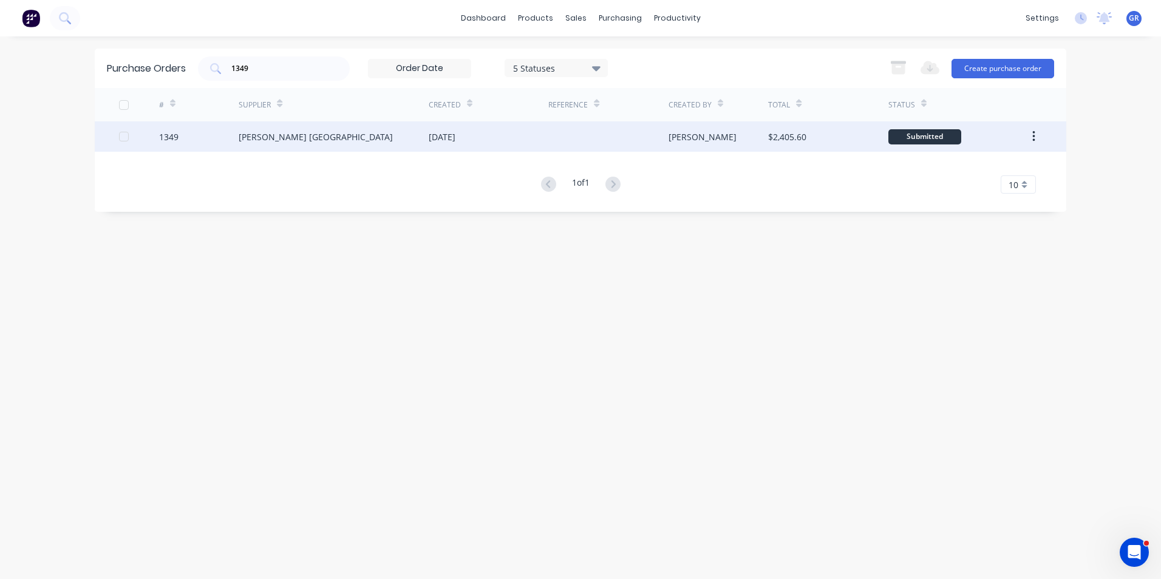
click at [1033, 133] on icon "button" at bounding box center [1033, 136] width 2 height 11
click at [973, 189] on div "Duplicate" at bounding box center [991, 193] width 94 height 18
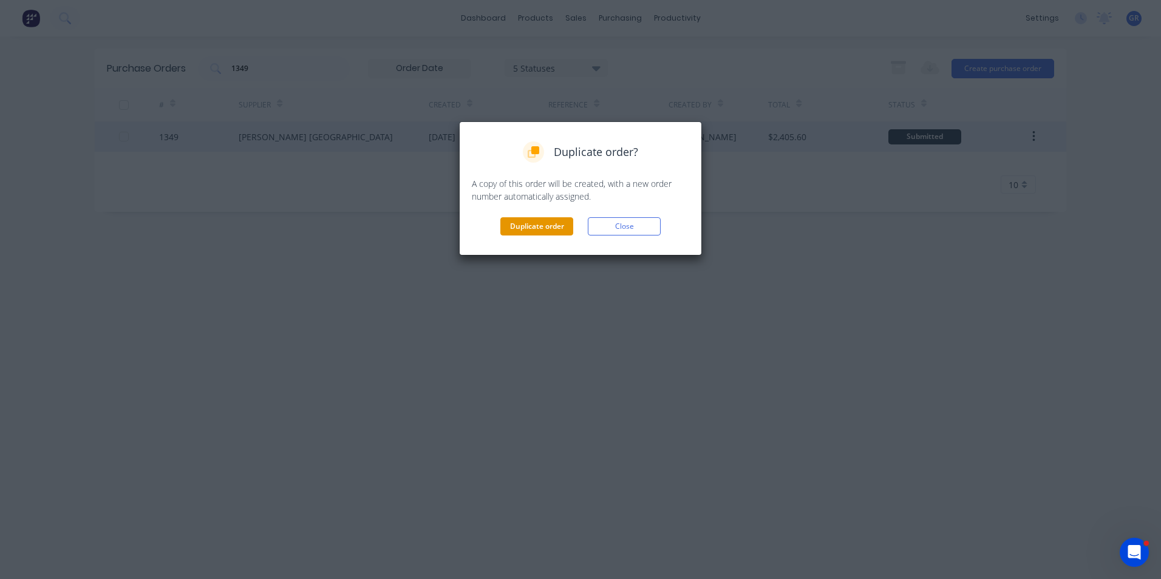
click at [531, 226] on button "Duplicate order" at bounding box center [536, 226] width 73 height 18
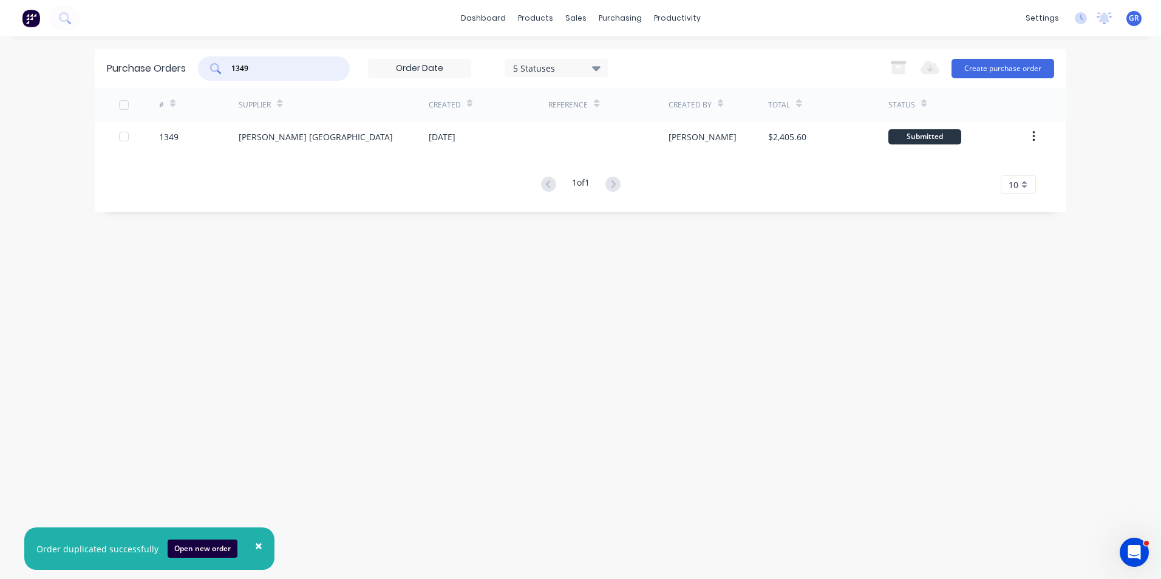
drag, startPoint x: 253, startPoint y: 69, endPoint x: 242, endPoint y: 70, distance: 11.0
click at [242, 70] on input "1349" at bounding box center [280, 69] width 101 height 12
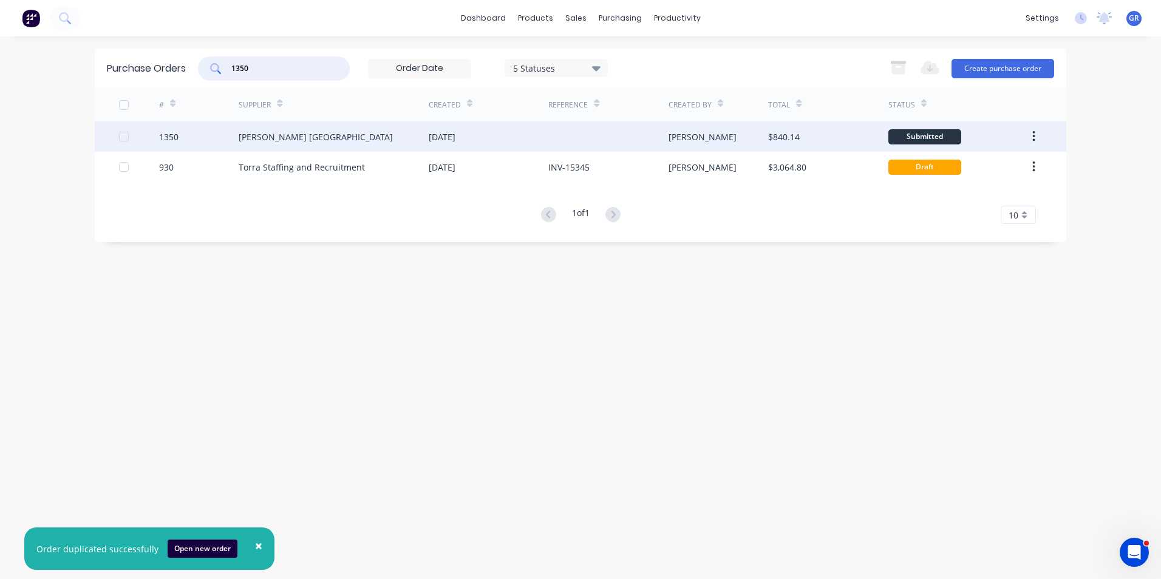
click at [1034, 135] on icon "button" at bounding box center [1033, 136] width 3 height 13
click at [960, 194] on div "Duplicate" at bounding box center [991, 193] width 94 height 18
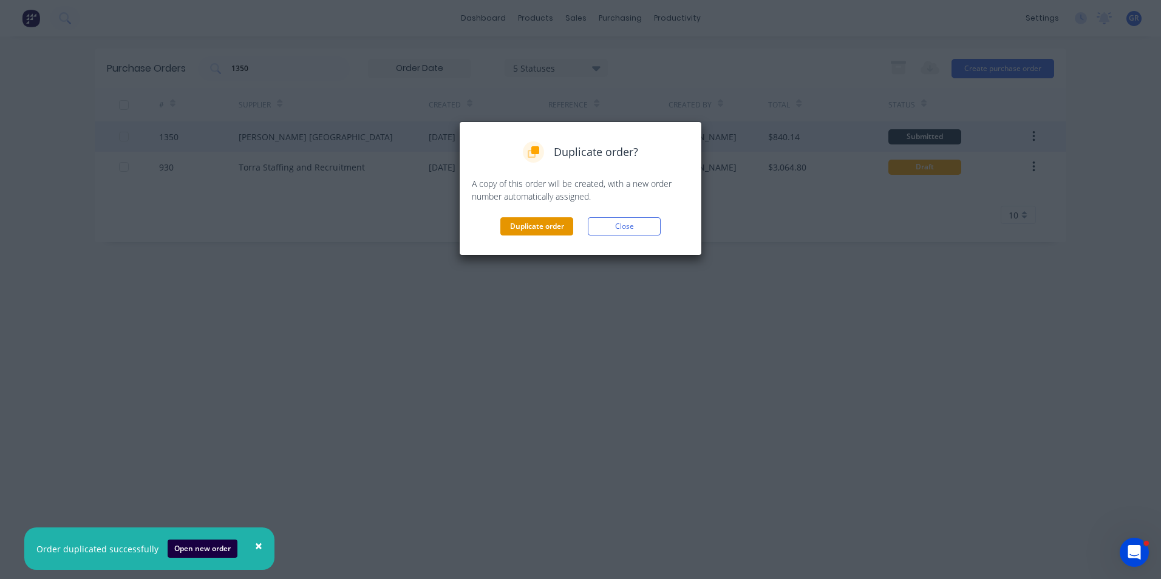
click at [546, 226] on button "Duplicate order" at bounding box center [536, 226] width 73 height 18
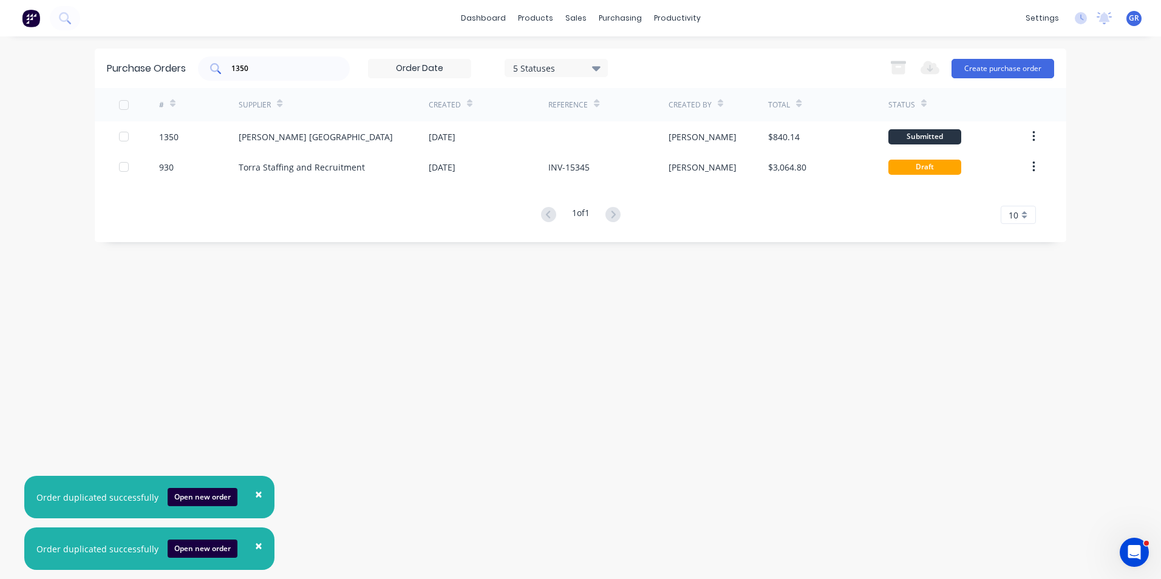
click at [250, 69] on input "1350" at bounding box center [280, 69] width 101 height 12
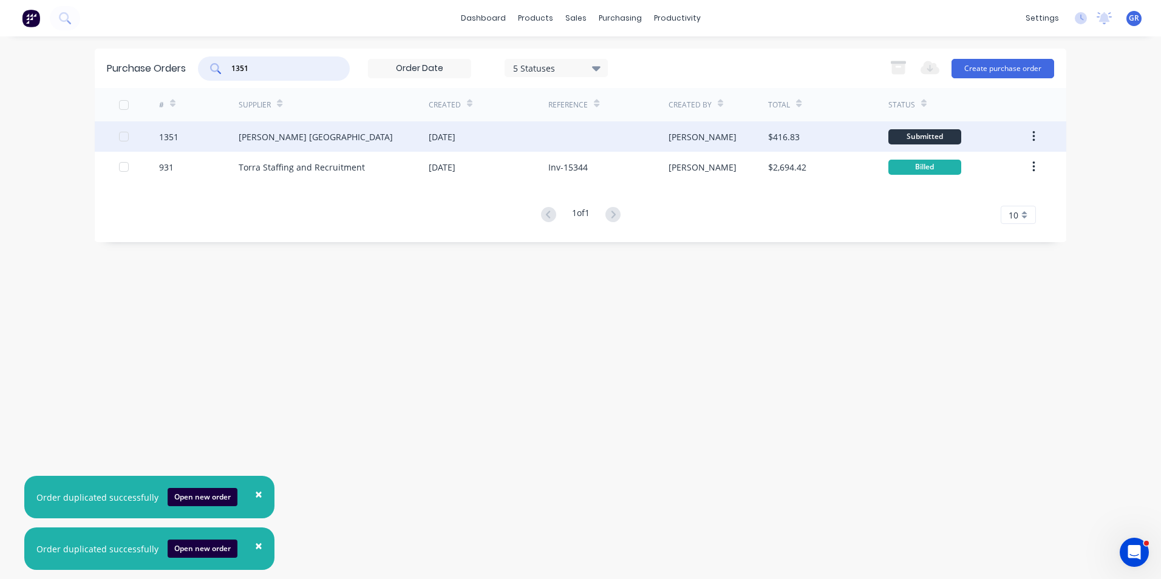
click at [1033, 135] on icon "button" at bounding box center [1033, 136] width 3 height 13
click at [959, 192] on div "Duplicate" at bounding box center [991, 193] width 94 height 18
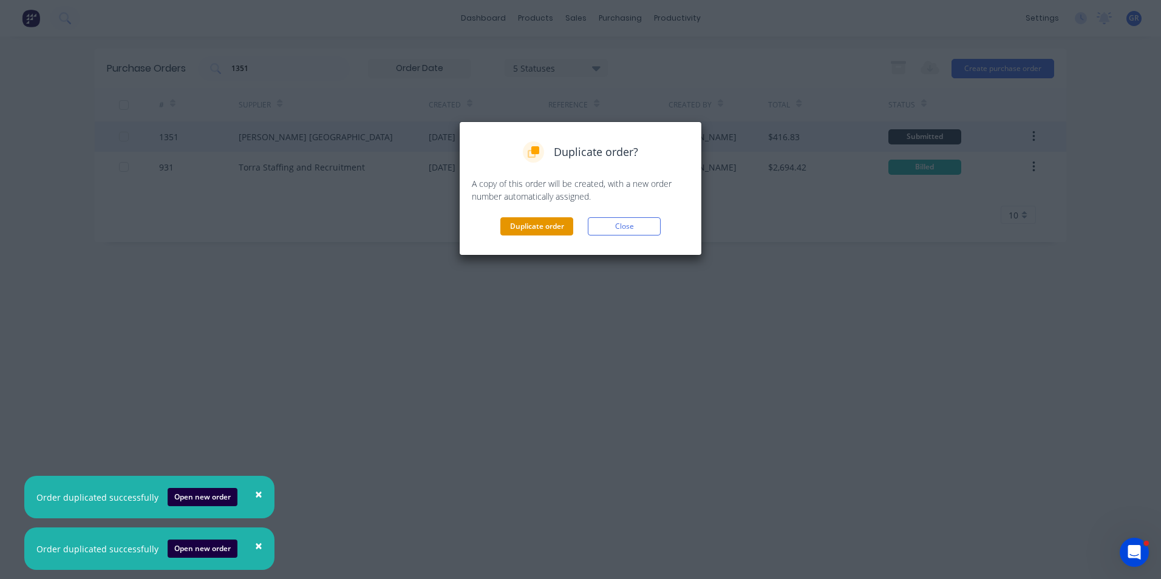
click at [529, 225] on button "Duplicate order" at bounding box center [536, 226] width 73 height 18
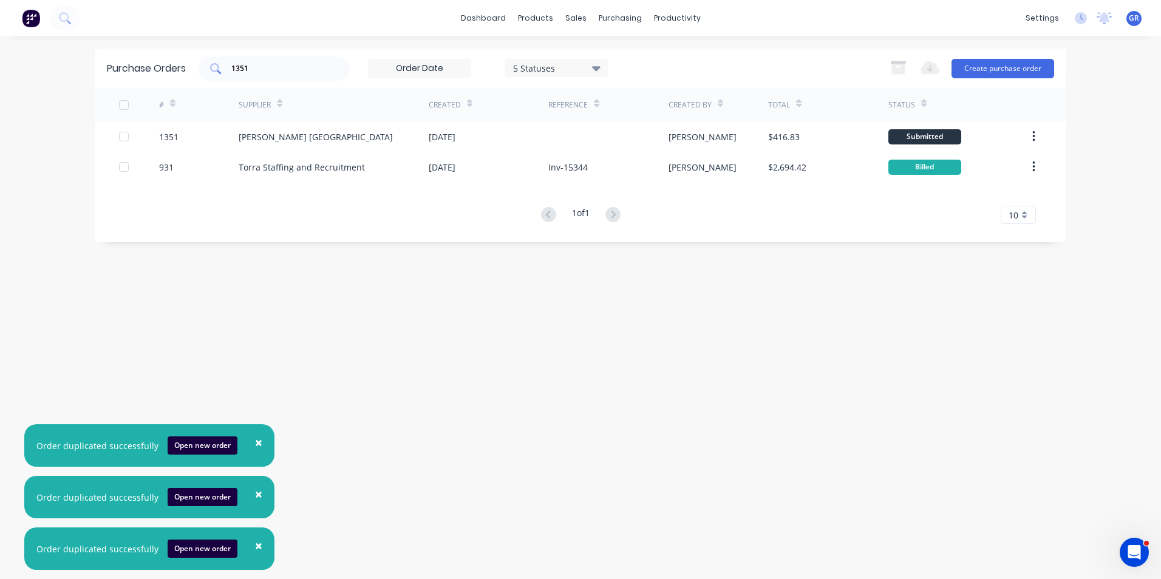
click at [257, 67] on input "1351" at bounding box center [280, 69] width 101 height 12
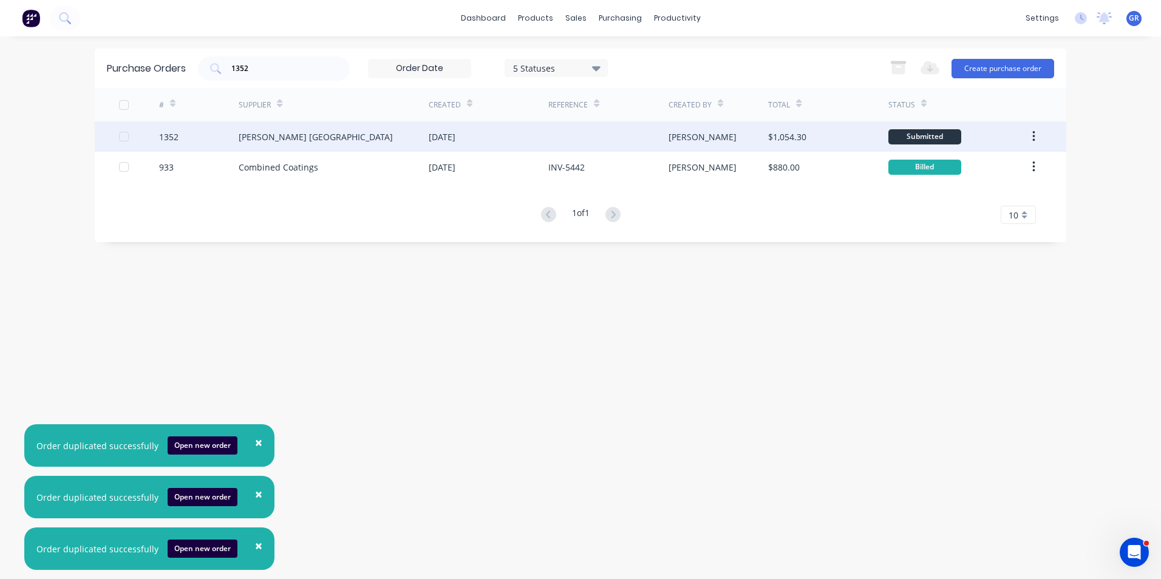
click at [1036, 134] on button "button" at bounding box center [1033, 137] width 29 height 22
click at [958, 192] on div "Duplicate" at bounding box center [991, 193] width 94 height 18
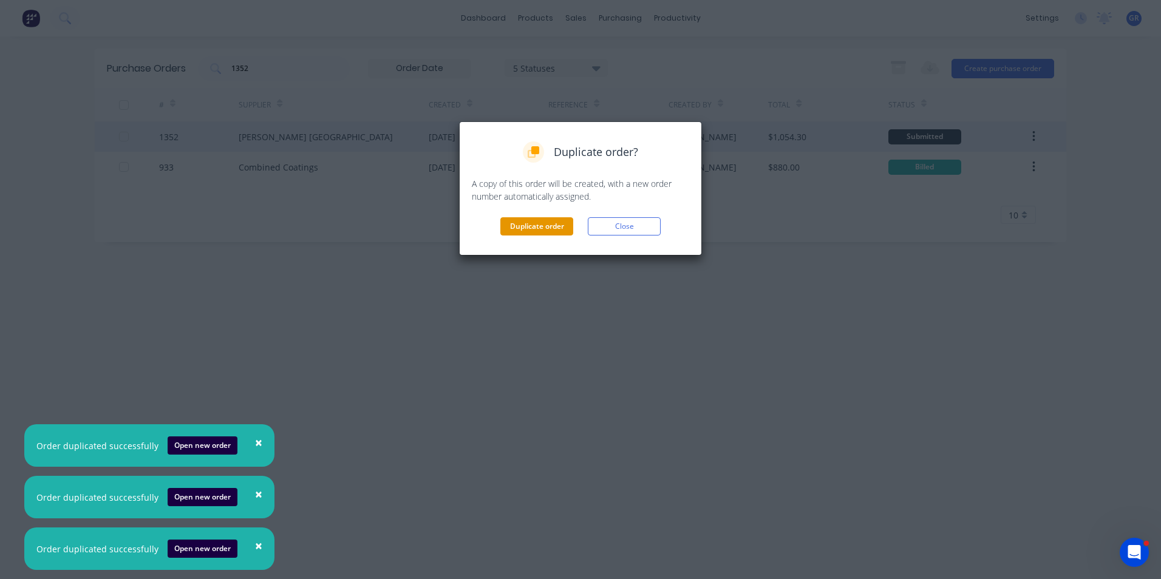
click at [550, 224] on button "Duplicate order" at bounding box center [536, 226] width 73 height 18
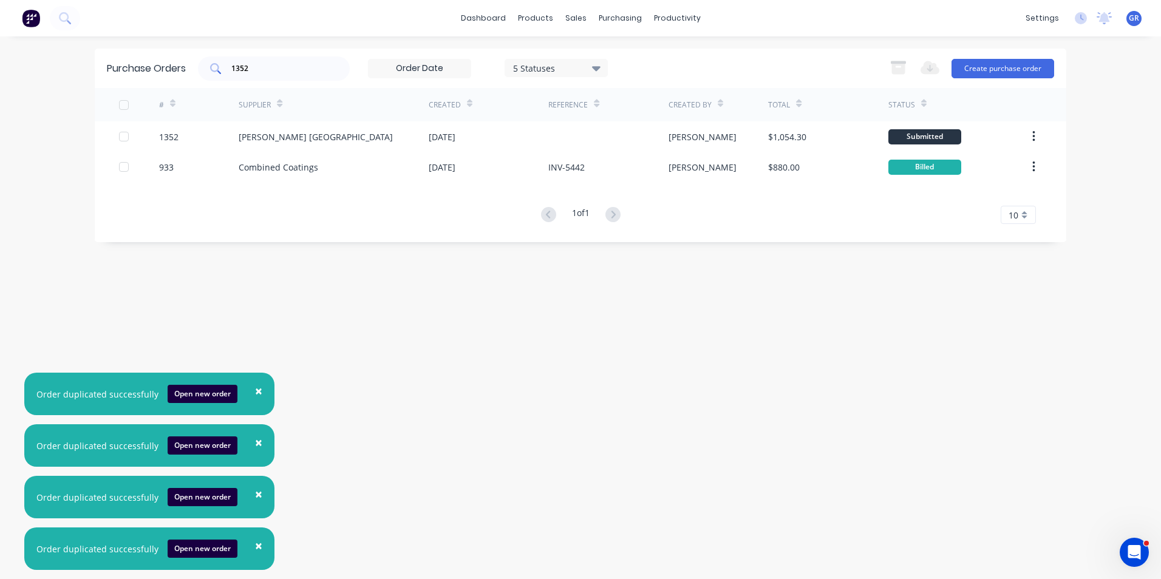
click at [259, 68] on input "1352" at bounding box center [280, 69] width 101 height 12
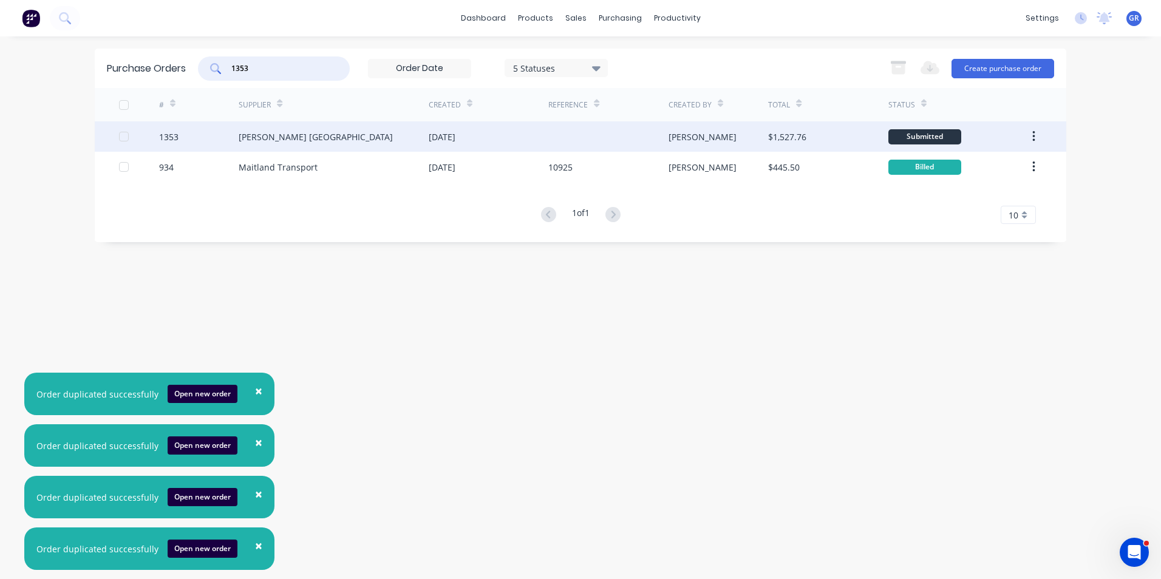
click at [1036, 137] on button "button" at bounding box center [1033, 137] width 29 height 22
click at [970, 193] on div "Duplicate" at bounding box center [991, 193] width 94 height 18
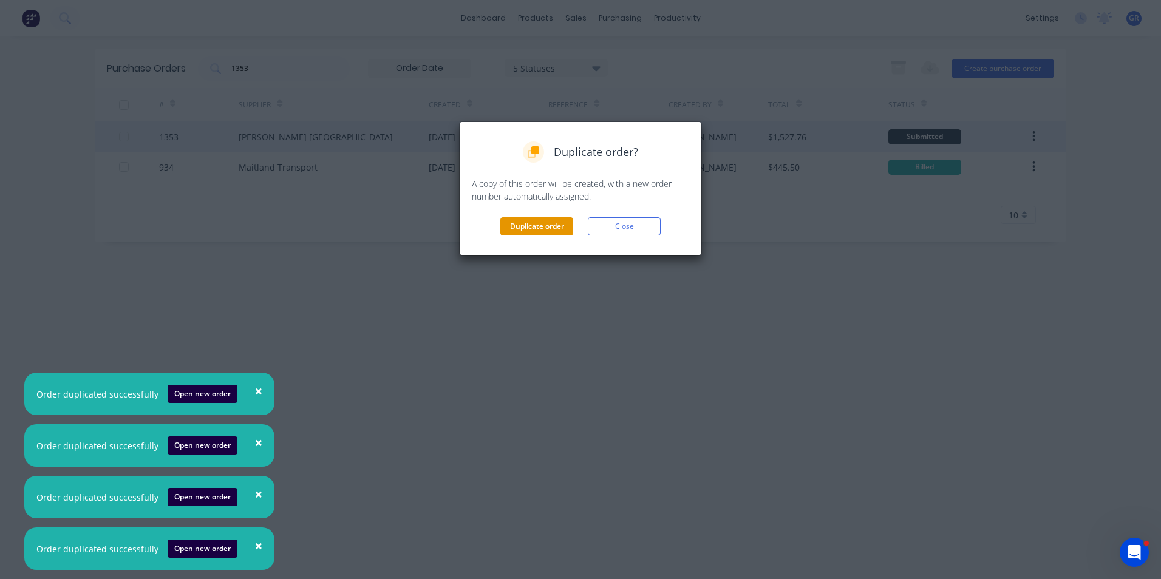
click at [541, 228] on button "Duplicate order" at bounding box center [536, 226] width 73 height 18
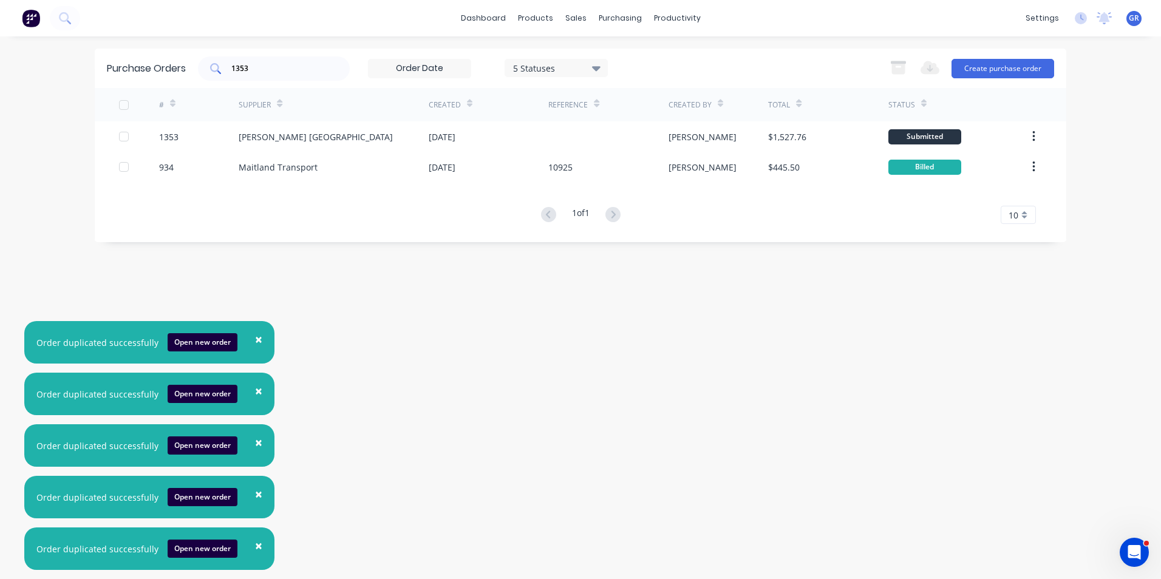
click at [260, 69] on input "1353" at bounding box center [280, 69] width 101 height 12
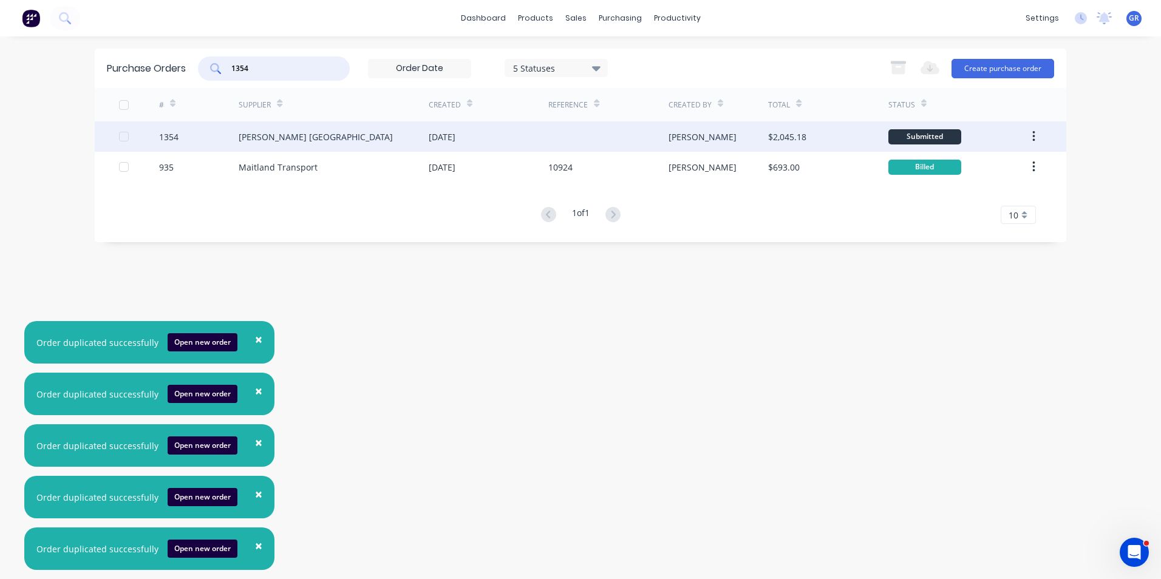
click at [1033, 135] on icon "button" at bounding box center [1033, 136] width 3 height 13
click at [964, 191] on div "Duplicate" at bounding box center [991, 193] width 94 height 18
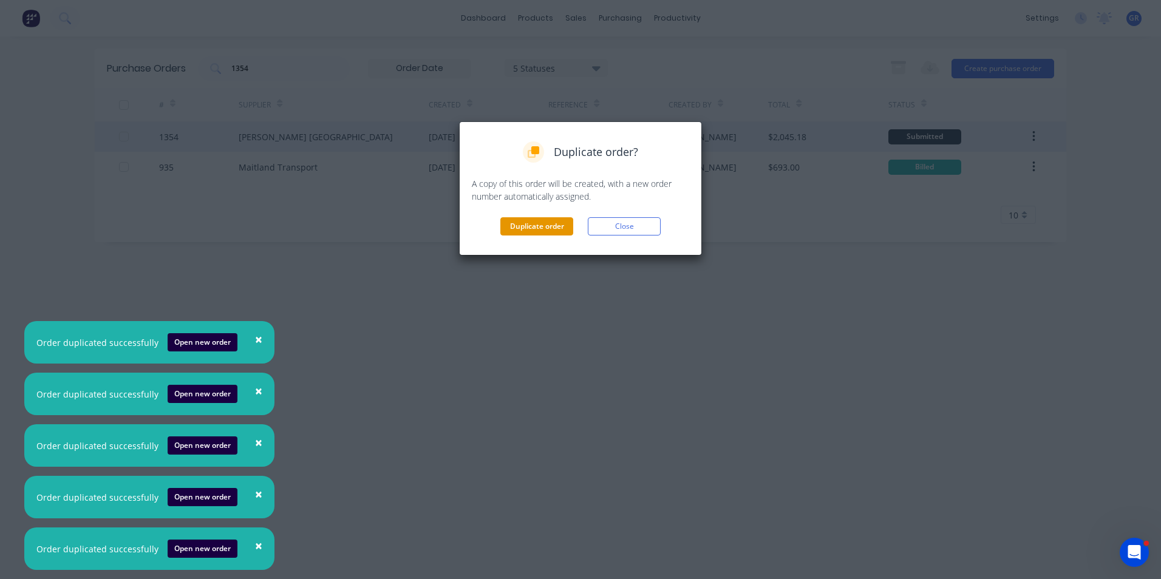
click at [548, 228] on button "Duplicate order" at bounding box center [536, 226] width 73 height 18
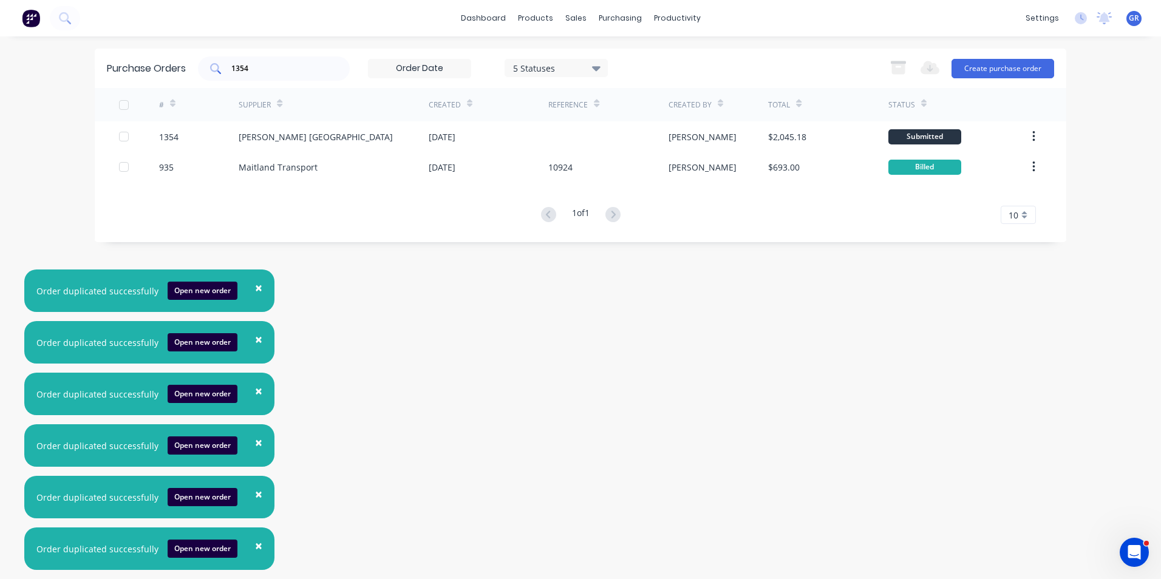
click at [253, 67] on input "1354" at bounding box center [280, 69] width 101 height 12
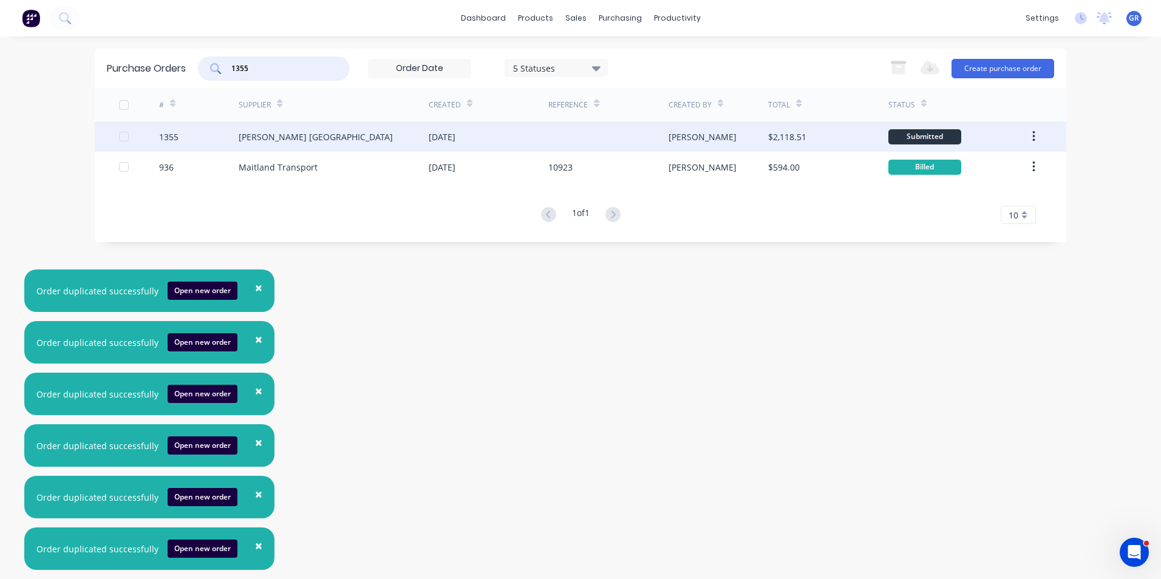
click at [1034, 133] on icon "button" at bounding box center [1033, 136] width 2 height 11
click at [968, 193] on div "Duplicate" at bounding box center [991, 193] width 94 height 18
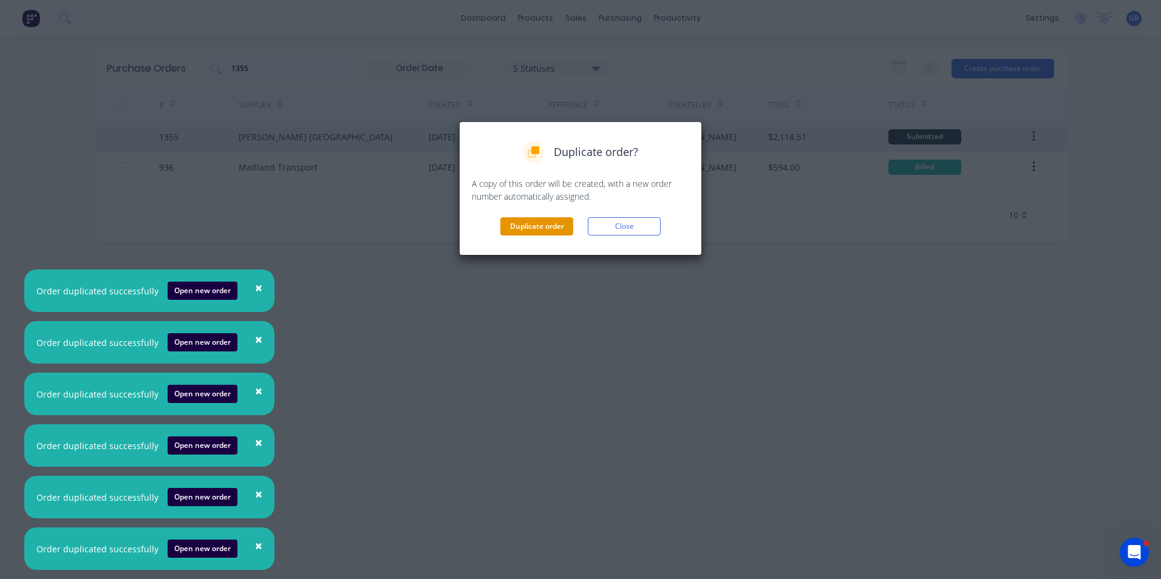
click at [531, 225] on button "Duplicate order" at bounding box center [536, 226] width 73 height 18
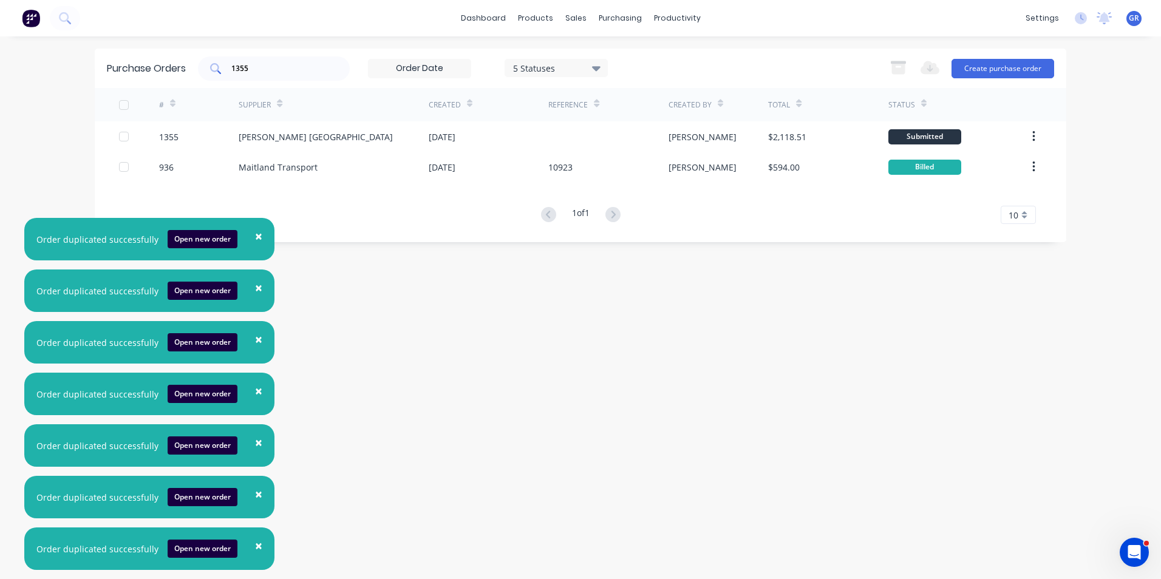
click at [257, 67] on input "1355" at bounding box center [280, 69] width 101 height 12
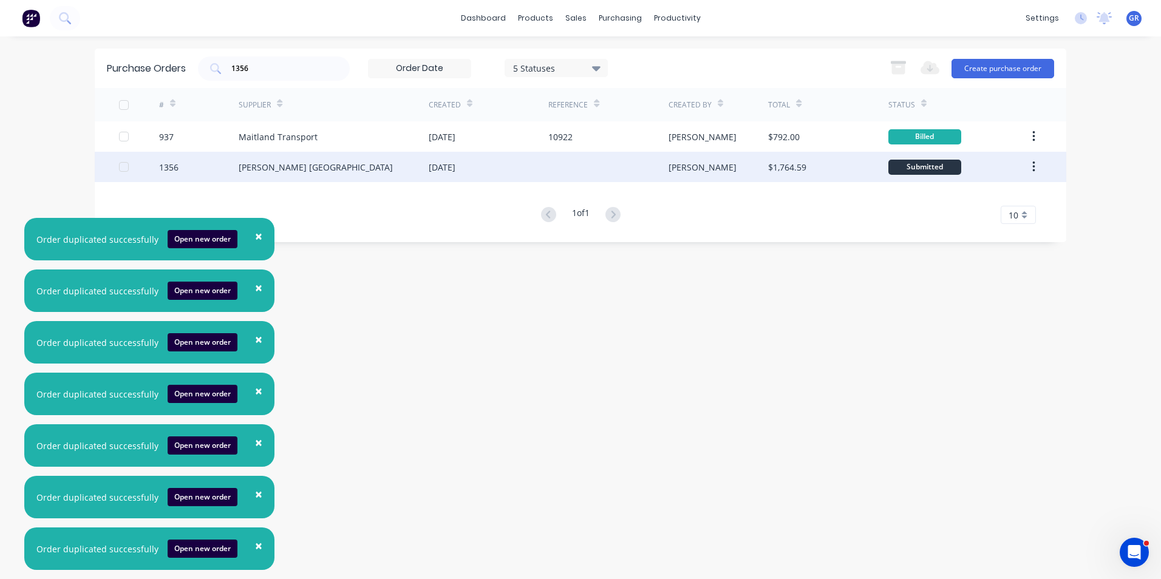
click at [1035, 164] on icon "button" at bounding box center [1033, 166] width 3 height 13
click at [967, 222] on div "Duplicate" at bounding box center [991, 223] width 94 height 18
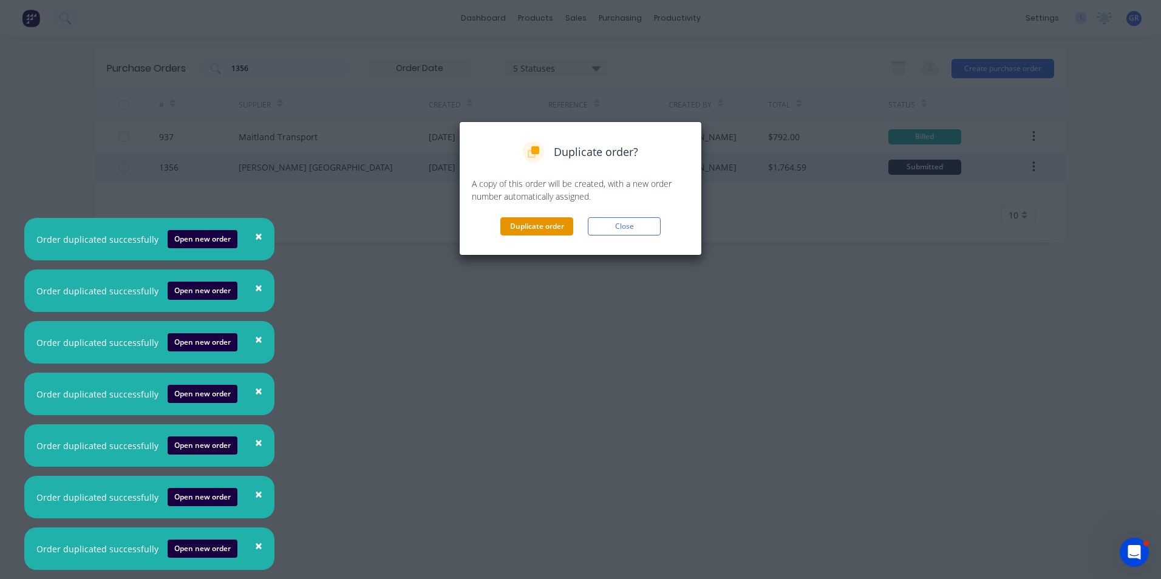
click at [516, 225] on button "Duplicate order" at bounding box center [536, 226] width 73 height 18
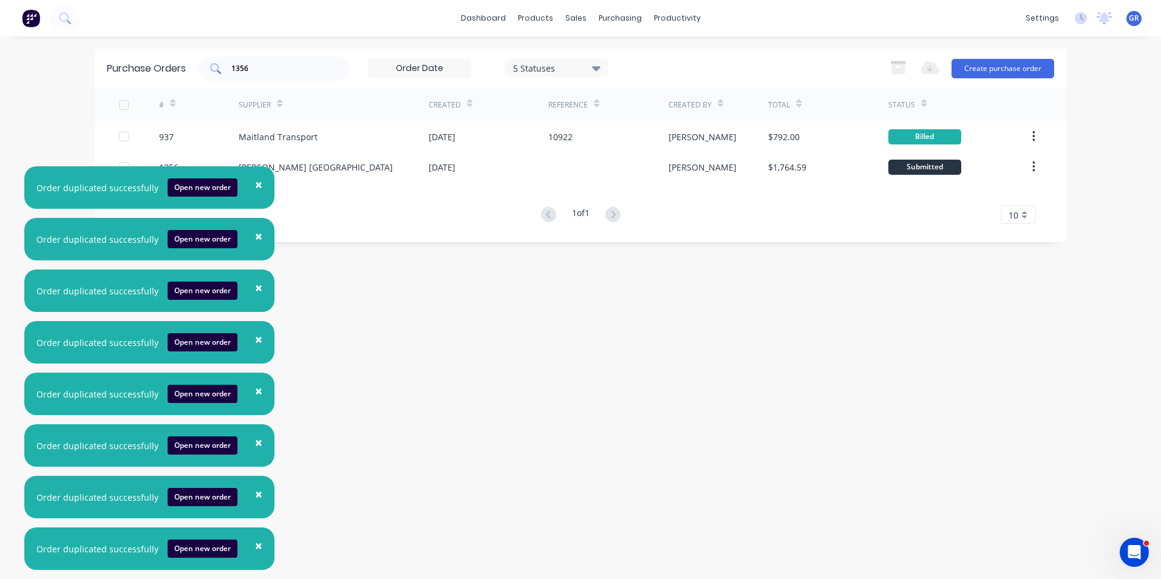
drag, startPoint x: 256, startPoint y: 69, endPoint x: 265, endPoint y: 67, distance: 9.2
click at [256, 68] on input "1356" at bounding box center [280, 69] width 101 height 12
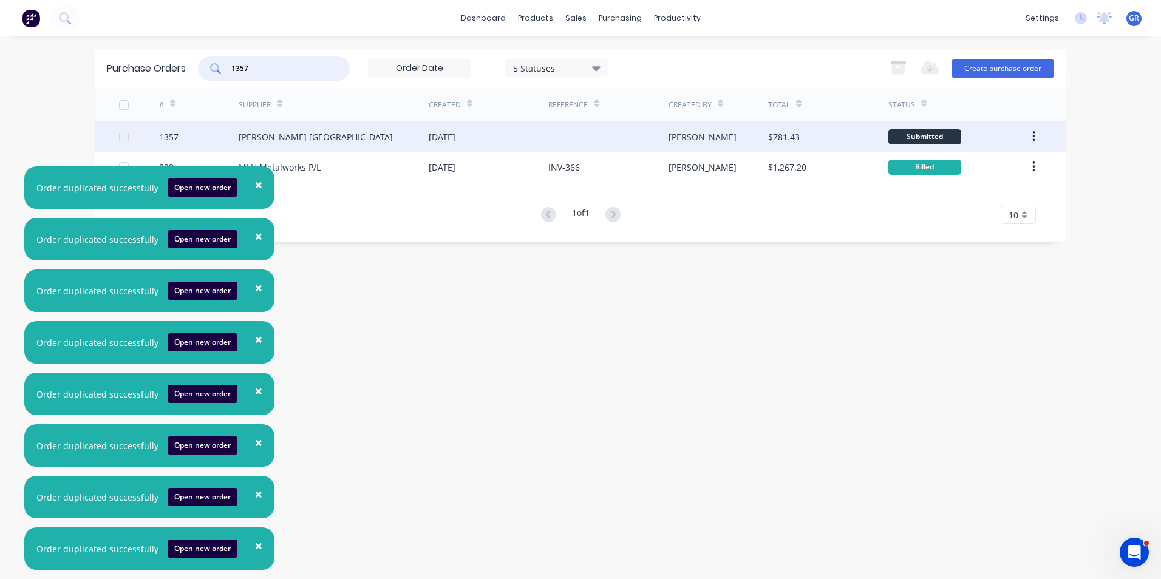
type input "1357"
click at [1034, 135] on icon "button" at bounding box center [1033, 136] width 3 height 13
click at [971, 191] on div "Duplicate" at bounding box center [991, 193] width 94 height 18
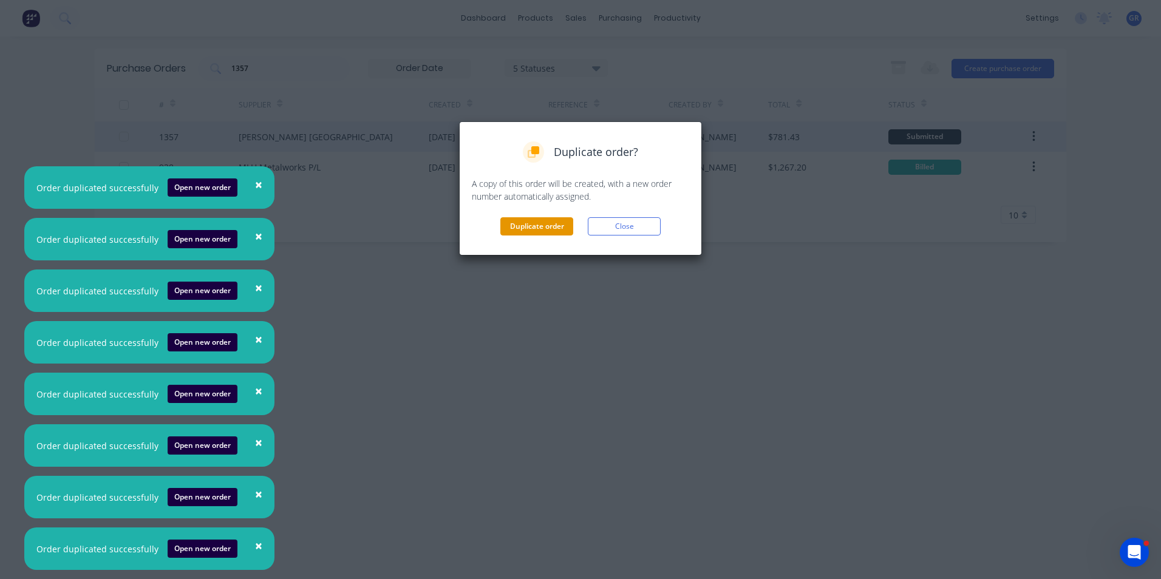
click at [546, 225] on button "Duplicate order" at bounding box center [536, 226] width 73 height 18
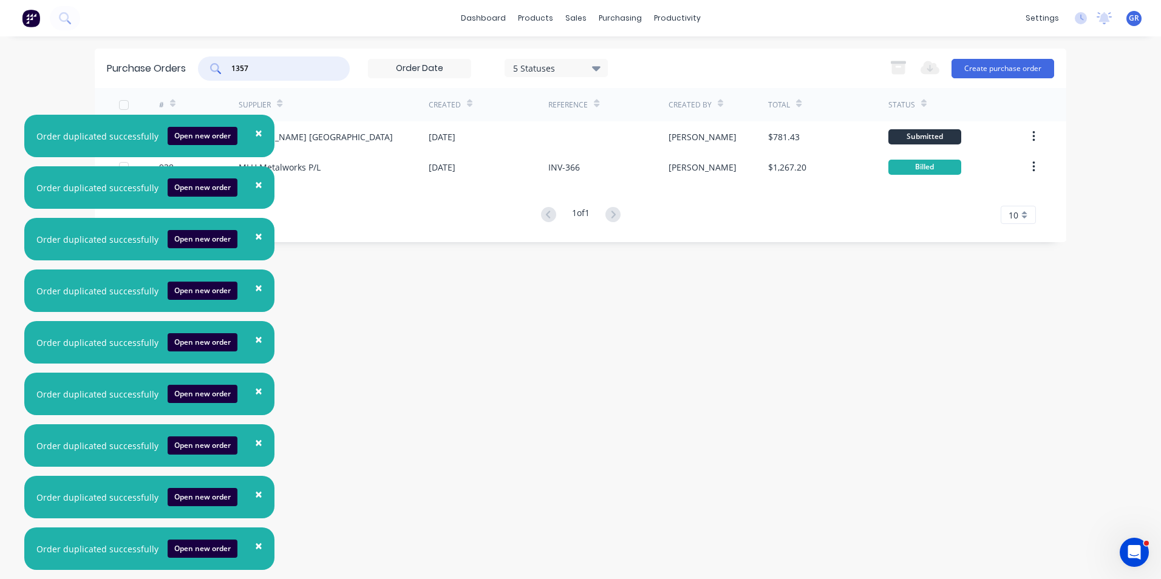
drag, startPoint x: 260, startPoint y: 66, endPoint x: 192, endPoint y: 69, distance: 68.1
click at [192, 69] on div "Purchase Orders 1357 5 Statuses 5 Statuses Export to Excel (XLSX) Create purcha…" at bounding box center [581, 68] width 972 height 39
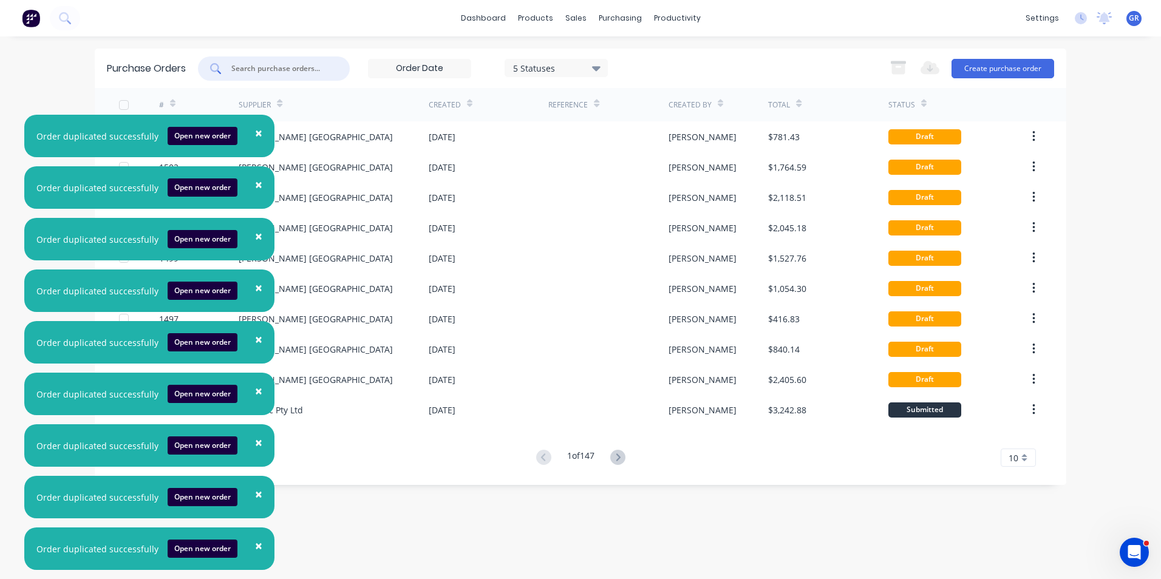
click at [255, 131] on span "×" at bounding box center [258, 132] width 7 height 17
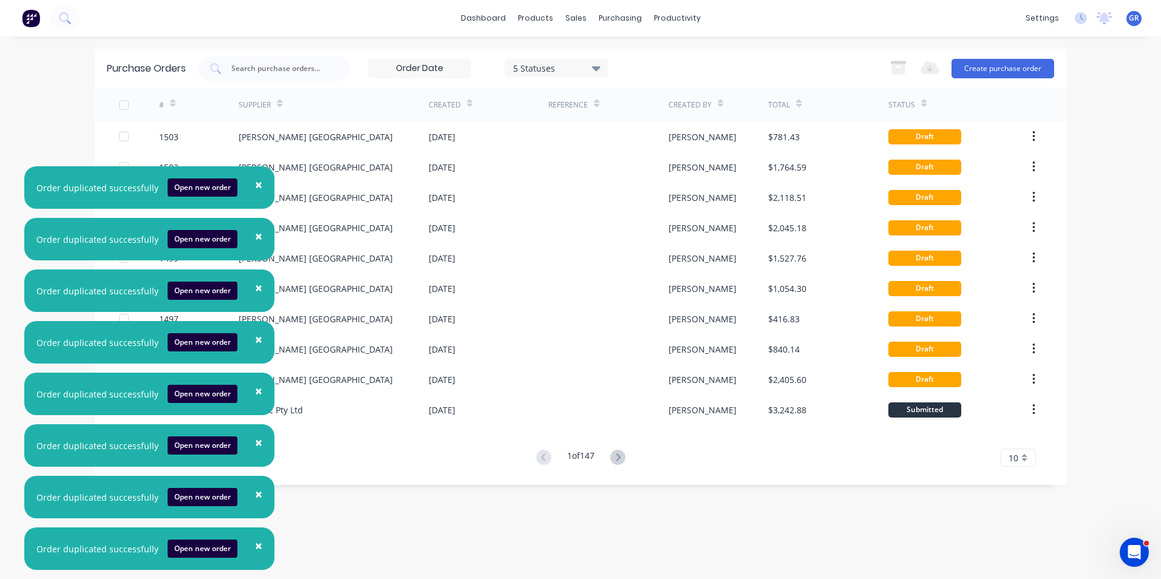
click at [255, 183] on span "×" at bounding box center [258, 184] width 7 height 17
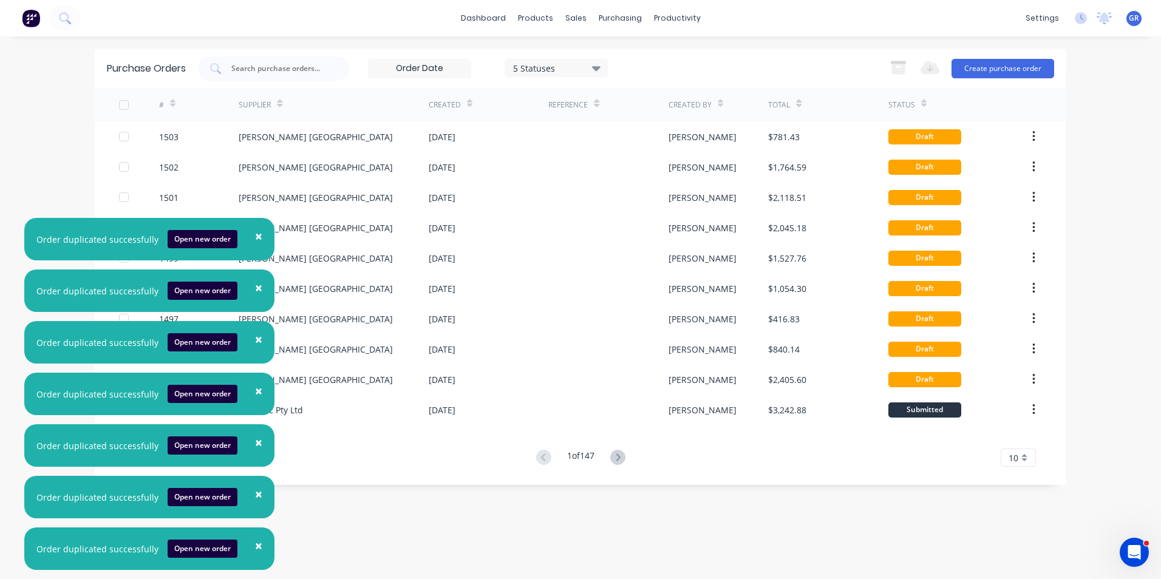
click at [255, 239] on span "×" at bounding box center [258, 236] width 7 height 17
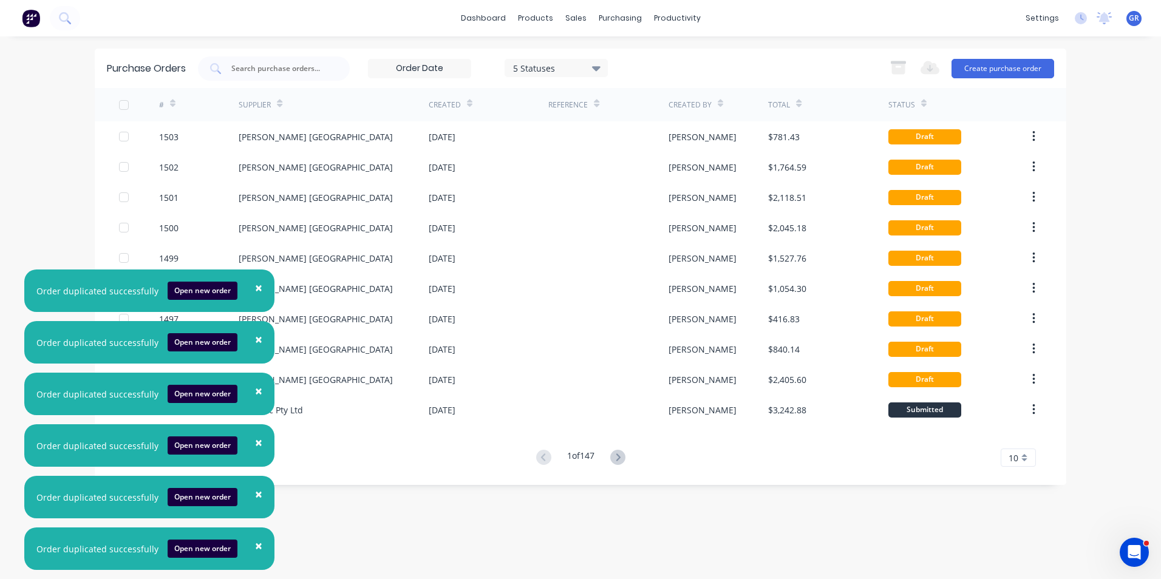
click at [255, 288] on span "×" at bounding box center [258, 287] width 7 height 17
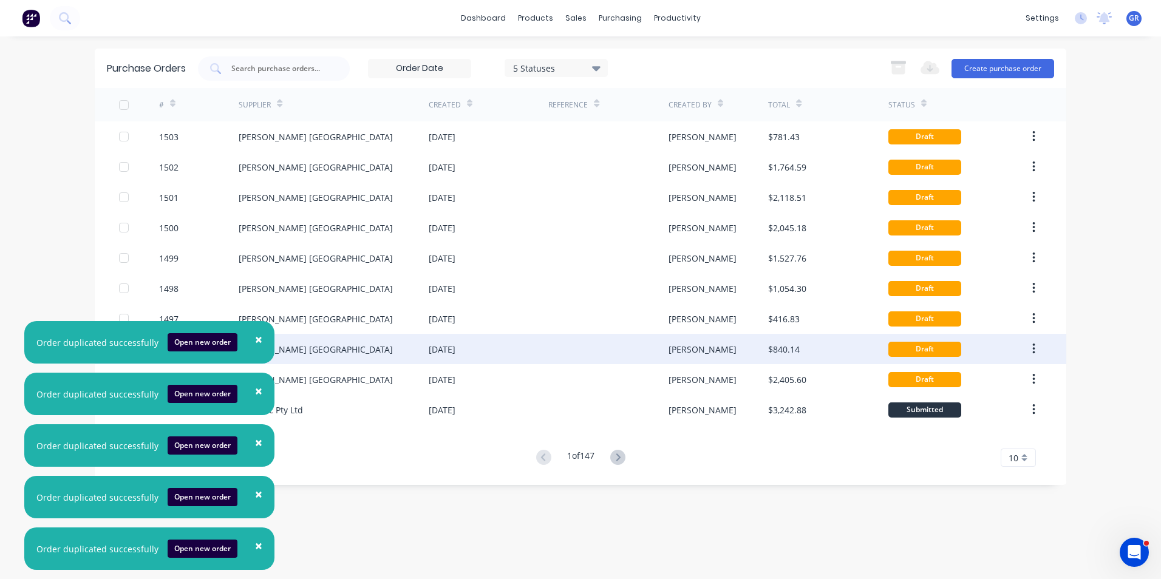
click at [255, 338] on span "×" at bounding box center [258, 339] width 7 height 17
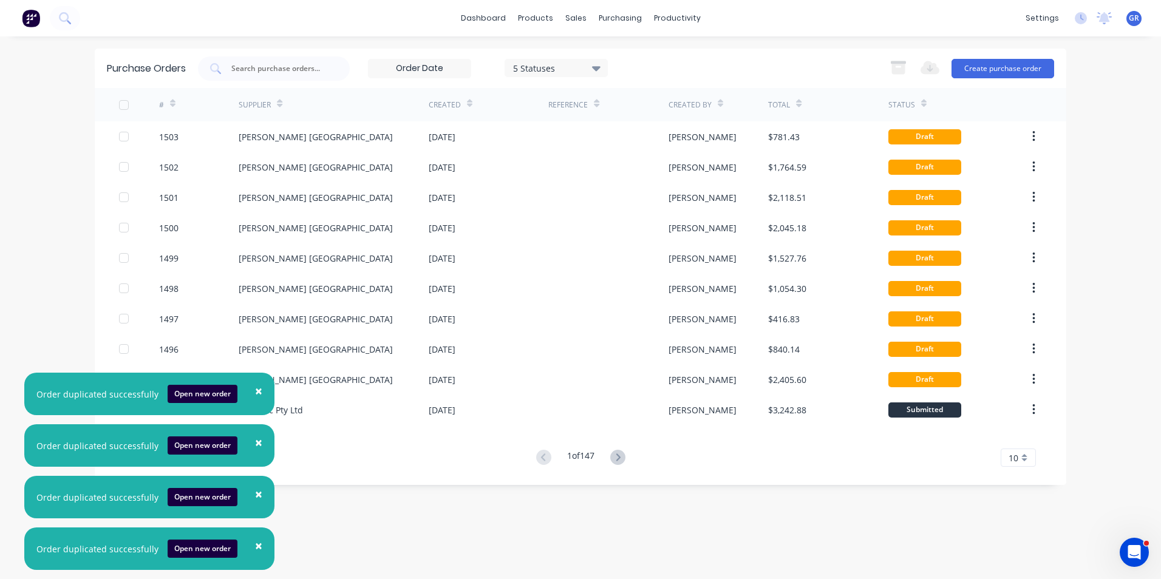
click at [257, 386] on span "×" at bounding box center [258, 391] width 7 height 17
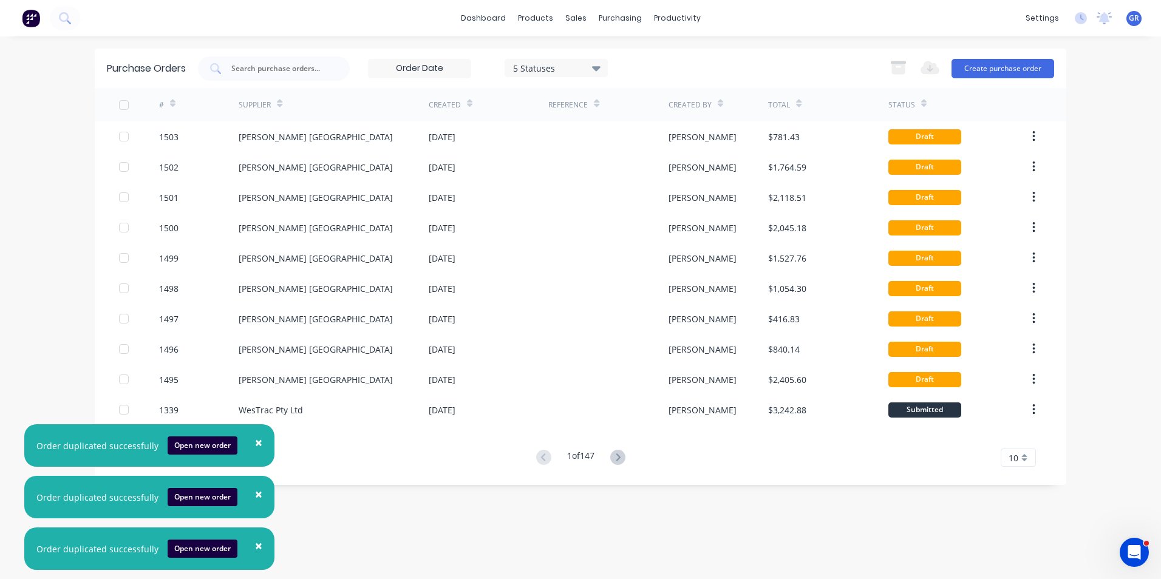
click at [255, 437] on span "×" at bounding box center [258, 442] width 7 height 17
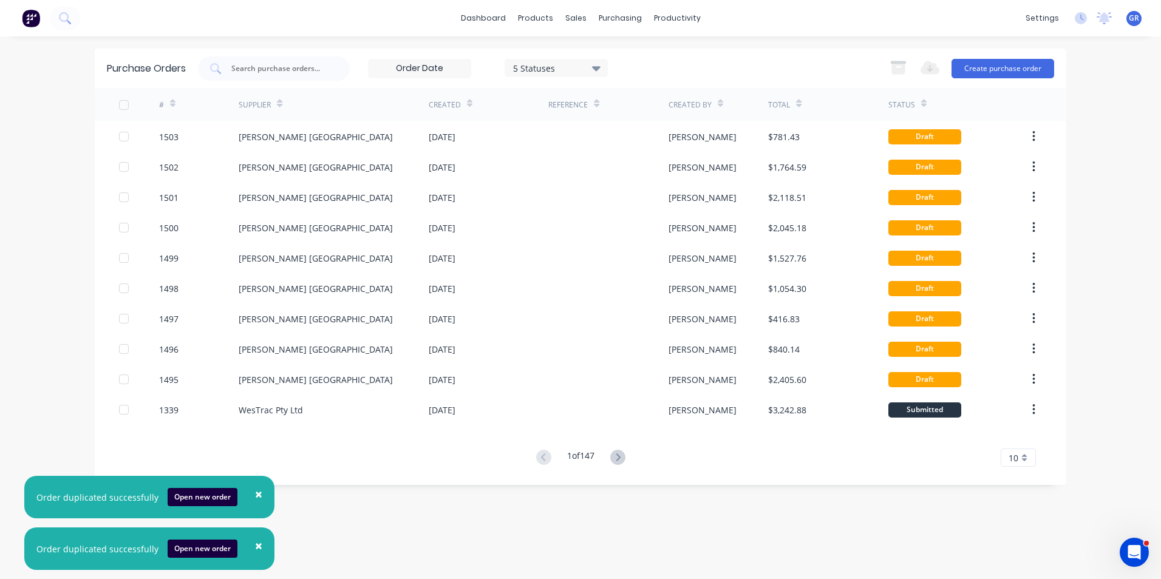
click at [255, 495] on span "×" at bounding box center [258, 494] width 7 height 17
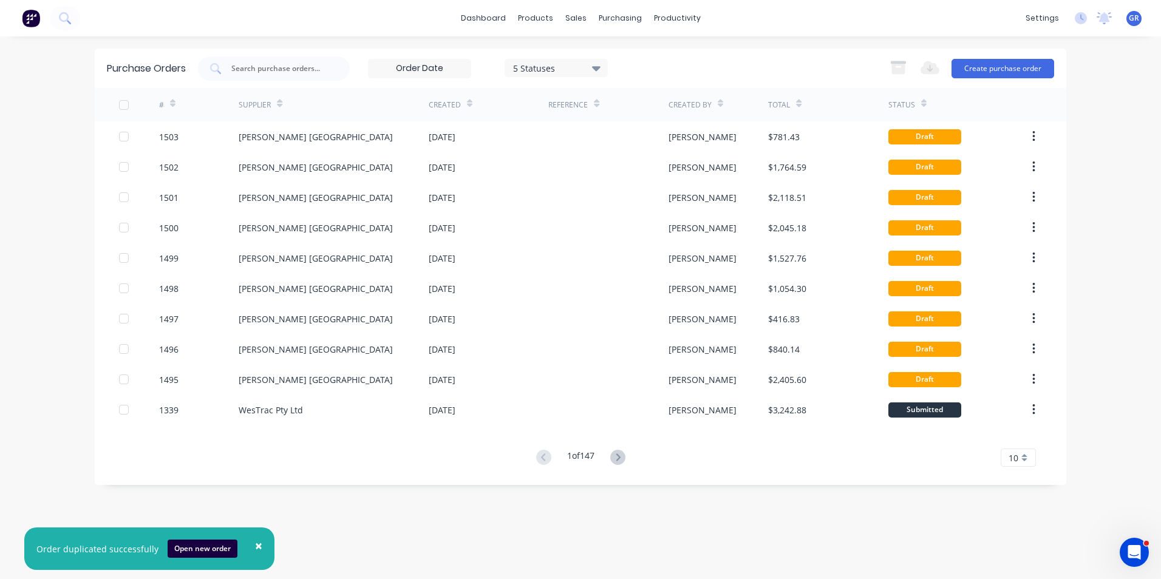
click at [255, 545] on span "×" at bounding box center [258, 545] width 7 height 17
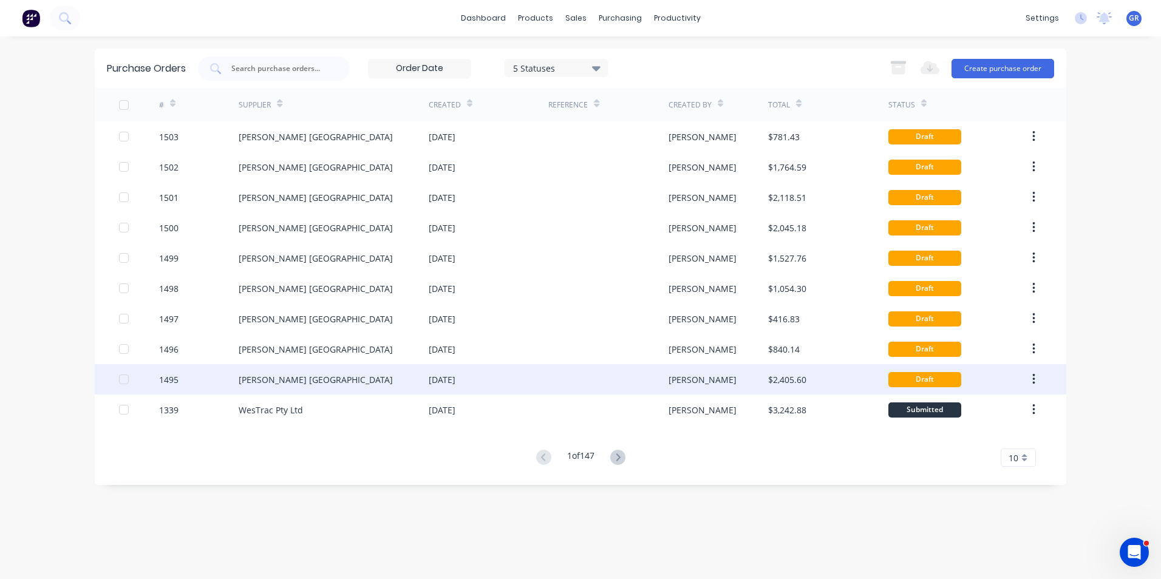
click at [173, 381] on div "1495" at bounding box center [168, 379] width 19 height 13
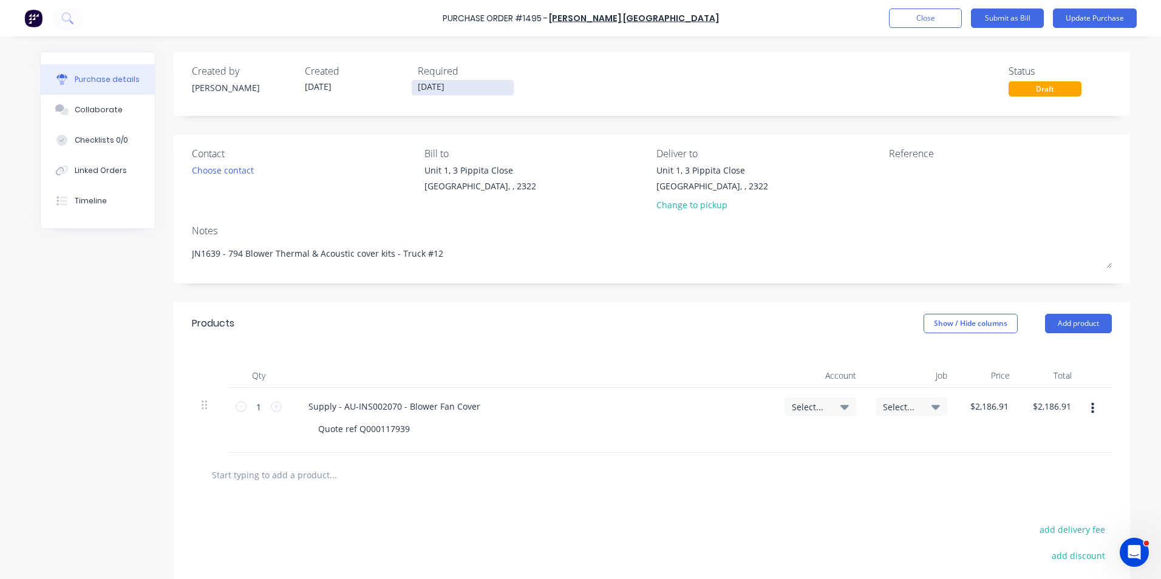
click at [432, 85] on input "[DATE]" at bounding box center [463, 87] width 102 height 15
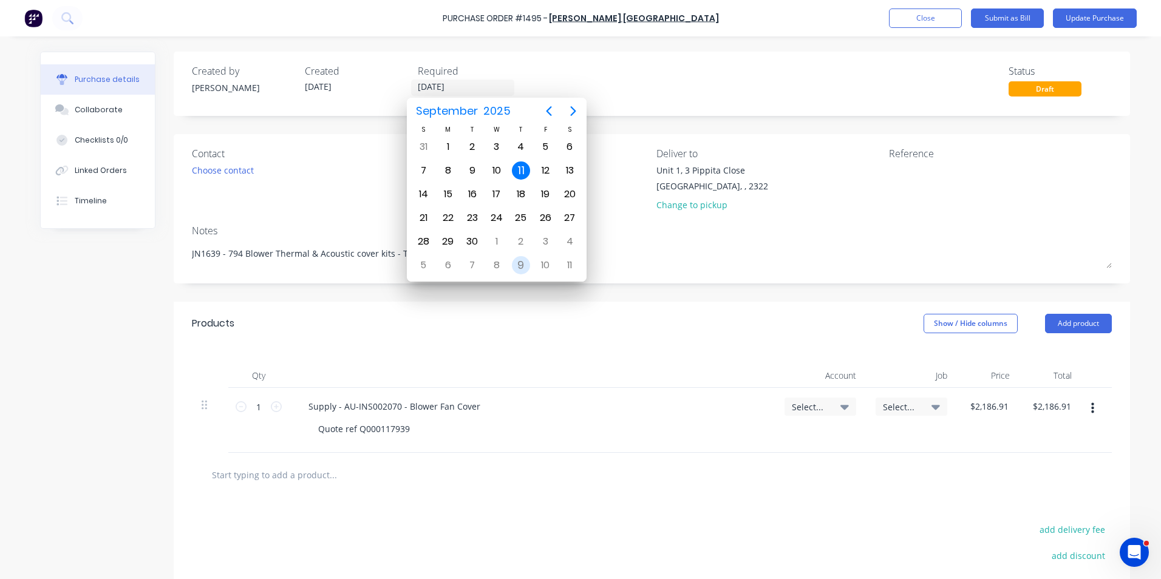
click at [522, 264] on div "9" at bounding box center [521, 265] width 18 height 18
type textarea "x"
type input "[DATE]"
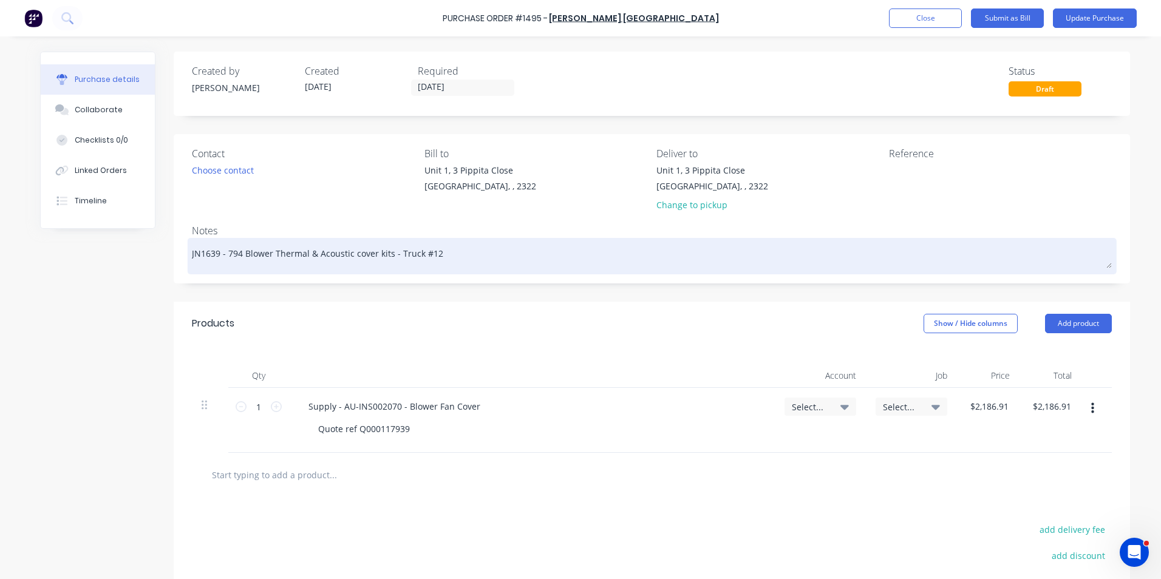
click at [207, 254] on textarea "JN1639 - 794 Blower Thermal & Acoustic cover kits - Truck #12" at bounding box center [652, 254] width 920 height 27
type textarea "x"
type textarea "JN1659 - 794 Blower Thermal & Acoustic cover kits - Truck #12"
click at [428, 256] on textarea "JN1659 - 794 Blower Thermal & Acoustic cover kits - Truck #12" at bounding box center [652, 254] width 920 height 27
type textarea "x"
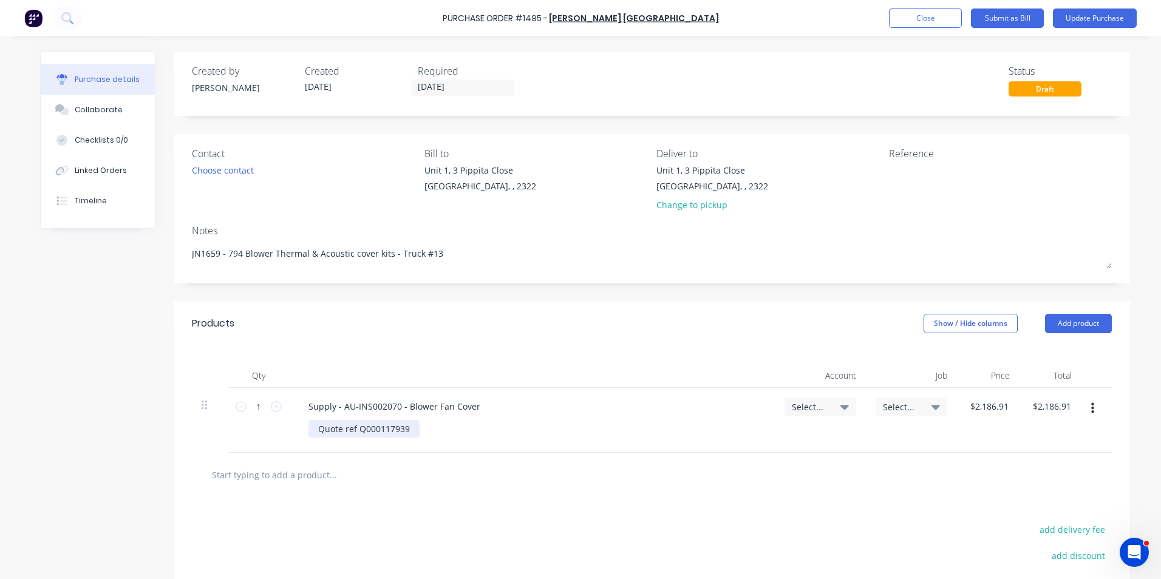
type textarea "JN1659 - 794 Blower Thermal & Acoustic cover kits - Truck #13"
type textarea "x"
type textarea "JN1659 - 794 Blower Thermal & Acoustic cover kits - Truck #13"
click at [408, 429] on div "Quote ref Q000117939" at bounding box center [363, 429] width 111 height 18
click at [802, 407] on span "Select..." at bounding box center [810, 407] width 36 height 13
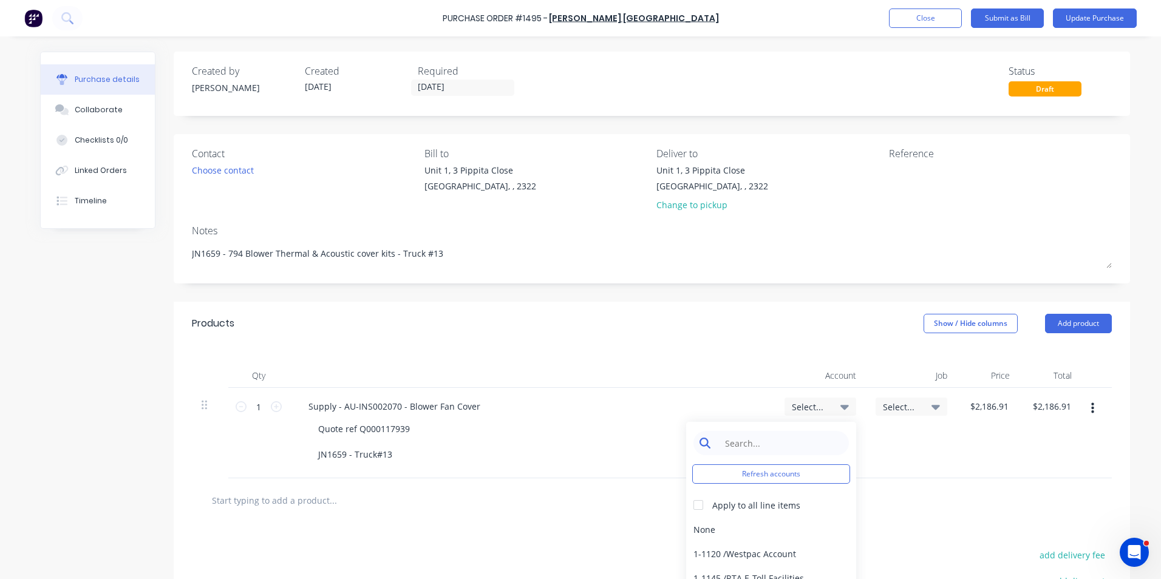
type textarea "x"
click at [749, 444] on input at bounding box center [780, 443] width 124 height 24
type input "1-14"
click at [762, 526] on div "1-1400 / Work in Progress - Materials" at bounding box center [771, 529] width 170 height 24
click at [898, 398] on div "Select..." at bounding box center [912, 407] width 72 height 18
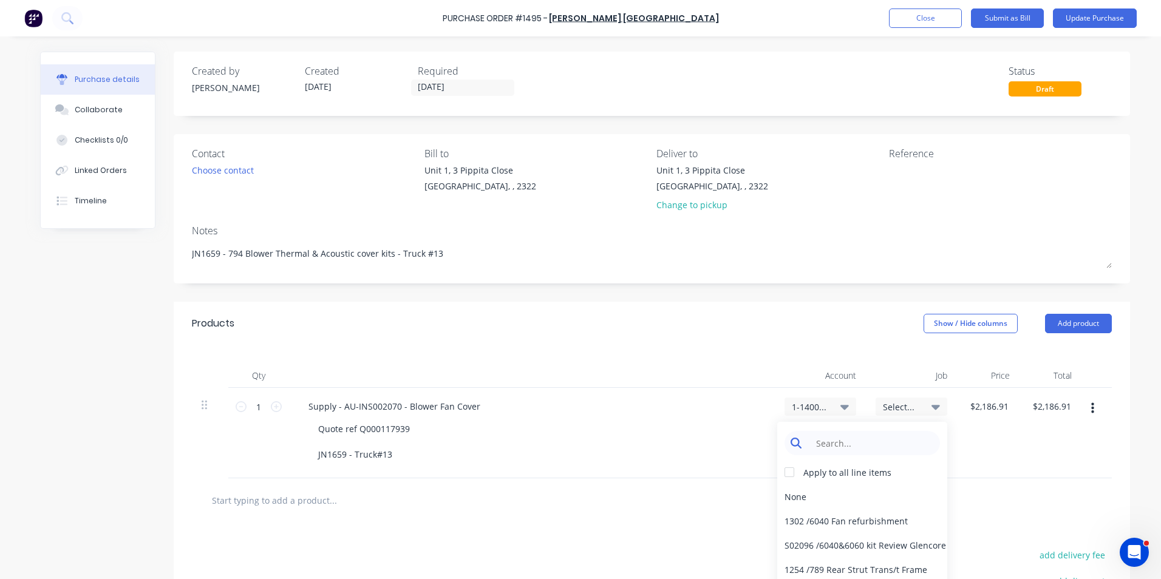
type textarea "x"
click at [827, 446] on input at bounding box center [871, 443] width 124 height 24
type input "1659"
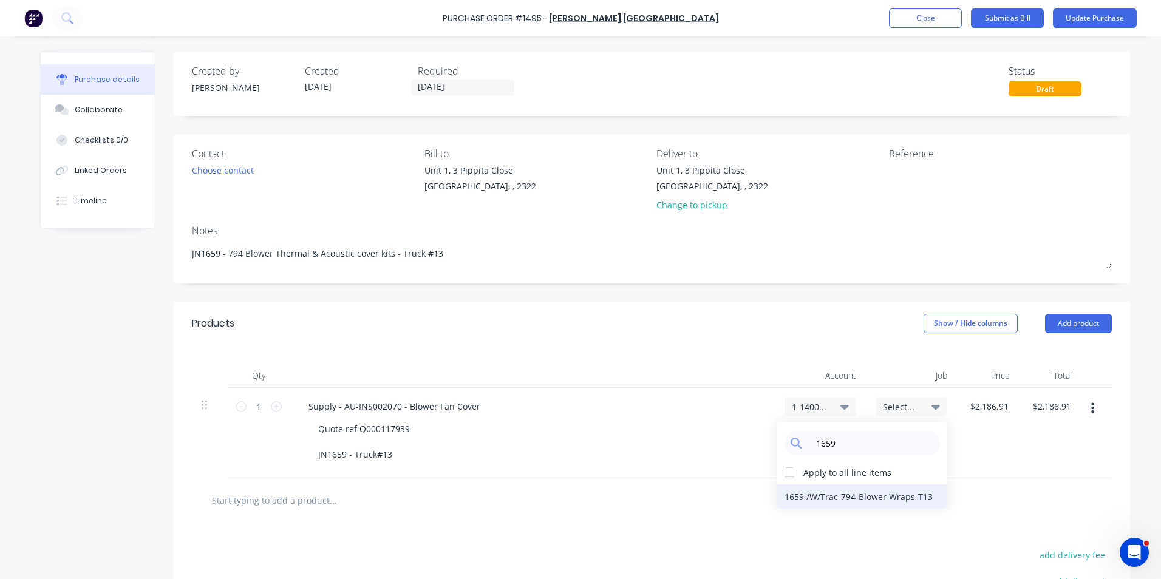
click at [860, 500] on div "1659 / W/Trac-794-Blower Wraps-T13" at bounding box center [862, 497] width 170 height 24
click at [1081, 19] on button "Update Purchase" at bounding box center [1095, 18] width 84 height 19
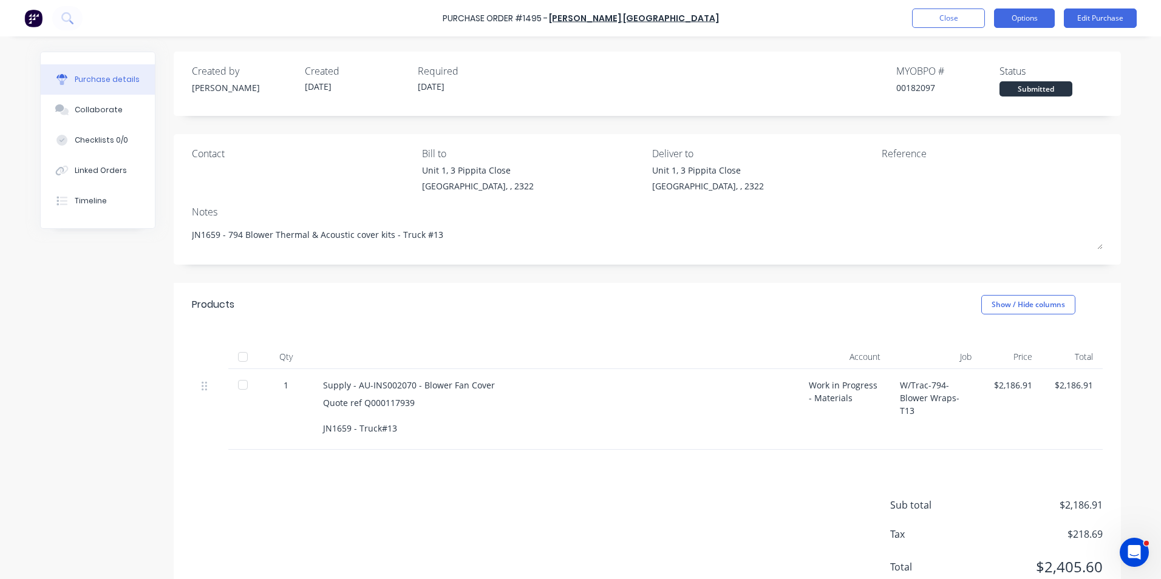
click at [1021, 15] on button "Options" at bounding box center [1024, 18] width 61 height 19
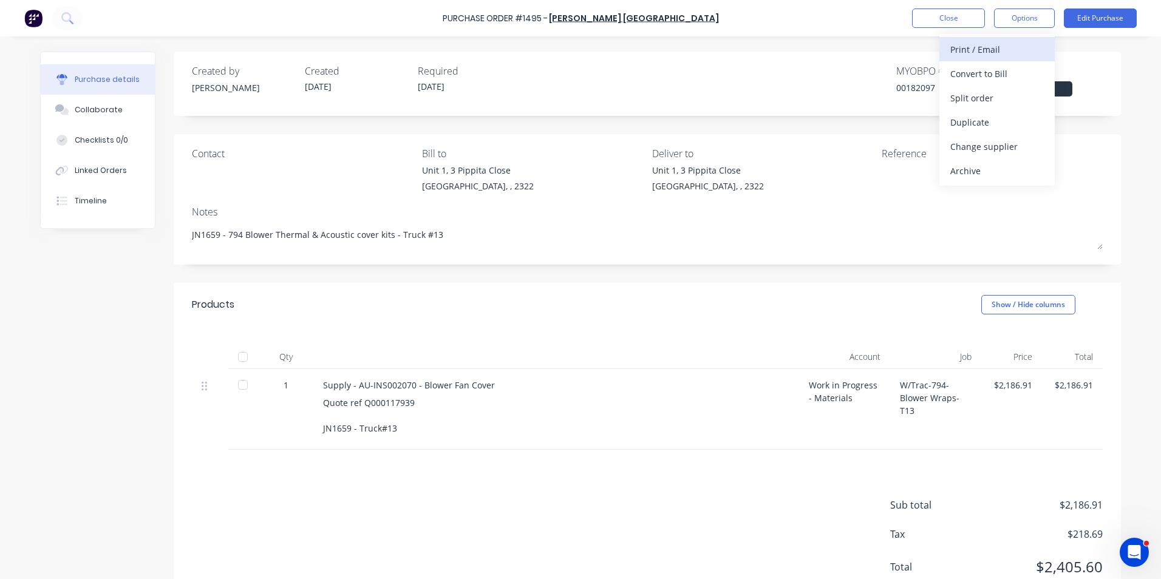
click at [979, 47] on div "Print / Email" at bounding box center [997, 50] width 94 height 18
click at [981, 73] on div "With pricing" at bounding box center [997, 74] width 94 height 18
type textarea "x"
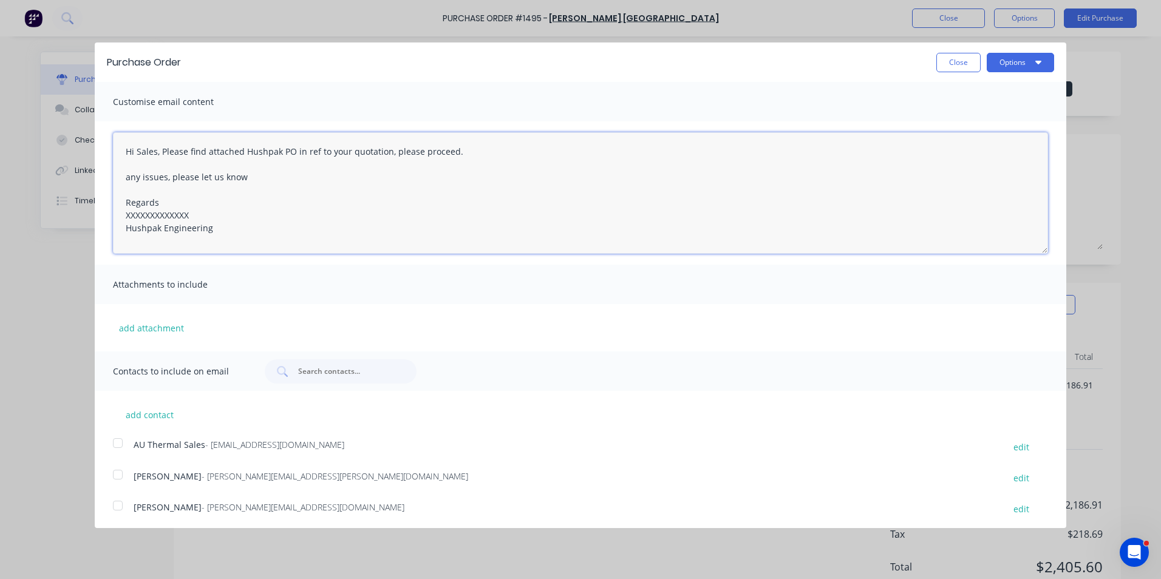
drag, startPoint x: 190, startPoint y: 215, endPoint x: 114, endPoint y: 219, distance: 76.0
click at [114, 219] on textarea "Hi Sales, Please find attached Hushpak PO in ref to your quotation, please proc…" at bounding box center [580, 192] width 935 height 121
type textarea "Hi Sales, Please find attached Hushpak PO in ref to your quotation, please proc…"
click at [135, 328] on button "add attachment" at bounding box center [151, 328] width 77 height 18
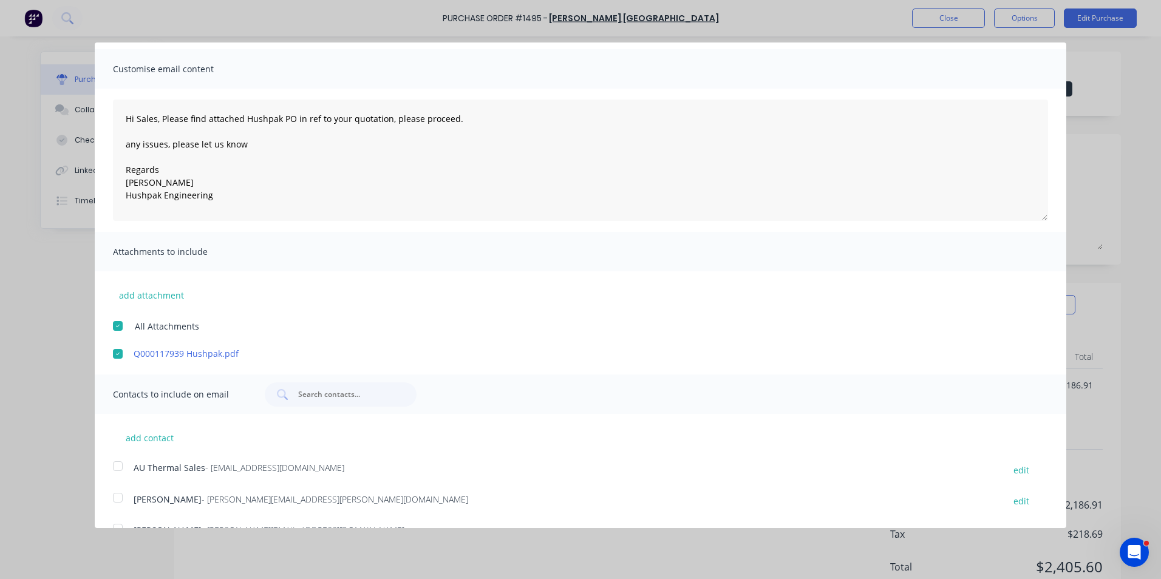
scroll to position [60, 0]
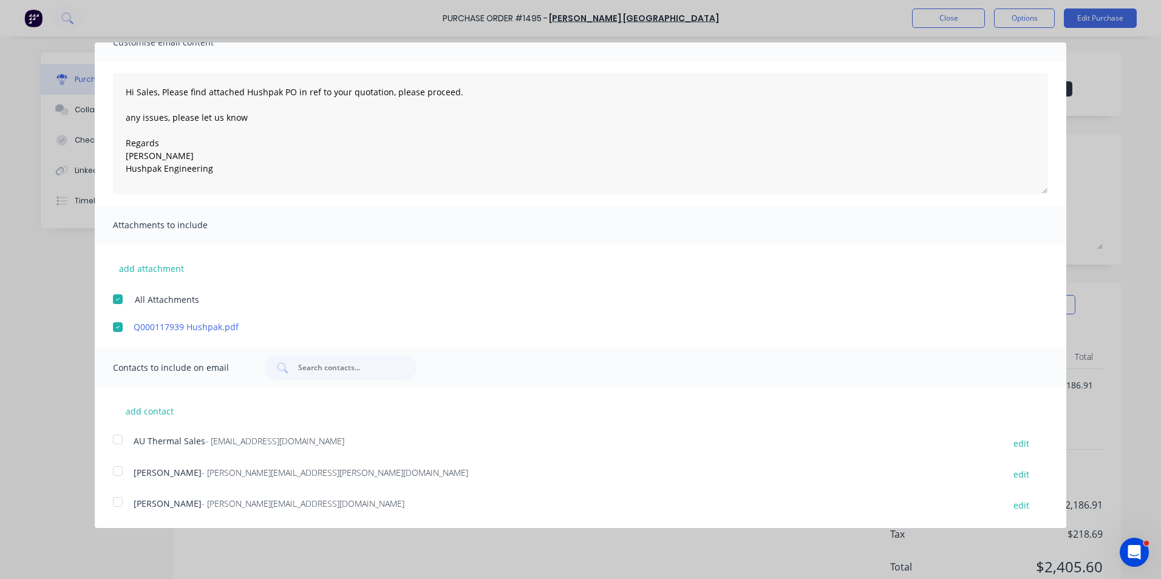
click at [121, 439] on div at bounding box center [118, 439] width 24 height 24
click at [118, 471] on div at bounding box center [118, 471] width 24 height 24
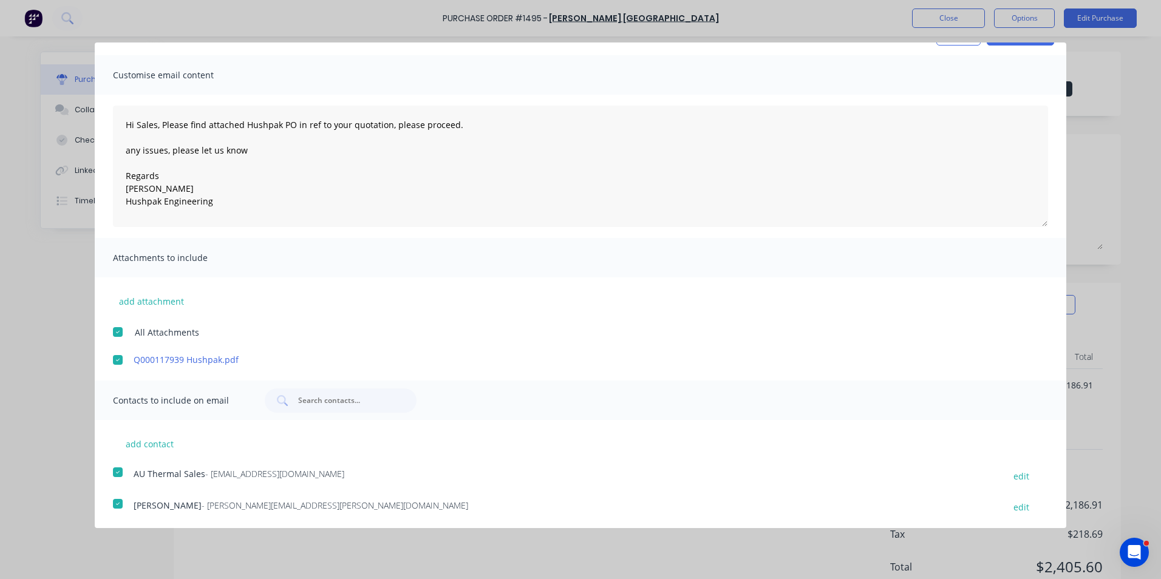
scroll to position [0, 0]
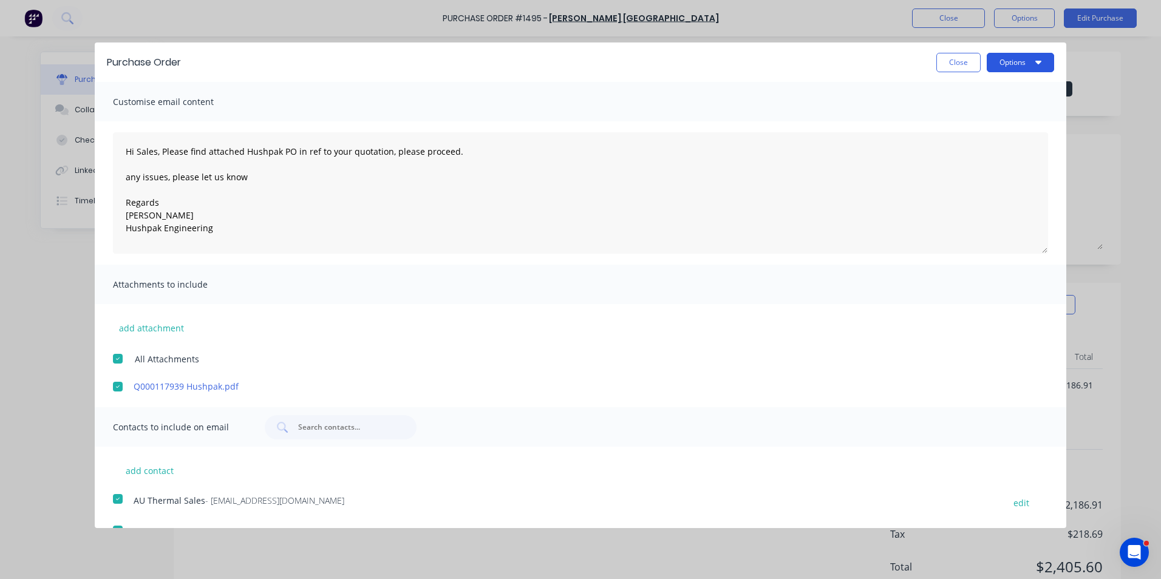
click at [1009, 67] on button "Options" at bounding box center [1020, 62] width 67 height 19
click at [950, 117] on div "Email" at bounding box center [997, 118] width 94 height 18
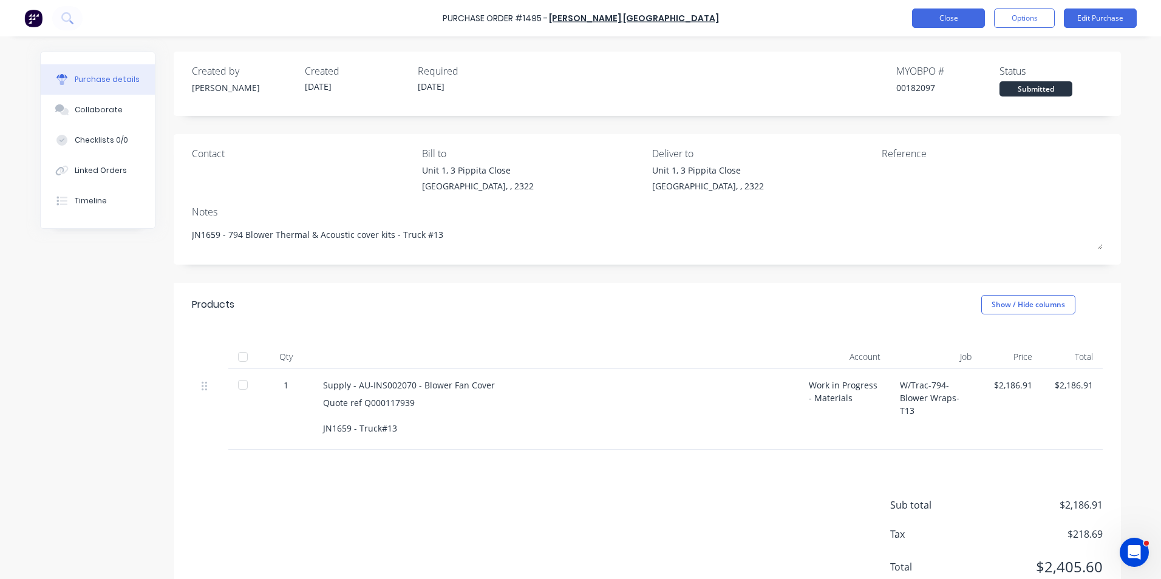
click at [958, 14] on button "Close" at bounding box center [948, 18] width 73 height 19
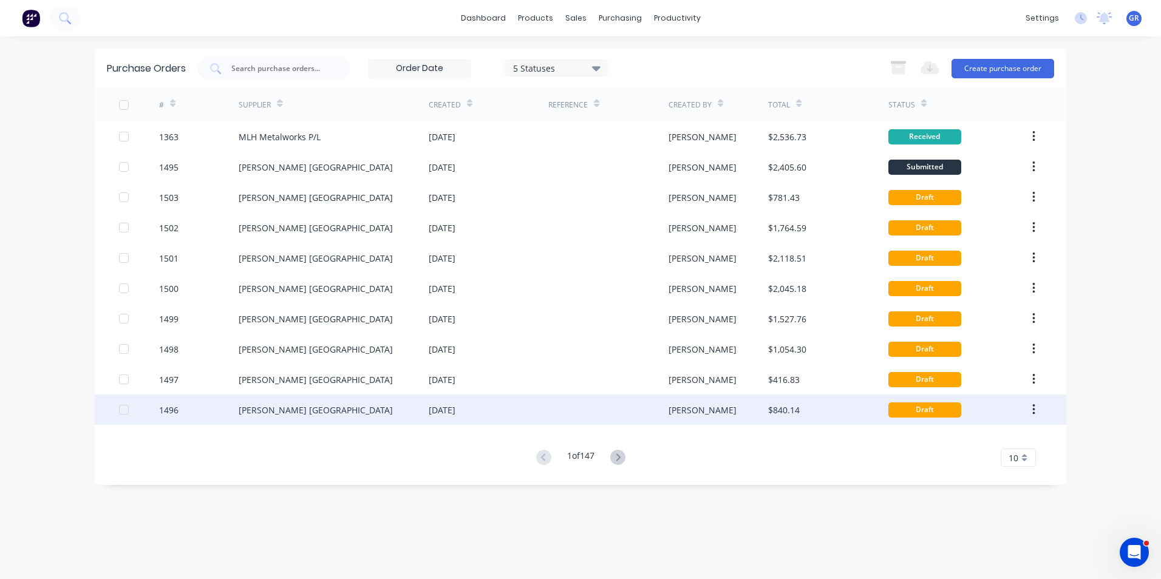
click at [174, 407] on div "1496" at bounding box center [168, 410] width 19 height 13
type textarea "x"
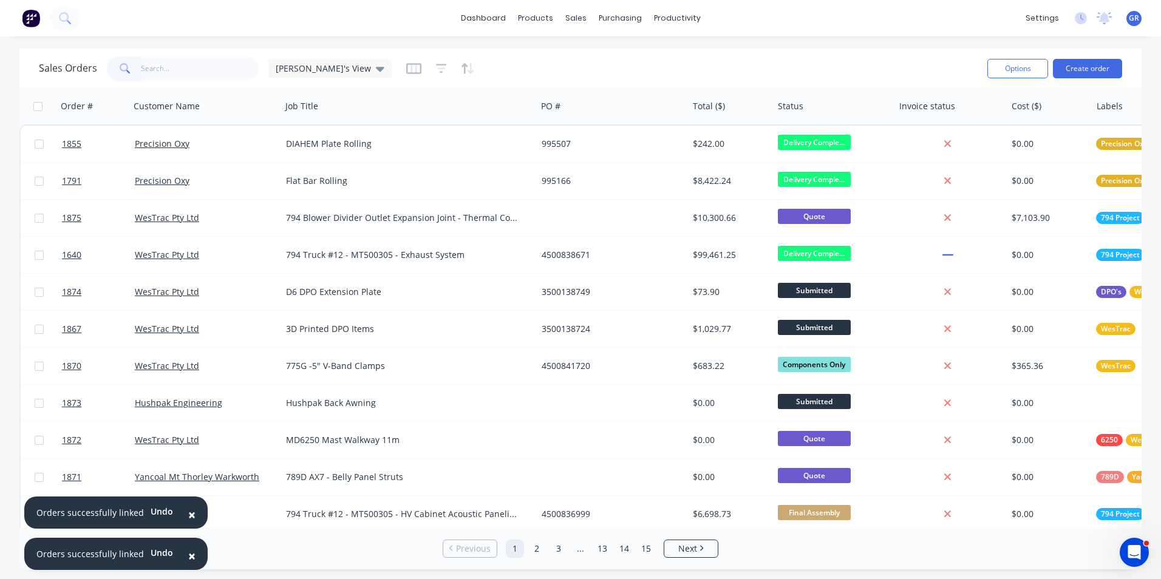
click at [188, 513] on span "×" at bounding box center [191, 514] width 7 height 17
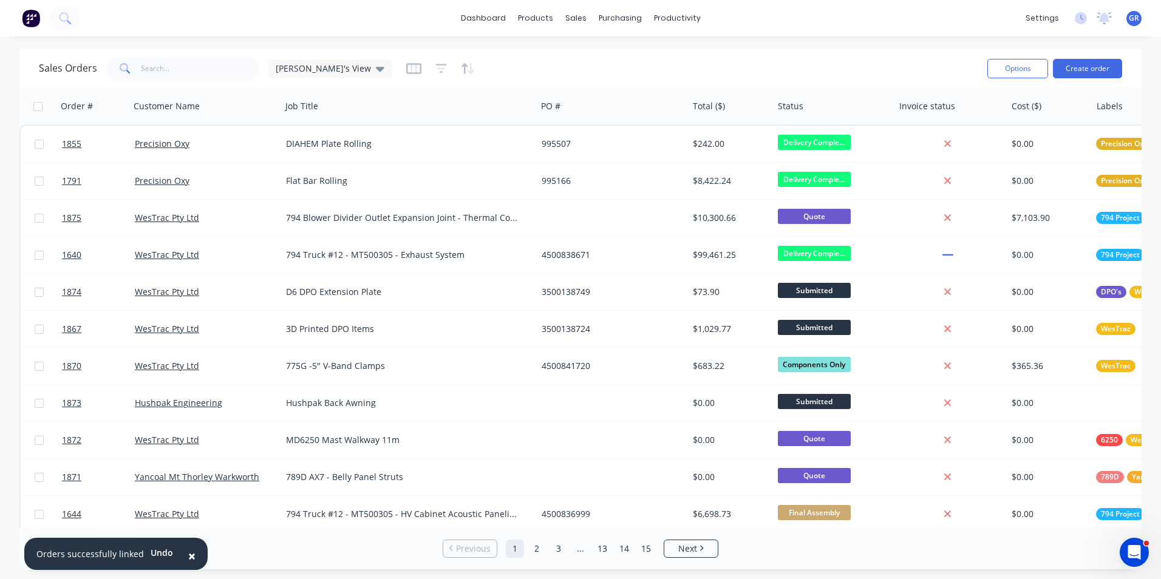
click at [188, 556] on span "×" at bounding box center [191, 556] width 7 height 17
